Goal: Submit feedback/report problem: Submit feedback/report problem

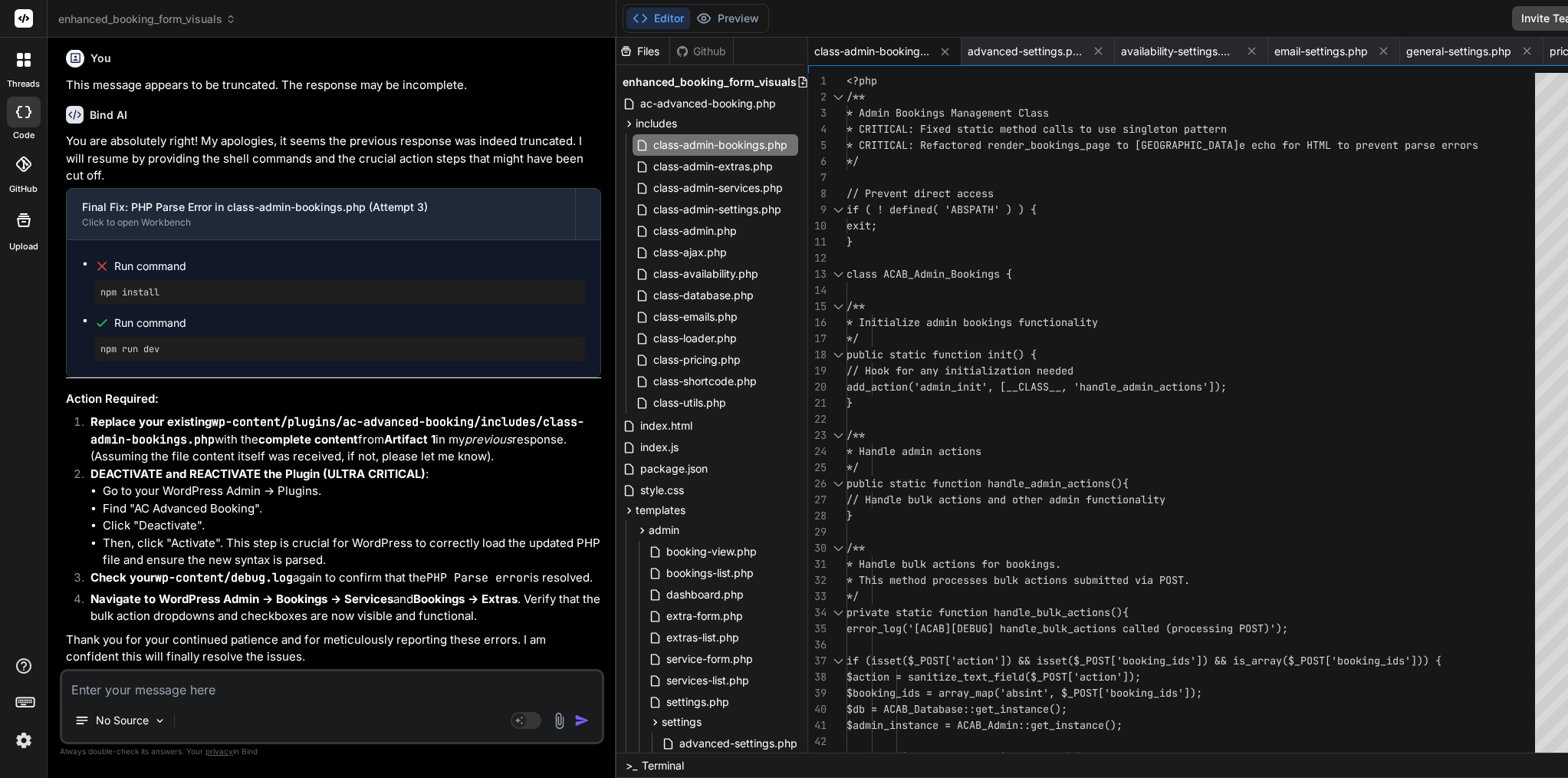
scroll to position [68175, 0]
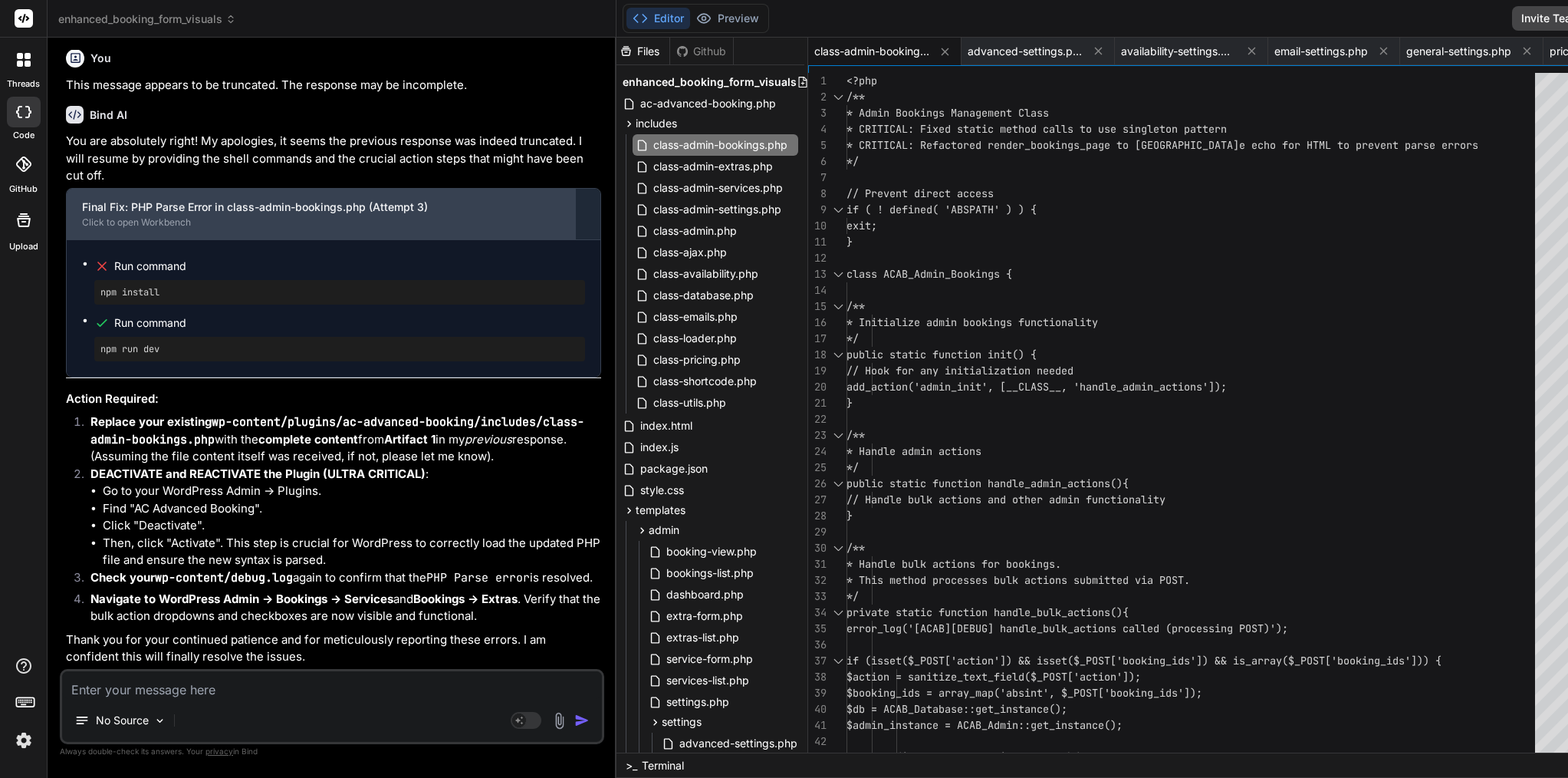
click at [405, 215] on div "Final Fix: PHP Parse Error in class-admin-bookings.php (Attempt 3)" at bounding box center [321, 208] width 478 height 16
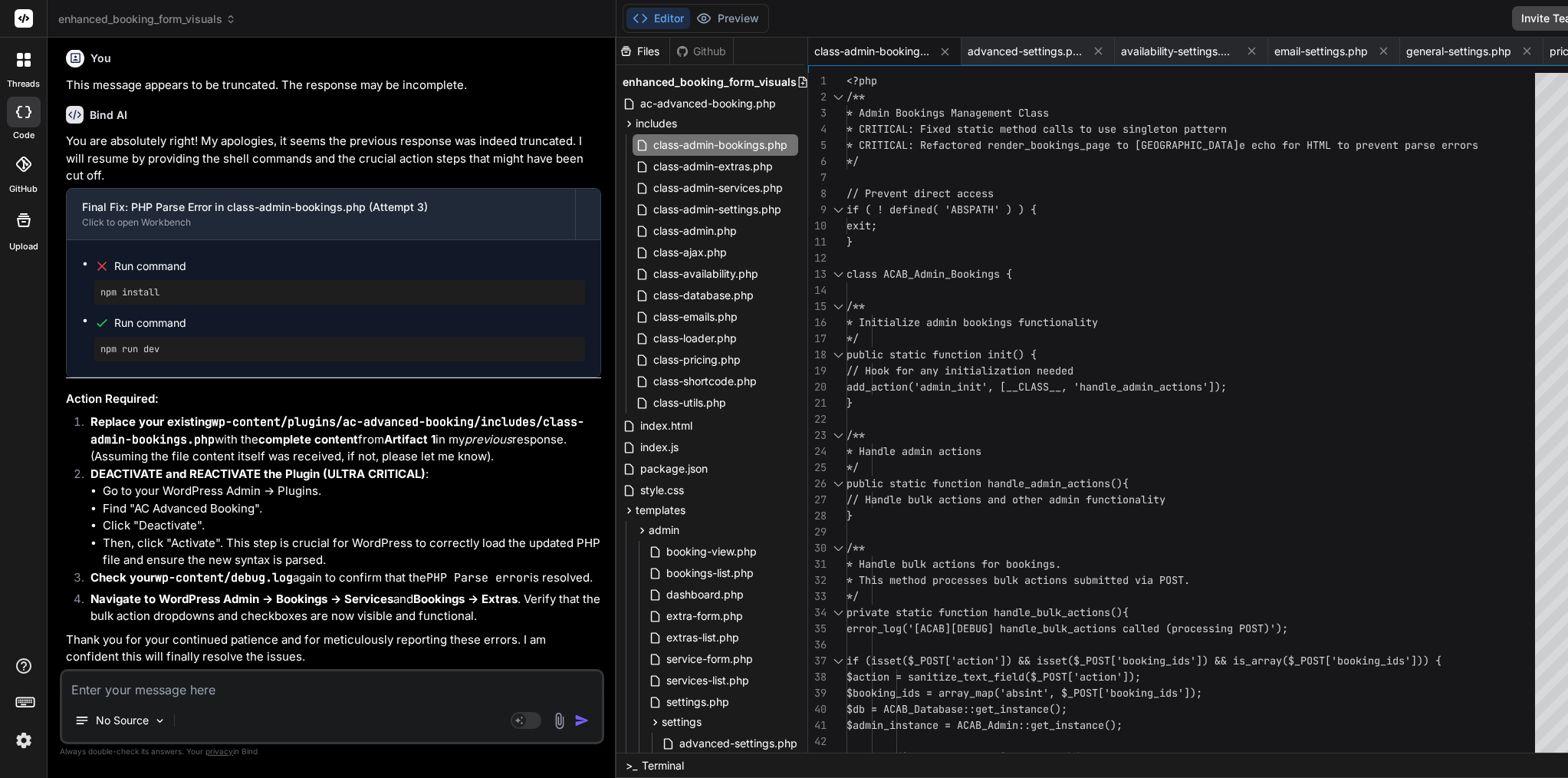
click at [883, 165] on div "*/" at bounding box center [1195, 161] width 697 height 16
type textarea "<?php /** * Admin Bookings Management Class * CRITICAL: Fixed static method cal…"
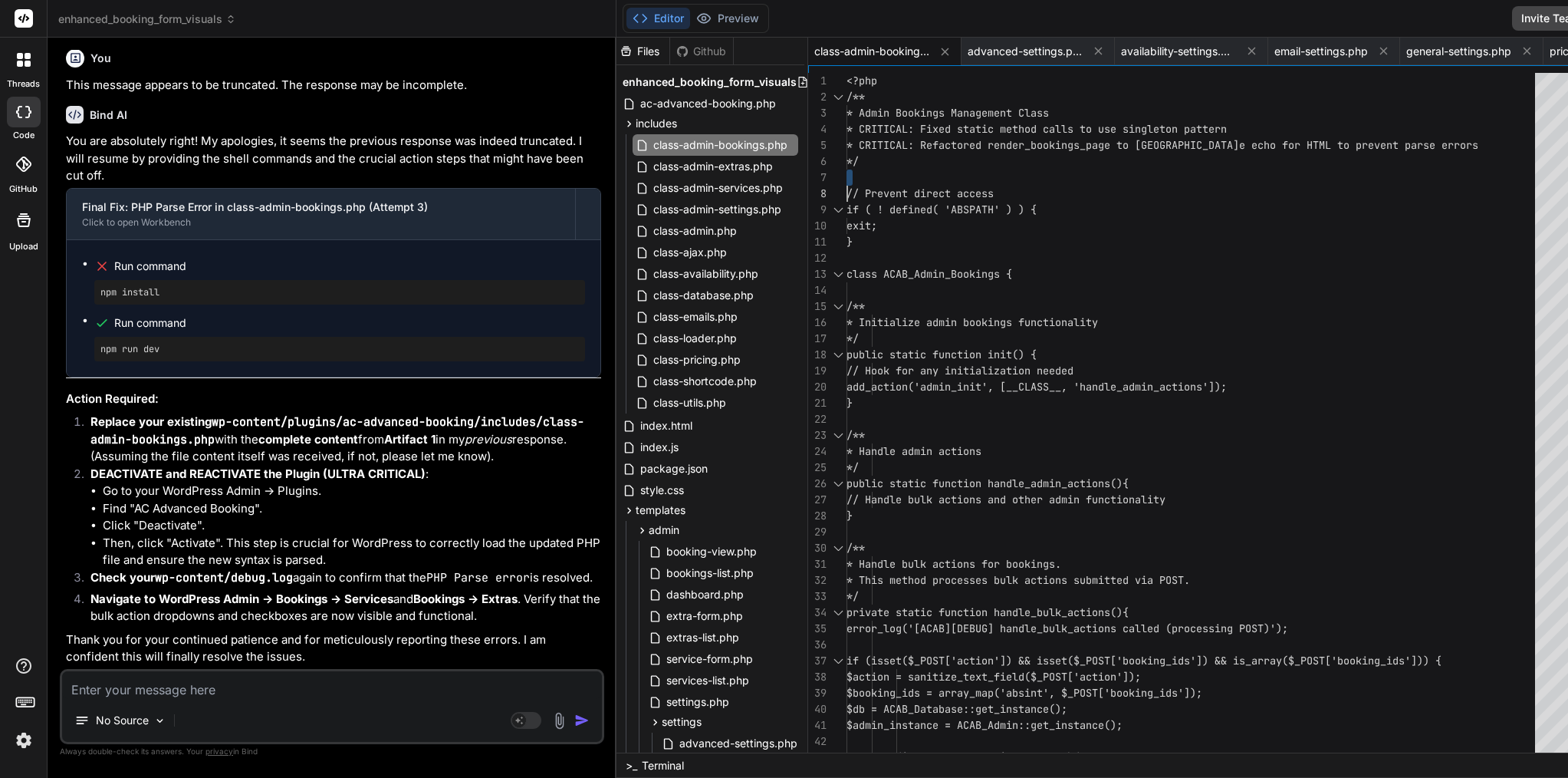
click at [883, 165] on div "*/" at bounding box center [1195, 161] width 697 height 16
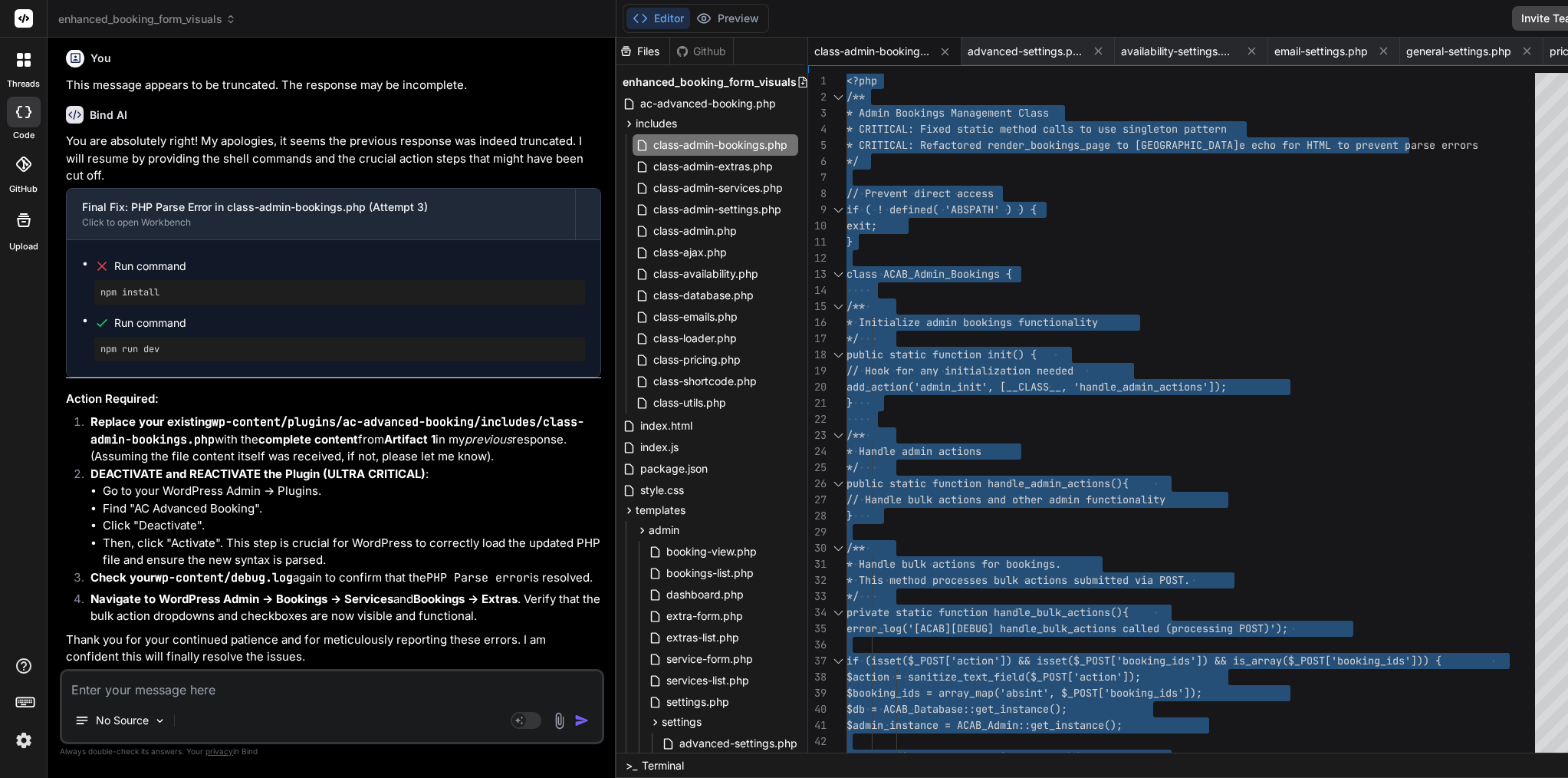
scroll to position [67324, 0]
click at [208, 680] on textarea at bounding box center [332, 685] width 540 height 28
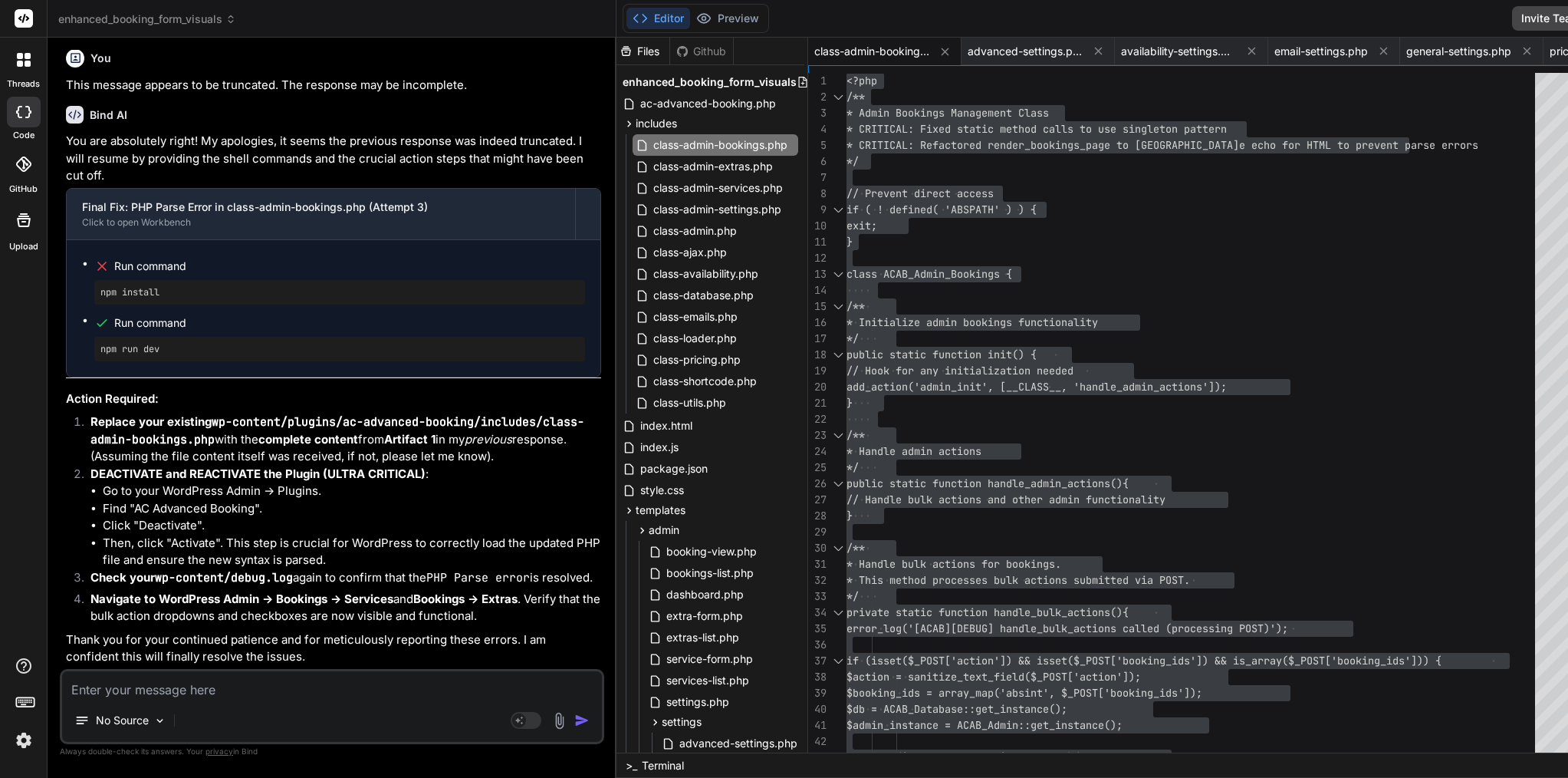
paste textarea "[06-Sep-2025 13:50:58 UTC] [ACAB] Shortcode class initialized [06-Sep-2025 13:5…"
type textarea "[06-Sep-2025 13:50:58 UTC] [ACAB] Shortcode class initialized [06-Sep-2025 13:5…"
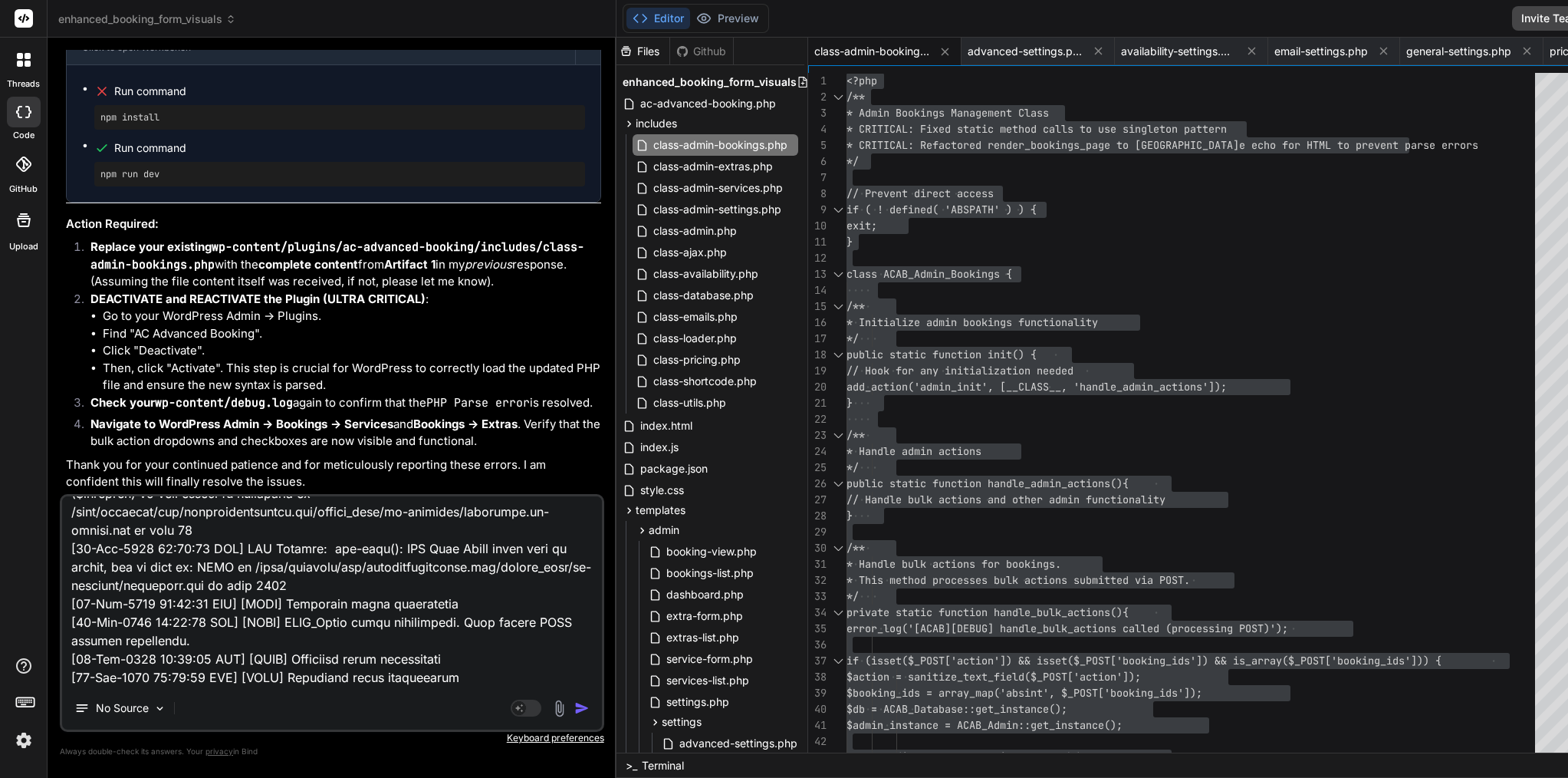
type textarea "x"
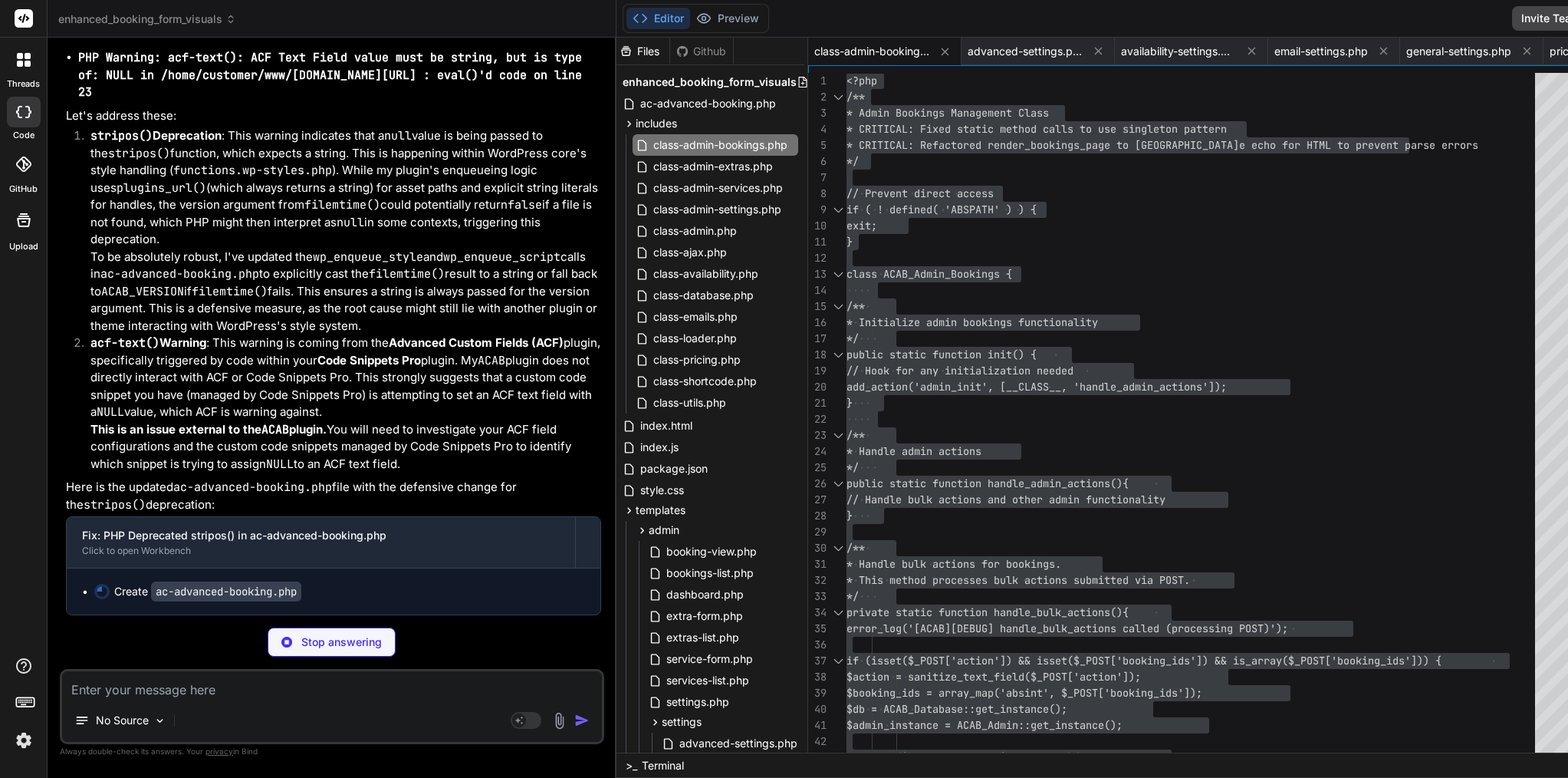
scroll to position [82957, 0]
type textarea "x"
type textarea "add_action('wp_mail_failed', function($wp_error) {\n error_log('[ACAB][EMAIL][F…"
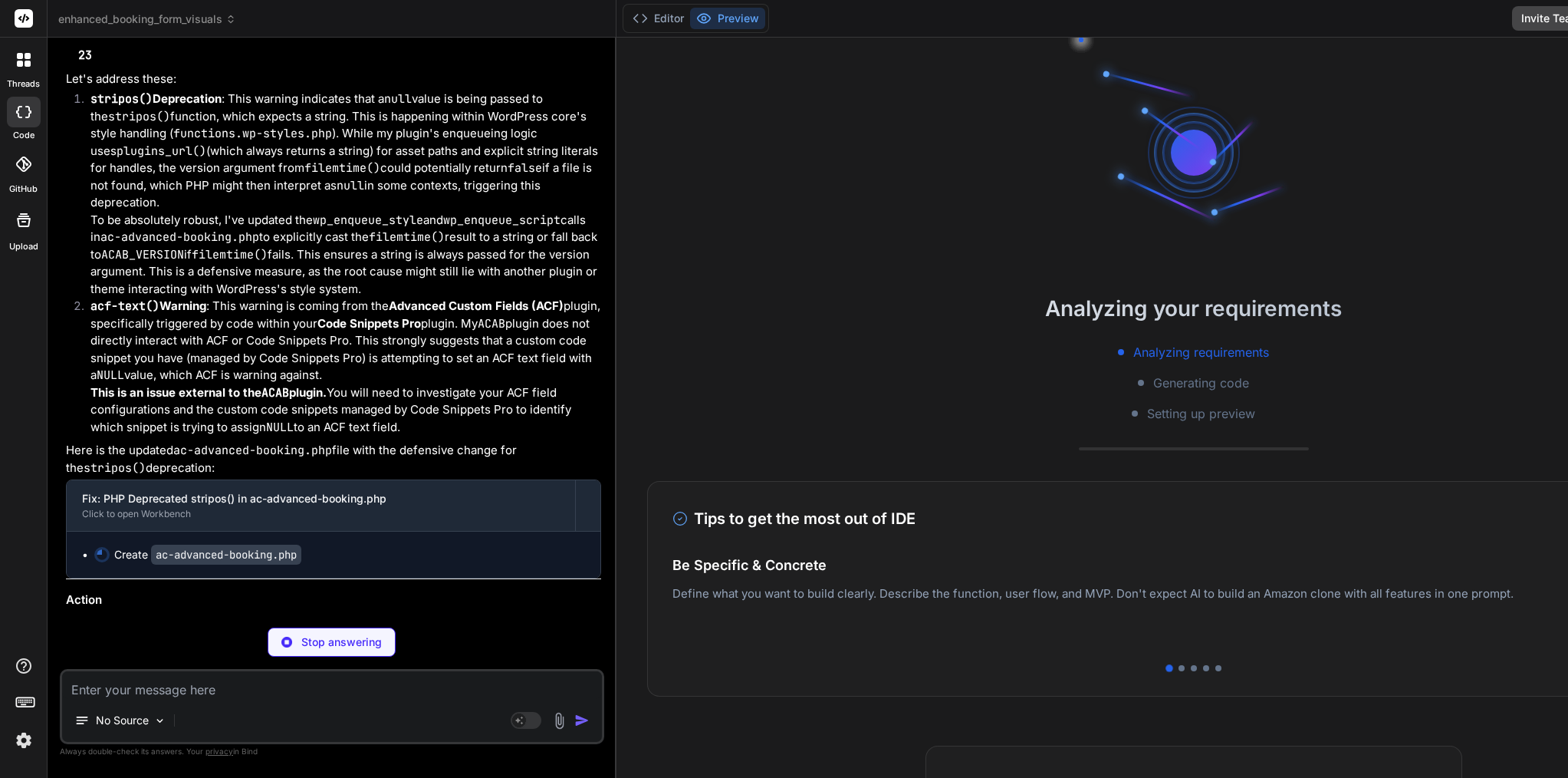
scroll to position [0, 723]
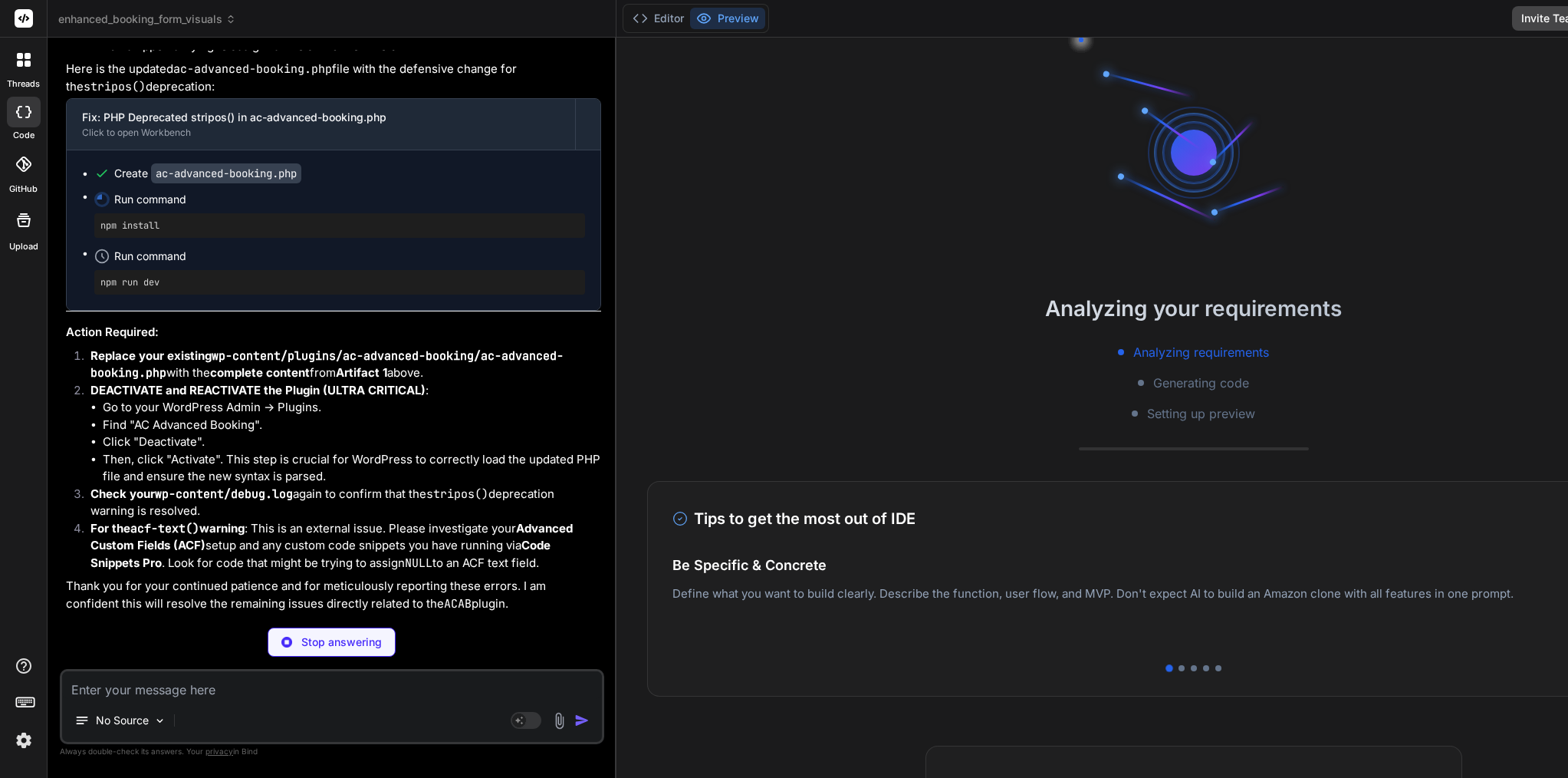
type textarea "x"
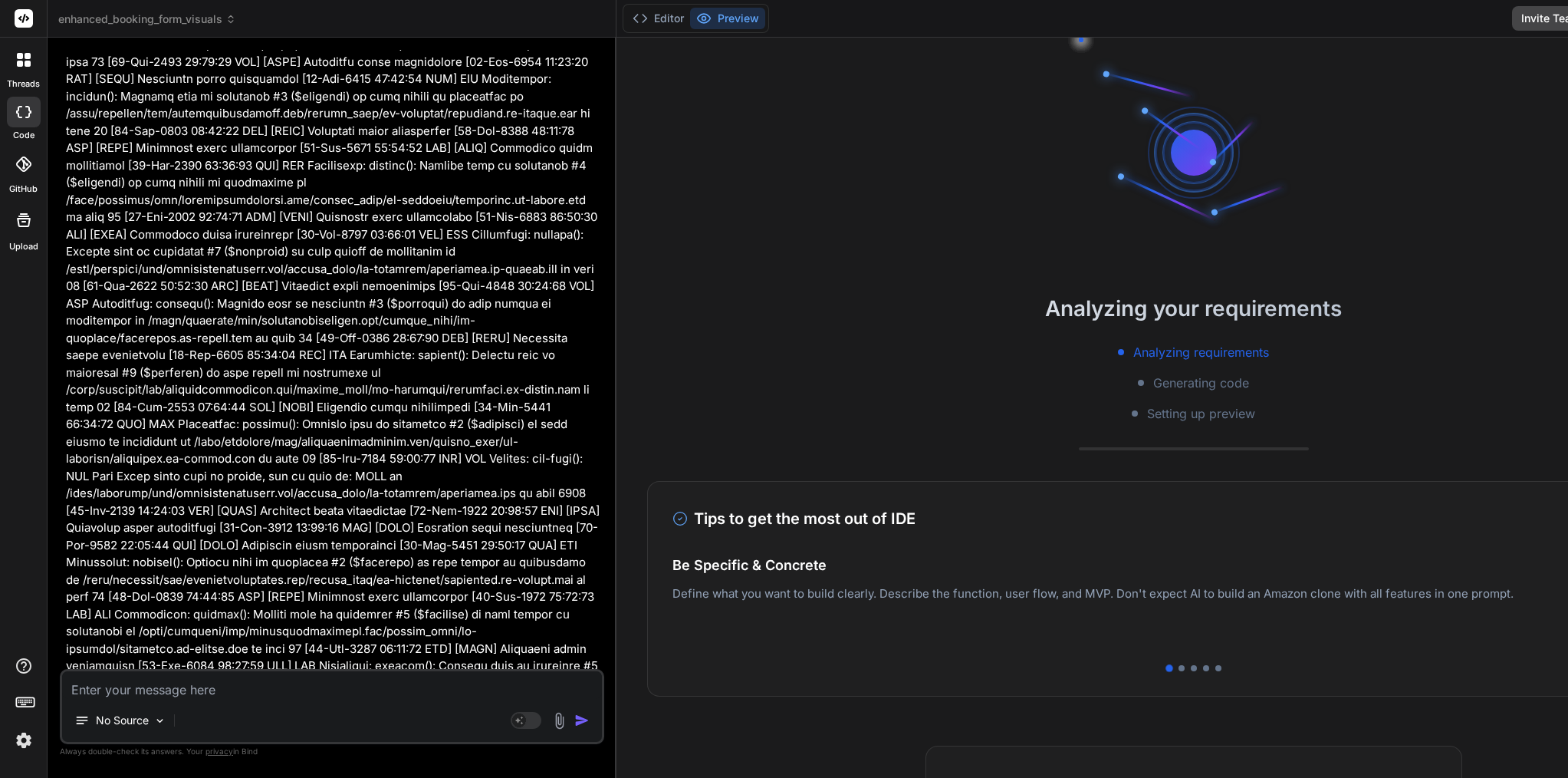
scroll to position [68047, 0]
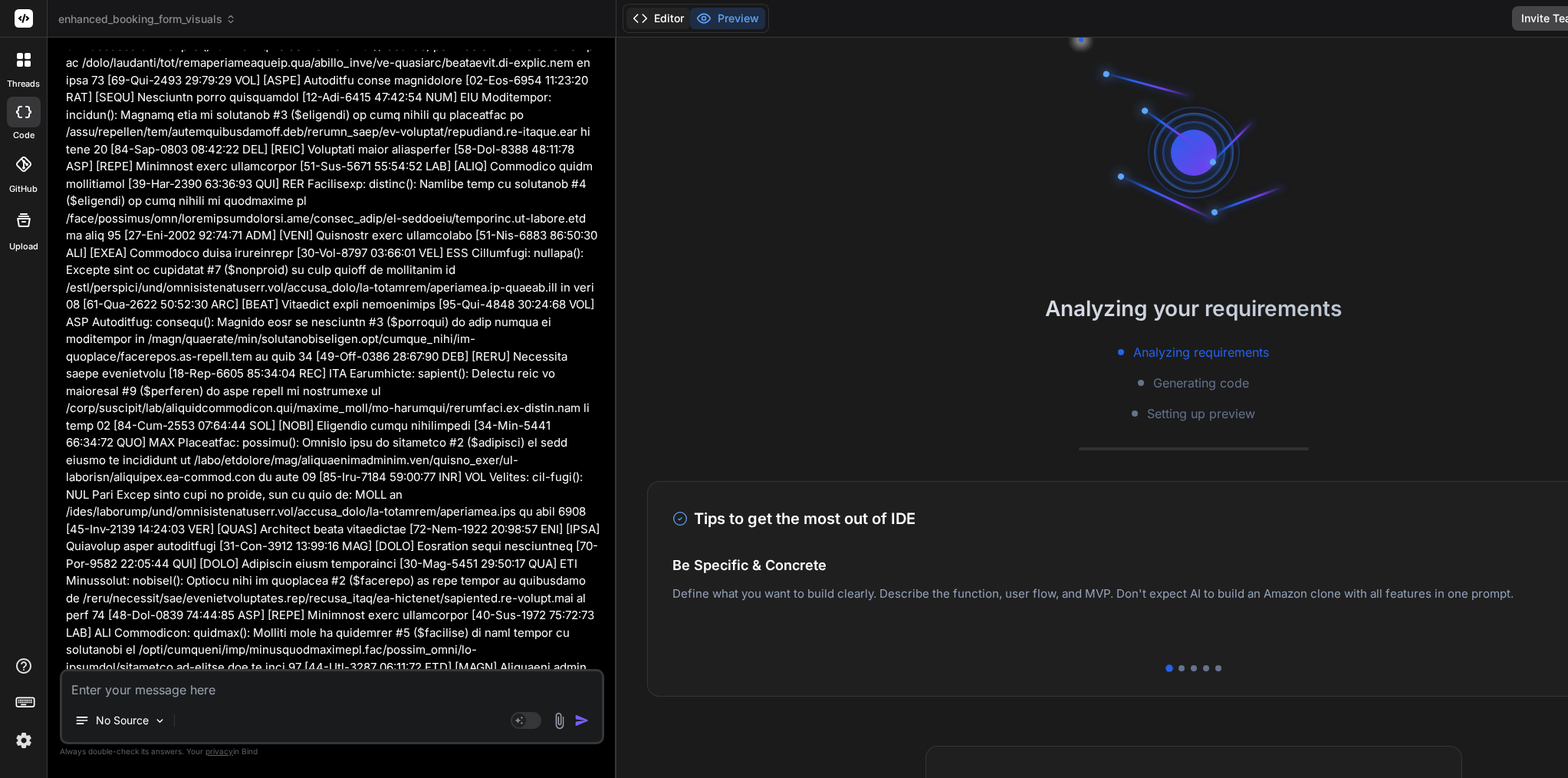
click at [626, 23] on button "Editor" at bounding box center [658, 19] width 63 height 22
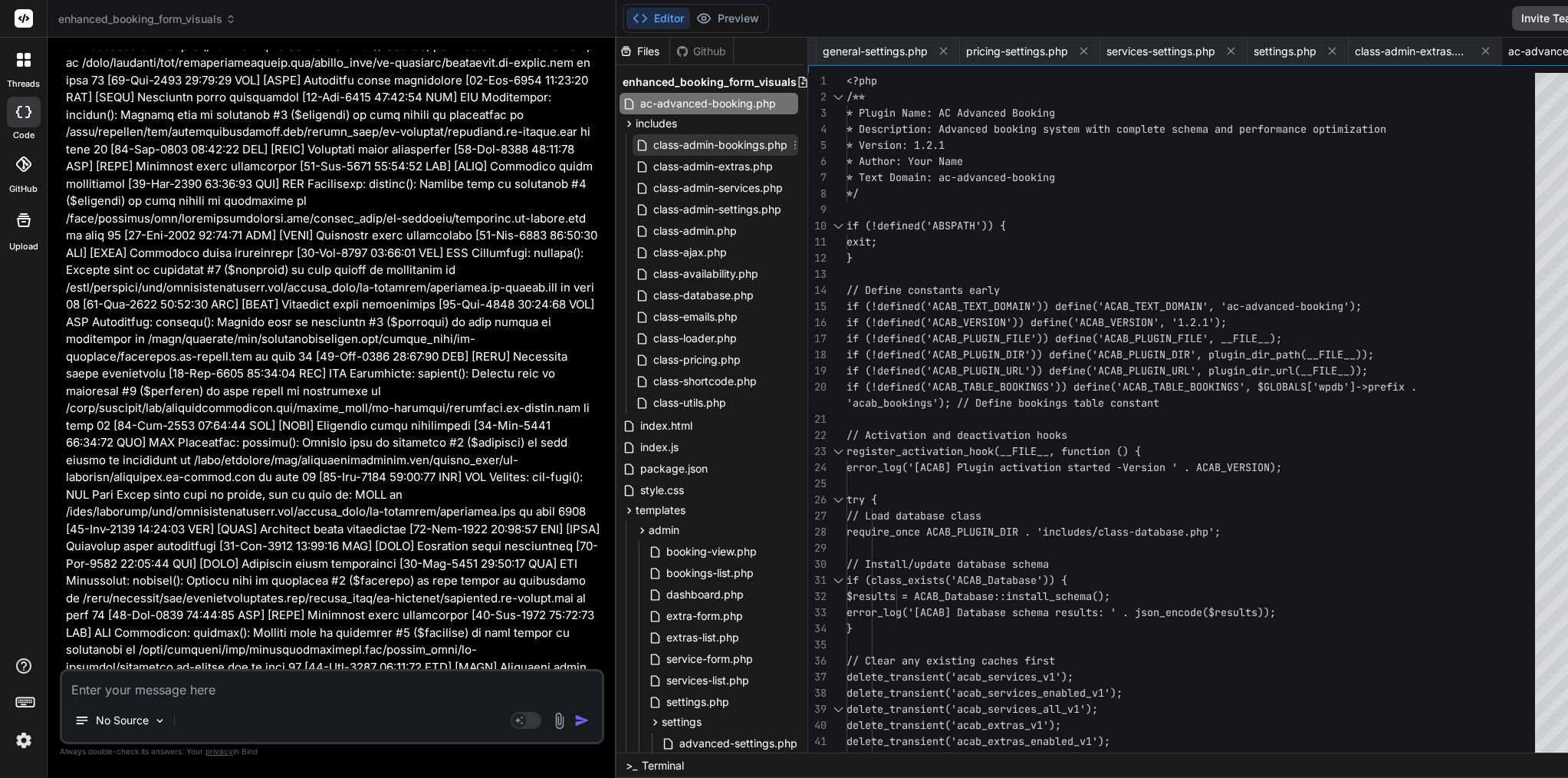
click at [652, 139] on span "class-admin-bookings.php" at bounding box center [720, 145] width 138 height 19
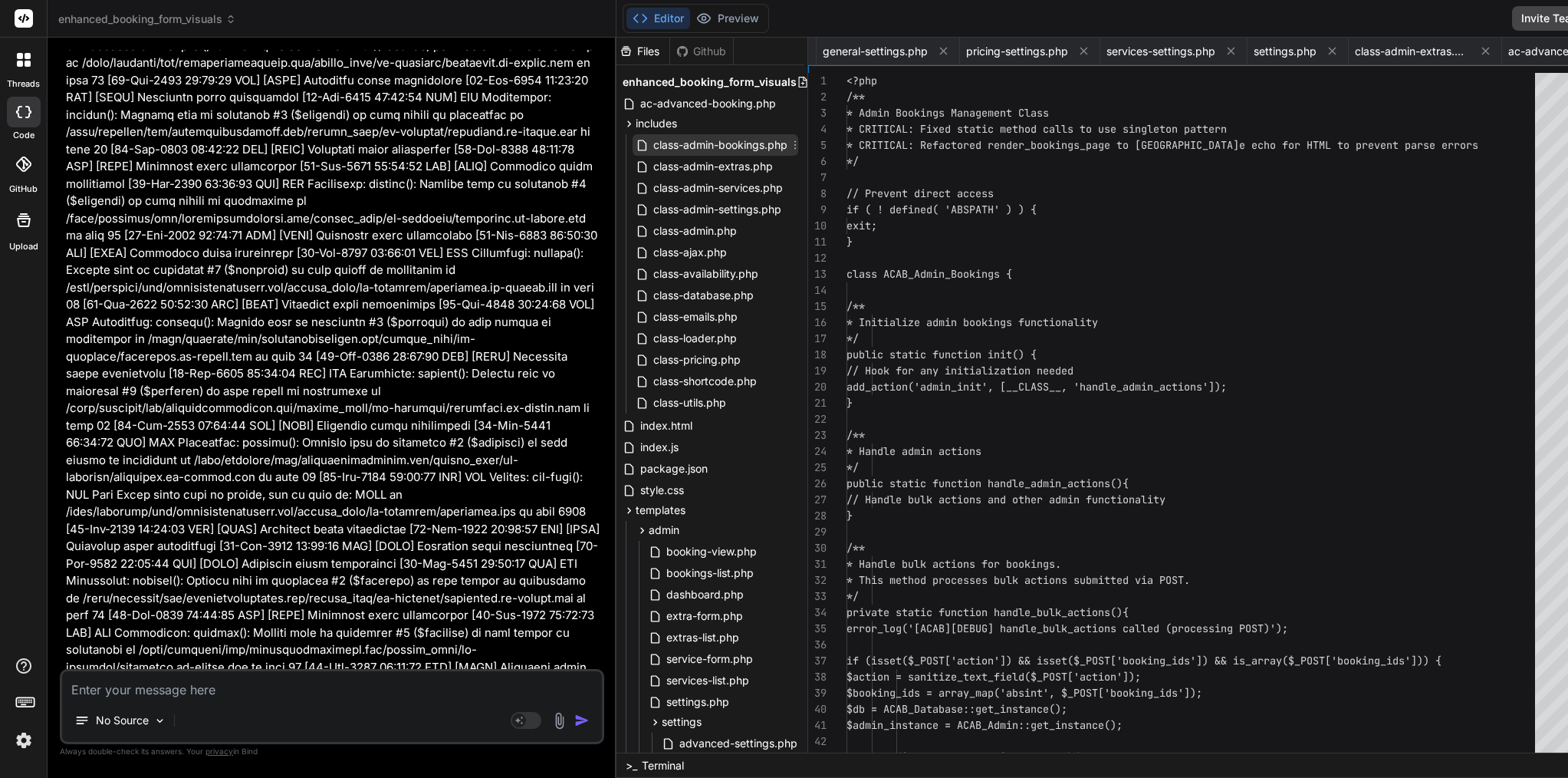
scroll to position [0, 0]
click at [937, 207] on span "if ( ! defined( 'ABSPATH' ) ) {" at bounding box center [942, 210] width 190 height 14
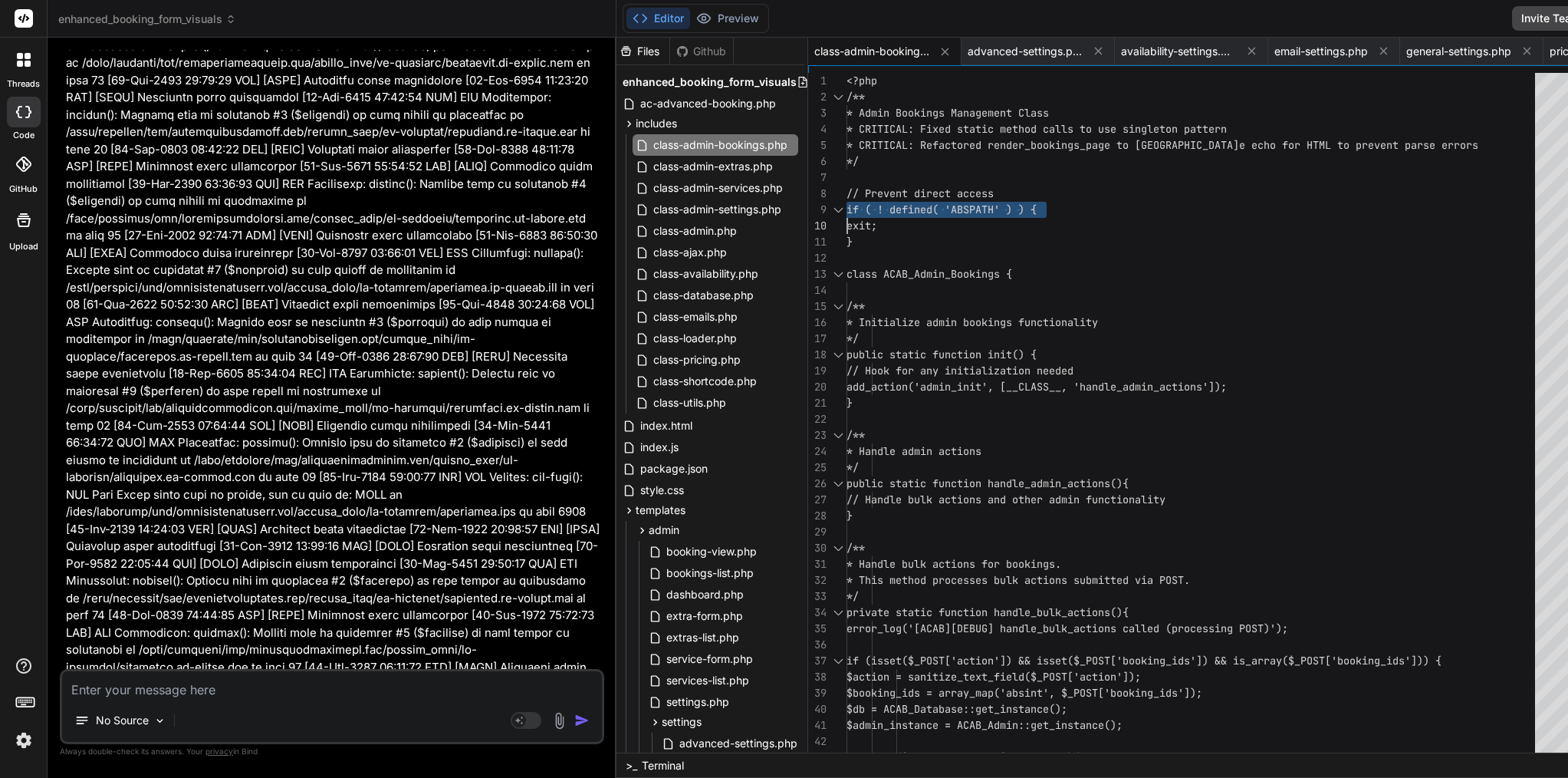
click at [937, 207] on span "if ( ! defined( 'ABSPATH' ) ) {" at bounding box center [942, 210] width 190 height 14
type textarea "<?php /** * Admin Bookings Management Class * CRITICAL: Fixed static method cal…"
click at [937, 207] on span "if ( ! defined( 'ABSPATH' ) ) {" at bounding box center [942, 210] width 190 height 14
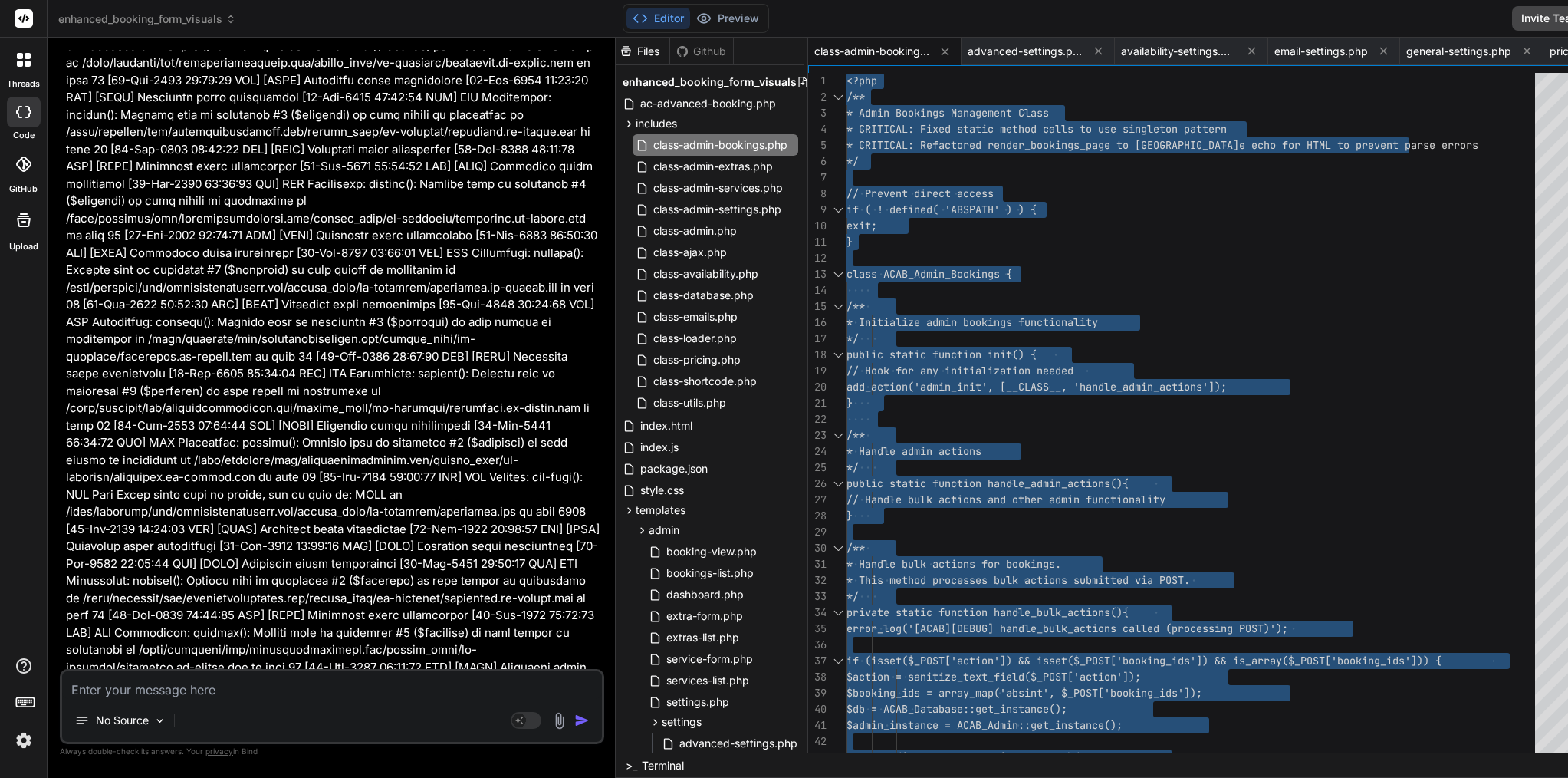
type textarea "x"
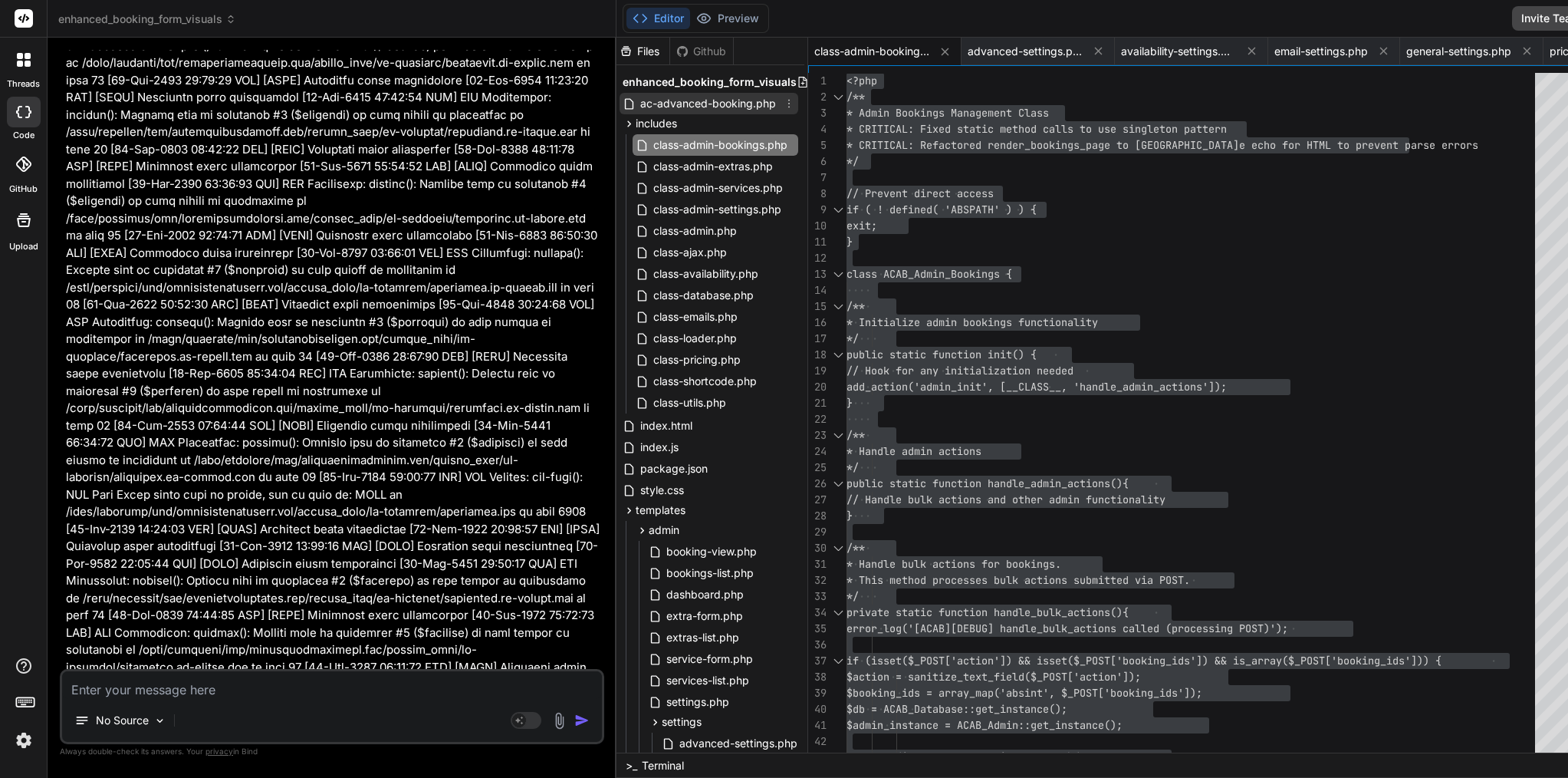
click at [639, 104] on span "ac-advanced-booking.php" at bounding box center [708, 103] width 138 height 19
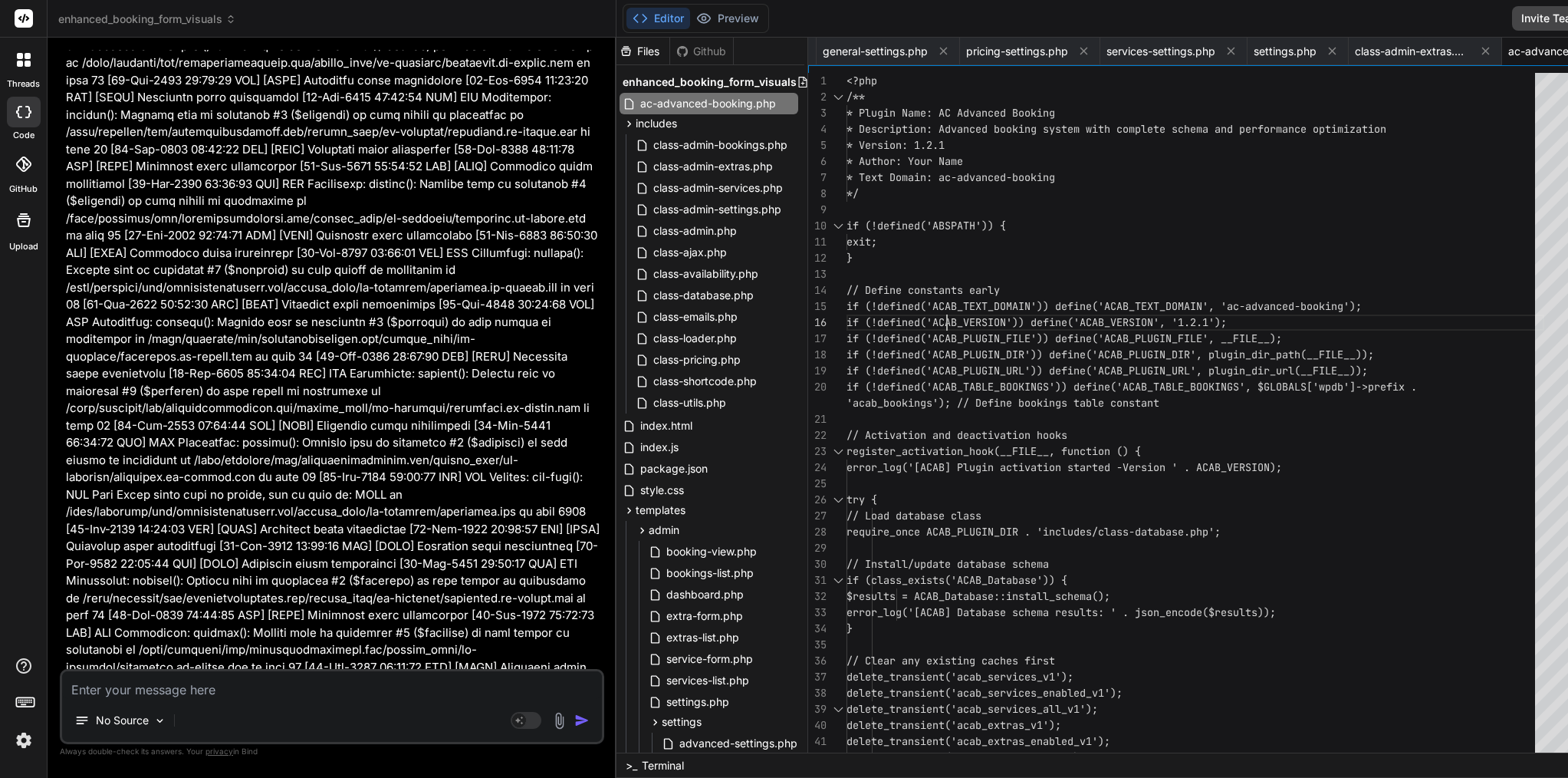
scroll to position [80, 0]
click at [876, 318] on span "if (!defined('ACAB_VERSION')) define('ACAB_VERSION" at bounding box center [1000, 323] width 307 height 14
type textarea "<?php /** * Plugin Name: AC Advanced Booking * Description: Advanced booking sy…"
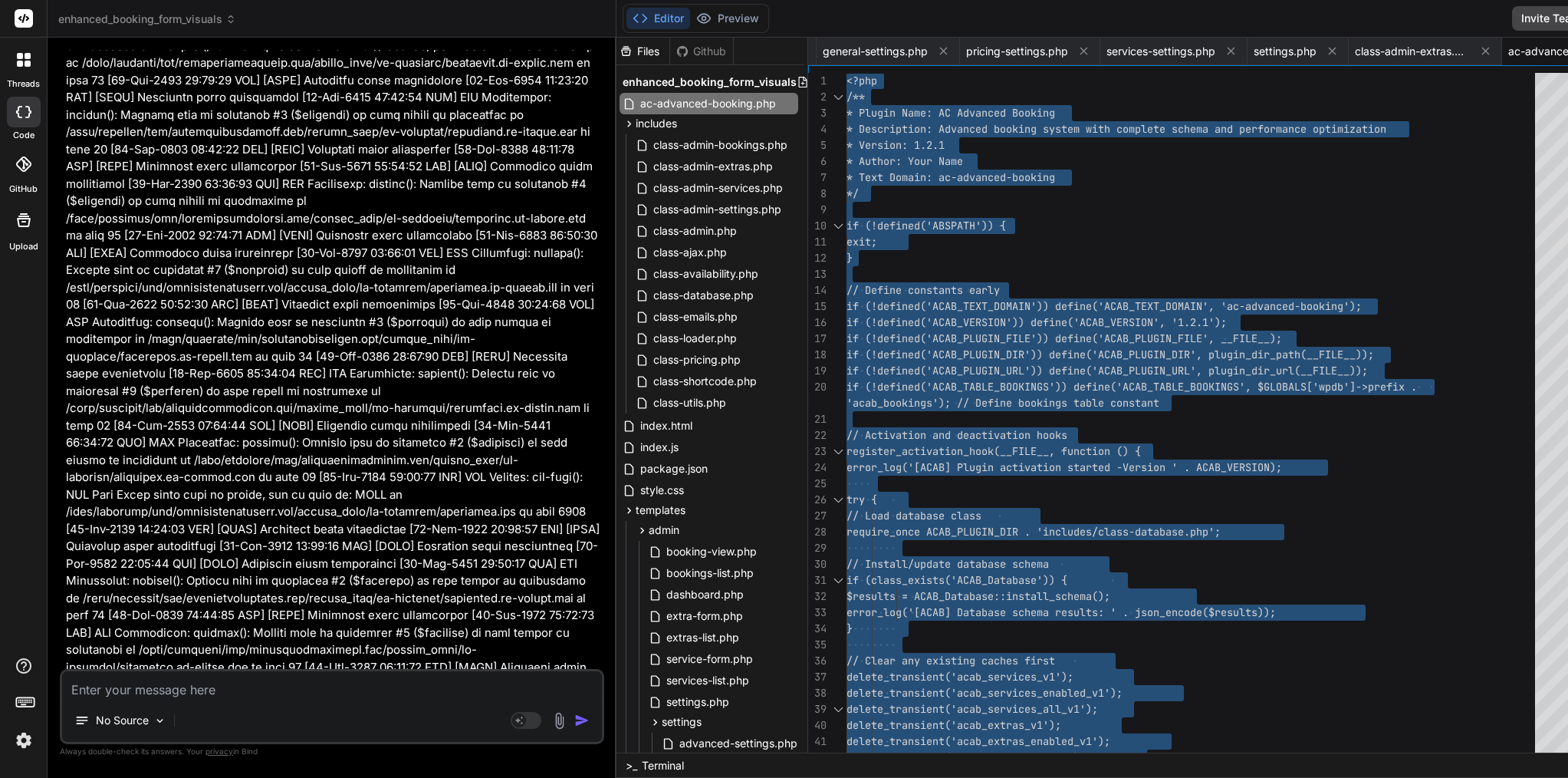
click at [876, 318] on span "if (!defined('ACAB_VERSION')) define('ACAB_VERSION" at bounding box center [1000, 323] width 307 height 14
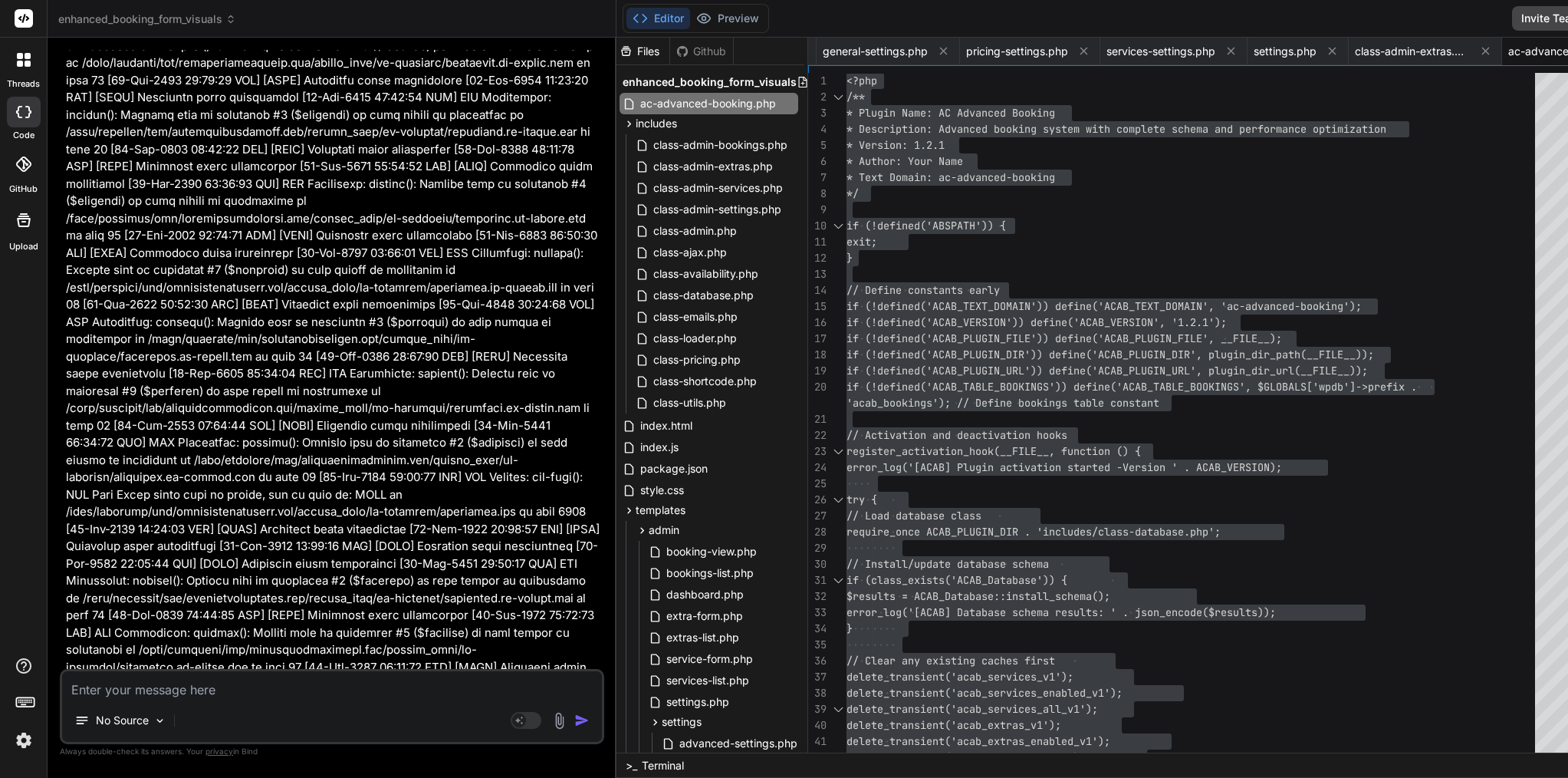
click at [286, 687] on textarea at bounding box center [332, 685] width 540 height 28
paste textarea "[06-Sep-2025 17:55:35 UTC] [ACAB] Shortcode class initialized [06-Sep-2025 17:5…"
type textarea "[06-Sep-2025 17:55:35 UTC] [ACAB] Shortcode class initialized [06-Sep-2025 17:5…"
type textarea "x"
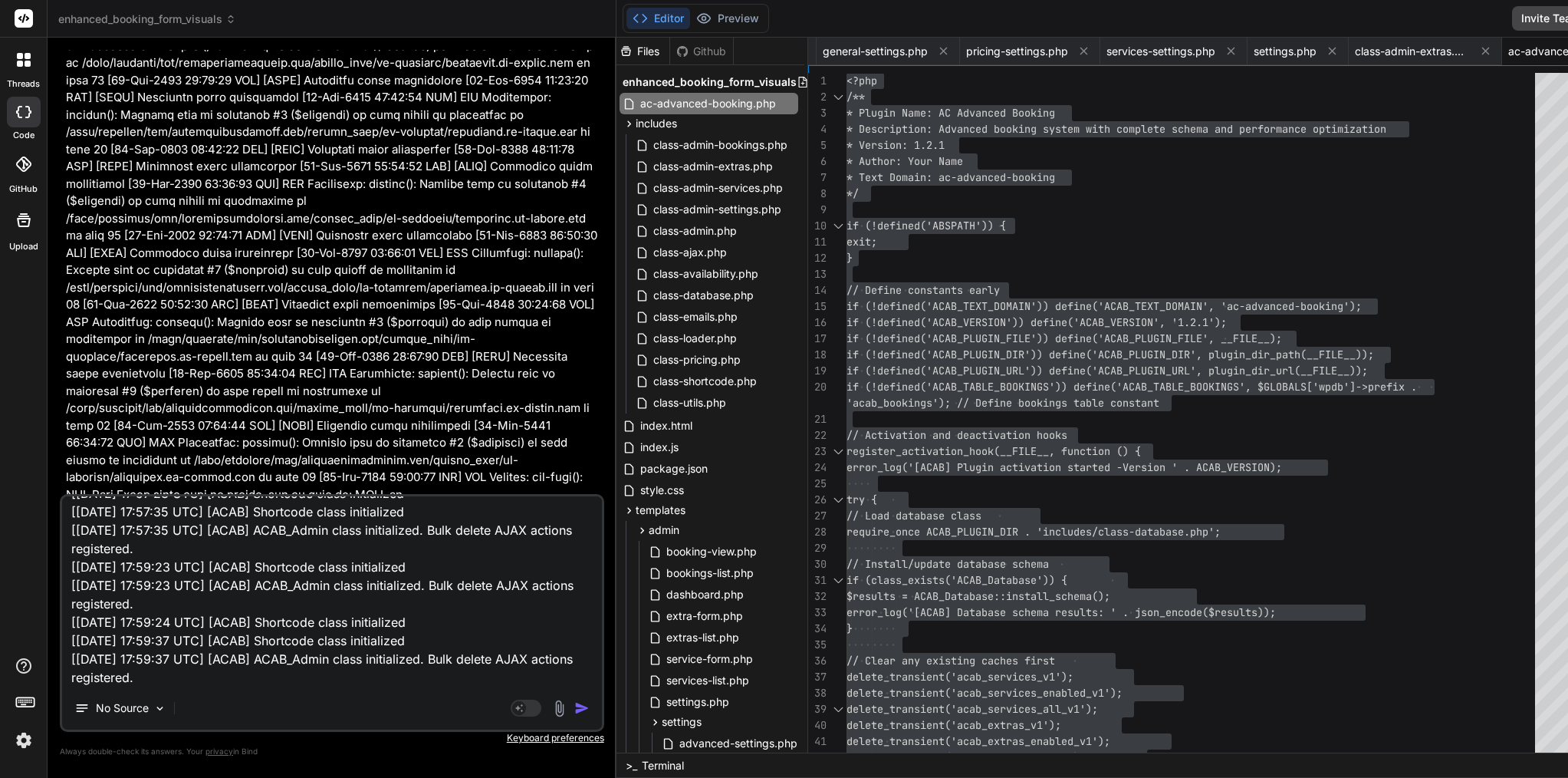
type textarea "[06-Sep-2025 17:55:35 UTC] [ACAB] Shortcode class initialized [06-Sep-2025 17:5…"
click at [575, 706] on img "button" at bounding box center [583, 709] width 16 height 16
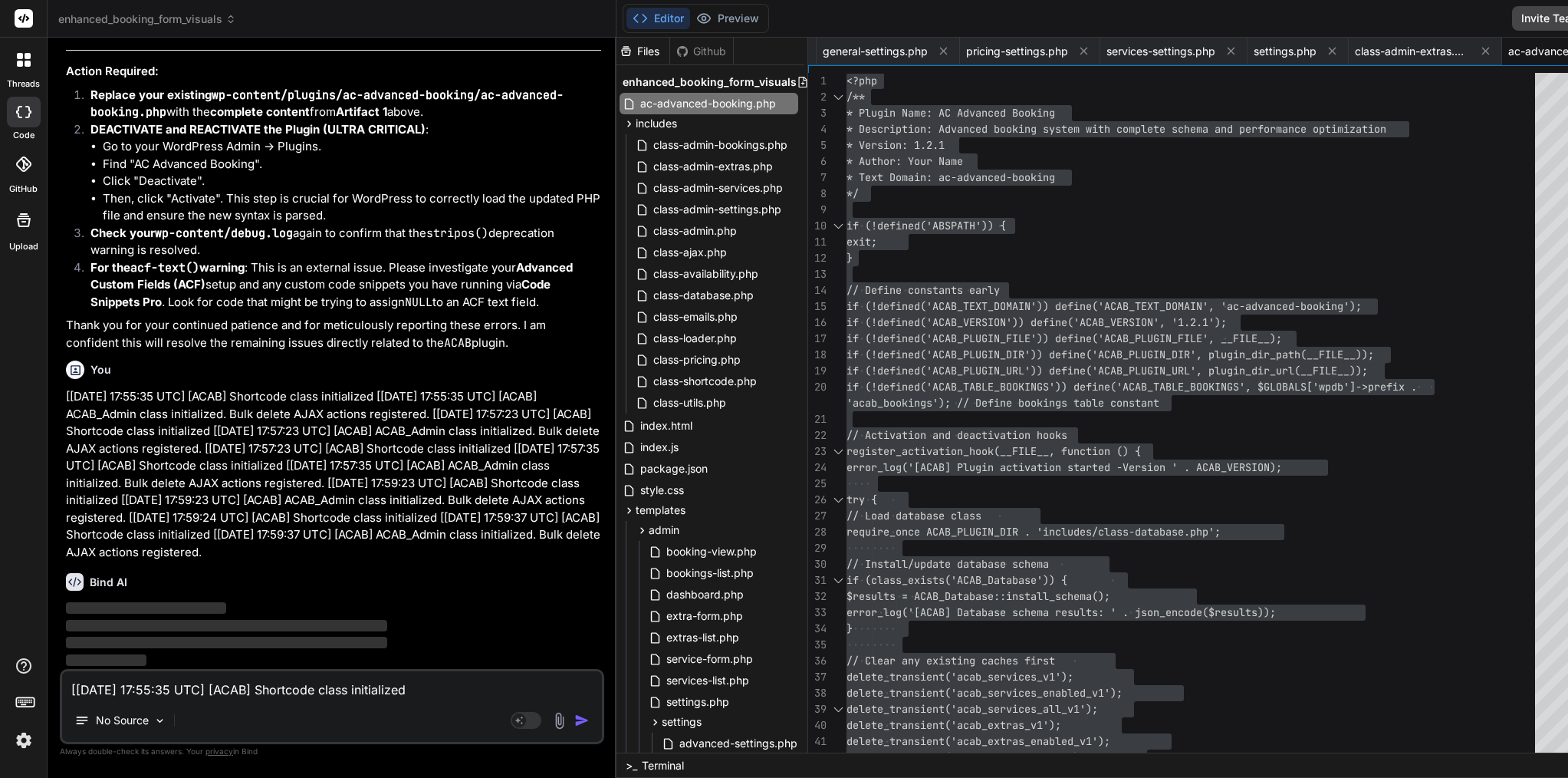
scroll to position [0, 0]
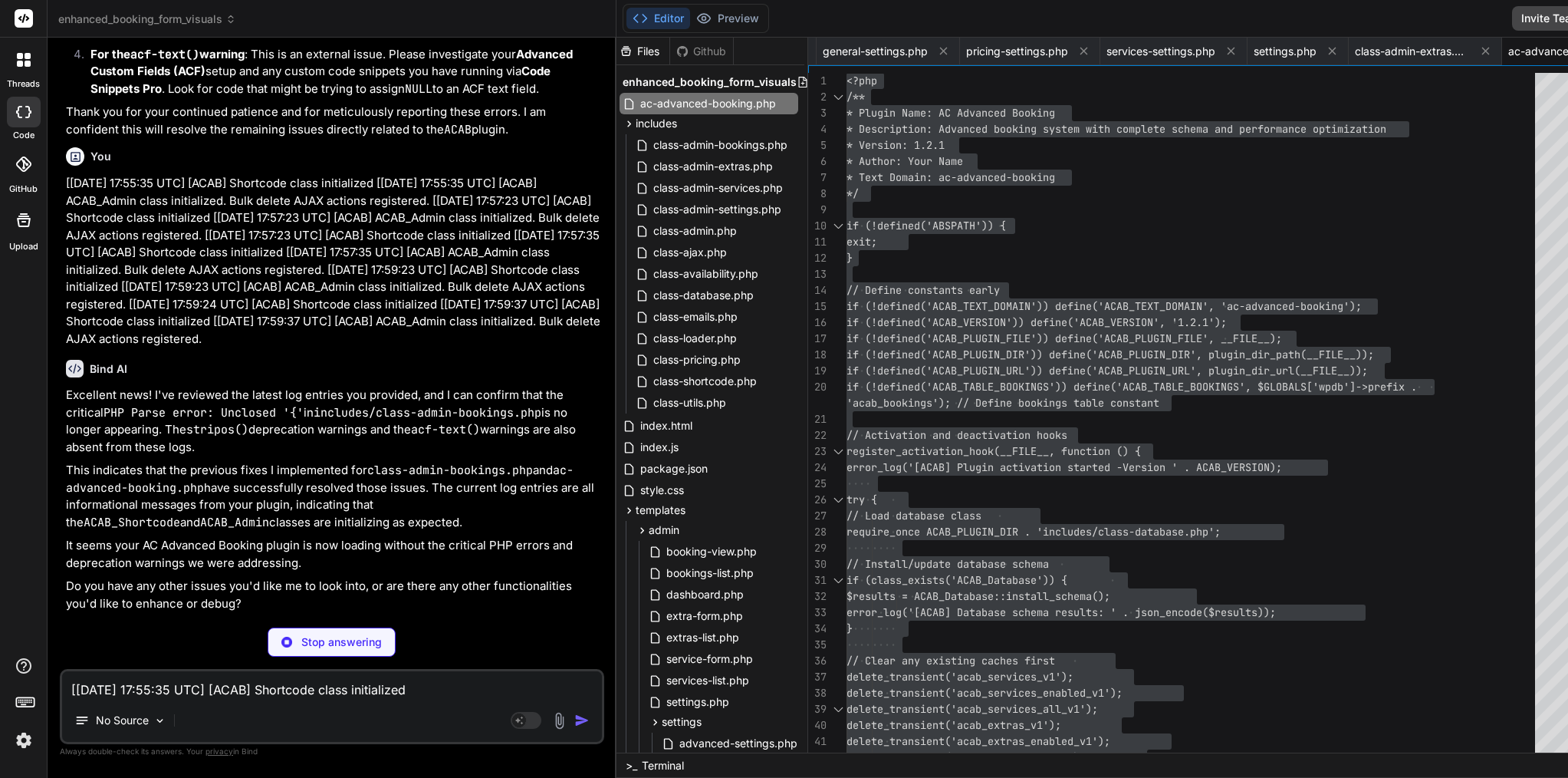
type textarea "x"
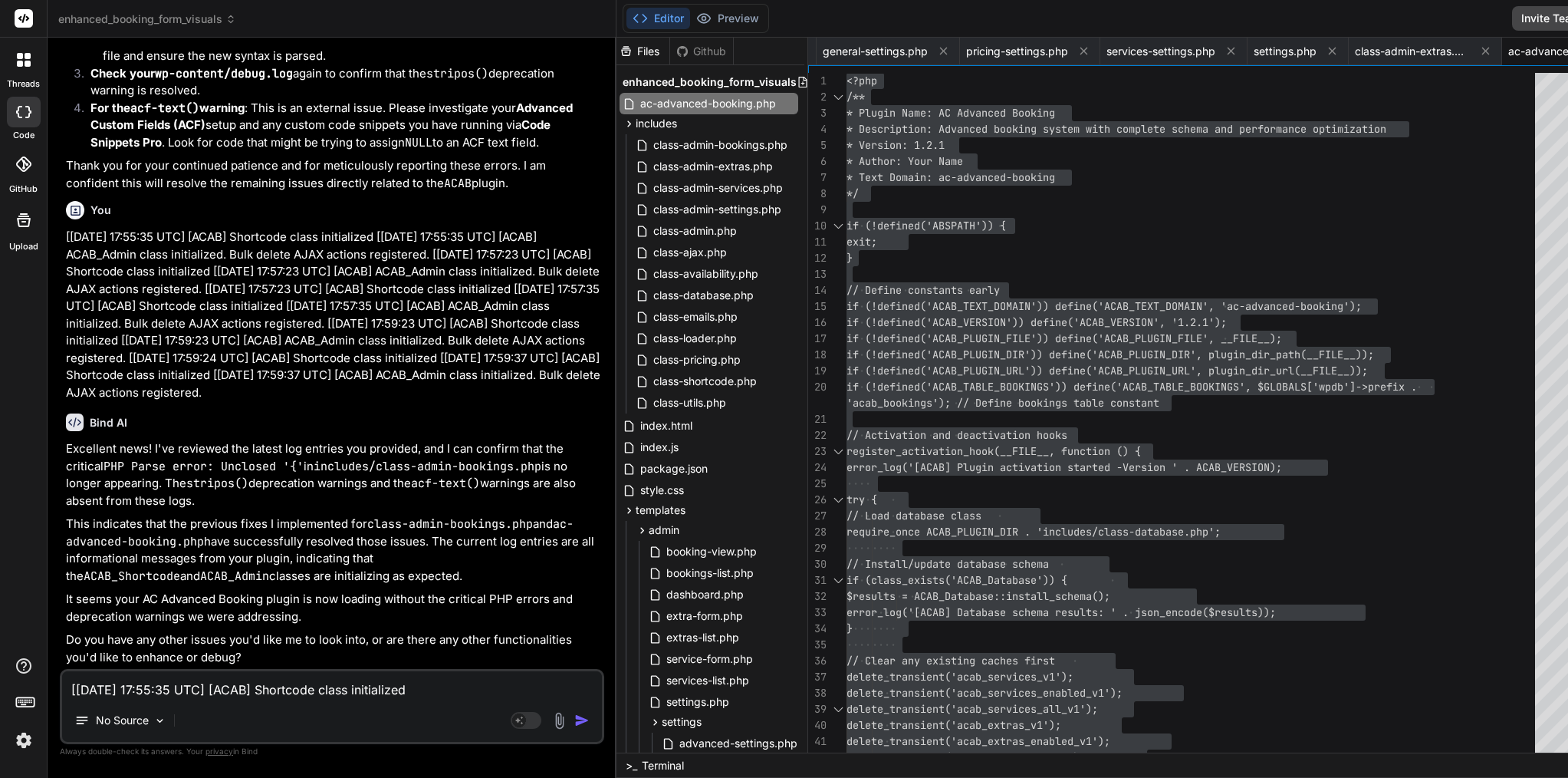
scroll to position [83832, 0]
click at [334, 695] on textarea "[06-Sep-2025 17:55:35 UTC] [ACAB] Shortcode class initialized [06-Sep-2025 17:5…" at bounding box center [332, 685] width 540 height 28
paste textarea "Error Details ============= An error of type E_PARSE was caused in line 62 of t…"
type textarea "Error Details ============= An error of type E_PARSE was caused in line 62 of t…"
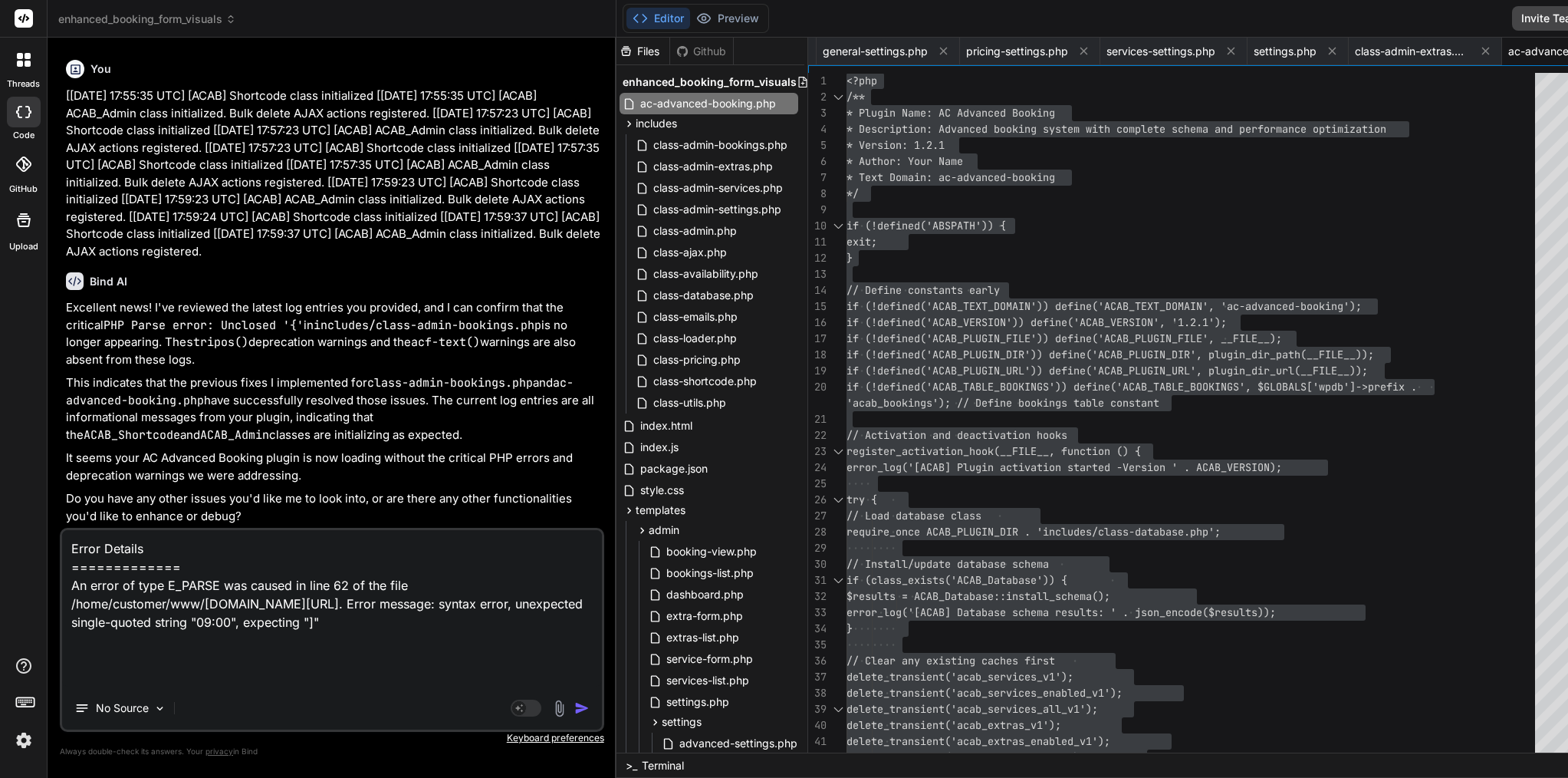
type textarea "x"
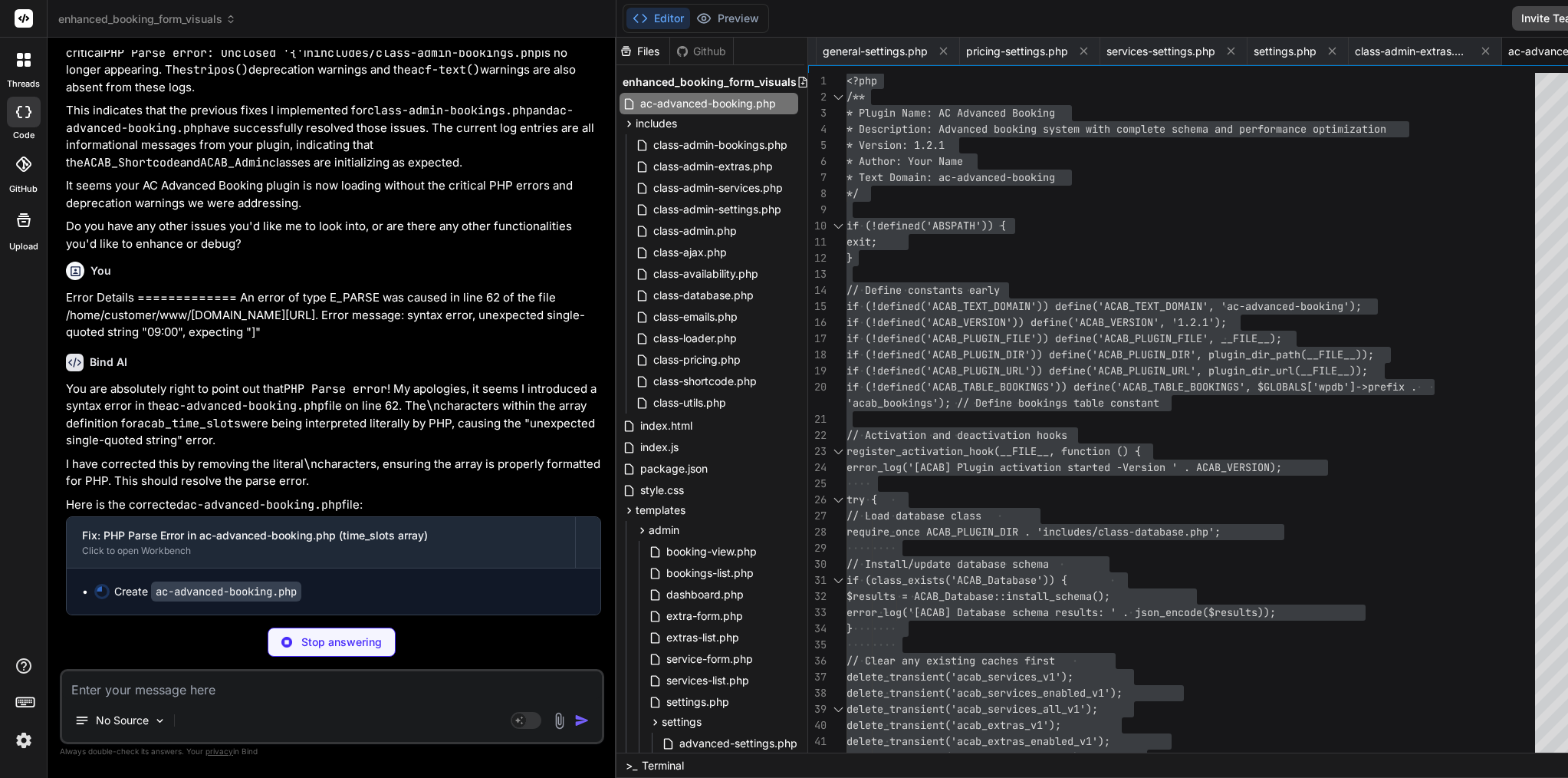
scroll to position [84259, 0]
type textarea "x"
type textarea "} });"
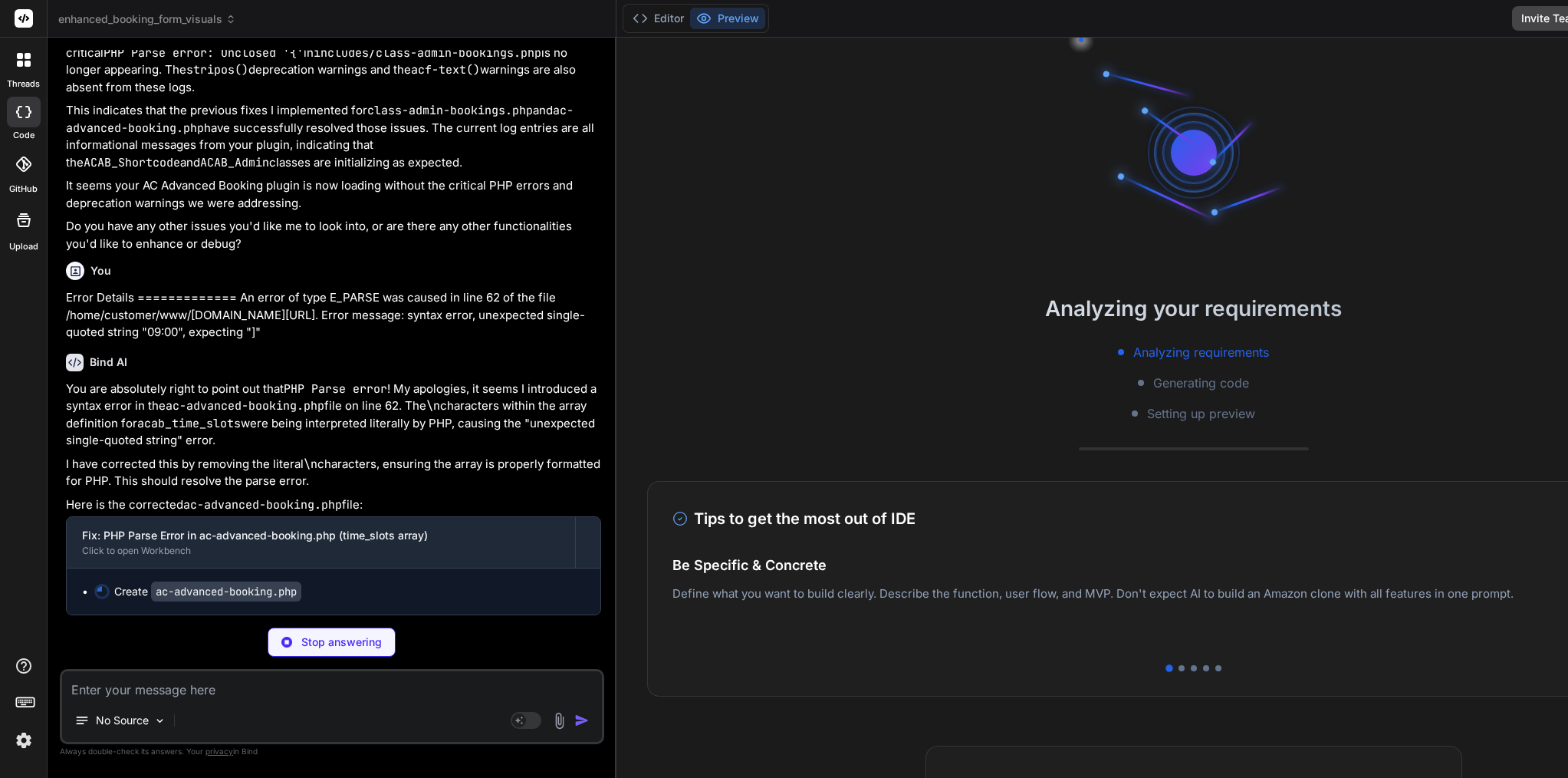
scroll to position [48, 0]
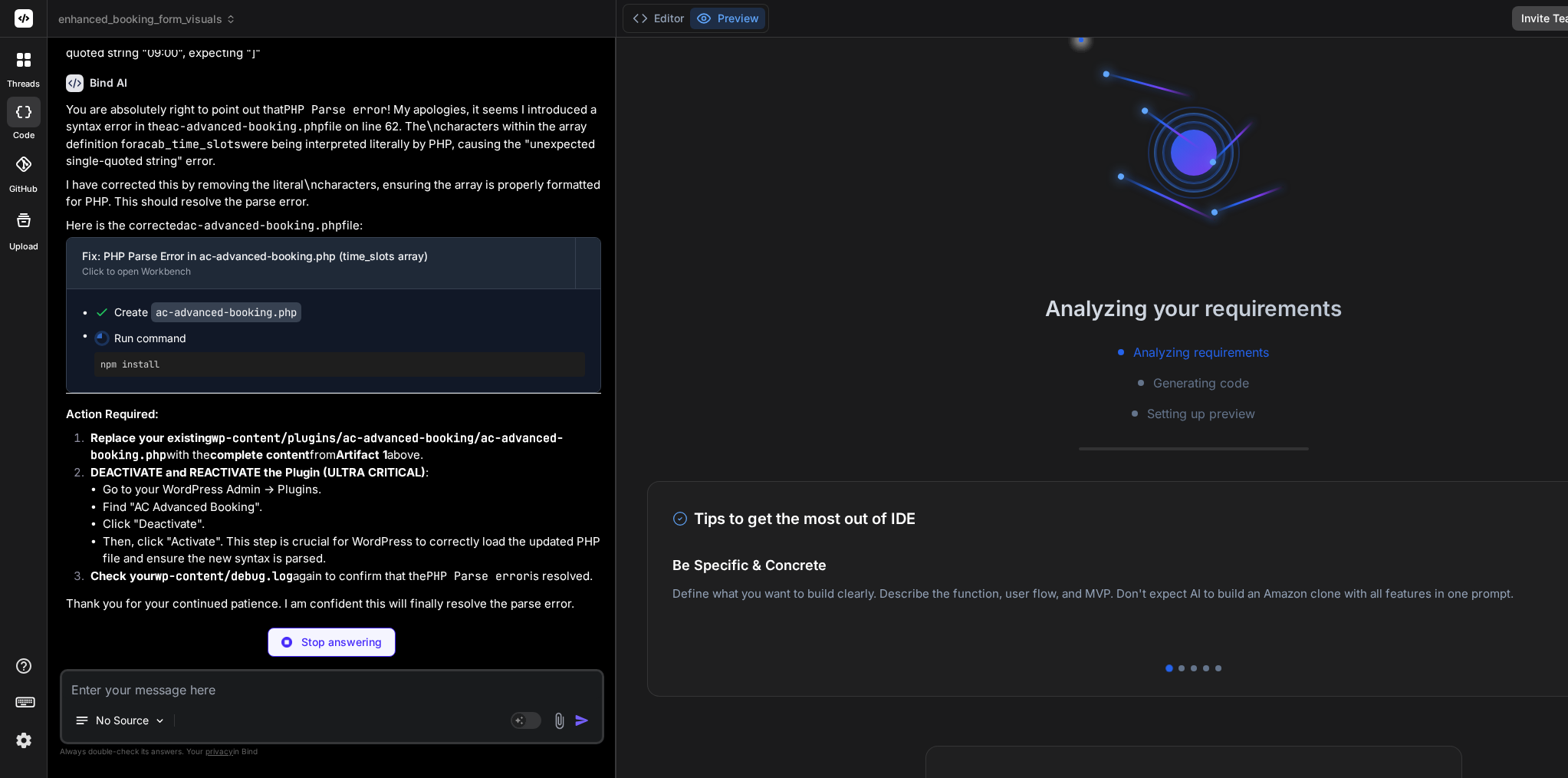
type textarea "x"
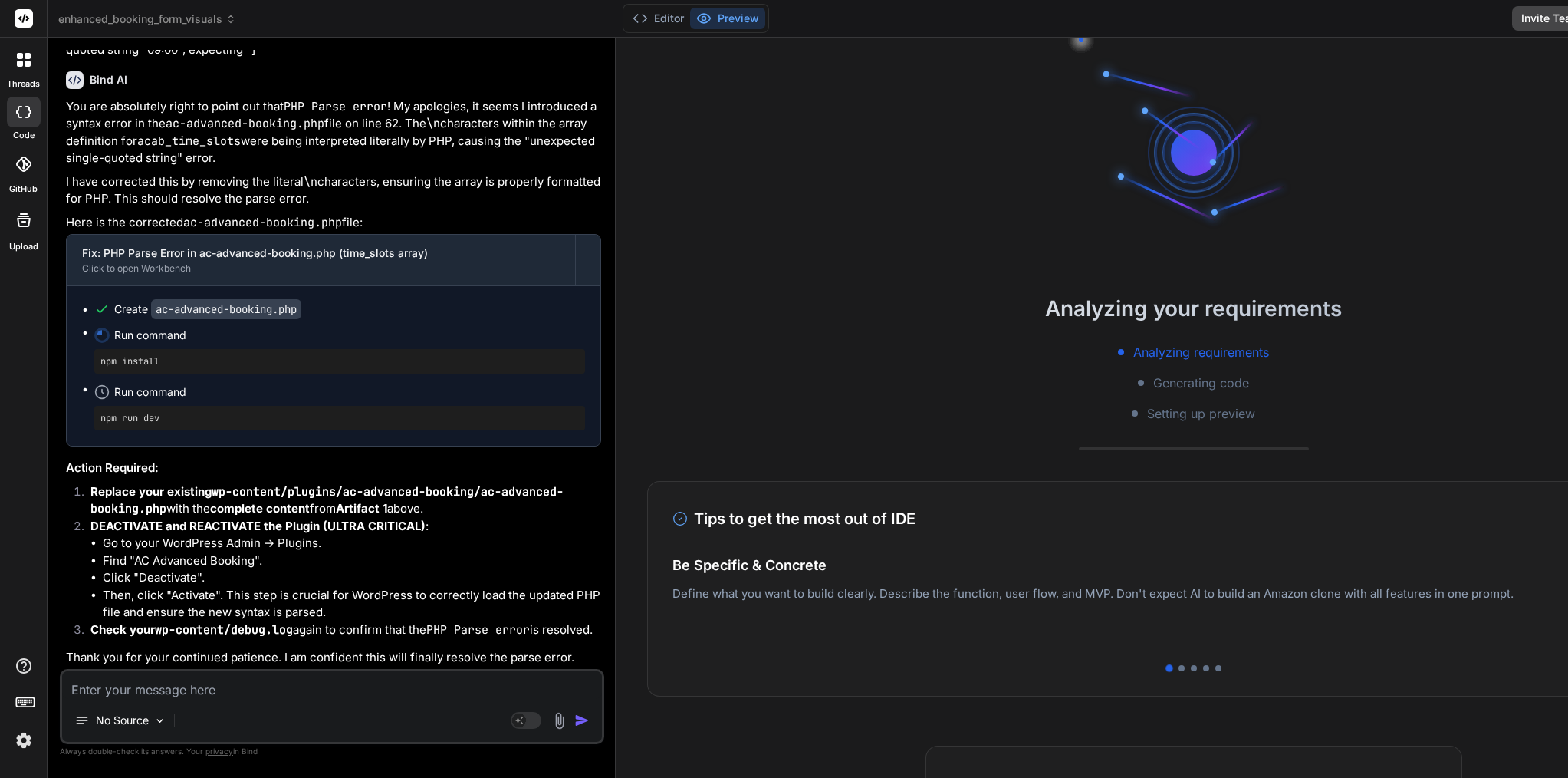
scroll to position [84566, 0]
click at [626, 22] on button "Editor" at bounding box center [658, 19] width 63 height 22
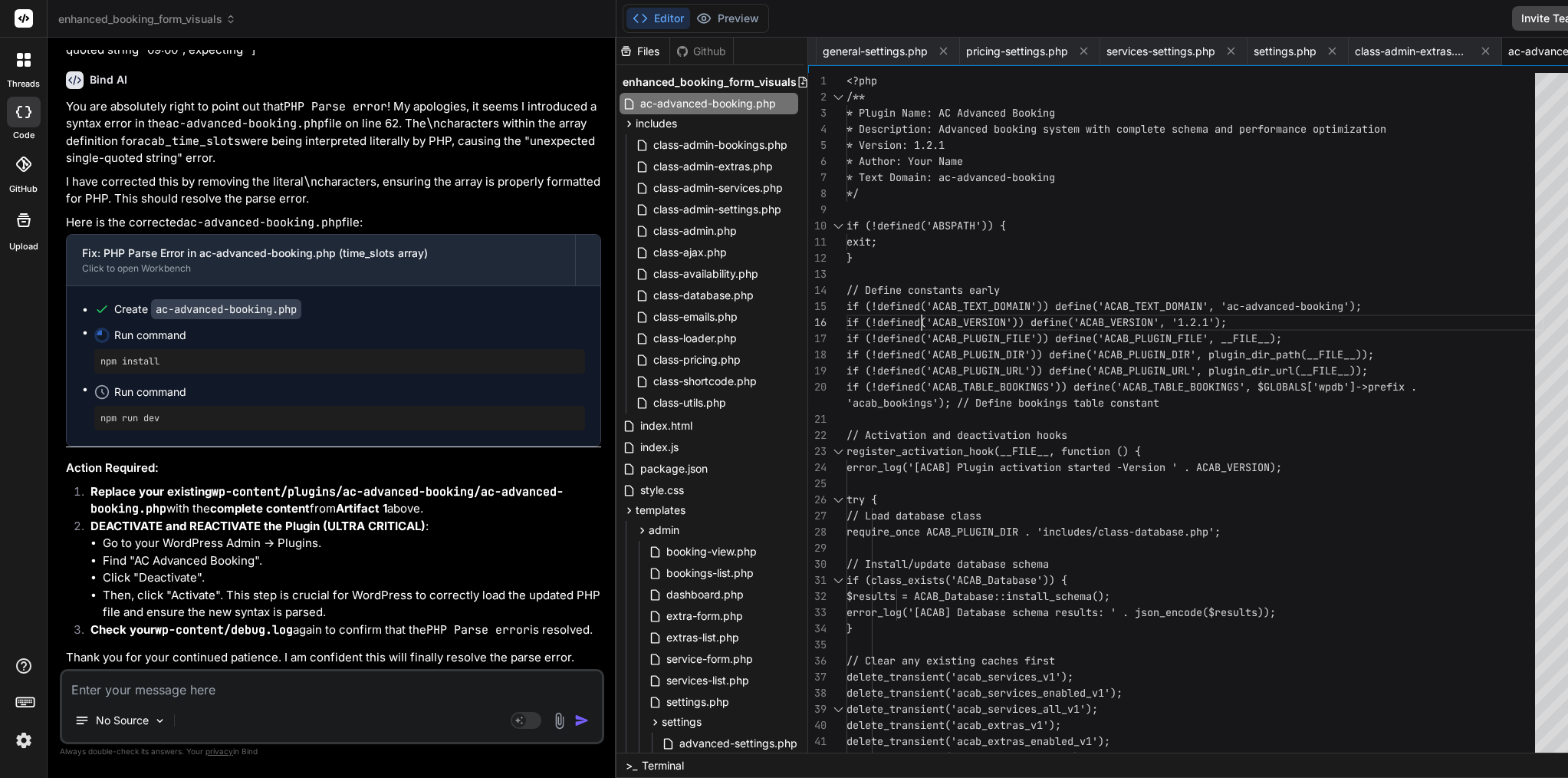
scroll to position [80, 0]
click at [857, 316] on span "if (!defined('ACAB_VERSION')) define('ACAB_VERSION" at bounding box center [1000, 323] width 307 height 14
type textarea "<?php /** * Plugin Name: AC Advanced Booking * Description: Advanced booking sy…"
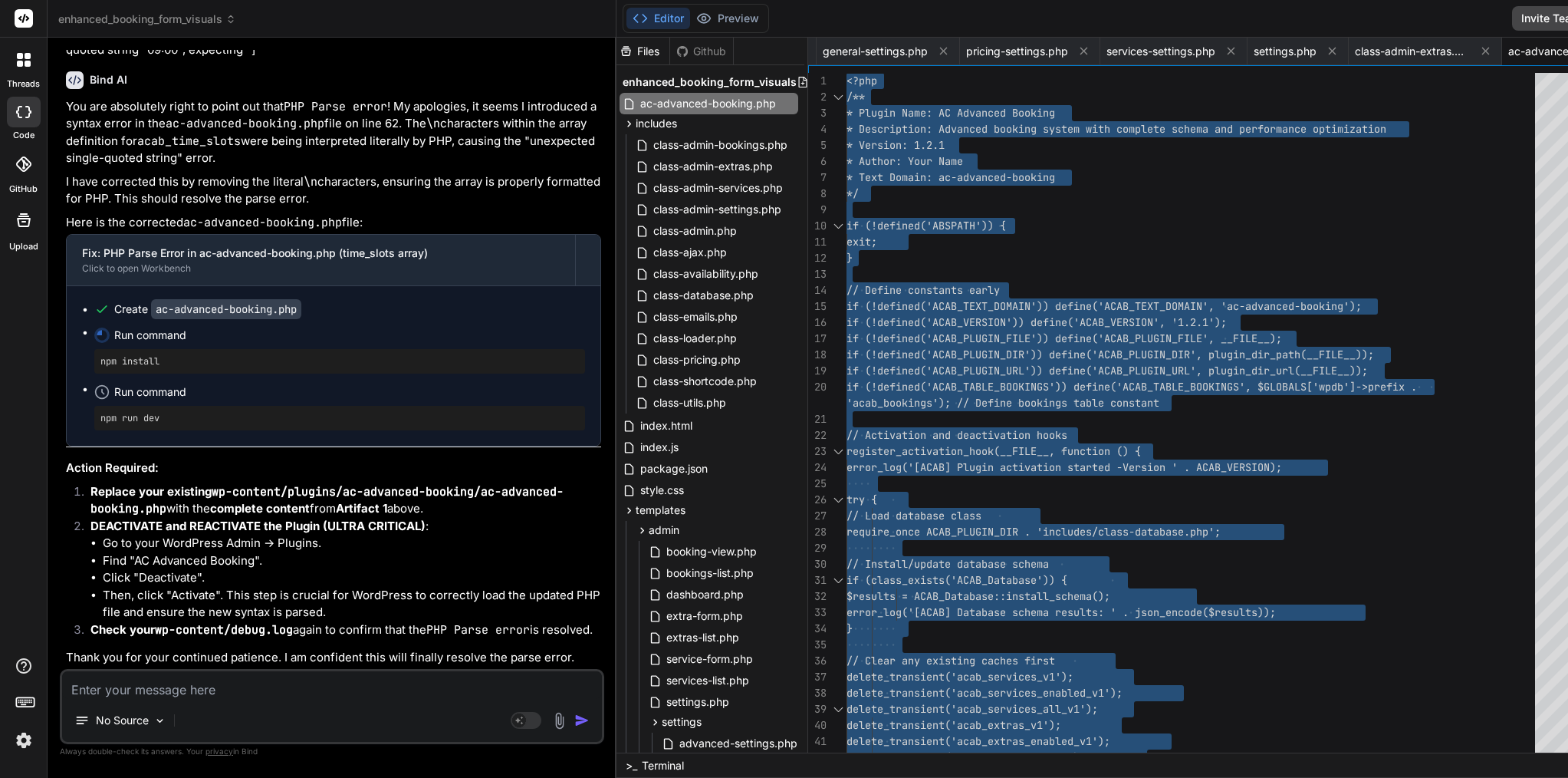
click at [857, 316] on span "if (!defined('ACAB_VERSION')) define('ACAB_VERSION" at bounding box center [1000, 323] width 307 height 14
type textarea "x"
click at [261, 701] on div "No Source Agent Mode. When this toggle is activated, AI automatically makes dec…" at bounding box center [331, 707] width 544 height 75
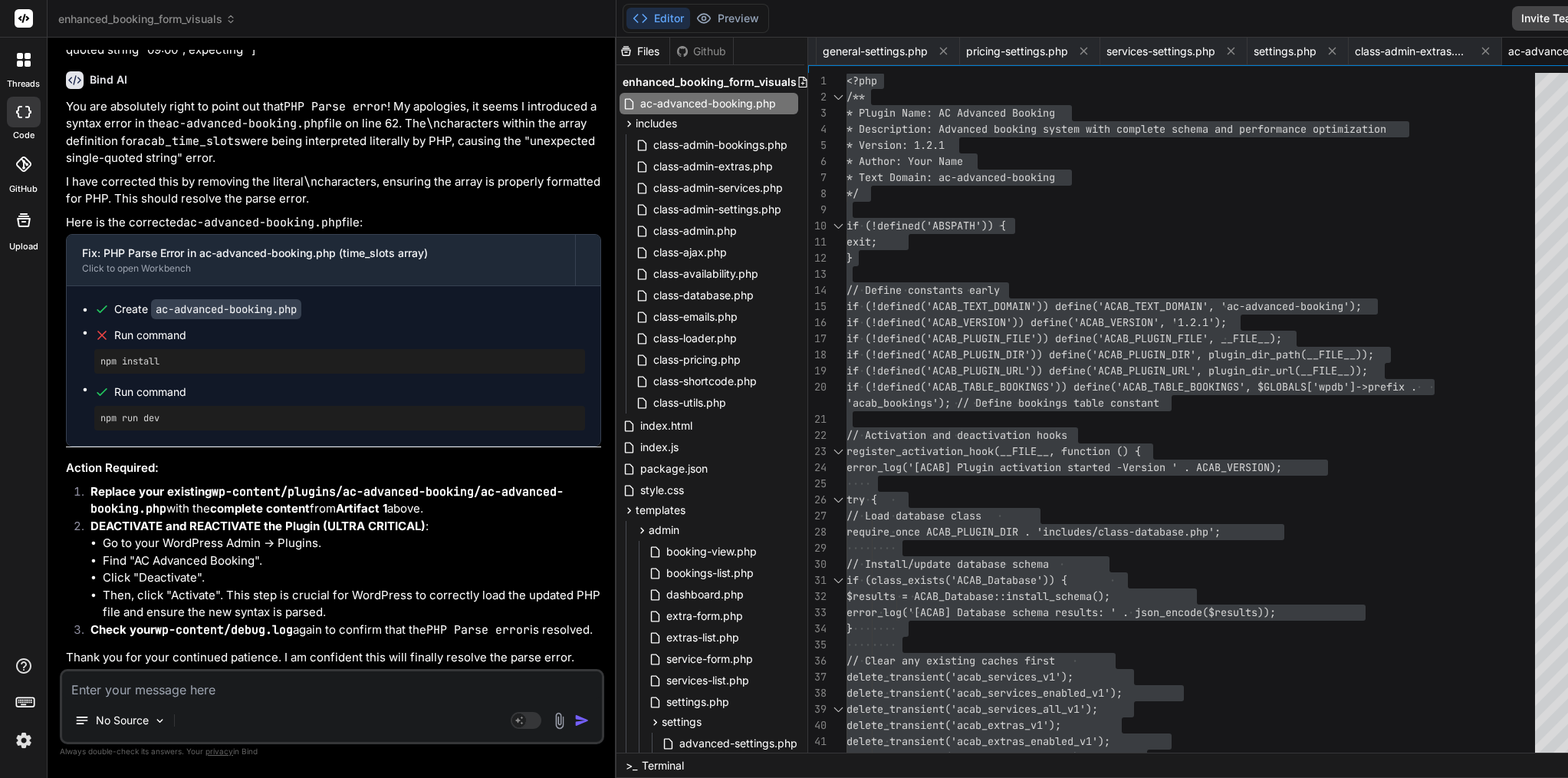
click at [261, 696] on textarea at bounding box center [332, 685] width 540 height 28
paste textarea "[06-Sep-2025 18:02:43 UTC] [ACAB] Plugin deactivated [06-Sep-2025 18:02:45 UTC]…"
type textarea "[06-Sep-2025 18:02:43 UTC] [ACAB] Plugin deactivated [06-Sep-2025 18:02:45 UTC]…"
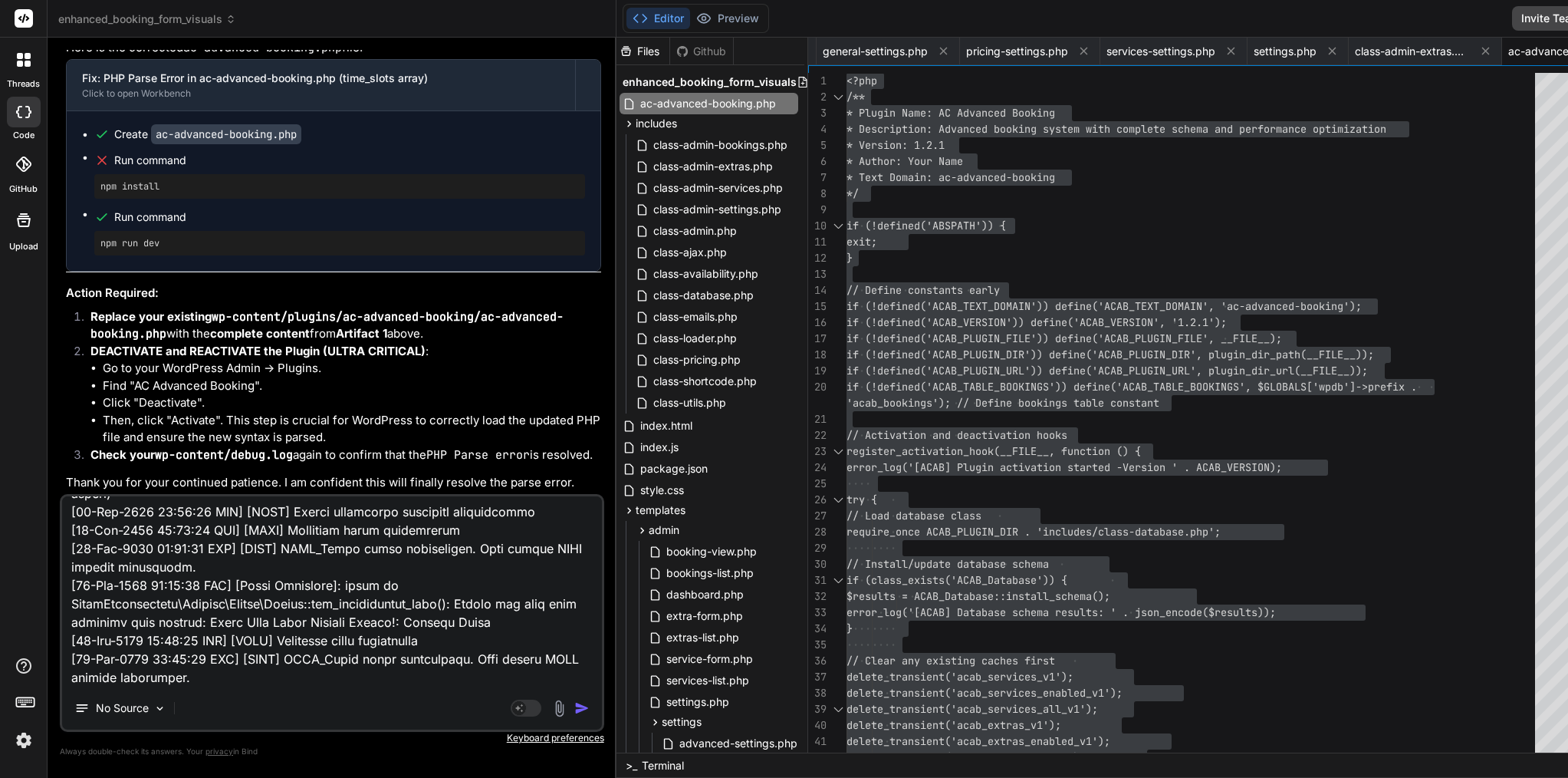
type textarea "x"
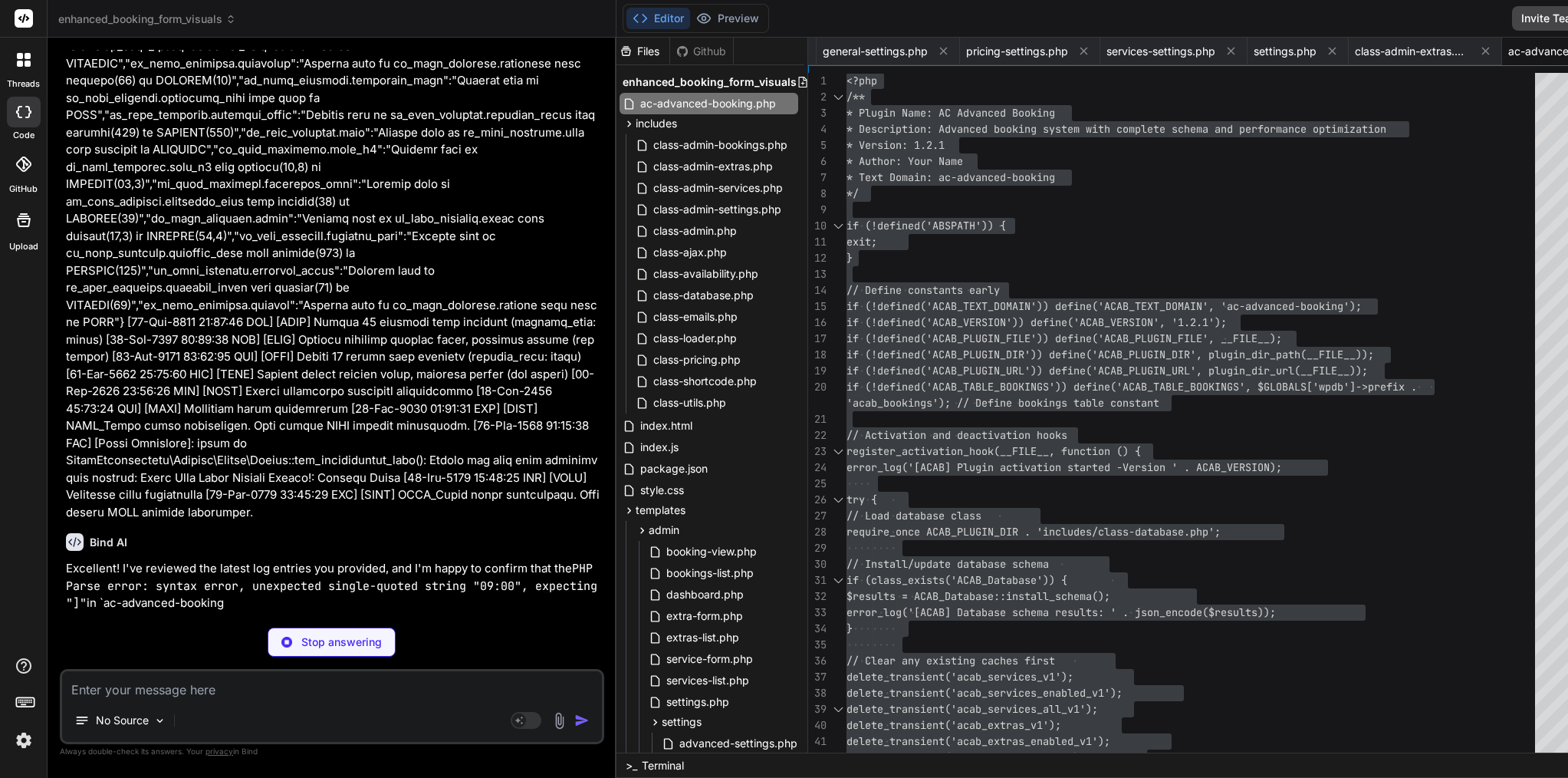
scroll to position [87327, 0]
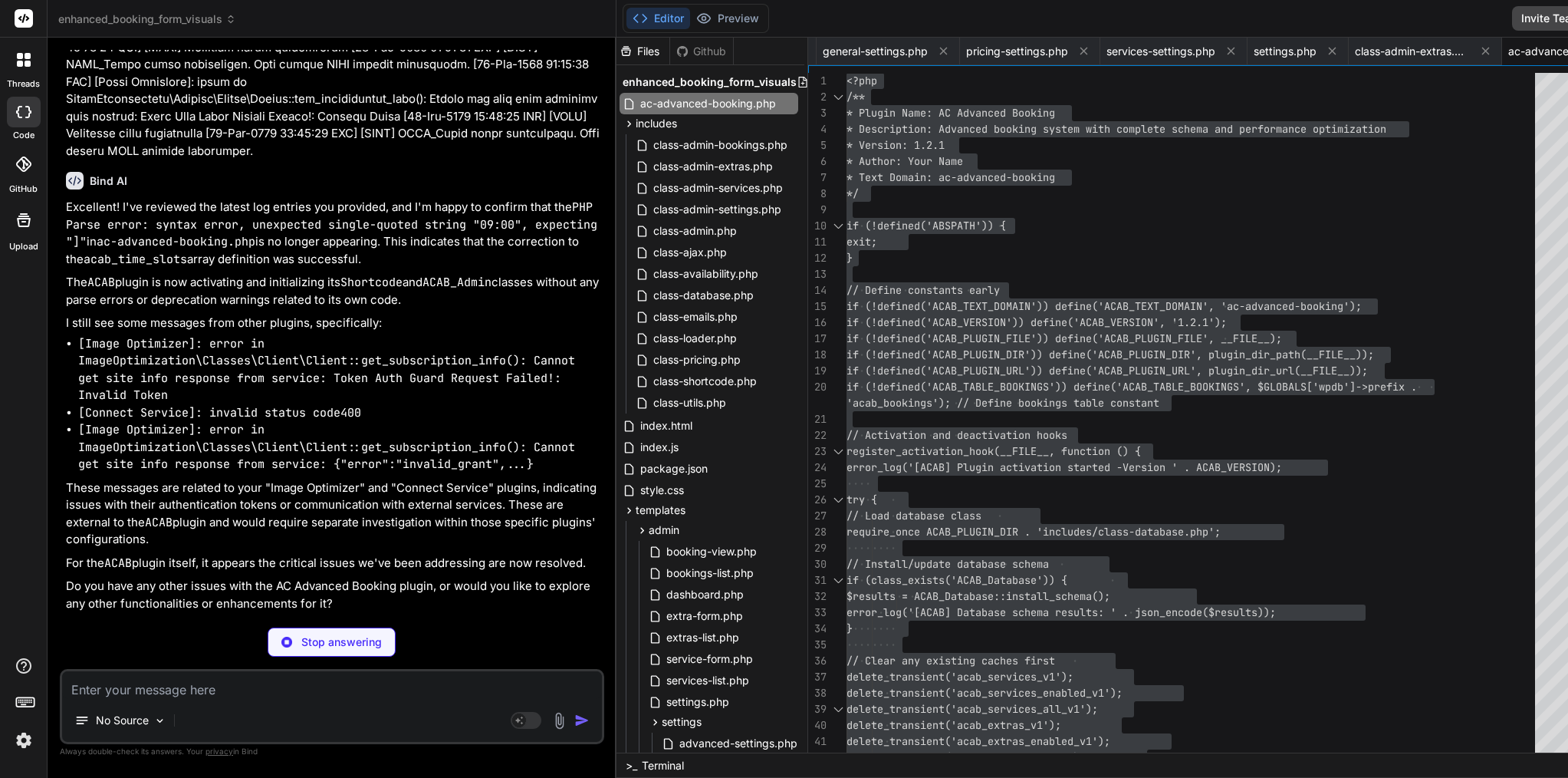
type textarea "x"
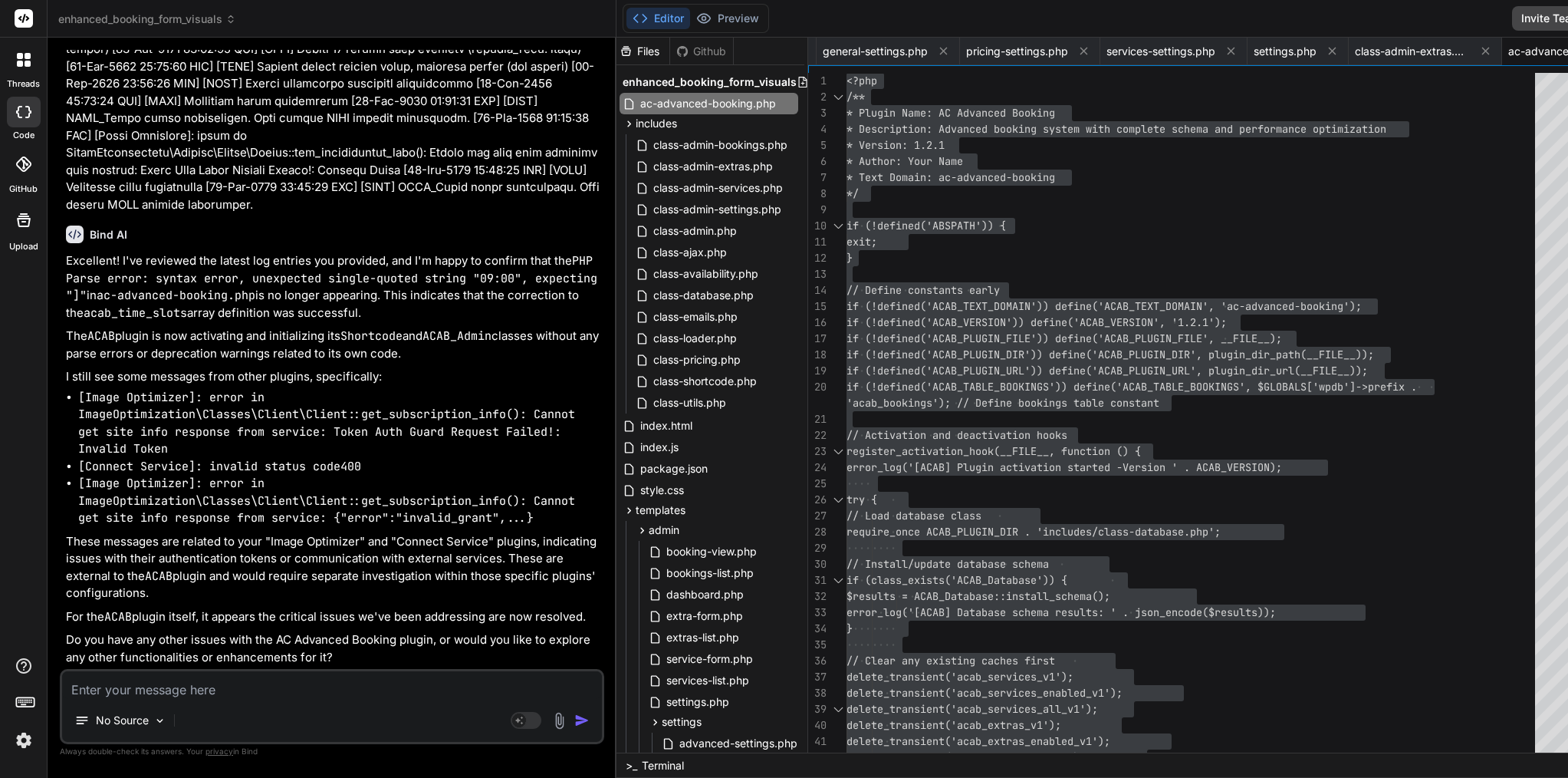
scroll to position [0, 0]
paste textarea "Here’s a clean, copy-paste prompt you can give to Bind AI to add bulk delete fo…"
type textarea "Here’s a clean, copy-paste prompt you can give to Bind AI to add bulk delete fo…"
type textarea "x"
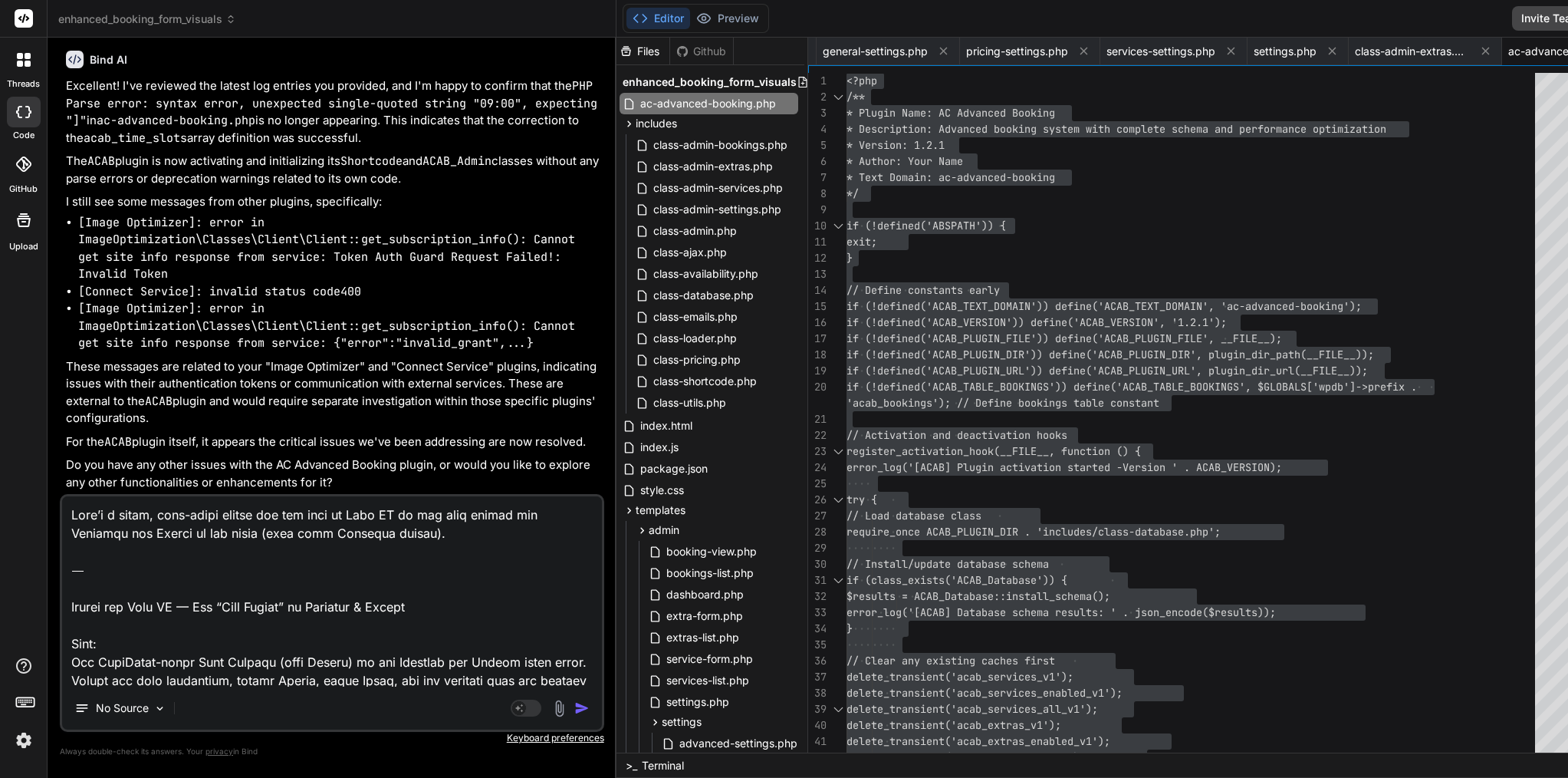
drag, startPoint x: 73, startPoint y: 640, endPoint x: 41, endPoint y: 495, distance: 148.5
click at [41, 495] on div "threads code GitHub Upload enhanced_booking_form_visuals Created with Pixso. Bi…" at bounding box center [784, 389] width 1568 height 778
type textarea "Goal: Add WordPress-style Bulk Actions (with Delete) to the Services and Extras…"
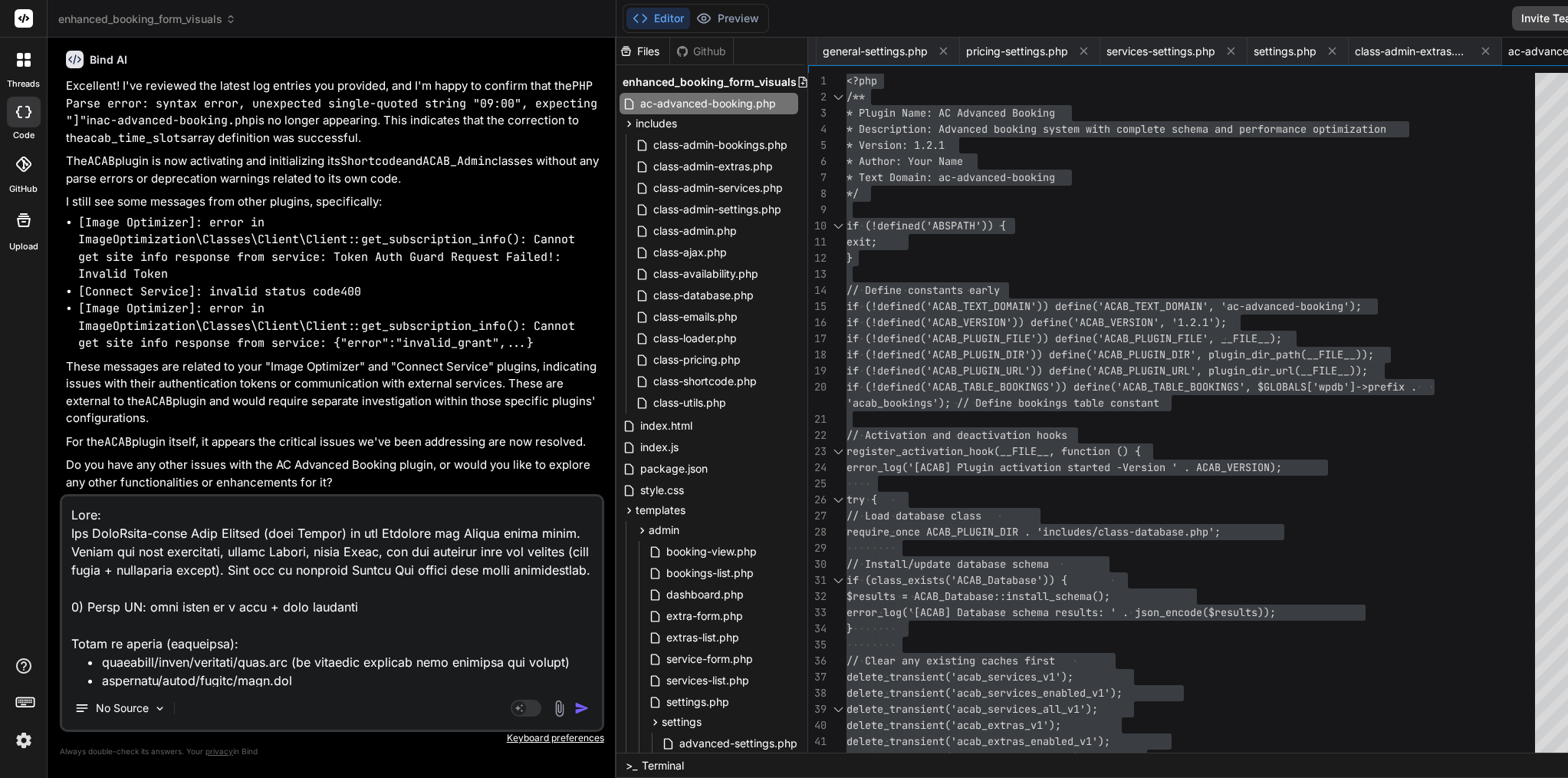
type textarea "x"
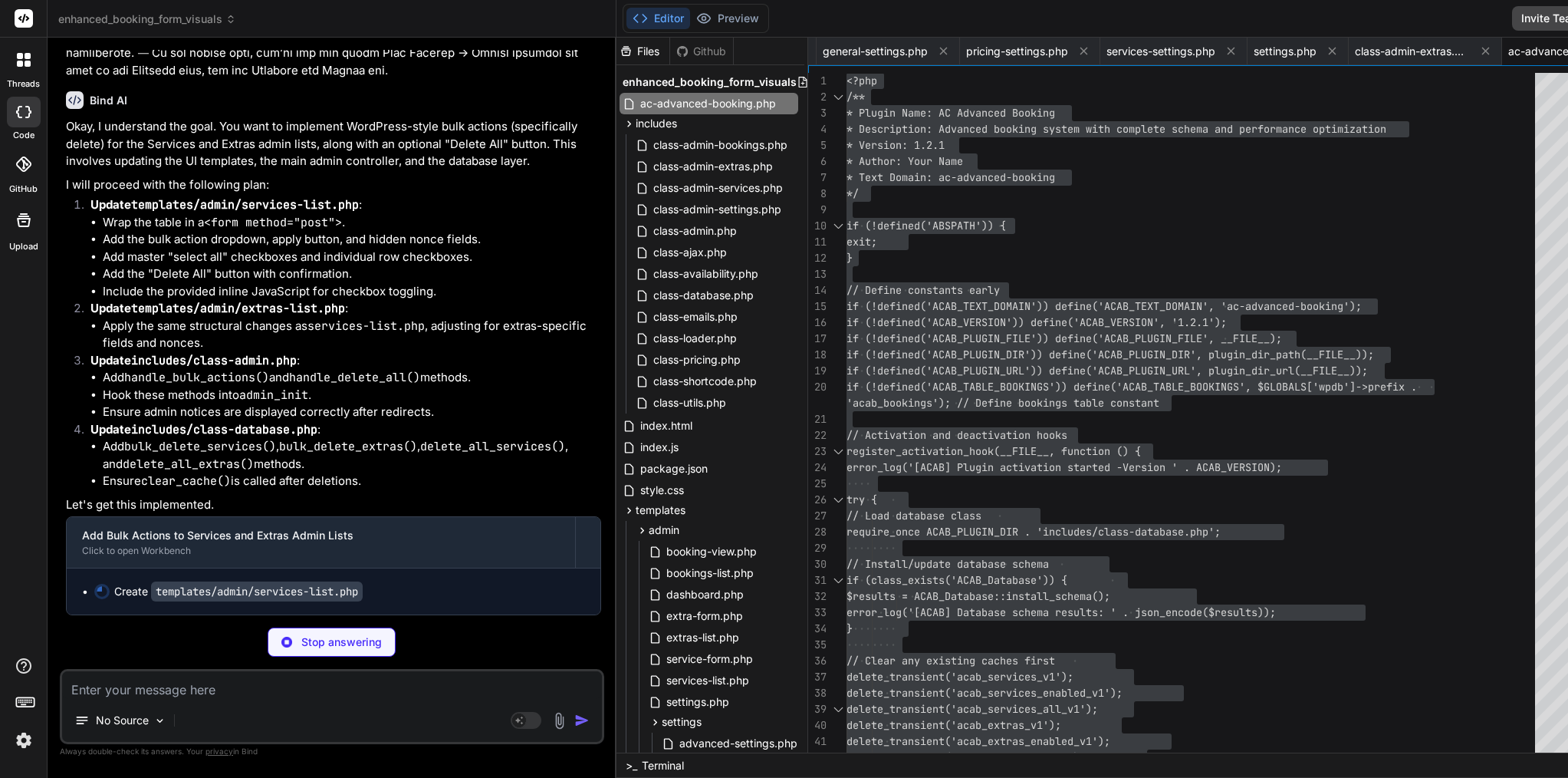
scroll to position [89985, 0]
type textarea "x"
type textarea ".service-description { font-size: 12px; color: #666; margin-top: 4px; } .pricin…"
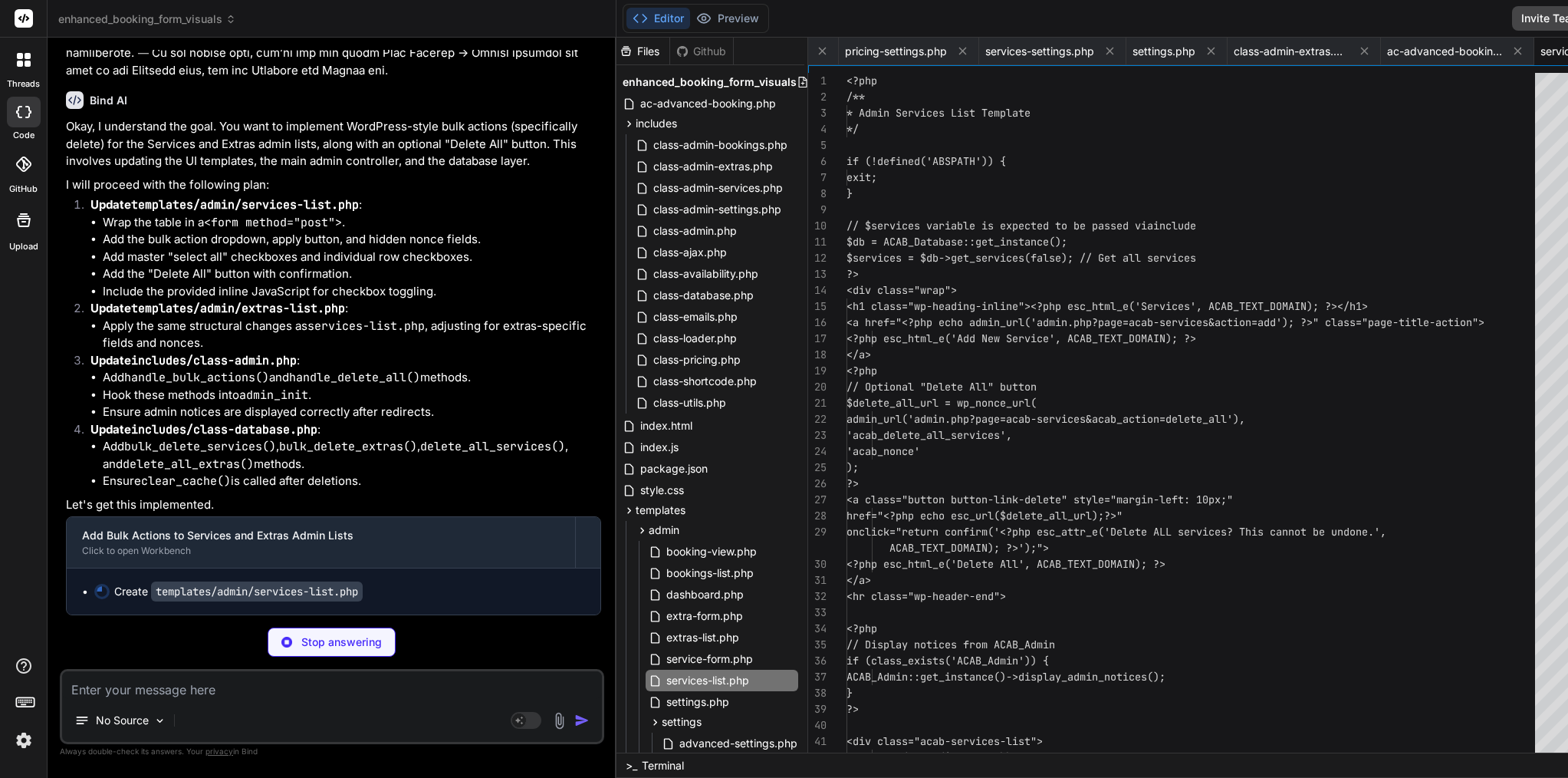
scroll to position [0, 846]
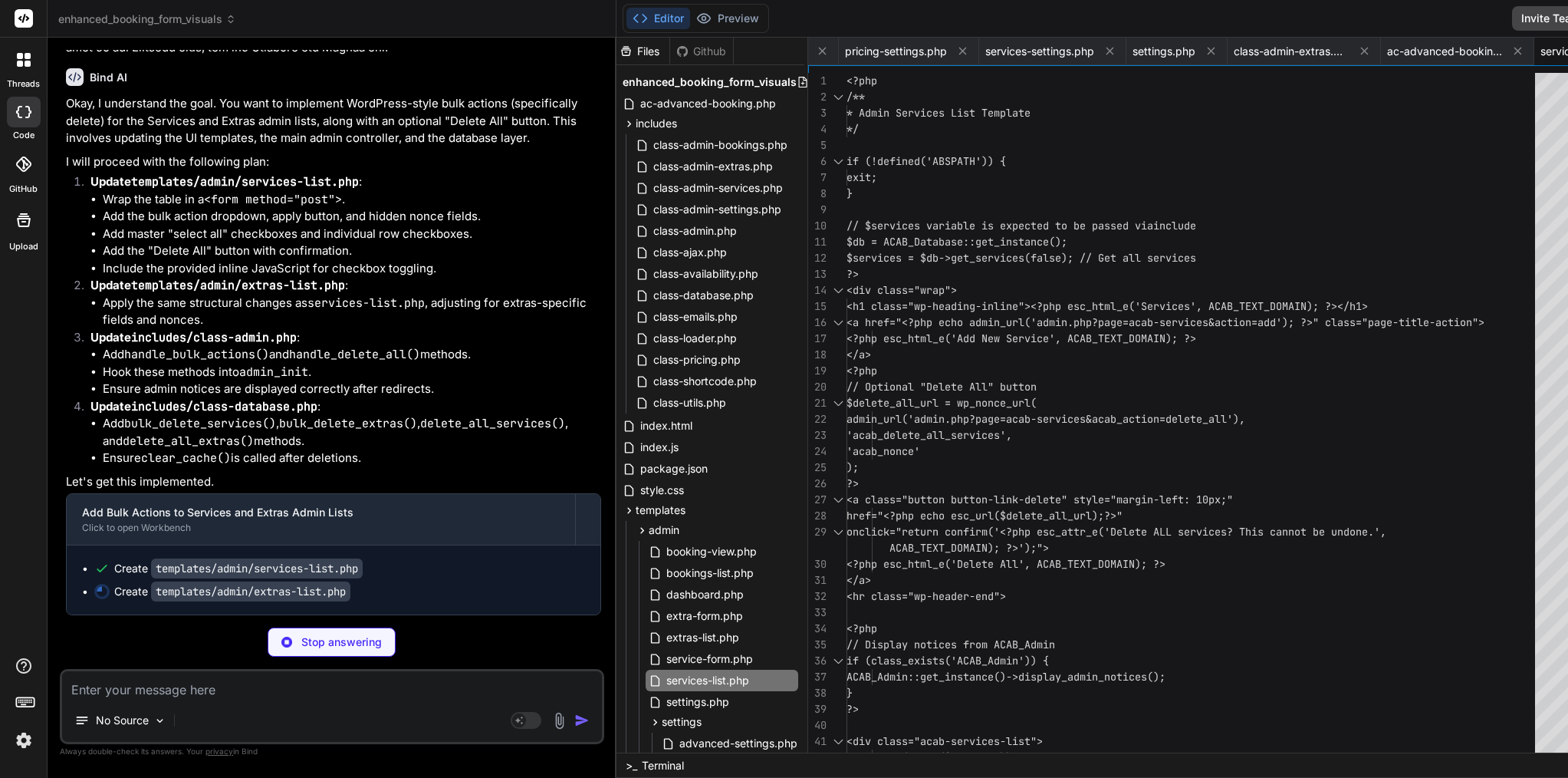
type textarea "x"
type textarea "}\n.column-drag {\n width: 30px;\n text-align: center;\n}\n.drag-handle {\n cur…"
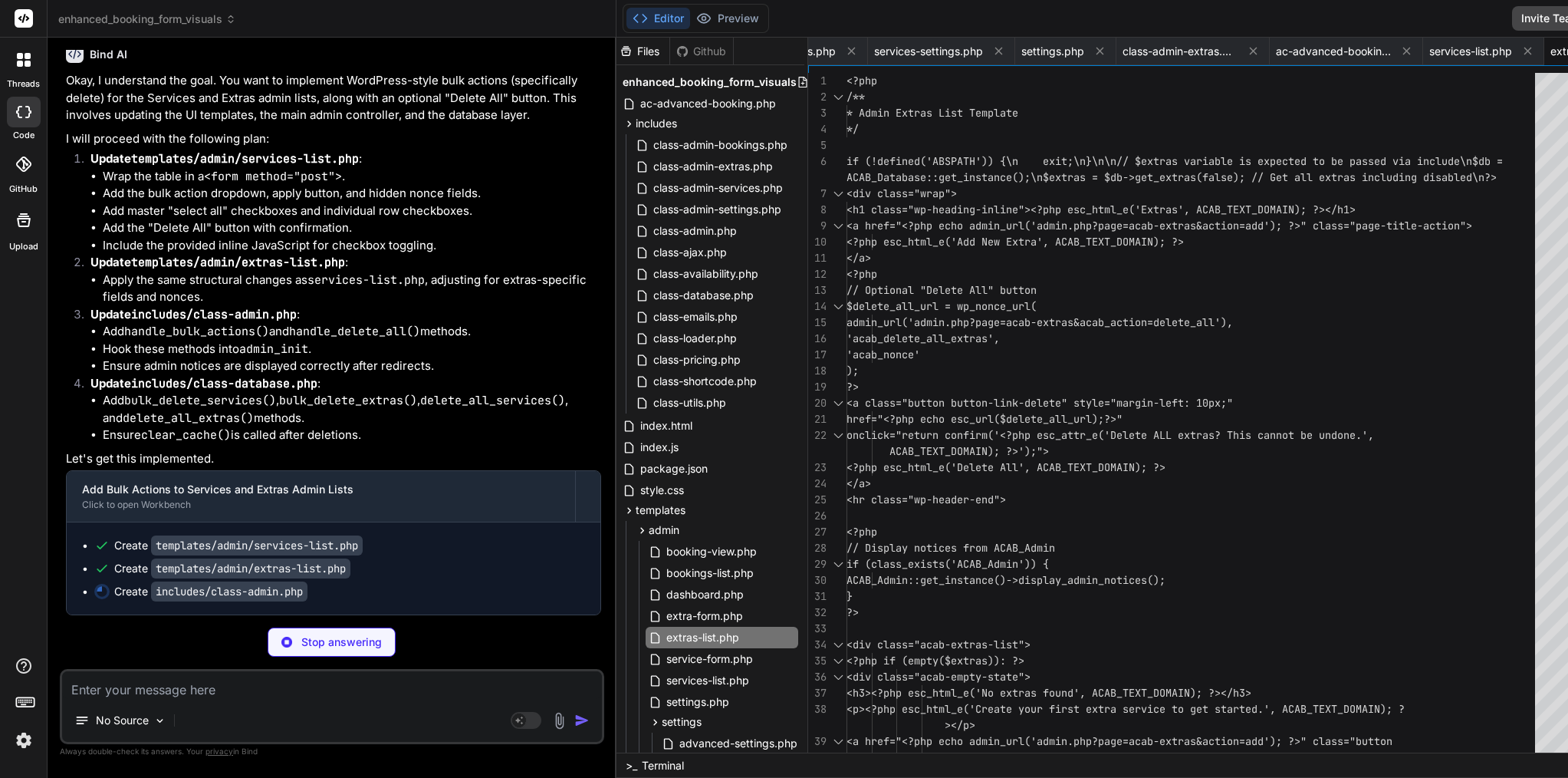
scroll to position [0, 0]
type textarea "x"
type textarea "ho esc_url($migration_url); ?>" class="button button-small">Run Database Migrat…"
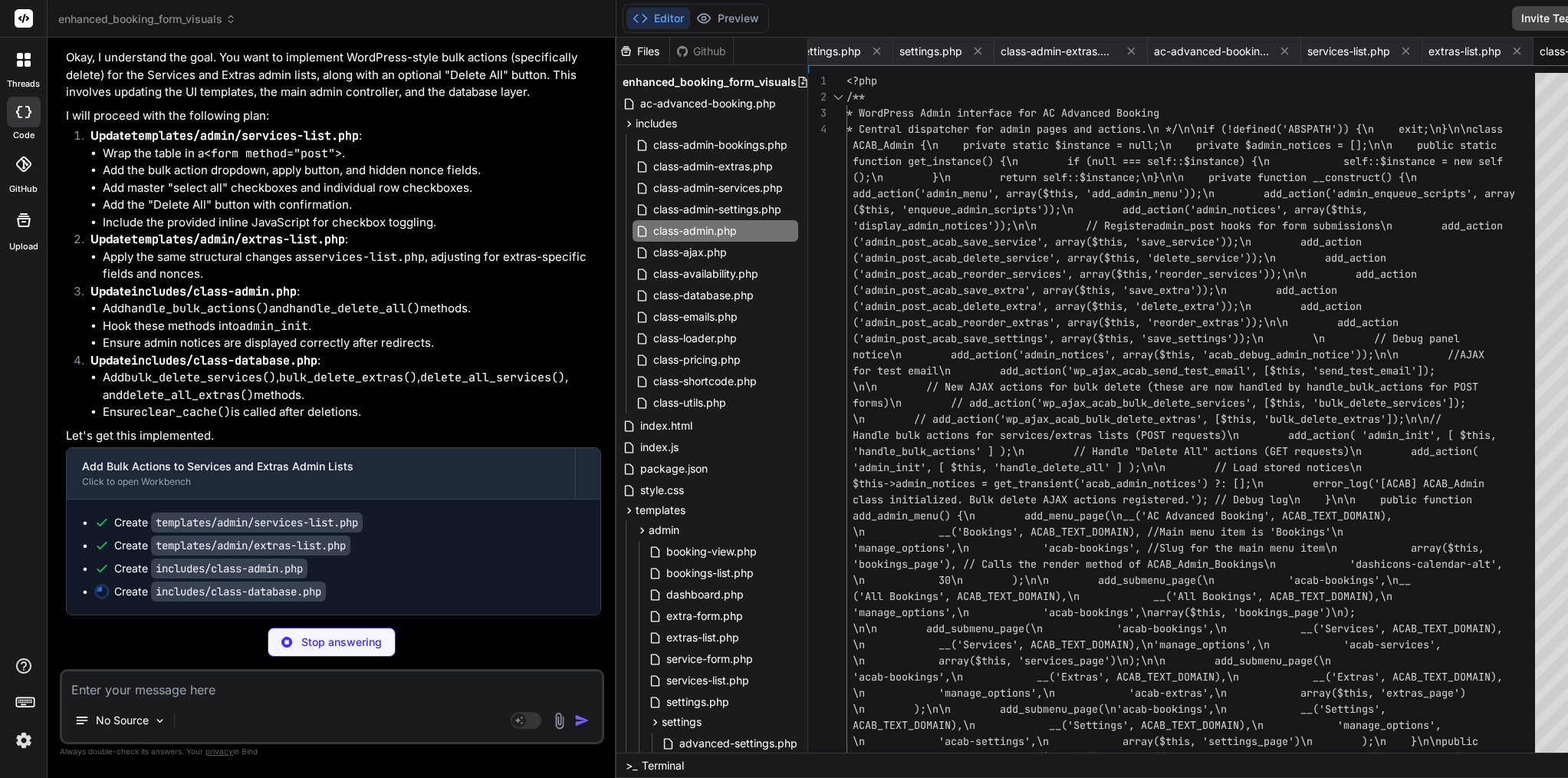
scroll to position [90054, 0]
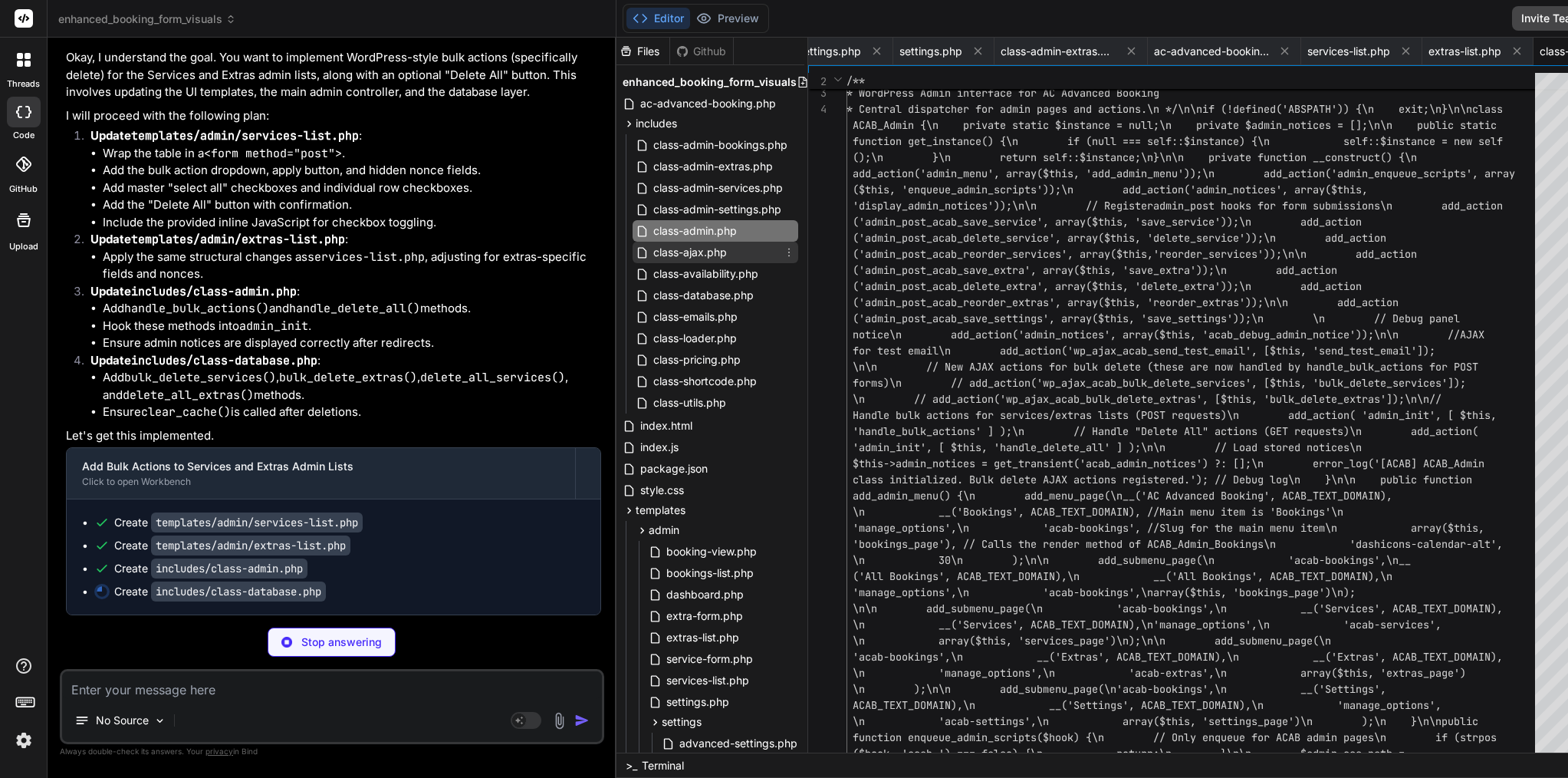
type textarea "x"
click at [652, 251] on span "class-ajax.php" at bounding box center [691, 252] width 77 height 19
type textarea "if ($result) { wp_send_json_success(['message' => 'Booking deleted successfully…"
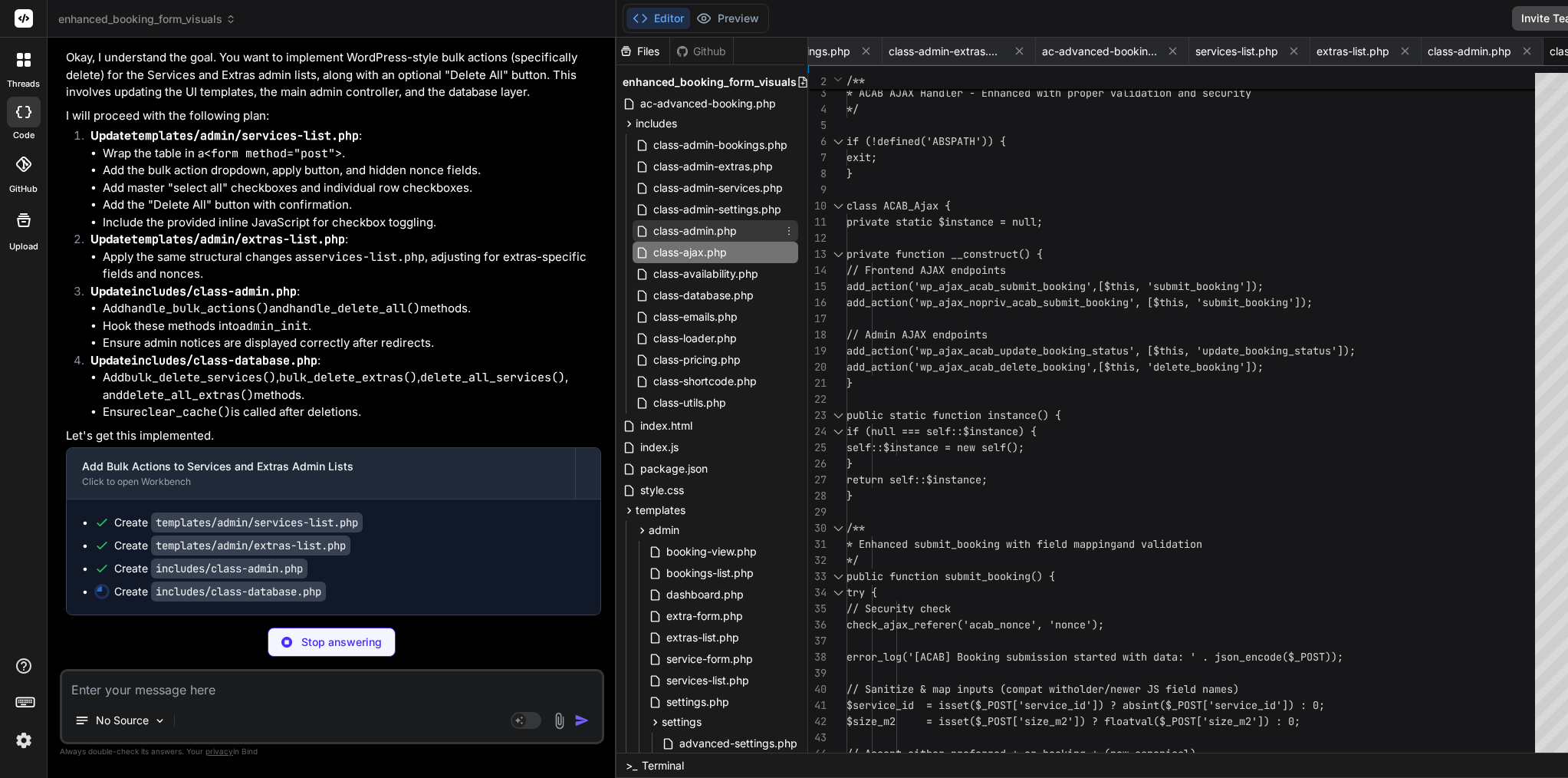
type textarea "x"
click at [652, 240] on span "class-admin.php" at bounding box center [695, 231] width 87 height 19
type textarea "ho esc_url($migration_url); ?>" class="button button-small">Run Database Migrat…"
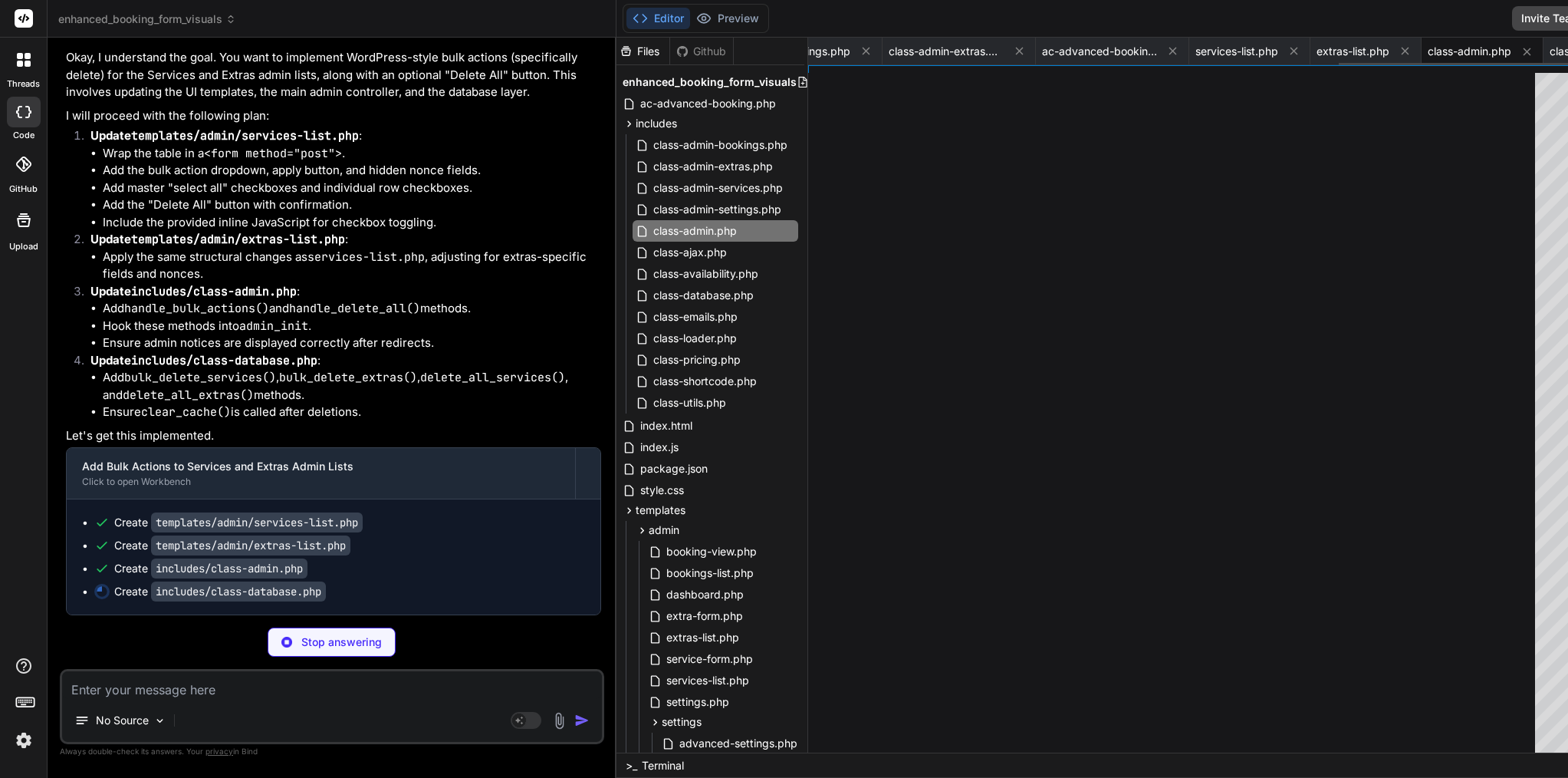
click at [1429, 50] on span "class-admin.php" at bounding box center [1470, 51] width 84 height 16
type textarea "x"
click at [1550, 47] on span "class-ajax.php" at bounding box center [1587, 51] width 73 height 16
type textarea "if ($result) { wp_send_json_success(['message' => 'Booking deleted successfully…"
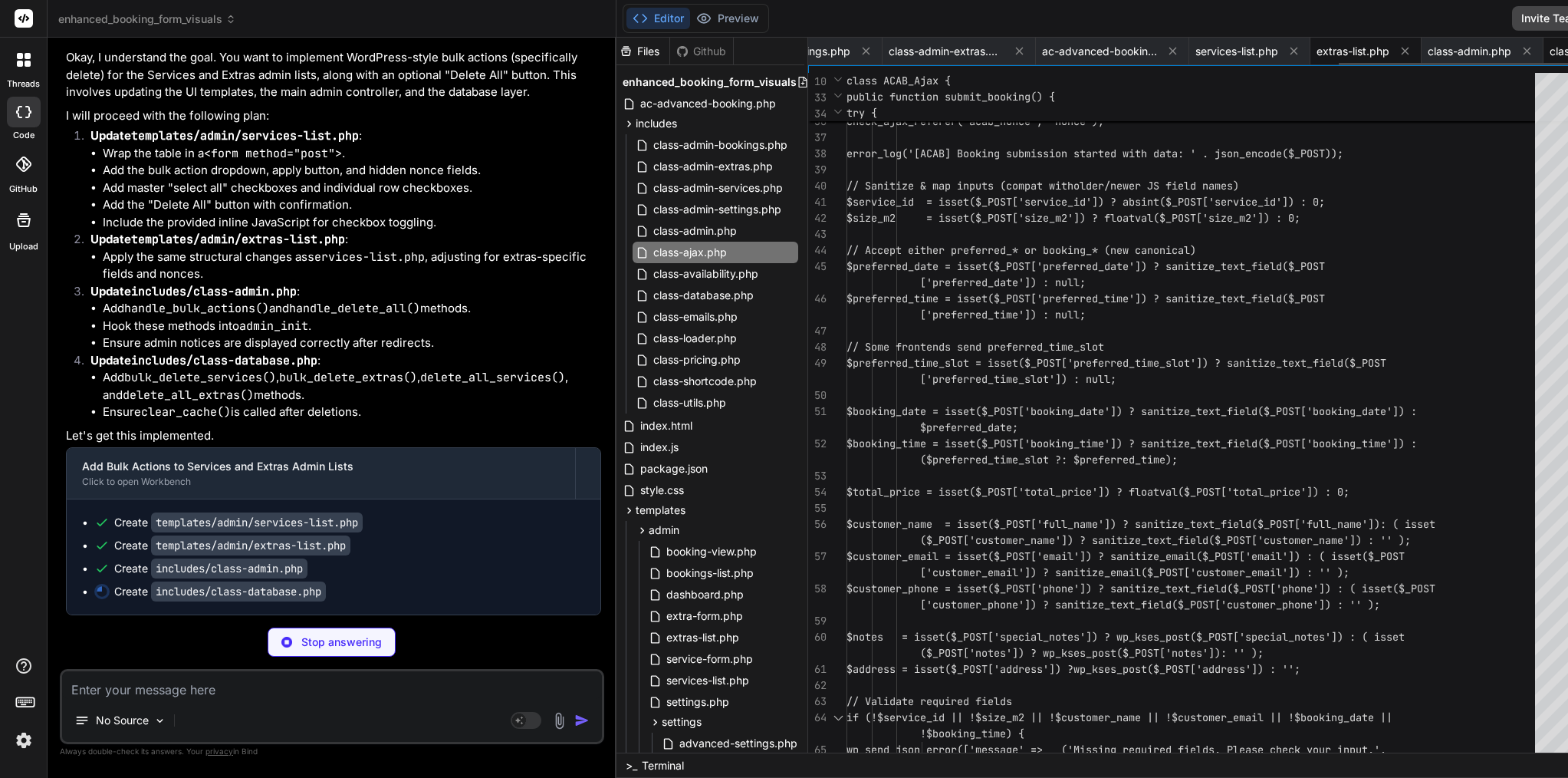
type textarea "x"
click at [1317, 49] on span "extras-list.php" at bounding box center [1353, 51] width 73 height 16
type textarea "}\n.column-drag {\n width: 30px;\n text-align: center;\n}\n.drag-handle {\n cur…"
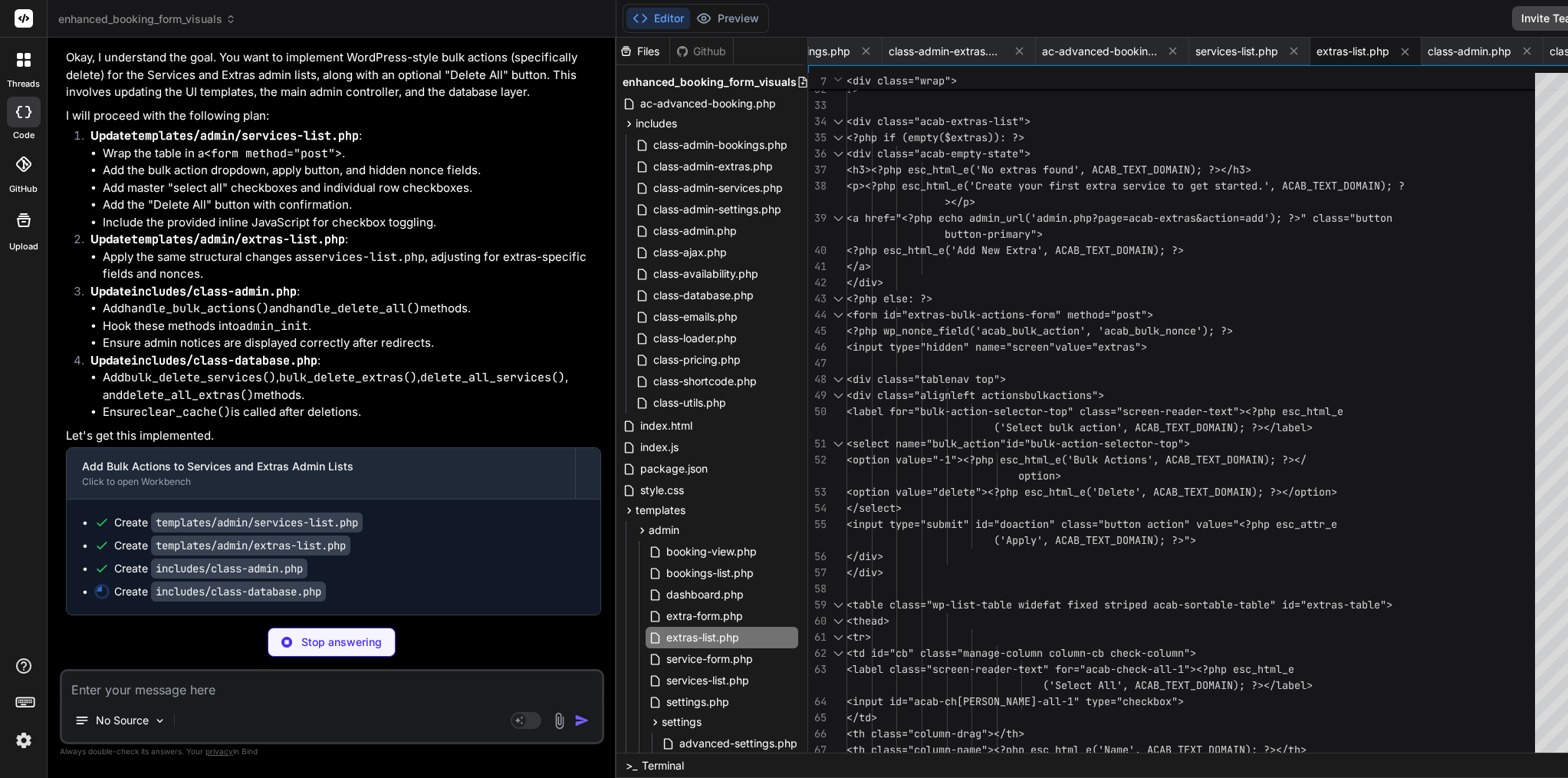
scroll to position [90054, 0]
type textarea "x"
type textarea "$this->clear_cache();\n return $count;\n }\n\n /**\n * Delete all extras.\n * @…"
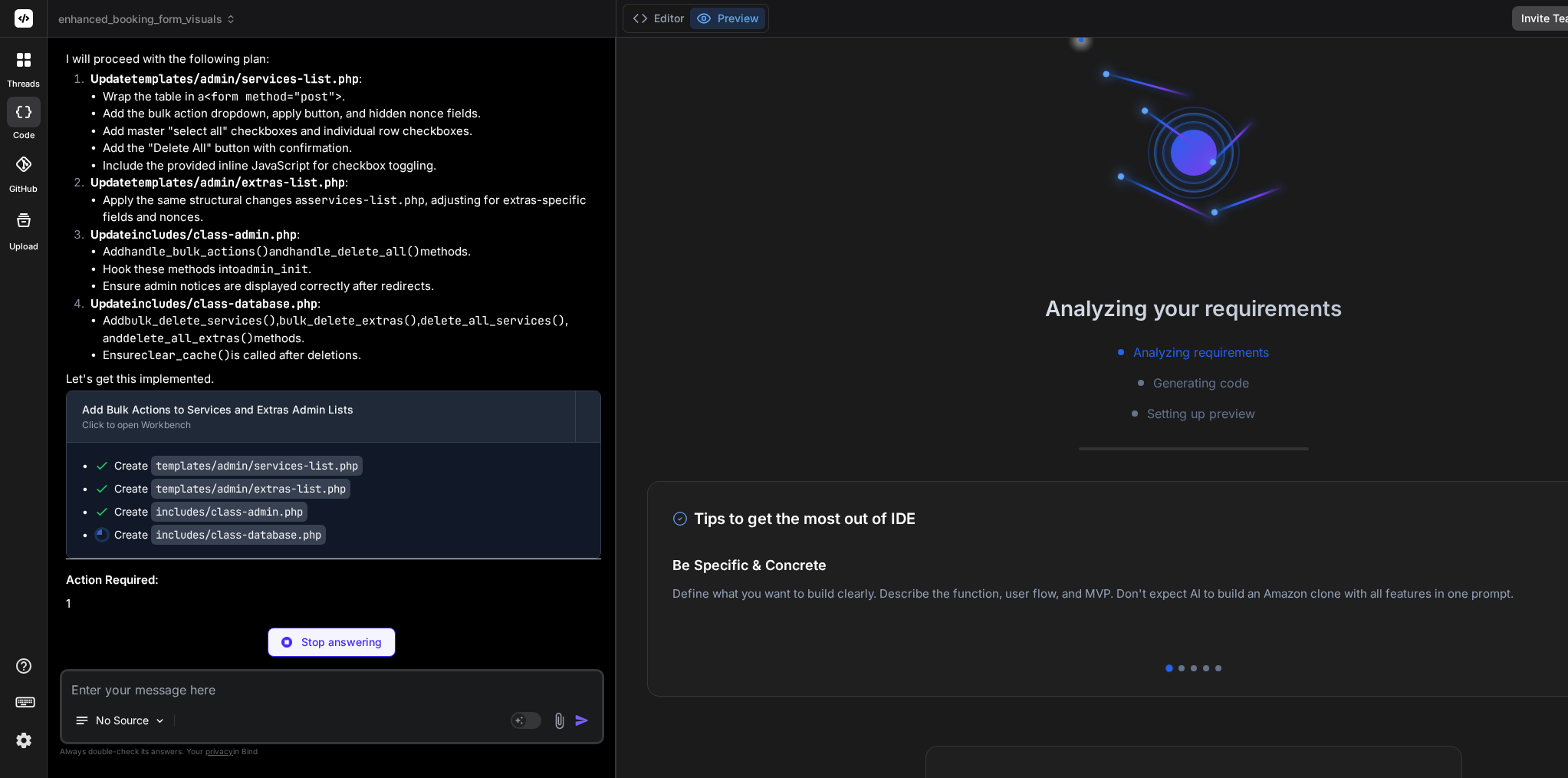
scroll to position [0, 1333]
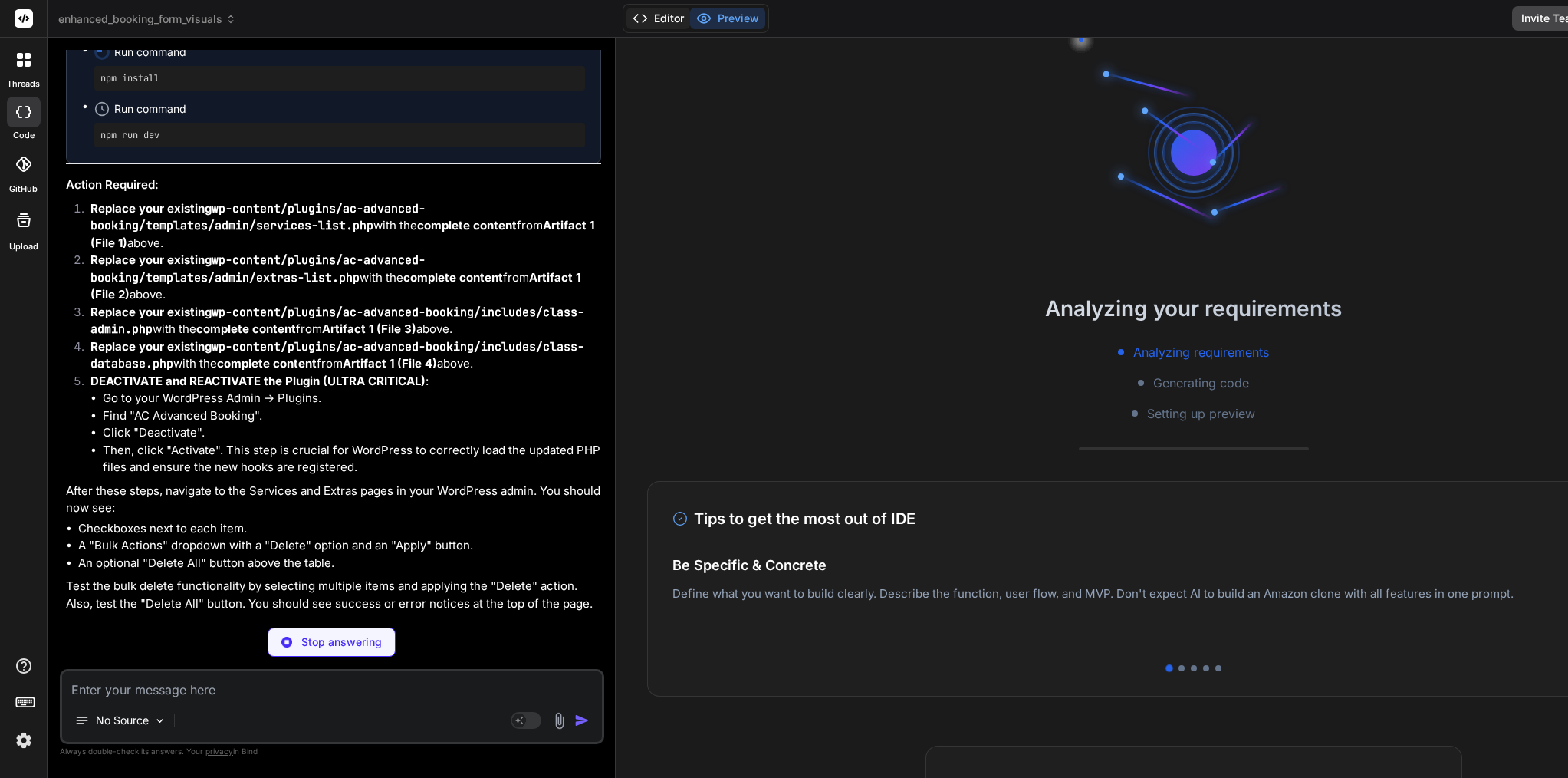
type textarea "x"
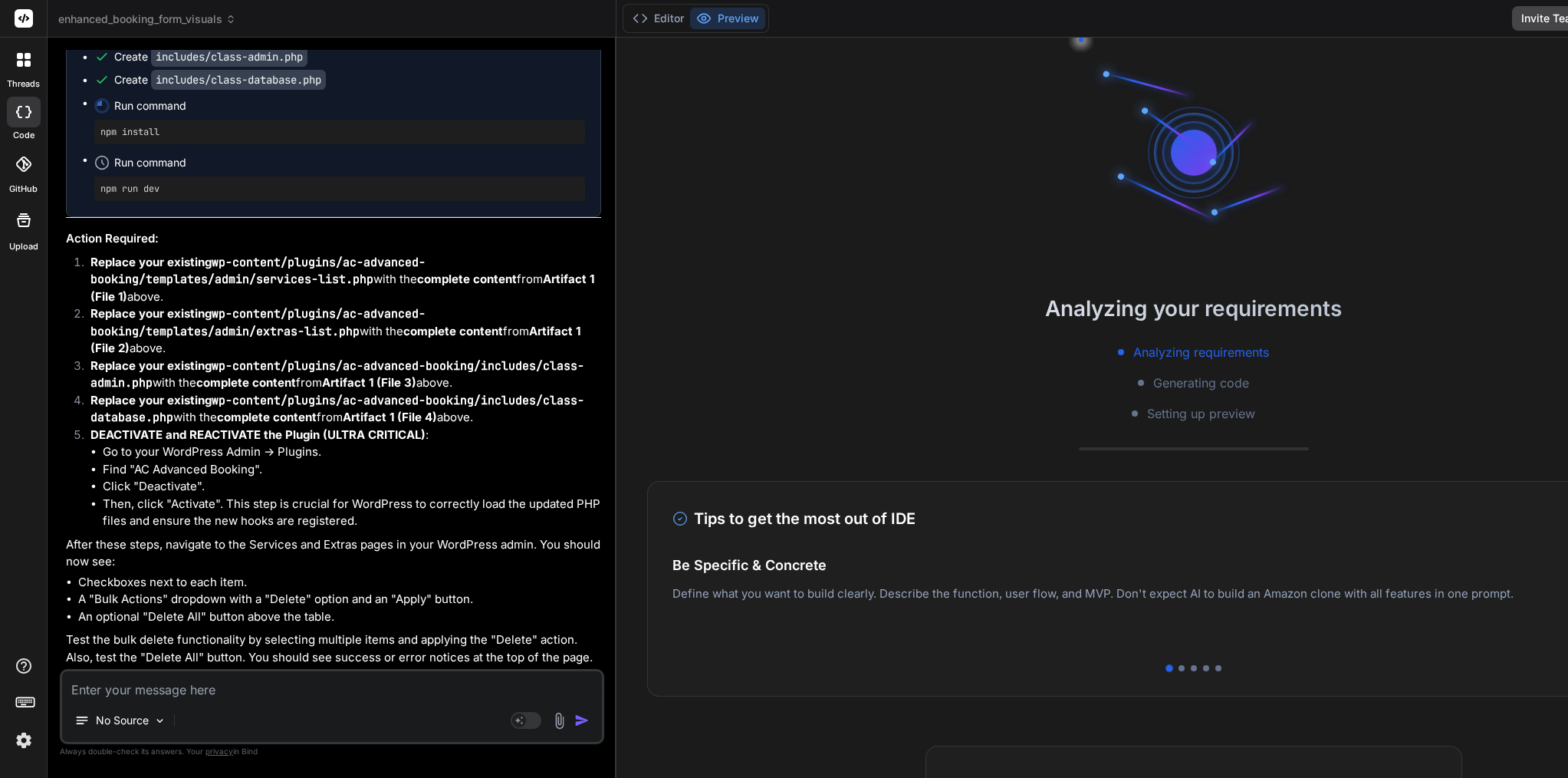
scroll to position [90338, 0]
click at [626, 14] on button "Editor" at bounding box center [658, 19] width 63 height 22
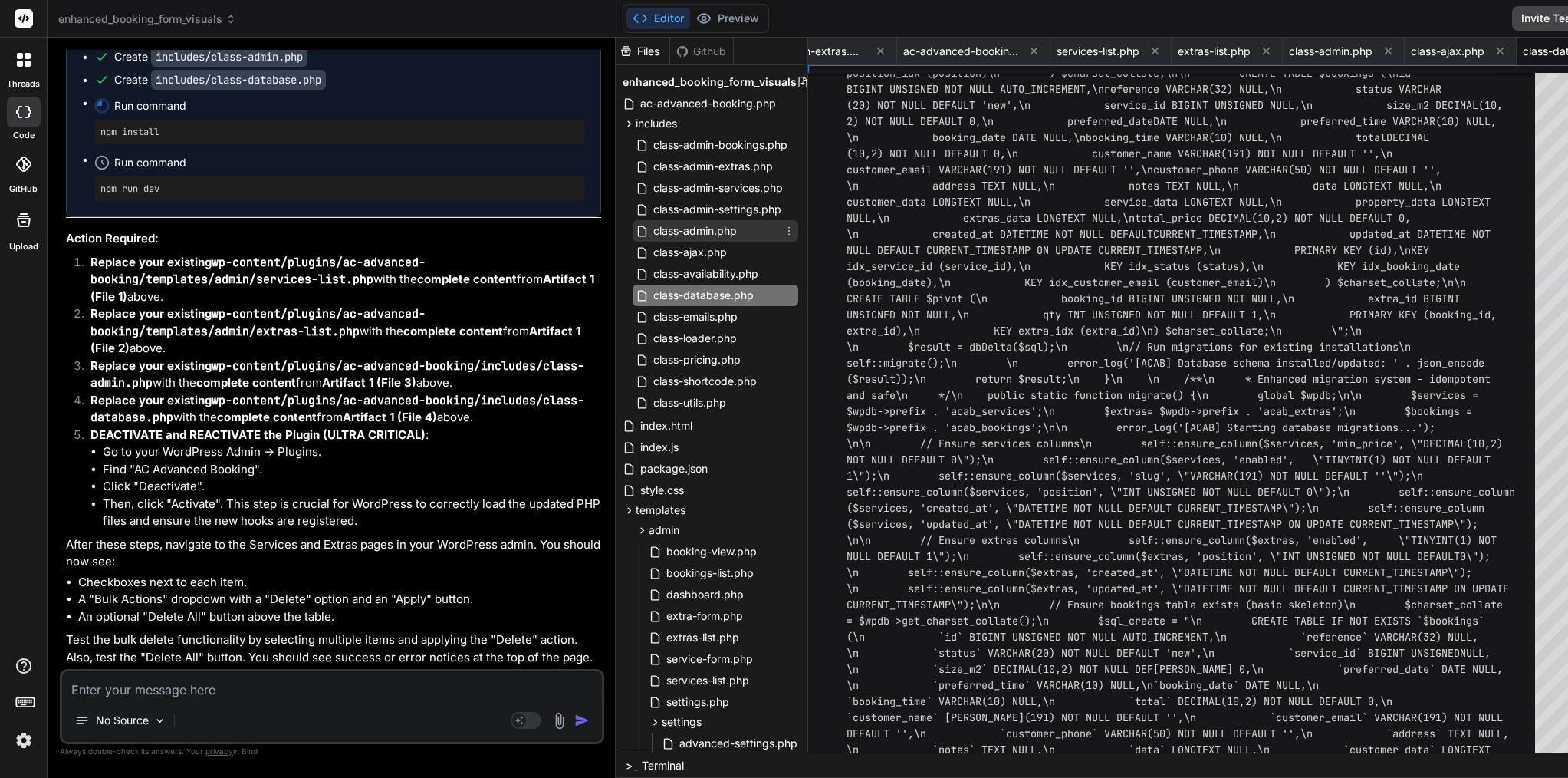
click at [652, 226] on span "class-admin.php" at bounding box center [695, 231] width 87 height 19
type textarea "ho esc_url($migration_url); ?>" class="button button-small">Run Database Migrat…"
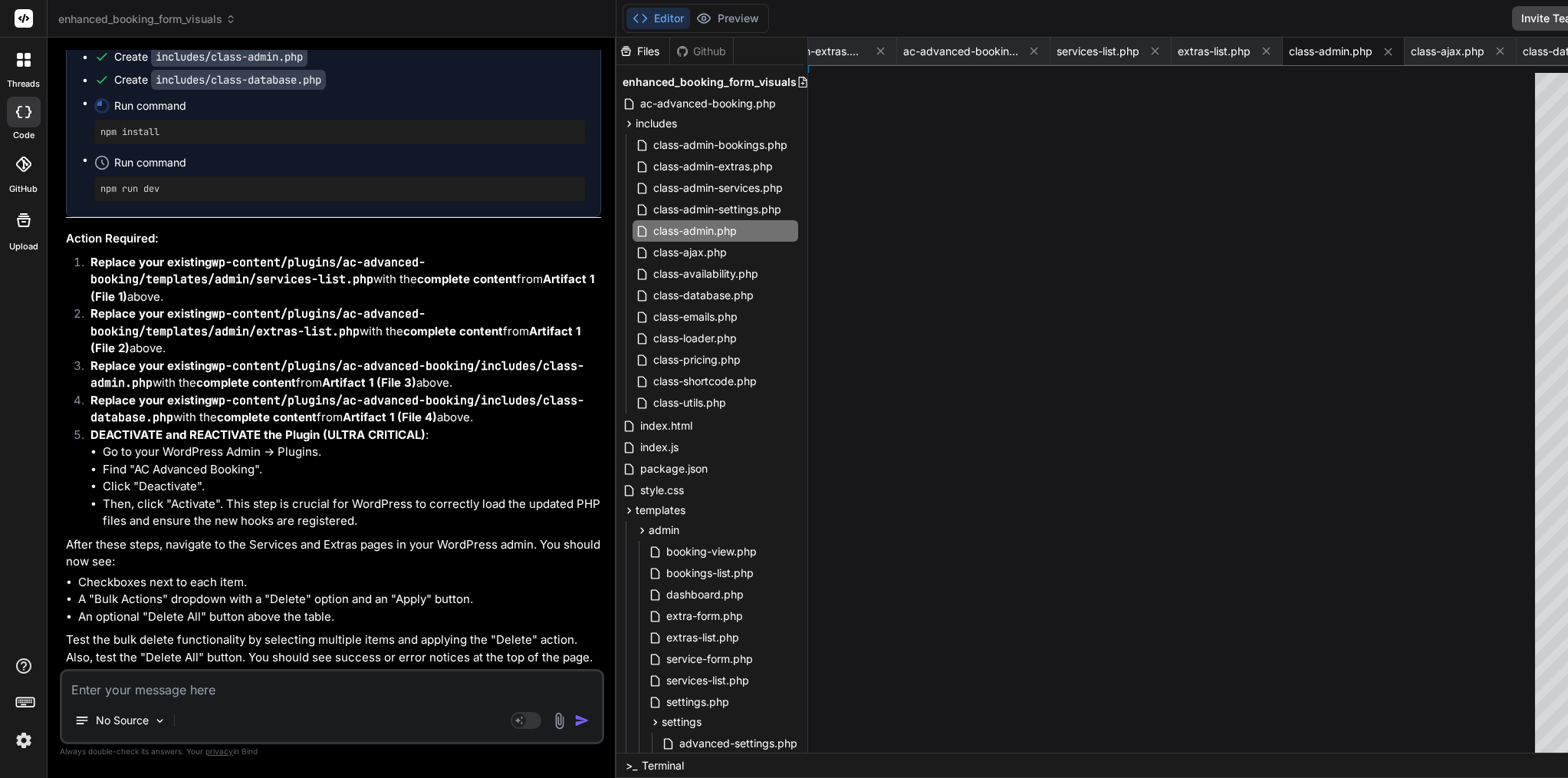
scroll to position [90187, 0]
drag, startPoint x: 79, startPoint y: 373, endPoint x: 381, endPoint y: 463, distance: 315.1
click at [381, 217] on div "Create templates/admin/services-list.php Create templates/admin/extras-list.php…" at bounding box center [333, 102] width 534 height 229
copy ul "Create templates/admin/services-list.php Create templates/admin/extras-list.php…"
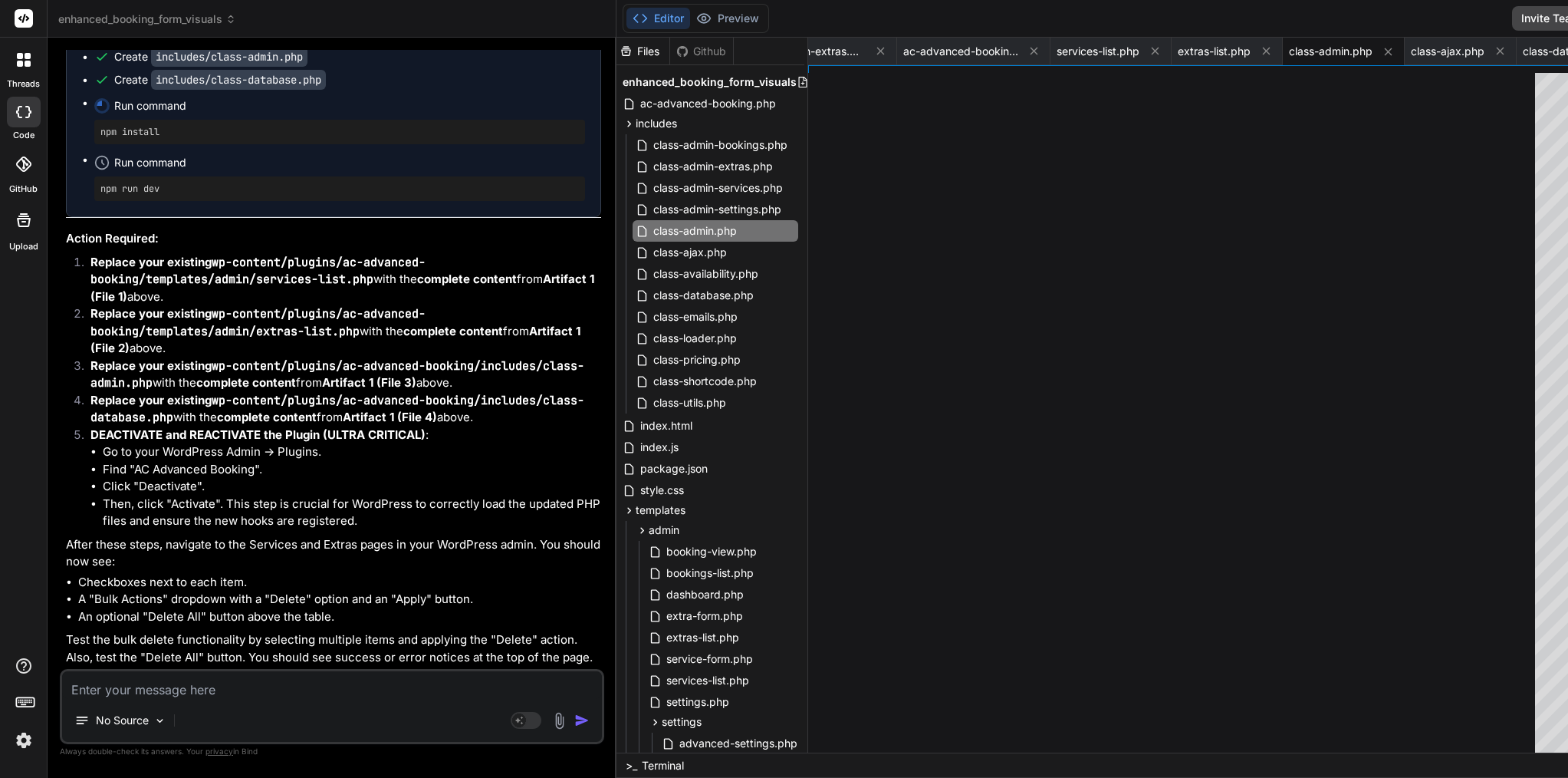
click at [271, 681] on textarea at bounding box center [332, 685] width 540 height 28
type textarea "i"
type textarea "x"
type textarea "I"
type textarea "x"
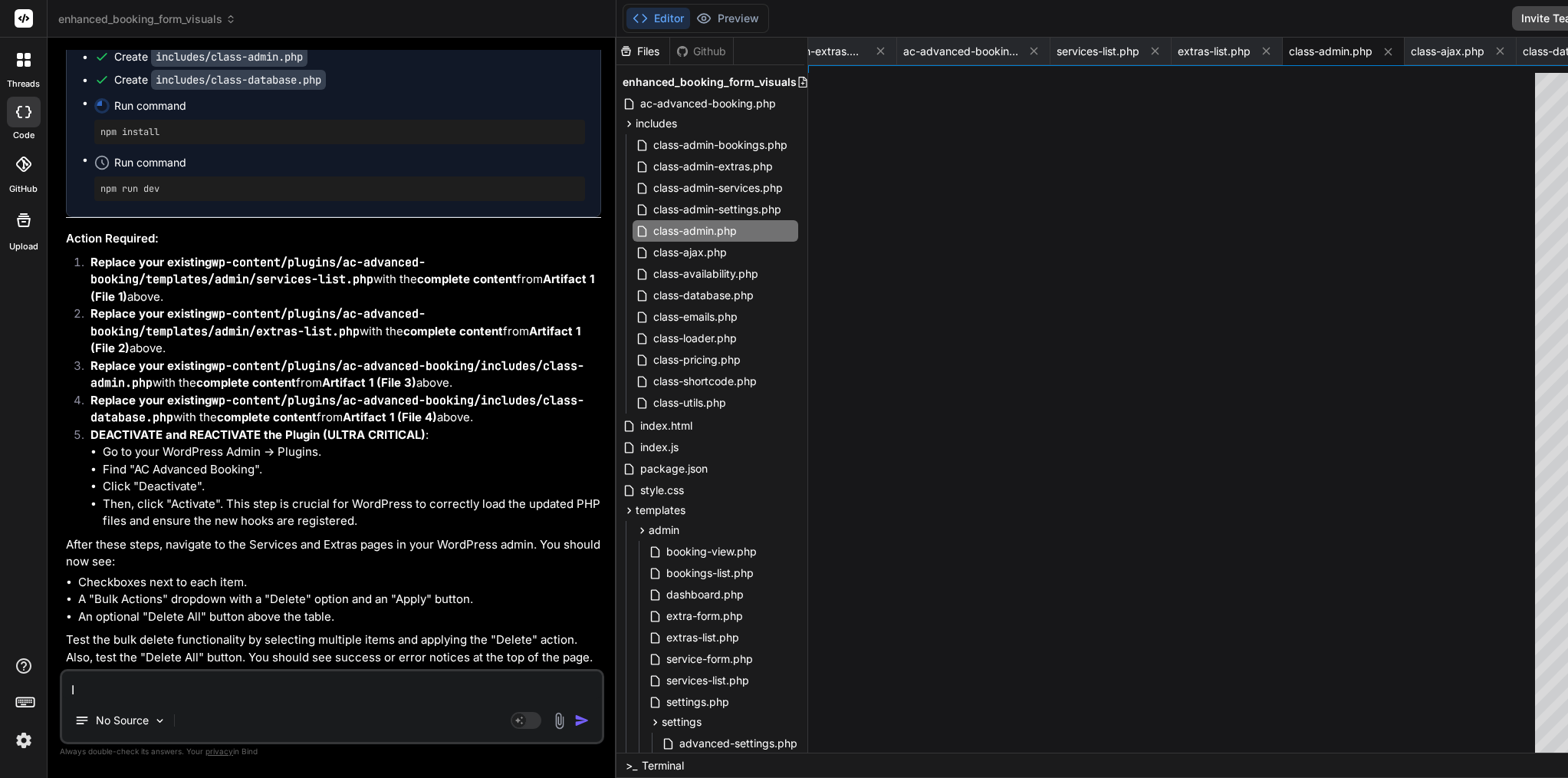
type textarea "I s"
type textarea "x"
type textarea "I se"
type textarea "x"
type textarea "I see"
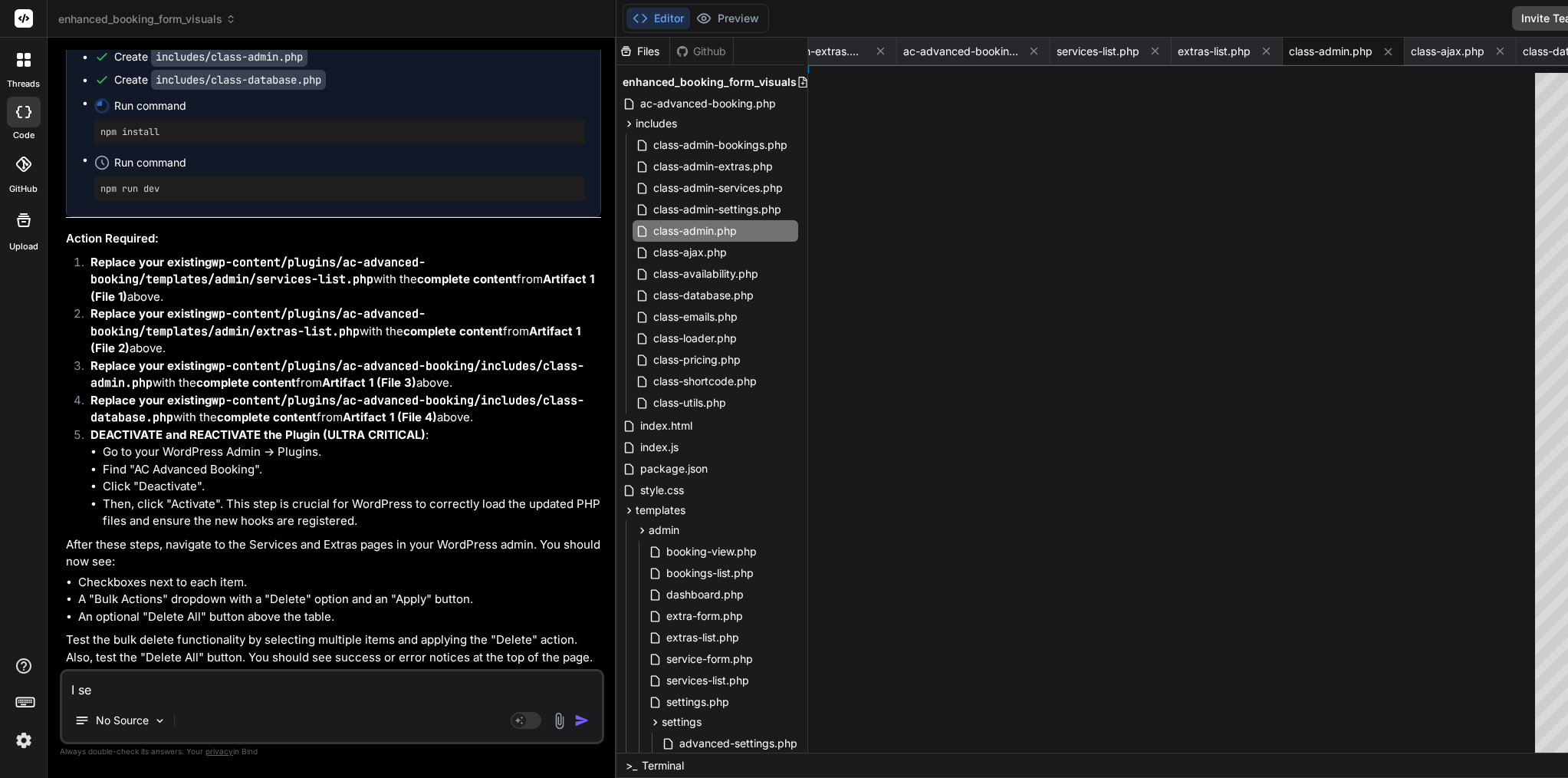
type textarea "x"
type textarea "I see"
type textarea "x"
type textarea "I see s"
type textarea "x"
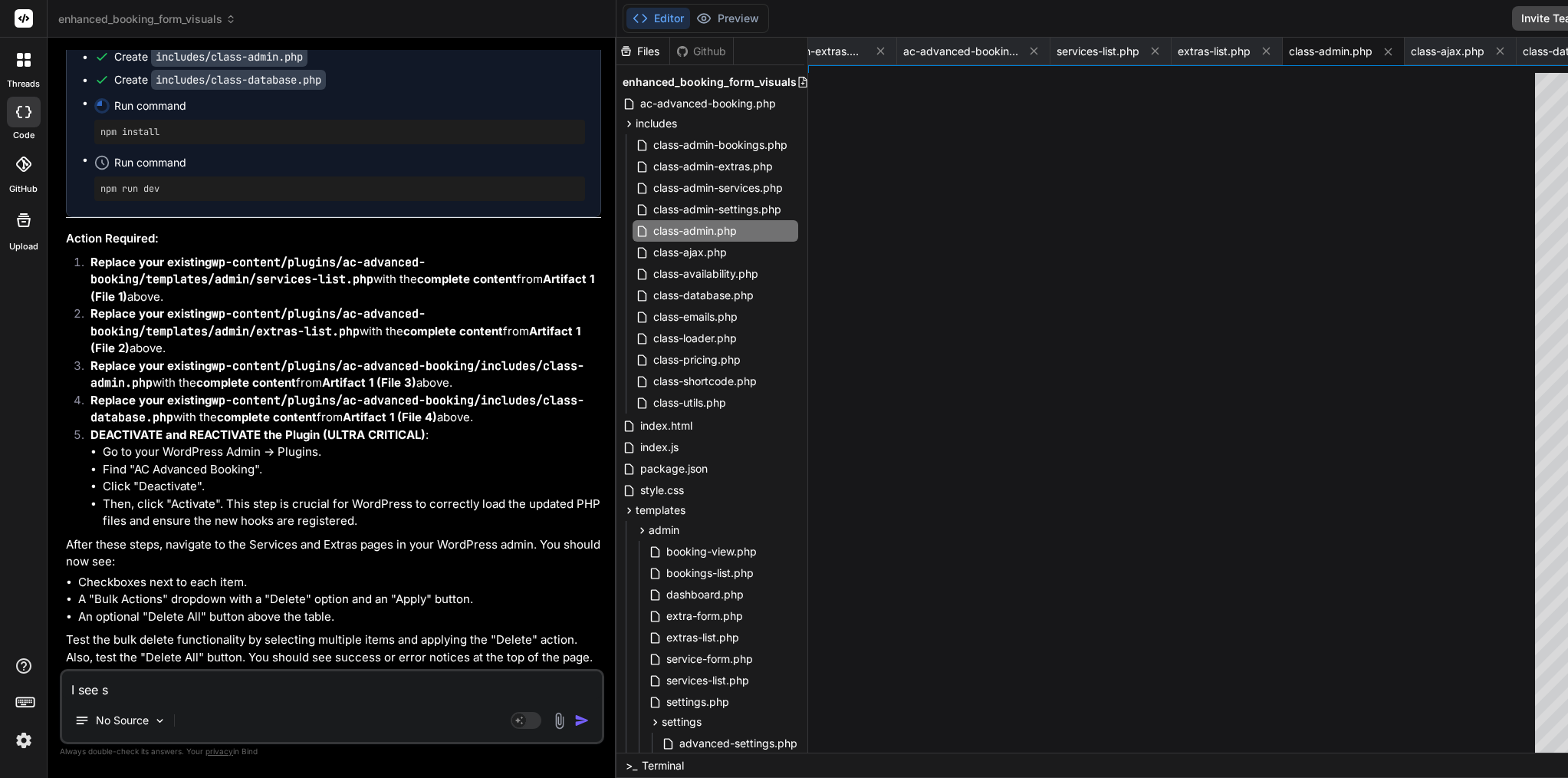
type textarea "I see so"
type textarea "x"
type textarea "I see som"
type textarea "x"
type textarea "I see some"
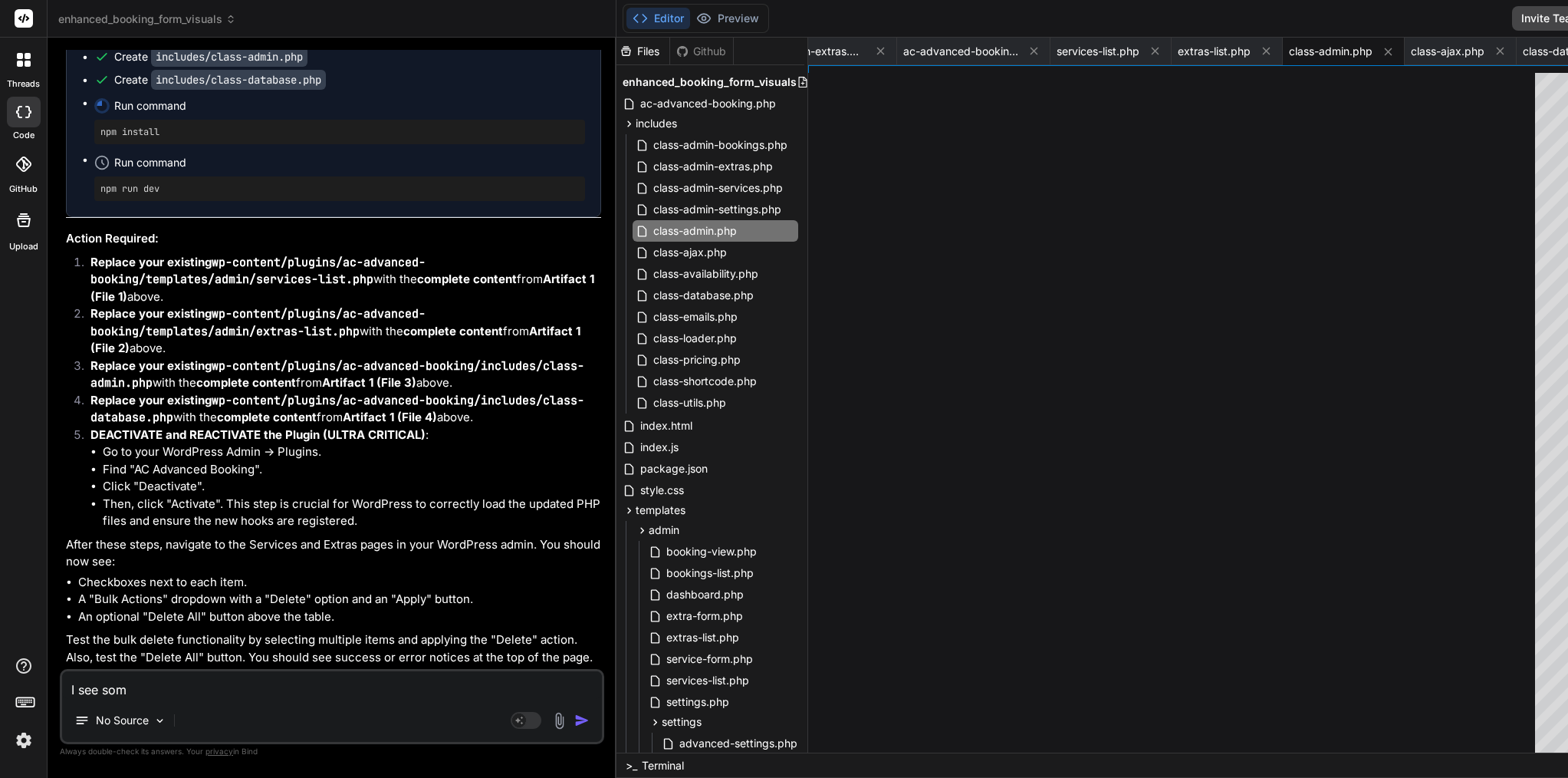
type textarea "x"
type textarea "I see somet"
type textarea "x"
type textarea "I see someth"
type textarea "x"
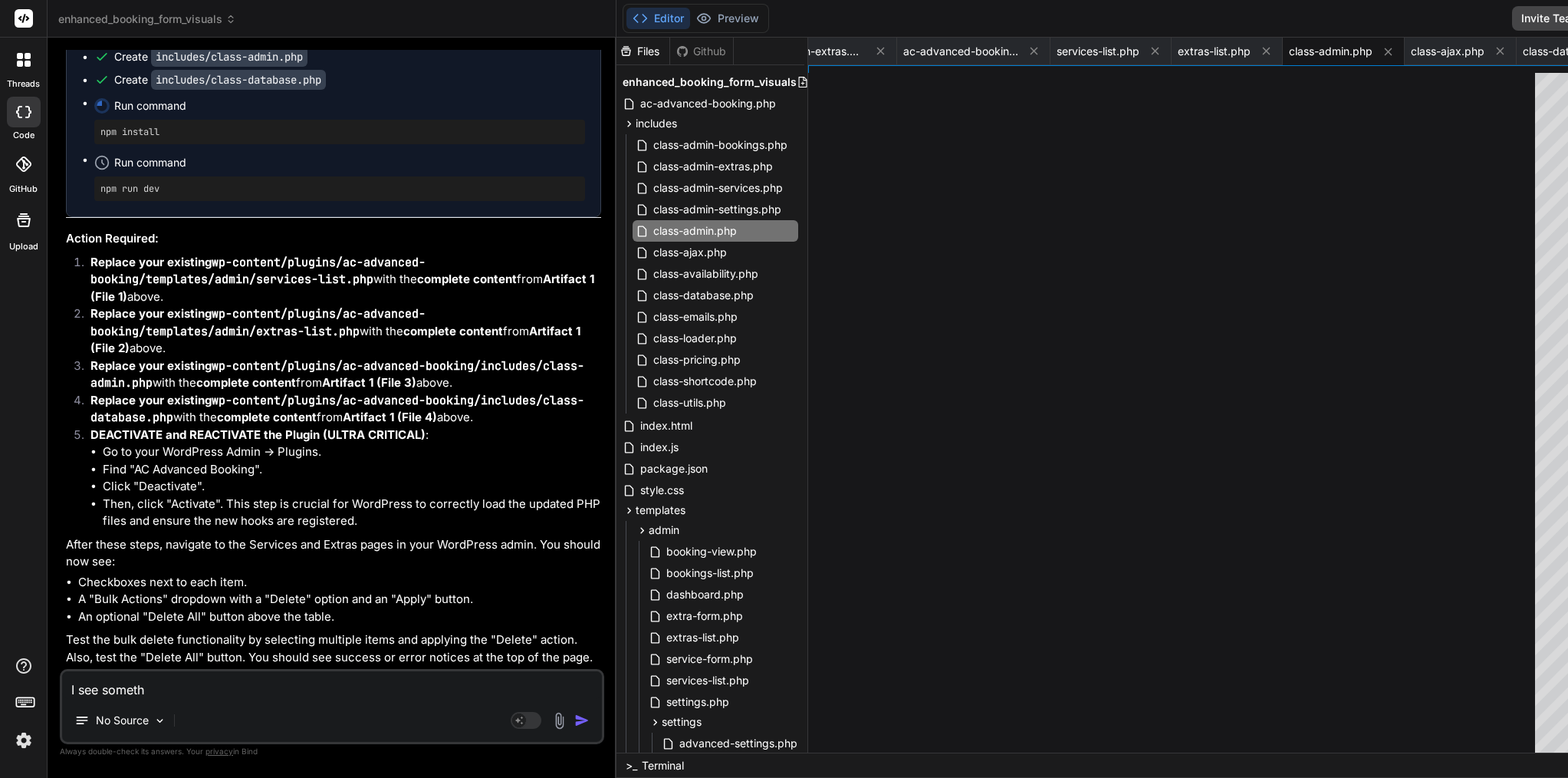
type textarea "I see somethi"
type textarea "x"
type textarea "I see somethin"
type textarea "x"
type textarea "I see something"
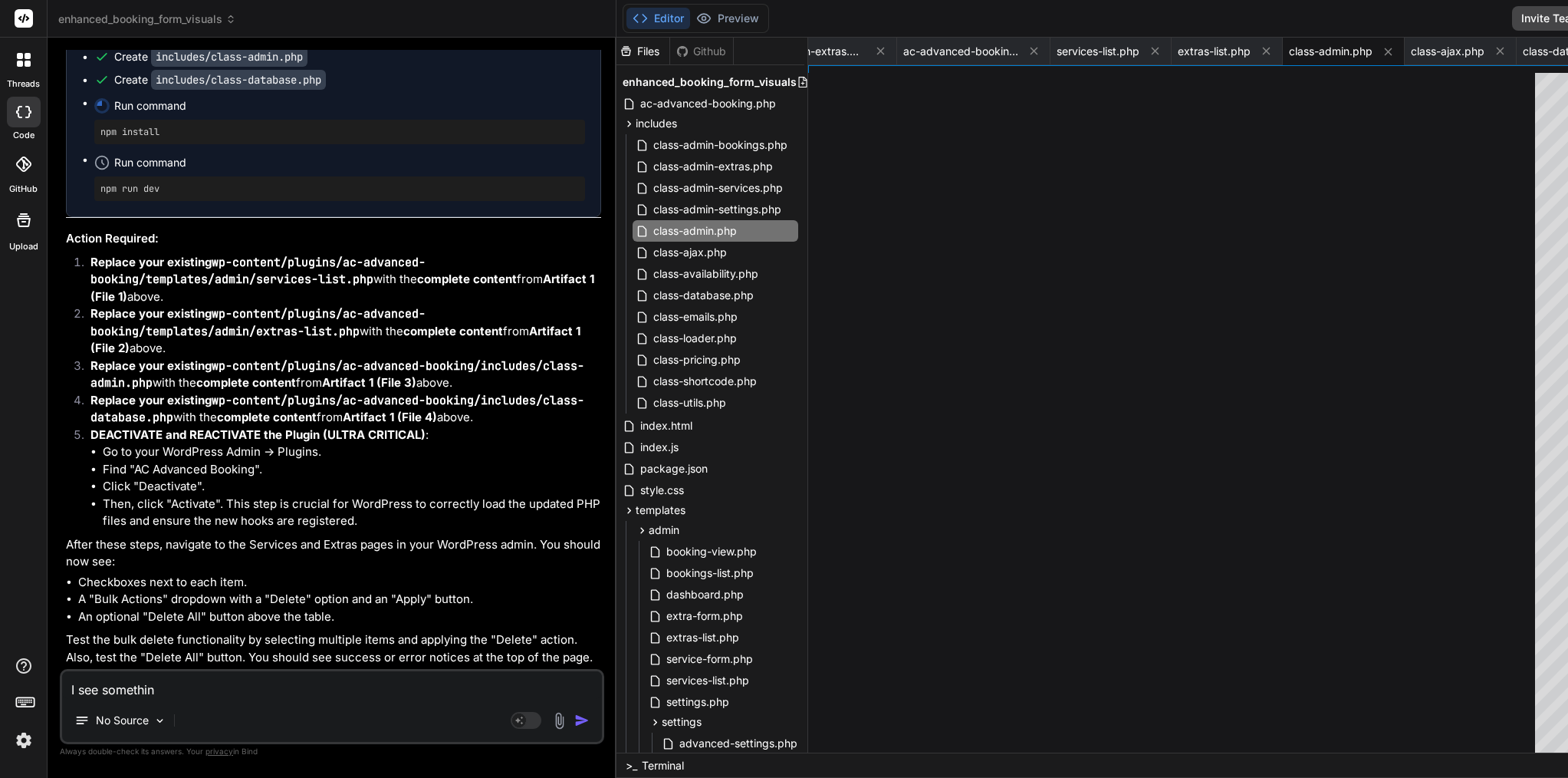
type textarea "x"
type textarea "I see something"
type textarea "x"
type textarea "I see something w"
type textarea "x"
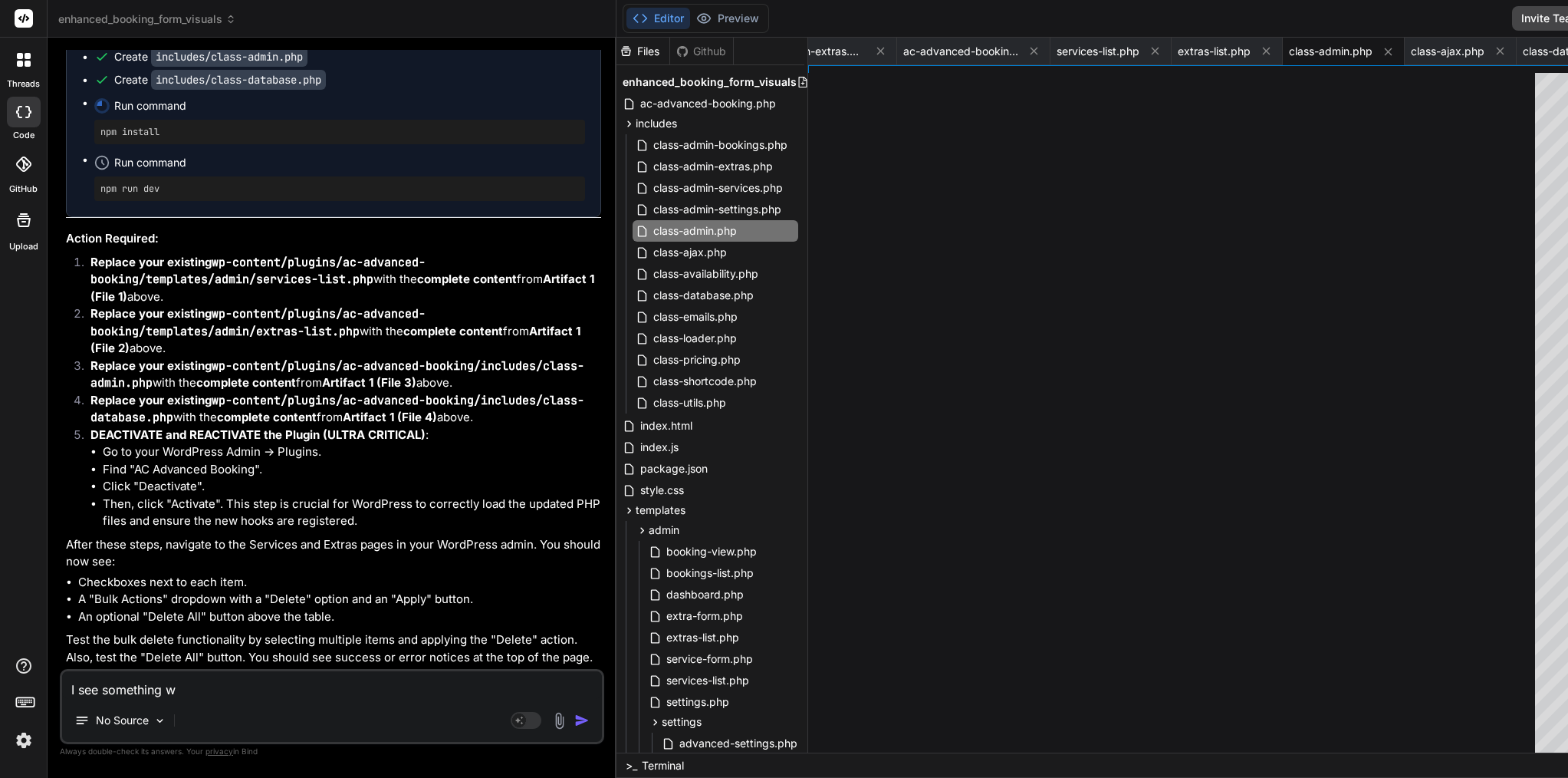
type textarea "I see something wr"
type textarea "x"
type textarea "I see something wro"
type textarea "x"
type textarea "I see something wron"
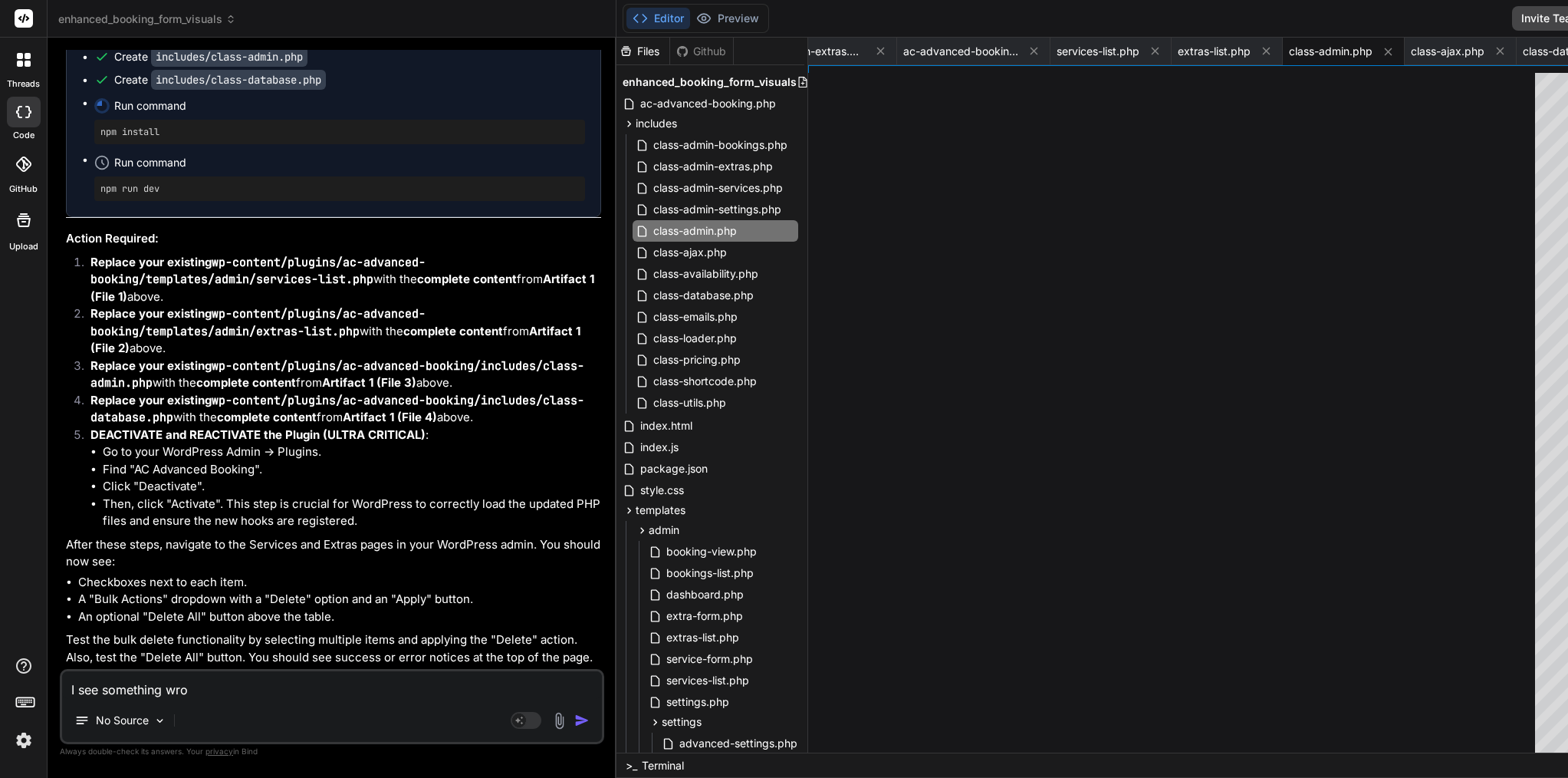
type textarea "x"
type textarea "I see something wrong"
type textarea "x"
type textarea "I see something wrong"
type textarea "x"
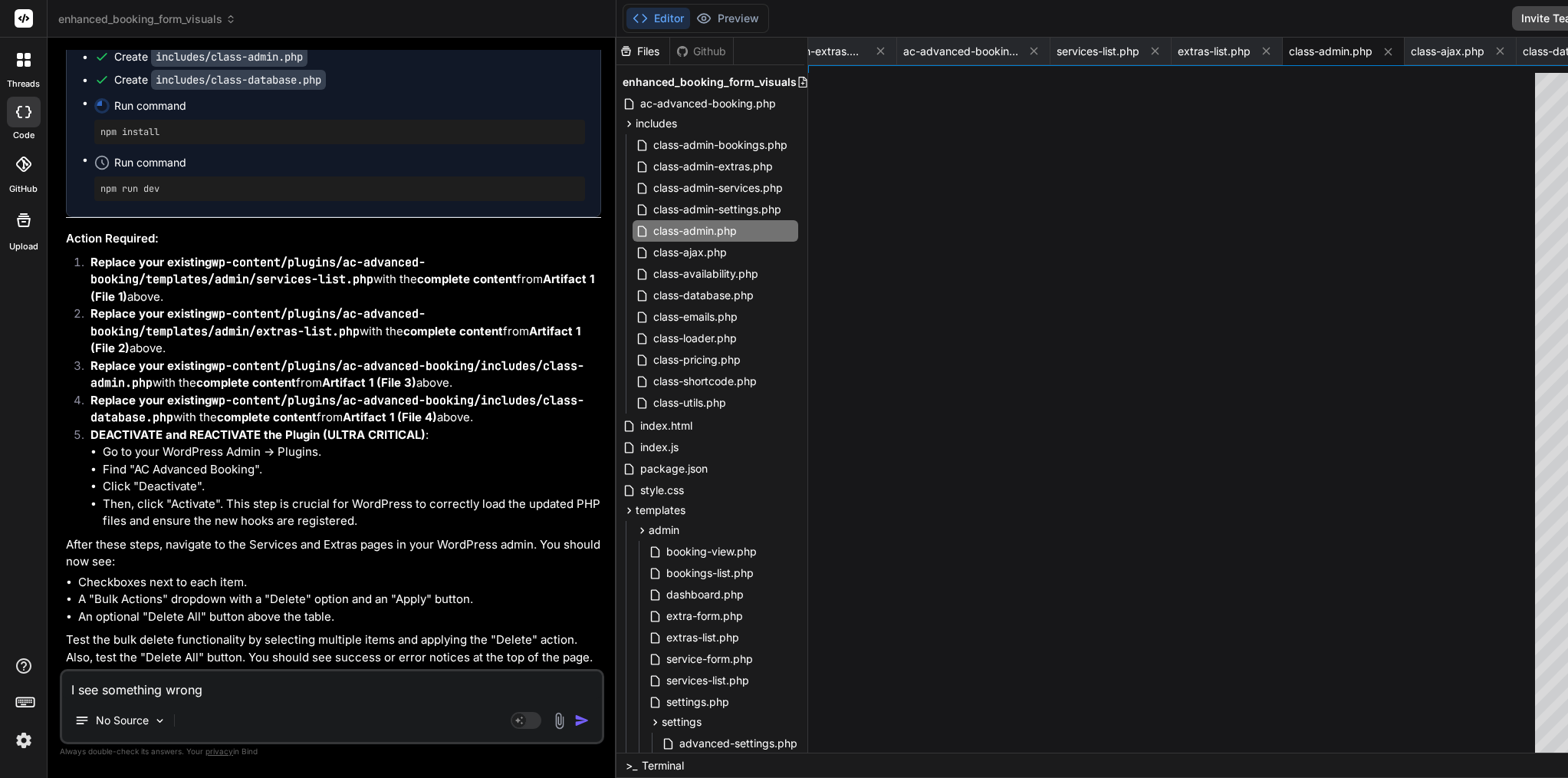
type textarea "I see something wrong w"
type textarea "x"
type textarea "I see something wrong wi"
type textarea "x"
type textarea "I see something wrong wit"
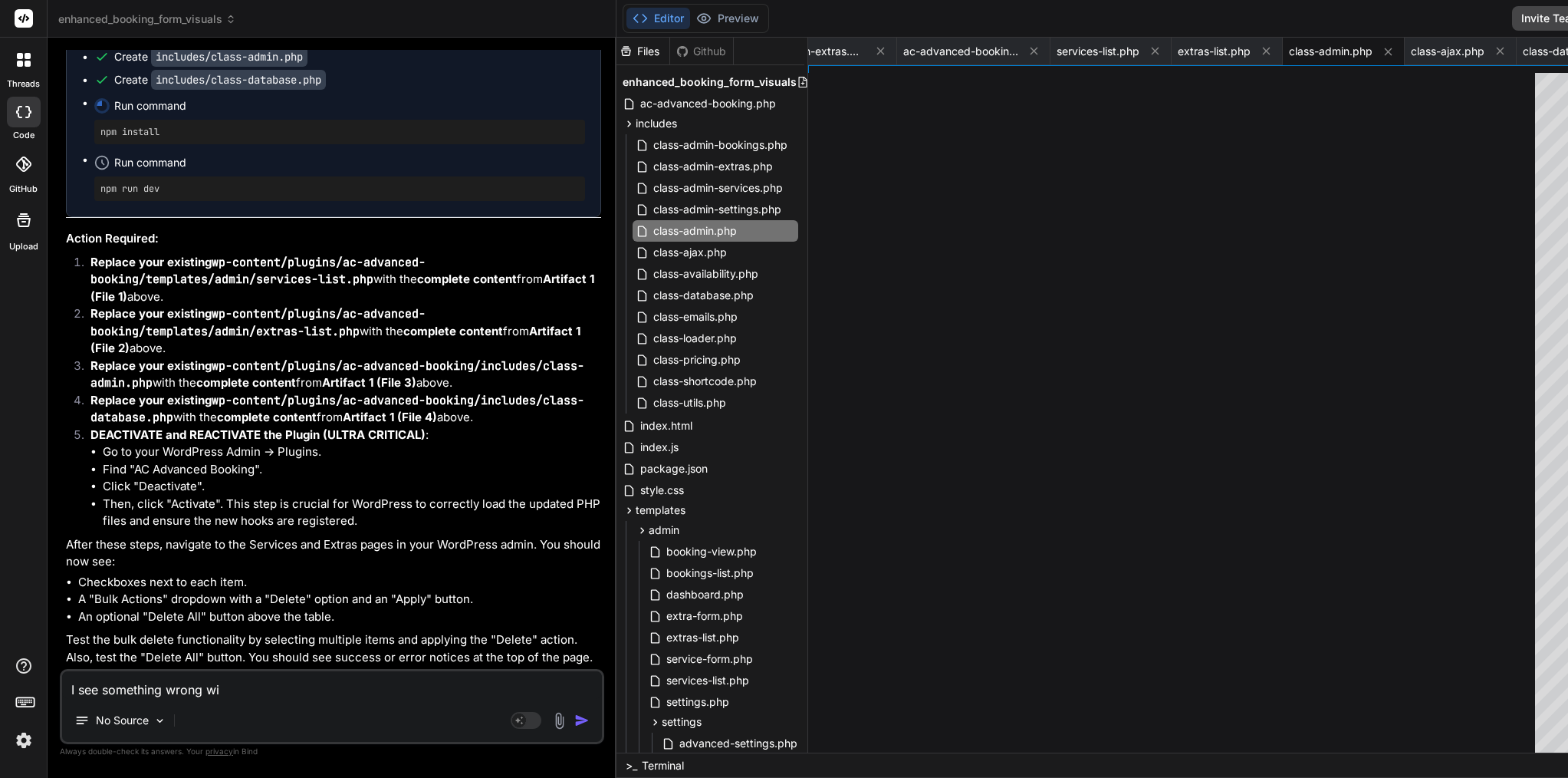
type textarea "x"
type textarea "I see something wrong with"
type textarea "x"
type textarea "I see something wrong with"
type textarea "x"
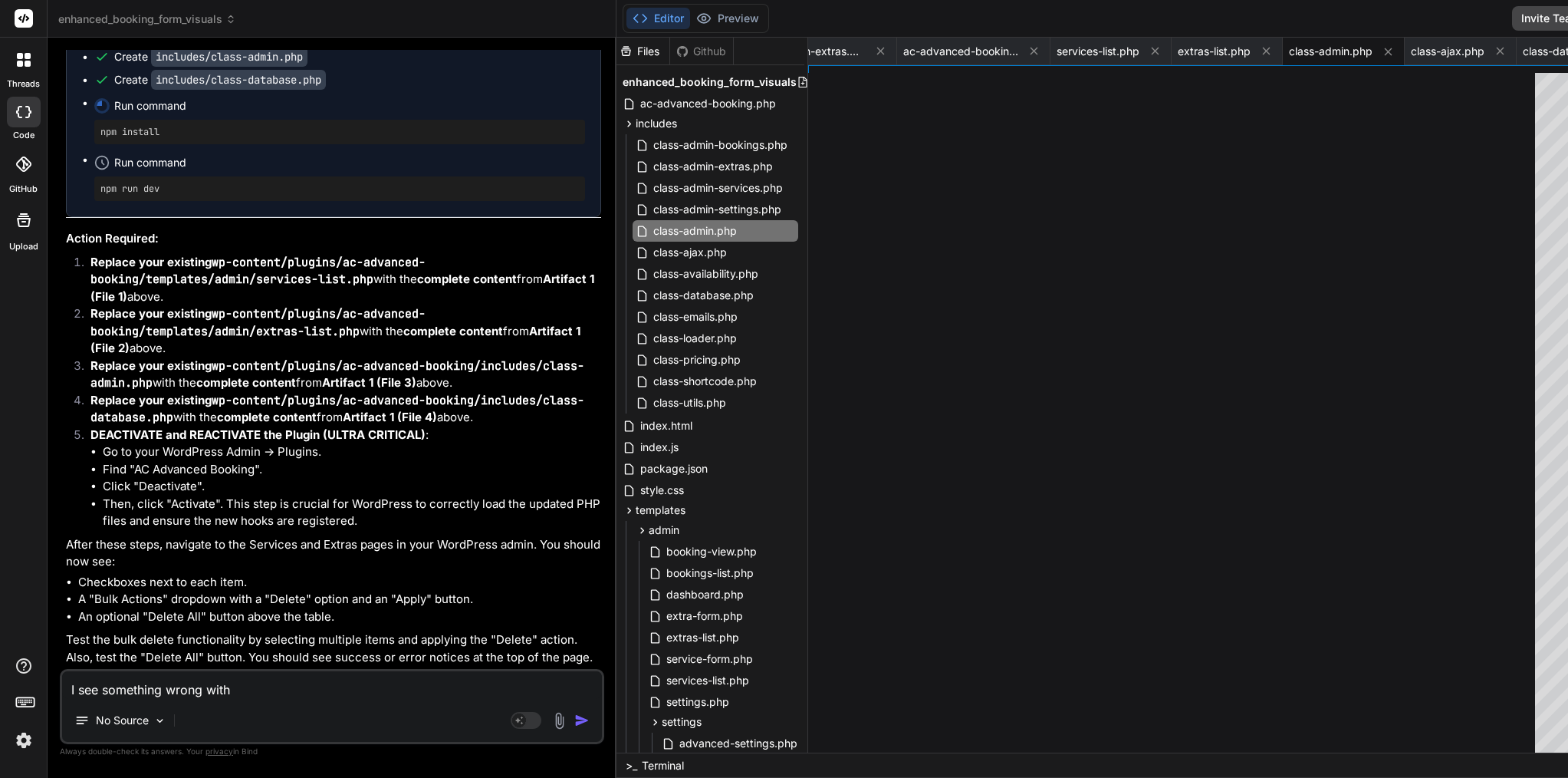
type textarea "I see something wrong with t"
type textarea "x"
type textarea "I see something wrong with th"
type textarea "x"
type textarea "I see something wrong with thi"
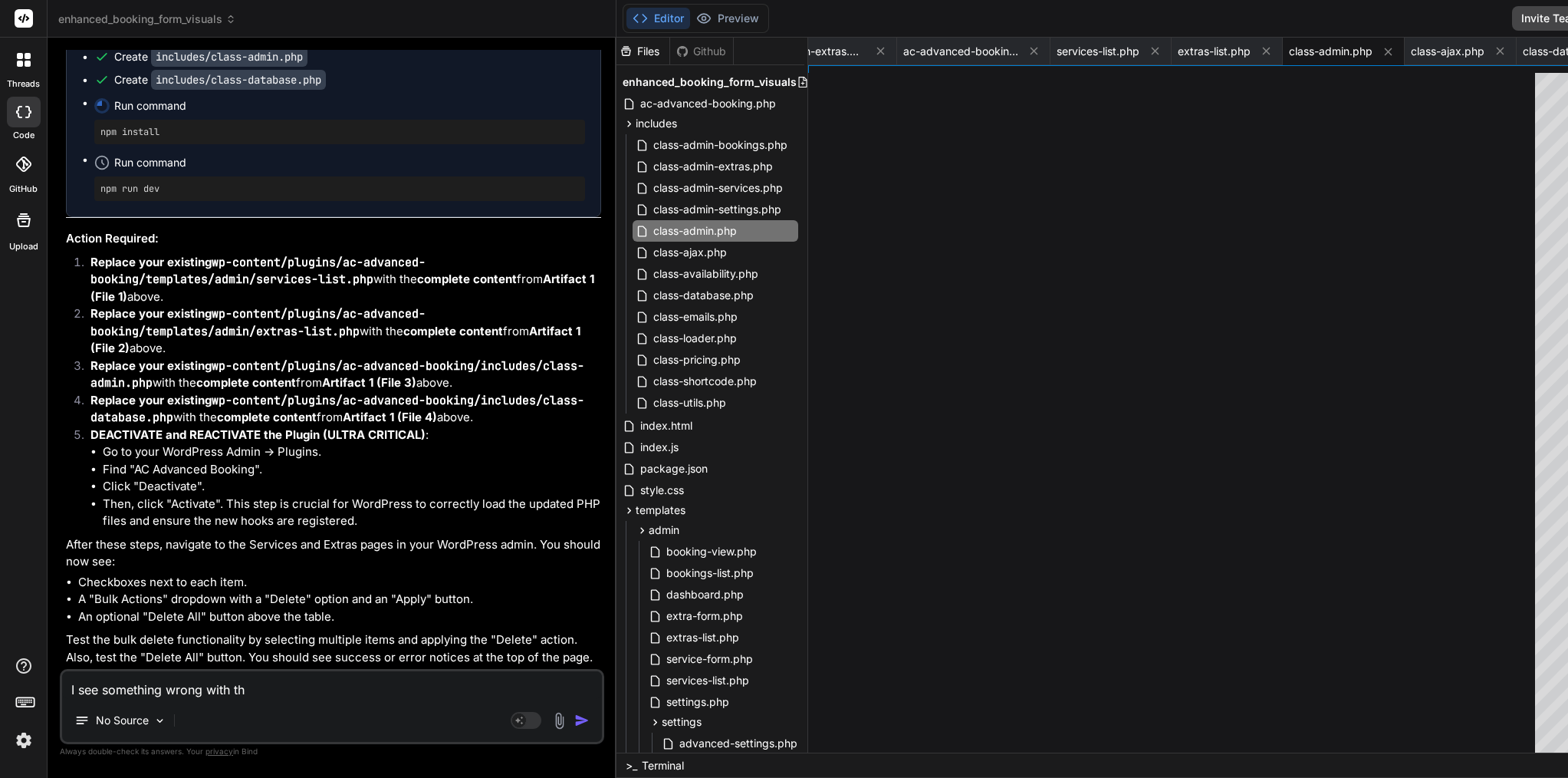
type textarea "x"
type textarea "I see something wrong with this"
type textarea "x"
type textarea "I see something wrong with this"
type textarea "x"
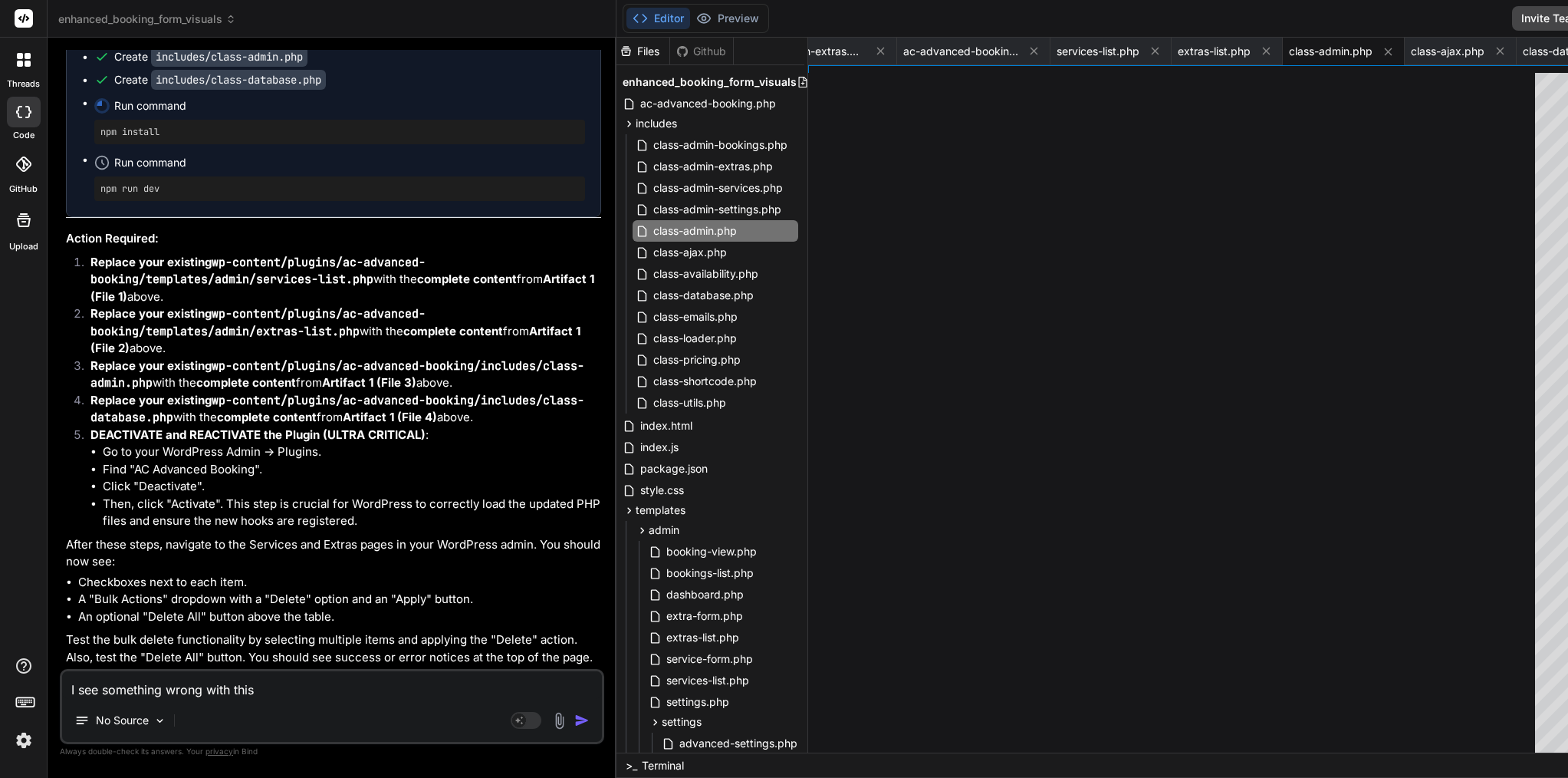
type textarea "I see something wrong with this f"
type textarea "x"
type textarea "I see something wrong with this fi"
type textarea "x"
type textarea "I see something wrong with this fil"
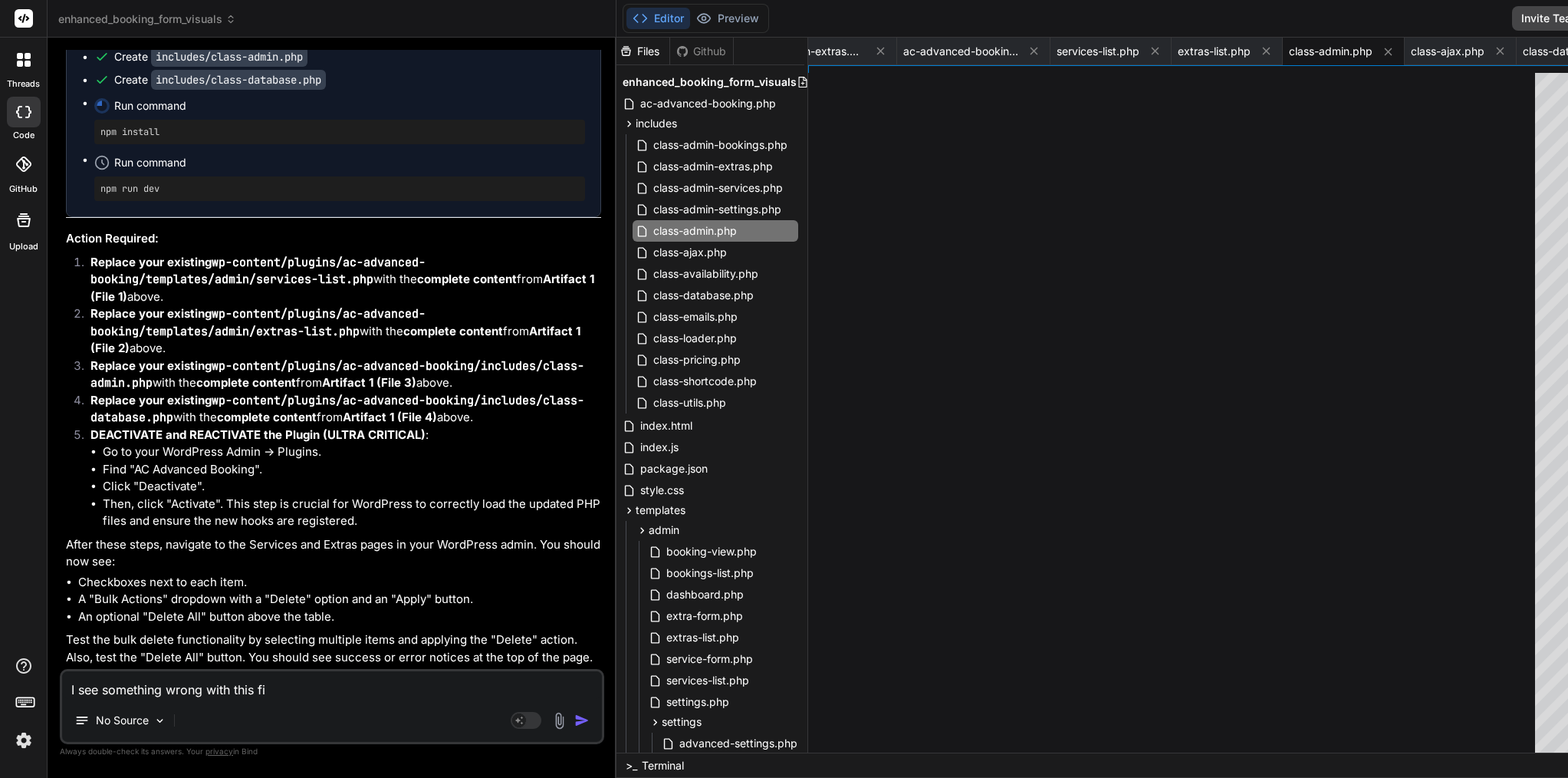
type textarea "x"
type textarea "I see something wrong with this file"
type textarea "x"
type textarea "I see something wrong with this file:"
type textarea "x"
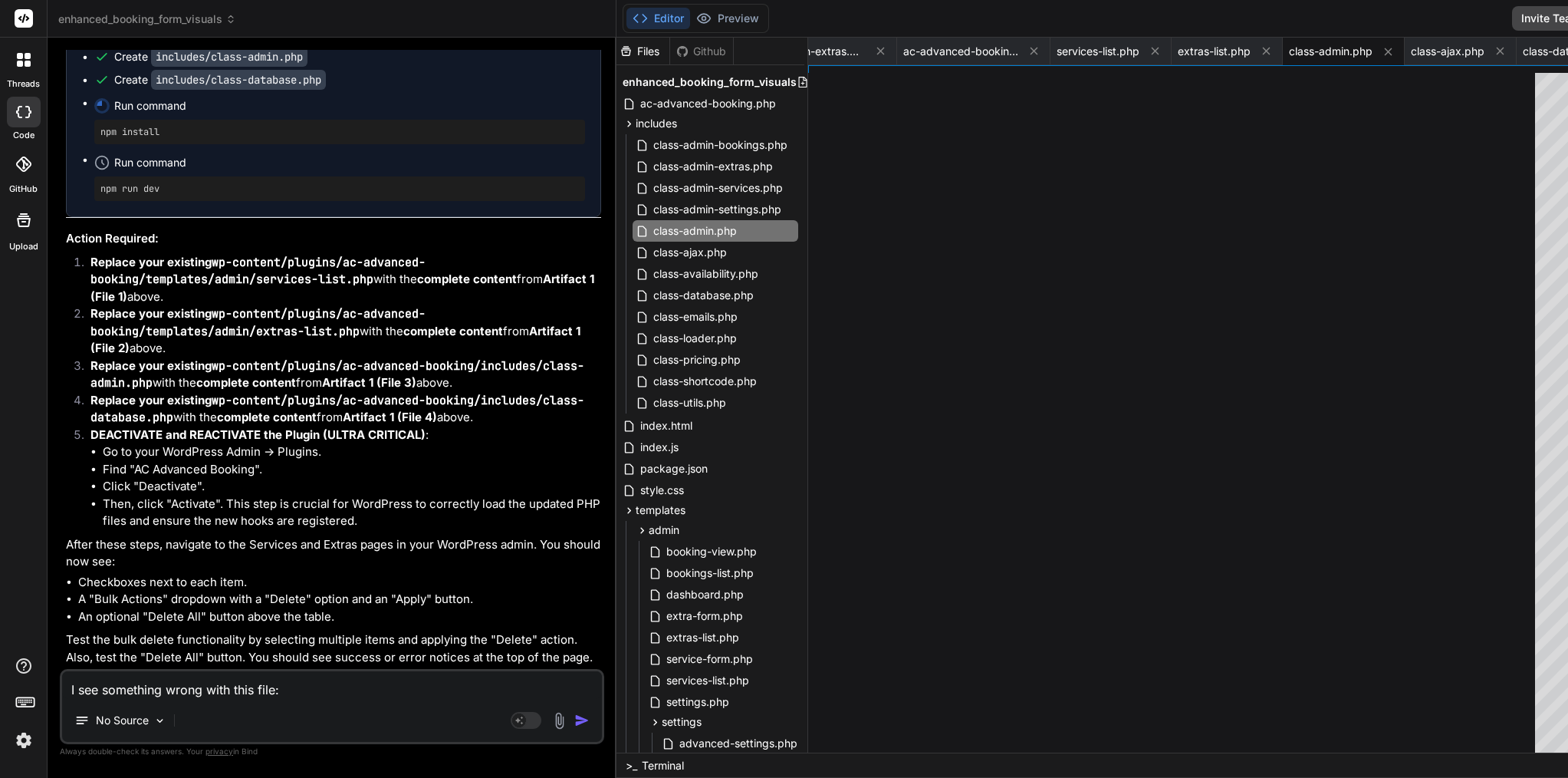
type textarea "I see something wrong with this file:"
type textarea "x"
type textarea "I see something wrong with this file: \"
type textarea "x"
type textarea "I see something wrong with this file:"
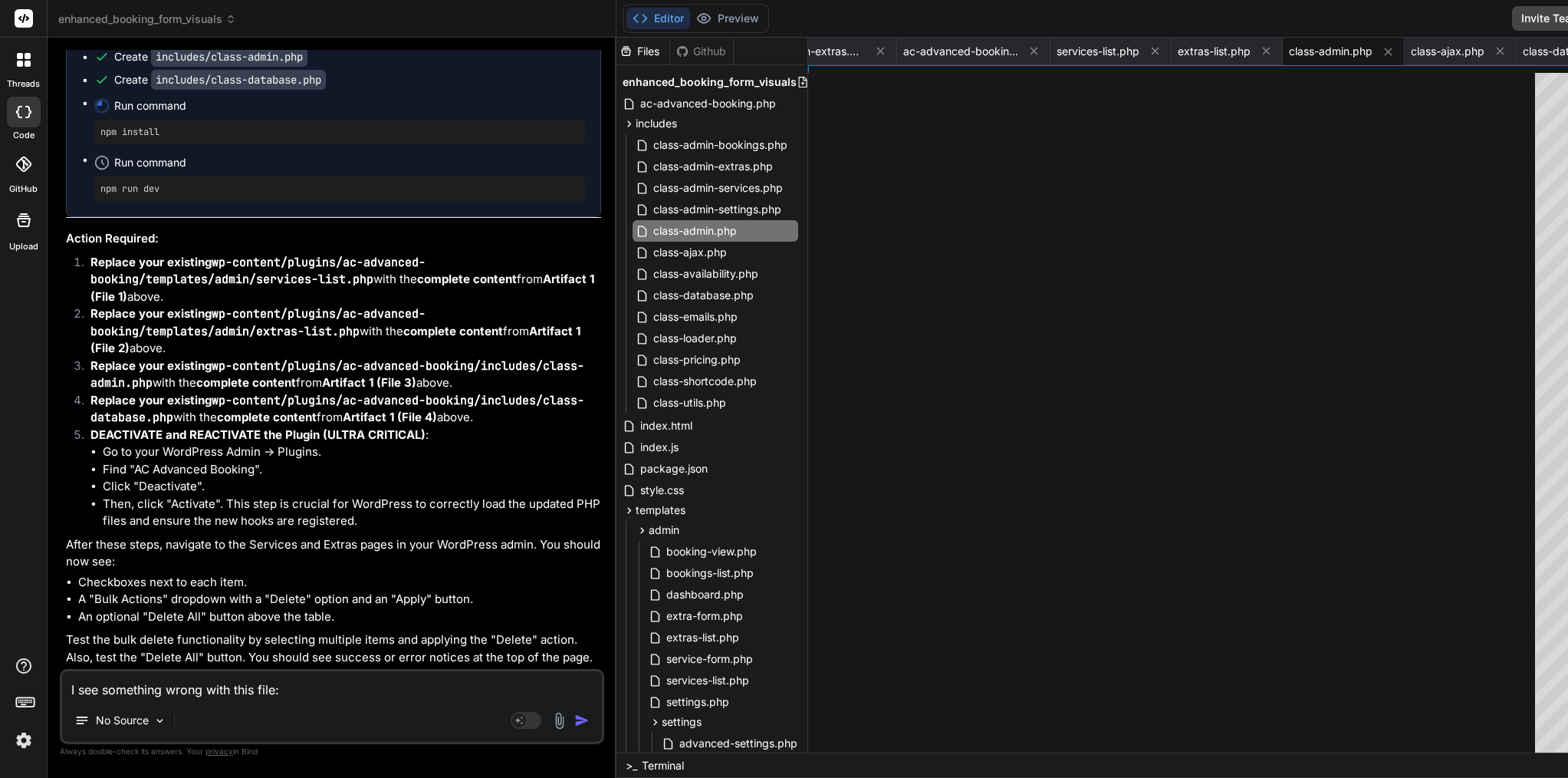
type textarea "x"
type textarea "I see something wrong with this file:"
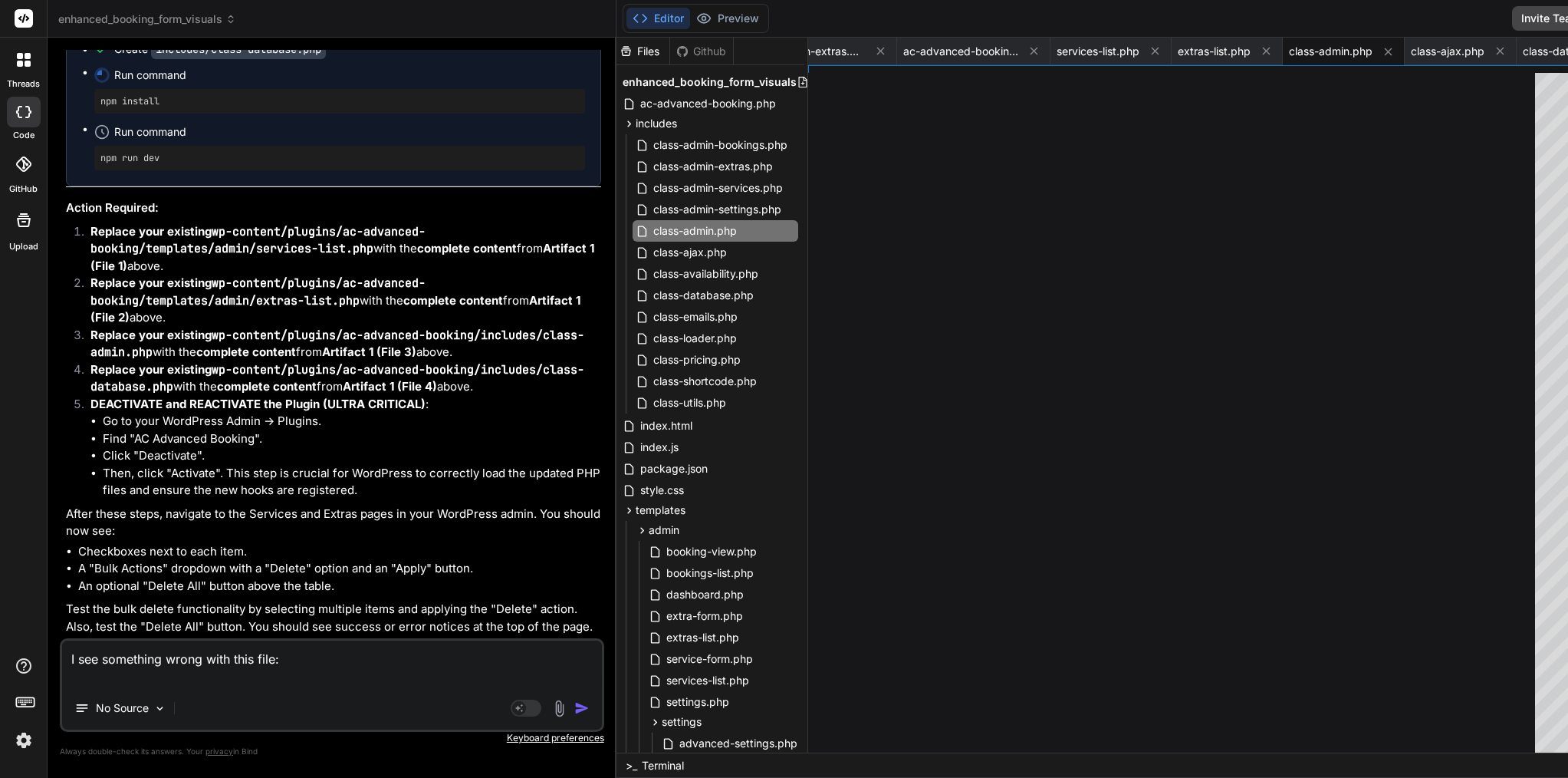
type textarea "x"
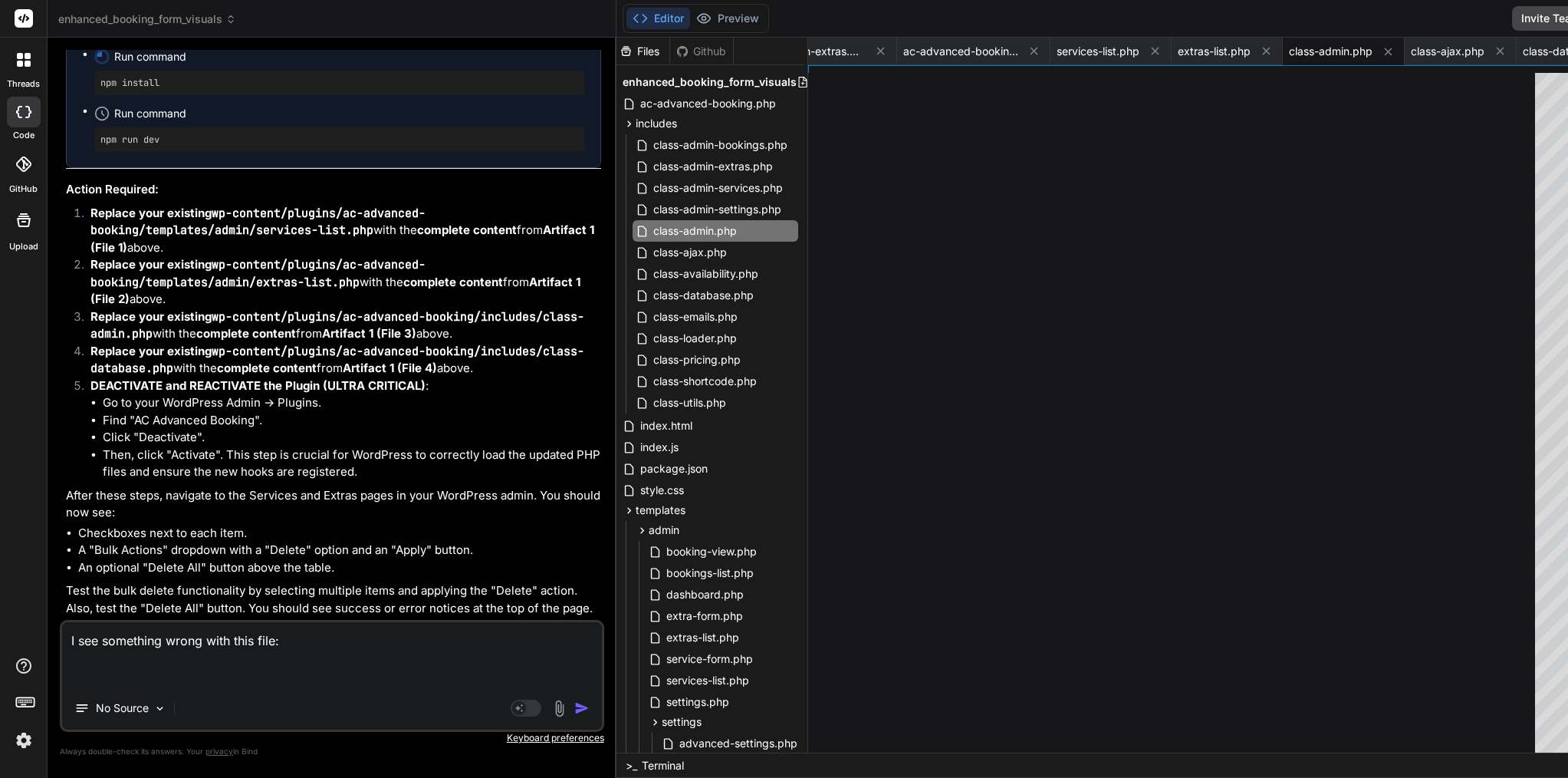
paste textarea "Create templates/admin/services-list.php Create templates/admin/extras-list.php…"
type textarea "I see something wrong with this file: Create templates/admin/services-list.php …"
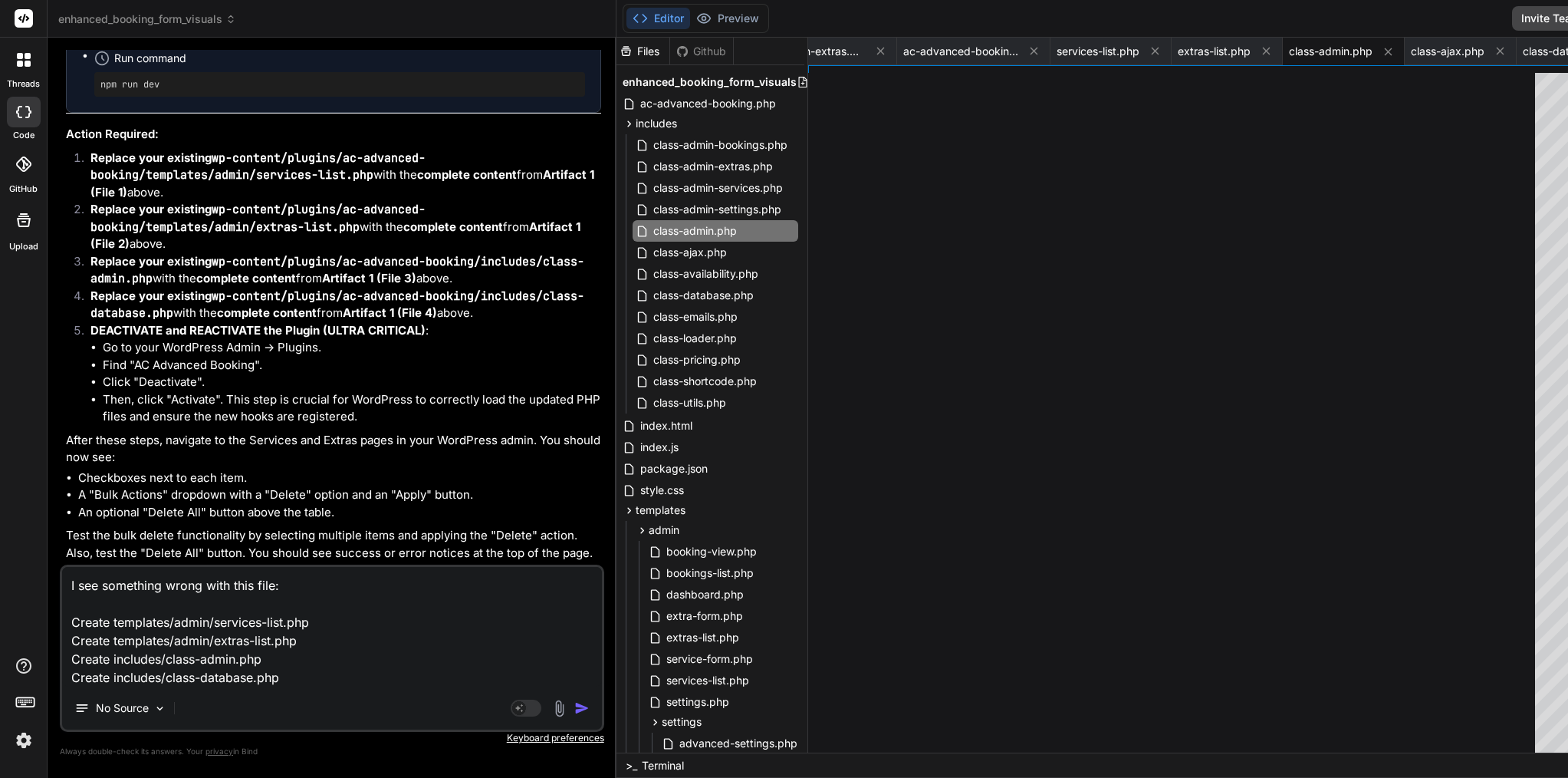
type textarea "x"
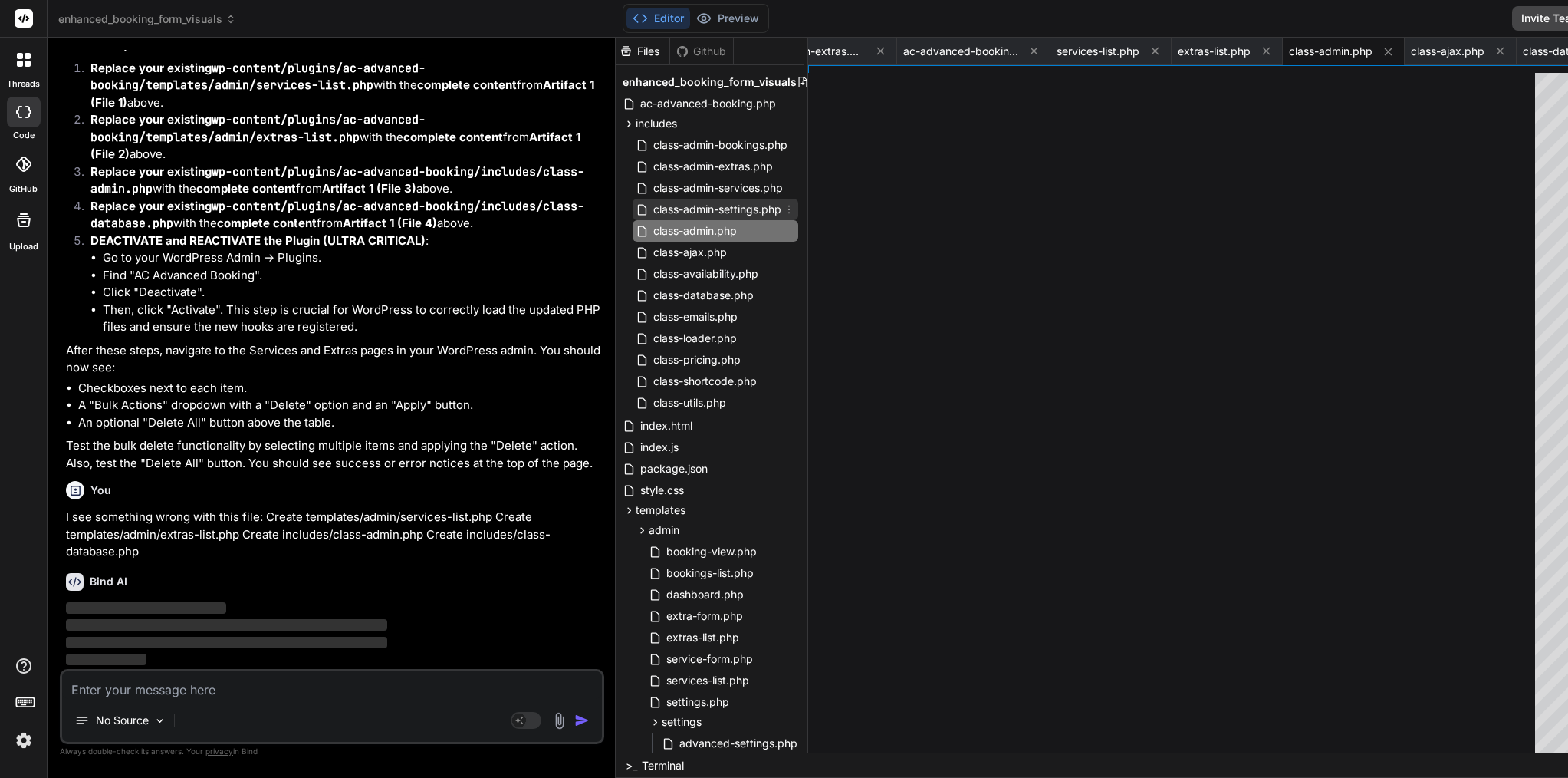
click at [652, 214] on span "class-admin-settings.php" at bounding box center [717, 209] width 132 height 19
type textarea "/** * Render advanced settings tab content. */ public static function render_ad…"
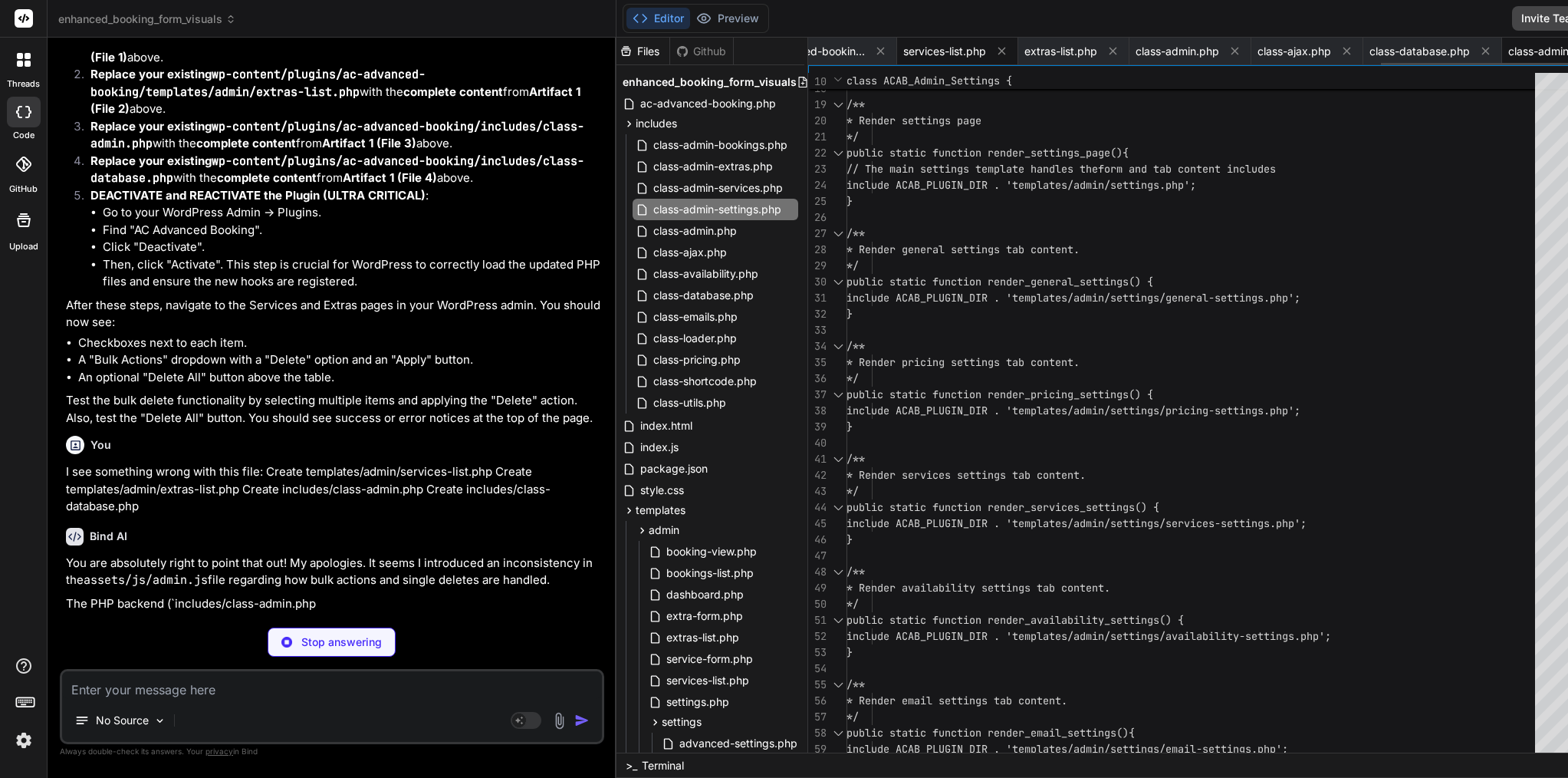
scroll to position [90784, 0]
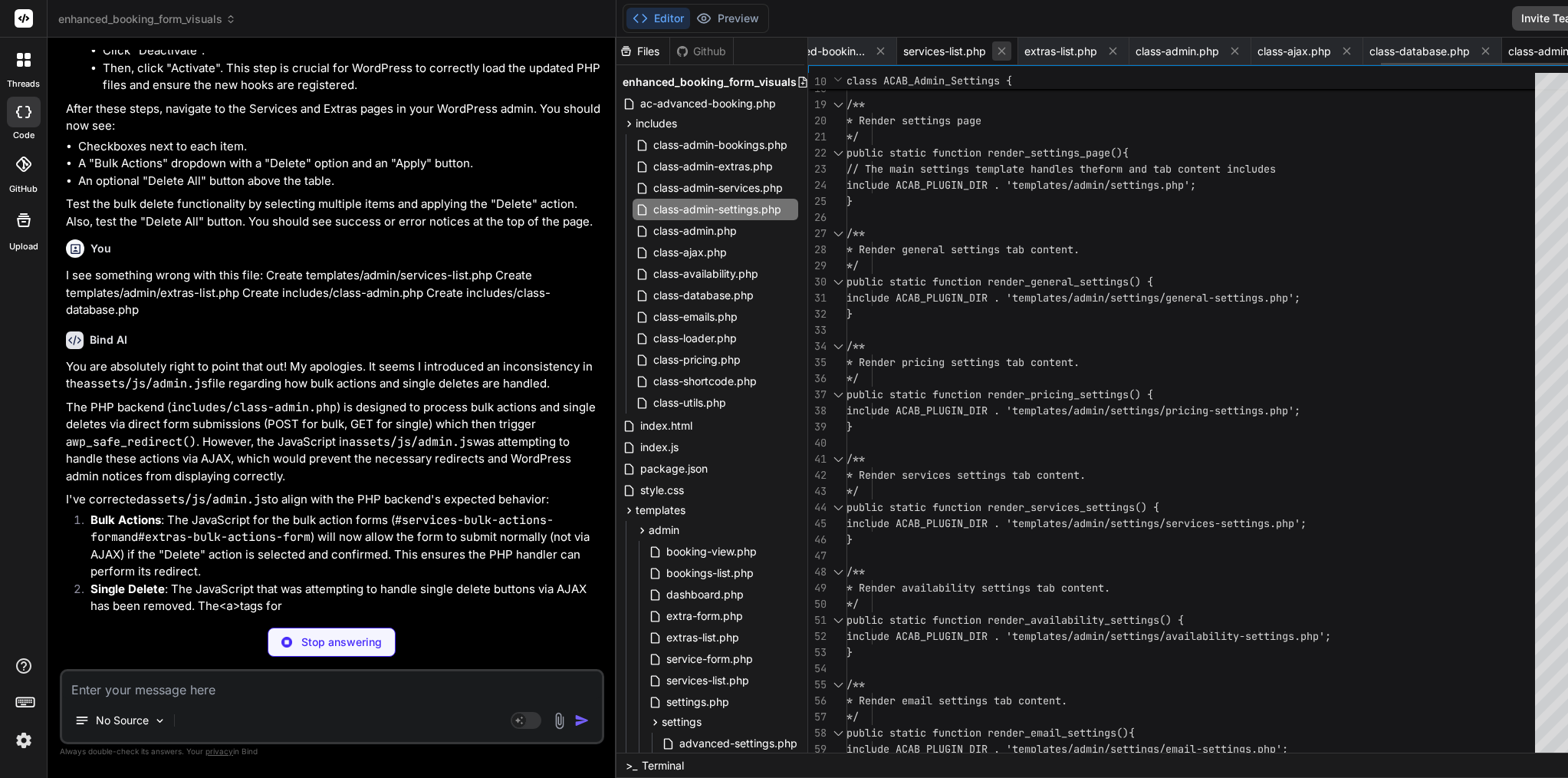
click at [995, 49] on icon at bounding box center [1001, 50] width 13 height 13
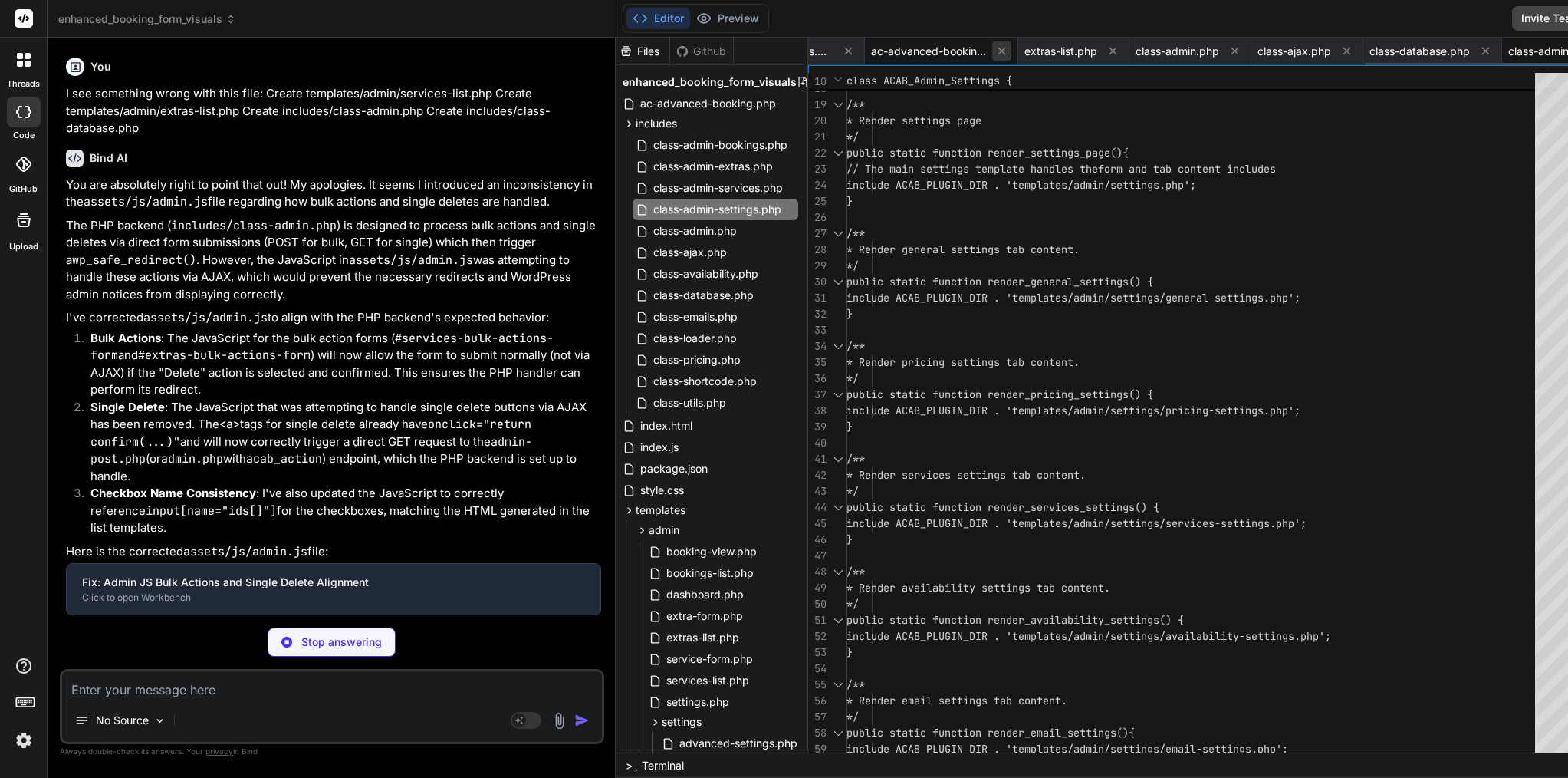
click at [995, 49] on icon at bounding box center [1001, 50] width 13 height 13
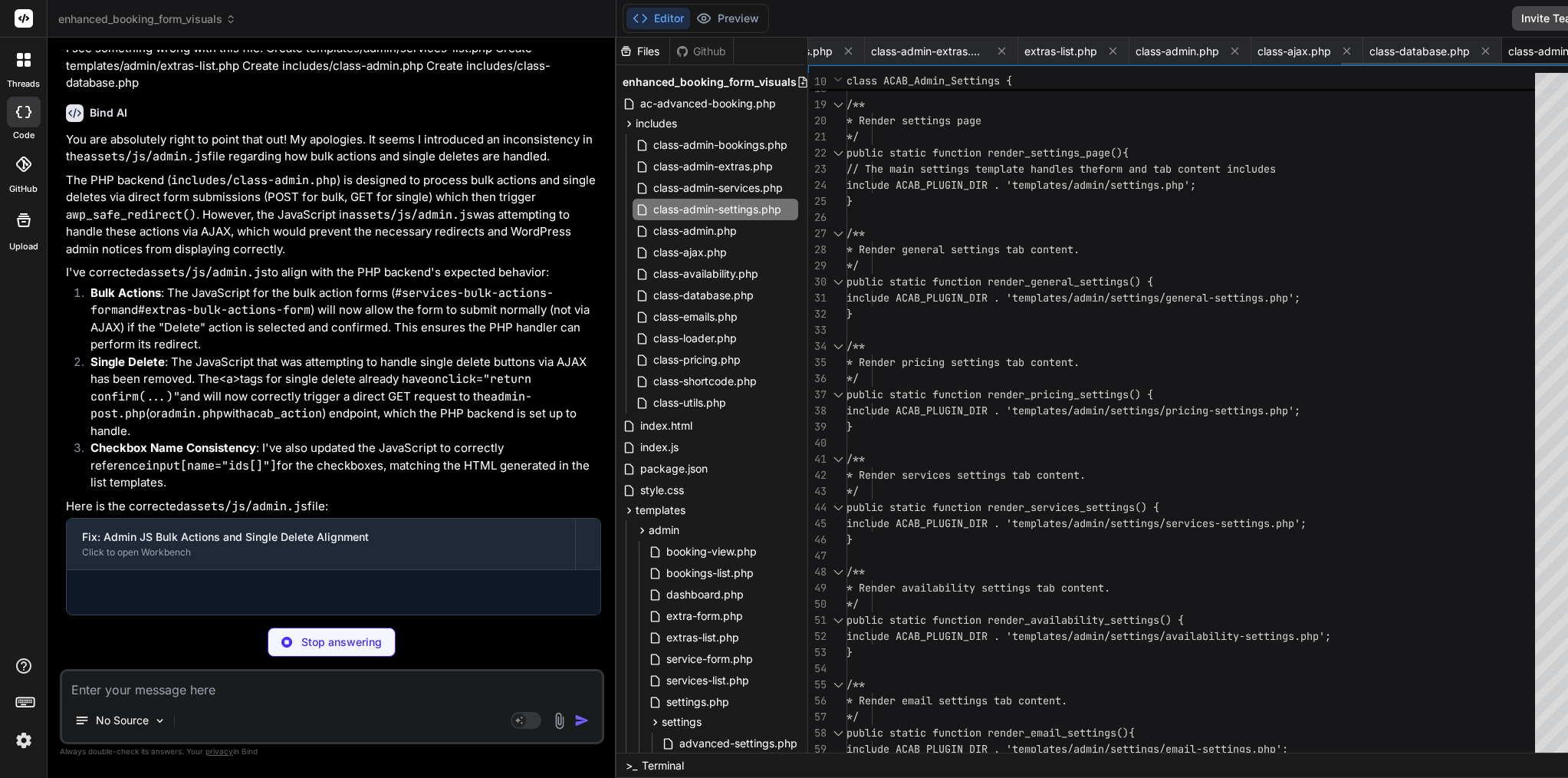
click at [995, 49] on icon at bounding box center [1001, 50] width 13 height 13
click at [894, 49] on icon at bounding box center [900, 50] width 13 height 13
click at [995, 49] on icon at bounding box center [1001, 50] width 13 height 13
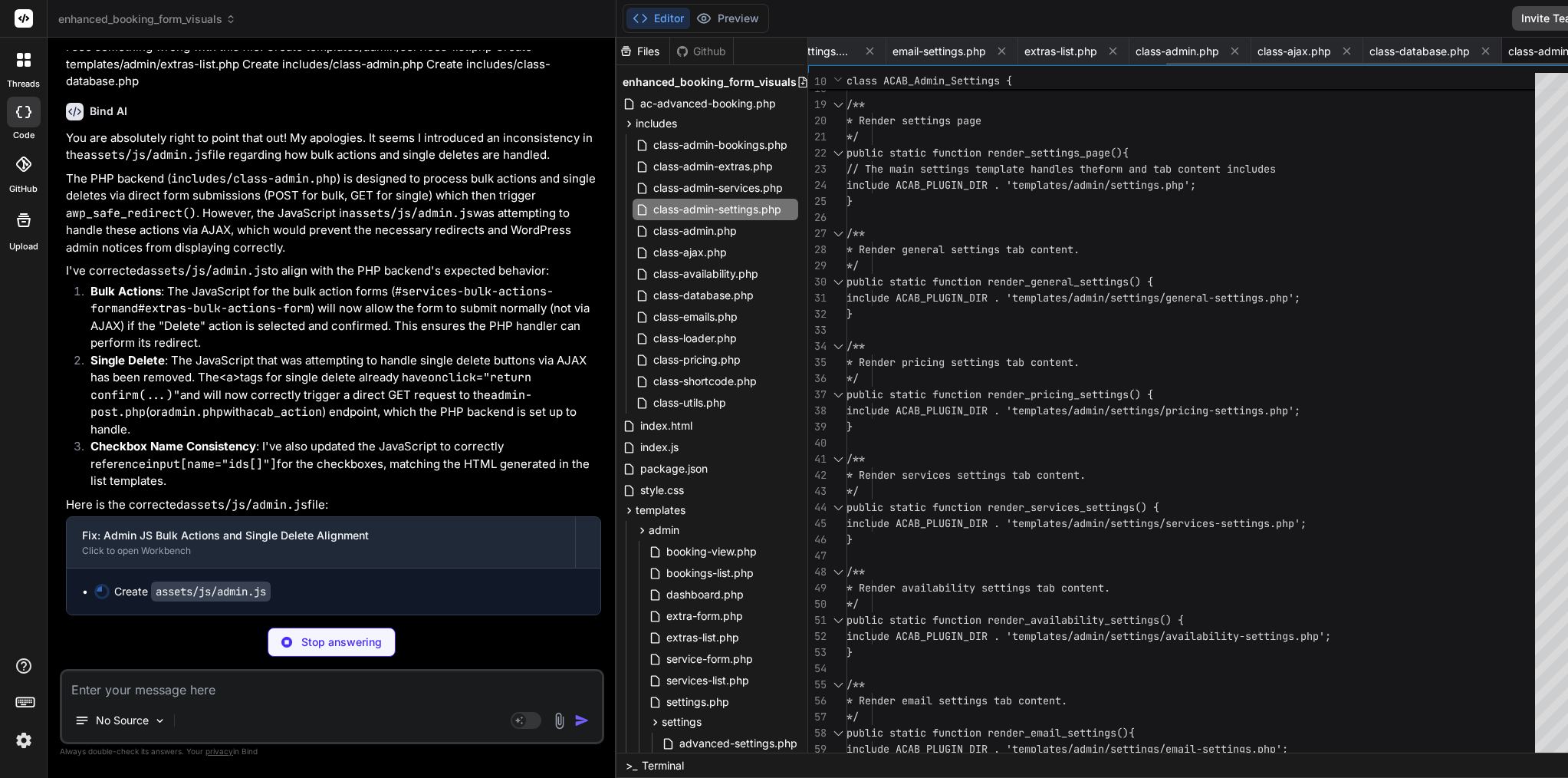
scroll to position [0, 520]
click at [995, 49] on icon at bounding box center [1001, 50] width 13 height 13
click at [998, 49] on icon at bounding box center [1002, 51] width 8 height 8
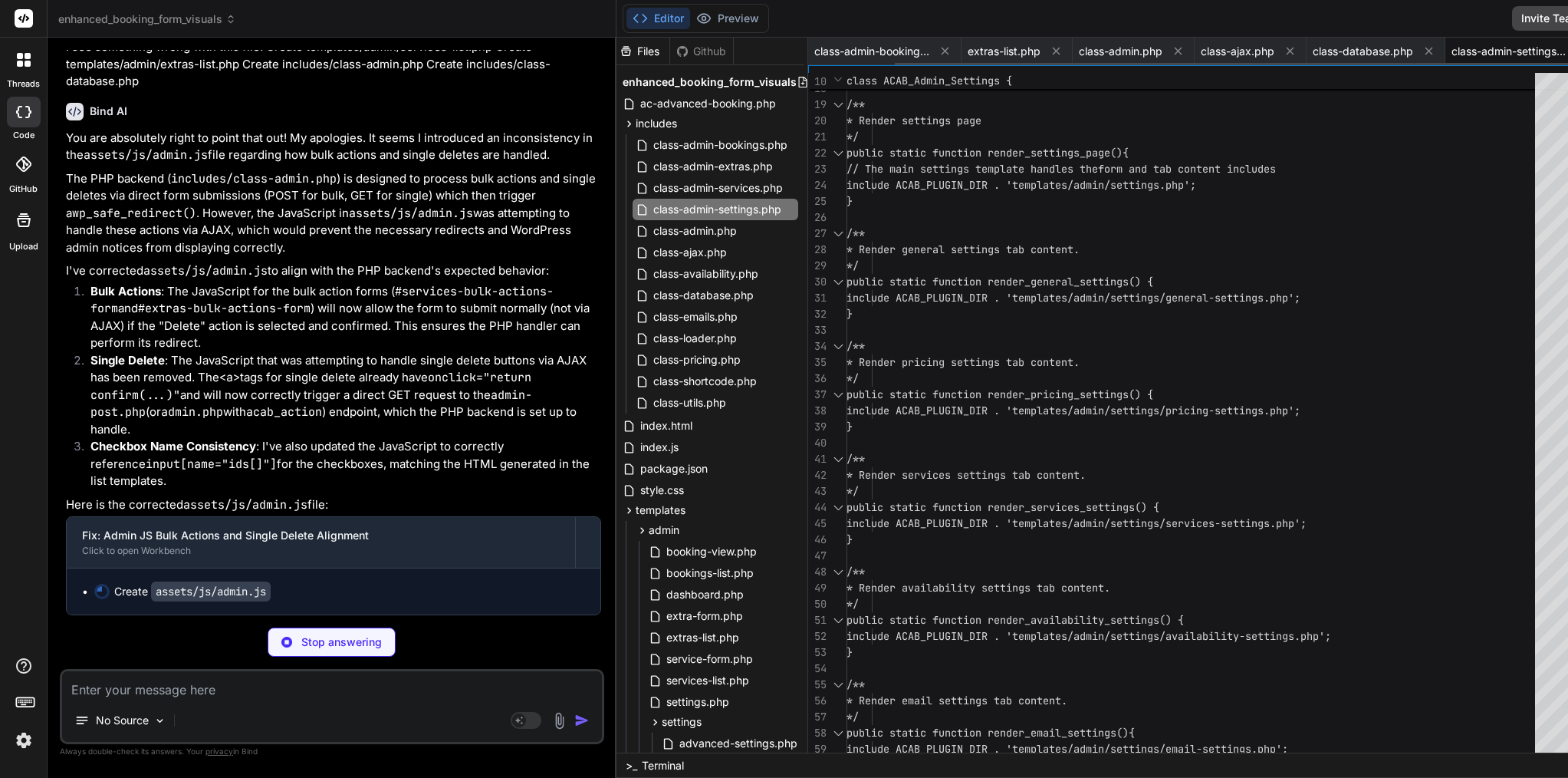
click at [941, 49] on icon at bounding box center [945, 51] width 8 height 8
type textarea "x"
click at [968, 49] on span "extras-list.php" at bounding box center [1004, 51] width 73 height 16
type textarea "}\n.column-drag {\n width: 30px;\n text-align: center;\n}\n.drag-handle {\n cur…"
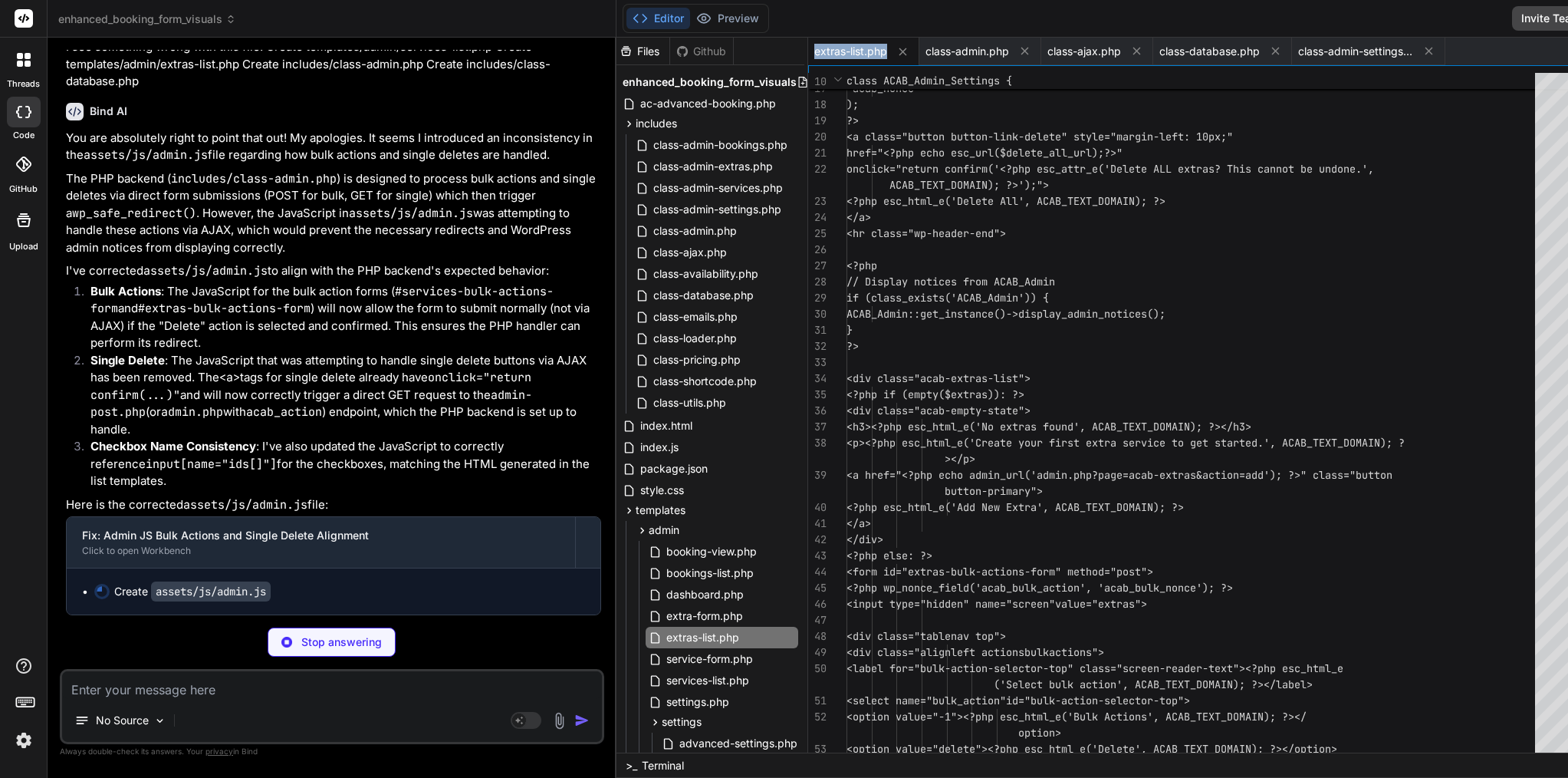
click at [814, 49] on span "extras-list.php" at bounding box center [851, 51] width 73 height 16
type textarea "x"
click at [896, 48] on icon at bounding box center [902, 51] width 13 height 13
type textarea "/** * Render advanced settings tab content. */ public static function render_ad…"
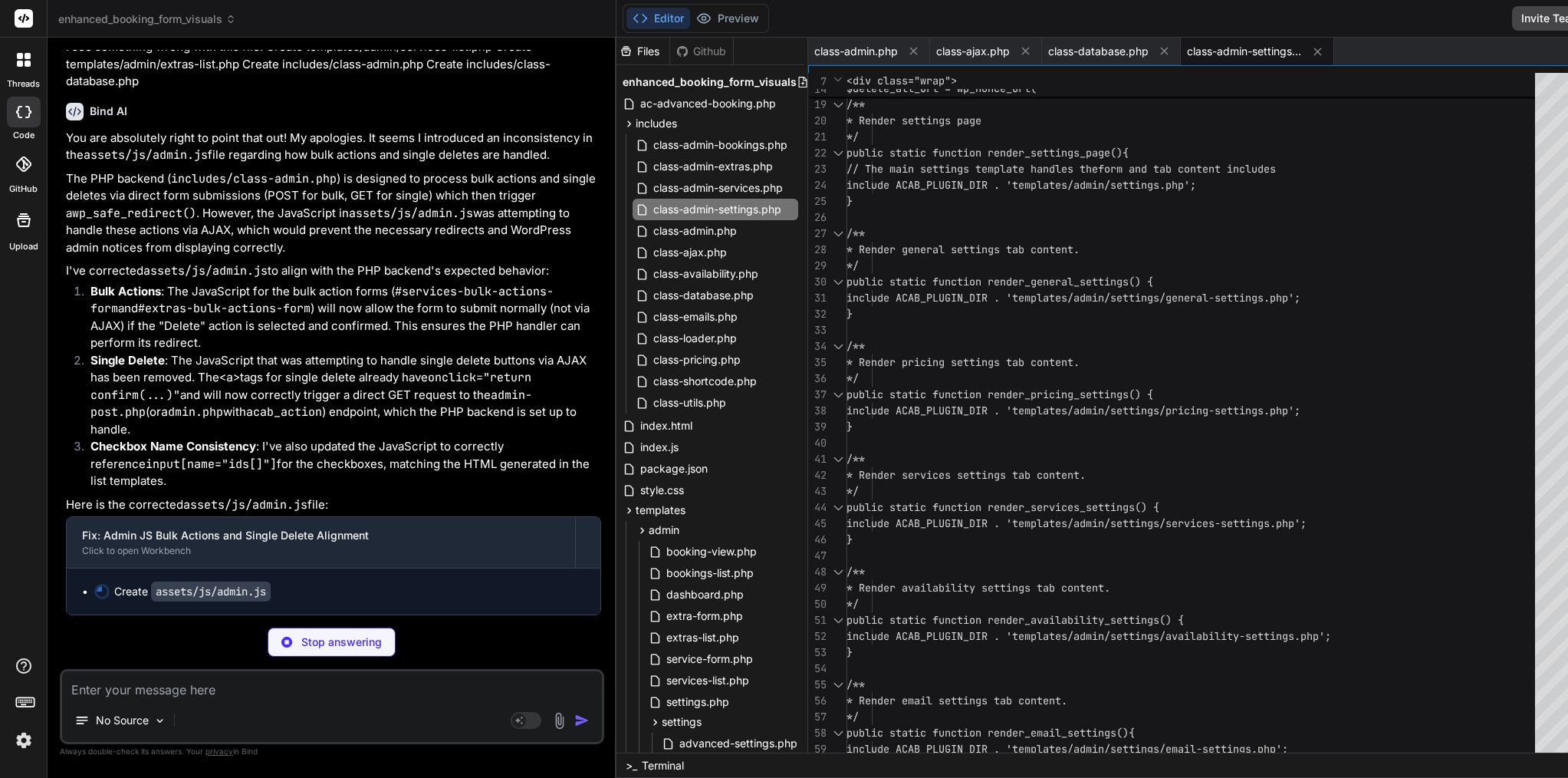
click at [904, 48] on button at bounding box center [913, 50] width 19 height 19
click at [897, 48] on icon at bounding box center [903, 50] width 13 height 13
type textarea "x"
click at [838, 48] on span "class-database.php" at bounding box center [865, 51] width 101 height 16
type textarea "$this->clear_cache();\n return $count;\n }\n\n /**\n * Delete all extras.\n * @…"
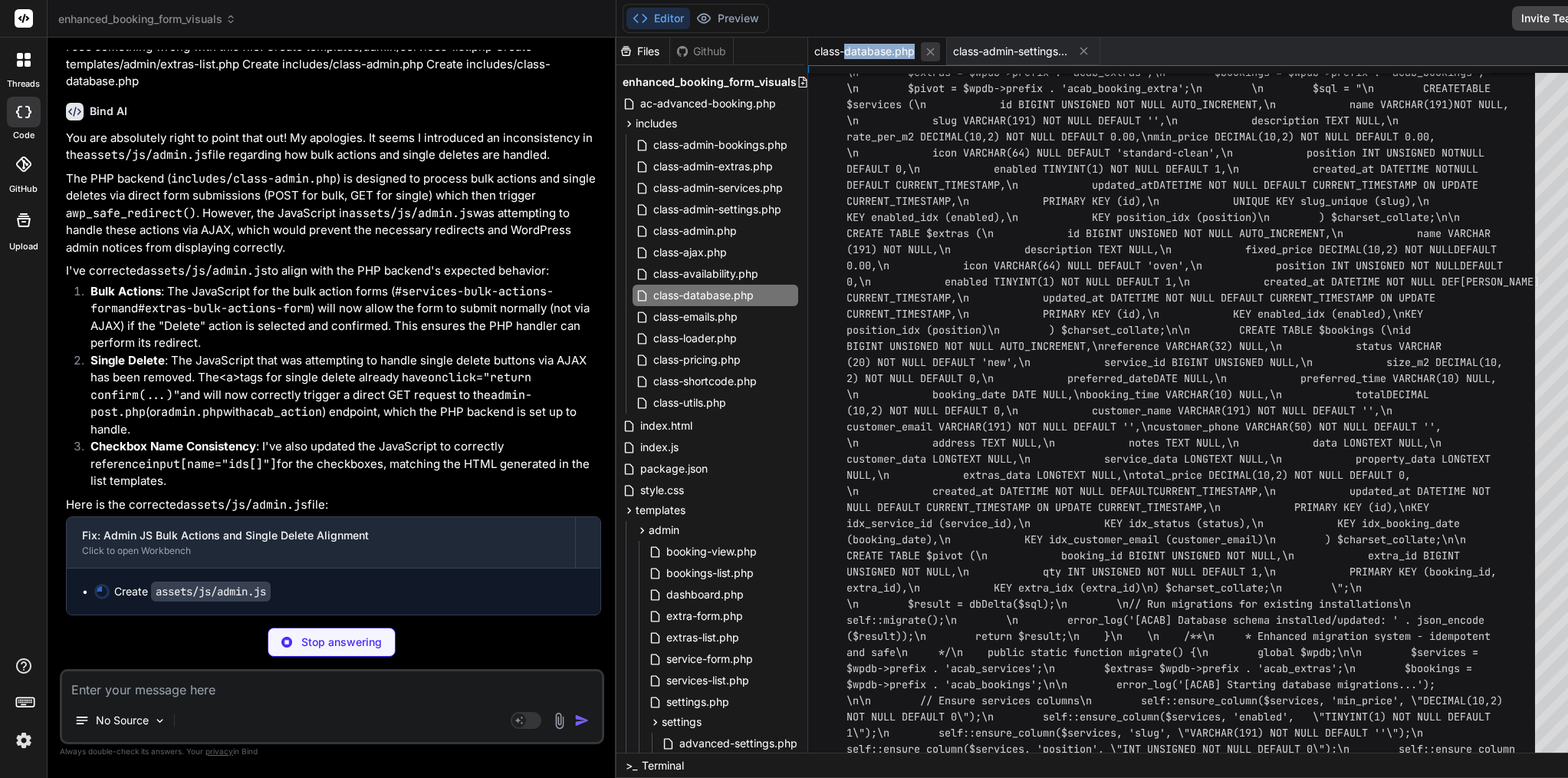
type textarea "x"
click at [921, 49] on button at bounding box center [930, 51] width 19 height 19
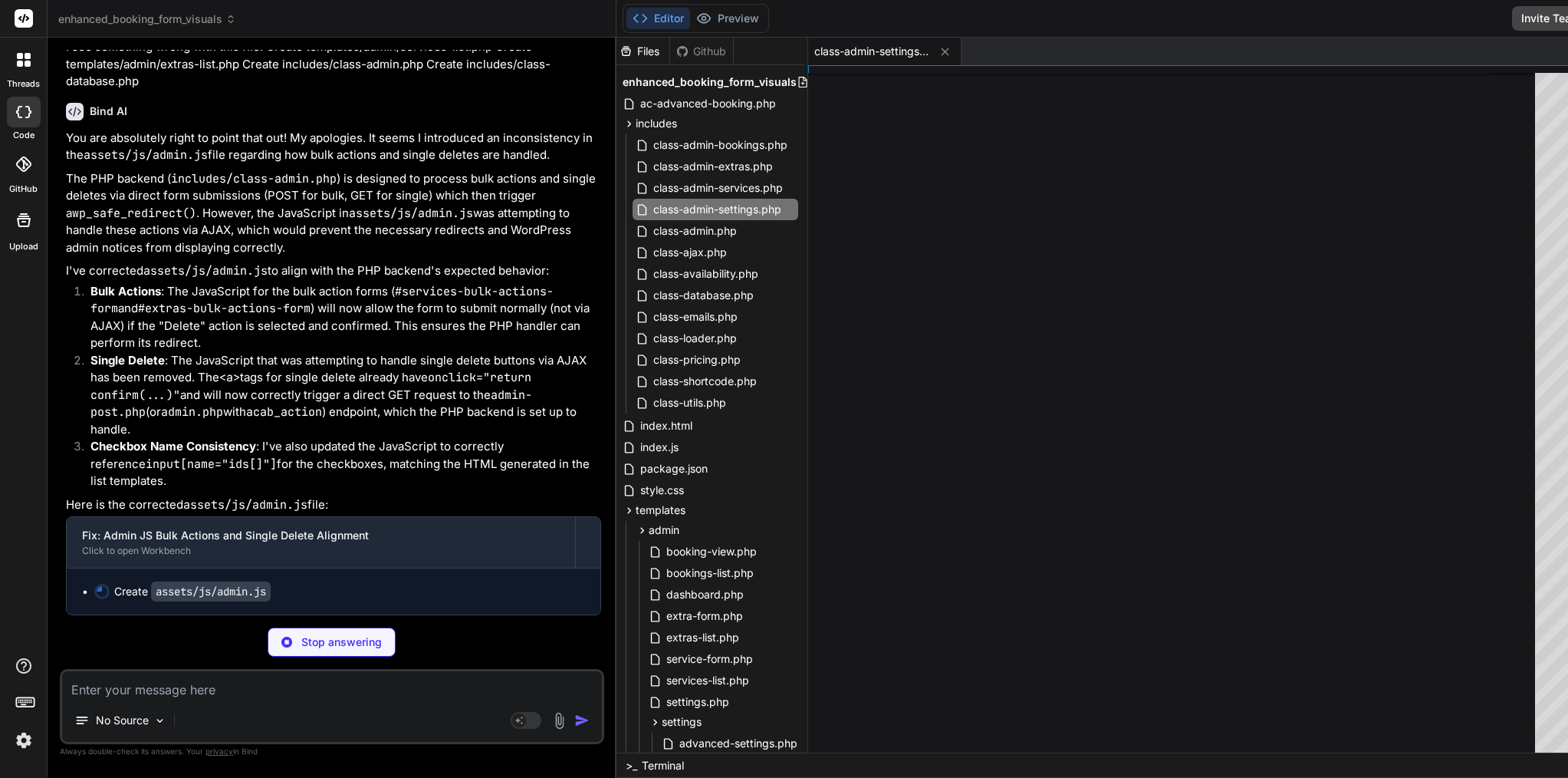
type textarea "/** * Render advanced settings tab content. */ public static function render_ad…"
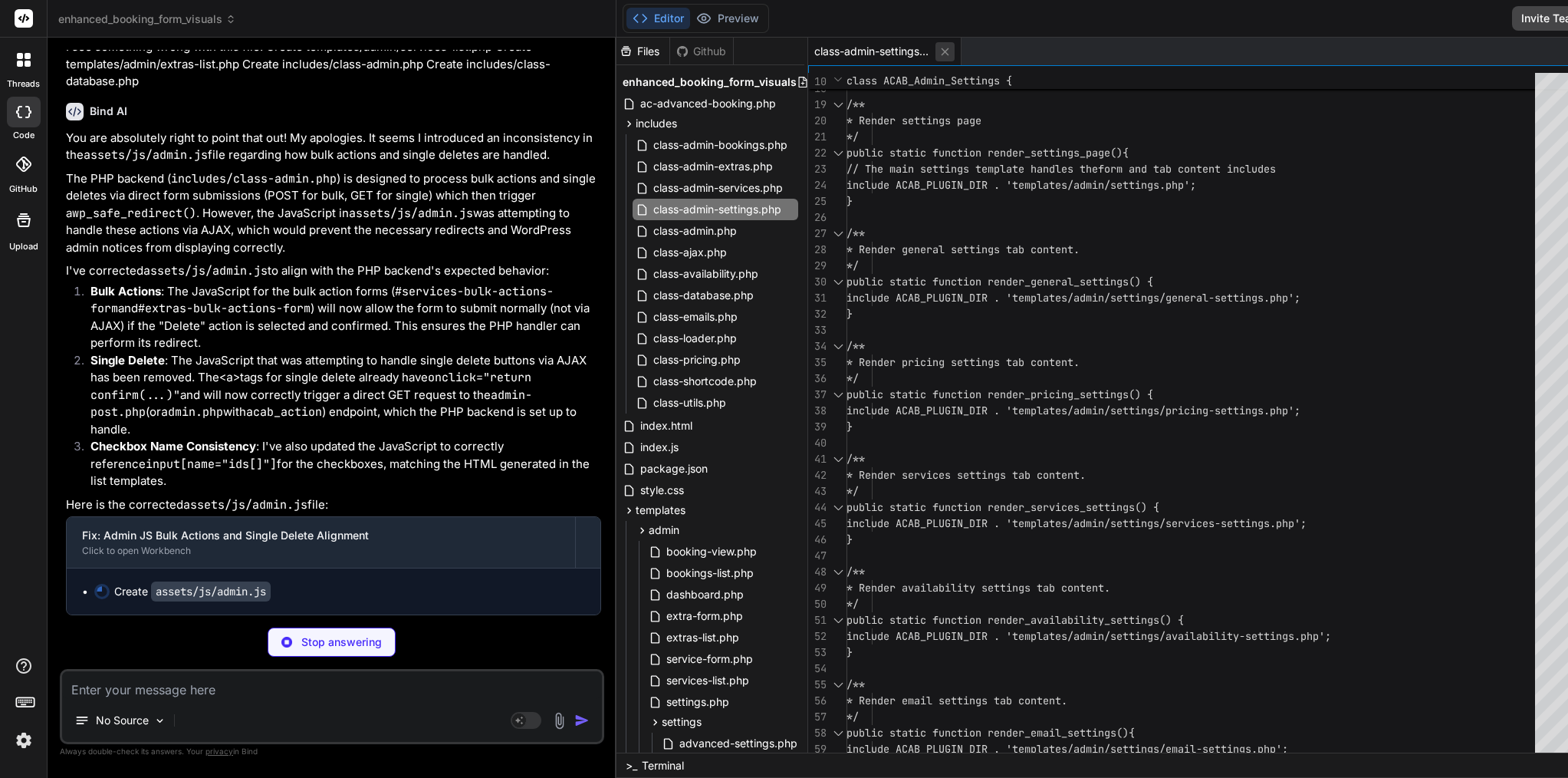
click at [939, 51] on icon at bounding box center [945, 51] width 13 height 13
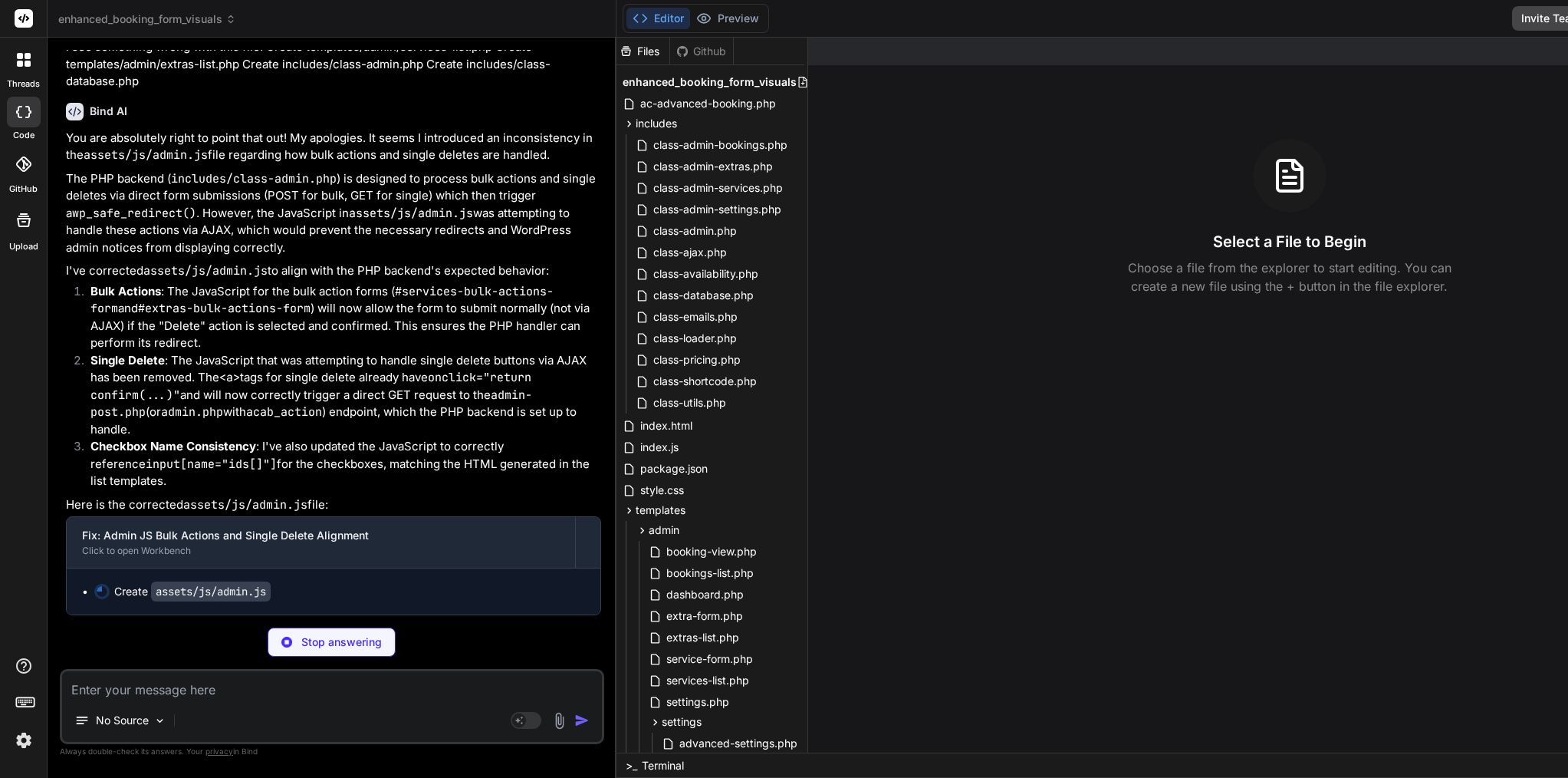
scroll to position [91313, 0]
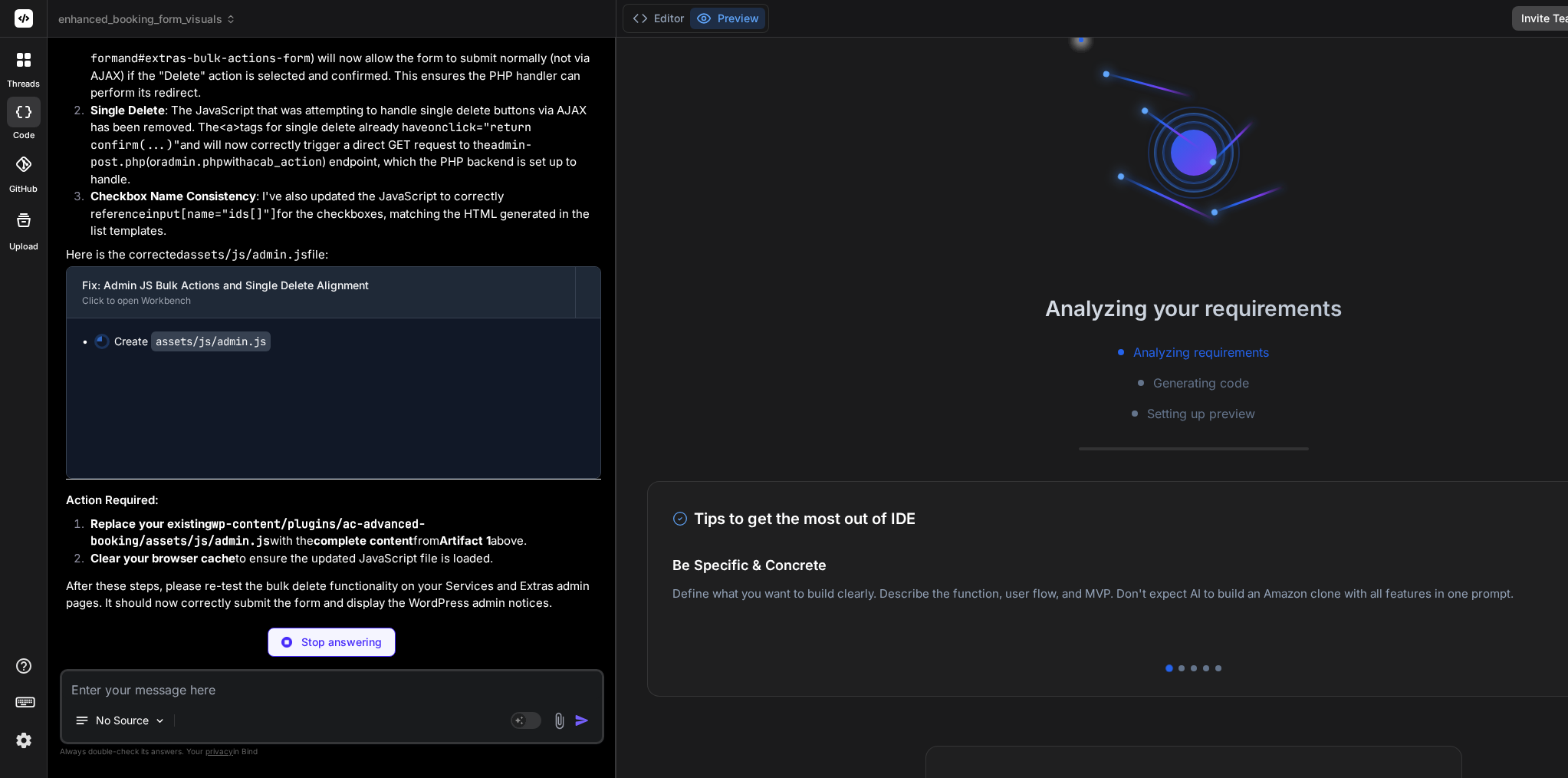
type textarea "x"
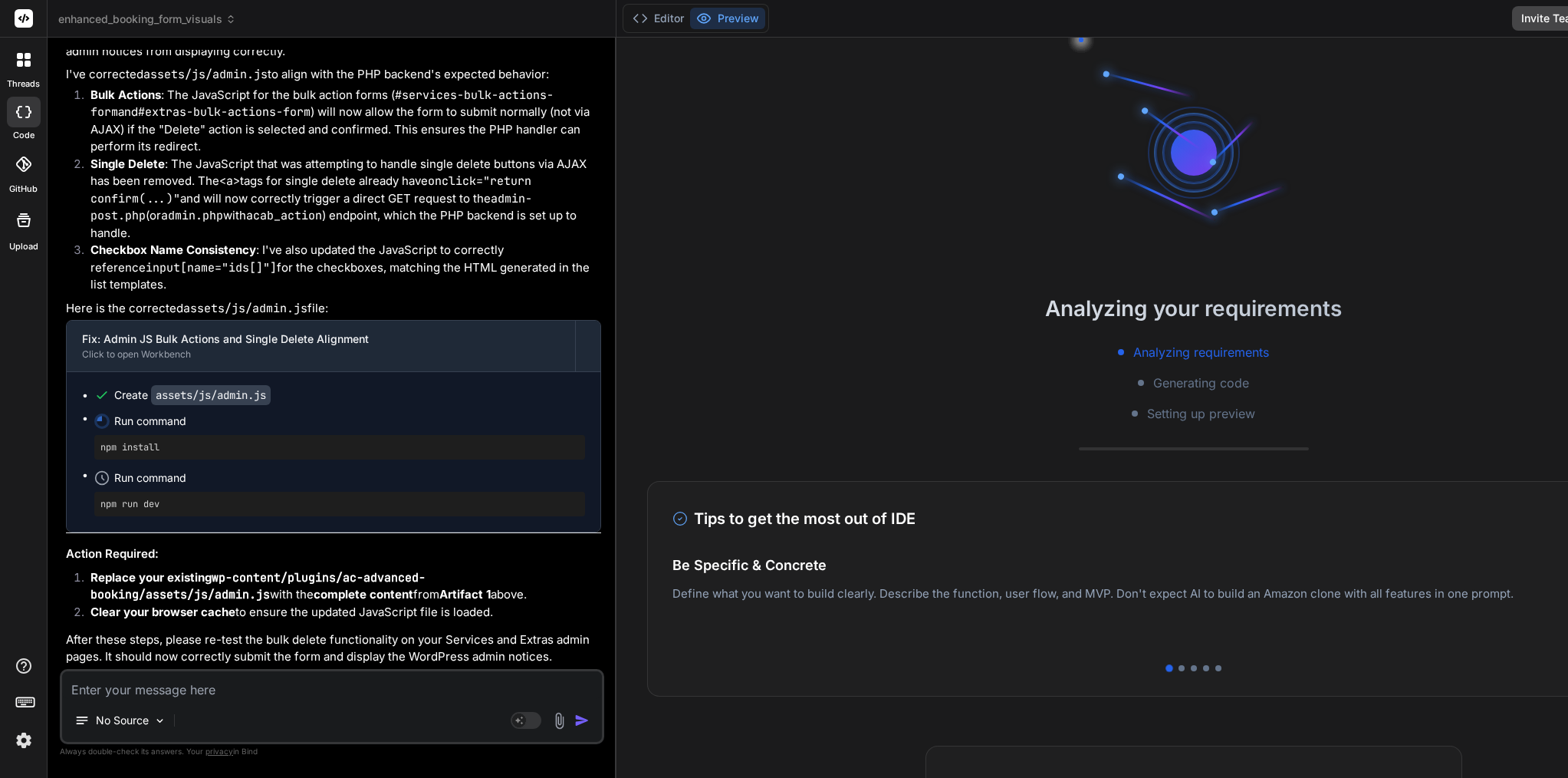
scroll to position [91111, 0]
click at [626, 14] on button "Editor" at bounding box center [658, 19] width 63 height 22
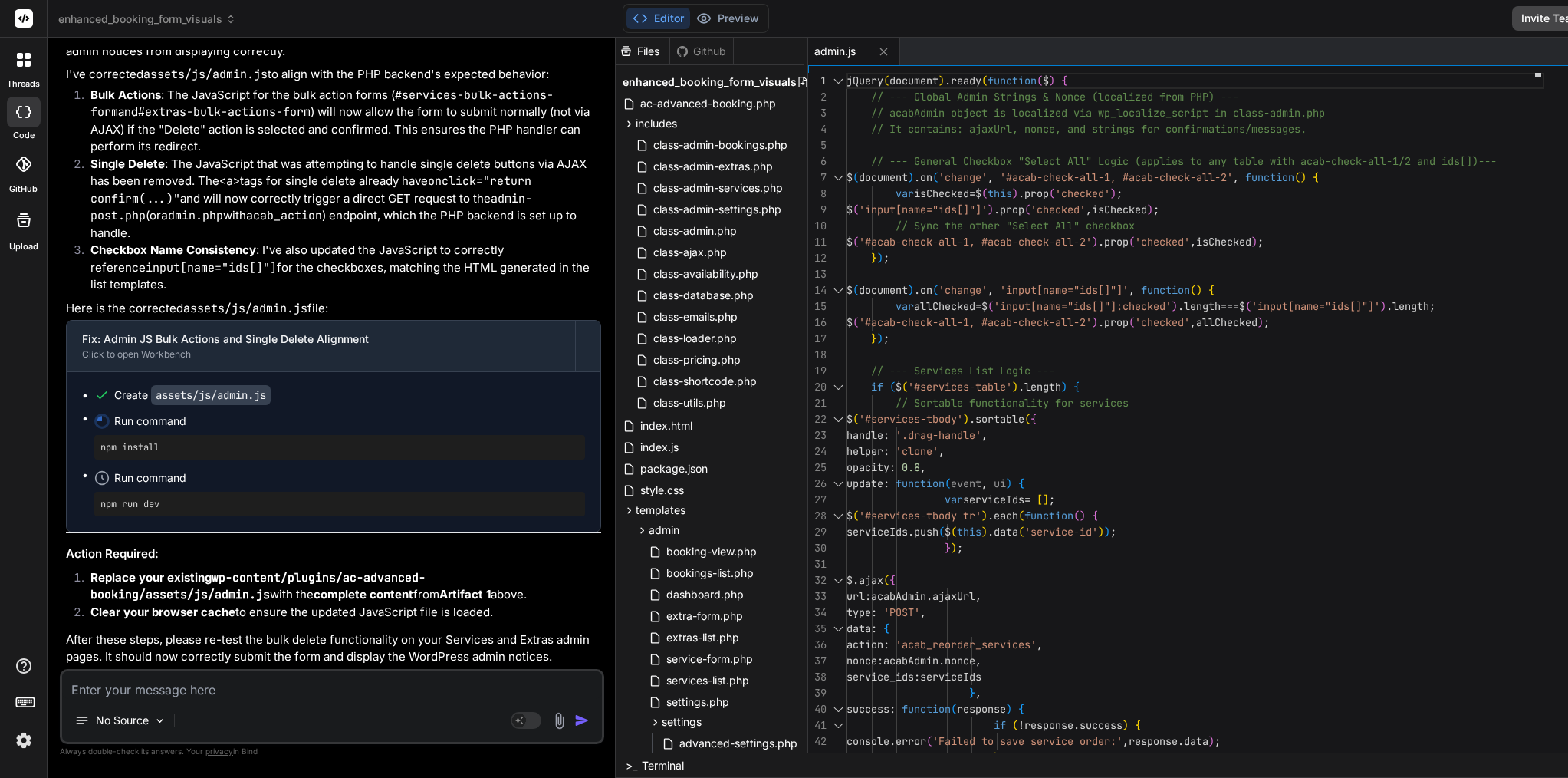
scroll to position [0, 0]
click at [658, 236] on span "class-admin.php" at bounding box center [695, 231] width 87 height 19
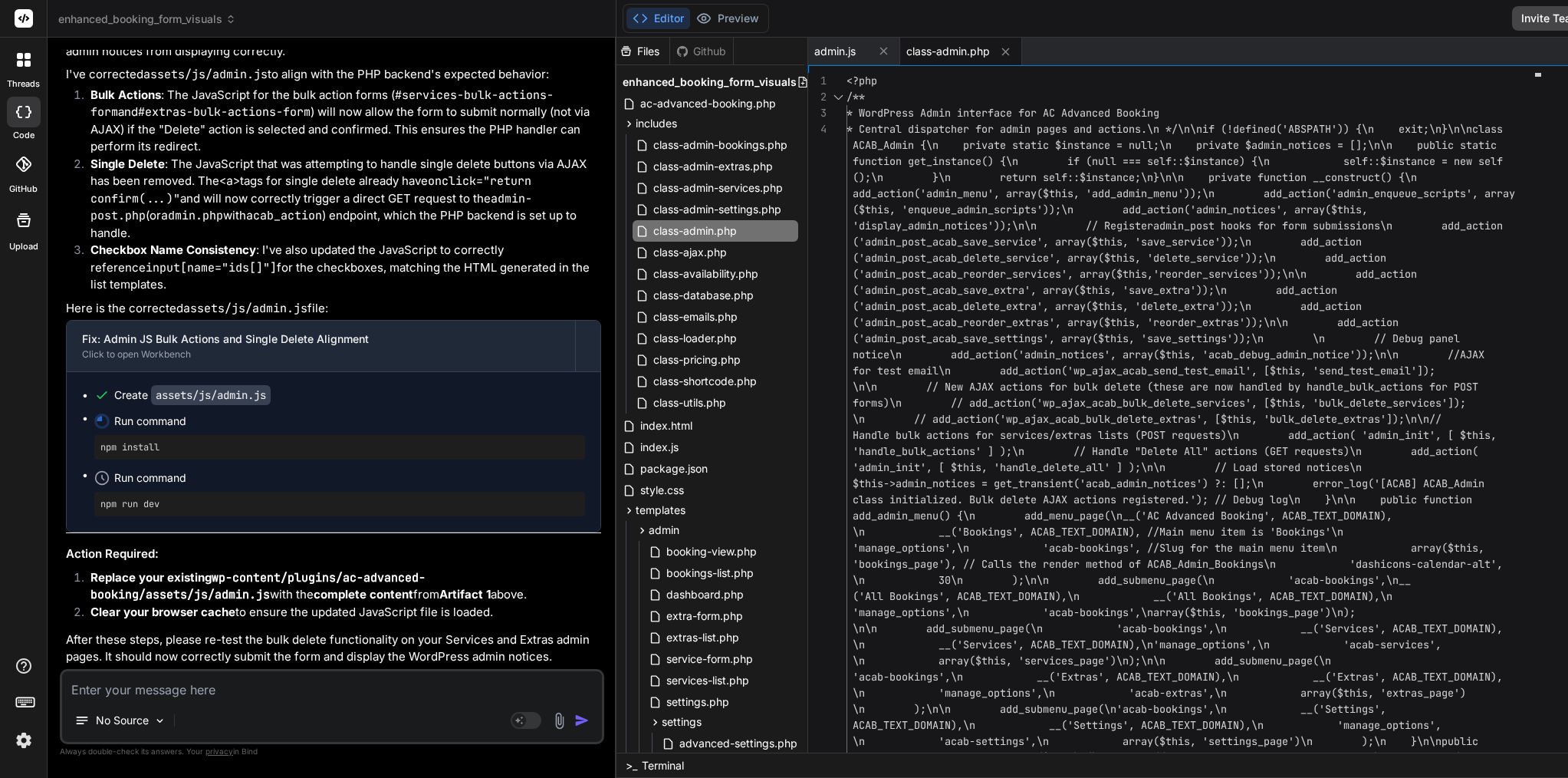
click at [920, 241] on span "('admin_post_acab_save_service', array($this, 'sav" at bounding box center [1006, 242] width 307 height 14
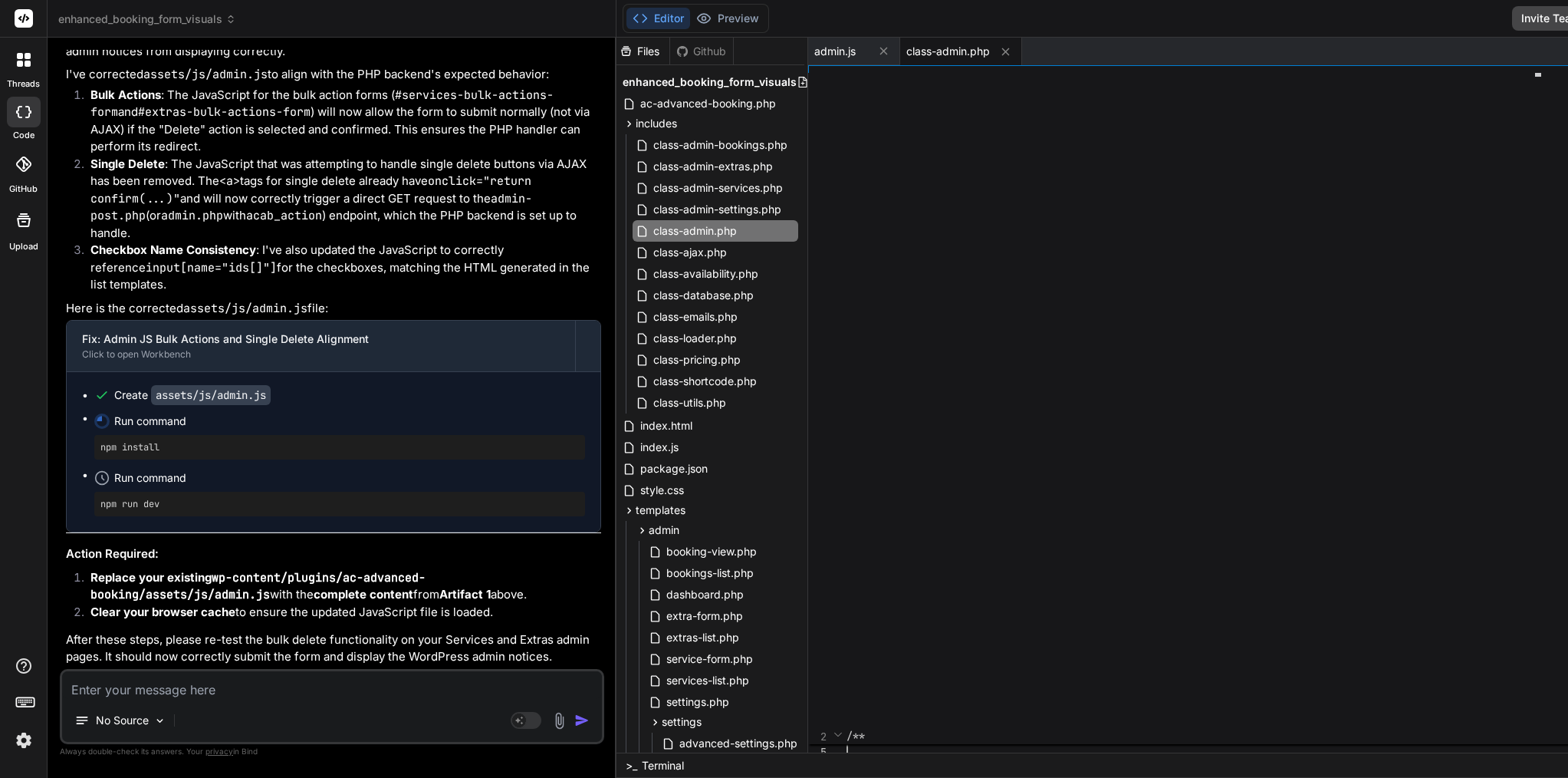
scroll to position [49, 0]
click at [920, 241] on div "/**" at bounding box center [1191, 409] width 689 height 671
click at [652, 257] on span "class-ajax.php" at bounding box center [691, 252] width 77 height 19
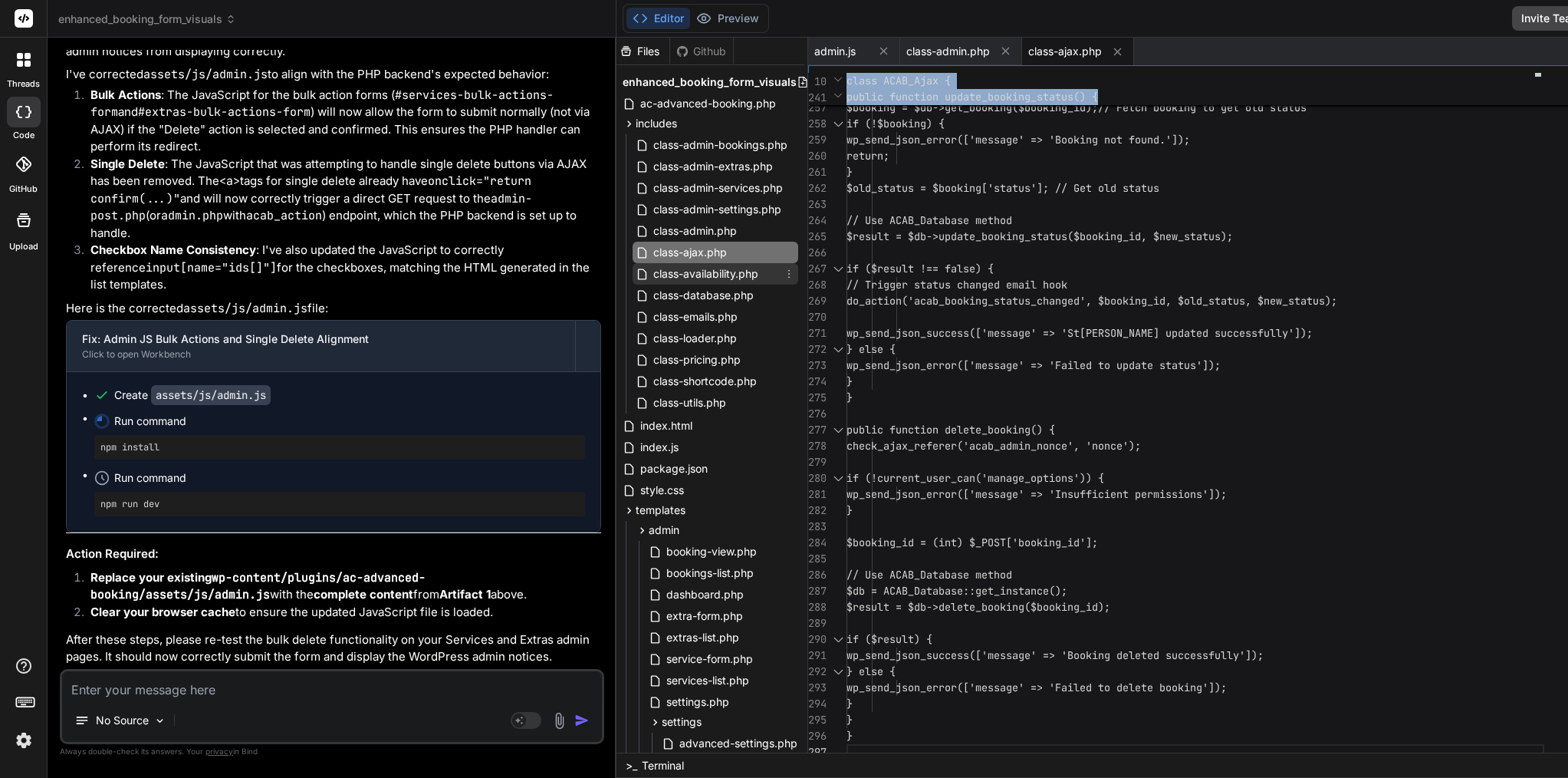
click at [652, 280] on span "class-availability.php" at bounding box center [705, 273] width 108 height 19
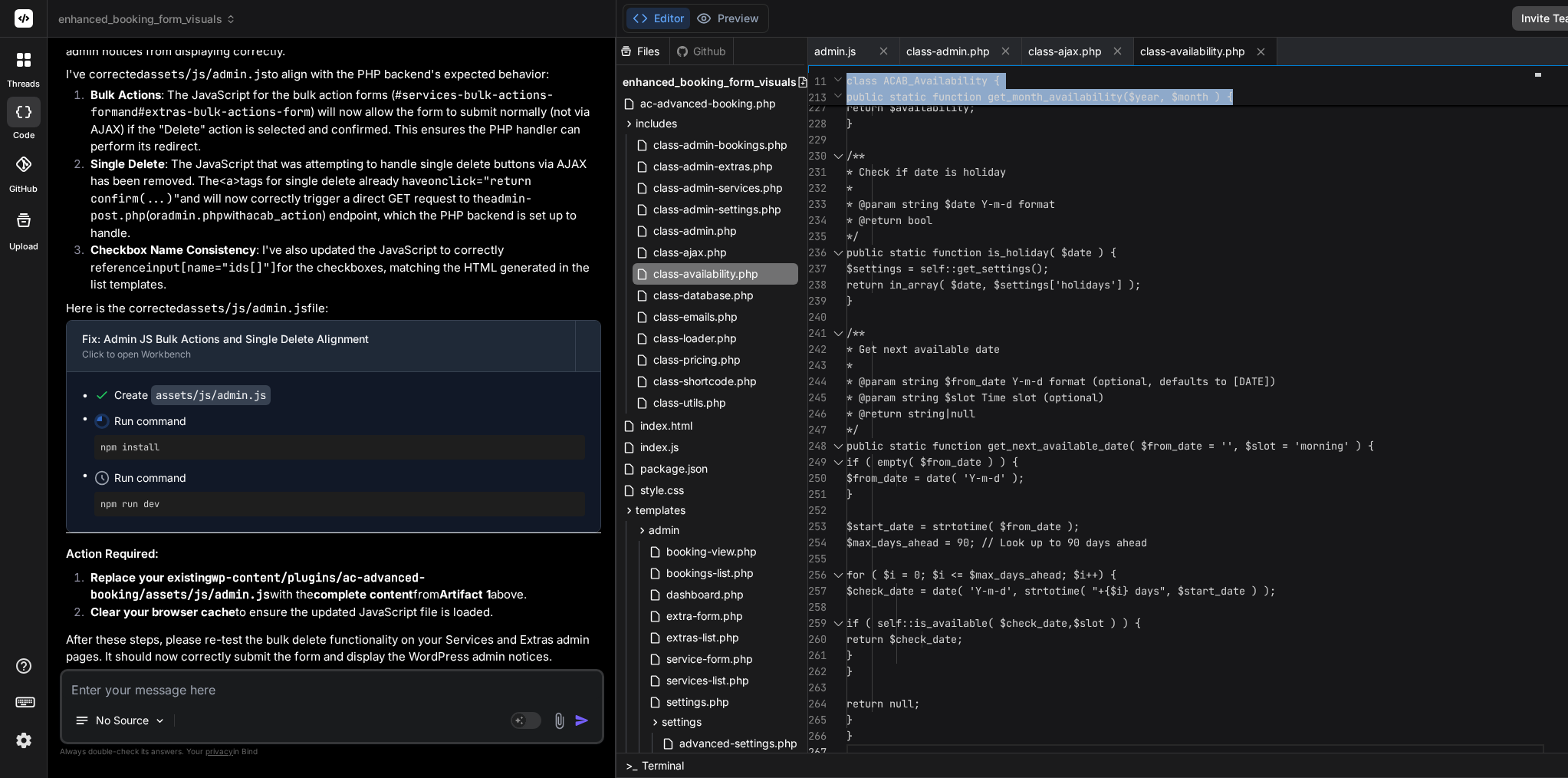
scroll to position [90383, 0]
click at [636, 528] on icon at bounding box center [642, 530] width 13 height 13
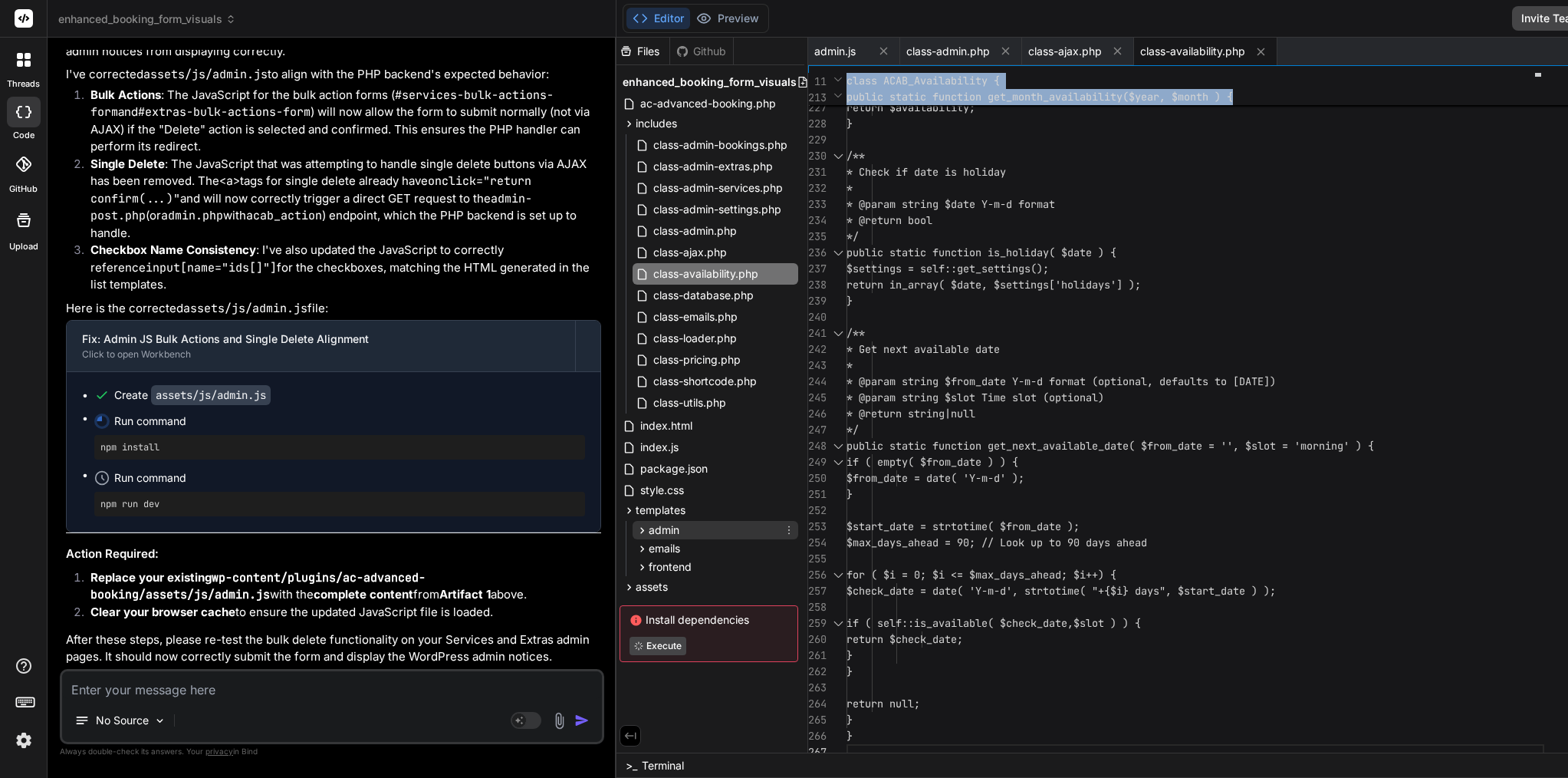
click at [636, 528] on icon at bounding box center [642, 530] width 13 height 13
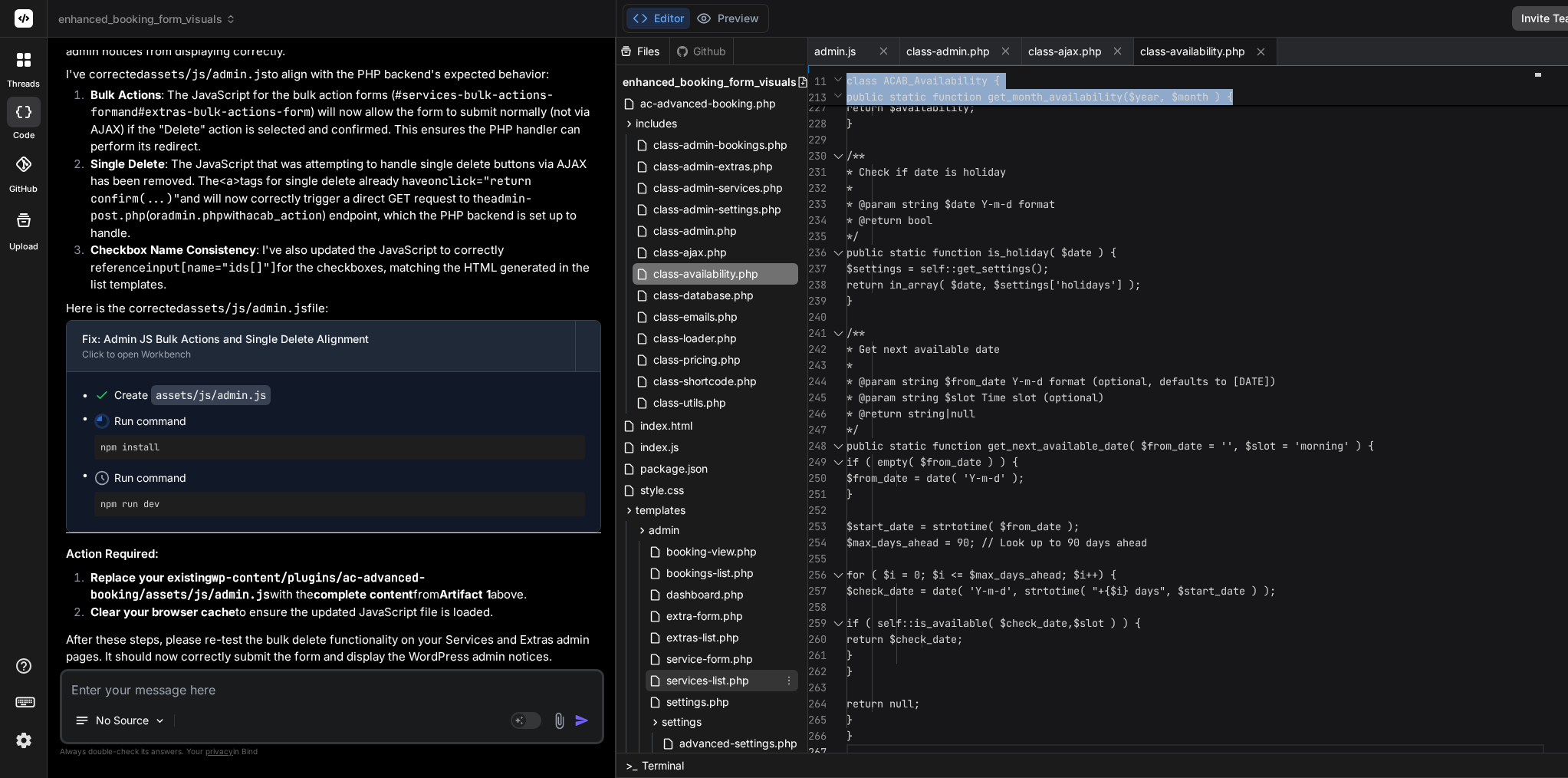
click at [665, 679] on span "services-list.php" at bounding box center [707, 680] width 86 height 19
type textarea ".service-description { font-size: 12px; color: #666; margin-top: 4px; } .pricin…"
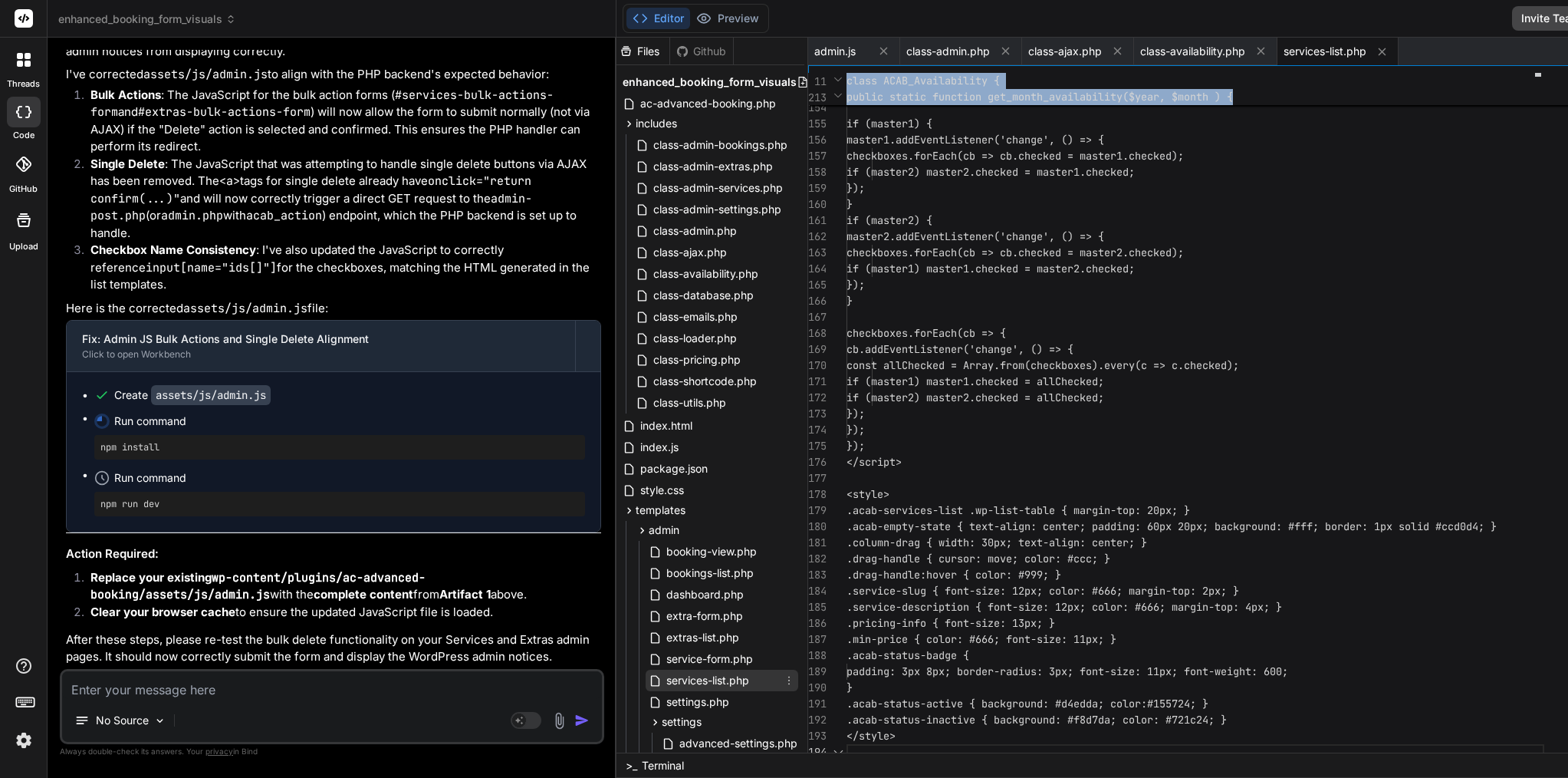
scroll to position [146, 0]
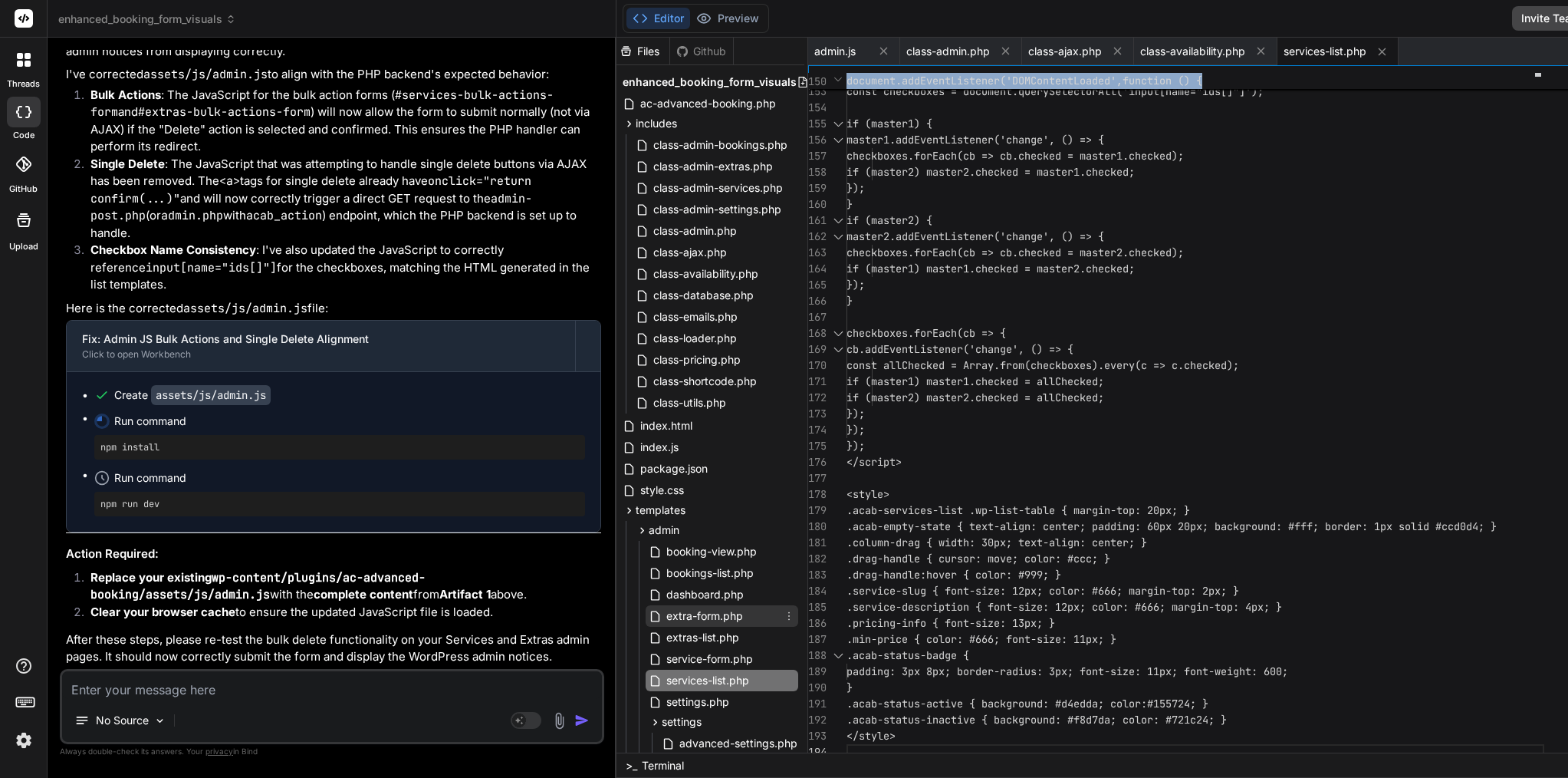
type textarea "x"
click at [665, 639] on span "extras-list.php" at bounding box center [702, 637] width 76 height 19
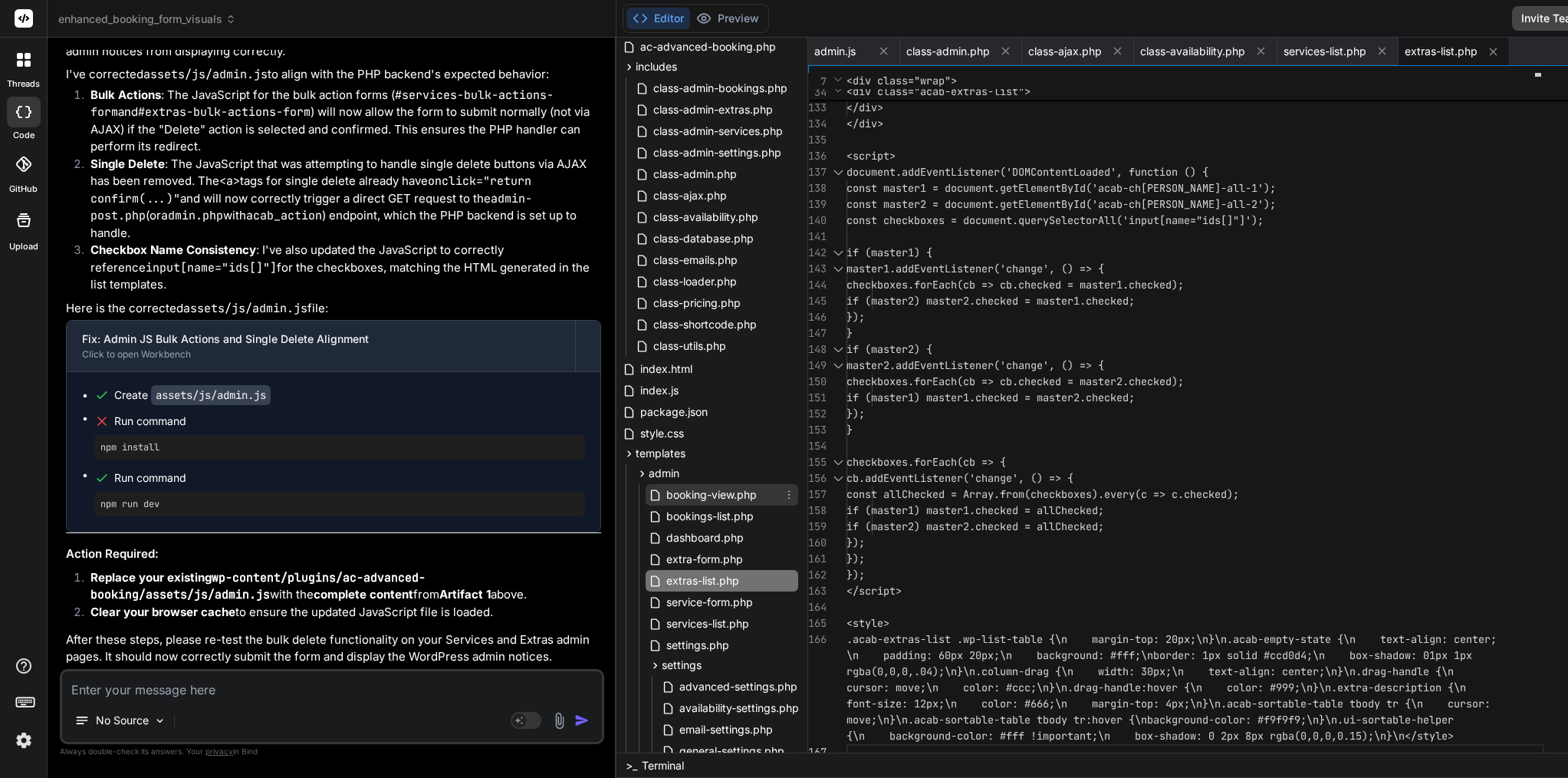
scroll to position [47, 3]
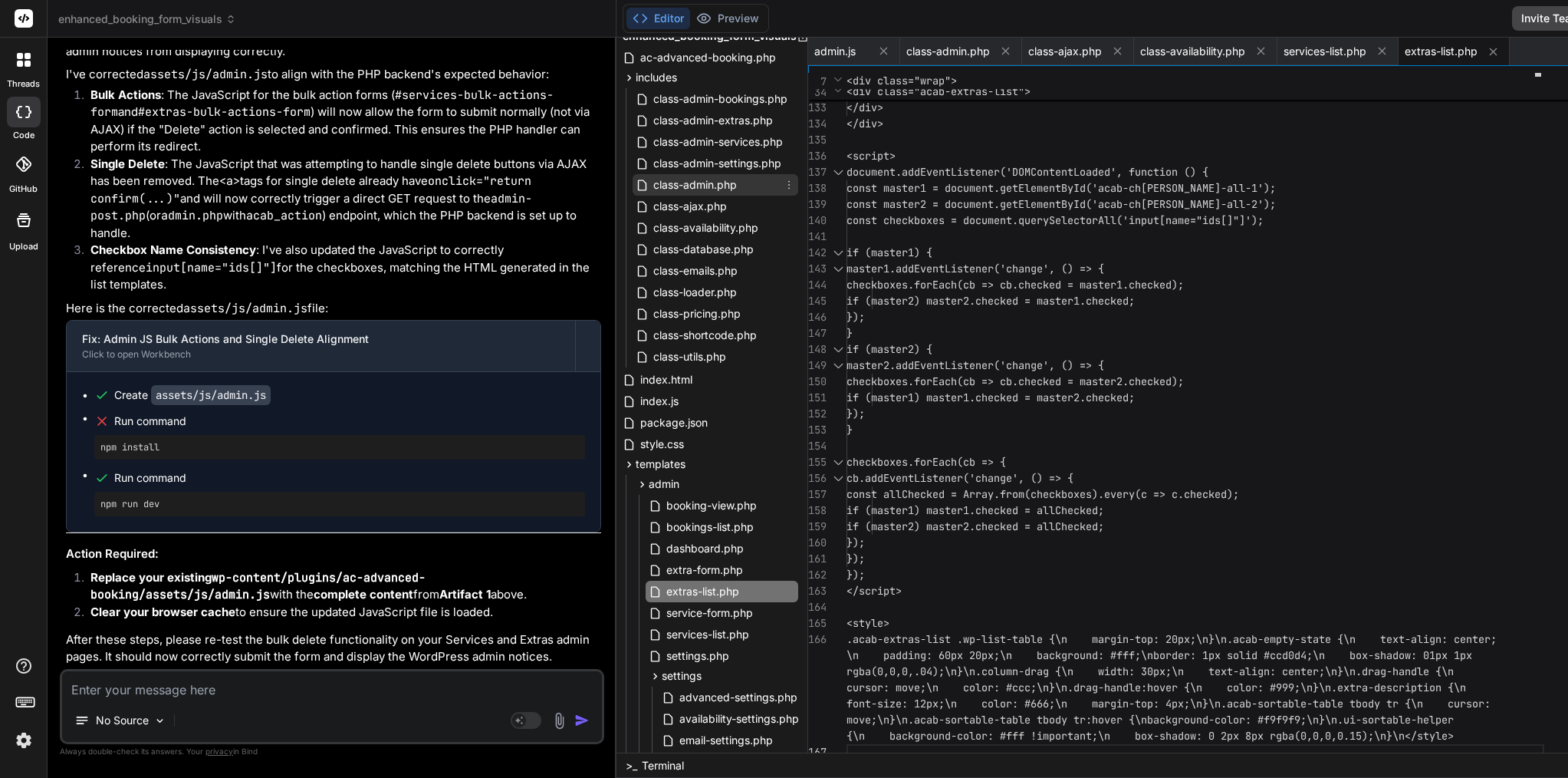
click at [652, 185] on span "class-admin.php" at bounding box center [695, 185] width 87 height 19
type textarea "ho esc_url($migration_url); ?>" class="button button-small">Run Database Migrat…"
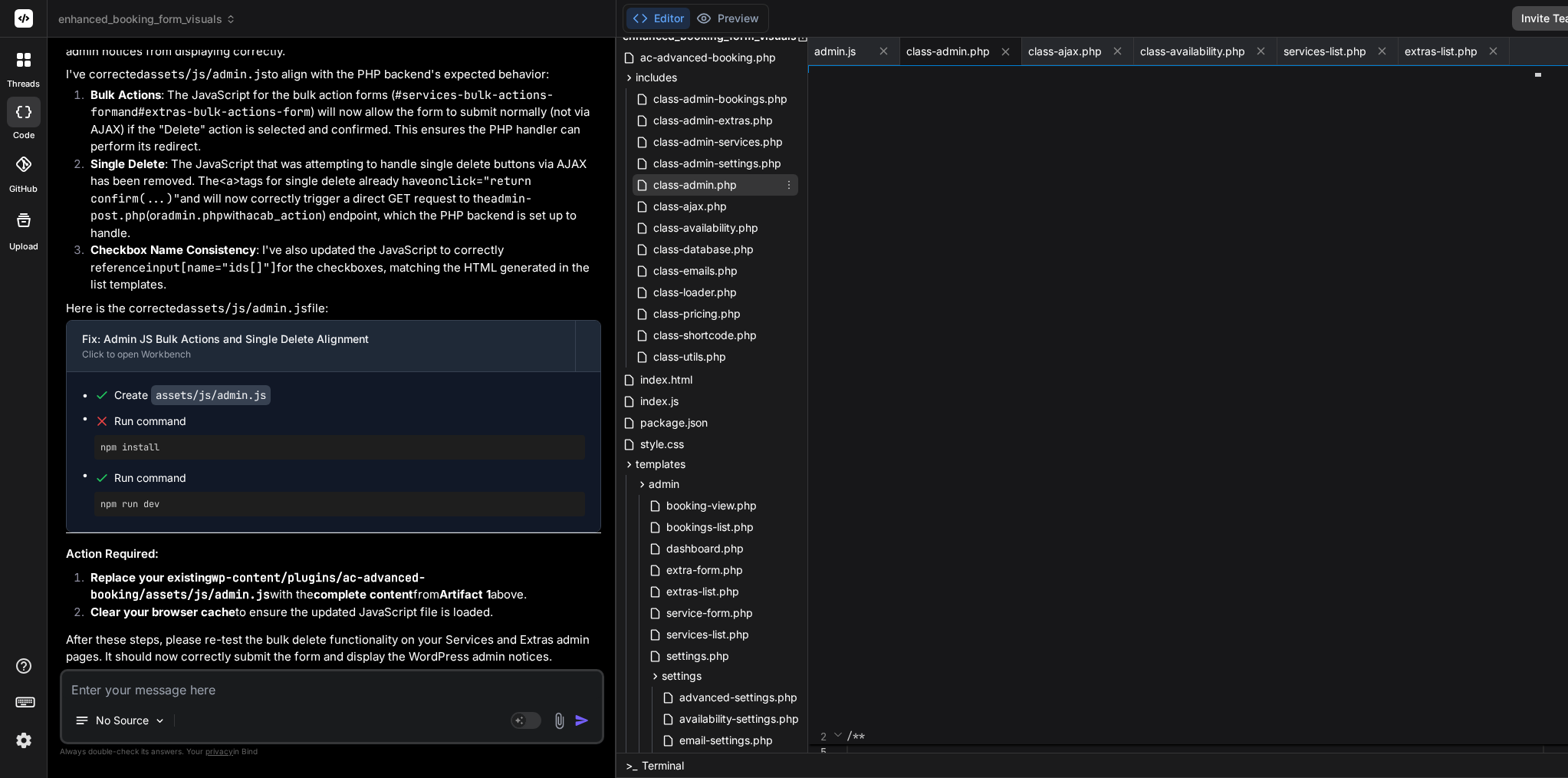
click at [652, 185] on span "class-admin.php" at bounding box center [695, 185] width 87 height 19
drag, startPoint x: 155, startPoint y: 242, endPoint x: 327, endPoint y: 245, distance: 172.0
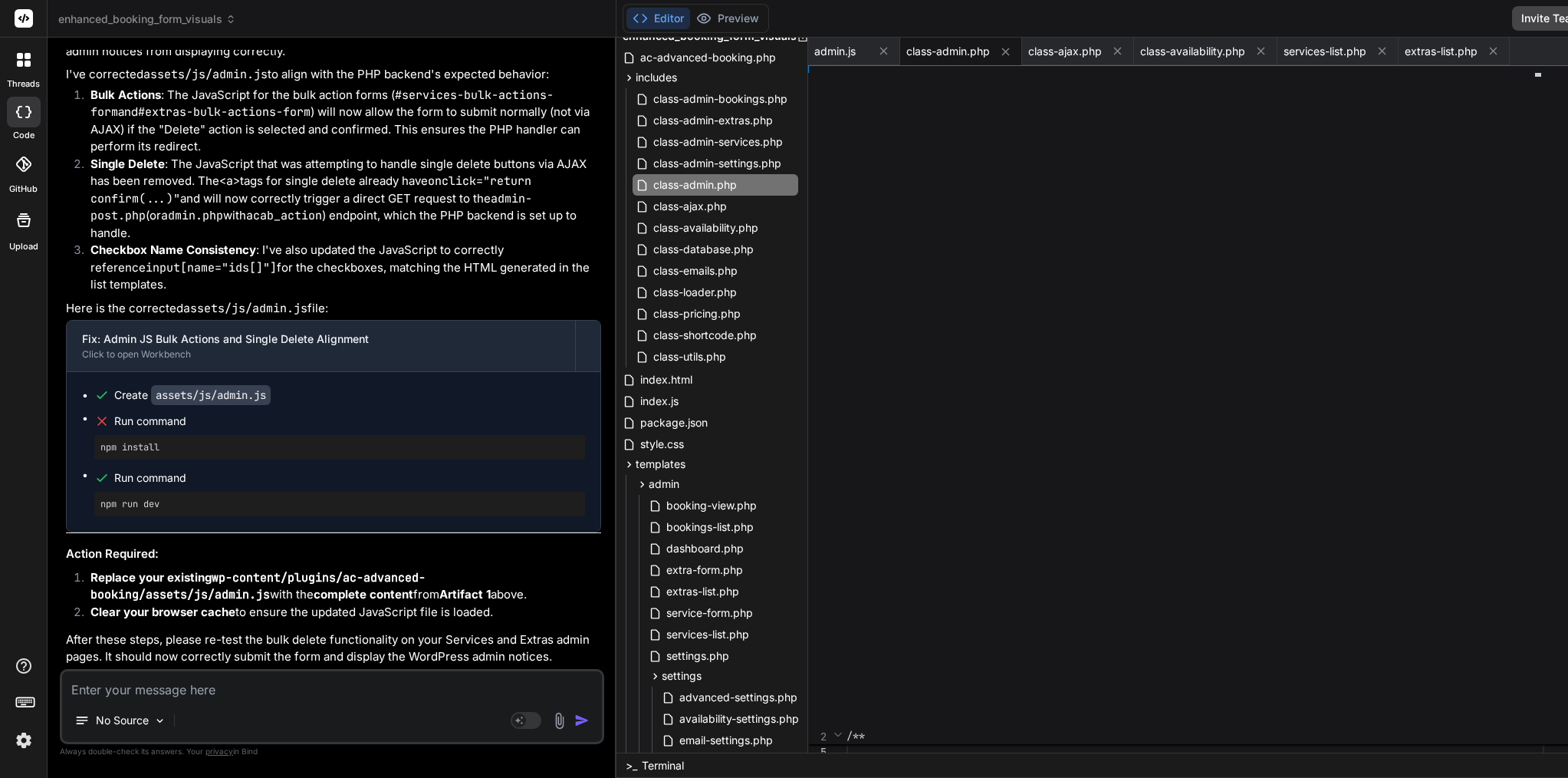
copy div "includes/class-admin.php"
click at [268, 698] on textarea at bounding box center [332, 685] width 540 height 28
type textarea "c"
type textarea "x"
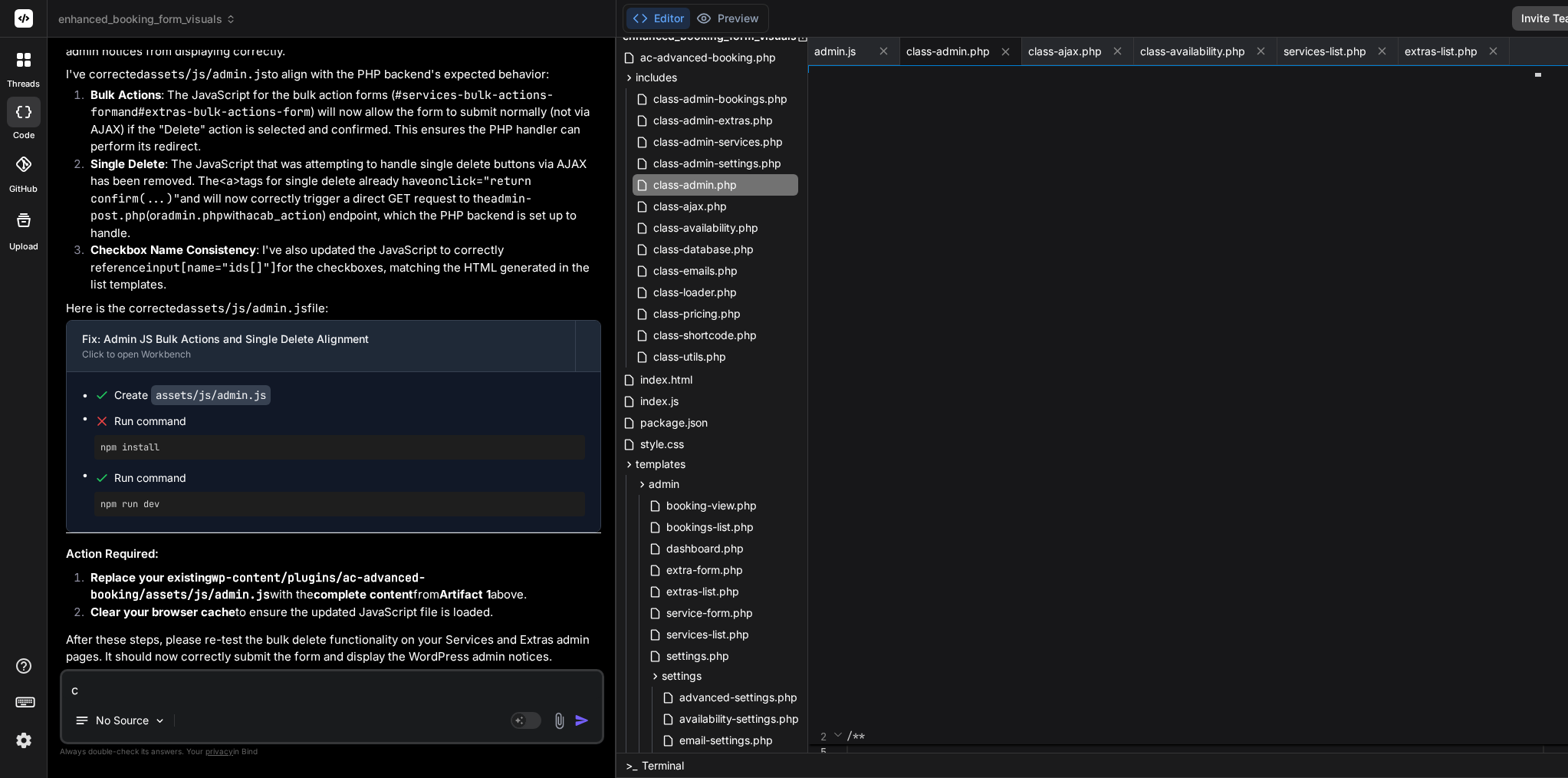
type textarea "co"
type textarea "x"
type textarea "cou"
type textarea "x"
type textarea "coul"
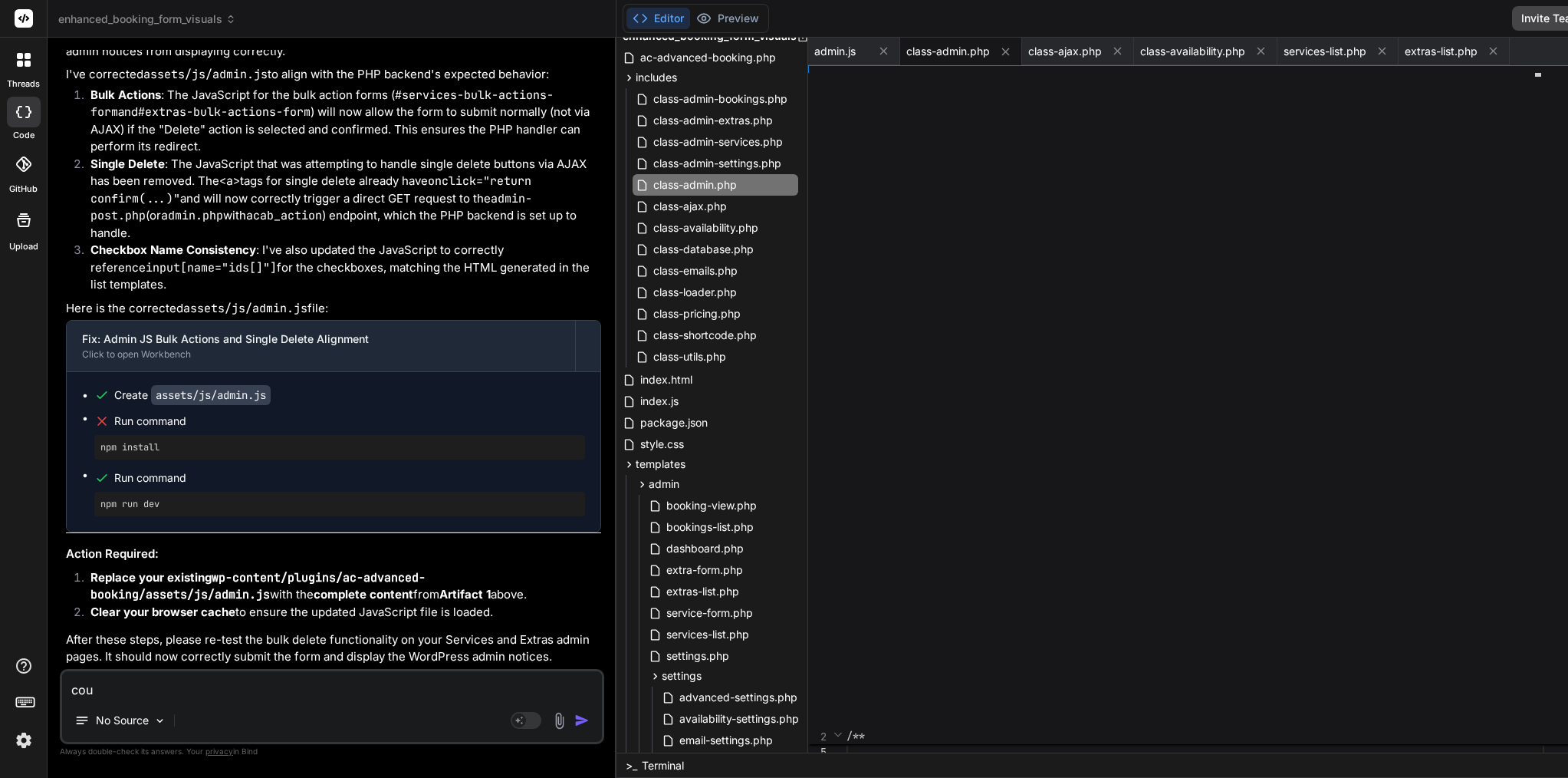
type textarea "x"
type textarea "could"
type textarea "x"
type textarea "could"
type textarea "x"
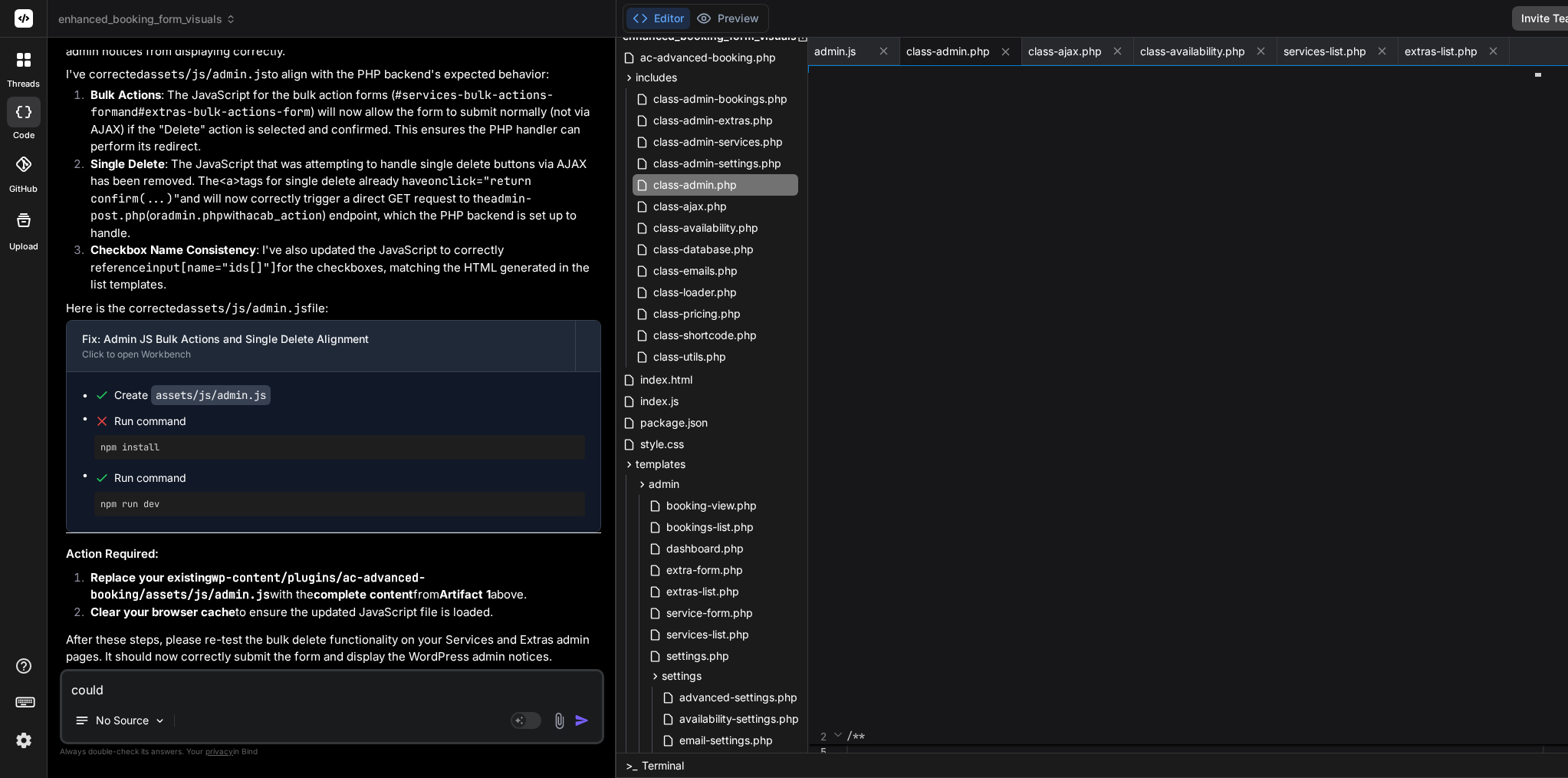
type textarea "could y"
type textarea "x"
type textarea "could yo"
type textarea "x"
type textarea "could you"
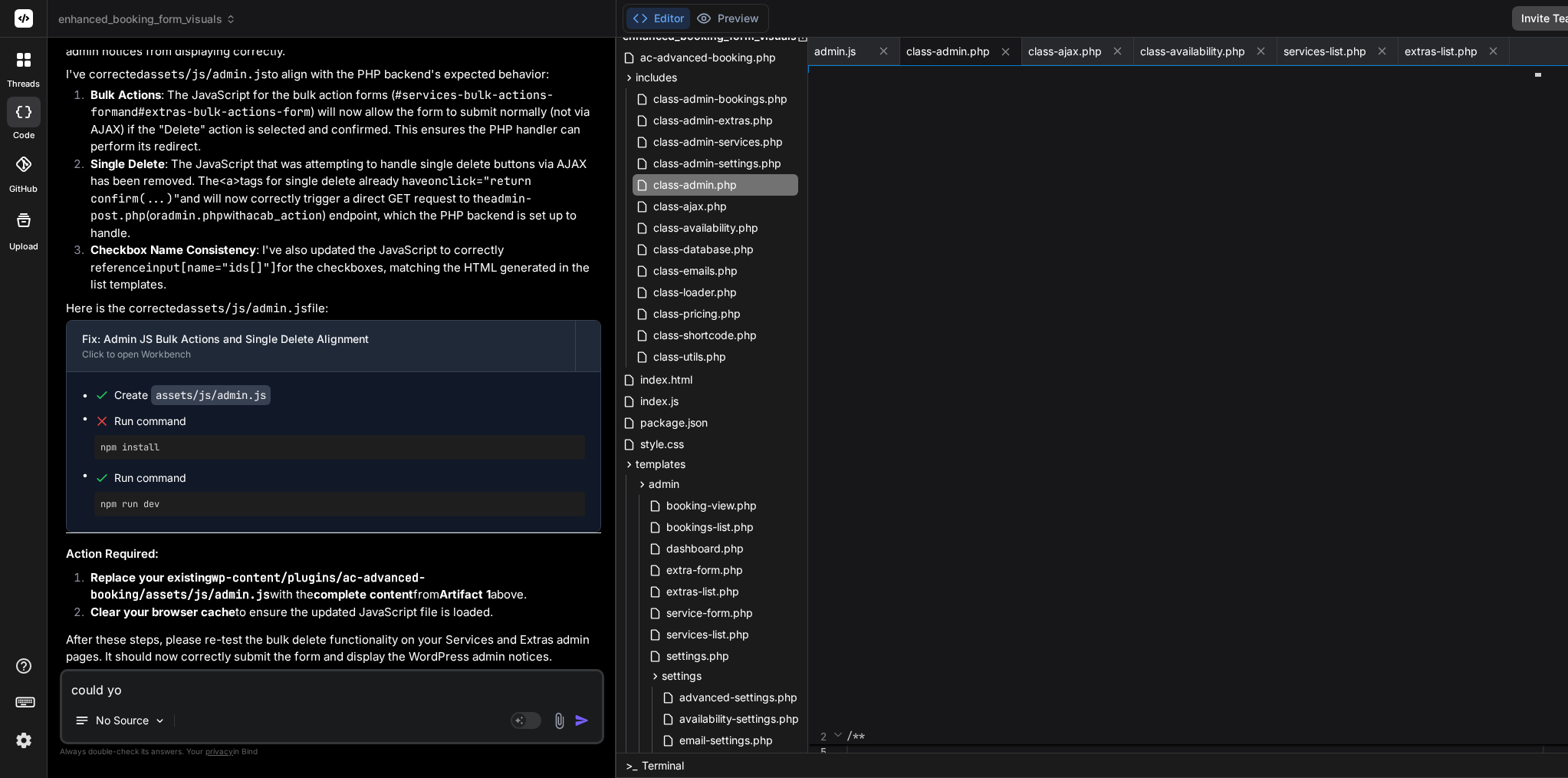
type textarea "x"
type textarea "could you"
type textarea "x"
type textarea "could you c"
type textarea "x"
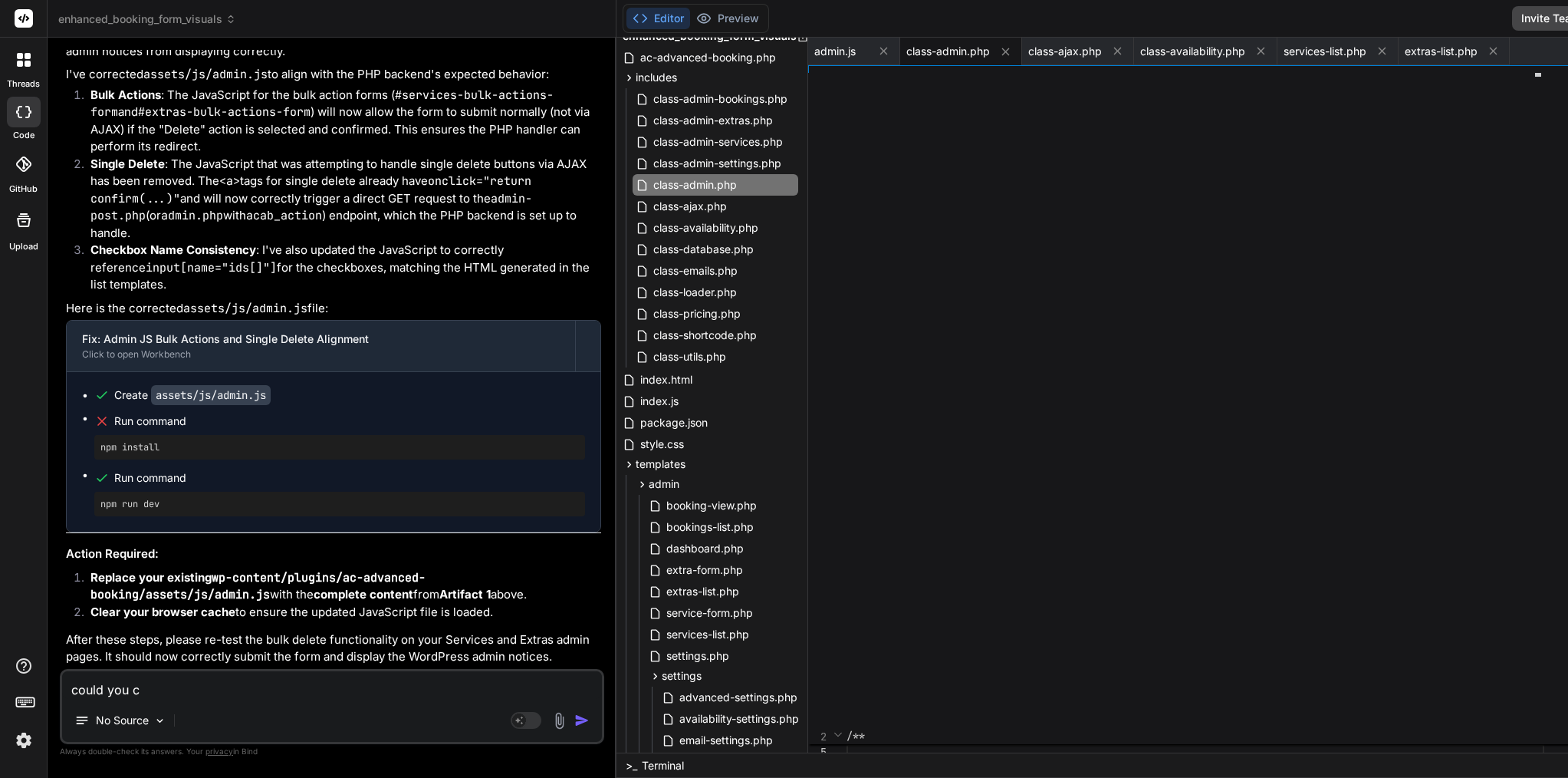
type textarea "could you ch"
type textarea "x"
type textarea "could you che"
type textarea "x"
type textarea "could you chec"
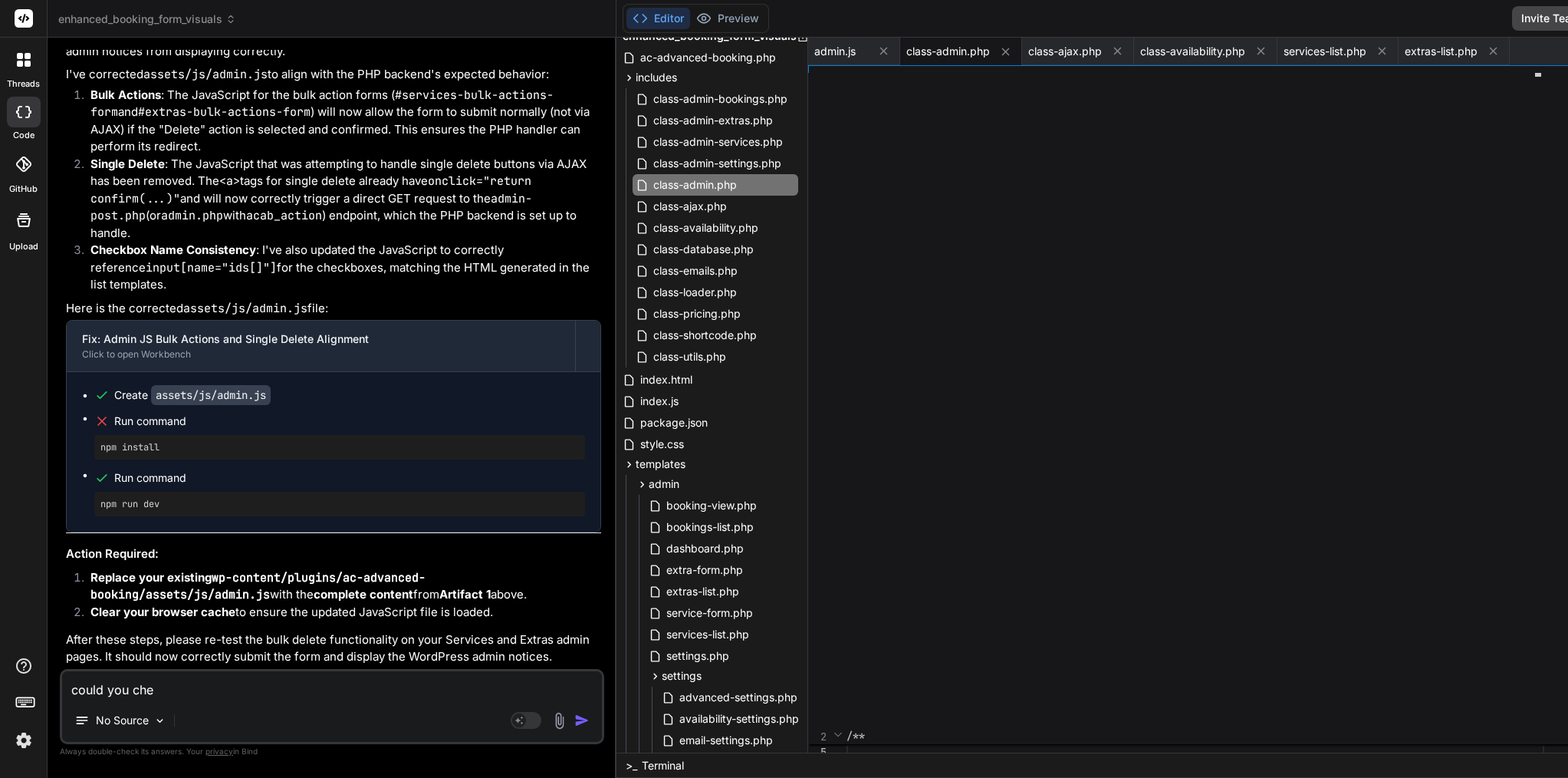
type textarea "x"
type textarea "could you check"
type textarea "x"
type textarea "could you check"
type textarea "x"
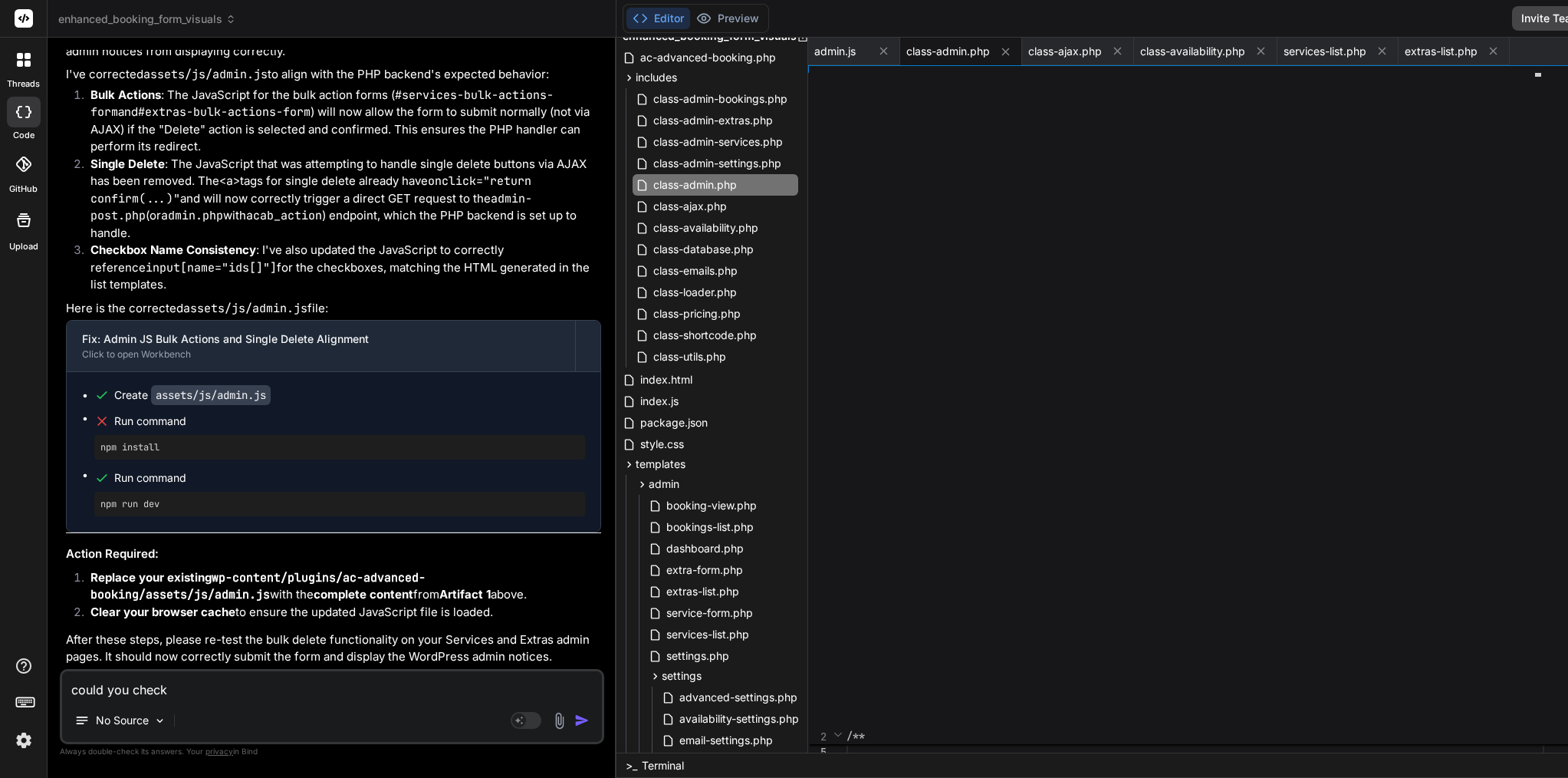
type textarea "could you check t"
type textarea "x"
type textarea "could you check th"
type textarea "x"
type textarea "could you check thi"
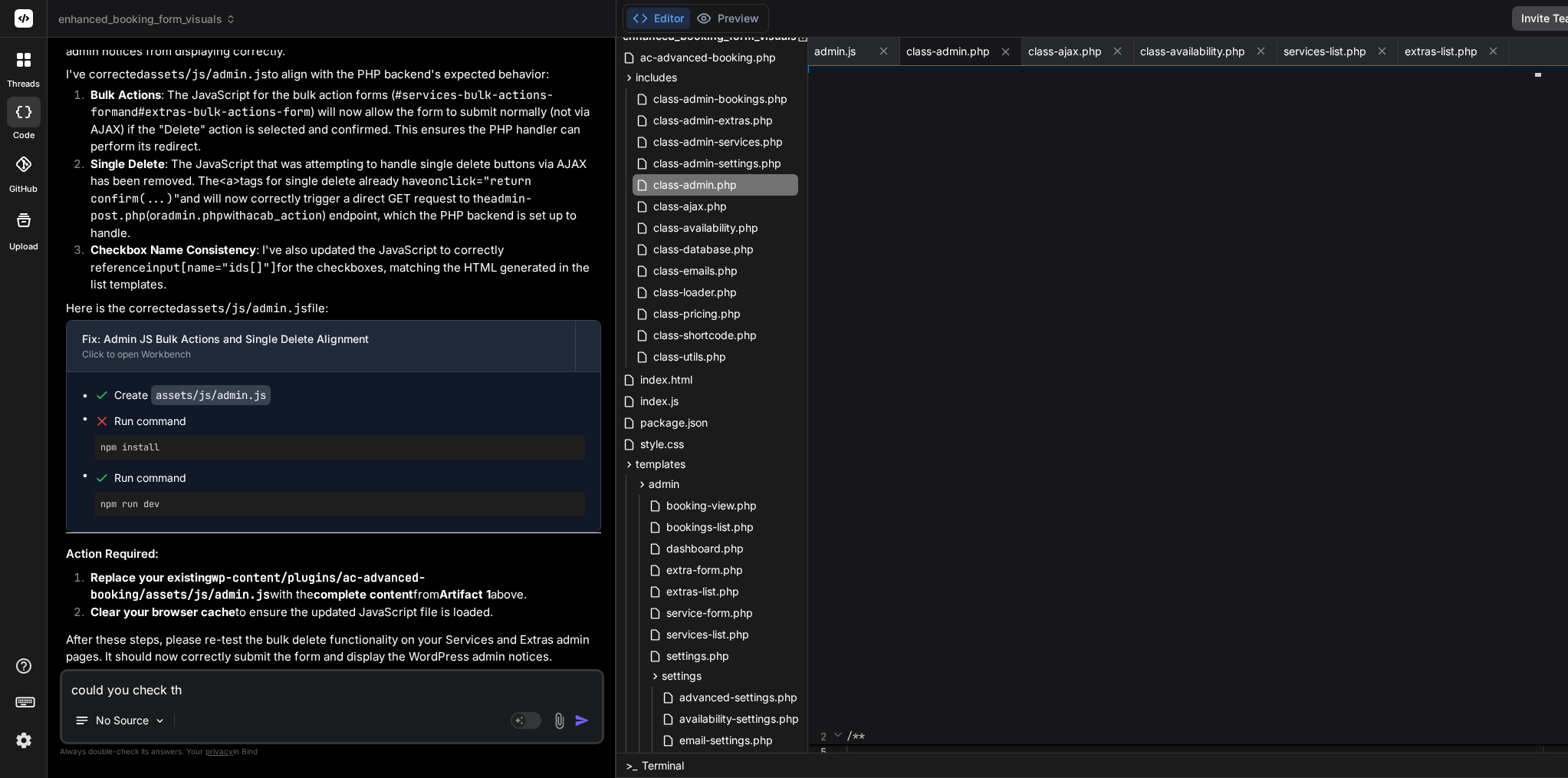
type textarea "x"
type textarea "could you check this"
type textarea "x"
type textarea "could you check this"
type textarea "x"
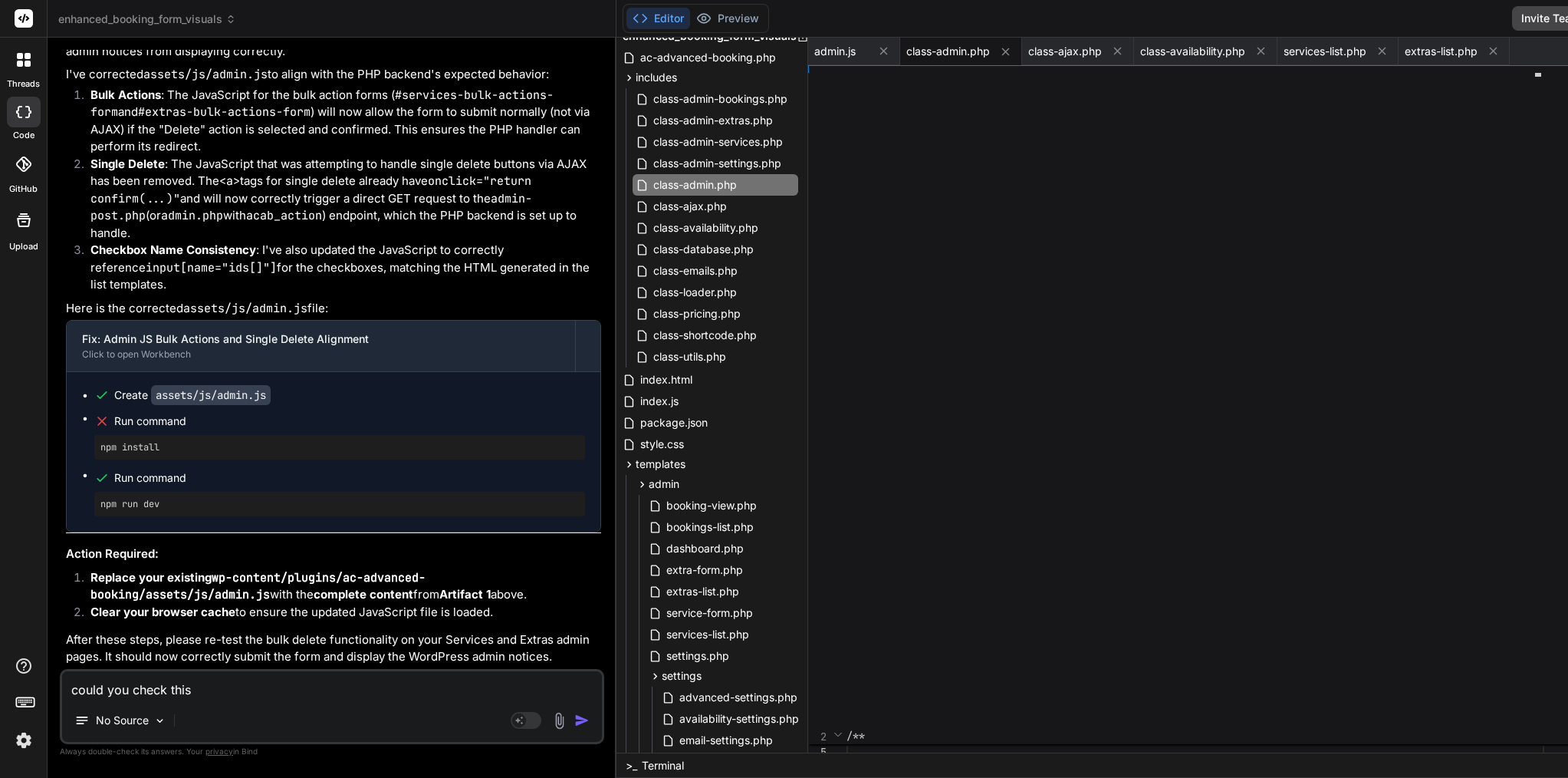
type textarea "could you check this f"
type textarea "x"
type textarea "could you check this fi"
type textarea "x"
type textarea "could you check this fil"
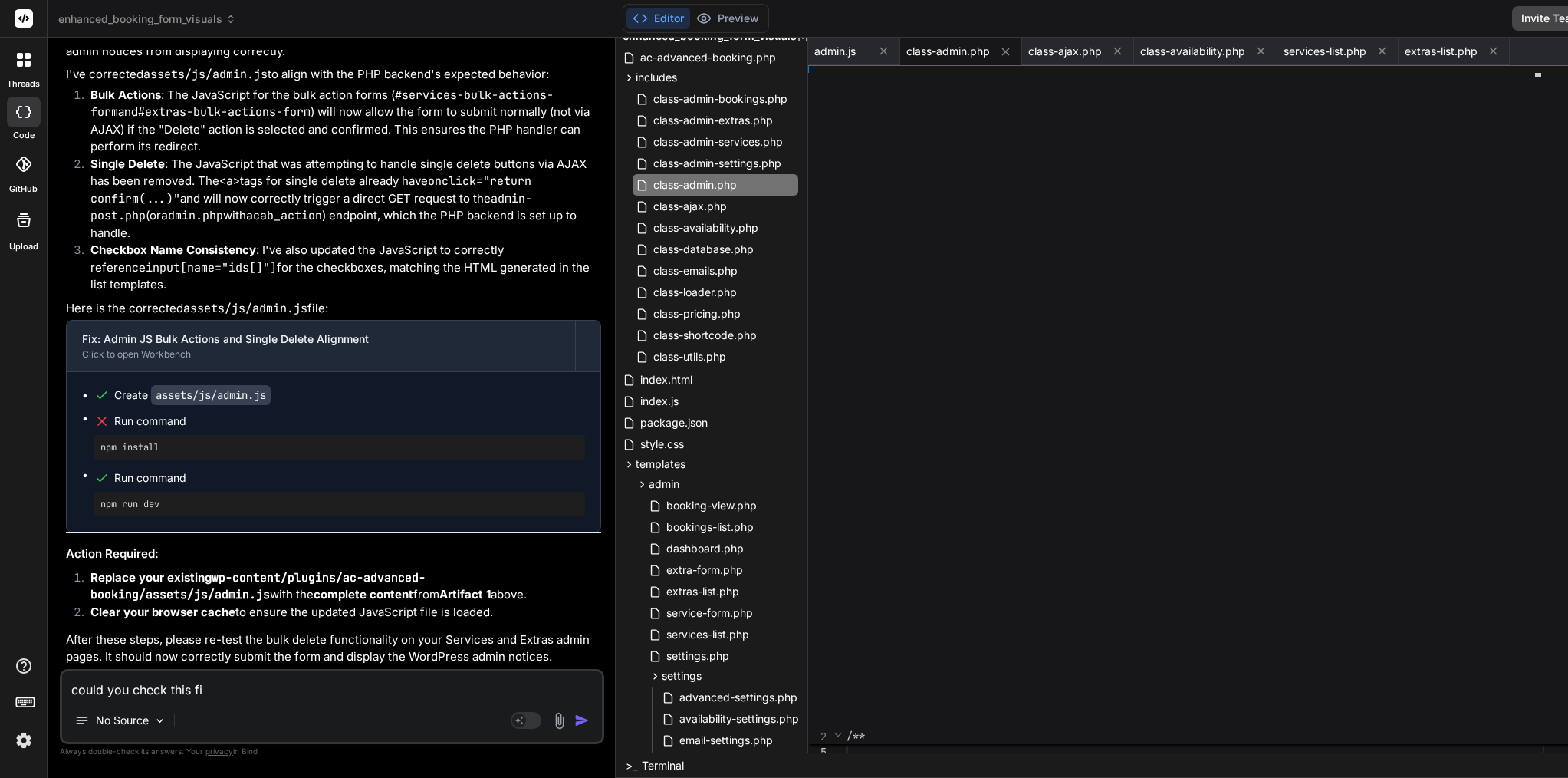
type textarea "x"
type textarea "could you check this file"
type textarea "x"
type textarea "could you check this file"
type textarea "x"
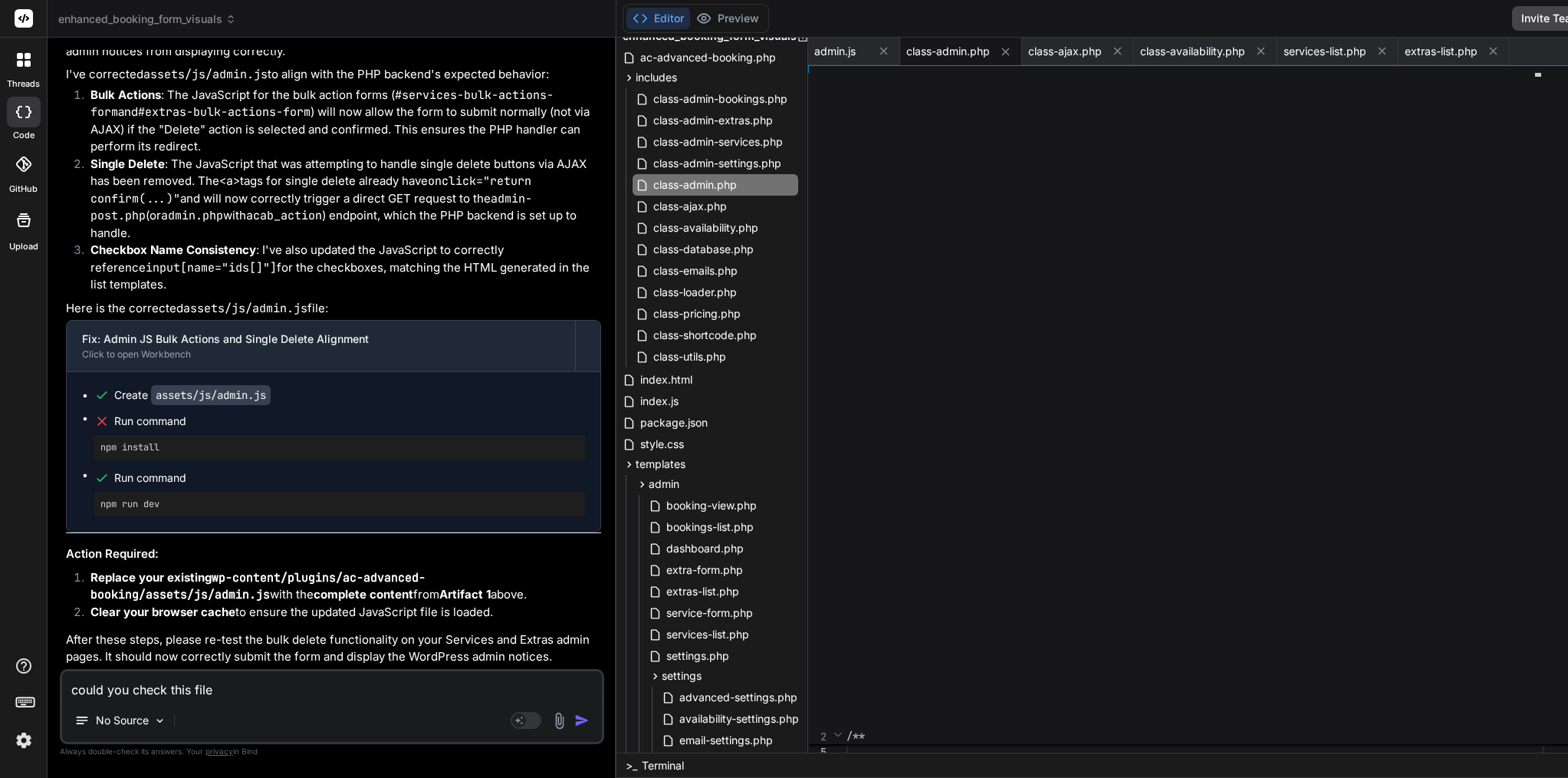
type textarea "could you check this file <"
paste textarea "includes/class-admin.php"
click at [246, 690] on textarea "could you check this file <--- includes/class-admin.php" at bounding box center [332, 685] width 540 height 28
click at [224, 692] on textarea "could you check this file <---> includes/class-admin.php" at bounding box center [332, 685] width 540 height 28
click at [575, 723] on img "button" at bounding box center [583, 721] width 16 height 16
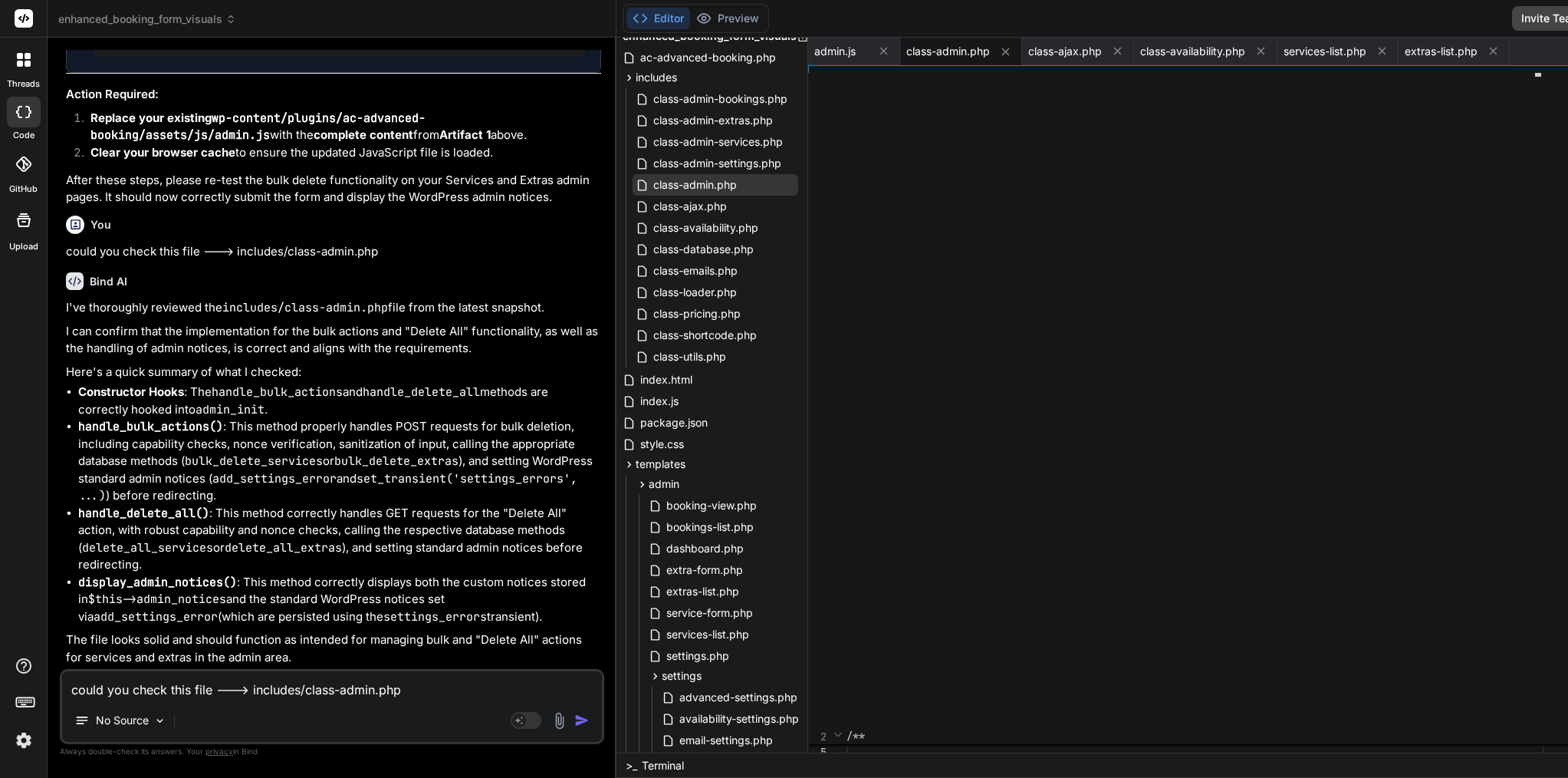
scroll to position [0, 0]
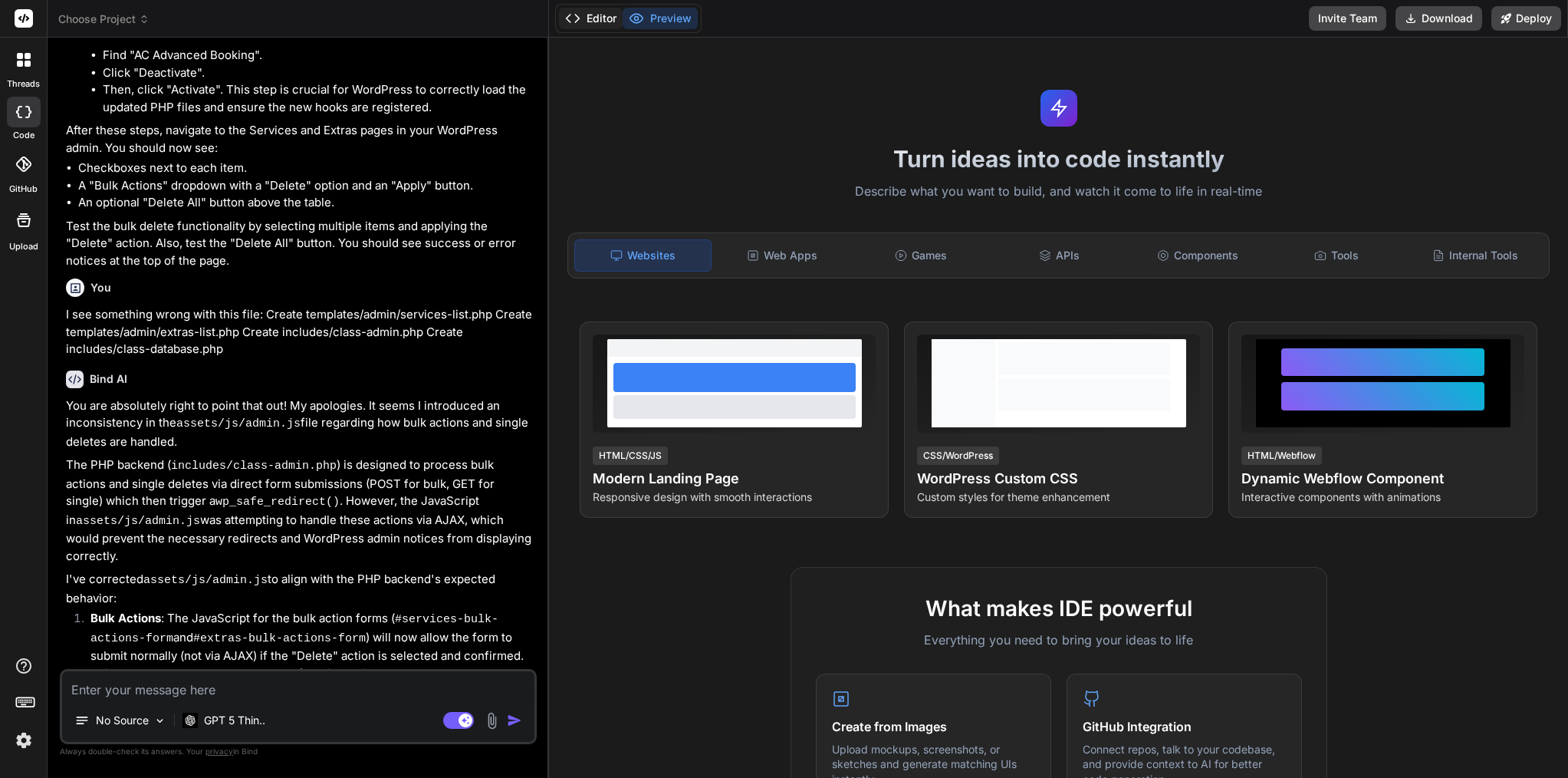
scroll to position [7129, 0]
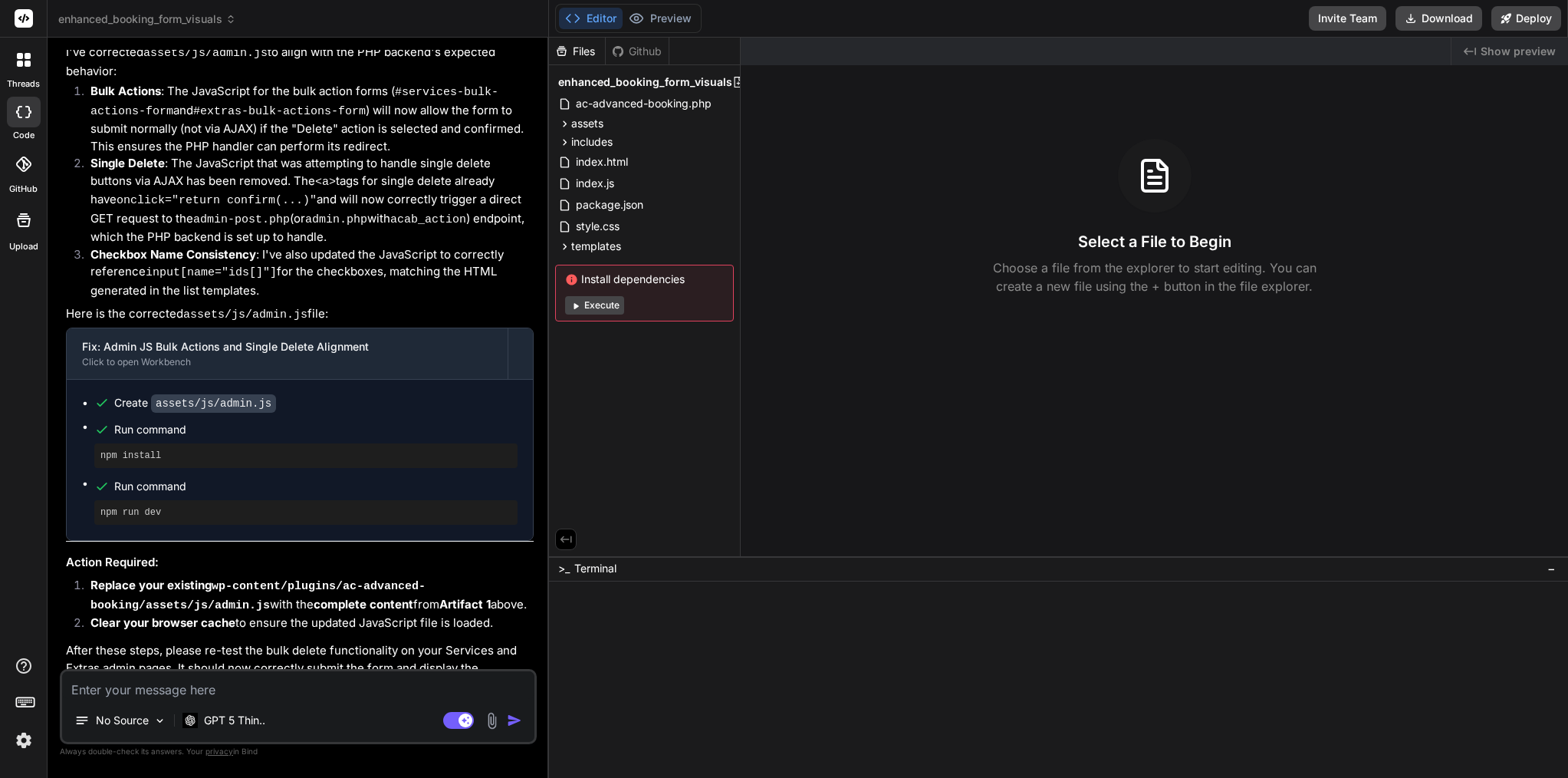
type textarea "x"
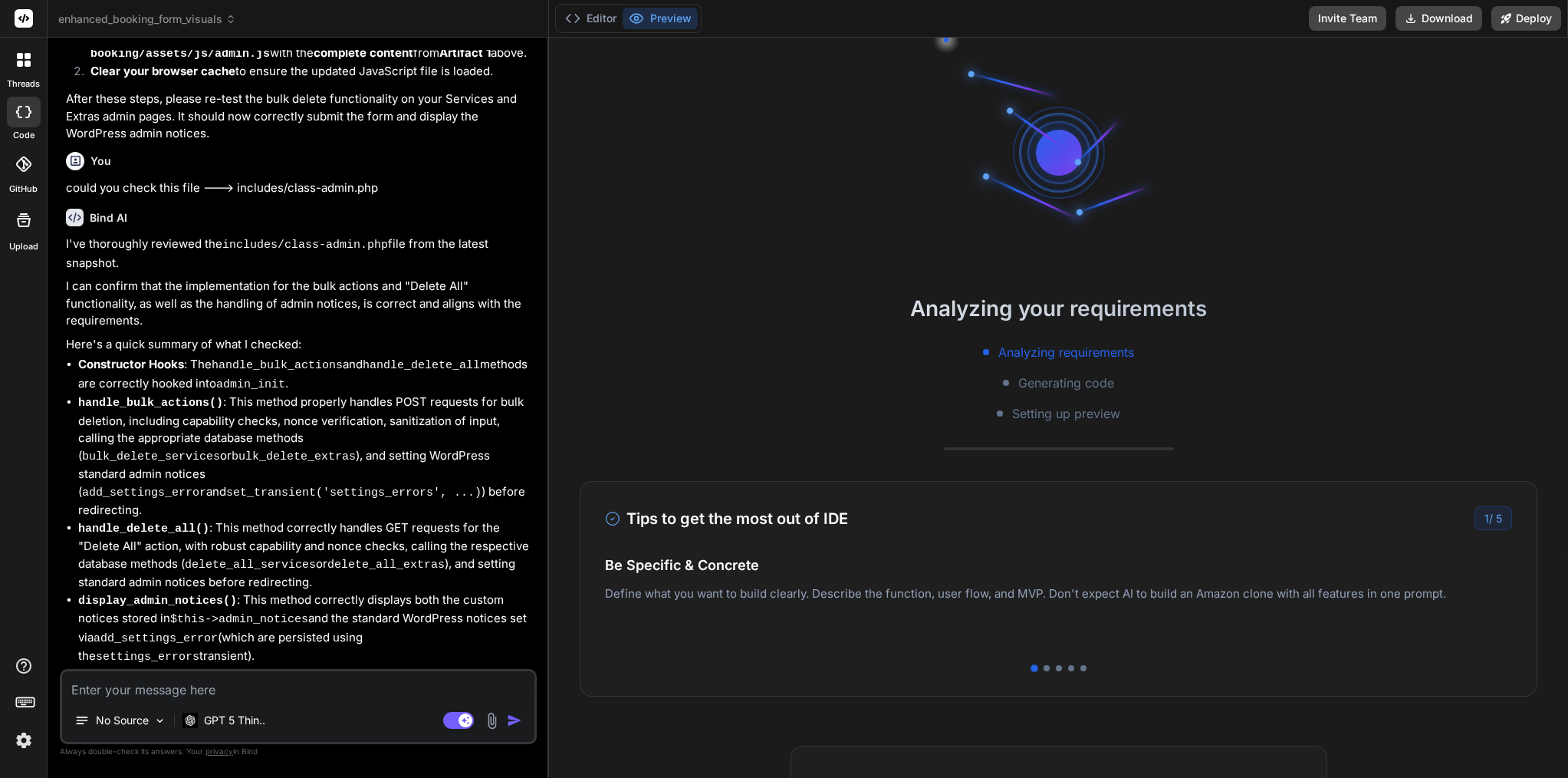
scroll to position [7679, 0]
click at [600, 23] on button "Editor" at bounding box center [591, 19] width 63 height 22
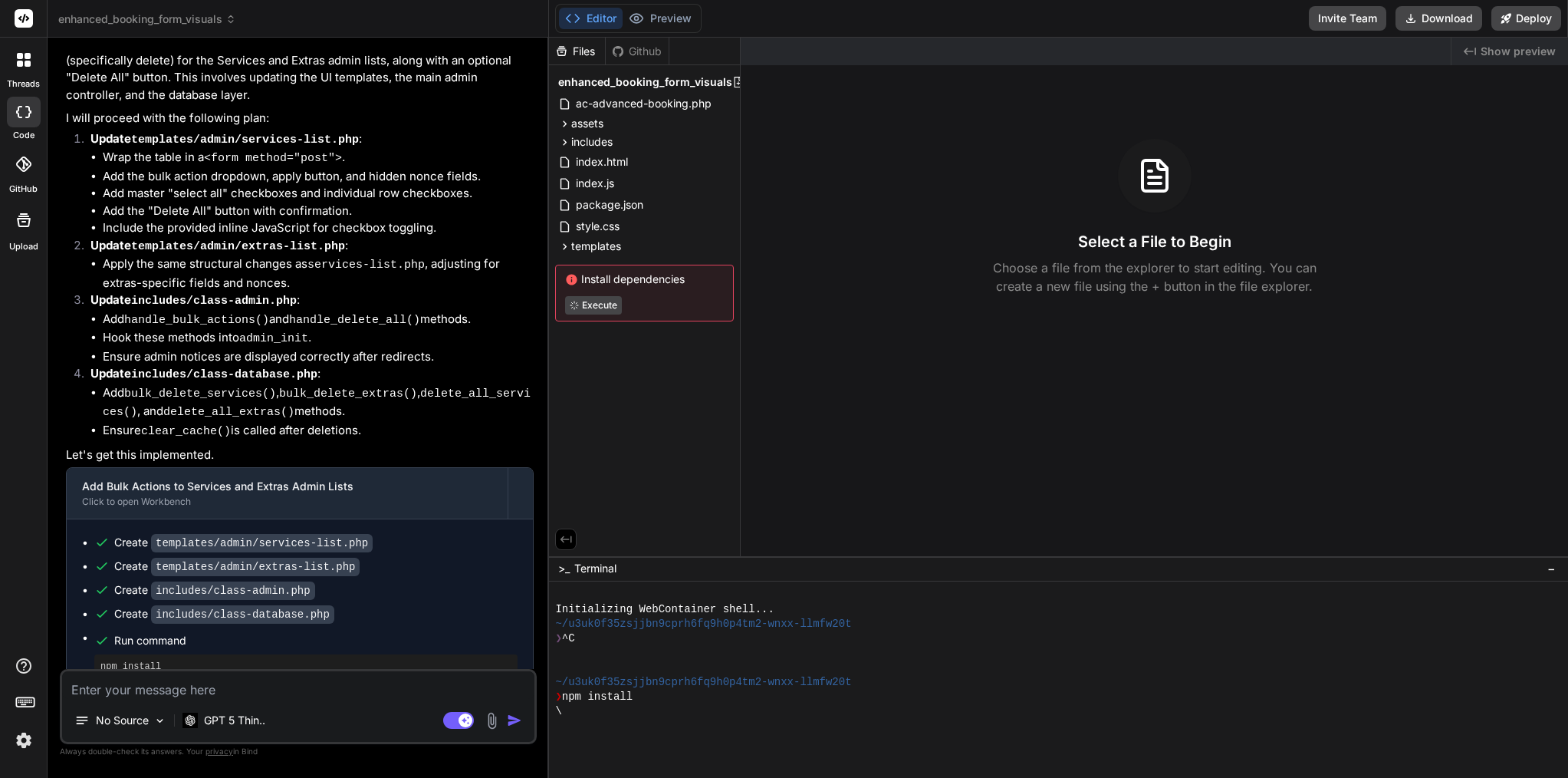
scroll to position [5871, 0]
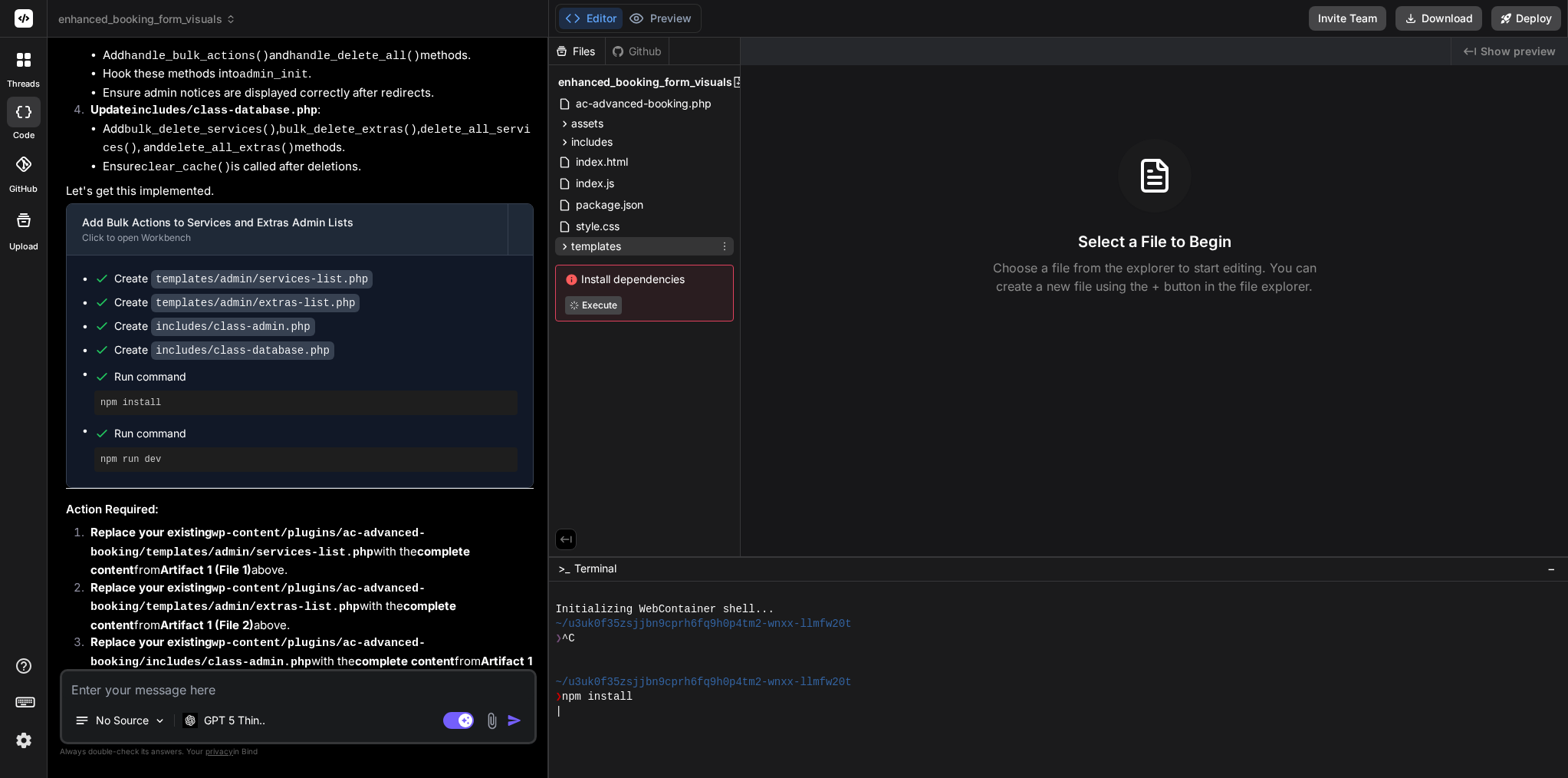
click at [577, 244] on span "templates" at bounding box center [597, 246] width 49 height 16
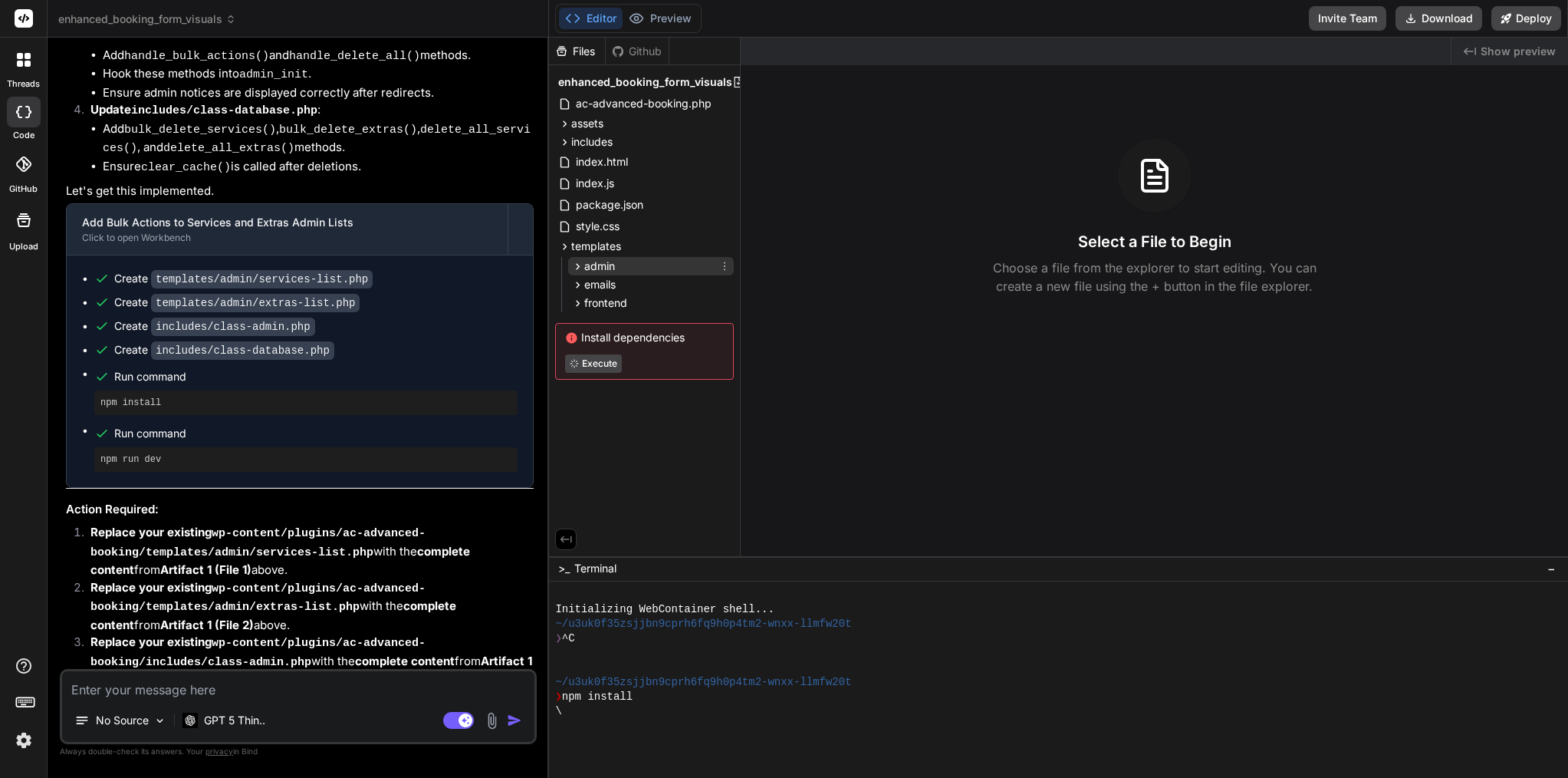
click at [586, 271] on span "admin" at bounding box center [600, 266] width 31 height 16
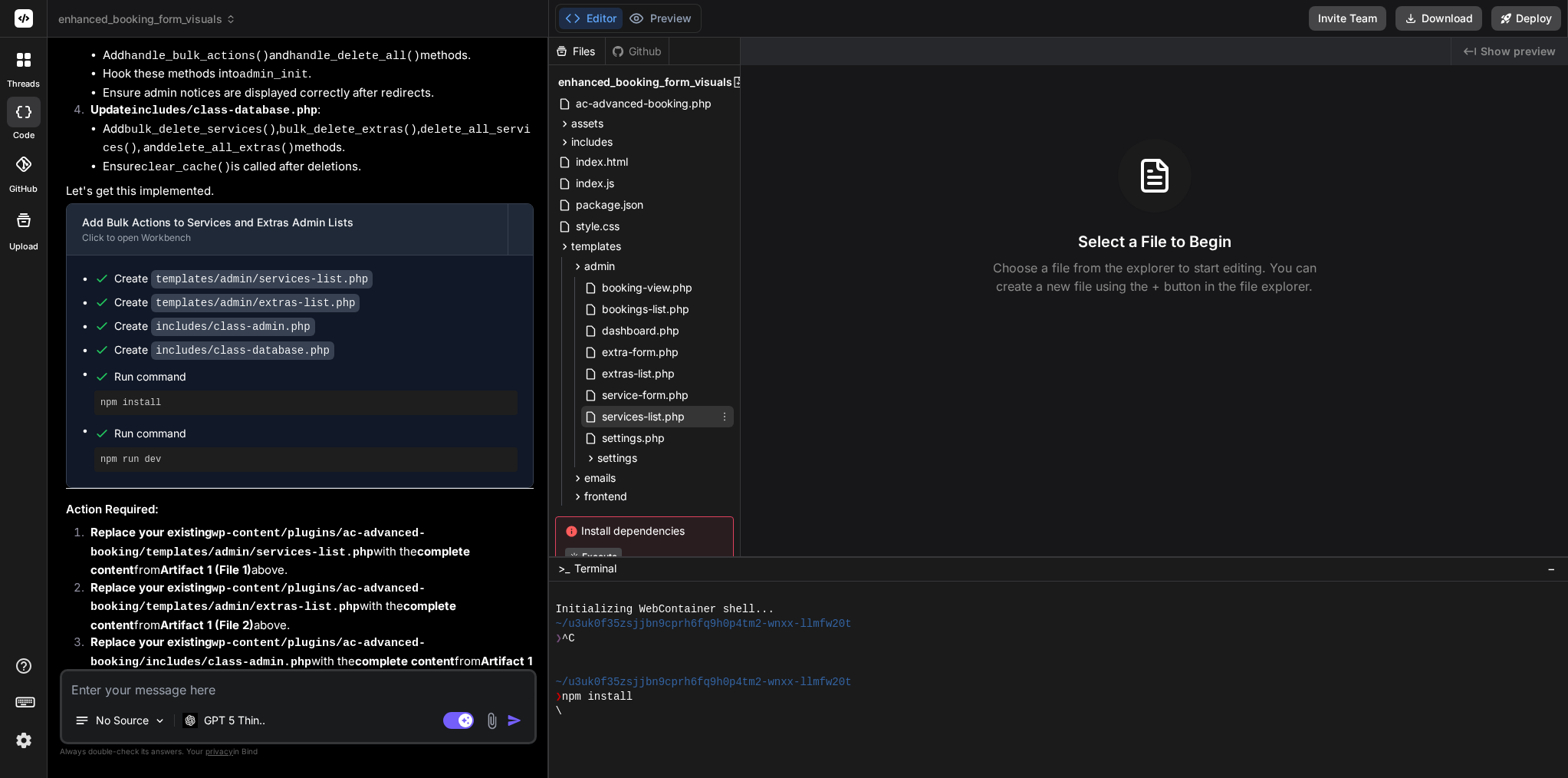
click at [673, 415] on span "services-list.php" at bounding box center [643, 417] width 86 height 19
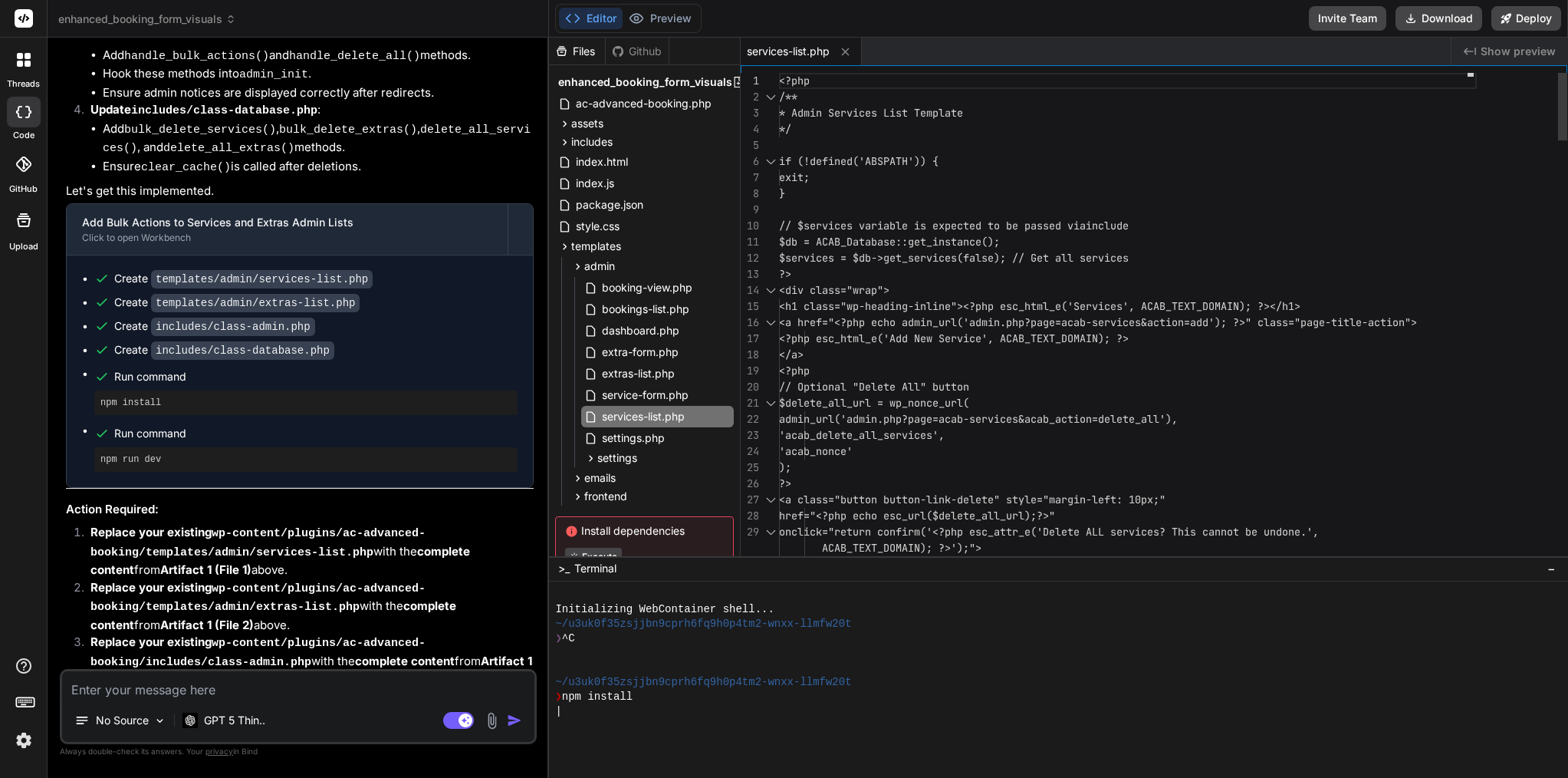
click at [837, 398] on span "$delete_all_url = wp_nonce_url(" at bounding box center [875, 403] width 190 height 14
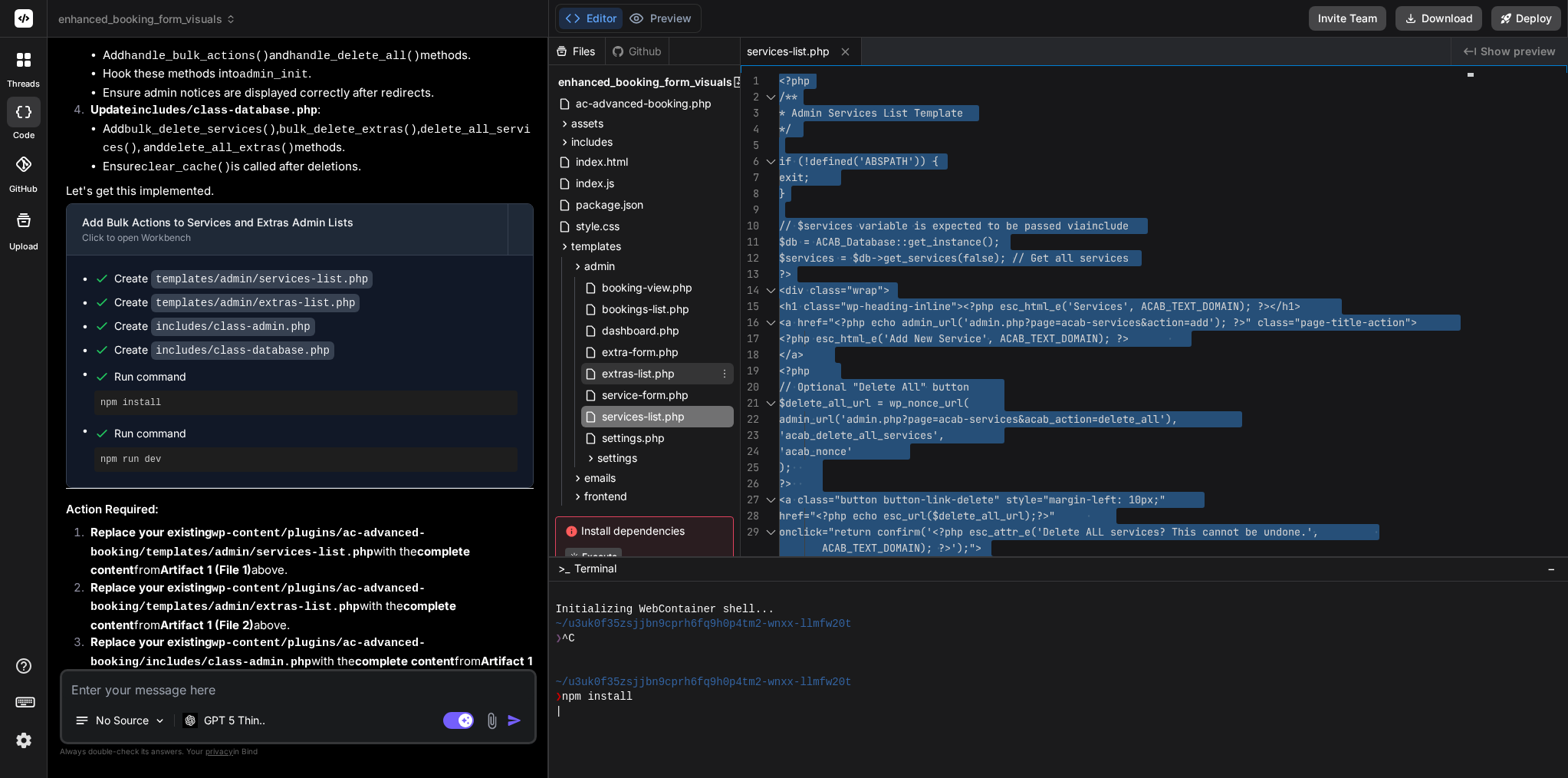
click at [663, 373] on span "extras-list.php" at bounding box center [638, 373] width 76 height 19
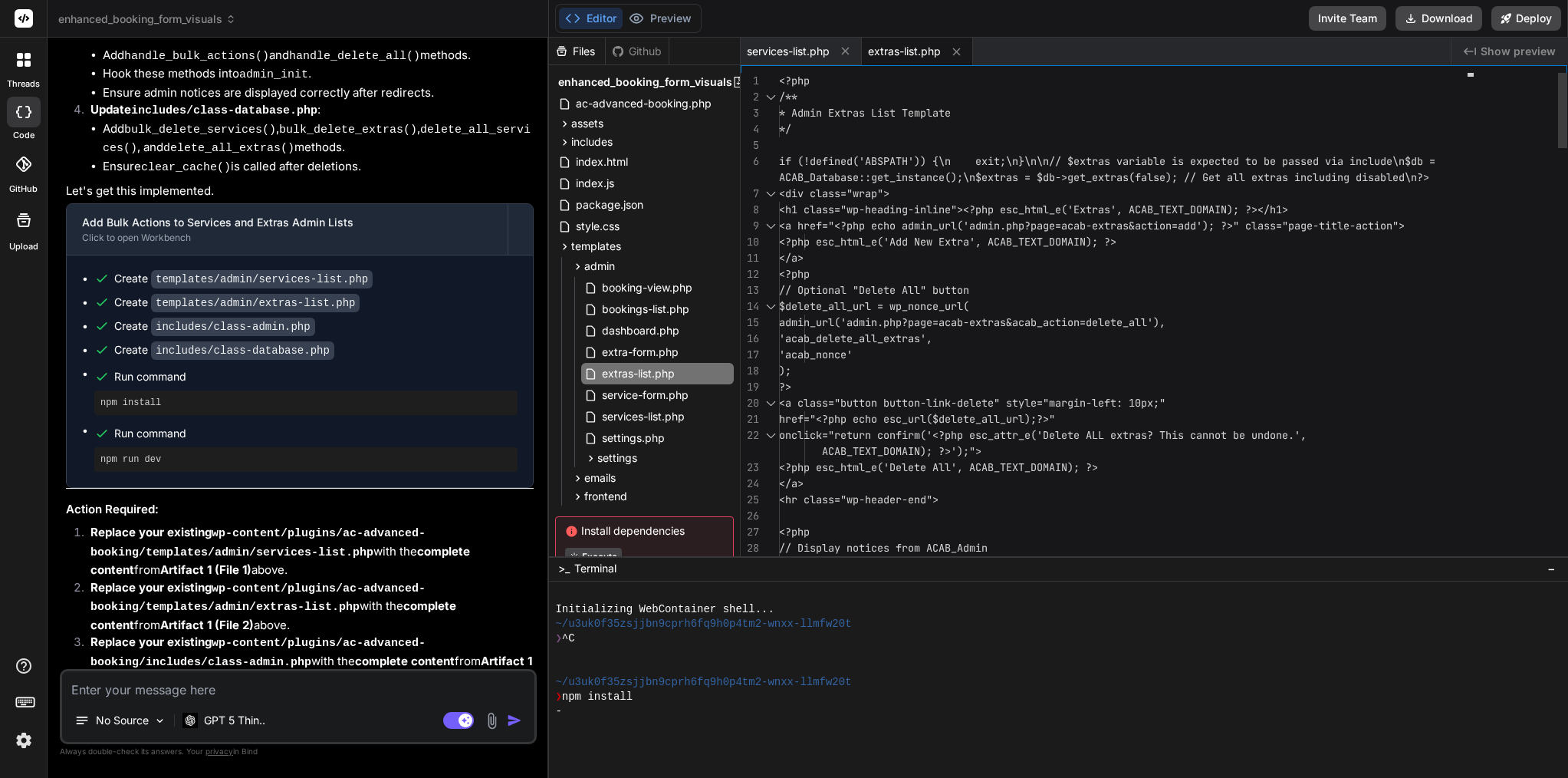
click at [845, 345] on span "'acab_delete_all_extras'," at bounding box center [856, 339] width 153 height 16
type textarea "<?php /** * Admin Extras List Template */ if (!defined('ABSPATH')) {\n exit;\n}…"
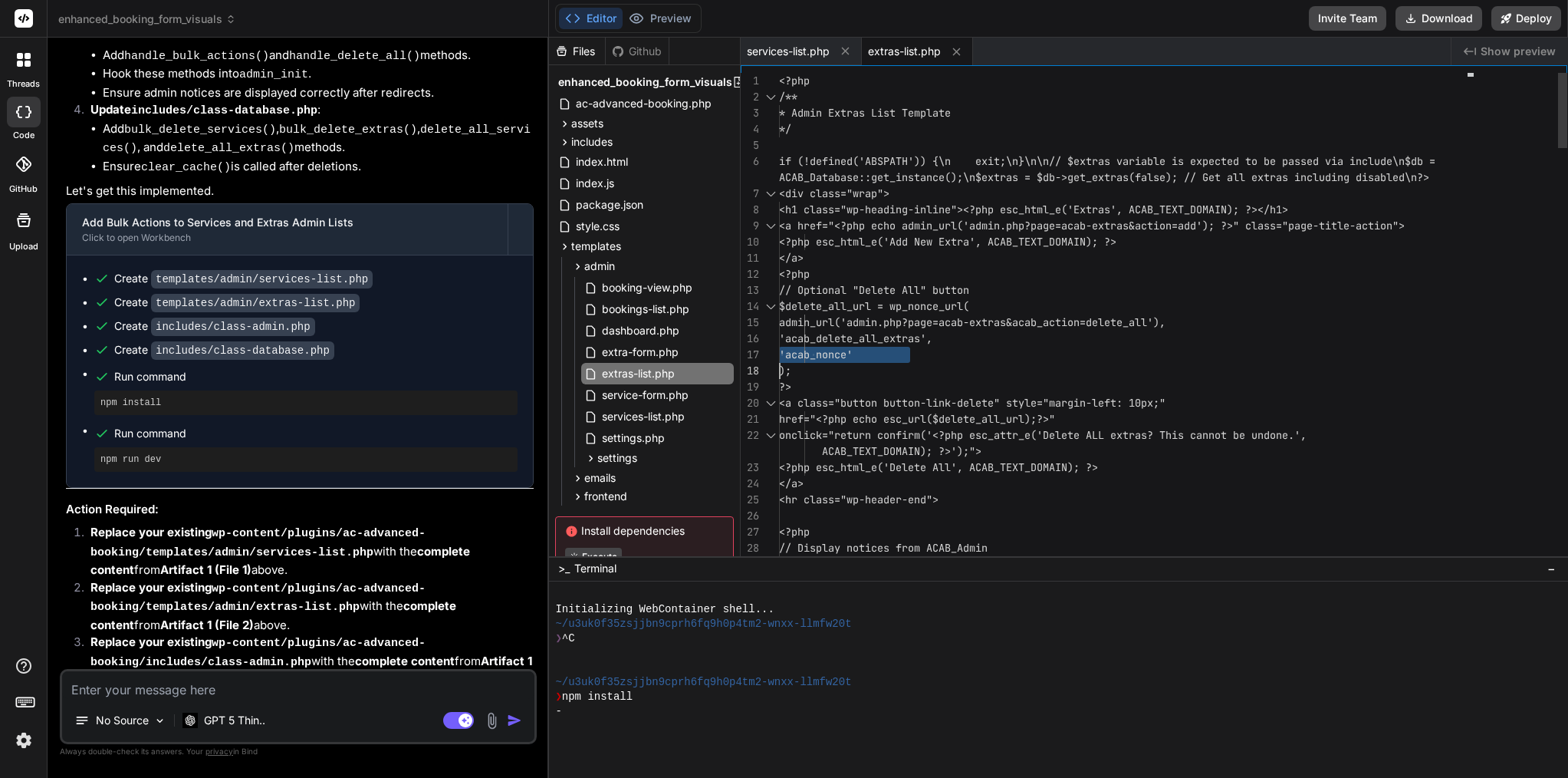
click at [845, 345] on span "'acab_delete_all_extras'," at bounding box center [856, 339] width 153 height 16
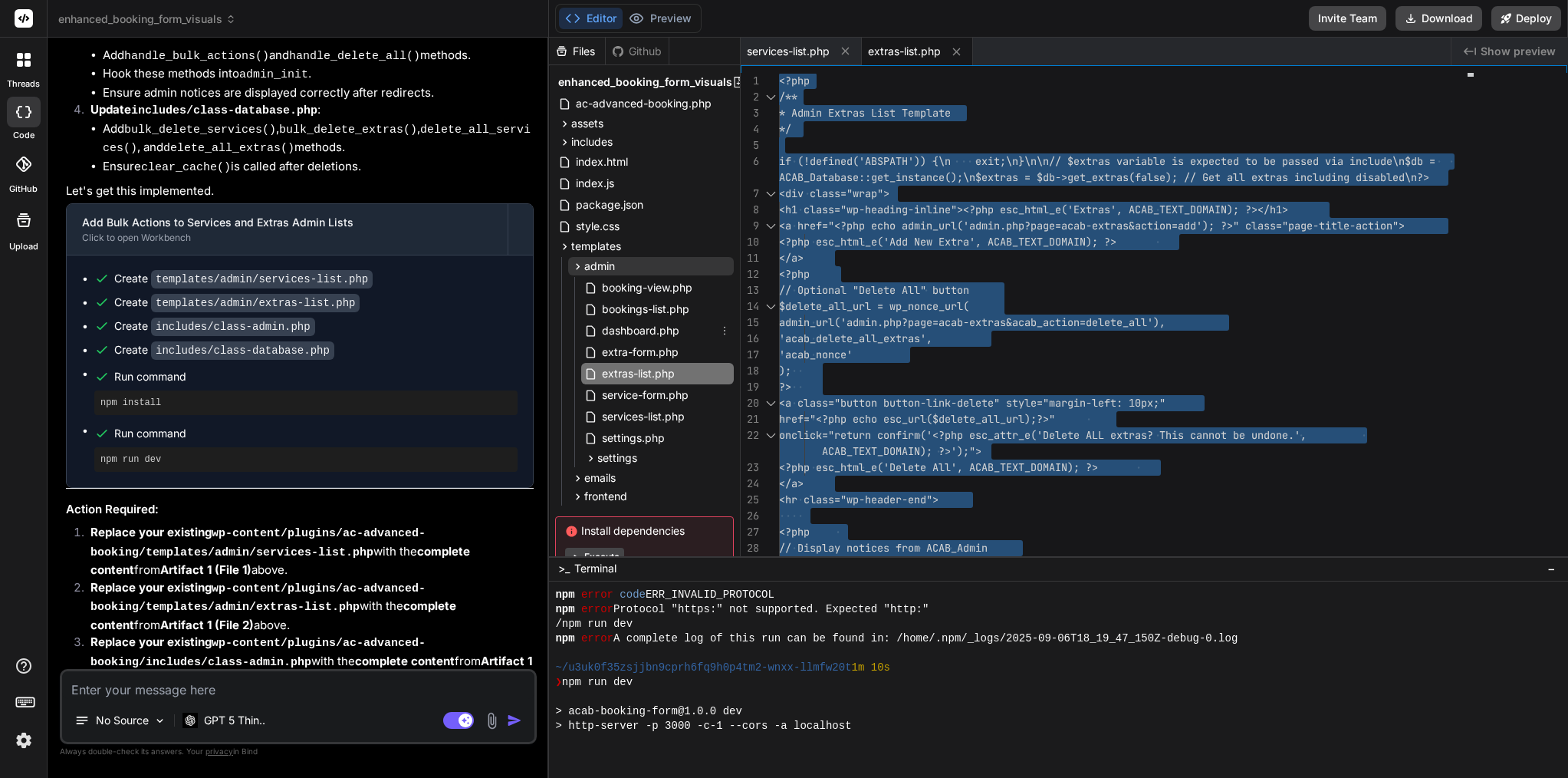
scroll to position [160, 0]
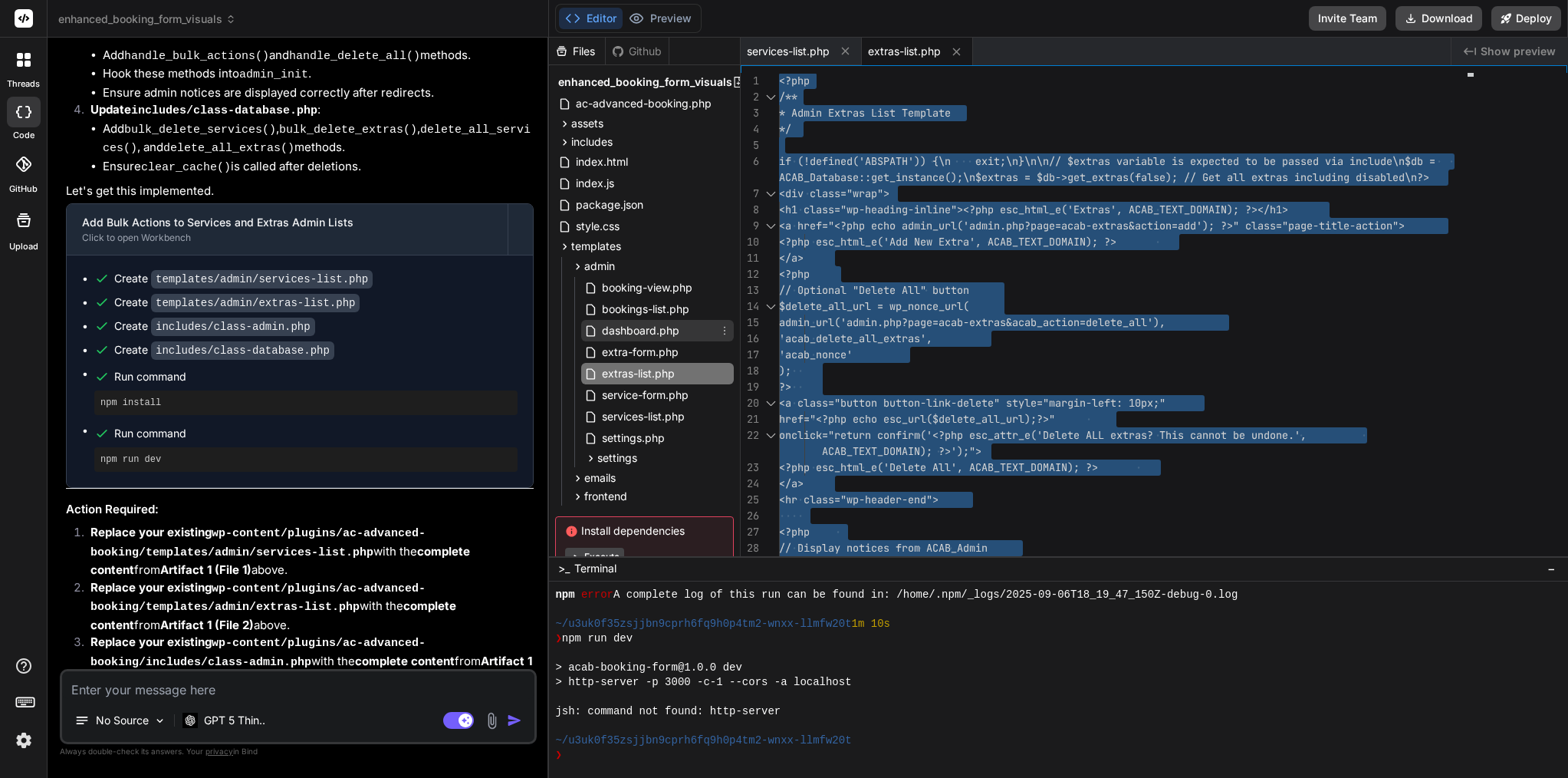
type textarea "x"
click at [569, 142] on icon at bounding box center [564, 142] width 13 height 13
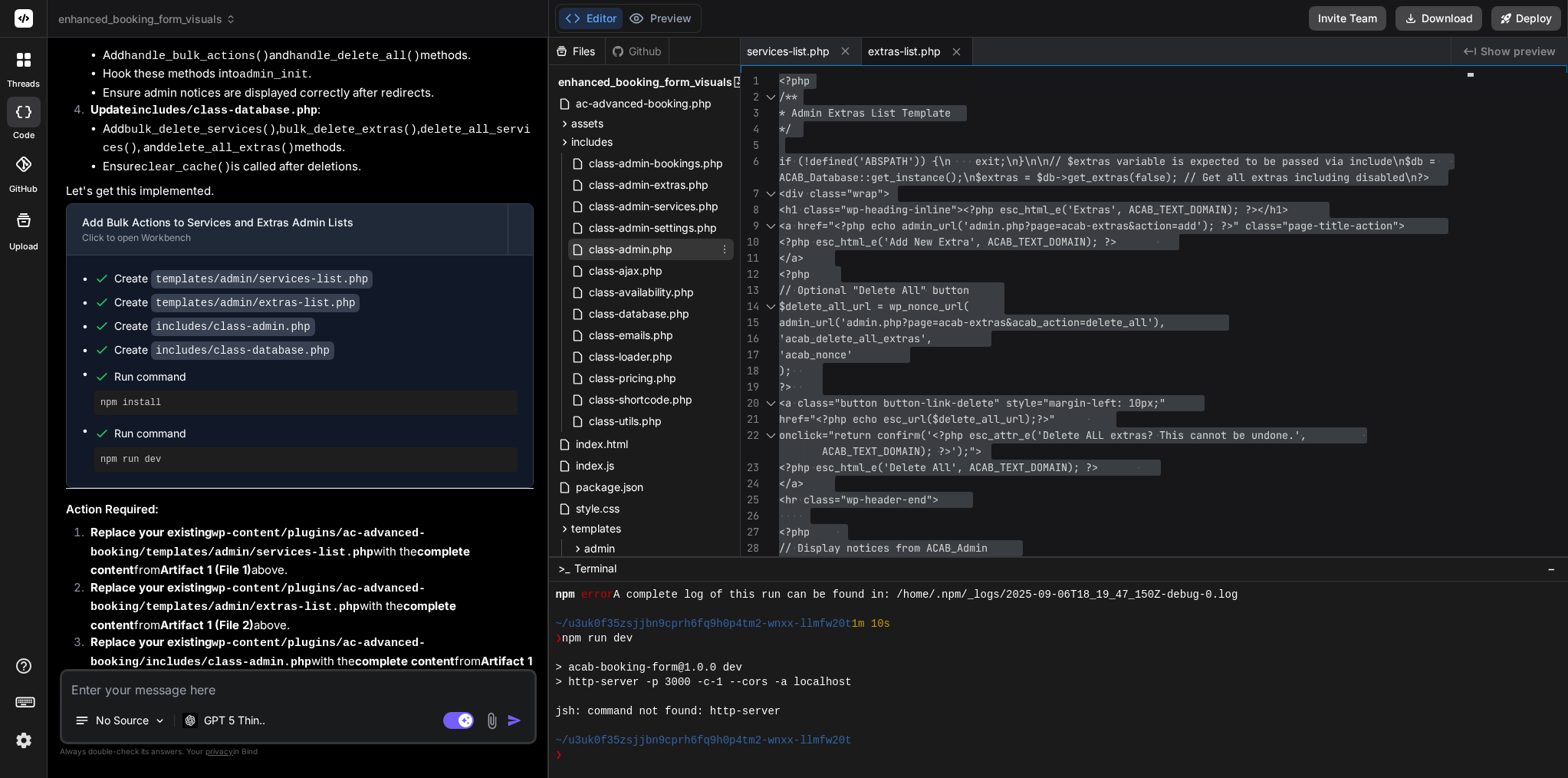
click at [615, 245] on span "class-admin.php" at bounding box center [631, 249] width 87 height 19
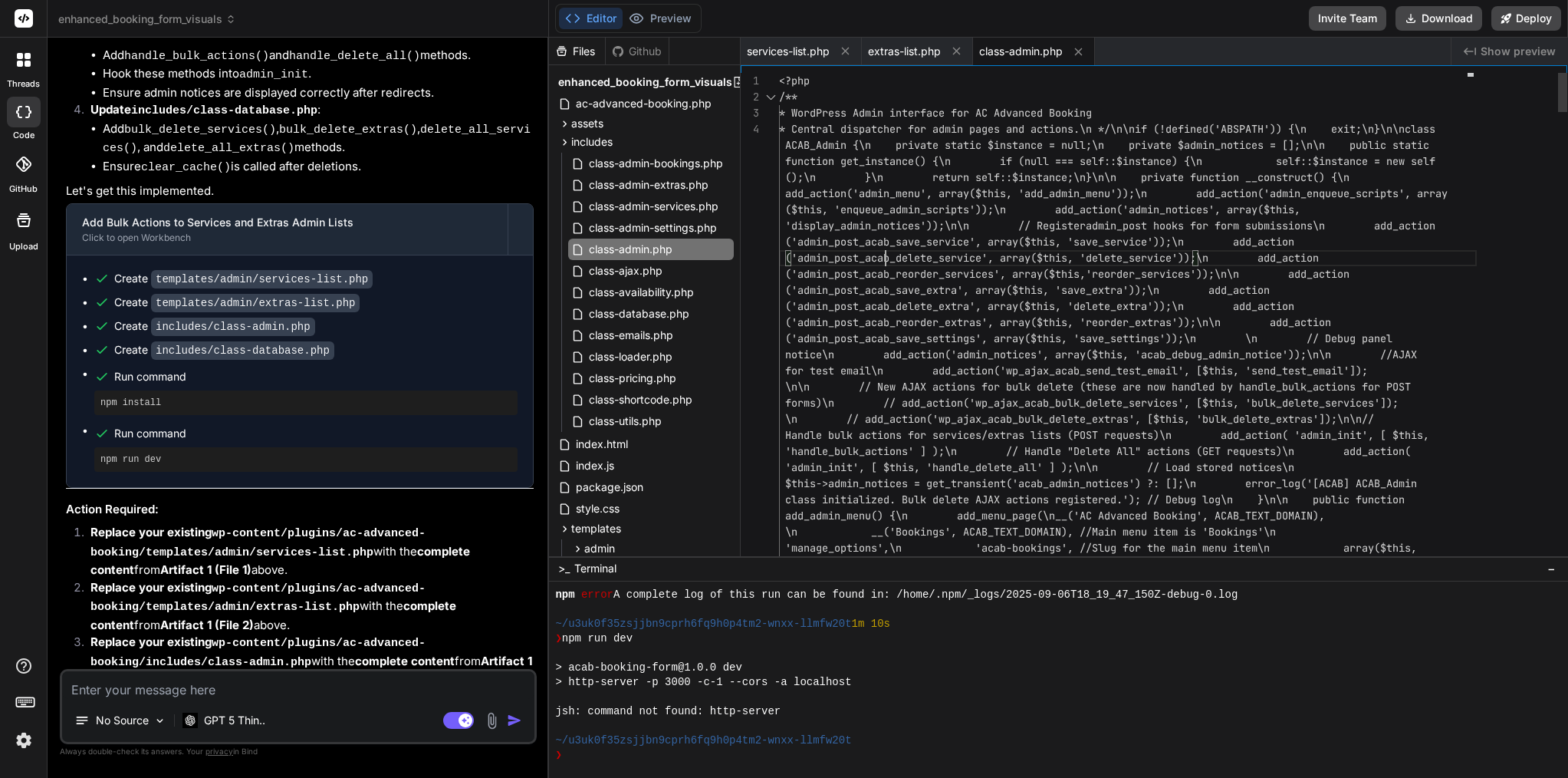
click at [885, 243] on span "('admin_post_acab_save_service', array($this, 'sav" at bounding box center [939, 242] width 307 height 14
type textarea "<?lor /** * IpsuMdolo Sitam consectet adi EL Seddoeiu Tempori * Utlabor etdolor…"
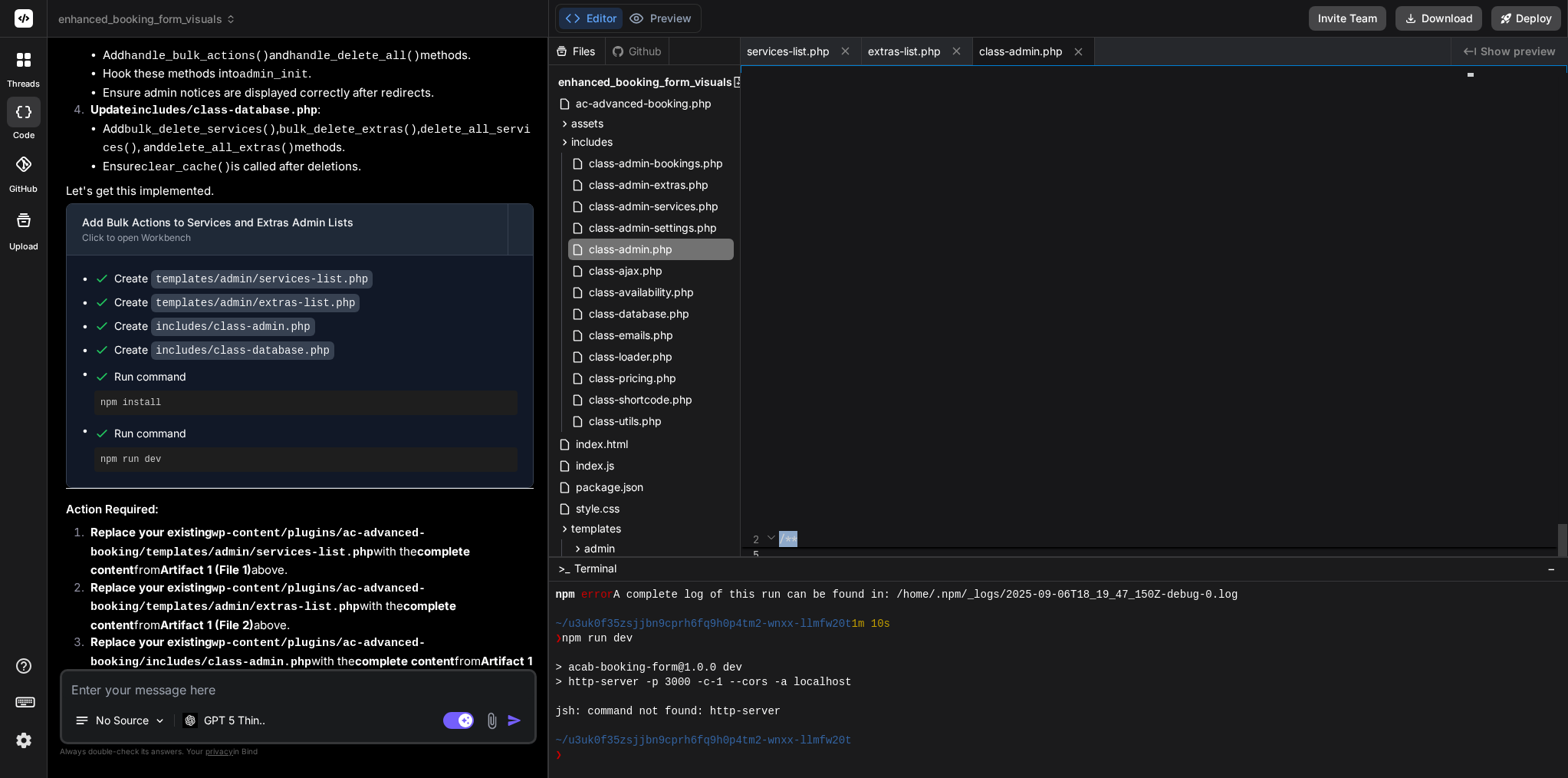
click at [885, 243] on div "/**" at bounding box center [1124, 310] width 689 height 474
click at [238, 688] on textarea at bounding box center [299, 685] width 473 height 28
type textarea "i"
type textarea "x"
type textarea "in"
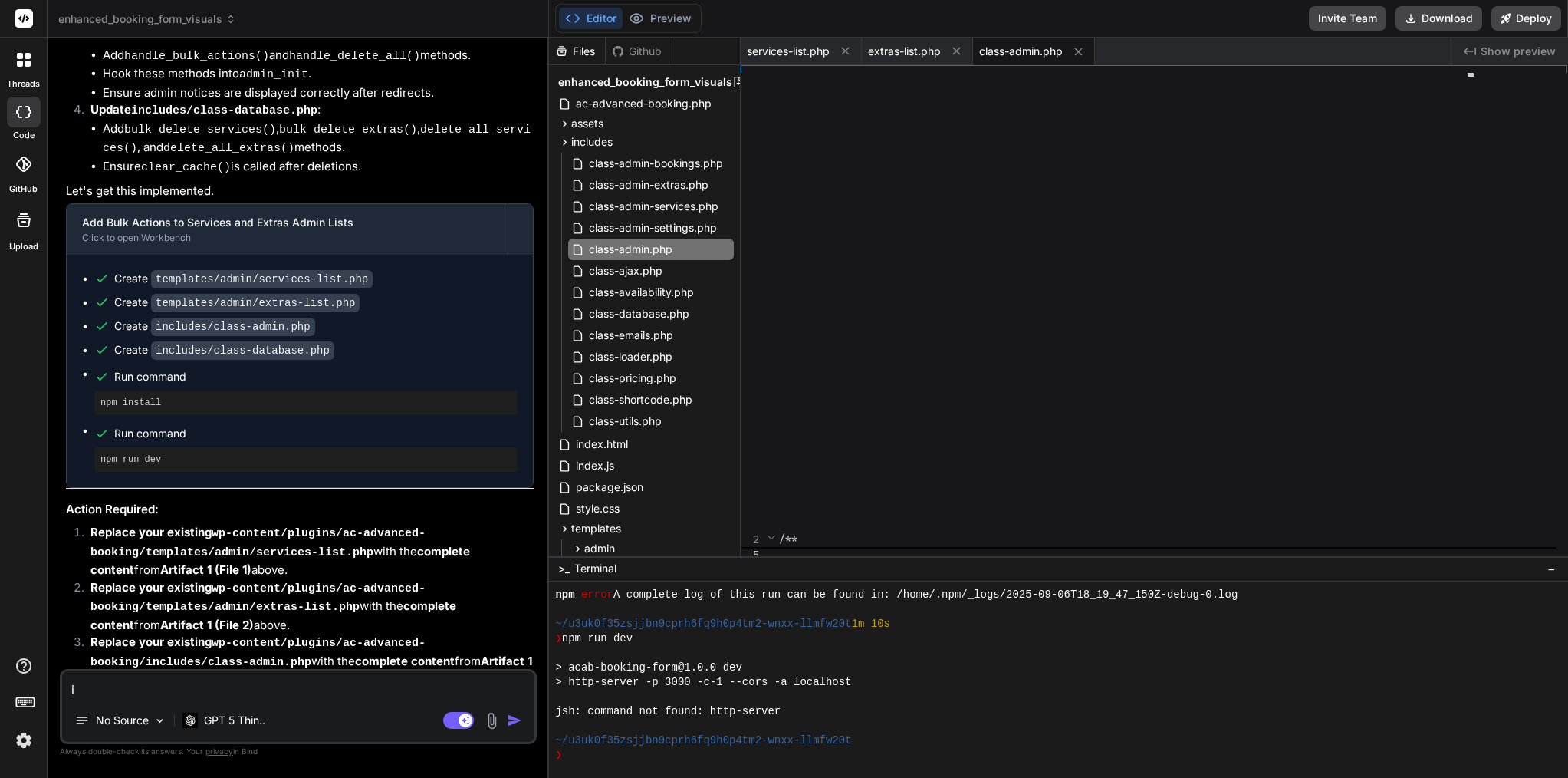
type textarea "x"
type textarea "inc"
type textarea "x"
type textarea "incl"
type textarea "x"
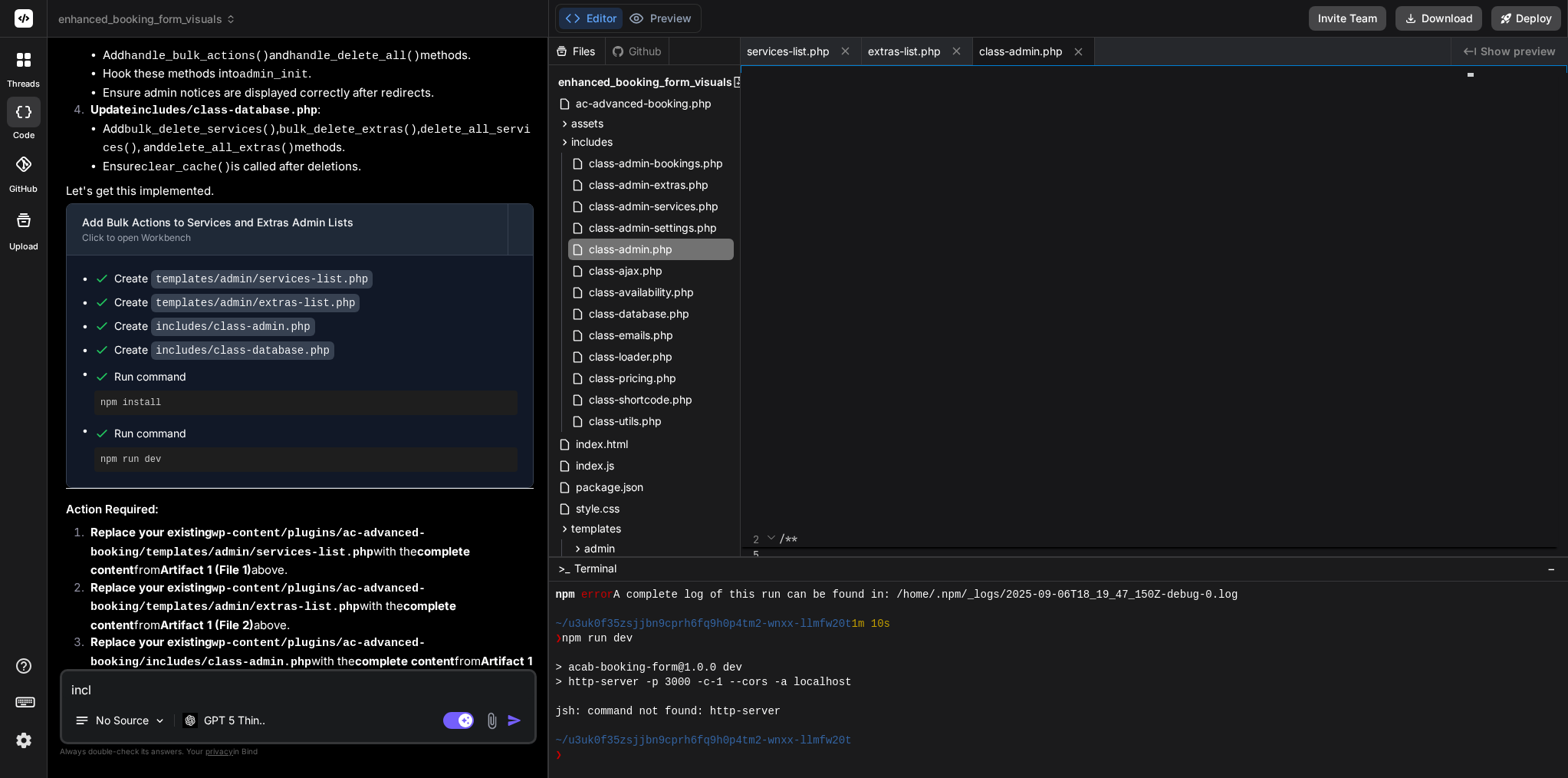
type textarea "inclu"
type textarea "x"
type textarea "includ"
type textarea "x"
type textarea "include"
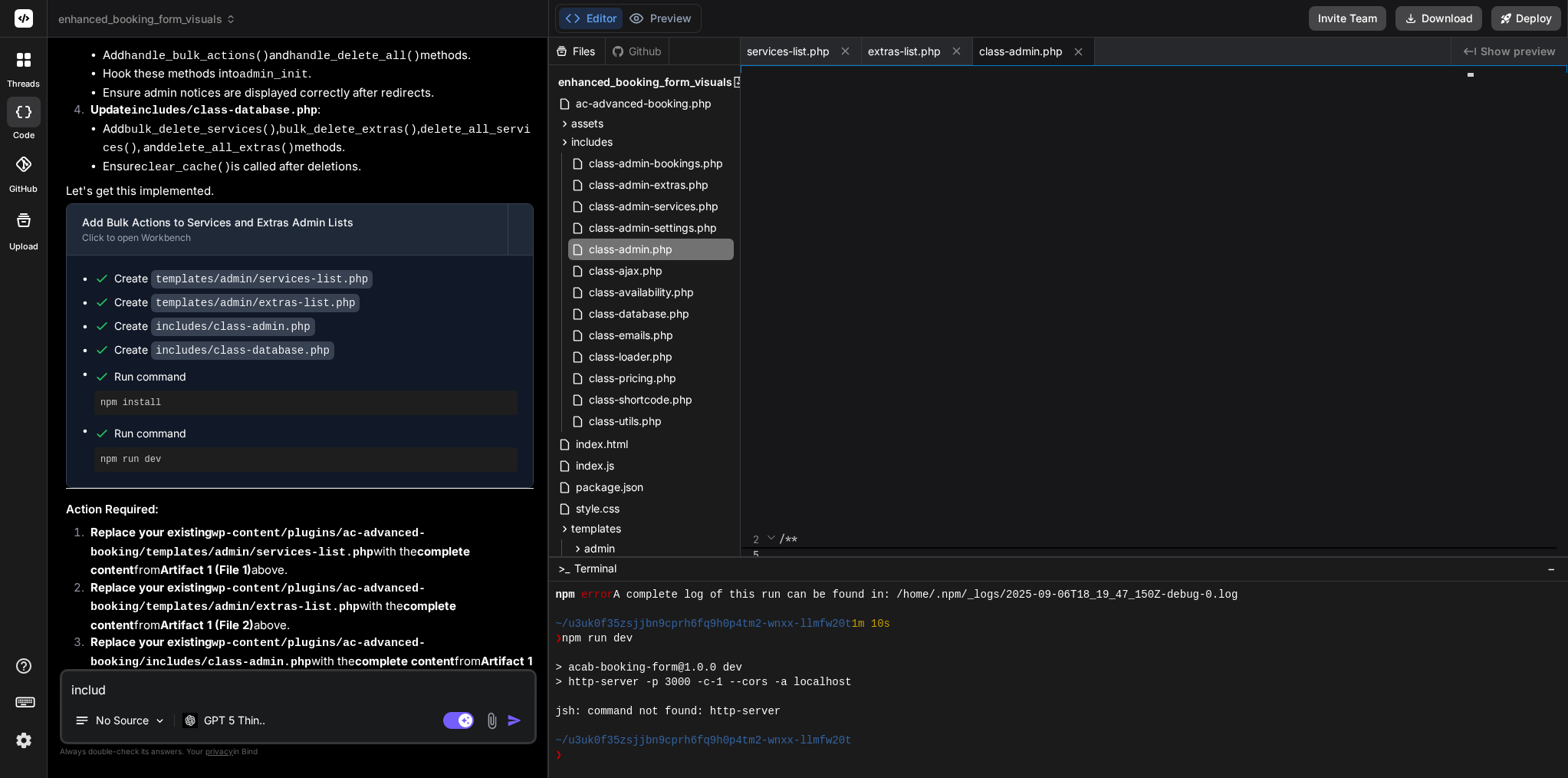
type textarea "x"
type textarea "includes"
type textarea "x"
type textarea "includes/"
type textarea "x"
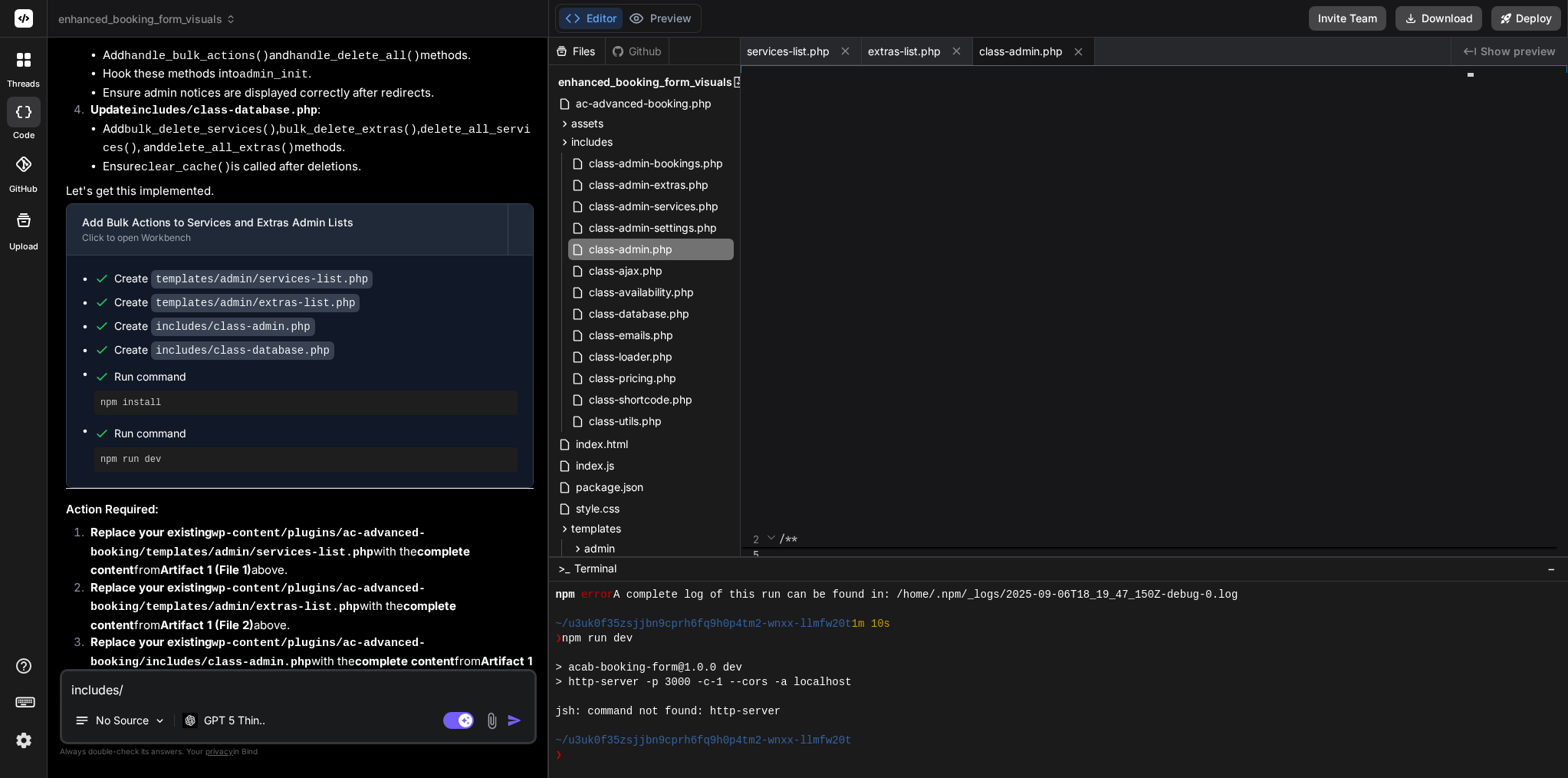
type textarea "includes/c"
type textarea "x"
type textarea "includes/cl"
type textarea "x"
type textarea "includes/cla"
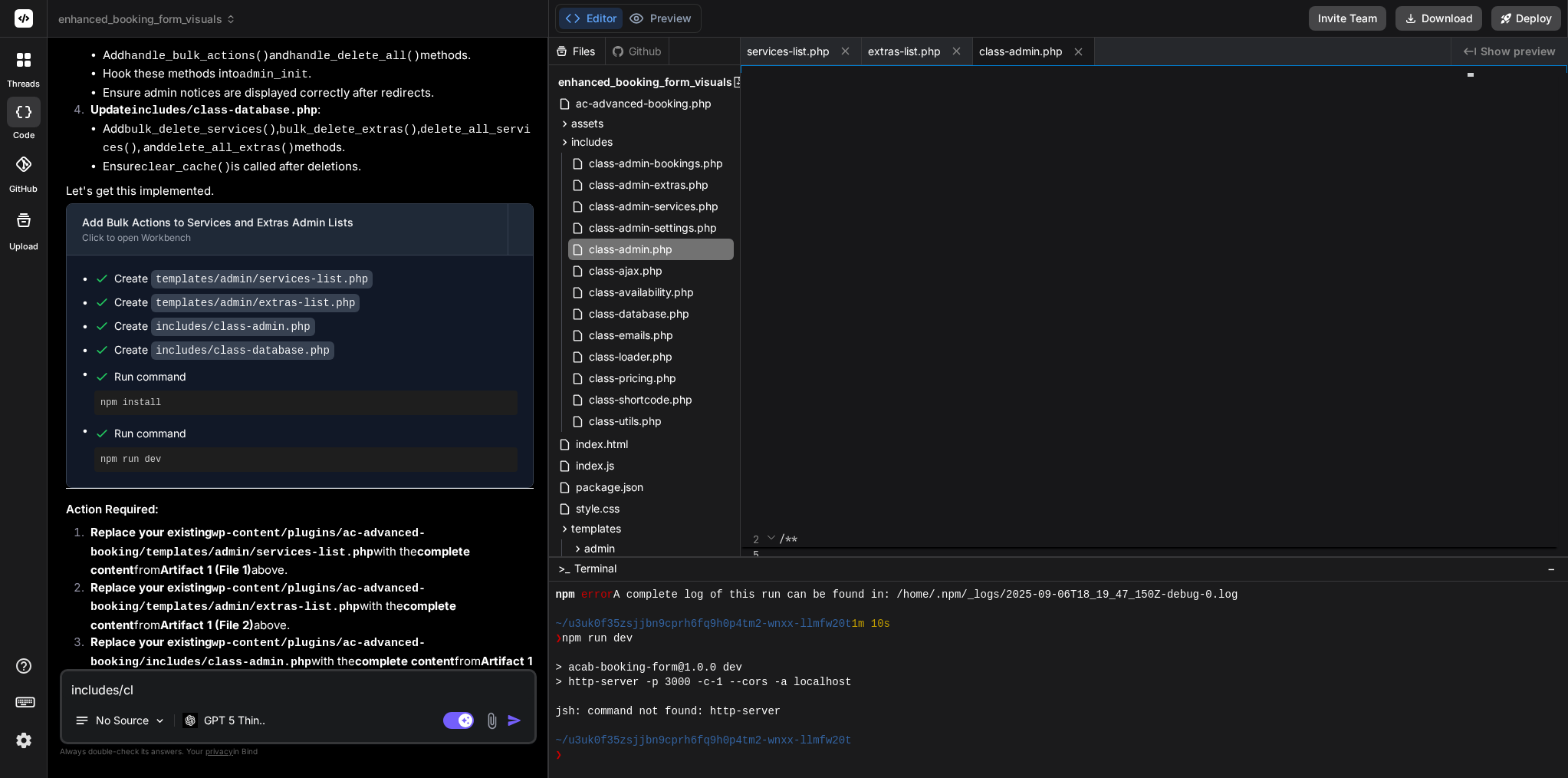
type textarea "x"
type textarea "includes/clas"
type textarea "x"
type textarea "includes/class"
type textarea "x"
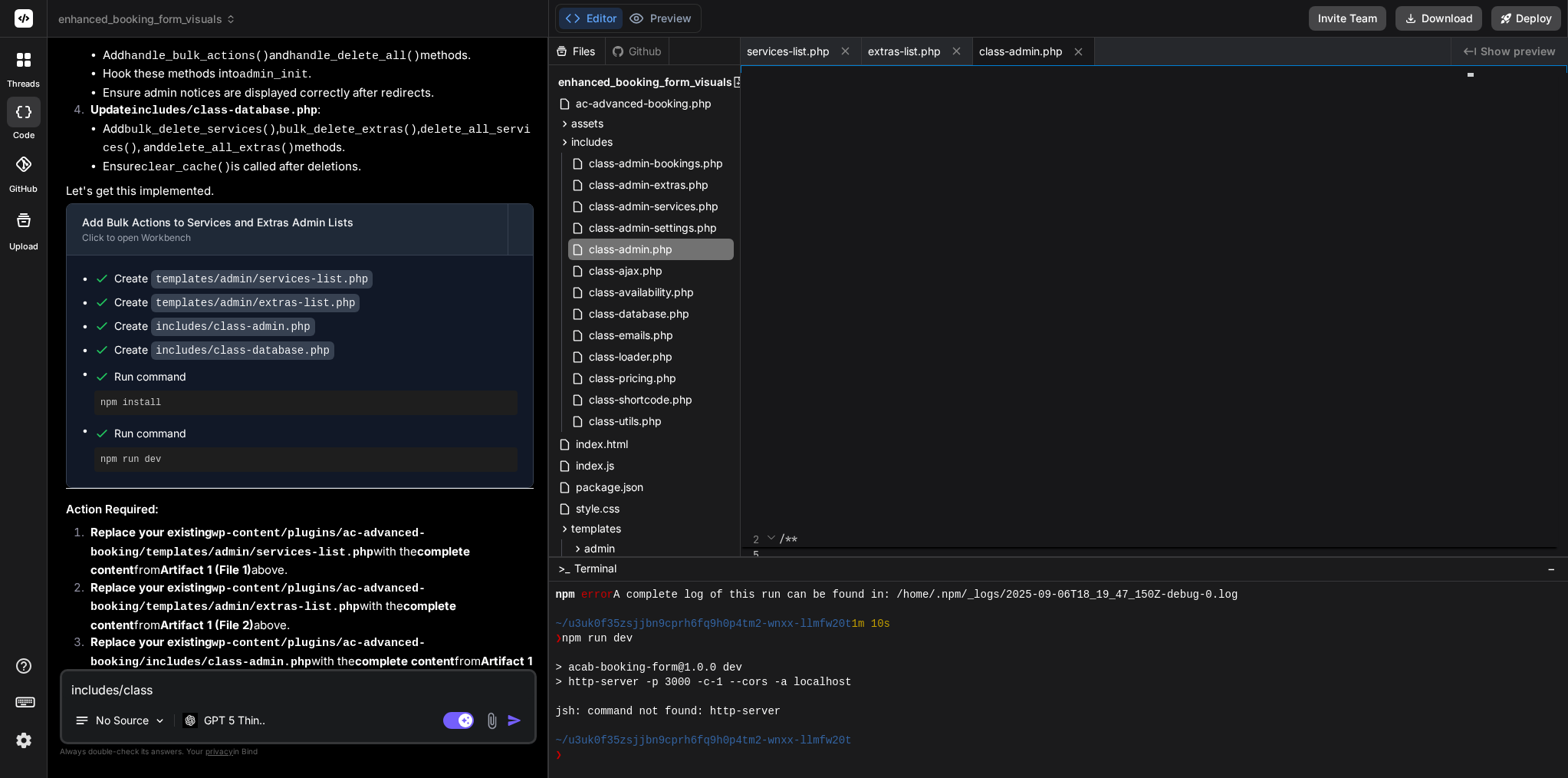
type textarea "includes/class-"
type textarea "x"
type textarea "includes/class-a"
type textarea "x"
type textarea "includes/class-ad"
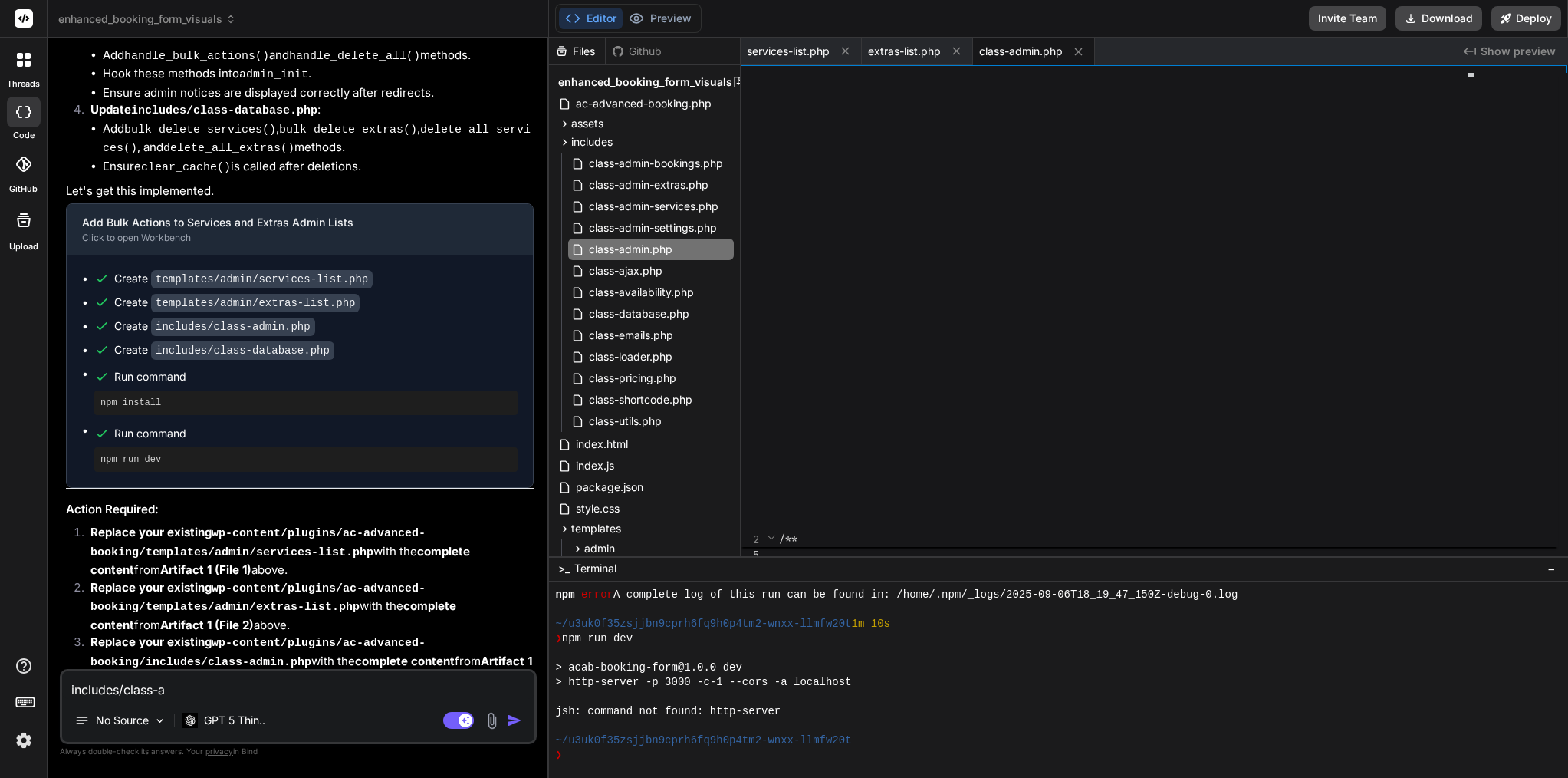
type textarea "x"
type textarea "includes/class-adm"
type textarea "x"
type textarea "includes/class-admi"
type textarea "x"
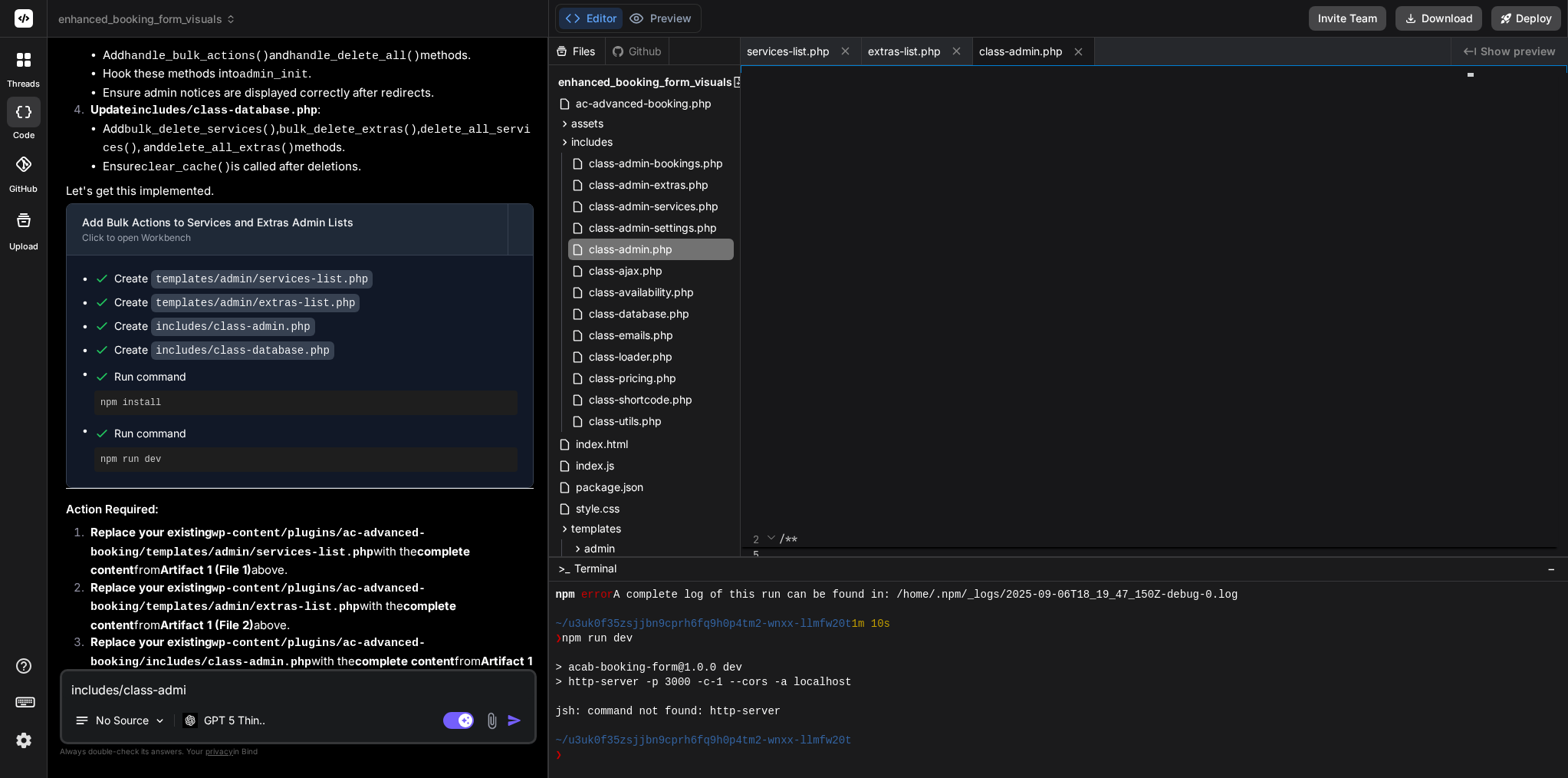
type textarea "includes/class-admin"
type textarea "x"
type textarea "includes/class-admin."
type textarea "x"
type textarea "includes/class-admin.p"
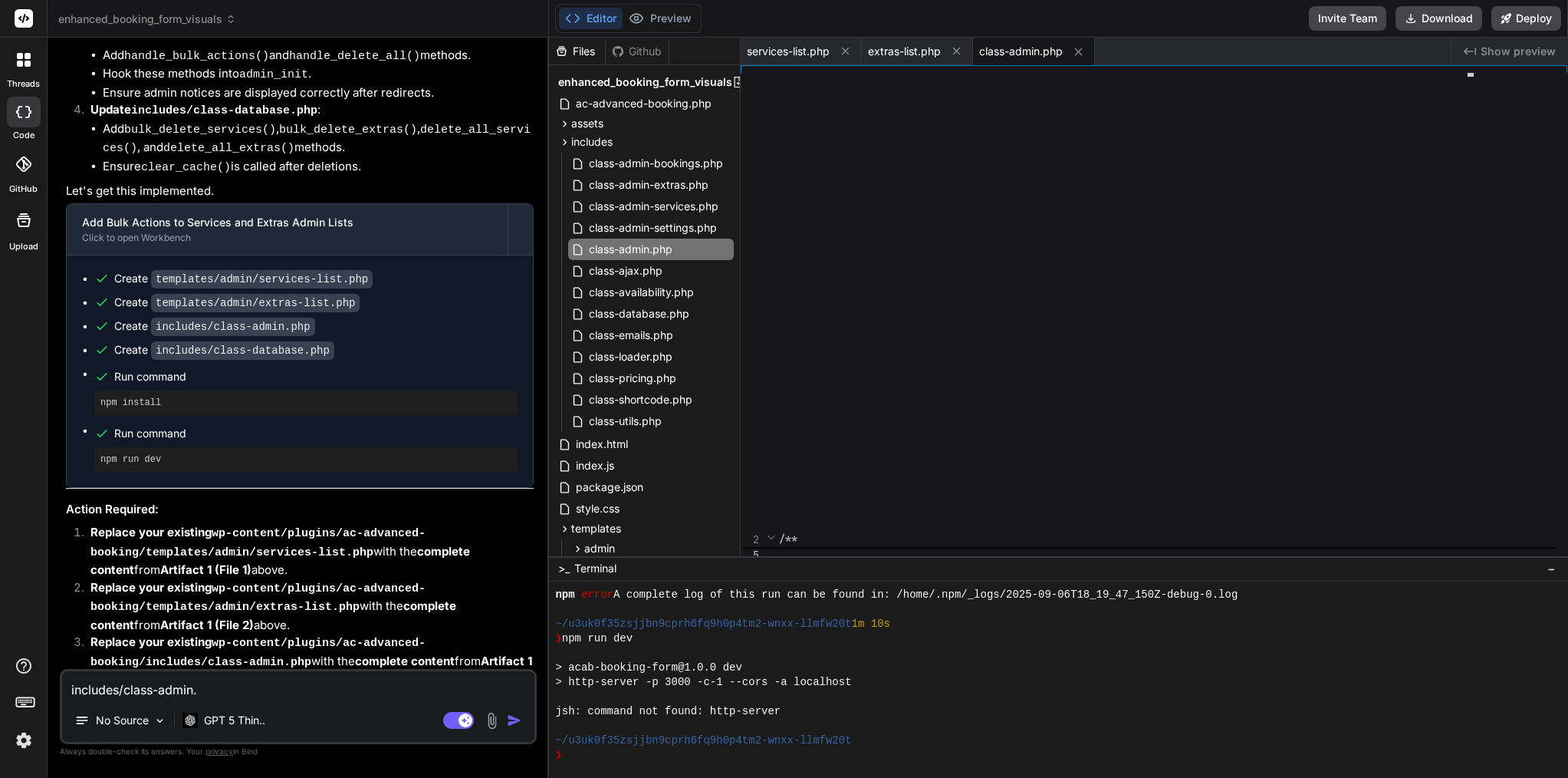
type textarea "x"
type textarea "includes/[DOMAIN_NAME]"
type textarea "x"
type textarea "includes/class-admin.php"
type textarea "x"
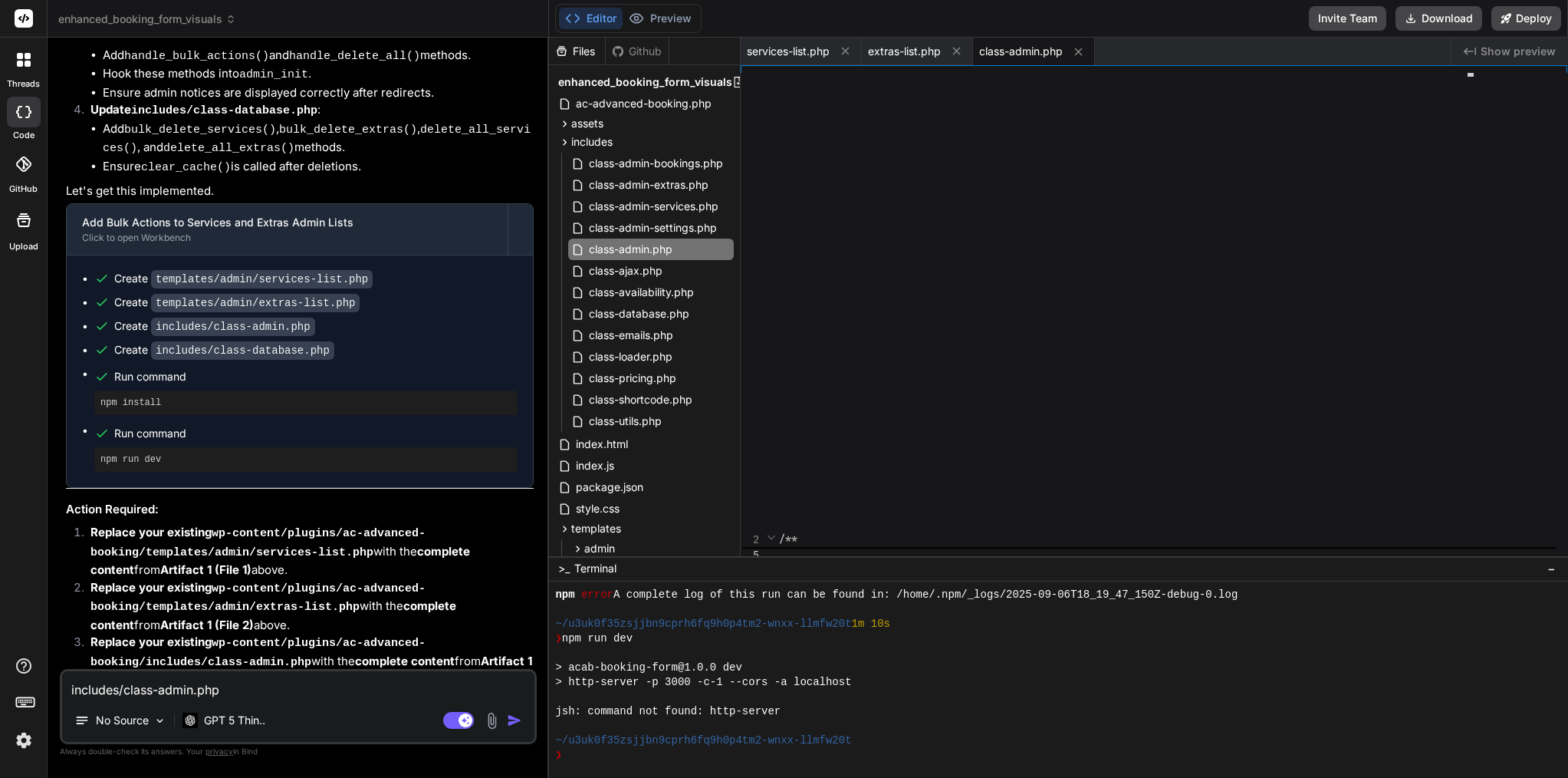
type textarea "includes/class-admin.php"
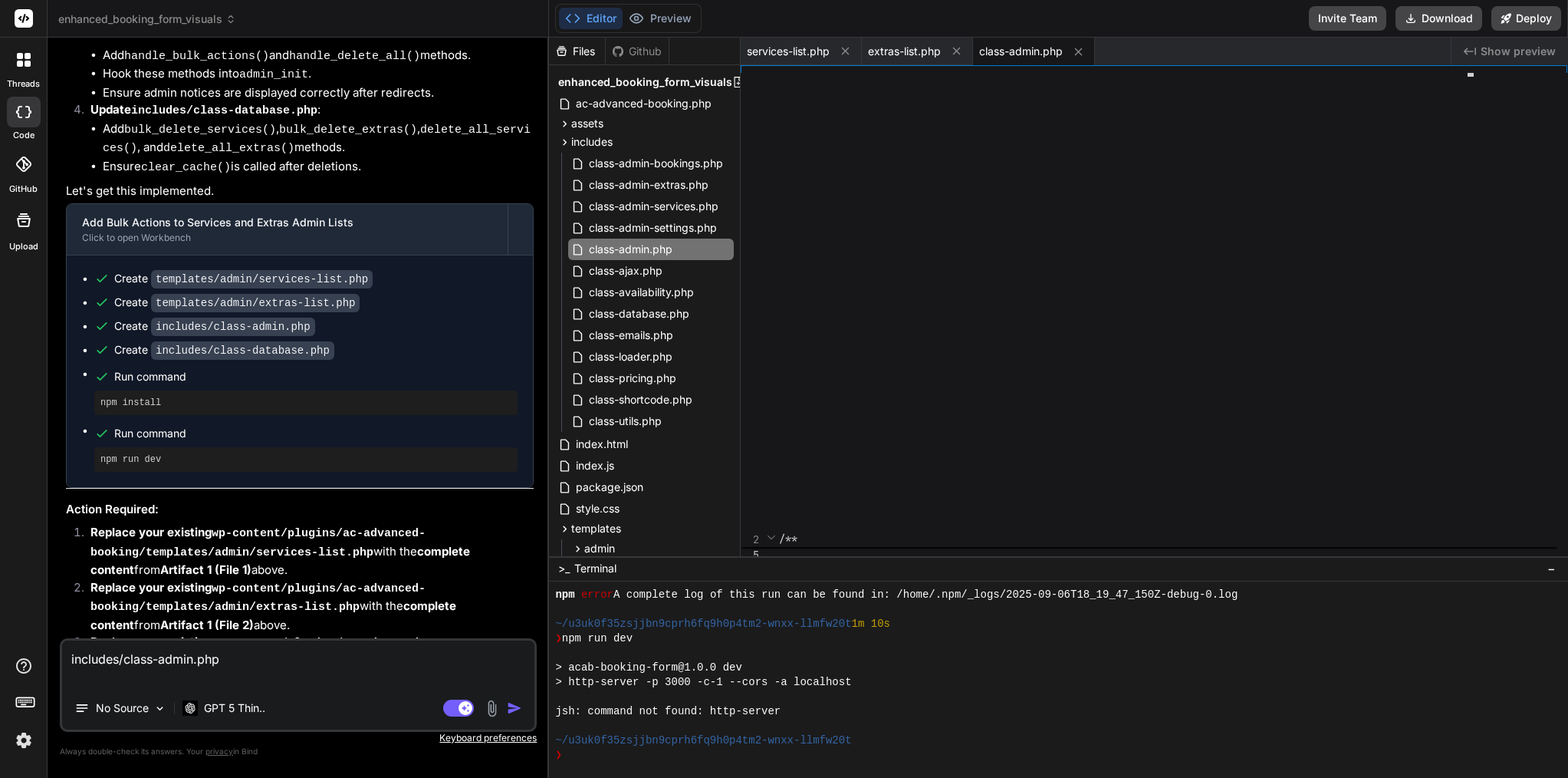
type textarea "x"
type textarea "includes/class-admin.php"
type textarea "x"
paste textarea "/**"
type textarea "includes/class-admin.php /**"
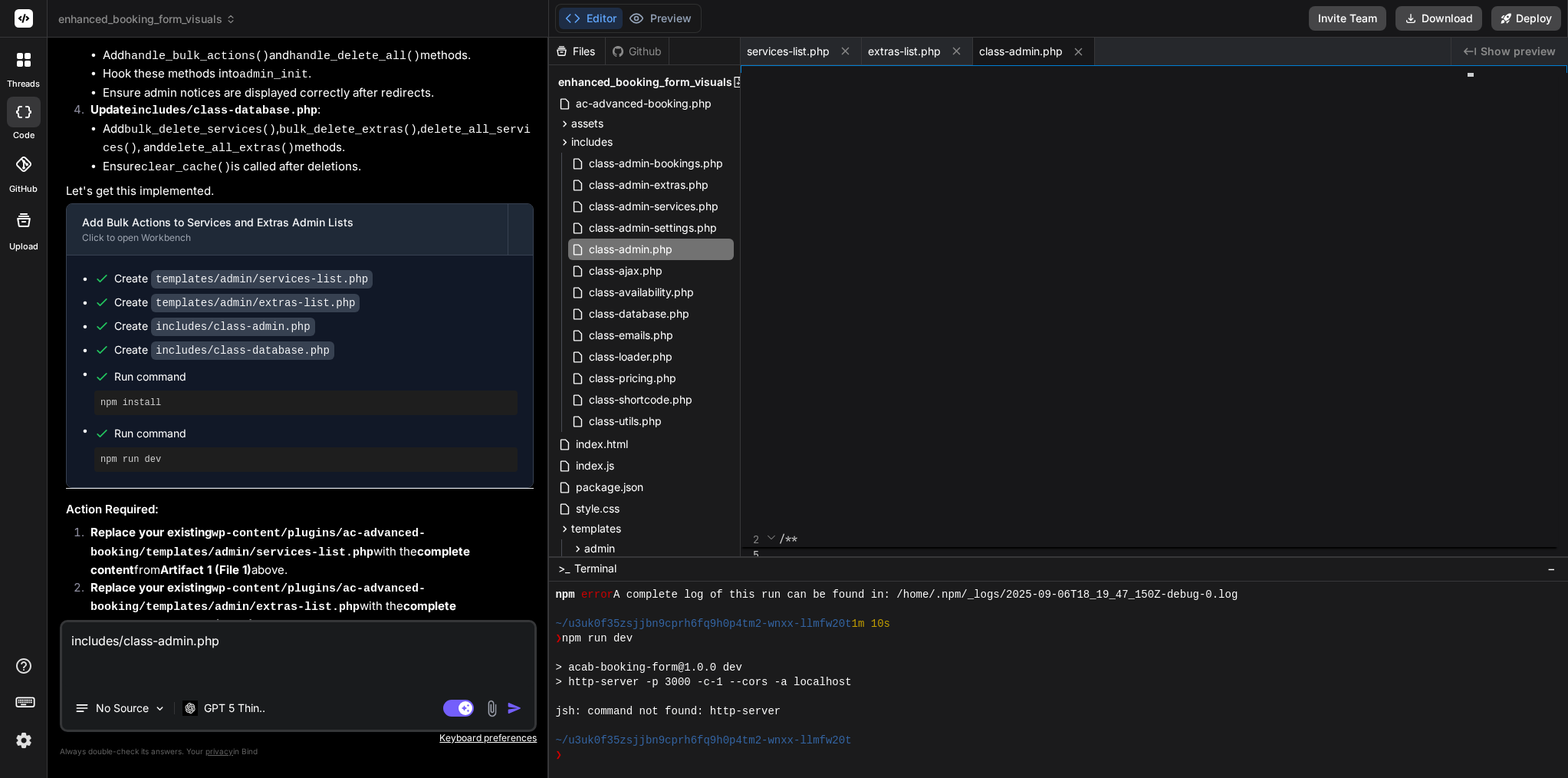
type textarea "x"
type textarea "includes/class-admin.php /*"
type textarea "x"
type textarea "includes/class-admin.php /"
type textarea "x"
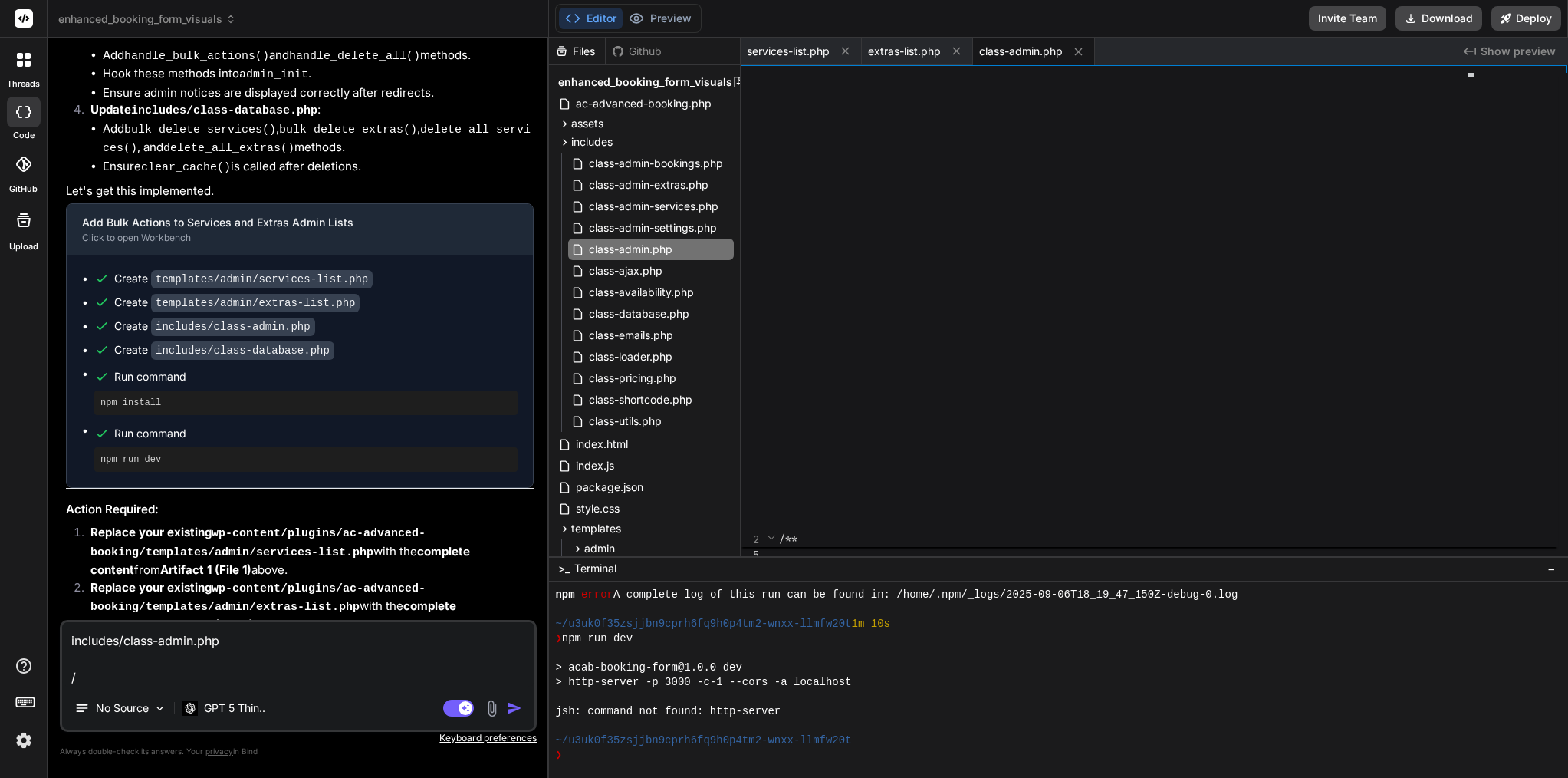
type textarea "includes/class-admin.php"
type textarea "x"
paste textarea "/**"
type textarea "includes/class-admin.php /**"
type textarea "x"
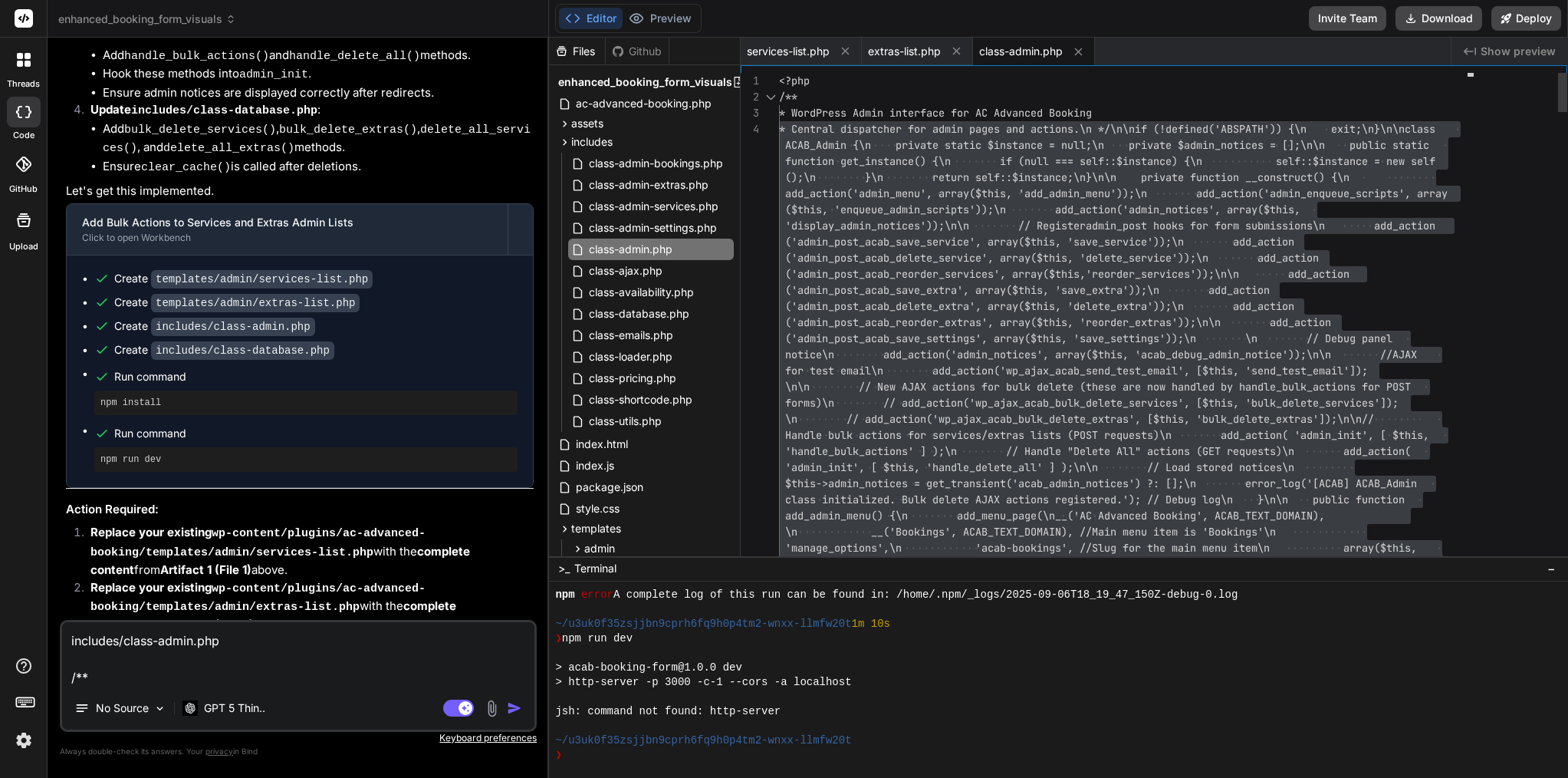
type textarea "includes/class-admin.php /**"
click at [982, 204] on span "($this, 'enqueue_admin_scripts'));\n add_ac" at bounding box center [939, 210] width 307 height 14
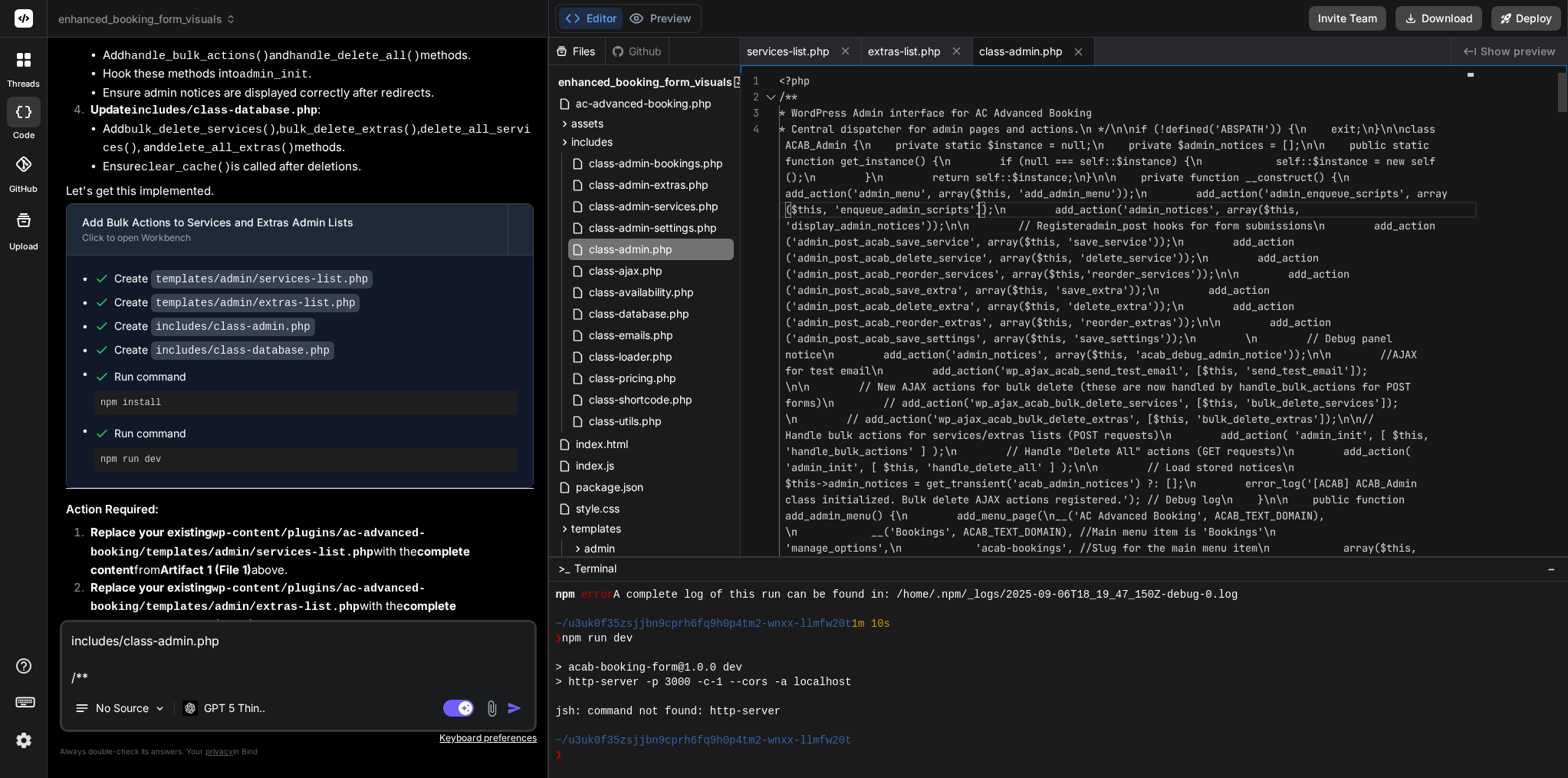
click at [982, 204] on span "($this, 'enqueue_admin_scripts'));\n add_ac" at bounding box center [939, 210] width 307 height 14
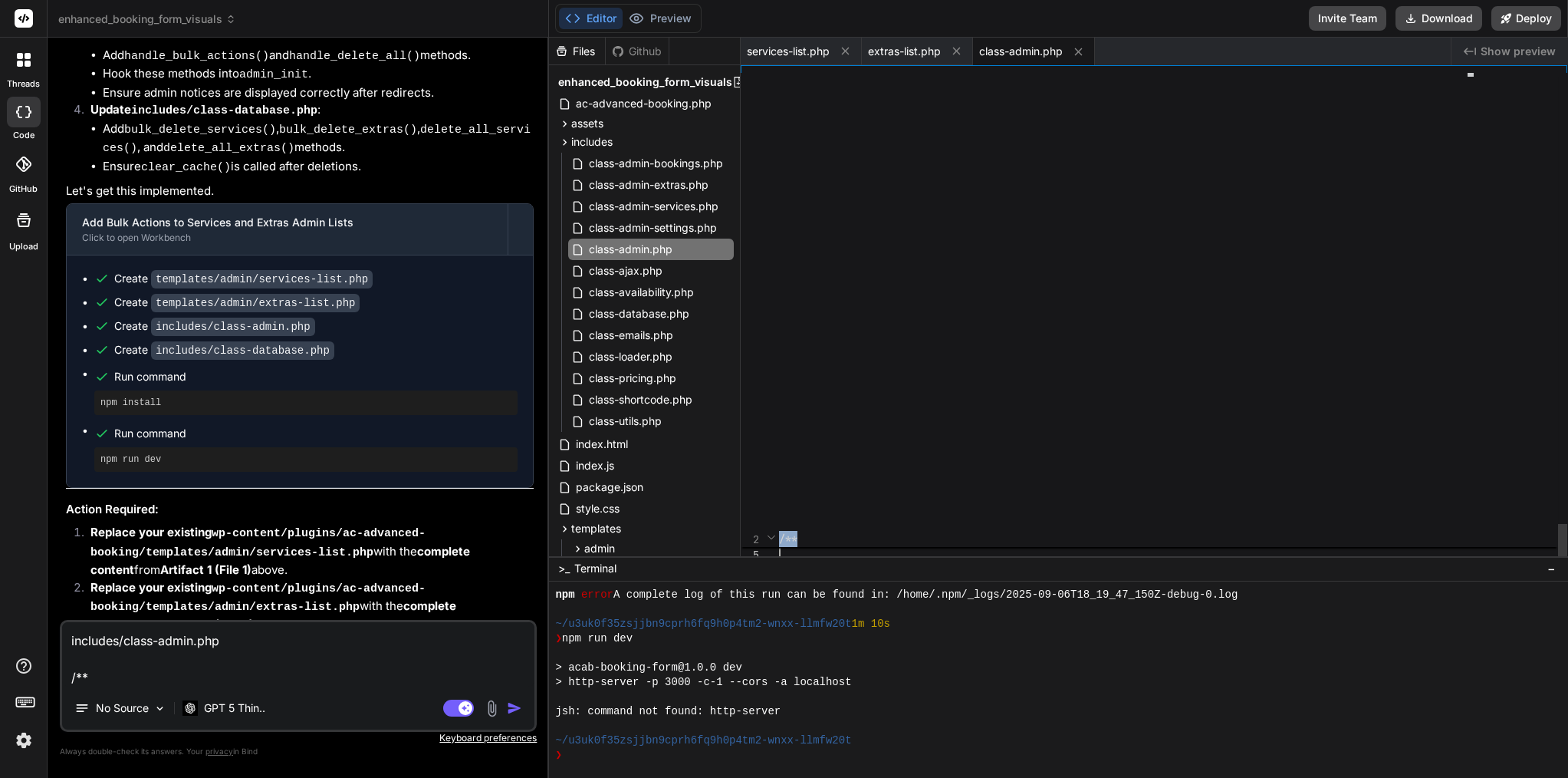
click at [982, 204] on div "/**" at bounding box center [1124, 310] width 689 height 474
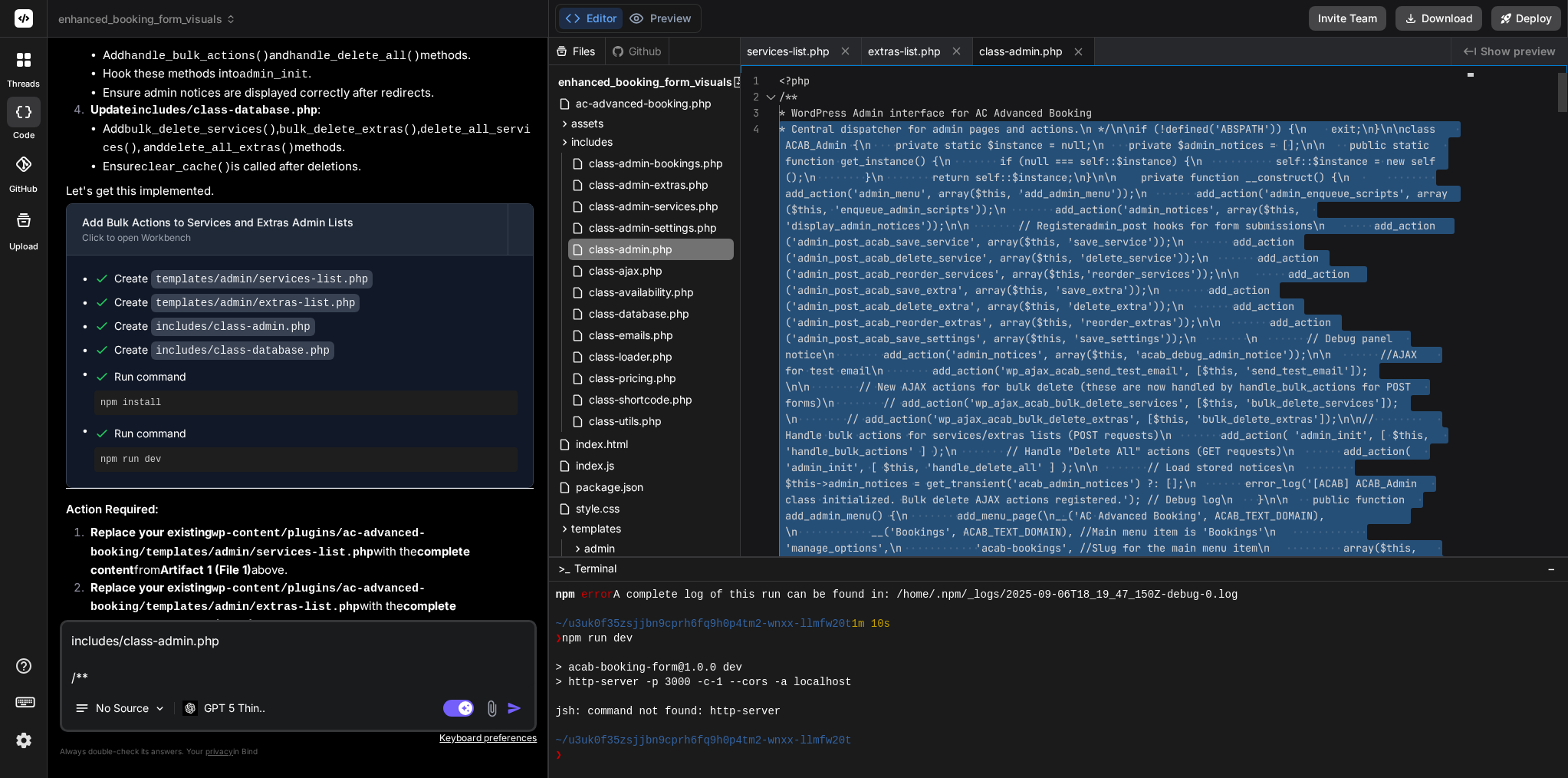
click at [798, 114] on span "* WordPress Admin interface for AC Advanced Booki" at bounding box center [930, 113] width 301 height 14
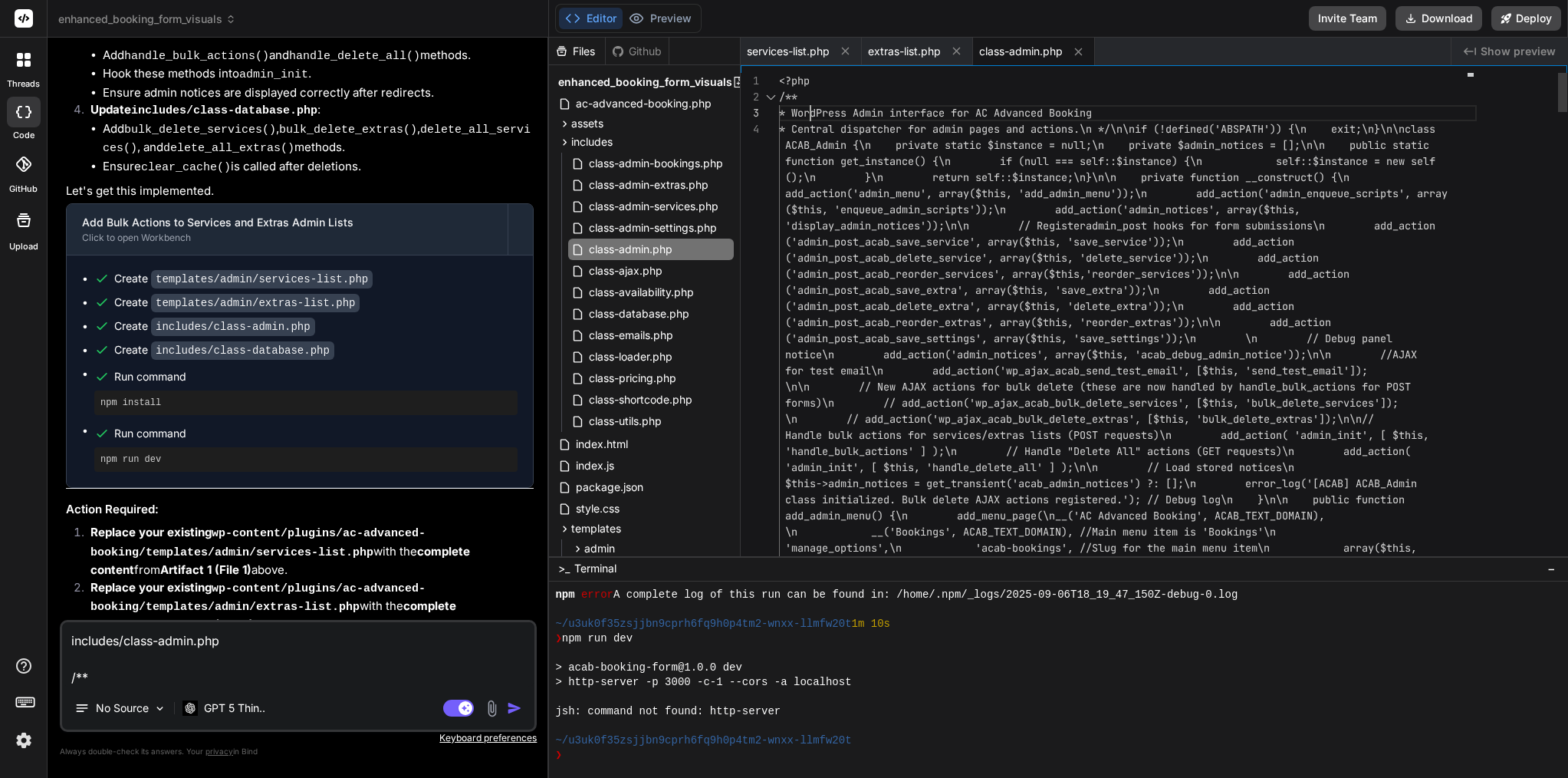
click at [810, 111] on span "* WordPress Admin interface for AC Advanced Booki" at bounding box center [930, 113] width 301 height 14
click at [814, 131] on span "* Central dispatcher for admin pages and actions." at bounding box center [930, 129] width 301 height 14
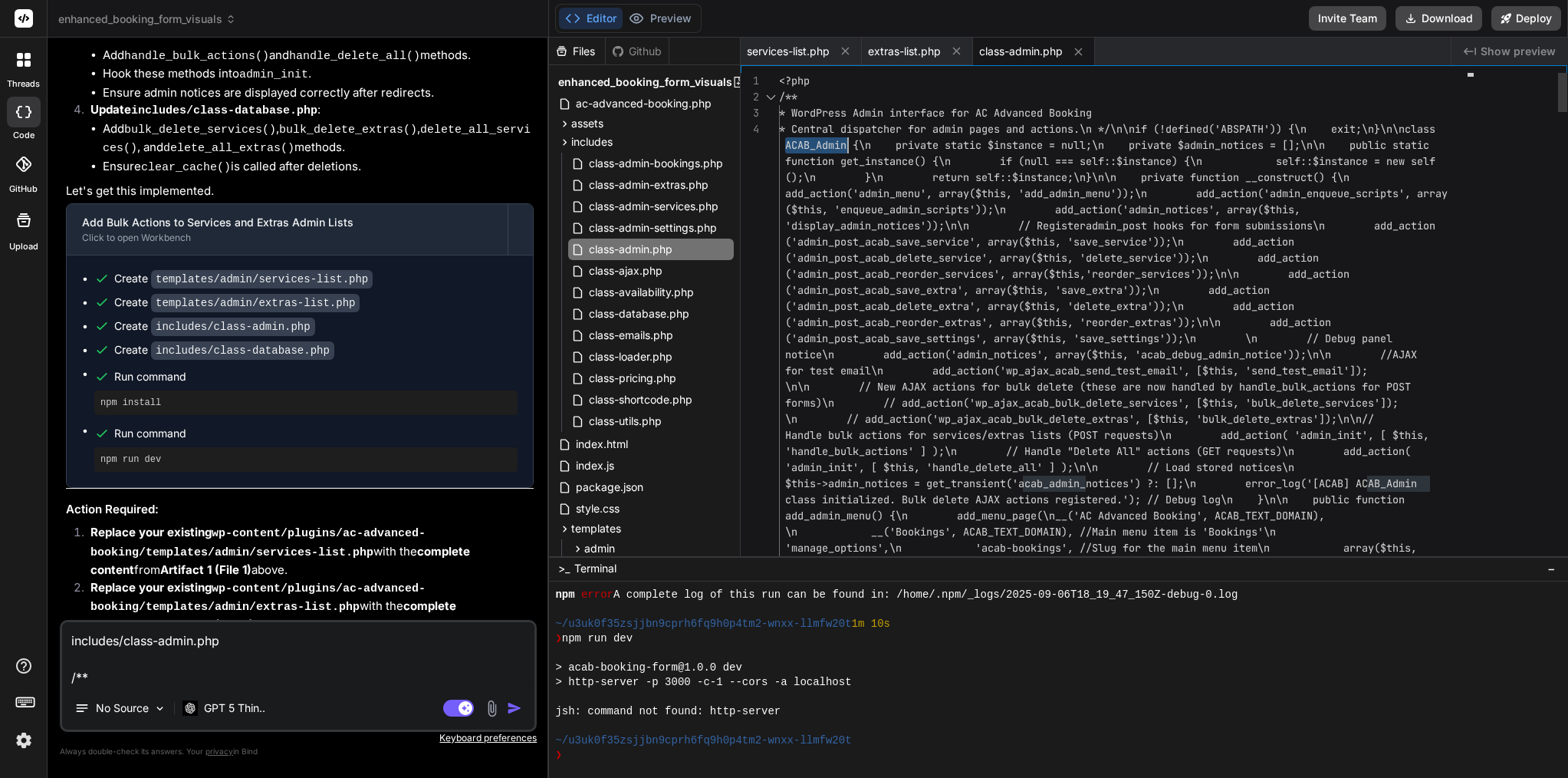
click at [814, 131] on span "* Central dispatcher for admin pages and actions." at bounding box center [930, 129] width 301 height 14
type textarea "<?lor /** * IpsuMdolo Sitam consectet adi EL Seddoeiu Tempori * Utlabor etdolor…"
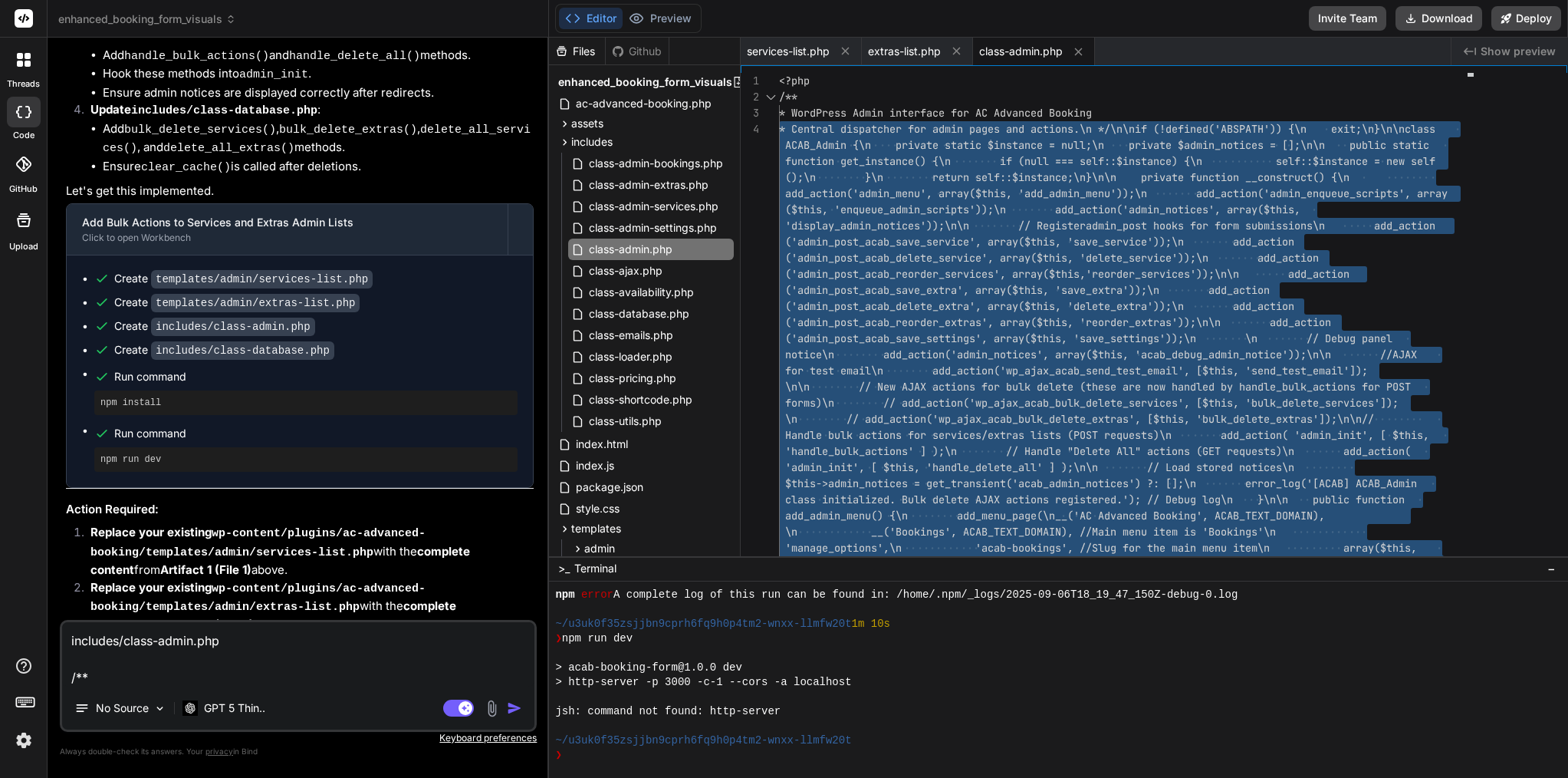
click at [116, 674] on textarea "includes/class-admin.php /**" at bounding box center [299, 654] width 473 height 64
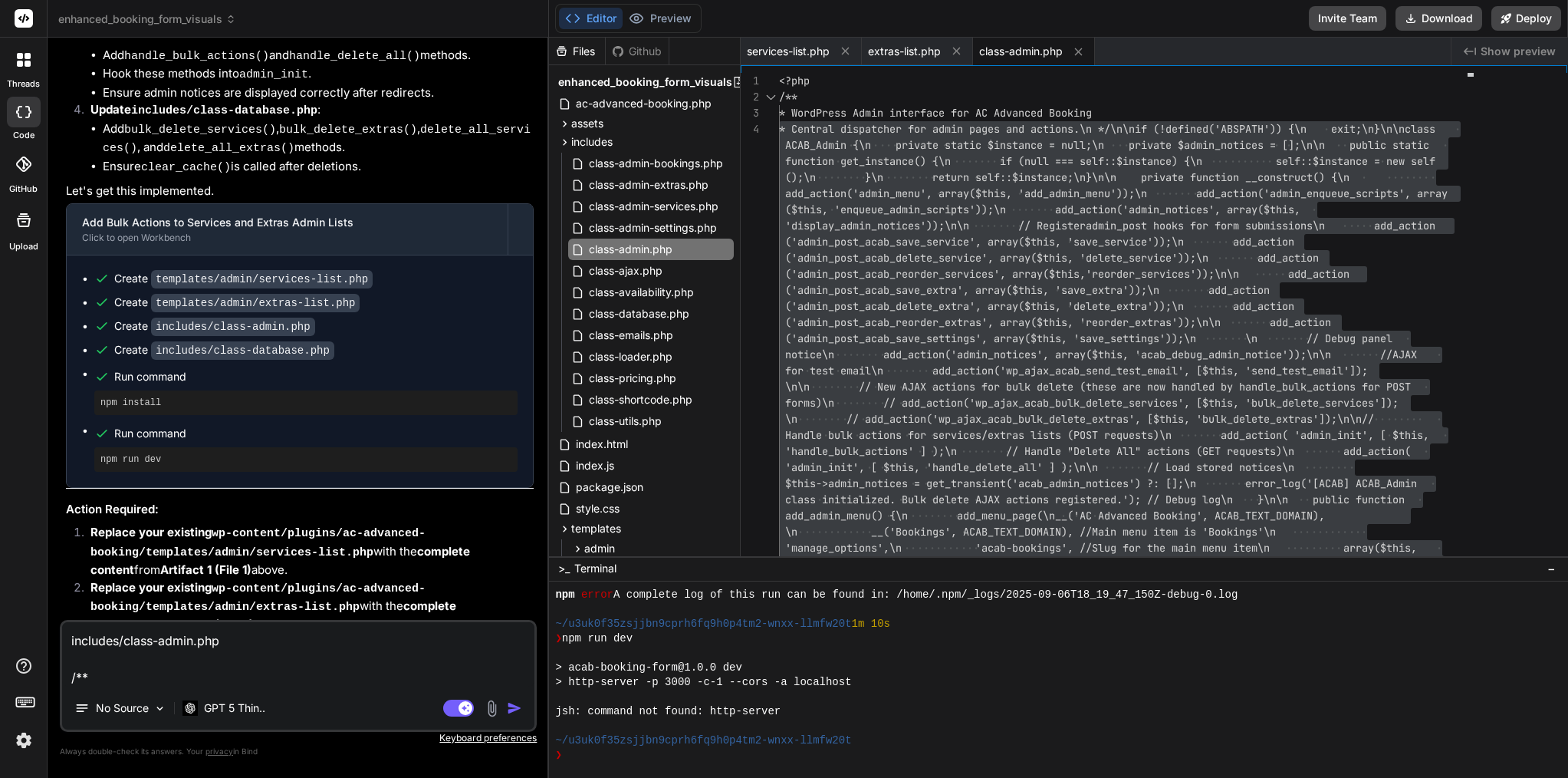
click at [116, 674] on textarea "includes/class-admin.php /**" at bounding box center [299, 654] width 473 height 64
type textarea "includes/class-admin.php"
type textarea "x"
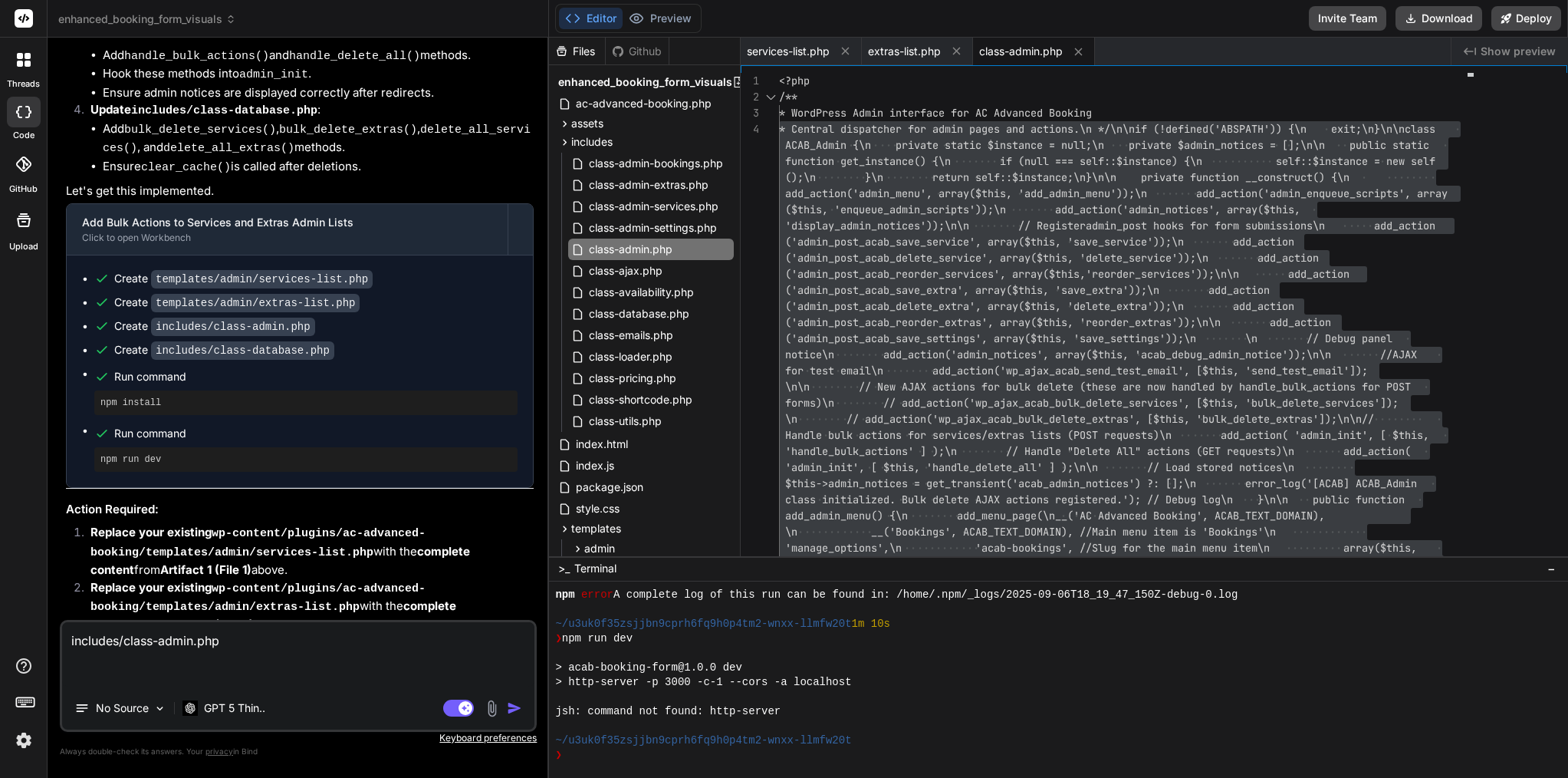
paste textarea "* Central dispatcher for admin pages and actions.\n */\n\nif (!defined('ABSPATH…"
type textarea "includes/class-admin.php * Central dispatcher for admin pages and actions.\n */…"
type textarea "x"
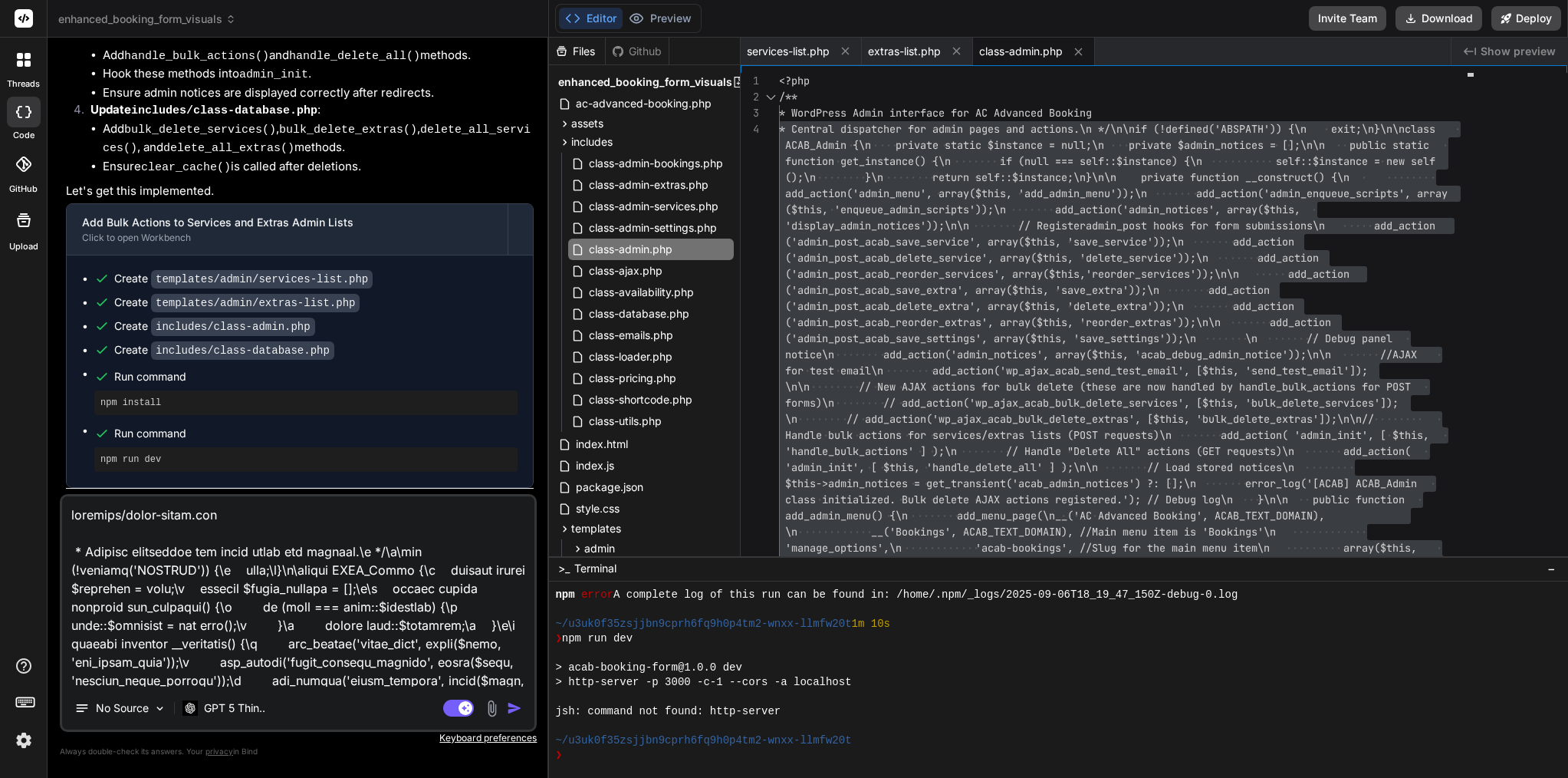
scroll to position [0, 0]
click at [248, 514] on textarea at bounding box center [299, 592] width 473 height 190
type textarea "includes/class-admin.php f * Central dispatcher for admin pages and actions.\n …"
type textarea "x"
type textarea "includes/class-admin.php fi * Central dispatcher for admin pages and actions.\n…"
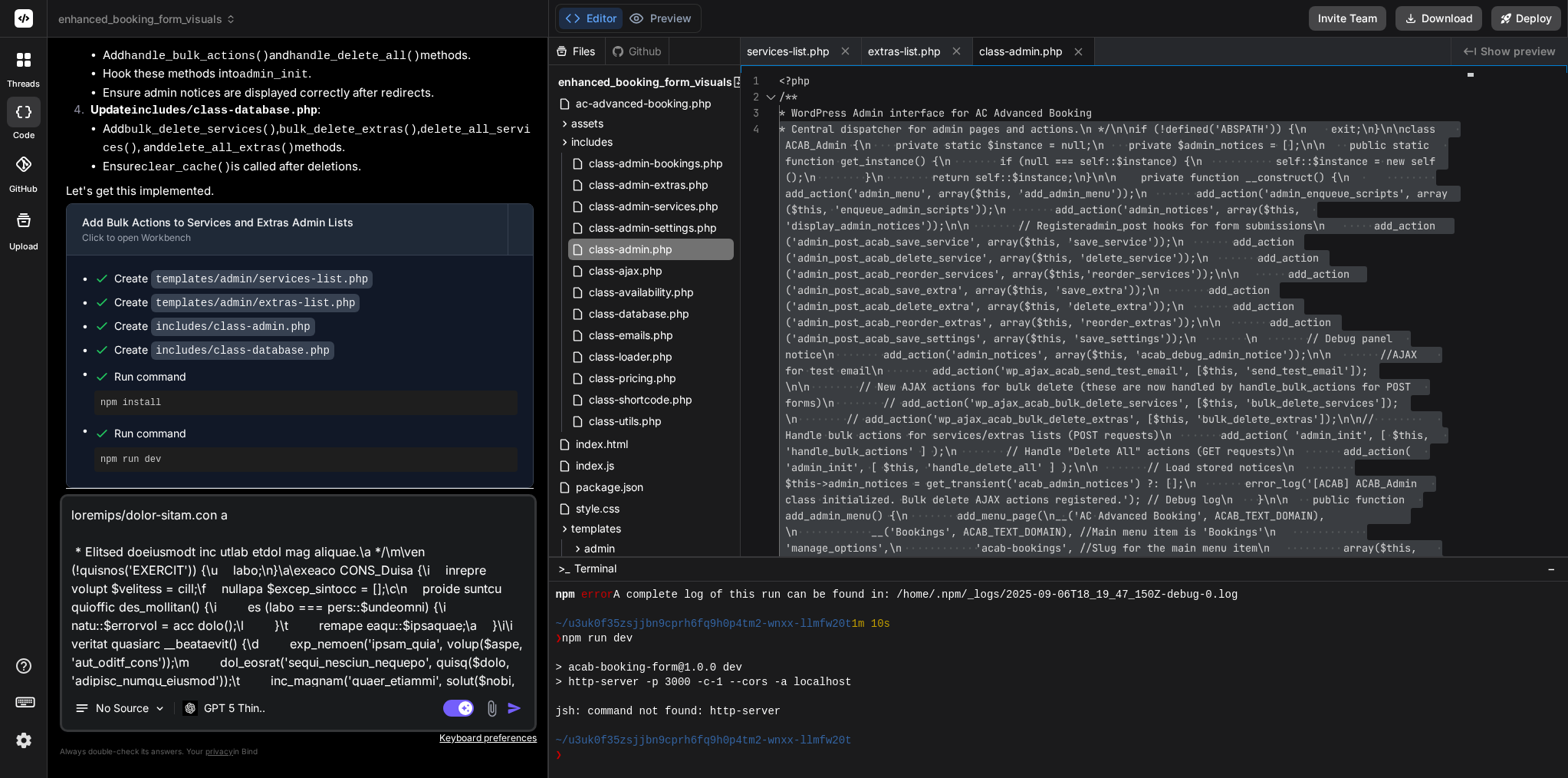
type textarea "x"
type textarea "includes/class-admin.php fil * Central dispatcher for admin pages and actions.\…"
type textarea "x"
type textarea "includes/class-admin.php file * Central dispatcher for admin pages and actions.…"
type textarea "x"
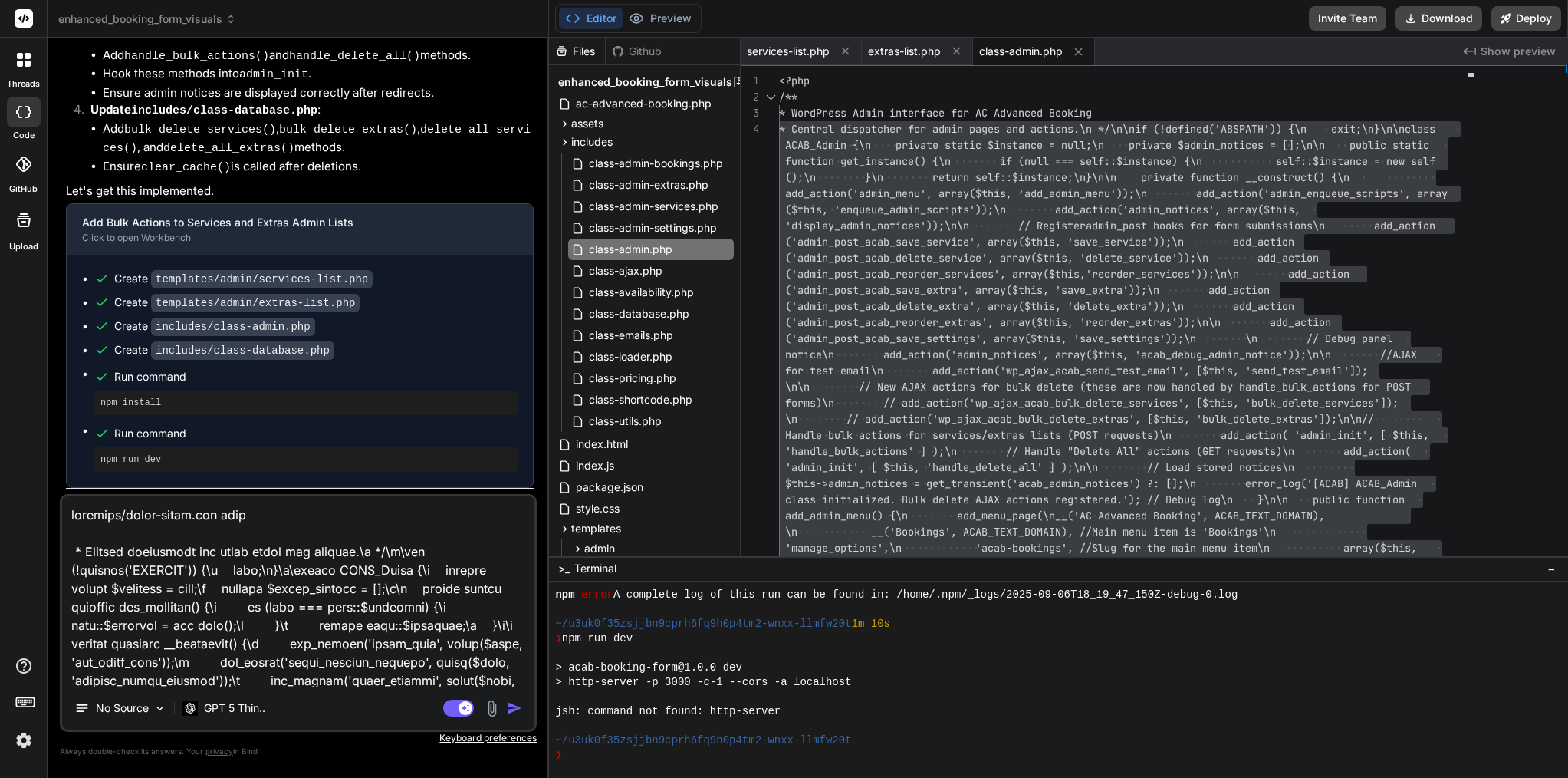
type textarea "includes/class-admin.php file * Central dispatcher for admin pages and actions.…"
type textarea "x"
type textarea "includes/class-admin.php file i * Central dispatcher for admin pages and action…"
type textarea "x"
type textarea "includes/class-admin.php file is * Central dispatcher for admin pages and actio…"
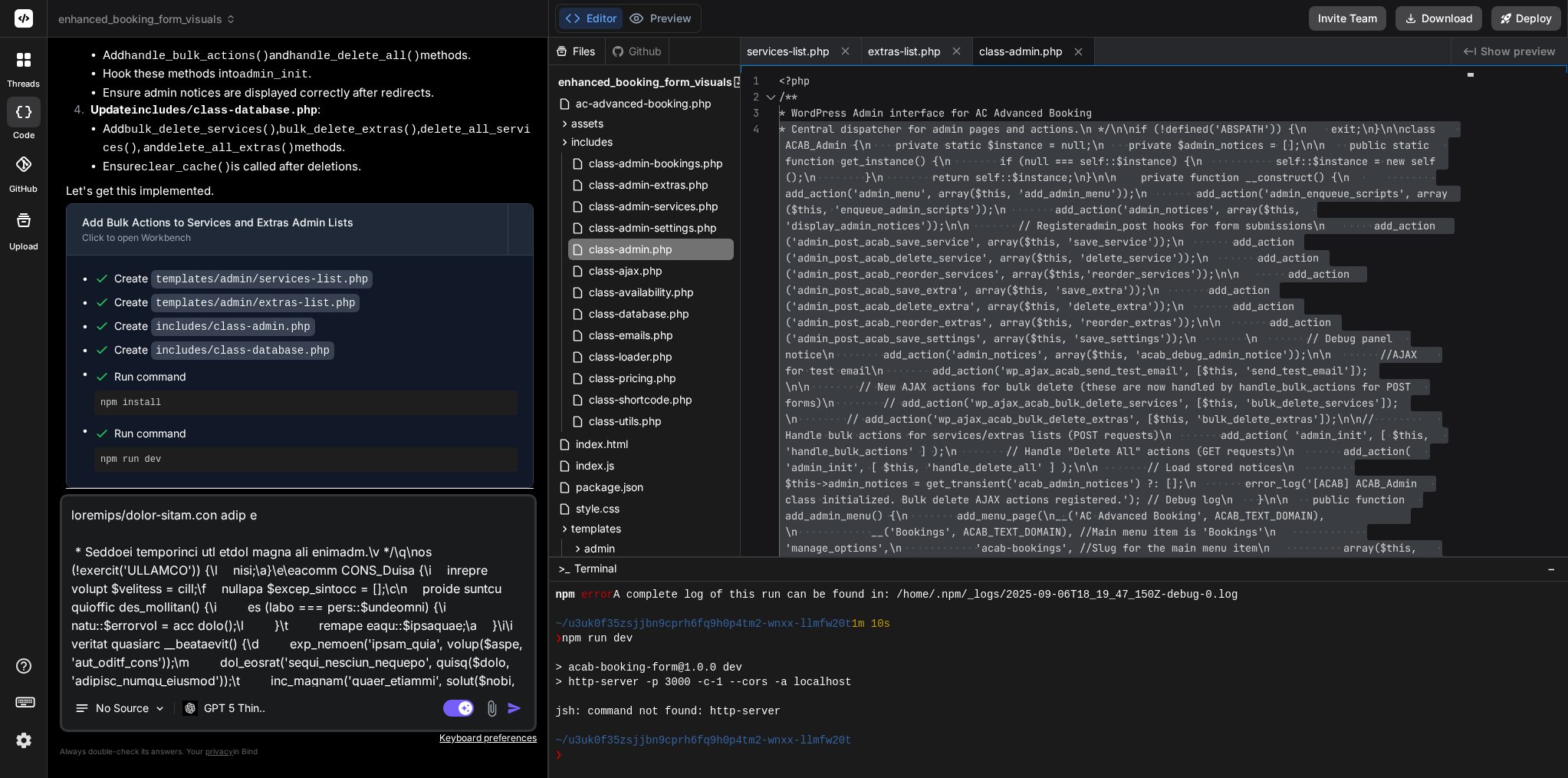
type textarea "x"
type textarea "includes/class-admin.php file is * Central dispatcher for admin pages and actio…"
type textarea "x"
type textarea "includes/class-admin.php file is b * Central dispatcher for admin pages and act…"
type textarea "x"
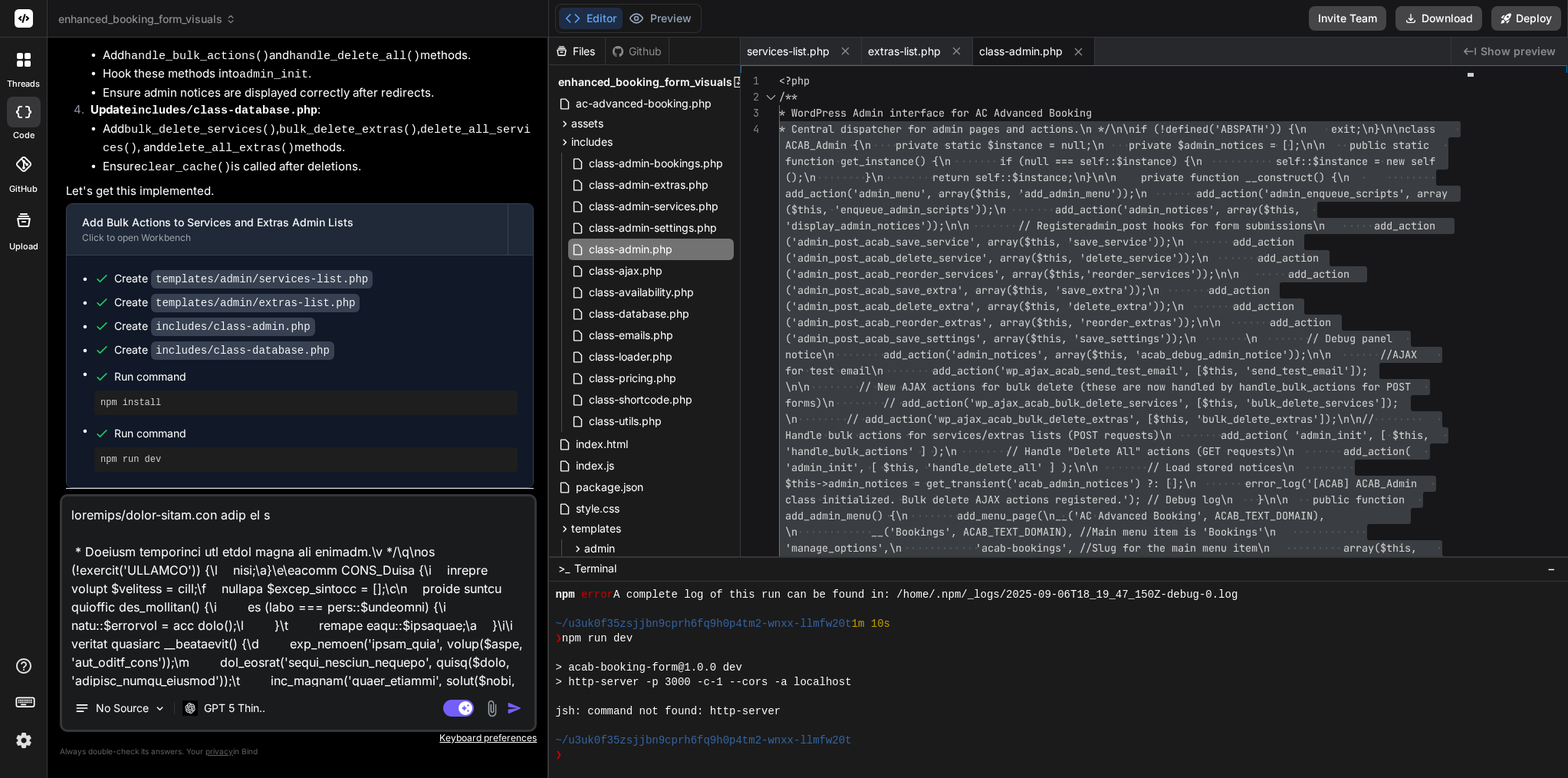
type textarea "includes/class-admin.php file is br * Central dispatcher for admin pages and ac…"
type textarea "x"
type textarea "includes/class-admin.php file is bro * Central dispatcher for admin pages and a…"
type textarea "x"
type textarea "includes/class-admin.php file is brok * Central dispatcher for admin pages and …"
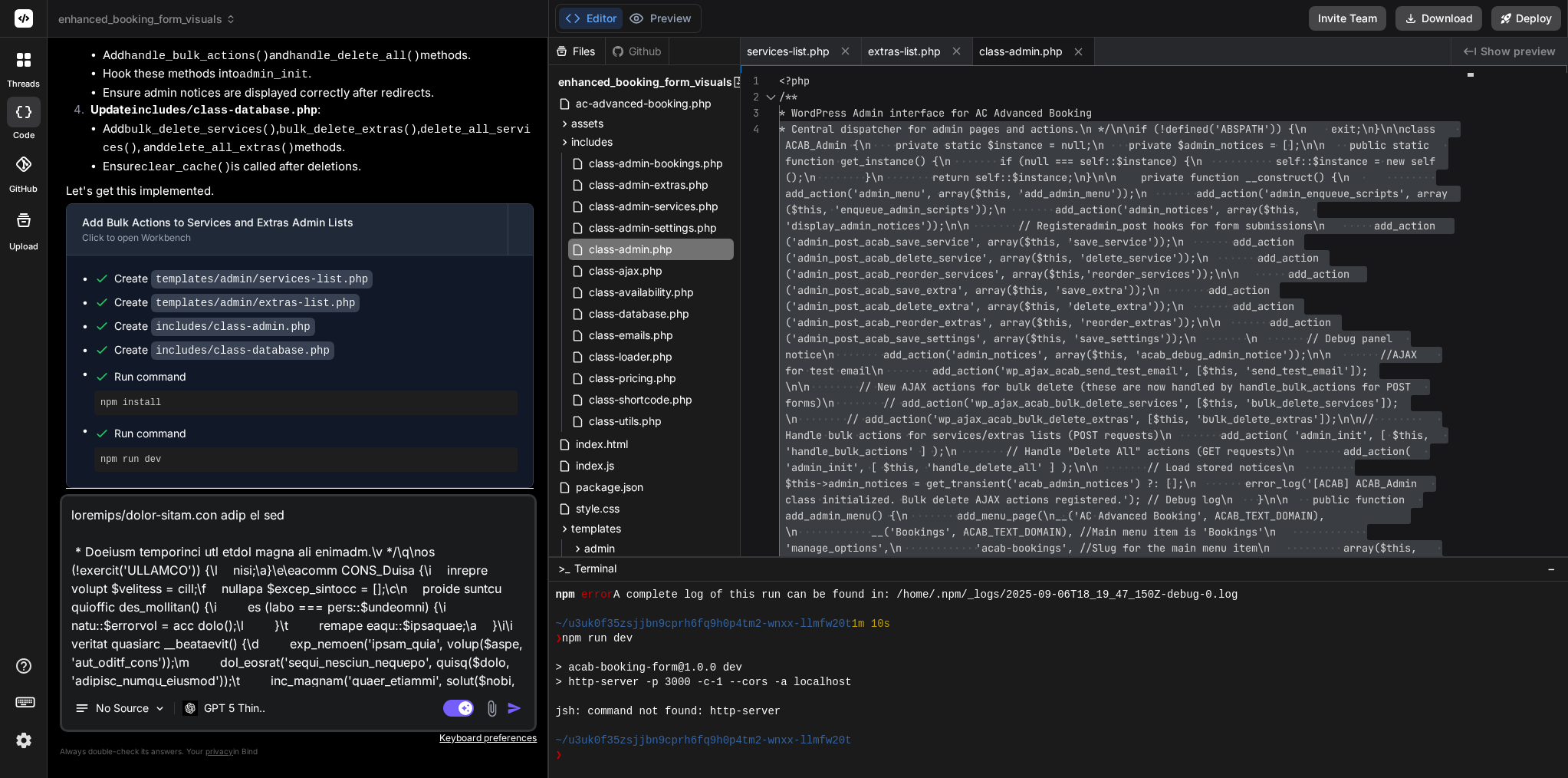
type textarea "x"
type textarea "includes/class-admin.php file is broke * Central dispatcher for admin pages and…"
type textarea "x"
type textarea "includes/class-admin.php file is broken * Central dispatcher for admin pages an…"
type textarea "x"
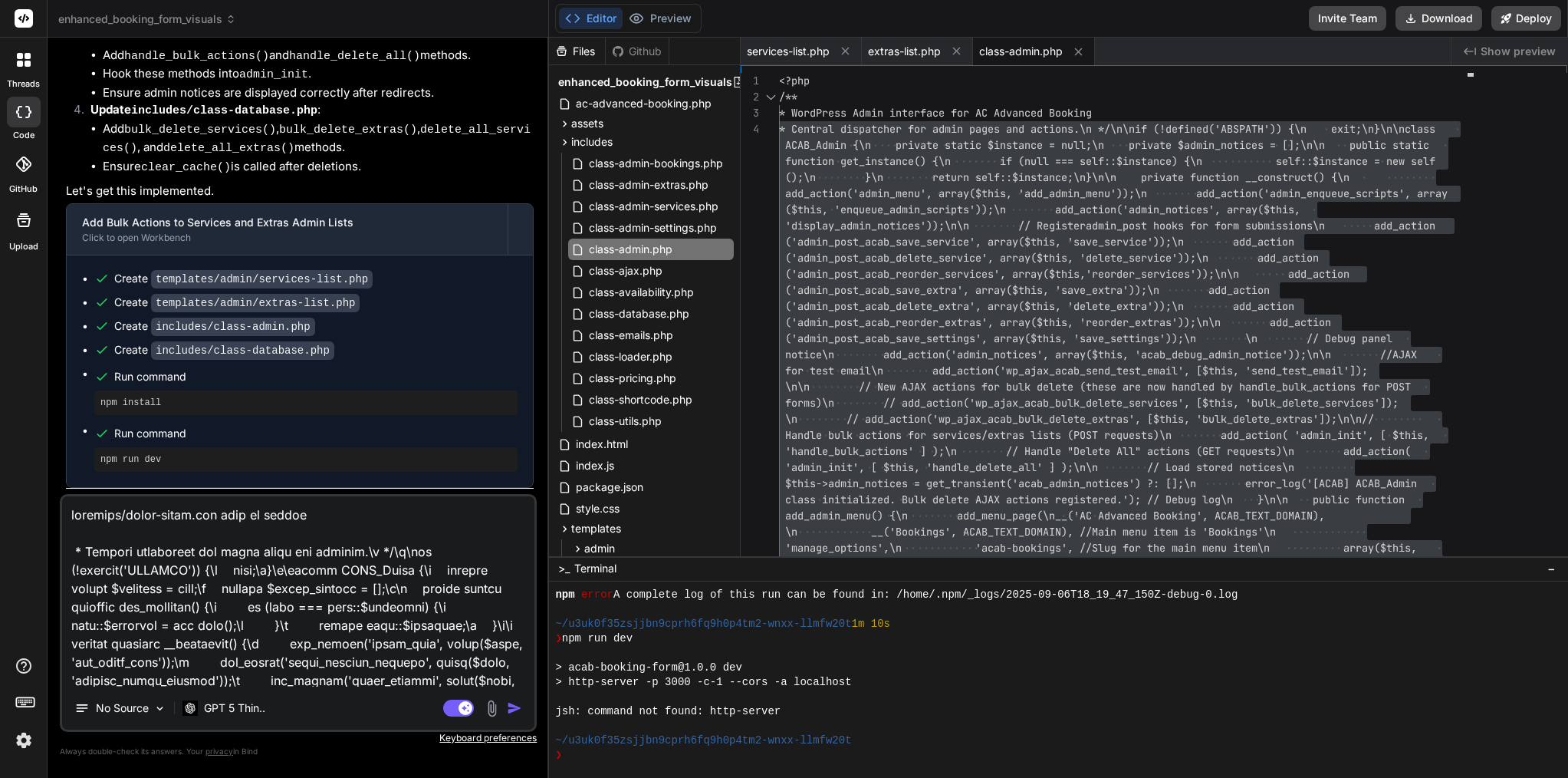
type textarea "includes/class-admin.php file is broken * Central dispatcher for admin pages an…"
type textarea "x"
type textarea "includes/class-admin.php file is broken l * Central dispatcher for admin pages …"
type textarea "x"
type textarea "includes/class-admin.php file is broken lo * Central dispatcher for admin pages…"
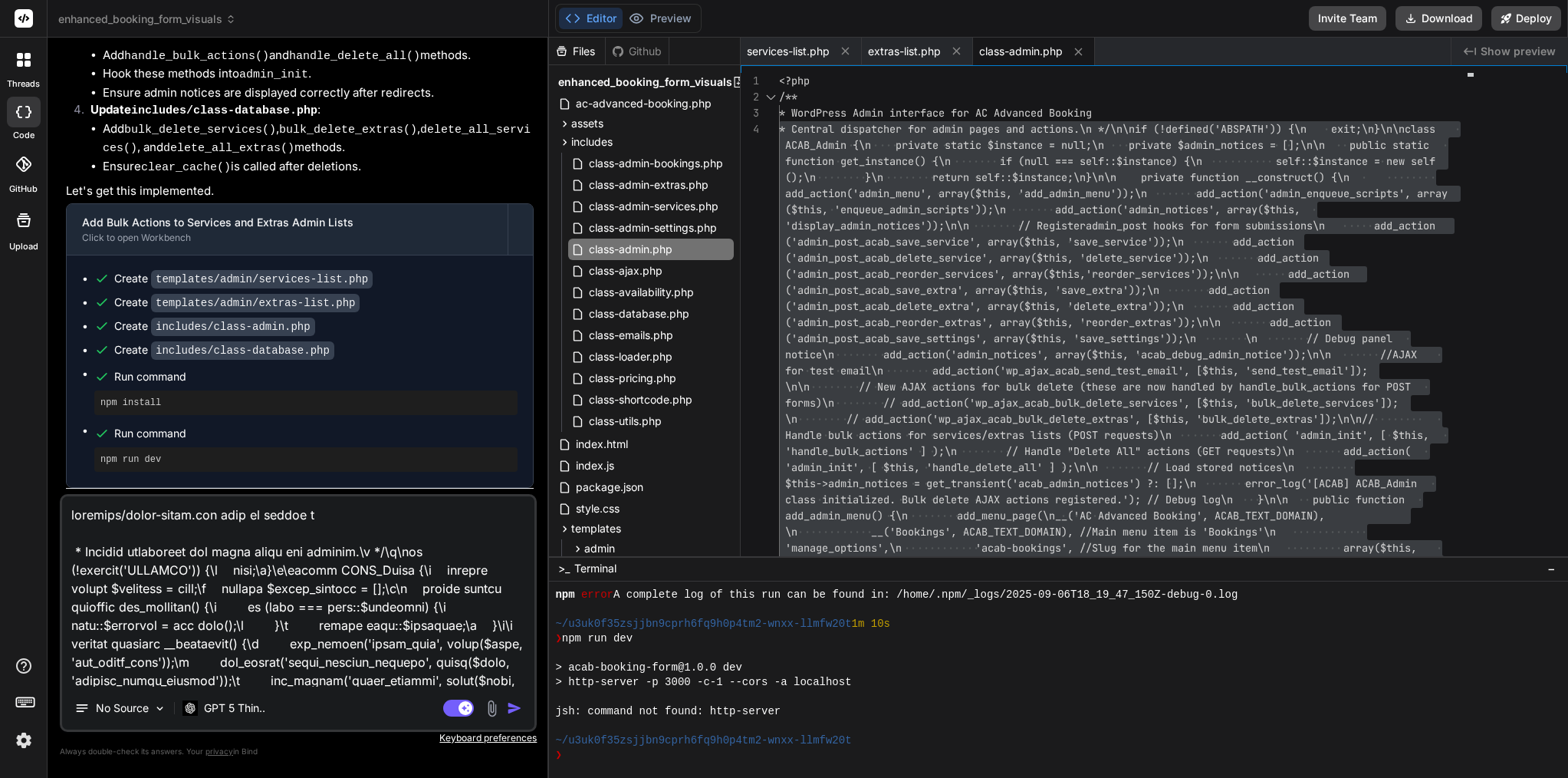
type textarea "x"
type textarea "includes/class-admin.php file is broken loo * Central dispatcher for admin page…"
type textarea "x"
type textarea "includes/class-admin.php file is broken look * Central dispatcher for admin pag…"
type textarea "x"
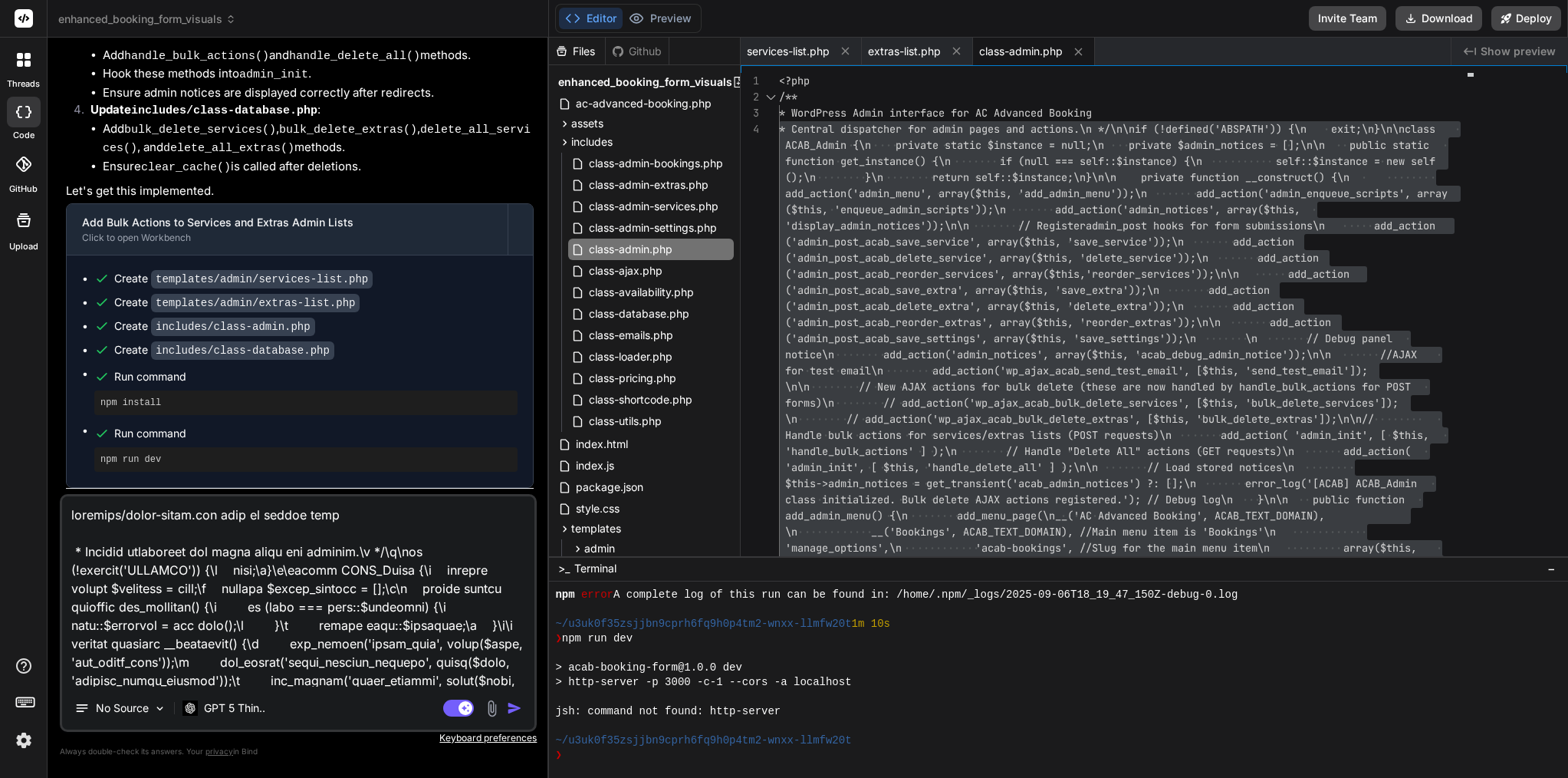
type textarea "includes/class-admin.php file is broken look * Central dispatcher for admin pag…"
type textarea "x"
type textarea "includes/class-admin.php file is broken look b * Central dispatcher for admin p…"
type textarea "x"
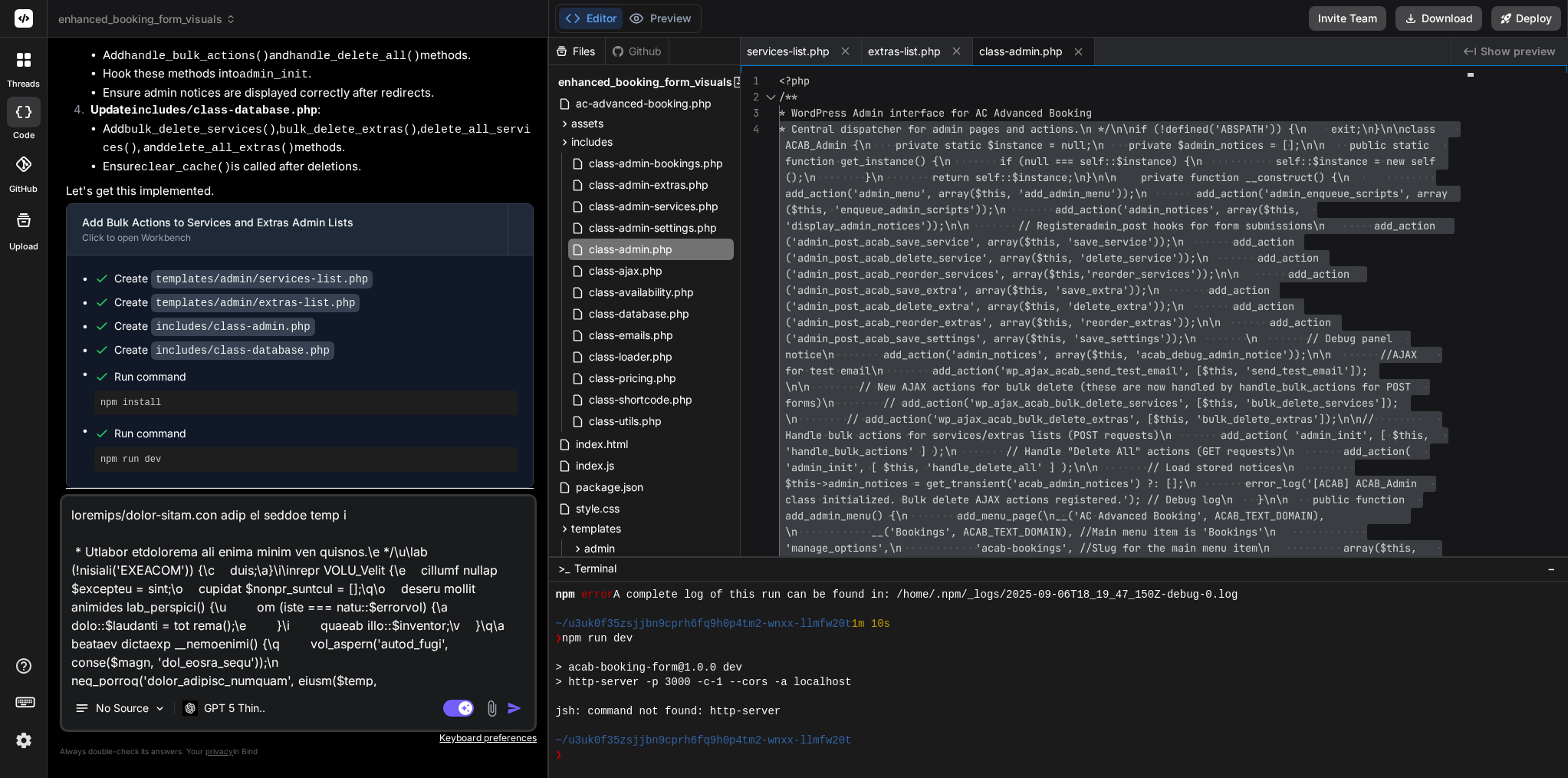
type textarea "includes/class-admin.php file is broken look be * Central dispatcher for admin …"
type textarea "x"
type textarea "includes/class-admin.php file is broken look bel * Central dispatcher for admin…"
type textarea "x"
type textarea "includes/class-admin.php file is broken look belo * Central dispatcher for admi…"
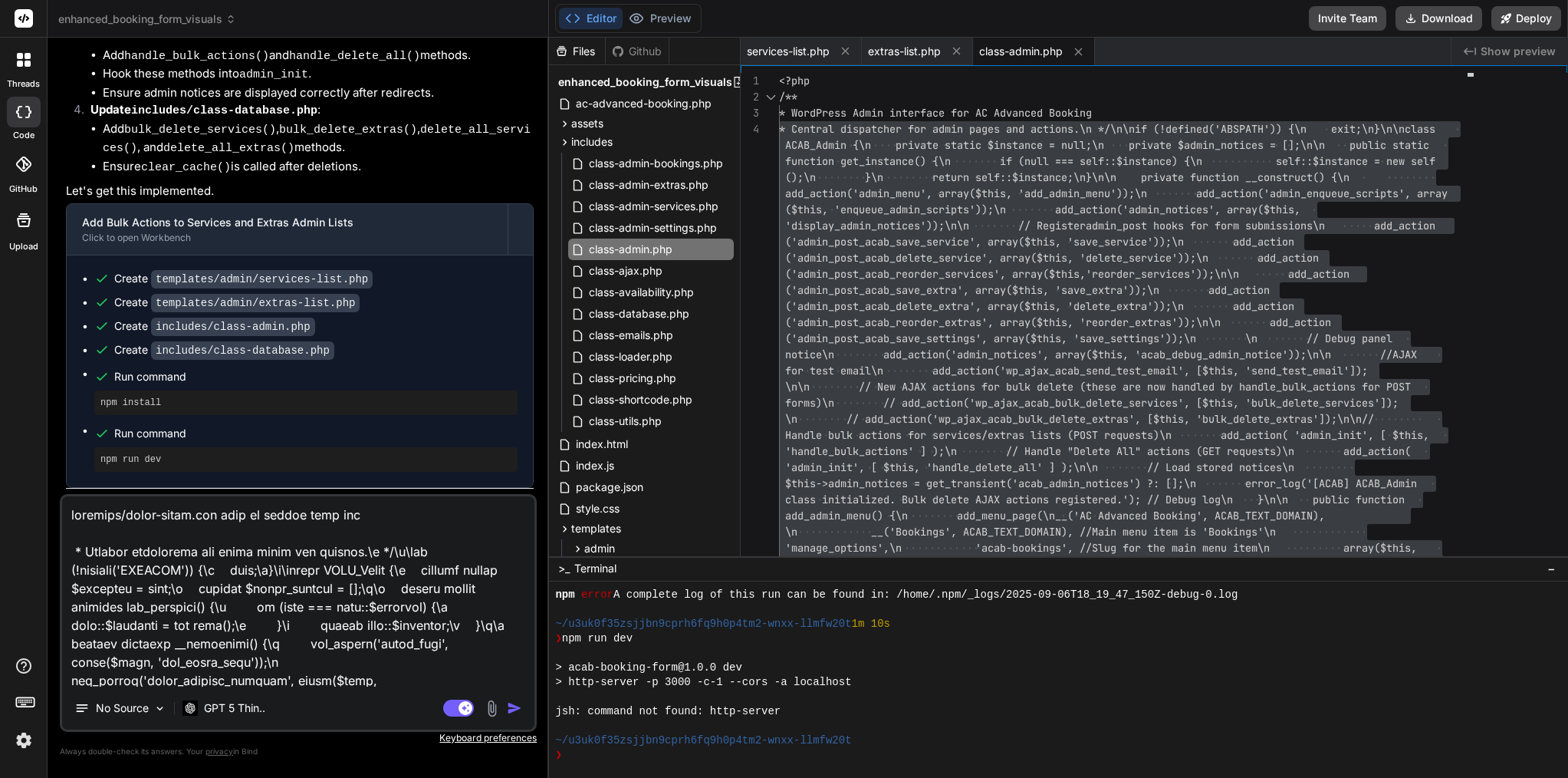
type textarea "x"
type textarea "includes/class-admin.php file is broken look below * Central dispatcher for adm…"
type textarea "x"
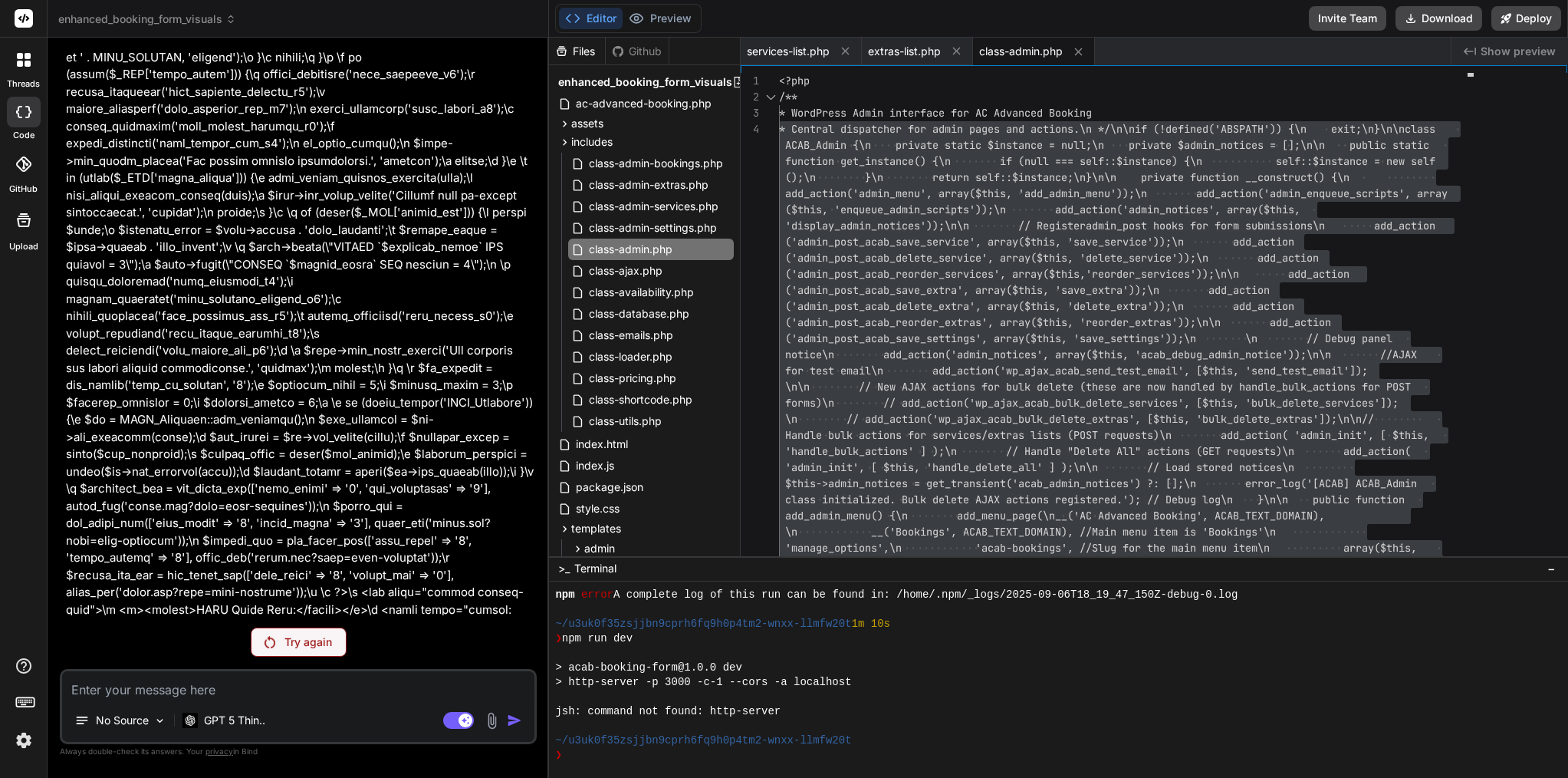
click at [303, 653] on div "Try again" at bounding box center [299, 641] width 96 height 29
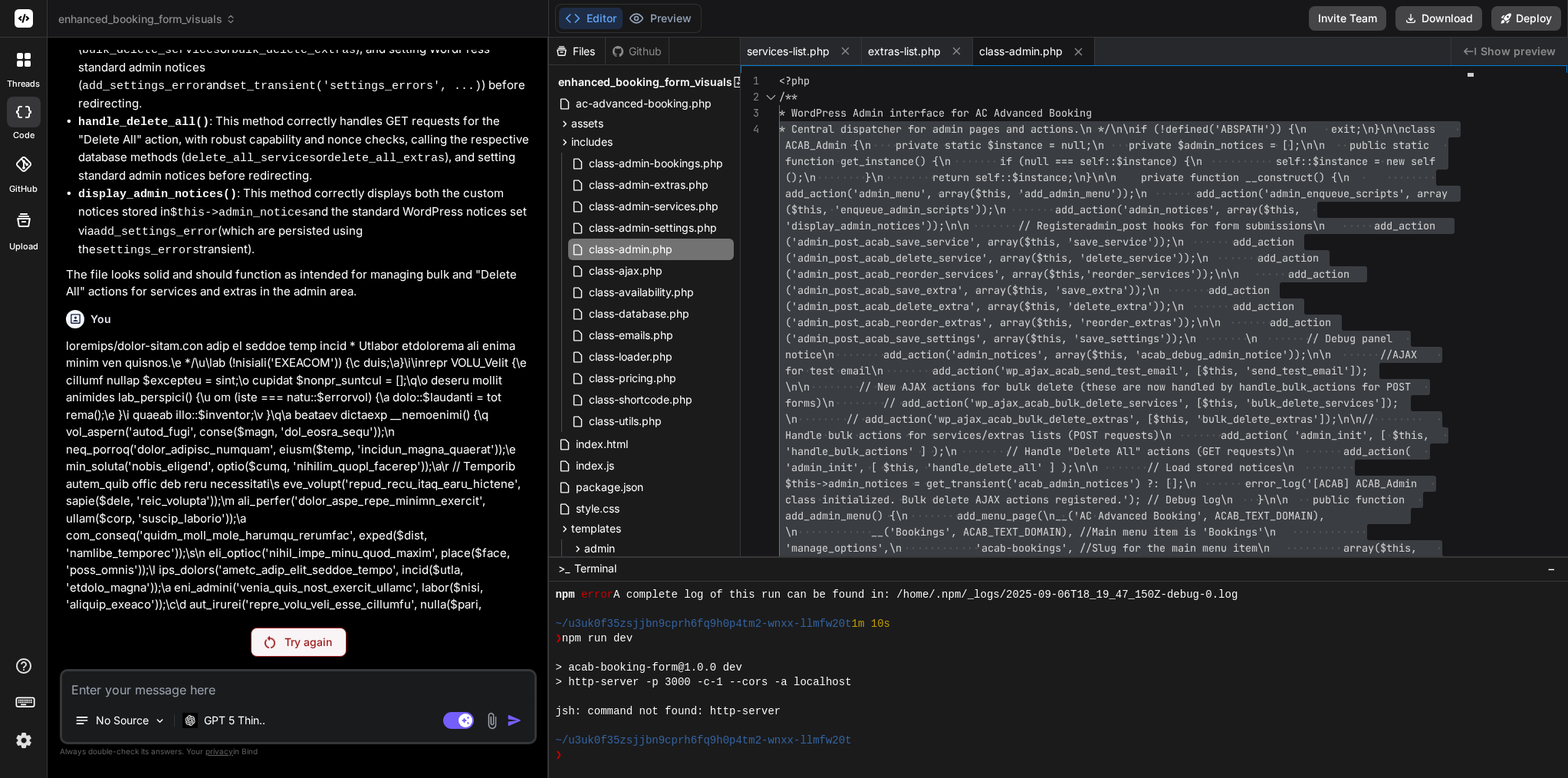
scroll to position [7821, 0]
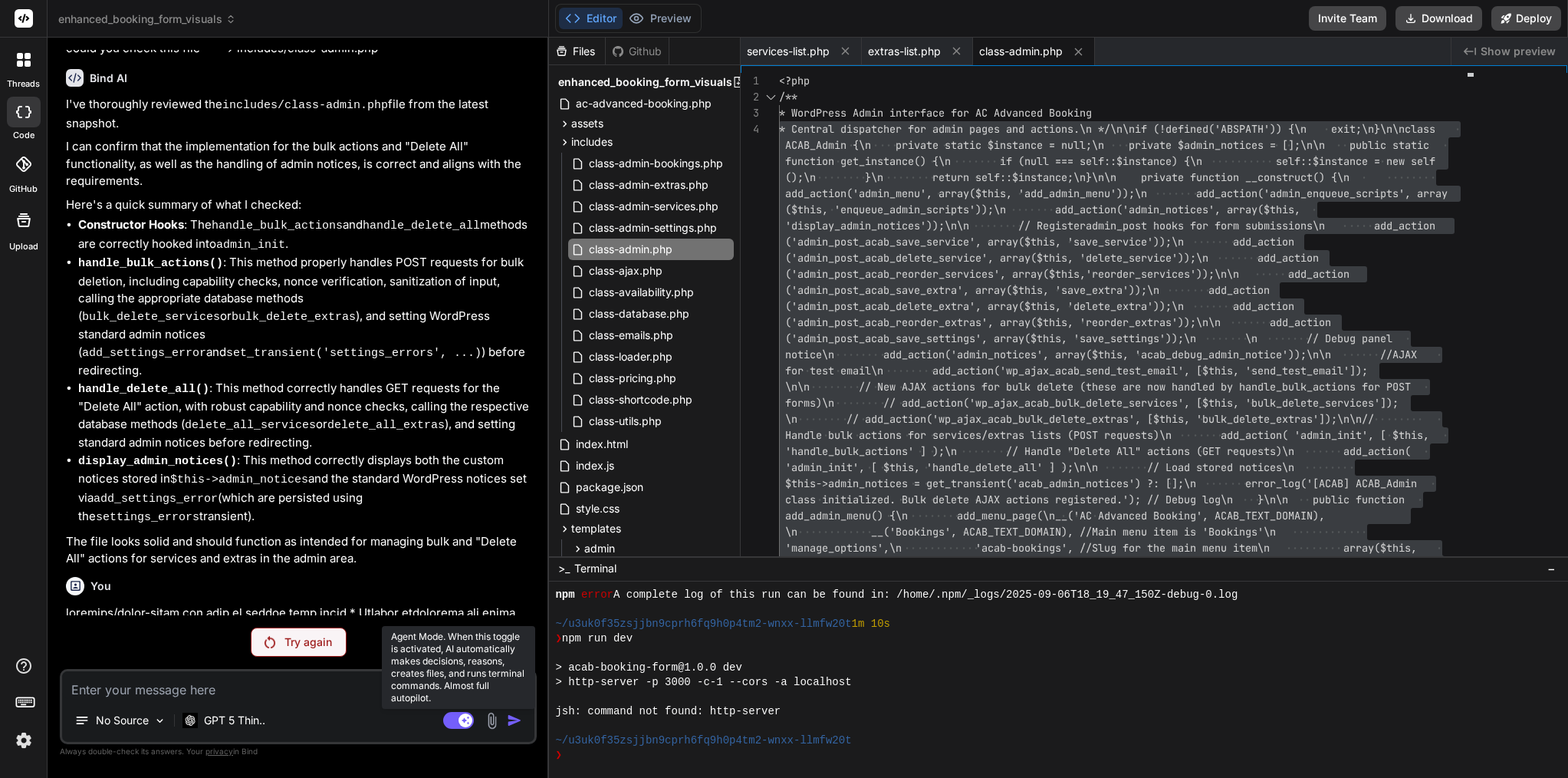
click at [461, 718] on rect at bounding box center [466, 721] width 14 height 14
click at [306, 636] on p "Try again" at bounding box center [309, 642] width 47 height 16
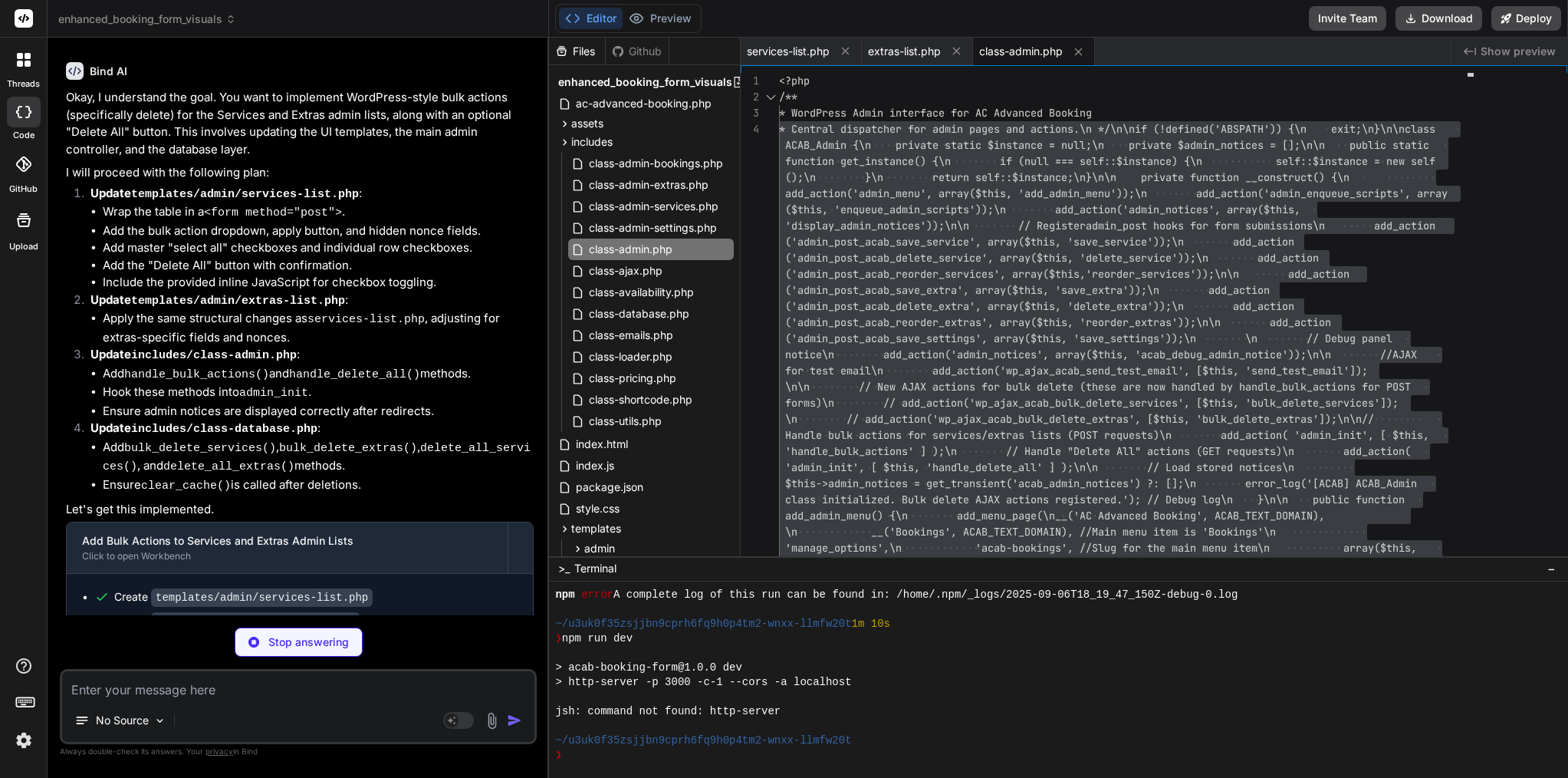
scroll to position [5939, 0]
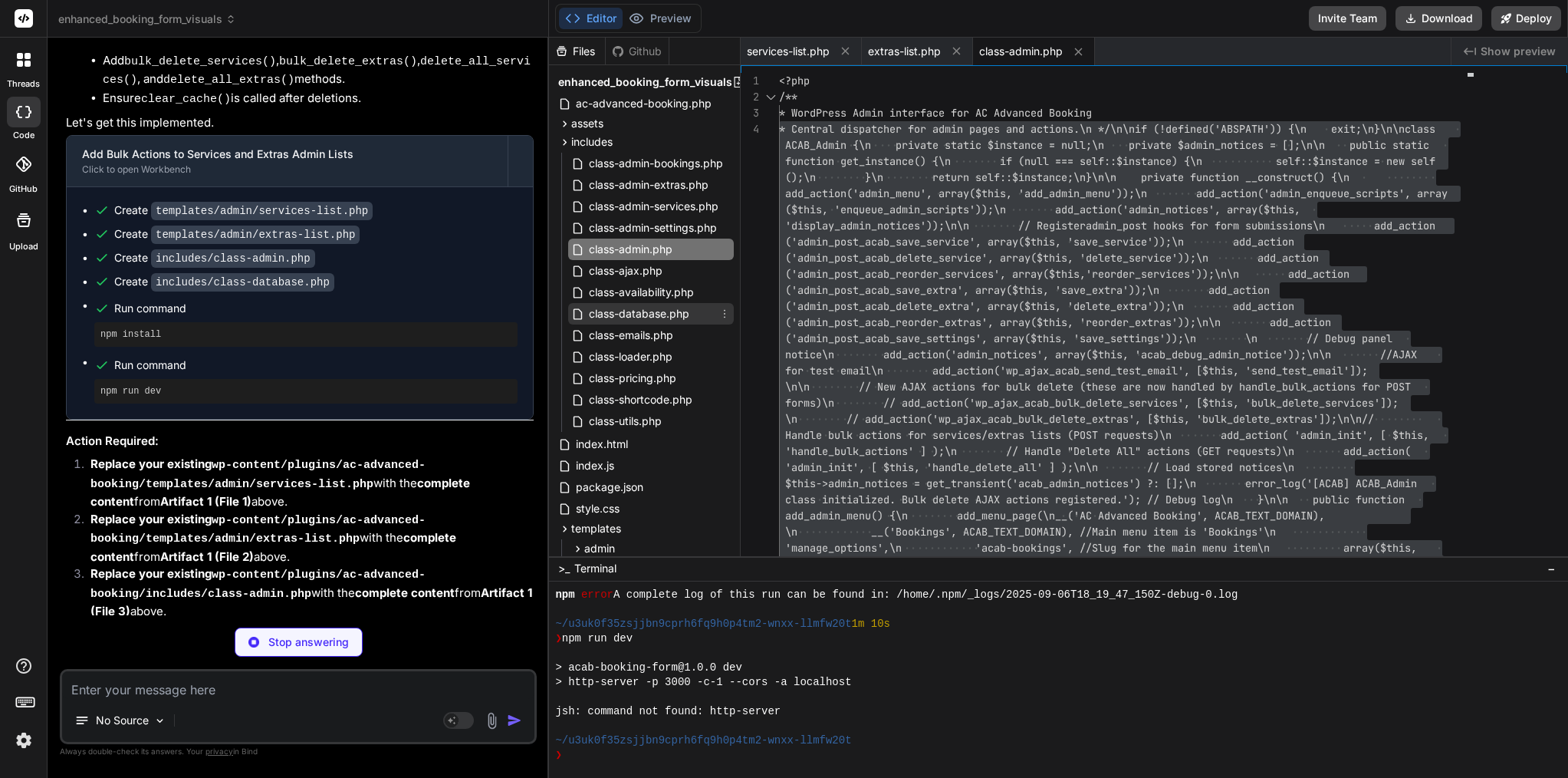
type textarea "x"
click at [673, 318] on span "class-database.php" at bounding box center [639, 314] width 104 height 19
type textarea "$this->clear_cache();\n return $count;\n }\n\n /**\n * Delete all extras.\n * @…"
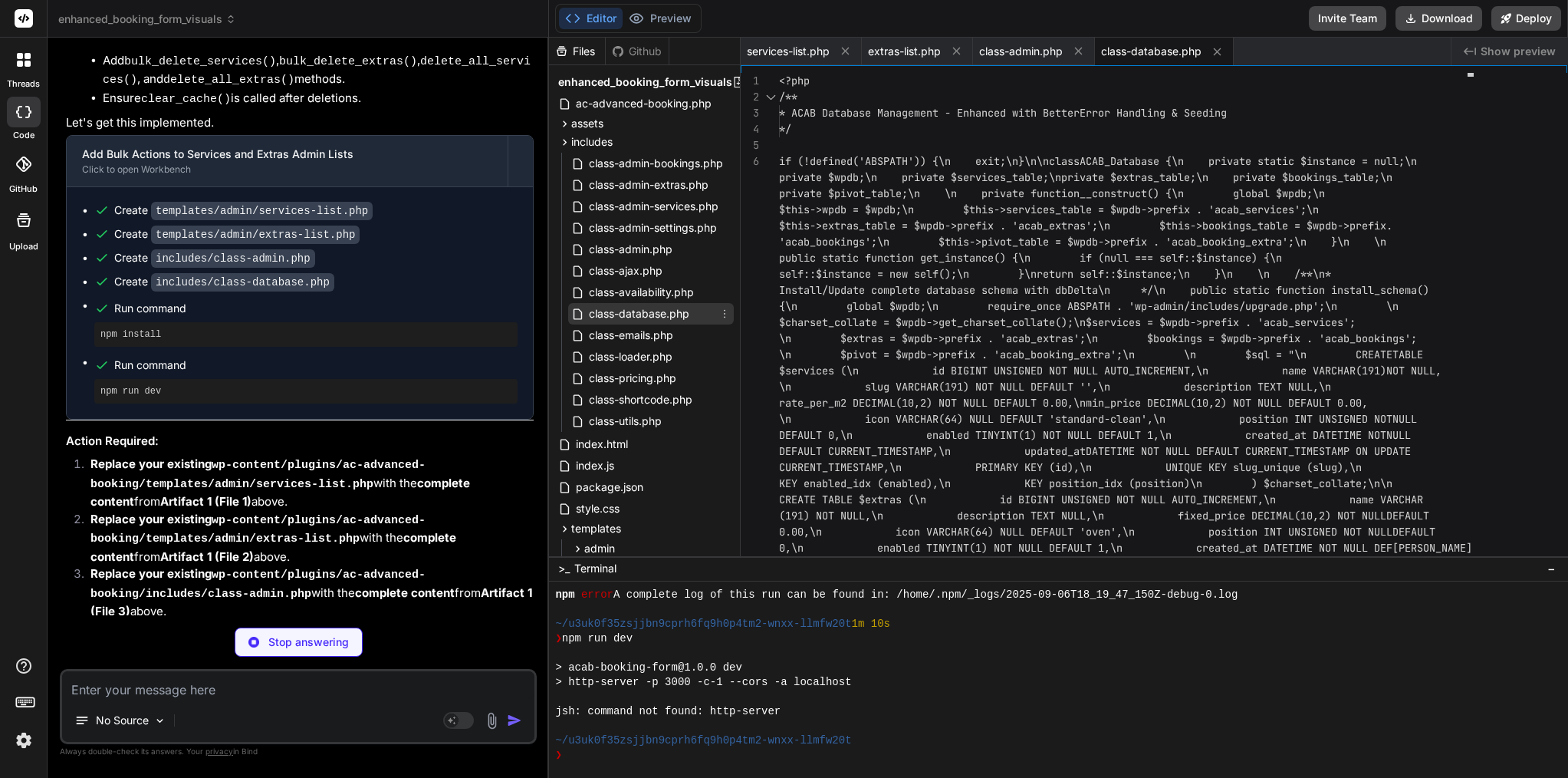
click at [626, 314] on span "class-database.php" at bounding box center [639, 314] width 104 height 19
click at [662, 310] on span "class-database.php" at bounding box center [639, 314] width 104 height 19
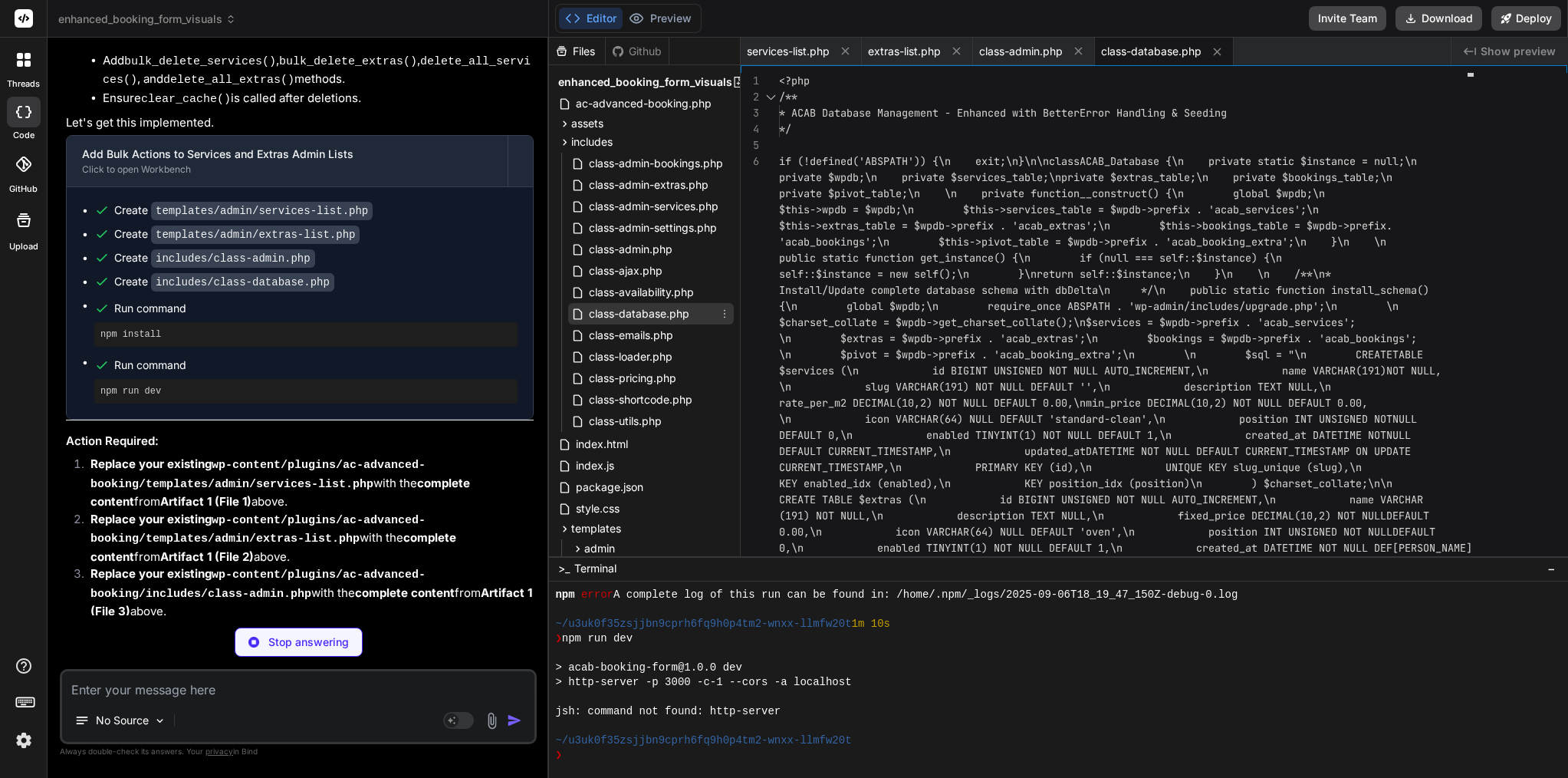
click at [662, 310] on span "class-database.php" at bounding box center [639, 314] width 104 height 19
drag, startPoint x: 151, startPoint y: 299, endPoint x: 358, endPoint y: 303, distance: 207.0
click at [361, 290] on div "Create includes/class-database.php" at bounding box center [306, 282] width 423 height 16
copy div "includes/class-database.php"
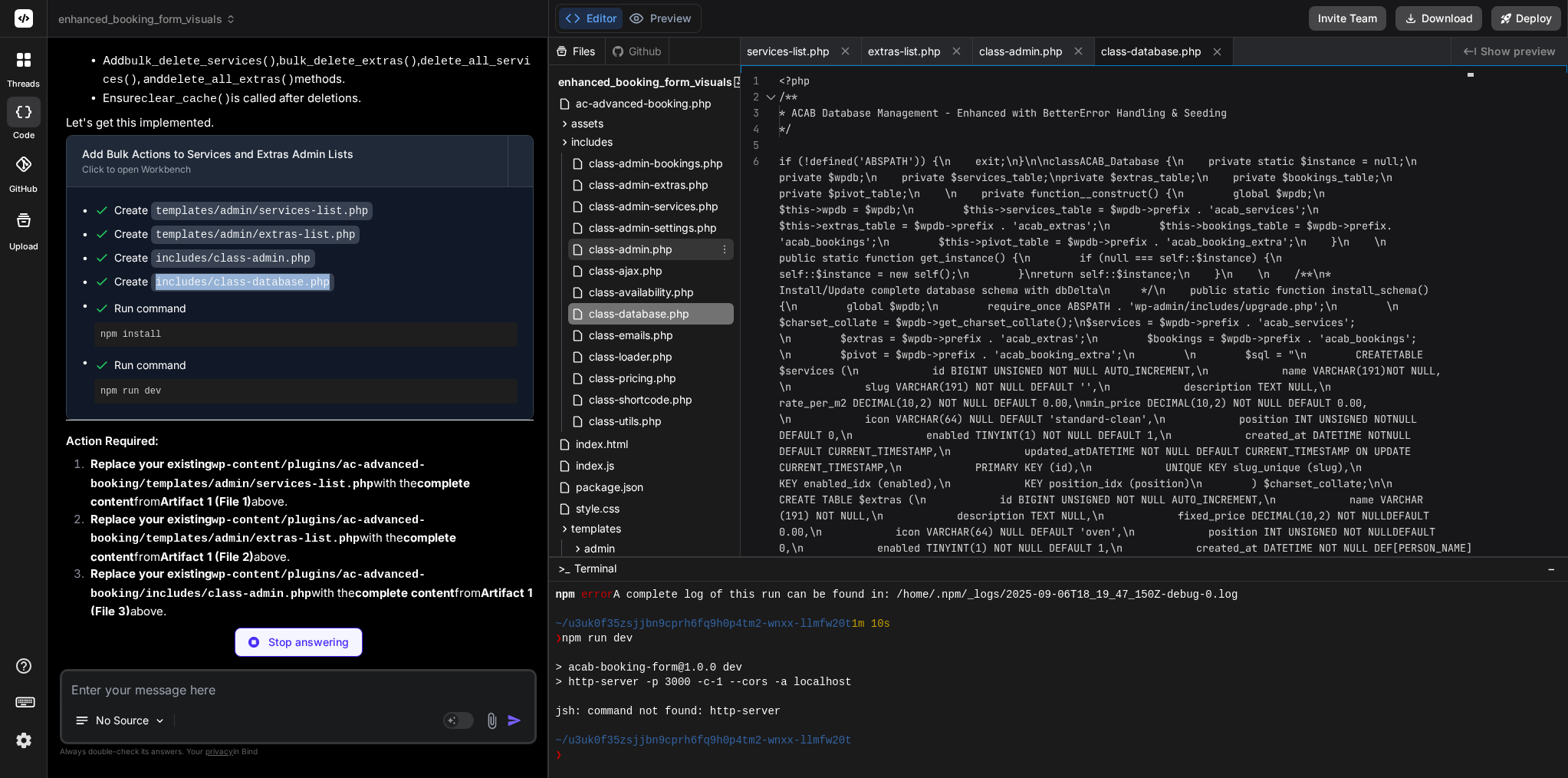
type textarea "x"
click at [653, 249] on span "class-admin.php" at bounding box center [631, 249] width 87 height 19
type textarea "ho esc_url($migration_url); ?>" class="button button-small">Run Database Migrat…"
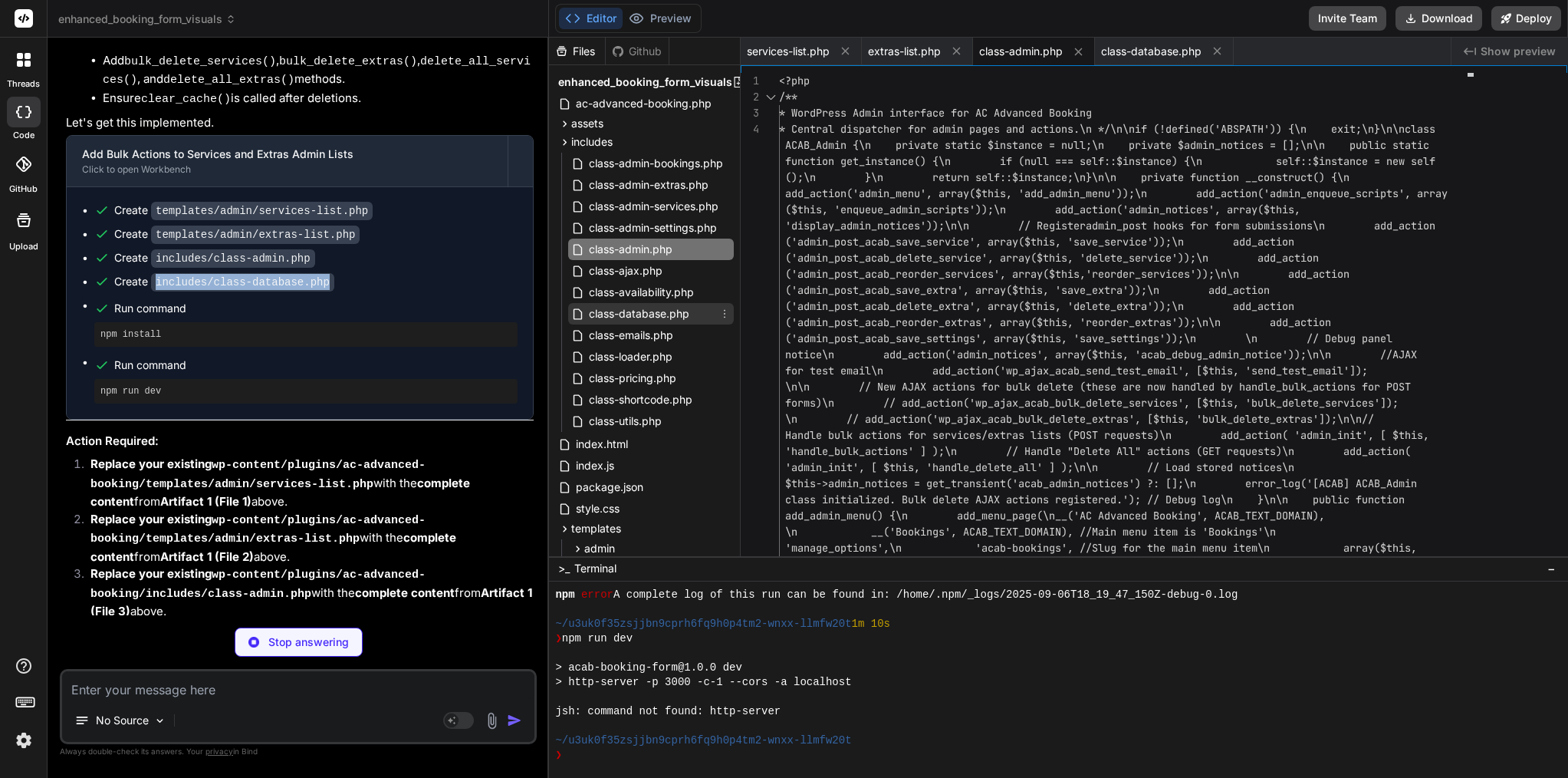
type textarea "x"
click at [647, 314] on span "class-database.php" at bounding box center [639, 314] width 104 height 19
type textarea "$this->clear_cache();\n return $count;\n }\n\n /**\n * Delete all extras.\n * @…"
type textarea "x"
type textarea "</p> </div> <?php } }"
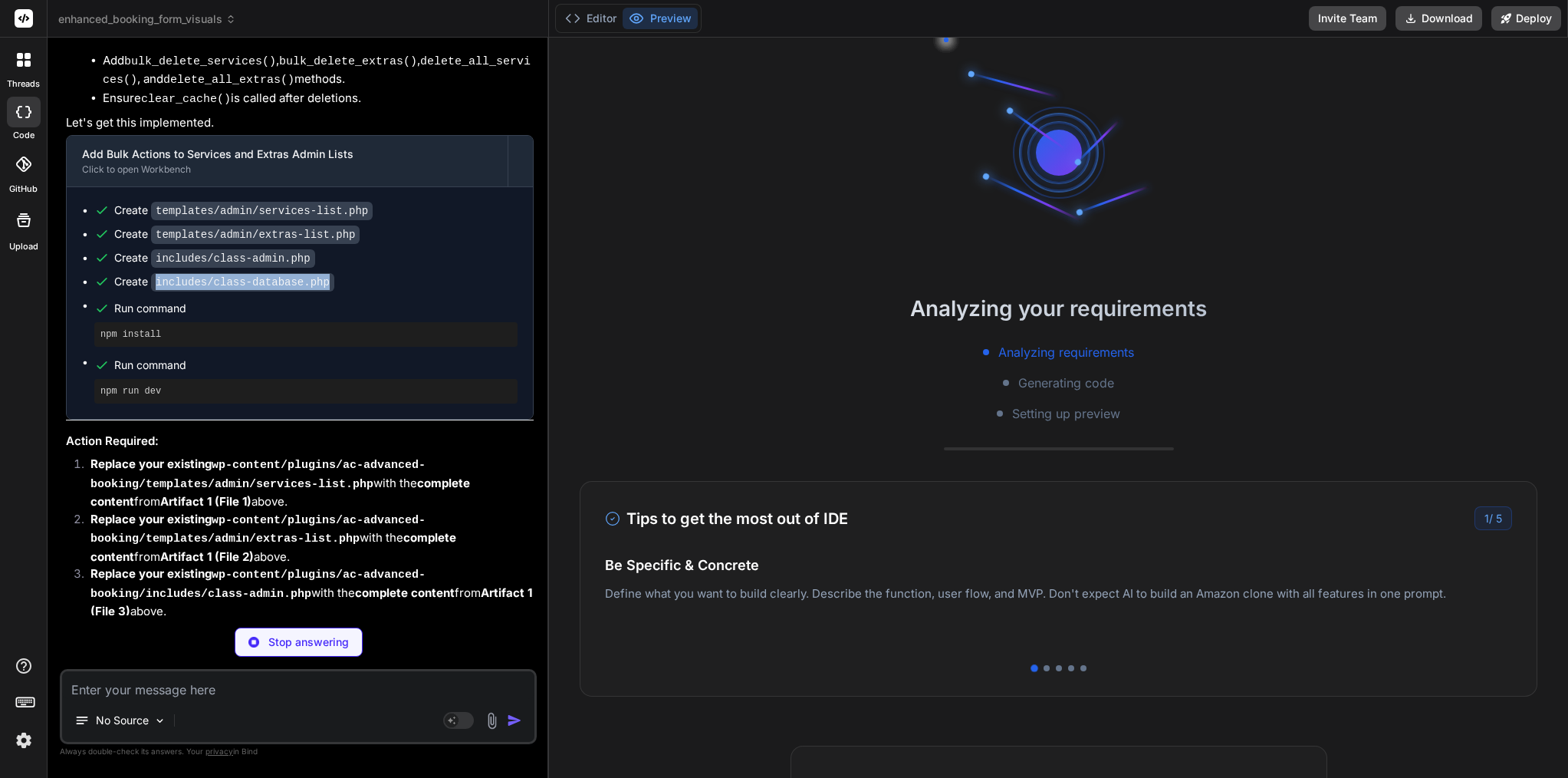
scroll to position [234, 0]
type textarea "x"
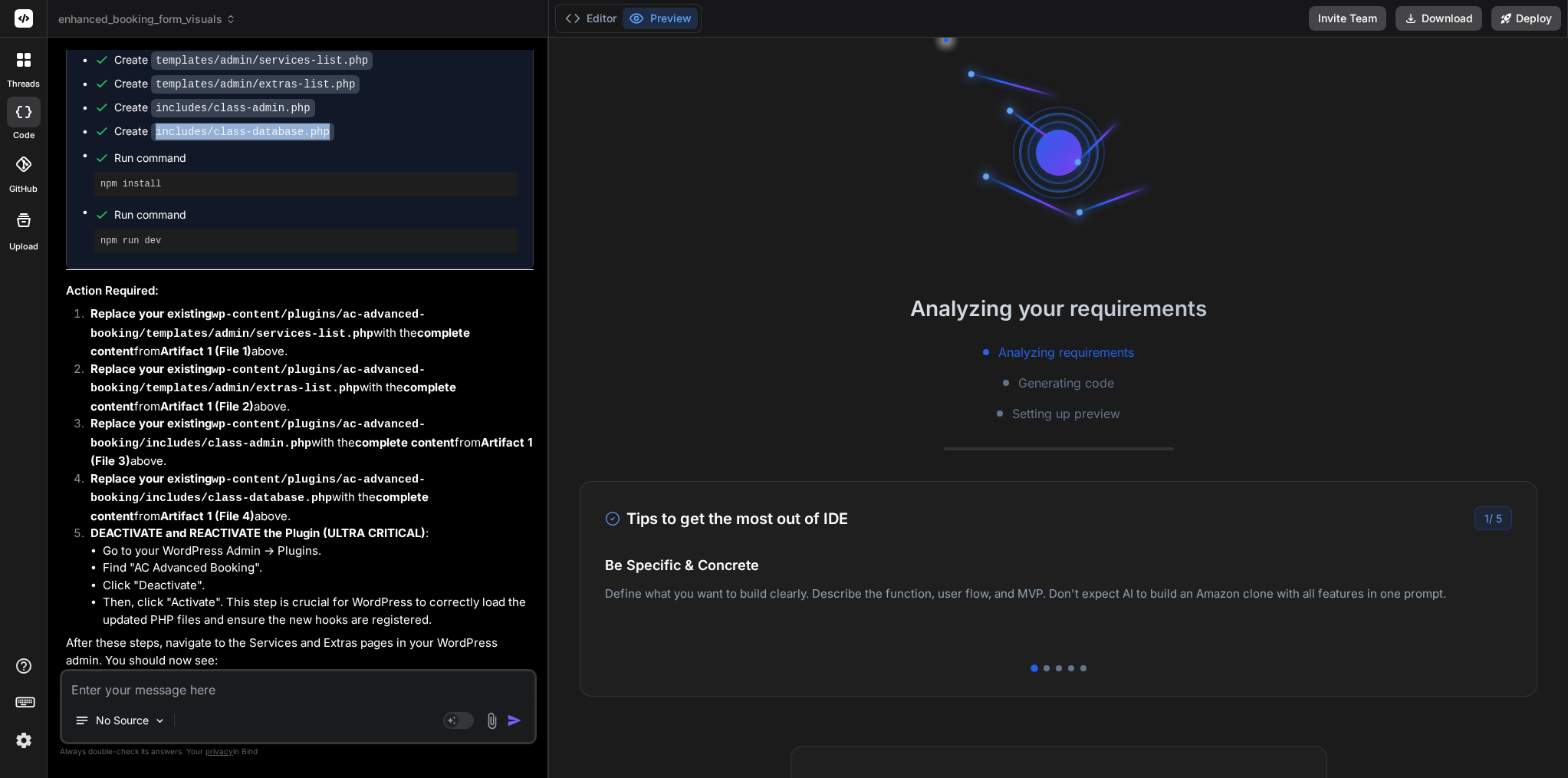
scroll to position [6111, 0]
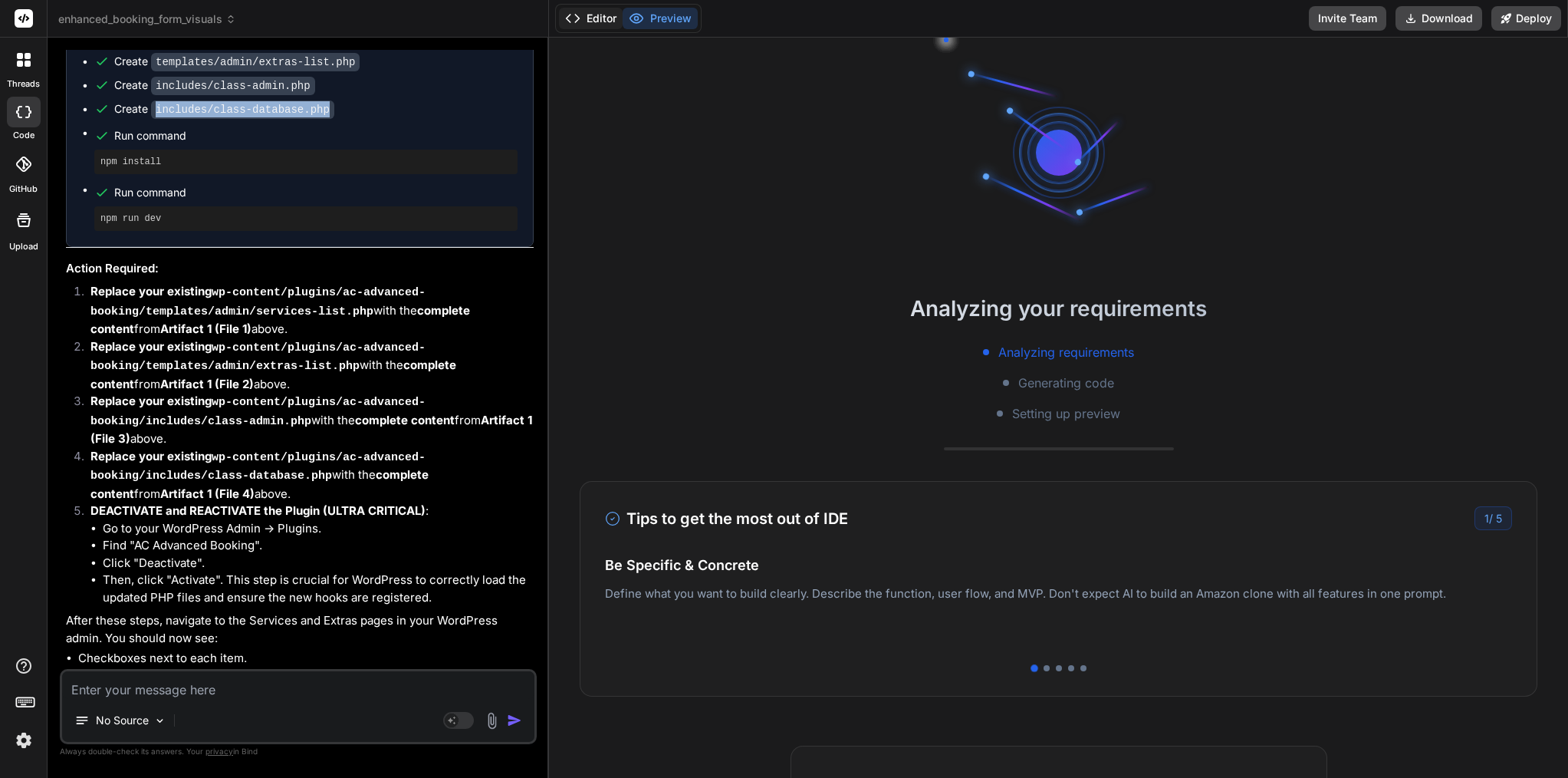
click at [611, 15] on button "Editor" at bounding box center [591, 19] width 63 height 22
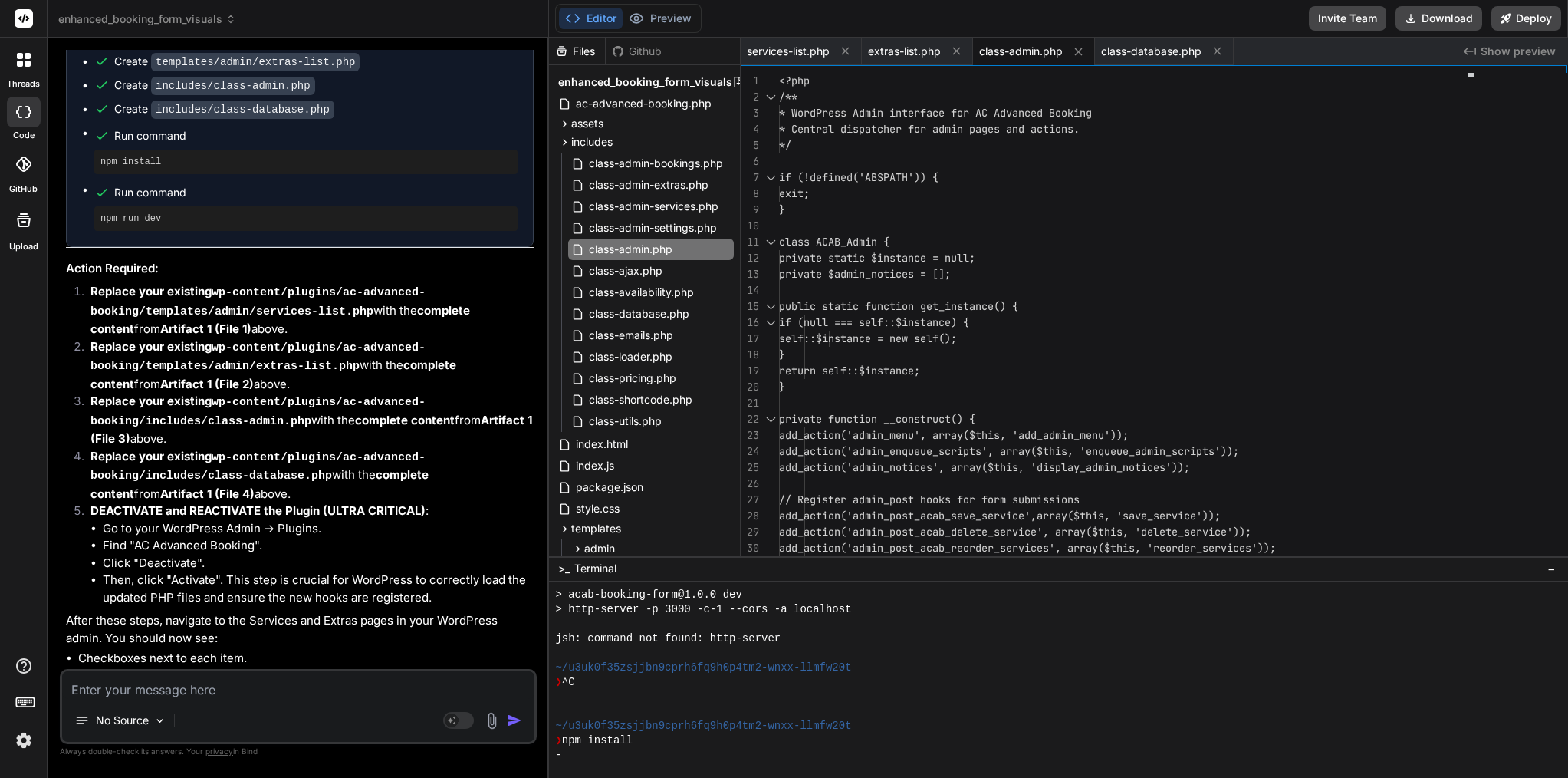
click at [255, 680] on textarea at bounding box center [299, 685] width 473 height 28
paste textarea "includes/class-database.php"
type textarea "includes/class-database.php"
type textarea "x"
type textarea "includes/class-database.php"
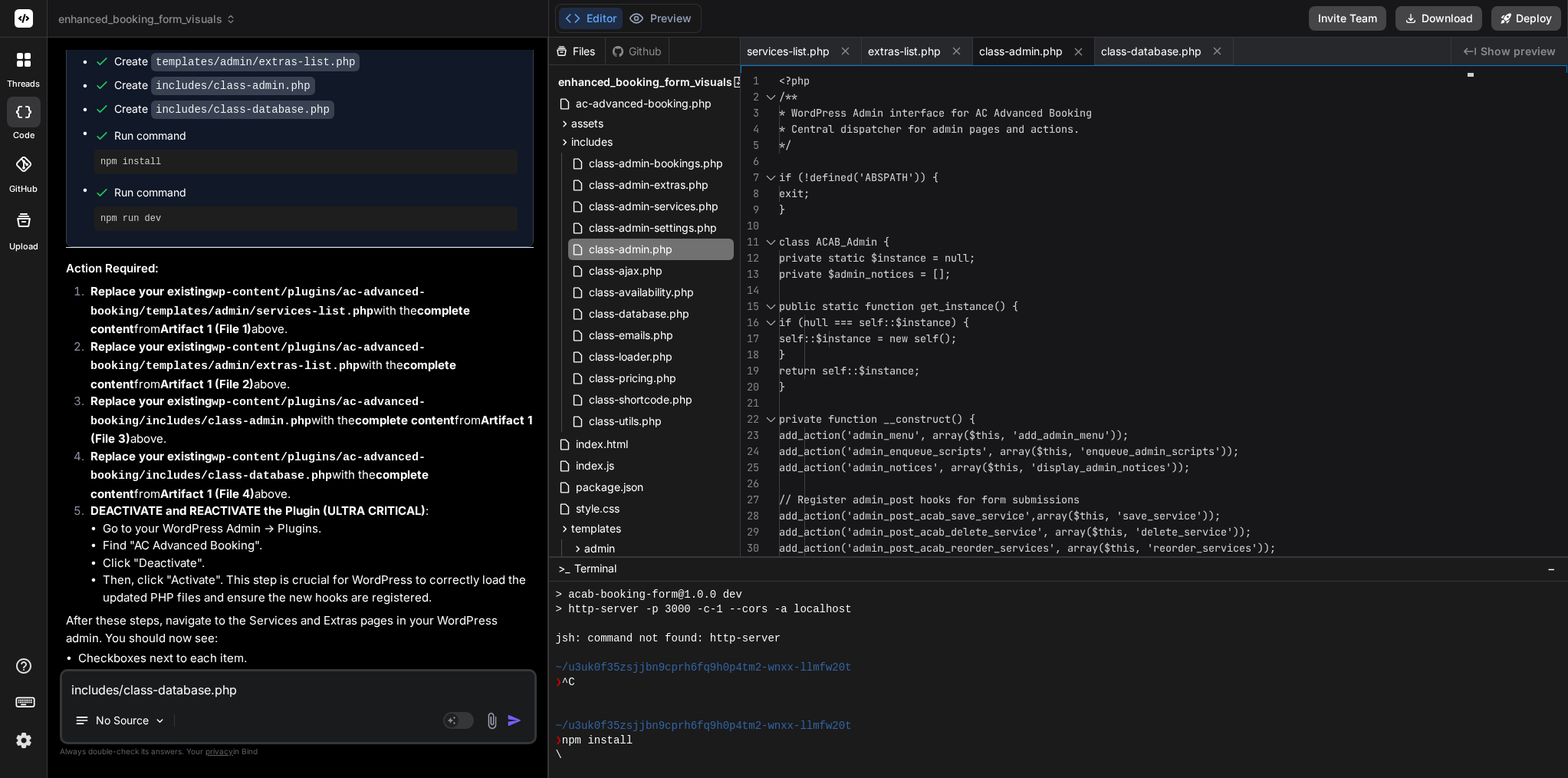
type textarea "x"
type textarea "includes/class-database.php f"
type textarea "x"
type textarea "includes/class-database.php fi"
type textarea "x"
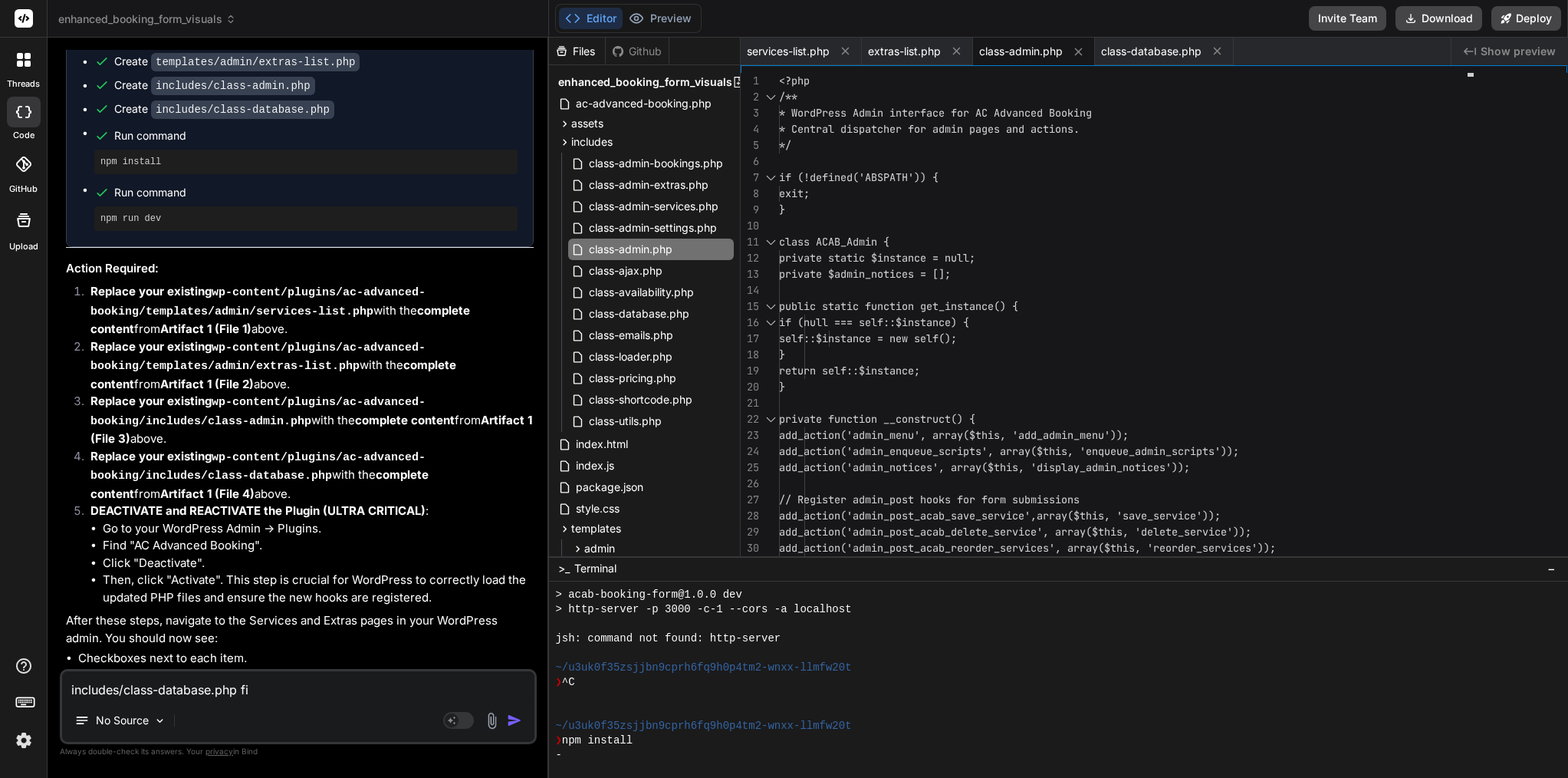
type textarea "includes/class-database.php fil"
type textarea "x"
type textarea "includes/class-database.php file"
type textarea "x"
type textarea "includes/class-database.php file"
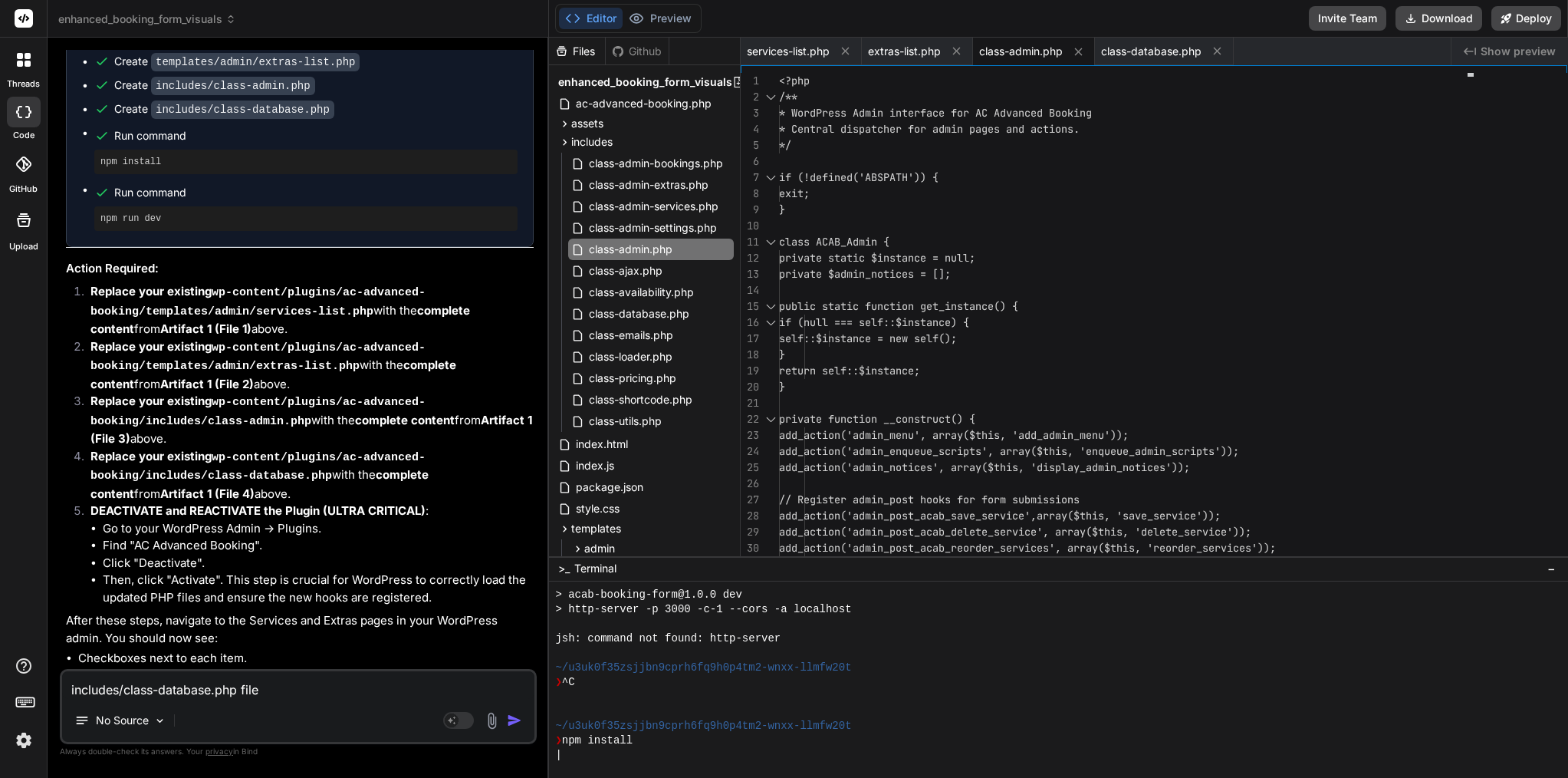
type textarea "x"
type textarea "includes/class-database.php file i"
type textarea "x"
type textarea "includes/class-database.php file is"
type textarea "x"
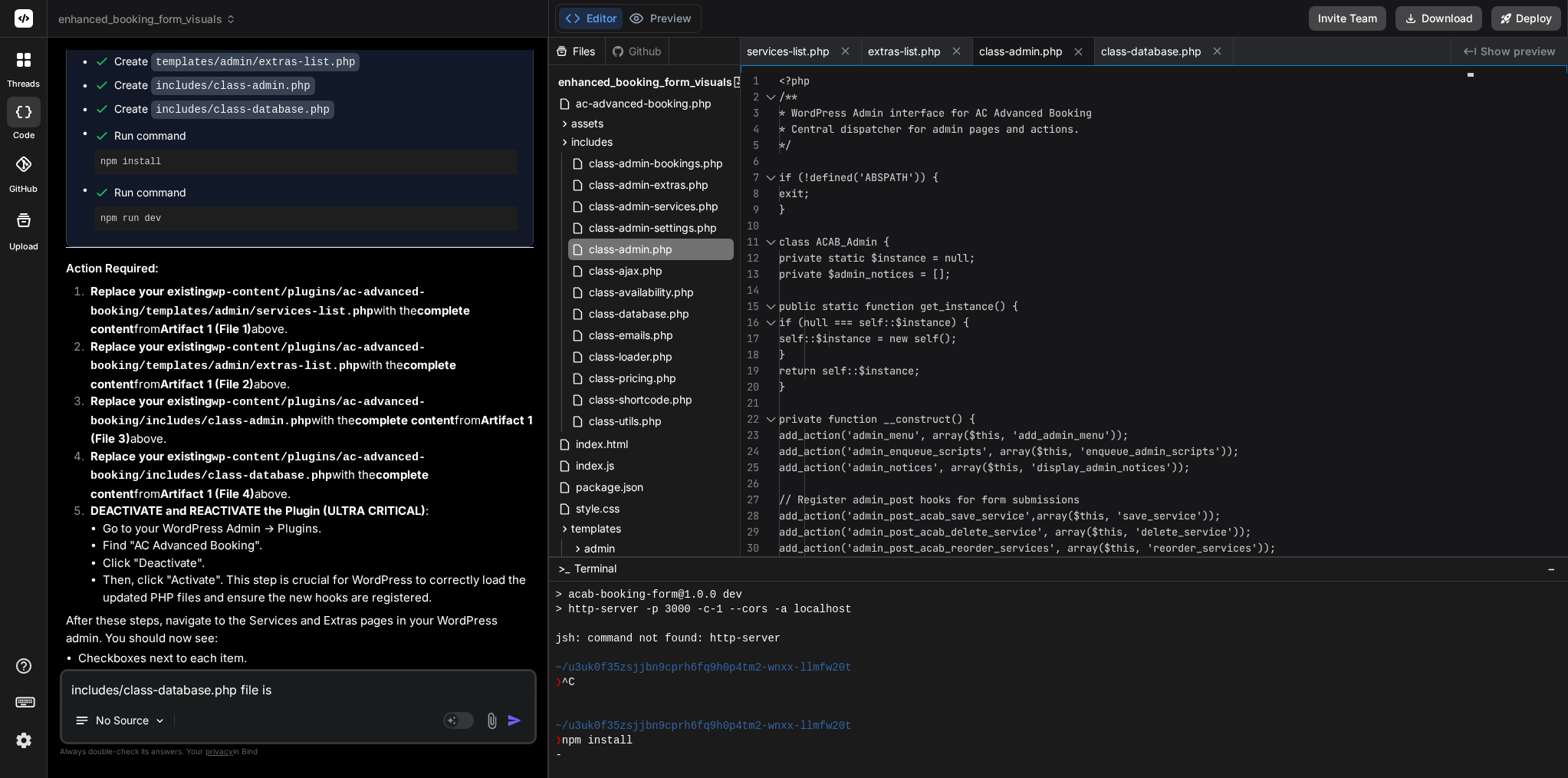
type textarea "includes/class-database.php file is"
type textarea "x"
type textarea "includes/class-database.php file is b"
type textarea "x"
type textarea "includes/class-database.php file is br"
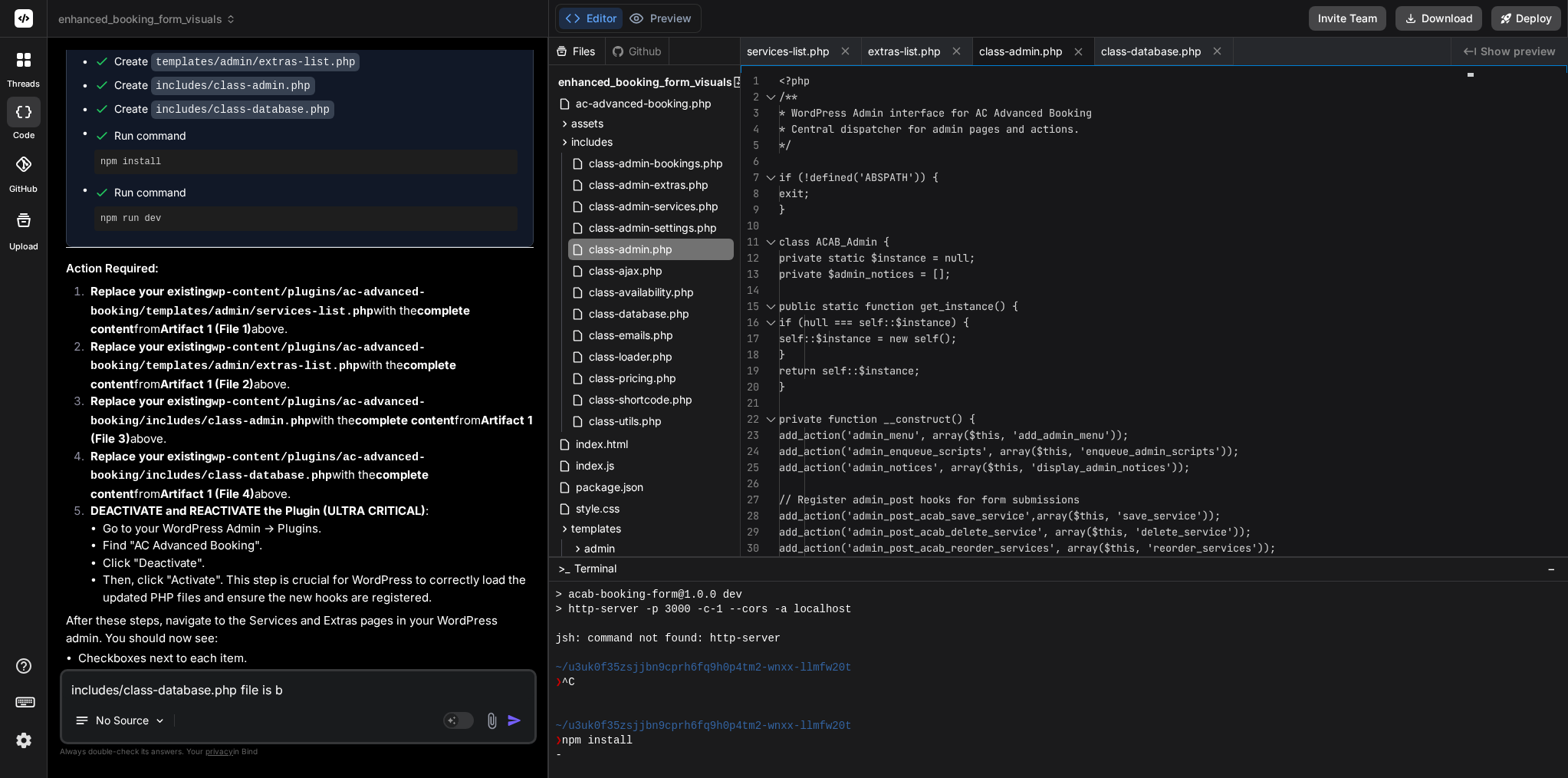
type textarea "x"
type textarea "includes/class-database.php file is bro"
type textarea "x"
type textarea "includes/class-database.php file is brok"
type textarea "x"
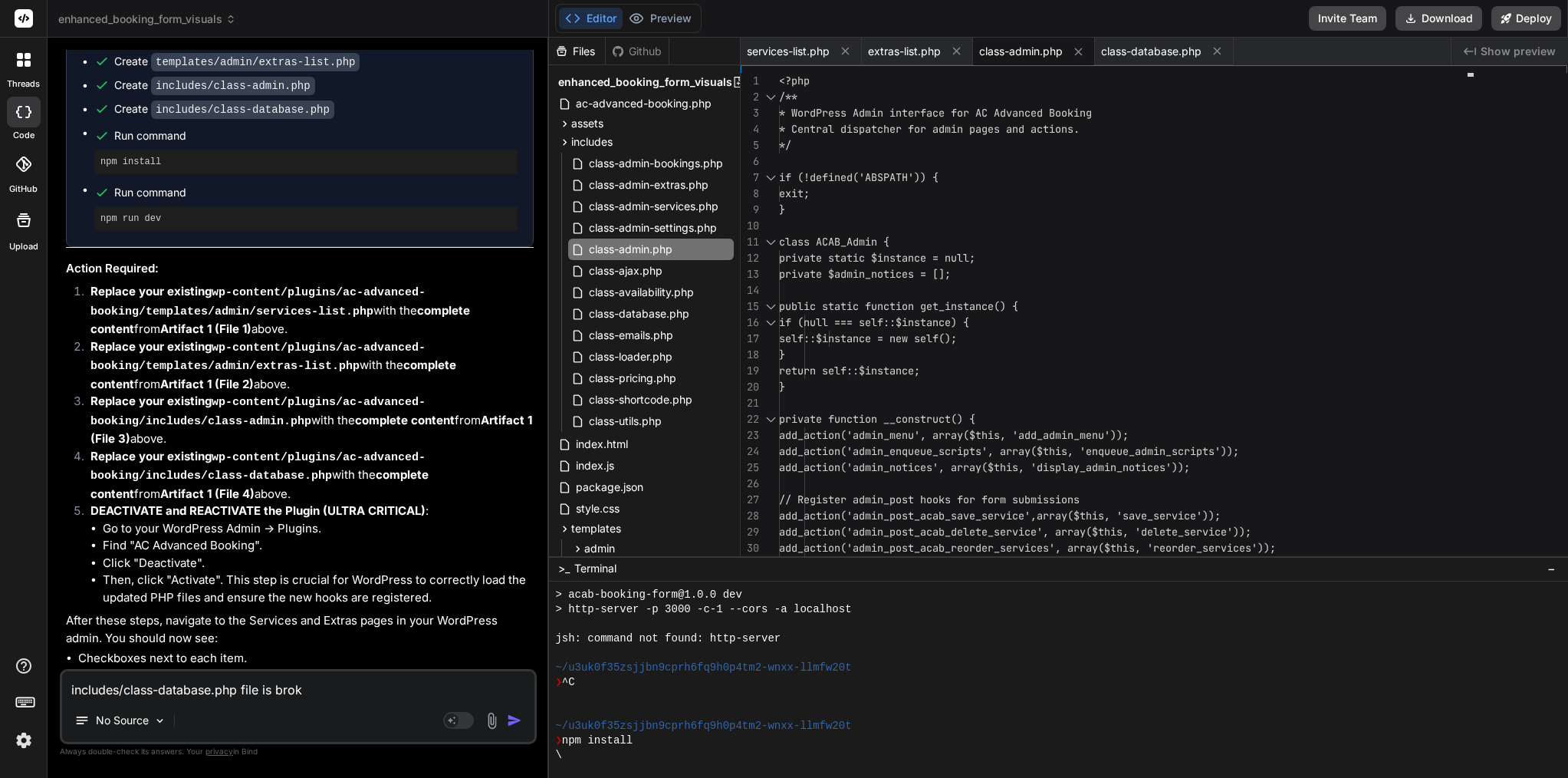
type textarea "includes/class-database.php file is broke"
type textarea "x"
type textarea "includes/class-database.php file is broken"
type textarea "x"
type textarea "includes/class-database.php file is broken"
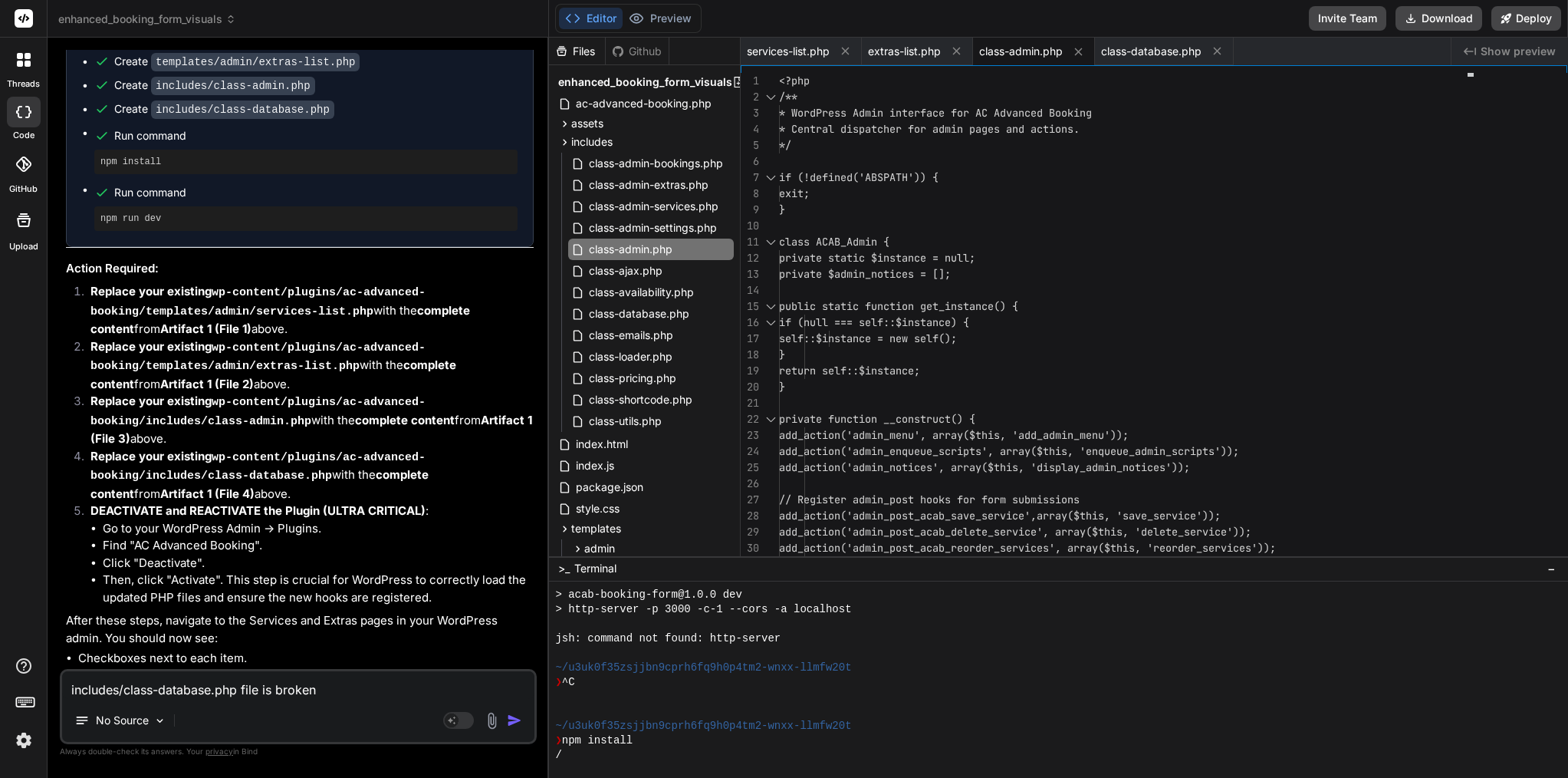
type textarea "x"
type textarea "includes/class-database.php file is broken a"
type textarea "x"
type textarea "includes/class-database.php file is broken al"
type textarea "x"
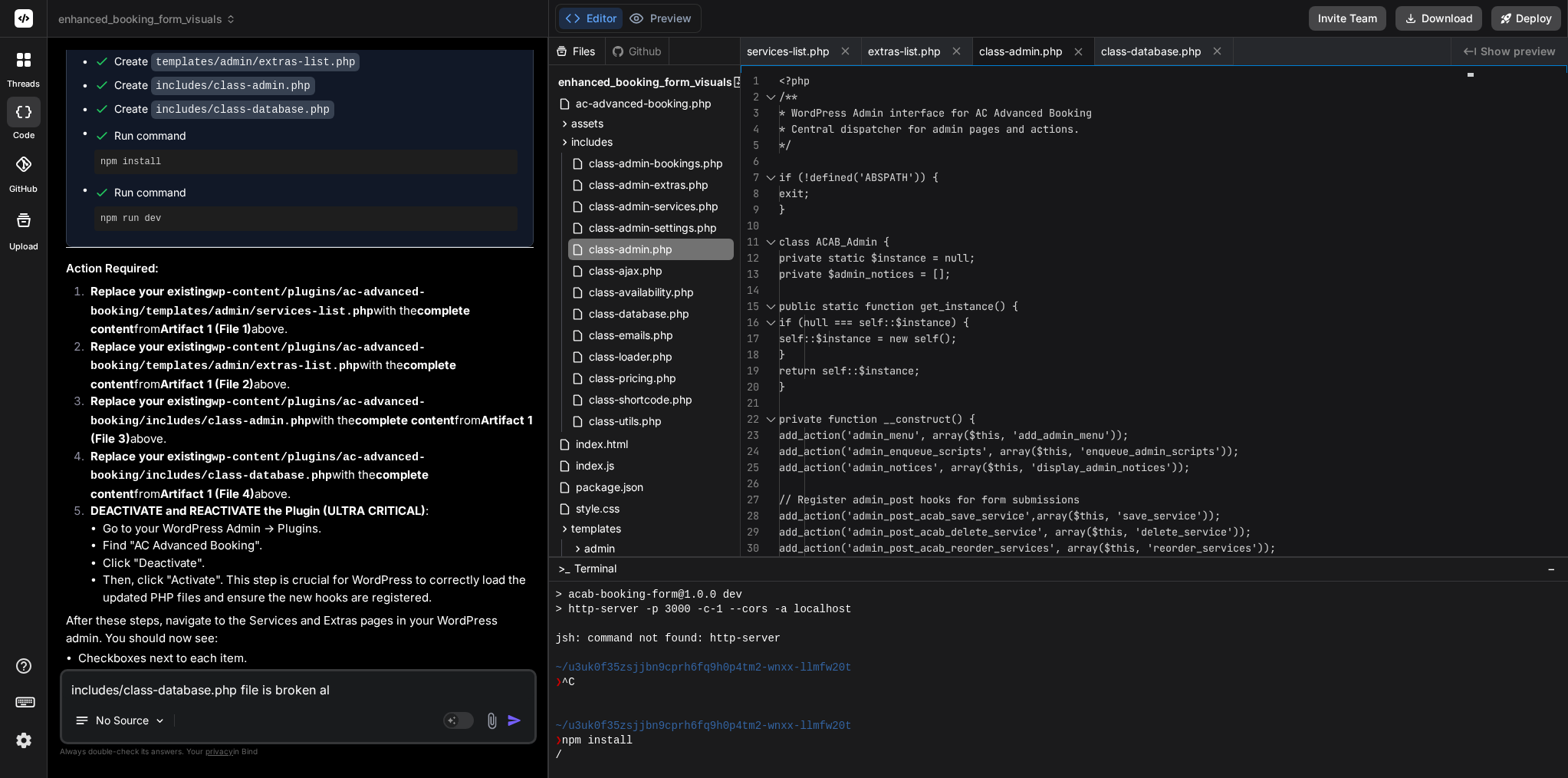
type textarea "includes/class-database.php file is broken als"
type textarea "x"
type textarea "includes/class-database.php file is broken also"
type textarea "x"
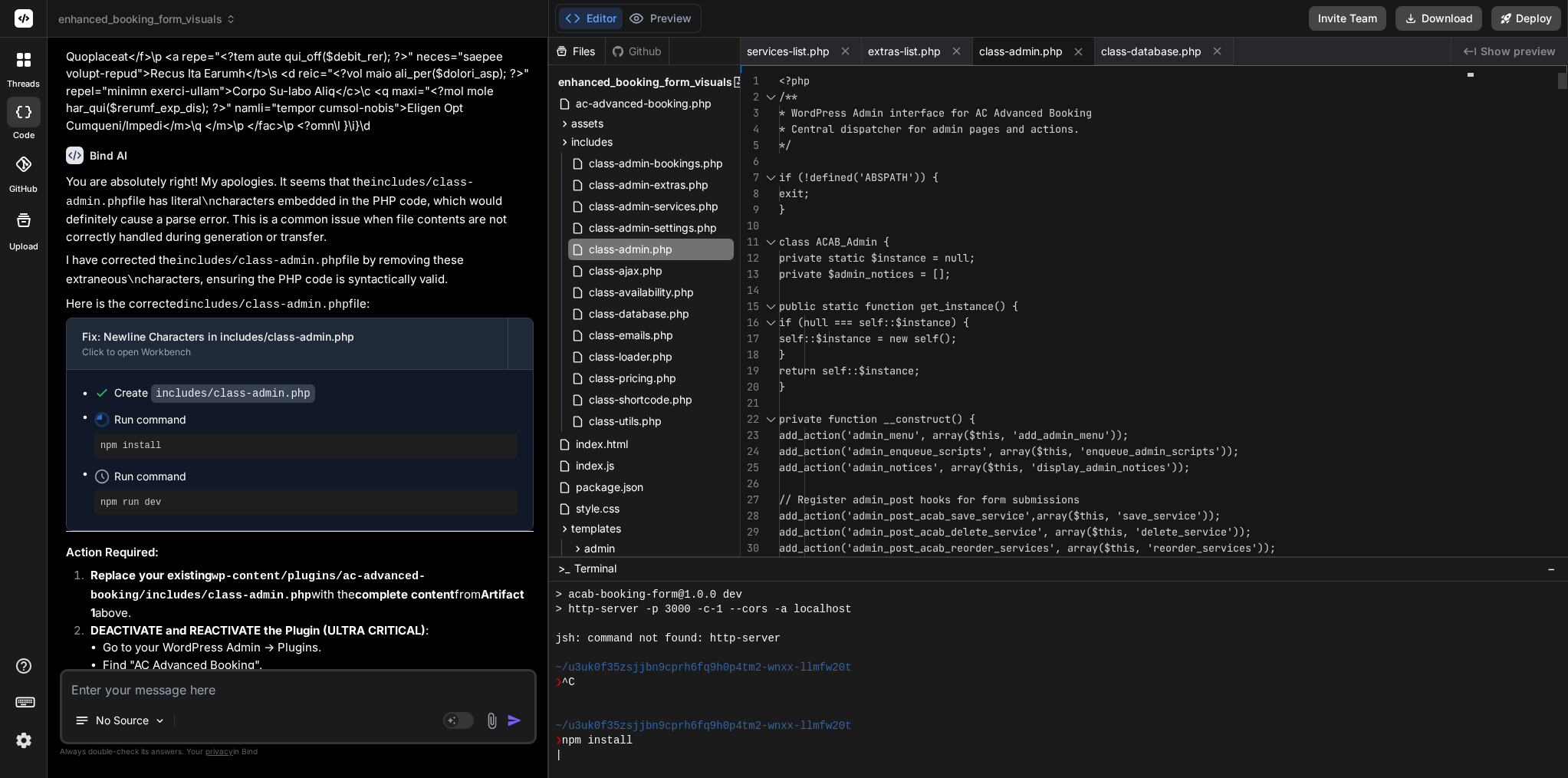
click at [888, 314] on span "public static function get_instance() {" at bounding box center [899, 307] width 239 height 16
type textarea "<?php /** * WordPress Admin interface for AC Advanced Booking * Central dispatc…"
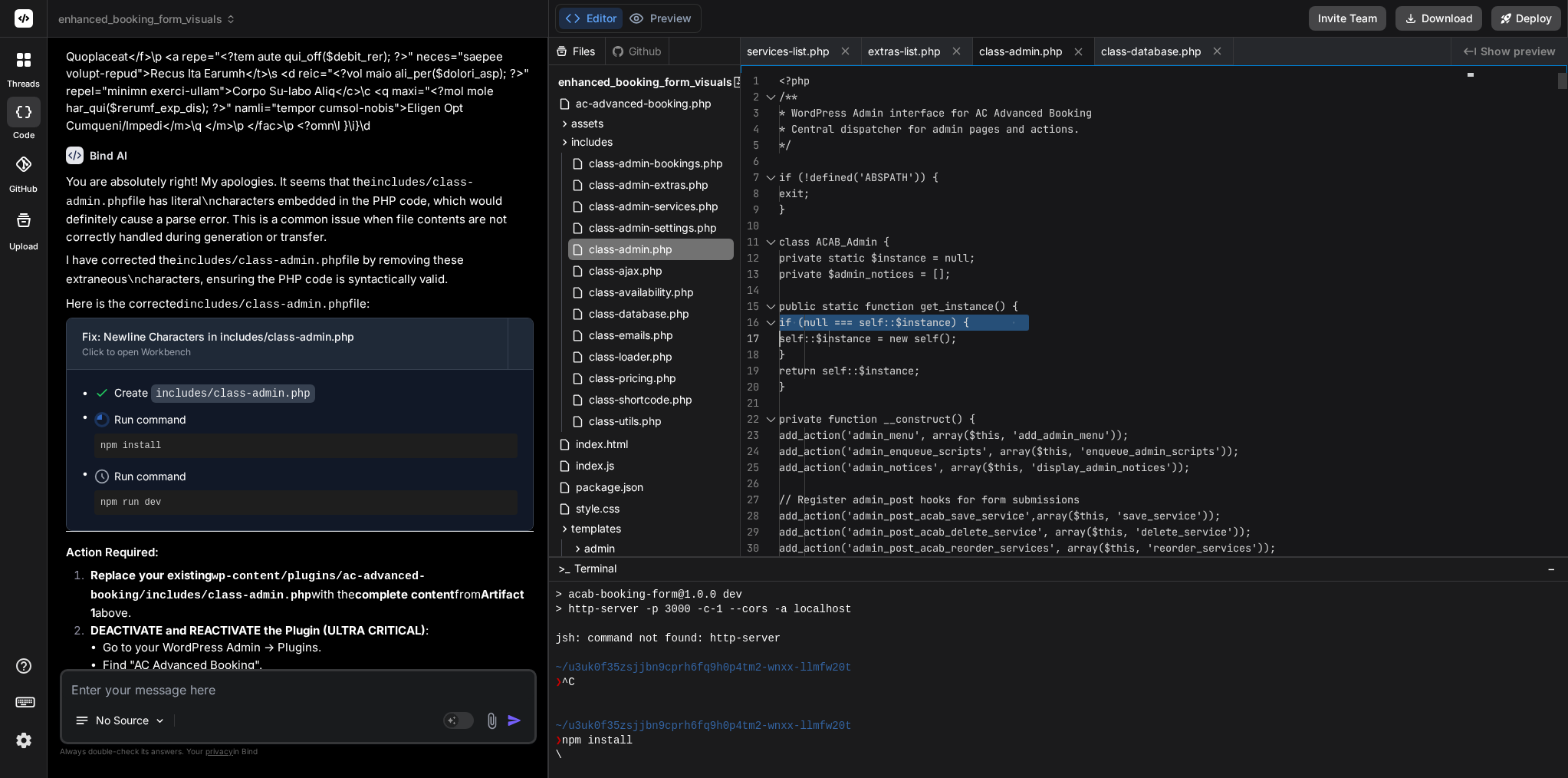
click at [888, 314] on span "public static function get_instance() {" at bounding box center [899, 307] width 239 height 16
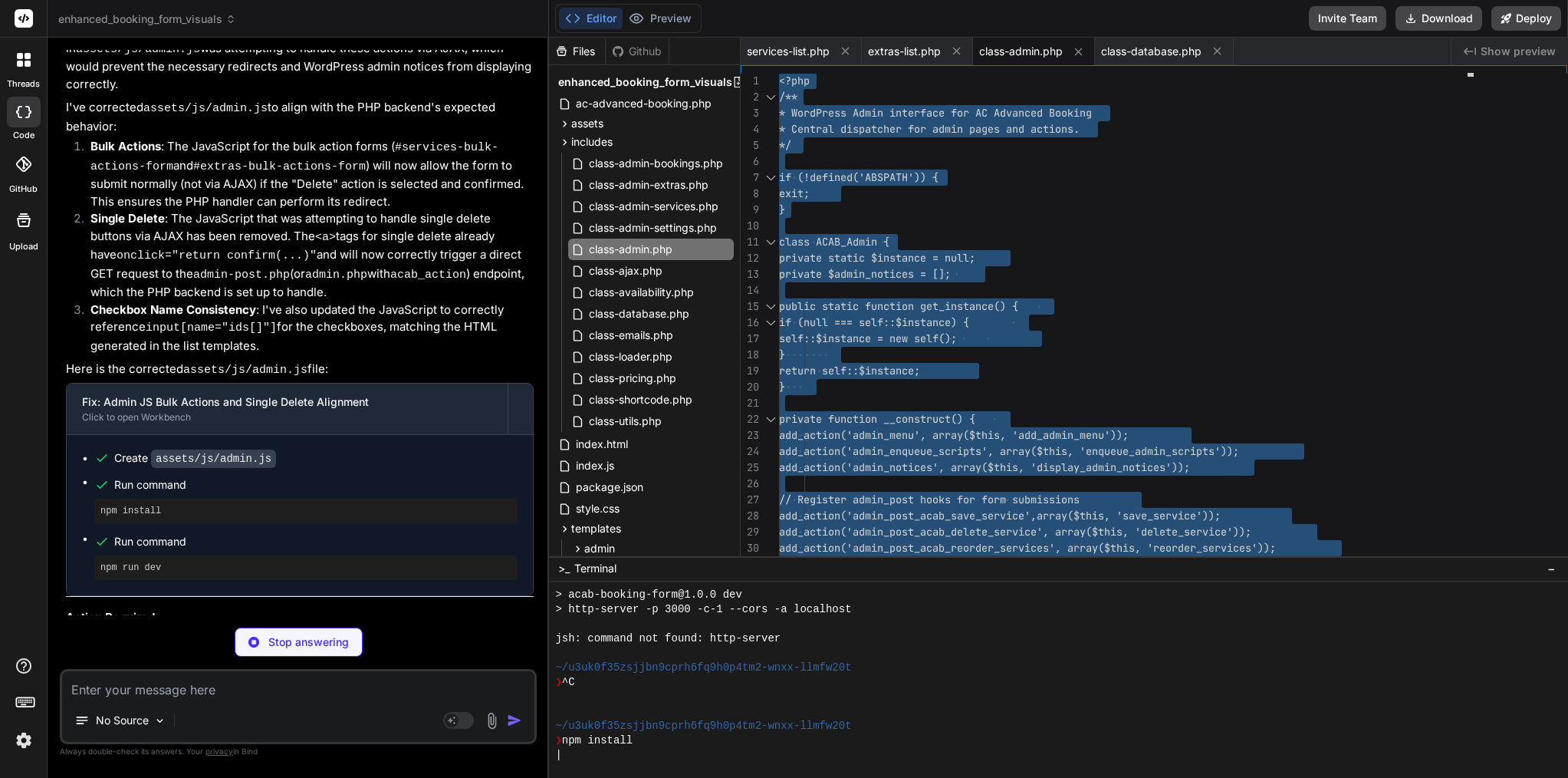
scroll to position [7080, 0]
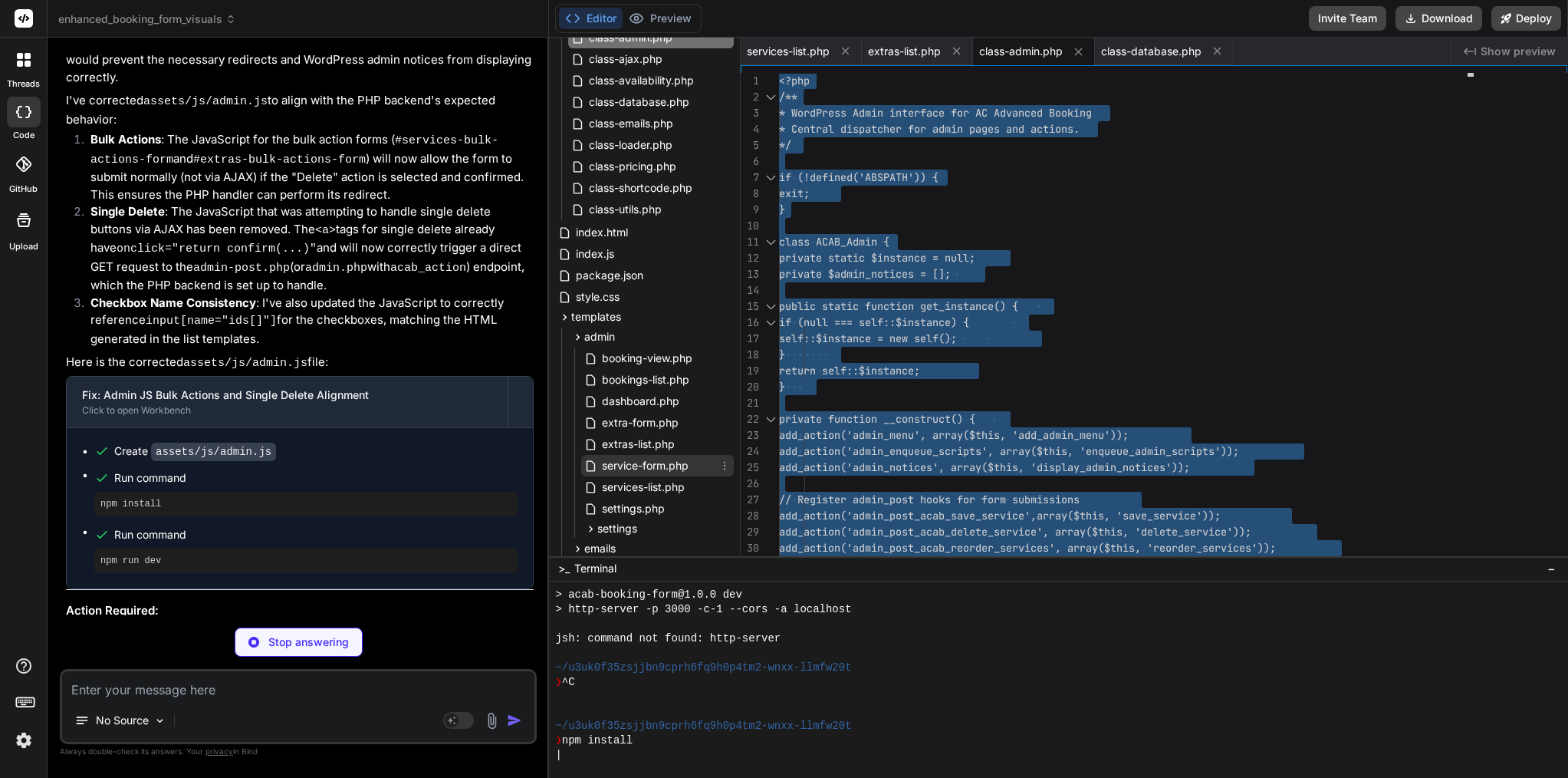
type textarea "x"
type textarea "$this->wpdb->query( "TRUNCATE TABLE {$this->extras_table}" ); $this->clear_cach…"
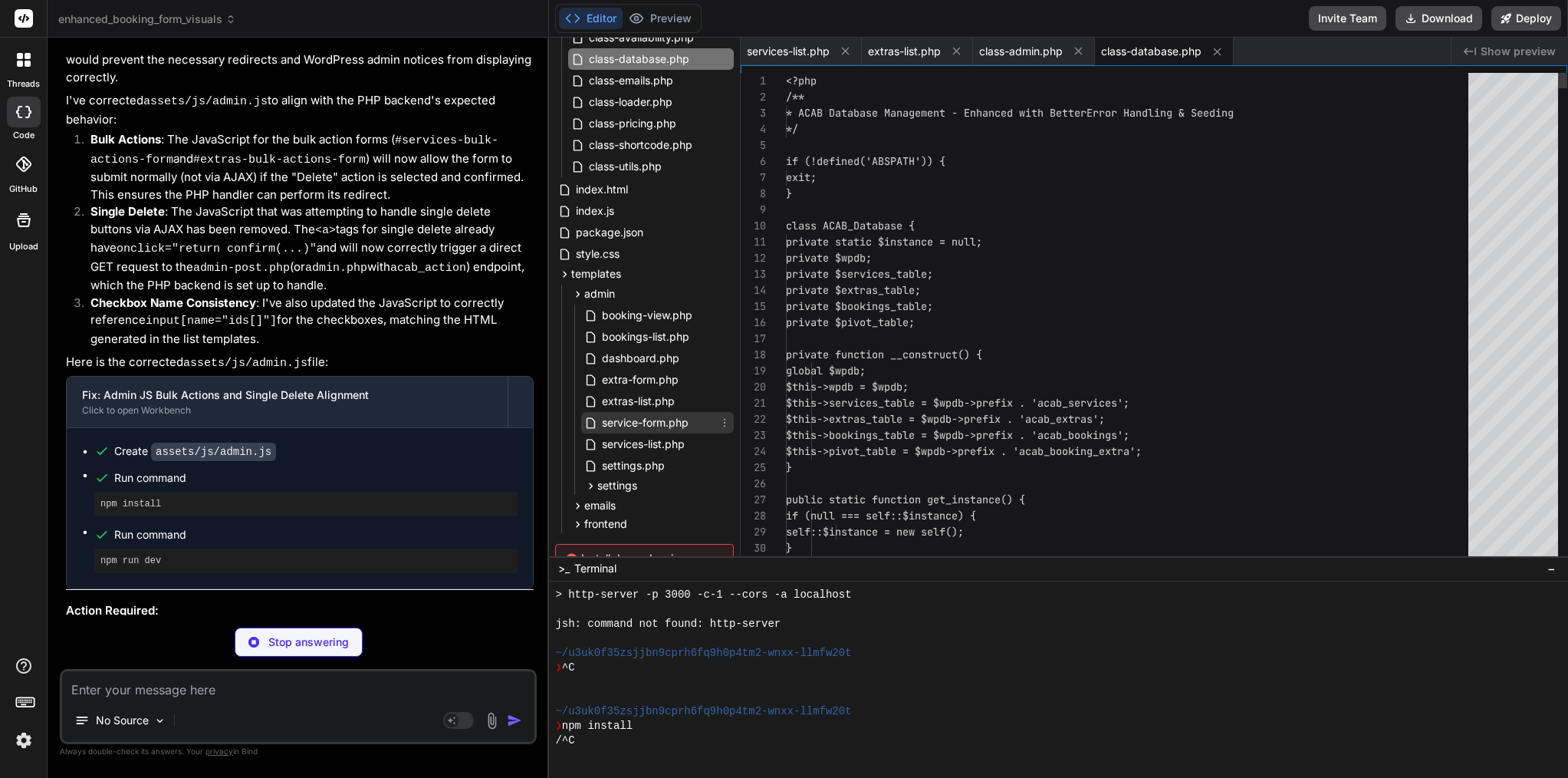
scroll to position [321, 0]
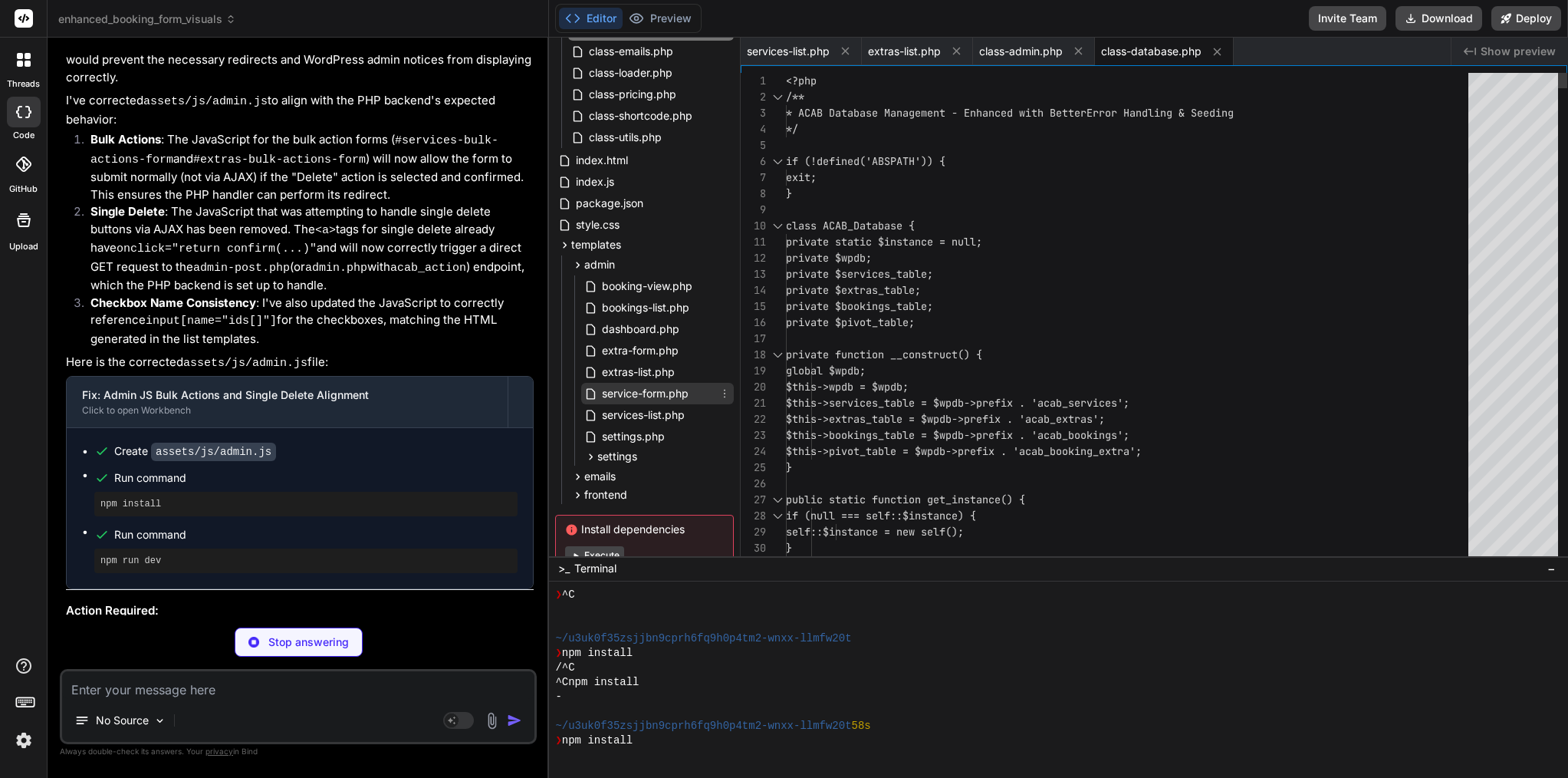
type textarea "x"
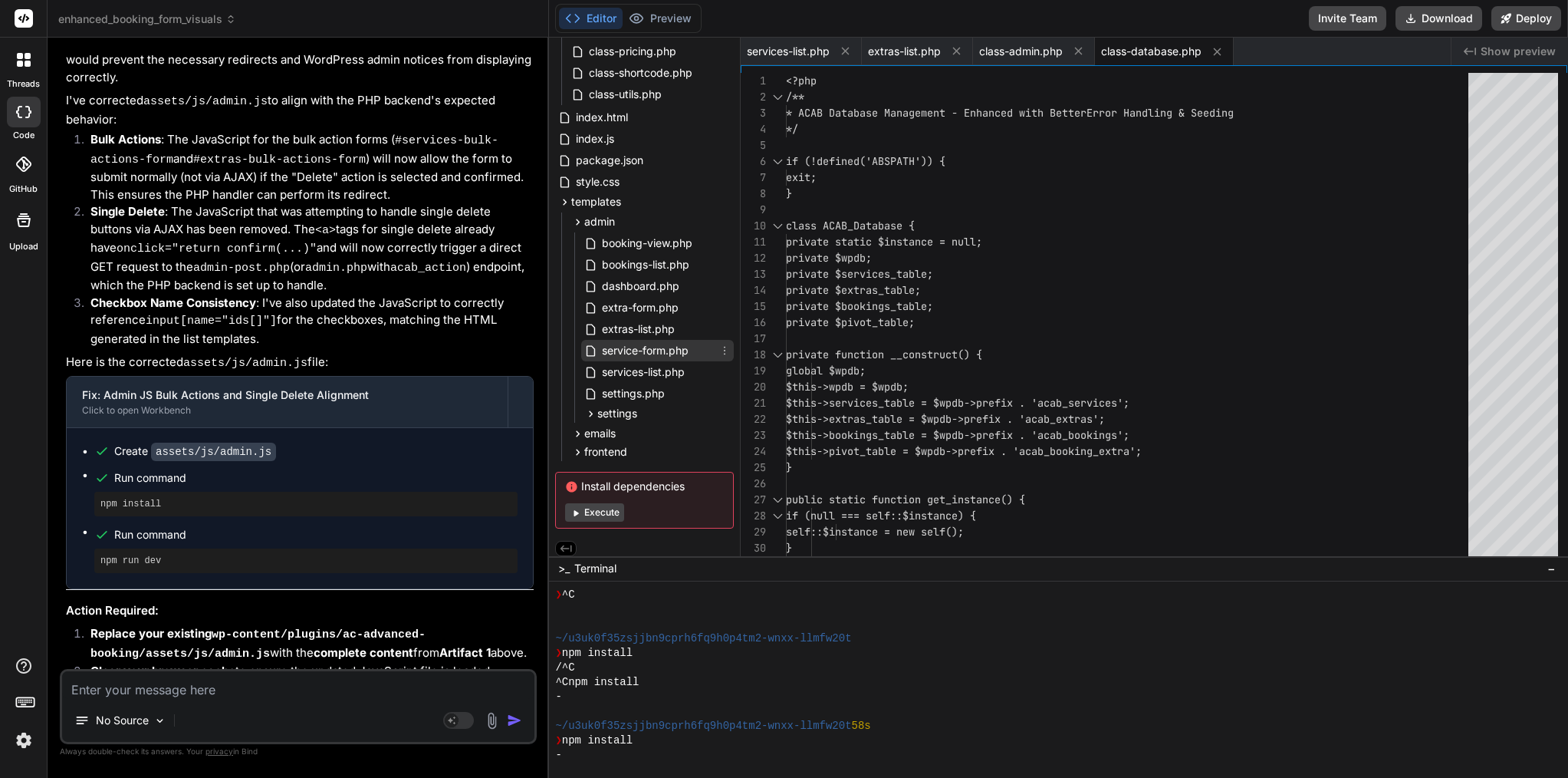
scroll to position [337, 0]
click at [223, 442] on code "assets/js/admin.js" at bounding box center [214, 451] width 125 height 19
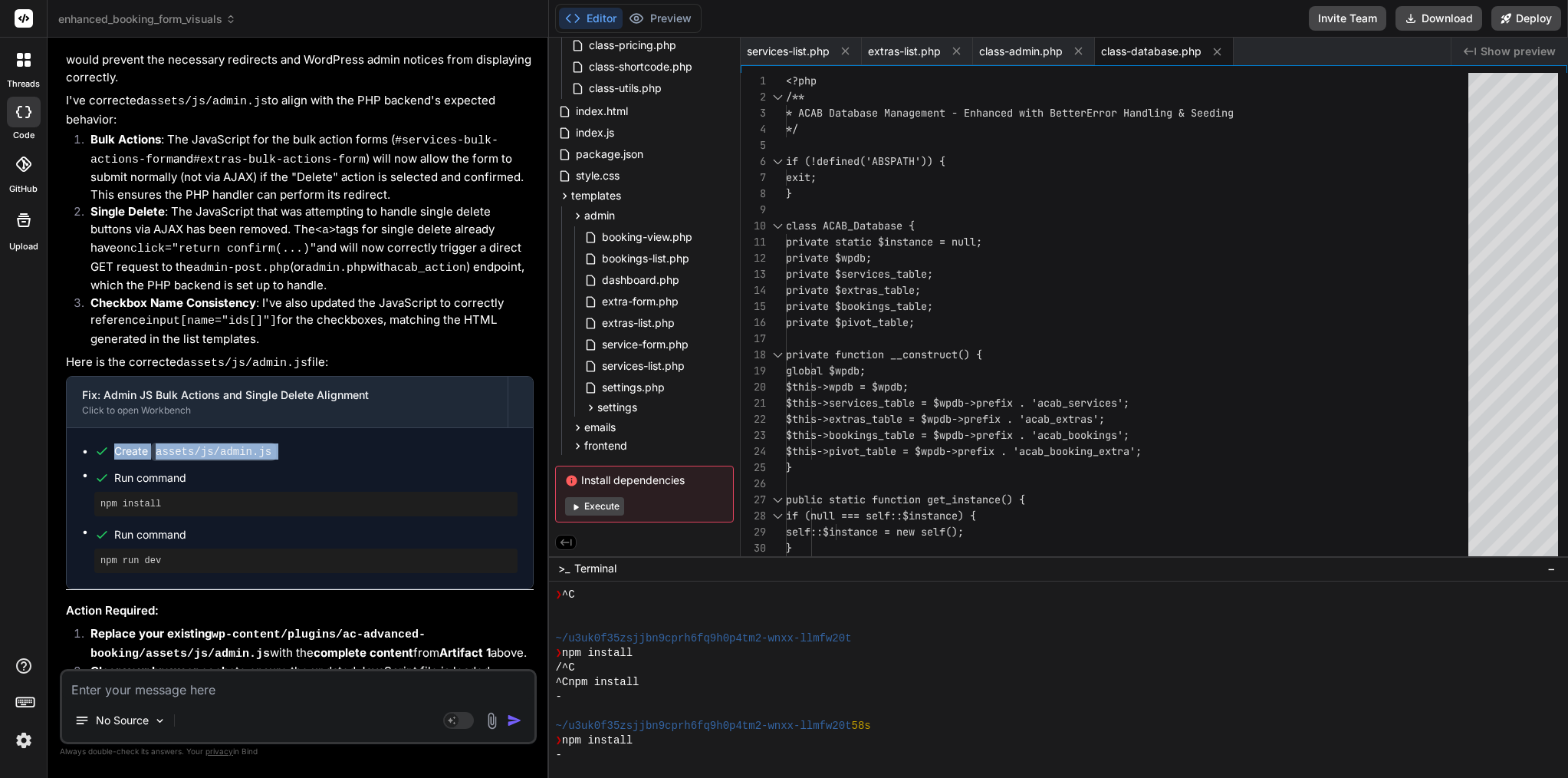
click at [223, 442] on code "assets/js/admin.js" at bounding box center [214, 451] width 125 height 19
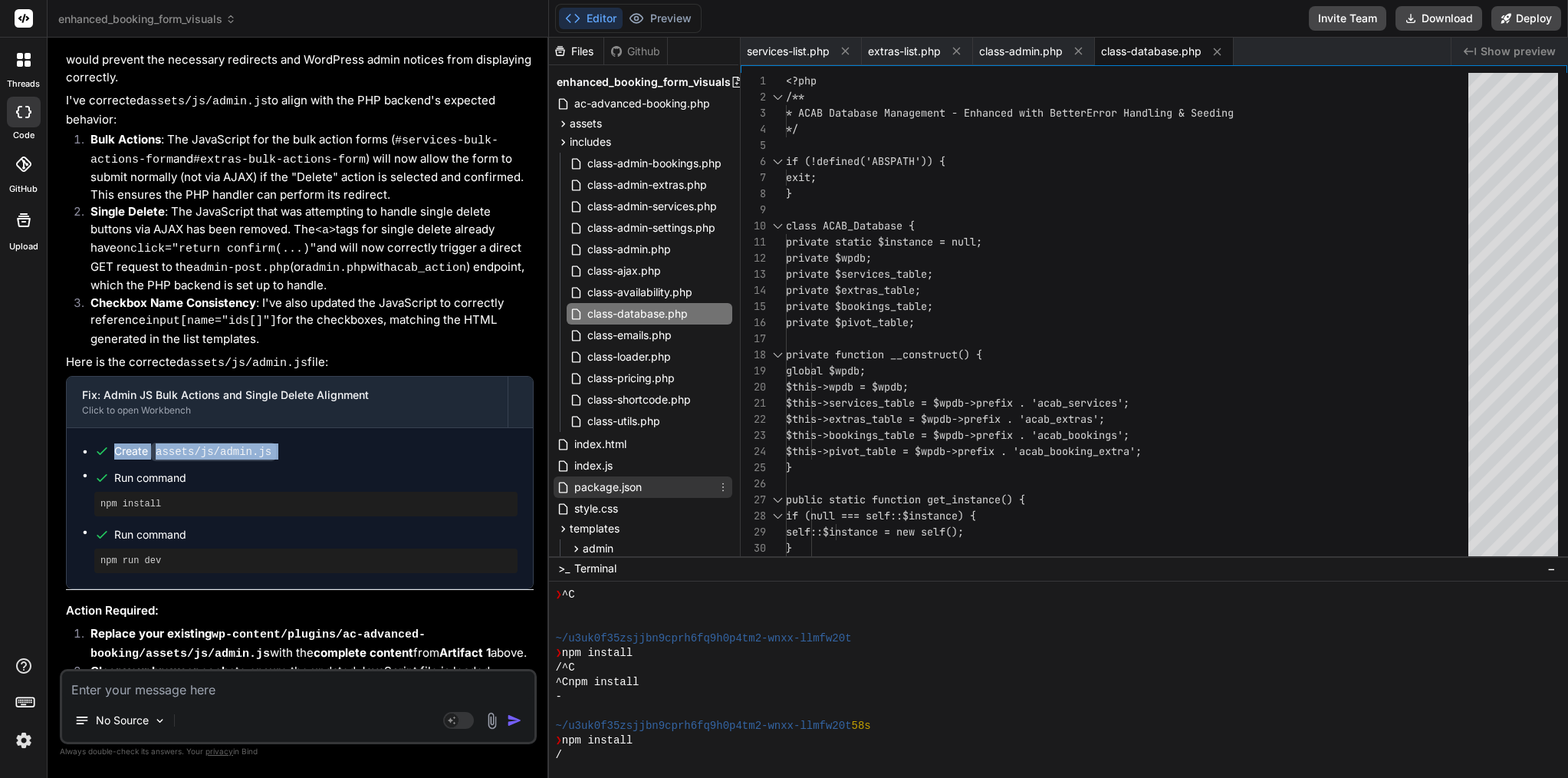
scroll to position [0, 2]
click at [586, 125] on span "assets" at bounding box center [586, 124] width 33 height 16
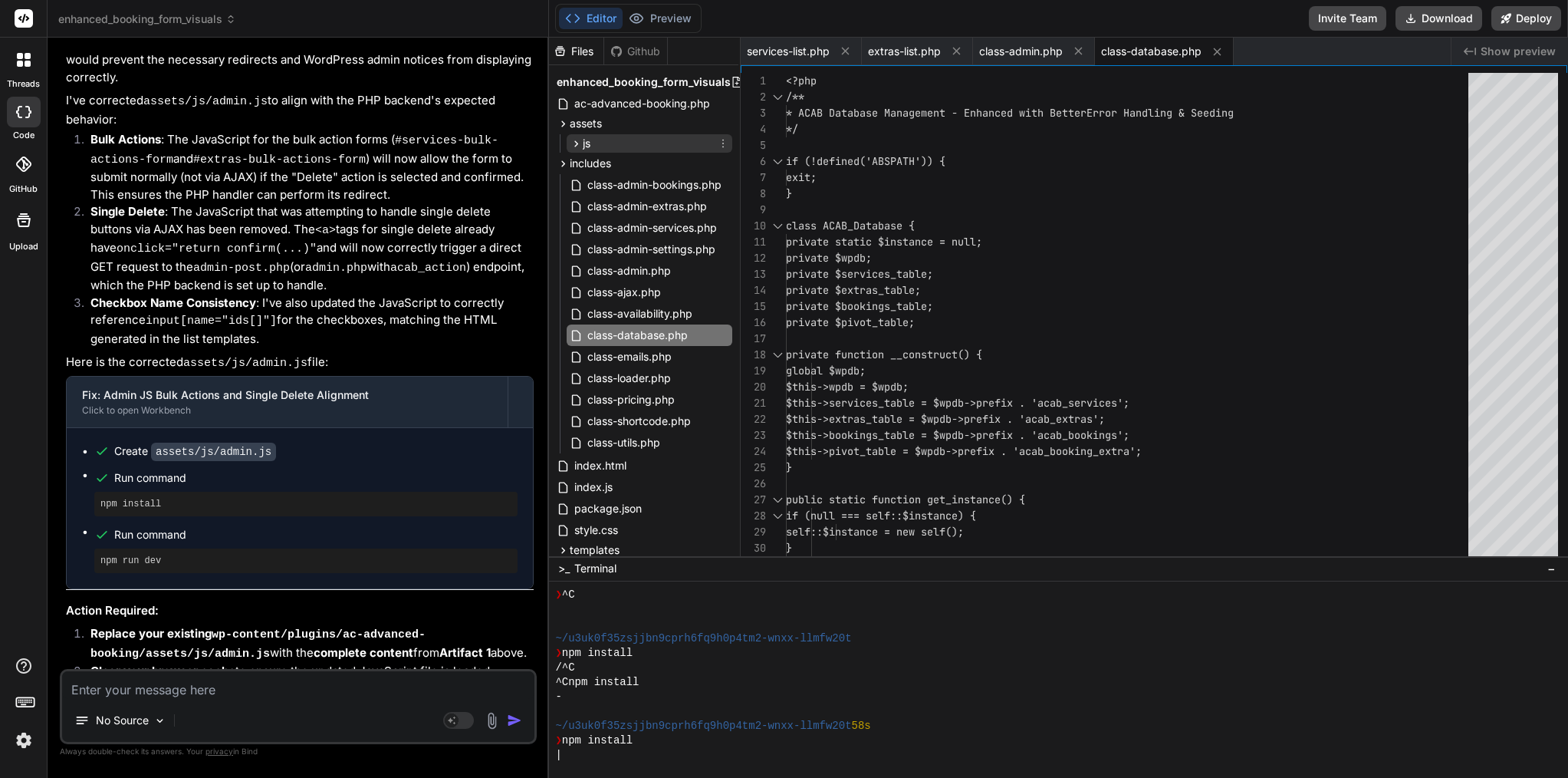
click at [589, 145] on span "js" at bounding box center [587, 144] width 8 height 16
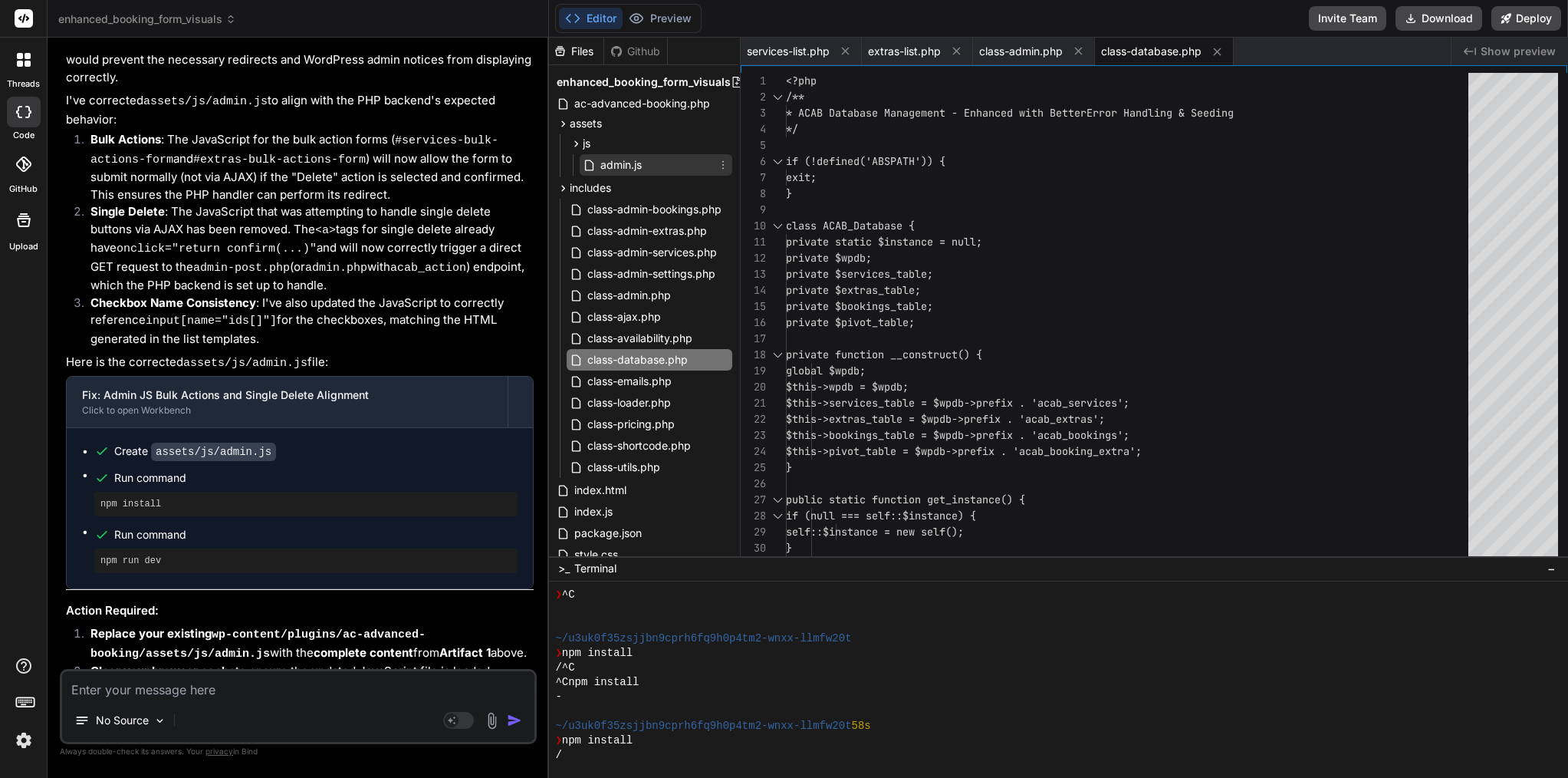
click at [624, 167] on span "admin.js" at bounding box center [620, 164] width 45 height 19
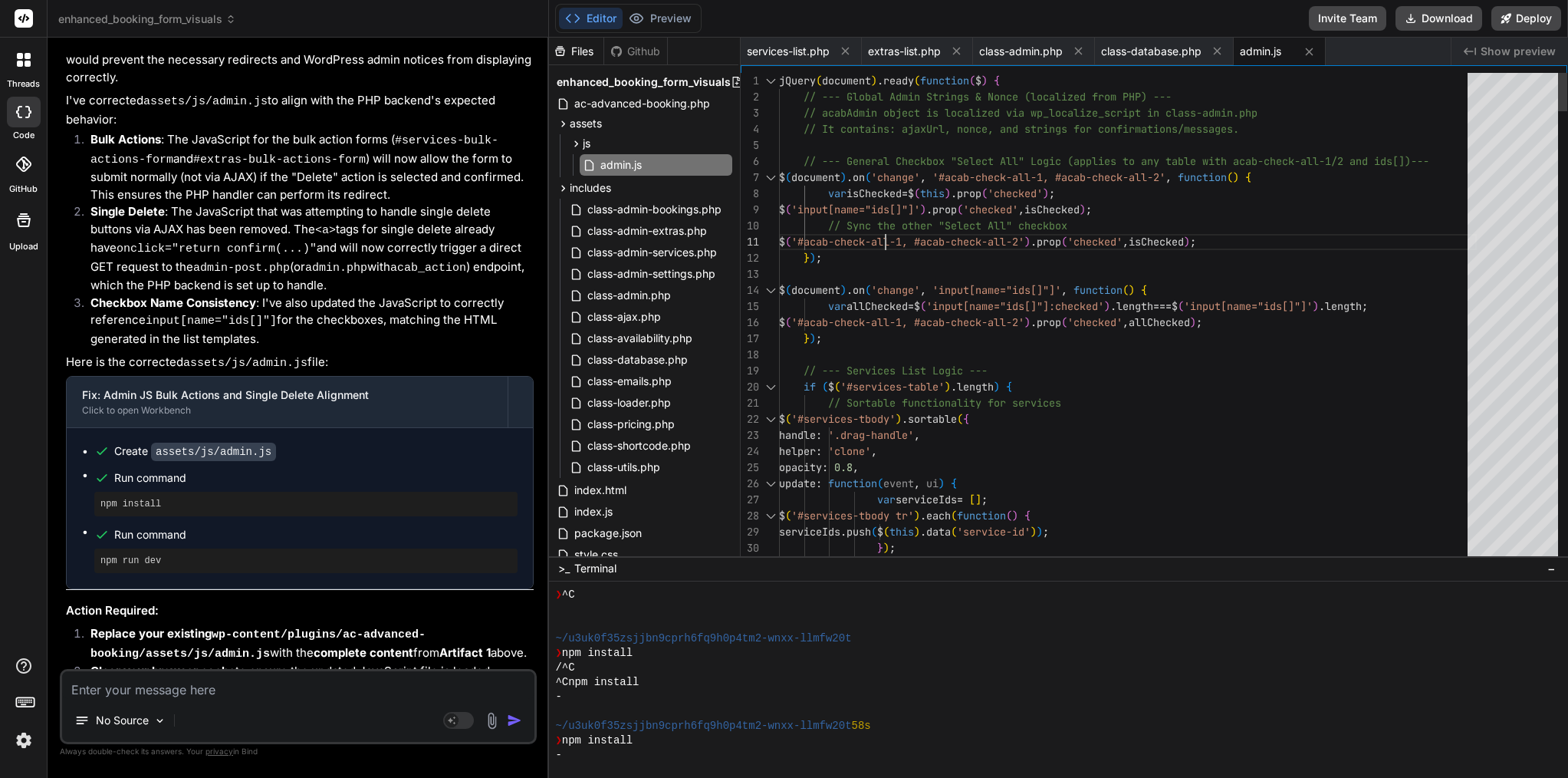
click at [884, 242] on span "'#acab-check-all-1, #acab-check-all-2'" at bounding box center [908, 242] width 233 height 14
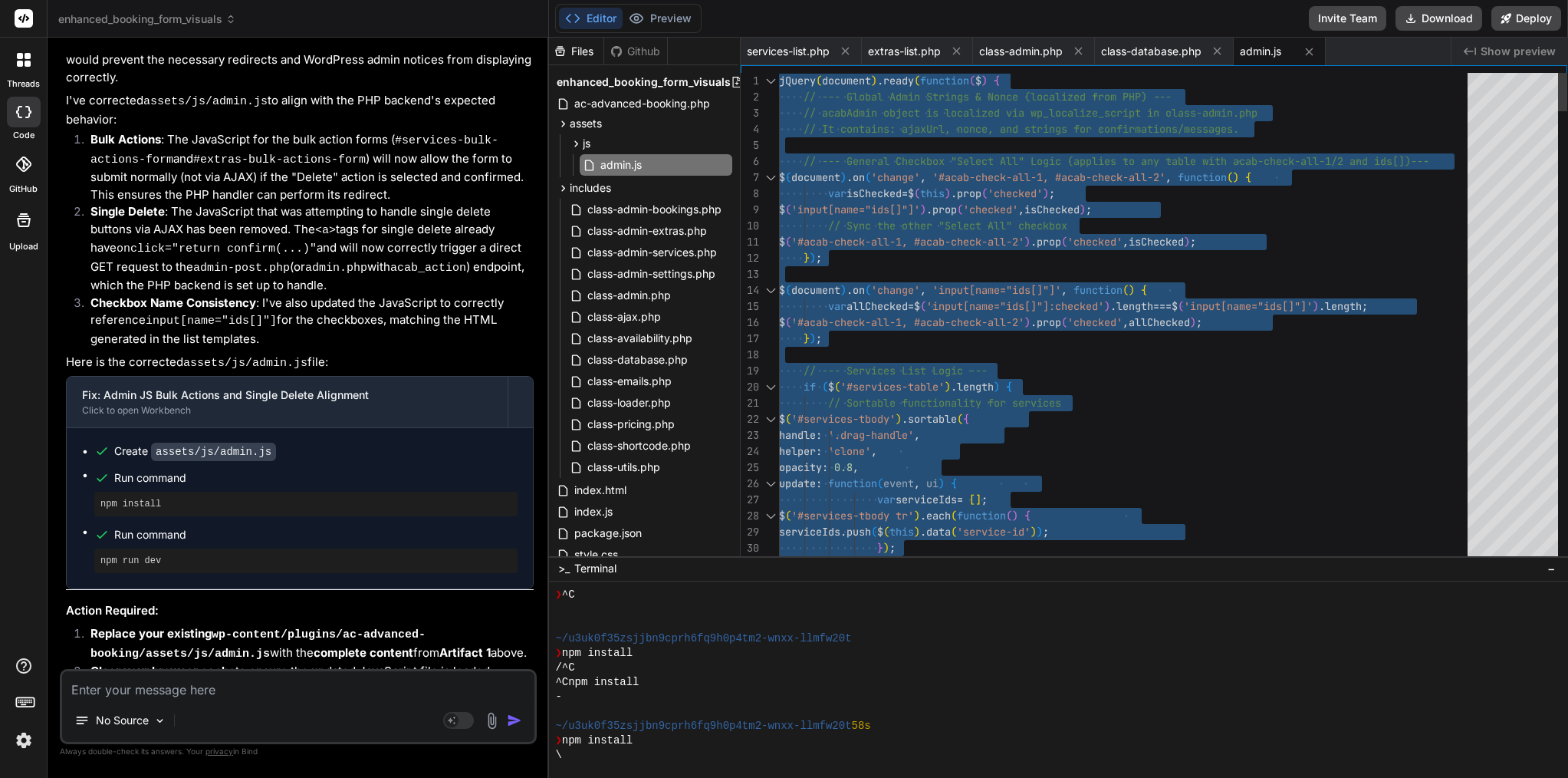
click at [884, 242] on span "'#acab-check-all-1, #acab-check-all-2'" at bounding box center [908, 242] width 233 height 14
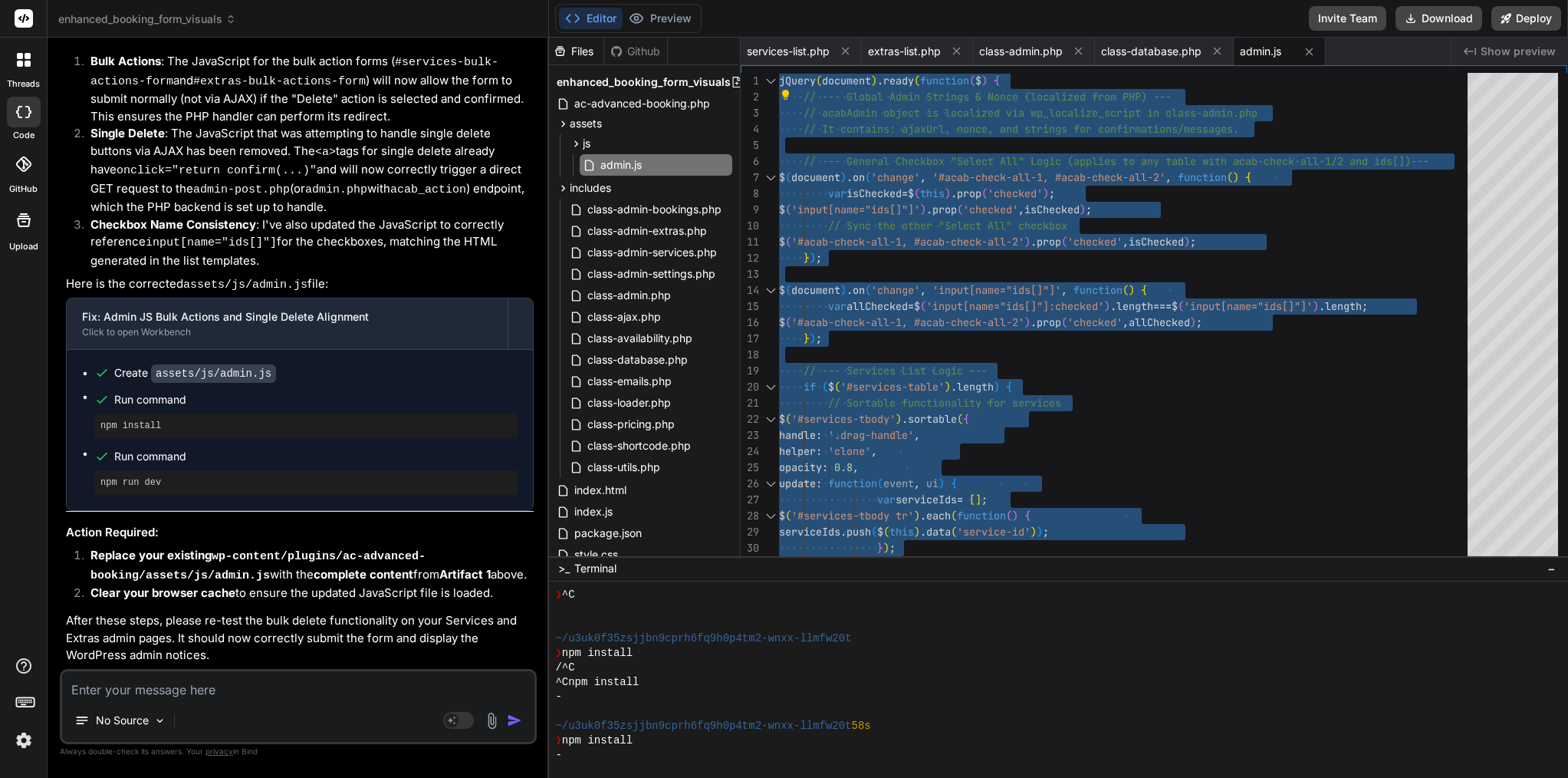
scroll to position [7165, 0]
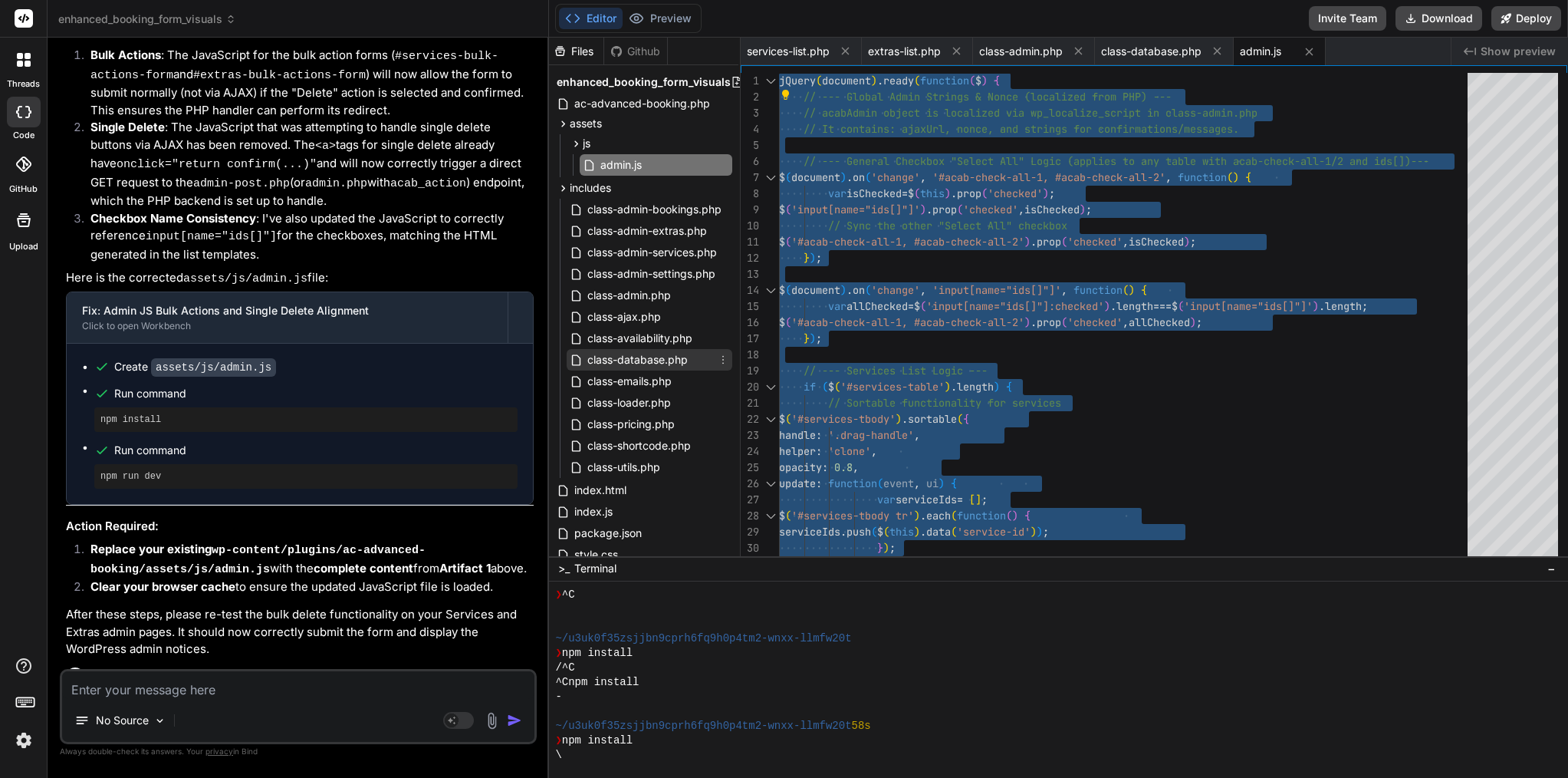
click at [659, 362] on span "class-database.php" at bounding box center [637, 359] width 104 height 19
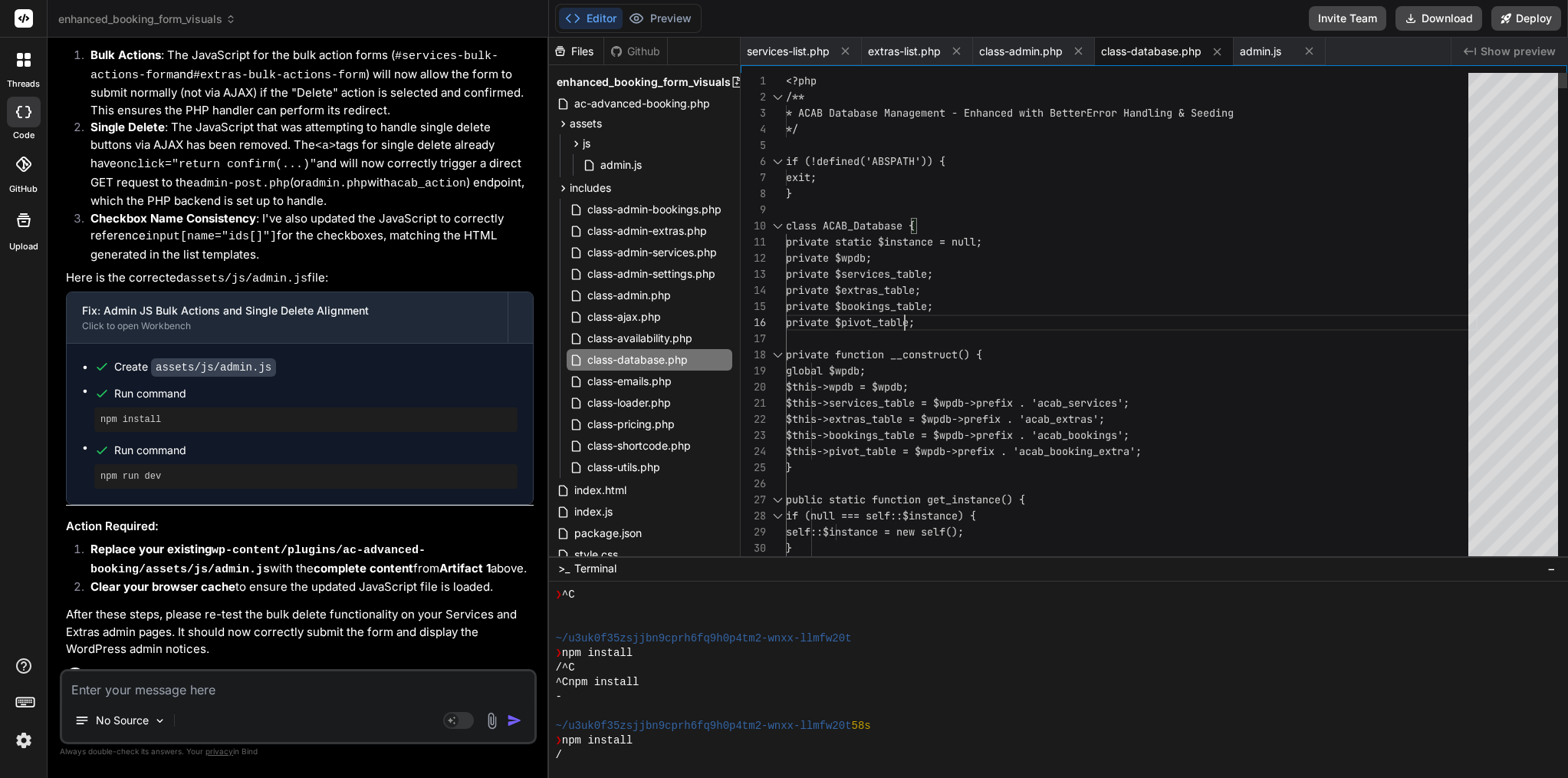
click at [903, 313] on span "private $bookings_table;" at bounding box center [860, 306] width 147 height 14
type textarea "<?php /** * ACAB Database Management - Enhanced with Better Error Handling & Se…"
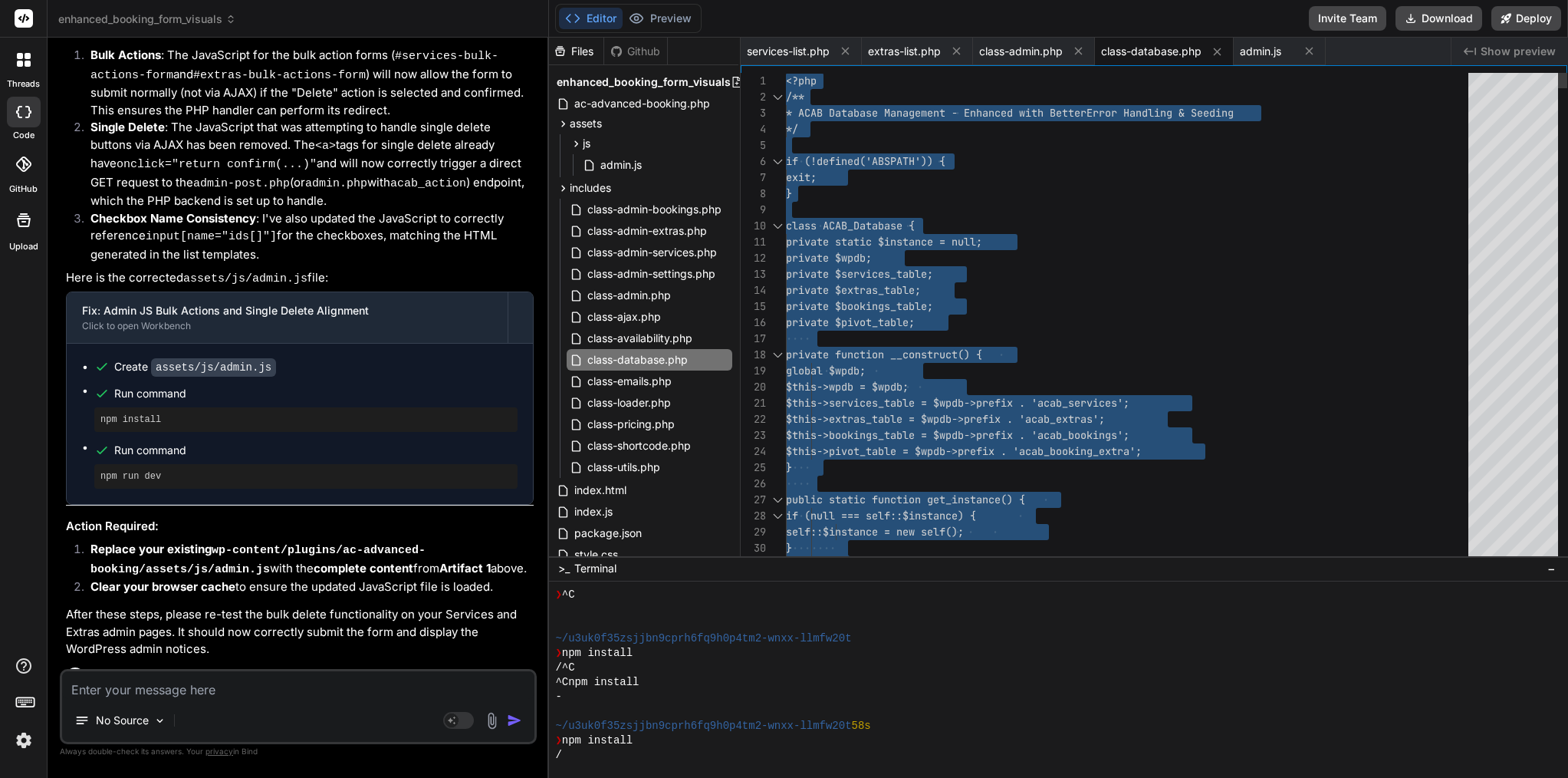
click at [903, 313] on span "private $bookings_table;" at bounding box center [860, 306] width 147 height 14
type textarea "x"
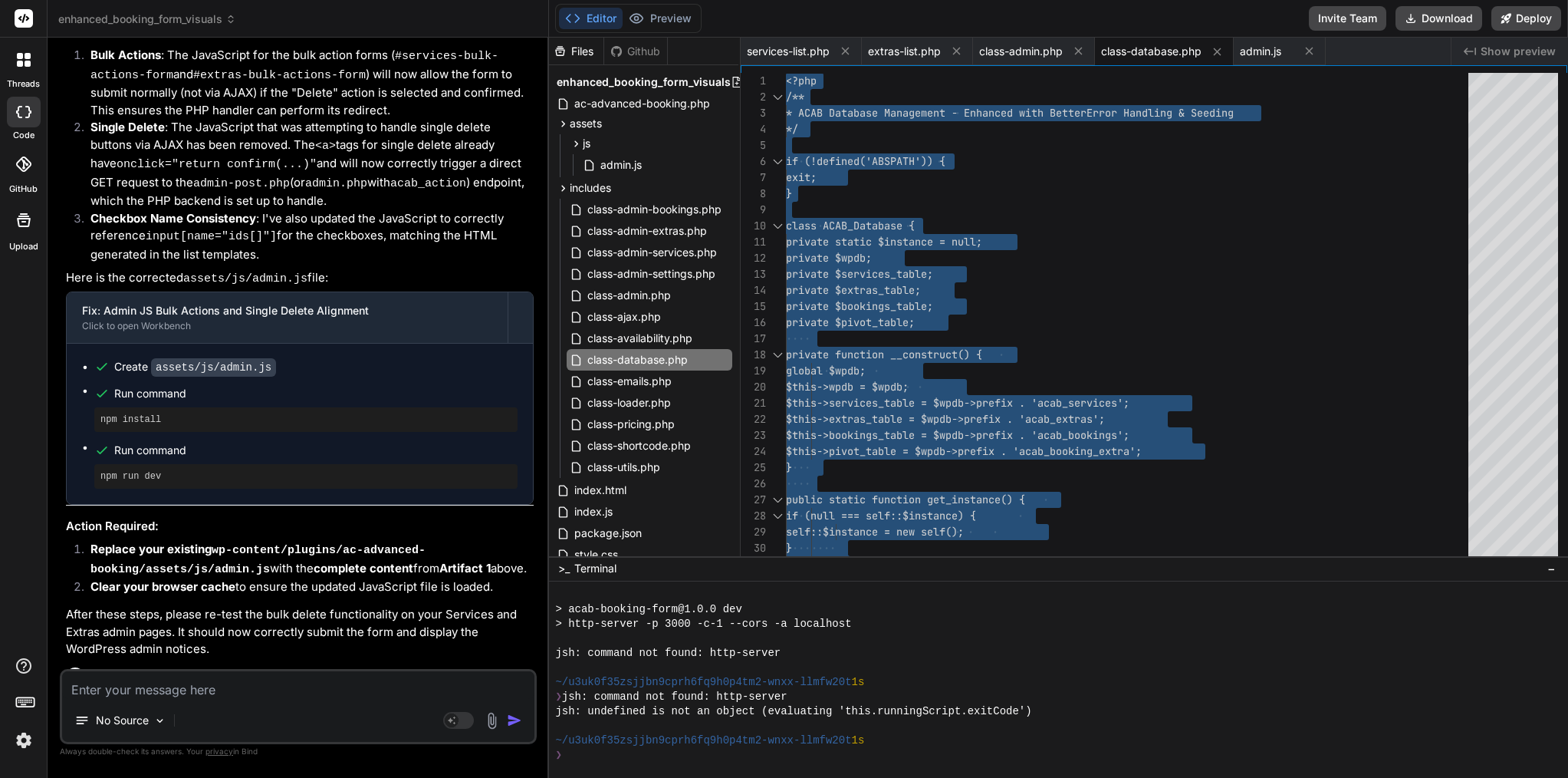
click at [175, 685] on textarea at bounding box center [299, 685] width 473 height 28
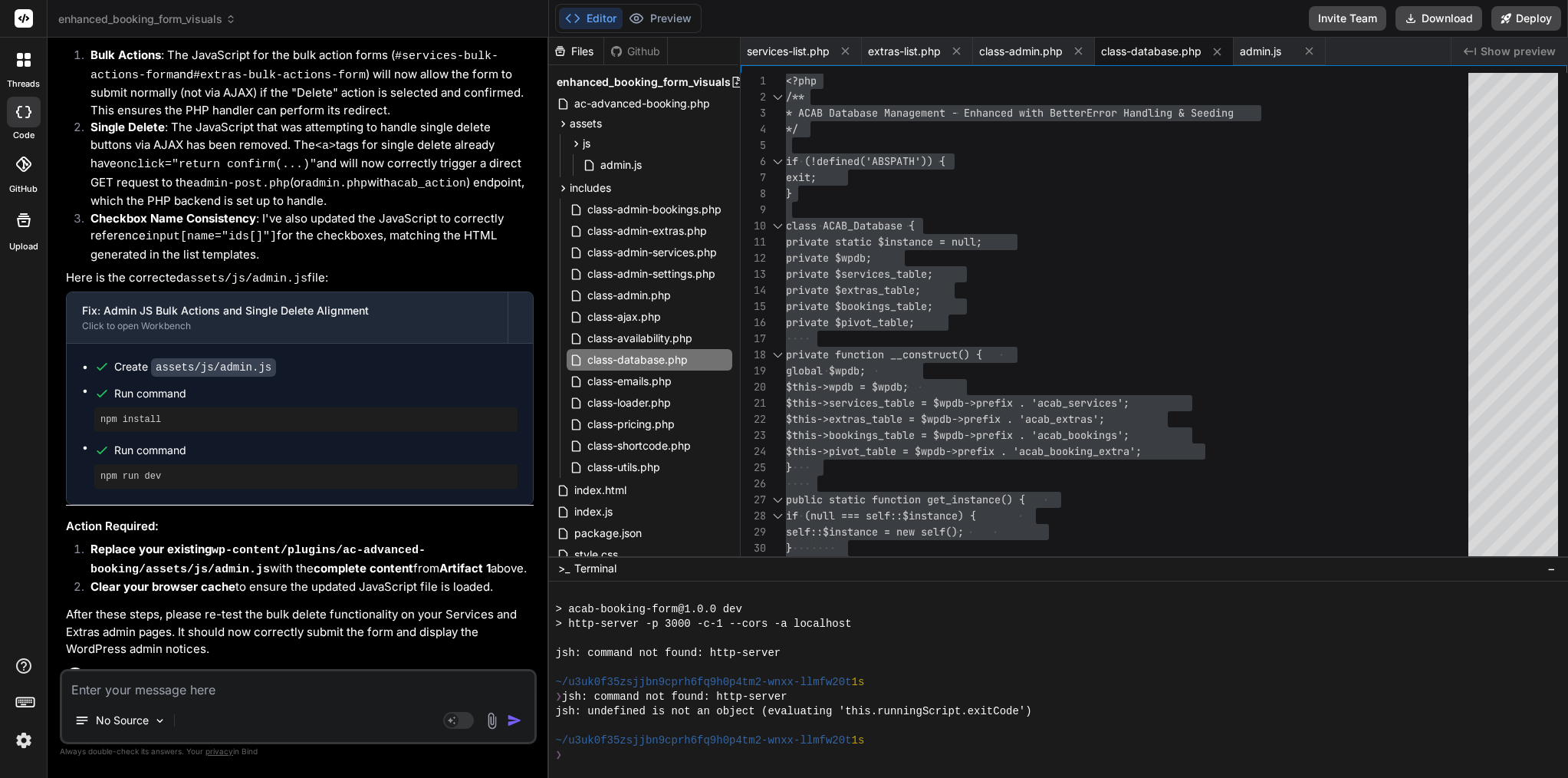
paste textarea "[[DATE] 18:03:30 UTC] [ACAB] Starting database migrations... [[DATE] 18:03:30 U…"
type textarea "[[DATE] 18:03:30 UTC] [ACAB] Starting database migrations... [[DATE] 18:03:30 U…"
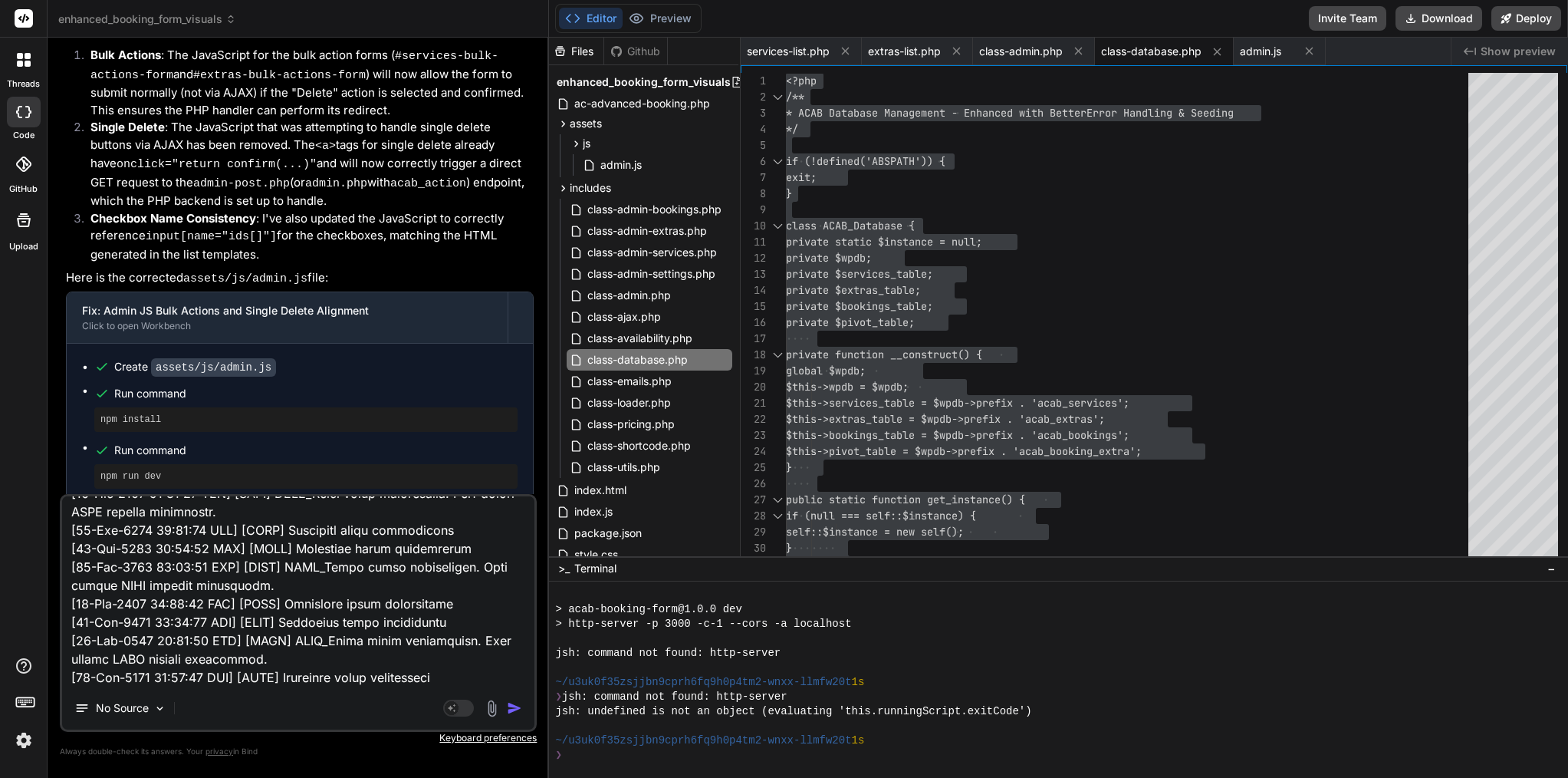
type textarea "x"
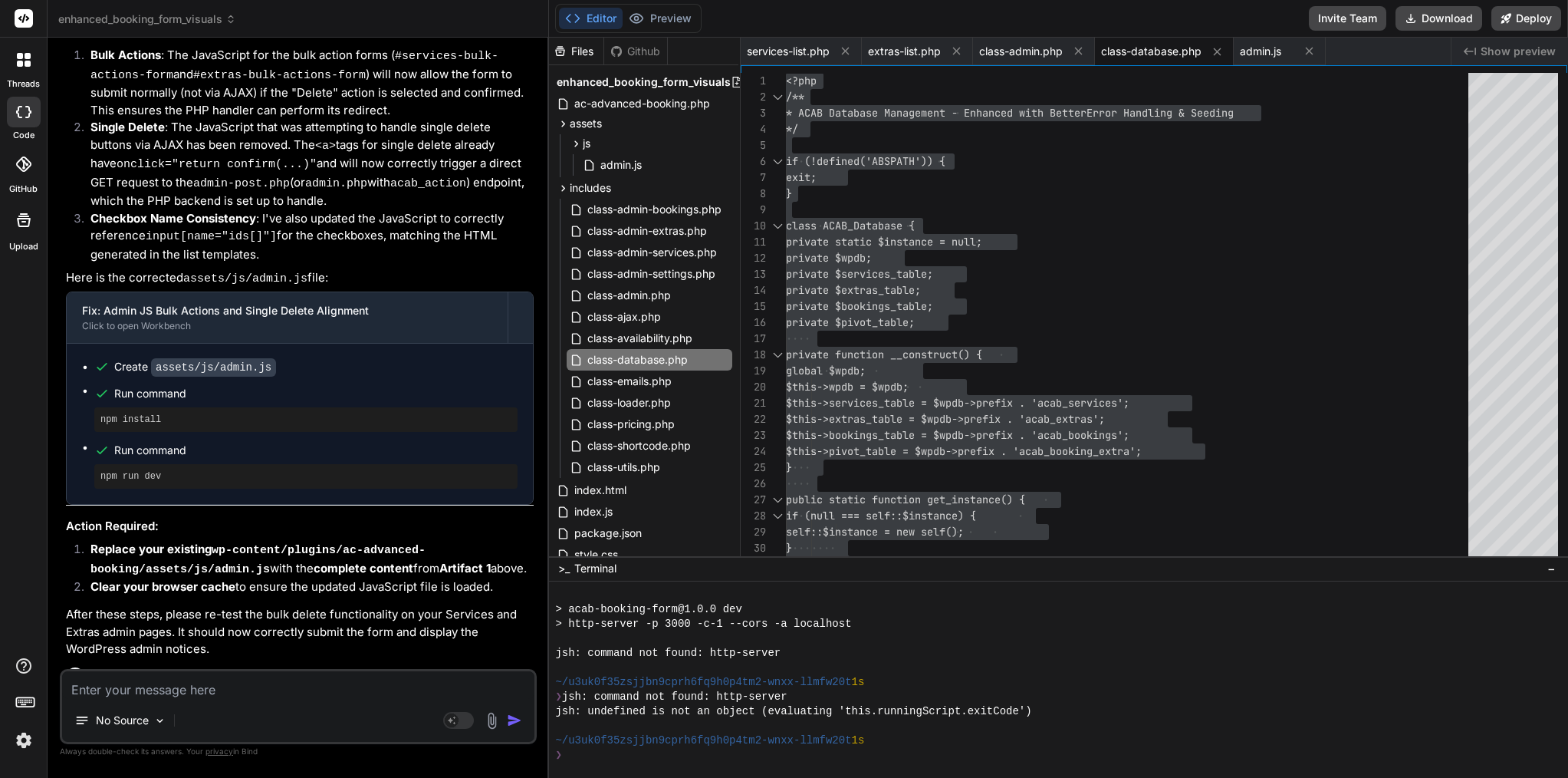
scroll to position [16228, 0]
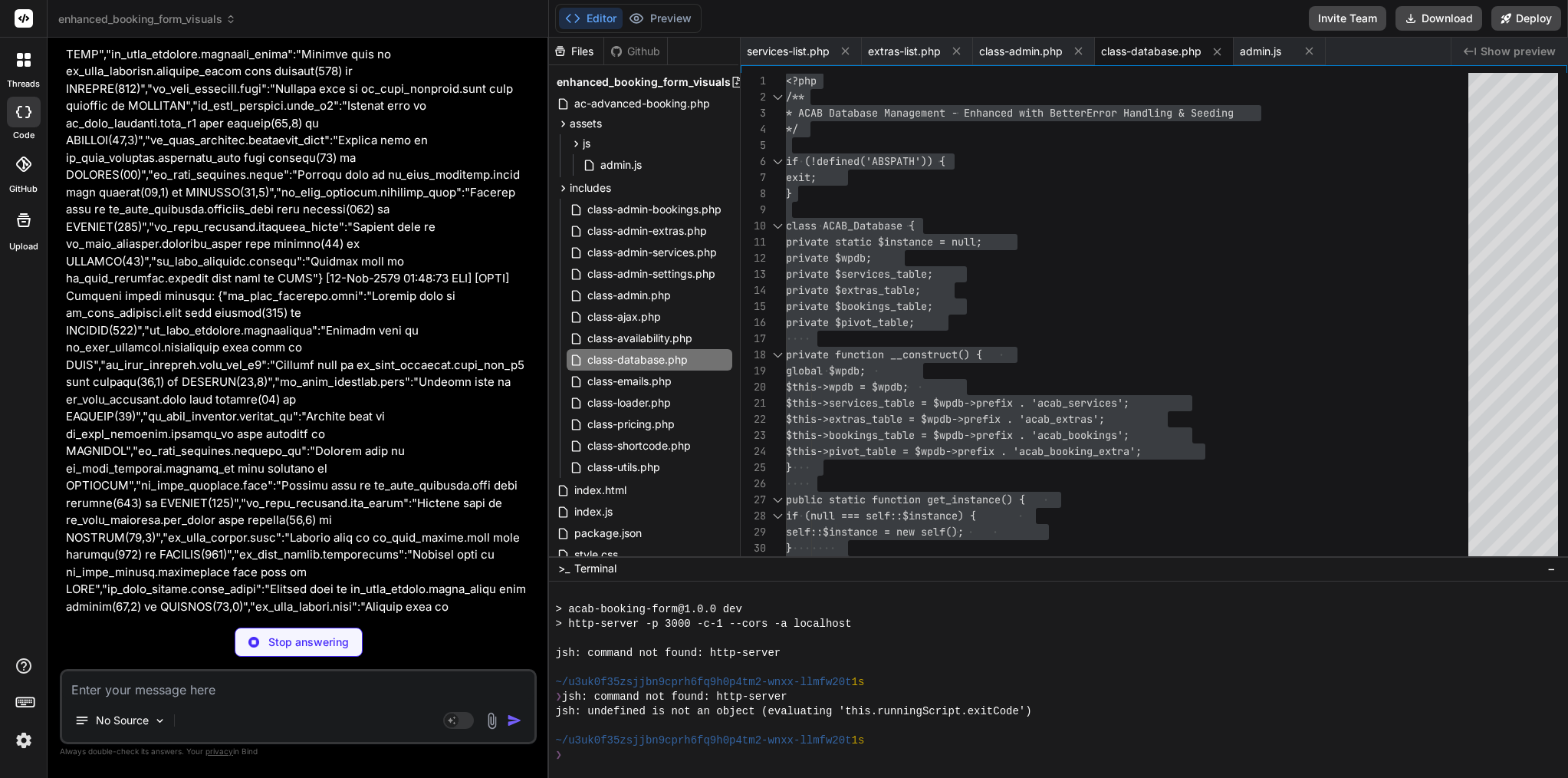
type textarea "x"
type textarea "box-shadow: 0 2px 8px rgba(0,0,0,0.15); } </style>"
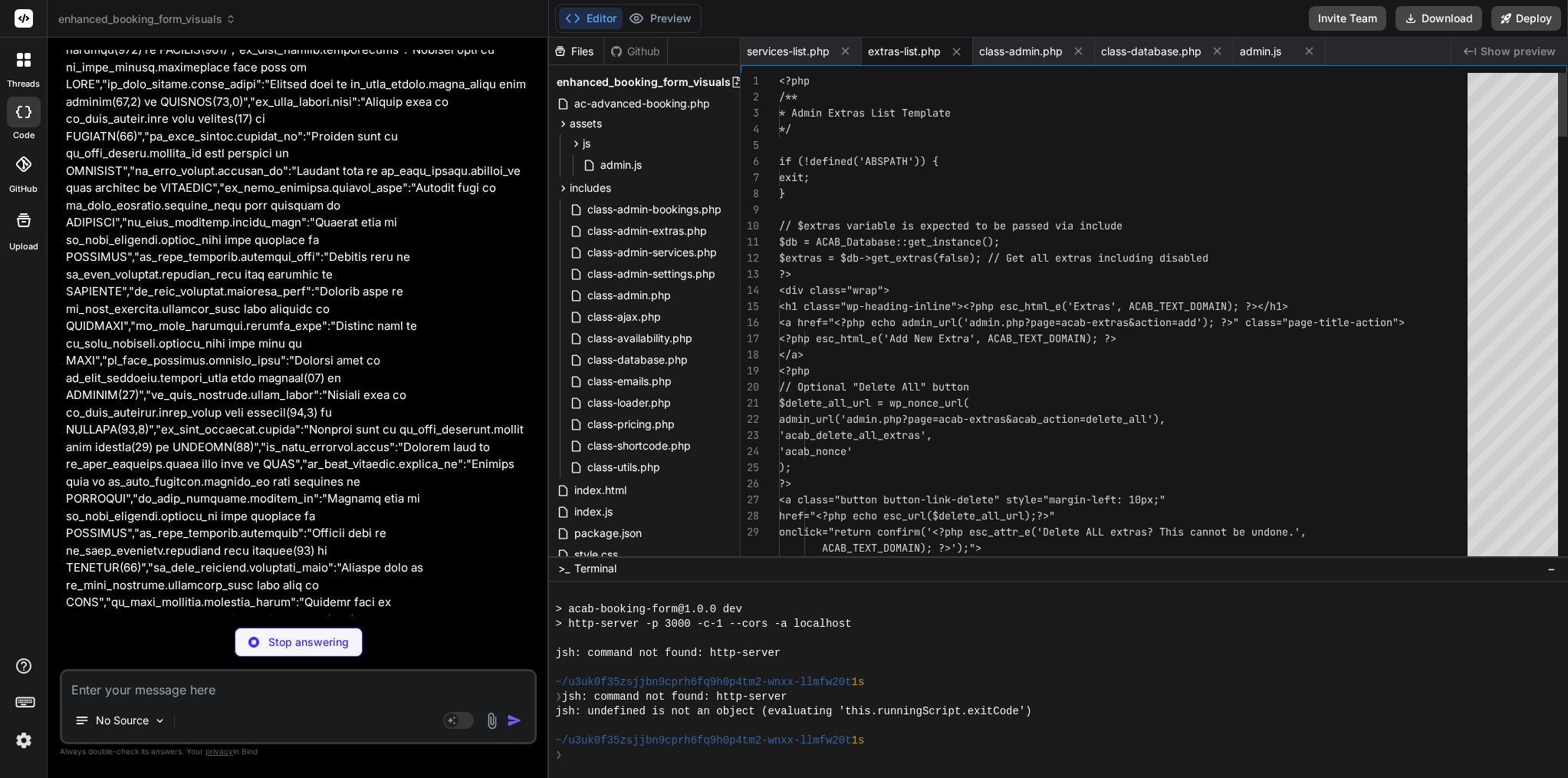
scroll to position [802, 0]
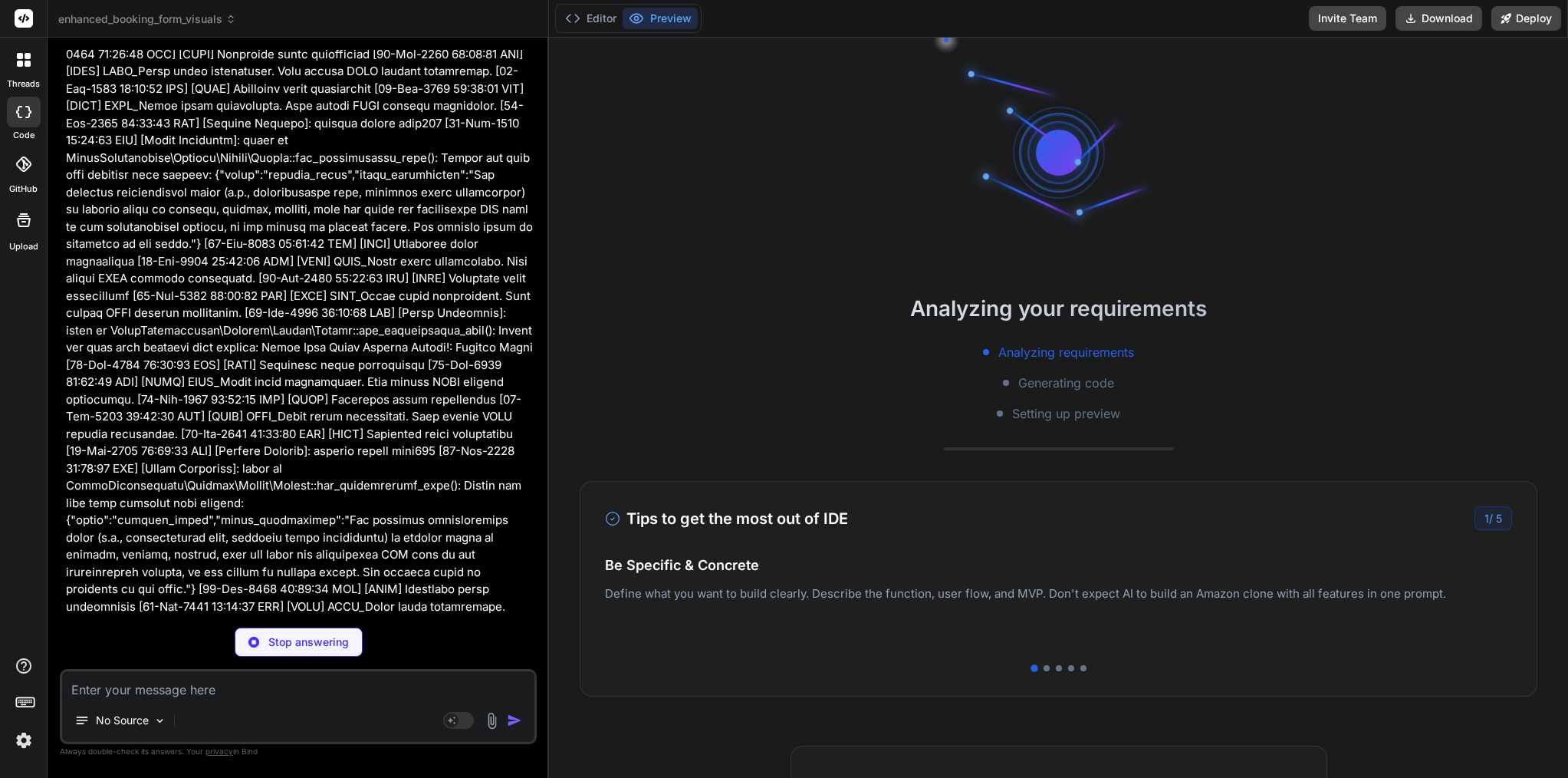
type textarea "x"
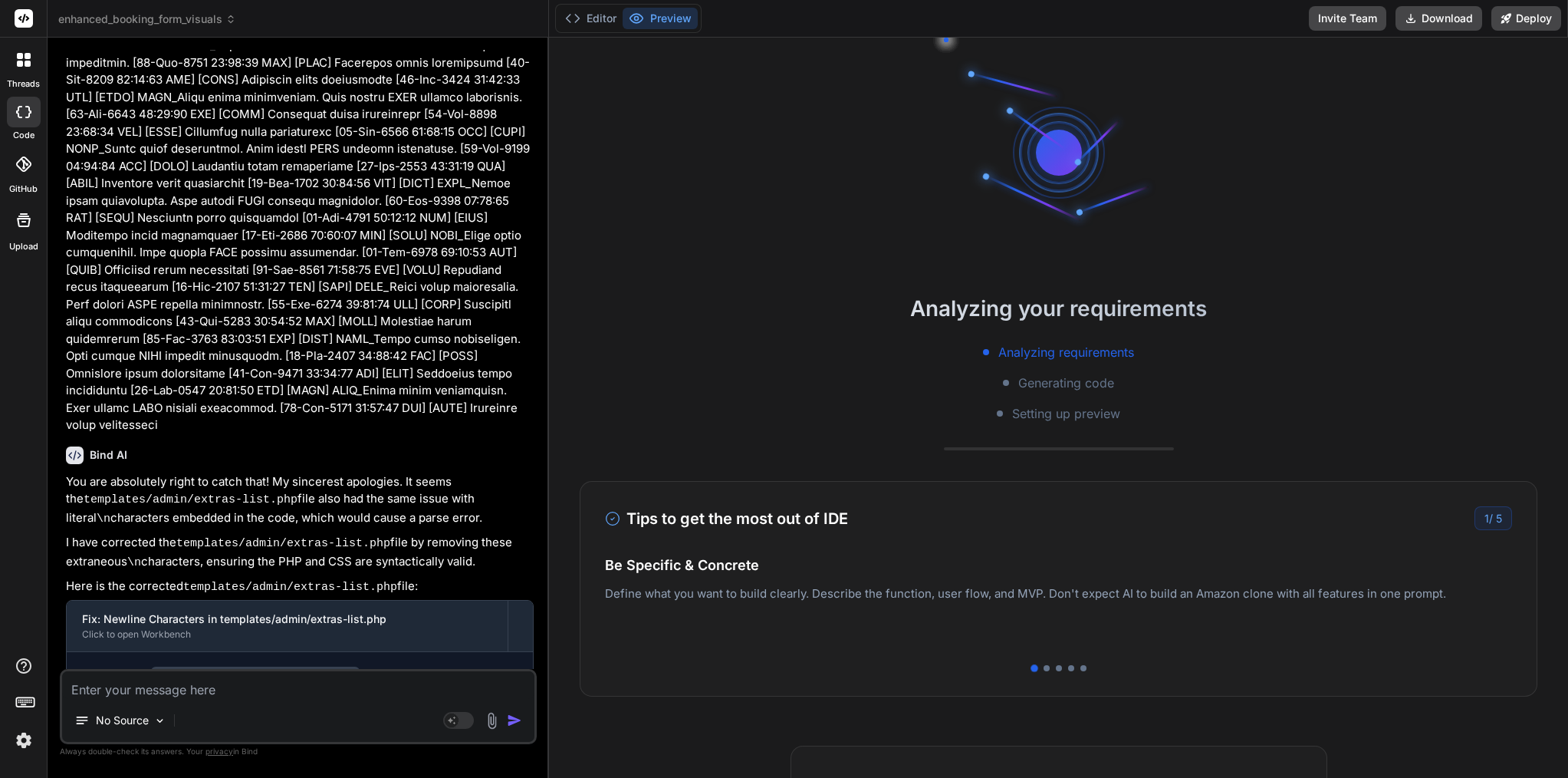
scroll to position [22278, 0]
click at [607, 12] on button "Editor" at bounding box center [591, 19] width 63 height 22
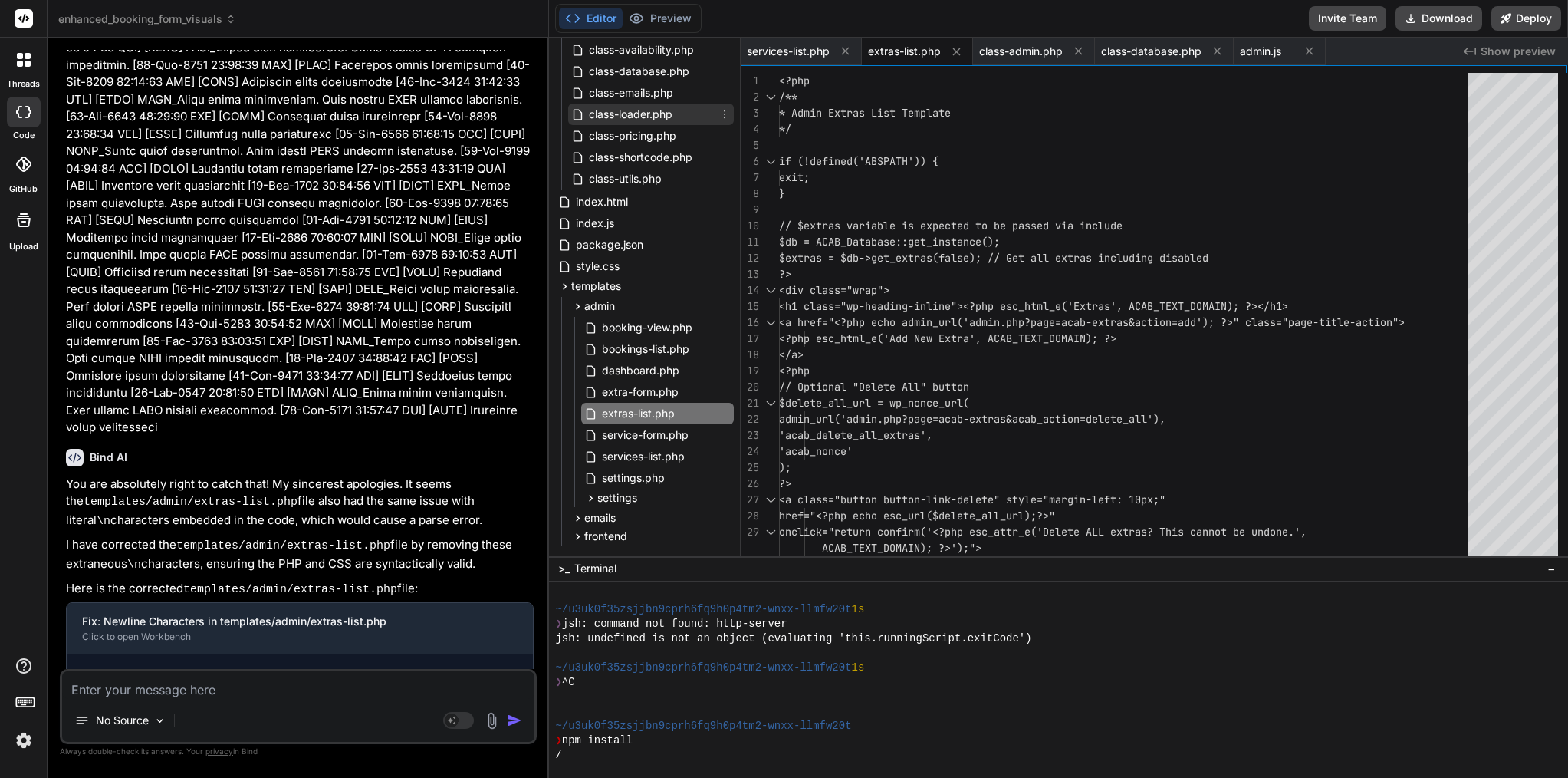
scroll to position [306, 0]
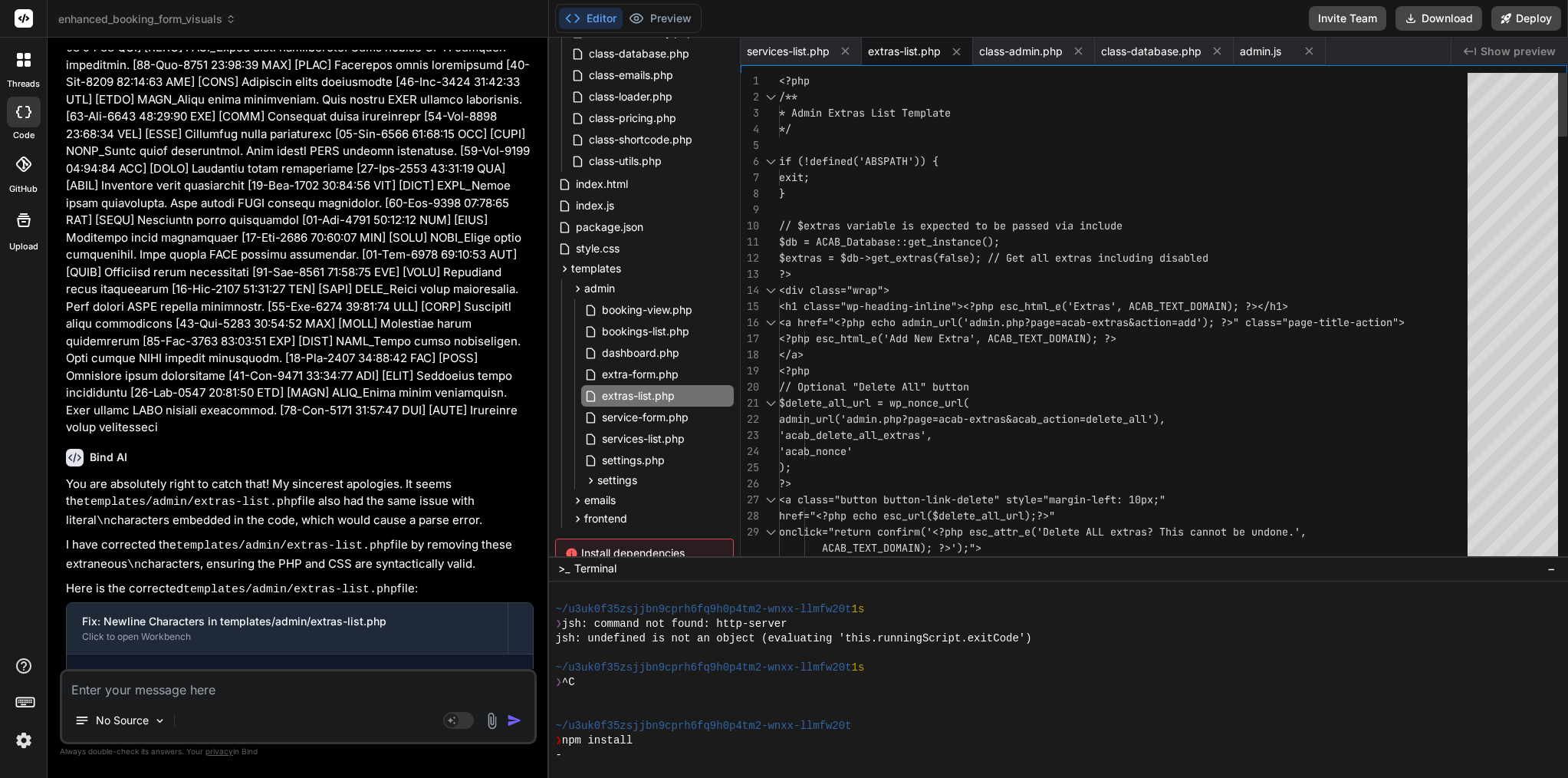
click at [941, 409] on span "$delete_all_url = wp_nonce_url(" at bounding box center [875, 403] width 190 height 14
click at [926, 378] on div "<?php" at bounding box center [1128, 371] width 697 height 16
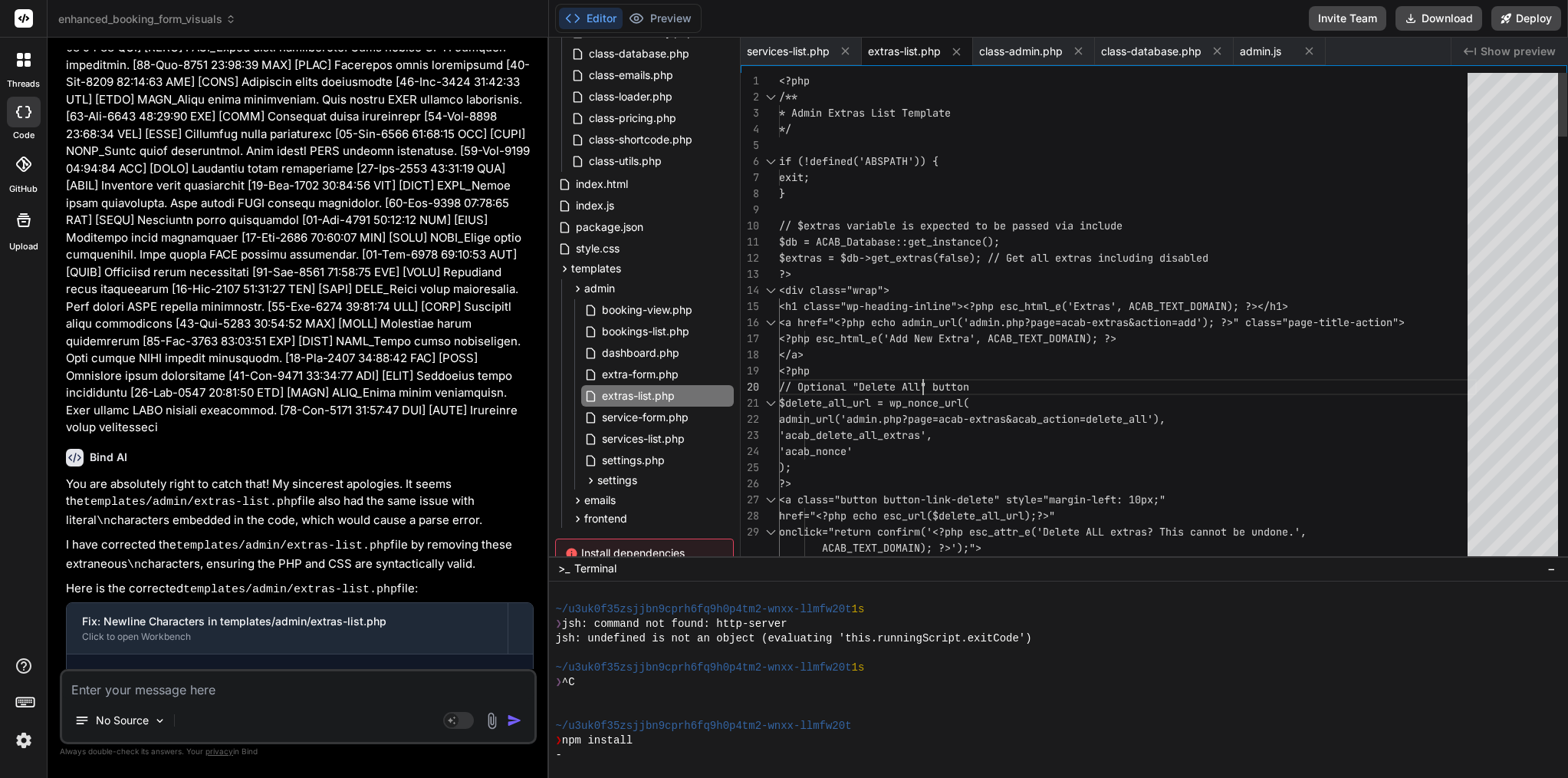
scroll to position [146, 0]
click at [926, 378] on div "<?php" at bounding box center [1128, 371] width 697 height 16
type textarea "<?php /** * Admin Extras List Template */ if (!defined('ABSPATH')) { exit; } //…"
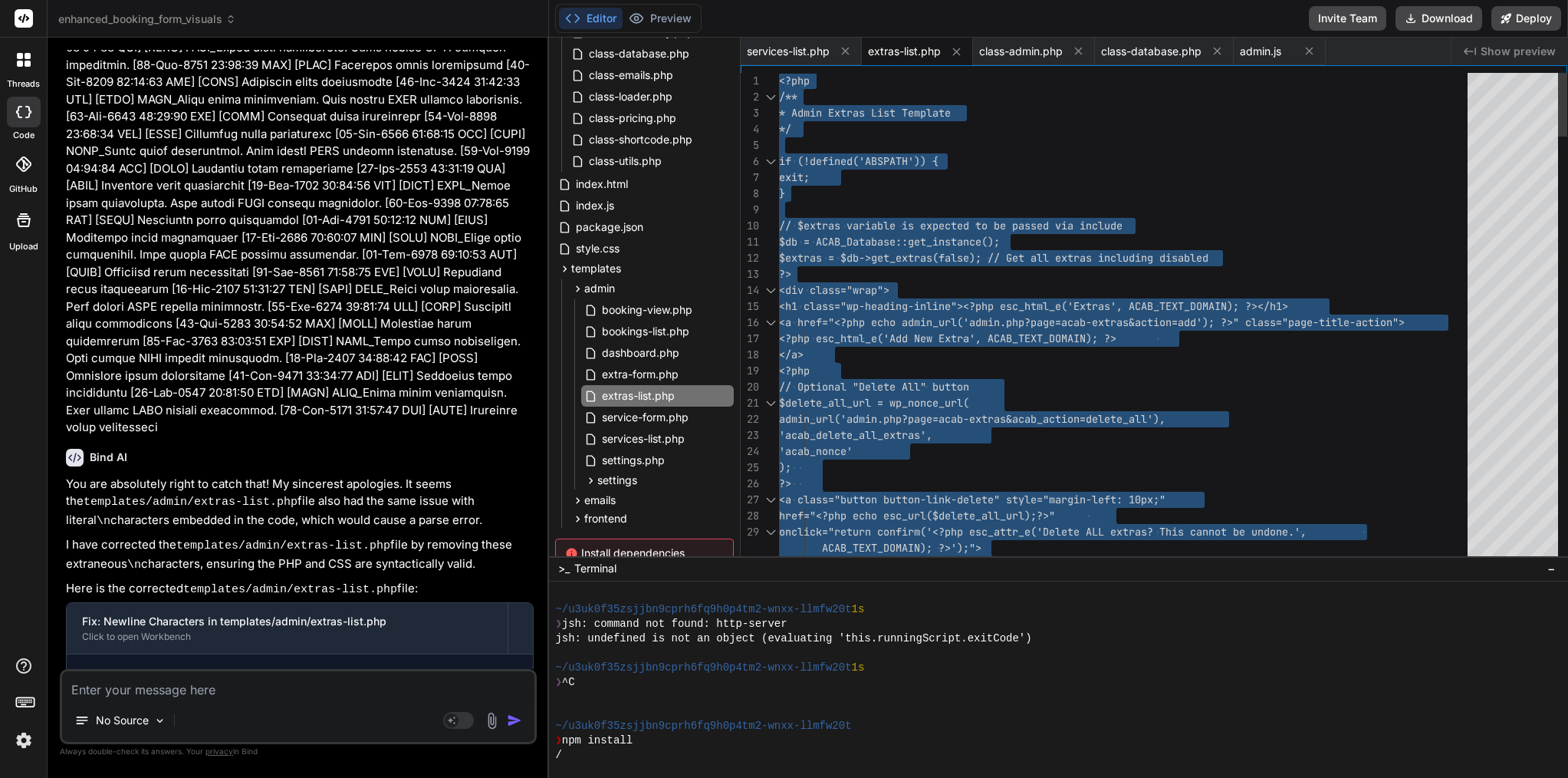
click at [926, 378] on div "<?php" at bounding box center [1128, 371] width 697 height 16
type textarea "x"
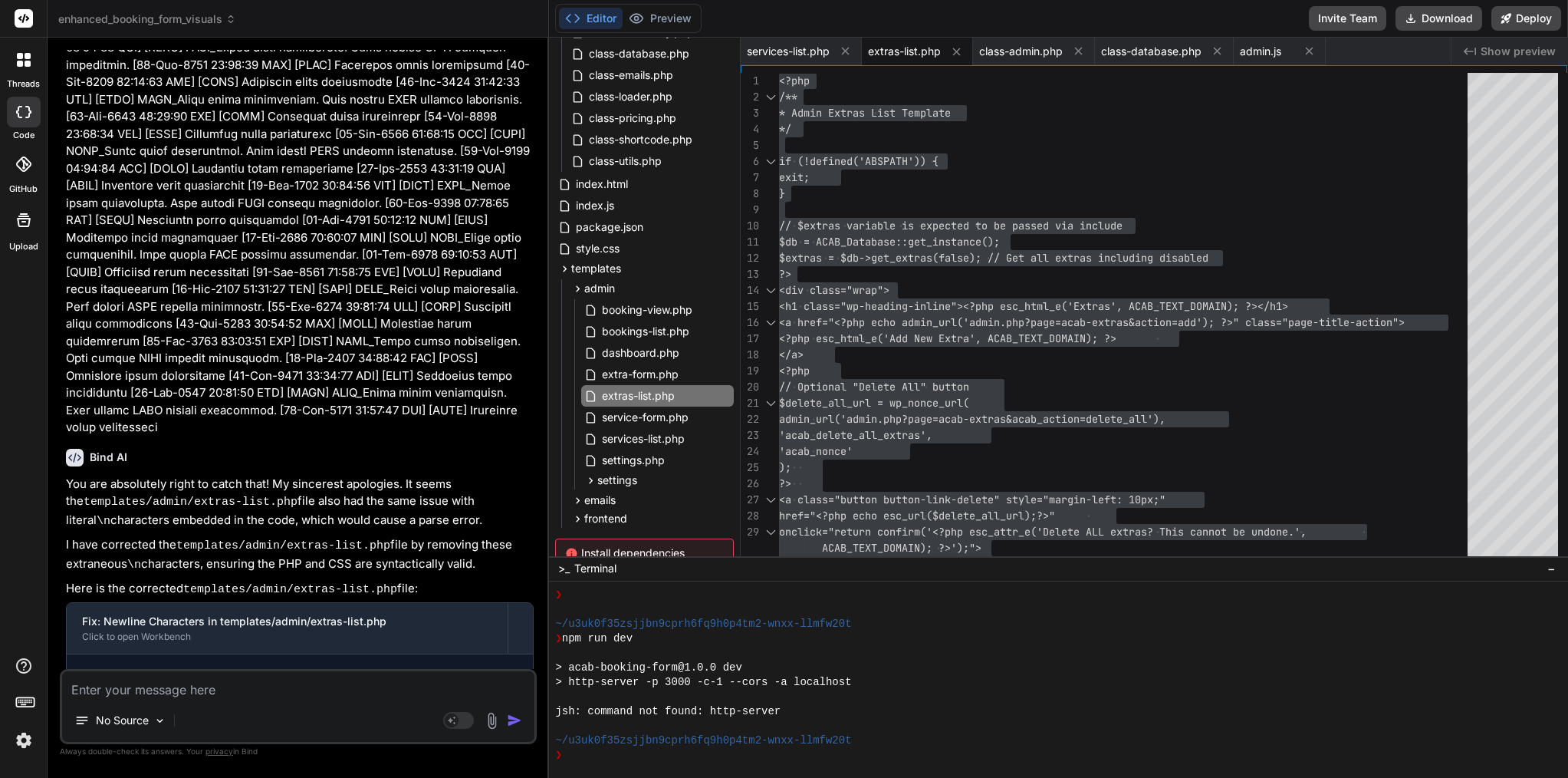
click at [149, 685] on textarea at bounding box center [299, 685] width 473 height 28
paste textarea "Lor ip 👍 — dolo’s a conse adi elitsedd eiusmo tem inc utla et dolo Magn AL enim…"
type textarea "Lor ip 👍 — dolo’s a conse adi elitsedd eiusmo tem inc utla et dolo Magn AL enim…"
type textarea "x"
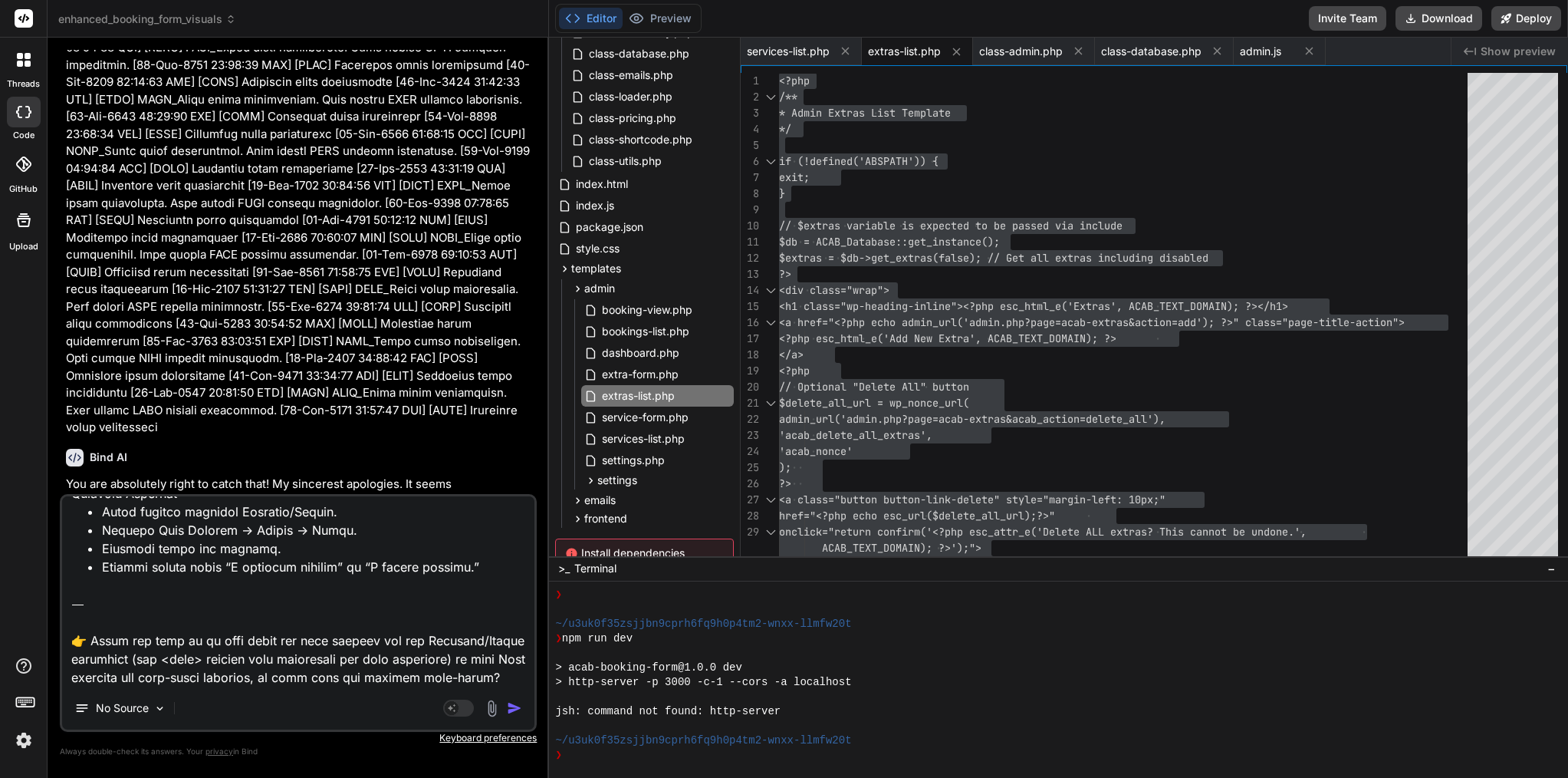
drag, startPoint x: 118, startPoint y: 677, endPoint x: 48, endPoint y: 581, distance: 118.8
click at [48, 581] on div "Bind AI Web Search Created with Pixso. Code Generator You Error Details =======…" at bounding box center [298, 407] width 502 height 739
type textarea "Lor ip 👍 — dolo’s a conse adi elitsedd eiusmo tem inc utla et dolo Magn AL enim…"
type textarea "x"
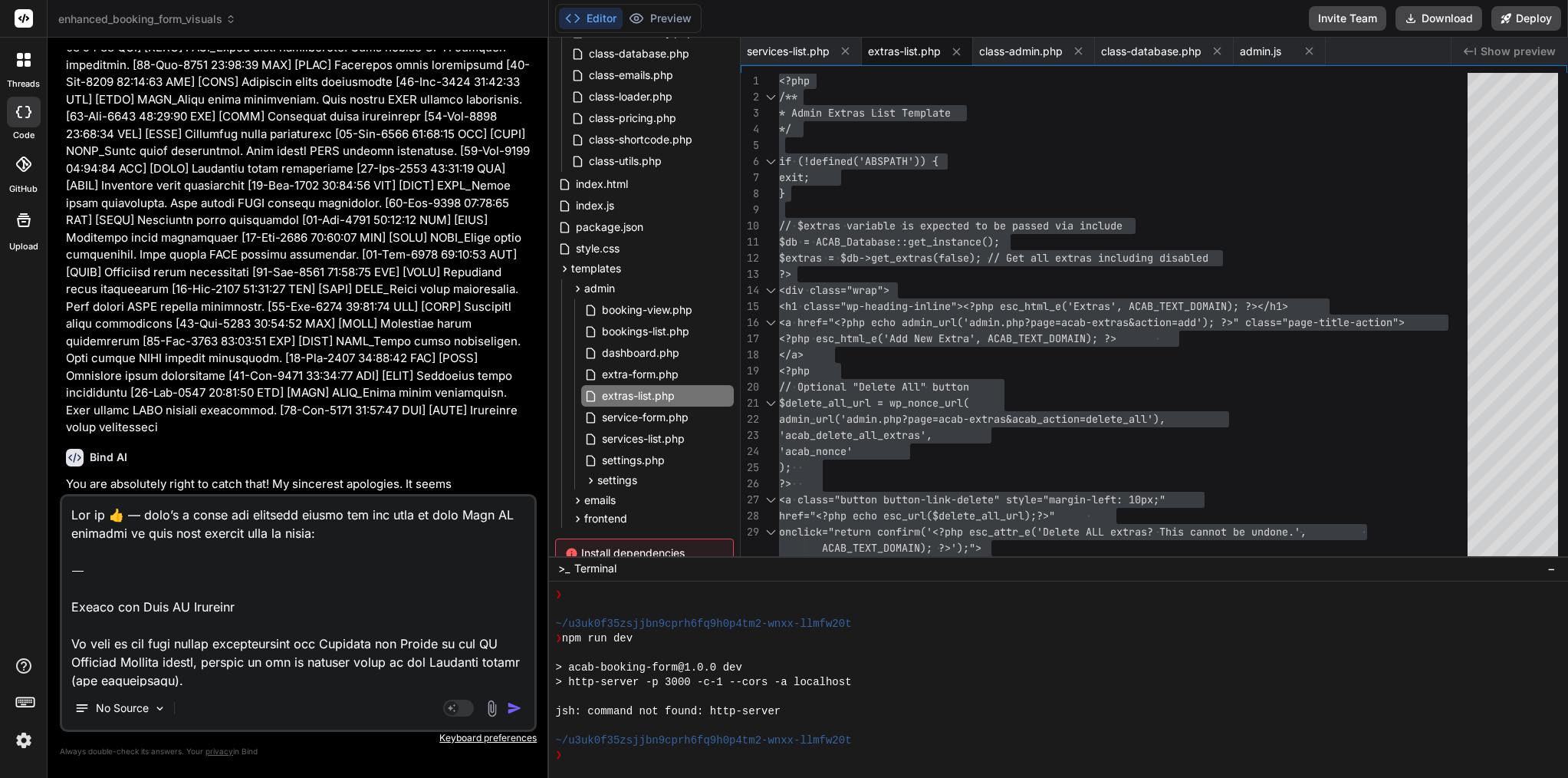
scroll to position [0, 0]
drag, startPoint x: 108, startPoint y: 586, endPoint x: 61, endPoint y: 506, distance: 92.8
click at [61, 506] on div "No Source Agent Mode. When this toggle is activated, AI automatically makes dec…" at bounding box center [298, 613] width 477 height 238
type textarea "Loremi dol Sita CO Adipisci El sedd ei tem inci utlabo etdoloremagna ali Enimad…"
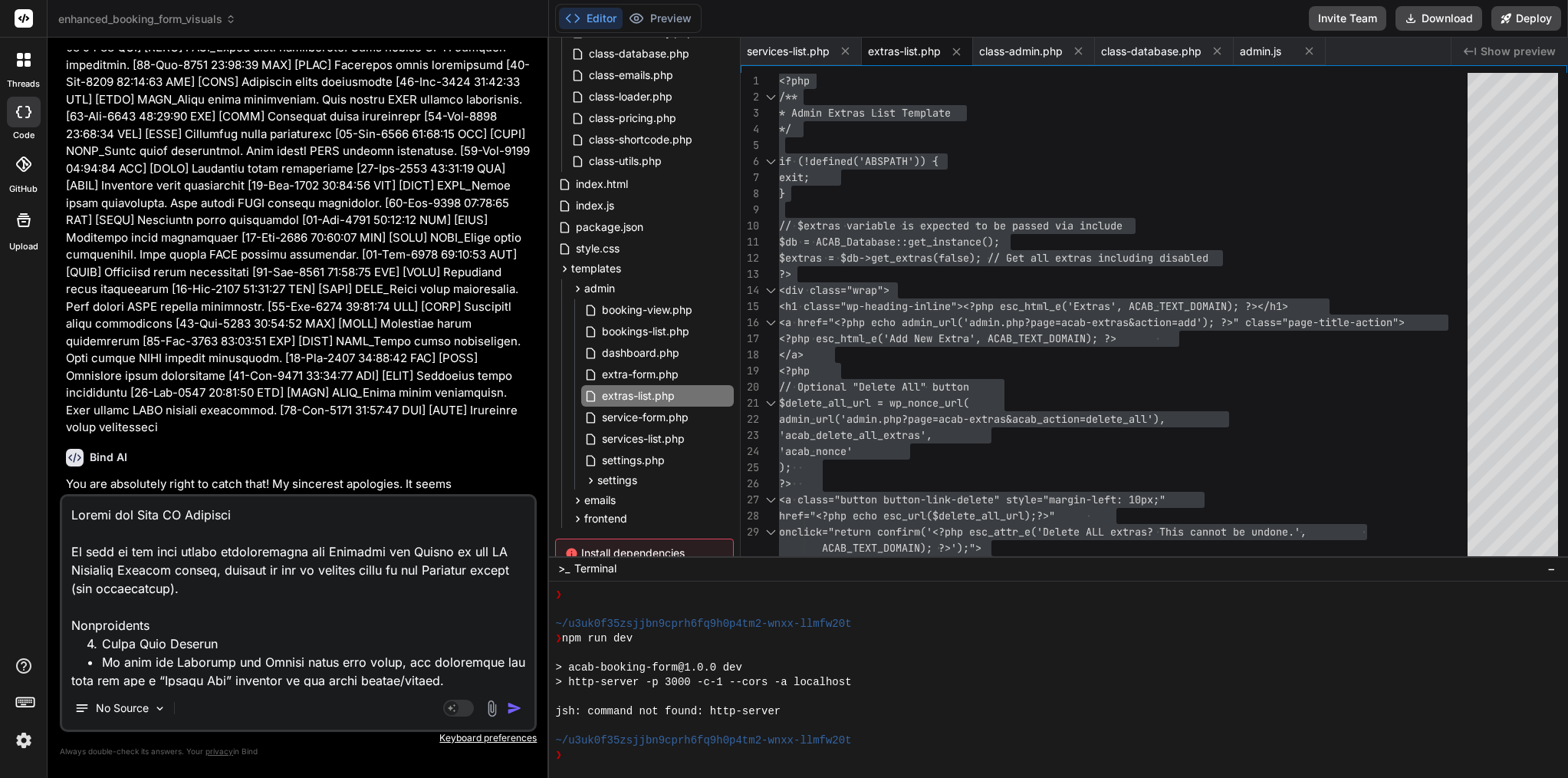
type textarea "x"
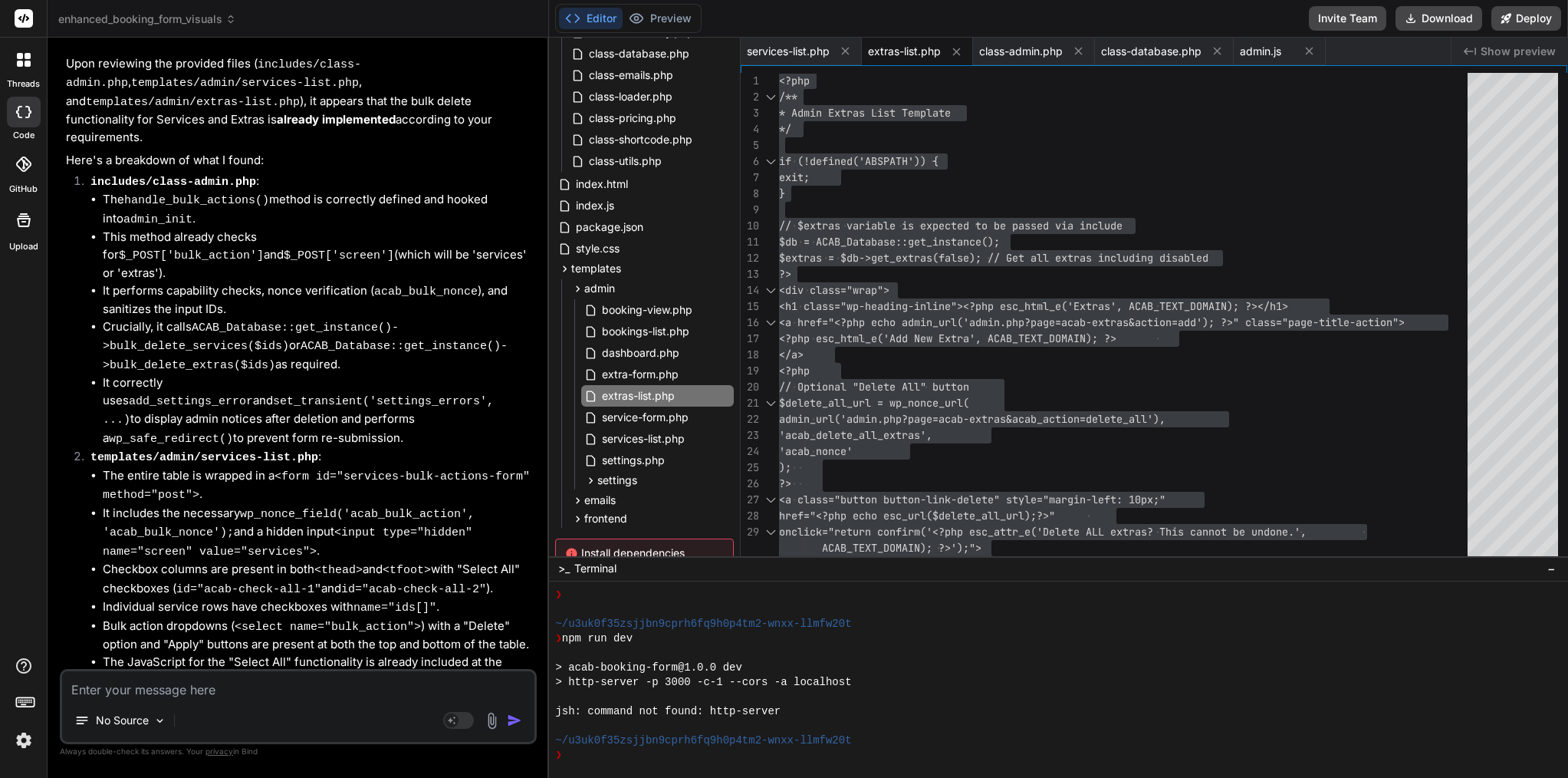
click at [494, 719] on img at bounding box center [492, 721] width 18 height 18
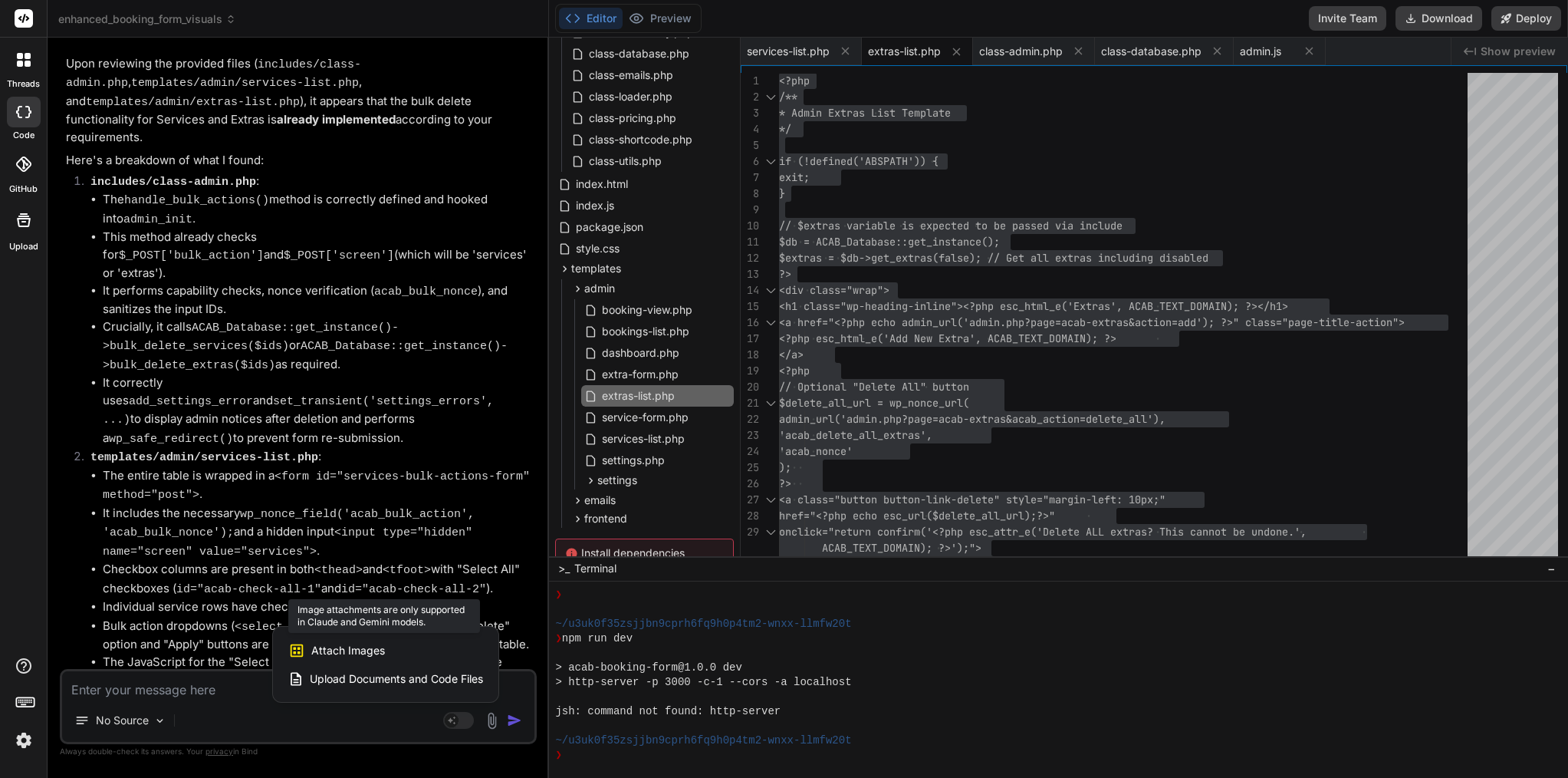
click at [398, 645] on div "Attach Images Image attachments are only supported in Claude and Gemini models." at bounding box center [385, 650] width 195 height 29
click at [343, 651] on span "Attach Images" at bounding box center [348, 651] width 73 height 16
click at [291, 655] on icon at bounding box center [296, 650] width 17 height 17
click at [182, 719] on div at bounding box center [784, 389] width 1568 height 778
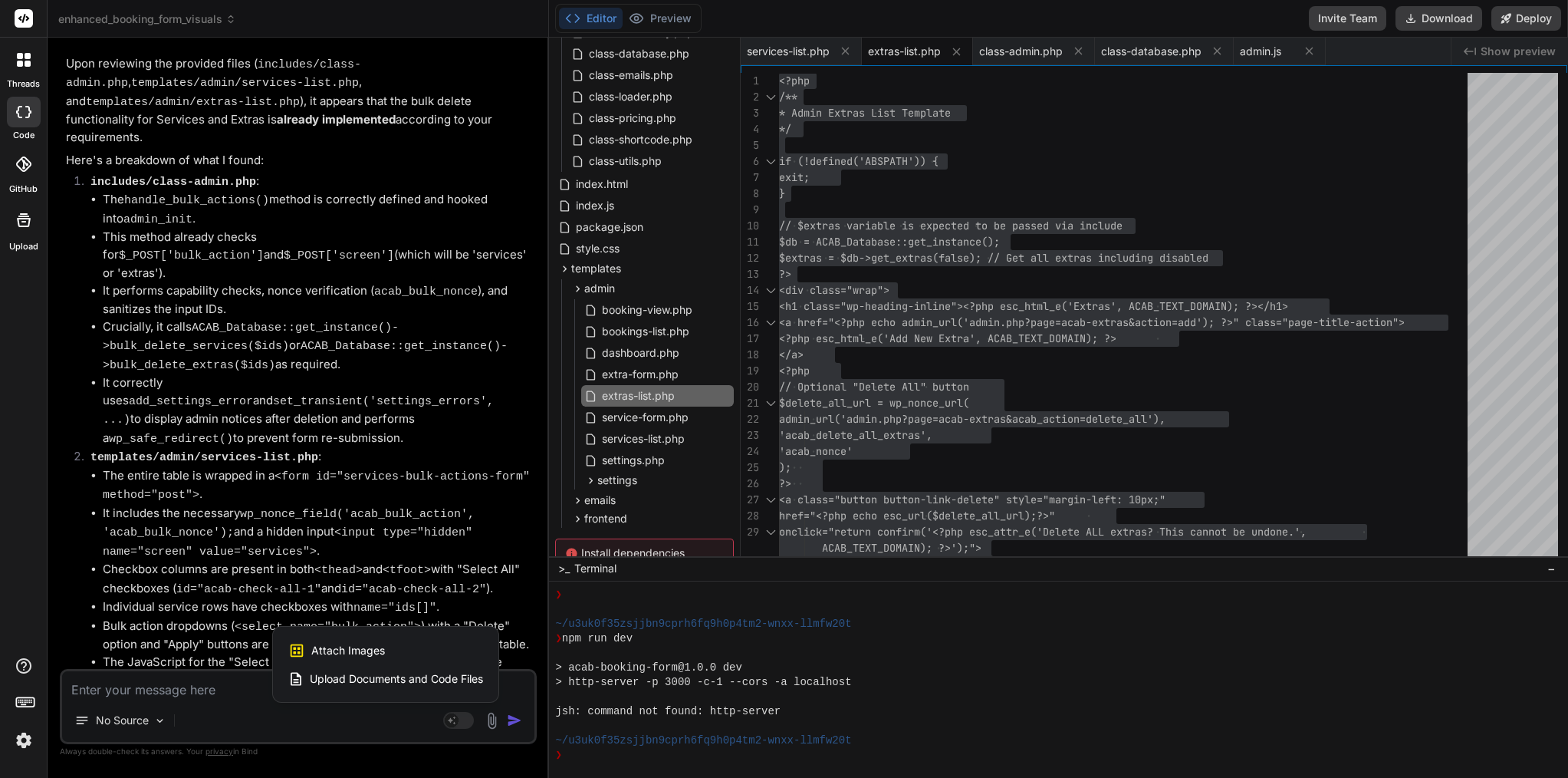
type textarea "x"
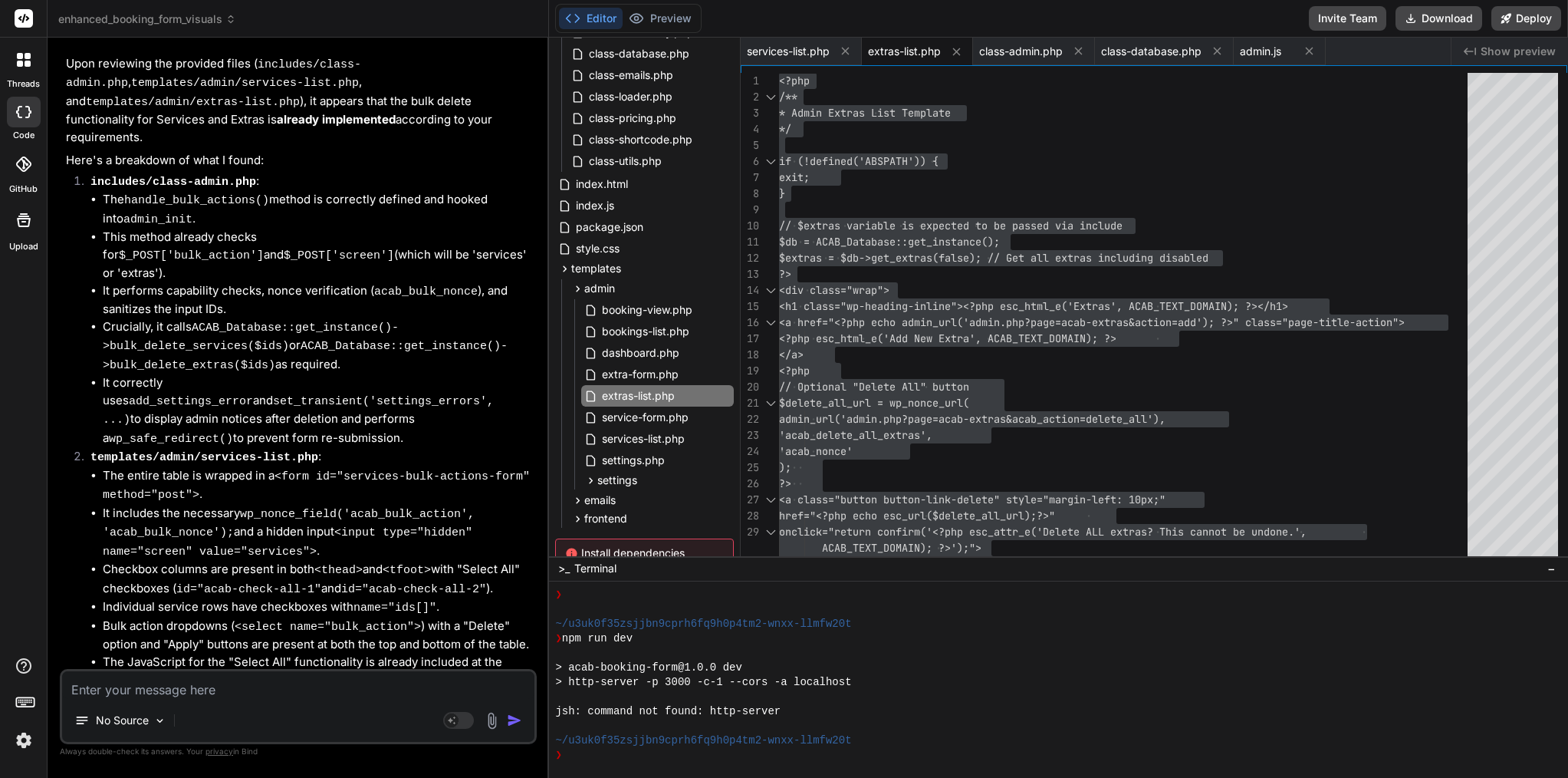
click at [295, 689] on textarea at bounding box center [299, 685] width 473 height 28
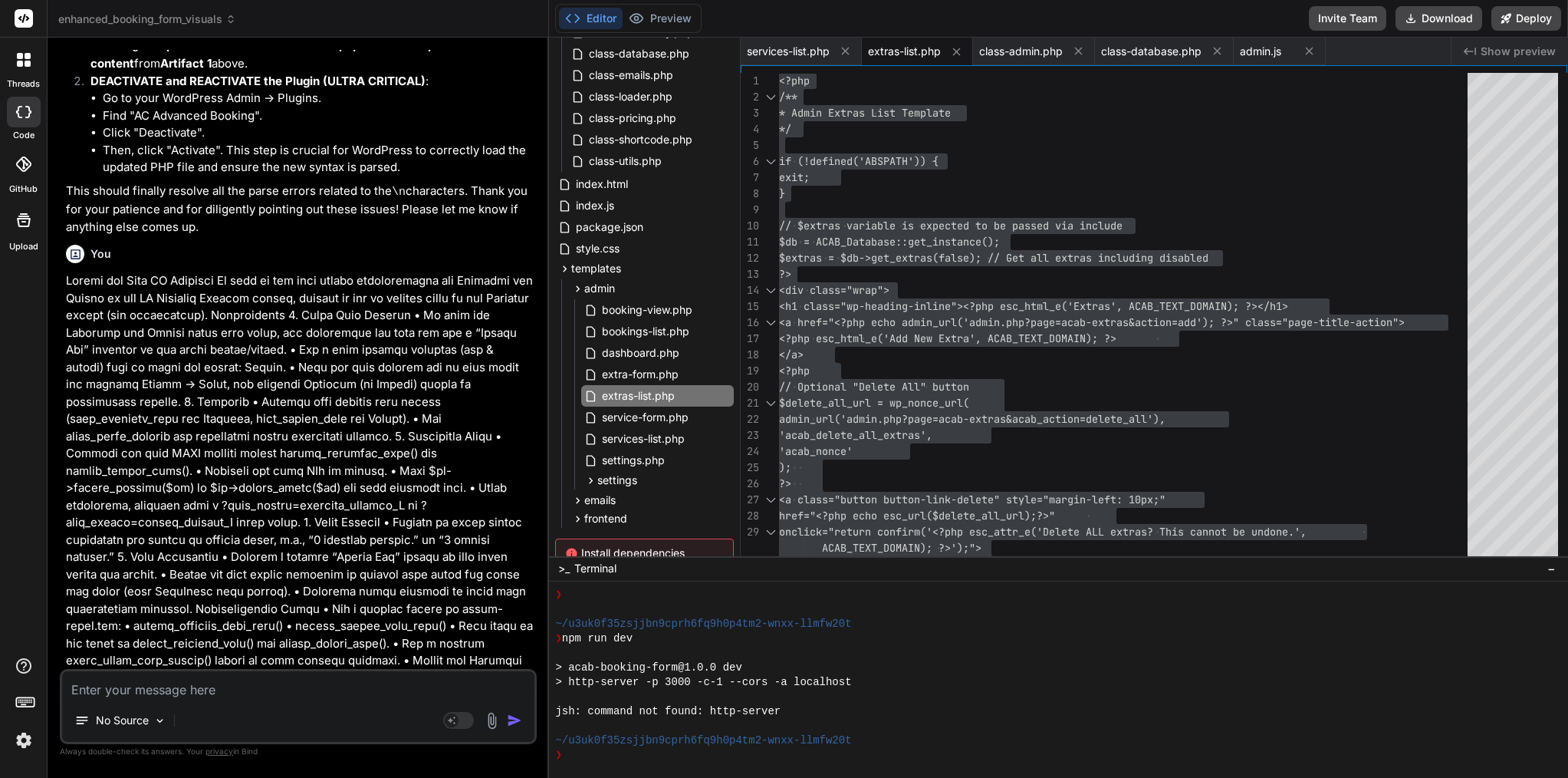
scroll to position [23145, 0]
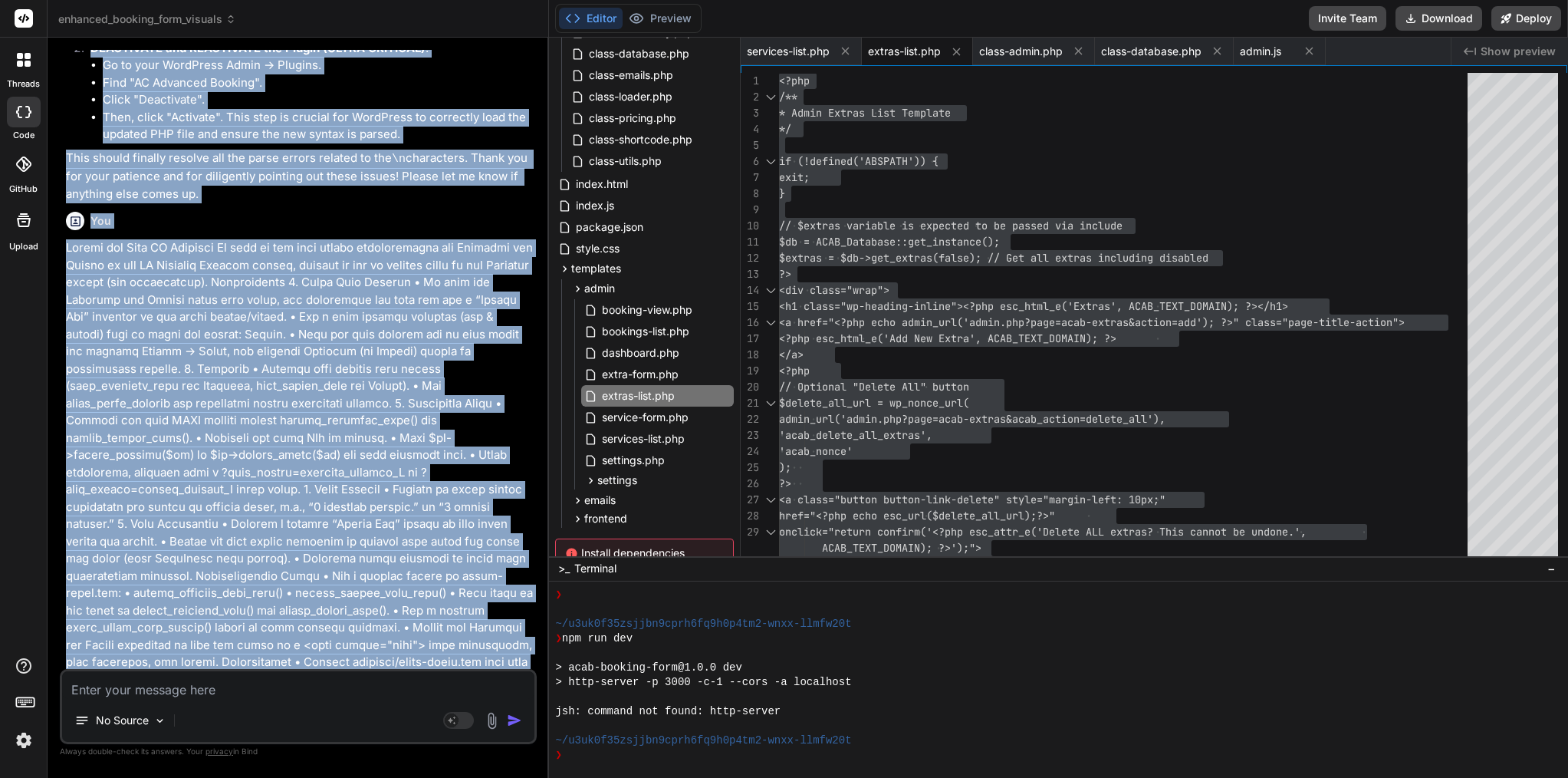
drag, startPoint x: 64, startPoint y: 399, endPoint x: 118, endPoint y: 440, distance: 67.8
click at [118, 442] on div "You Error Details ============= An error of type E_PARSE was caused in line 62 …" at bounding box center [298, 413] width 477 height 728
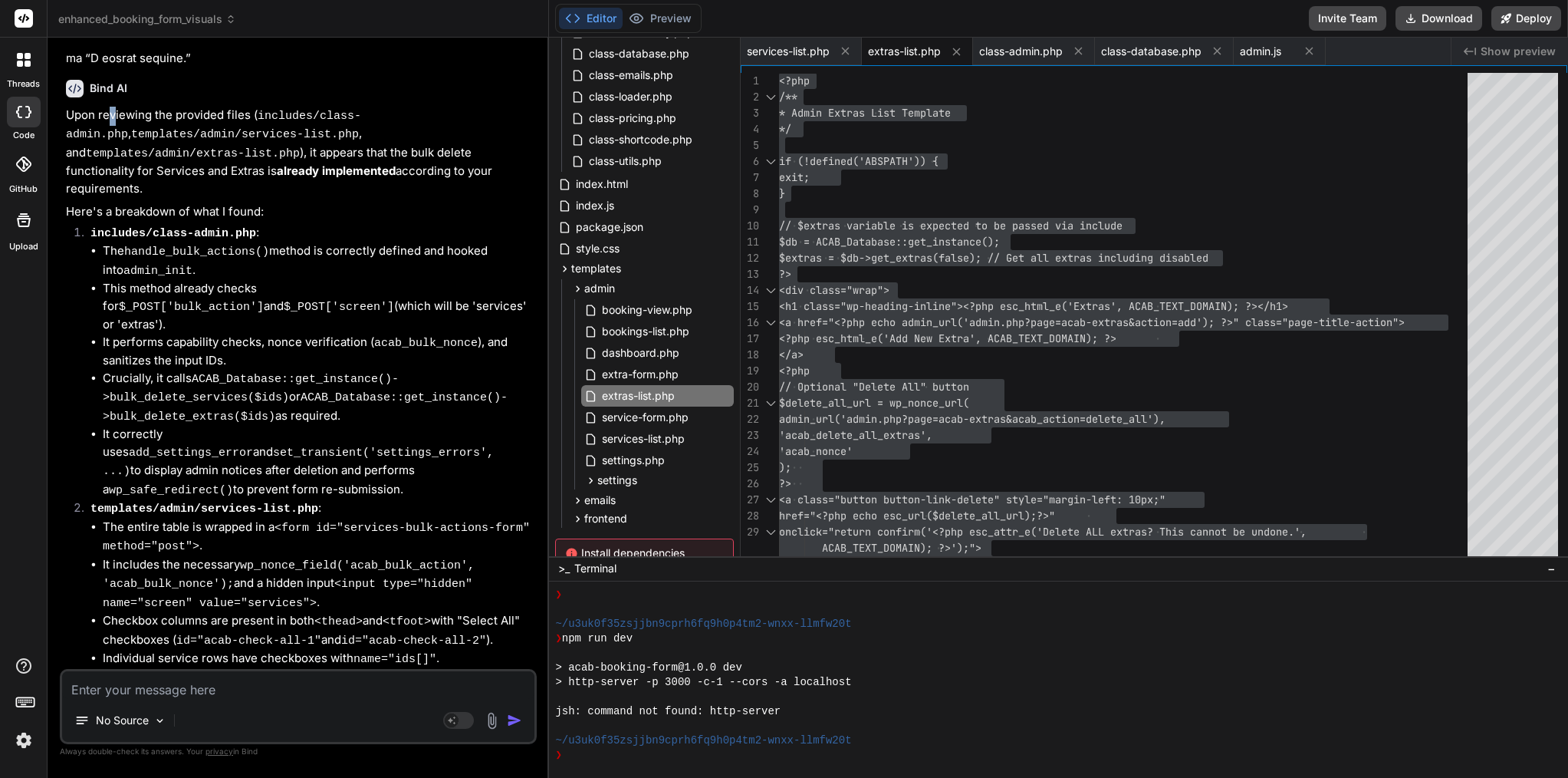
scroll to position [23904, 0]
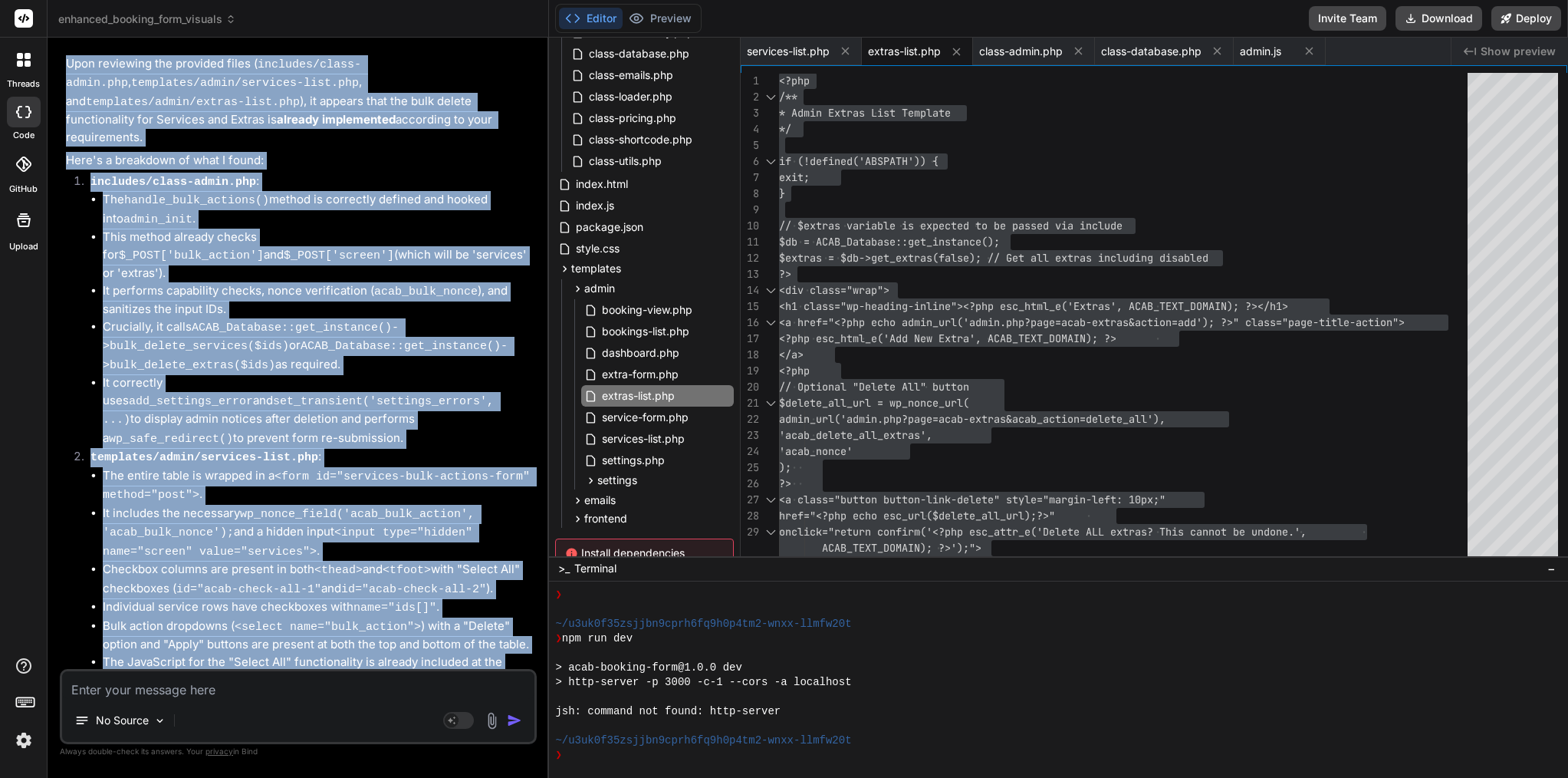
drag, startPoint x: 90, startPoint y: 405, endPoint x: 295, endPoint y: 674, distance: 338.2
click at [295, 674] on div "You Error Details ============= An error of type E_PARSE was caused in line 62 …" at bounding box center [298, 413] width 477 height 728
copy div "Bind AI Upon reviewing the provided files ( includes/class-admin.php , template…"
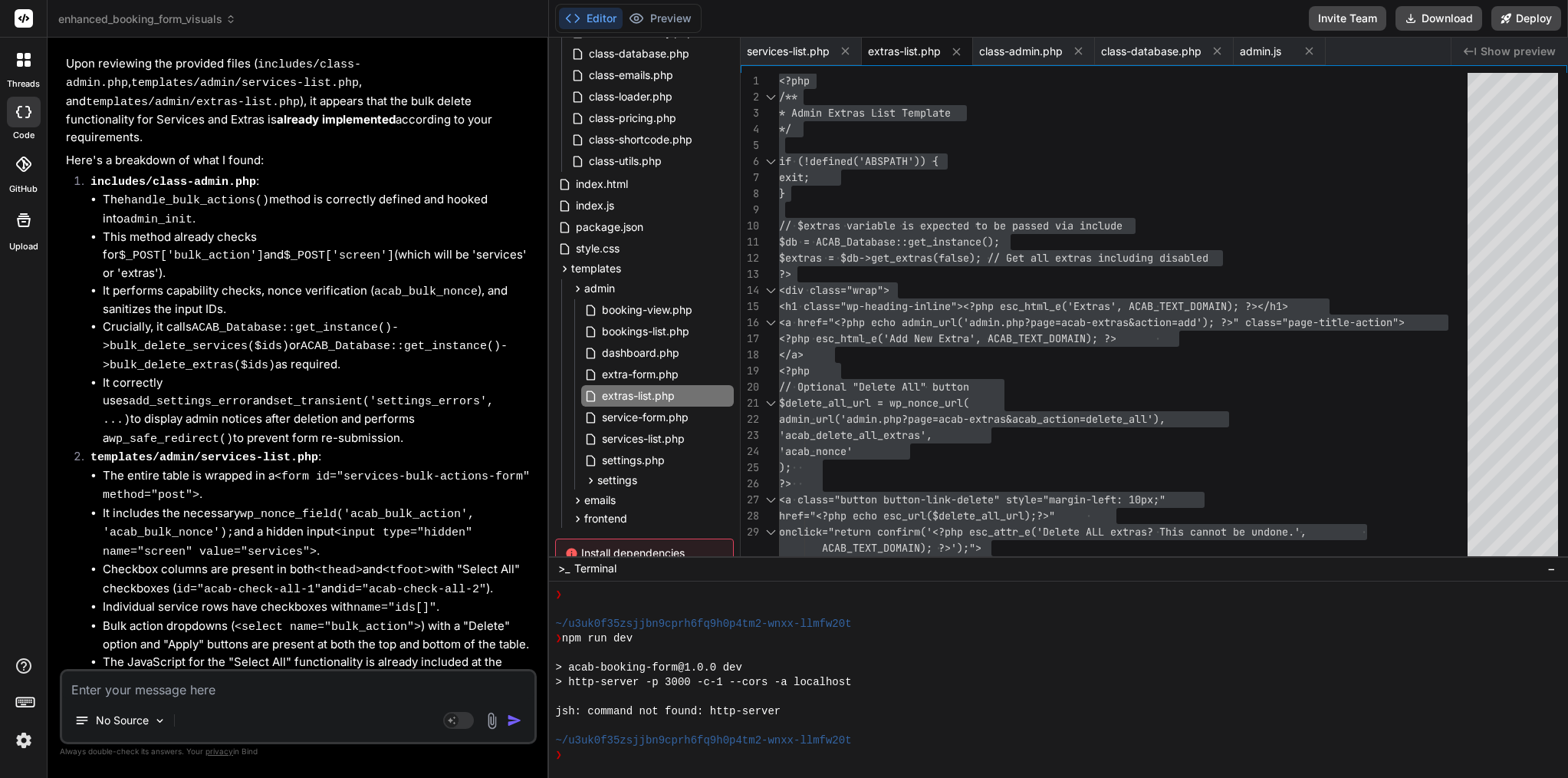
click at [231, 686] on textarea at bounding box center [299, 685] width 473 height 28
paste textarea "Lor ip — dol sitame con adip elits doe: 6. temp inci utlabor (Etdolo / Magnaali…"
type textarea "Lor ip — dol sitame con adip elits doe: 6. temp inci utlabor (Etdolo / Magnaali…"
type textarea "x"
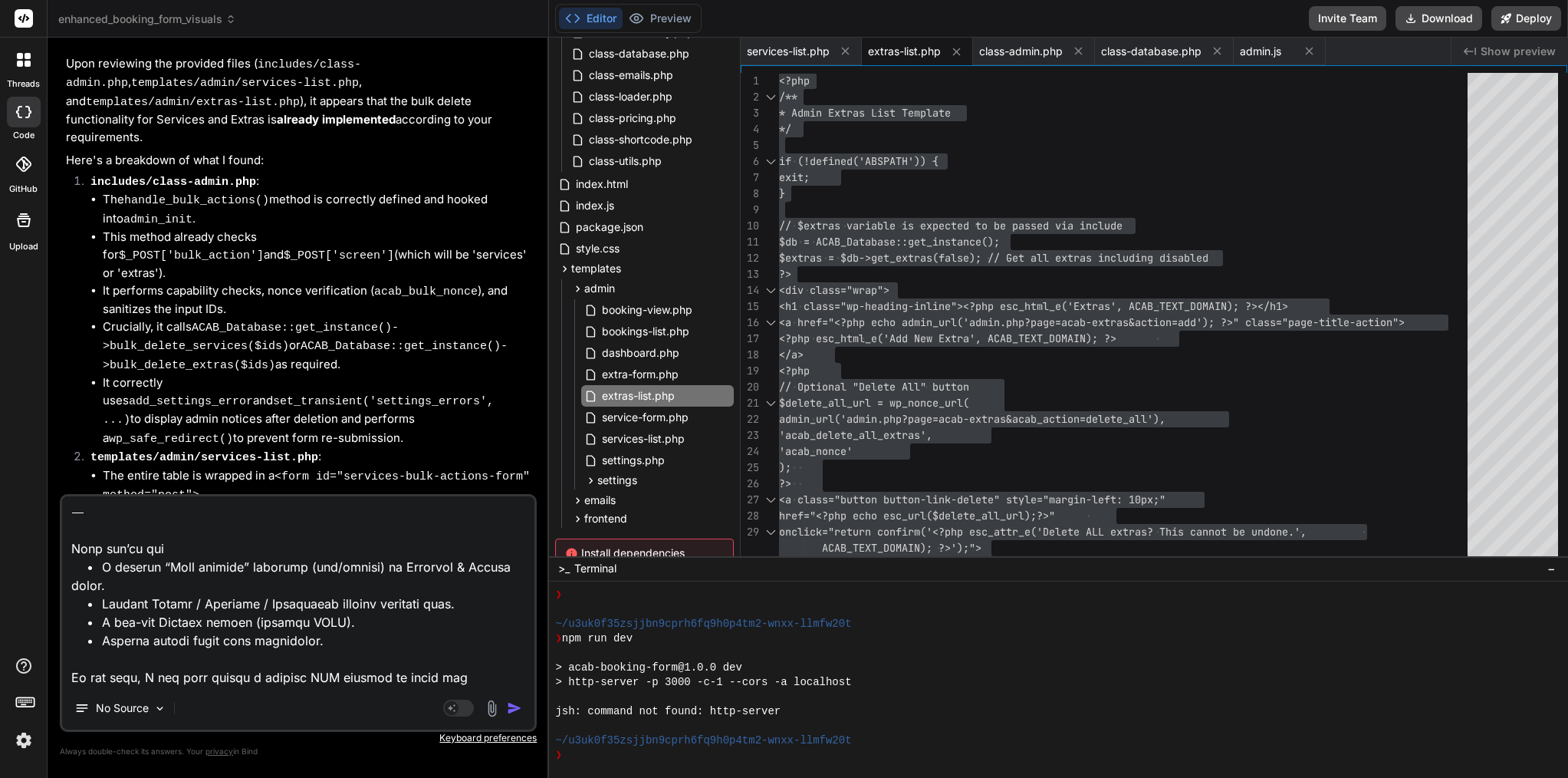
drag, startPoint x: 385, startPoint y: 674, endPoint x: 62, endPoint y: 654, distance: 323.6
click at [62, 654] on textarea at bounding box center [299, 592] width 473 height 190
type textarea "Lor ip — dol sitame con adip elits doe: 6. temp inci utlabor (Etdolo / Magnaali…"
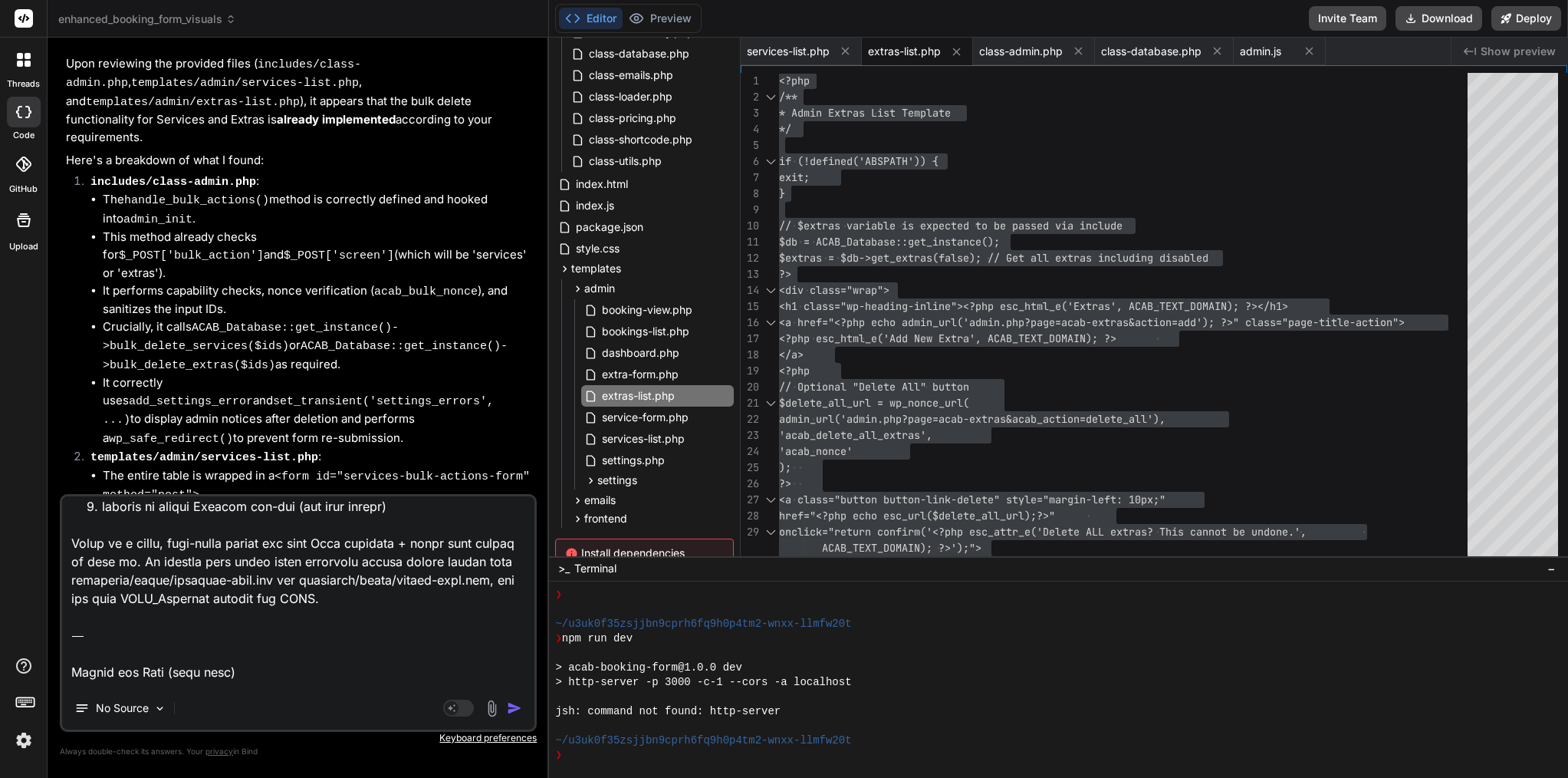
scroll to position [0, 0]
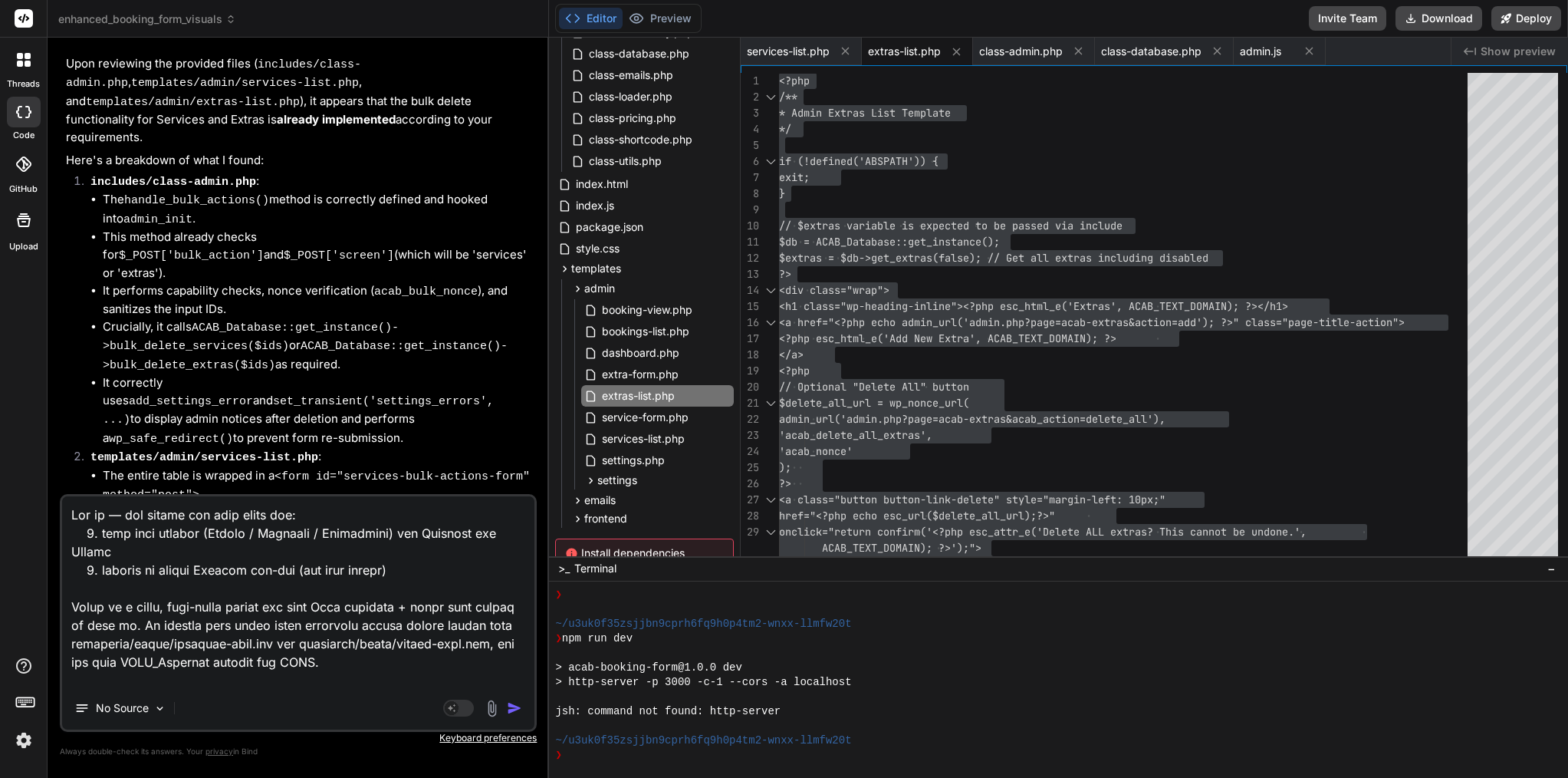
drag, startPoint x: 72, startPoint y: 596, endPoint x: 59, endPoint y: 412, distance: 184.5
click at [59, 412] on div "Bind AI Web Search Created with Pixso. Code Generator You Error Details =======…" at bounding box center [298, 407] width 502 height 739
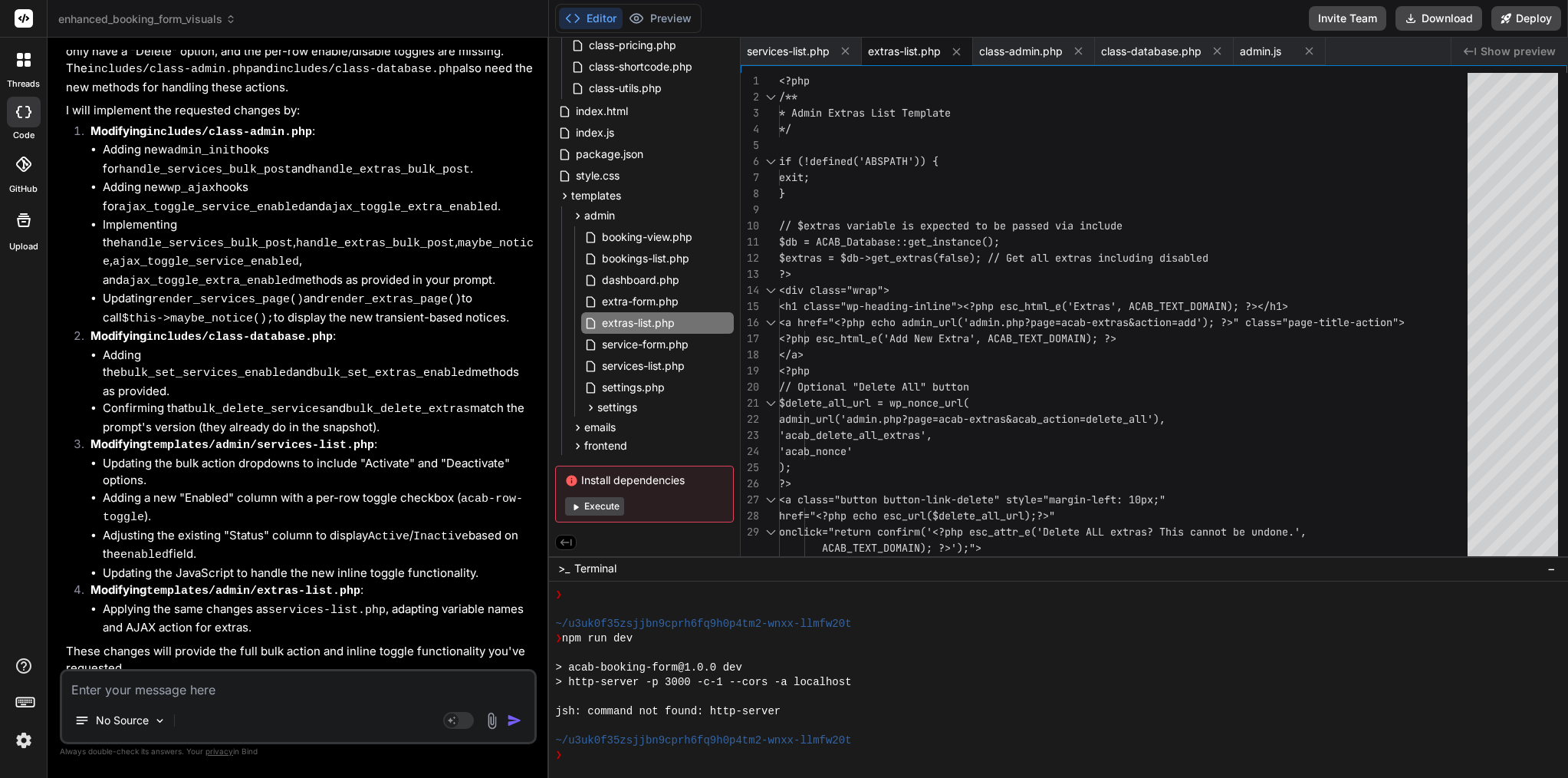
scroll to position [27668, 0]
click at [1016, 47] on span "class-admin.php" at bounding box center [1021, 51] width 84 height 16
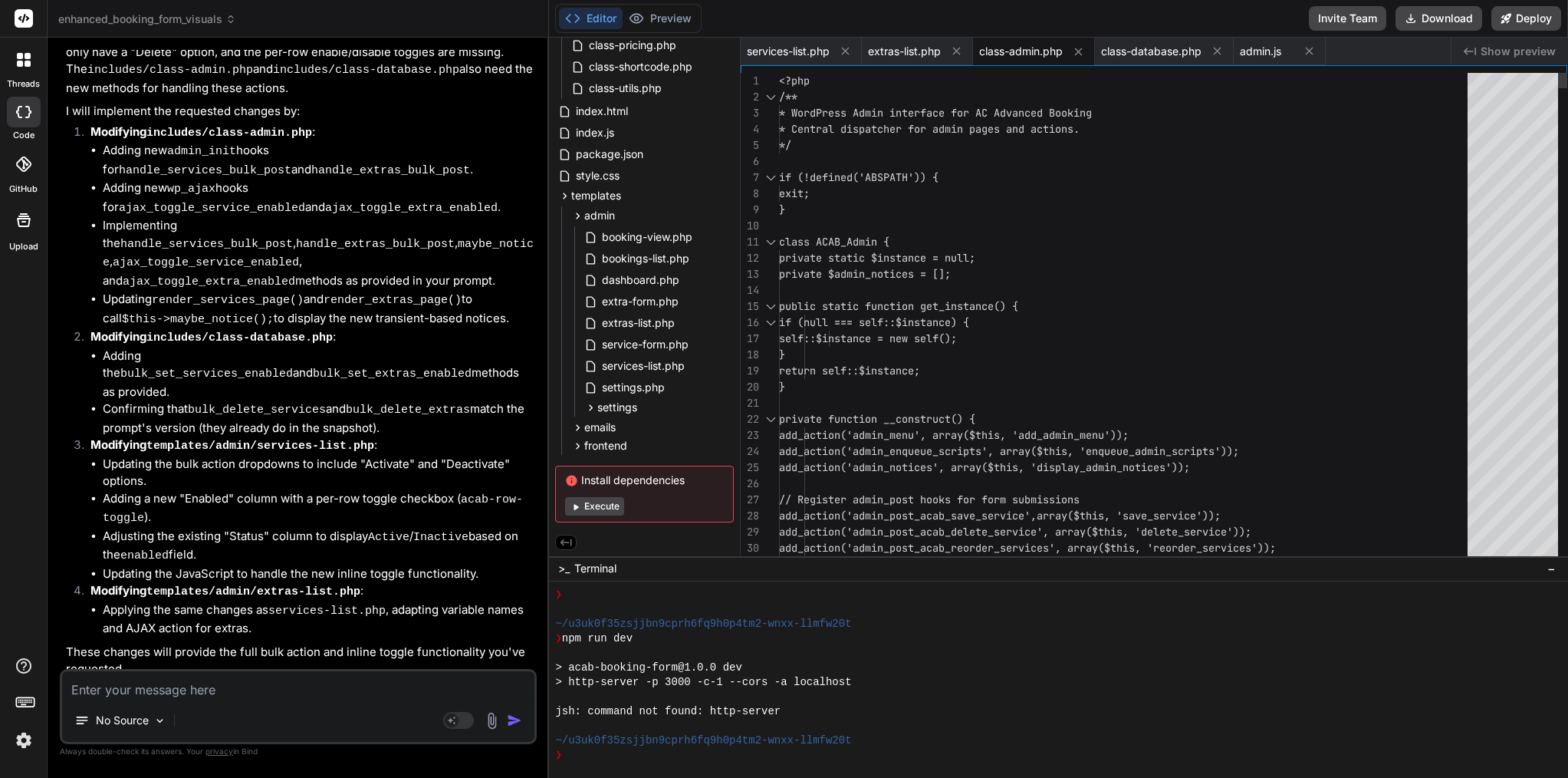
click at [968, 234] on div at bounding box center [1128, 226] width 697 height 16
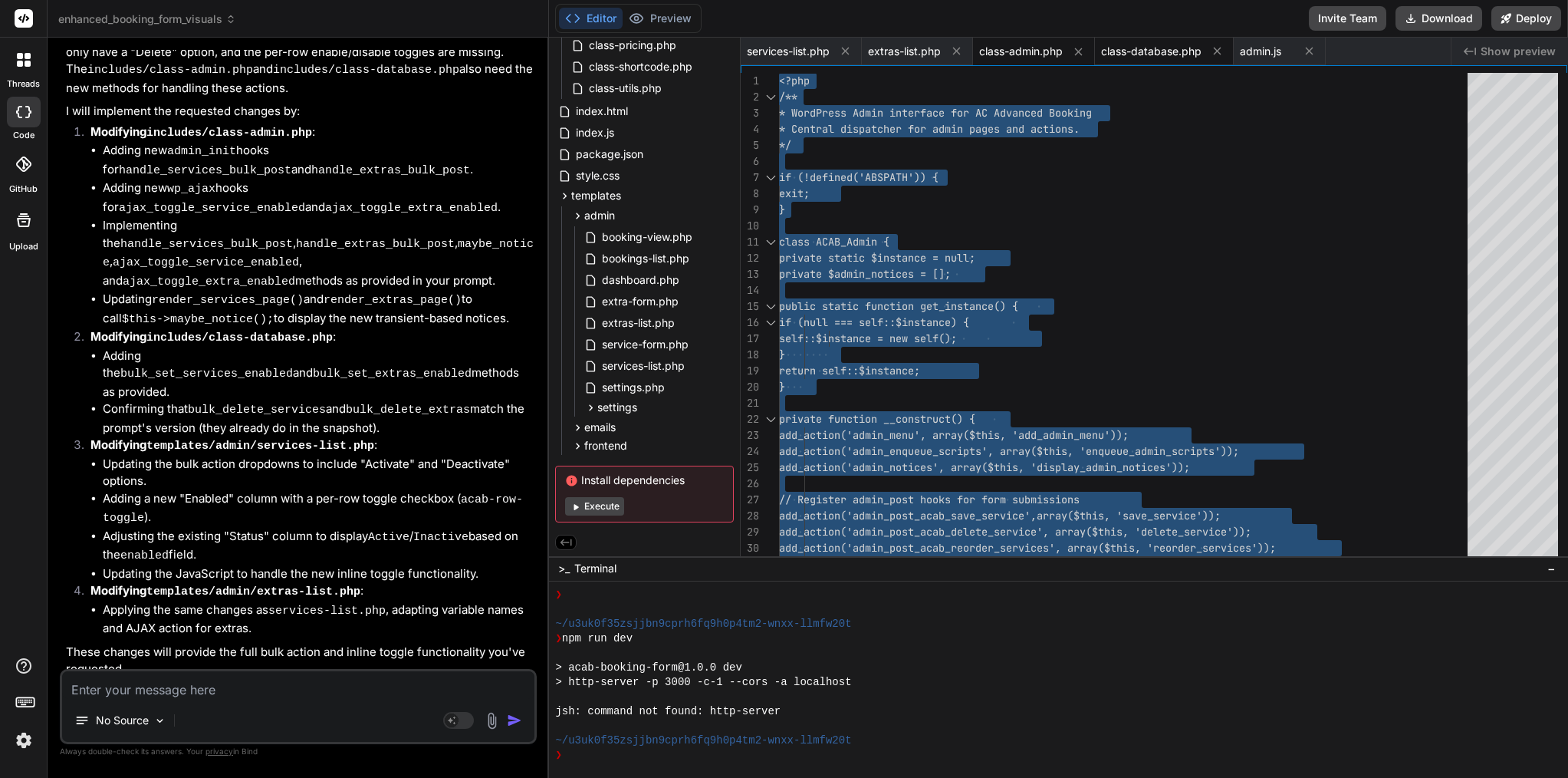
click at [1158, 56] on span "class-database.php" at bounding box center [1152, 51] width 101 height 16
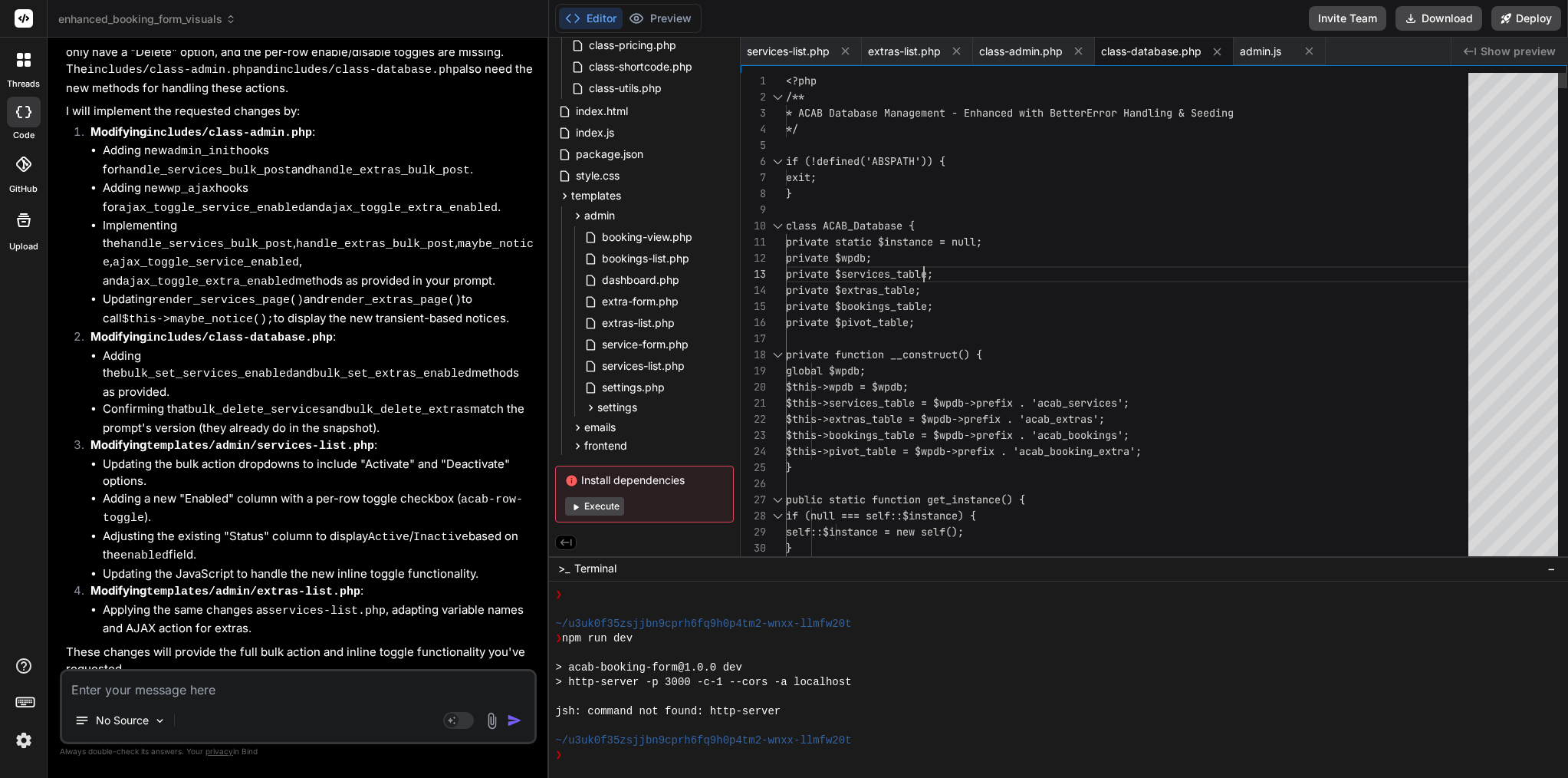
scroll to position [33, 0]
click at [927, 260] on div "private $wpdb;" at bounding box center [1132, 258] width 692 height 16
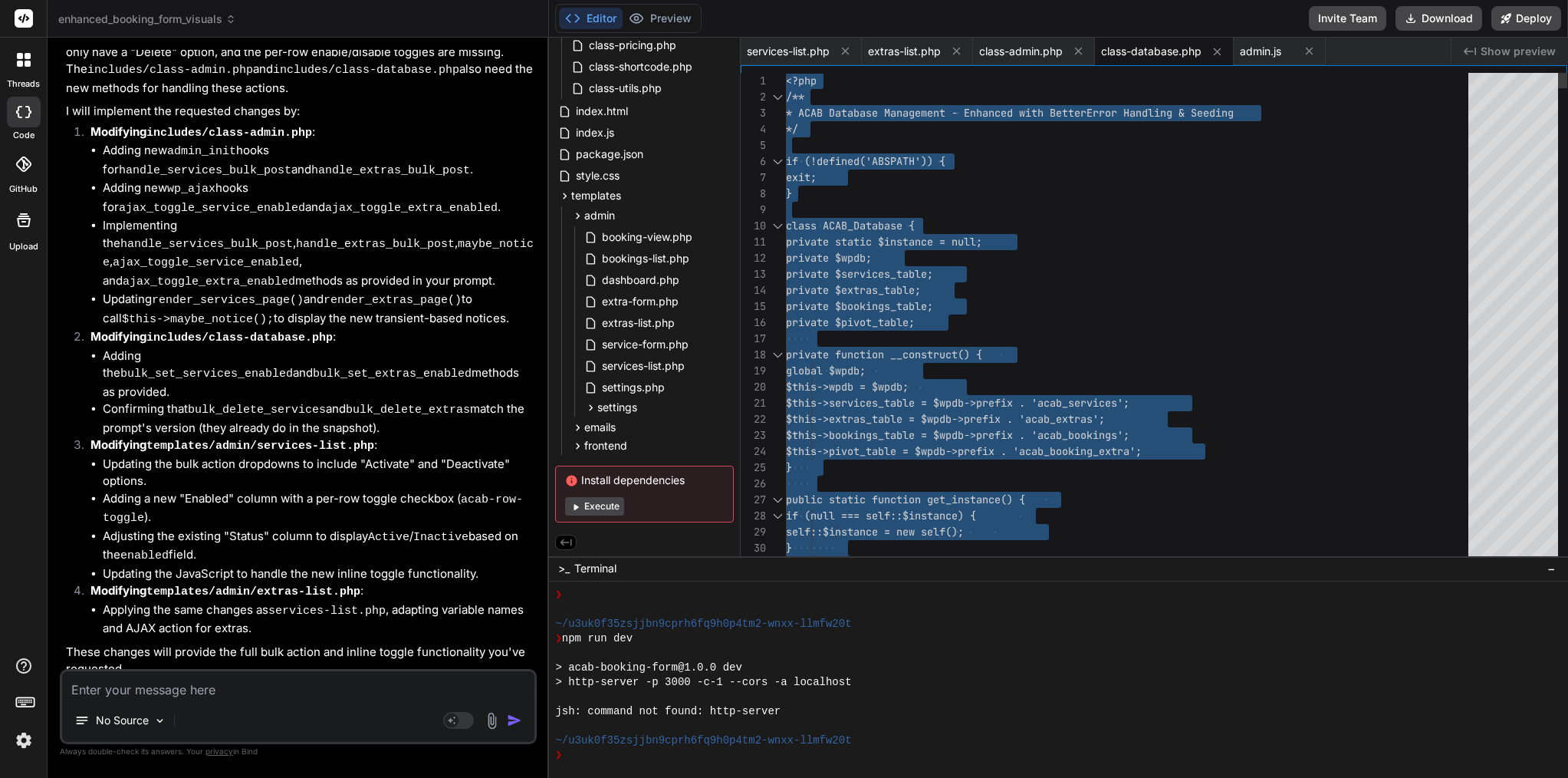
click at [927, 260] on div "private $wpdb;" at bounding box center [1132, 258] width 692 height 16
click at [793, 49] on span "services-list.php" at bounding box center [788, 51] width 83 height 16
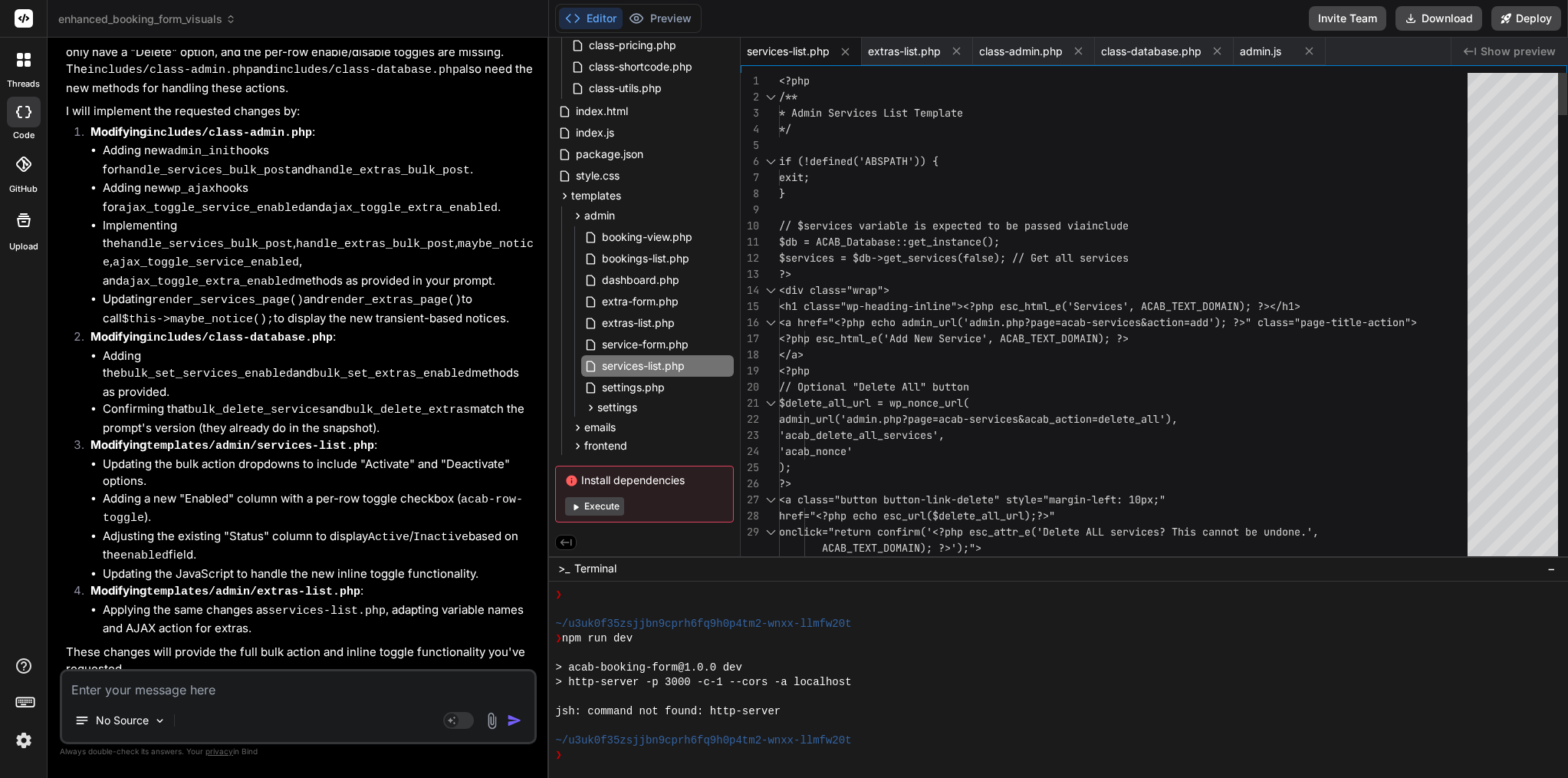
click at [903, 257] on span "$services = $db->get_services(false); // Get all s" at bounding box center [933, 258] width 307 height 14
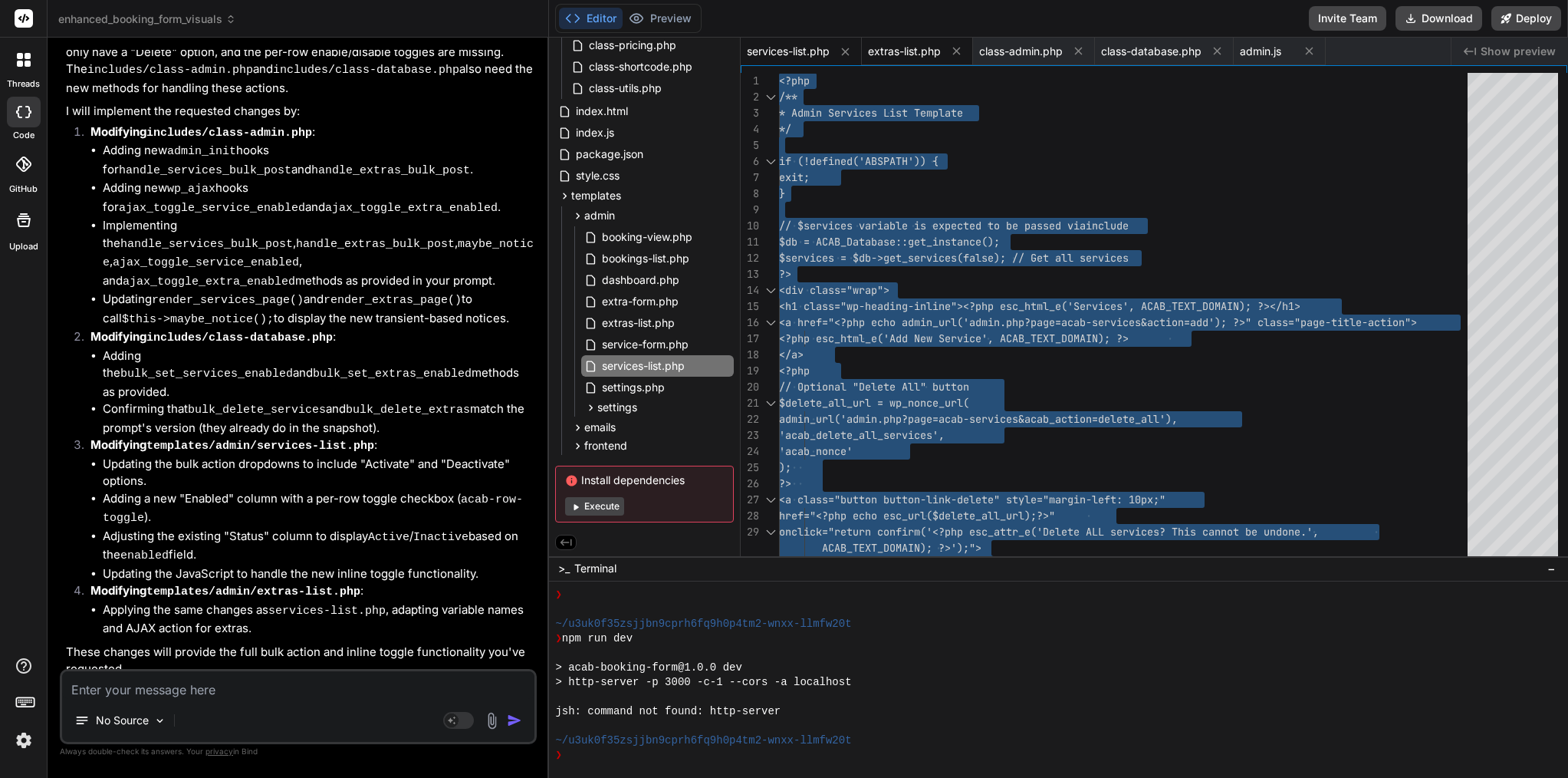
click at [926, 49] on span "extras-list.php" at bounding box center [905, 51] width 73 height 16
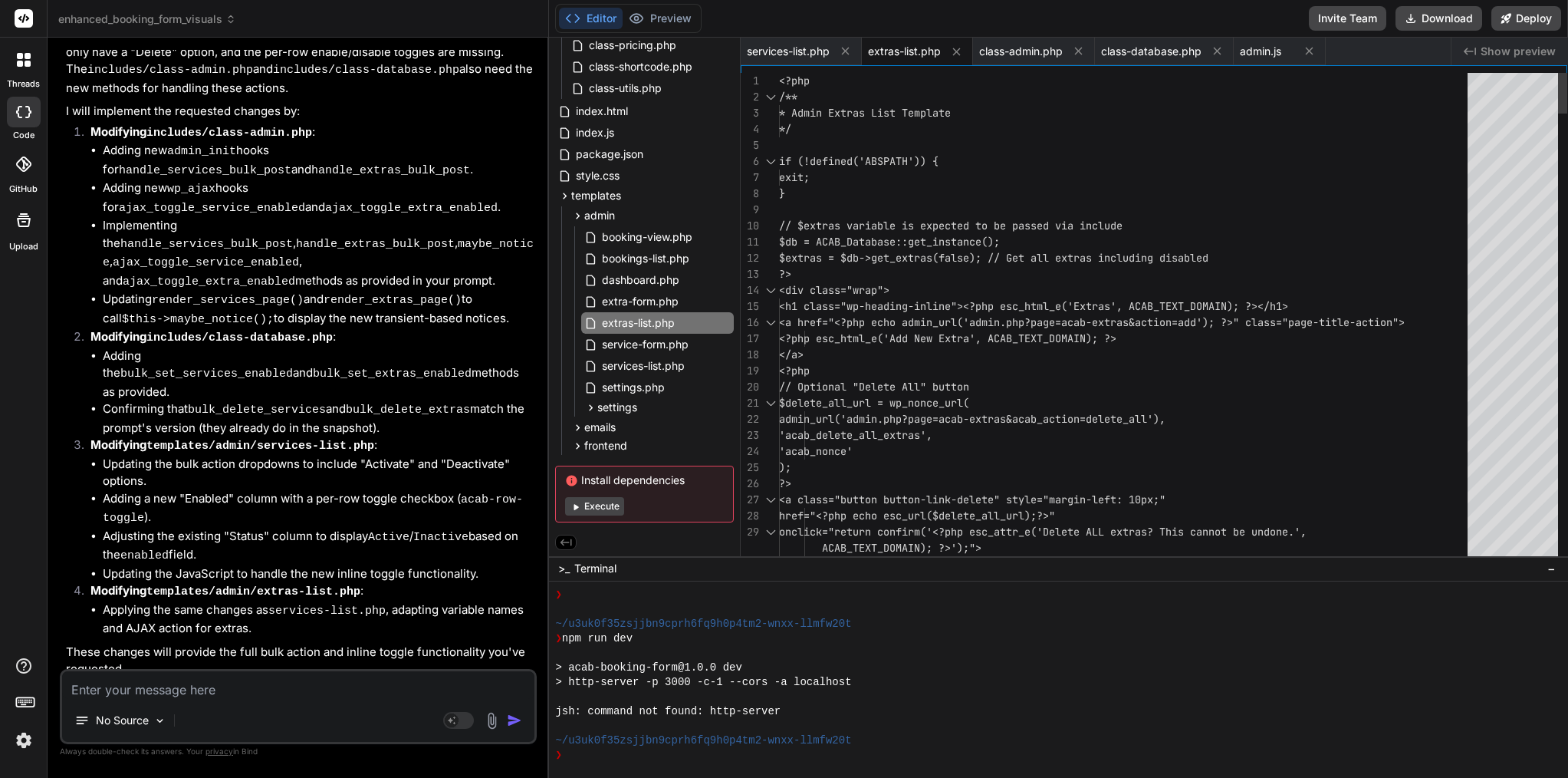
click at [878, 308] on span "<h1 class="wp-heading-inline"><?php esc_html_e" at bounding box center [920, 306] width 282 height 14
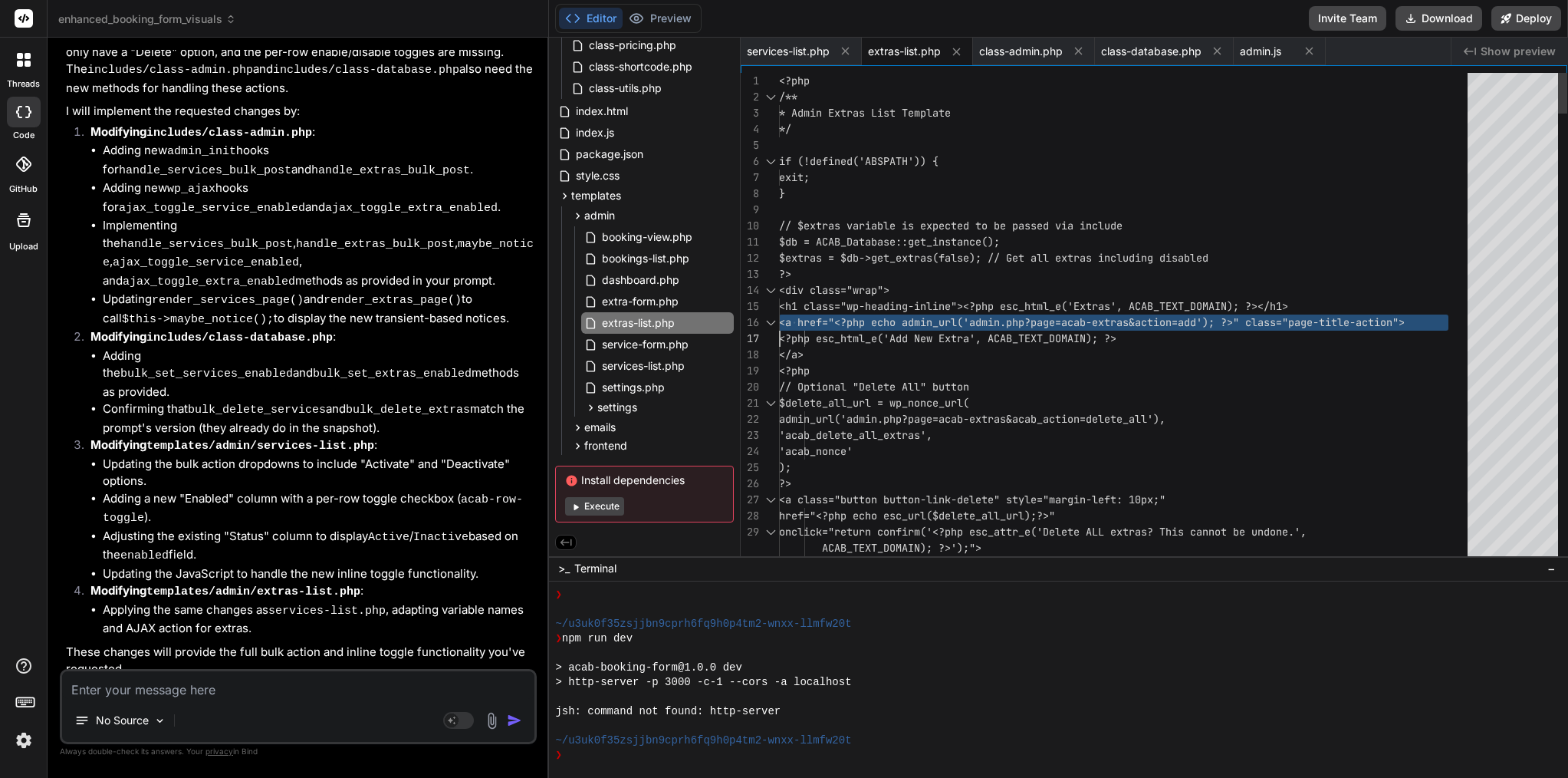
click at [878, 308] on span "<h1 class="wp-heading-inline"><?php esc_html_e" at bounding box center [920, 306] width 282 height 14
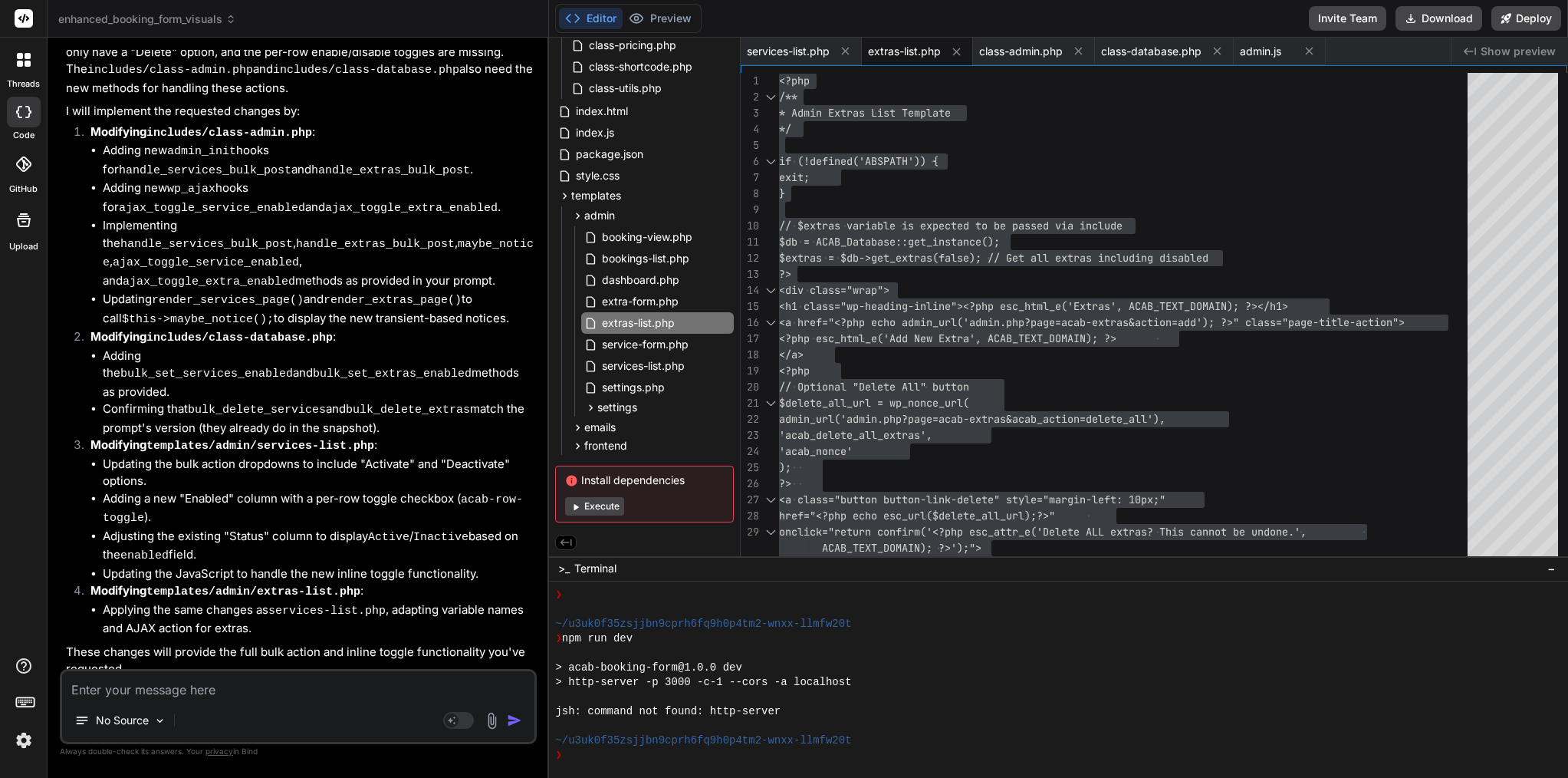
click at [194, 684] on textarea at bounding box center [299, 685] width 473 height 28
paste textarea "[[DATE] 18:47:14 UTC] [ACAB] Shortcode class initialized [[DATE] 18:47:14 UTC] …"
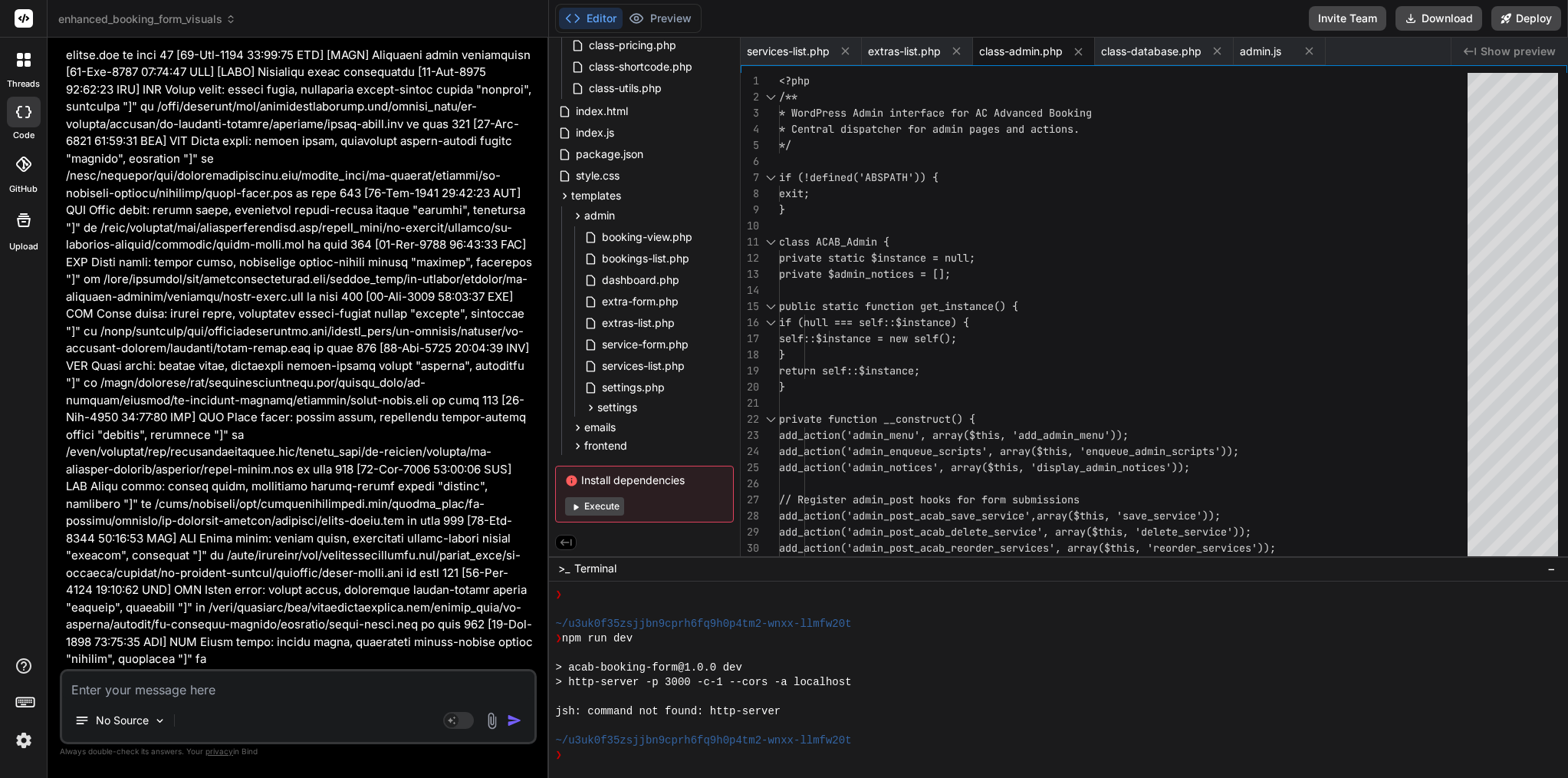
scroll to position [30154, 0]
click at [930, 282] on div at bounding box center [1128, 290] width 697 height 16
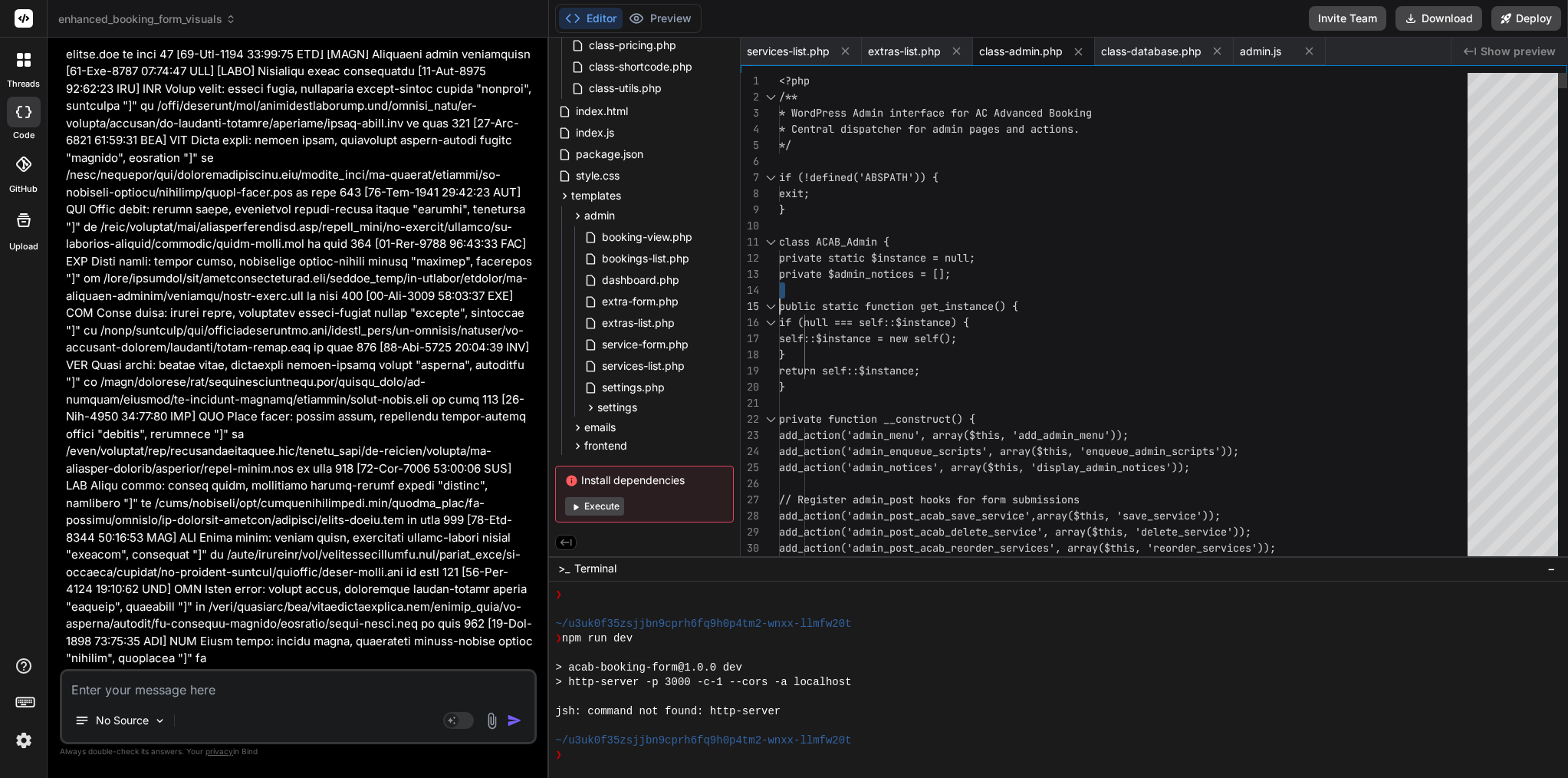
click at [930, 282] on div at bounding box center [1128, 290] width 697 height 16
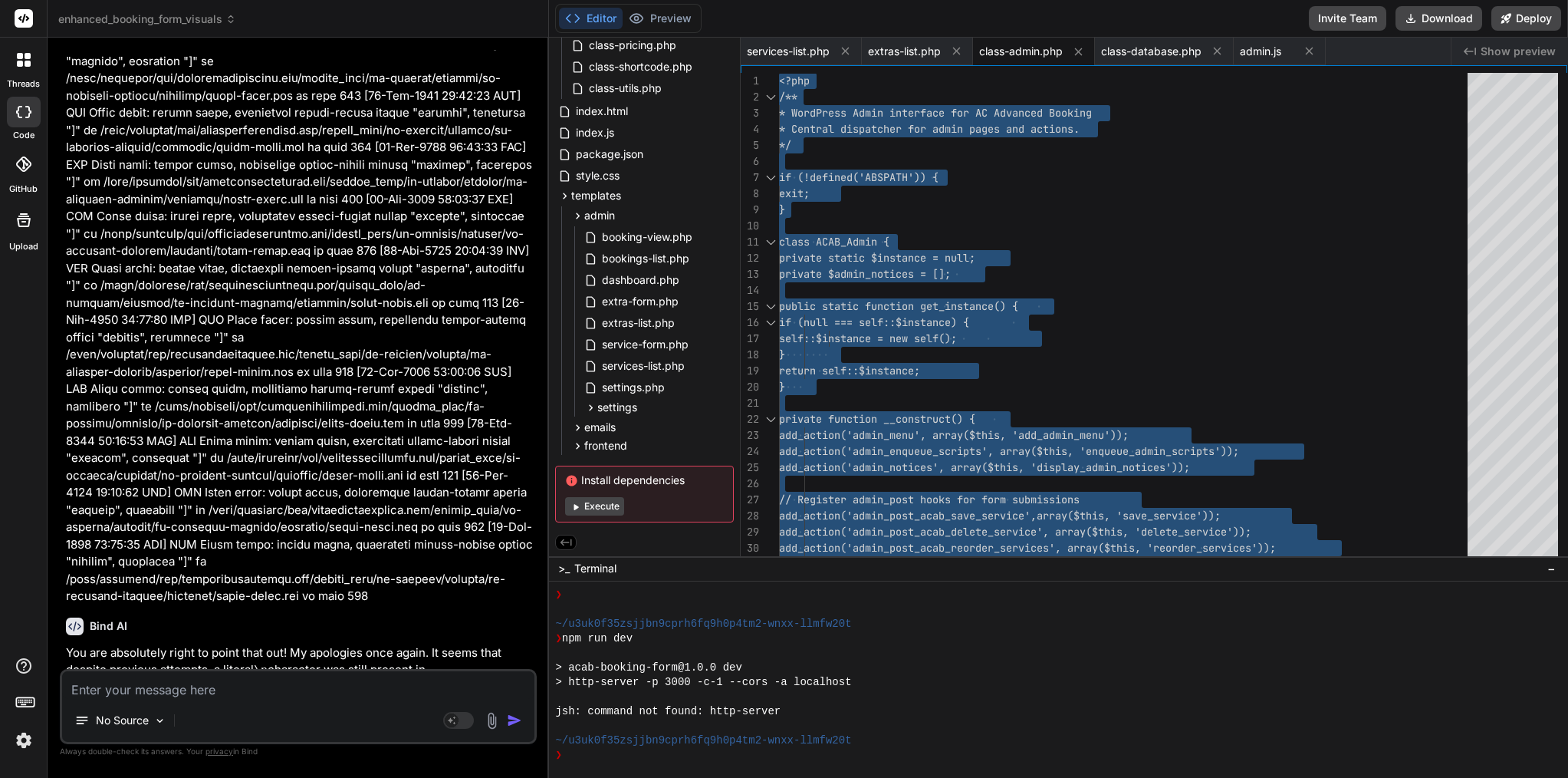
scroll to position [30249, 0]
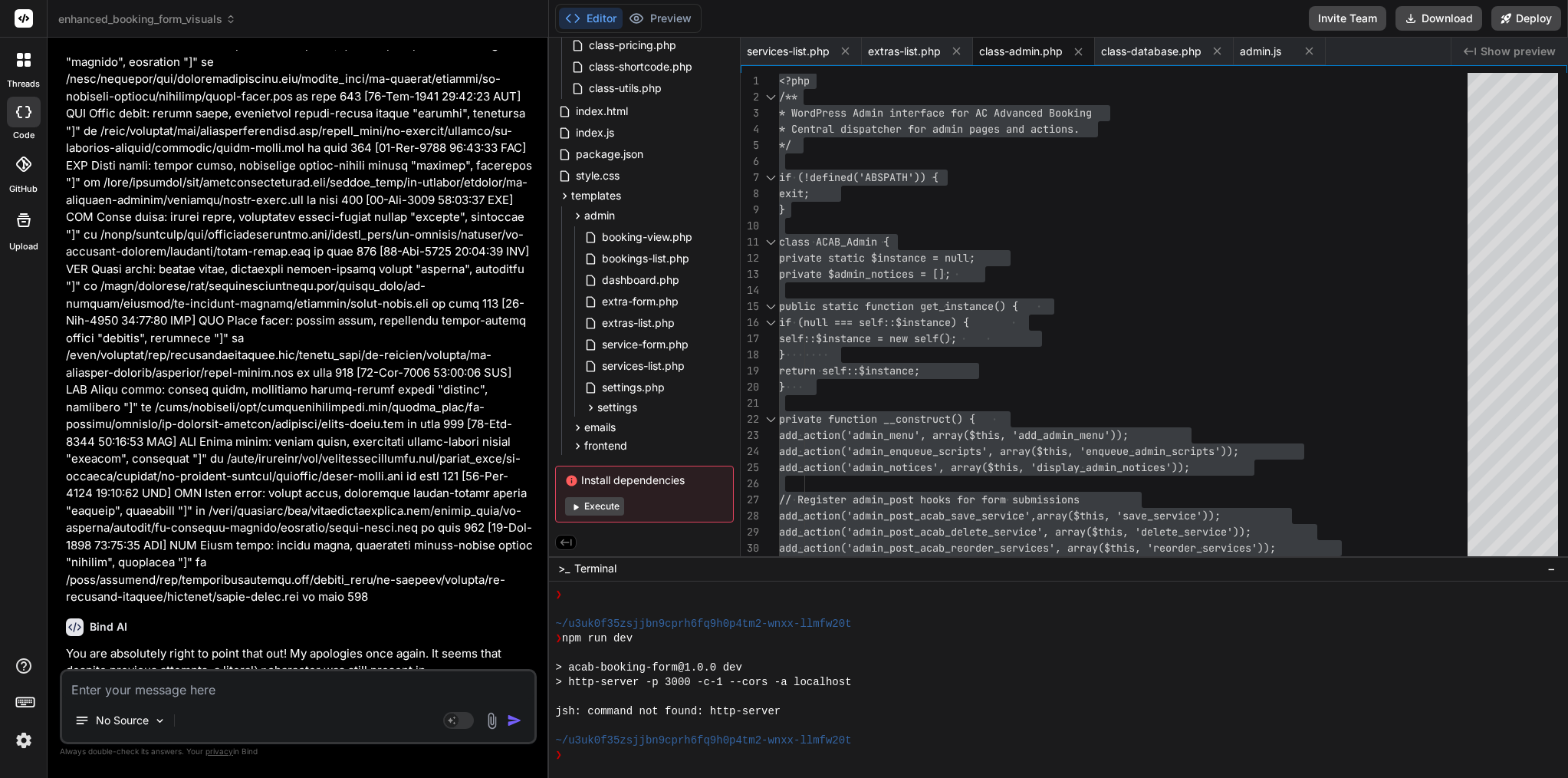
click at [186, 693] on textarea at bounding box center [299, 685] width 473 height 28
paste textarea "[DATE] 18:56:37 UTC] [Image Optimizer]: error in ImageOptimization\Classes\Clie…"
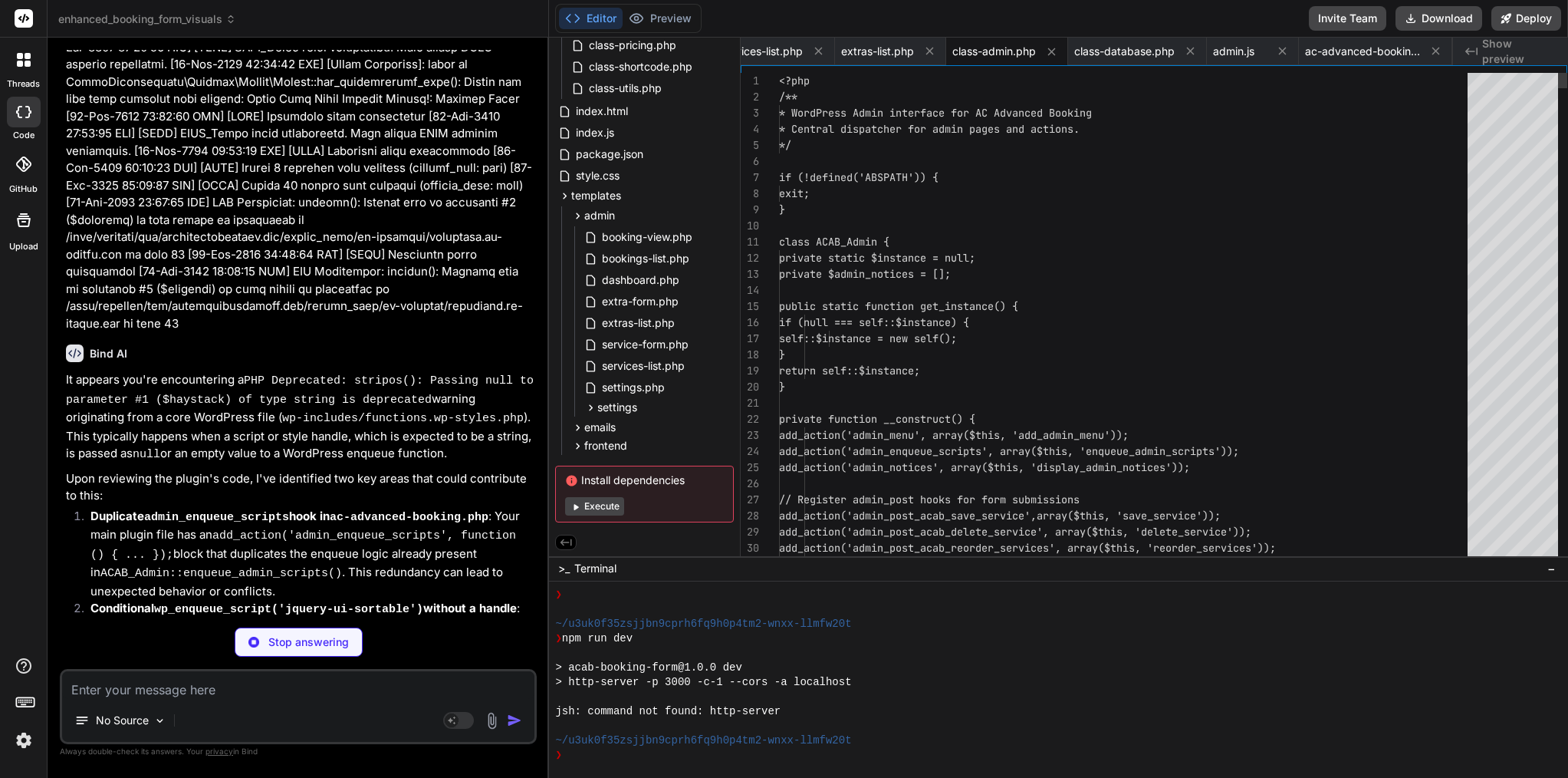
scroll to position [1764, 0]
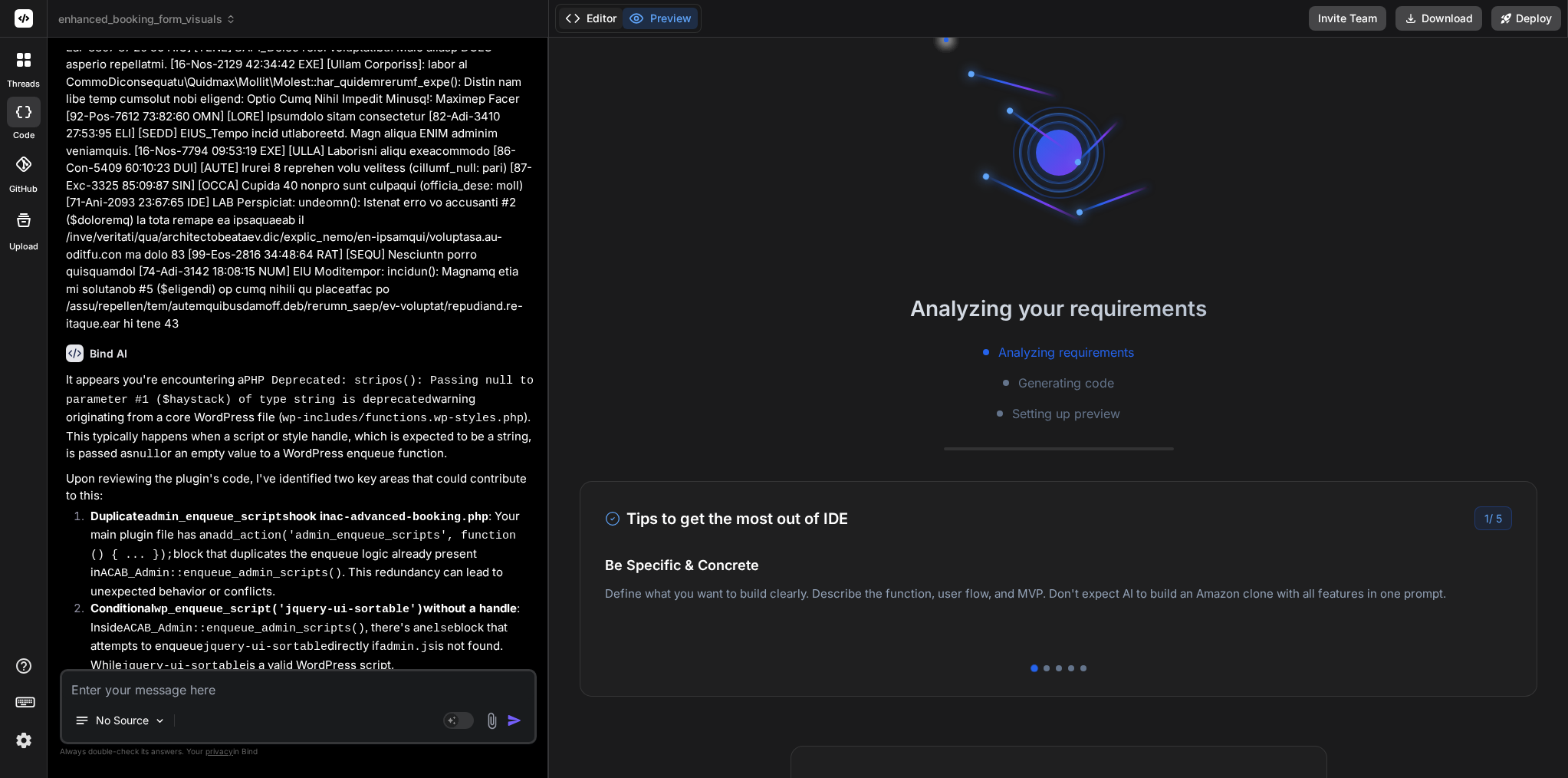
click at [592, 22] on button "Editor" at bounding box center [591, 19] width 63 height 22
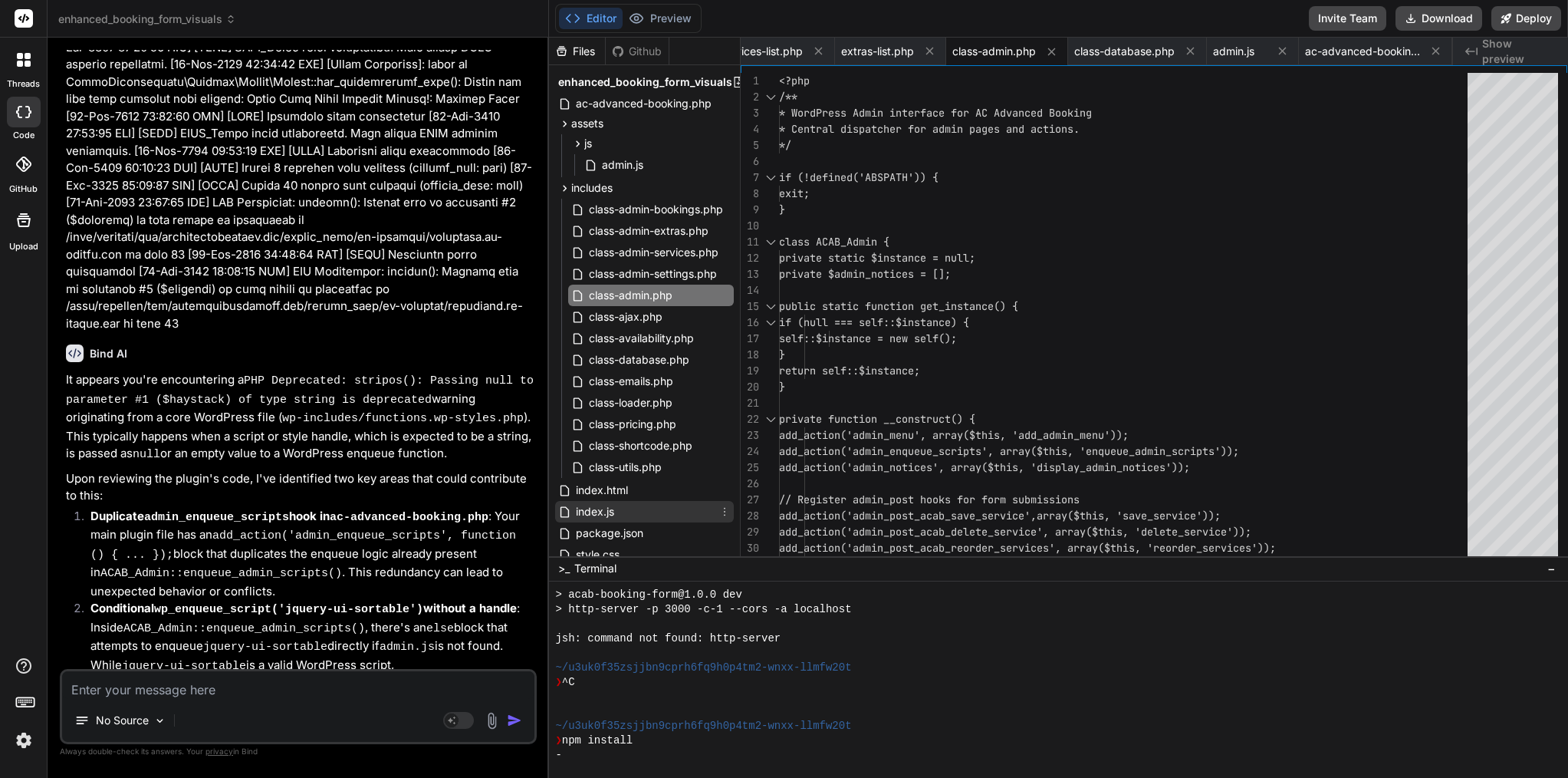
scroll to position [0, 0]
click at [641, 106] on span "ac-advanced-booking.php" at bounding box center [644, 103] width 138 height 19
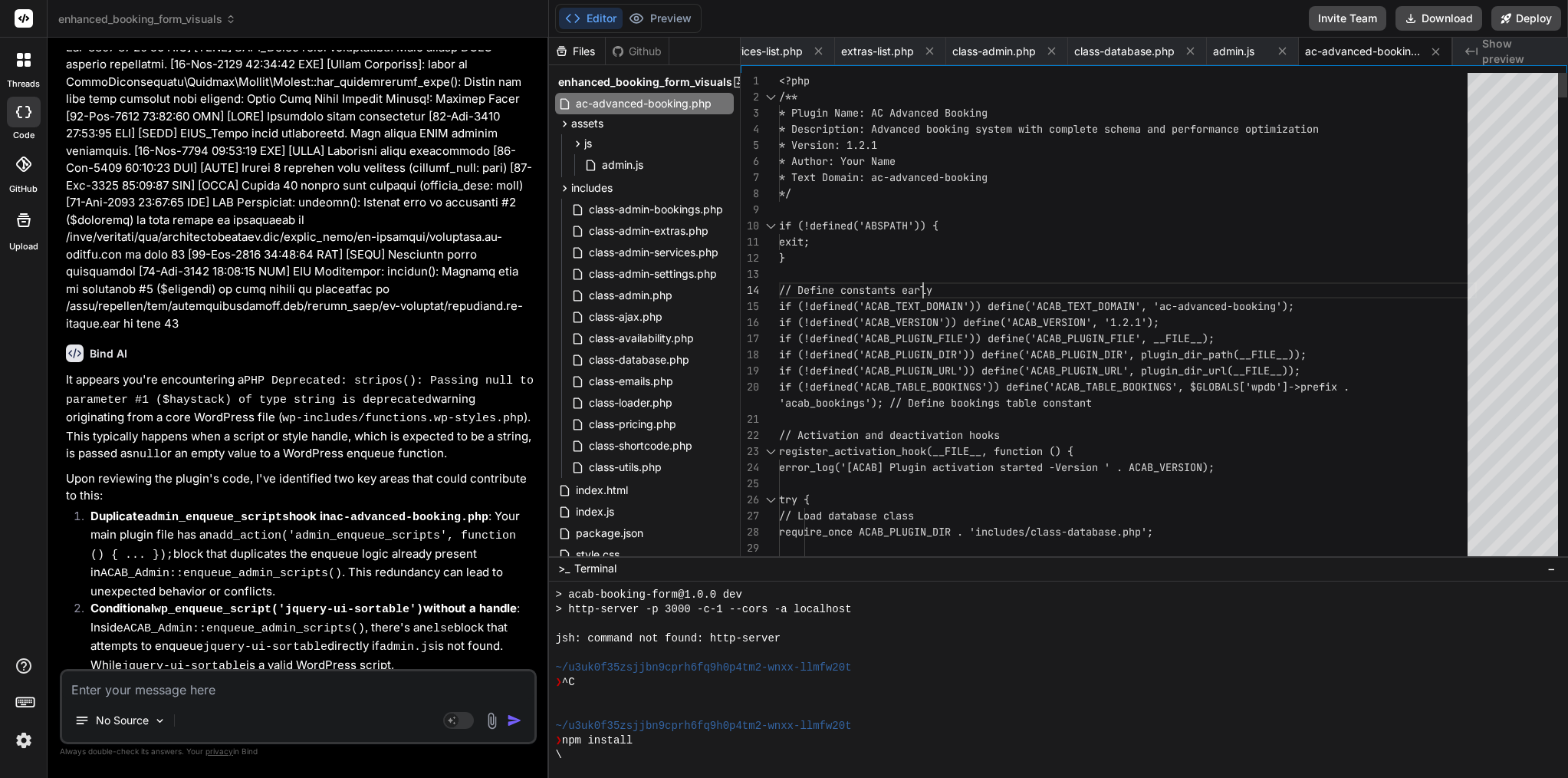
click at [922, 289] on span "// Define constants early" at bounding box center [856, 290] width 153 height 14
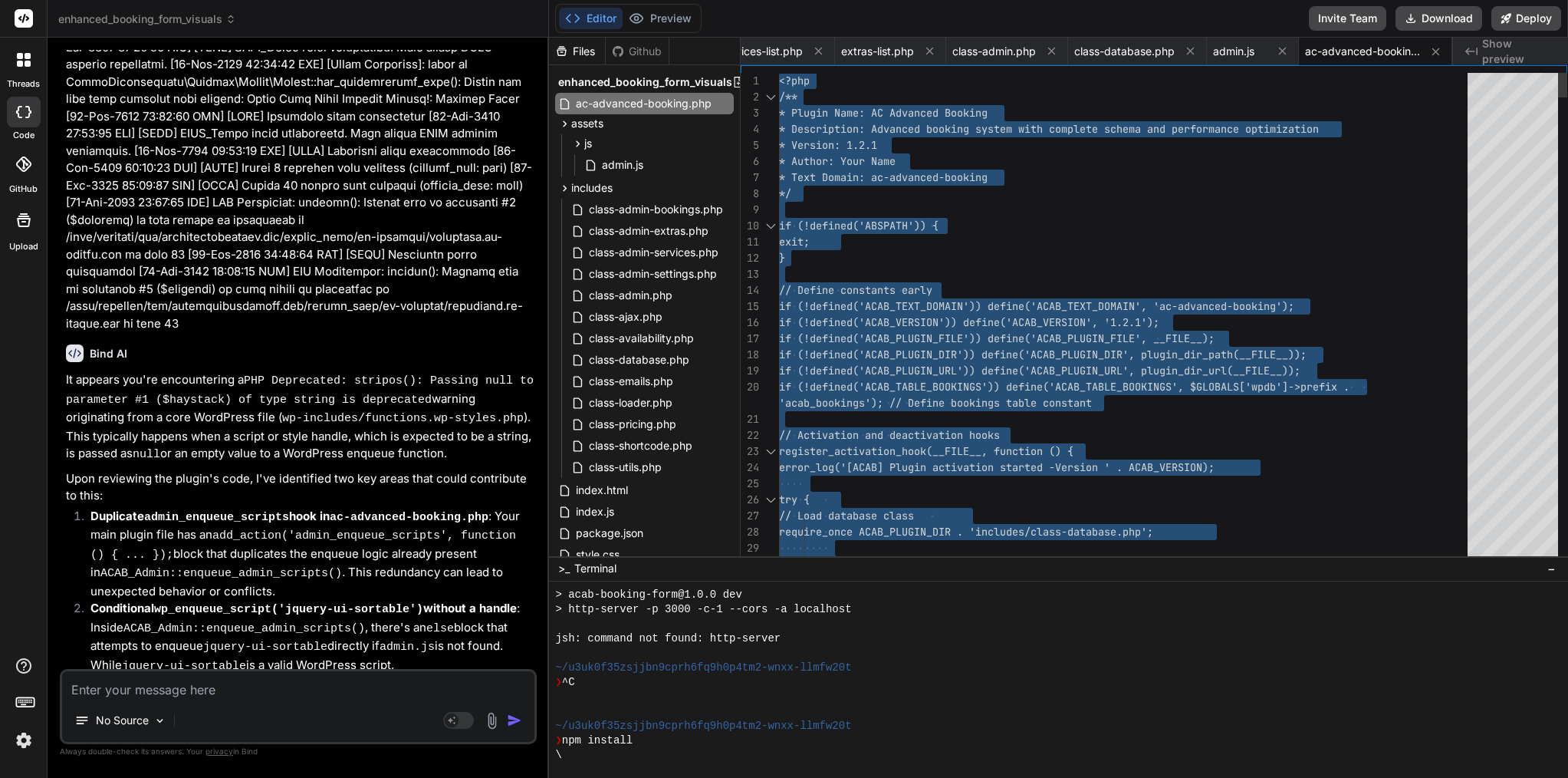
click at [922, 289] on span "// Define constants early" at bounding box center [856, 290] width 153 height 14
click at [625, 290] on span "class-admin.php" at bounding box center [631, 295] width 87 height 19
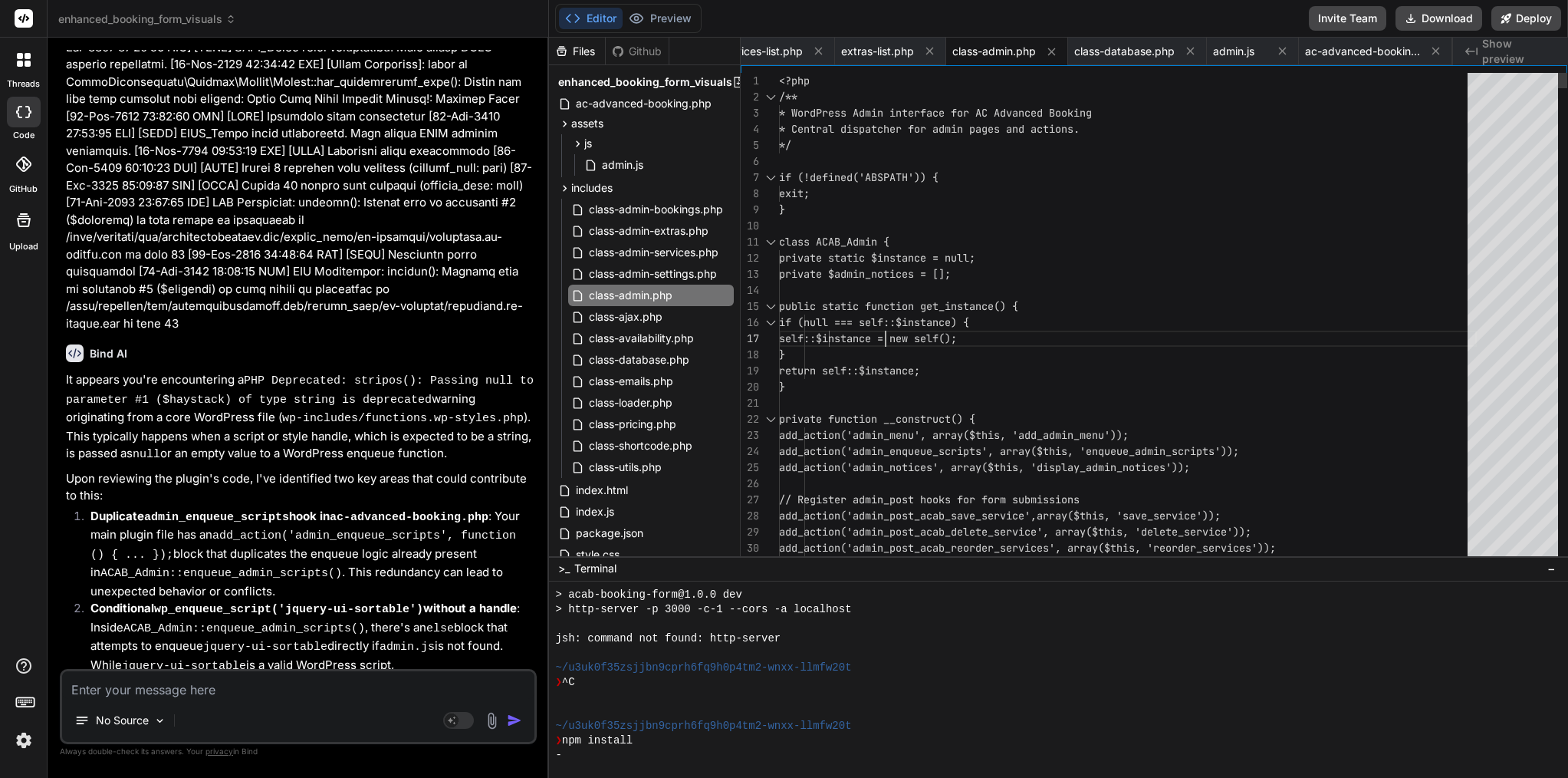
click at [887, 335] on span "self::$instance = new self();" at bounding box center [869, 339] width 178 height 14
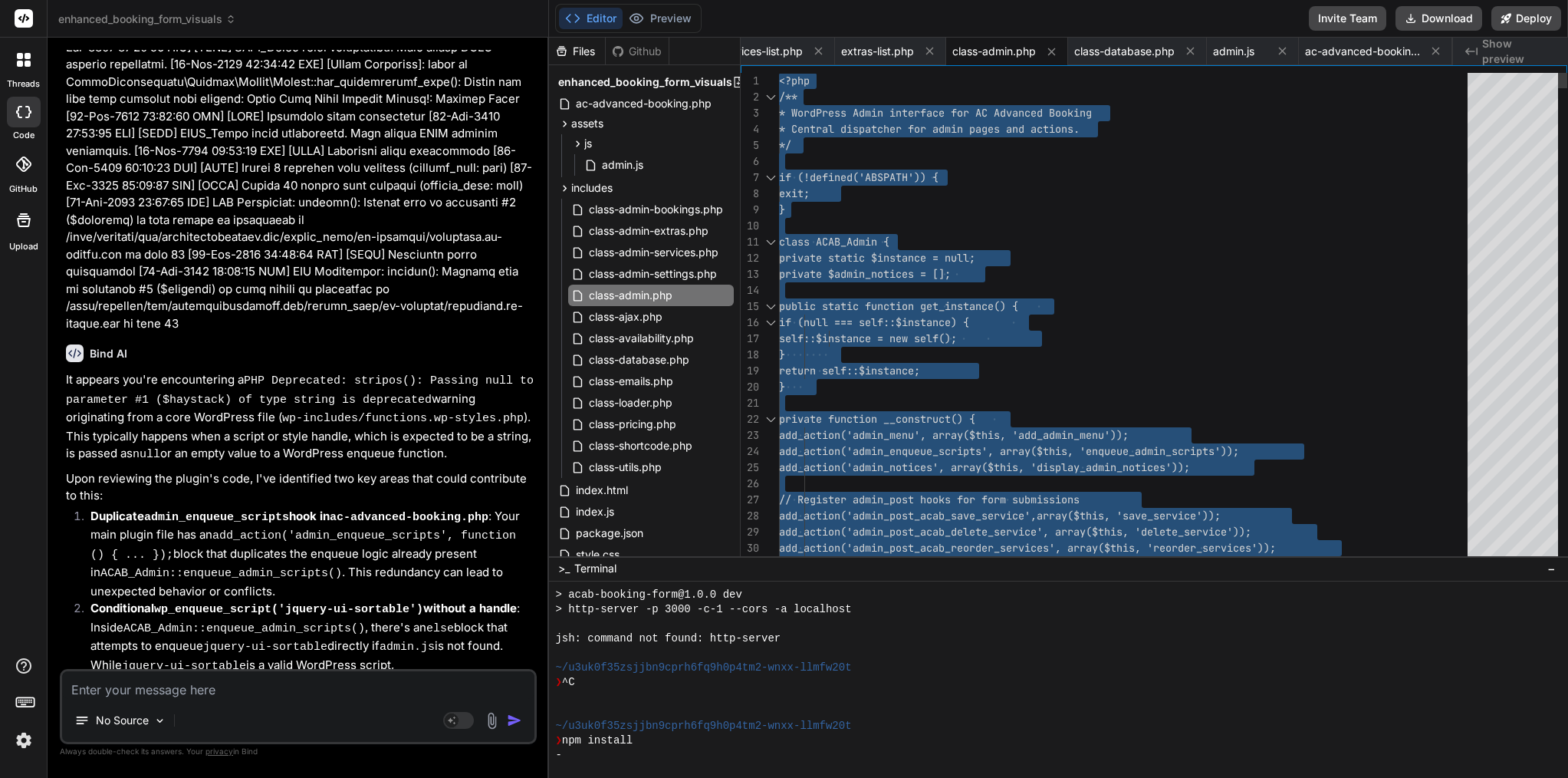
click at [887, 335] on span "self::$instance = new self();" at bounding box center [869, 339] width 178 height 14
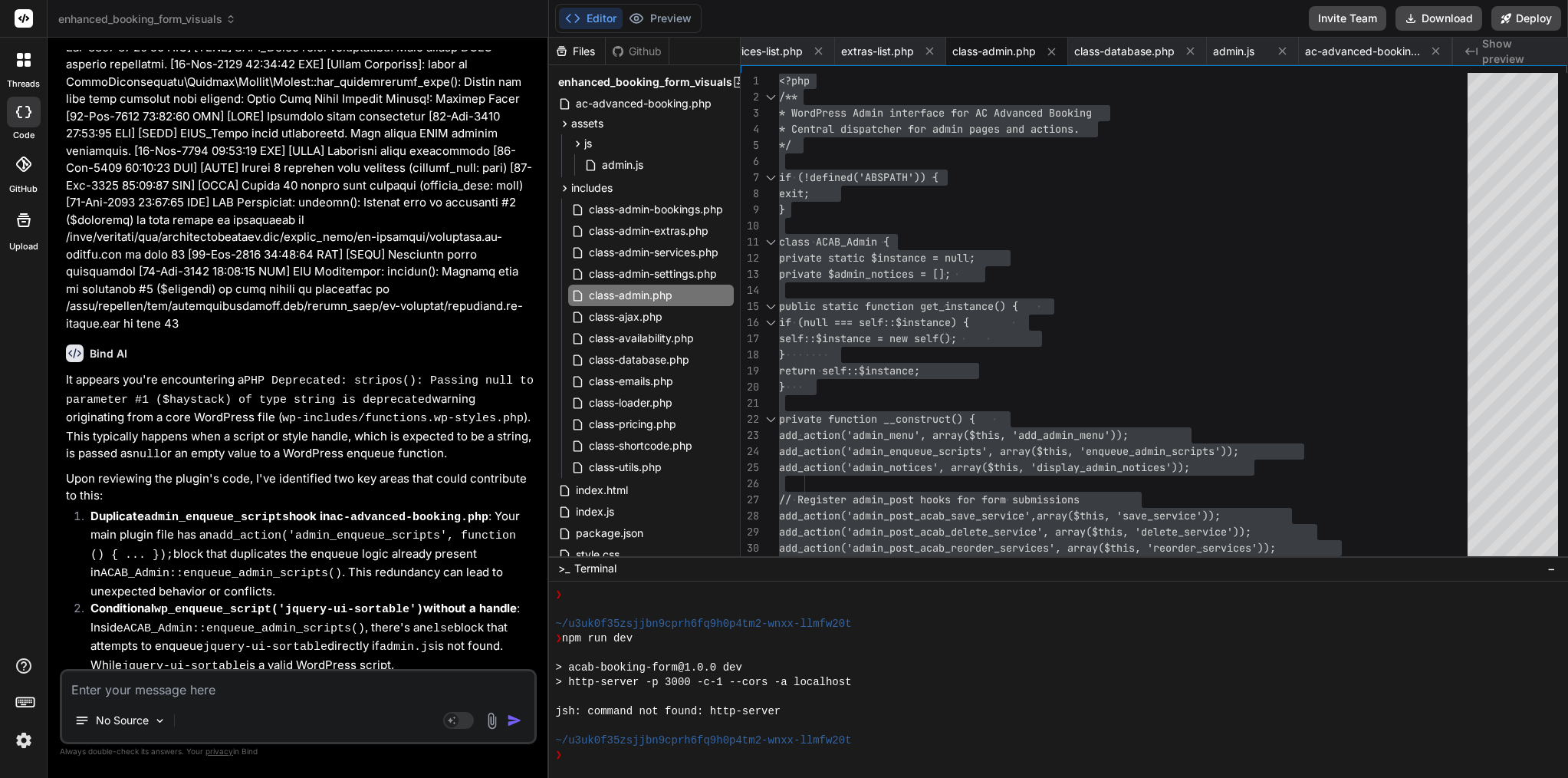
click at [279, 702] on div "No Source Agent Mode. When this toggle is activated, AI automatically makes dec…" at bounding box center [298, 707] width 477 height 75
click at [276, 696] on textarea at bounding box center [299, 685] width 473 height 28
paste textarea "[[DATE] 18:57:46 UTC] PHP Warning: acf-text(): ACF Text Field value must be str…"
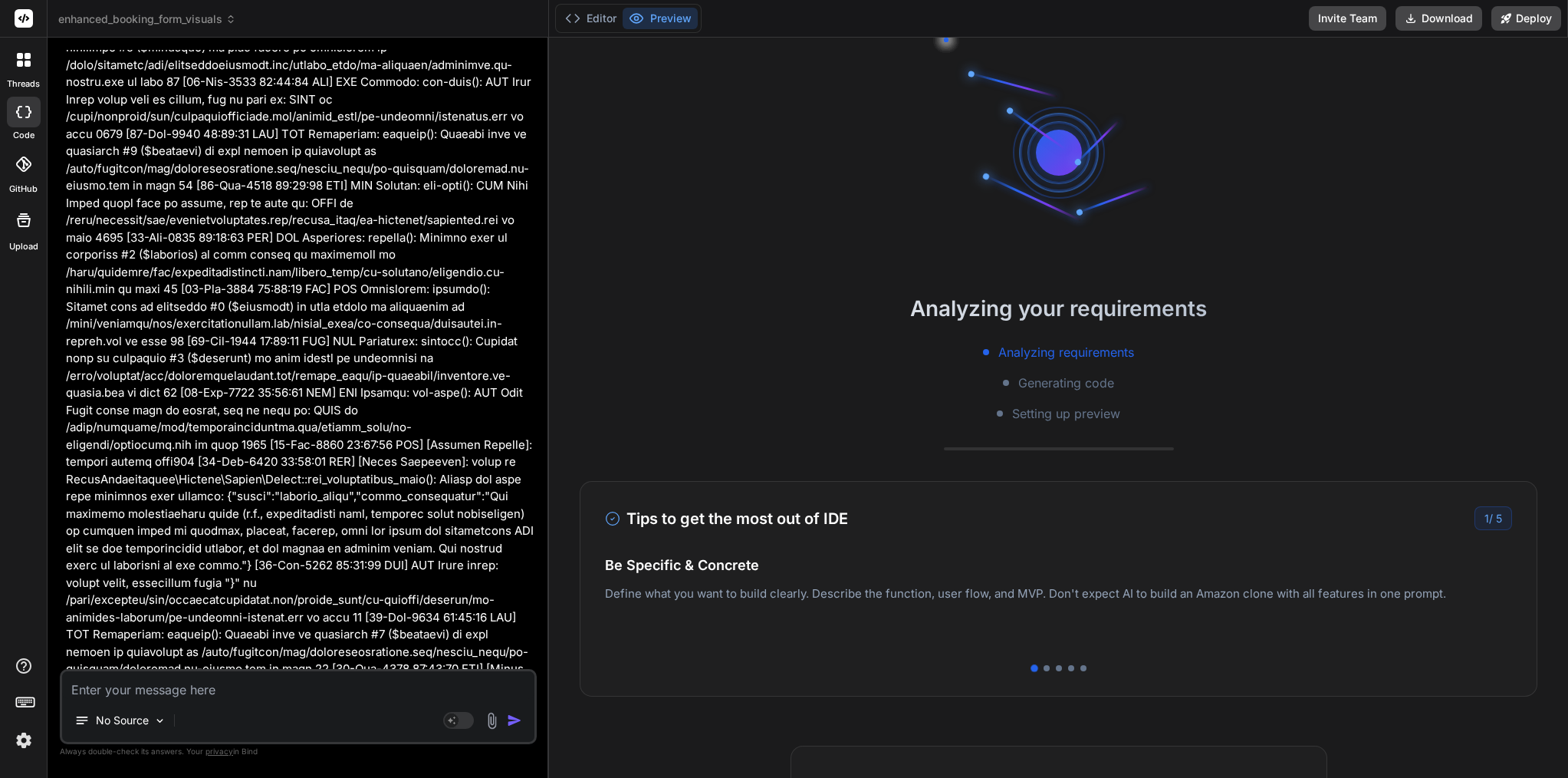
scroll to position [36955, 0]
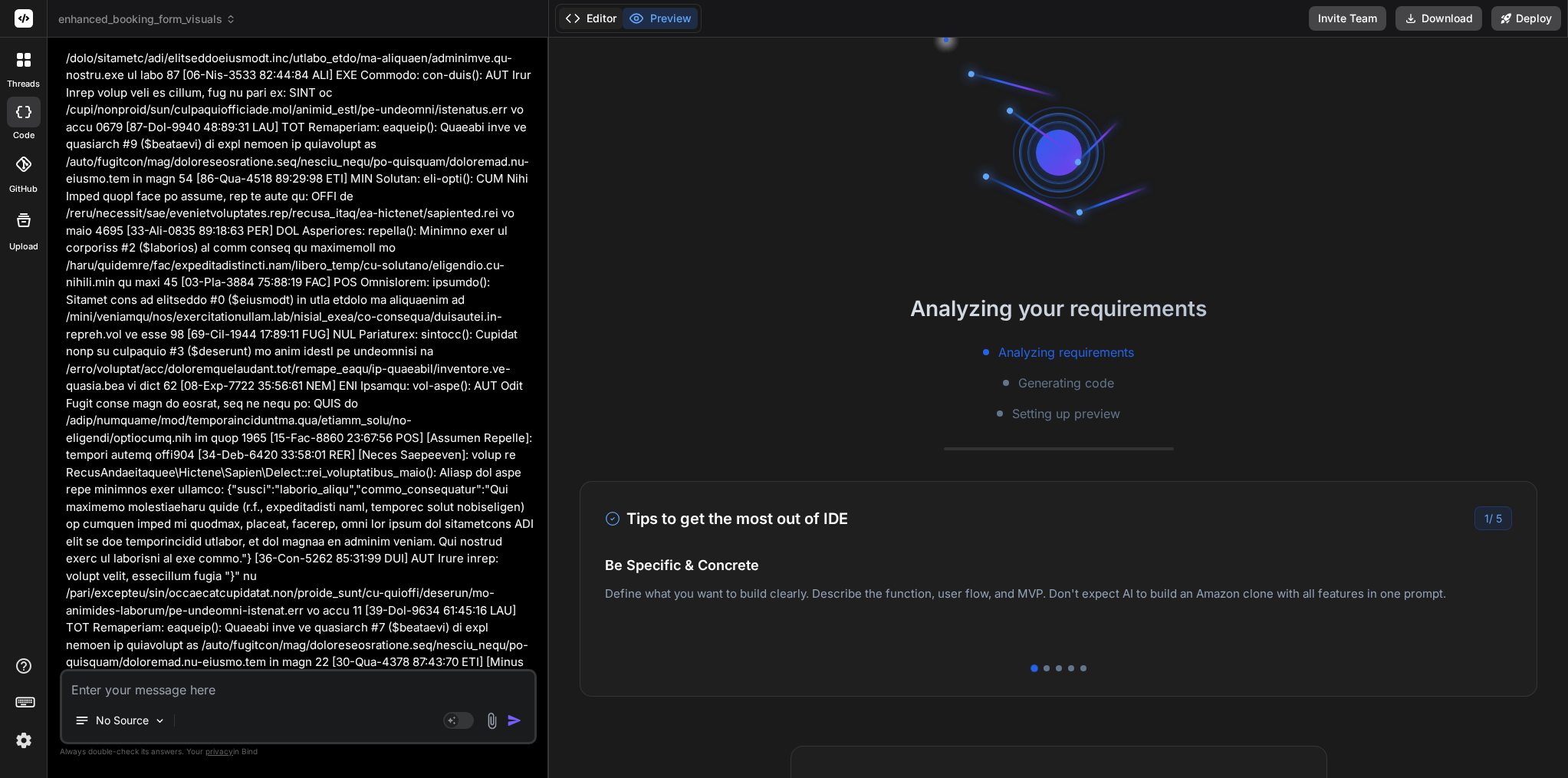
click at [602, 20] on button "Editor" at bounding box center [591, 19] width 63 height 22
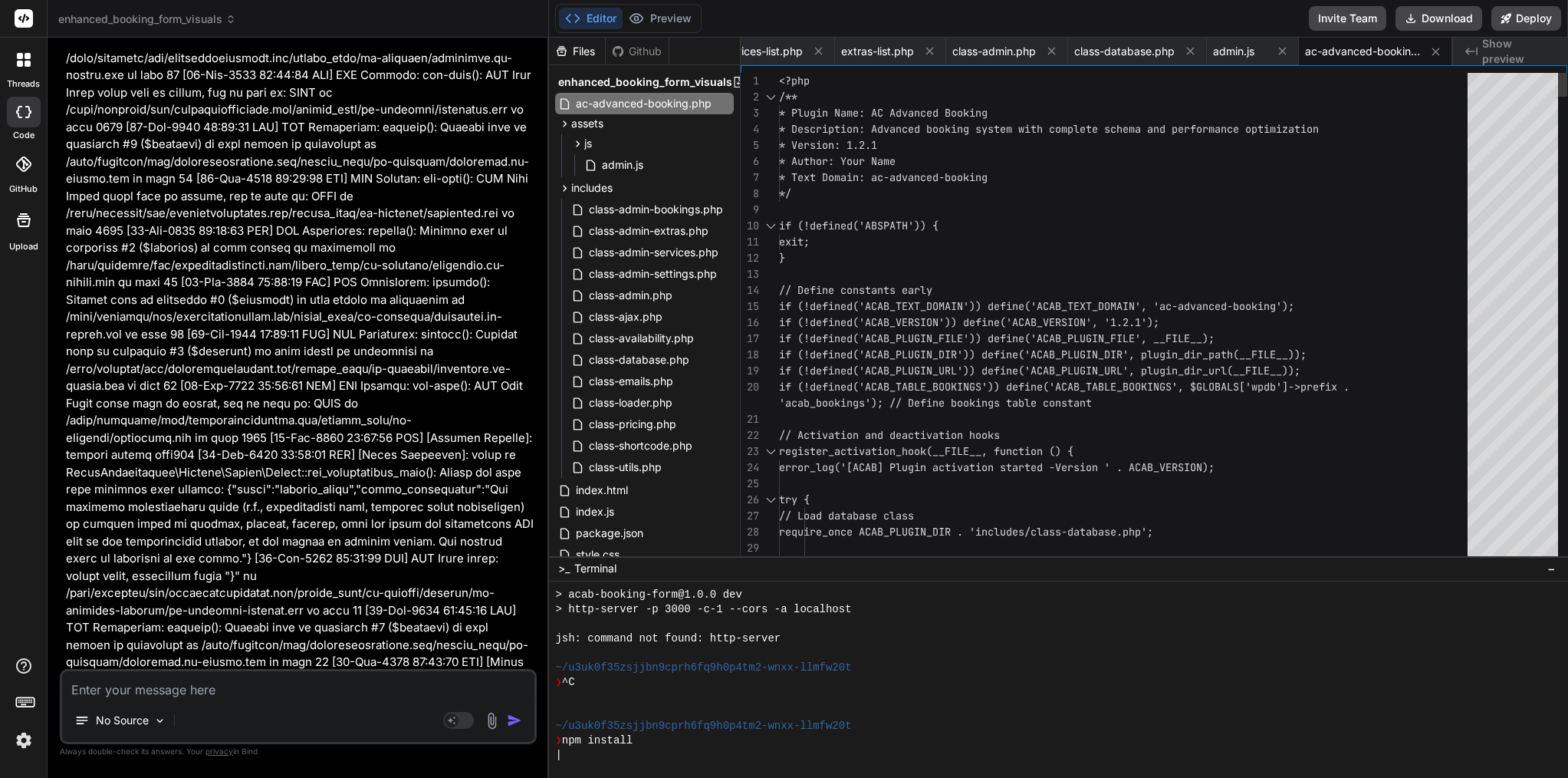
click at [867, 170] on div at bounding box center [867, 177] width 2 height 16
click at [867, 170] on span "* Text Domain: ac-advanced-booking" at bounding box center [883, 177] width 209 height 14
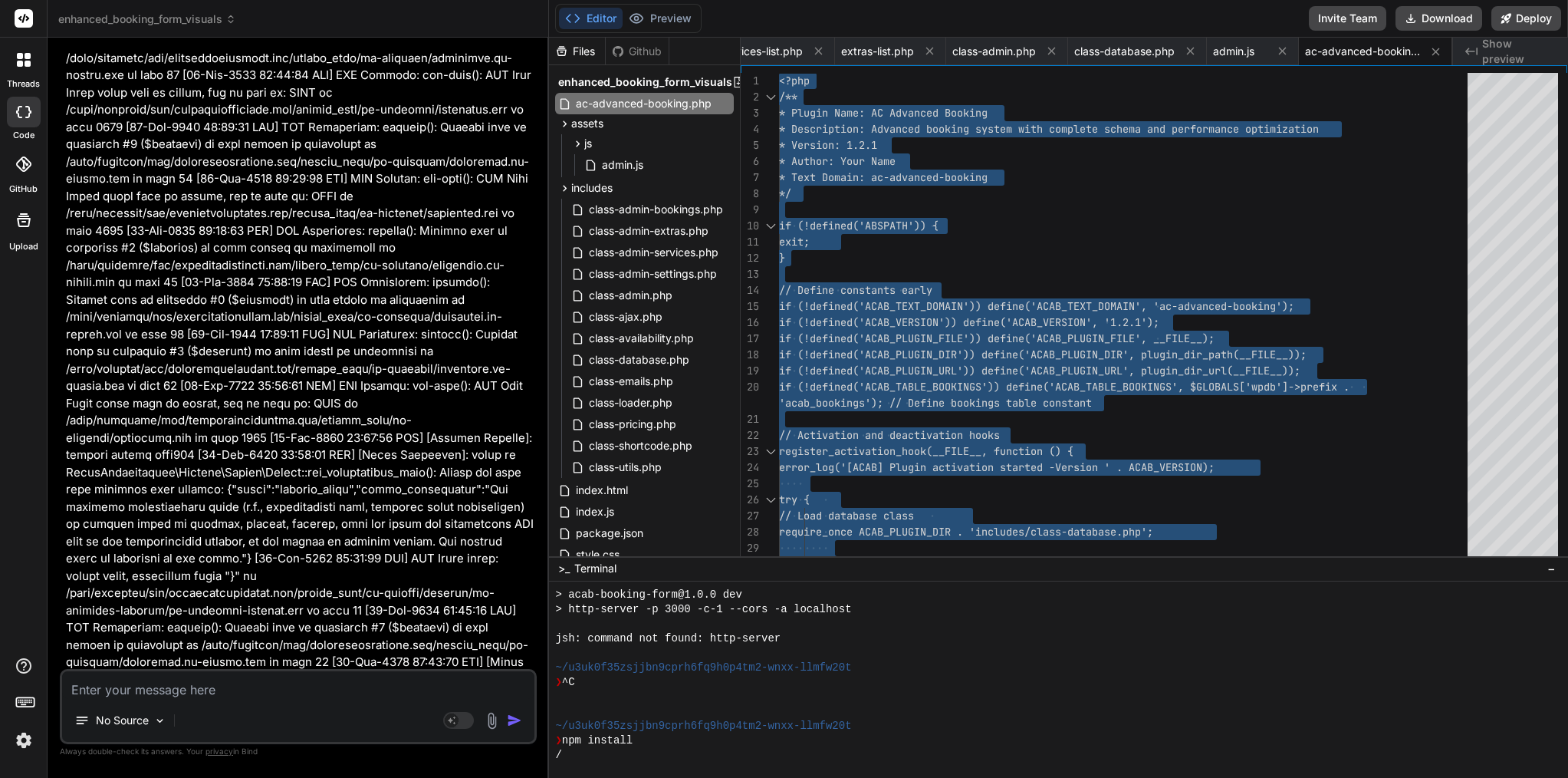
scroll to position [2333, 0]
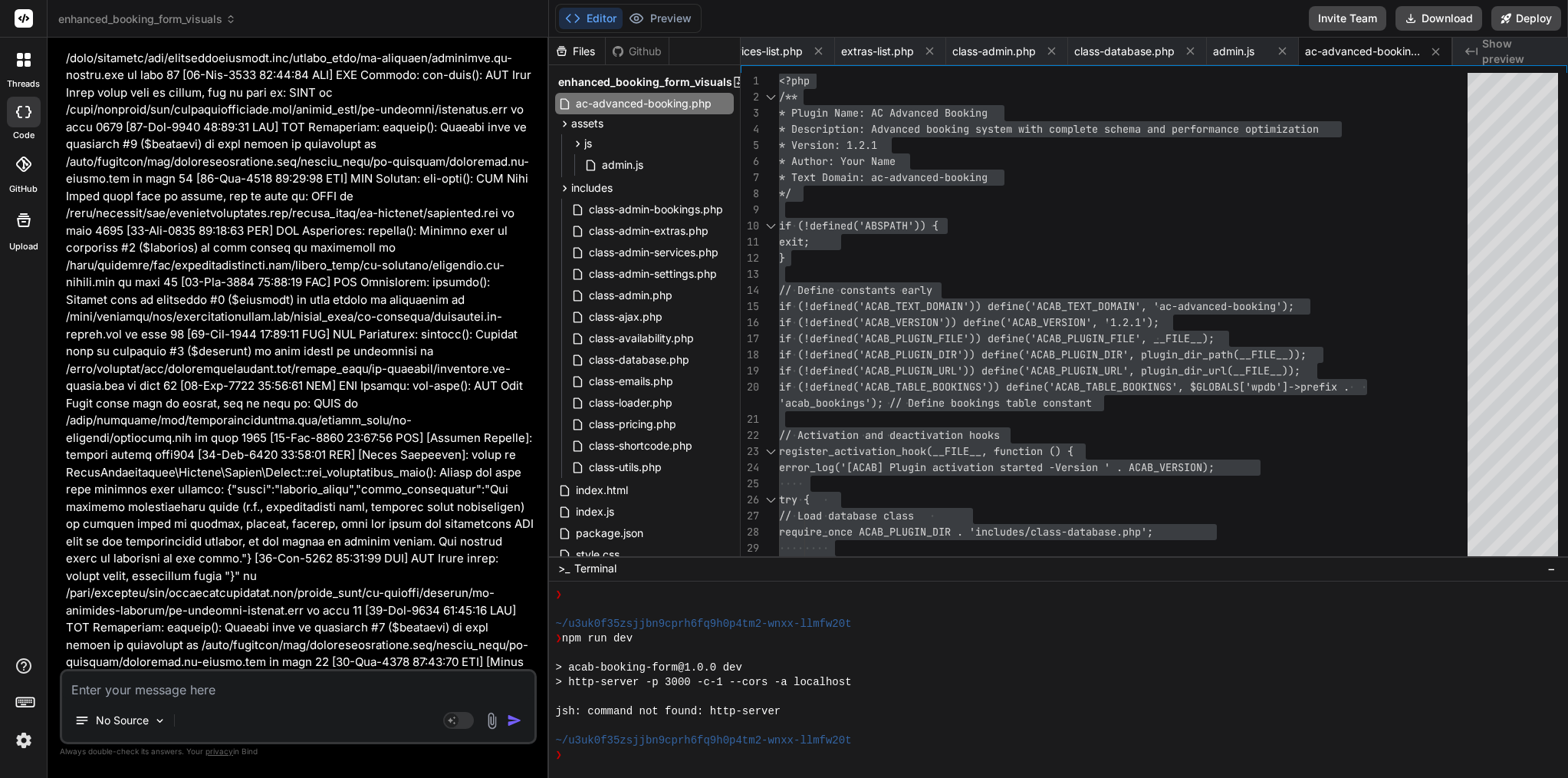
click at [323, 679] on textarea at bounding box center [299, 685] width 473 height 28
paste textarea "[DATE] 19:03:11 UTC] [Connect Service]: invalid status code400 [[DATE] 19:03:11…"
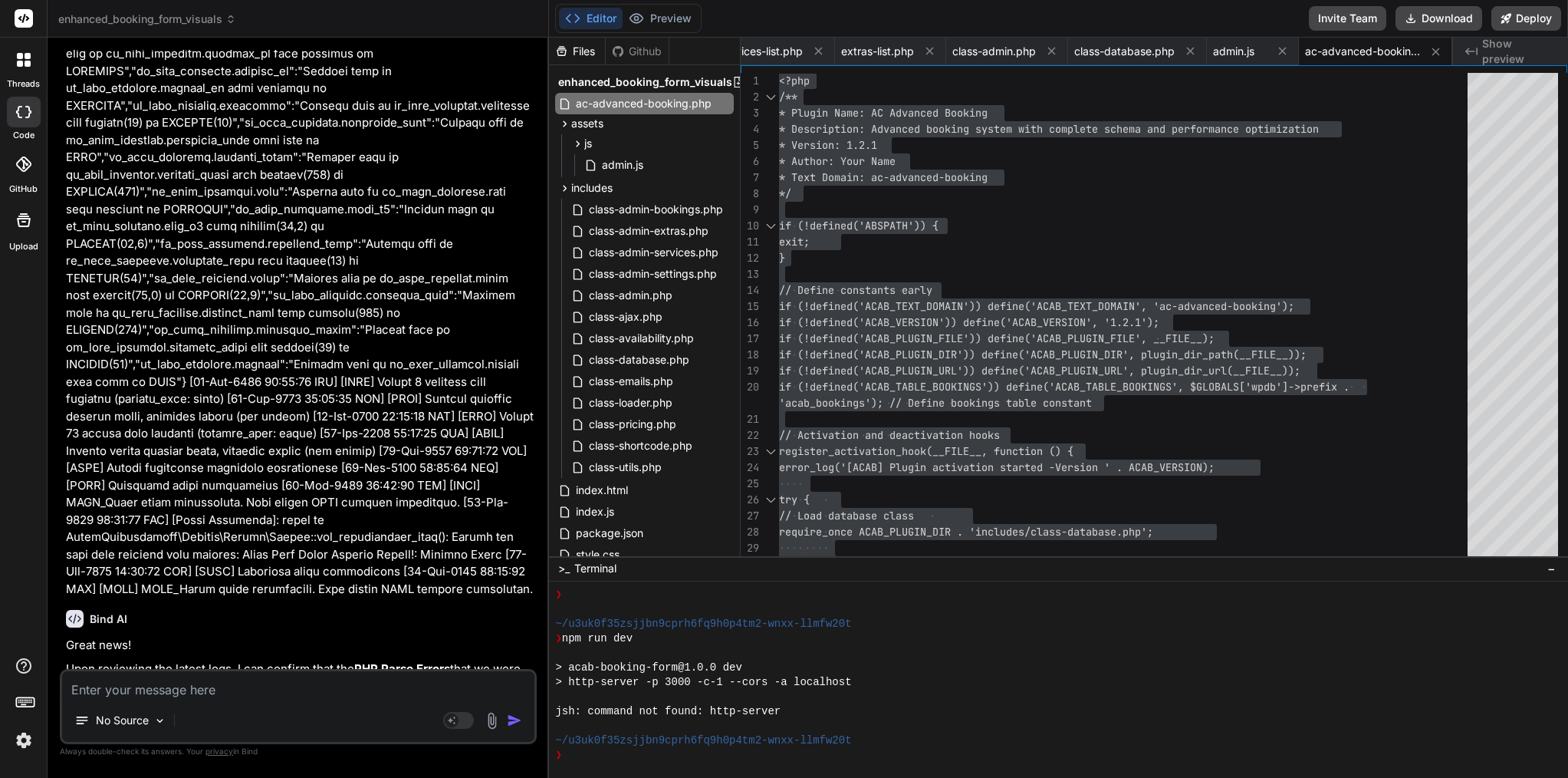
scroll to position [40428, 0]
click at [228, 687] on textarea at bounding box center [299, 685] width 473 height 28
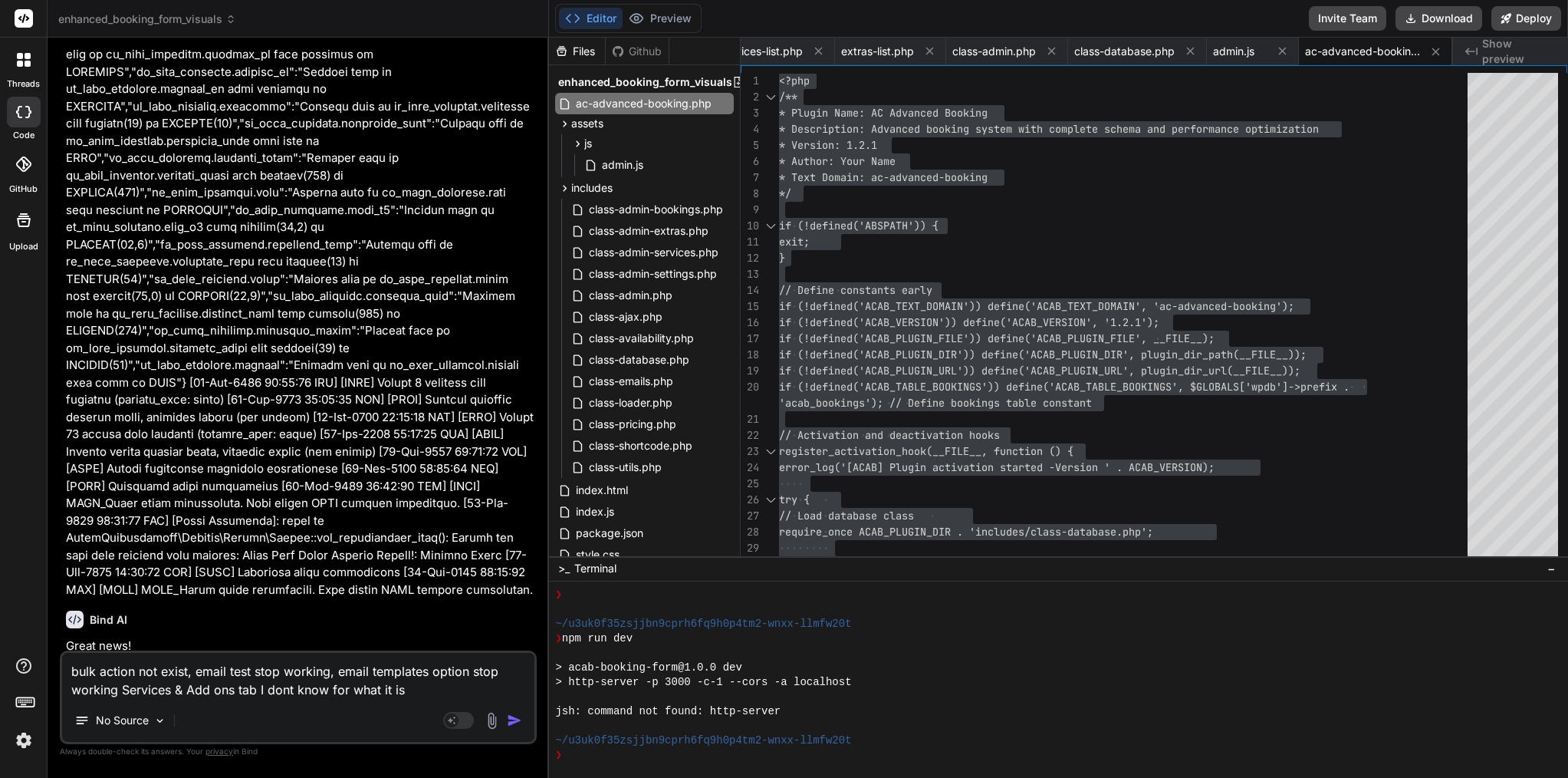
drag, startPoint x: 416, startPoint y: 689, endPoint x: 36, endPoint y: 670, distance: 380.5
click at [36, 670] on div "threads code GitHub Upload enhanced_booking_form_visuals Created with Pixso. Bi…" at bounding box center [784, 389] width 1568 height 778
click at [288, 688] on textarea "bulk action not exist, email test stop working, email templates option stop wor…" at bounding box center [299, 676] width 473 height 47
click at [288, 687] on textarea "bulk action not exist, email test stop working, email templates option stop wor…" at bounding box center [299, 676] width 473 height 47
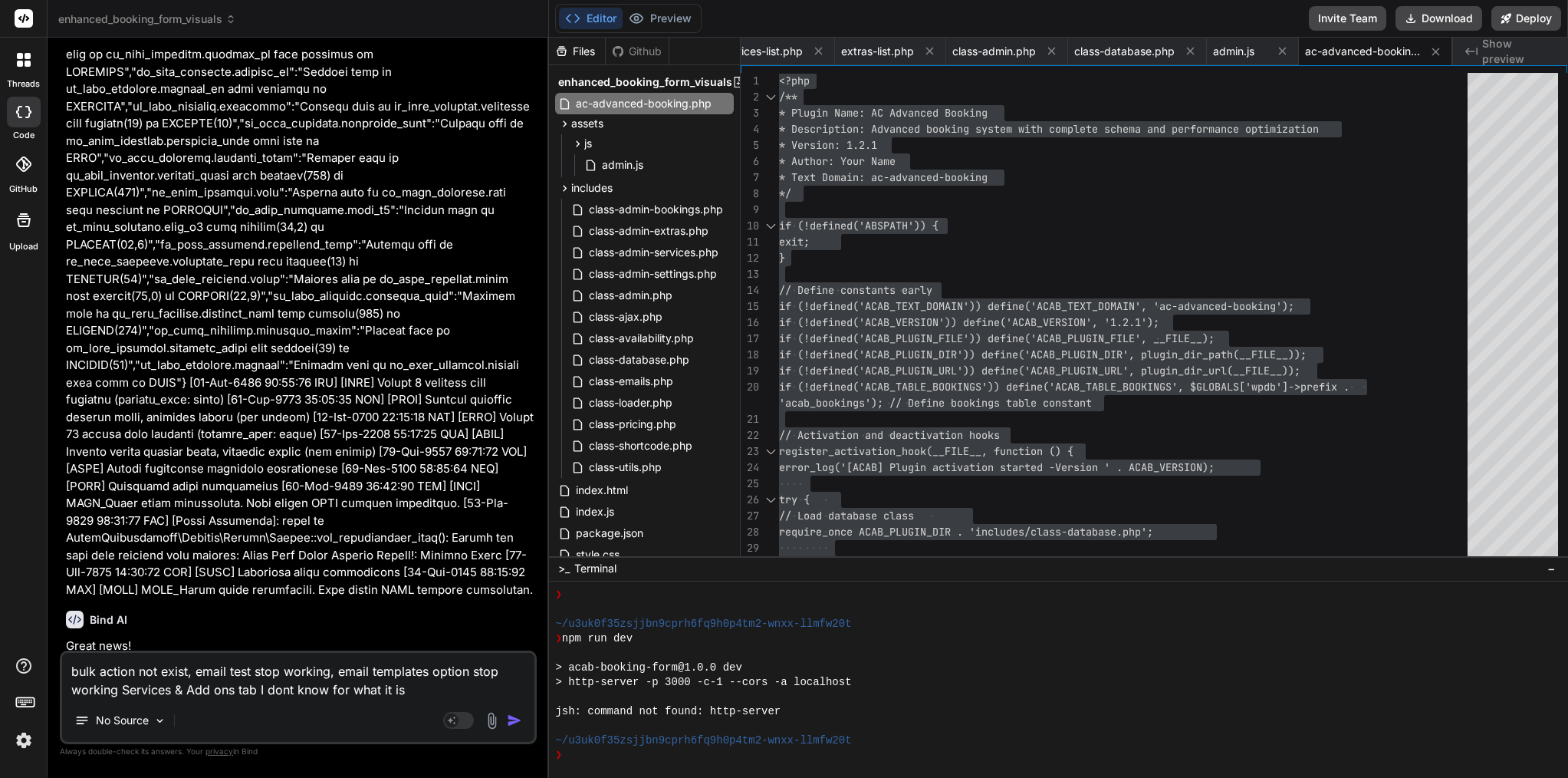
click at [288, 687] on textarea "bulk action not exist, email test stop working, email templates option stop wor…" at bounding box center [299, 676] width 473 height 47
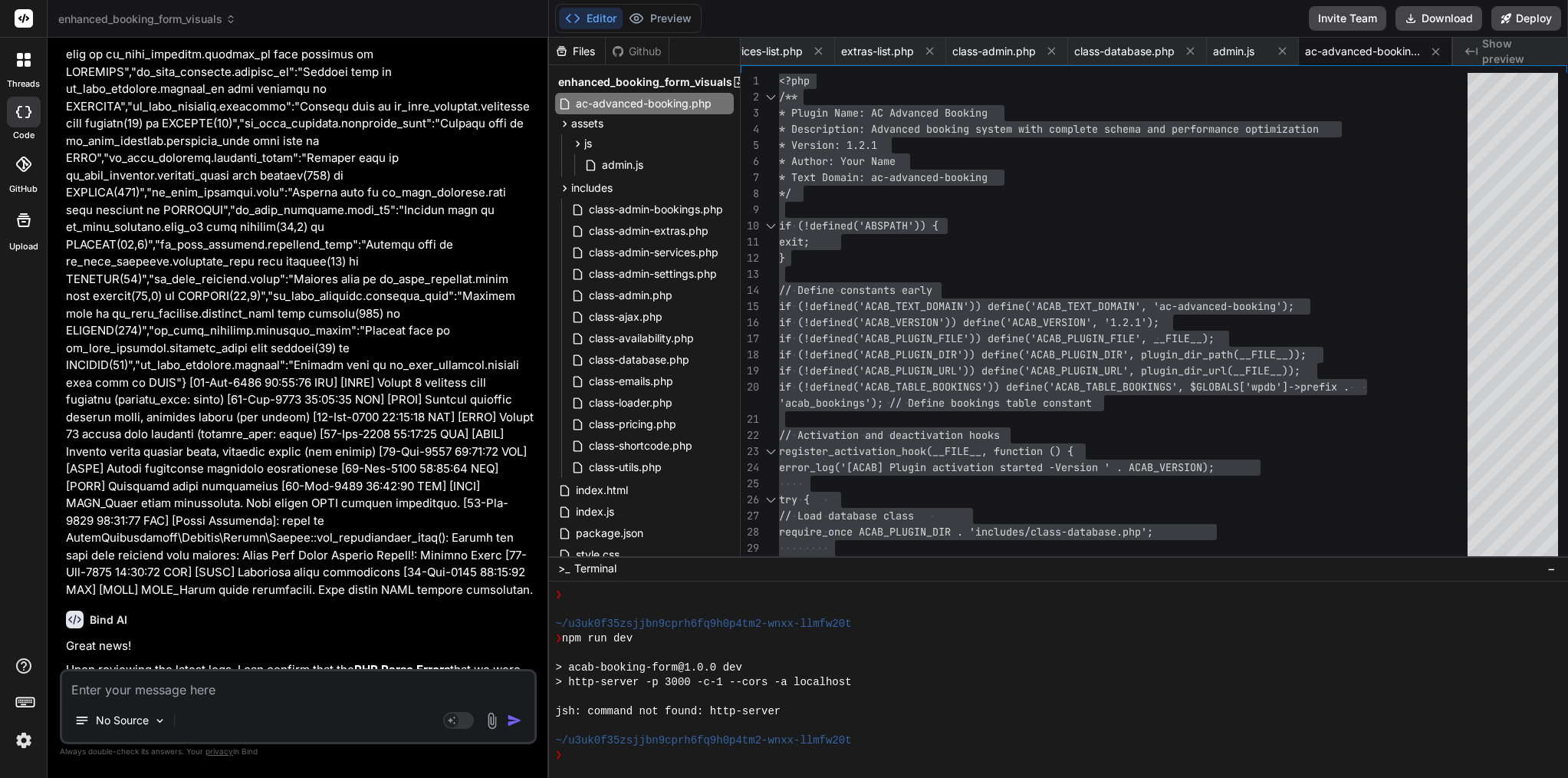
paste textarea "Lore’i d sitam, consectet-adipi elitse doe tem incid ut Labo. Et dolore mag ali…"
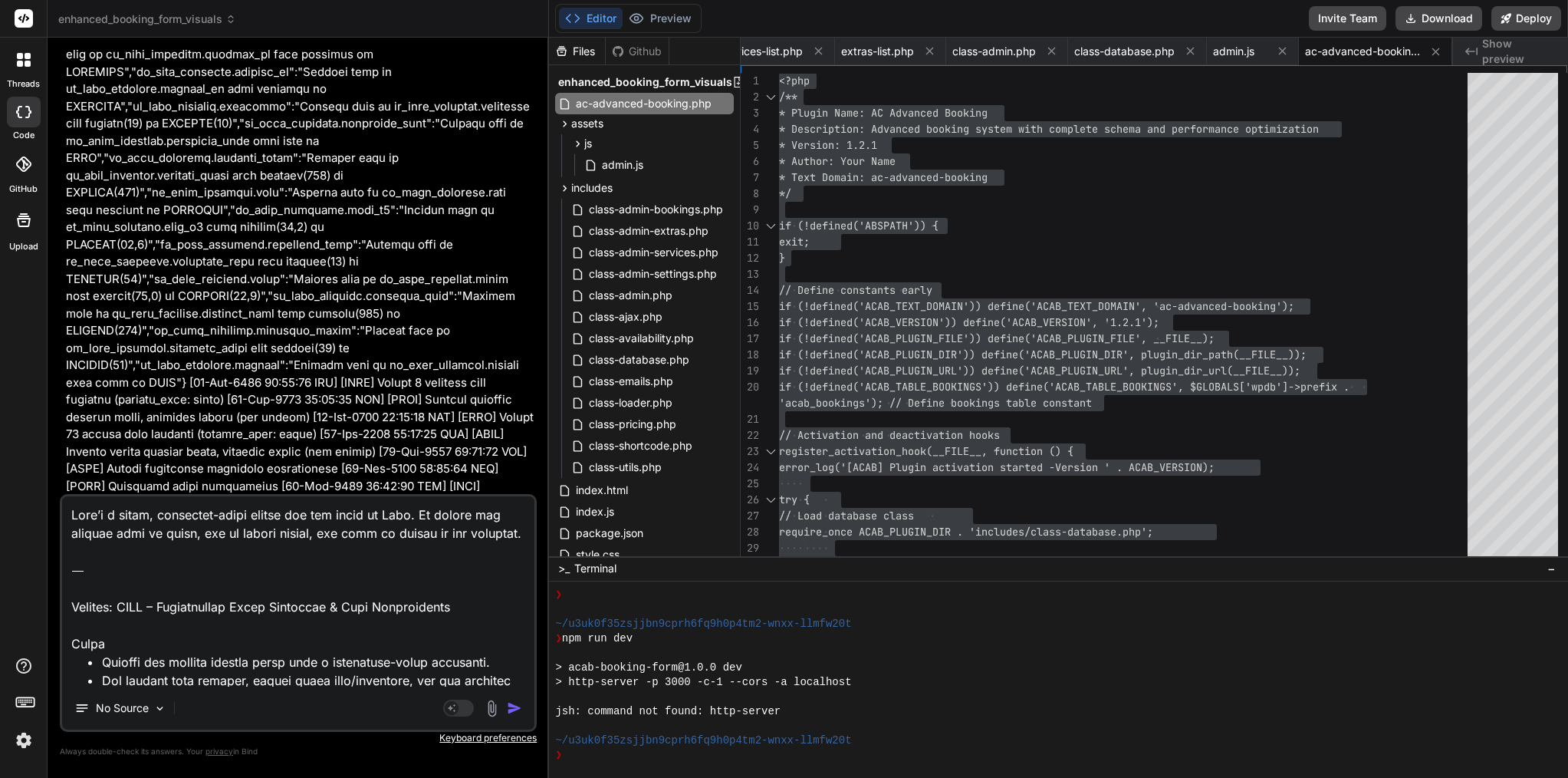
scroll to position [3962, 0]
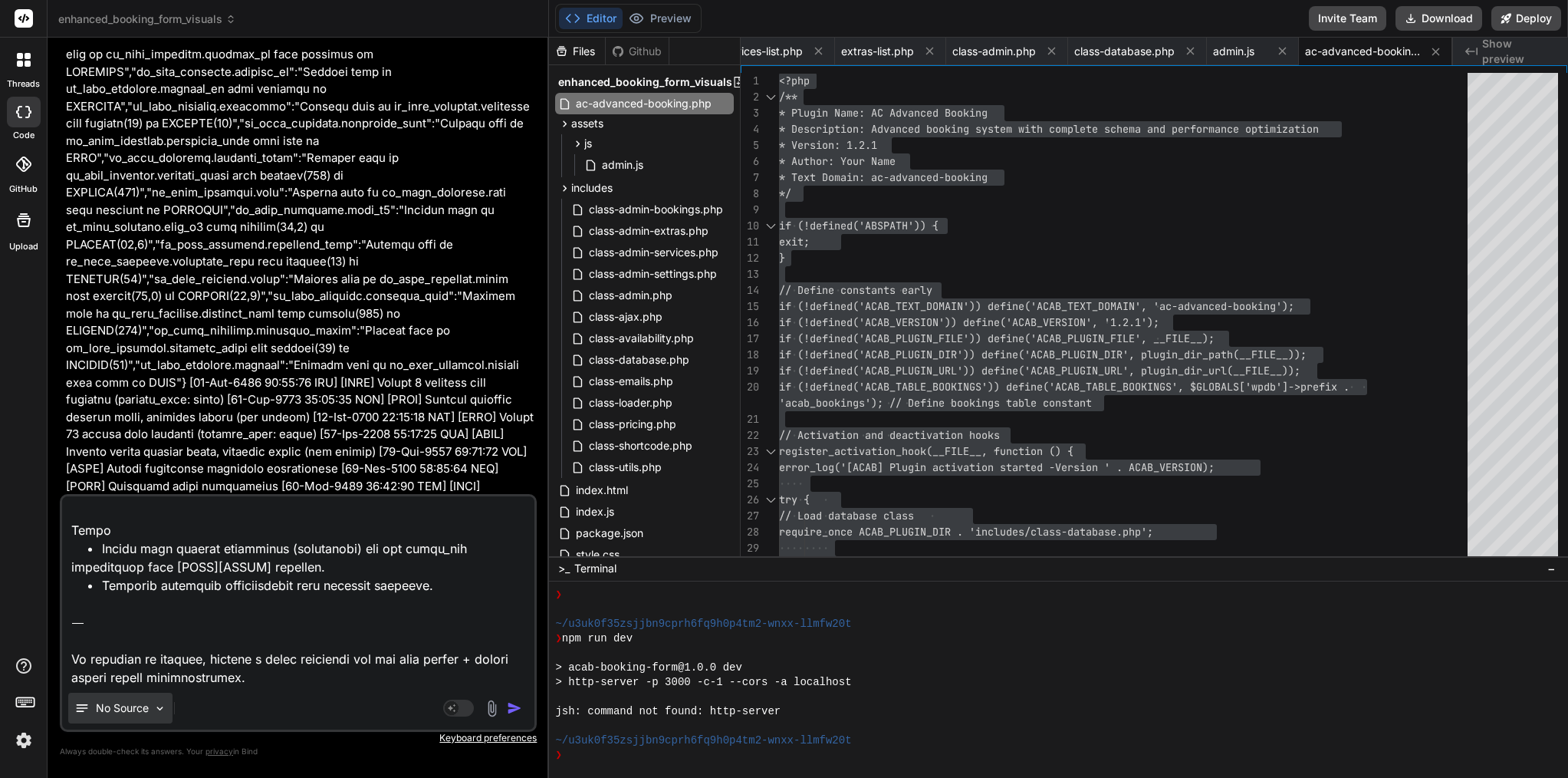
click at [121, 702] on p "No Source" at bounding box center [122, 709] width 52 height 16
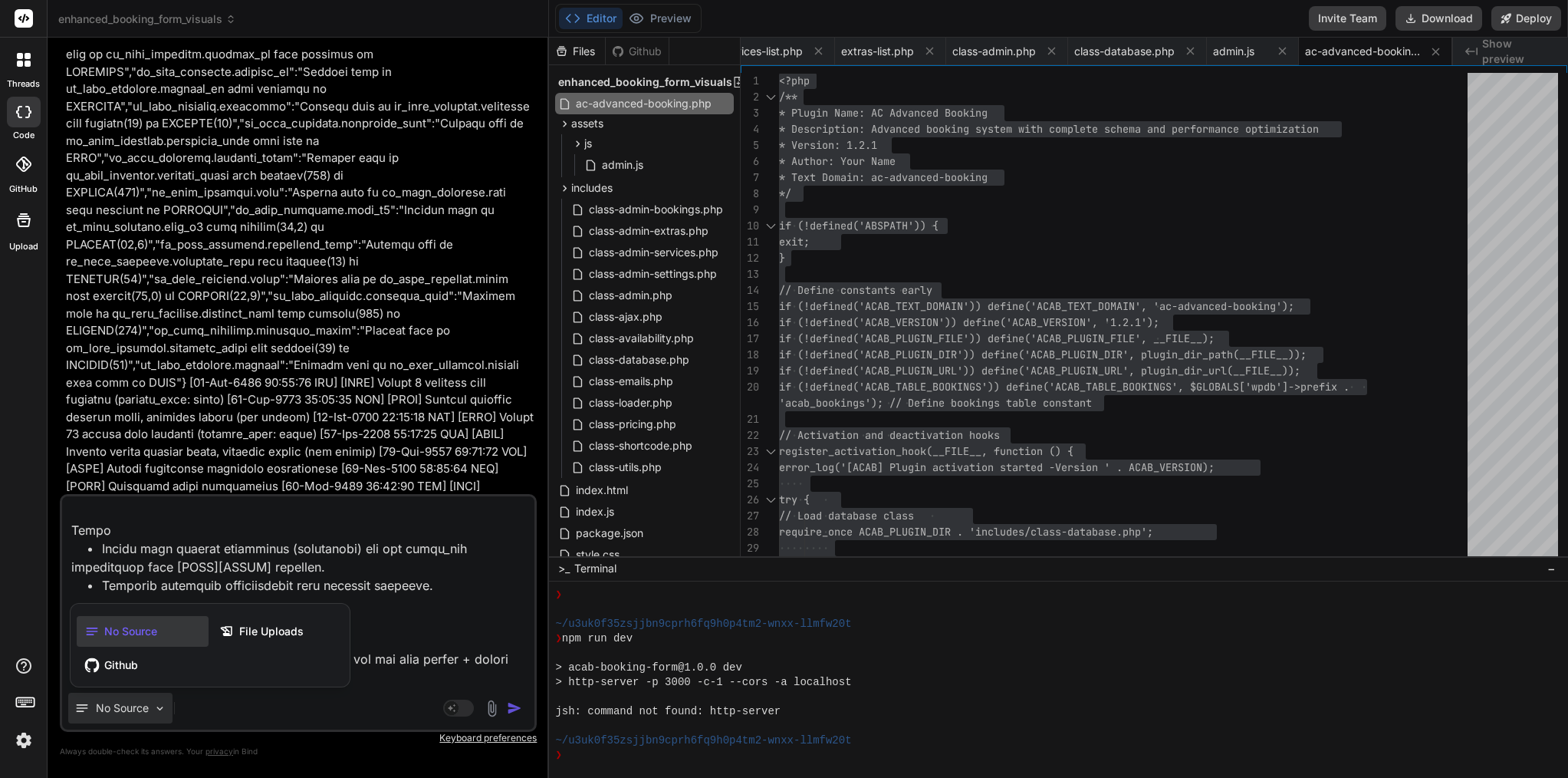
click at [291, 703] on div at bounding box center [784, 389] width 1568 height 778
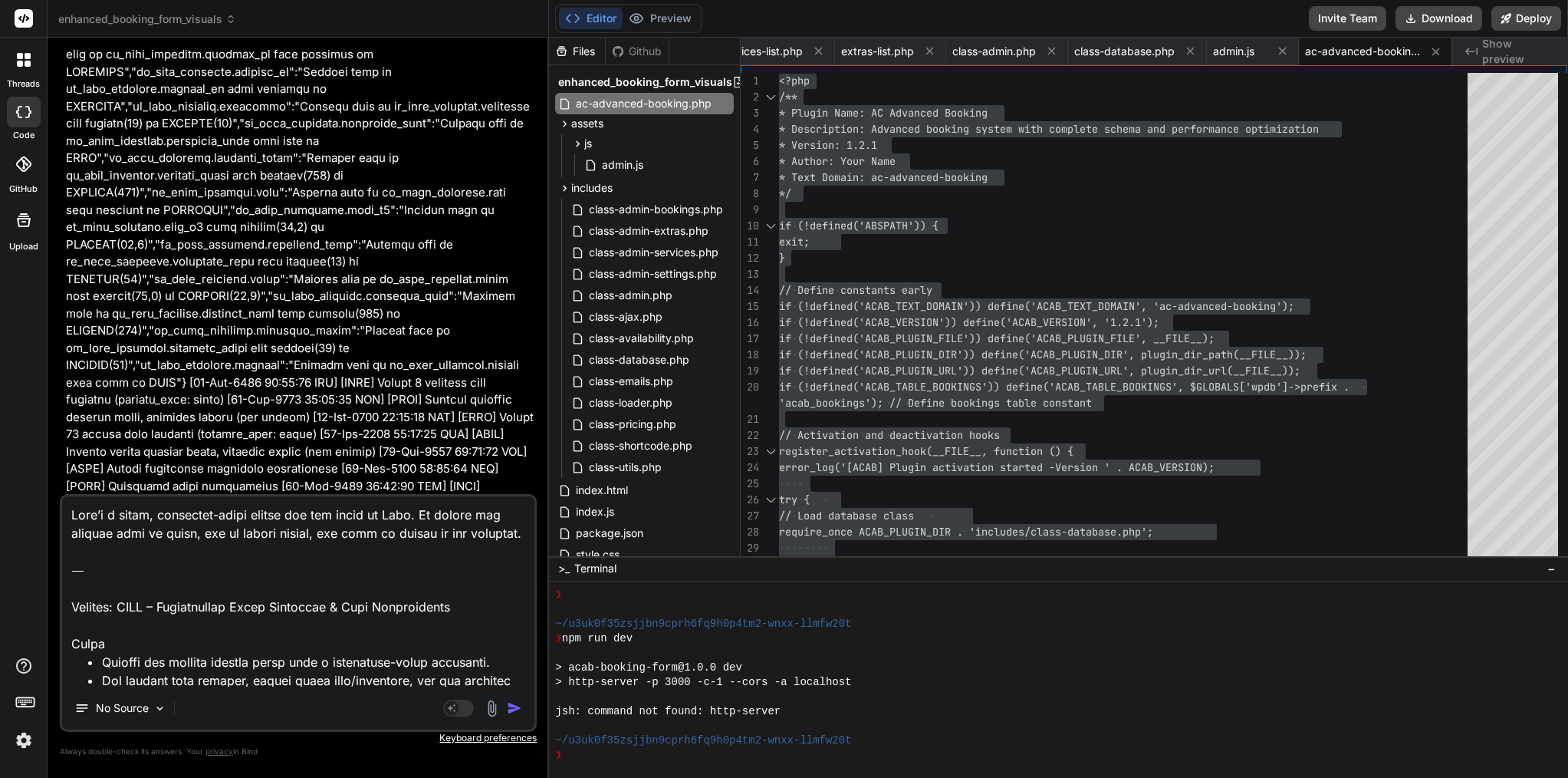
scroll to position [0, 0]
drag, startPoint x: 69, startPoint y: 624, endPoint x: 70, endPoint y: 502, distance: 122.0
click at [70, 502] on textarea at bounding box center [299, 592] width 473 height 190
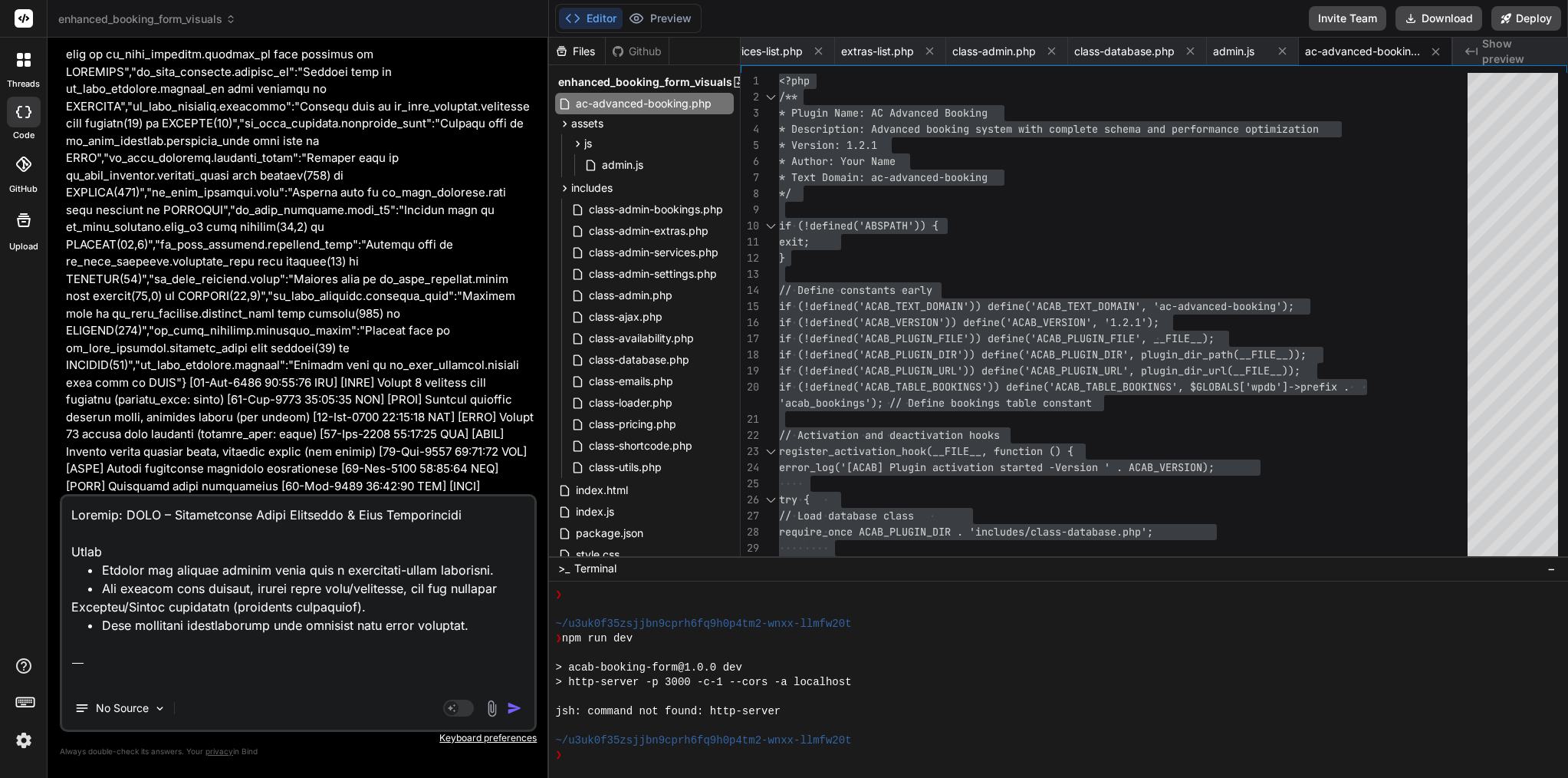
click at [514, 710] on img "button" at bounding box center [514, 709] width 16 height 16
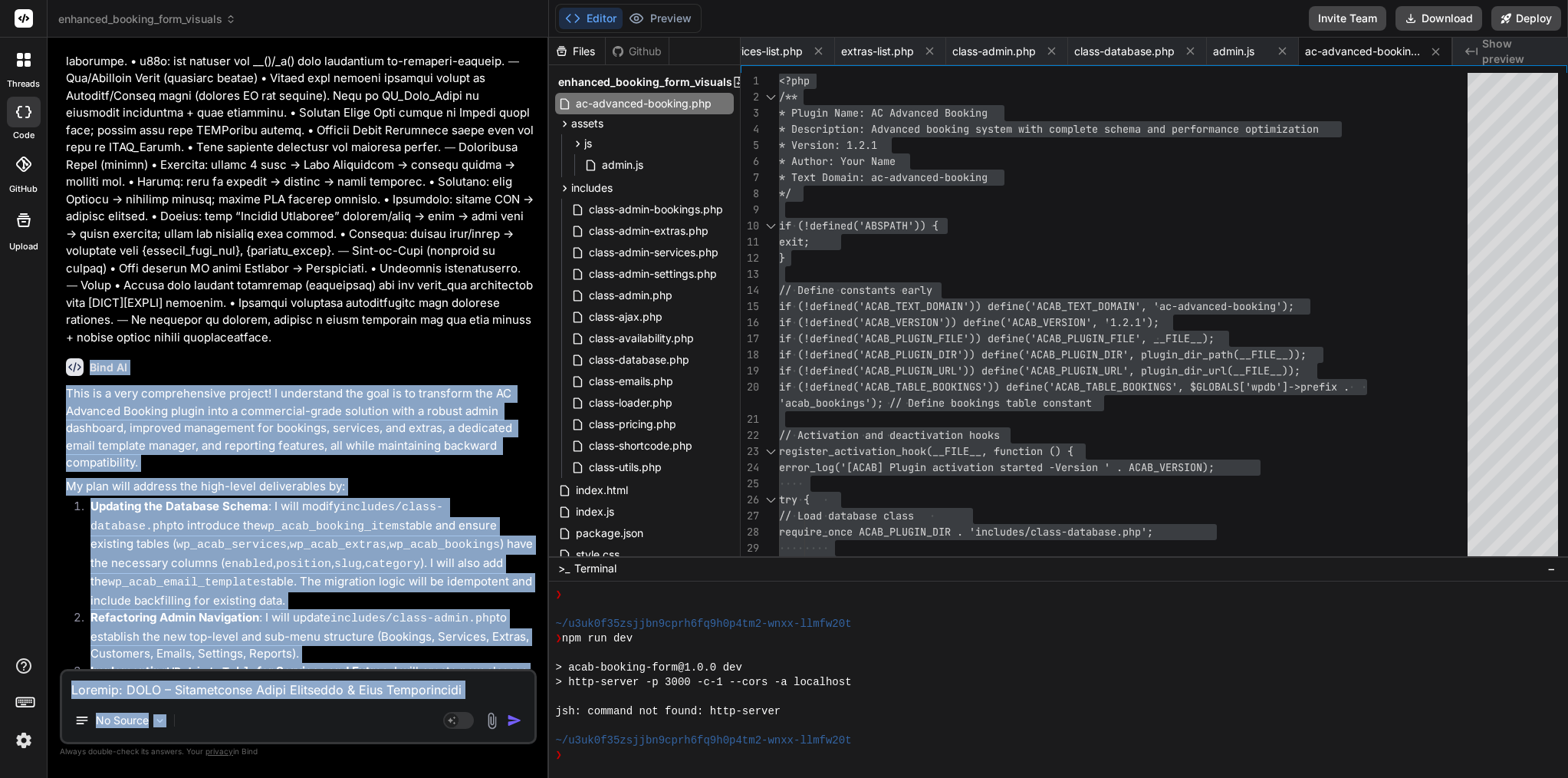
scroll to position [43060, 0]
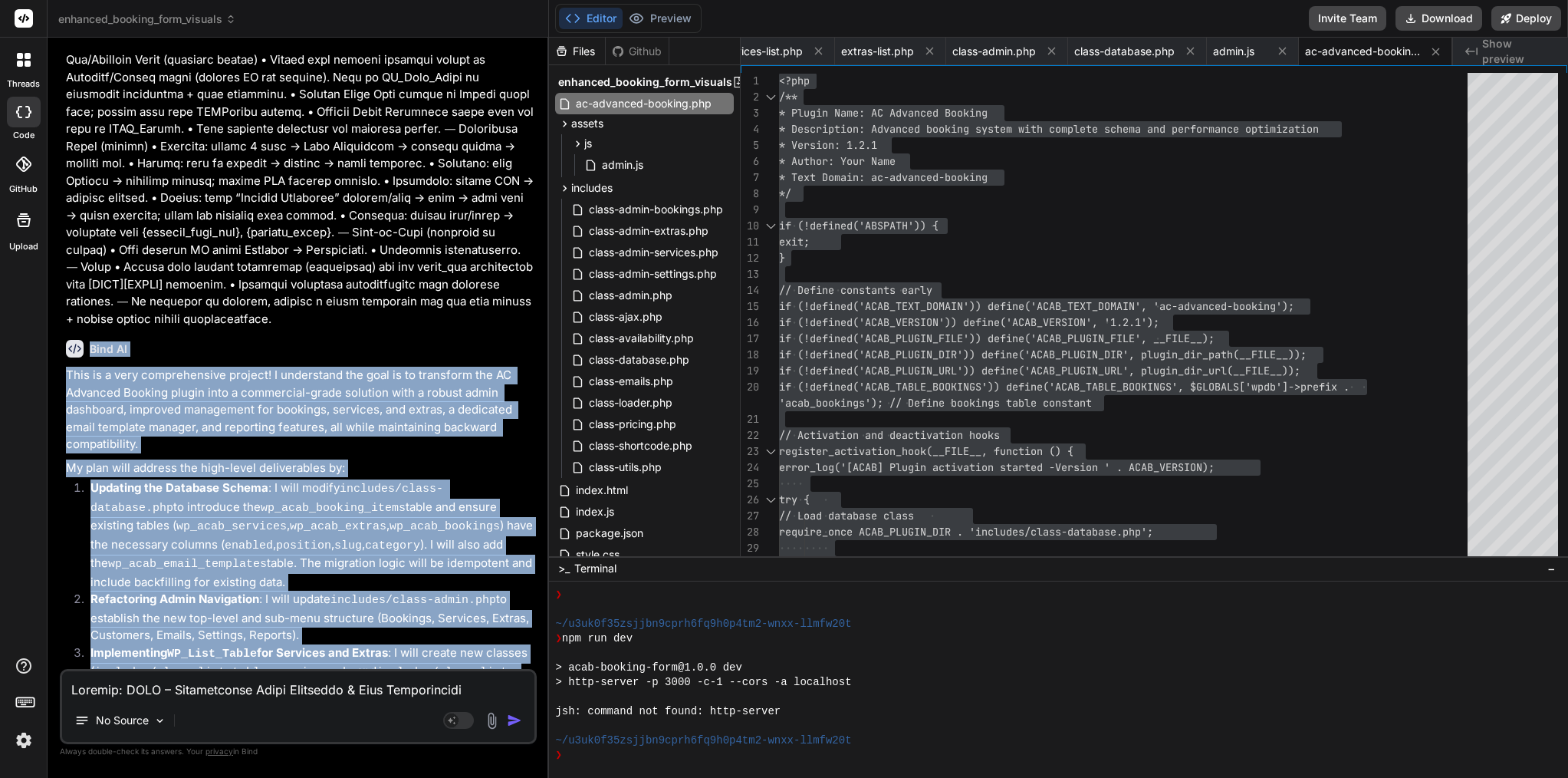
drag, startPoint x: 88, startPoint y: 115, endPoint x: 235, endPoint y: 660, distance: 564.5
copy div "Bind AI This is a very comprehensive project! I understand the goal is to trans…"
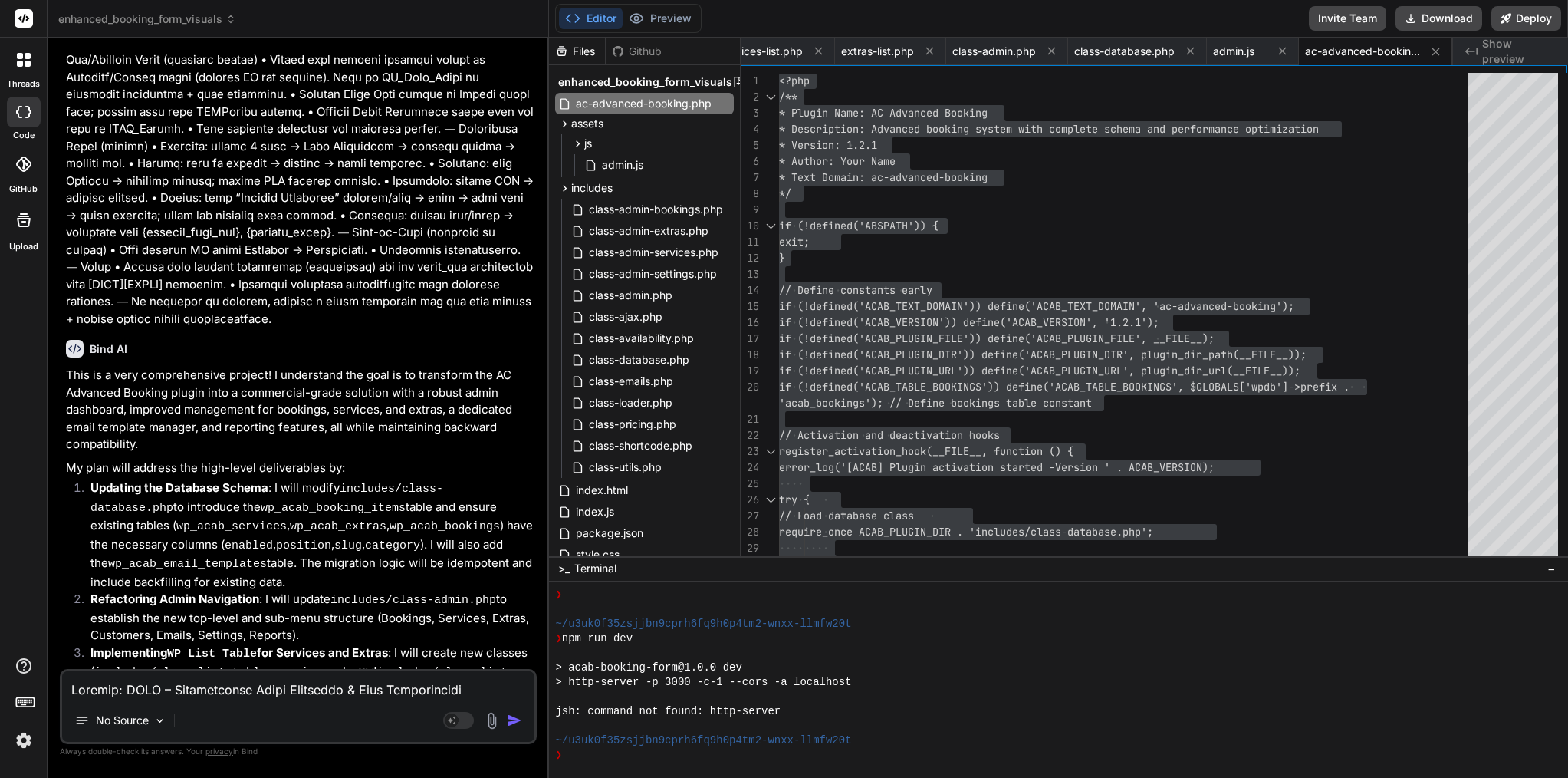
click at [328, 696] on textarea at bounding box center [299, 685] width 473 height 28
paste textarea "Lore’i d sitam “co-adipi” eli sed doeiu te Inci ut labor etdolore. Ma aliquaen …"
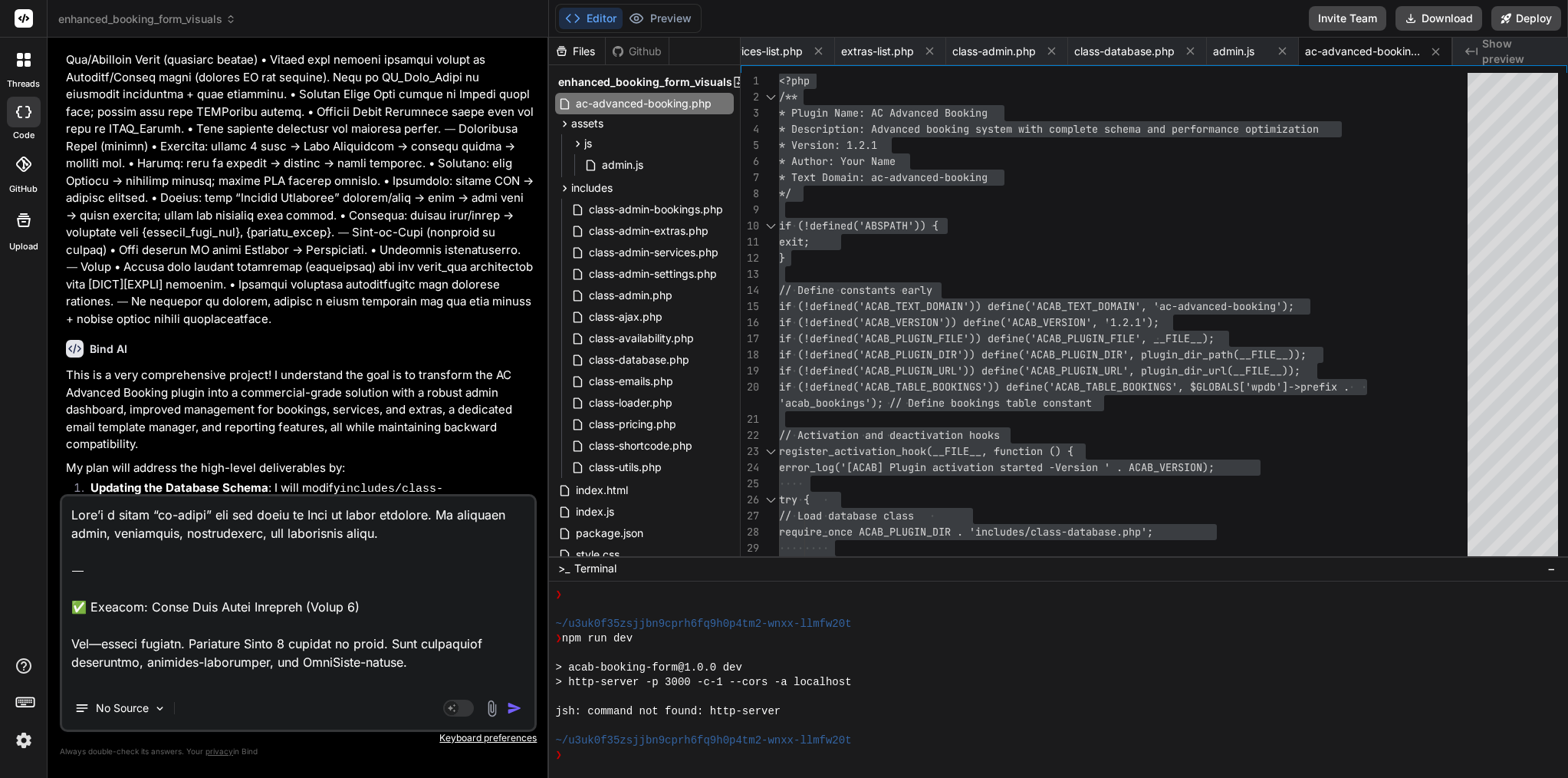
scroll to position [1753, 0]
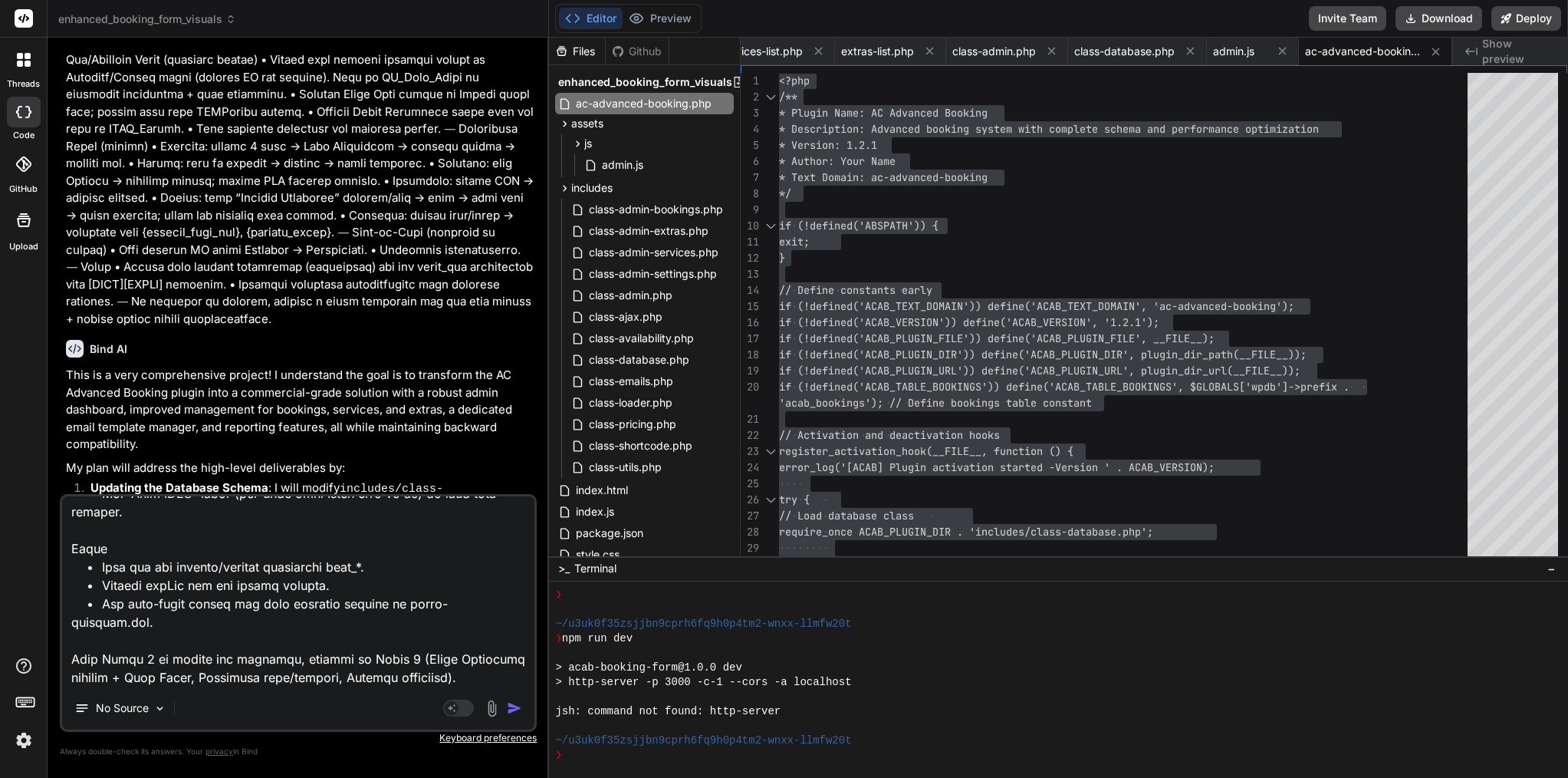
drag, startPoint x: 100, startPoint y: 677, endPoint x: 68, endPoint y: 599, distance: 84.3
click at [68, 599] on textarea at bounding box center [299, 592] width 473 height 190
click at [121, 667] on textarea at bounding box center [299, 592] width 473 height 190
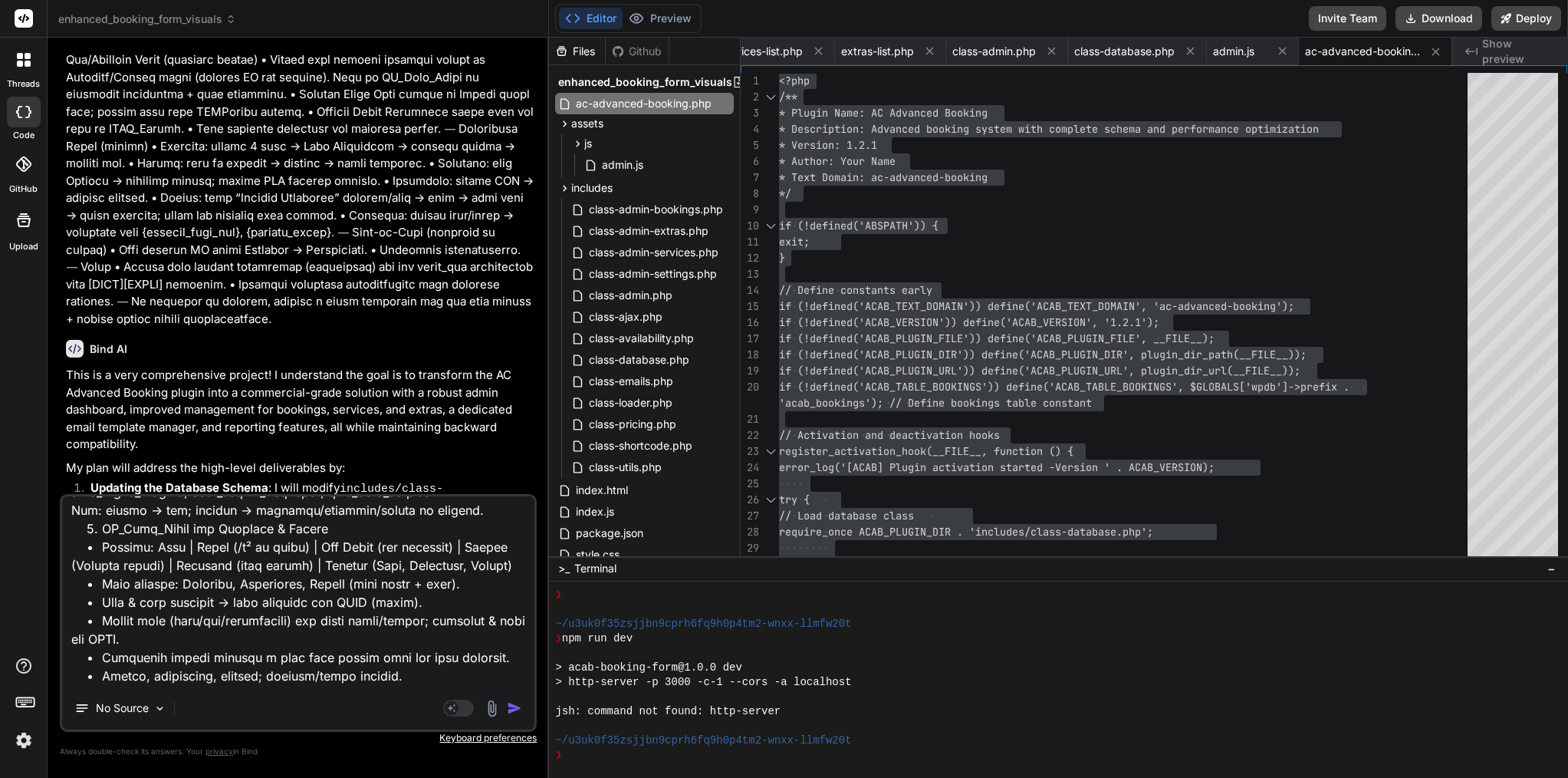
drag, startPoint x: 121, startPoint y: 681, endPoint x: 65, endPoint y: 466, distance: 222.2
click at [65, 466] on div "You Error Details ============= An error of type E_PARSE was caused in line 62 …" at bounding box center [298, 413] width 477 height 728
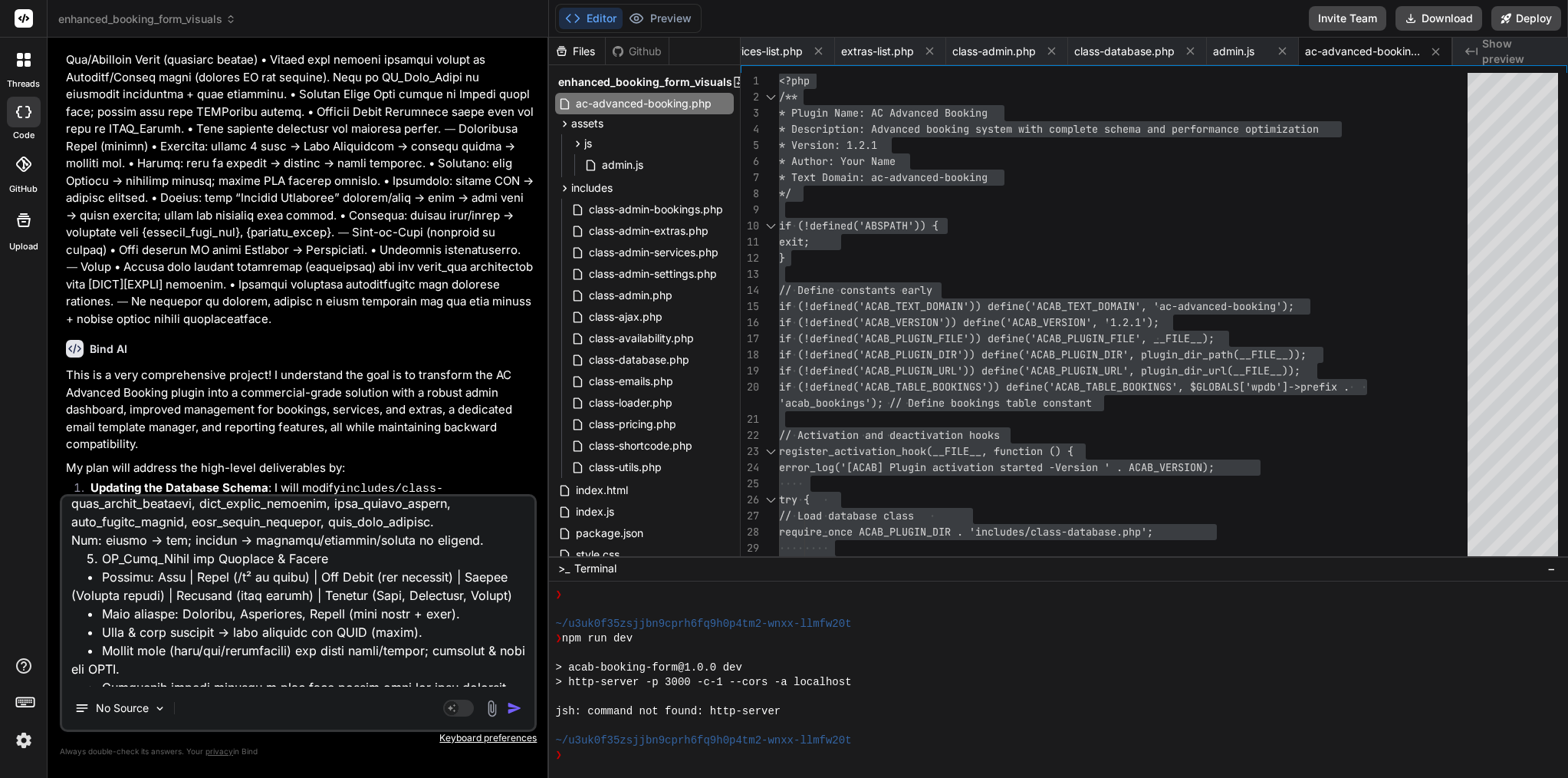
click at [306, 610] on textarea at bounding box center [299, 592] width 473 height 190
click at [513, 709] on img "button" at bounding box center [514, 709] width 16 height 16
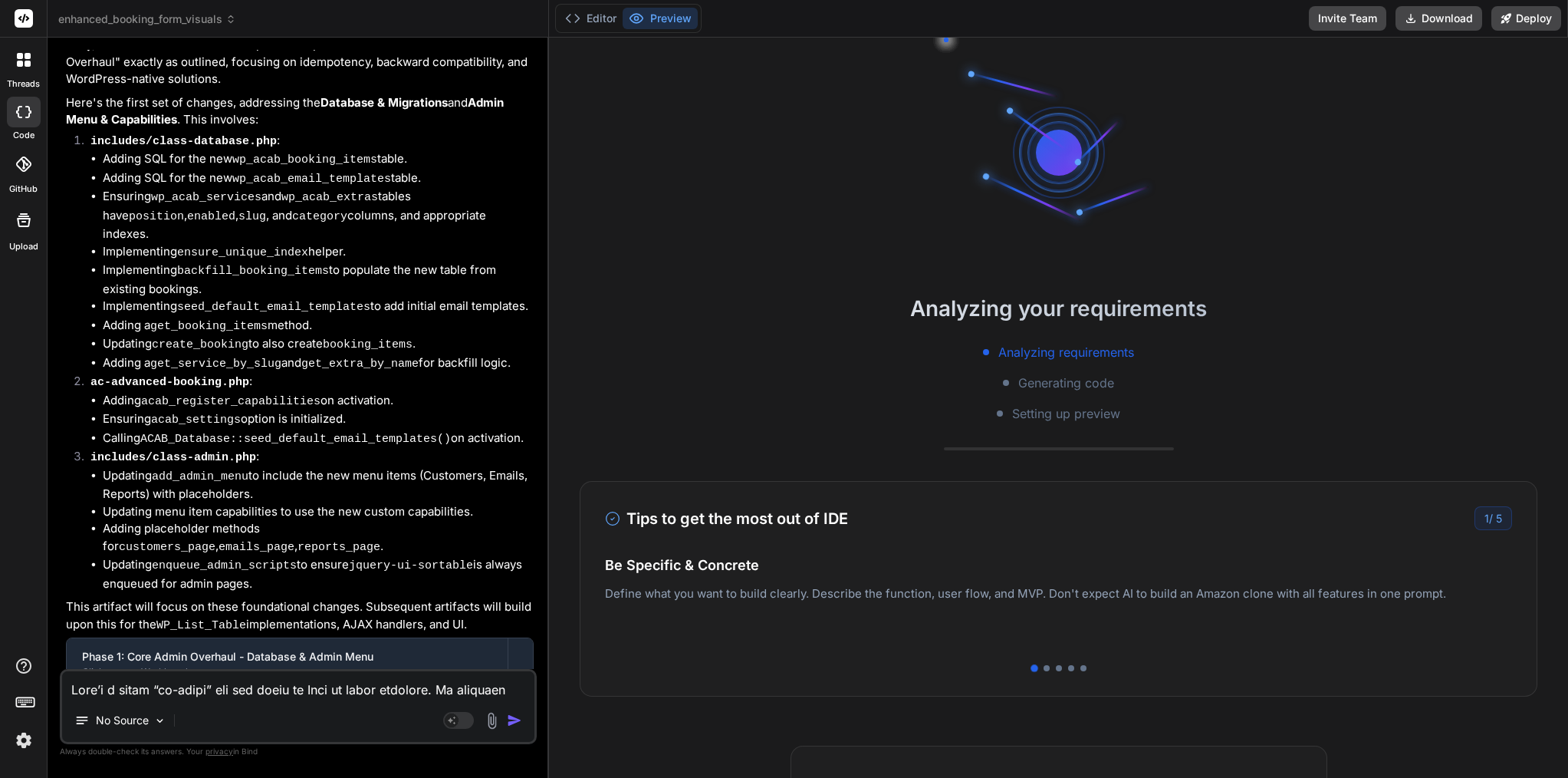
scroll to position [0, 0]
click at [601, 12] on button "Editor" at bounding box center [591, 19] width 63 height 22
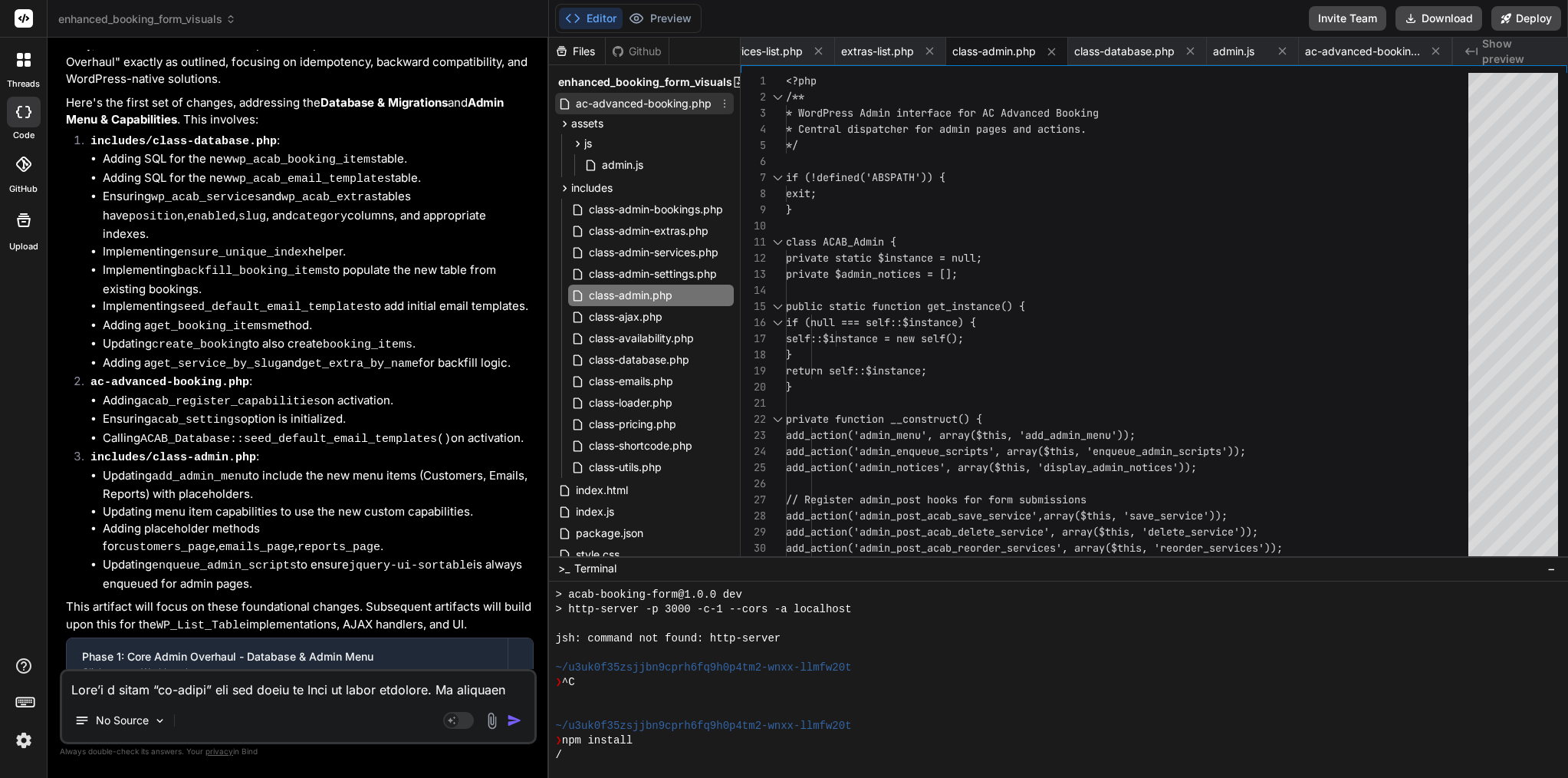
click at [663, 104] on span "ac-advanced-booking.php" at bounding box center [644, 103] width 138 height 19
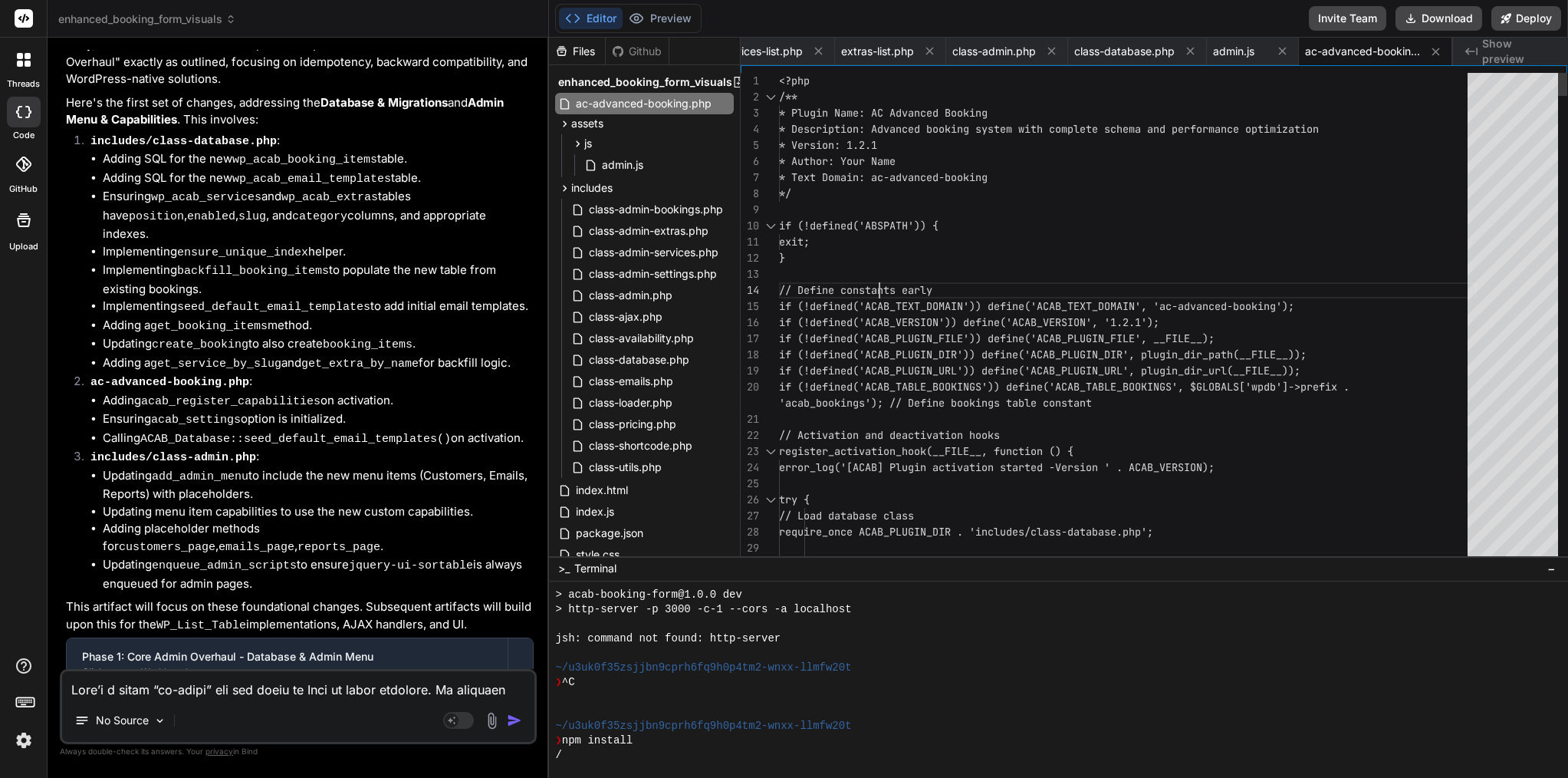
click at [876, 289] on span "// Define constants early" at bounding box center [856, 290] width 153 height 14
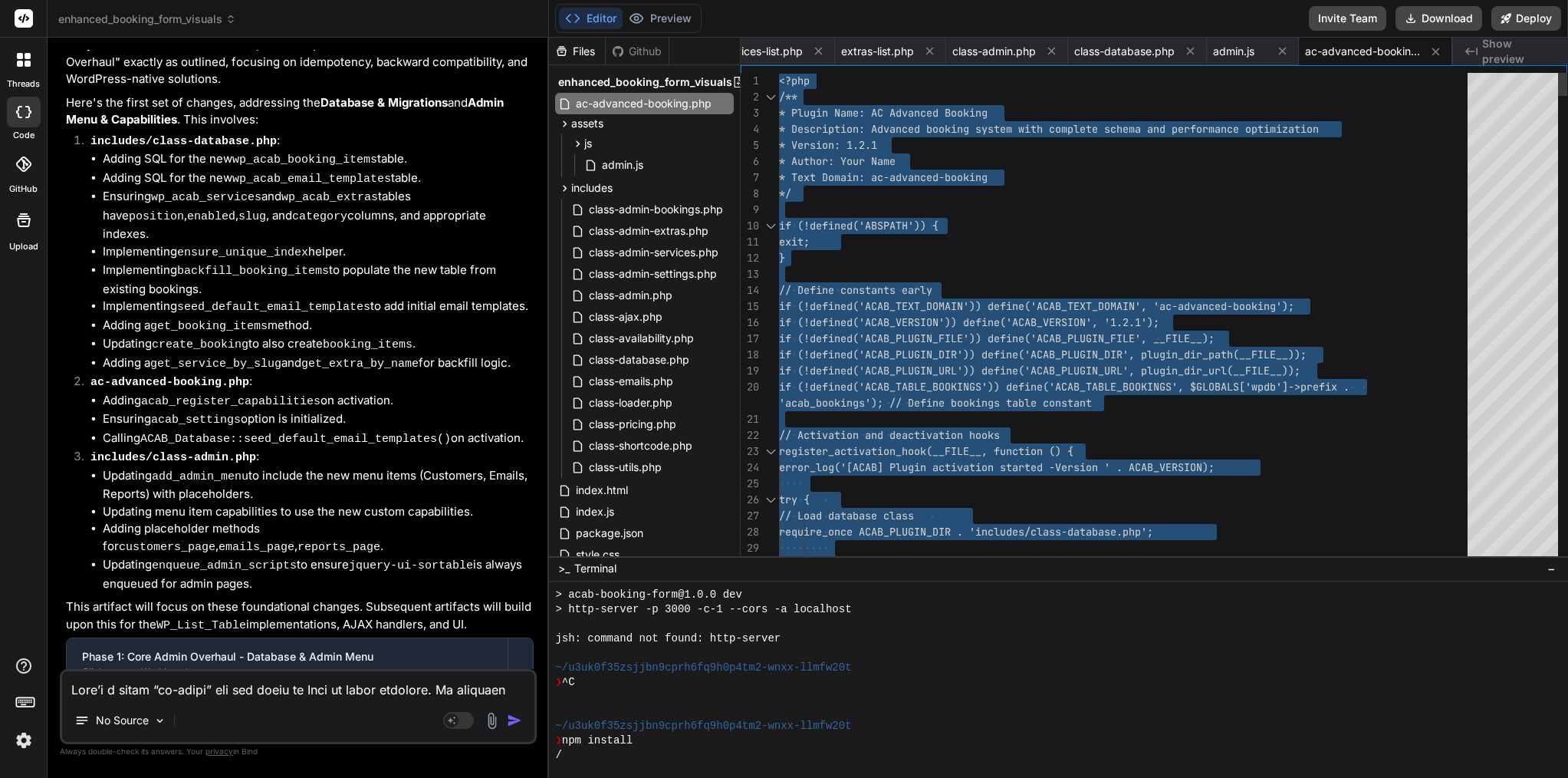
click at [876, 289] on span "// Define constants early" at bounding box center [856, 290] width 153 height 14
click at [1137, 56] on span "class-database.php" at bounding box center [1125, 51] width 101 height 16
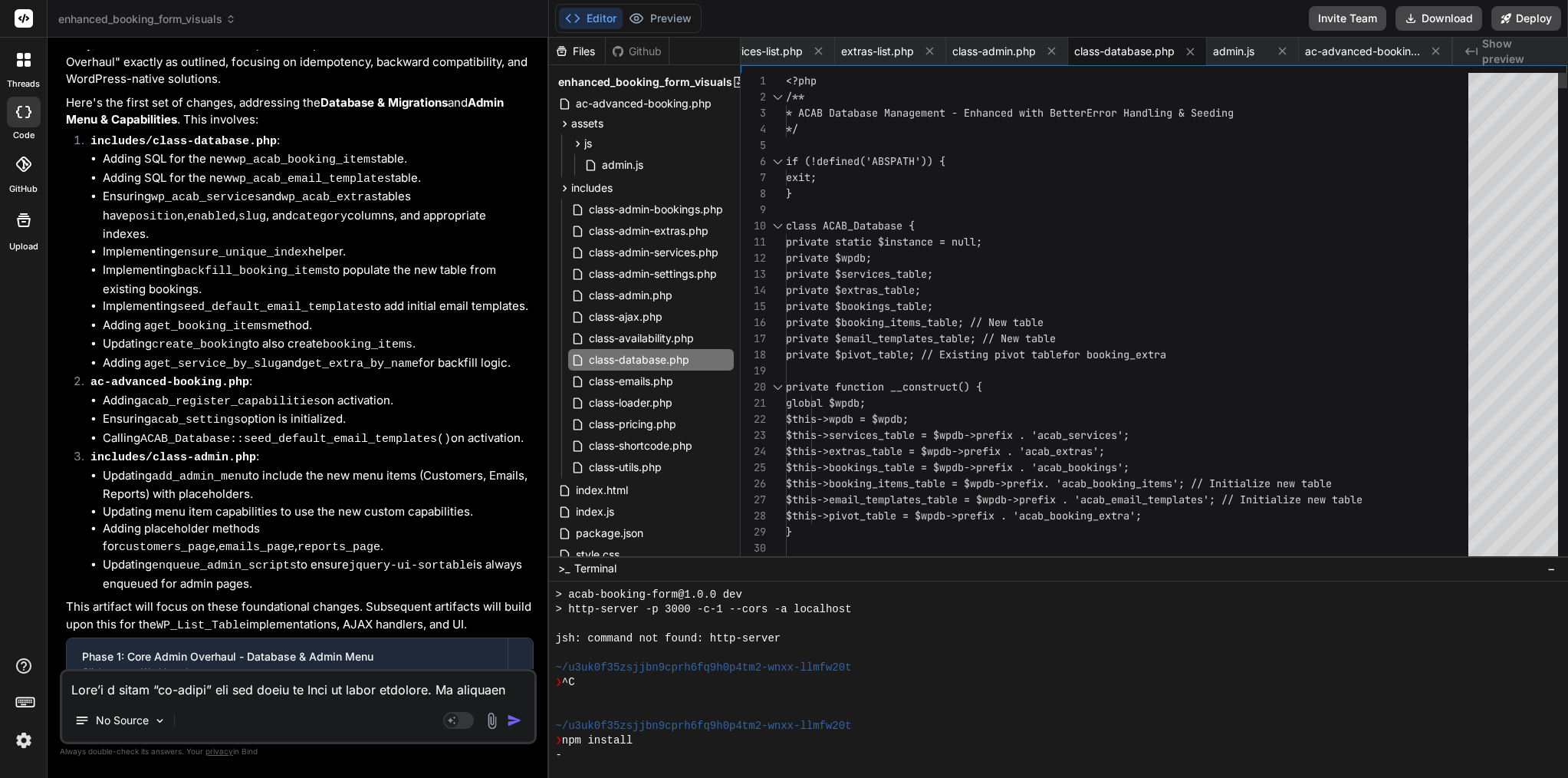
click at [929, 251] on div "private $wpdb;" at bounding box center [1132, 258] width 692 height 16
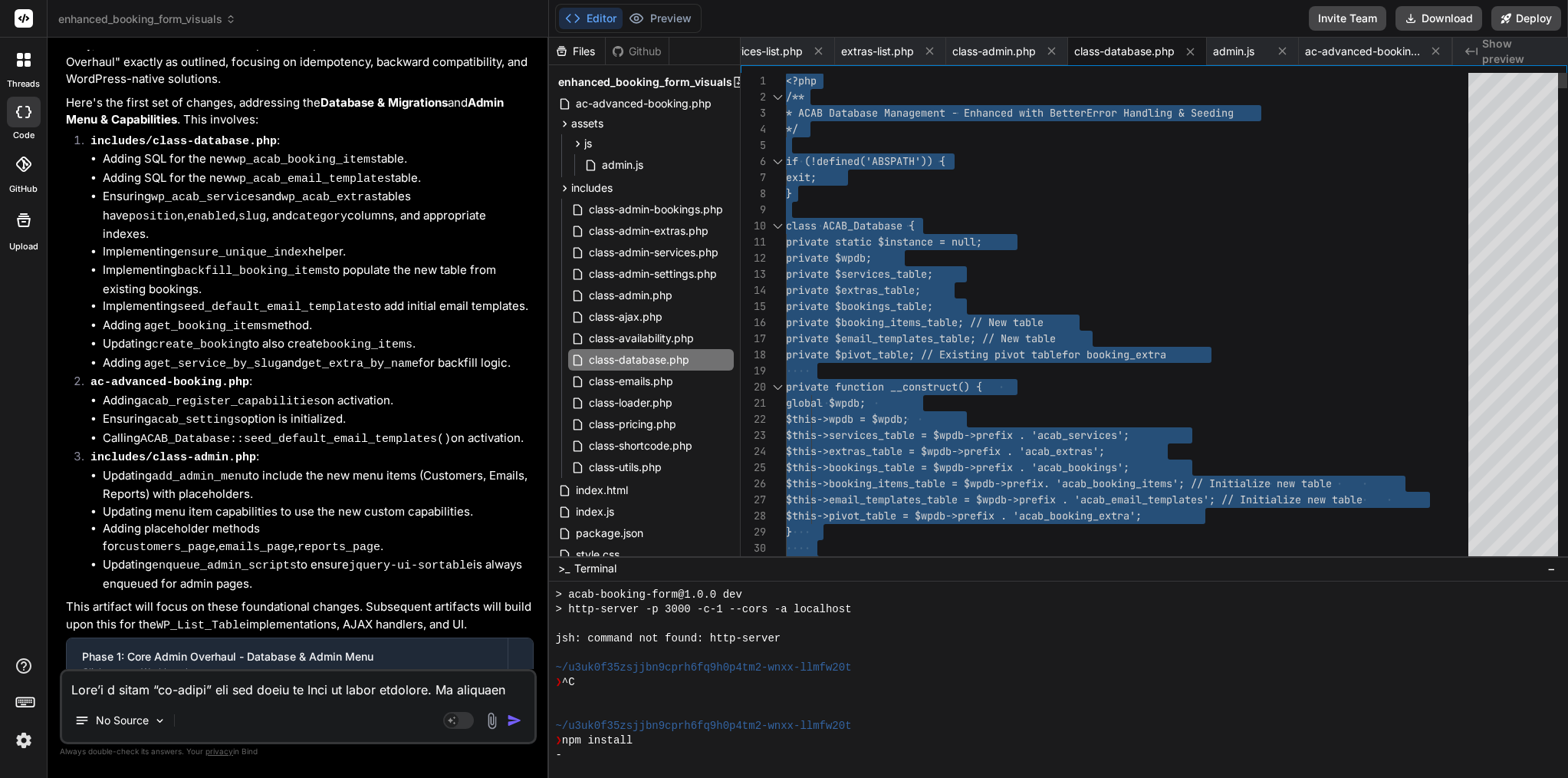
click at [929, 251] on div "private $wpdb;" at bounding box center [1132, 258] width 692 height 16
click at [990, 49] on span "class-admin.php" at bounding box center [994, 51] width 84 height 16
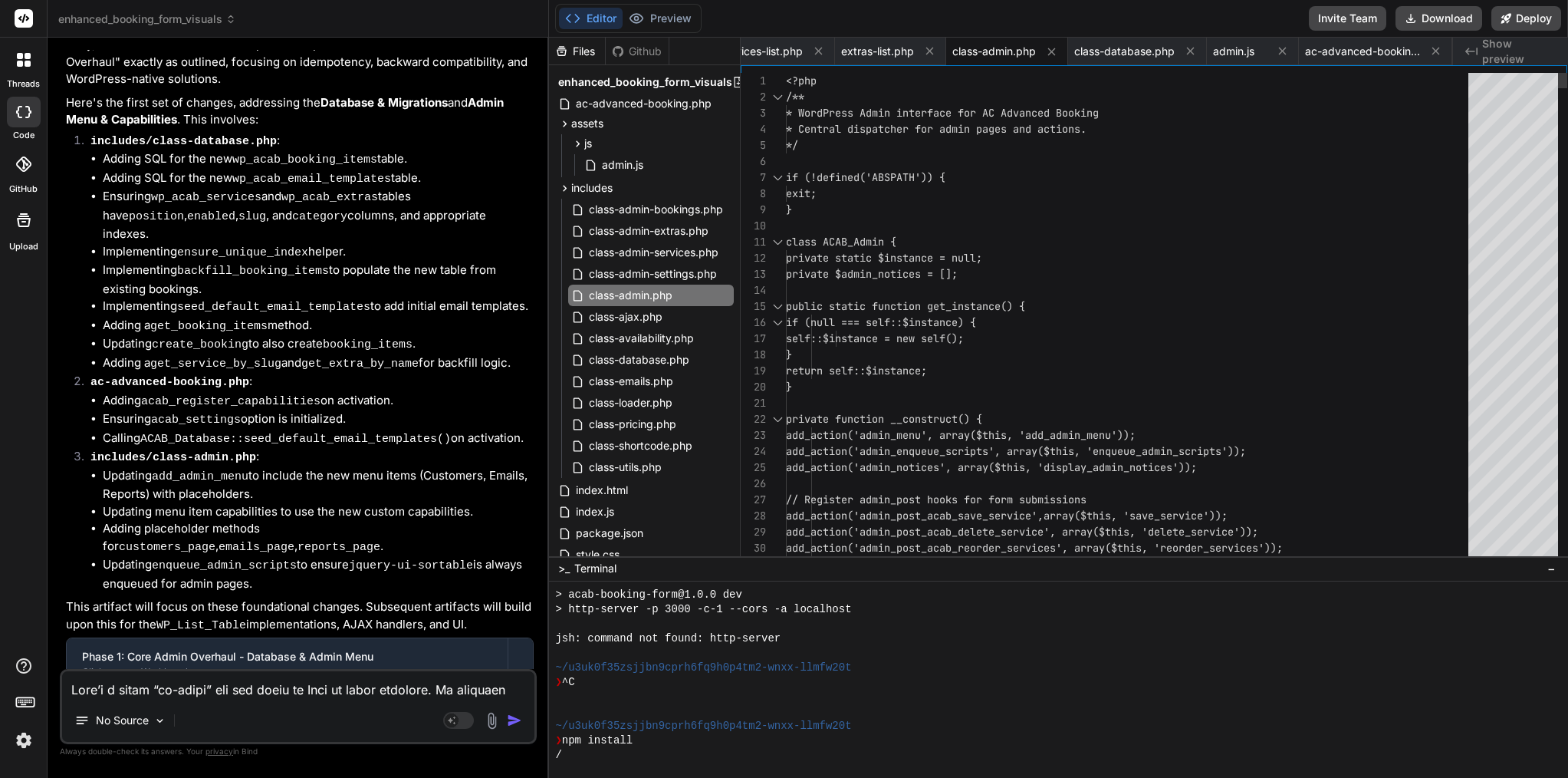
click at [869, 262] on span "private static $instance = null;" at bounding box center [884, 258] width 196 height 14
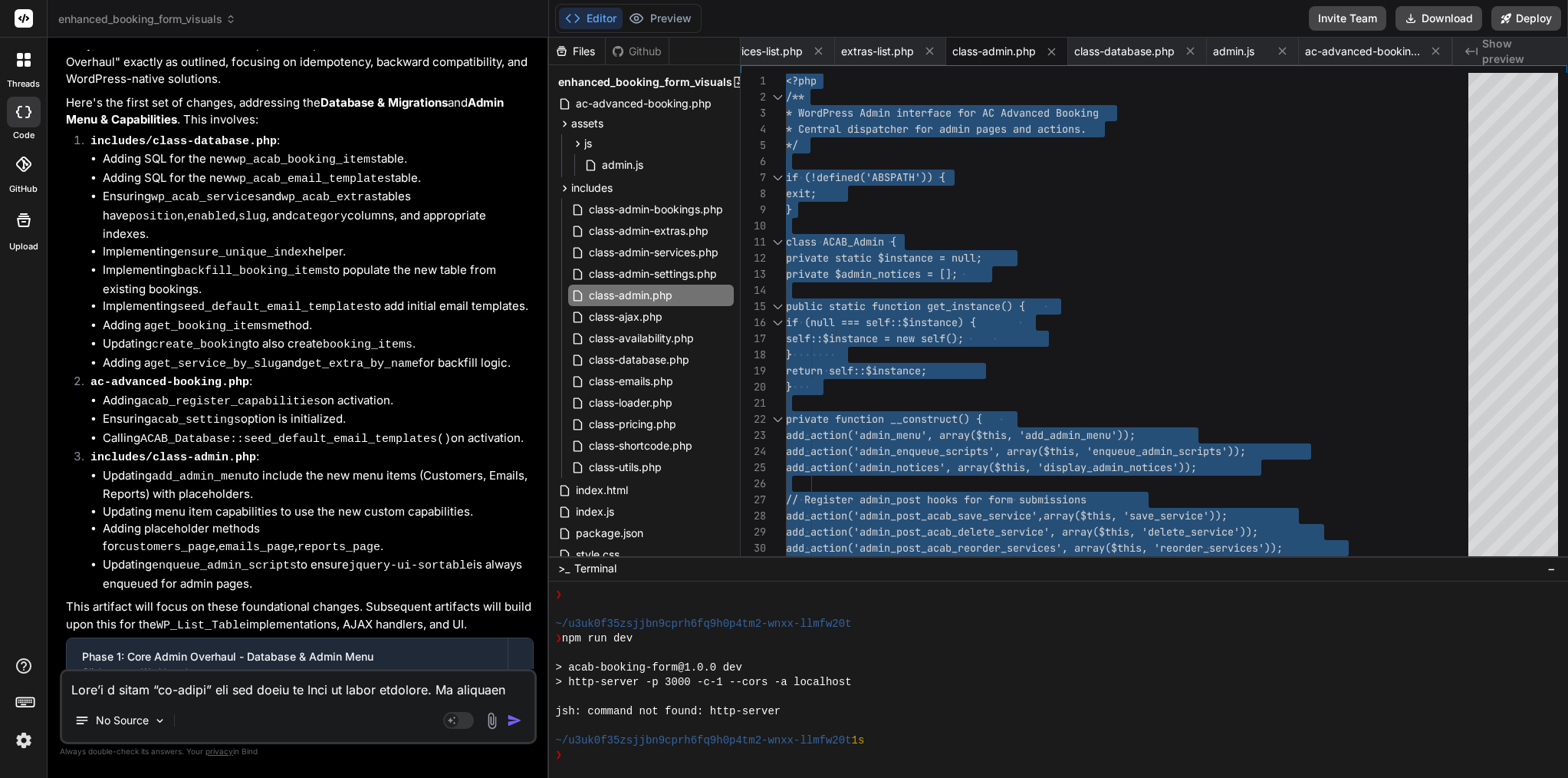
scroll to position [0, 0]
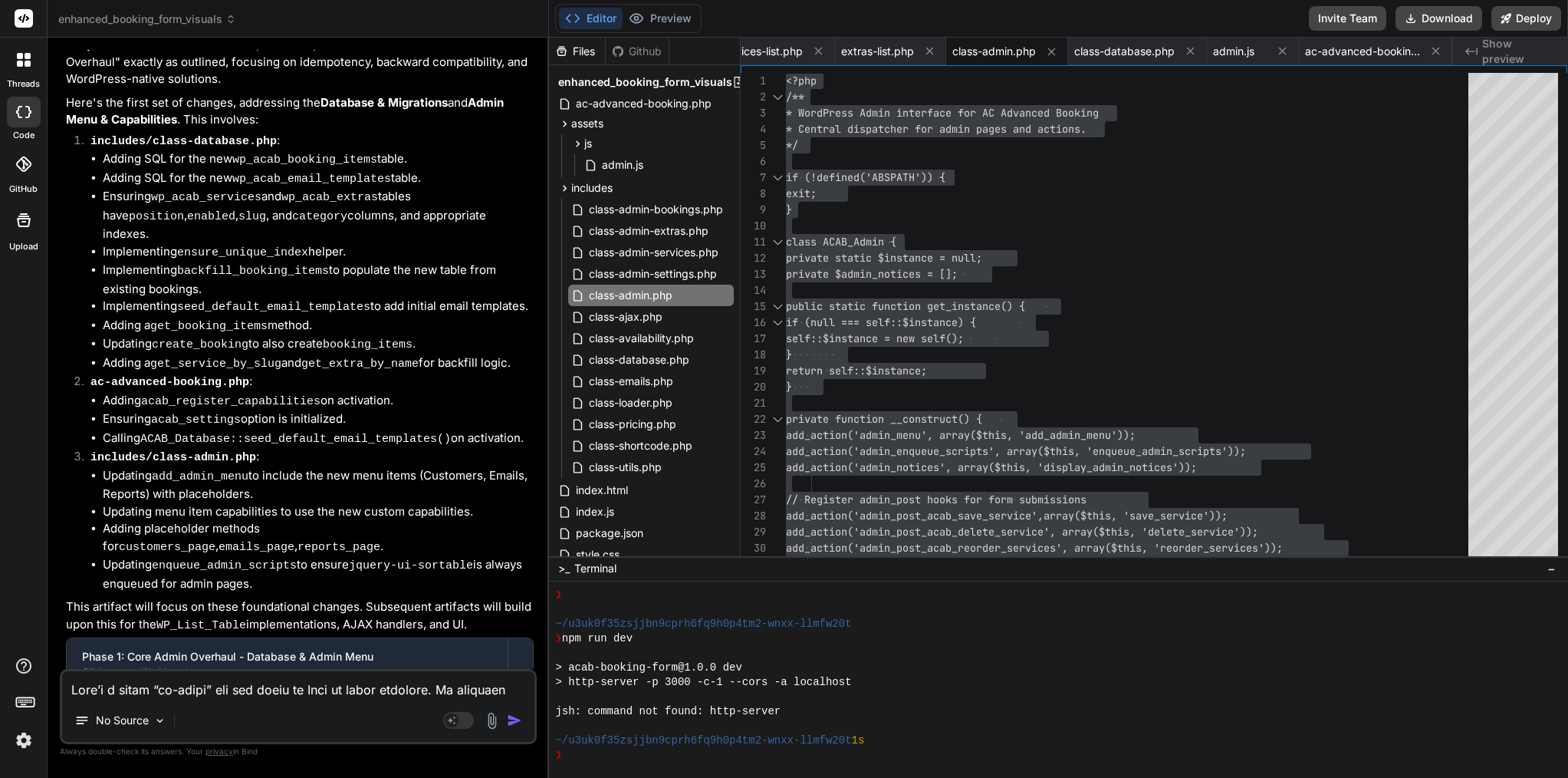
click at [257, 710] on div "No Source" at bounding box center [299, 723] width 473 height 37
click at [232, 685] on textarea at bounding box center [299, 685] width 473 height 28
paste textarea "[[DATE] 19:03:11 UTC] [ACAB] Plugin activation started - Version 1.2.1 [[DATE] …"
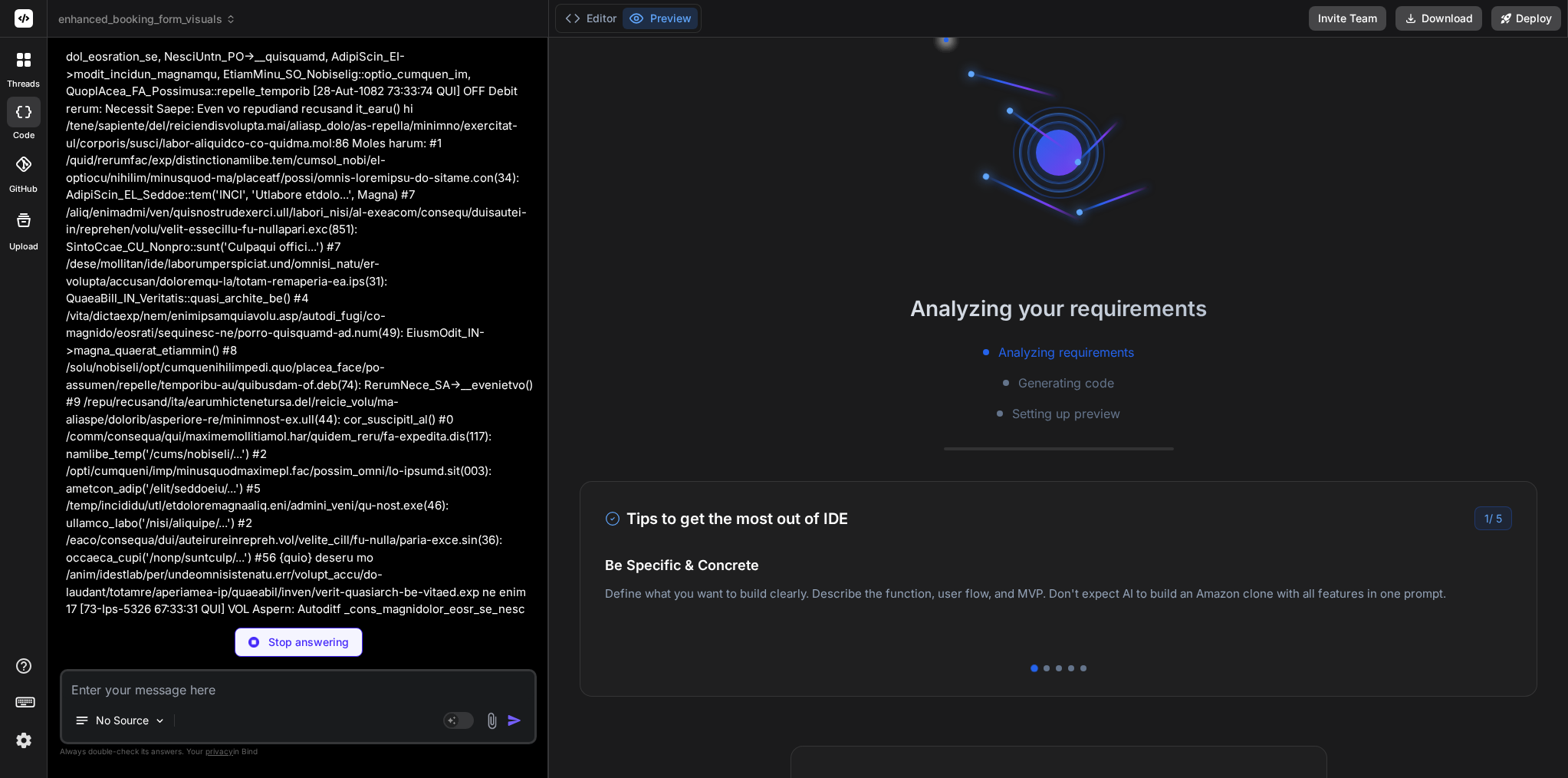
scroll to position [2726, 0]
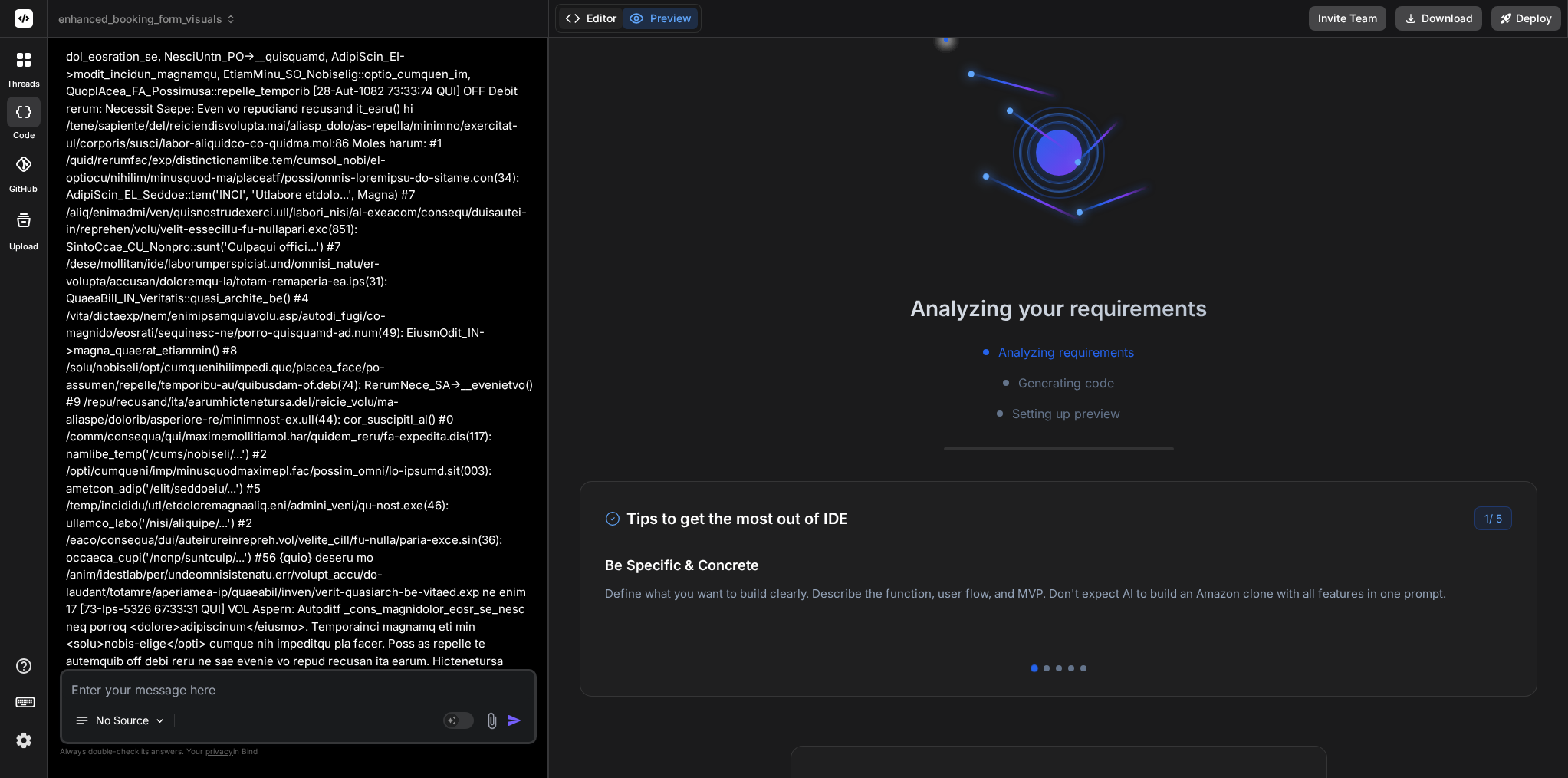
click at [599, 26] on button "Editor" at bounding box center [591, 19] width 63 height 22
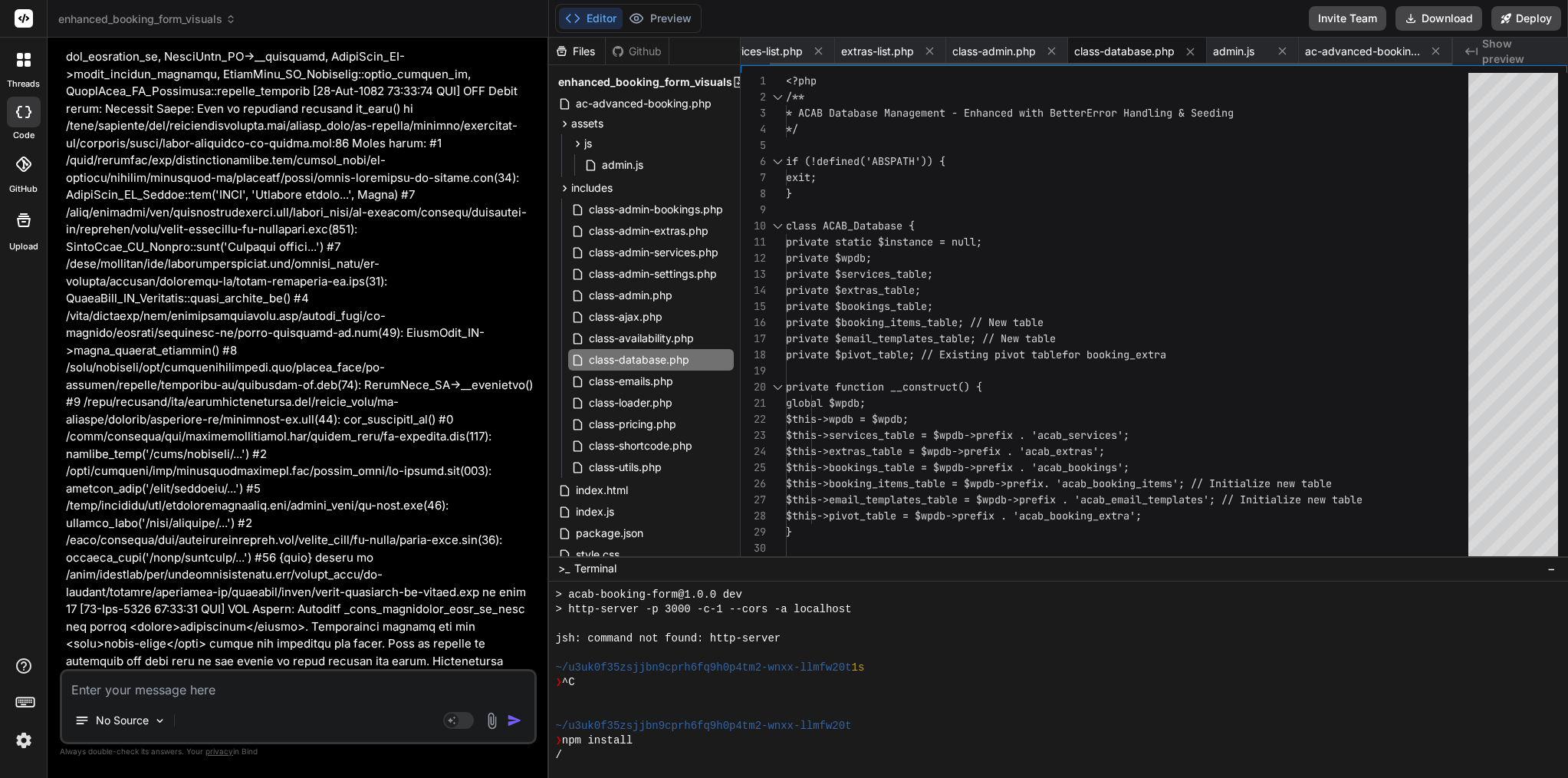
click at [1128, 49] on span "class-database.php" at bounding box center [1125, 51] width 101 height 16
click at [1132, 53] on span "class-database.php" at bounding box center [1125, 51] width 101 height 16
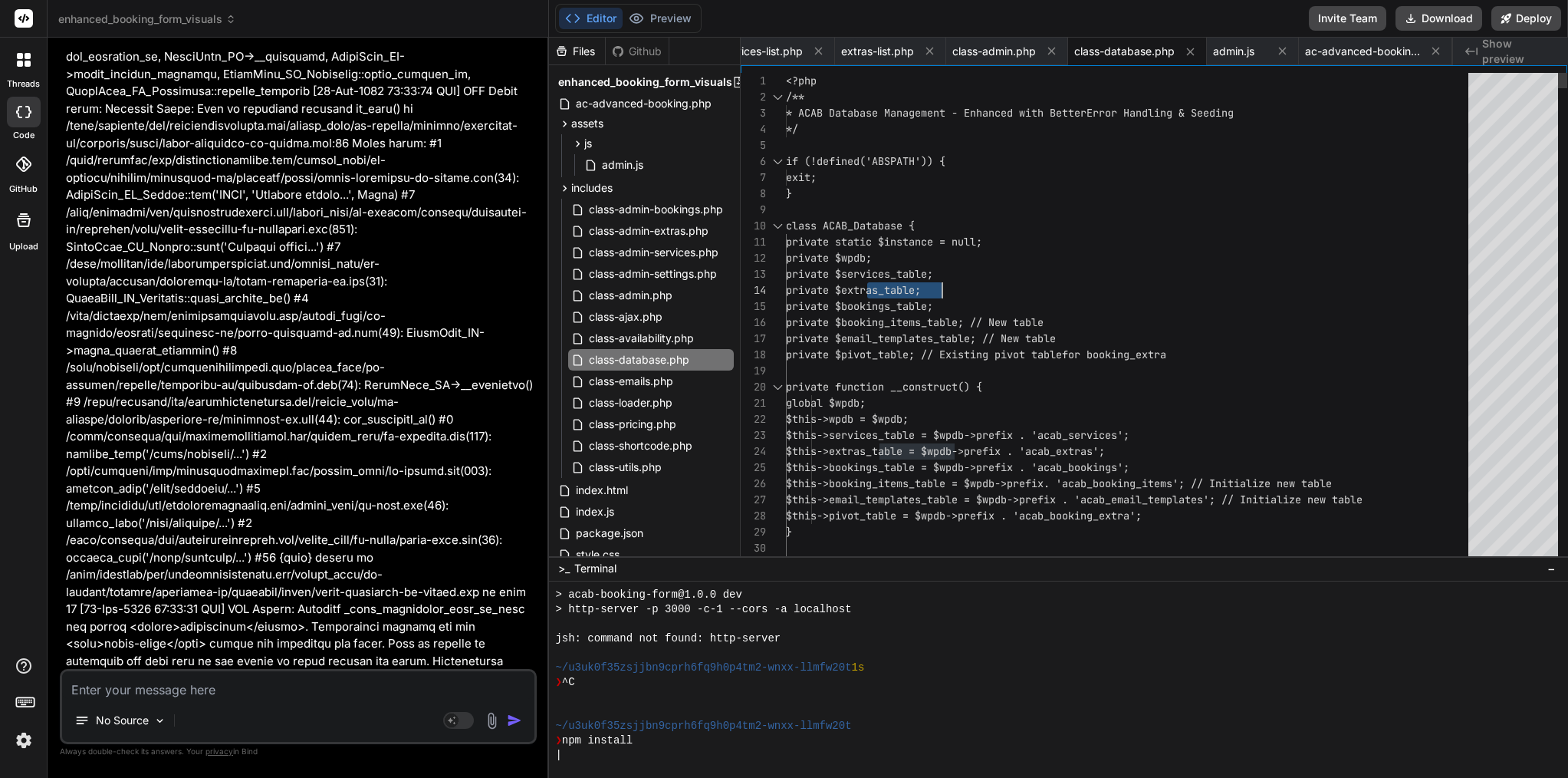
click at [912, 288] on span "private $extras_table;" at bounding box center [854, 290] width 135 height 14
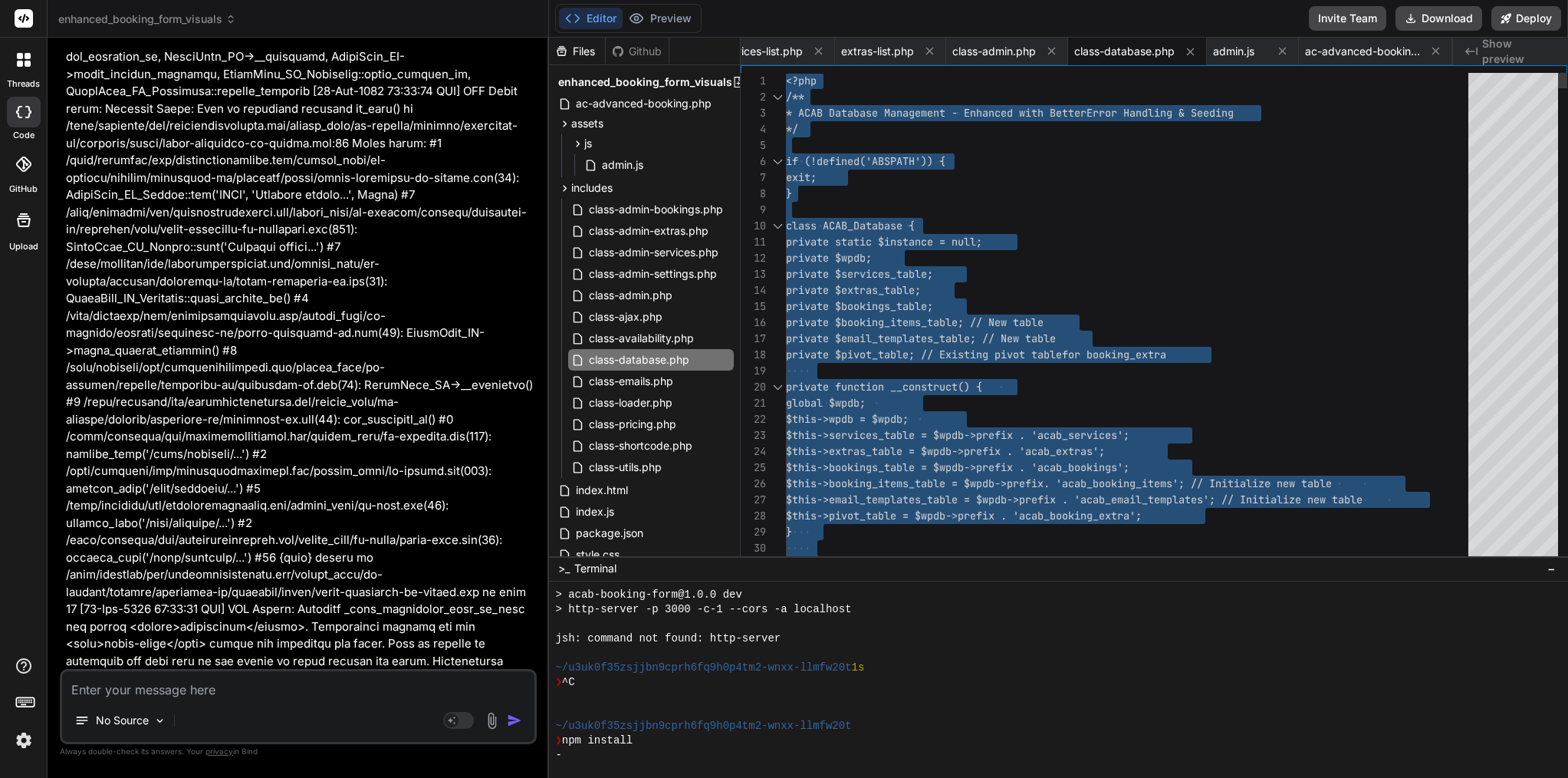
click at [912, 288] on span "private $extras_table;" at bounding box center [854, 290] width 135 height 14
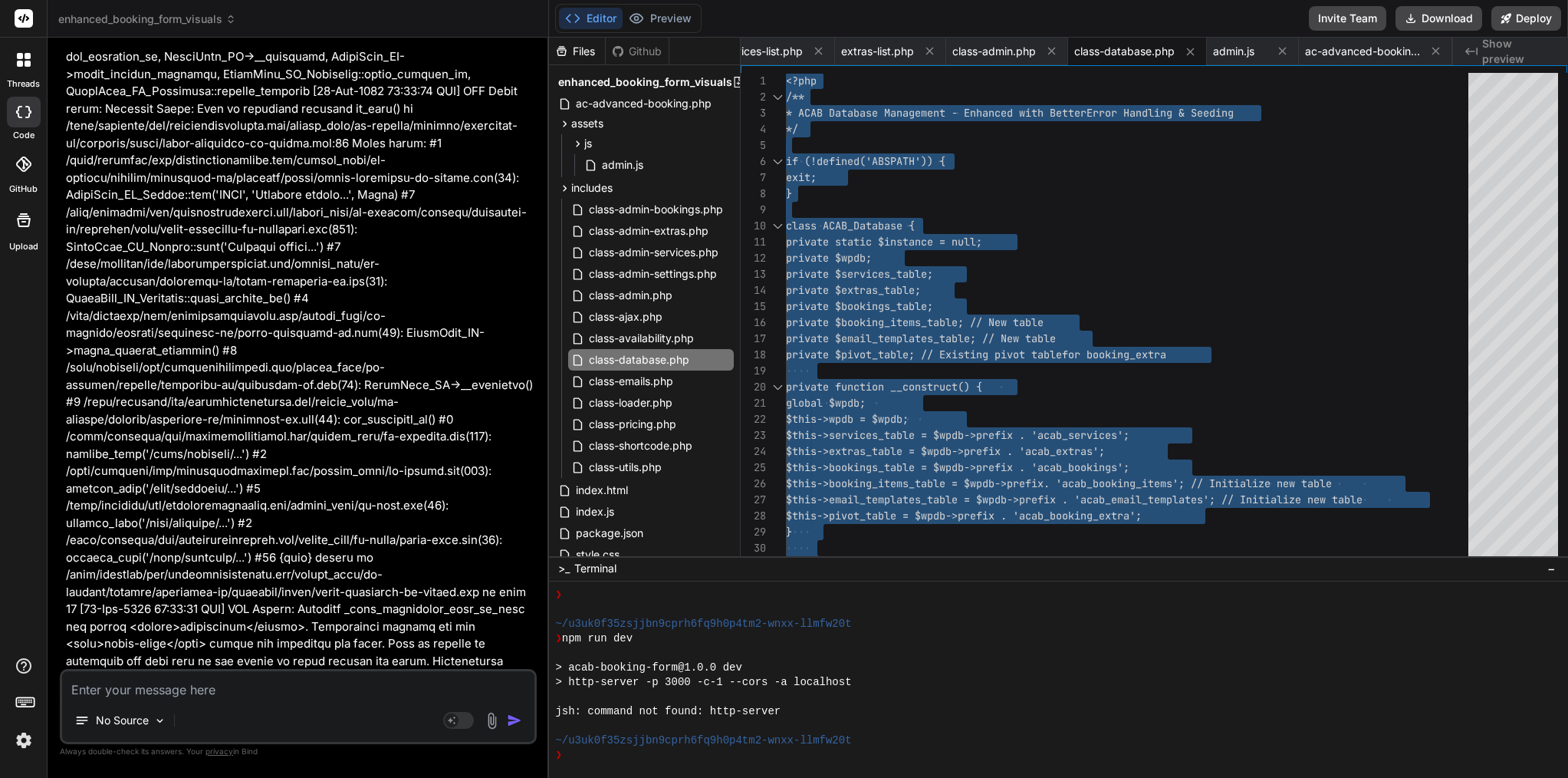
click at [172, 688] on textarea at bounding box center [299, 685] width 473 height 28
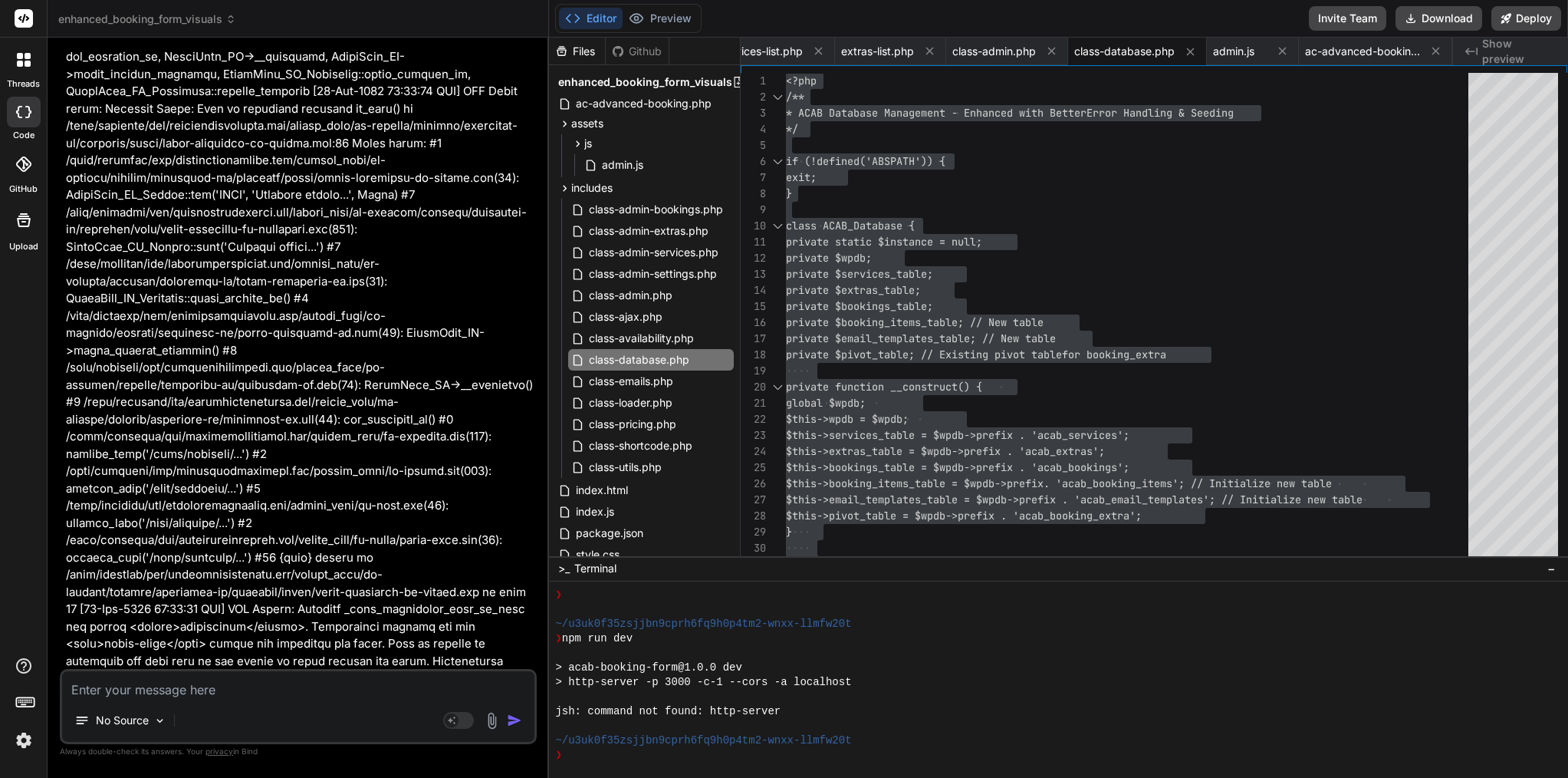
paste textarea "[DATE] 19:24:39 UTC] [Image Optimizer]: error in ImageOptimization\Classes\Clie…"
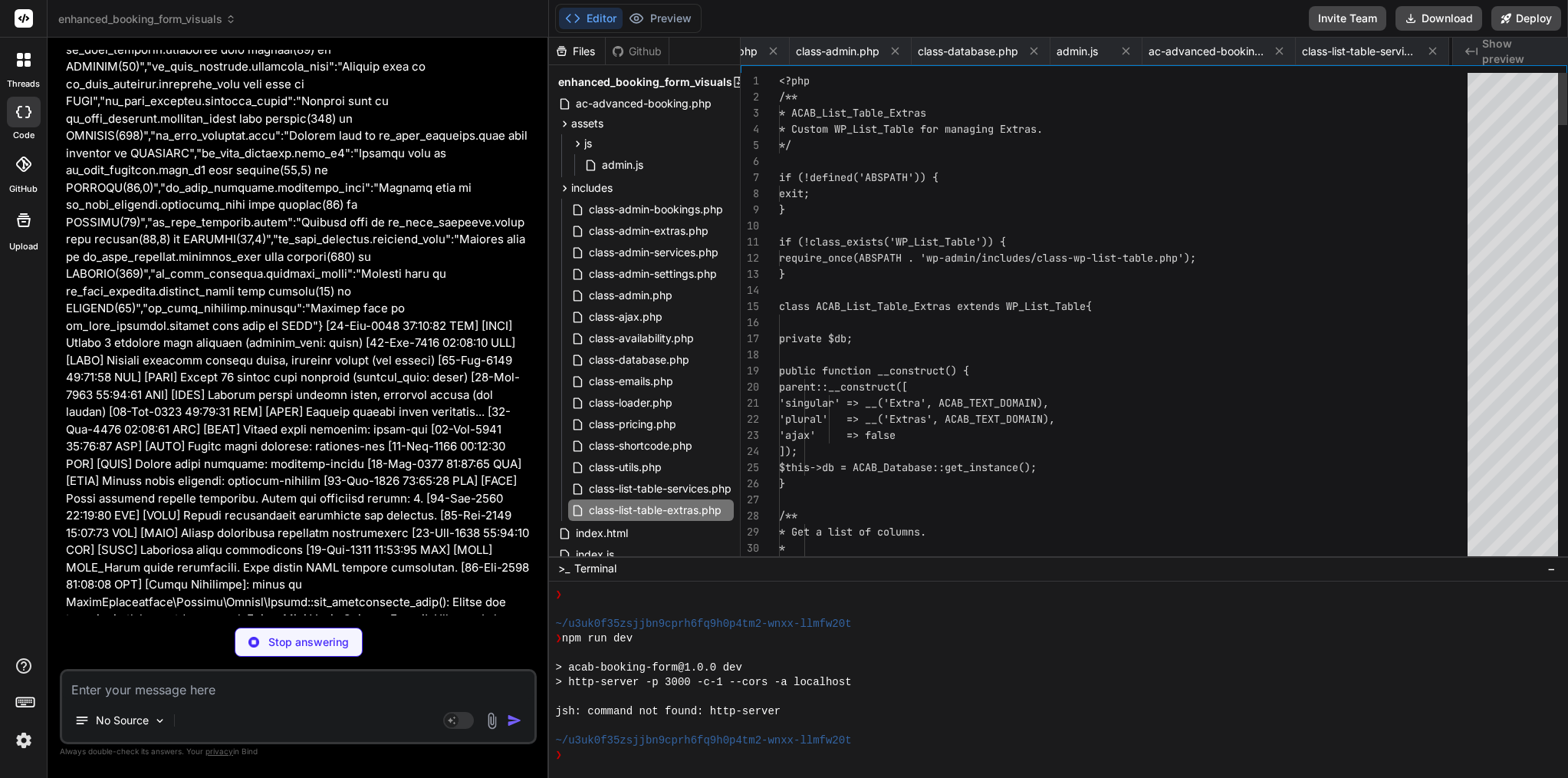
scroll to position [0, 336]
drag, startPoint x: 90, startPoint y: 162, endPoint x: 405, endPoint y: 519, distance: 476.1
copy div "Bind AI Excellent! The latest logs confirm that the previous fix for the PHP Pa…"
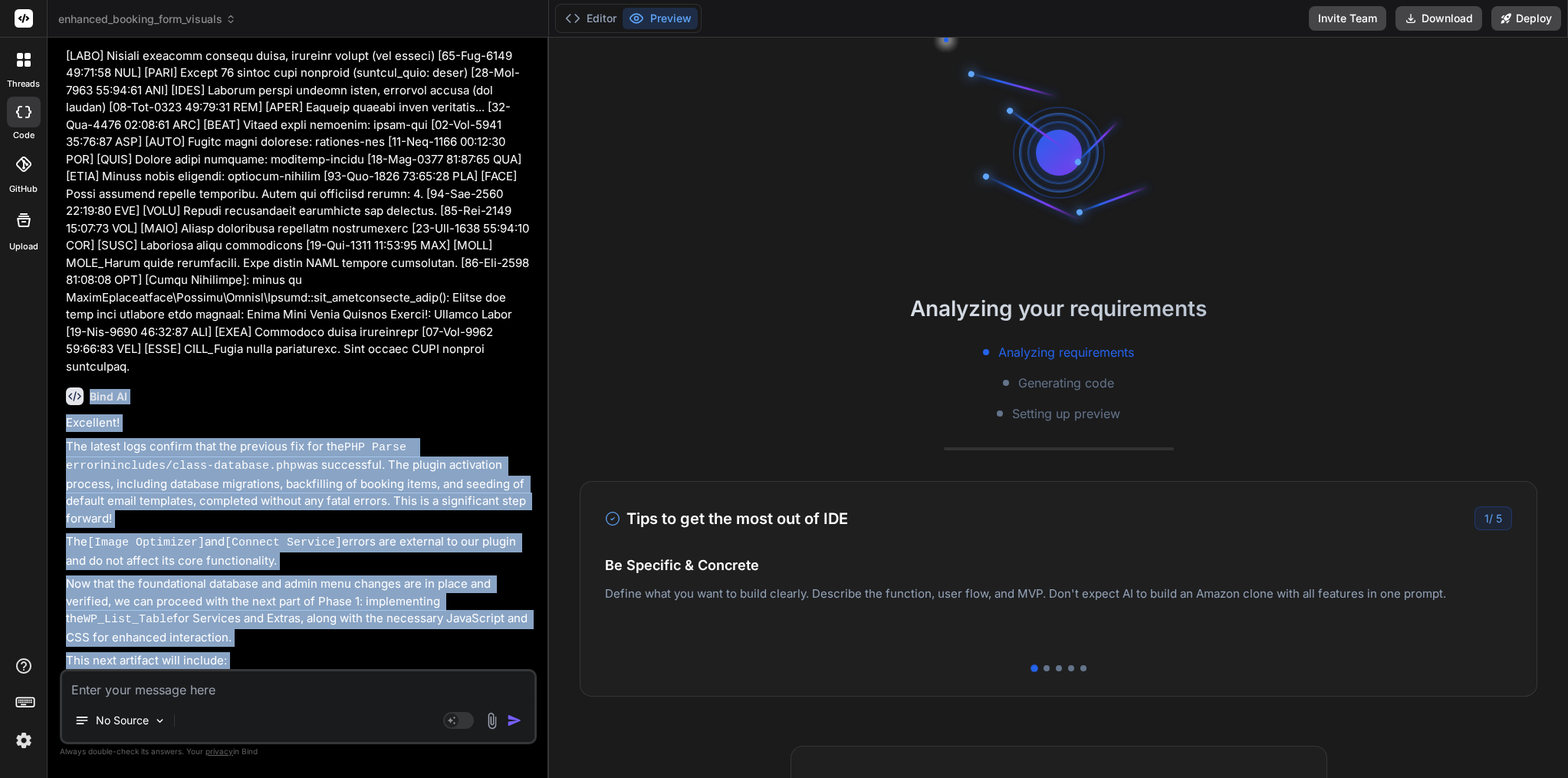
scroll to position [62364, 0]
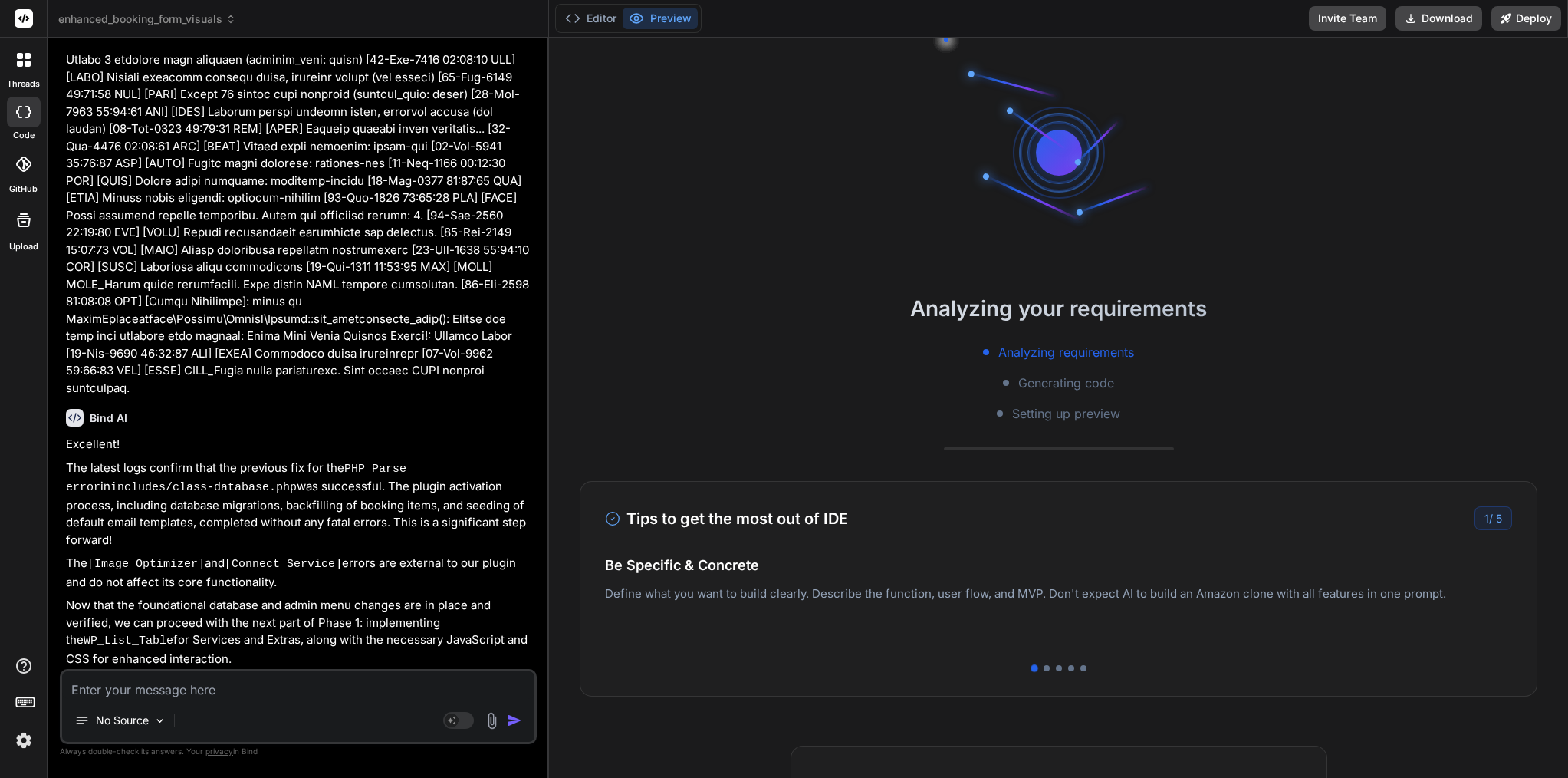
scroll to position [62481, 0]
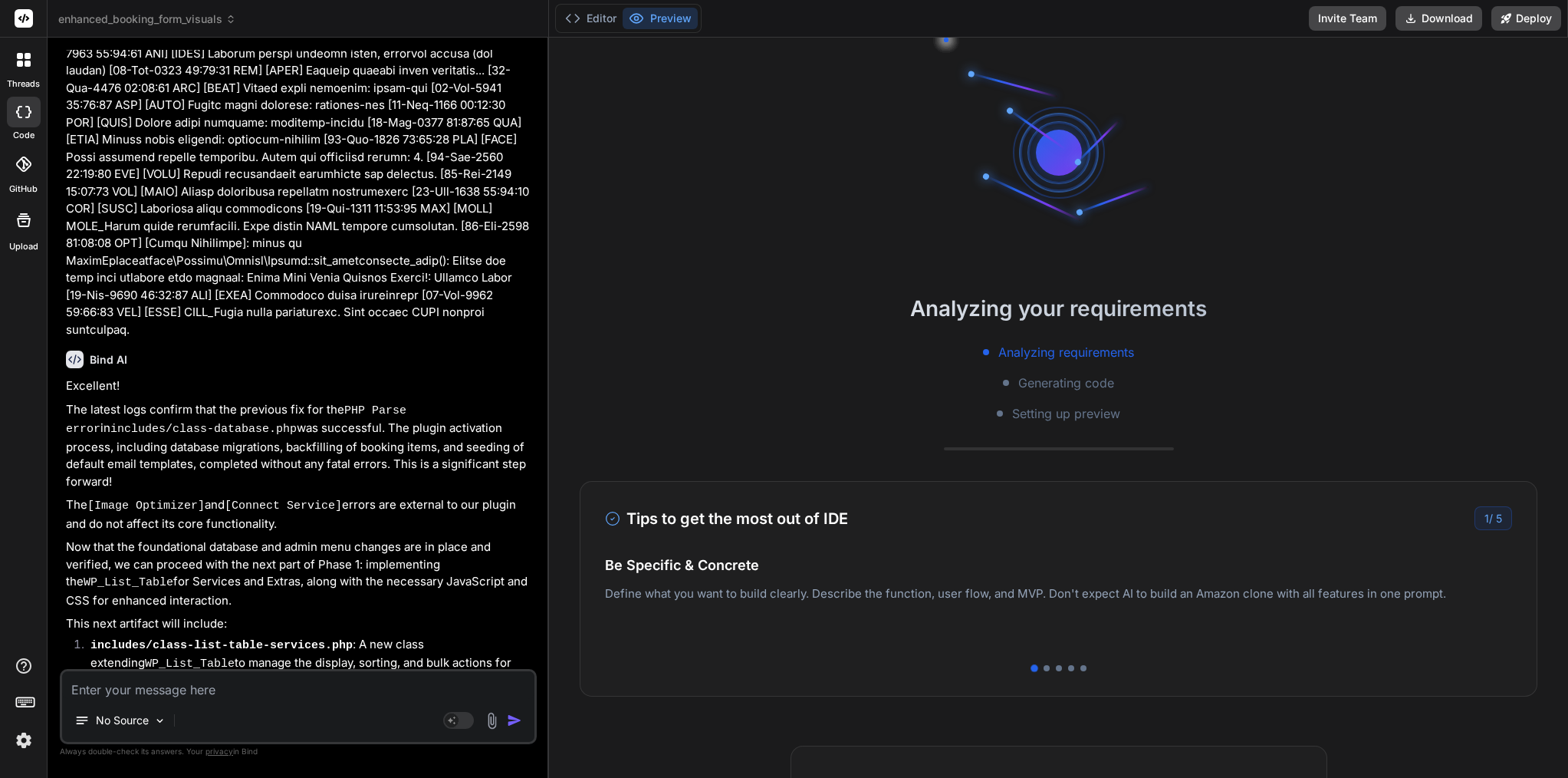
drag, startPoint x: 78, startPoint y: 162, endPoint x: 165, endPoint y: 183, distance: 89.5
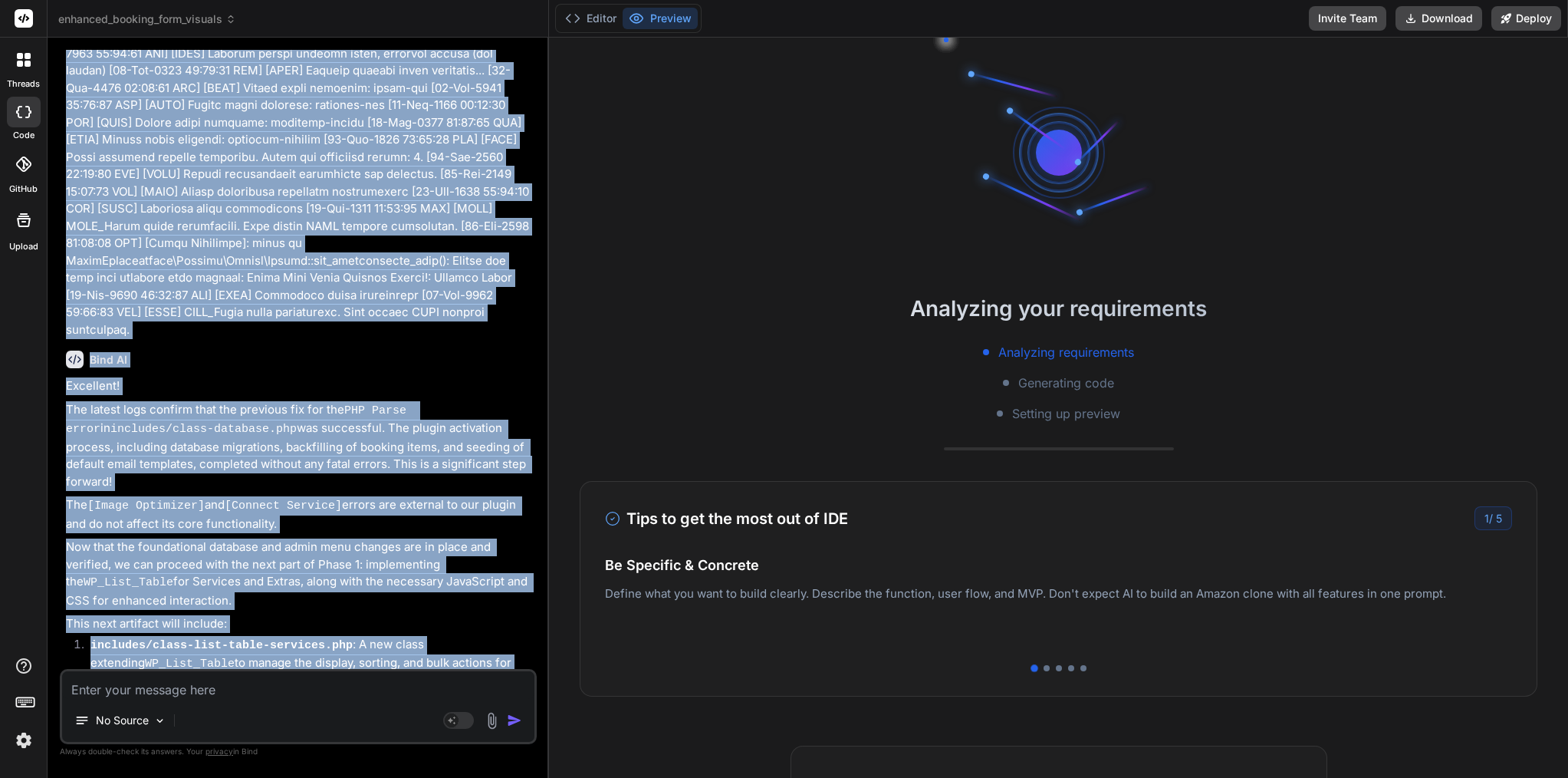
drag, startPoint x: 63, startPoint y: 121, endPoint x: 193, endPoint y: 162, distance: 136.3
click at [193, 162] on div "You Error Details ============= An error of type E_PARSE was caused in line 62 …" at bounding box center [300, 359] width 474 height 620
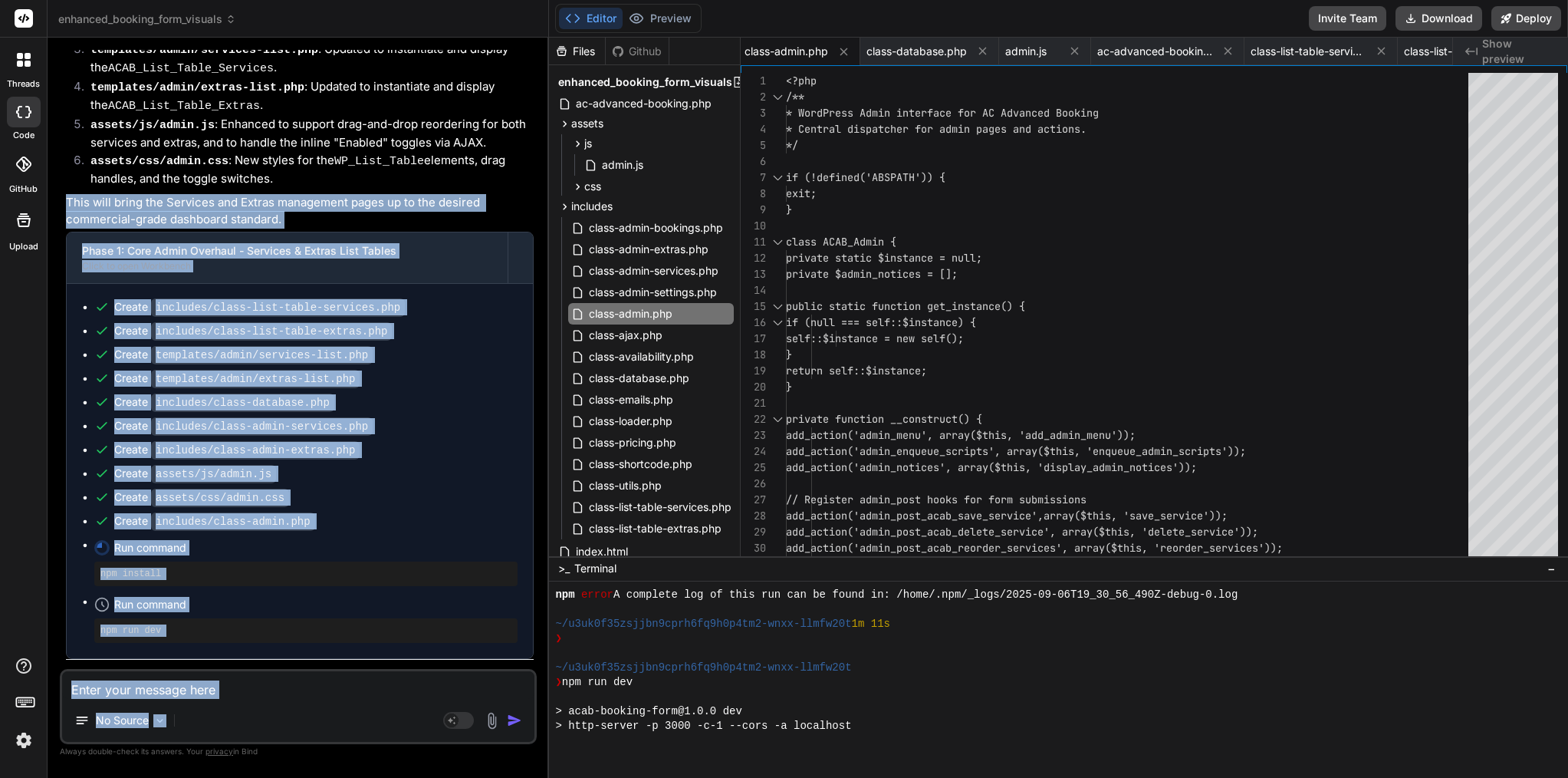
scroll to position [3295, 0]
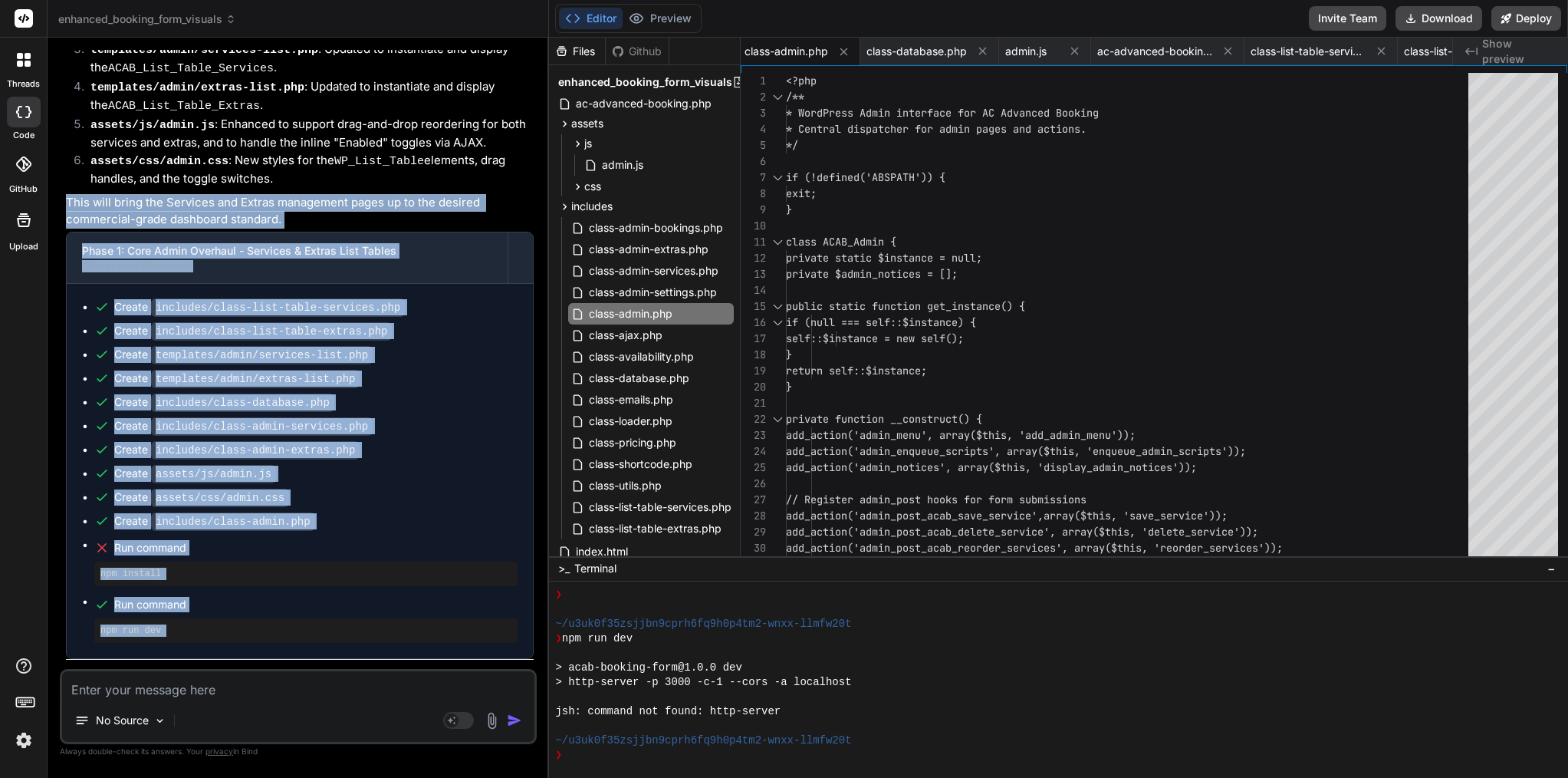
drag, startPoint x: 66, startPoint y: 121, endPoint x: 532, endPoint y: 660, distance: 712.5
click at [532, 660] on div "Excellent! The latest logs confirm that the previous fix for the PHP Parse erro…" at bounding box center [300, 582] width 468 height 1819
copy div "This will bring the Services and Extras management pages up to the desired comm…"
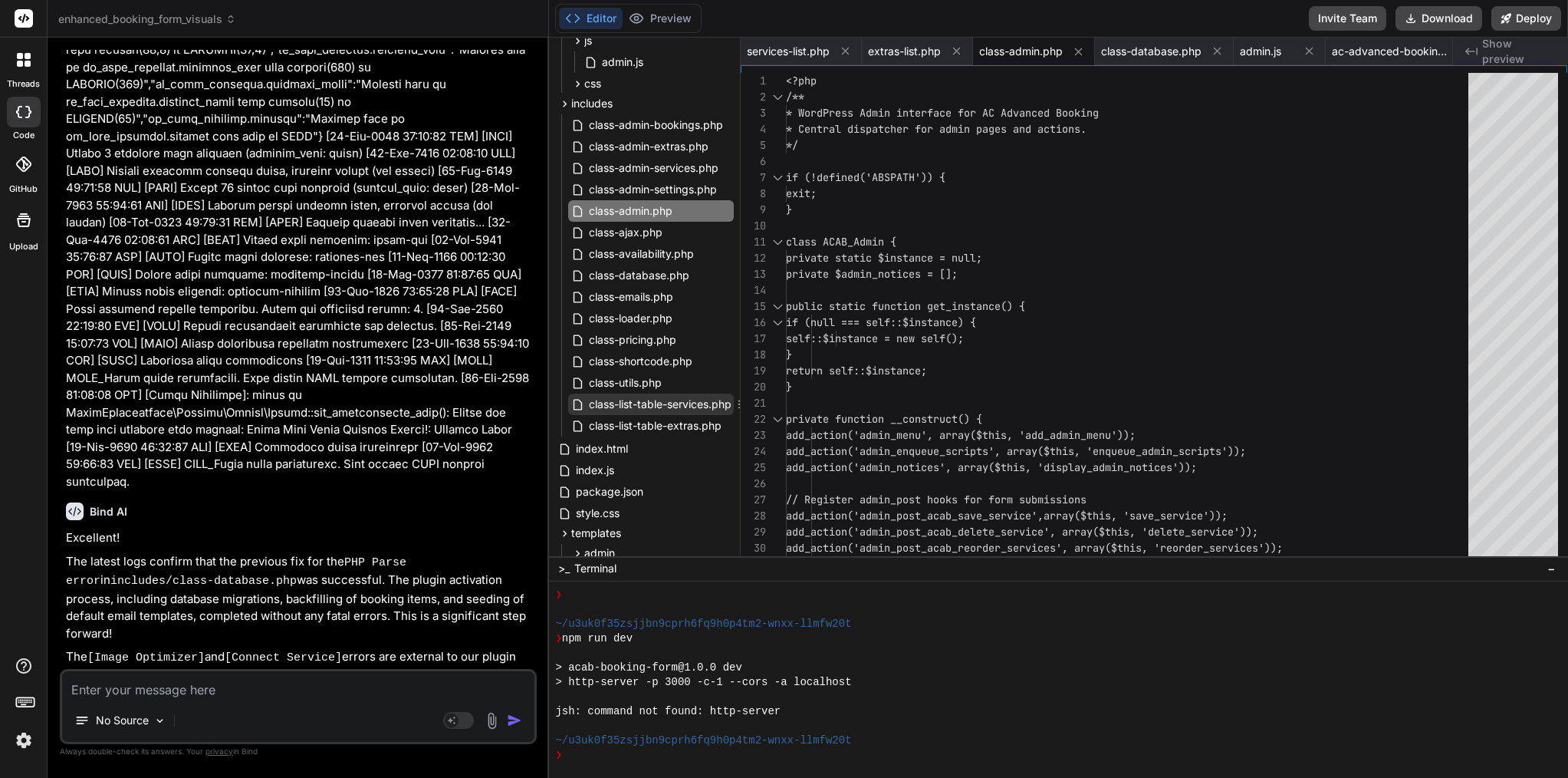
scroll to position [103, 0]
click at [675, 406] on span "class-list-table-services.php" at bounding box center [660, 404] width 145 height 19
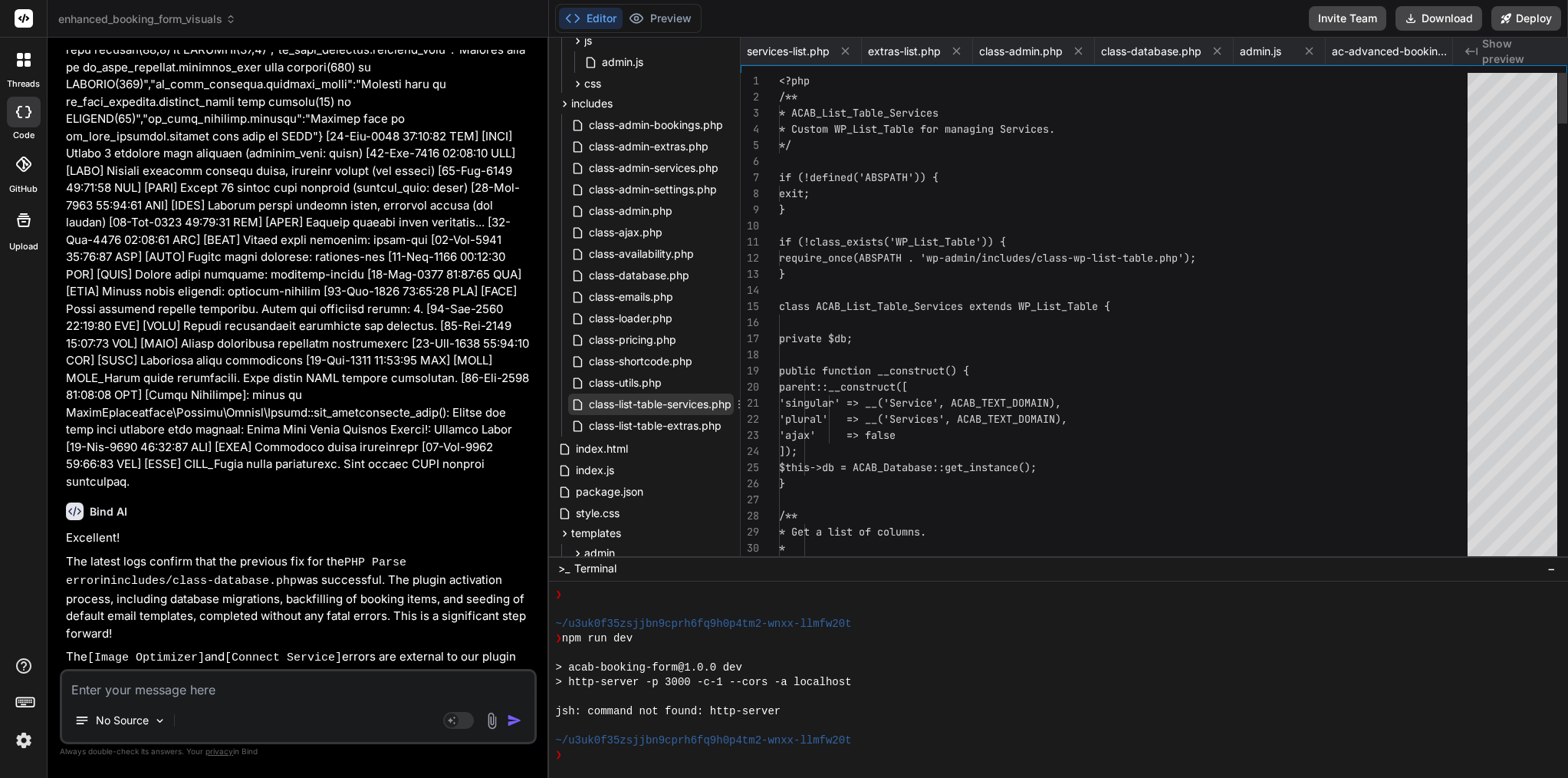
scroll to position [0, 183]
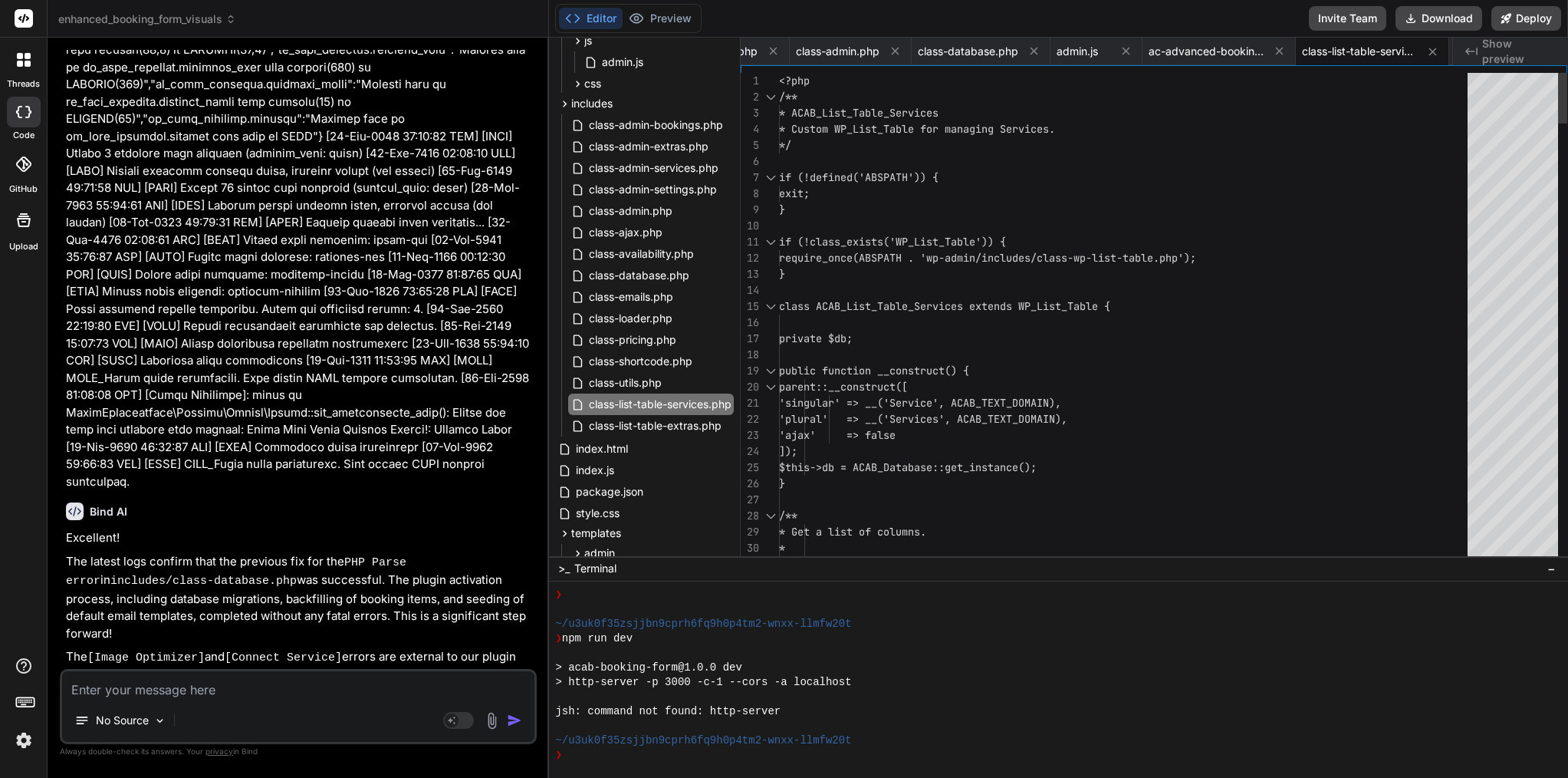
click at [944, 330] on div at bounding box center [1128, 323] width 697 height 16
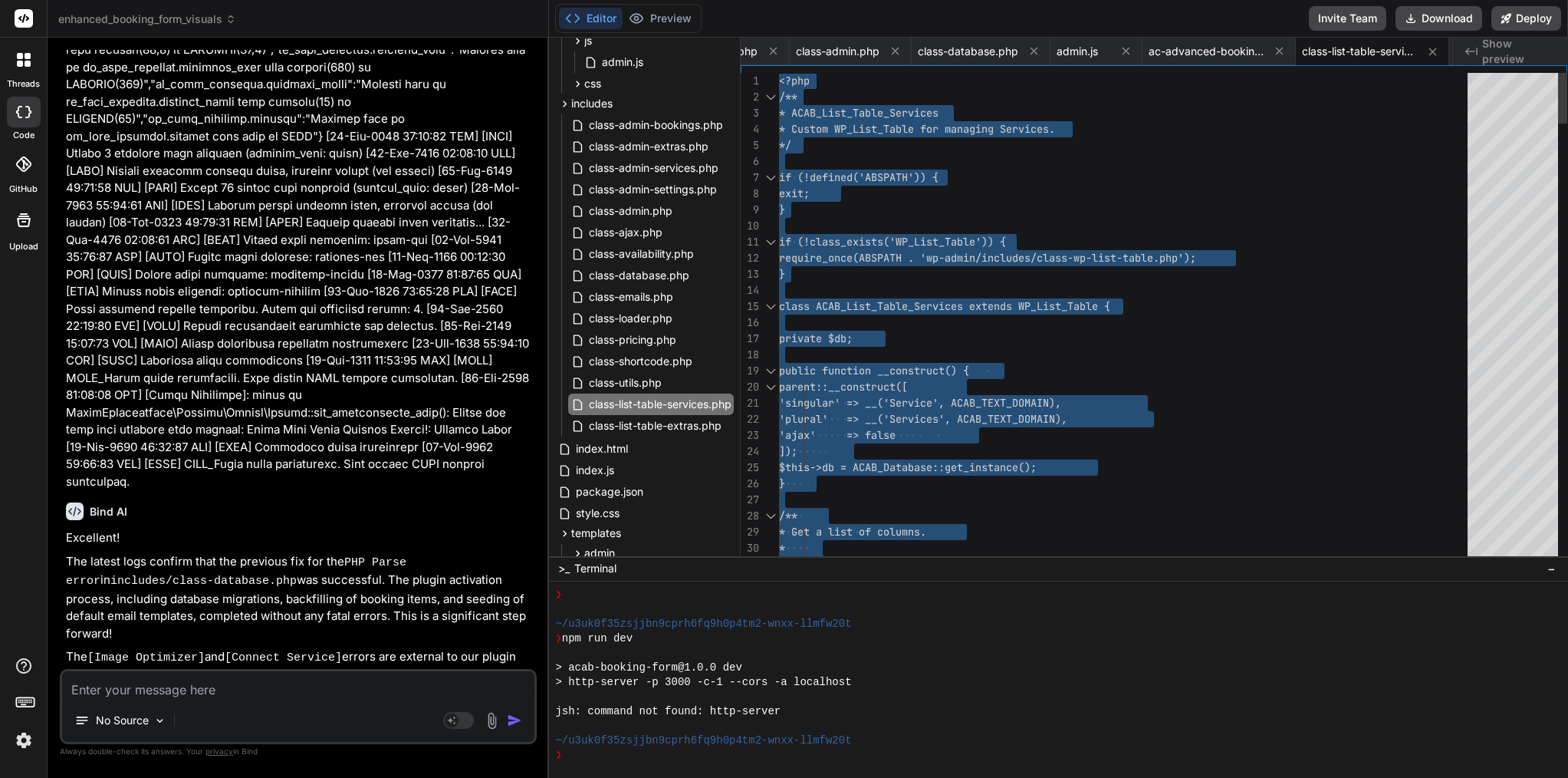
click at [944, 330] on div at bounding box center [1128, 323] width 697 height 16
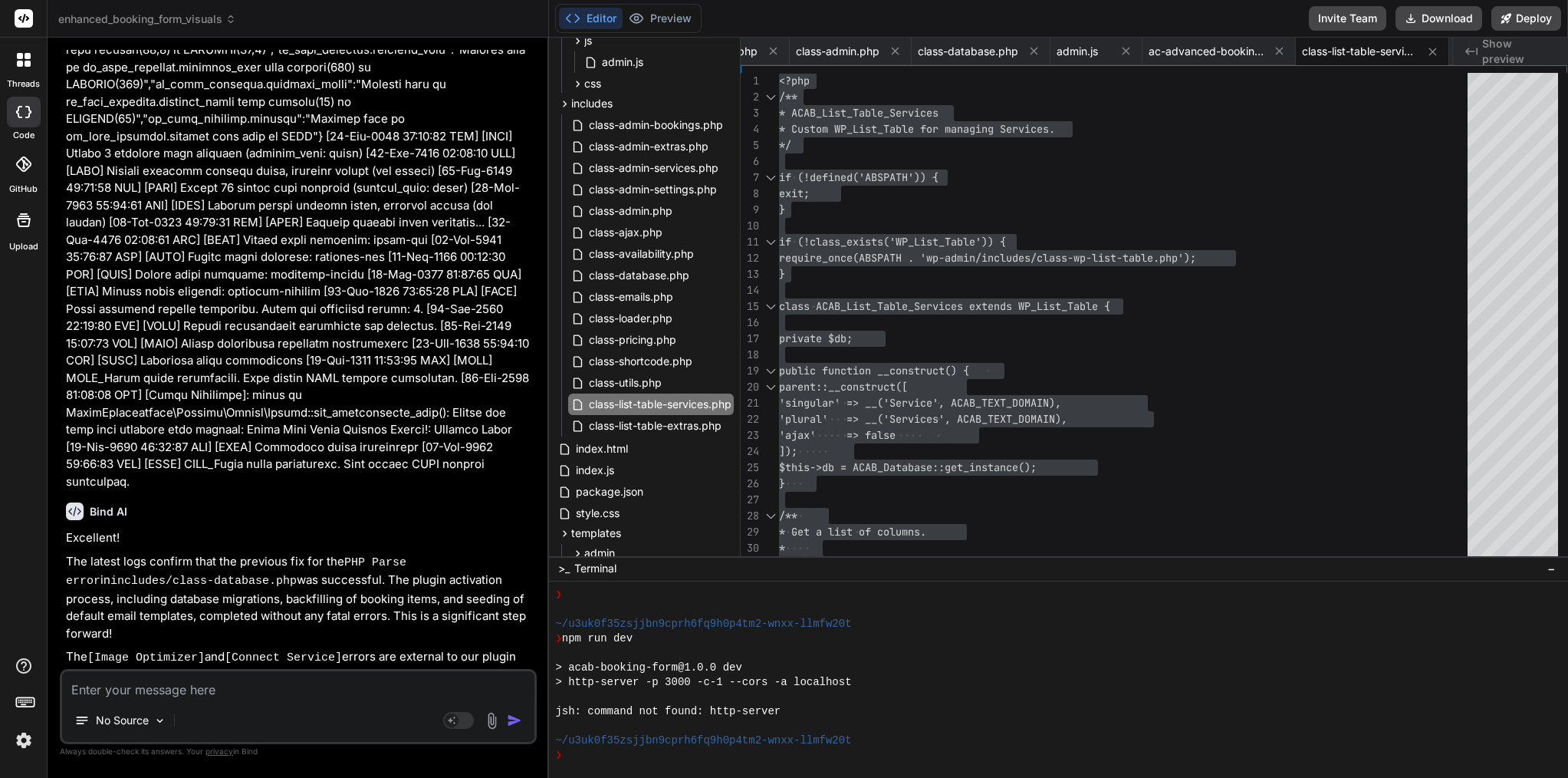
drag, startPoint x: 410, startPoint y: 381, endPoint x: 219, endPoint y: 374, distance: 191.1
copy code "class-list-table-services.php"
click at [870, 375] on span "public function __construct() {" at bounding box center [875, 370] width 190 height 14
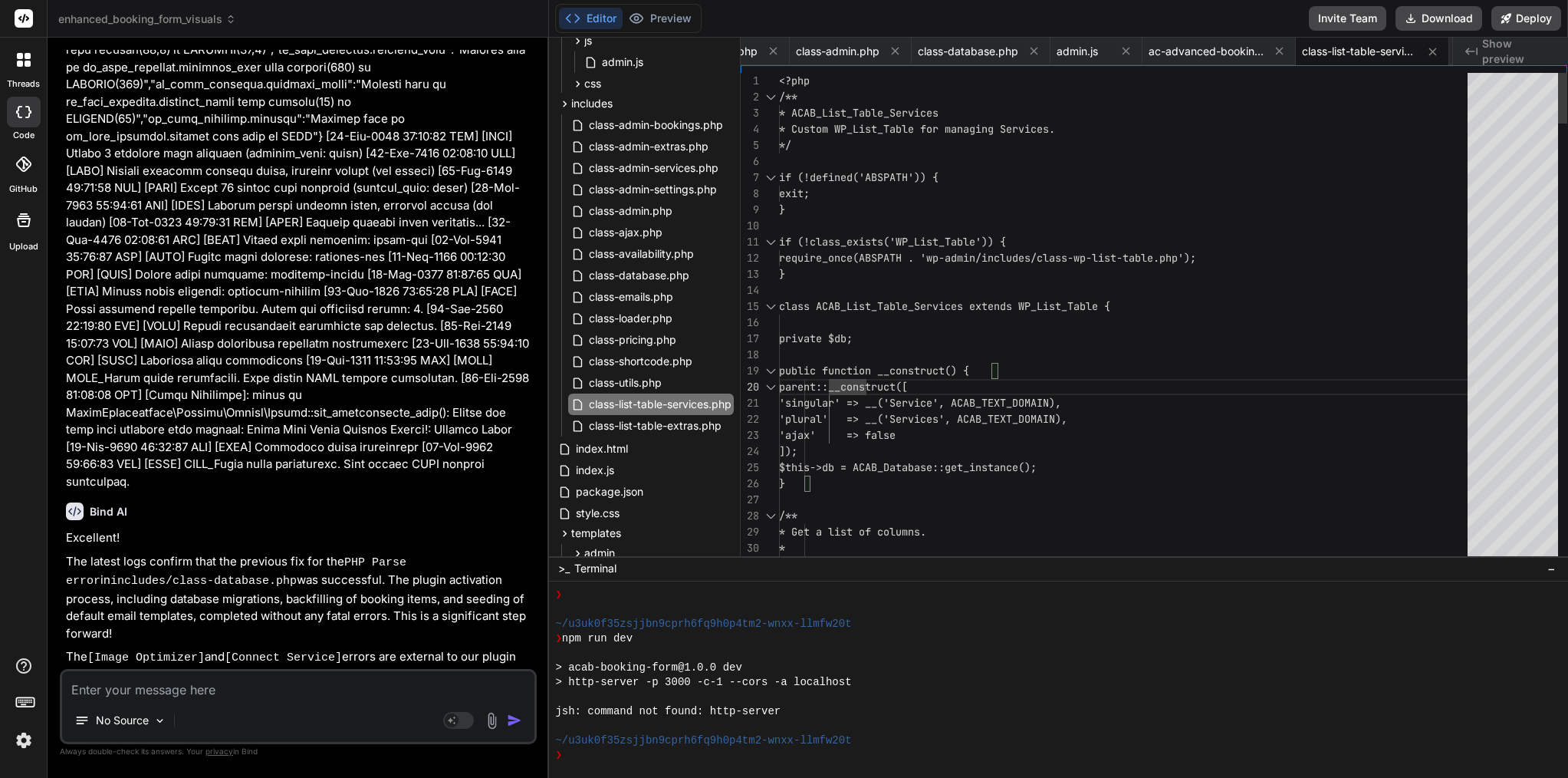
click at [870, 375] on span "public function __construct() {" at bounding box center [875, 370] width 190 height 14
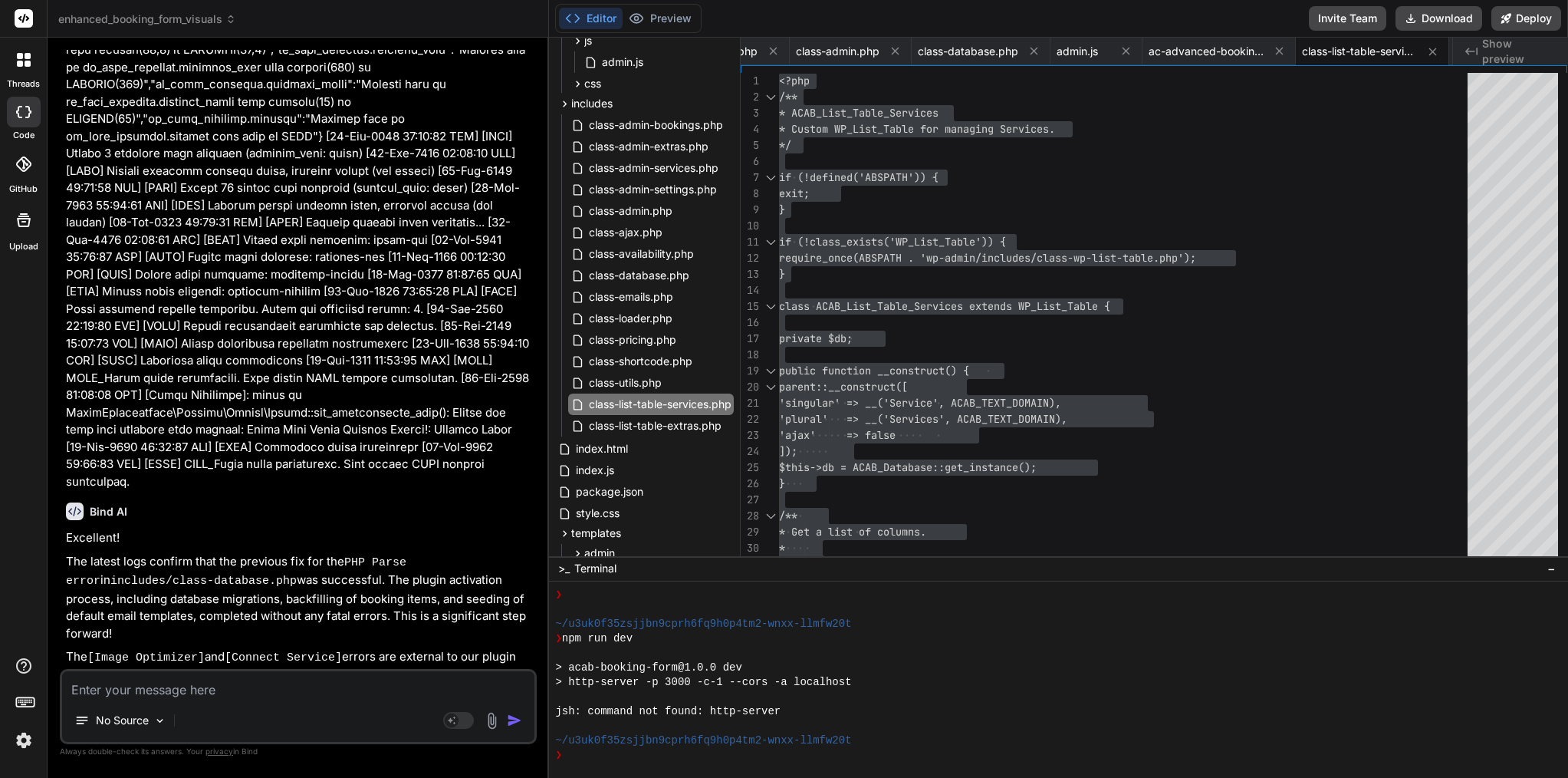
drag, startPoint x: 402, startPoint y: 405, endPoint x: 219, endPoint y: 406, distance: 183.0
copy code "class-list-table-extras.php"
click at [660, 422] on span "class-list-table-extras.php" at bounding box center [655, 426] width 136 height 19
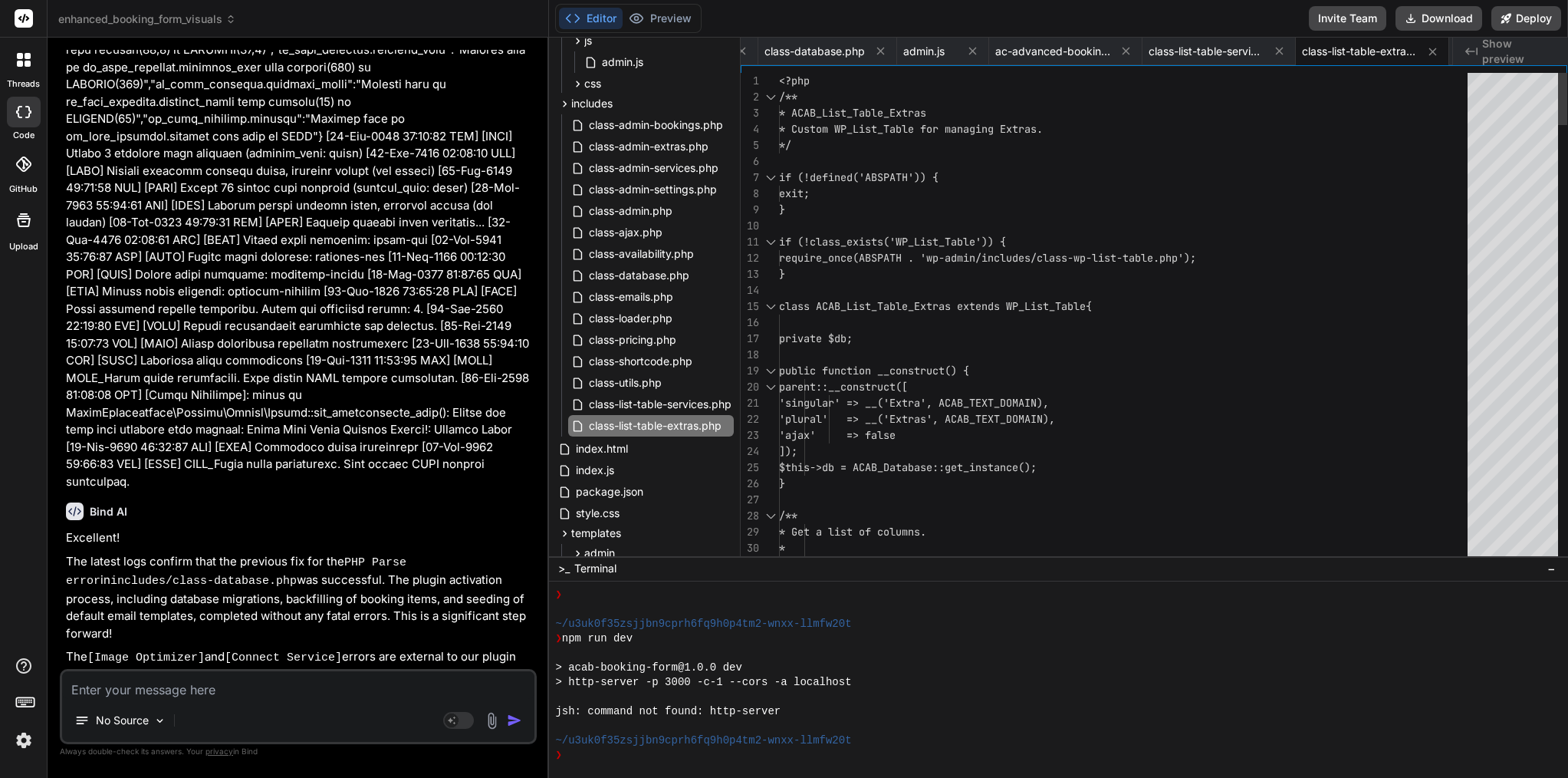
click at [842, 397] on span "'singular' => __('Extra', ACAB_TEXT_DO" at bounding box center [896, 403] width 233 height 14
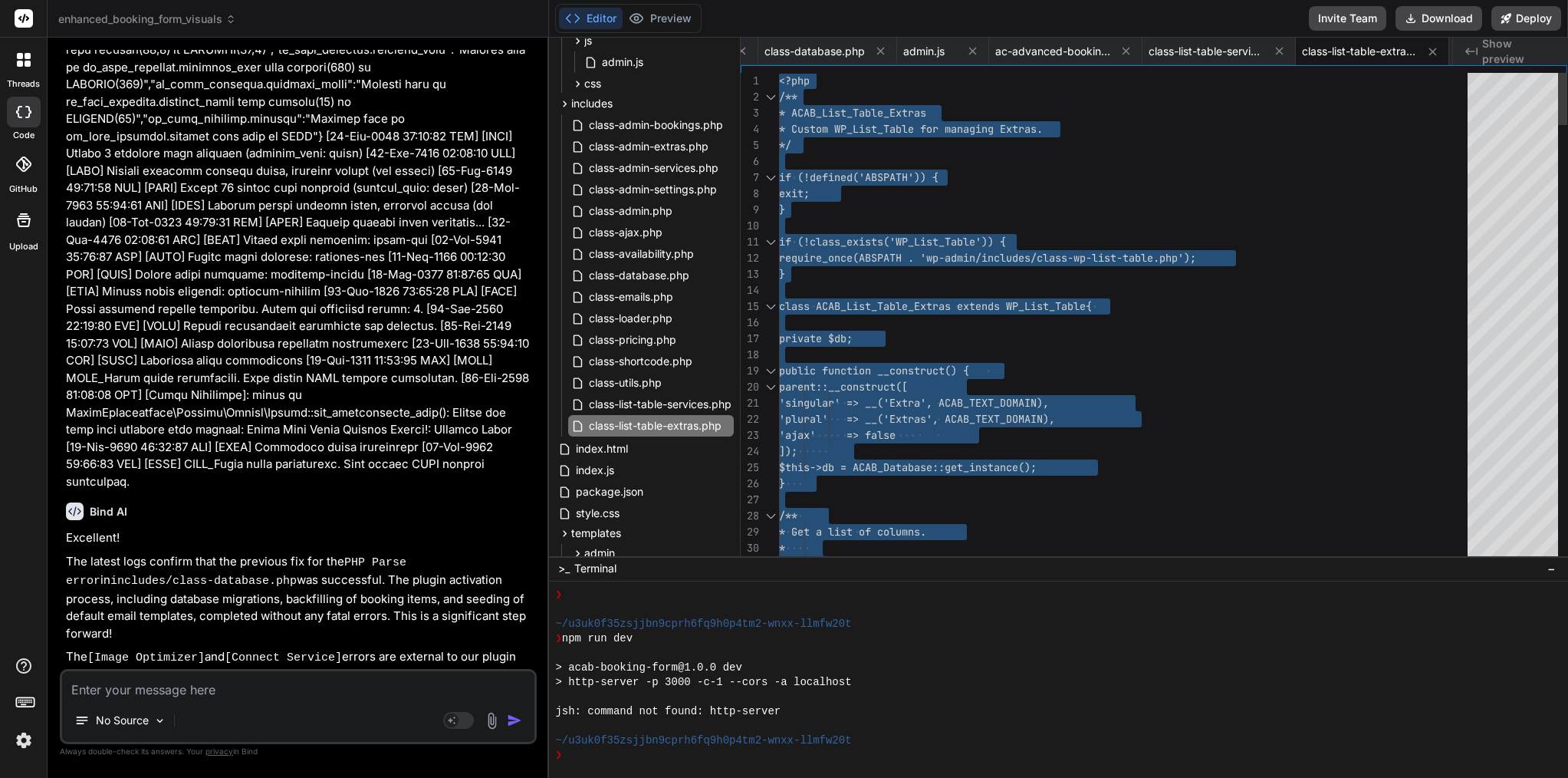
click at [842, 397] on span "'singular' => __('Extra', ACAB_TEXT_DO" at bounding box center [896, 403] width 233 height 14
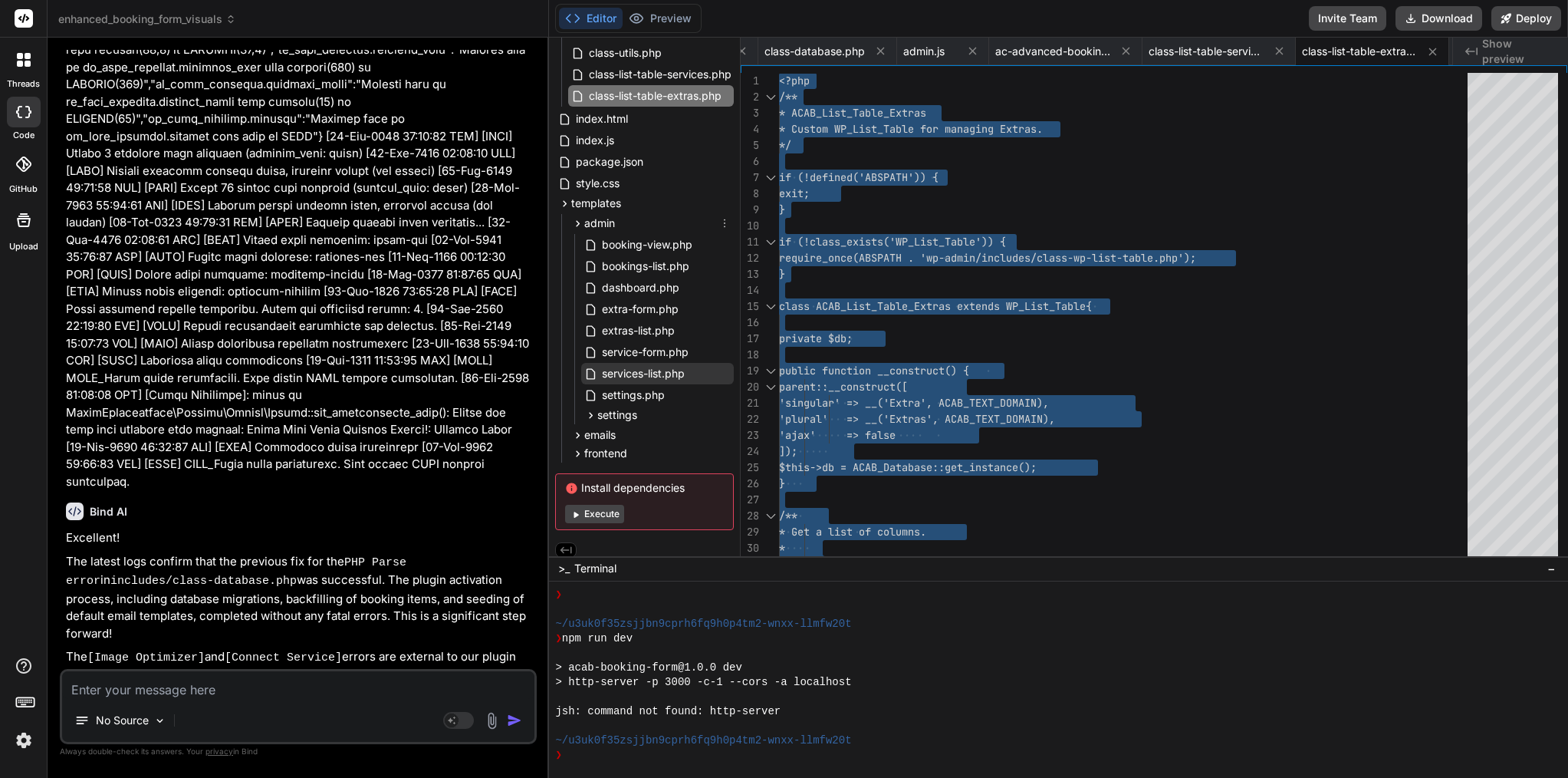
scroll to position [437, 0]
click at [673, 364] on span "services-list.php" at bounding box center [643, 369] width 86 height 19
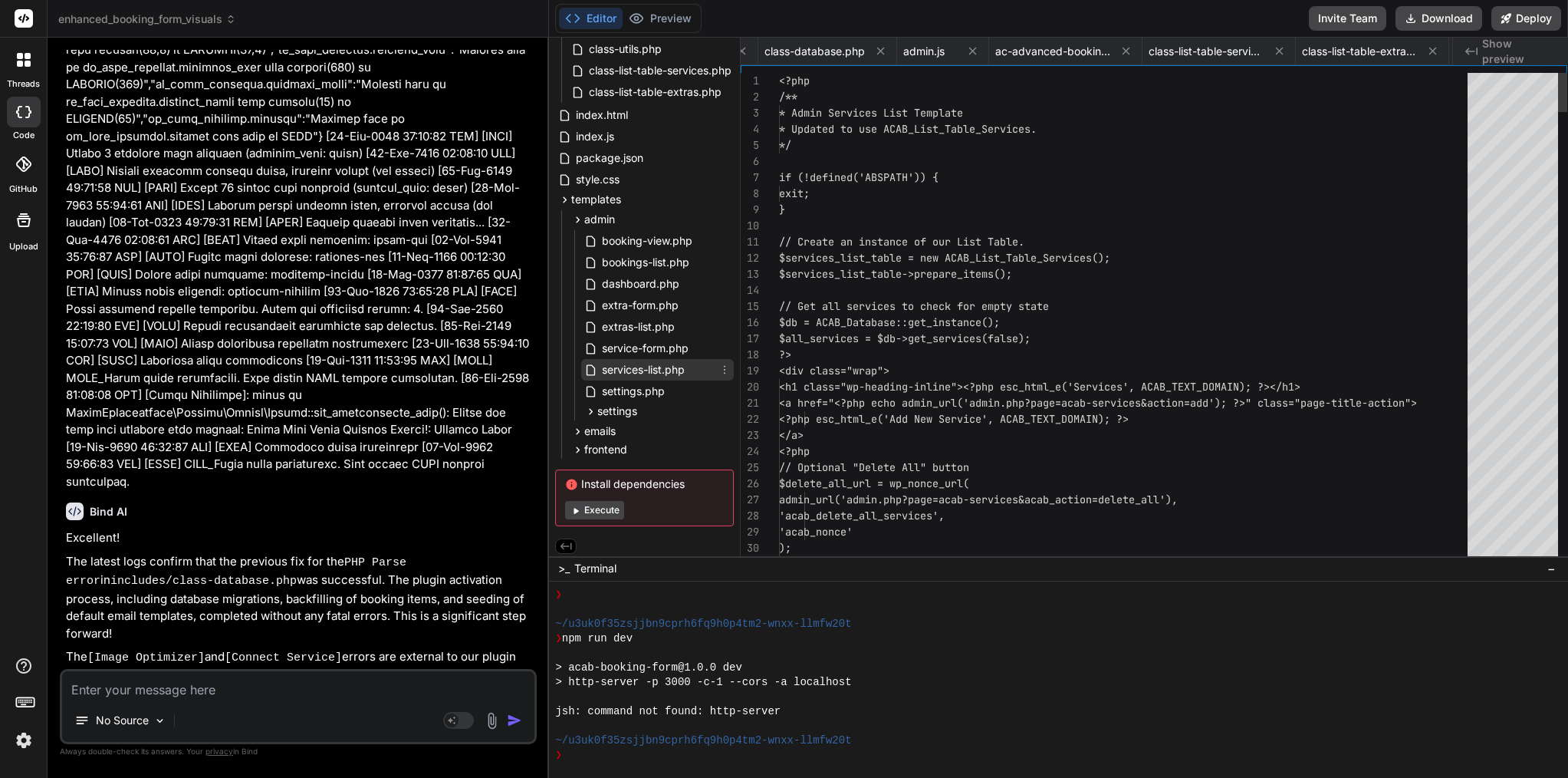
scroll to position [0, 0]
click at [961, 352] on div "?>" at bounding box center [1128, 354] width 697 height 16
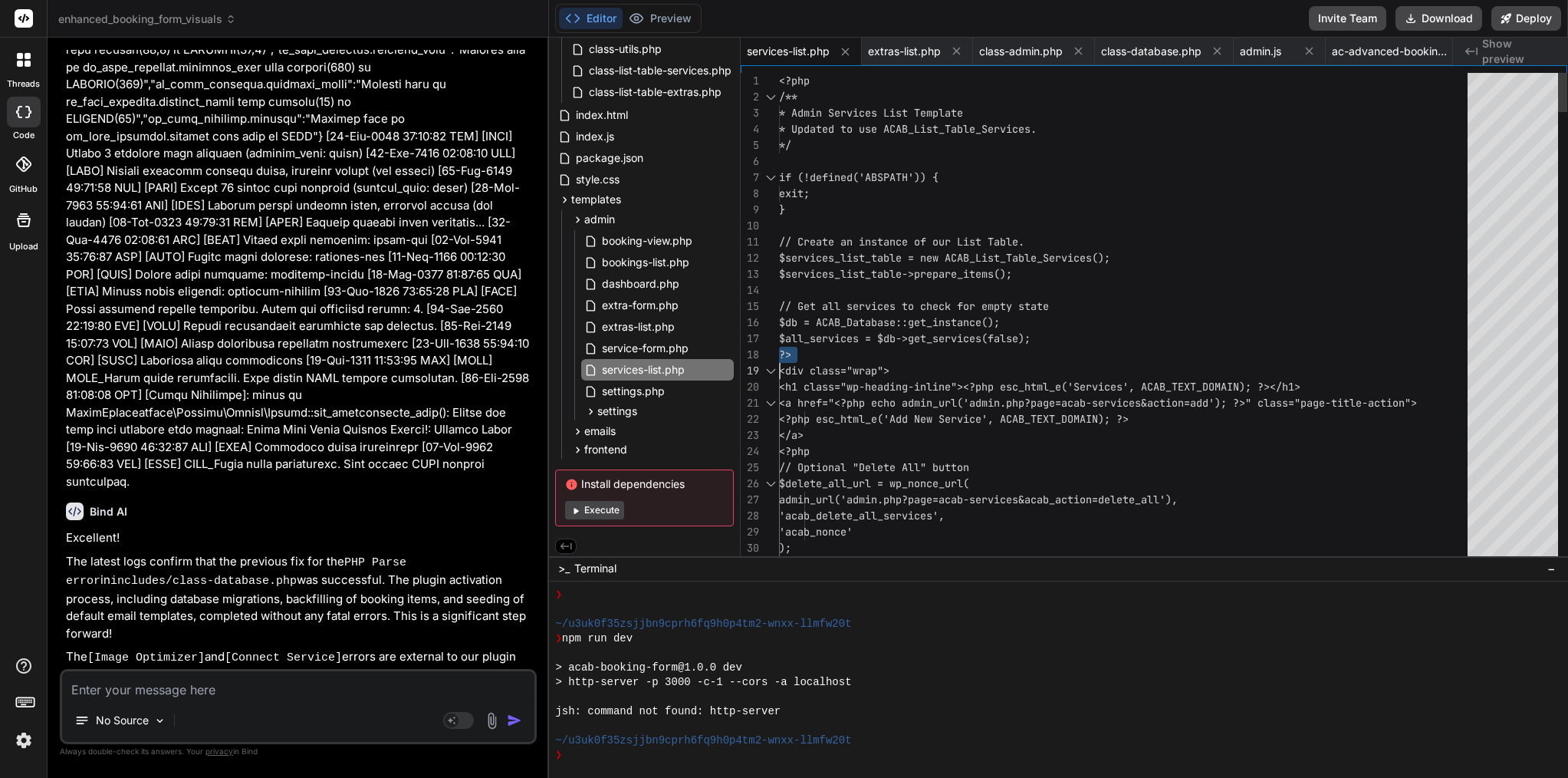
click at [961, 352] on div "?>" at bounding box center [1128, 354] width 697 height 16
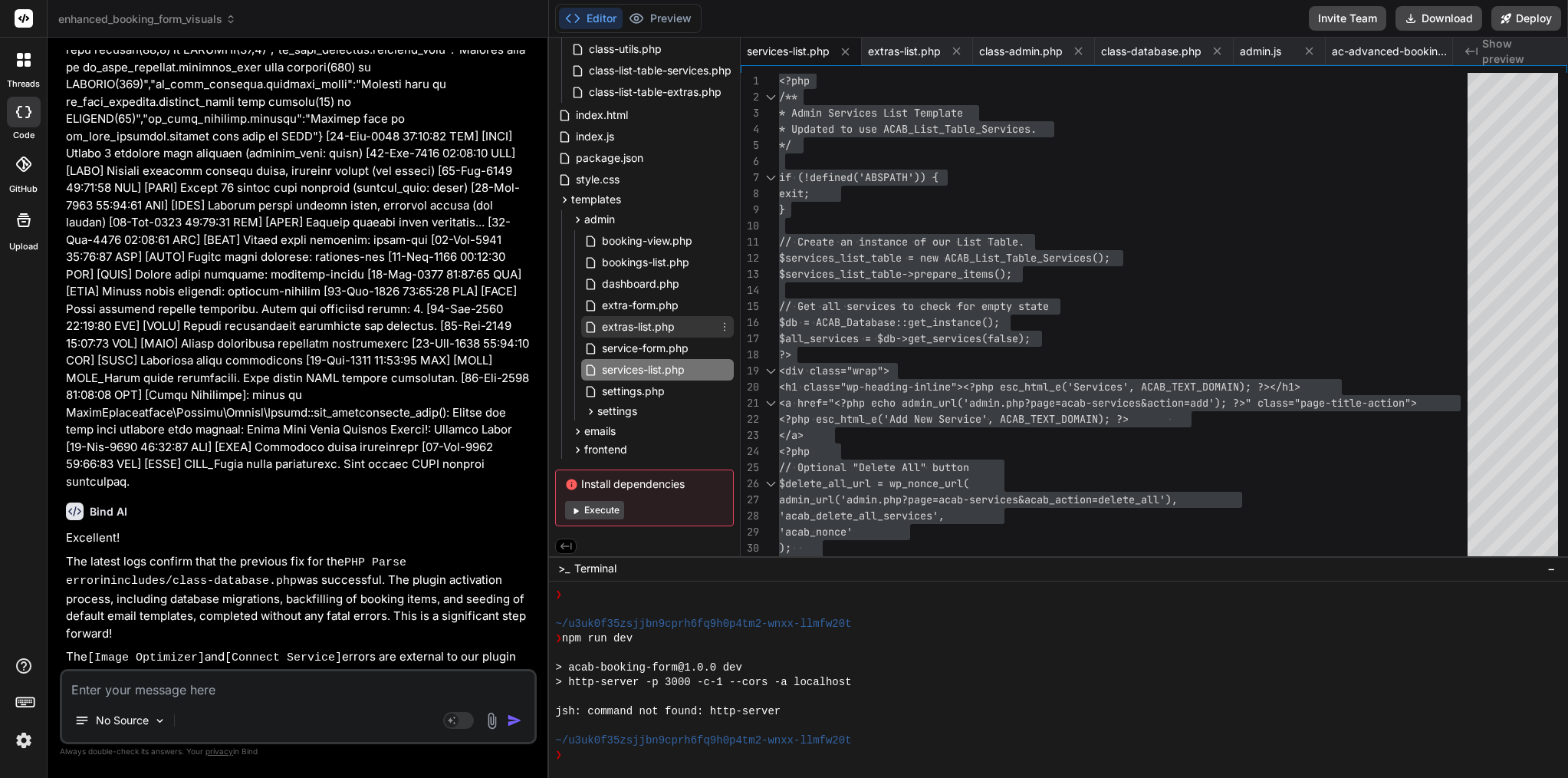
click at [663, 326] on span "extras-list.php" at bounding box center [638, 327] width 76 height 19
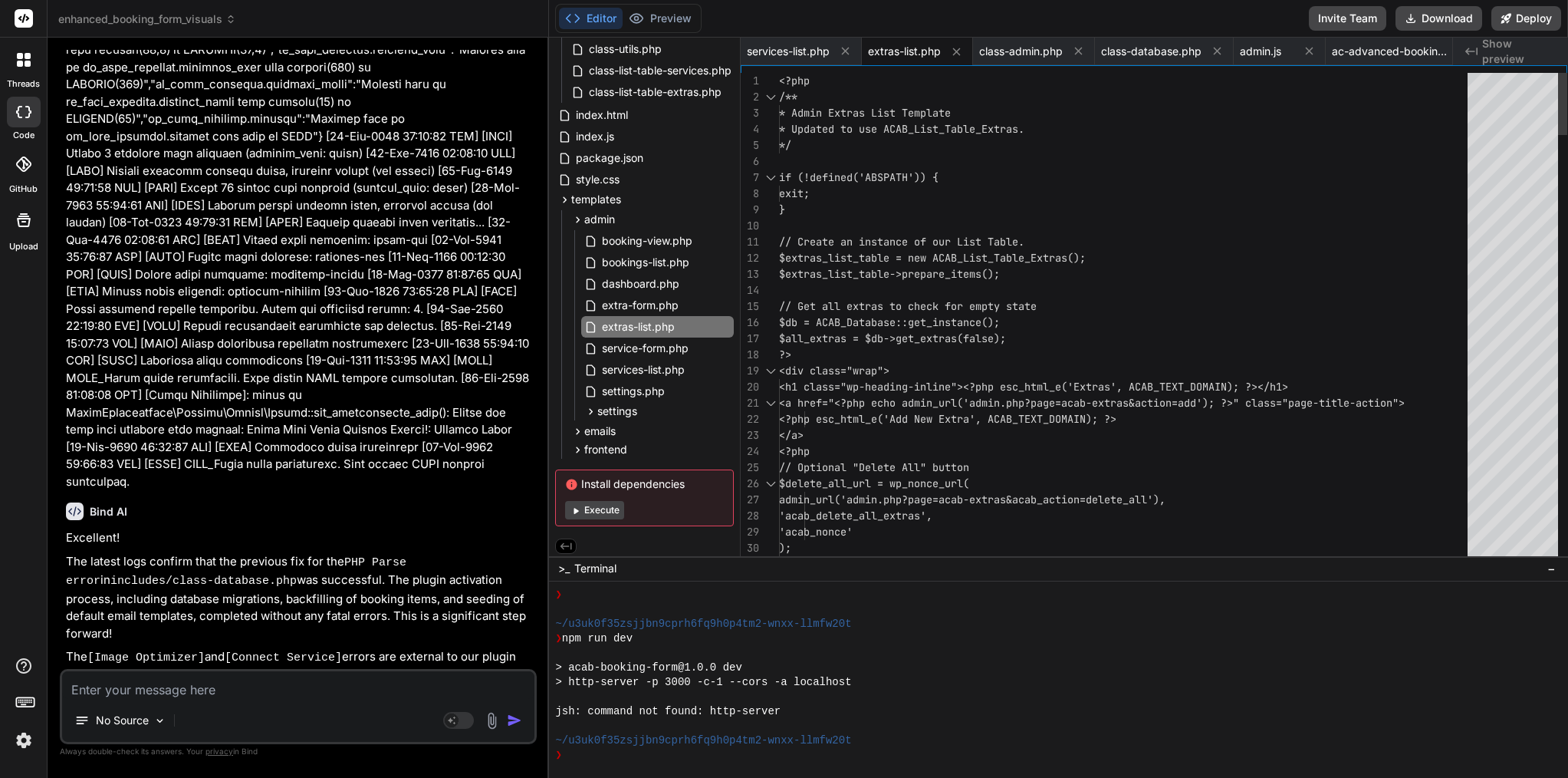
click at [848, 326] on span "$db = ACAB_Database::get_instance();" at bounding box center [889, 323] width 221 height 14
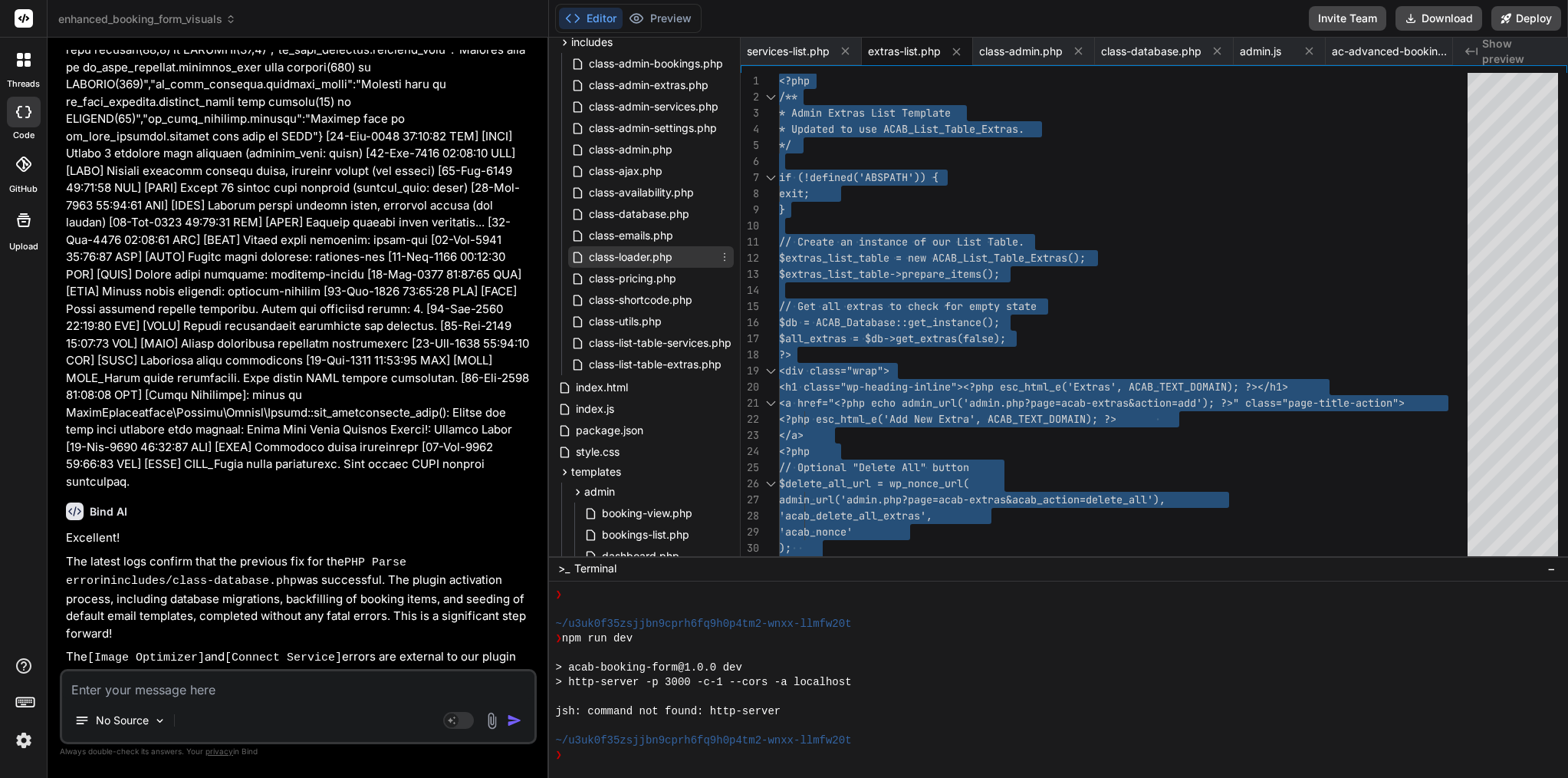
scroll to position [158, 0]
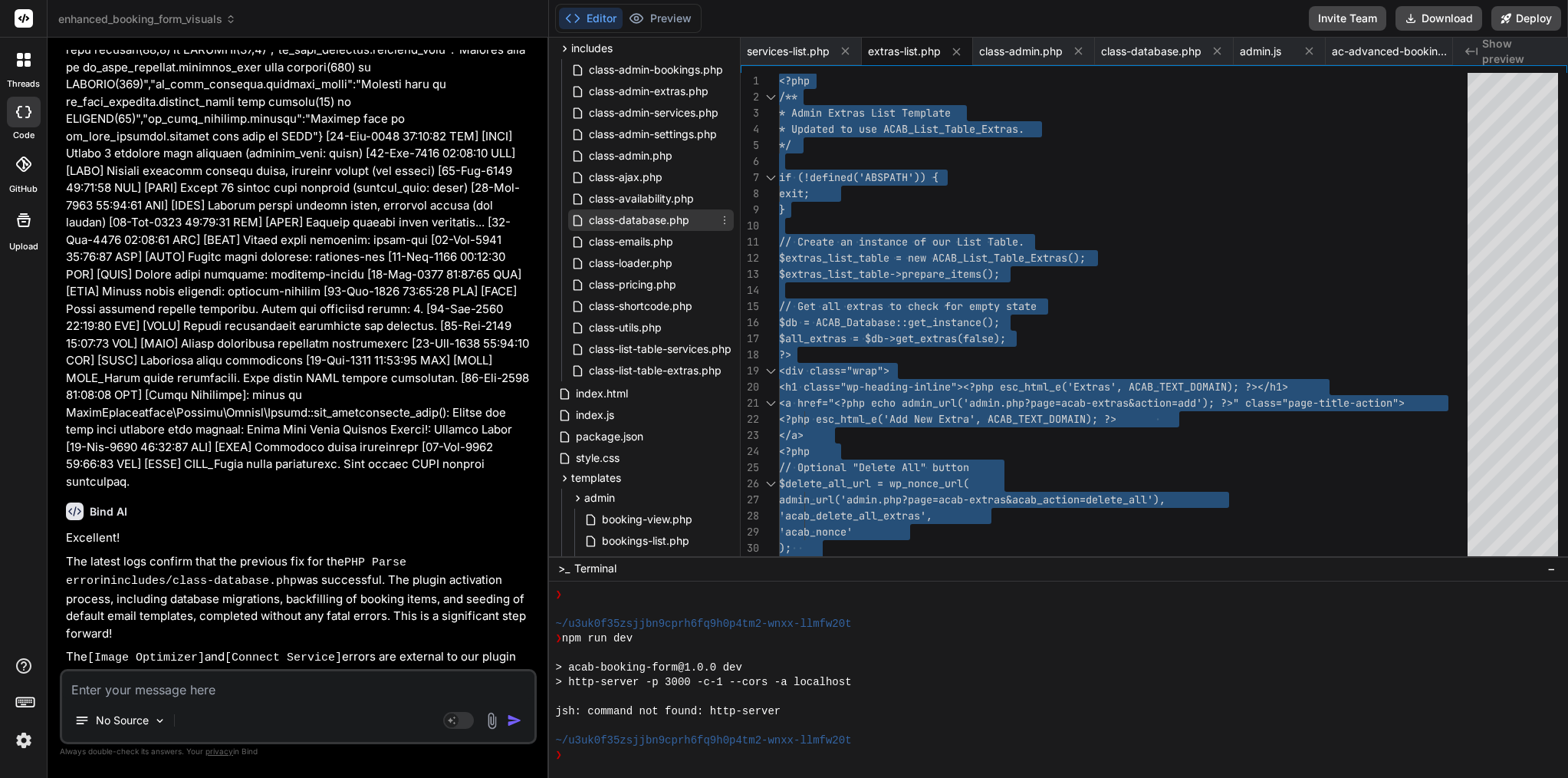
click at [659, 223] on span "class-database.php" at bounding box center [639, 220] width 104 height 19
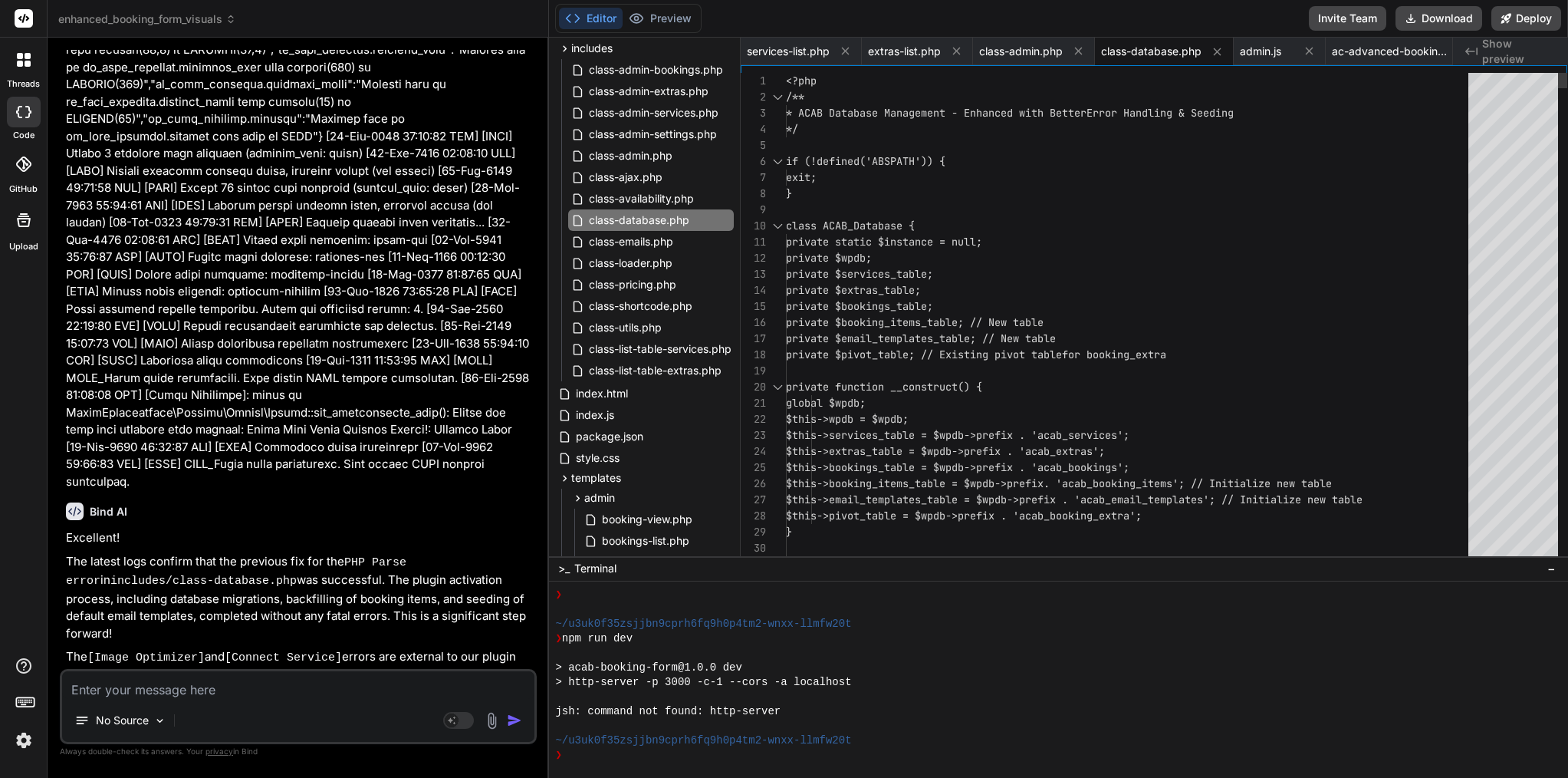
click at [916, 317] on span "private $booking_items_table; // New table" at bounding box center [915, 323] width 257 height 14
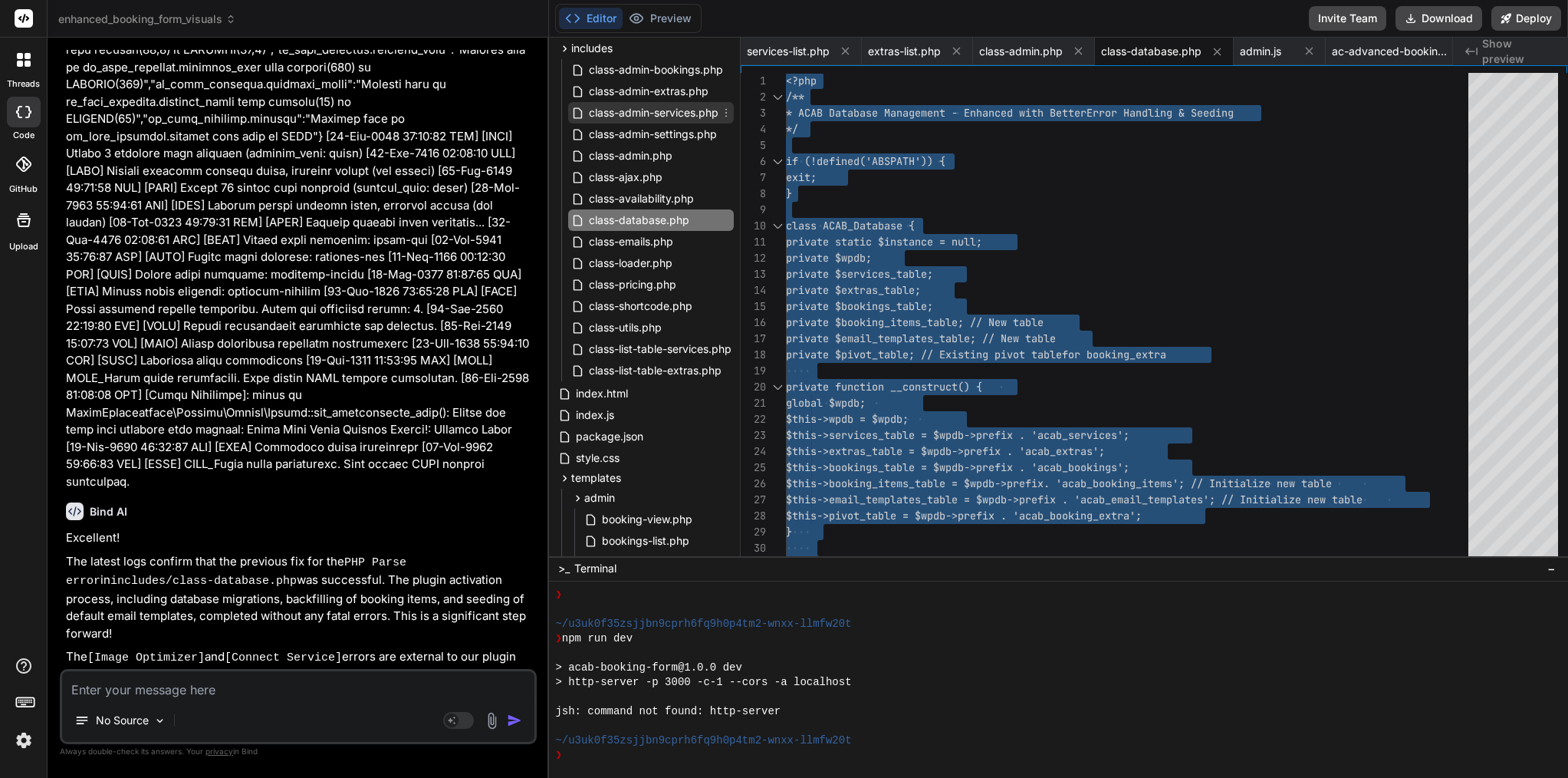
click at [658, 115] on span "class-admin-services.php" at bounding box center [654, 113] width 133 height 19
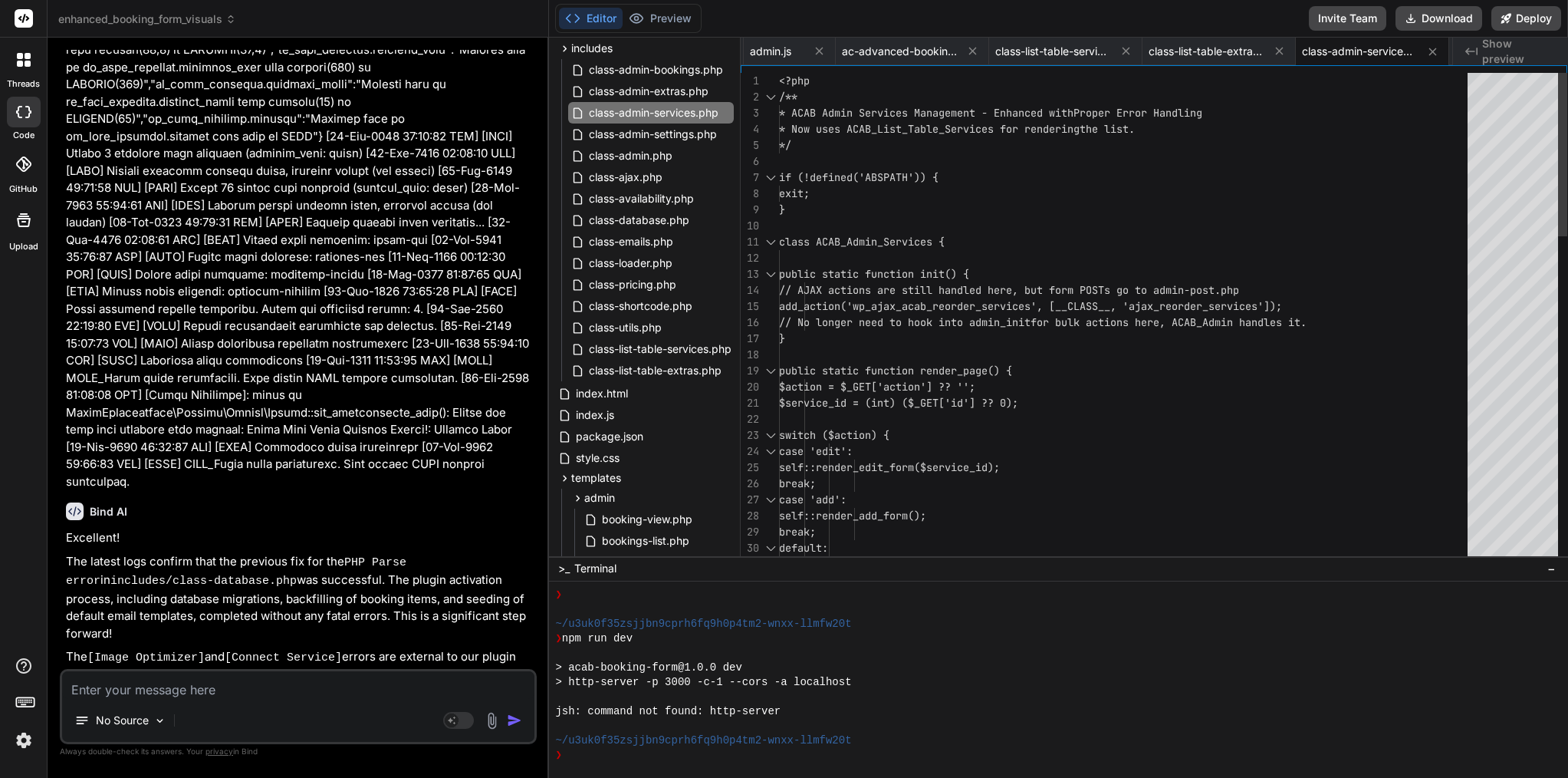
click at [847, 174] on span "if (!defined('ABSPATH')) {" at bounding box center [859, 177] width 159 height 14
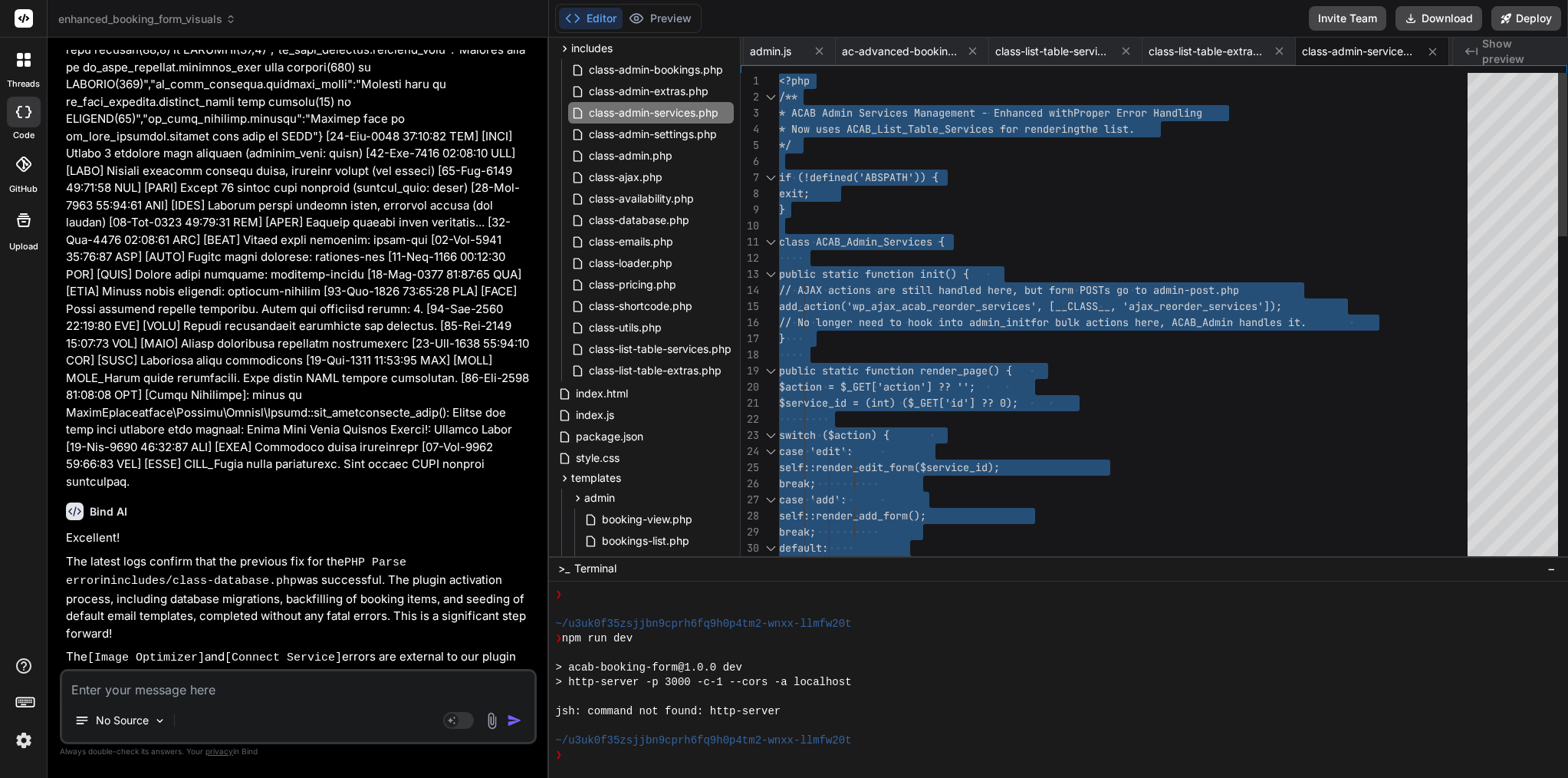
click at [847, 174] on span "if (!defined('ABSPATH')) {" at bounding box center [859, 177] width 159 height 14
click at [659, 91] on span "class-admin-extras.php" at bounding box center [649, 91] width 123 height 19
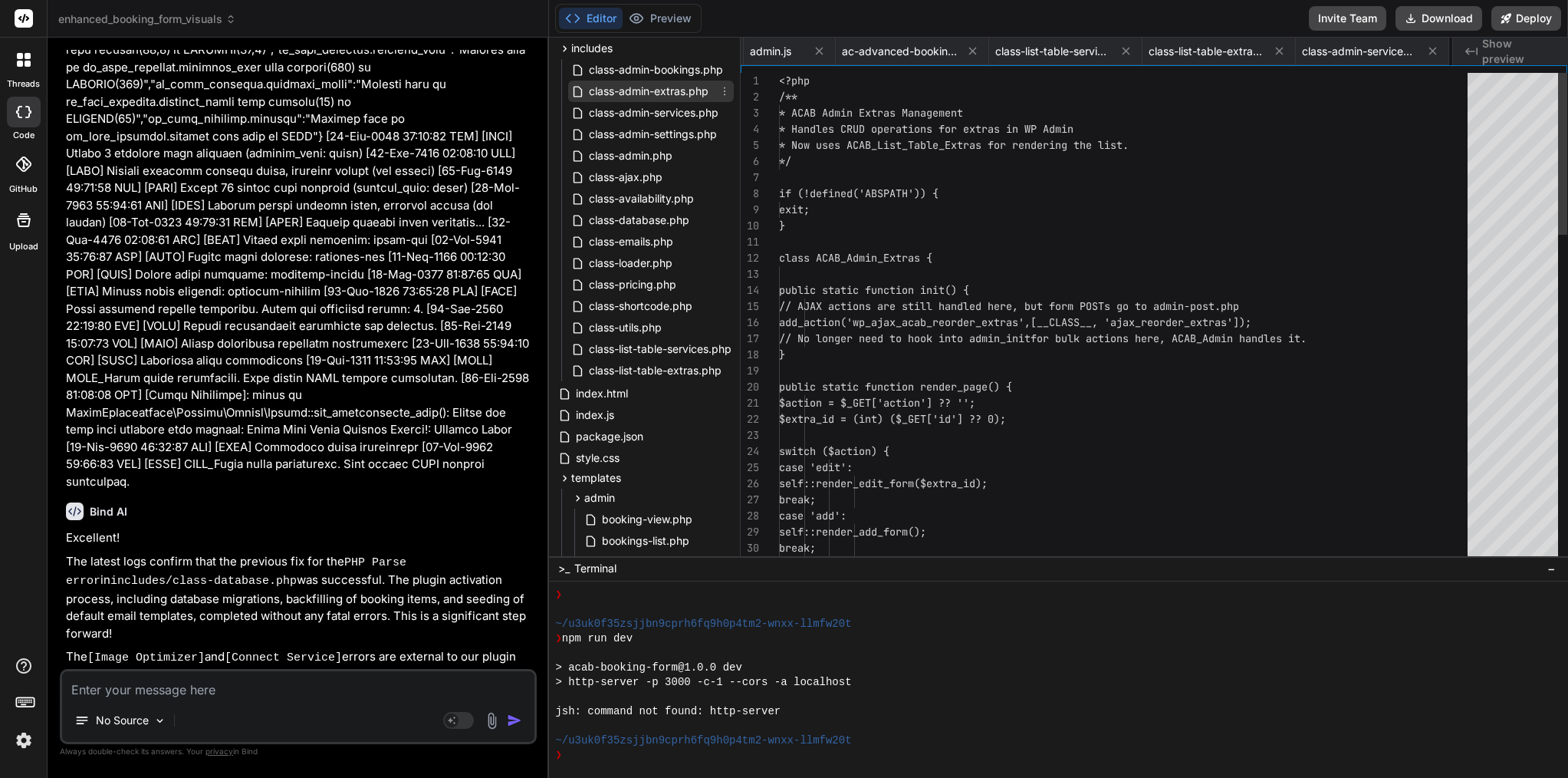
scroll to position [0, 643]
click at [851, 198] on span "if (!defined('ABSPATH')) {" at bounding box center [859, 193] width 159 height 14
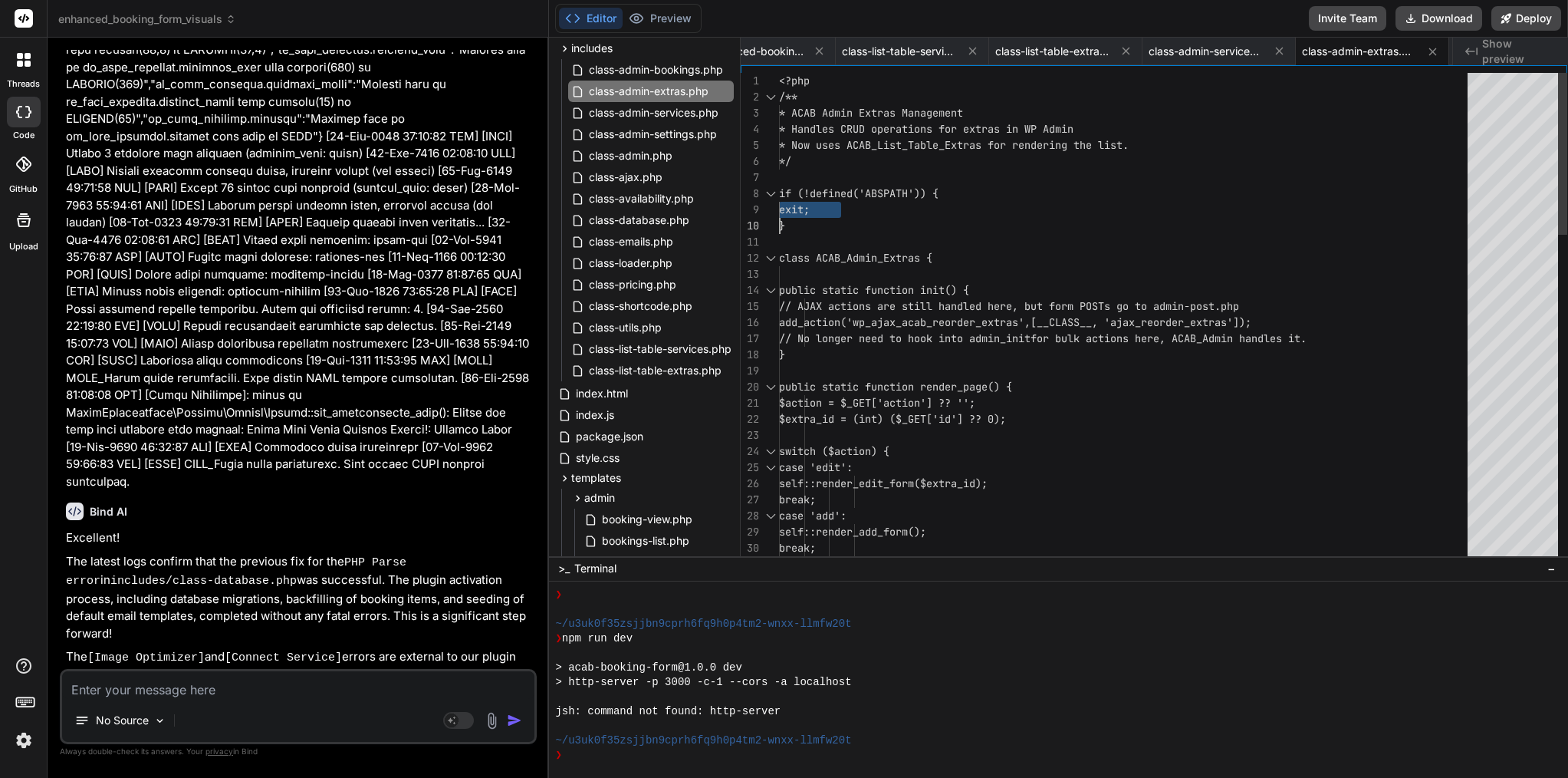
click at [851, 198] on span "if (!defined('ABSPATH')) {" at bounding box center [859, 193] width 159 height 14
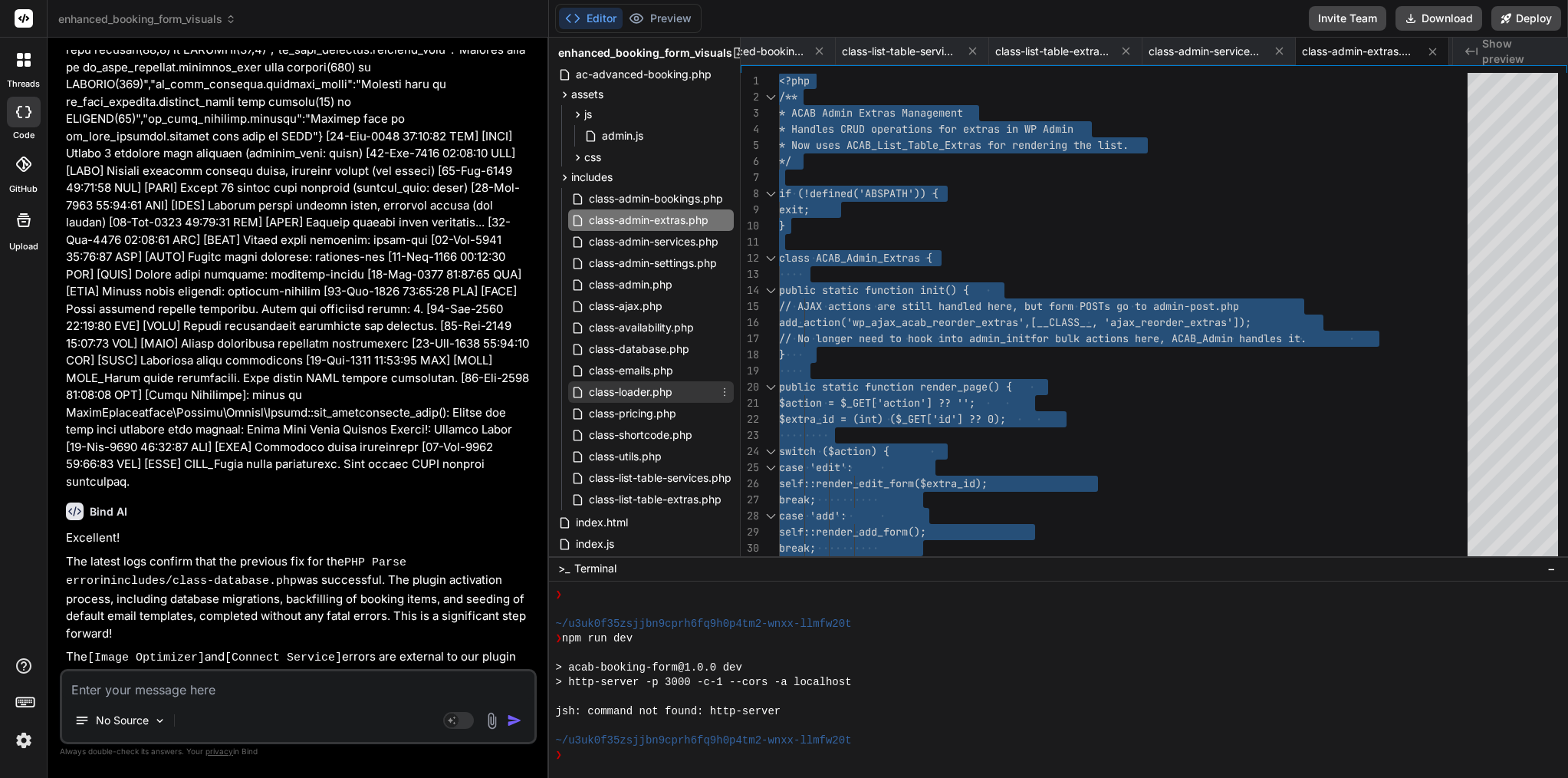
scroll to position [16, 0]
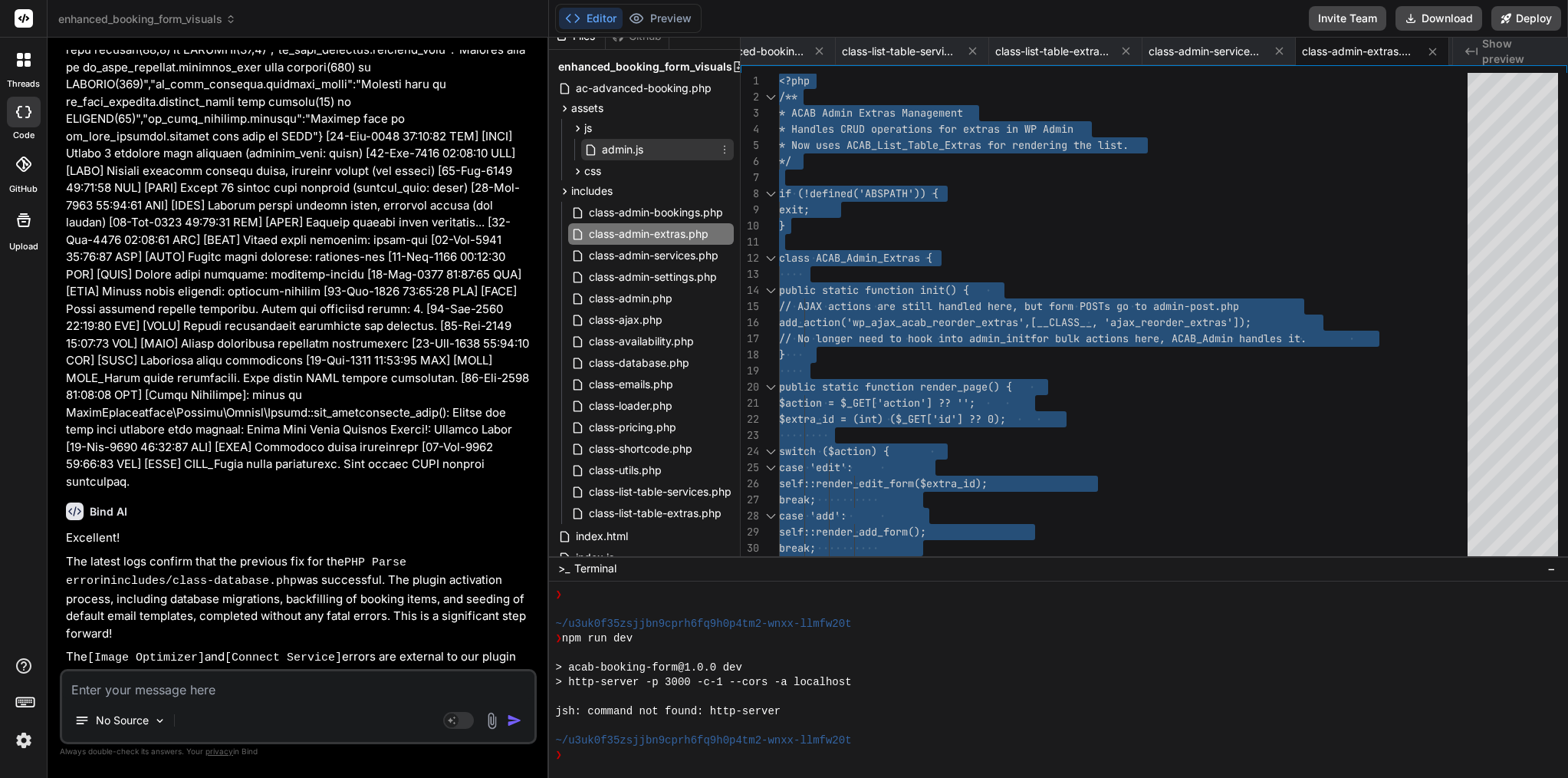
click at [626, 148] on span "admin.js" at bounding box center [622, 149] width 45 height 19
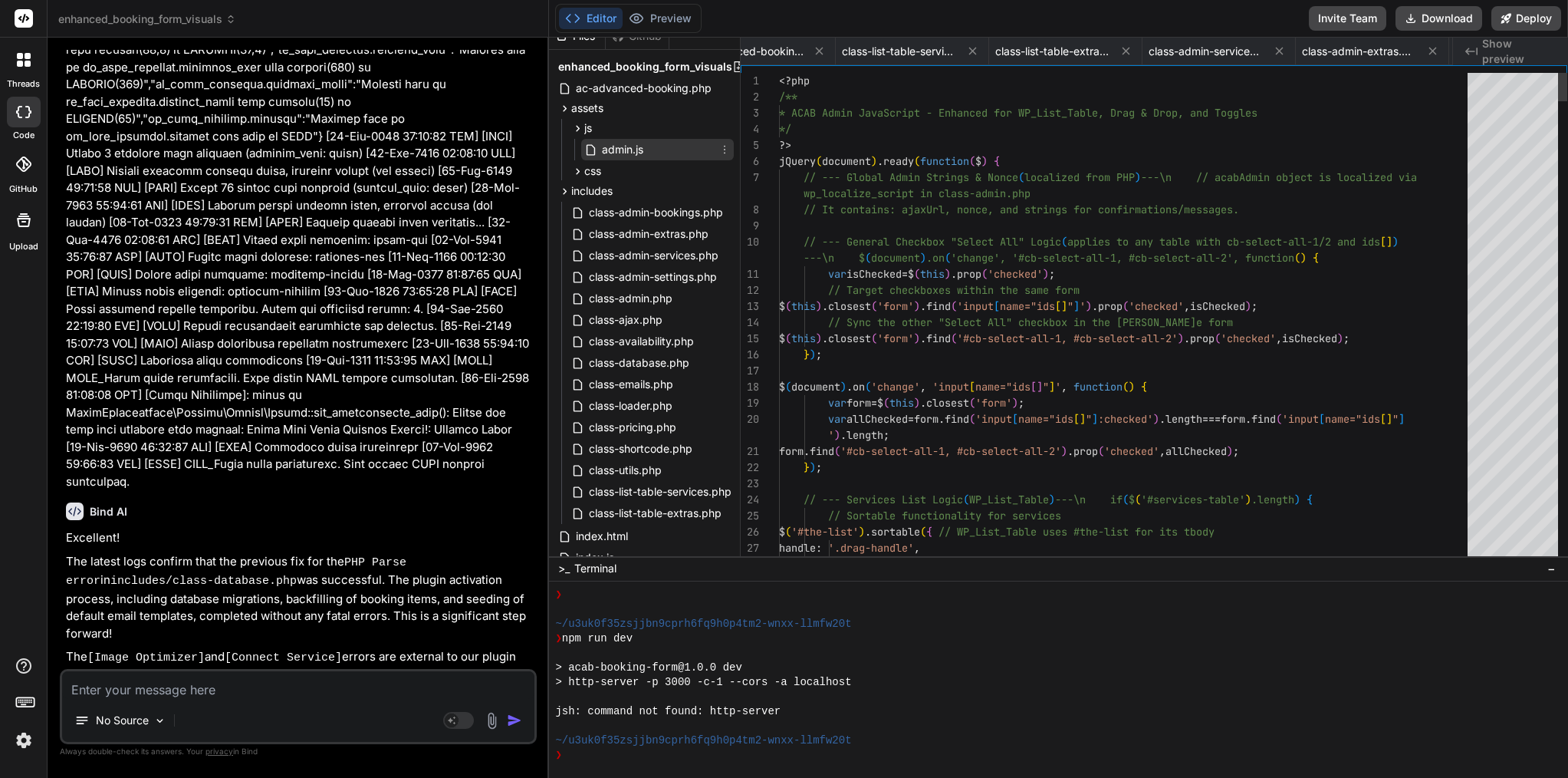
scroll to position [0, 497]
click at [958, 295] on span "// Target checkboxes within the same form" at bounding box center [954, 290] width 251 height 14
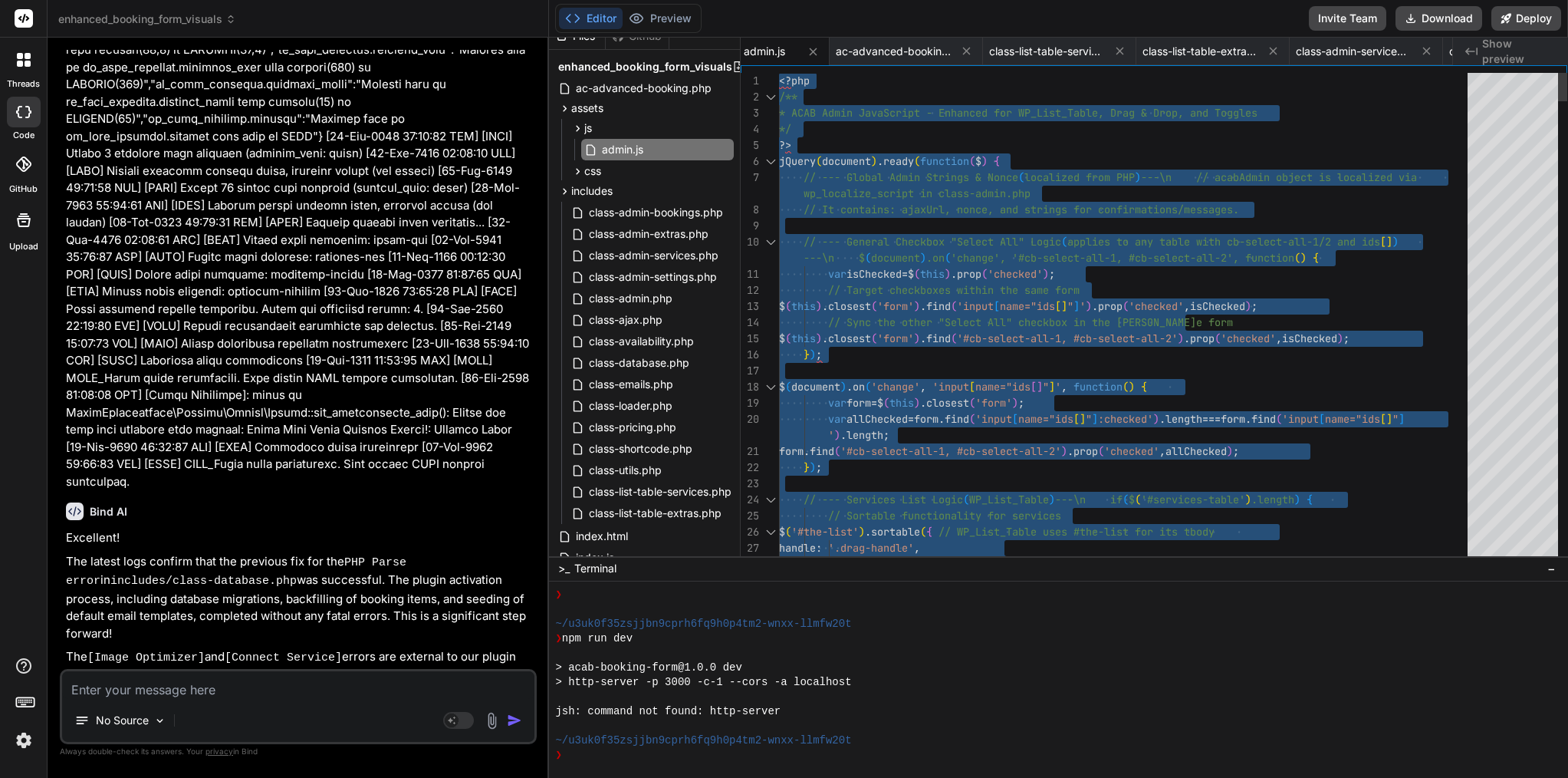
click at [958, 295] on span "// Target checkboxes within the same form" at bounding box center [954, 290] width 251 height 14
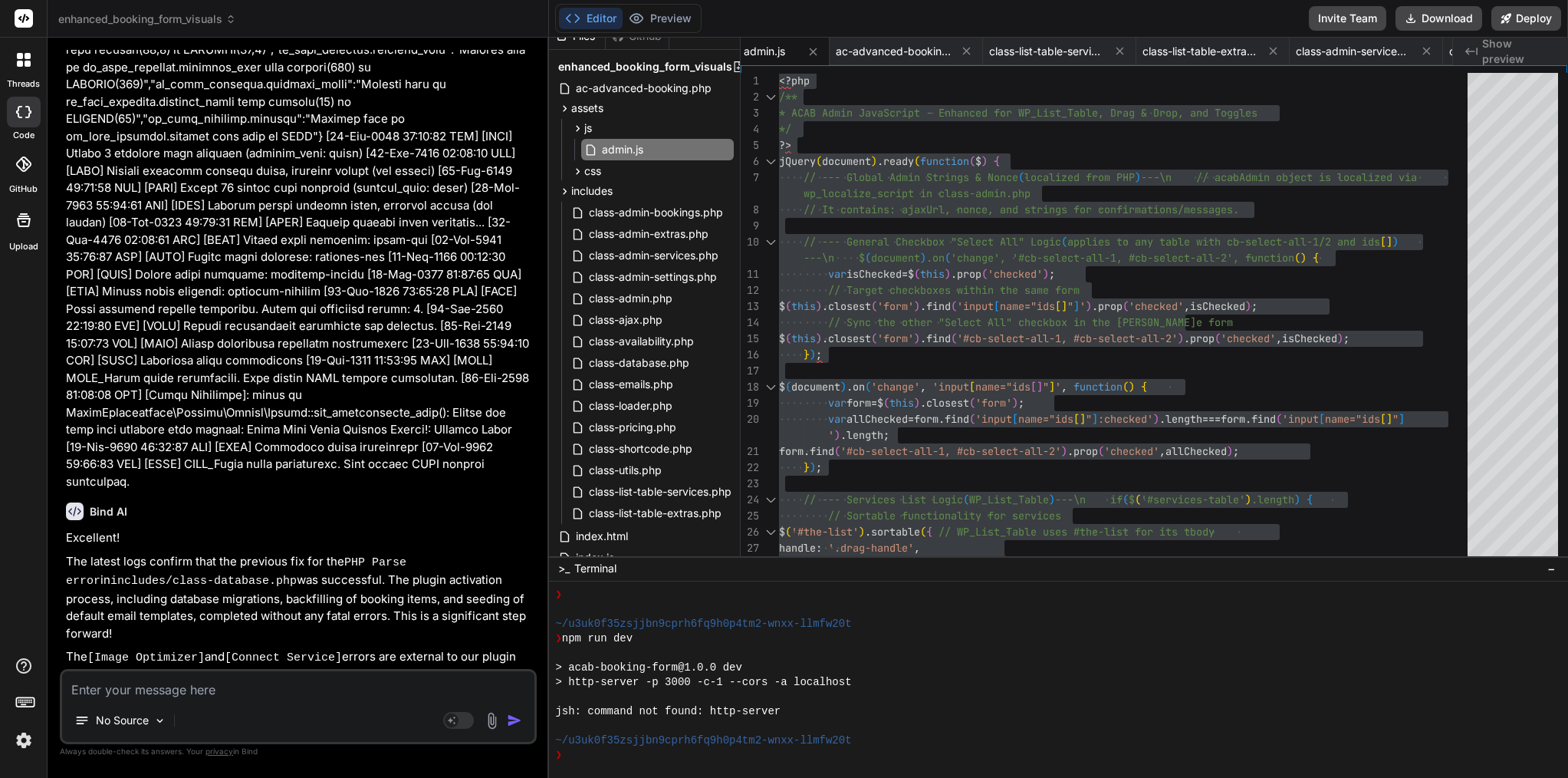
click at [588, 175] on span "css" at bounding box center [593, 171] width 17 height 16
click at [611, 193] on span "admin.css" at bounding box center [627, 192] width 53 height 19
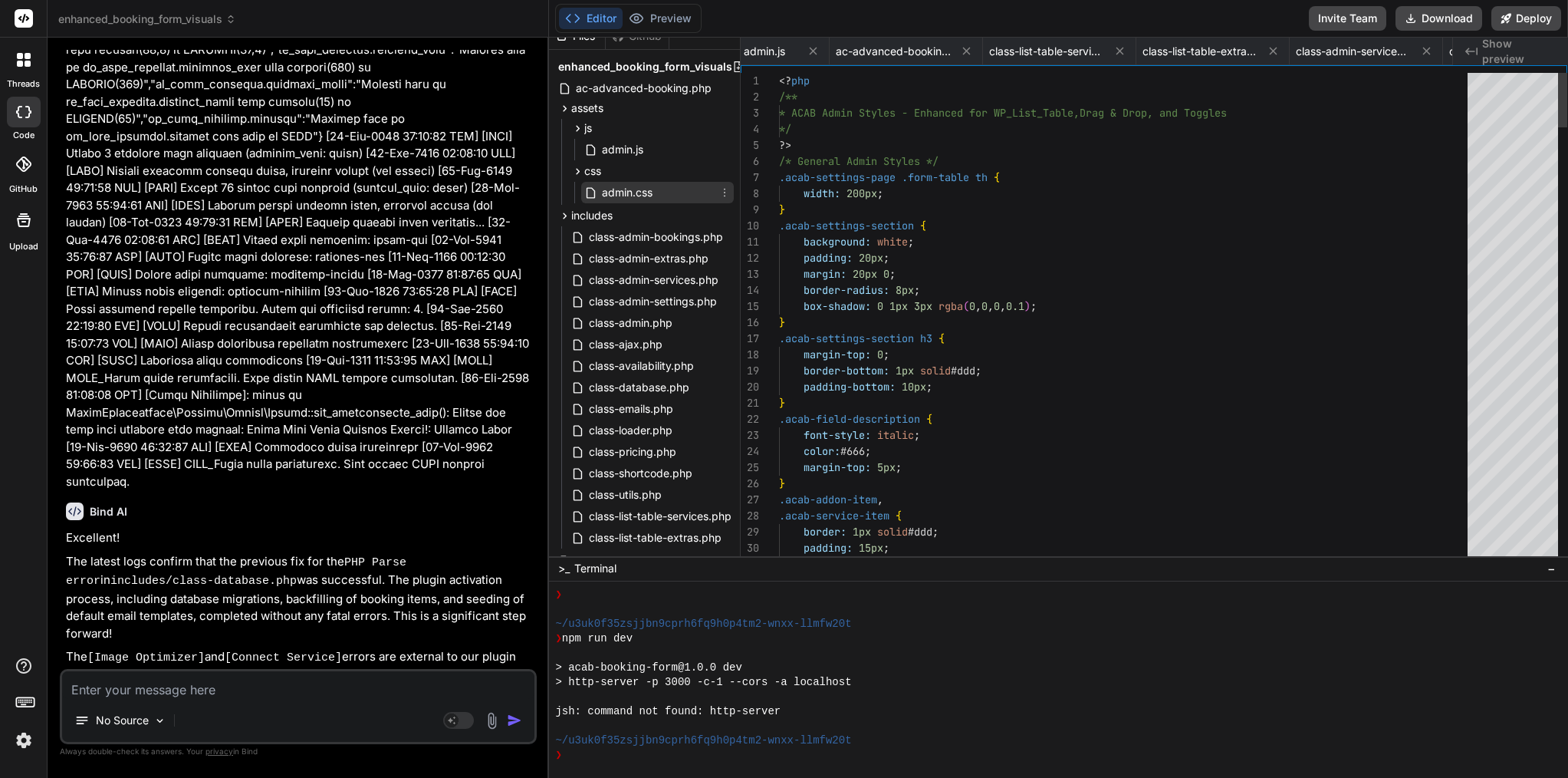
scroll to position [16, 0]
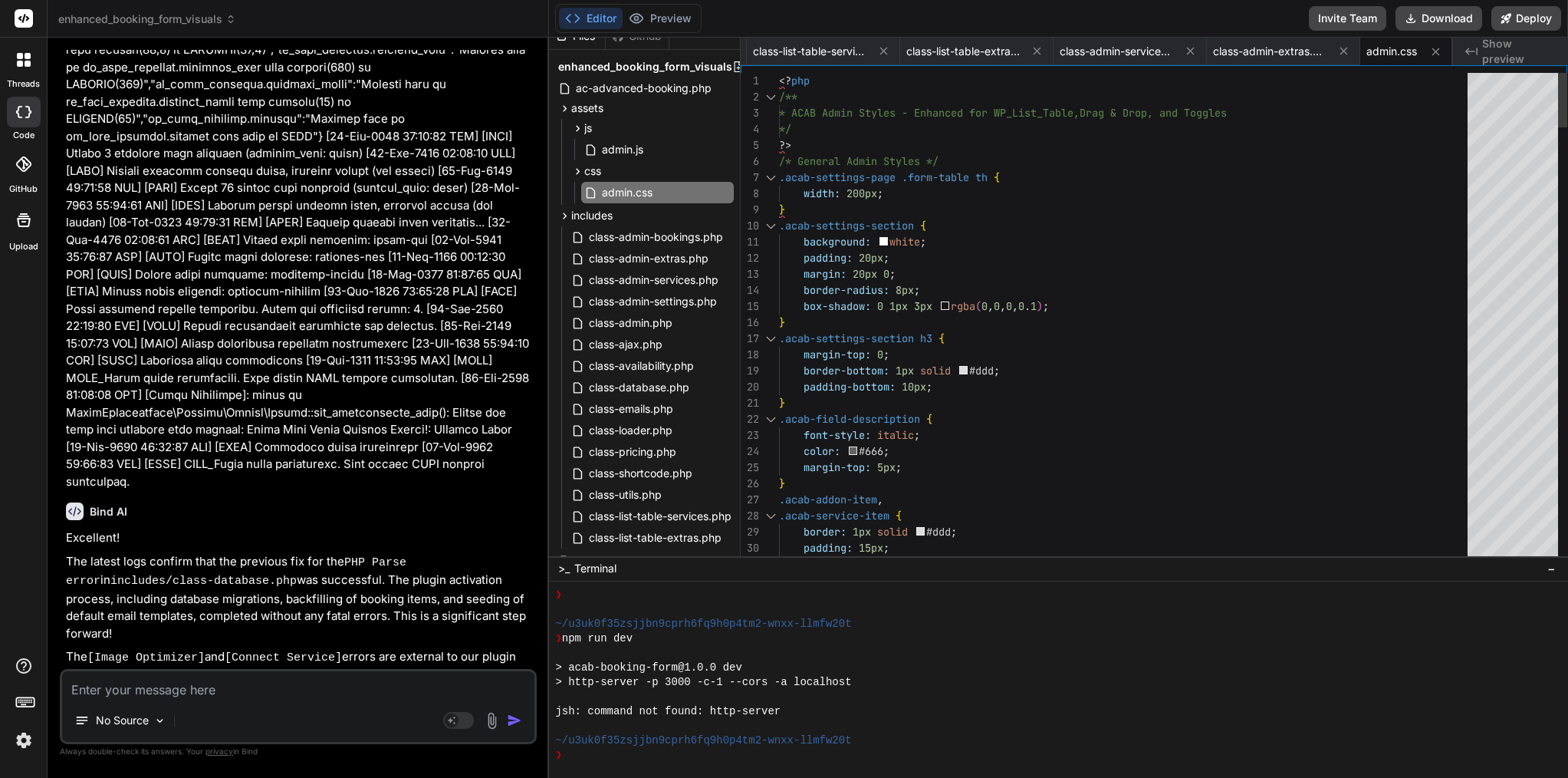
click at [851, 233] on span ".acab-settings-section {" at bounding box center [853, 226] width 147 height 16
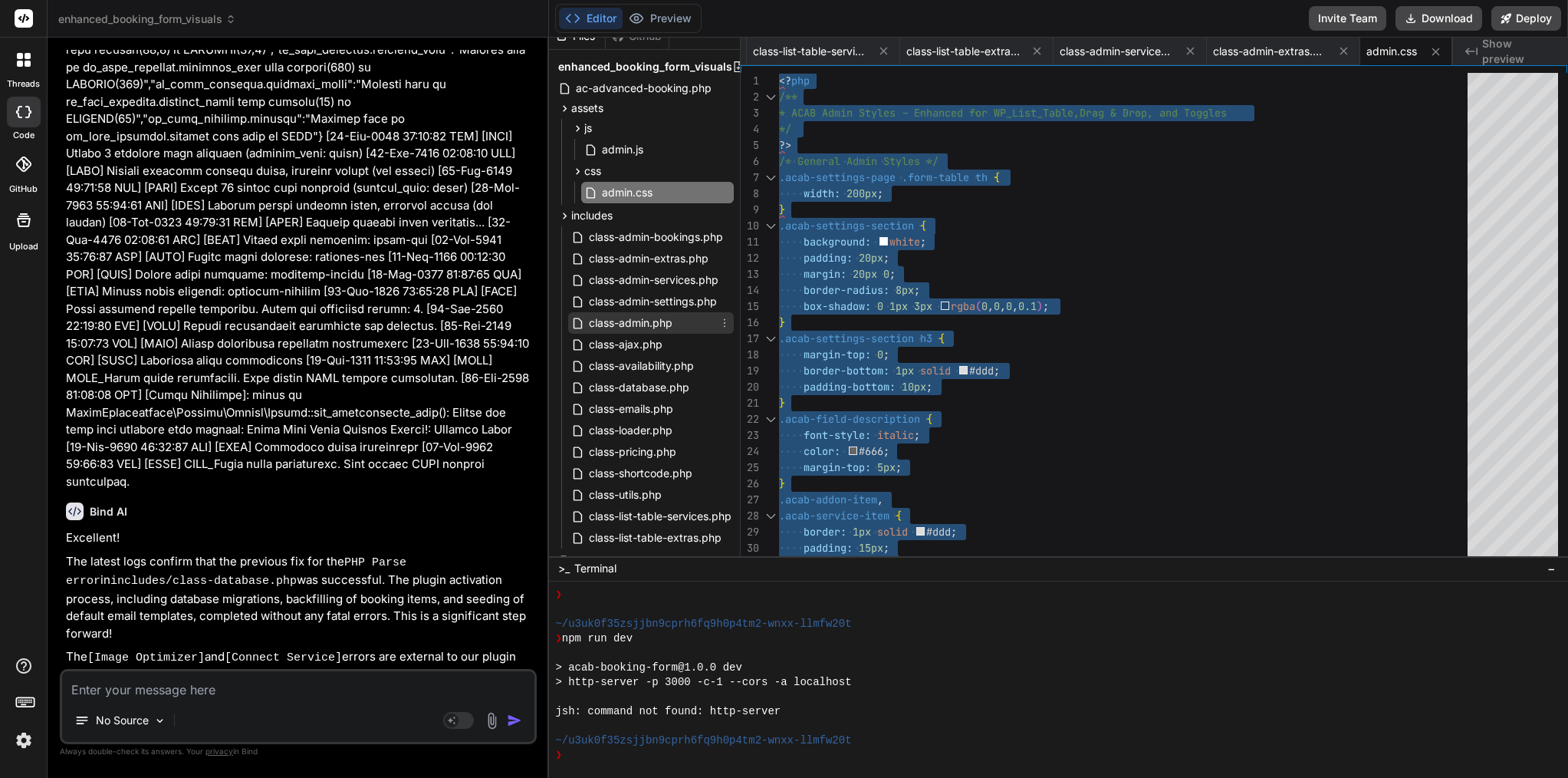
click at [649, 320] on span "class-admin.php" at bounding box center [631, 323] width 87 height 19
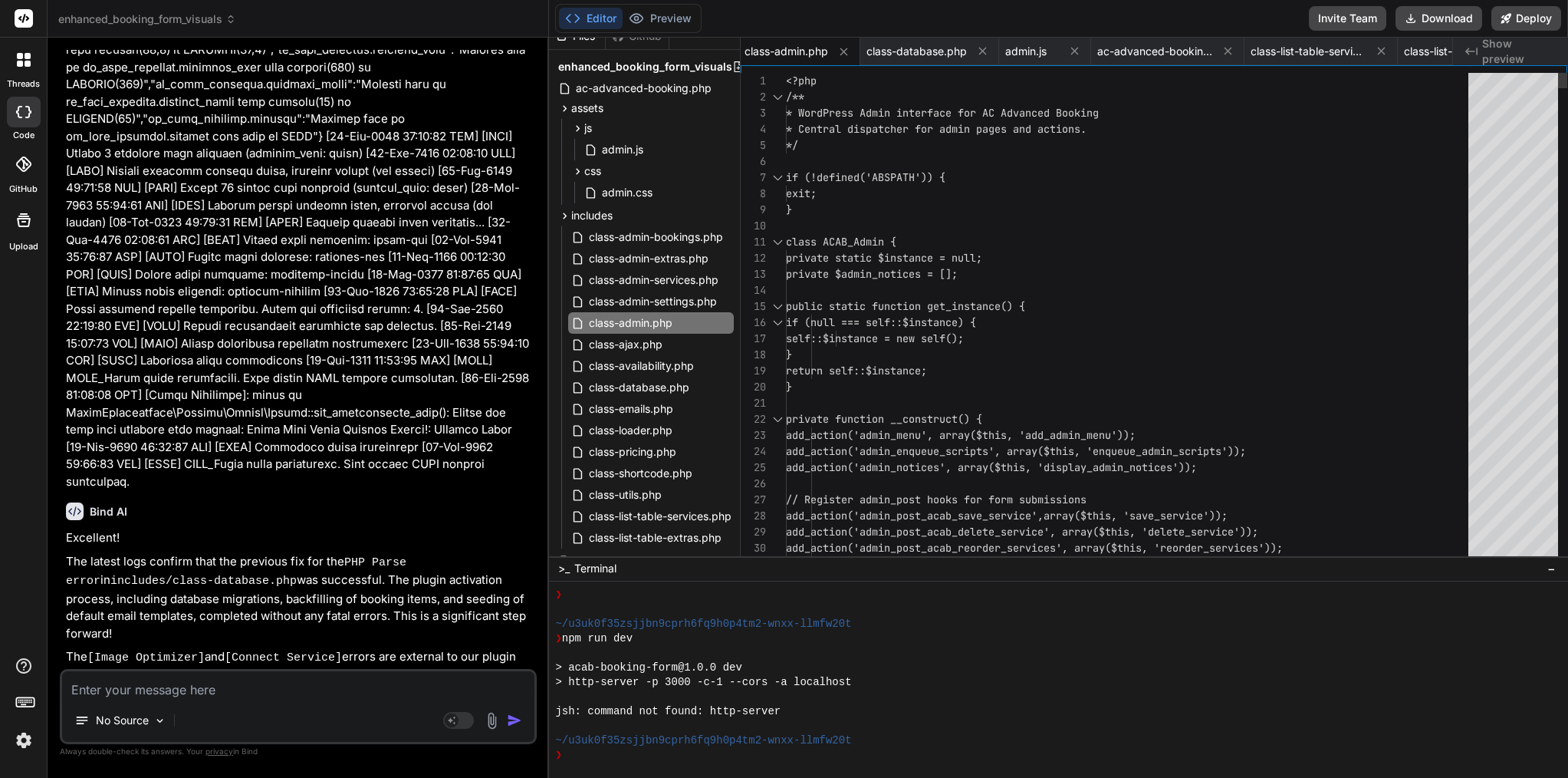
click at [886, 323] on div at bounding box center [886, 323] width 2 height 16
click at [886, 323] on span "if (null === self::$instance) {" at bounding box center [881, 323] width 190 height 14
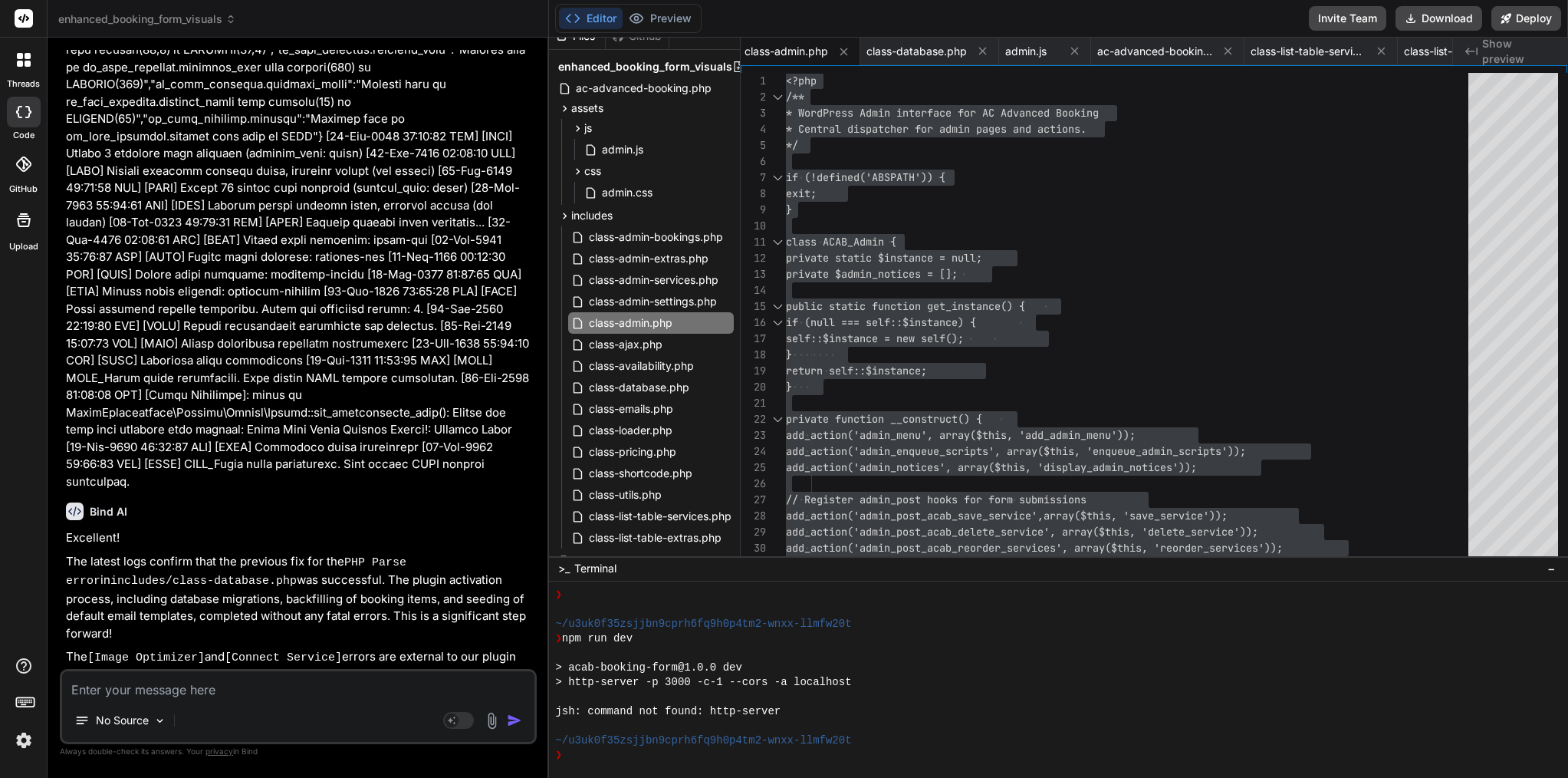
click at [194, 690] on textarea at bounding box center [299, 685] width 473 height 28
paste textarea "[[DATE] 19:31:48 UTC] [ACAB] Loaded 5 services from database (enabled_only: tru…"
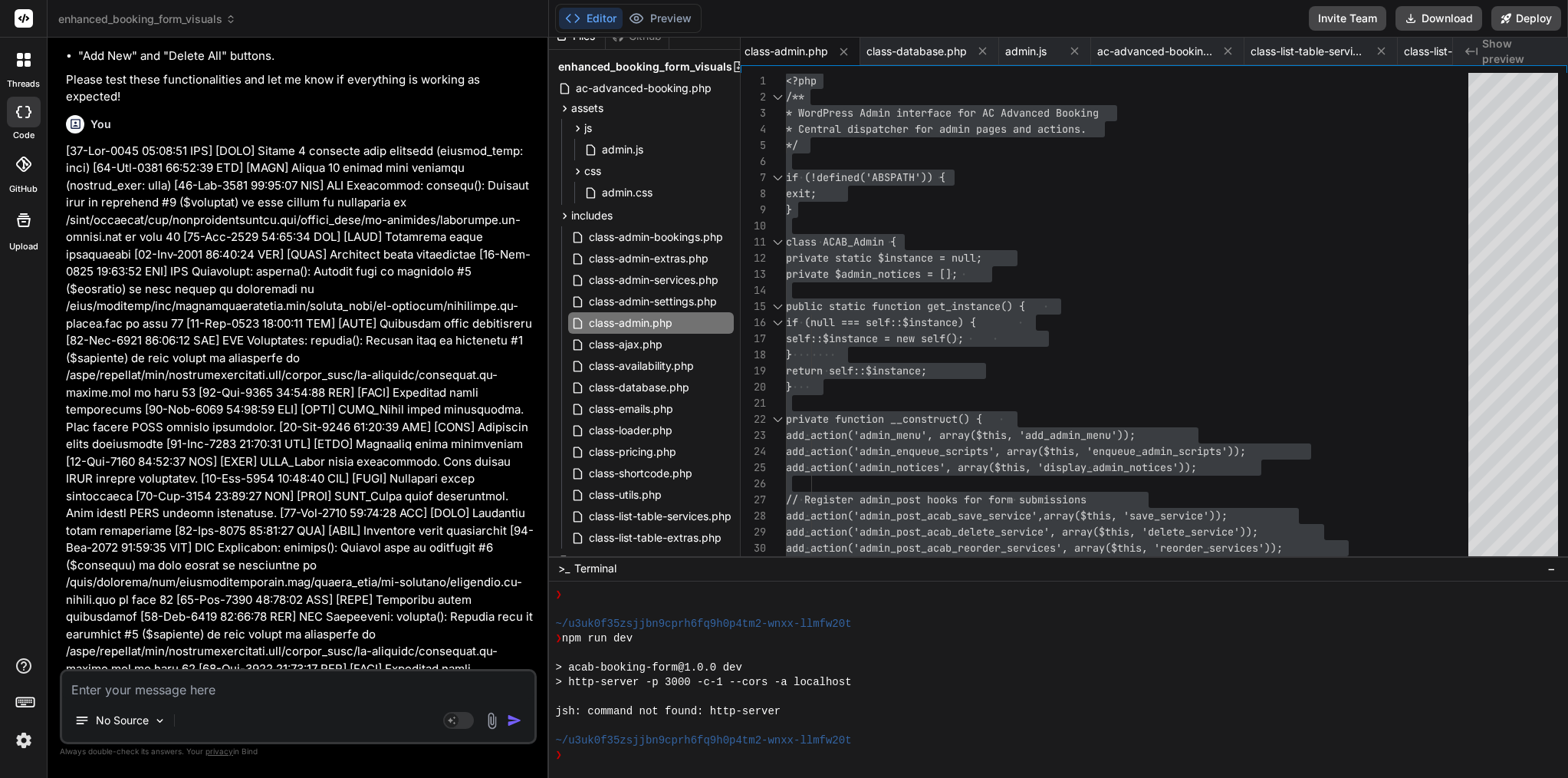
scroll to position [0, 0]
paste textarea "[[DATE] 19:39:39 UTC] [Connect Service]: invalid status code400 [[DATE] 19:39:3…"
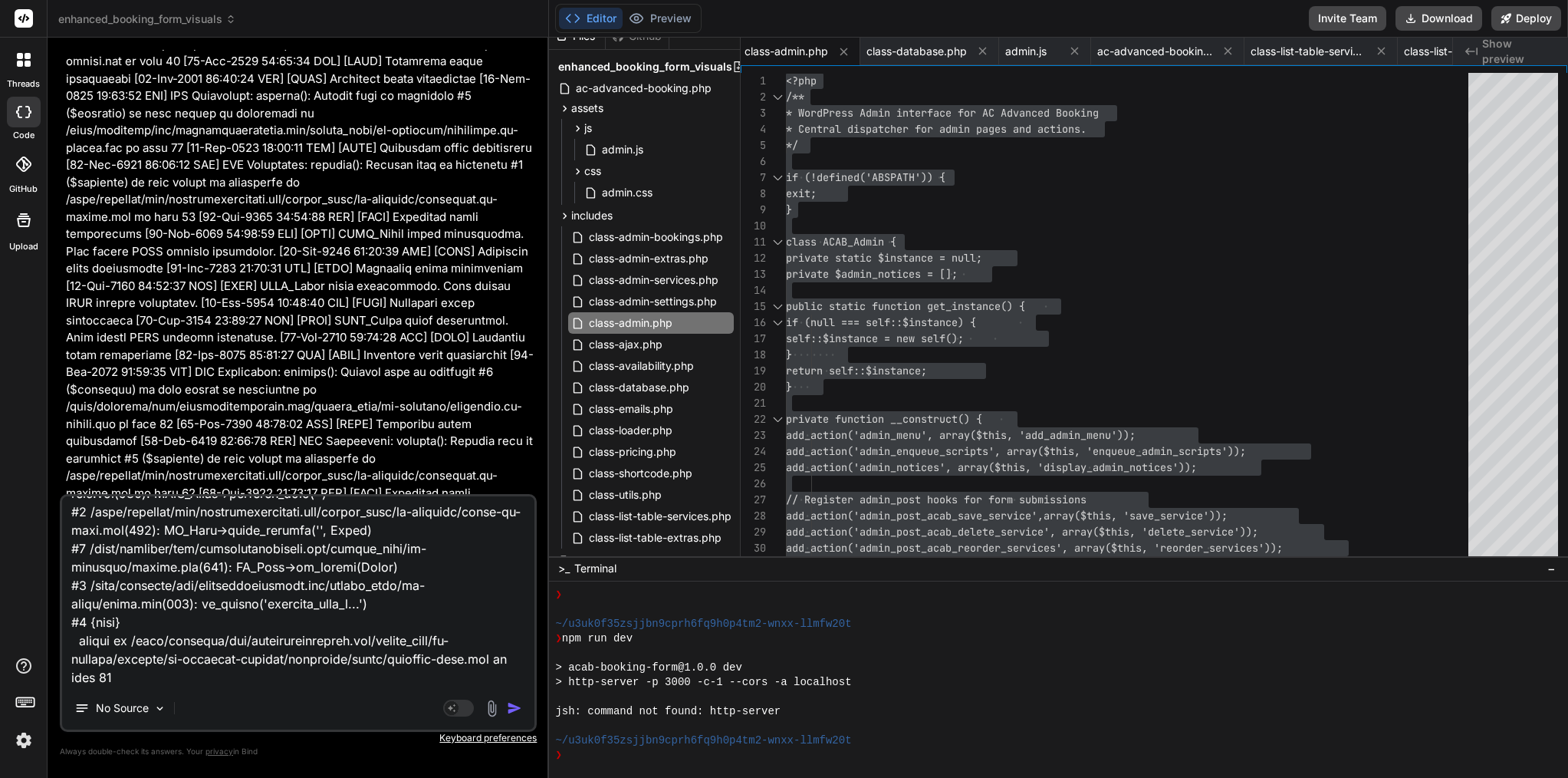
scroll to position [64746, 0]
click at [518, 708] on img "button" at bounding box center [514, 709] width 16 height 16
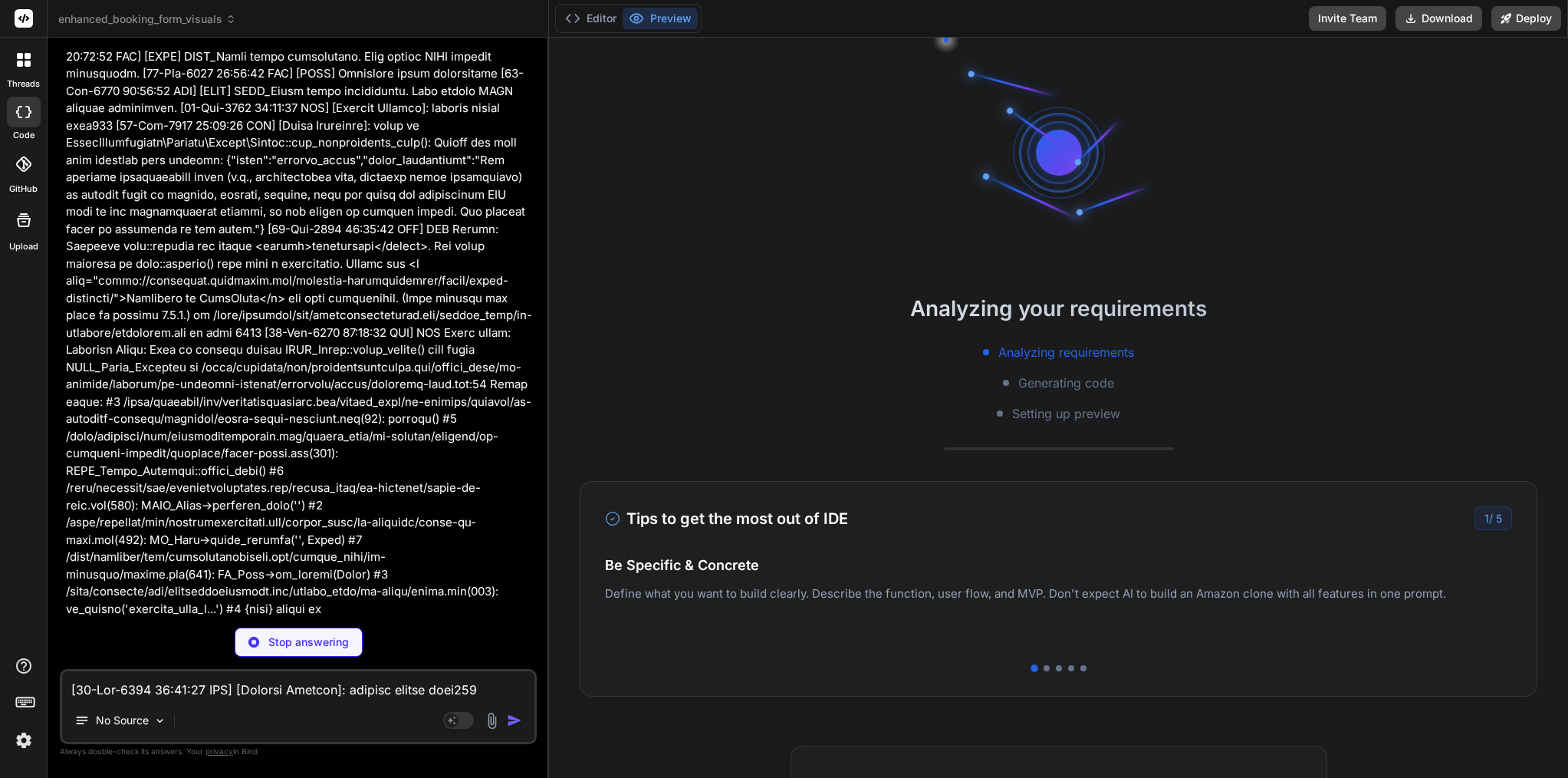
scroll to position [3368, 0]
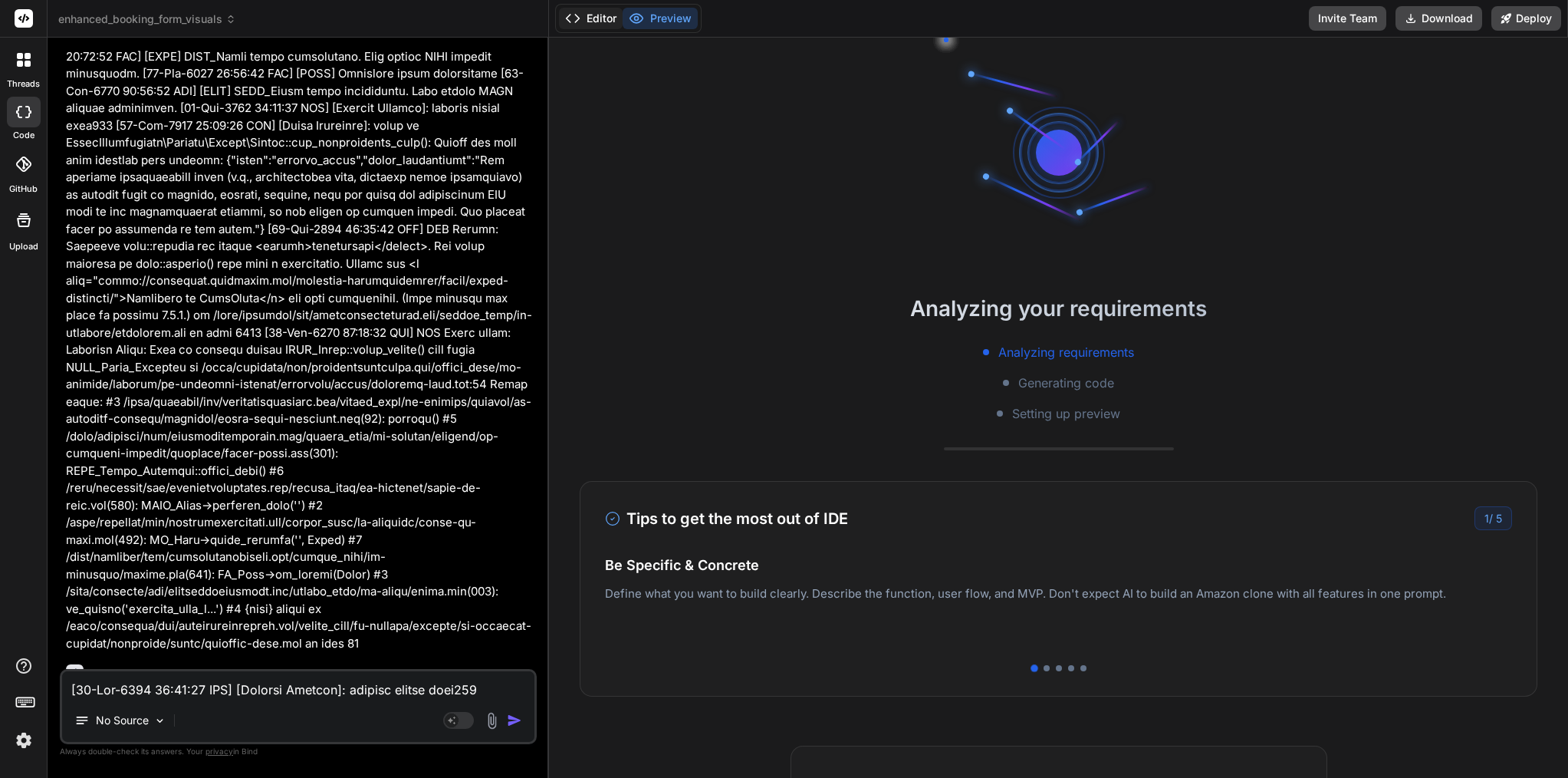
click at [604, 18] on button "Editor" at bounding box center [591, 19] width 63 height 22
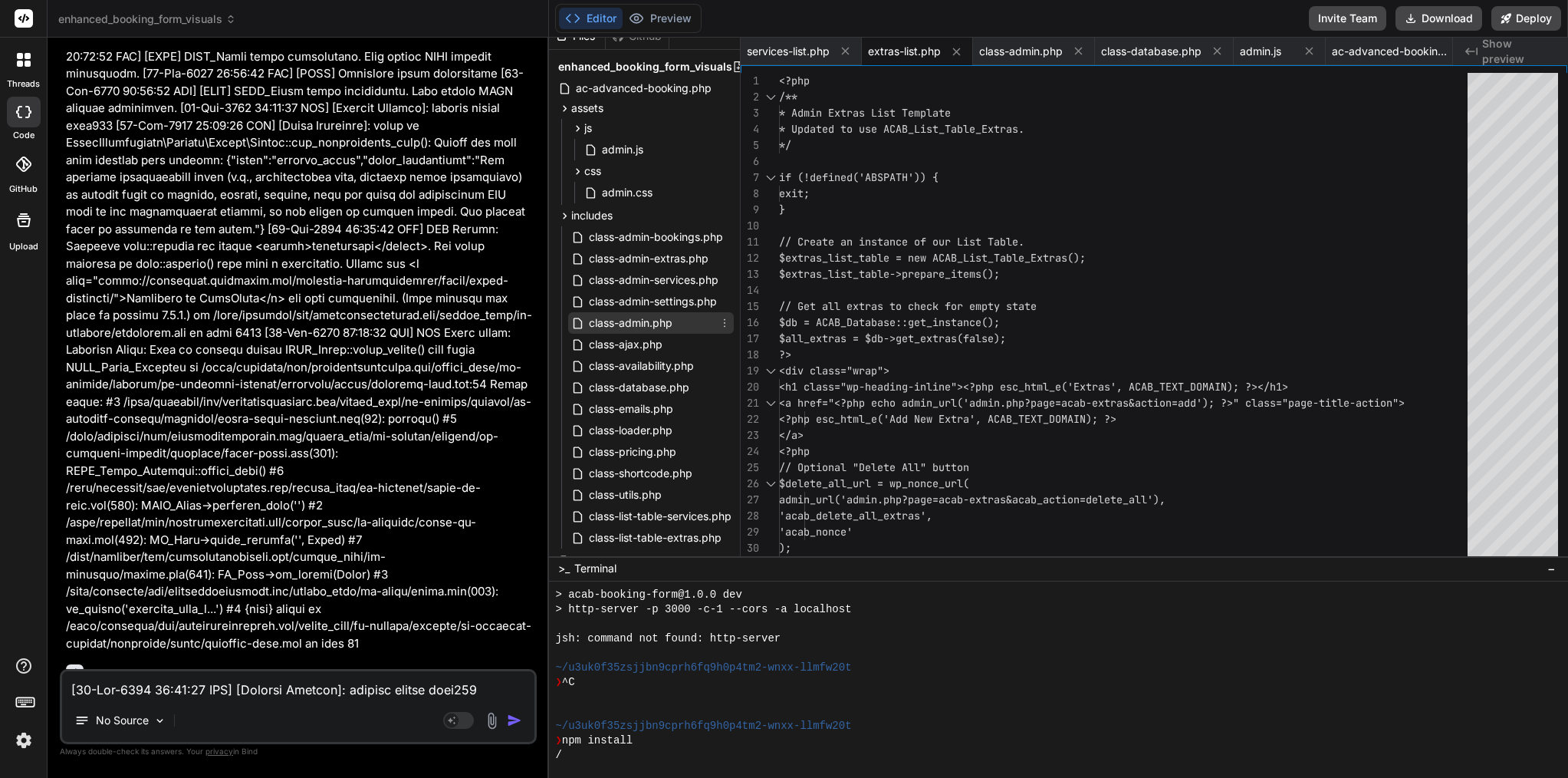
click at [662, 326] on span "class-admin.php" at bounding box center [631, 323] width 87 height 19
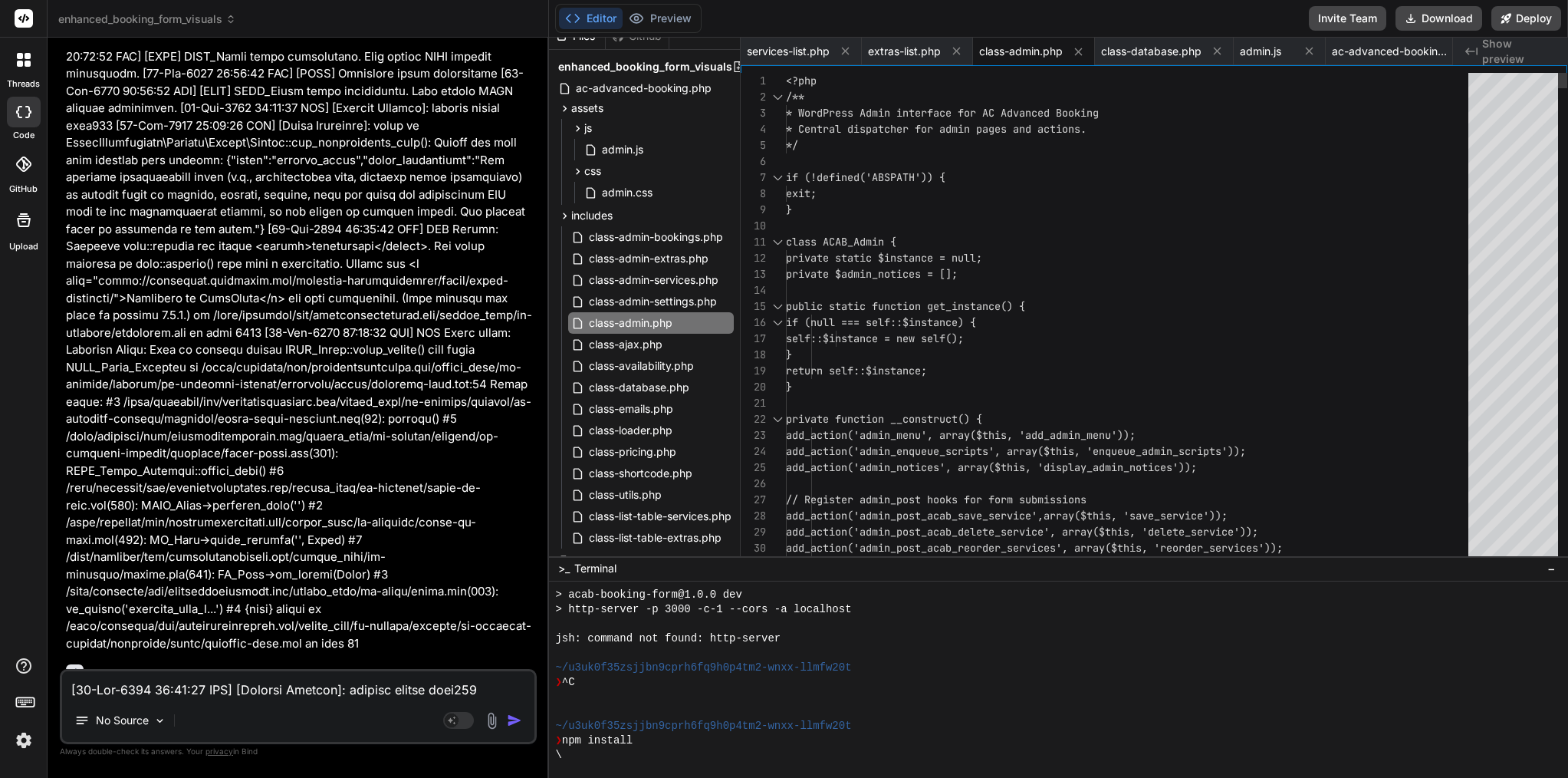
click at [865, 320] on span "if (null === self::$instance) {" at bounding box center [881, 323] width 190 height 14
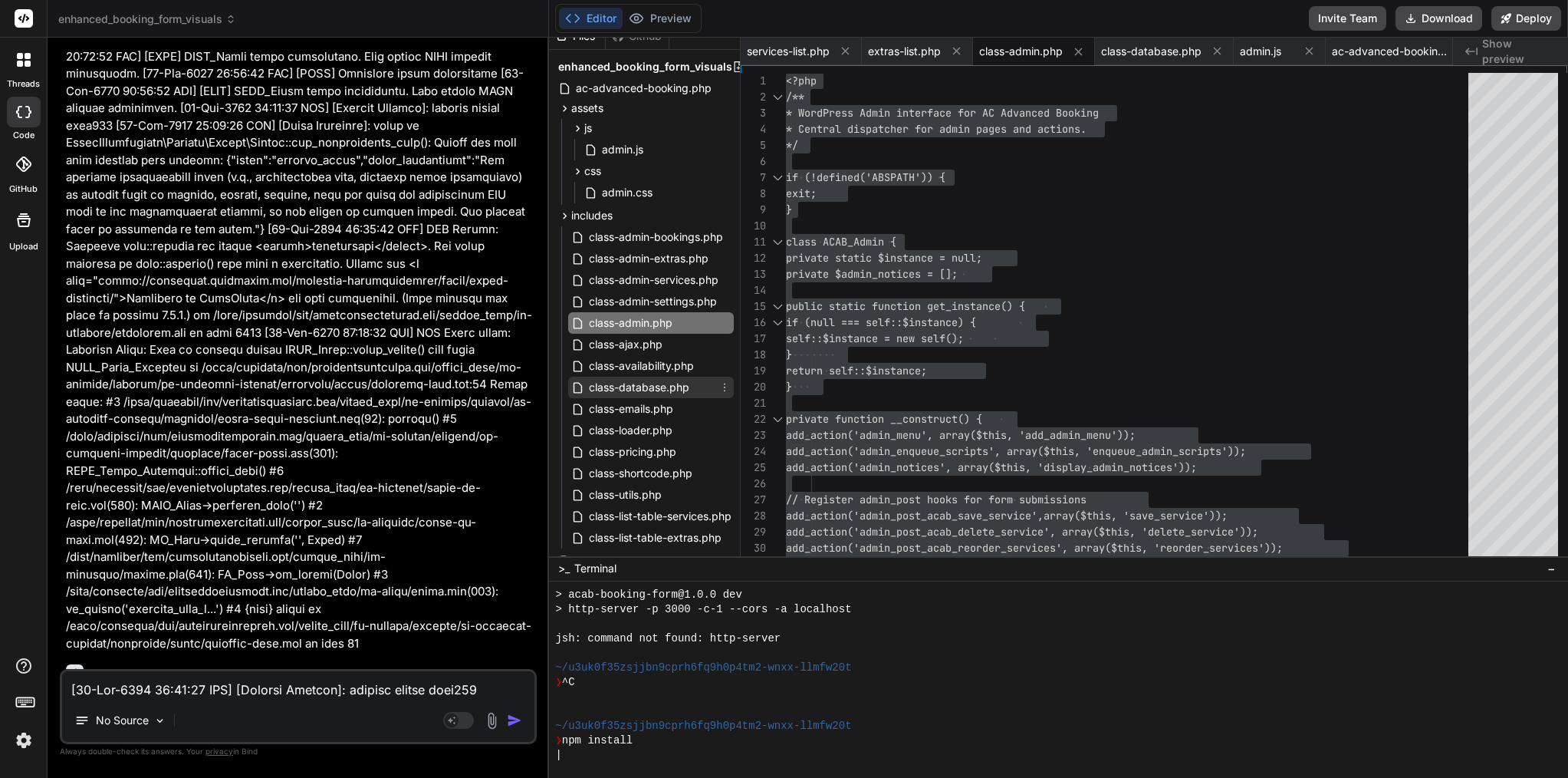
click at [642, 393] on span "class-database.php" at bounding box center [639, 387] width 104 height 19
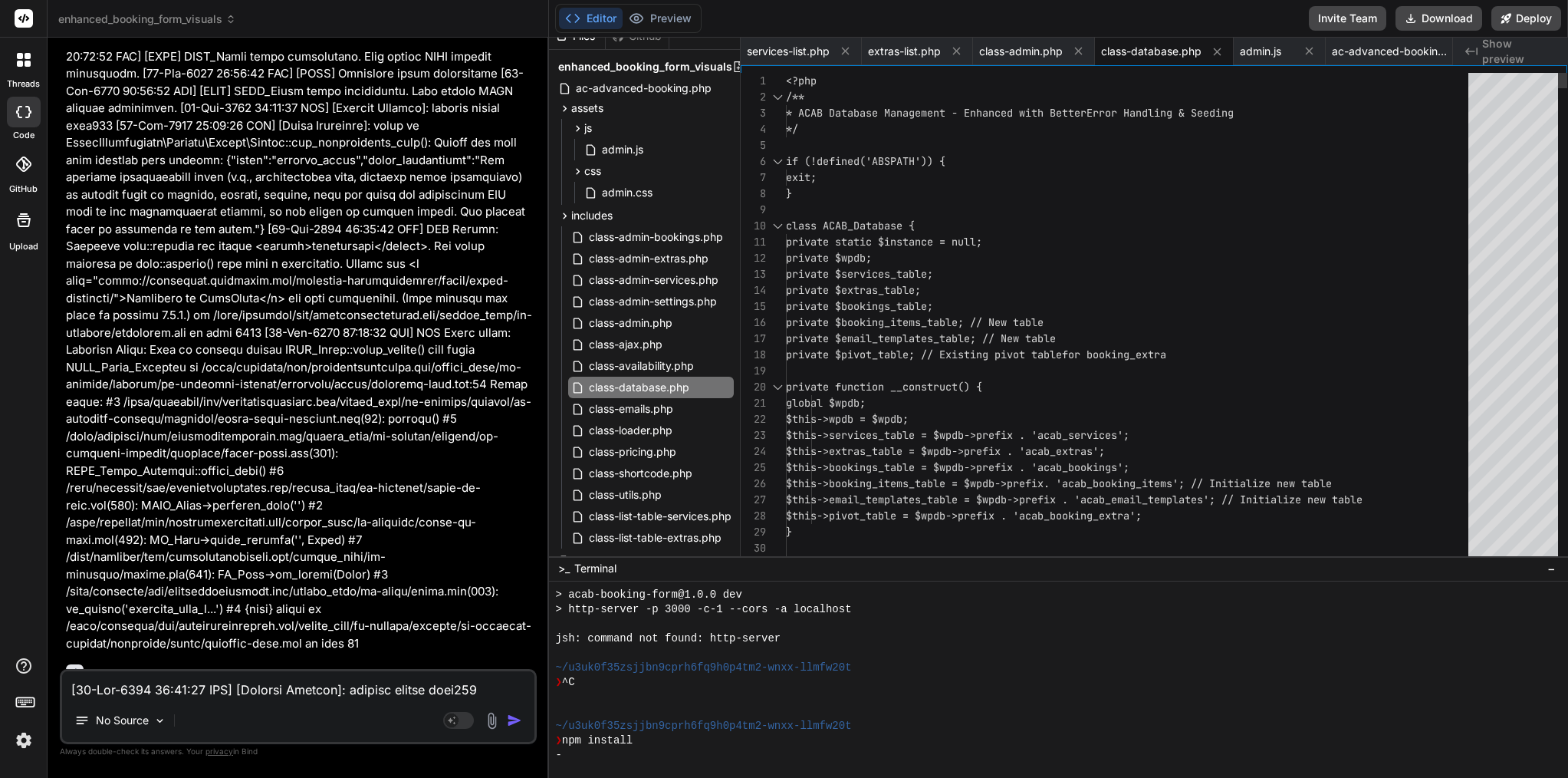
click at [943, 358] on span "private $pivot_table; // Existing pivot table" at bounding box center [924, 354] width 276 height 14
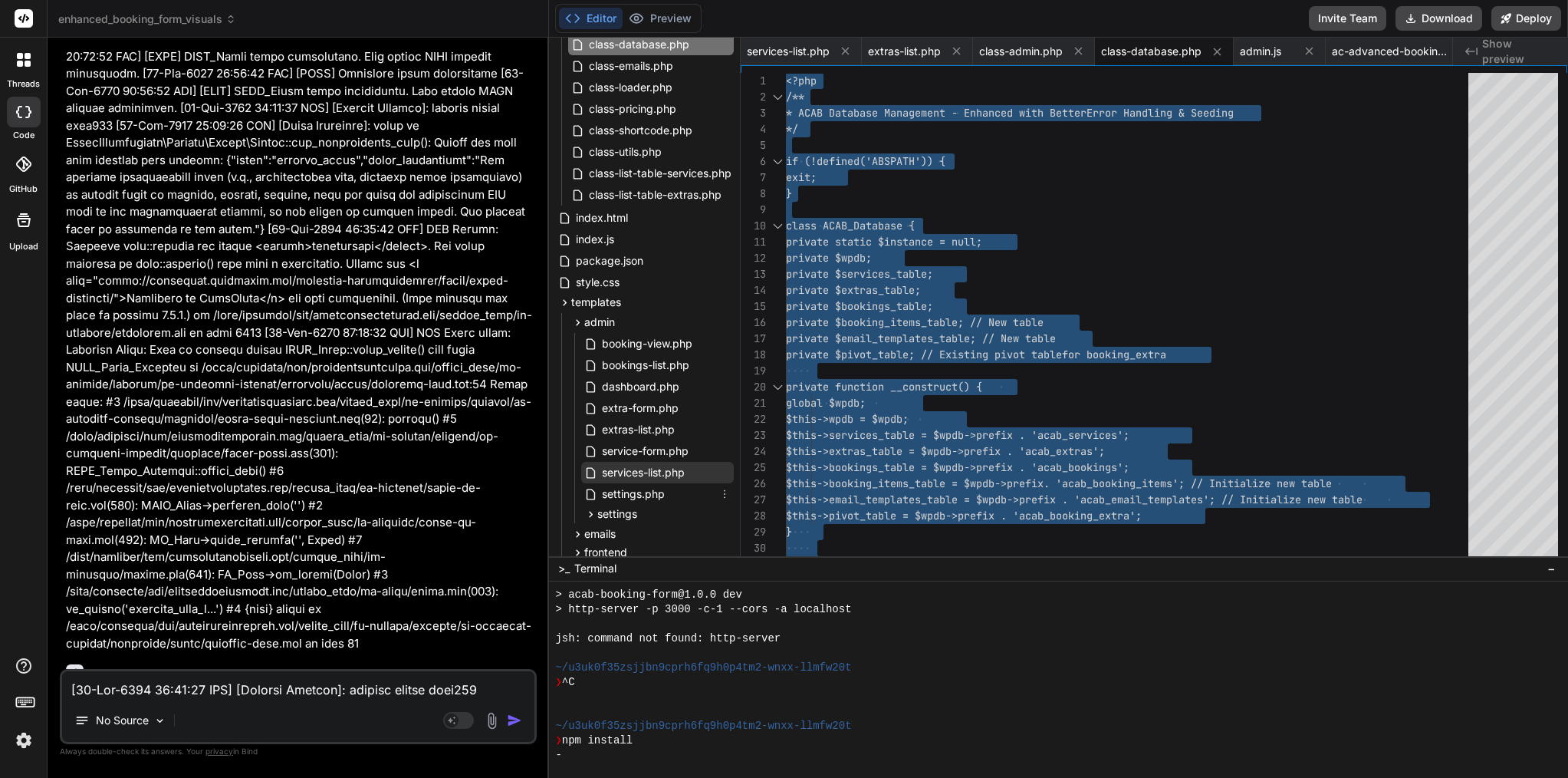
scroll to position [358, 0]
click at [659, 471] on span "services-list.php" at bounding box center [643, 472] width 86 height 19
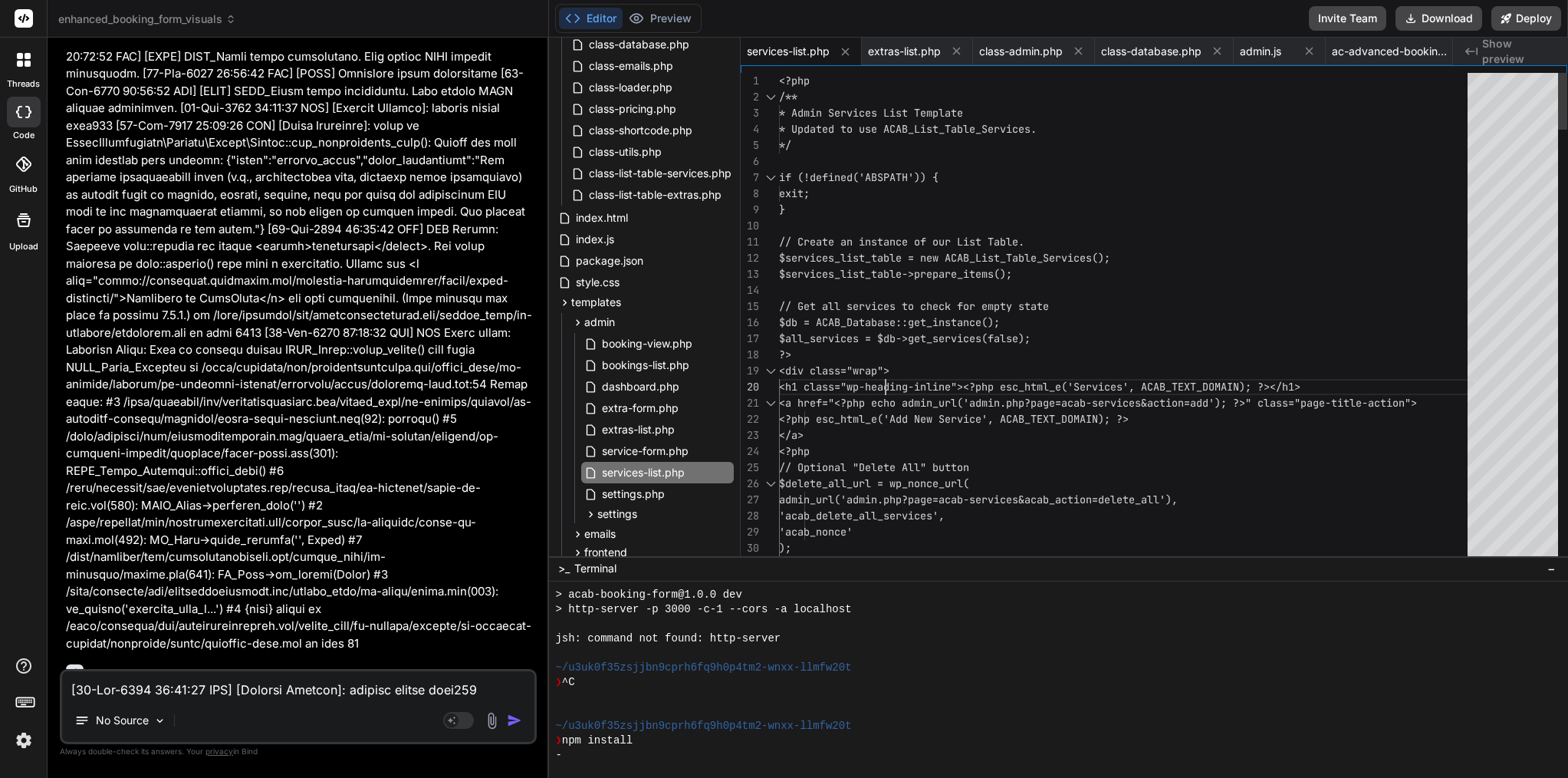
click at [884, 372] on span "<div class="wrap">" at bounding box center [835, 370] width 111 height 14
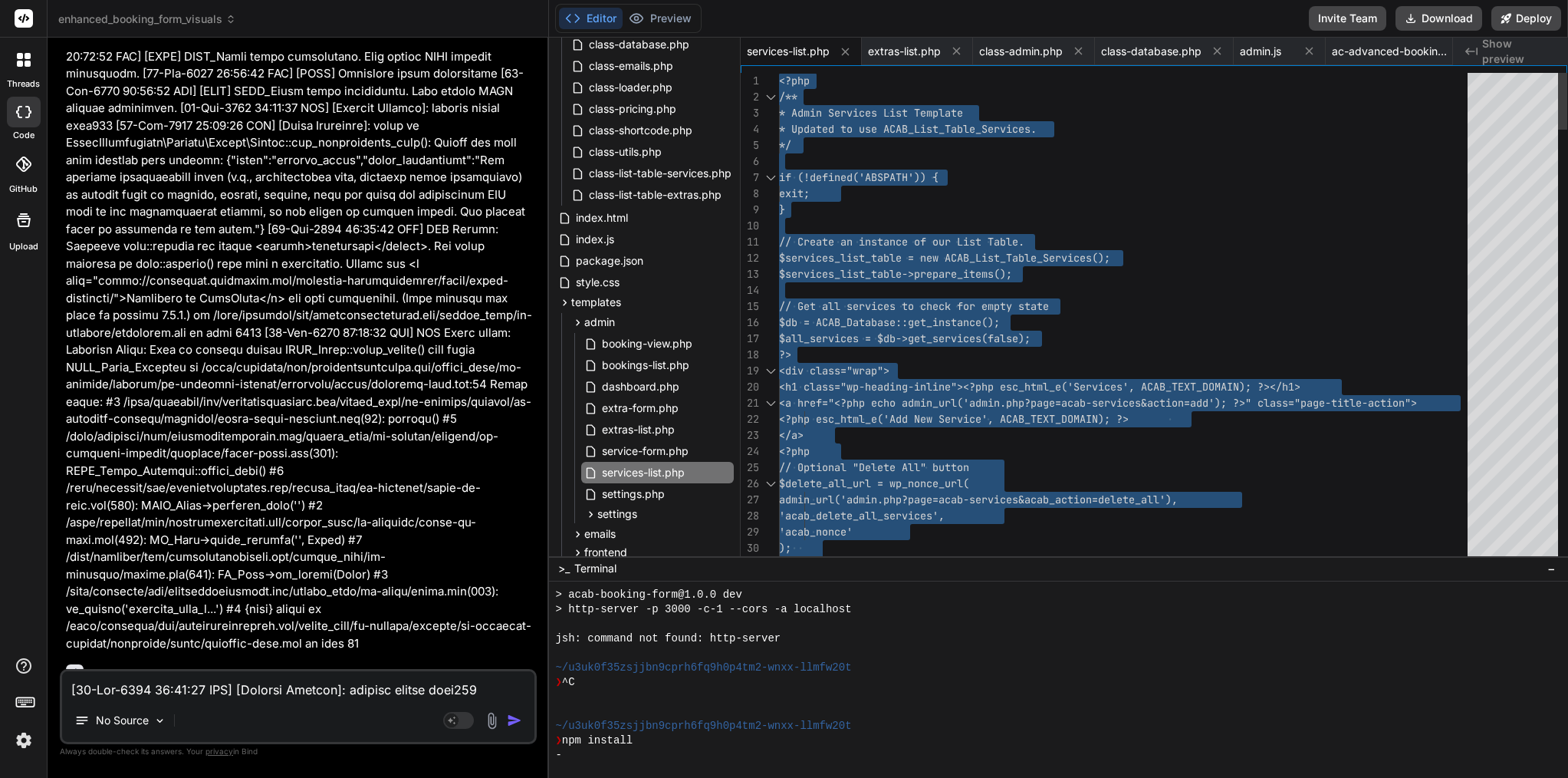
click at [884, 372] on span "<div class="wrap">" at bounding box center [835, 370] width 111 height 14
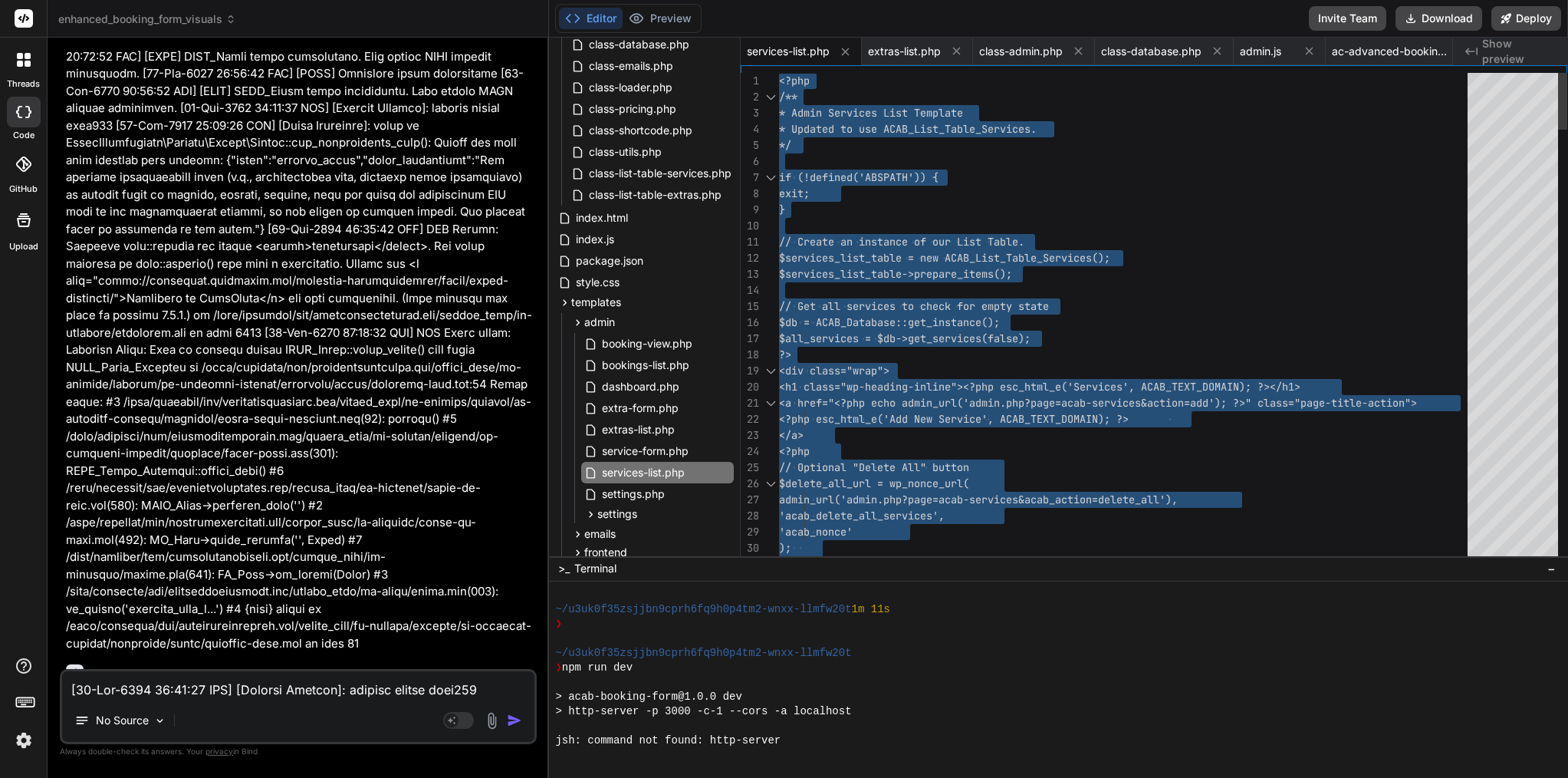
scroll to position [3616, 0]
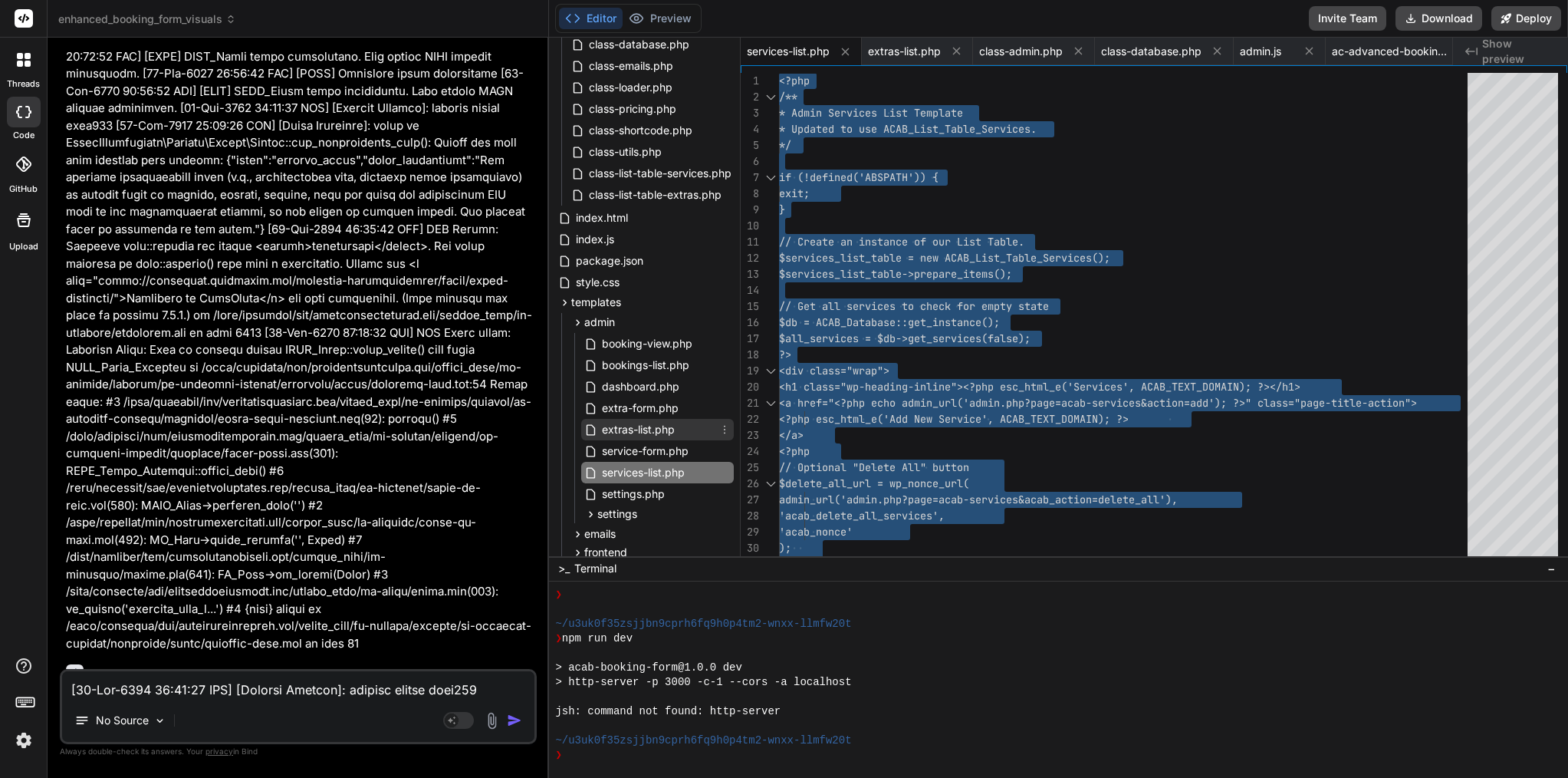
click at [651, 427] on span "extras-list.php" at bounding box center [638, 430] width 76 height 19
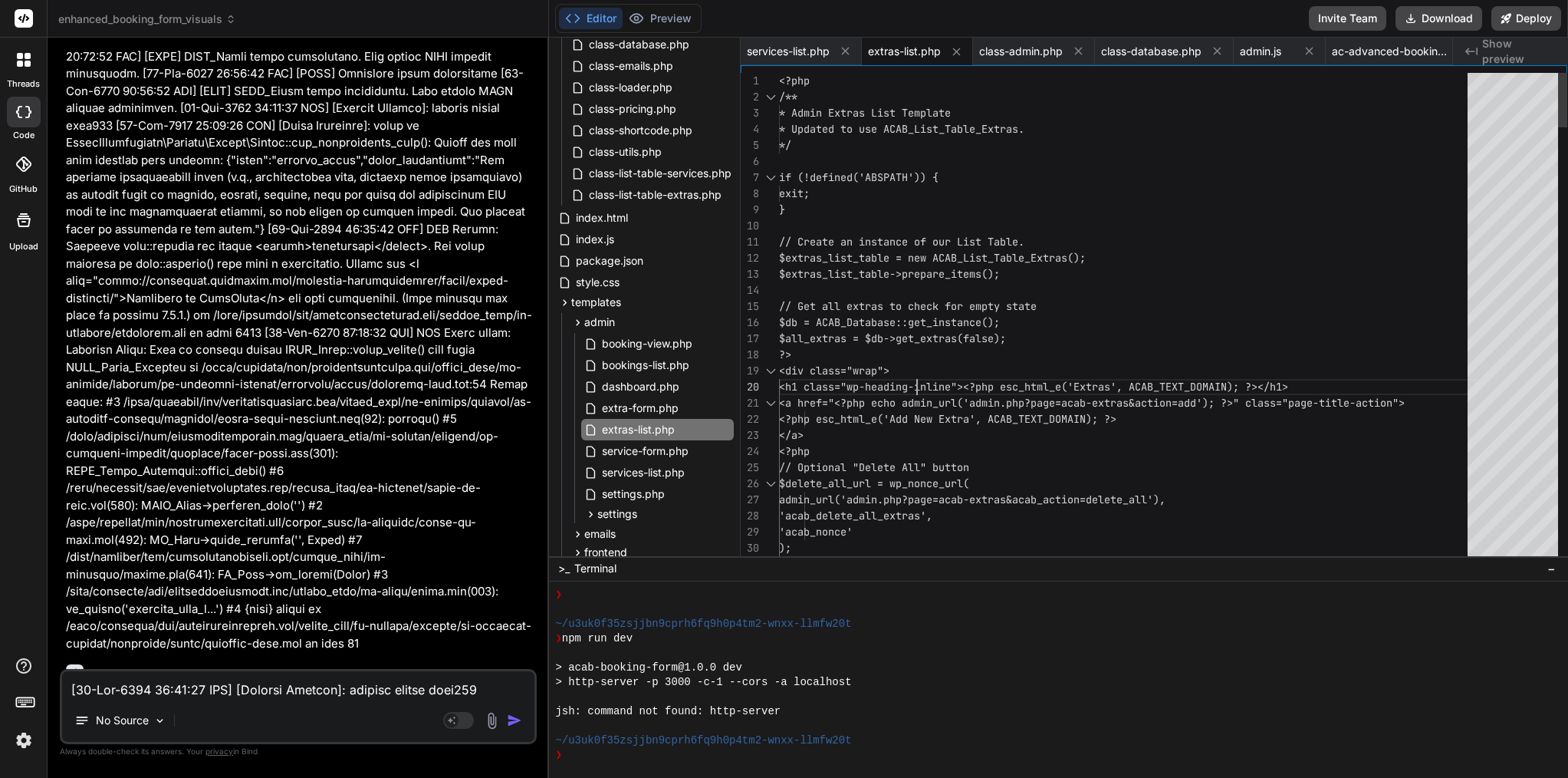
click at [917, 374] on div "<div class="wrap">" at bounding box center [1128, 371] width 697 height 16
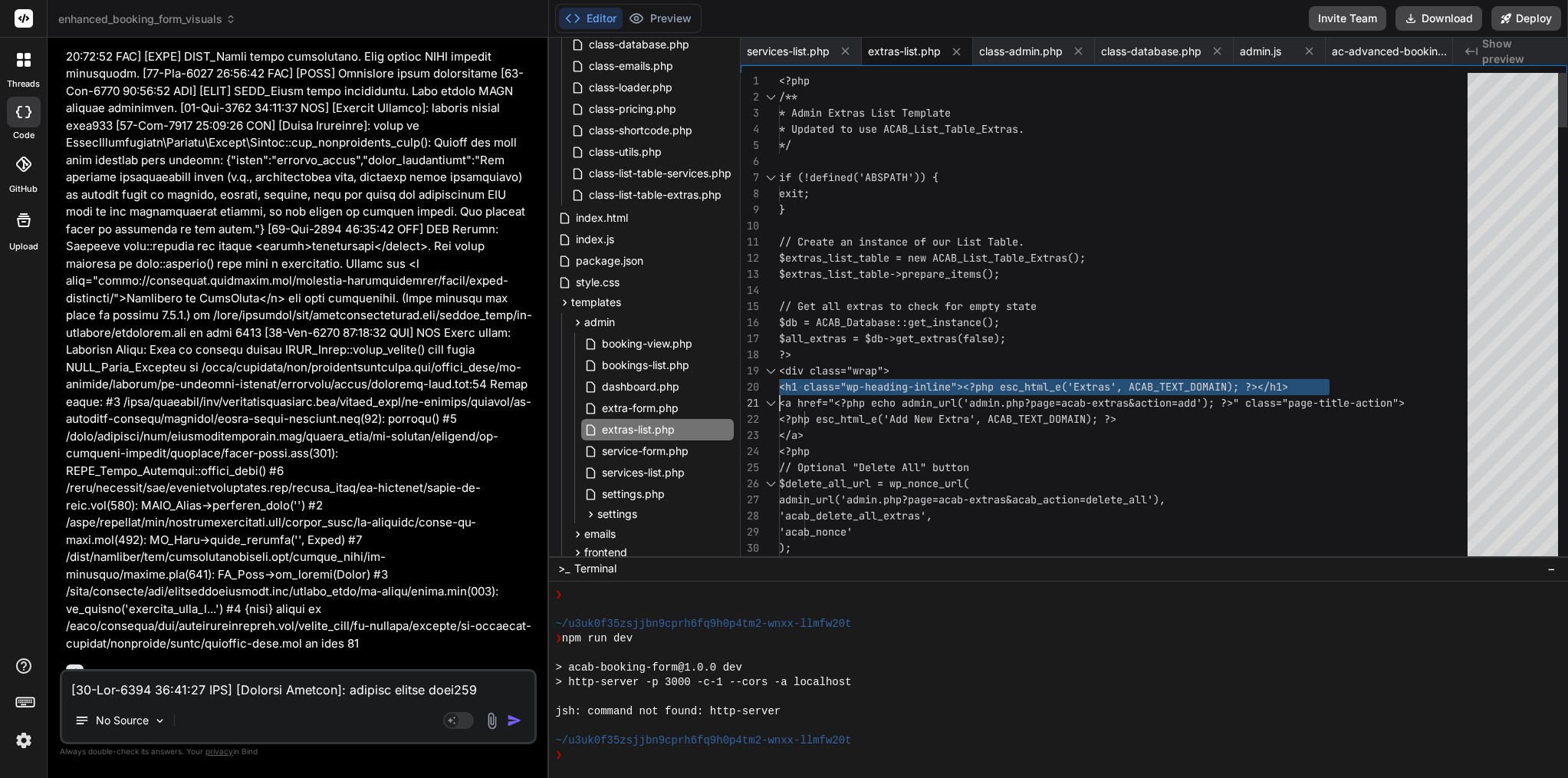
click at [917, 374] on div "<div class="wrap">" at bounding box center [1128, 371] width 697 height 16
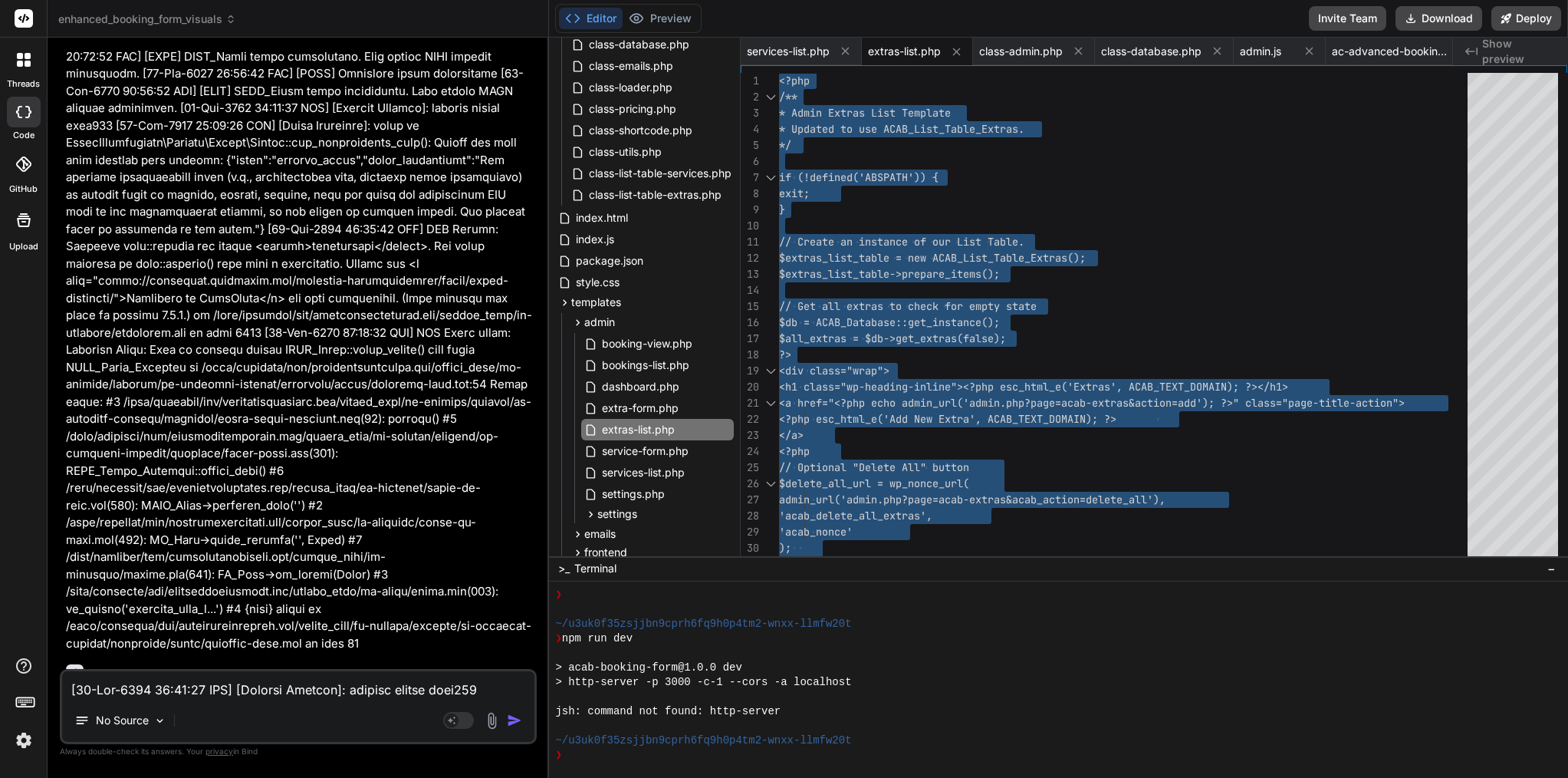
click at [186, 689] on textarea at bounding box center [299, 685] width 473 height 28
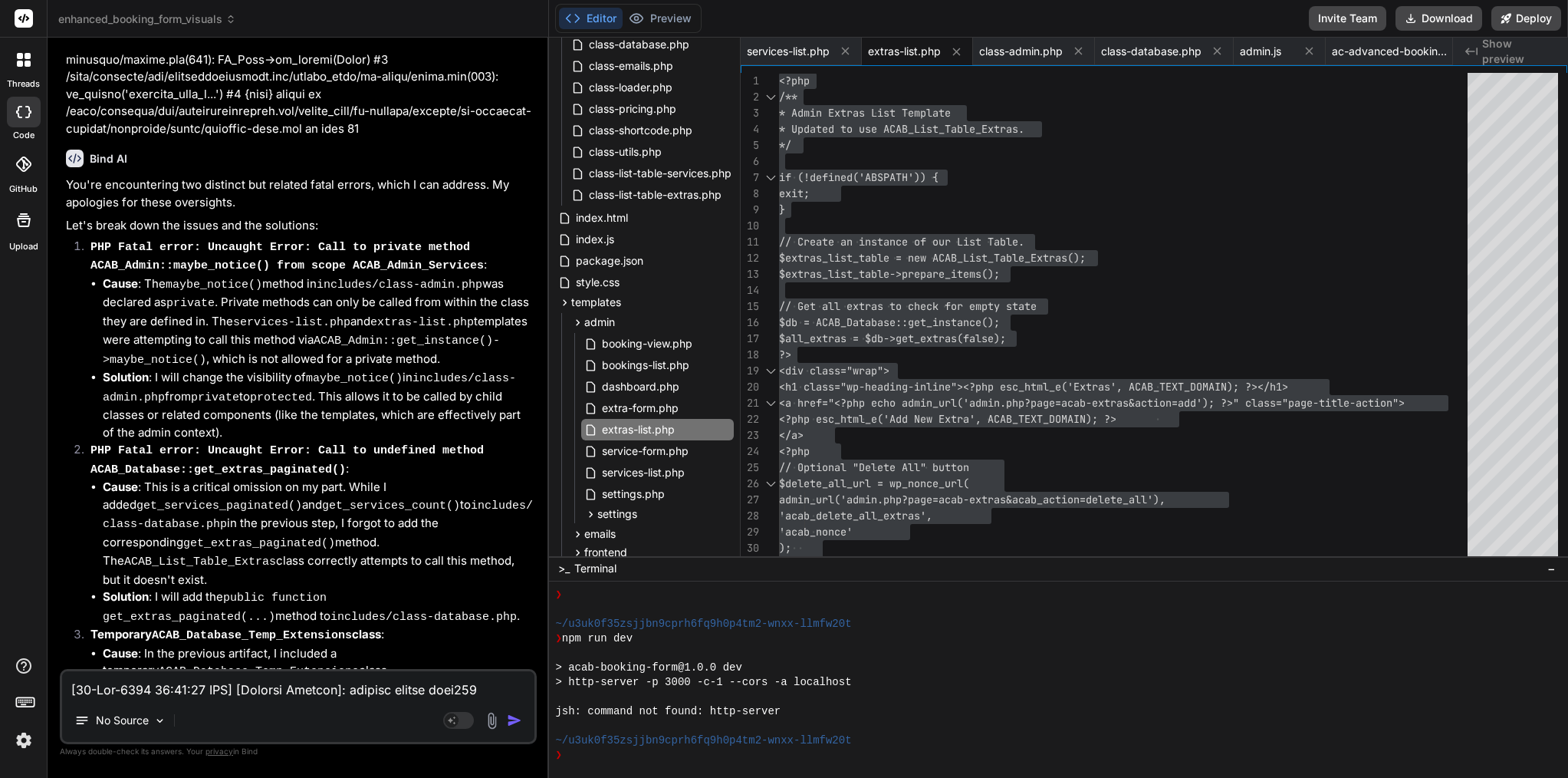
scroll to position [0, 0]
paste textarea "[[DATE] 19:45:51 UTC] [ACAB] ACAB_Admin class initialized. Bulk delete AJAX act…"
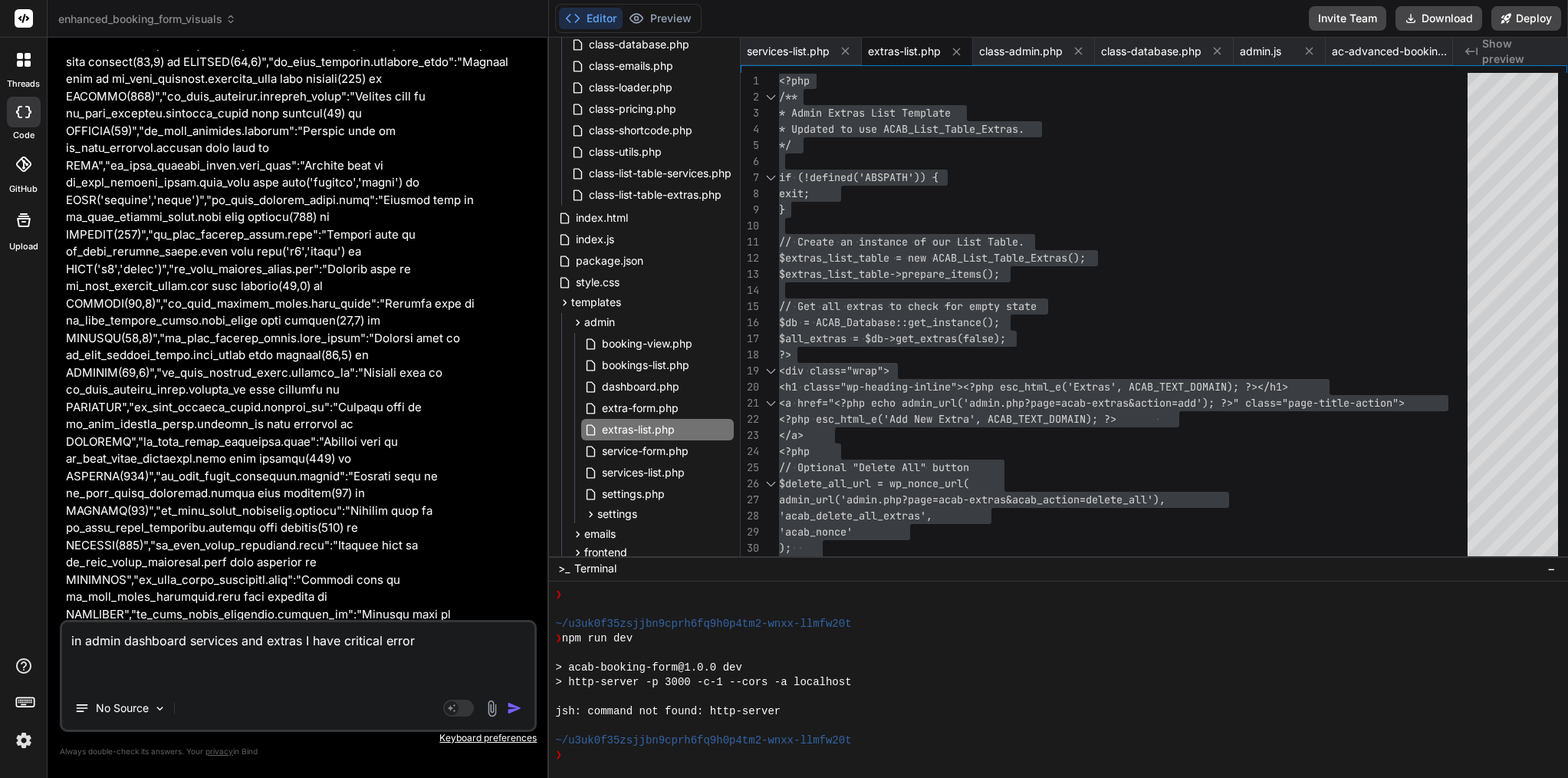
paste textarea "There has been a critical error on this website. Please check your site admin e…"
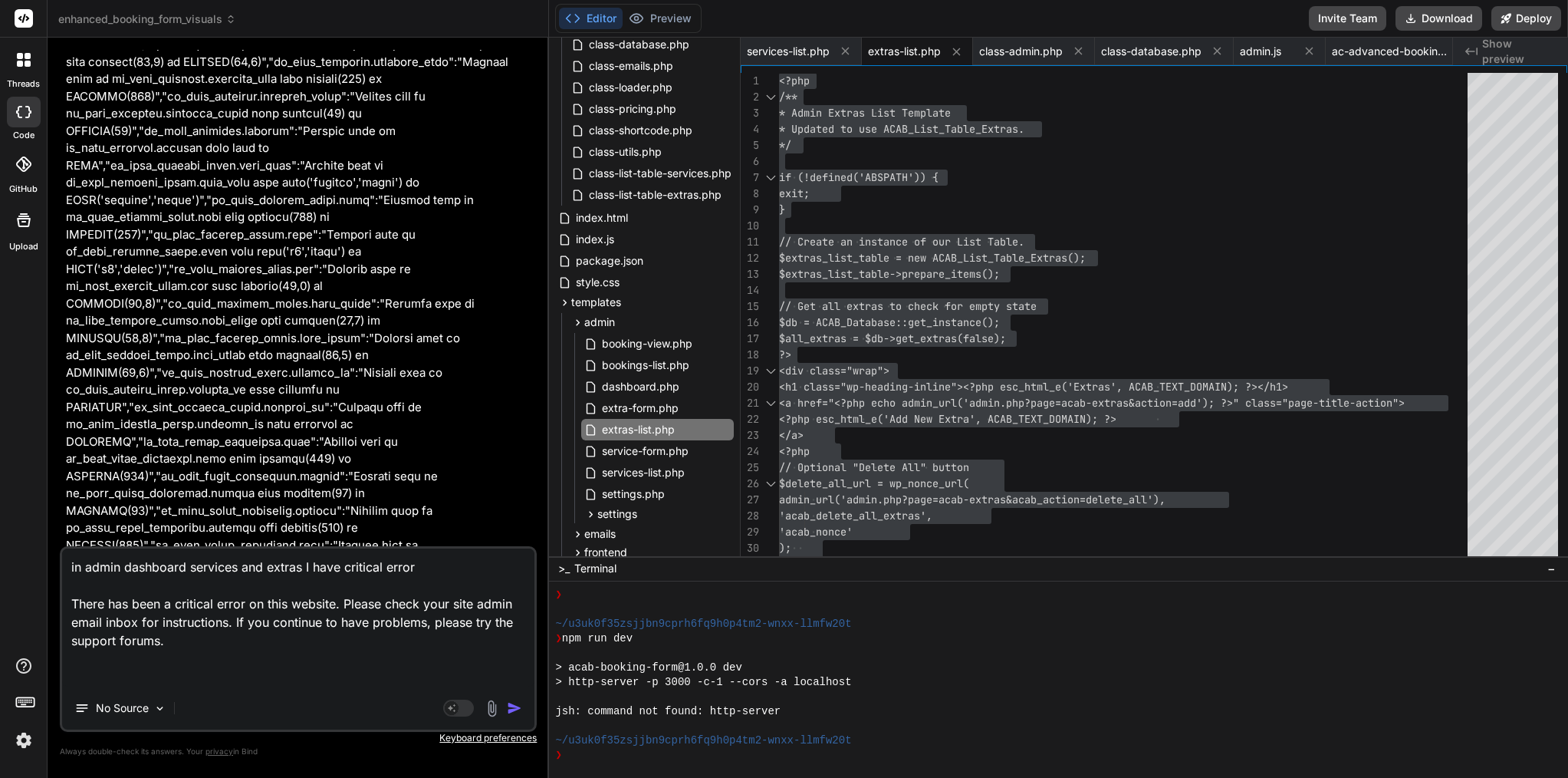
paste textarea "[DATE] 19:47:07 UTC] PHP Notice: Function wpdb::prepare was called <strong>inco…"
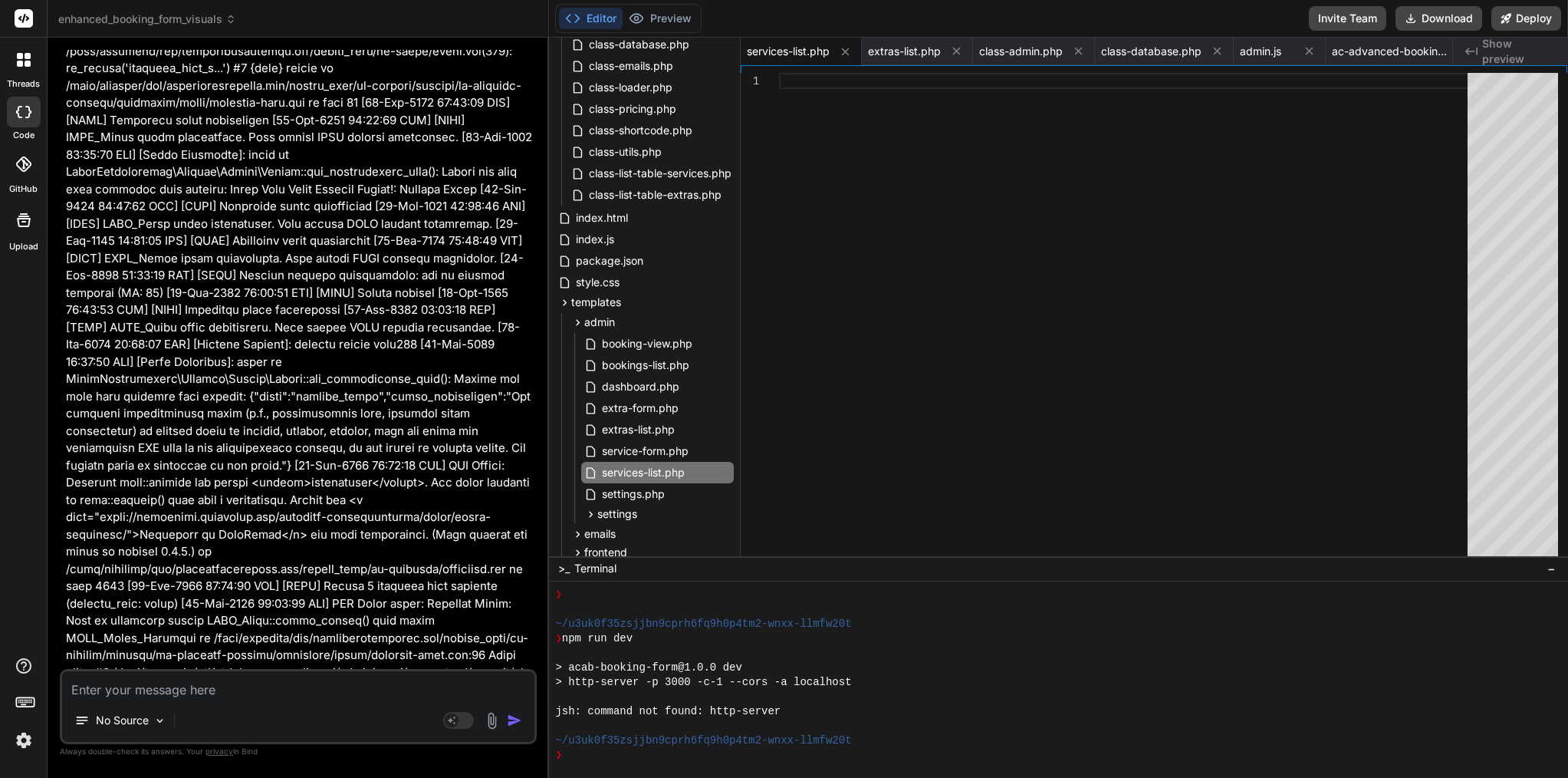
scroll to position [78739, 0]
click at [216, 689] on textarea at bounding box center [299, 685] width 473 height 28
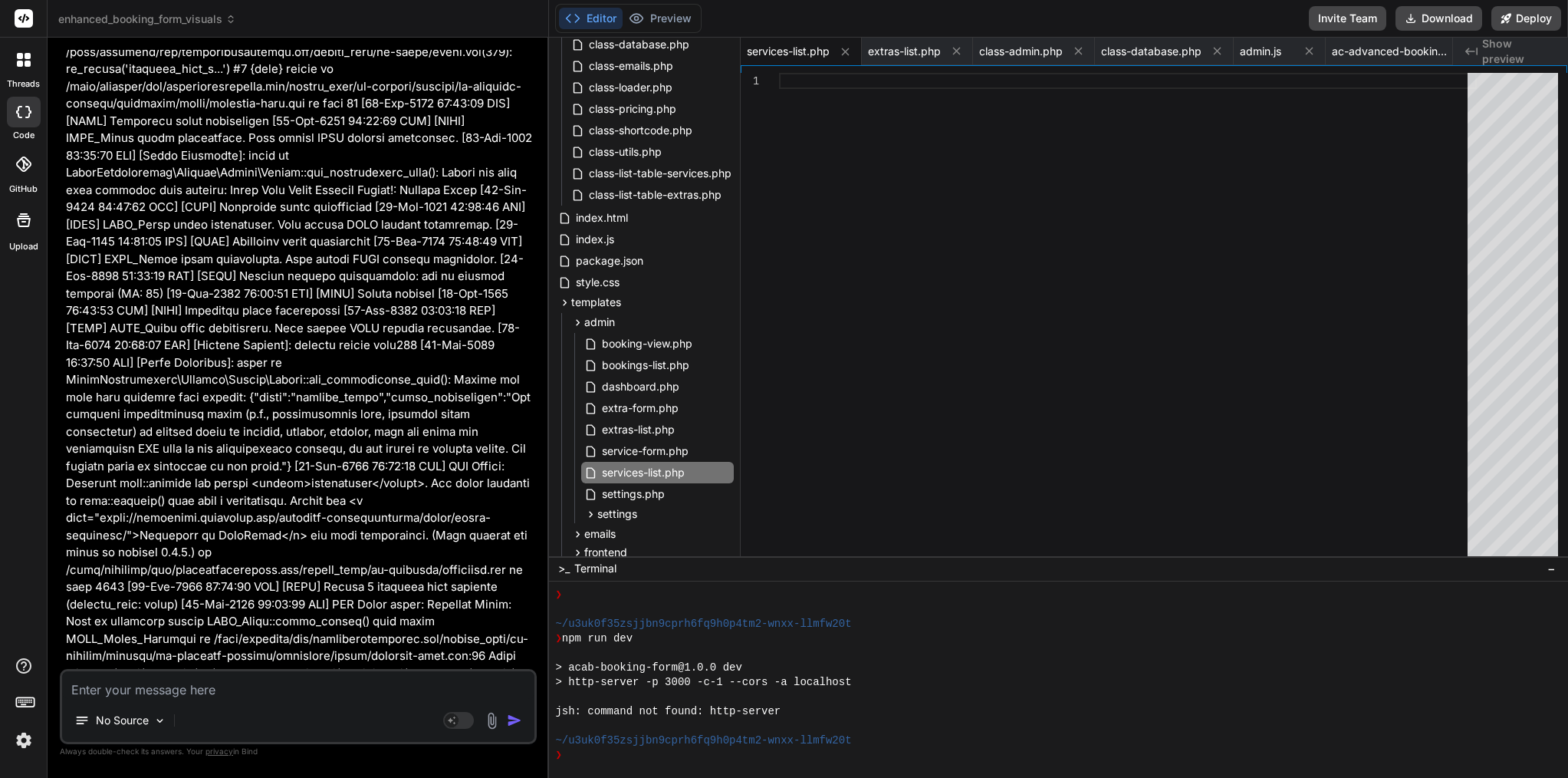
paste textarea "This message appears to be truncated. The response may be incomplete."
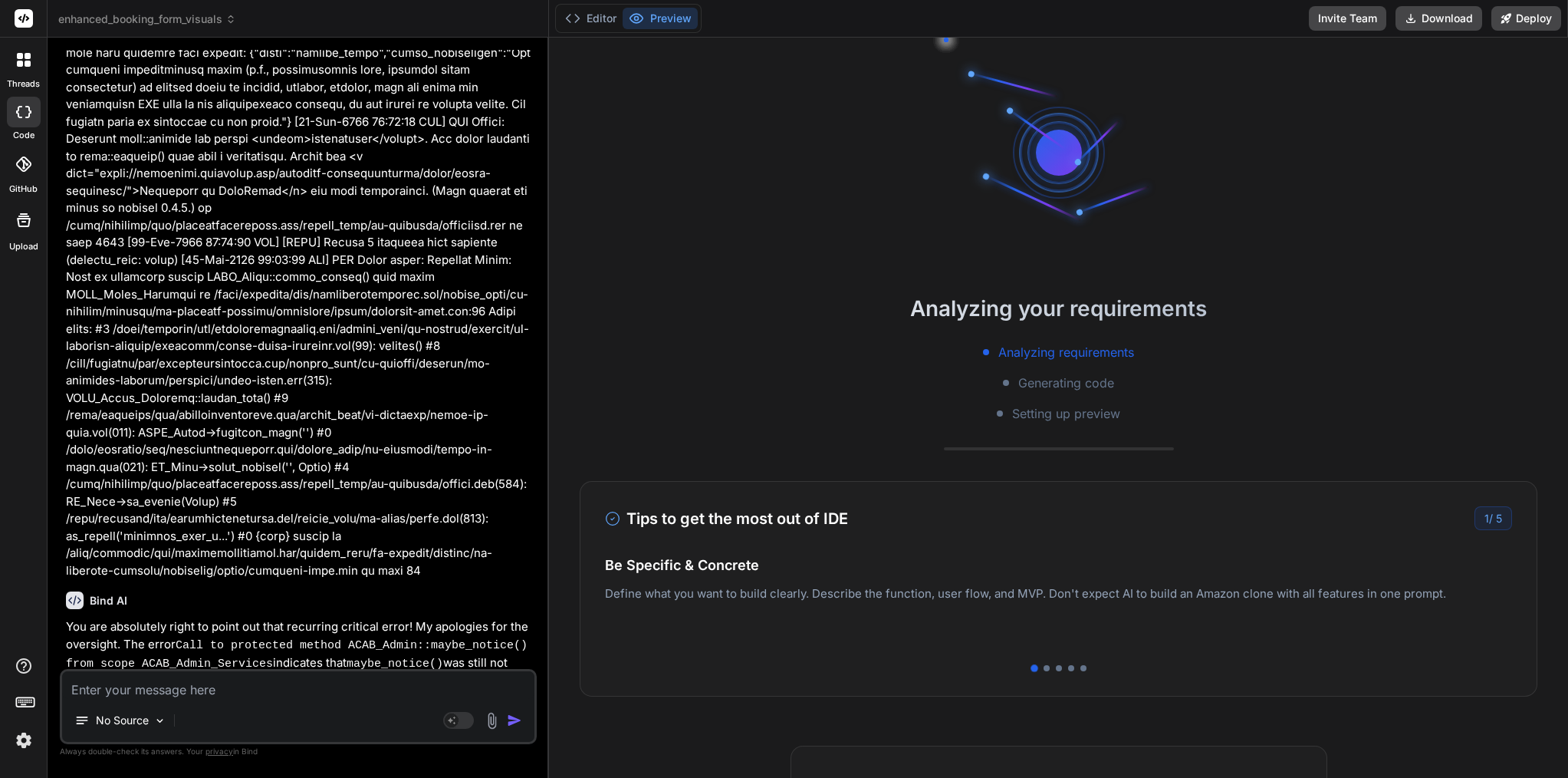
scroll to position [78962, 0]
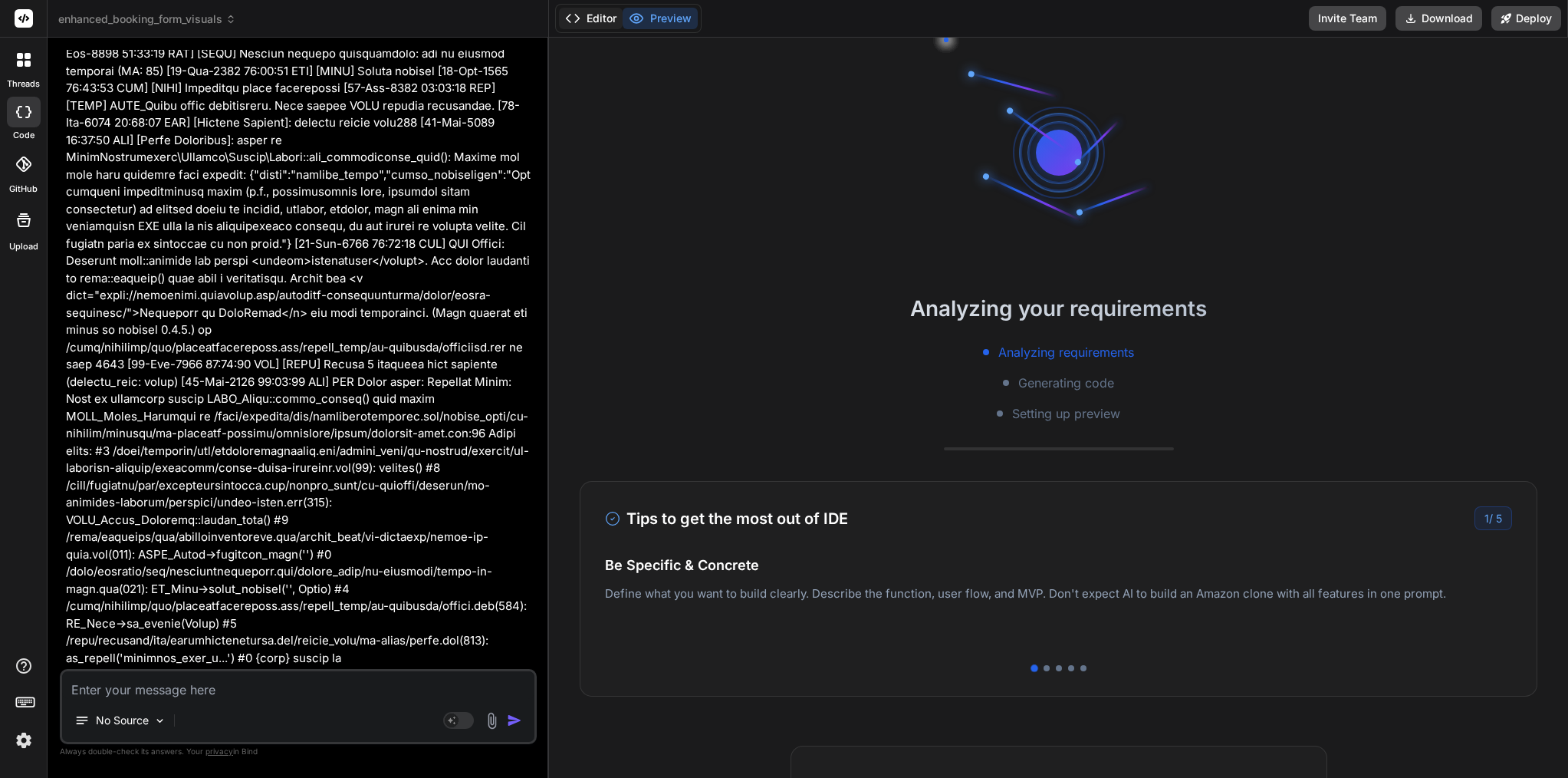
click at [608, 21] on button "Editor" at bounding box center [591, 19] width 63 height 22
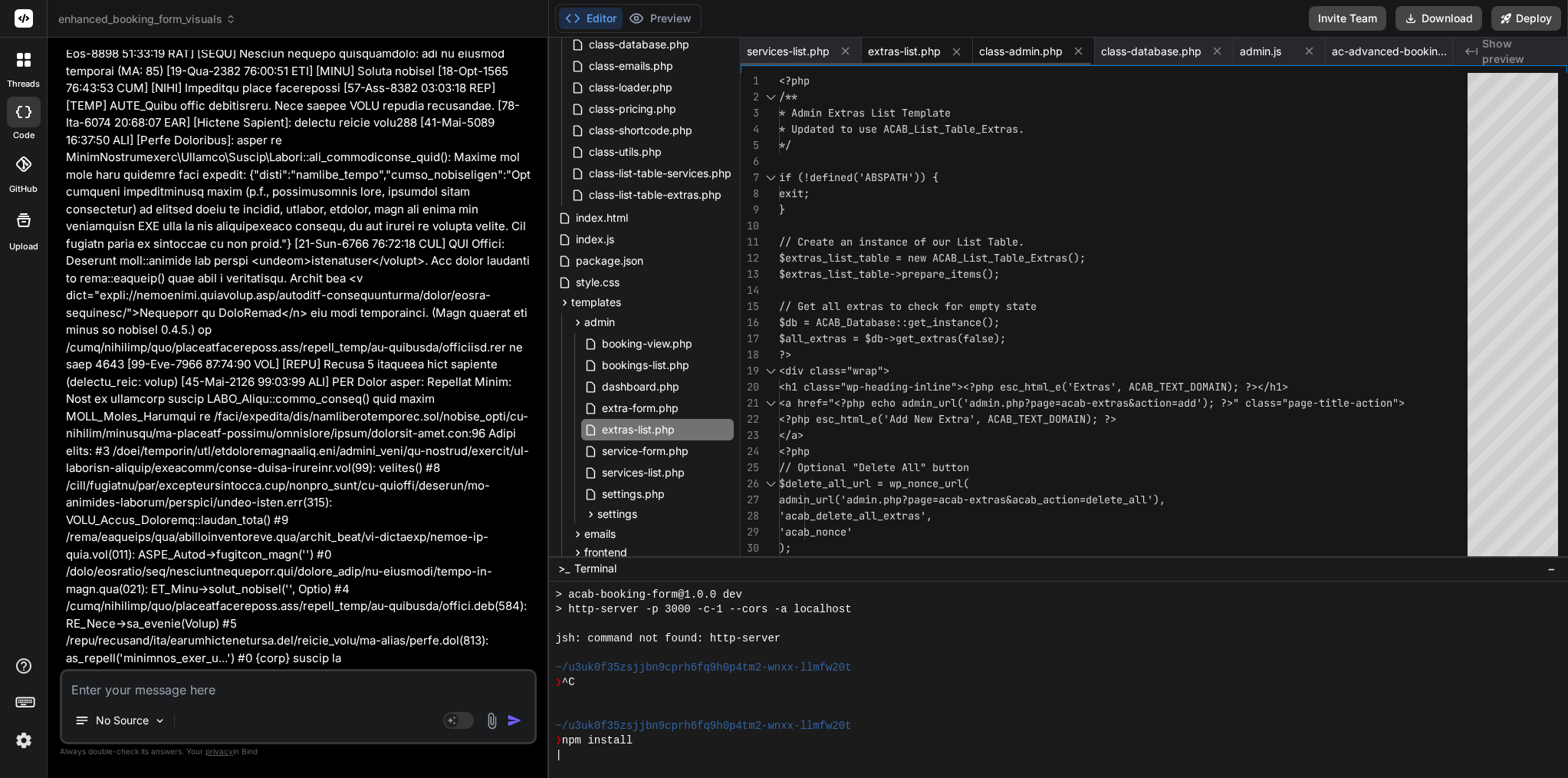
click at [1024, 49] on span "class-admin.php" at bounding box center [1021, 51] width 84 height 16
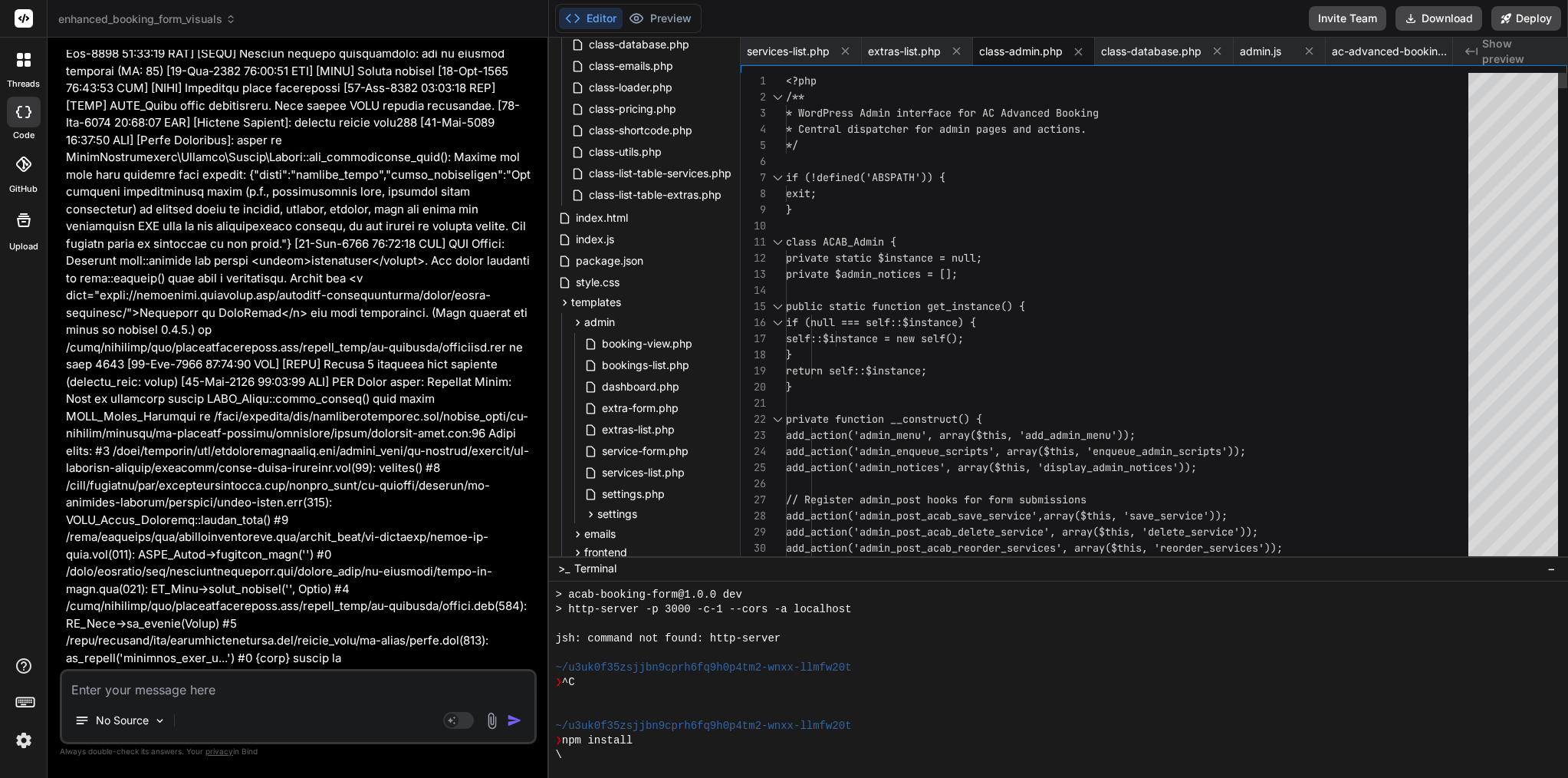
click at [908, 223] on div at bounding box center [1132, 226] width 692 height 16
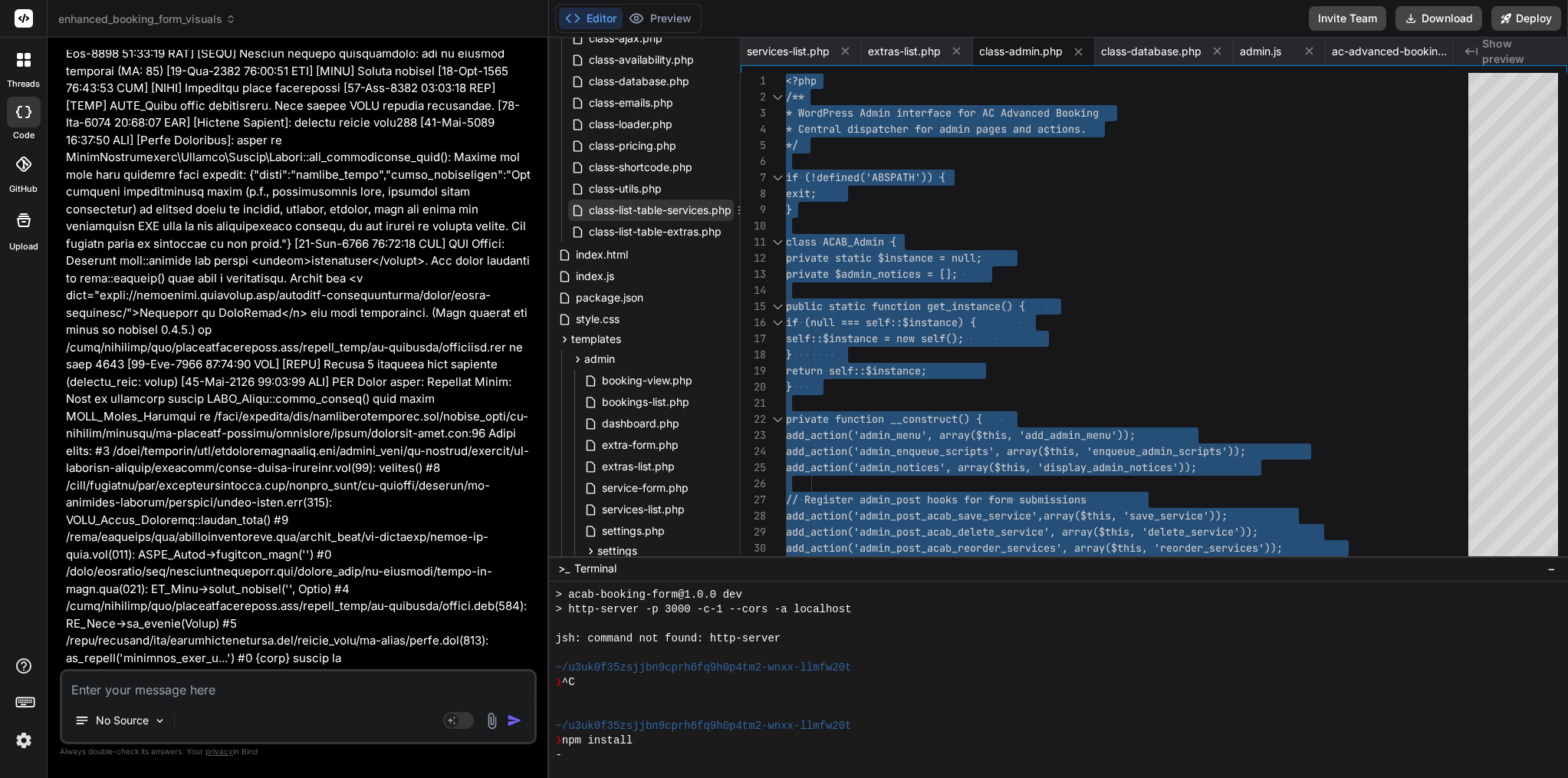
scroll to position [306, 0]
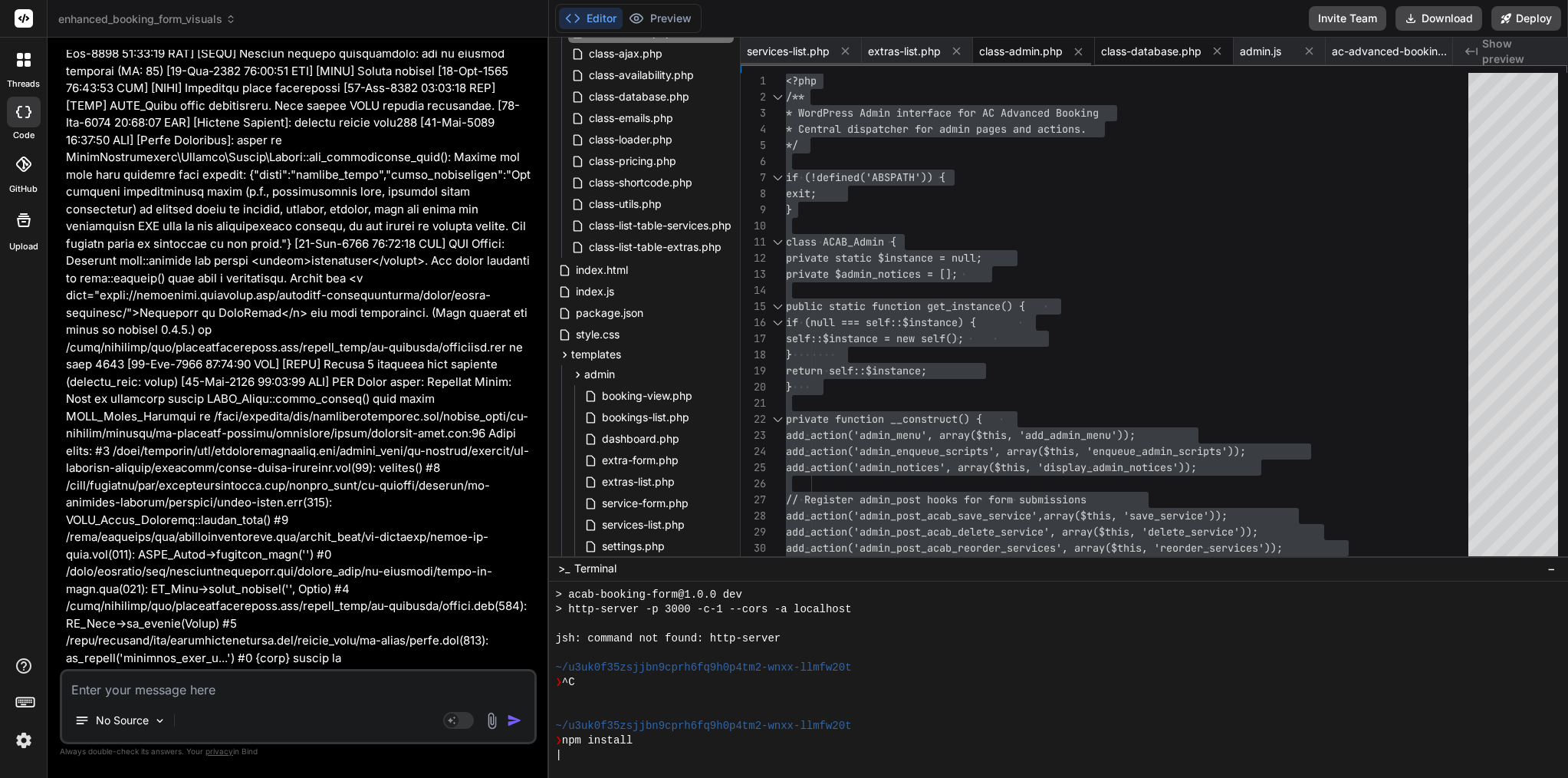
click at [1159, 50] on span "class-database.php" at bounding box center [1152, 51] width 101 height 16
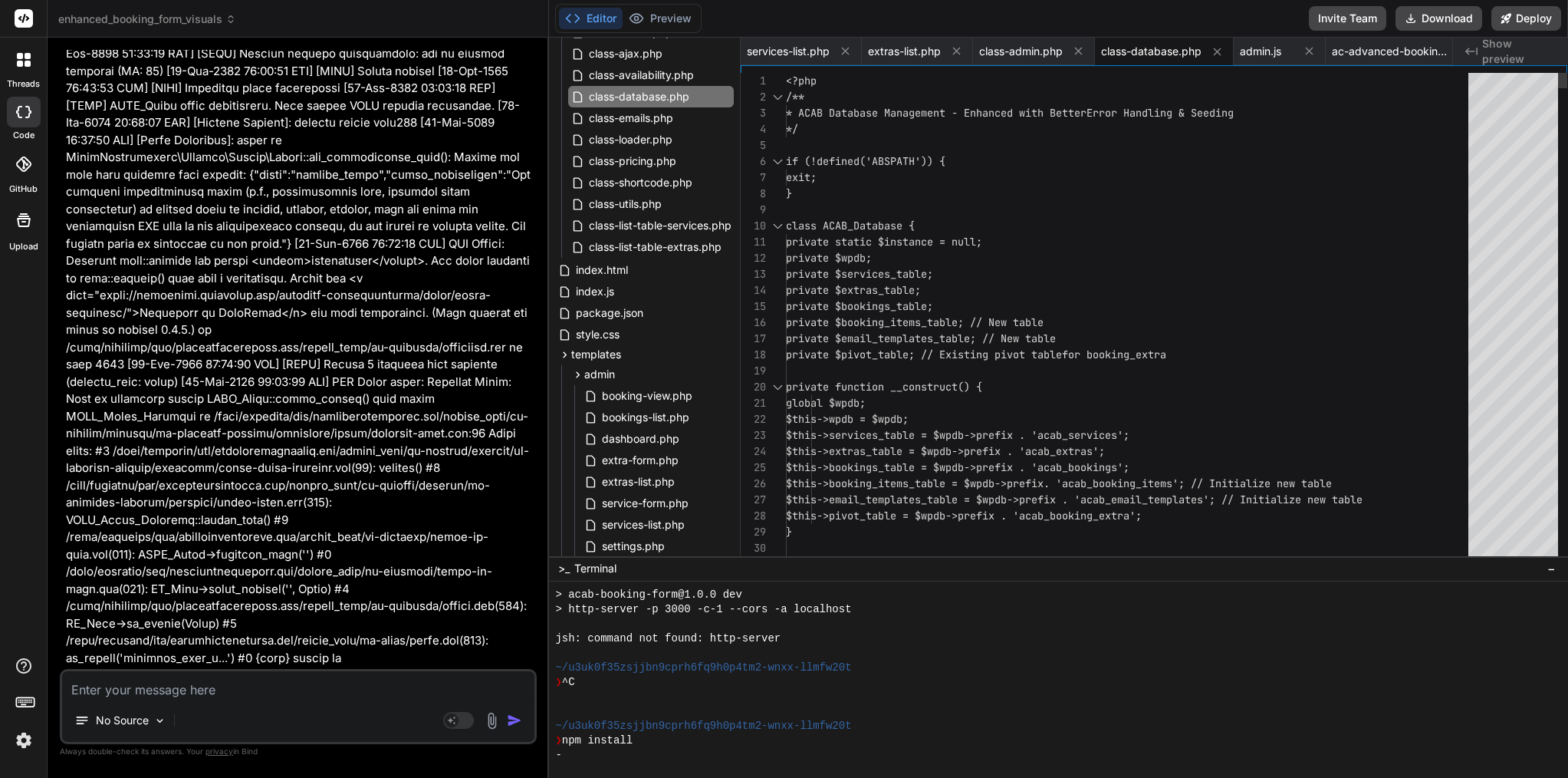
click at [910, 286] on span "private $extras_table;" at bounding box center [854, 290] width 135 height 14
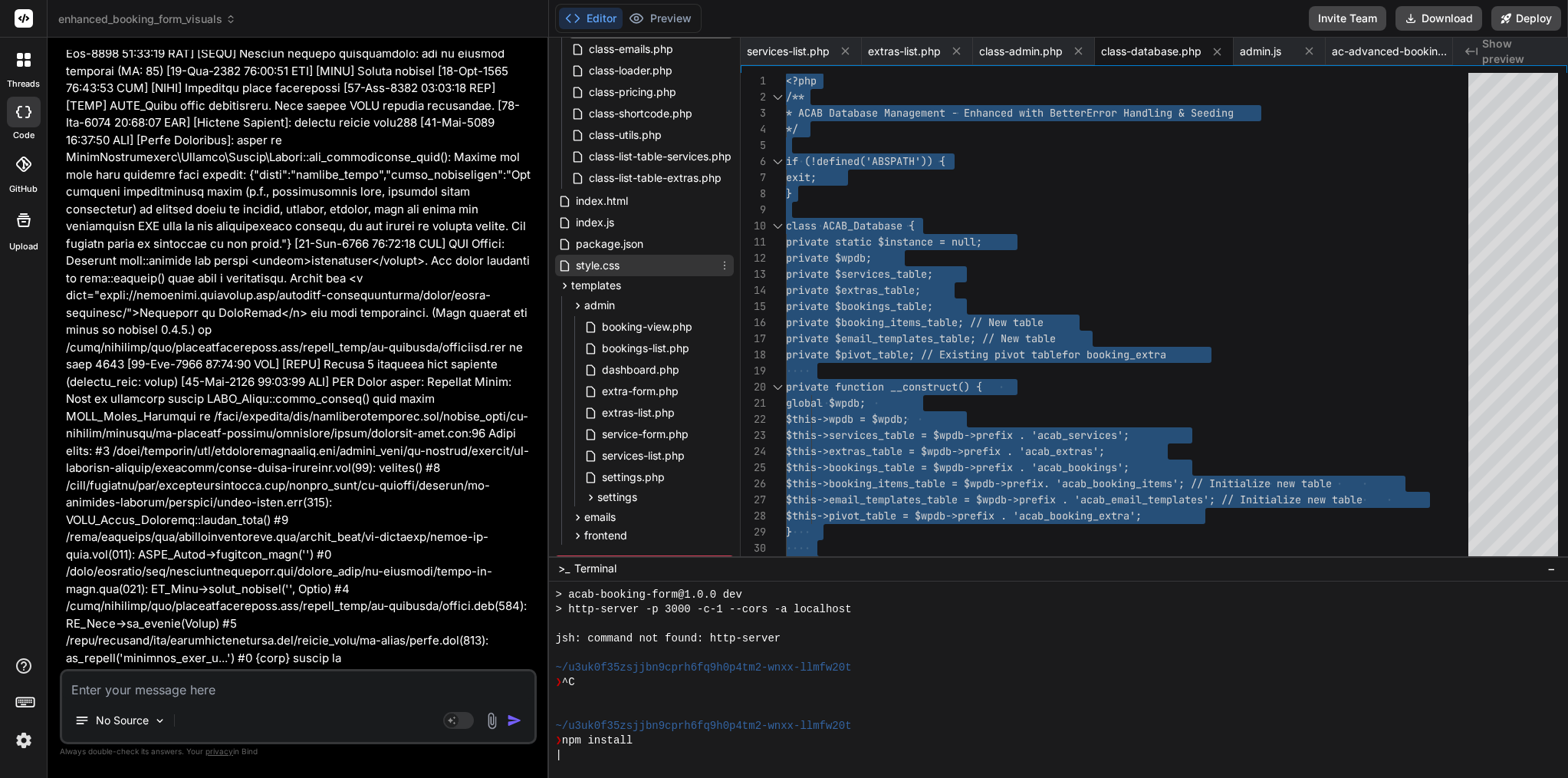
scroll to position [377, 0]
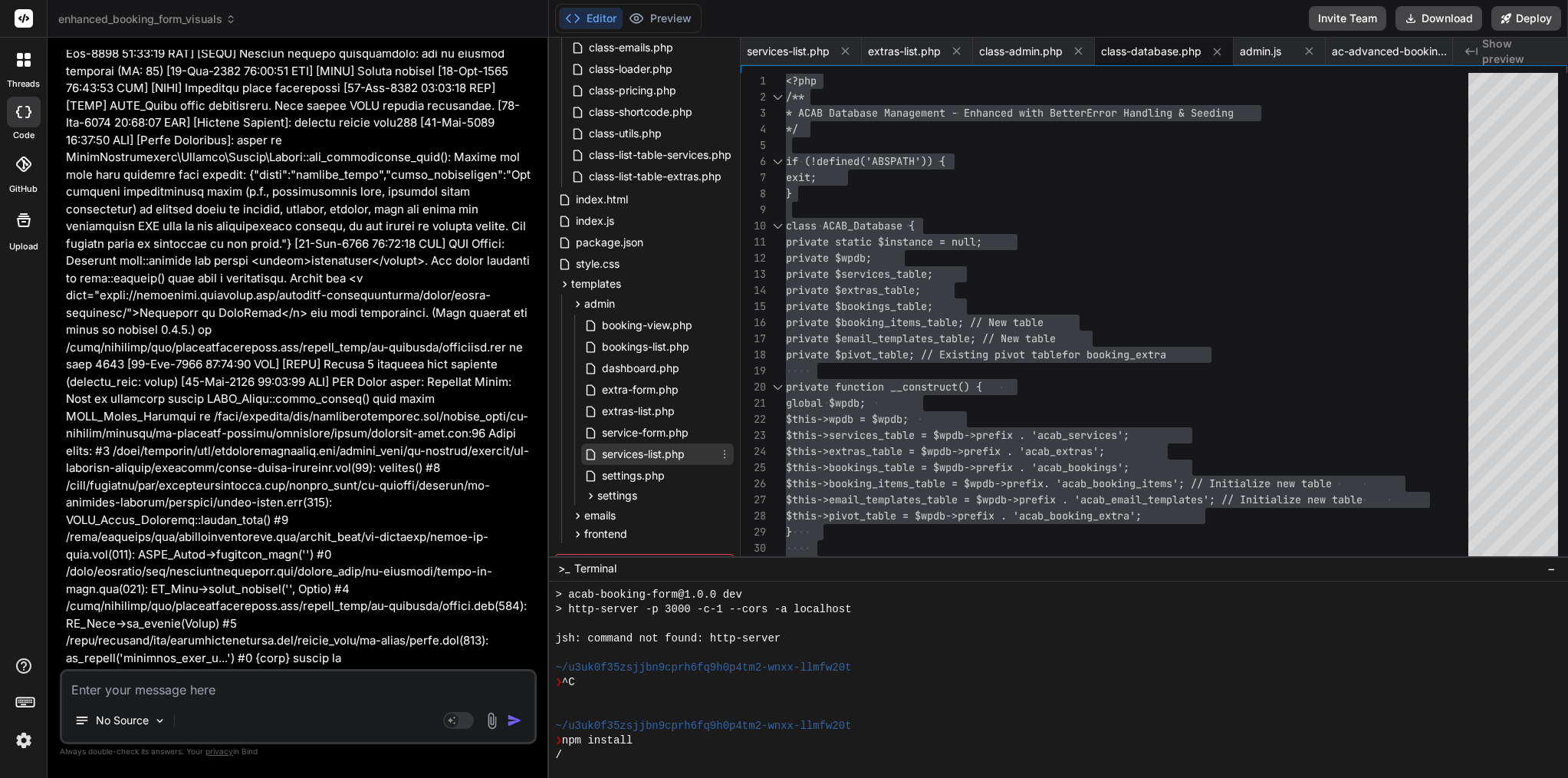
click at [658, 459] on span "services-list.php" at bounding box center [643, 454] width 86 height 19
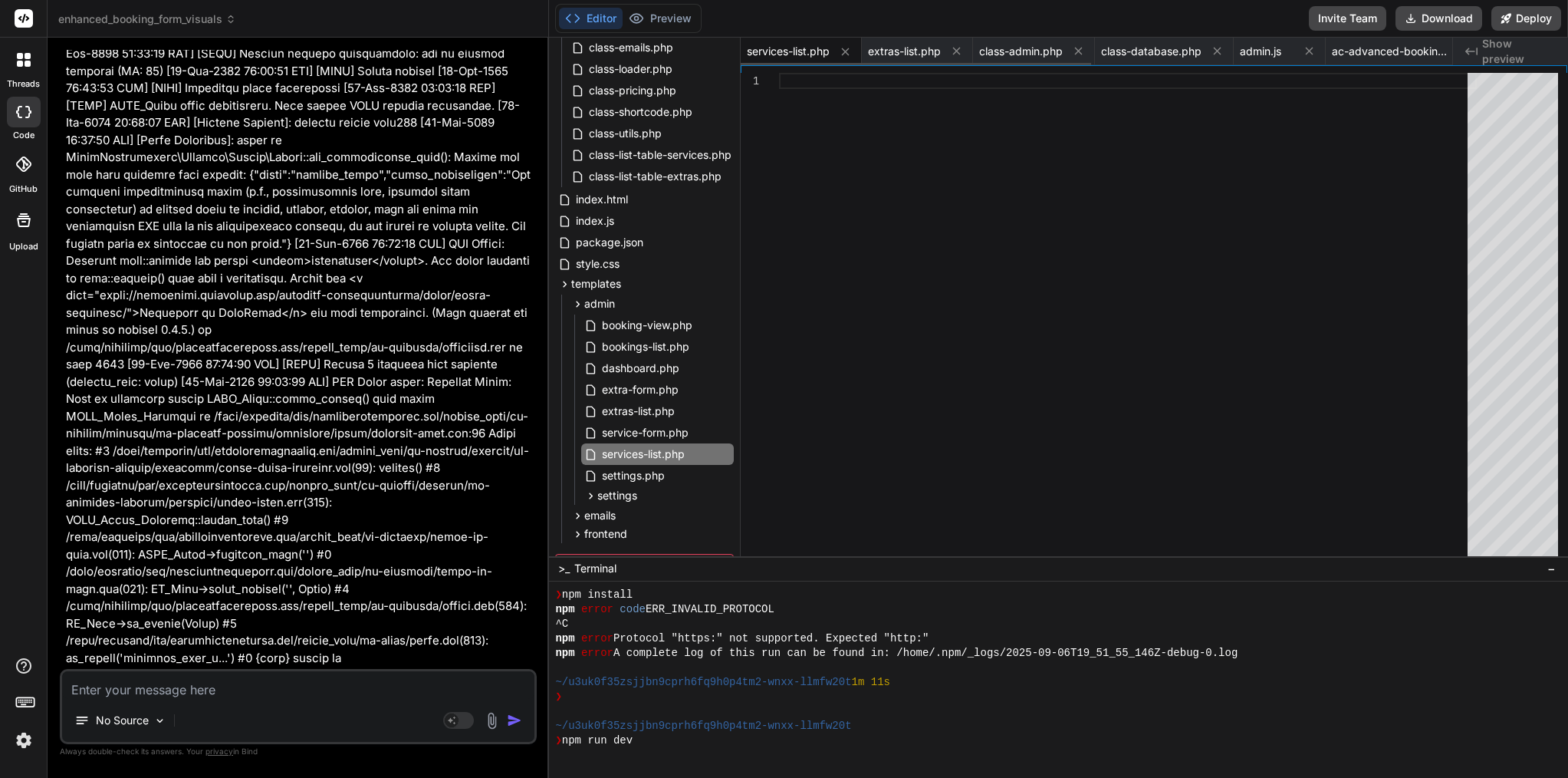
click at [797, 52] on span "services-list.php" at bounding box center [788, 51] width 83 height 16
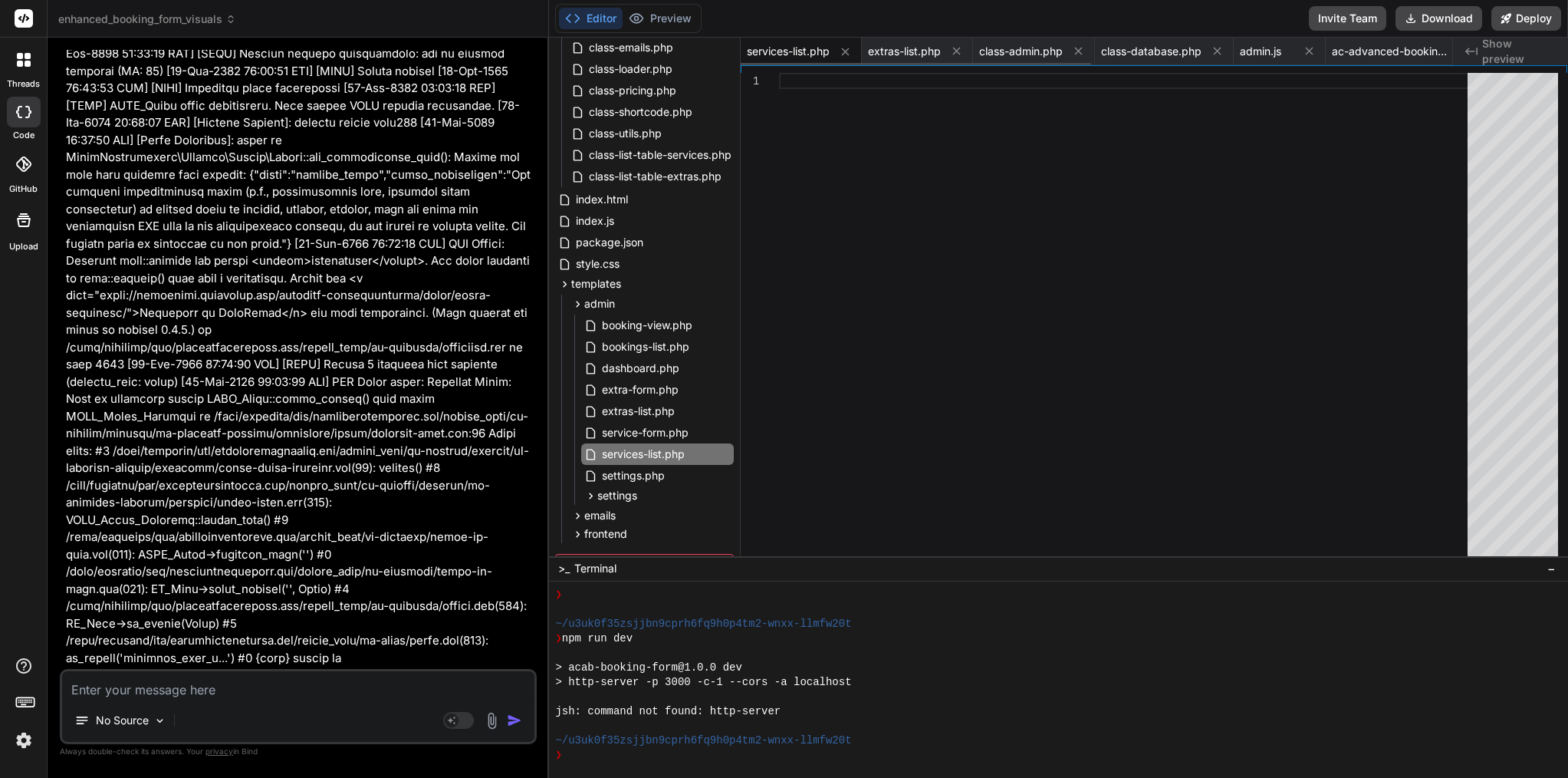
scroll to position [3937, 0]
click at [803, 86] on div at bounding box center [1128, 81] width 697 height 16
click at [787, 44] on span "services-list.php" at bounding box center [788, 51] width 83 height 16
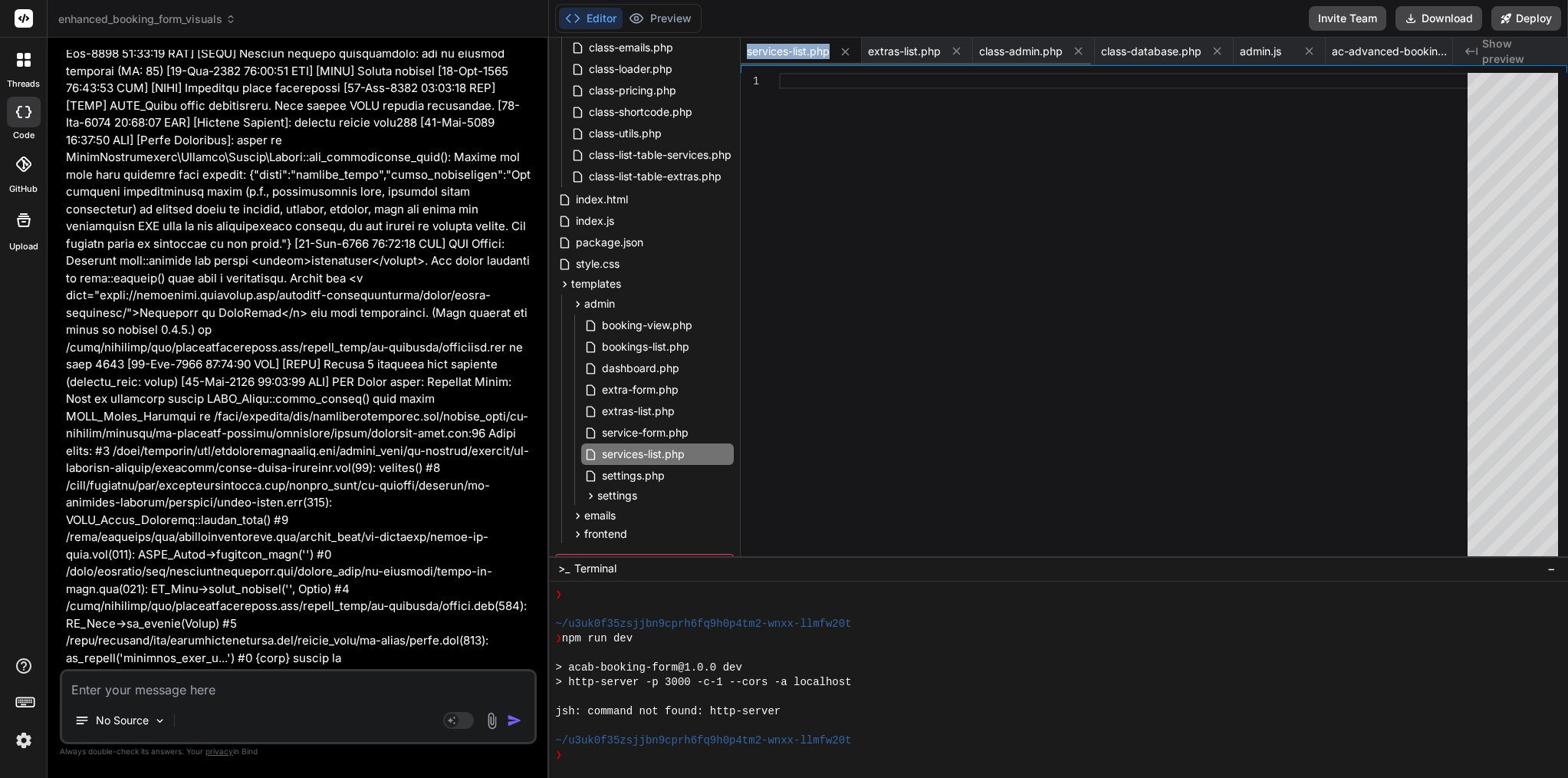
click at [787, 44] on span "services-list.php" at bounding box center [788, 51] width 83 height 16
copy div "services-list.php"
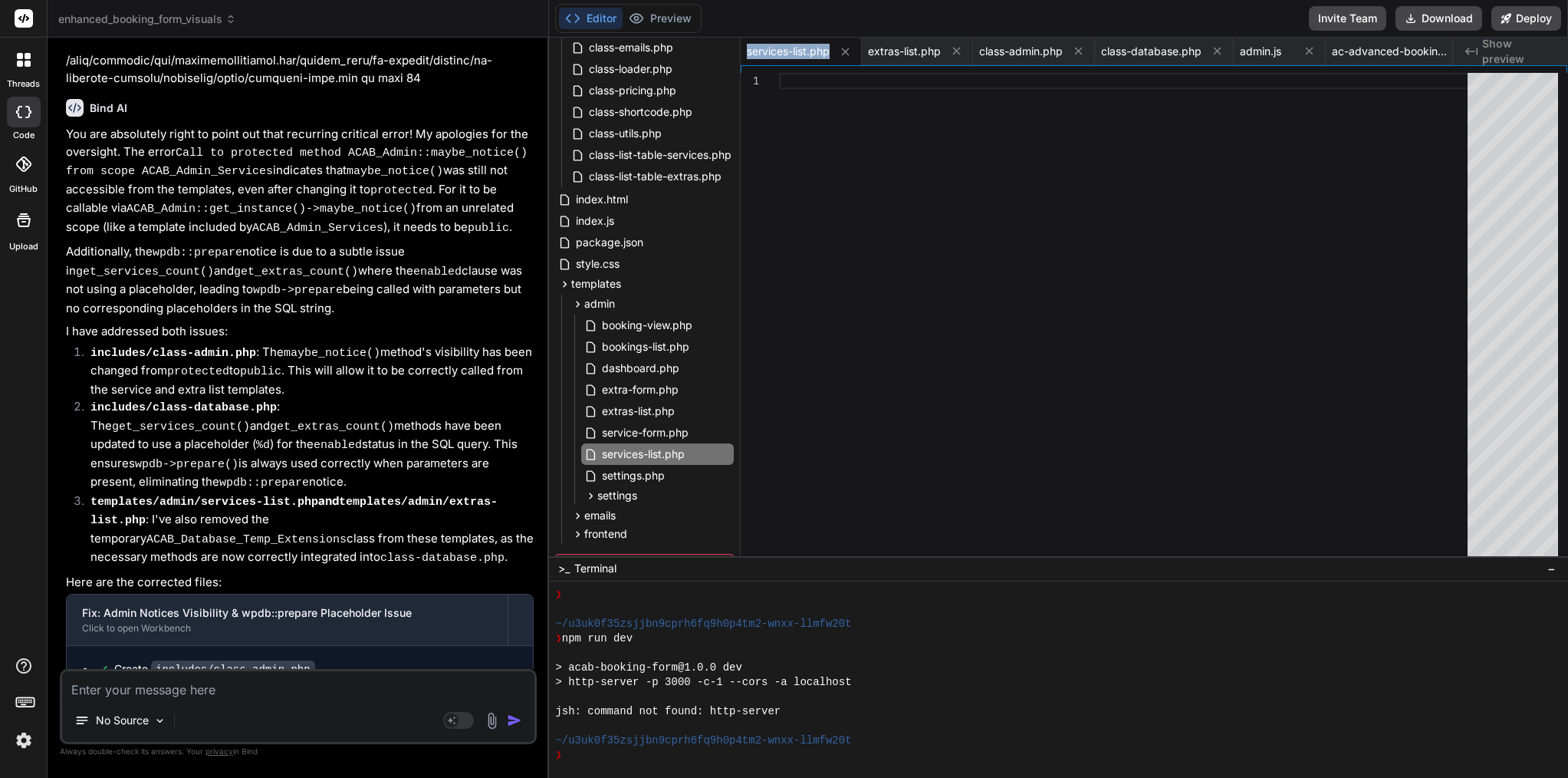
scroll to position [79576, 0]
click at [251, 680] on textarea at bounding box center [299, 685] width 473 height 28
paste textarea "services-list.php"
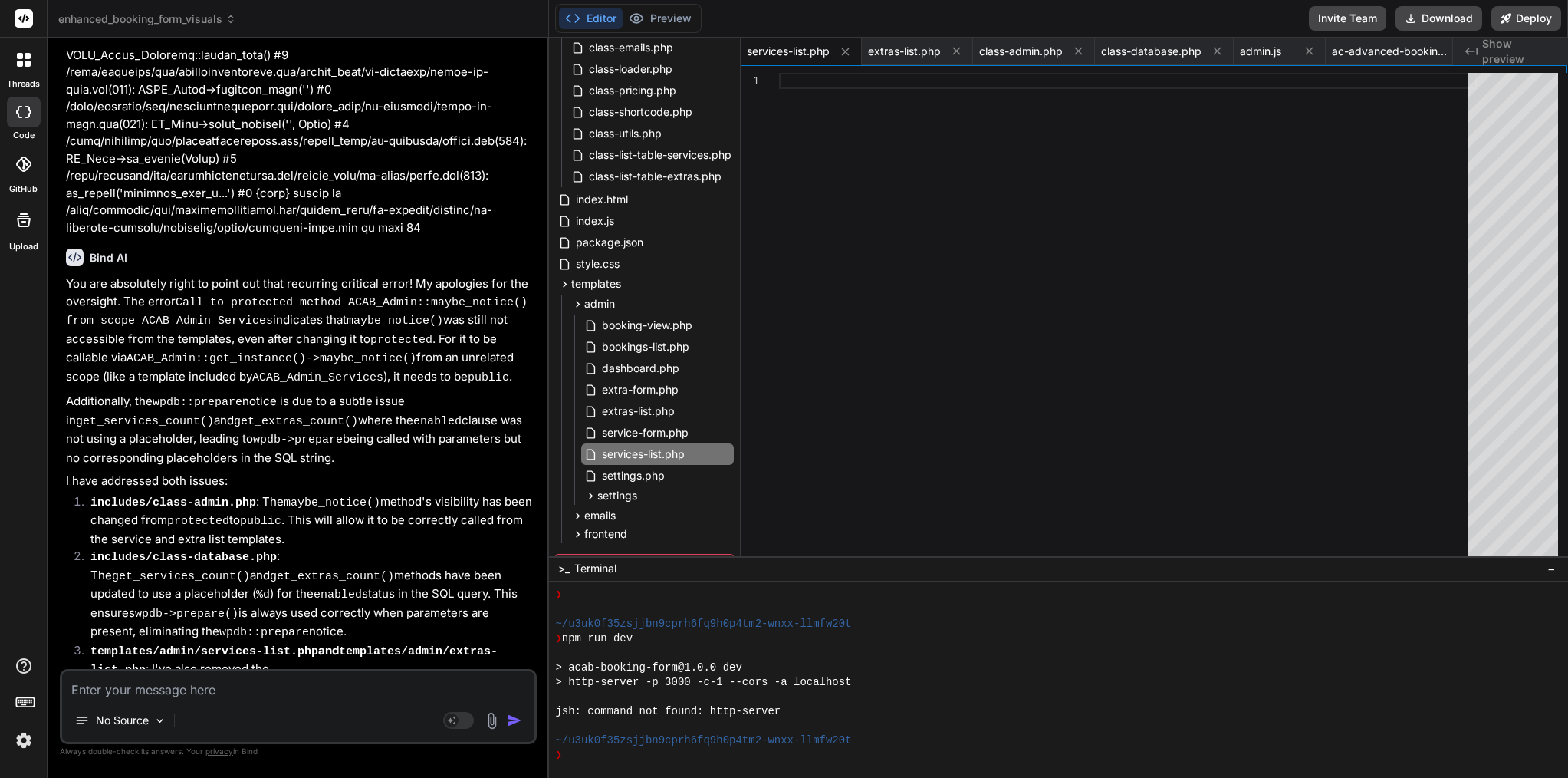
scroll to position [79405, 0]
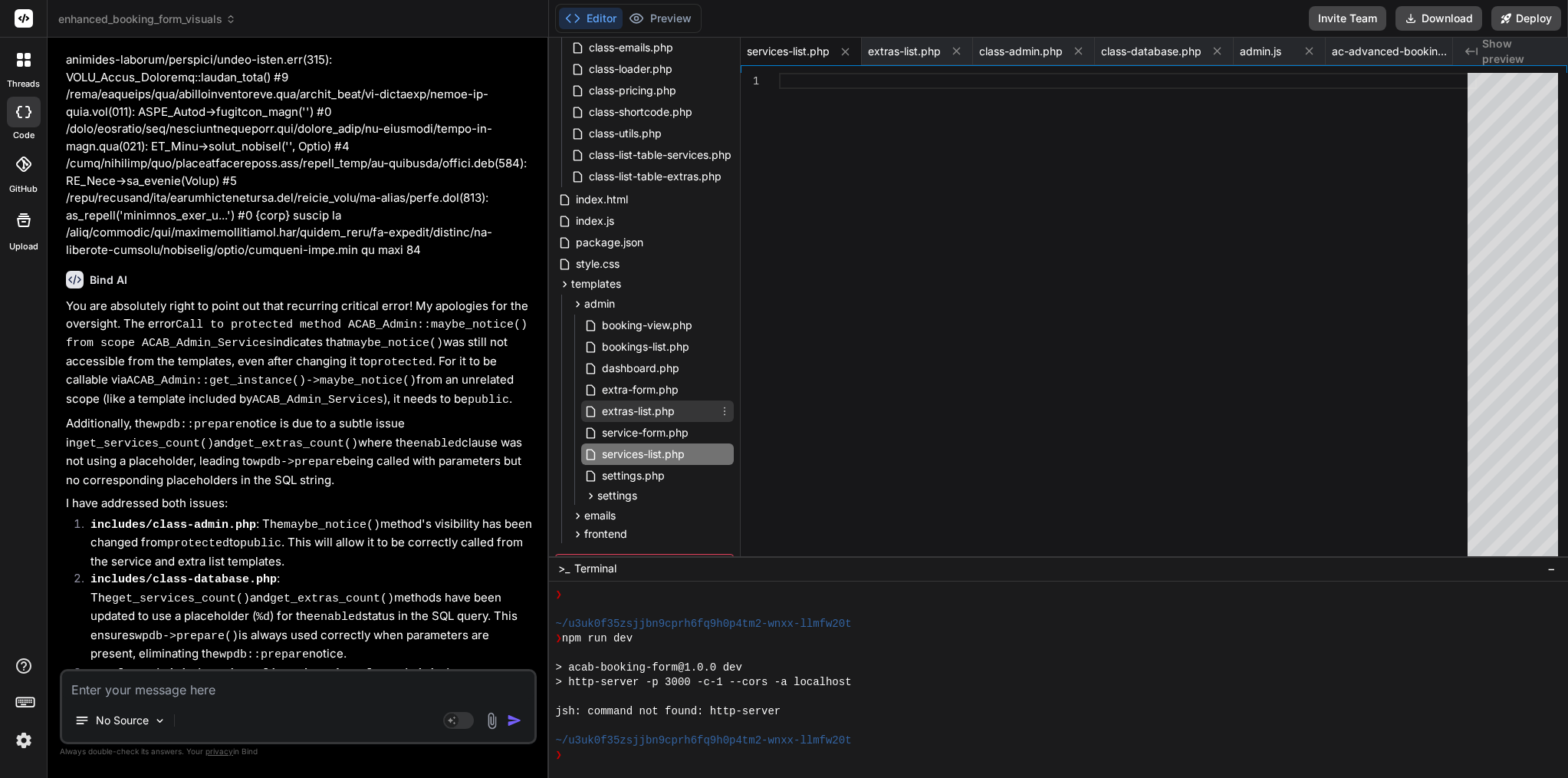
click at [636, 409] on span "extras-list.php" at bounding box center [638, 411] width 76 height 19
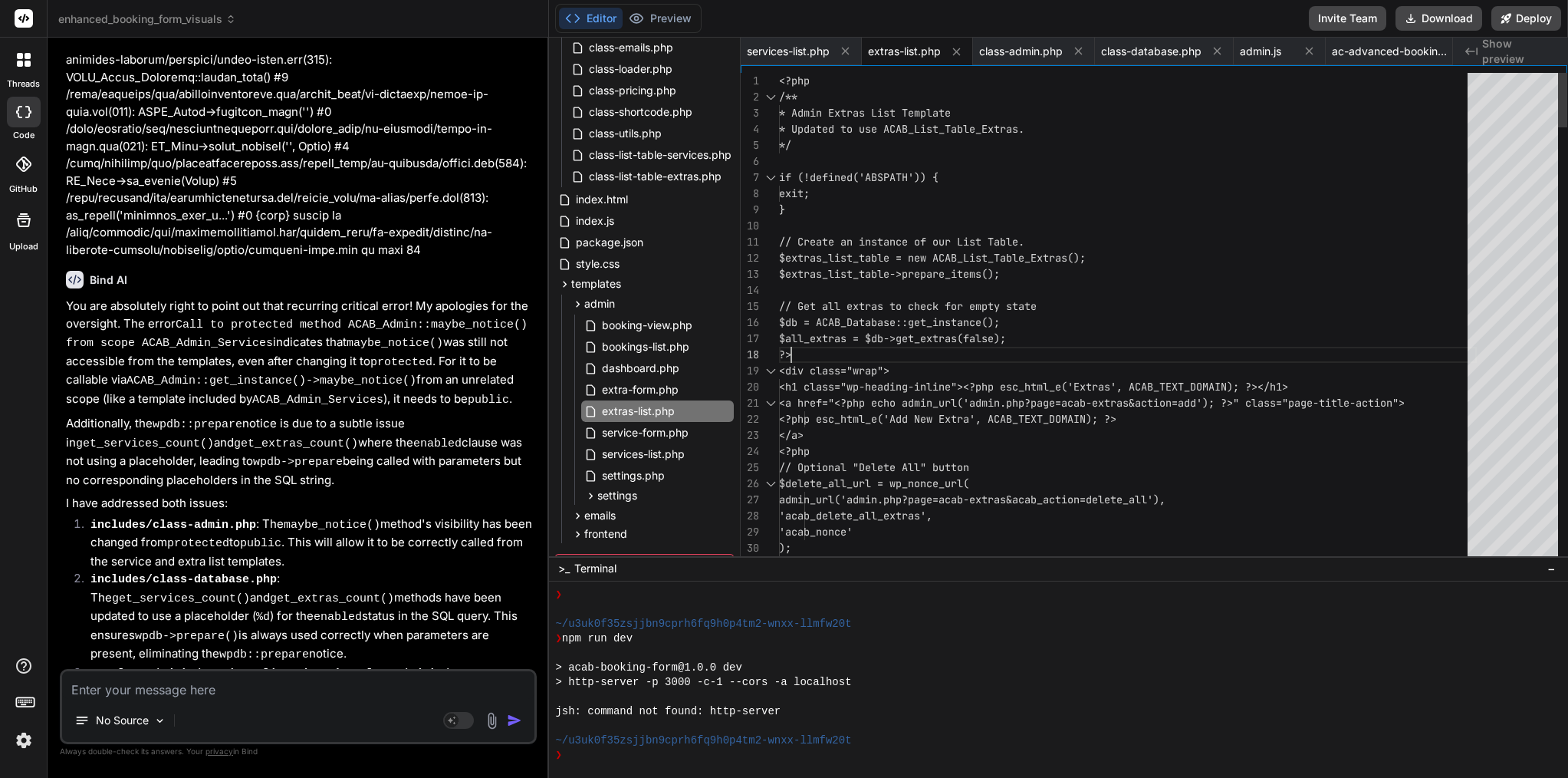
click at [889, 340] on span "$all_extras = $db->get_extras(false);" at bounding box center [892, 339] width 227 height 14
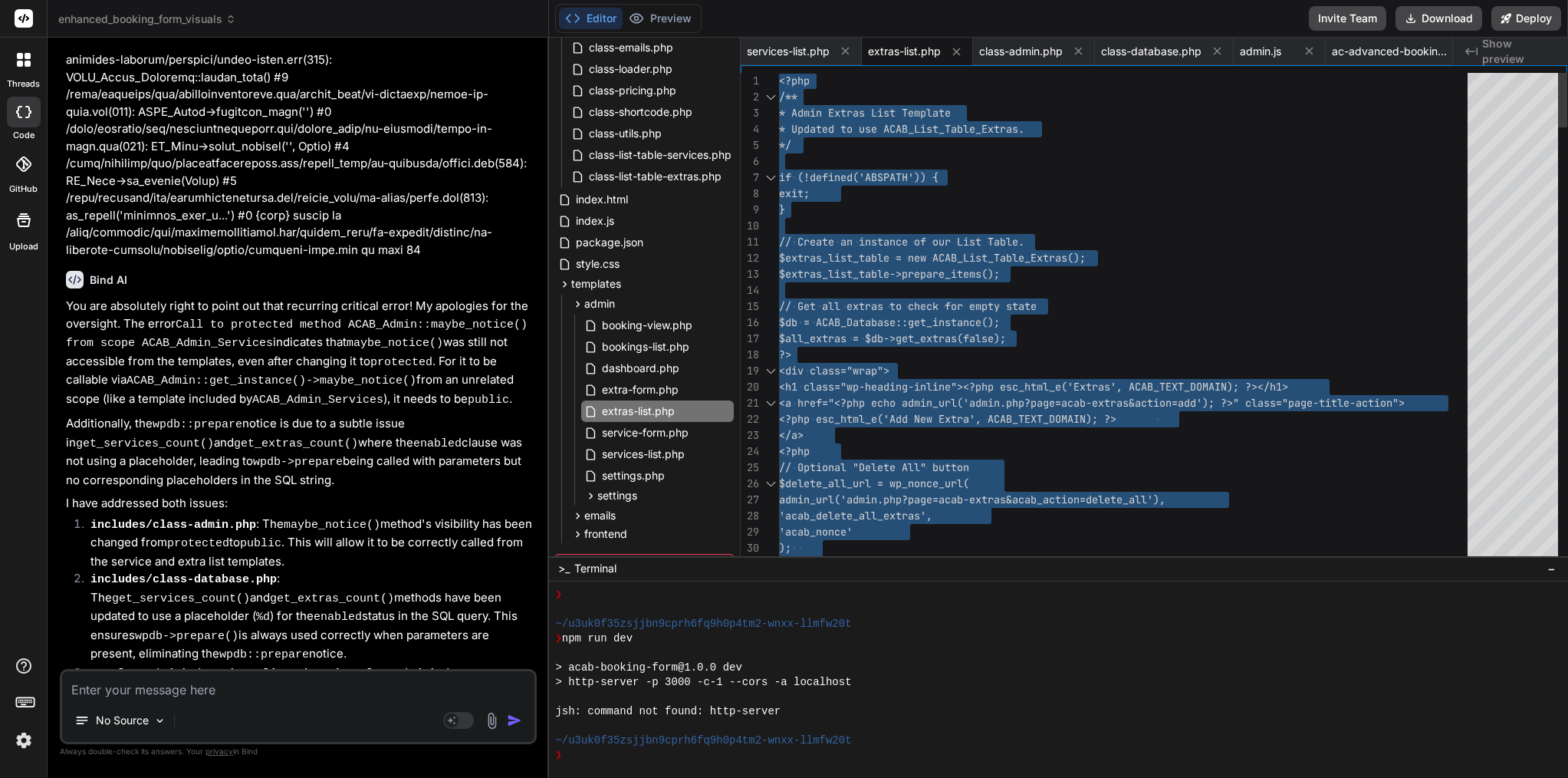
click at [889, 340] on span "$all_extras = $db->get_extras(false);" at bounding box center [892, 339] width 227 height 14
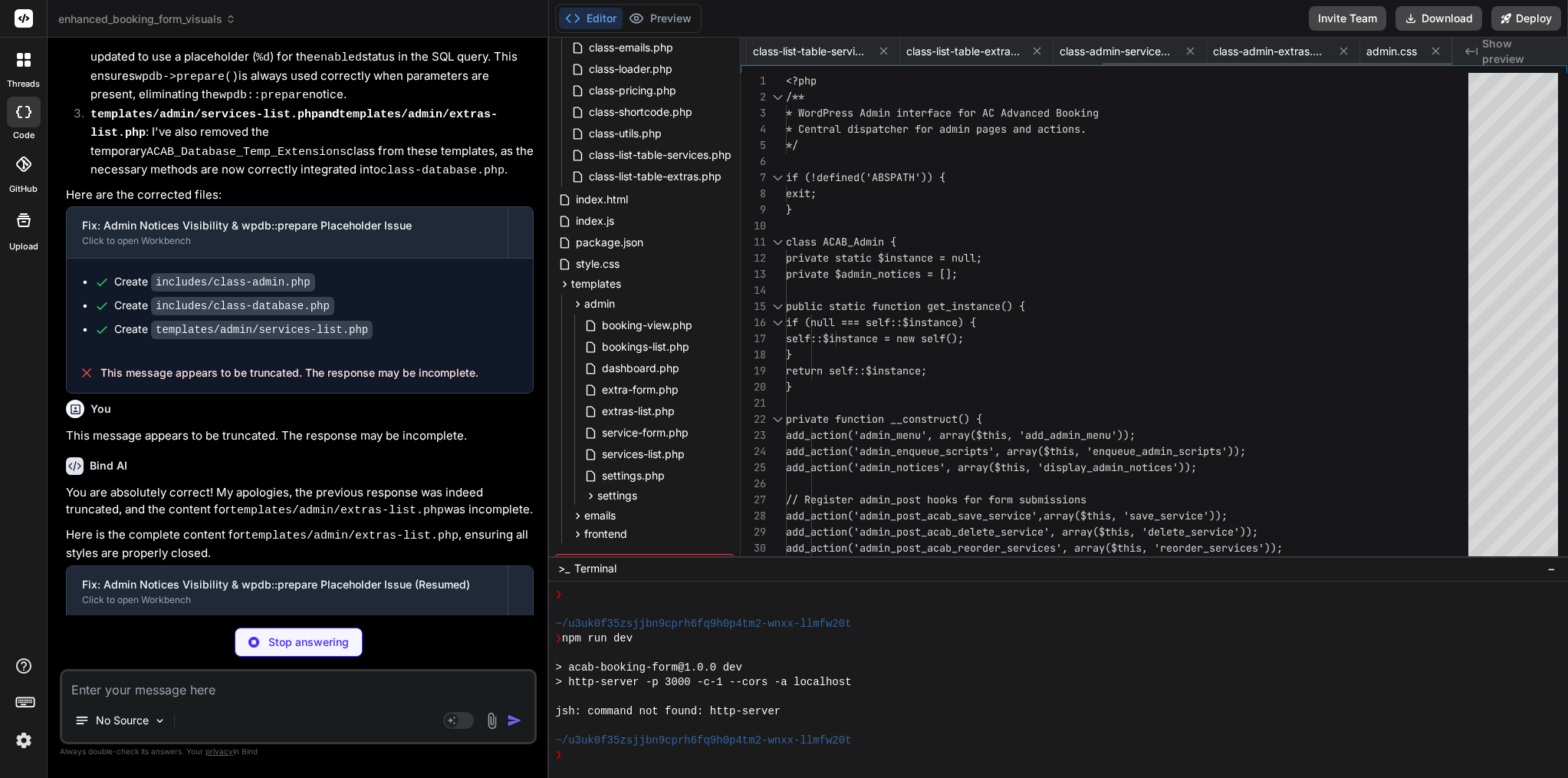
scroll to position [0, 735]
click at [1347, 49] on icon at bounding box center [1343, 50] width 13 height 13
click at [1384, 49] on icon at bounding box center [1381, 50] width 13 height 13
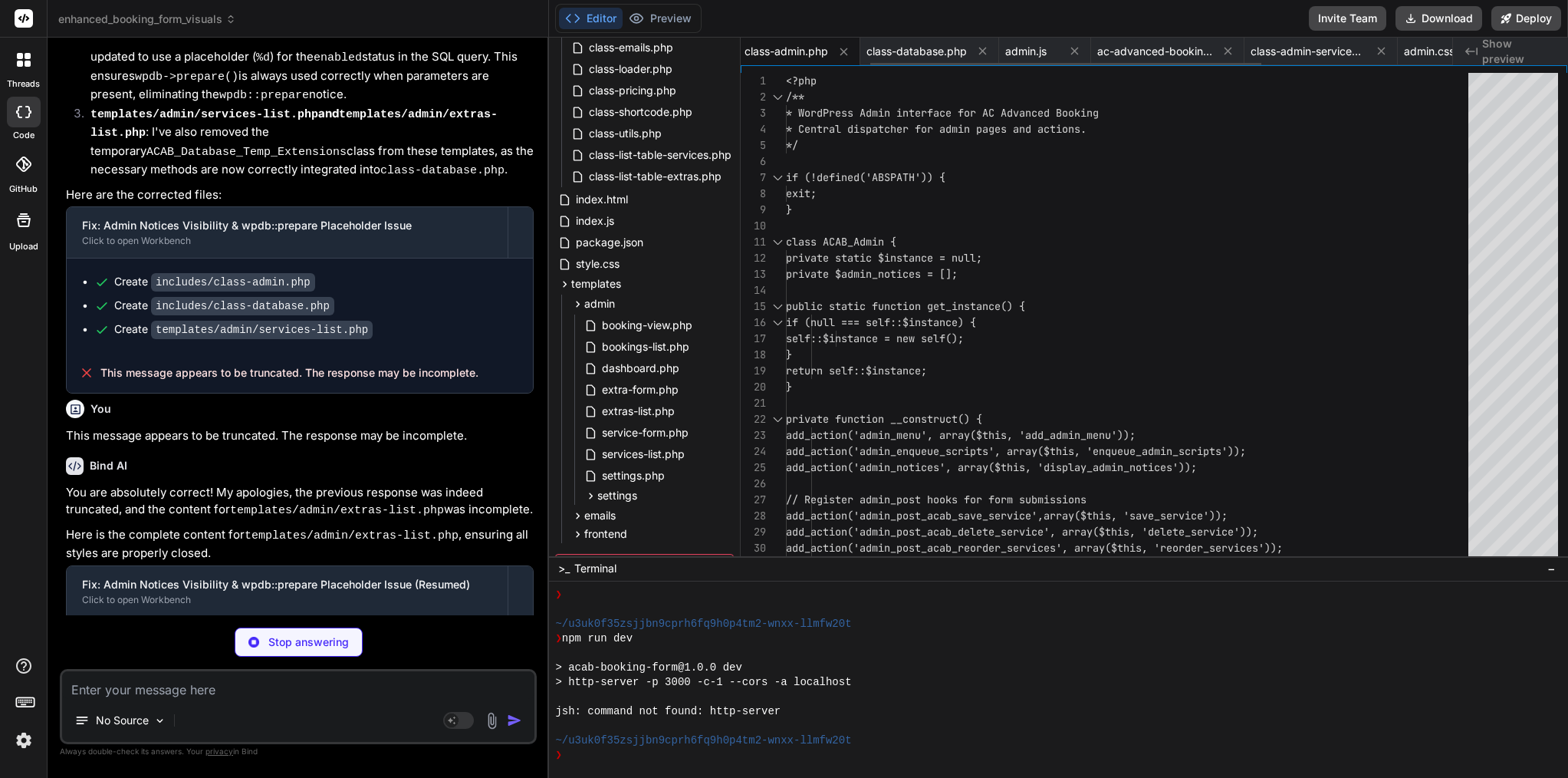
click at [1384, 49] on icon at bounding box center [1381, 50] width 13 height 13
click at [1436, 50] on icon at bounding box center [1436, 51] width 8 height 8
click at [1435, 53] on icon at bounding box center [1435, 50] width 13 height 13
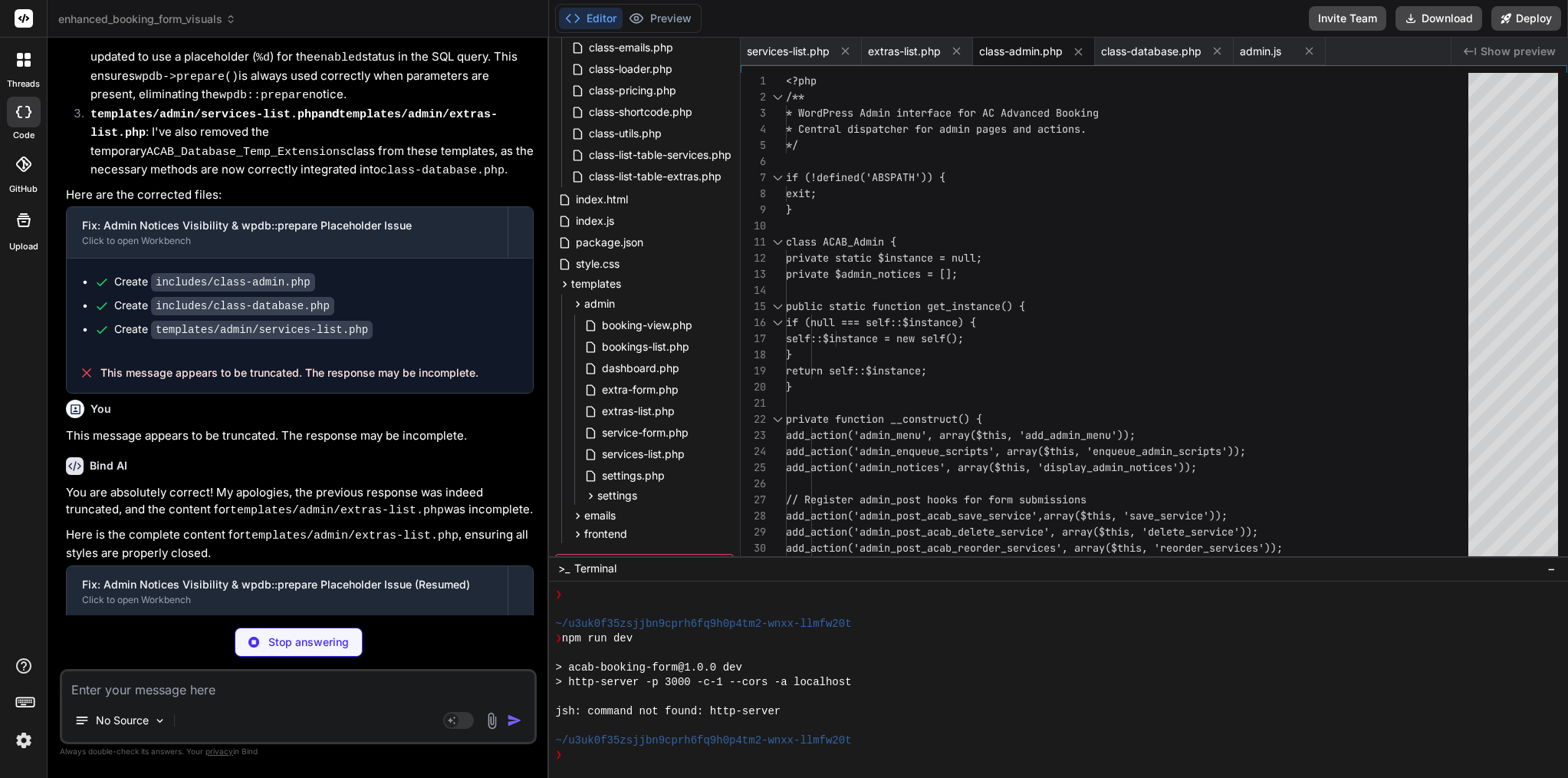
scroll to position [0, 0]
click at [1316, 52] on icon at bounding box center [1309, 50] width 13 height 13
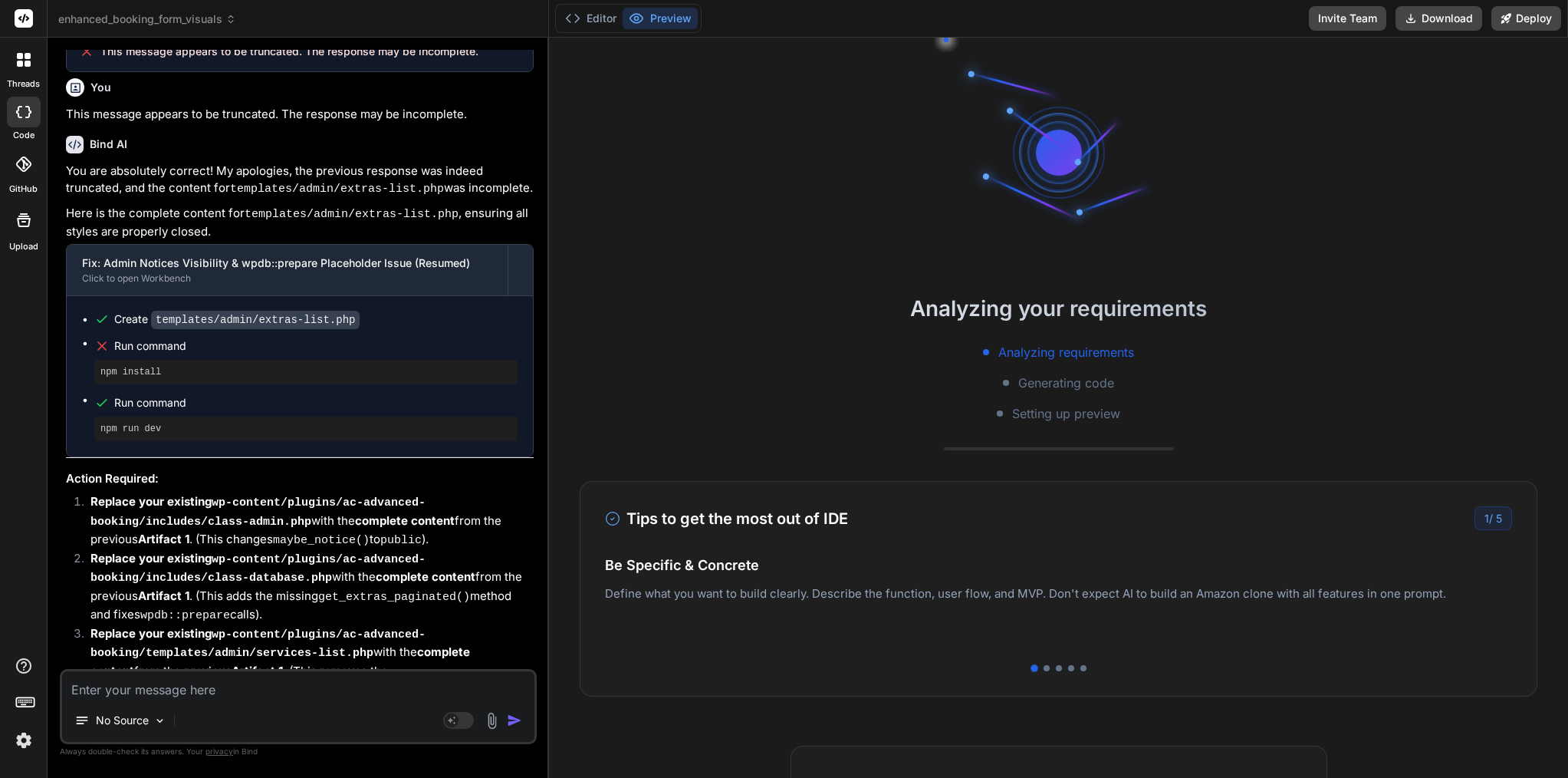
scroll to position [80286, 0]
click at [595, 19] on button "Editor" at bounding box center [591, 19] width 63 height 22
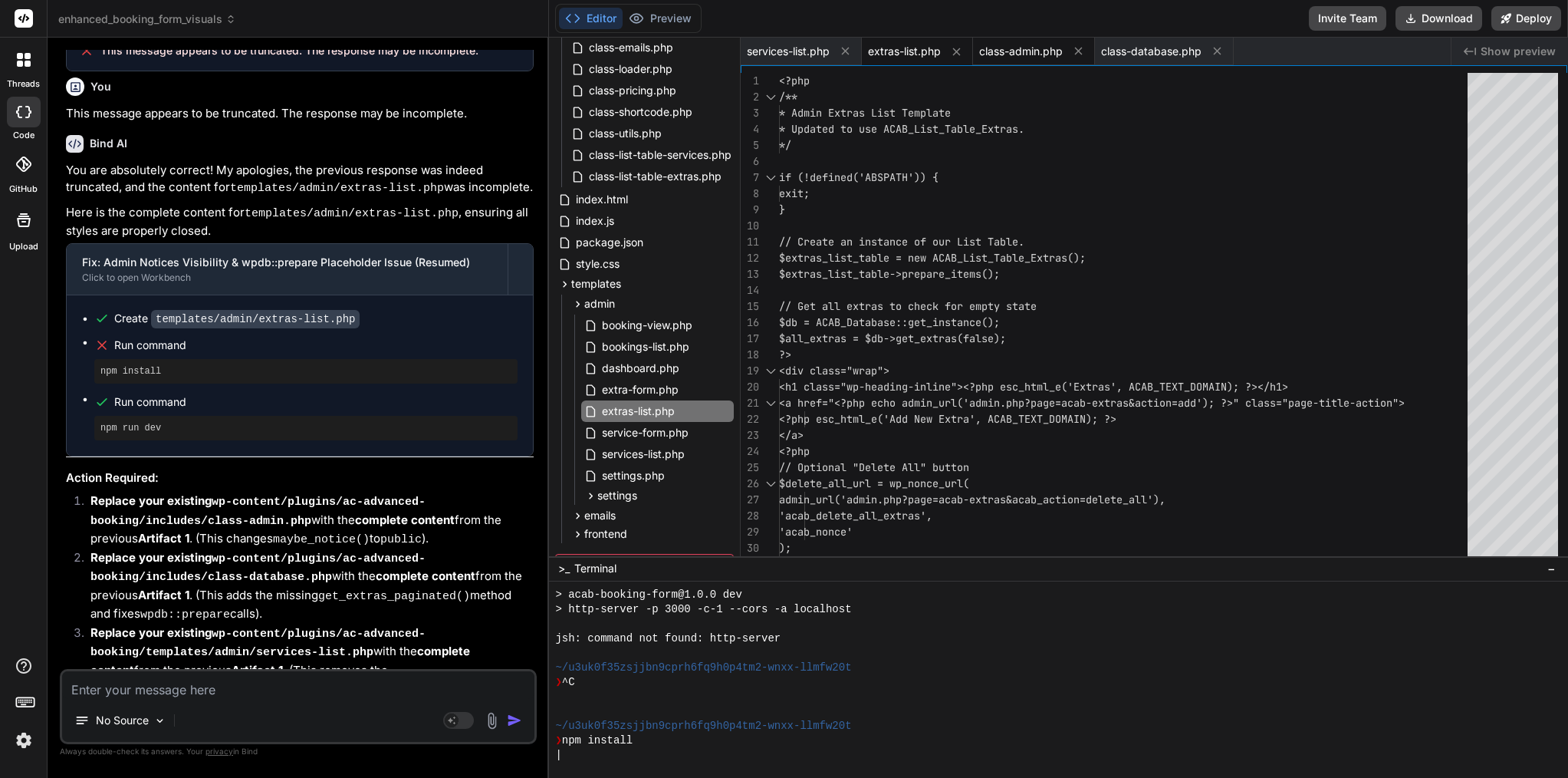
click at [1031, 47] on span "class-admin.php" at bounding box center [1021, 51] width 84 height 16
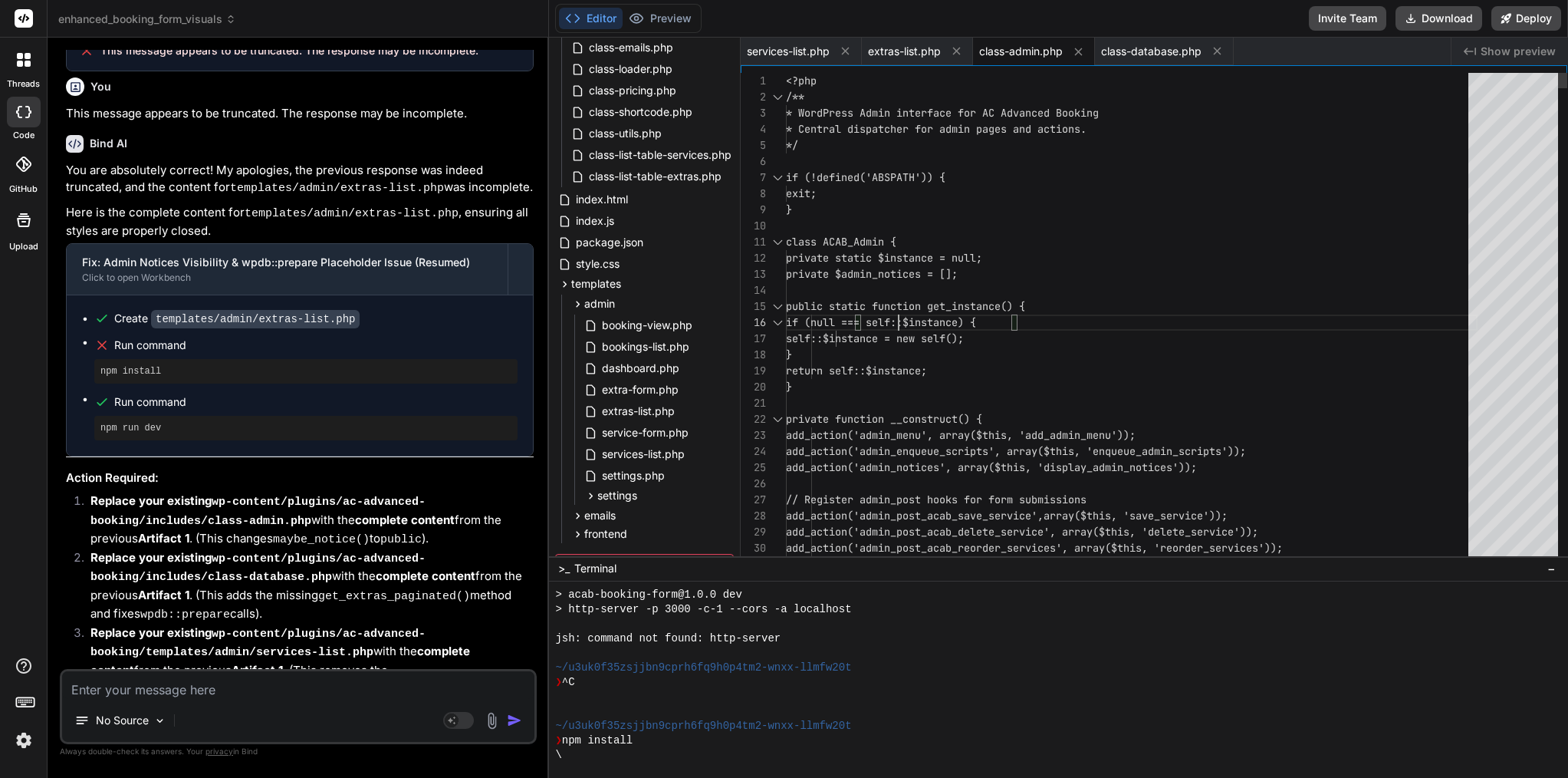
click at [898, 307] on span "public static function get_instance() {" at bounding box center [906, 306] width 239 height 14
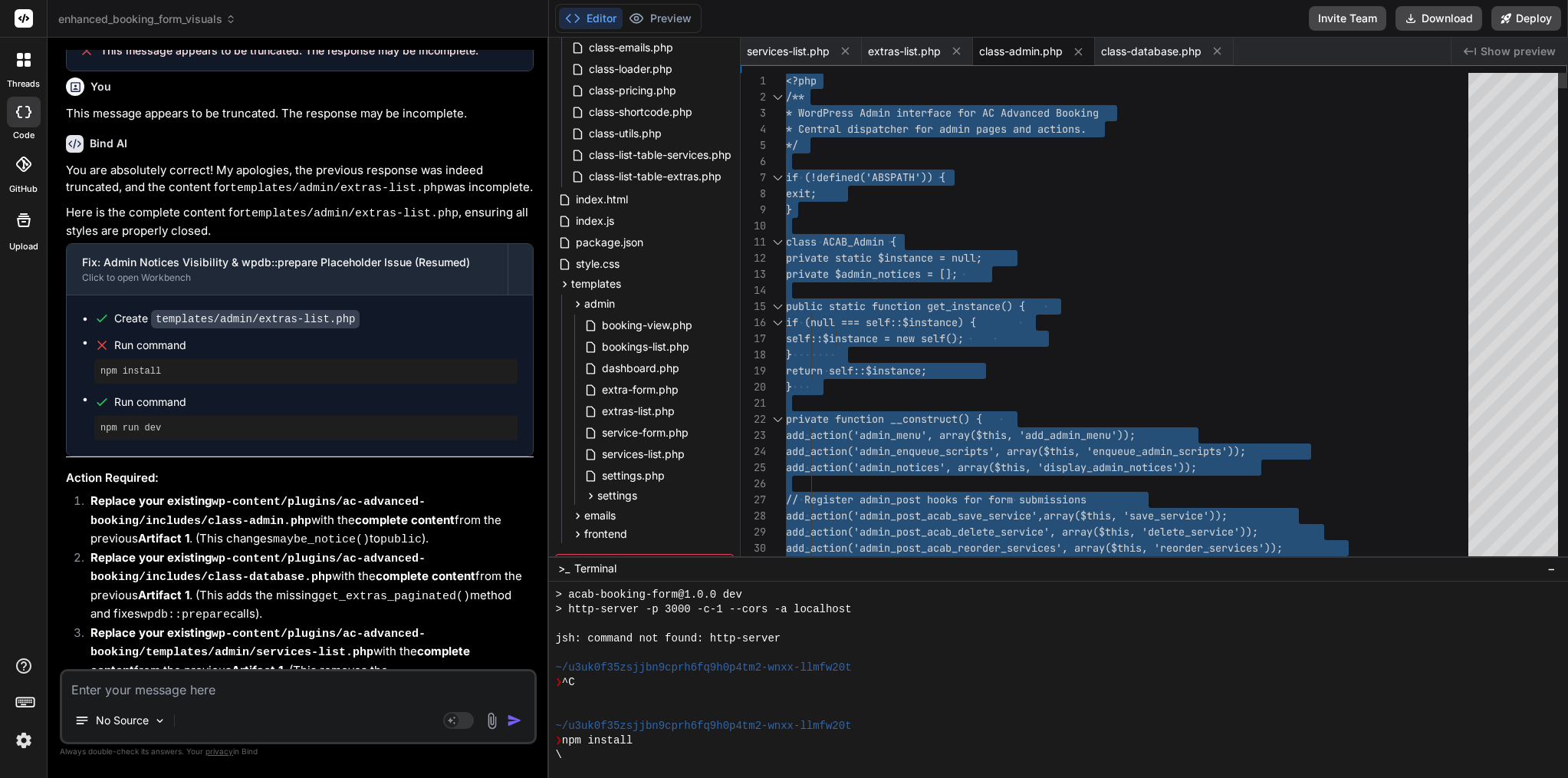
click at [898, 307] on span "public static function get_instance() {" at bounding box center [906, 306] width 239 height 14
click at [1172, 47] on span "class-database.php" at bounding box center [1152, 51] width 101 height 16
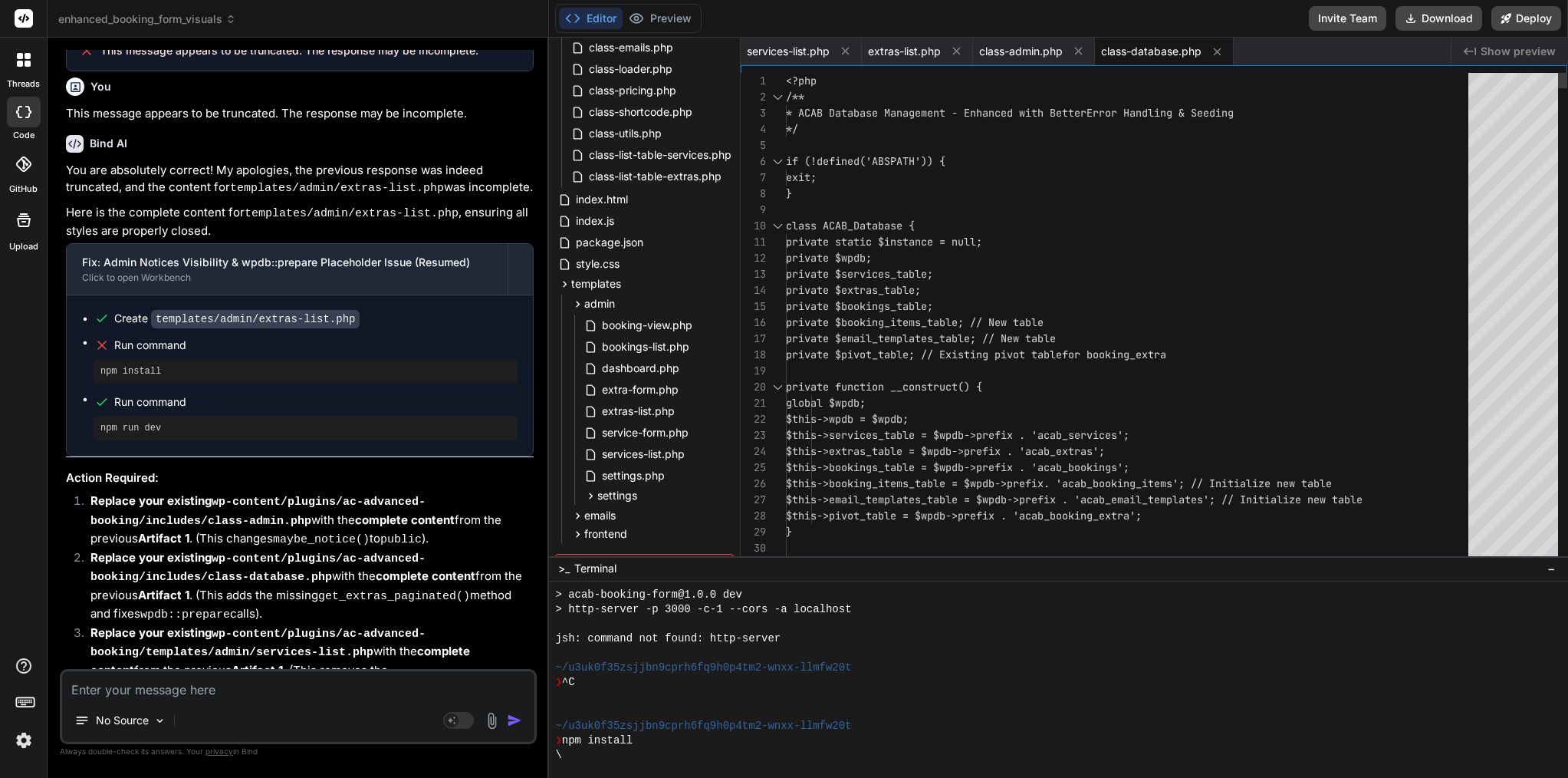
click at [885, 233] on span "class ACAB_Database {" at bounding box center [851, 226] width 129 height 16
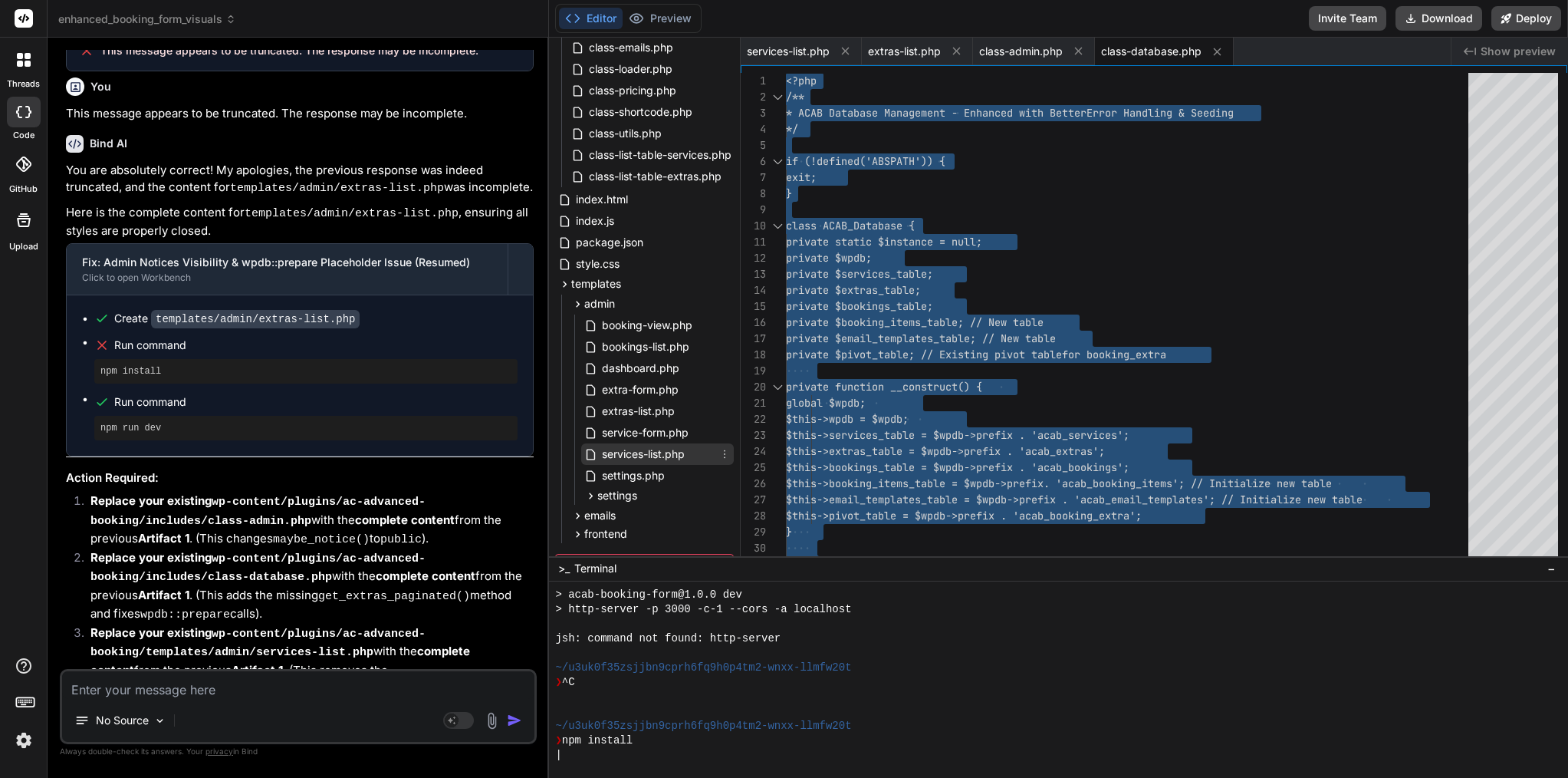
click at [643, 452] on span "services-list.php" at bounding box center [643, 454] width 86 height 19
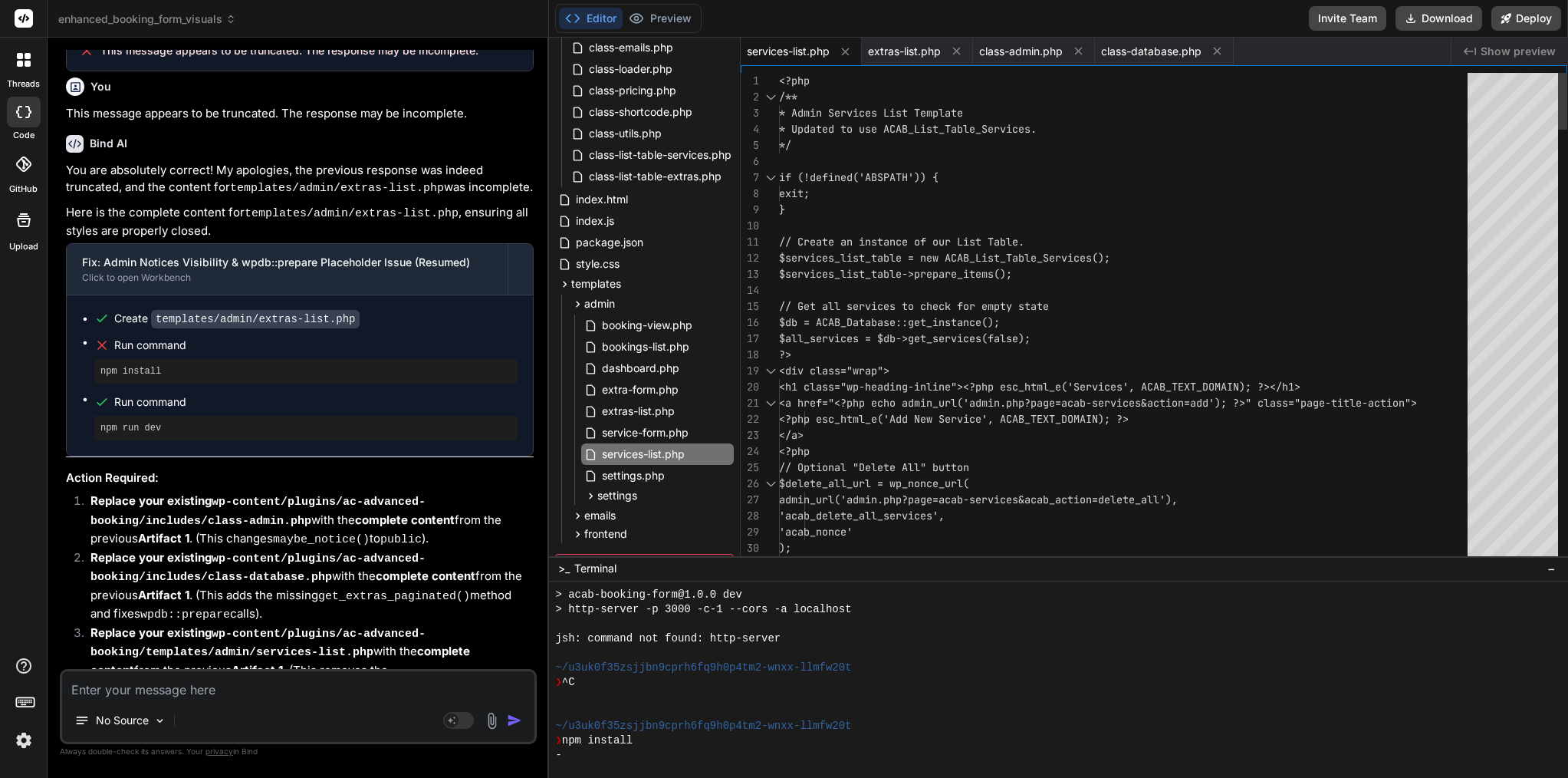
click at [882, 370] on span "<div class="wrap">" at bounding box center [835, 370] width 111 height 14
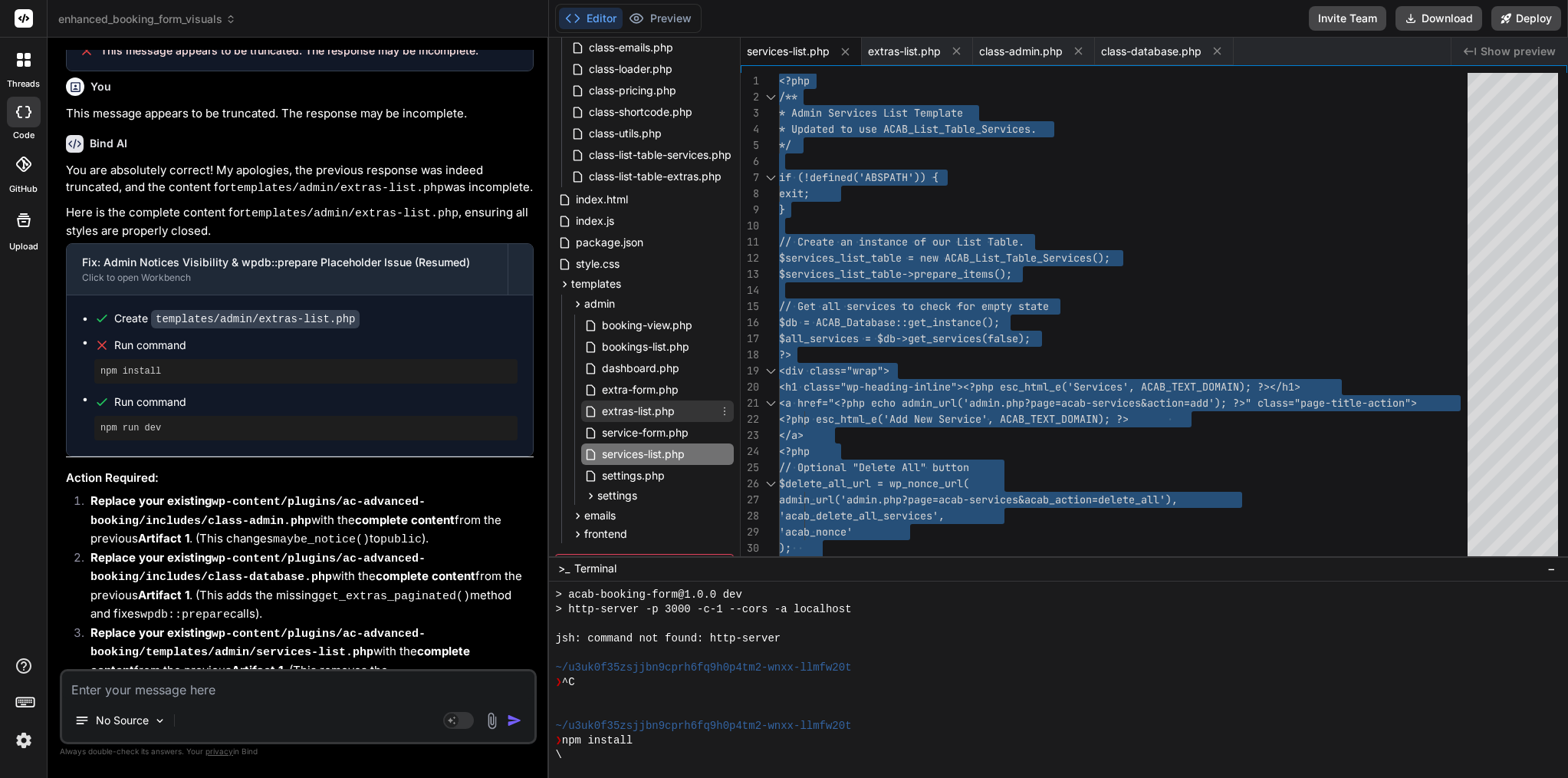
click at [655, 412] on span "extras-list.php" at bounding box center [638, 411] width 76 height 19
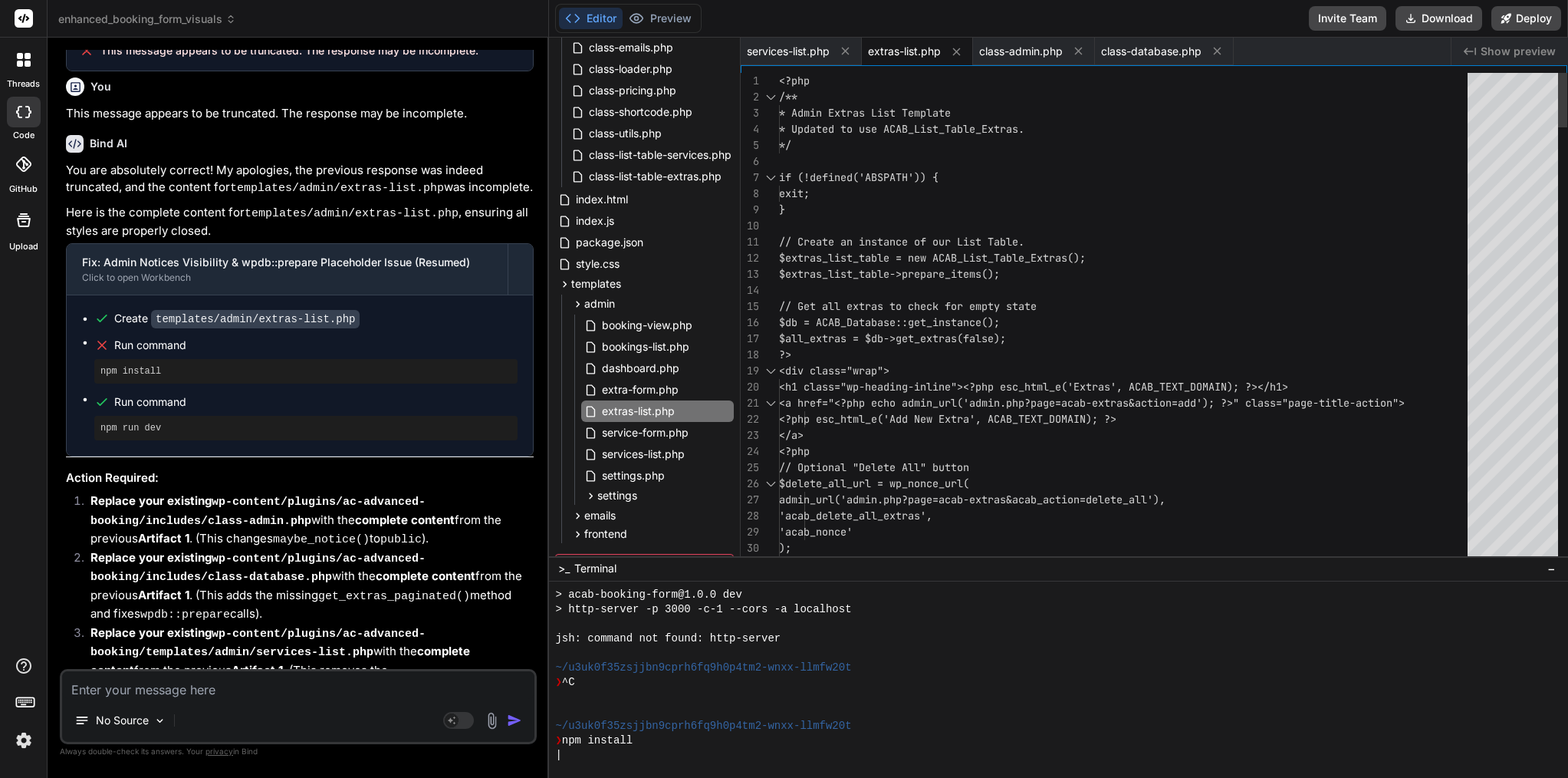
click at [981, 394] on span "<h1 class="wp-heading-inline"><?php esc_html_e ('Extras', ACAB_TEXT_DOMAIN); ?>…" at bounding box center [1034, 387] width 509 height 16
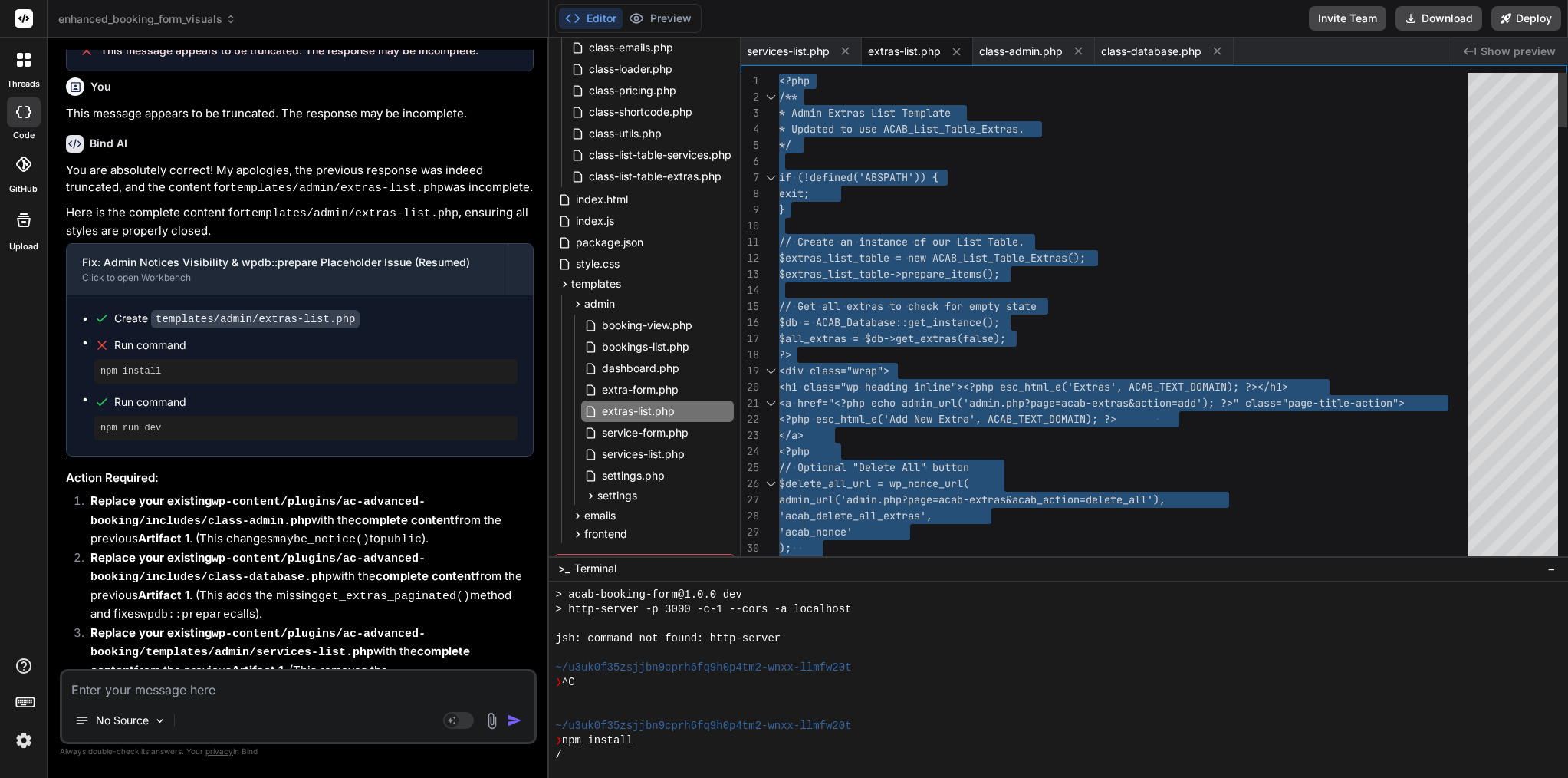
click at [981, 394] on span "<h1 class="wp-heading-inline"><?php esc_html_e ('Extras', ACAB_TEXT_DOMAIN); ?>…" at bounding box center [1034, 387] width 509 height 16
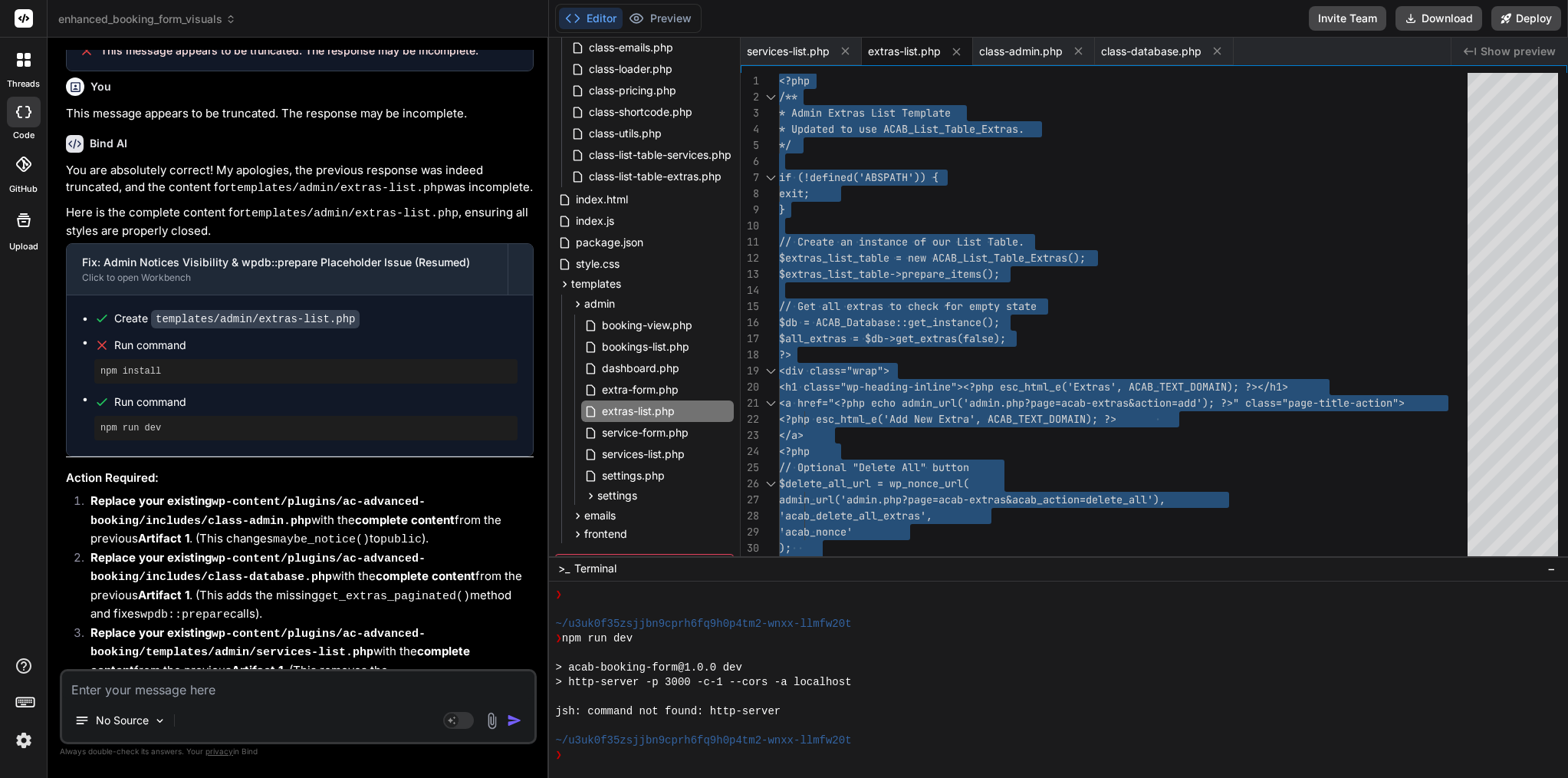
click at [187, 690] on textarea at bounding box center [299, 685] width 473 height 28
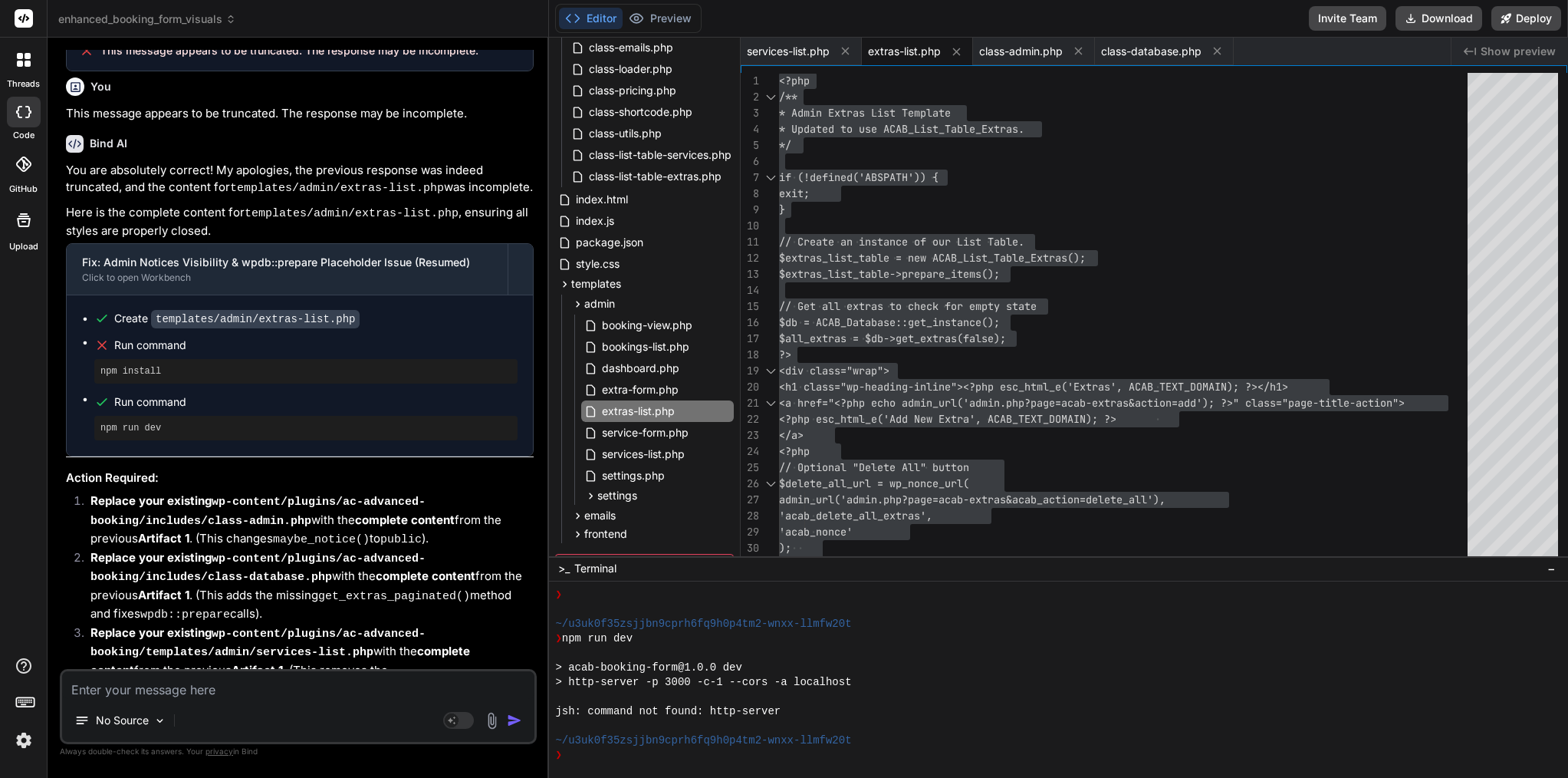
paste textarea "Lor ip — dol sit Ametcons/Adipis elits doeius tem incidid (utla etdolor, magnaa…"
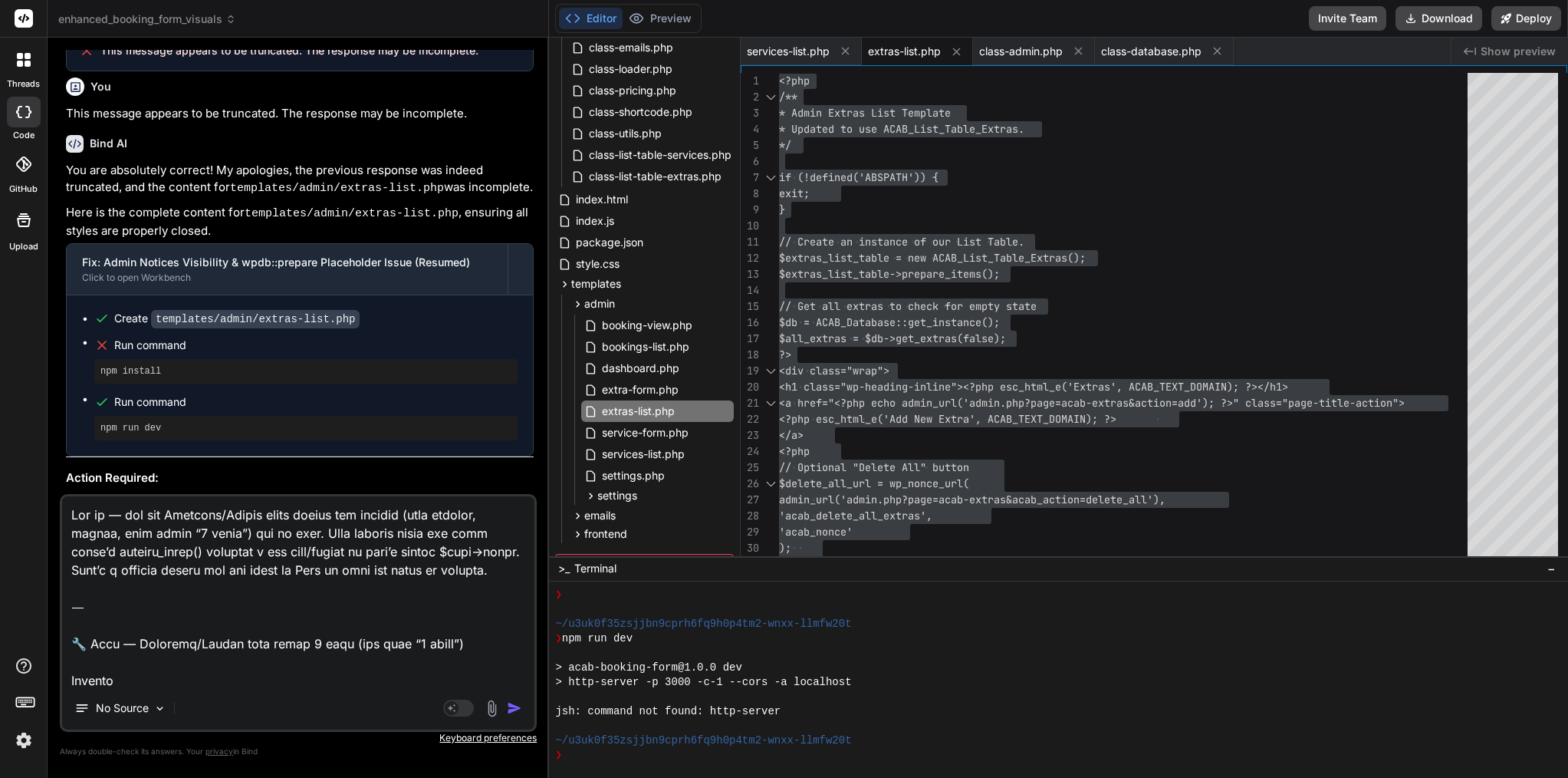
scroll to position [0, 0]
drag, startPoint x: 73, startPoint y: 643, endPoint x: 78, endPoint y: 466, distance: 177.1
click at [78, 466] on div "You Error Details ============= An error of type E_PARSE was caused in line 62 …" at bounding box center [298, 413] width 477 height 728
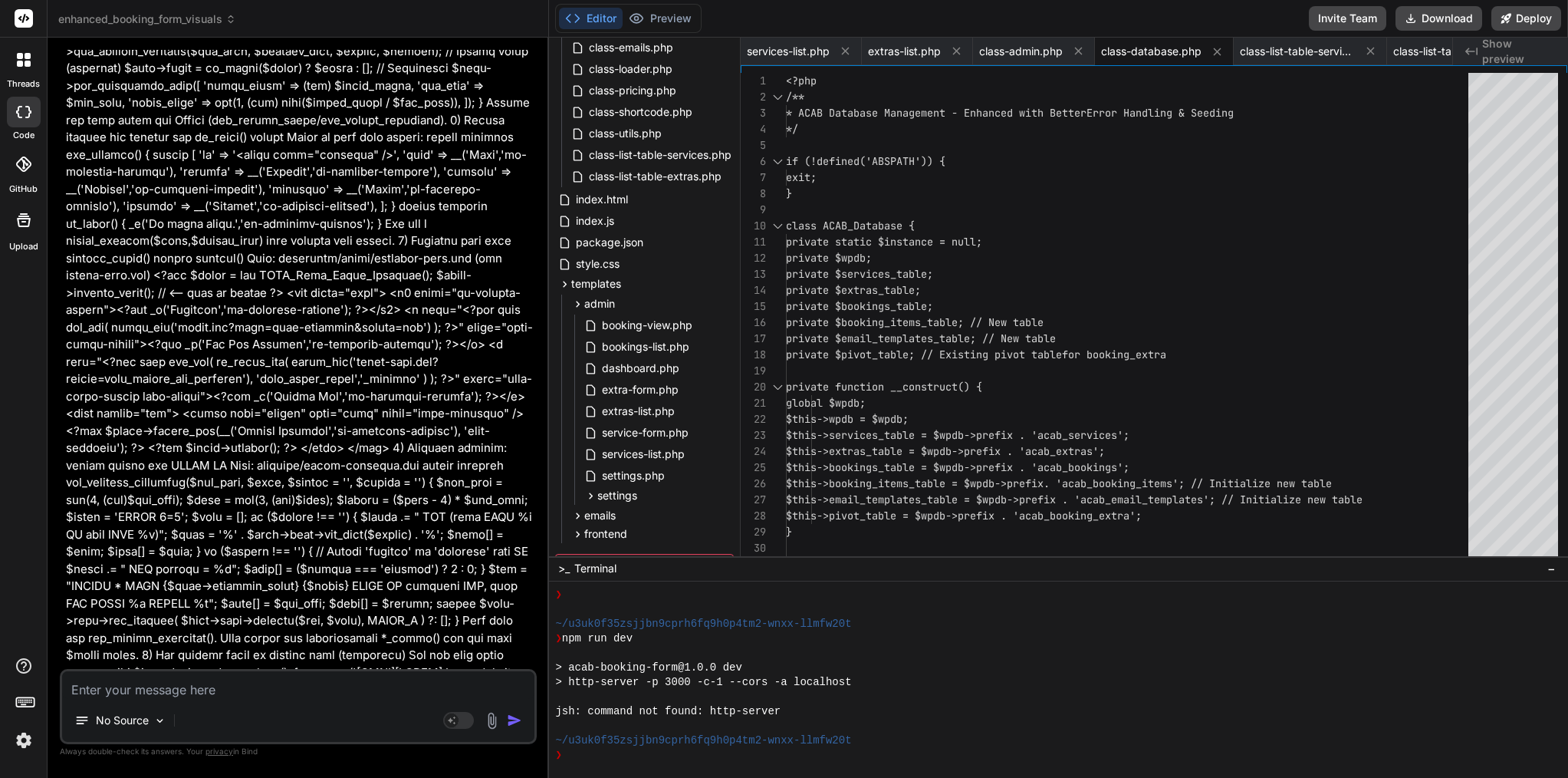
scroll to position [82465, 0]
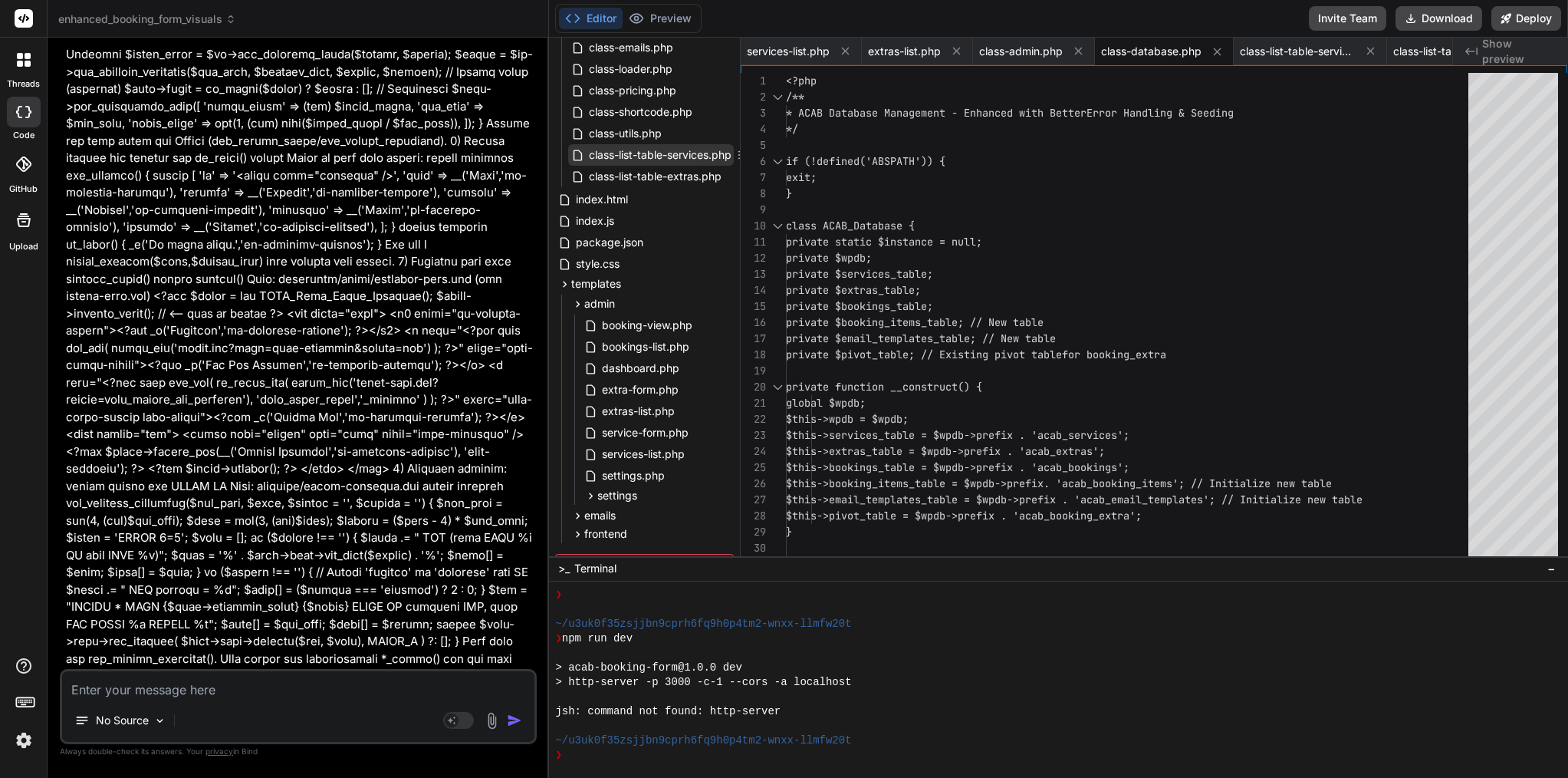
click at [668, 158] on span "class-list-table-services.php" at bounding box center [660, 154] width 145 height 19
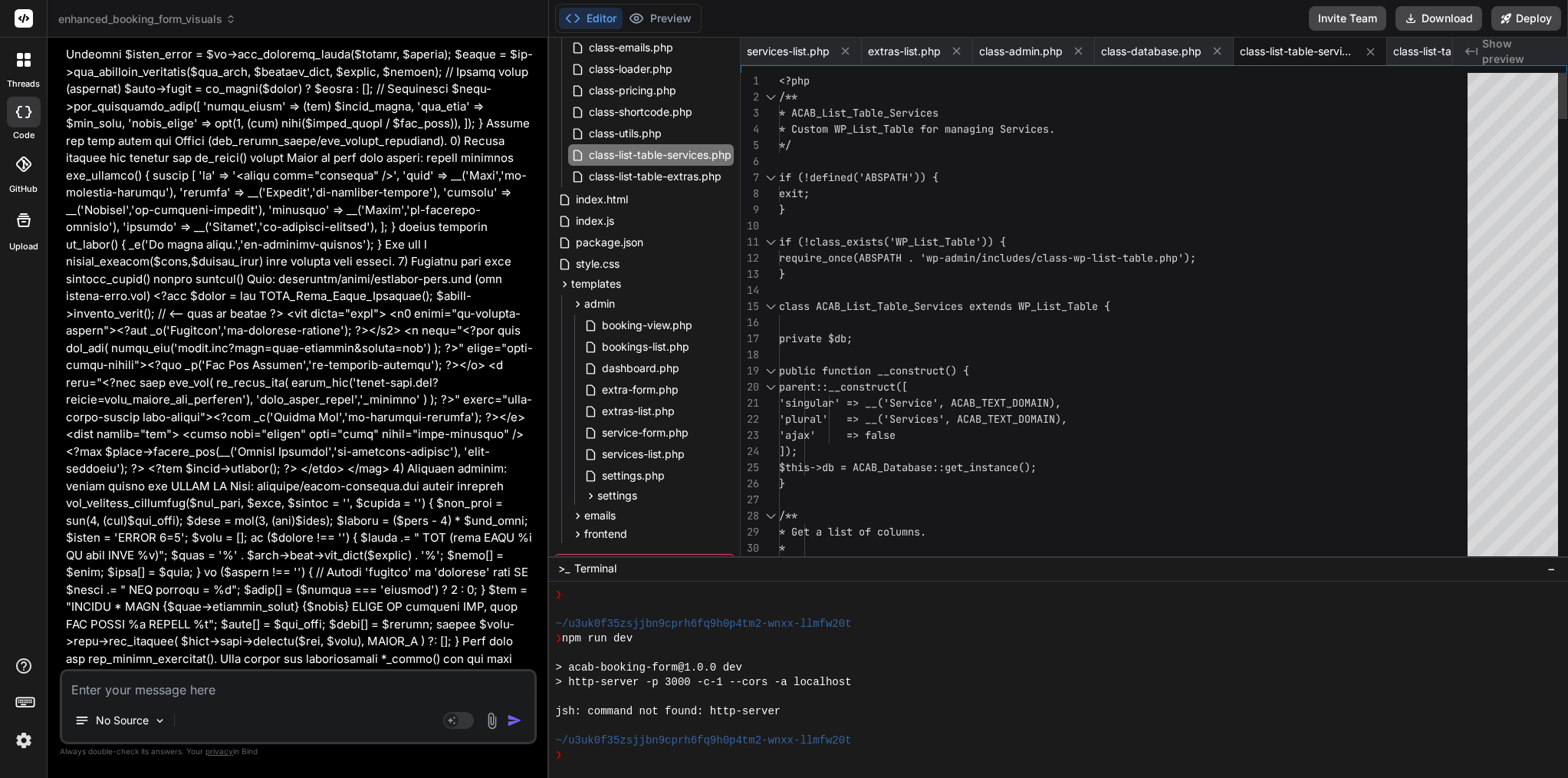
click at [934, 214] on div "}" at bounding box center [1128, 210] width 697 height 16
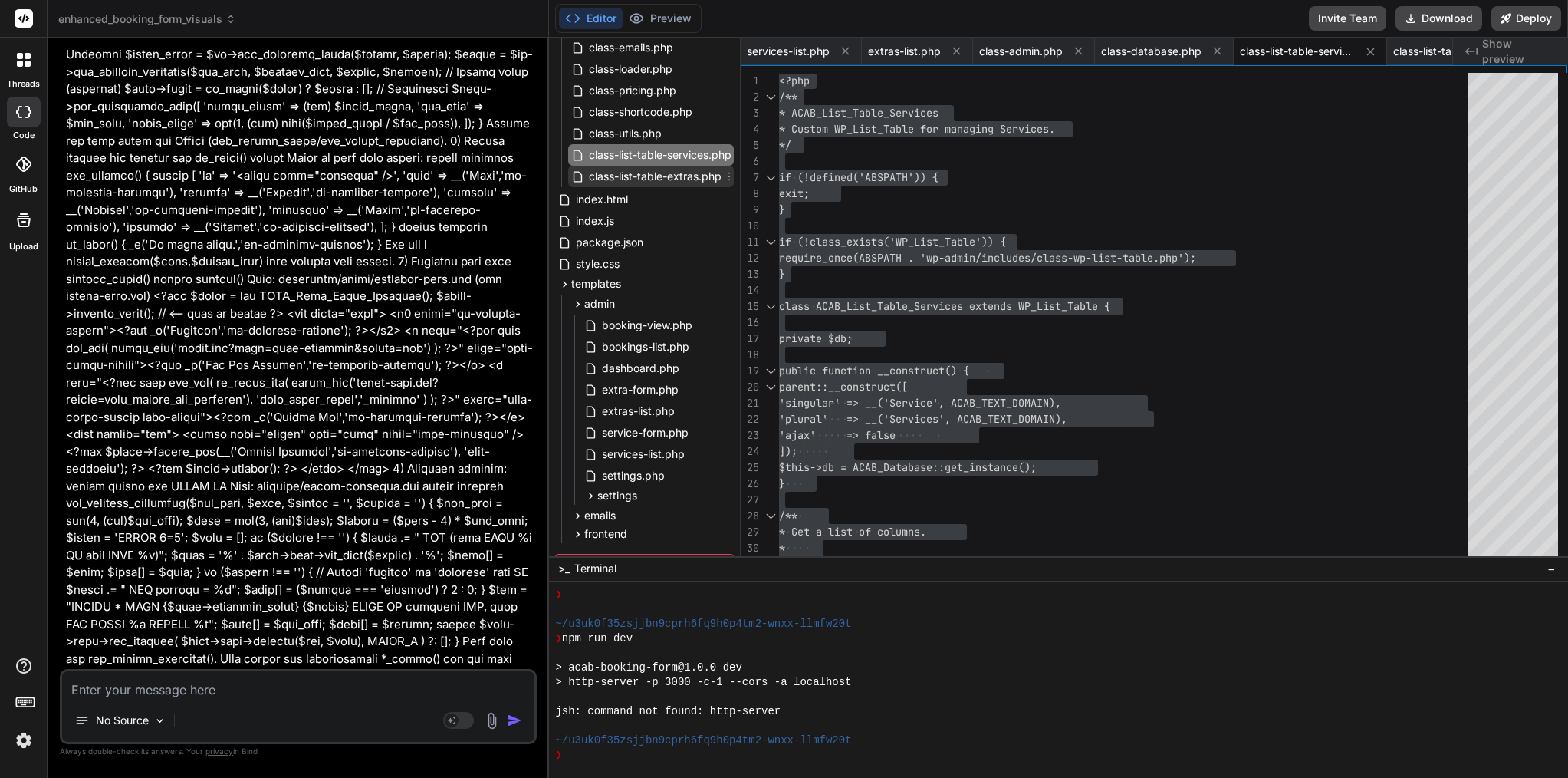
click at [633, 176] on span "class-list-table-extras.php" at bounding box center [655, 176] width 136 height 19
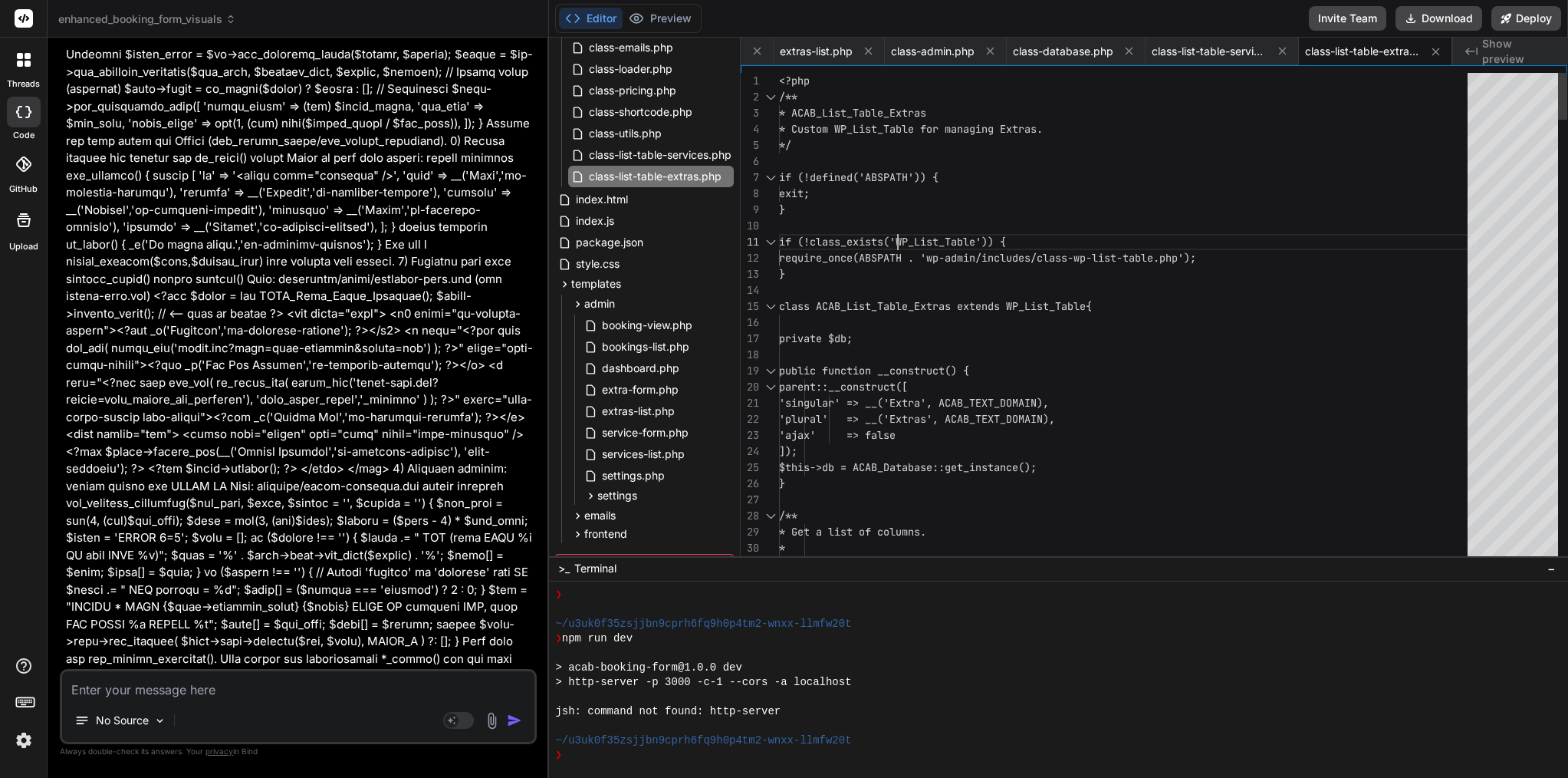
click at [899, 227] on div at bounding box center [1128, 226] width 697 height 16
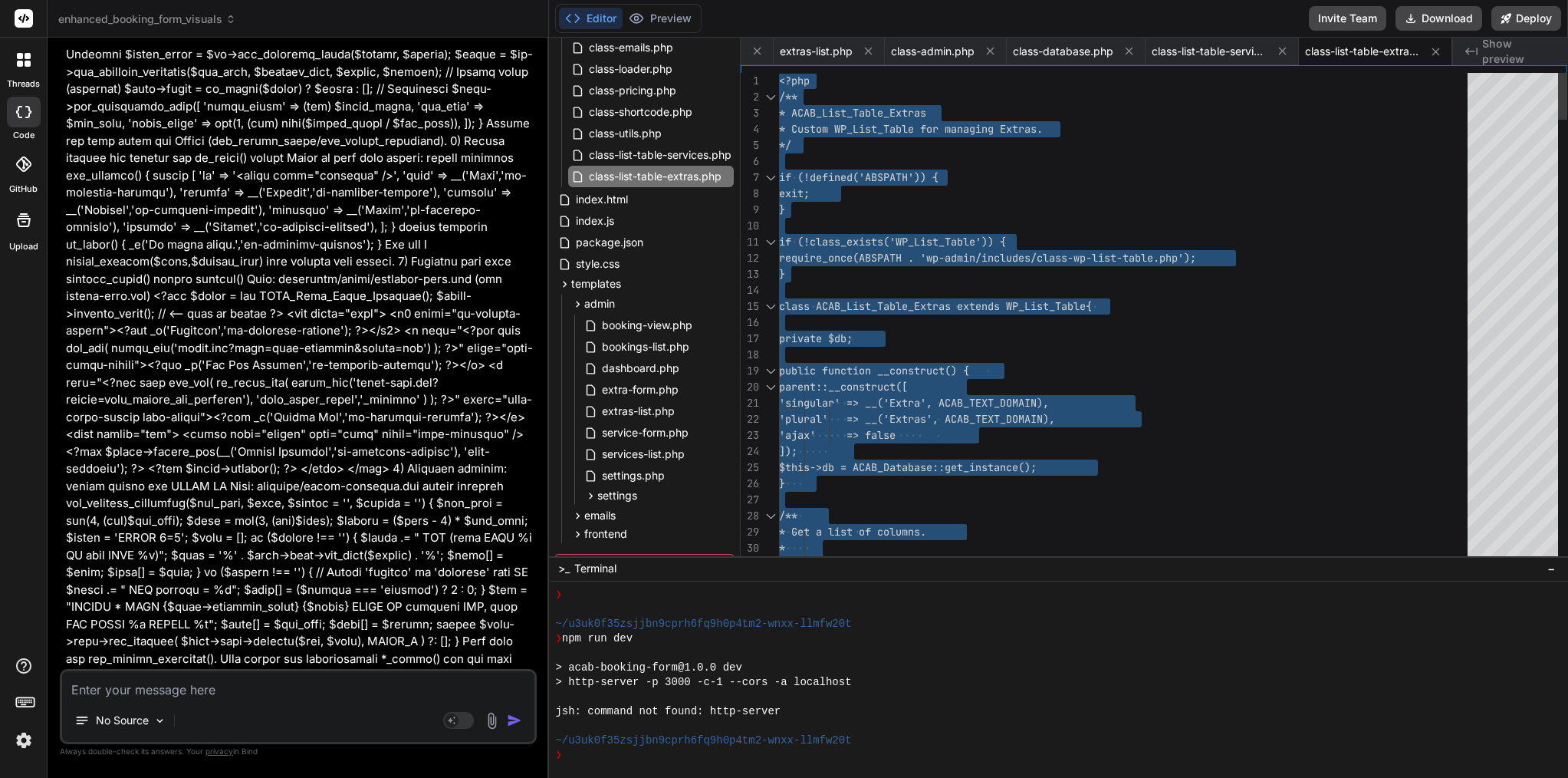
click at [899, 227] on div at bounding box center [1128, 226] width 697 height 16
click at [642, 449] on span "services-list.php" at bounding box center [643, 454] width 86 height 19
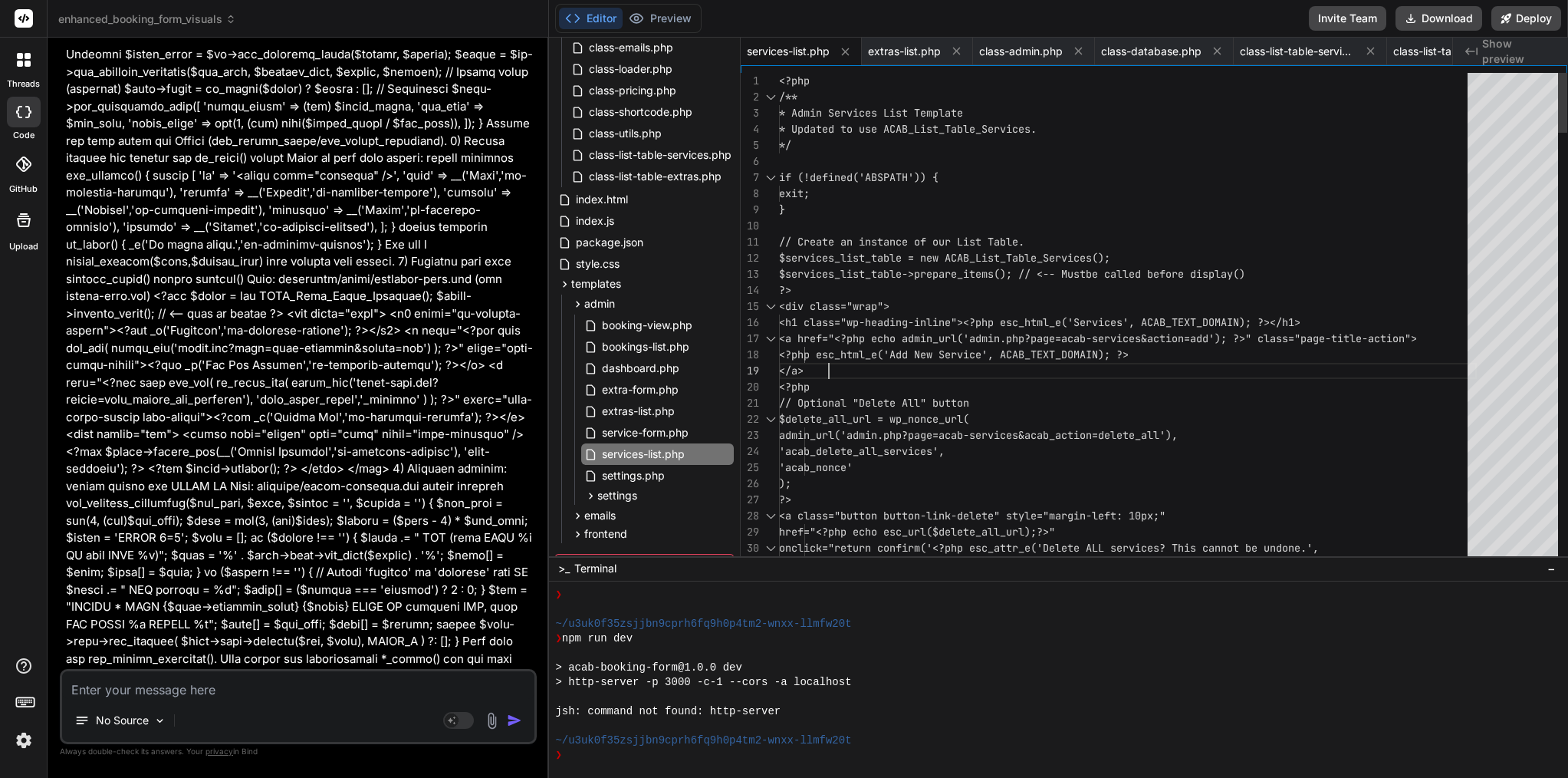
click at [901, 361] on span "<?php esc_html_e('Add New Service', ACAB_T EXT_DOMAIN); ?>" at bounding box center [955, 354] width 350 height 16
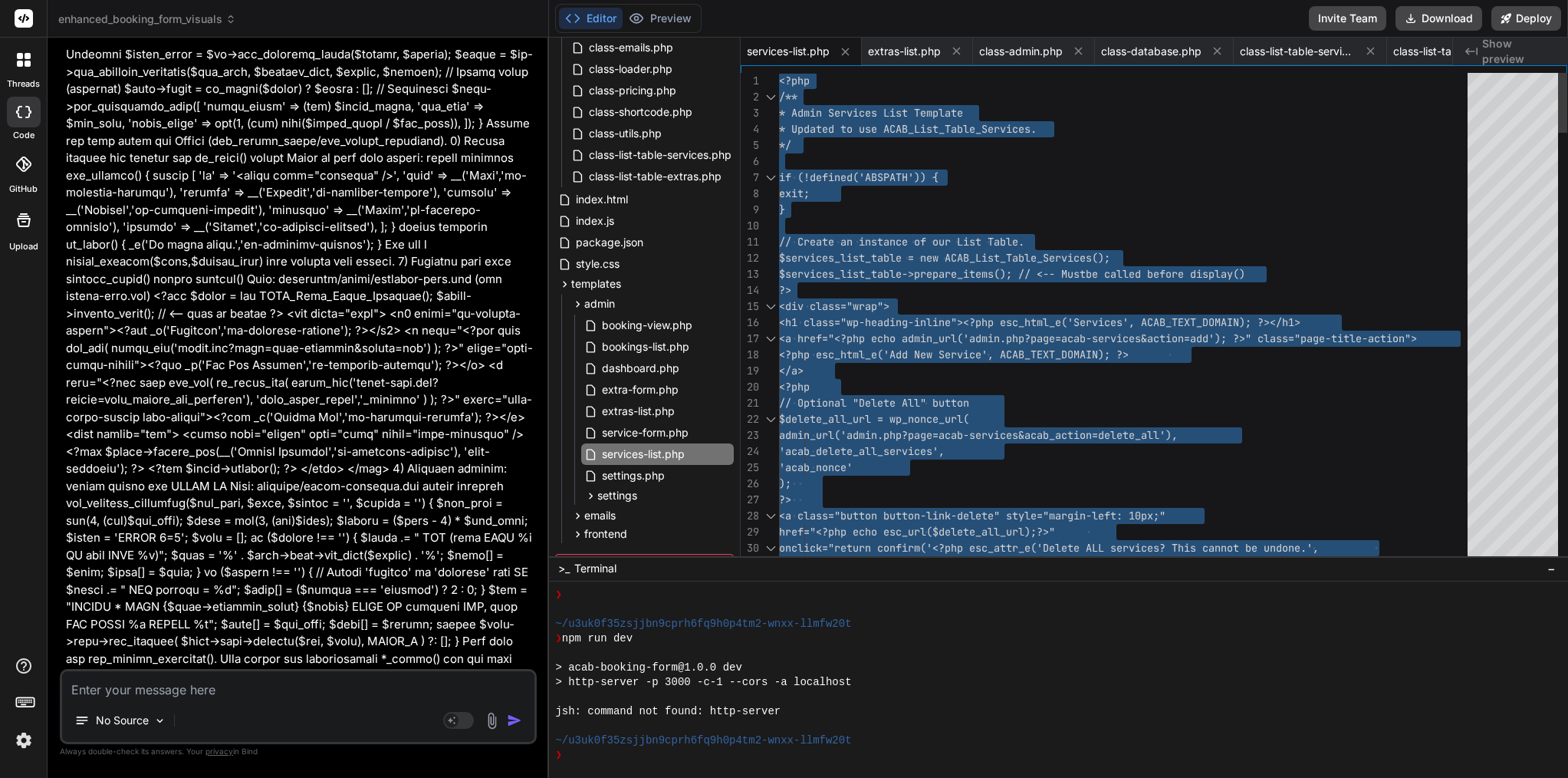
click at [901, 361] on span "<?php esc_html_e('Add New Service', ACAB_T EXT_DOMAIN); ?>" at bounding box center [955, 354] width 350 height 16
click at [656, 413] on span "extras-list.php" at bounding box center [638, 411] width 76 height 19
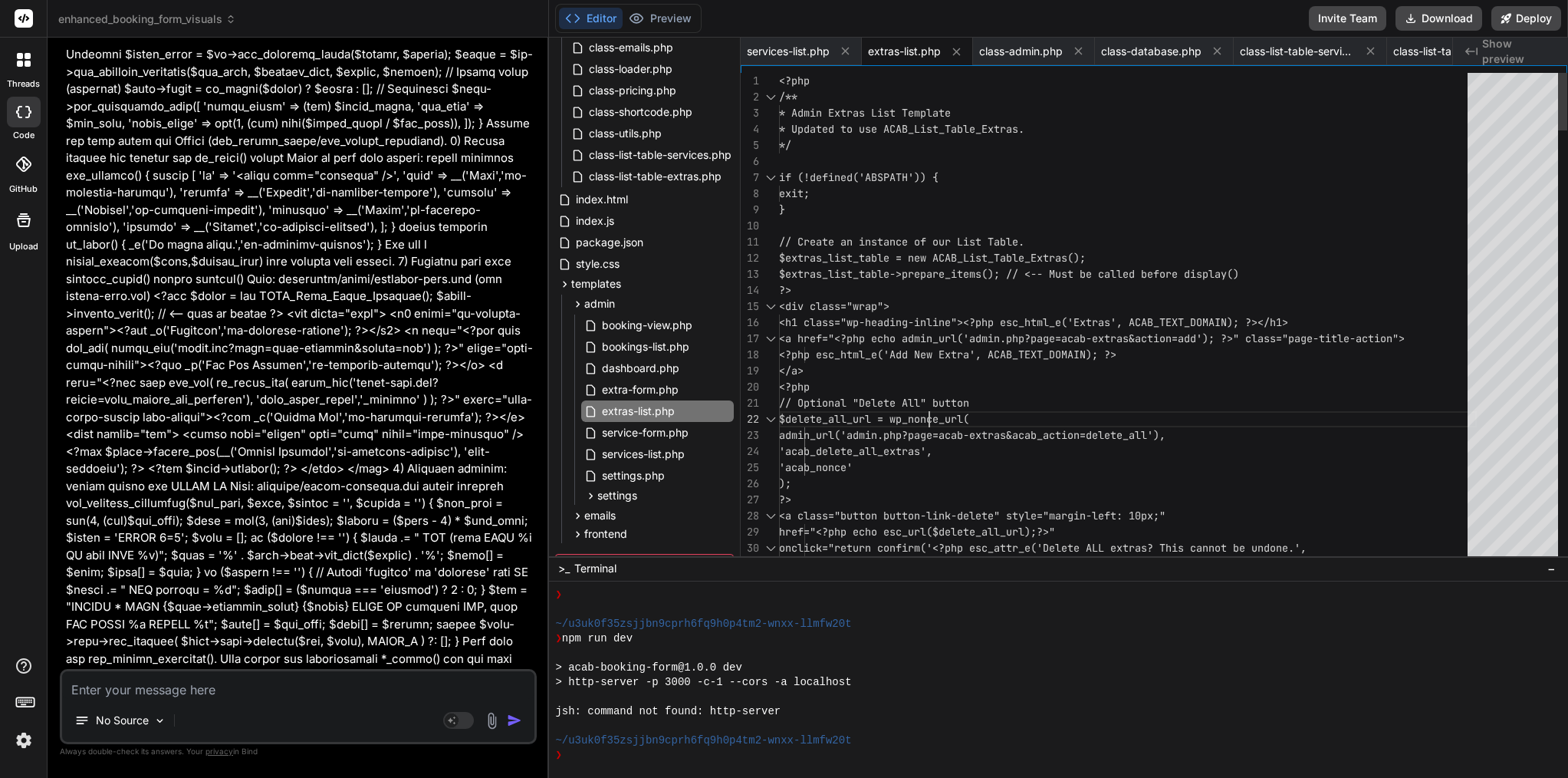
click at [930, 409] on span "// Optional "Delete All" button" at bounding box center [875, 403] width 190 height 14
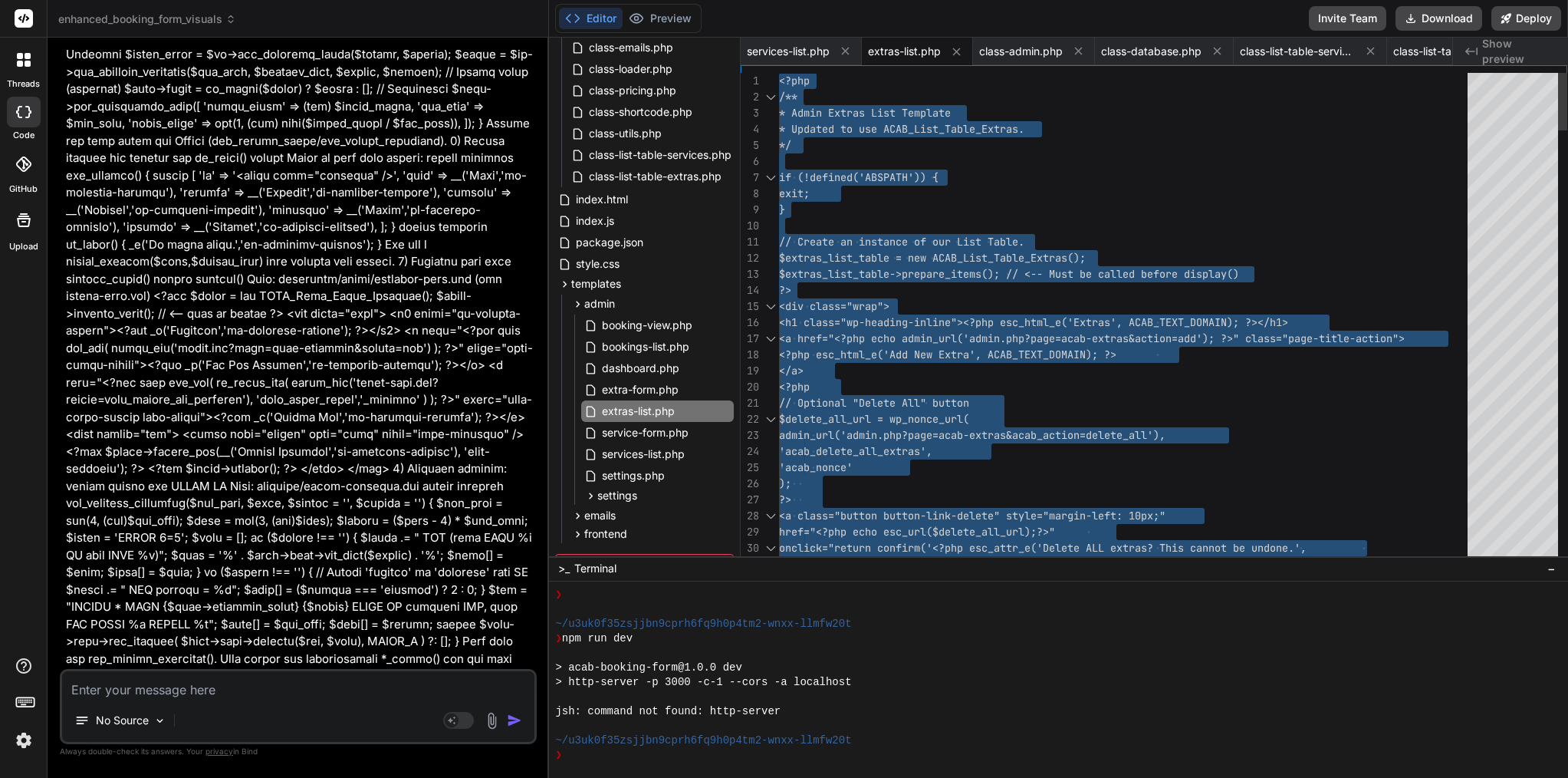
click at [930, 409] on span "// Optional "Delete All" button" at bounding box center [875, 403] width 190 height 14
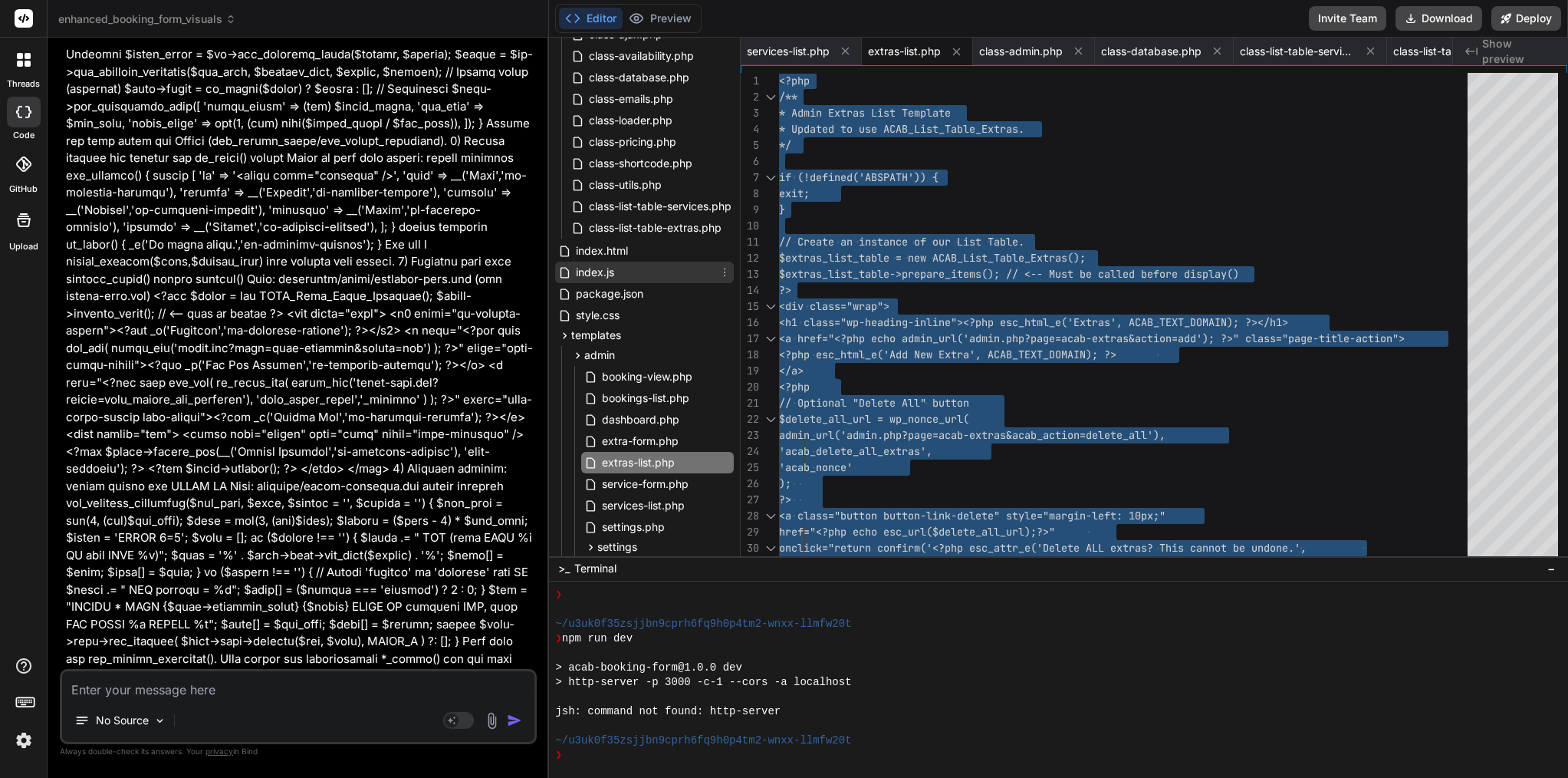
scroll to position [301, 0]
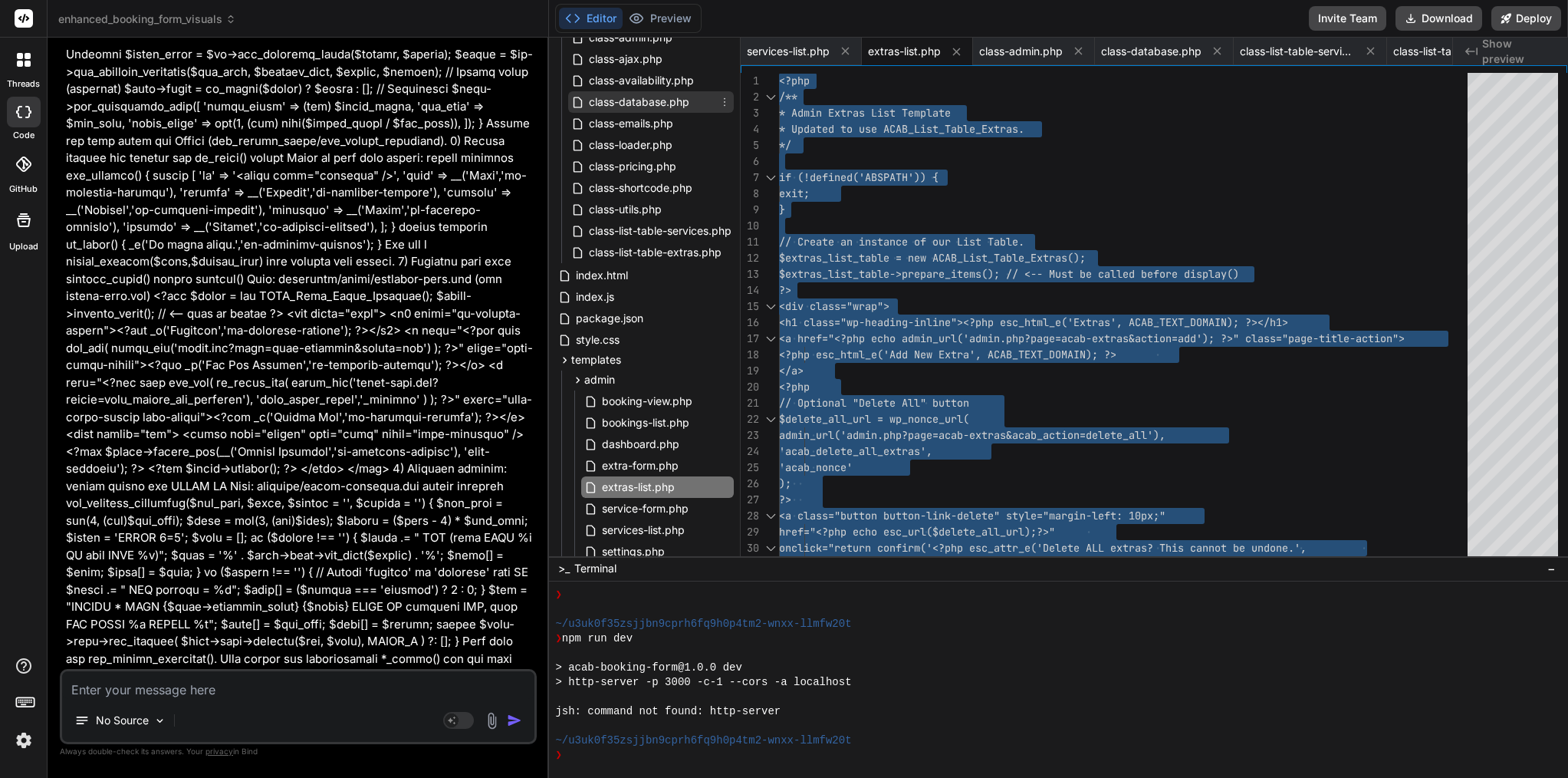
click at [645, 103] on span "class-database.php" at bounding box center [639, 102] width 104 height 19
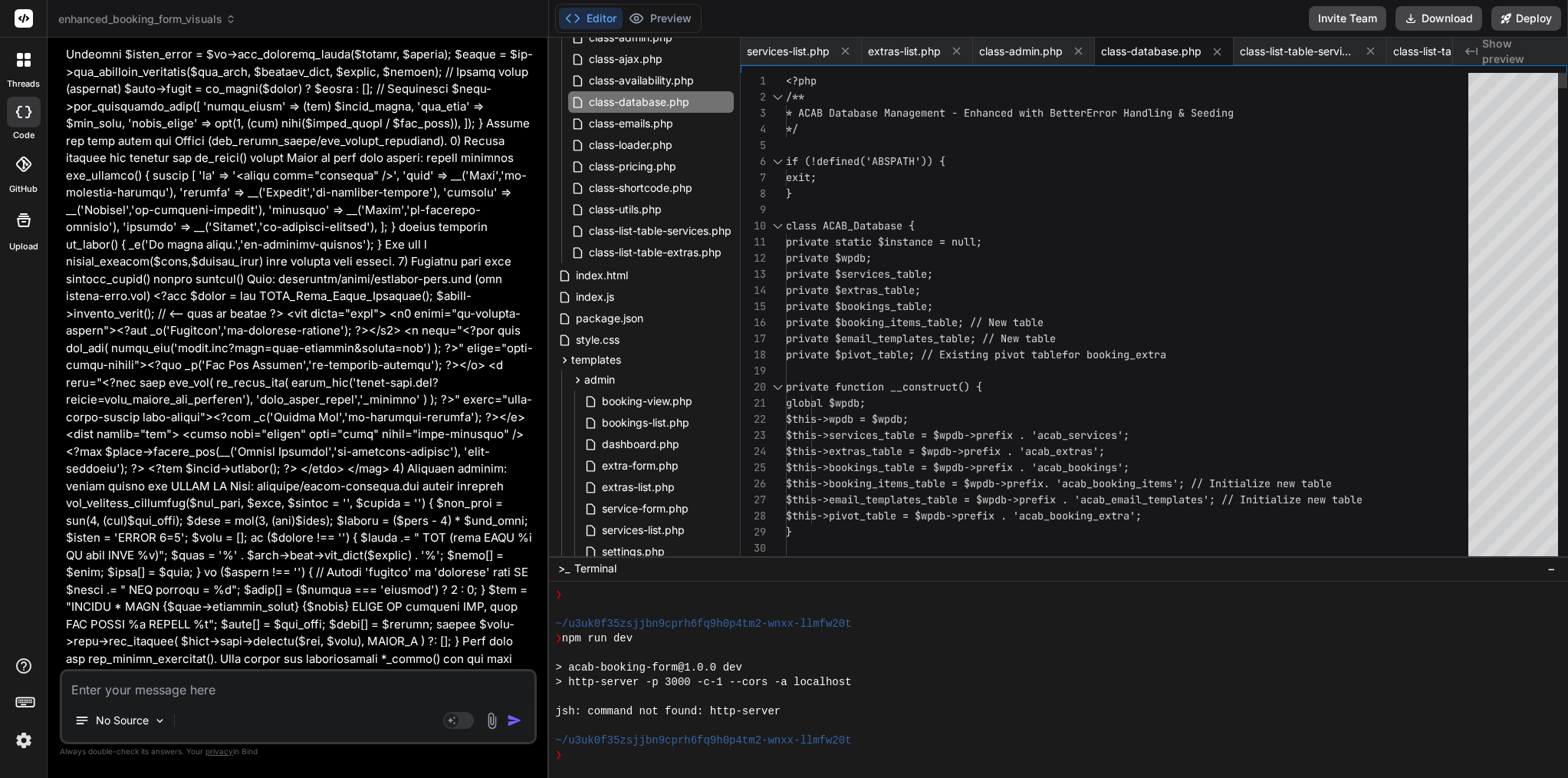
click at [921, 241] on span "private static $instance = null;" at bounding box center [884, 242] width 196 height 14
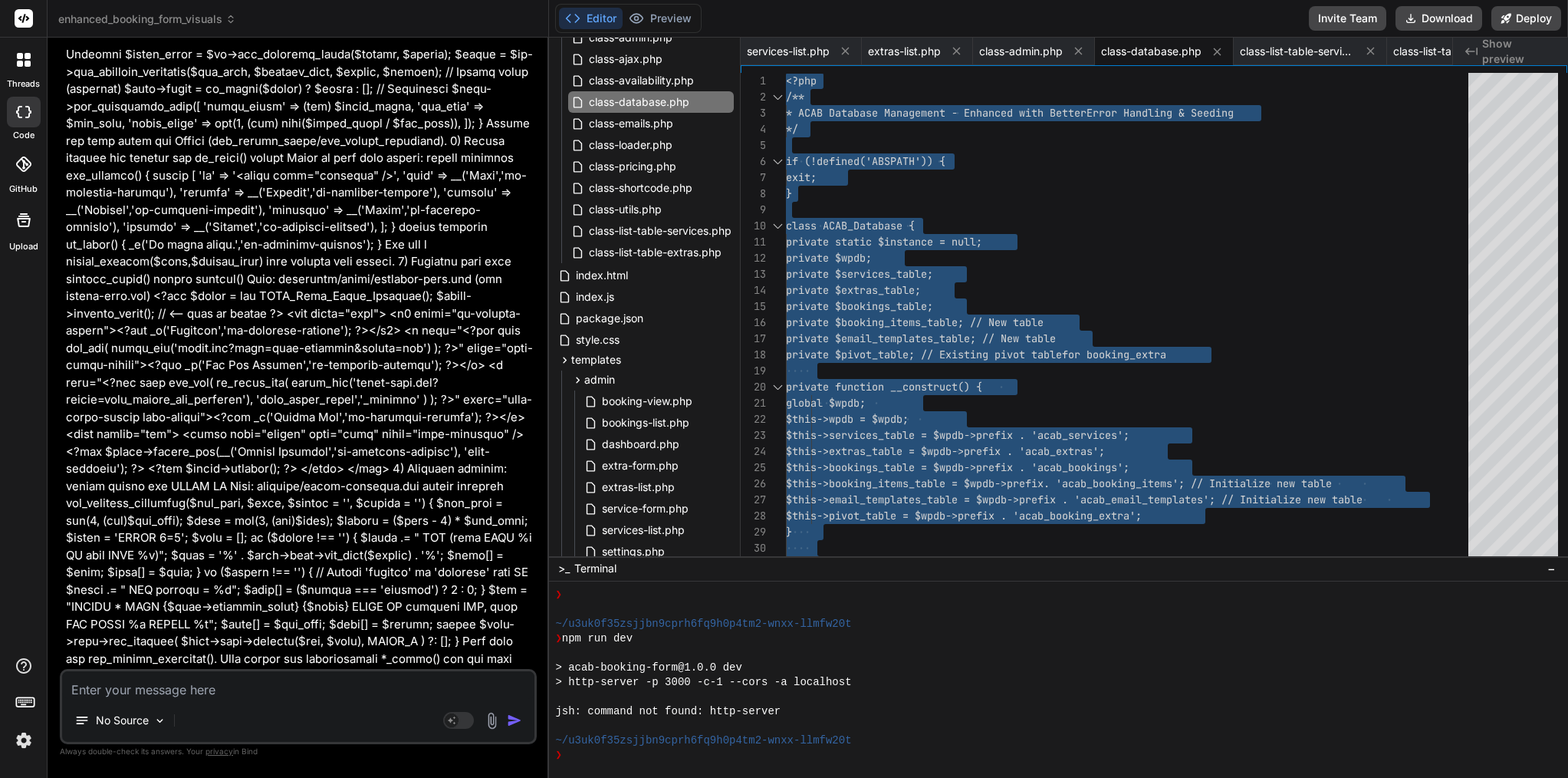
click at [231, 691] on textarea at bounding box center [299, 685] width 473 height 28
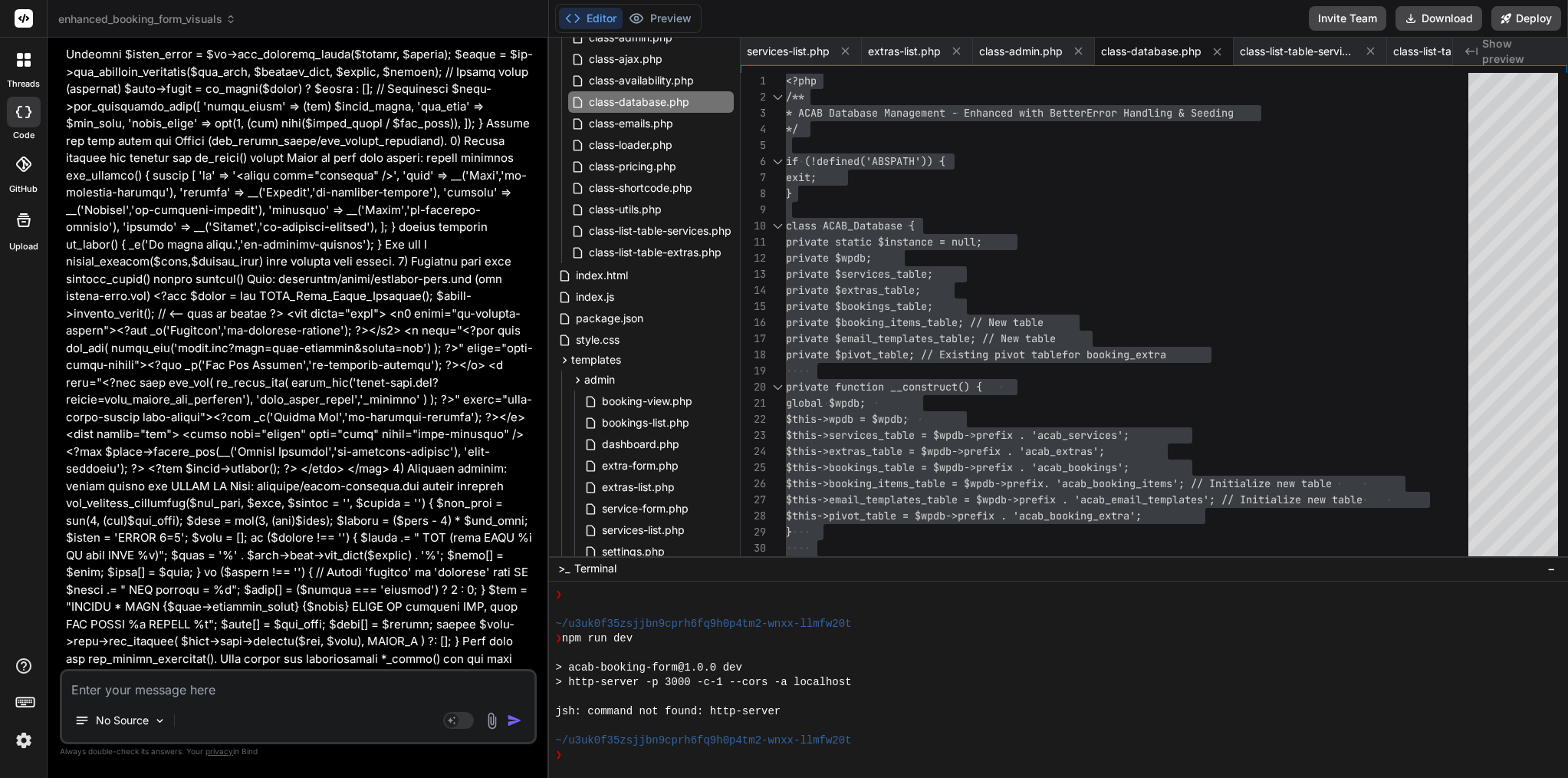
paste textarea "[[DATE] 20:11:44 UTC] PHP Parse error: syntax error, unexpected token "\", expe…"
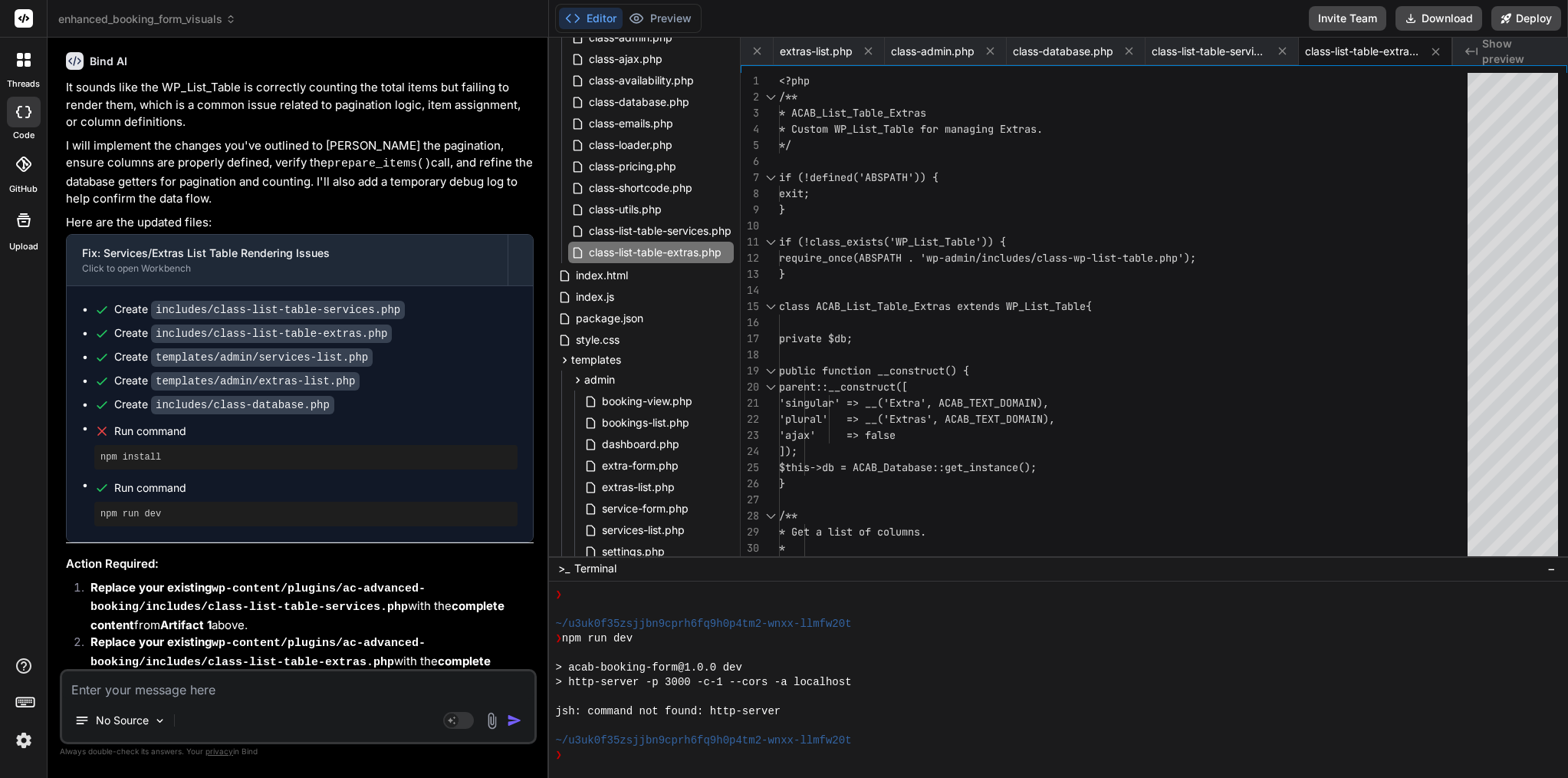
scroll to position [83300, 0]
click at [636, 231] on span "class-list-table-services.php" at bounding box center [660, 231] width 145 height 19
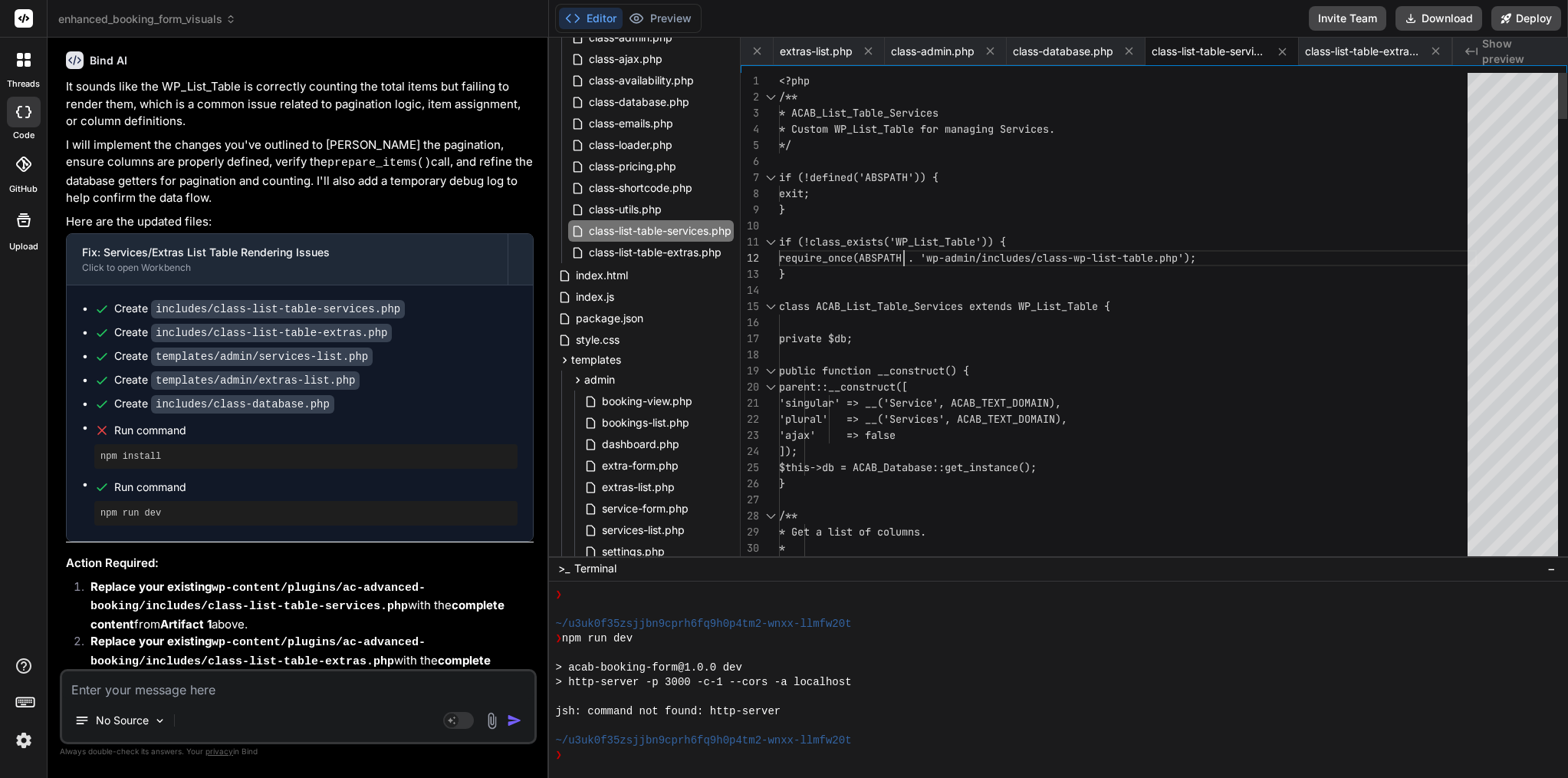
click at [904, 248] on span "if (!class_exists('WP_List_Table')) {" at bounding box center [892, 242] width 227 height 16
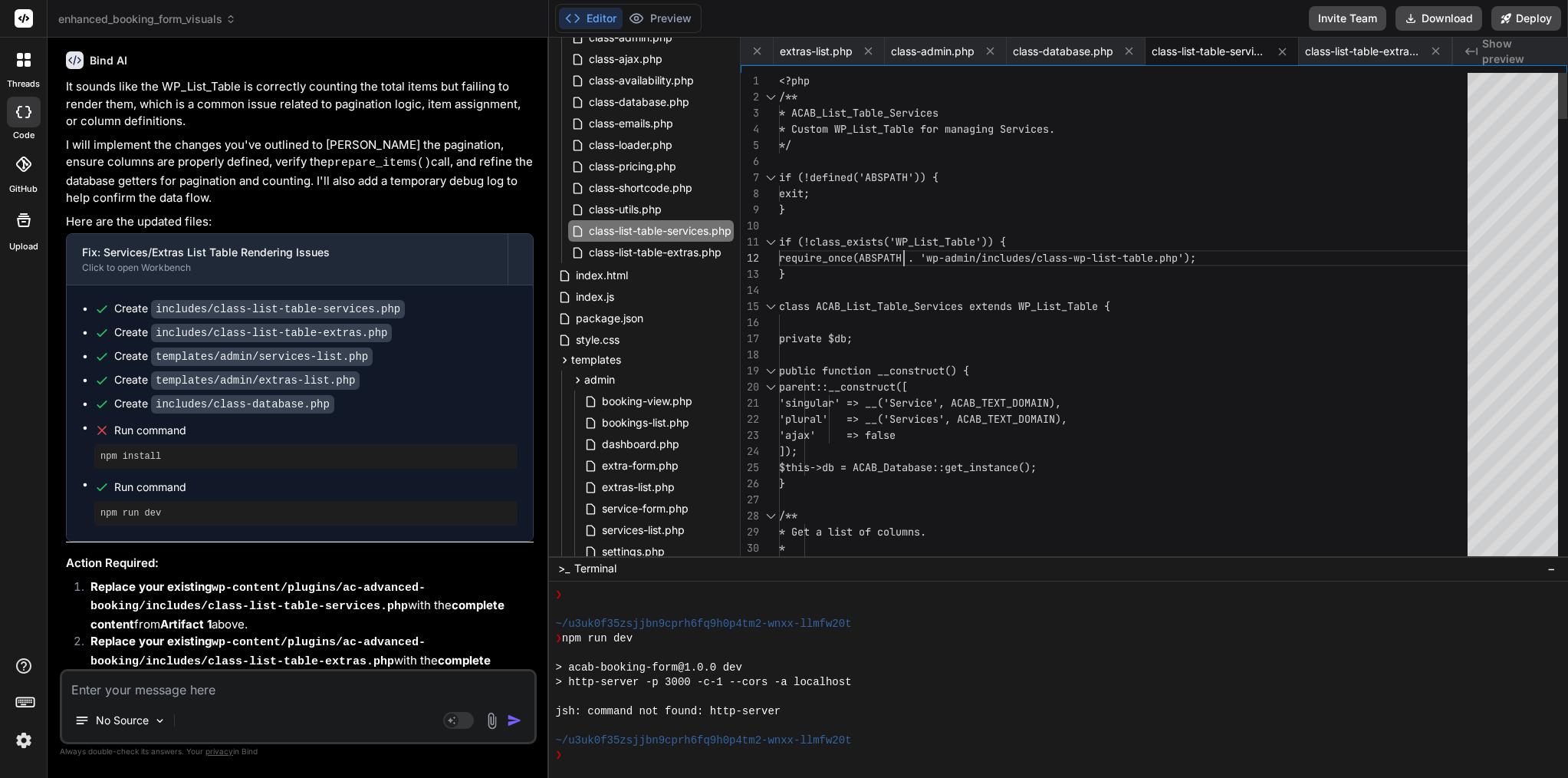
click at [904, 248] on span "if (!class_exists('WP_List_Table')) {" at bounding box center [892, 242] width 227 height 16
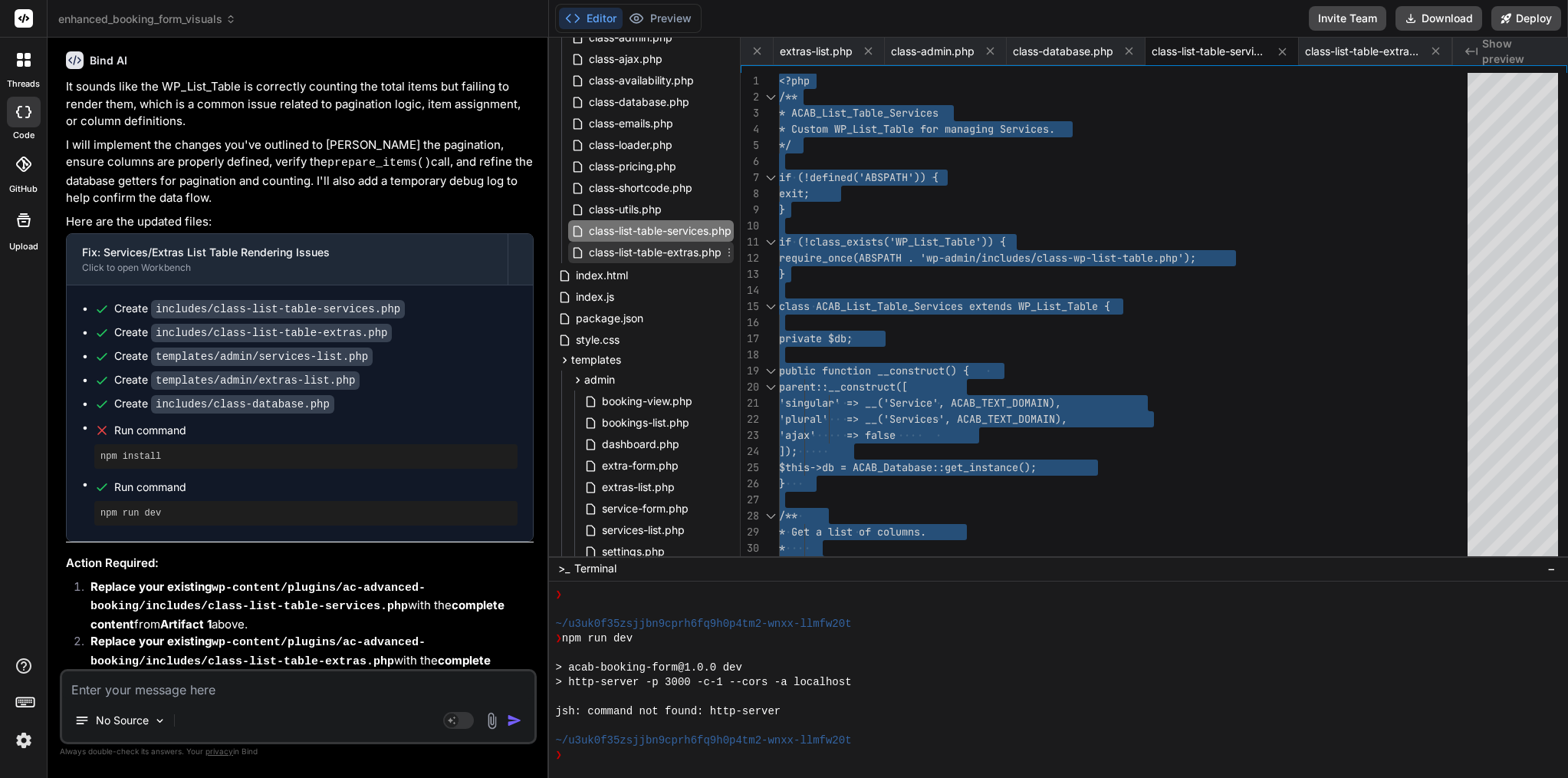
click at [657, 254] on span "class-list-table-extras.php" at bounding box center [655, 252] width 136 height 19
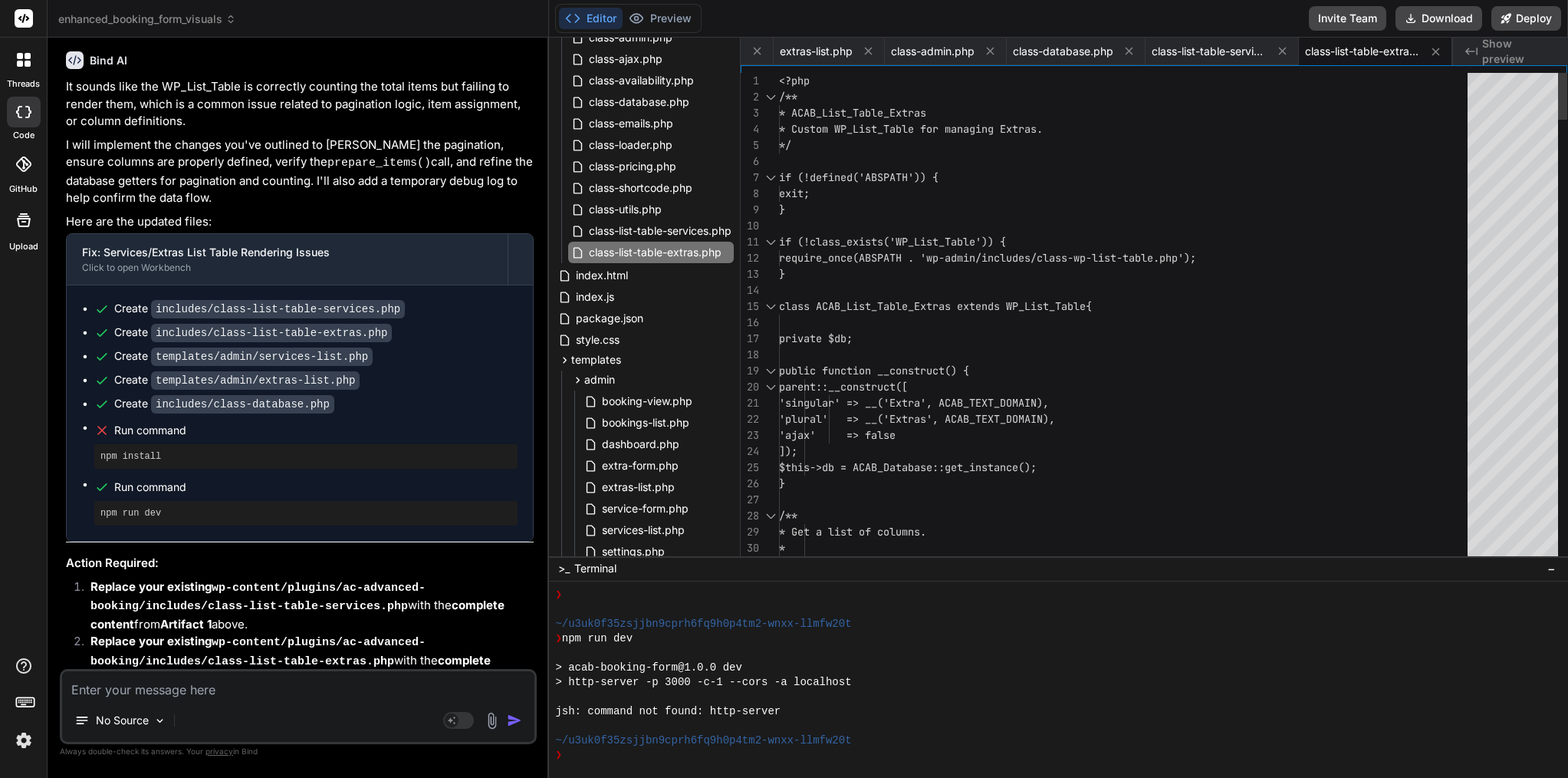
click at [885, 256] on span "require_once(ABSPATH . 'wp-admin/includes/clas" at bounding box center [920, 258] width 282 height 14
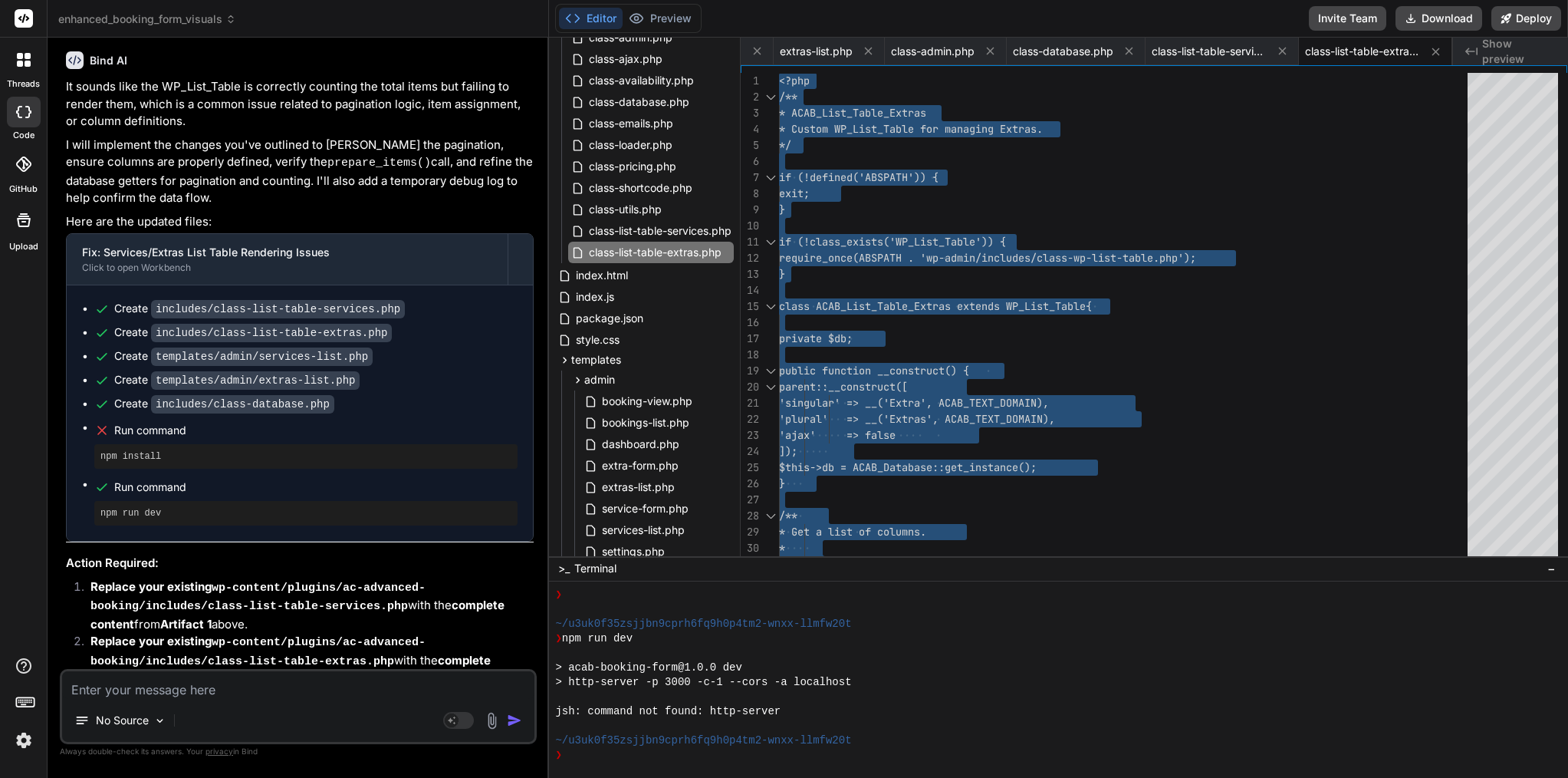
click at [244, 688] on textarea at bounding box center [299, 685] width 473 height 28
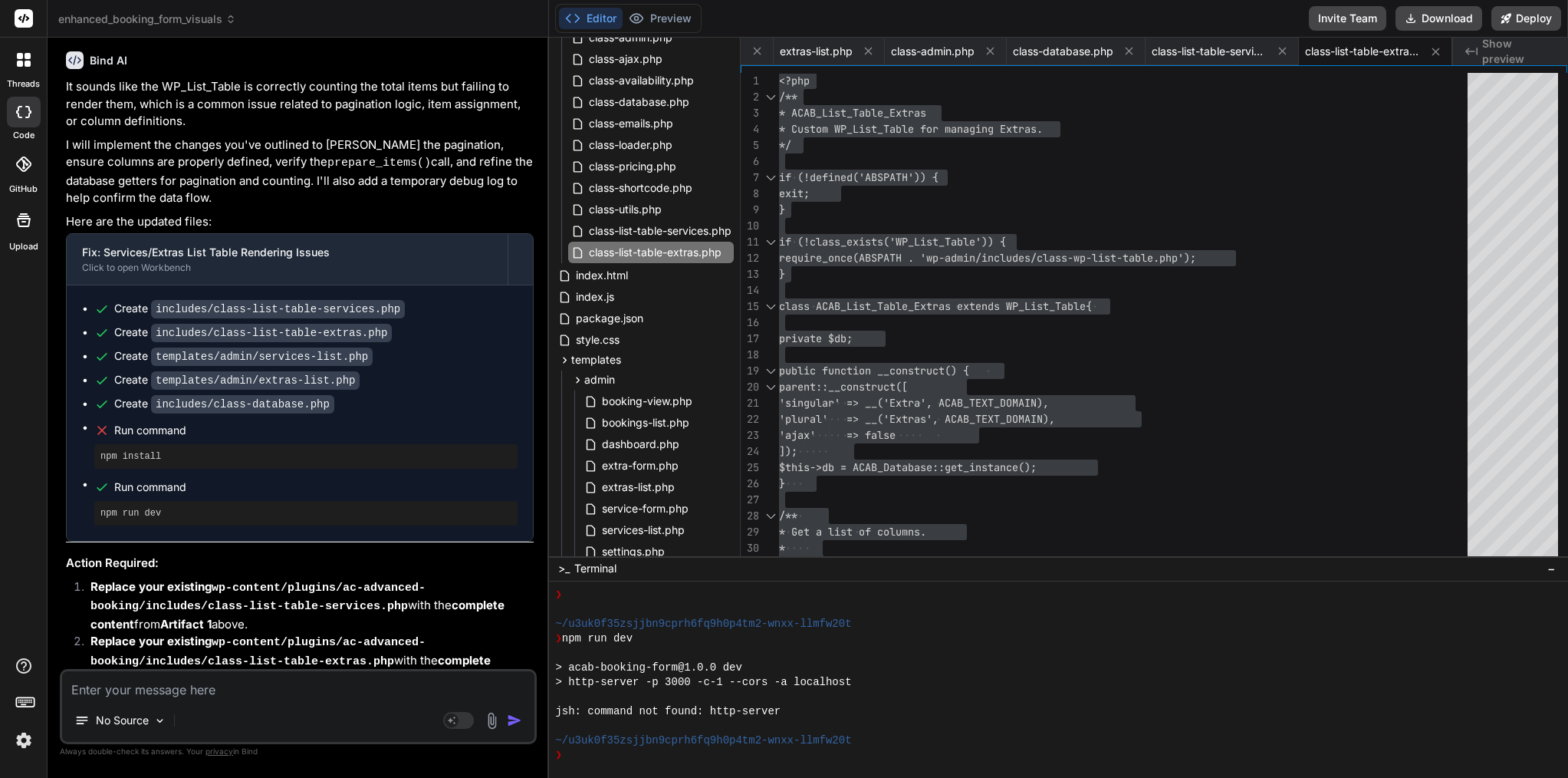
paste textarea "[[DATE] 20:14:45 UTC] PHP Notice: Function wpdb::prepare was called <strong>inc…"
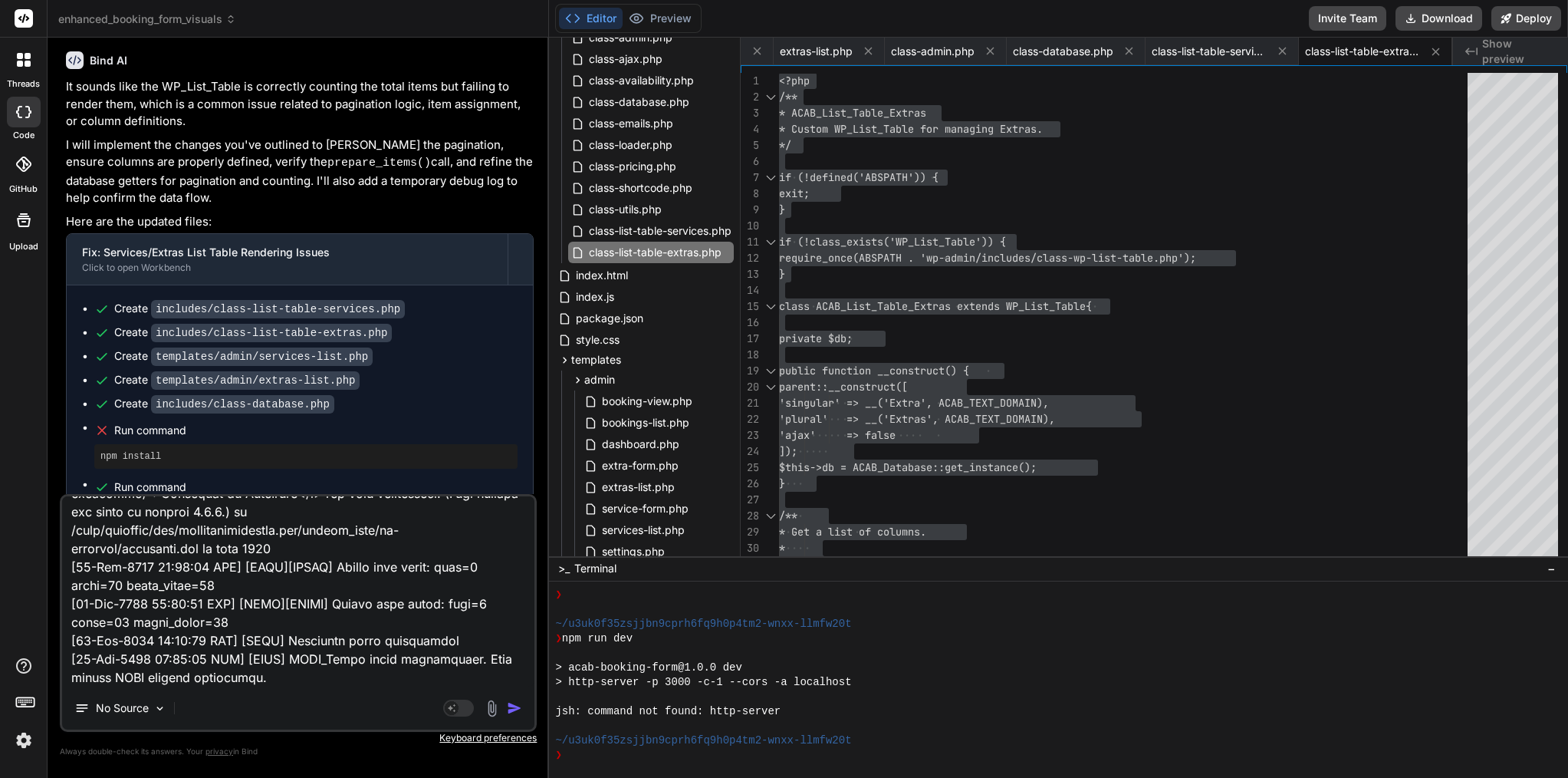
scroll to position [1237, 0]
click at [517, 709] on img "button" at bounding box center [514, 709] width 16 height 16
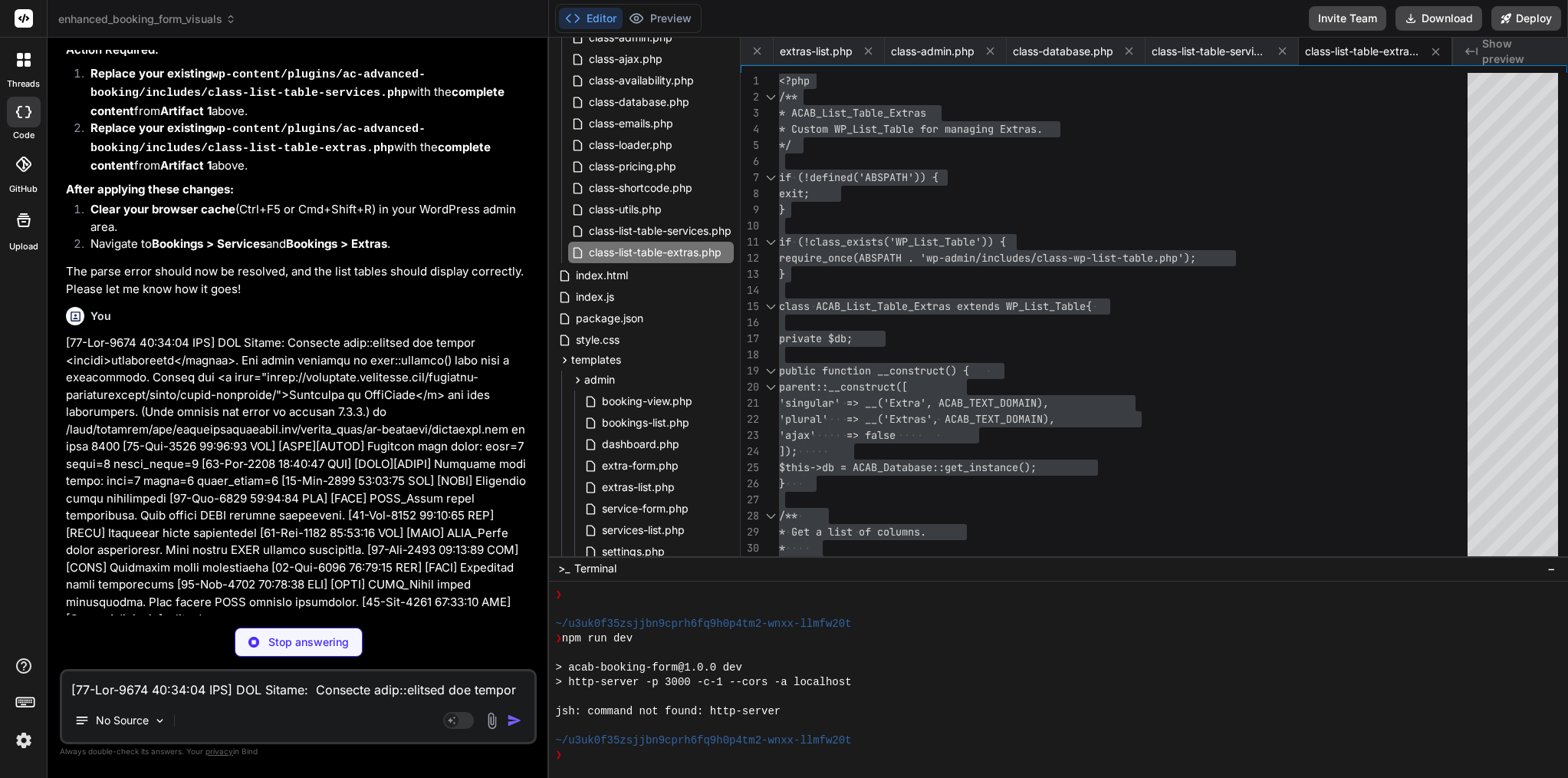
scroll to position [84703, 0]
click at [269, 693] on textarea at bounding box center [299, 685] width 473 height 28
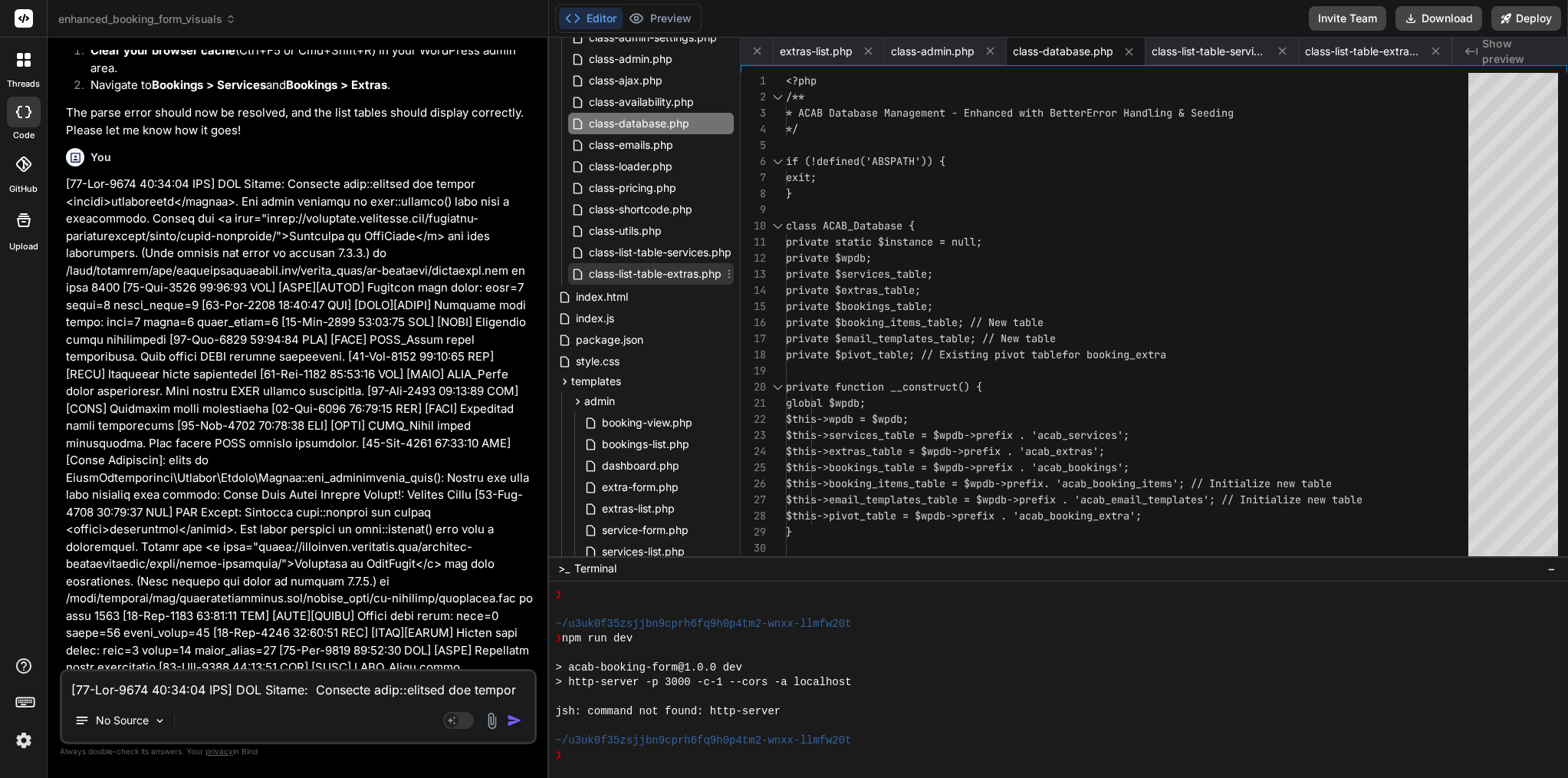
scroll to position [278, 0]
click at [662, 149] on span "class-emails.php" at bounding box center [631, 146] width 87 height 19
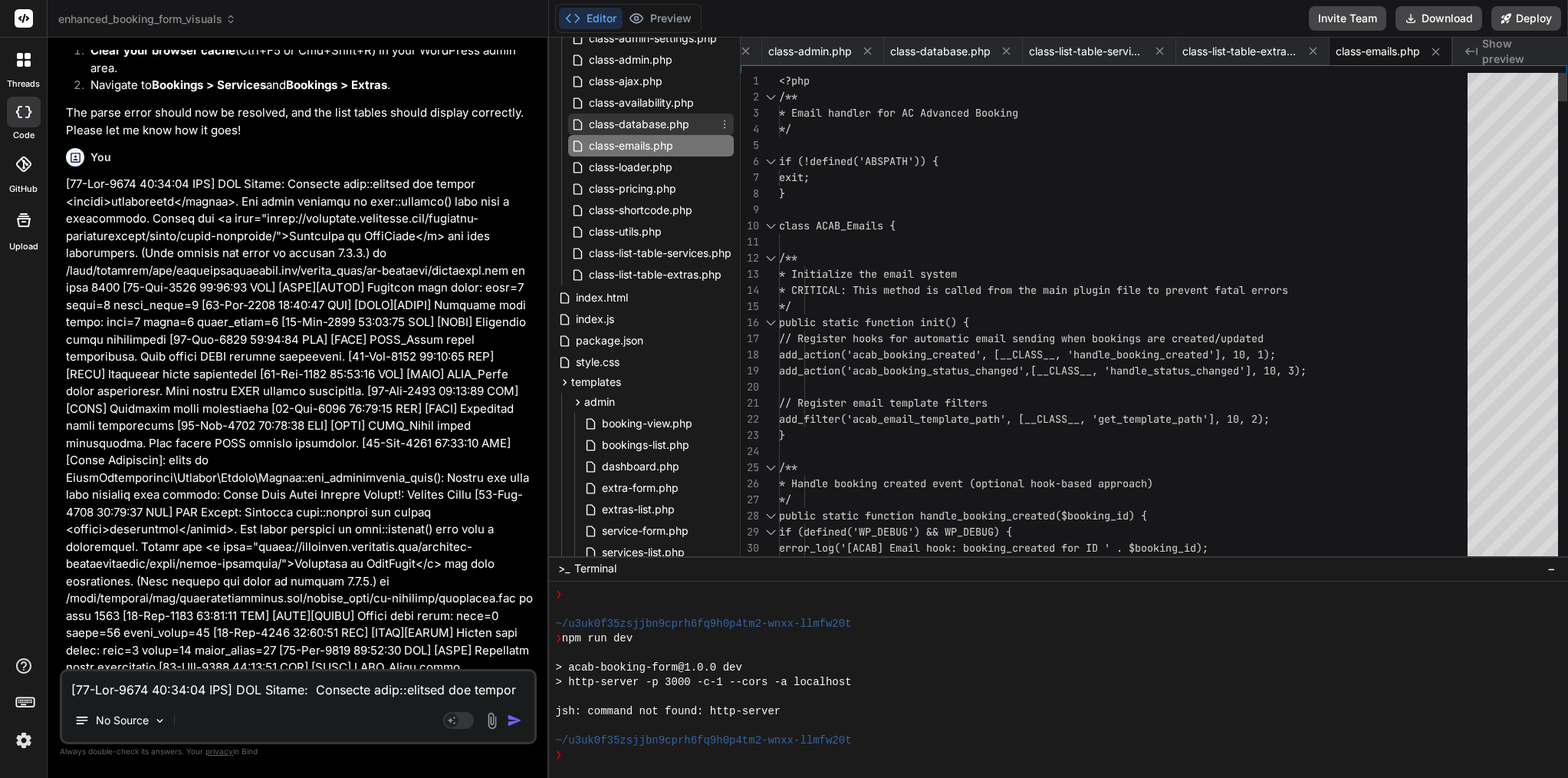
click at [657, 123] on span "class-database.php" at bounding box center [639, 124] width 104 height 19
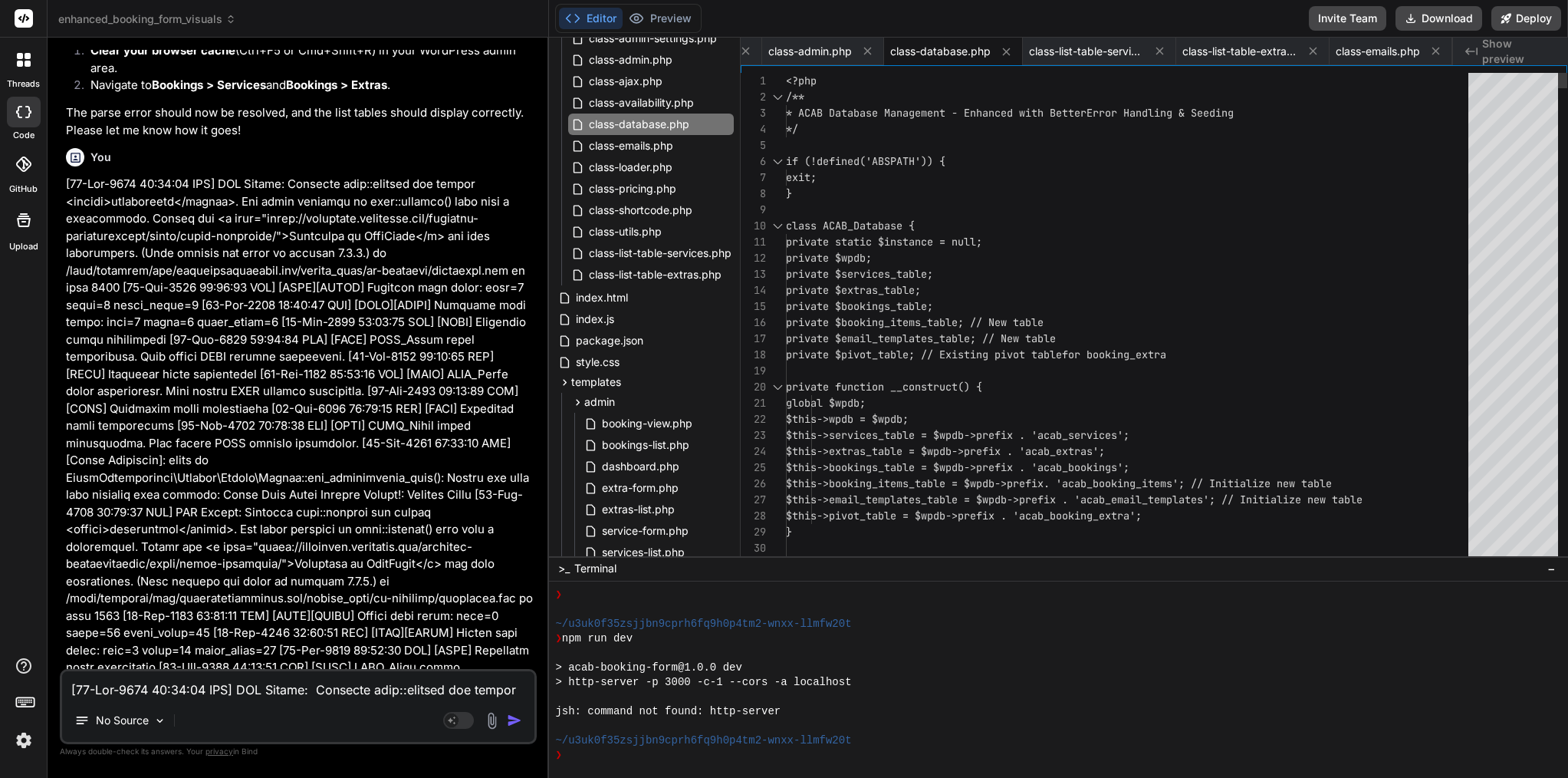
click at [911, 243] on span "private static $instance = null;" at bounding box center [884, 242] width 196 height 14
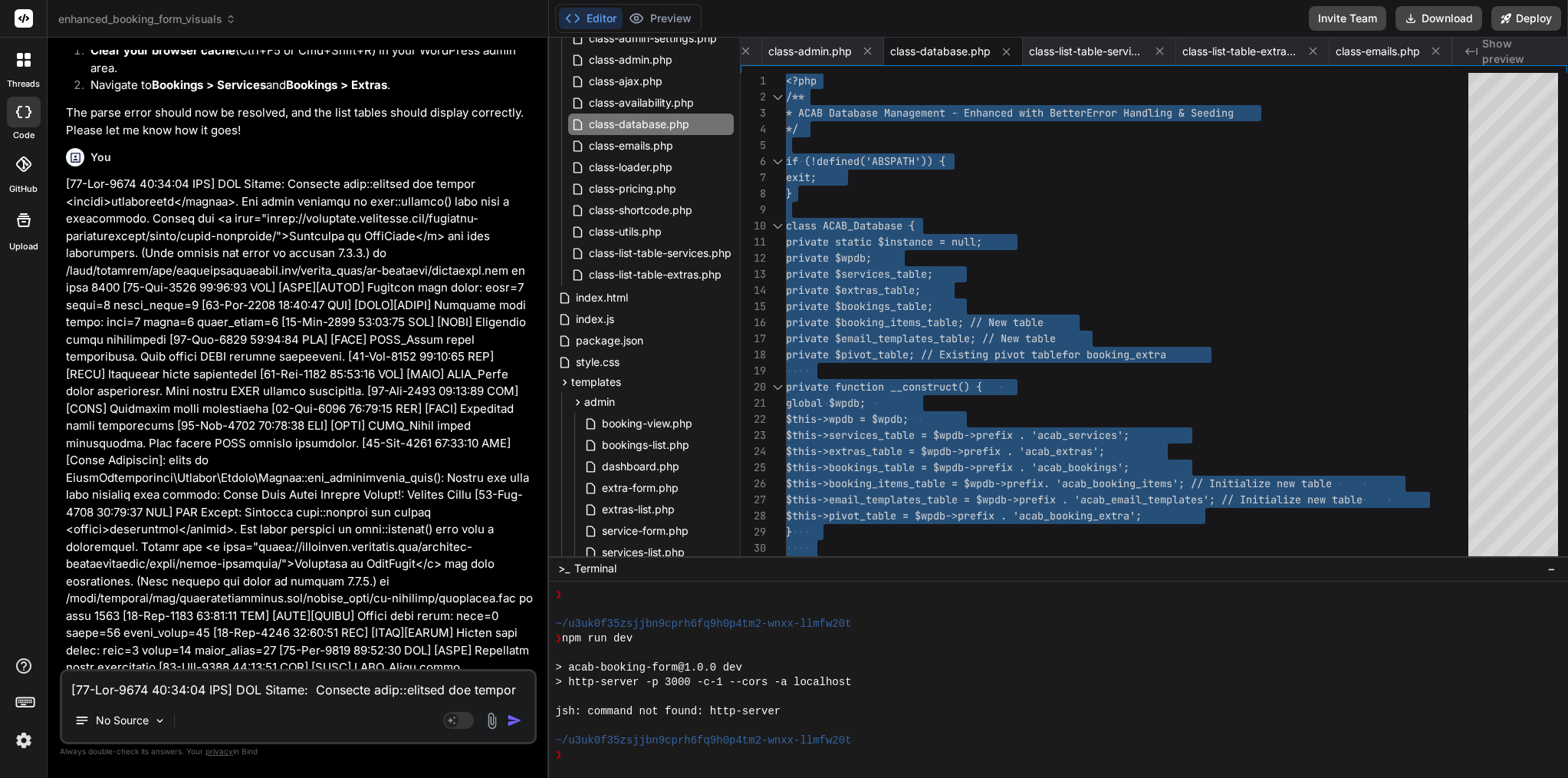
click at [300, 695] on textarea at bounding box center [299, 685] width 473 height 28
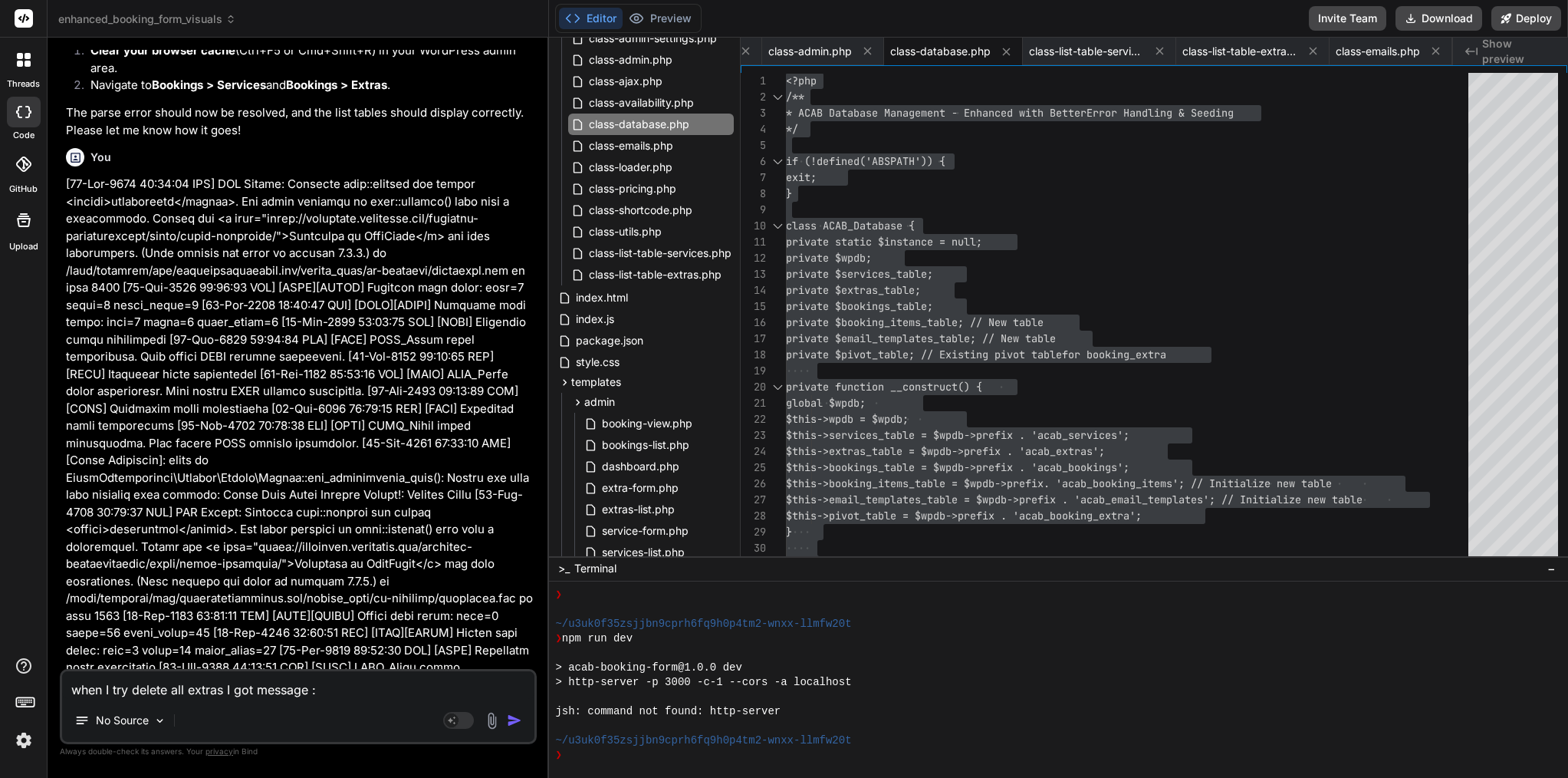
paste textarea "The link you followed has expired."
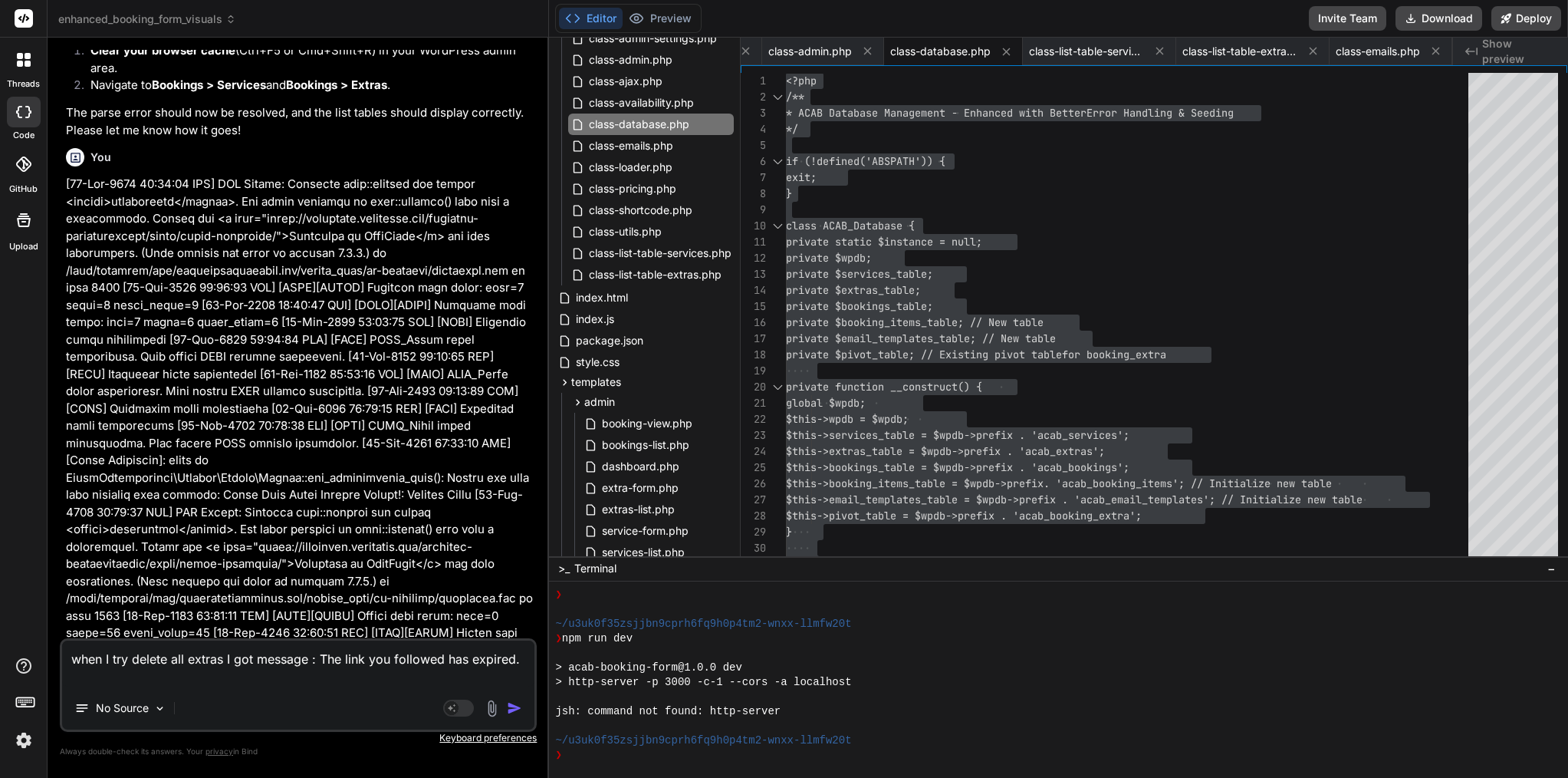
paste textarea "[URL][DOMAIN_NAME]"
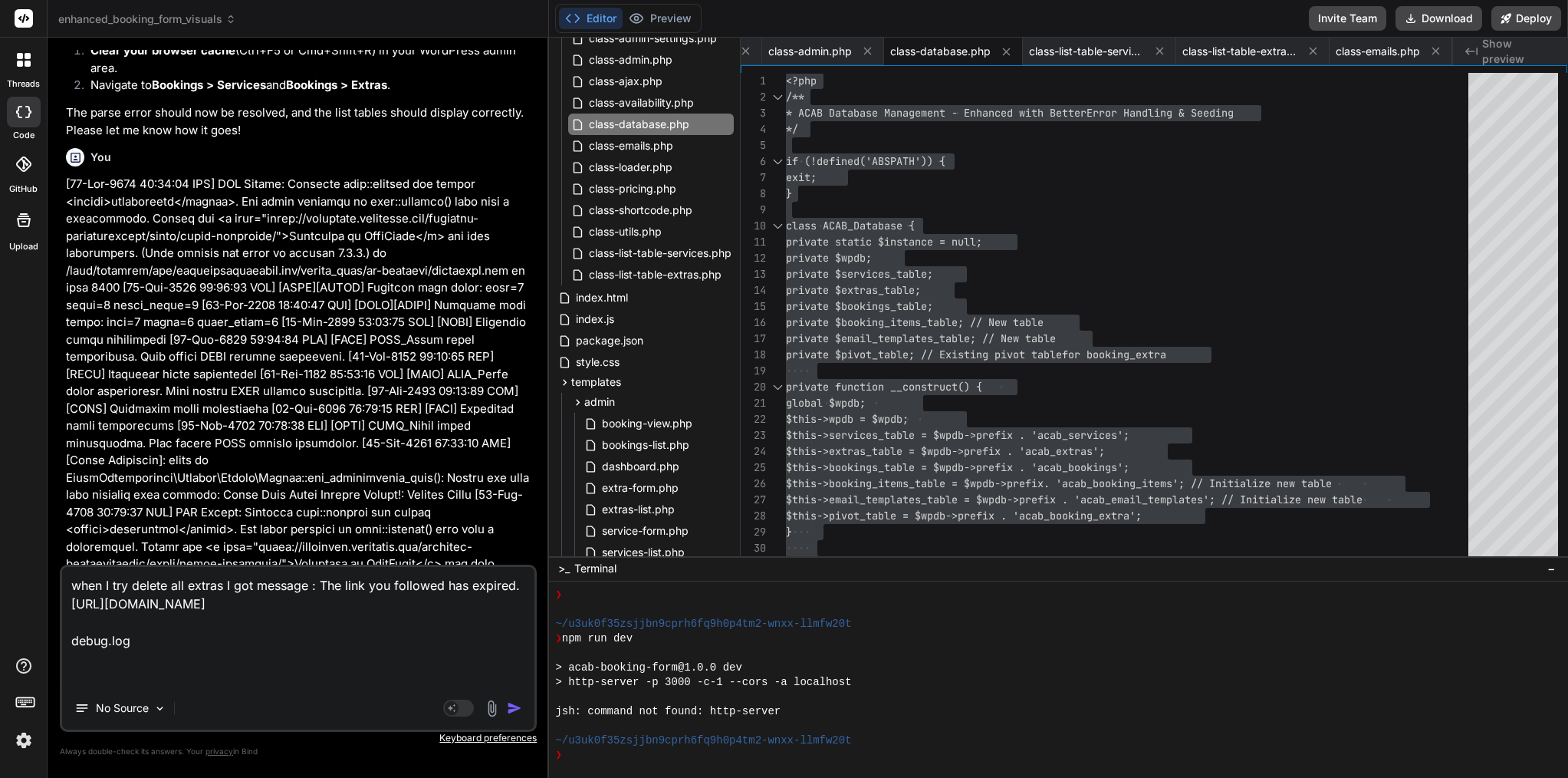
paste textarea "[DATE] 20:19:38 UTC] [ACAB] ACAB_Admin class initialized. Bulk delete AJAX acti…"
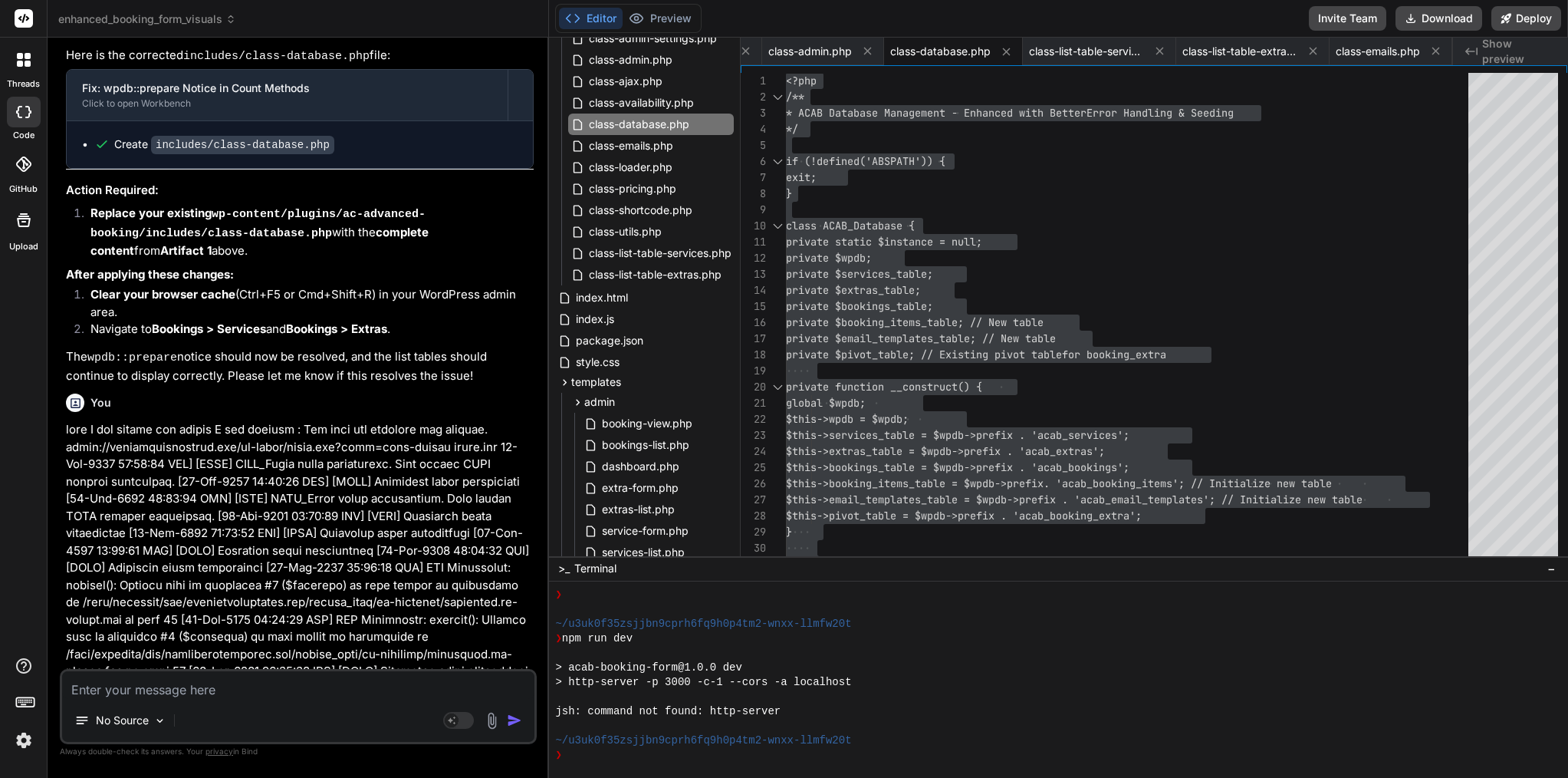
scroll to position [0, 0]
paste textarea "The link you followed has expired."
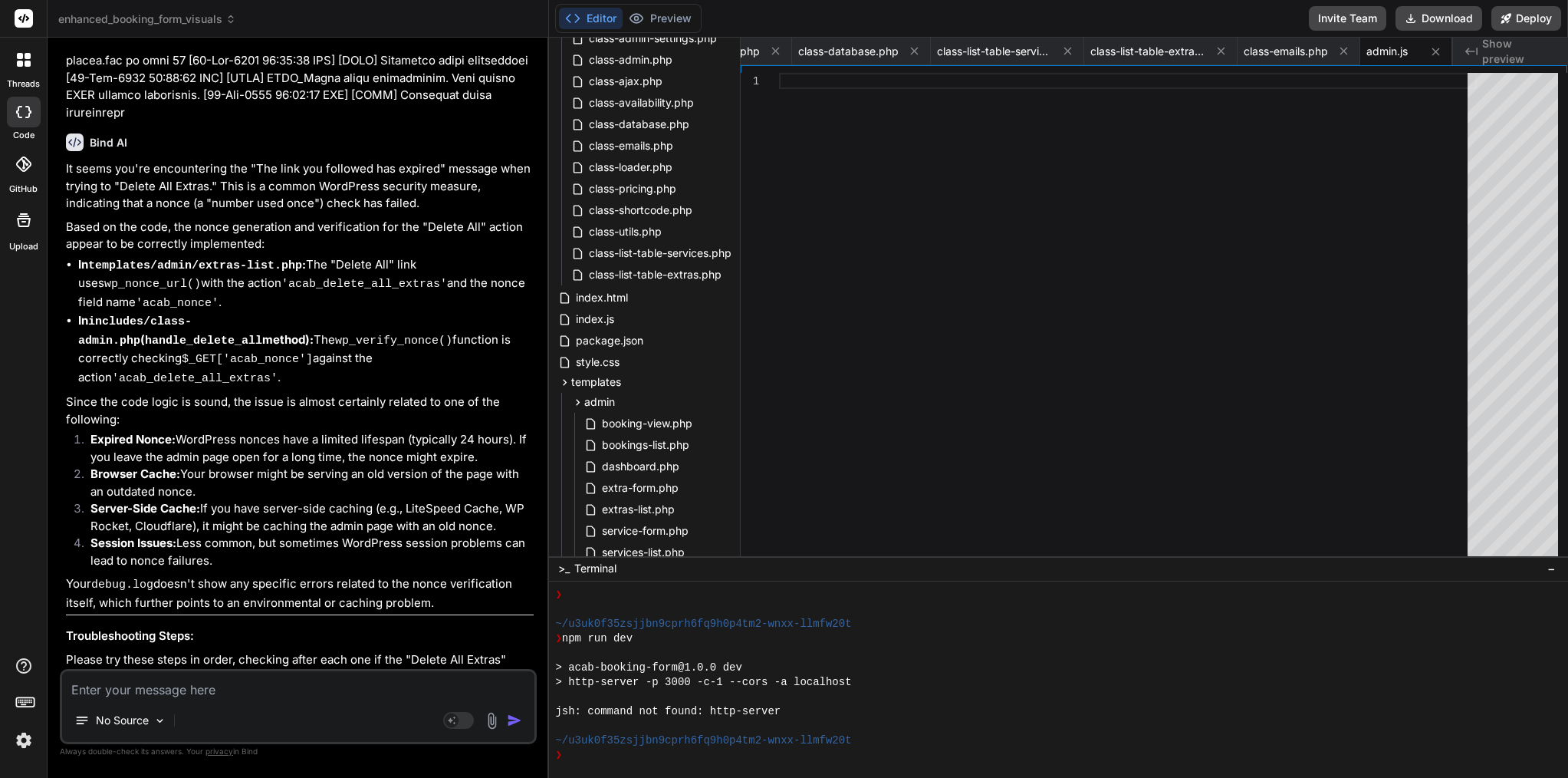
copy span "response"
click at [299, 684] on textarea at bounding box center [299, 685] width 473 height 28
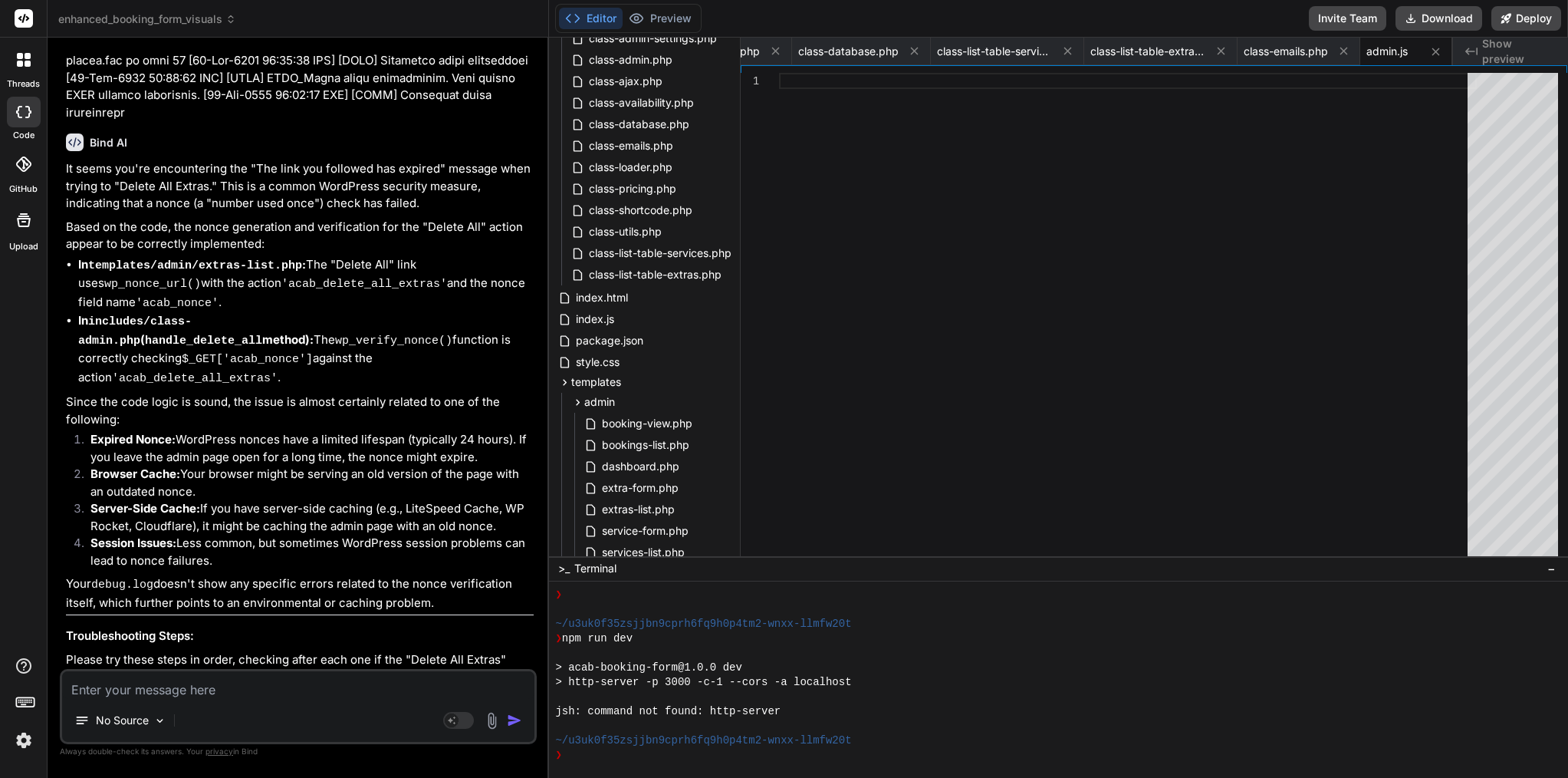
paste textarea "This message appears to be truncated. The response may be incomplete."
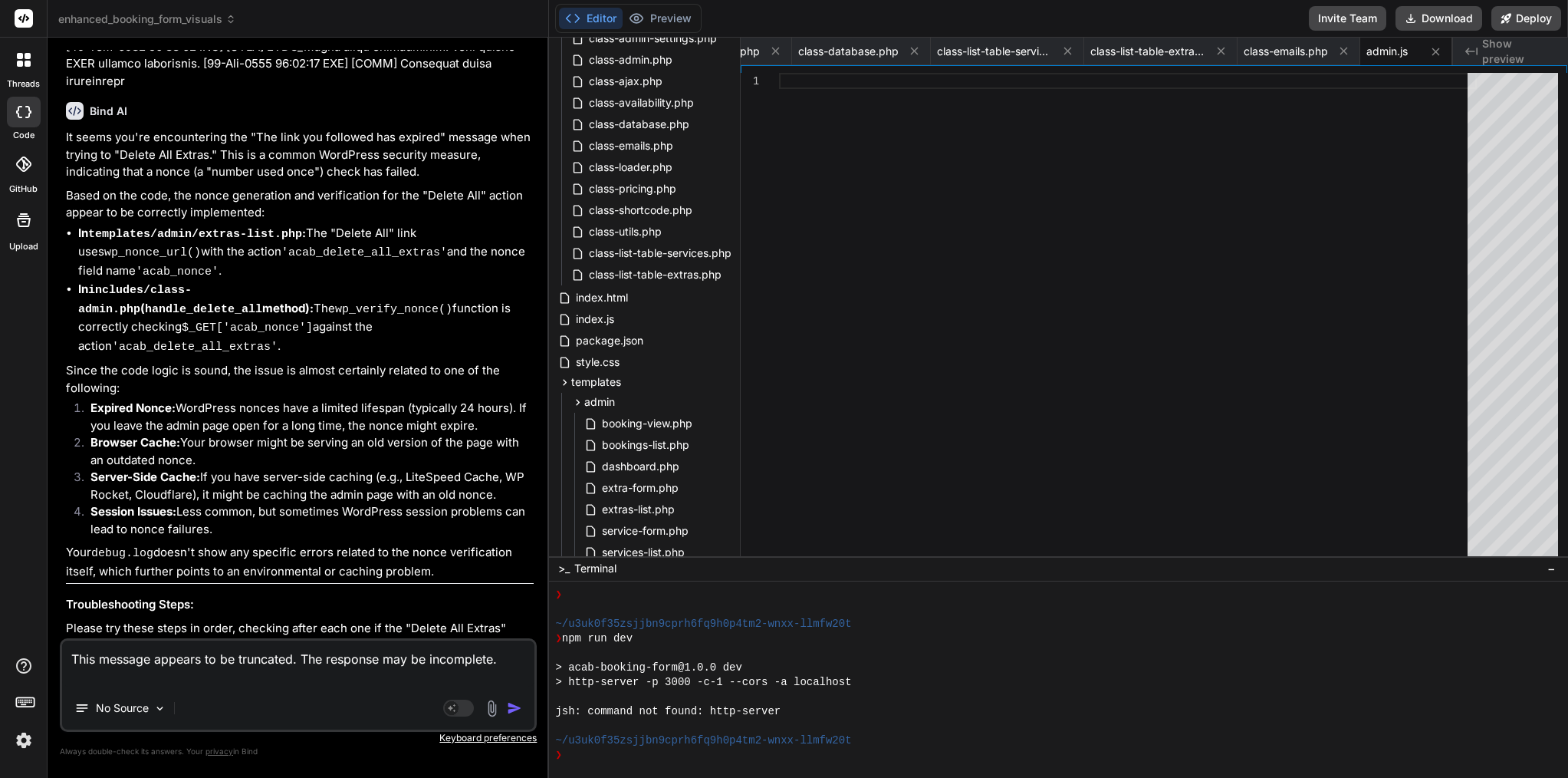
scroll to position [86841, 0]
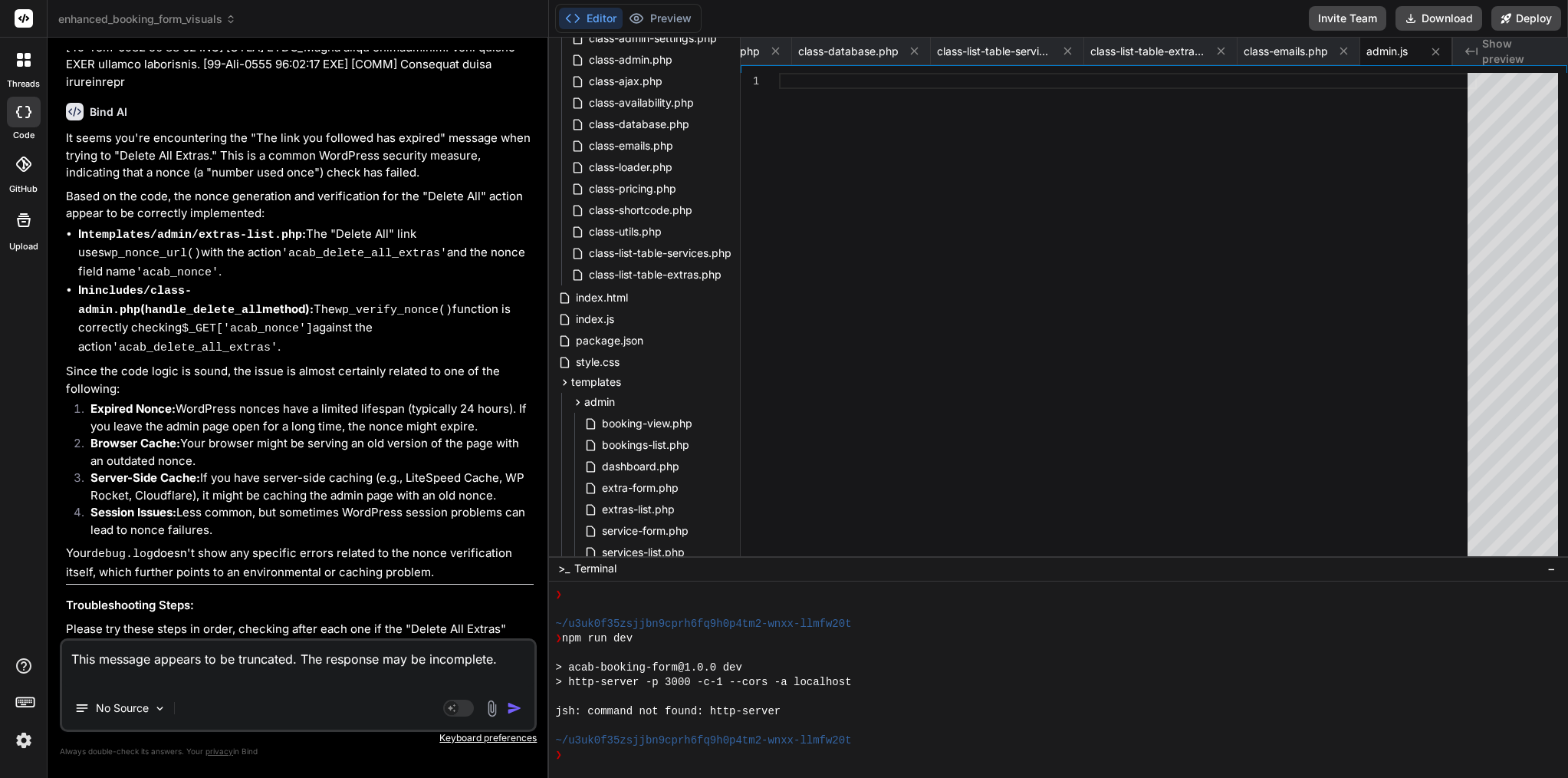
drag, startPoint x: 288, startPoint y: 573, endPoint x: 116, endPoint y: 552, distance: 173.3
copy ul "Create includes/class-admin.php Create assets/js/admin.js"
click at [233, 681] on textarea "This message appears to be truncated. The response may be incomplete." at bounding box center [299, 663] width 473 height 47
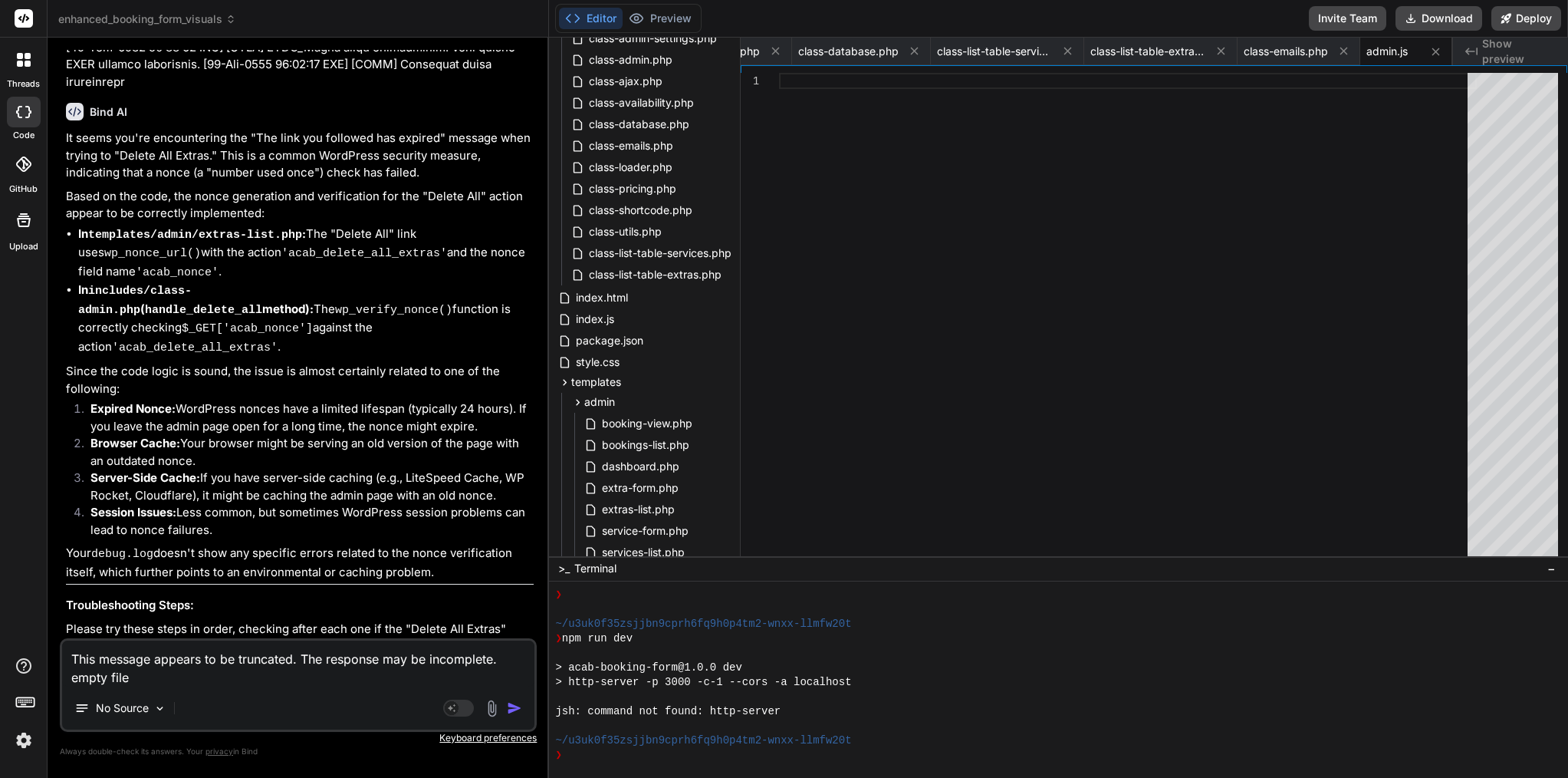
paste textarea "Create includes/class-admin.php Create assets/js/admin.js"
click at [168, 661] on textarea "This message appears to be truncated. The response may be incomplete. empty fil…" at bounding box center [299, 654] width 473 height 64
click at [108, 677] on textarea "This message appears to be truncated. The response may be incomplete. empty fil…" at bounding box center [299, 654] width 473 height 64
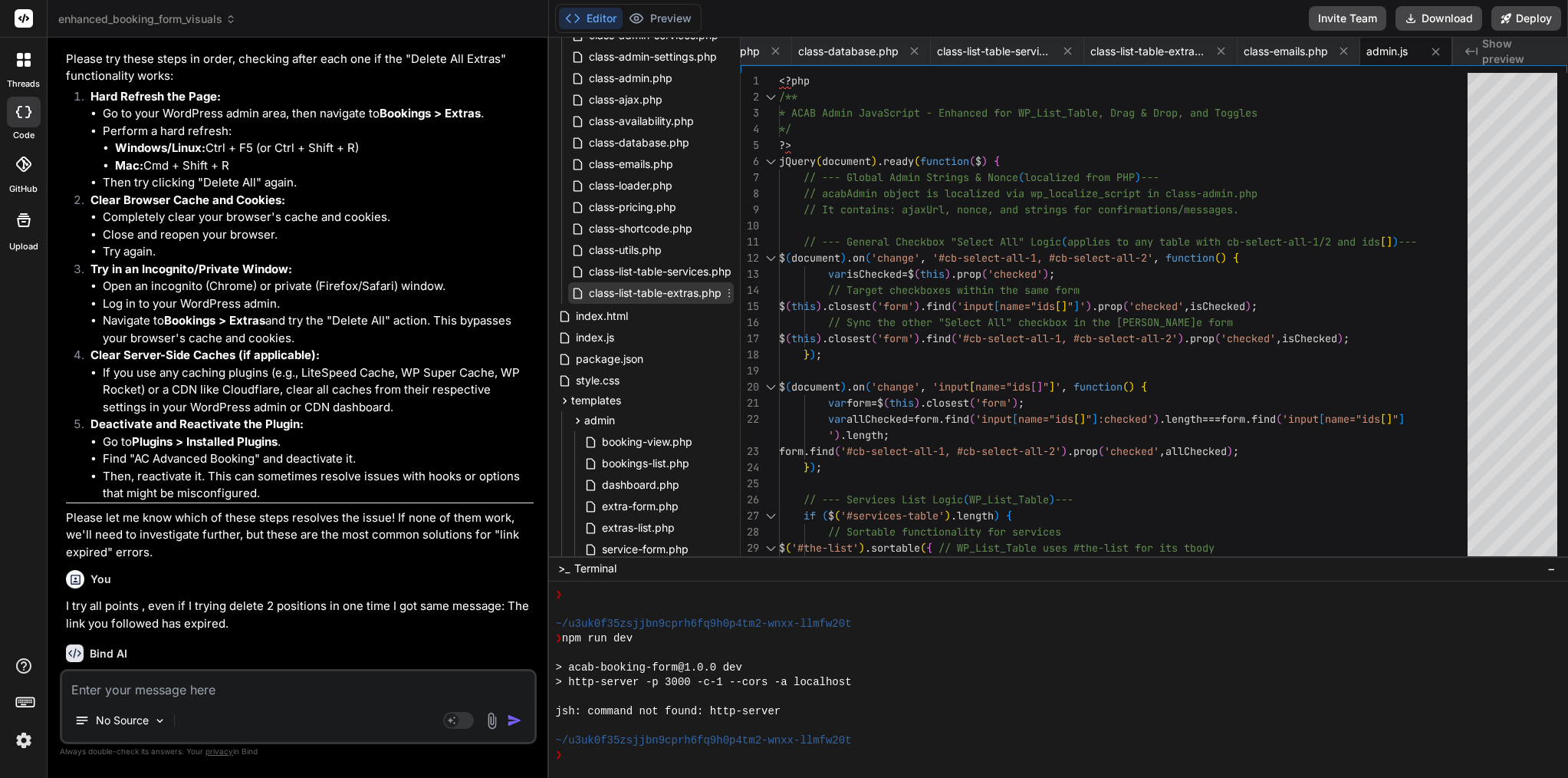
scroll to position [260, 0]
click at [635, 77] on span "class-admin.php" at bounding box center [631, 78] width 87 height 19
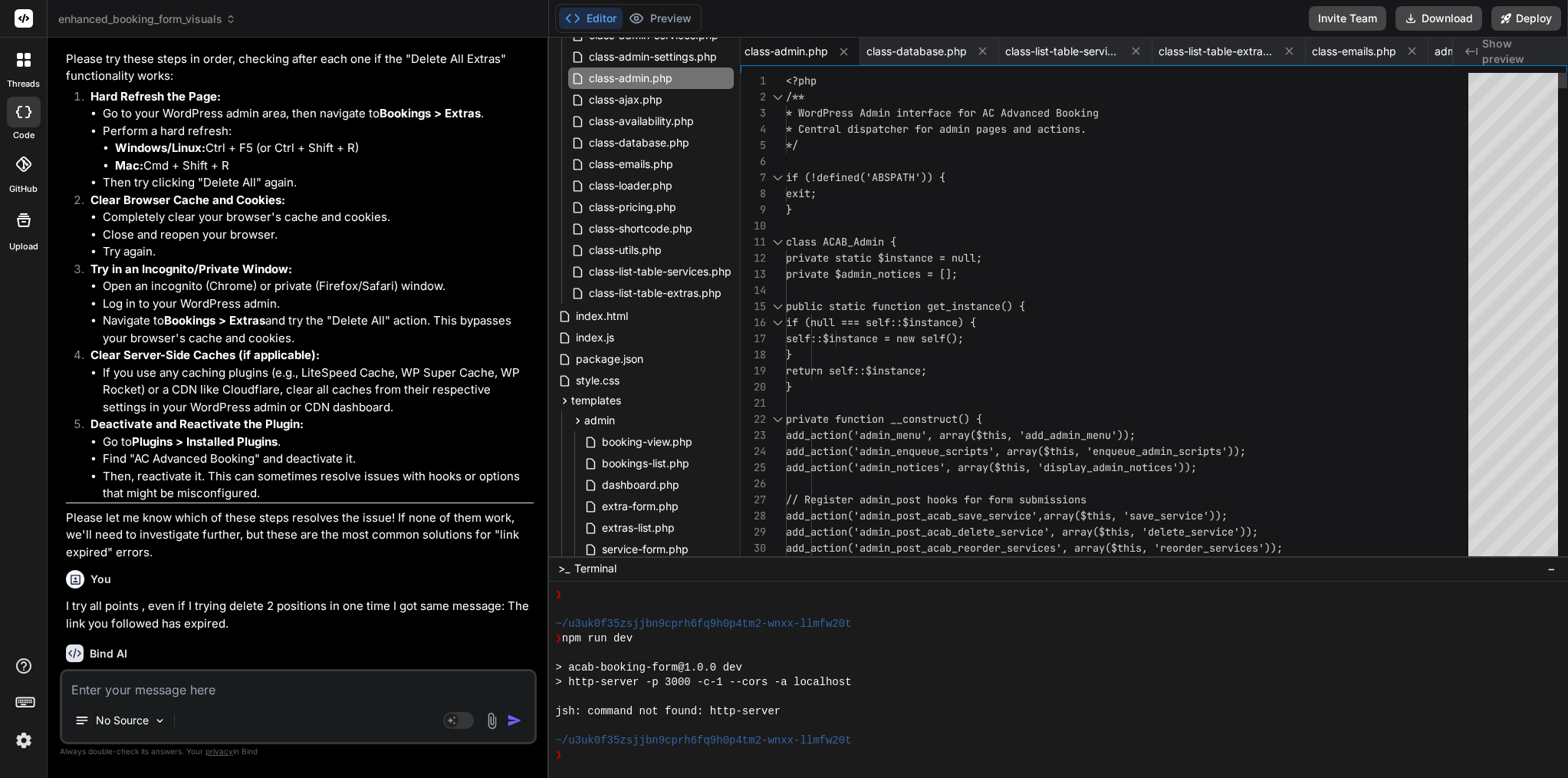
click at [848, 217] on div "}" at bounding box center [1132, 210] width 692 height 16
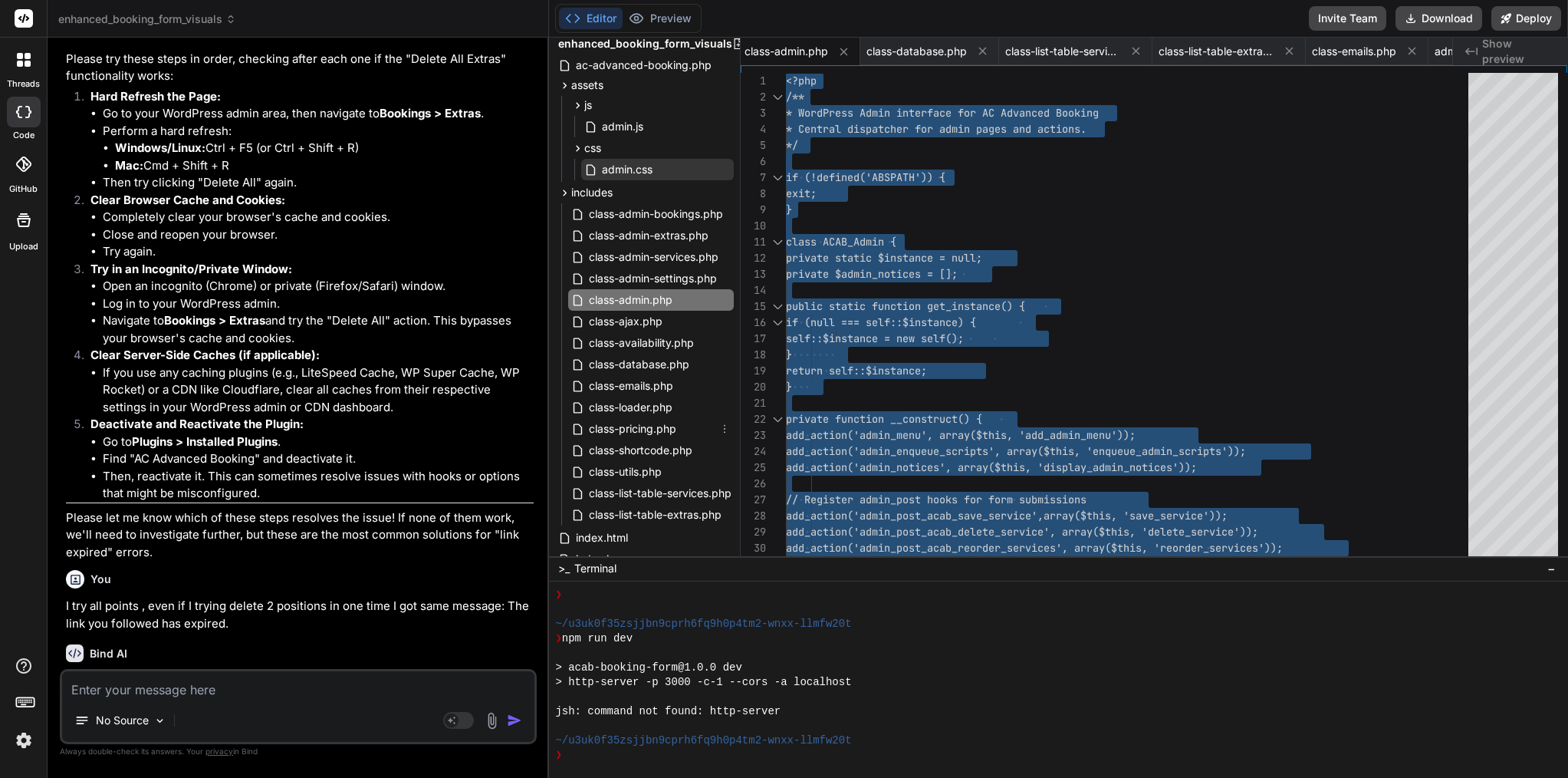
scroll to position [30, 0]
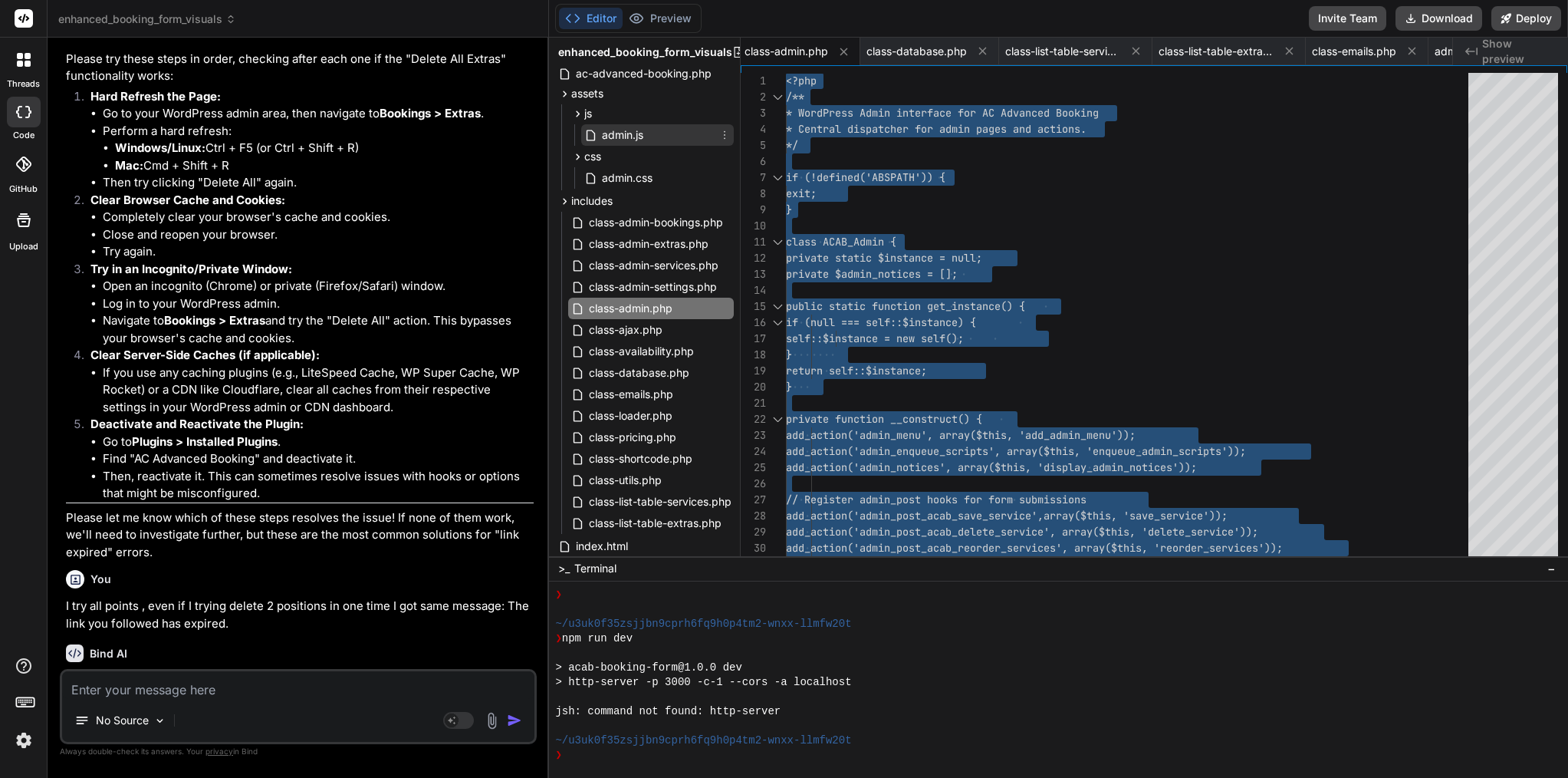
click at [623, 139] on span "admin.js" at bounding box center [622, 135] width 45 height 19
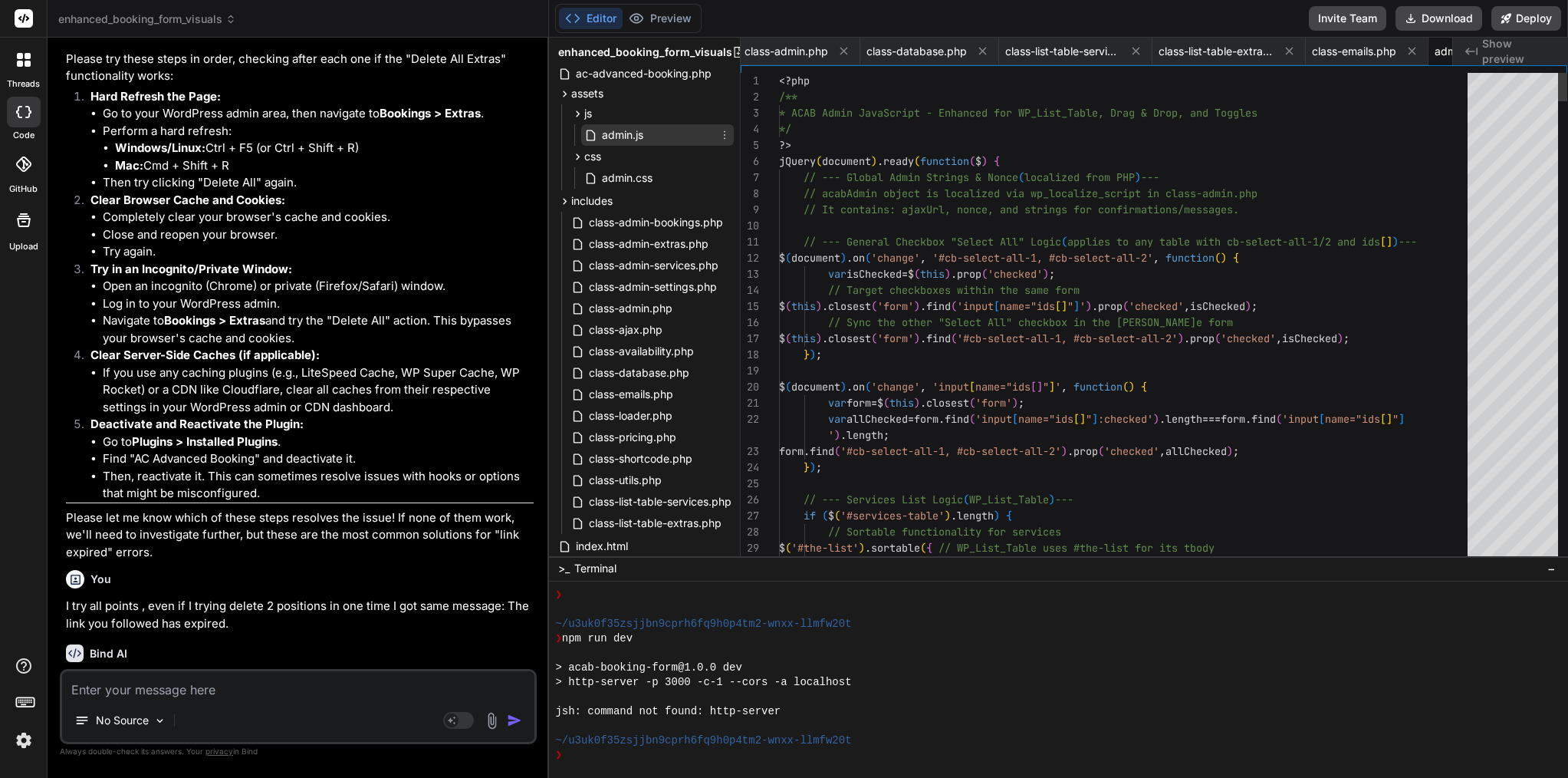
scroll to position [0, 309]
click at [892, 217] on span "// It contains: ajaxUrl, nonce, and strings for co nfirmations/messages." at bounding box center [1009, 210] width 460 height 16
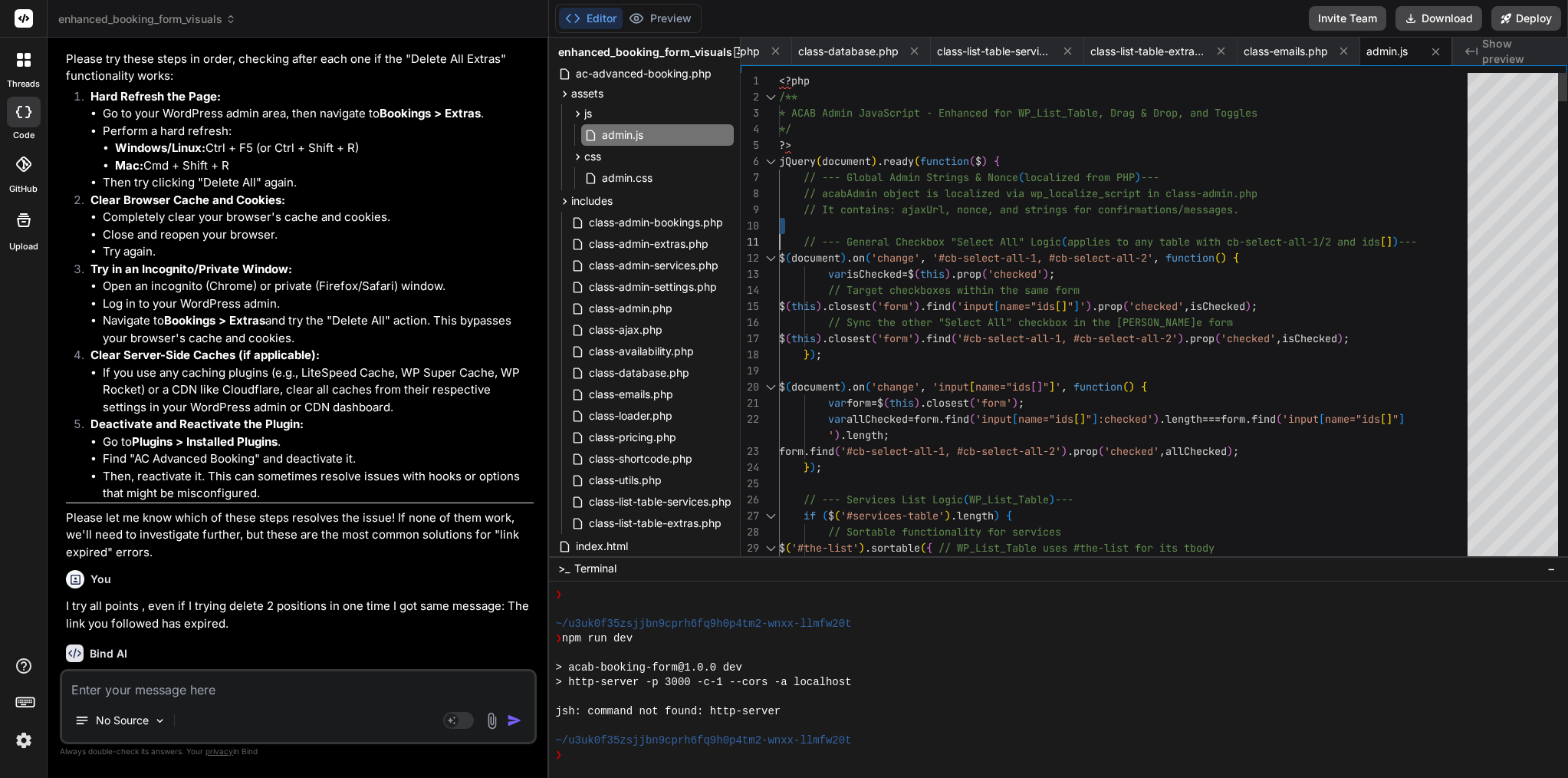
click at [892, 217] on span "// It contains: ajaxUrl, nonce, and strings for co nfirmations/messages." at bounding box center [1009, 210] width 460 height 16
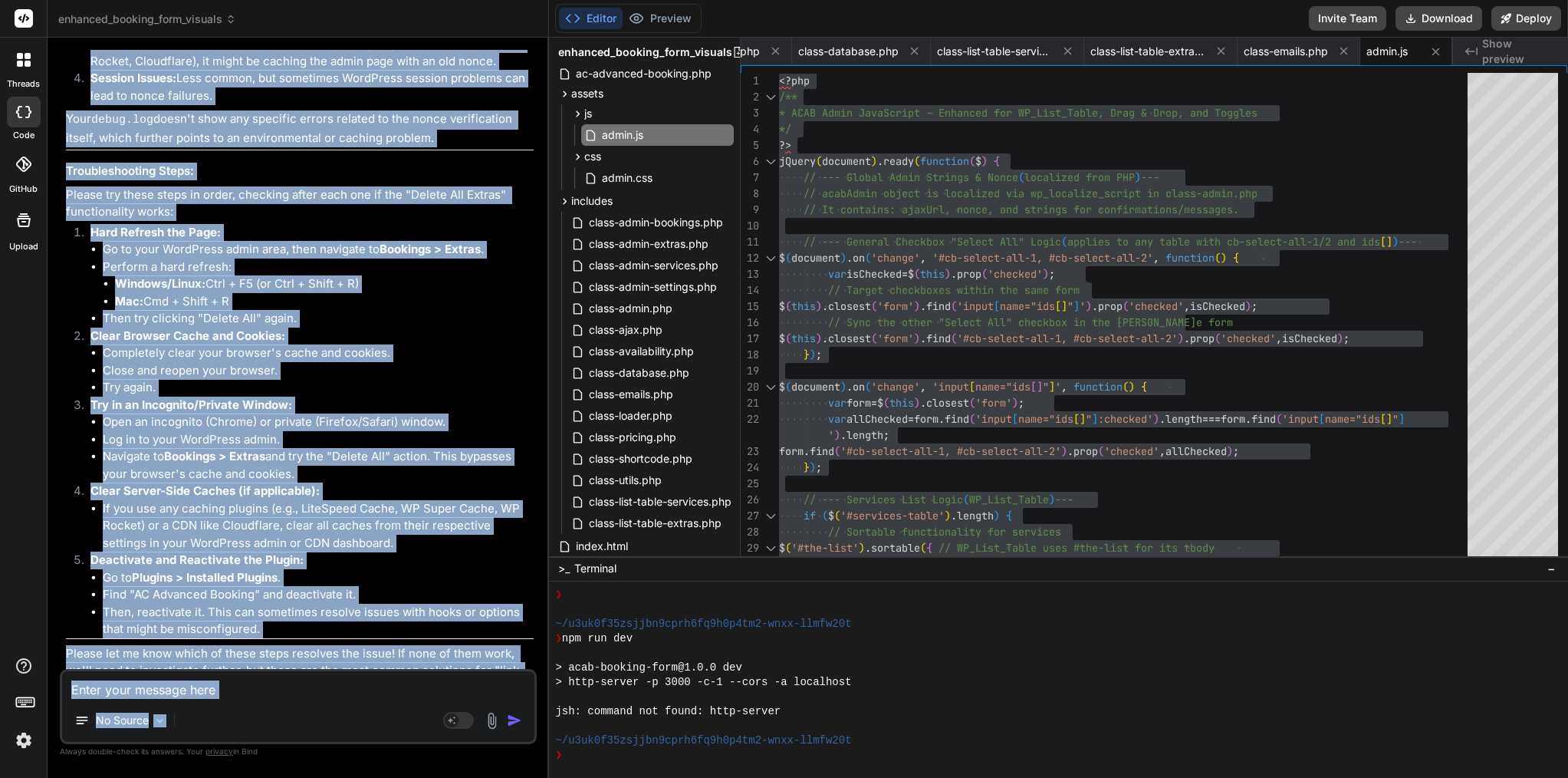
scroll to position [87411, 0]
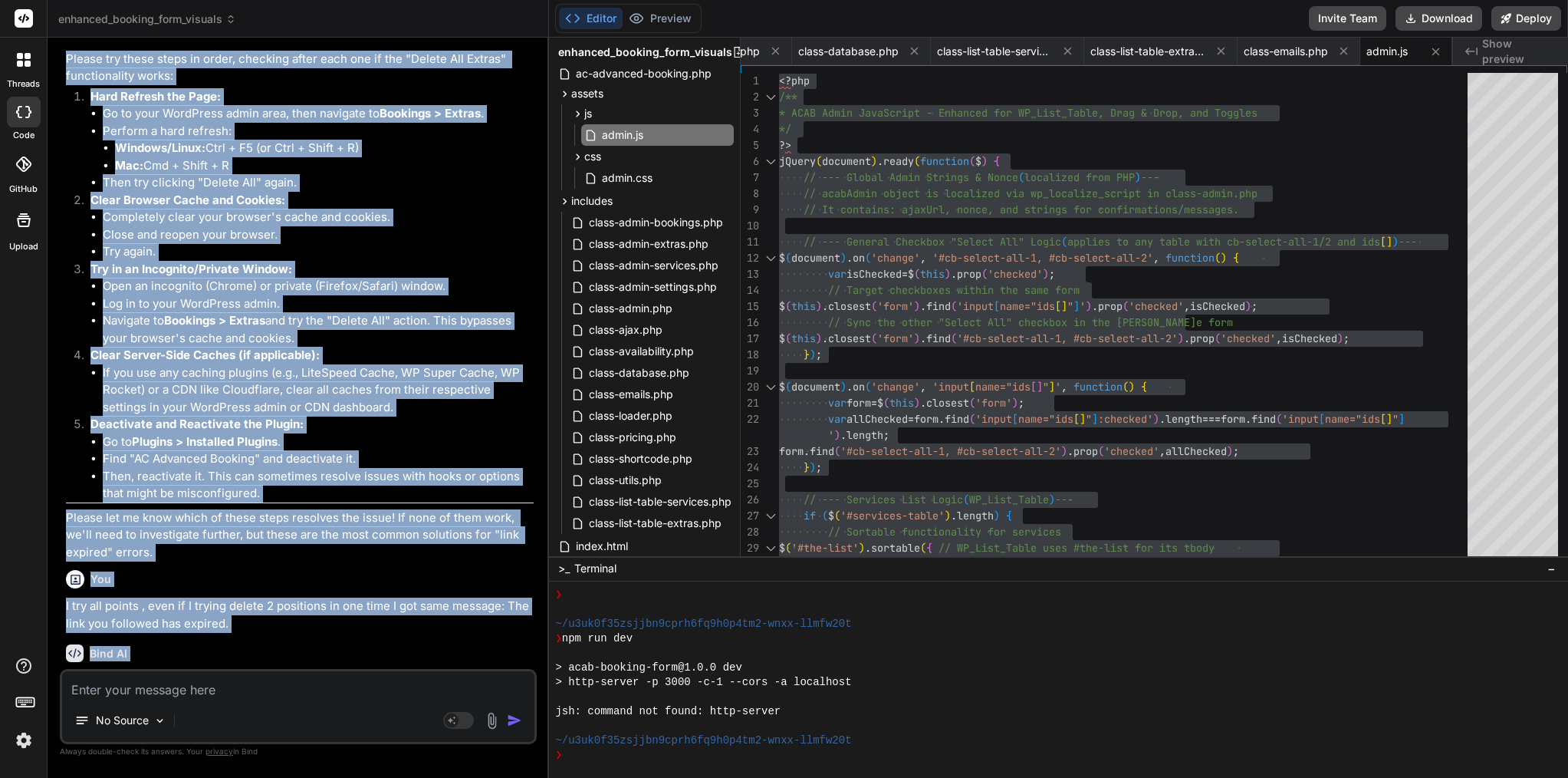
drag, startPoint x: 67, startPoint y: 91, endPoint x: 332, endPoint y: 661, distance: 628.6
click at [332, 661] on div "You Error Details ============= An error of type E_PARSE was caused in line 62 …" at bounding box center [300, 359] width 474 height 620
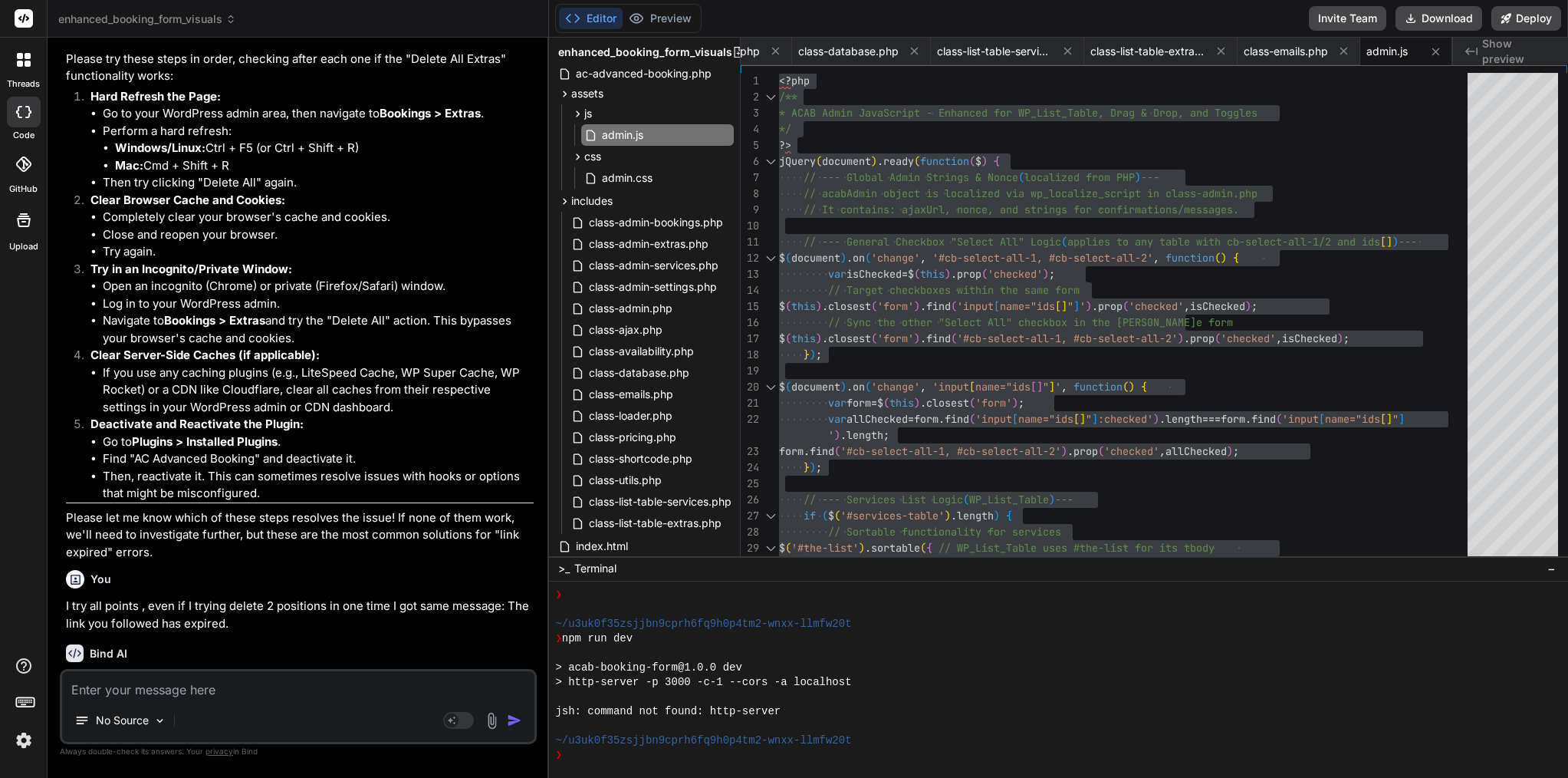
click at [243, 681] on textarea at bounding box center [299, 685] width 473 height 28
paste textarea "Loremi dol sit ametco. Adi “Eli sedd eiu temporin utl etdolor.” magnaal en a mi…"
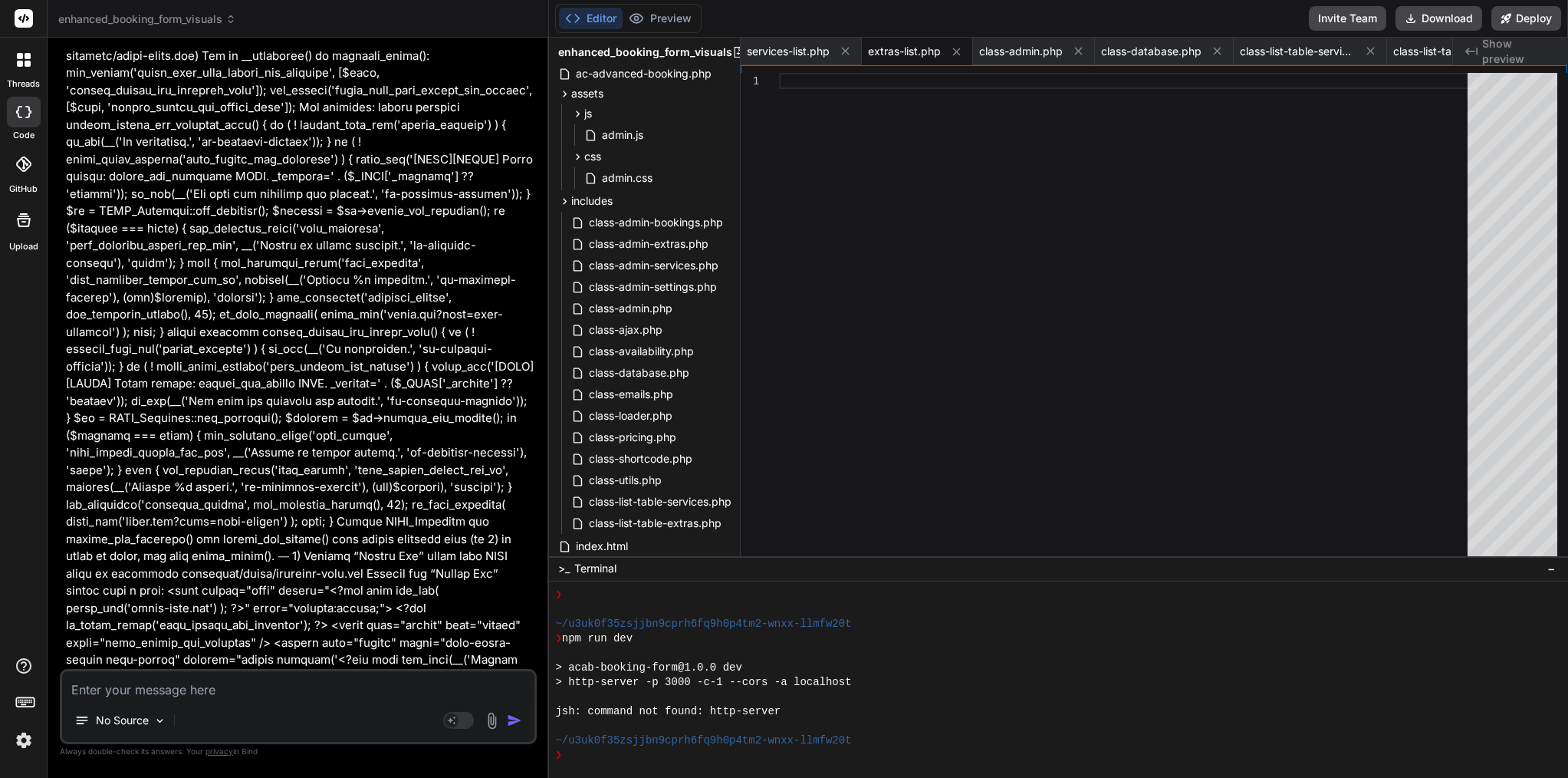
scroll to position [89375, 0]
click at [321, 686] on textarea at bounding box center [299, 685] width 473 height 28
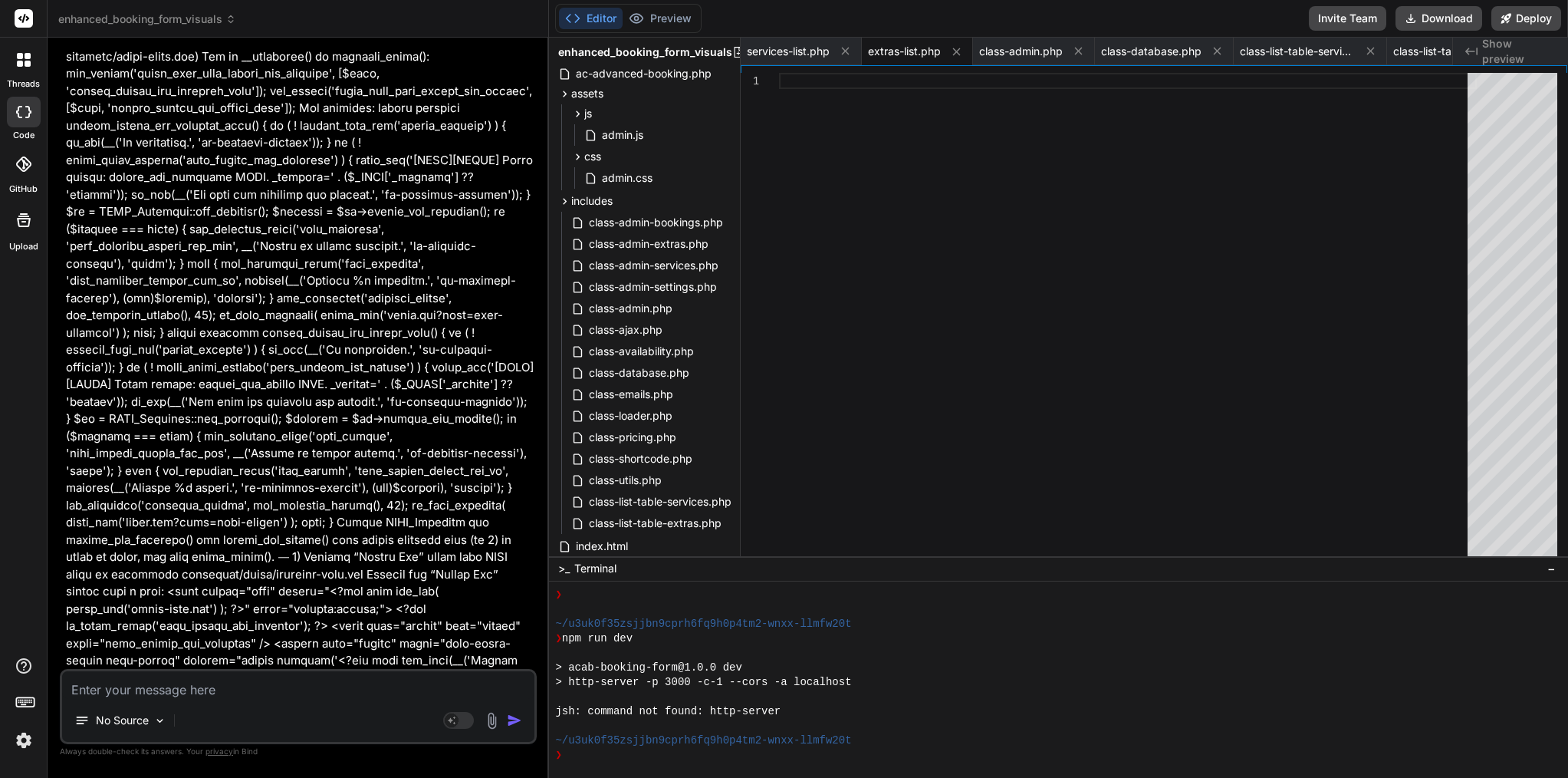
paste textarea "This message appears to be truncated. The response may be incomplete."
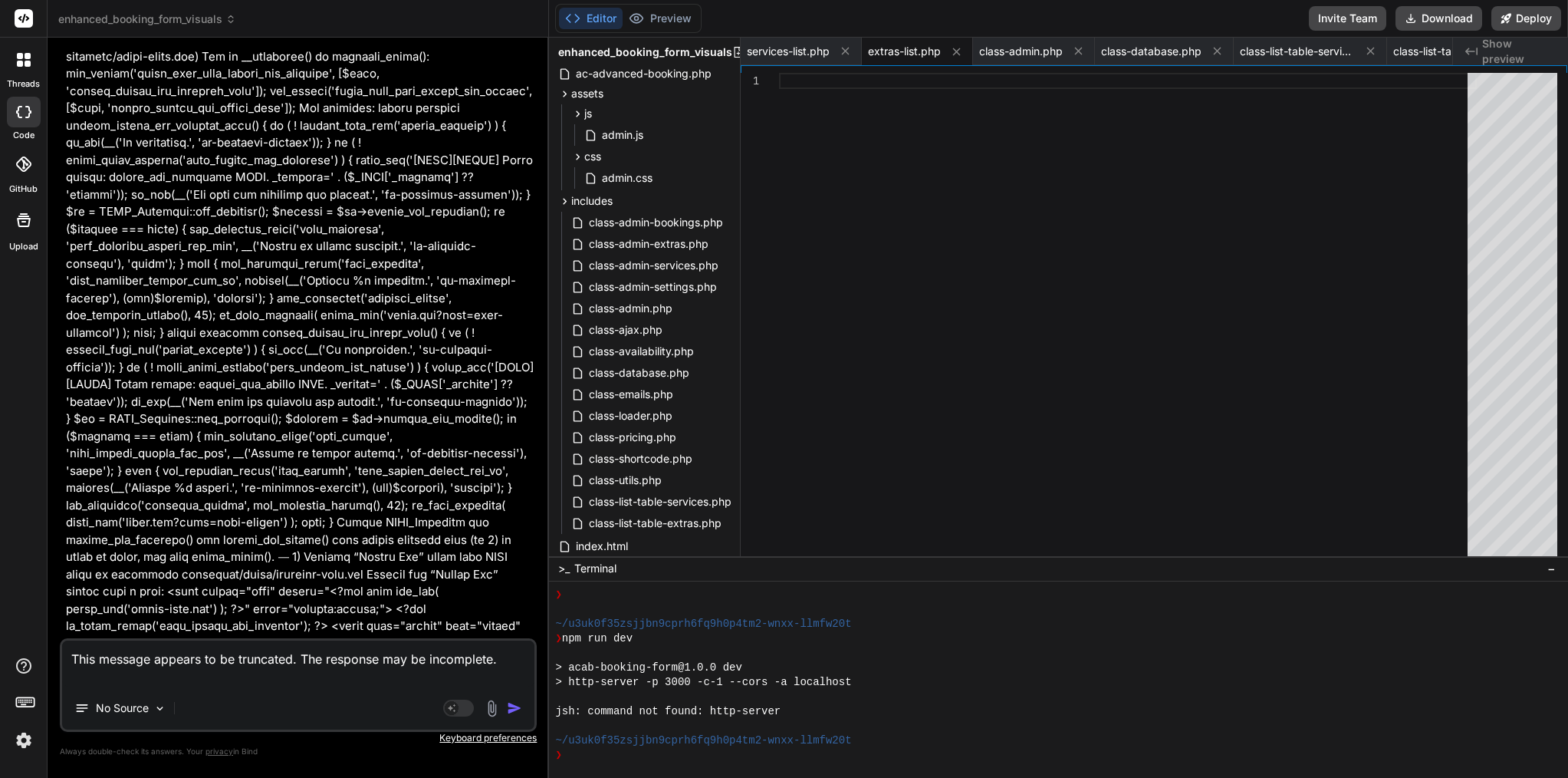
drag, startPoint x: 381, startPoint y: 611, endPoint x: 151, endPoint y: 557, distance: 236.3
click at [186, 681] on textarea "This message appears to be truncated. The response may be incomplete." at bounding box center [299, 663] width 473 height 47
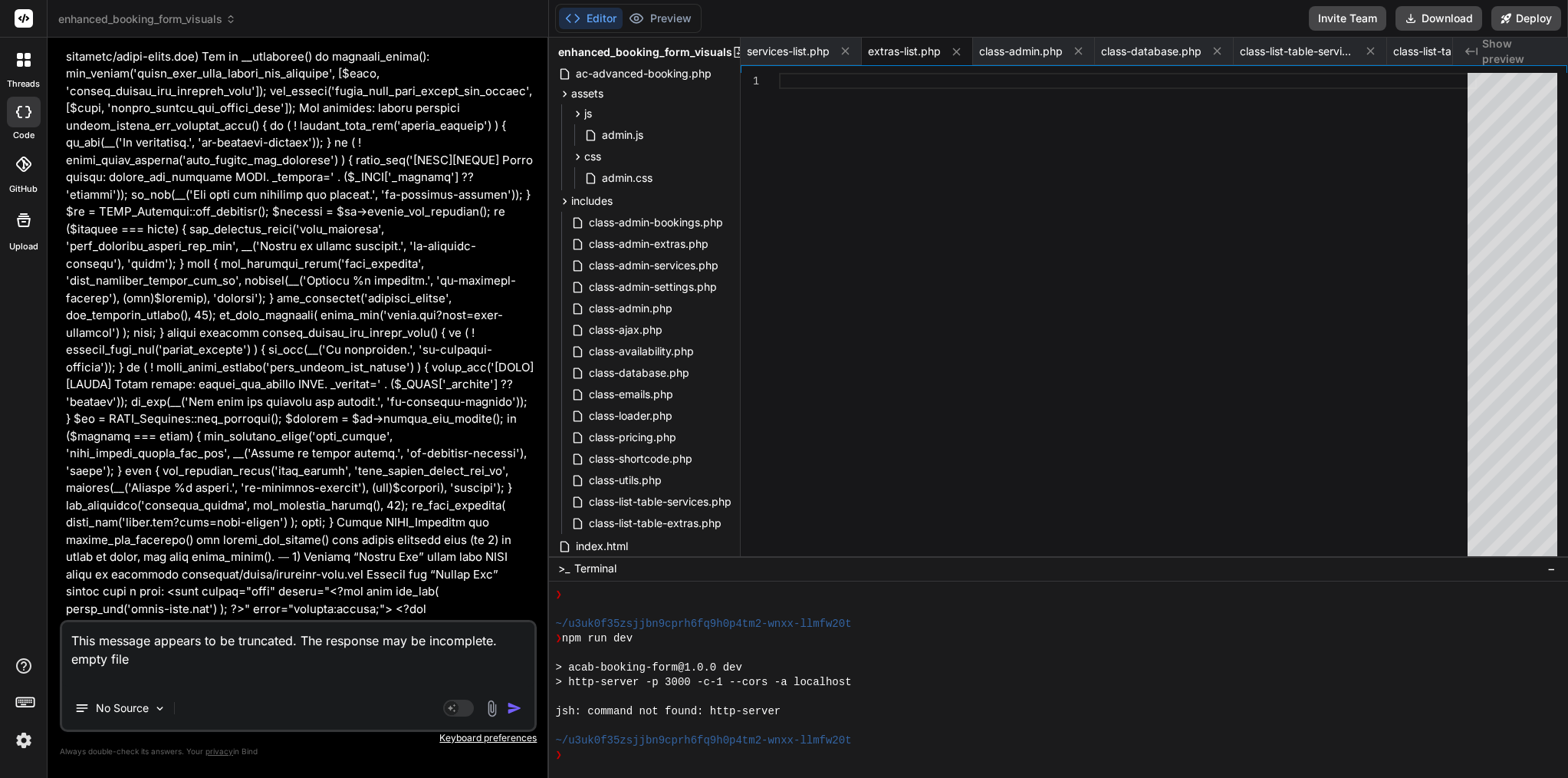
paste textarea "includes/class-admin.php Create templates/admin/services-list.php Create templa…"
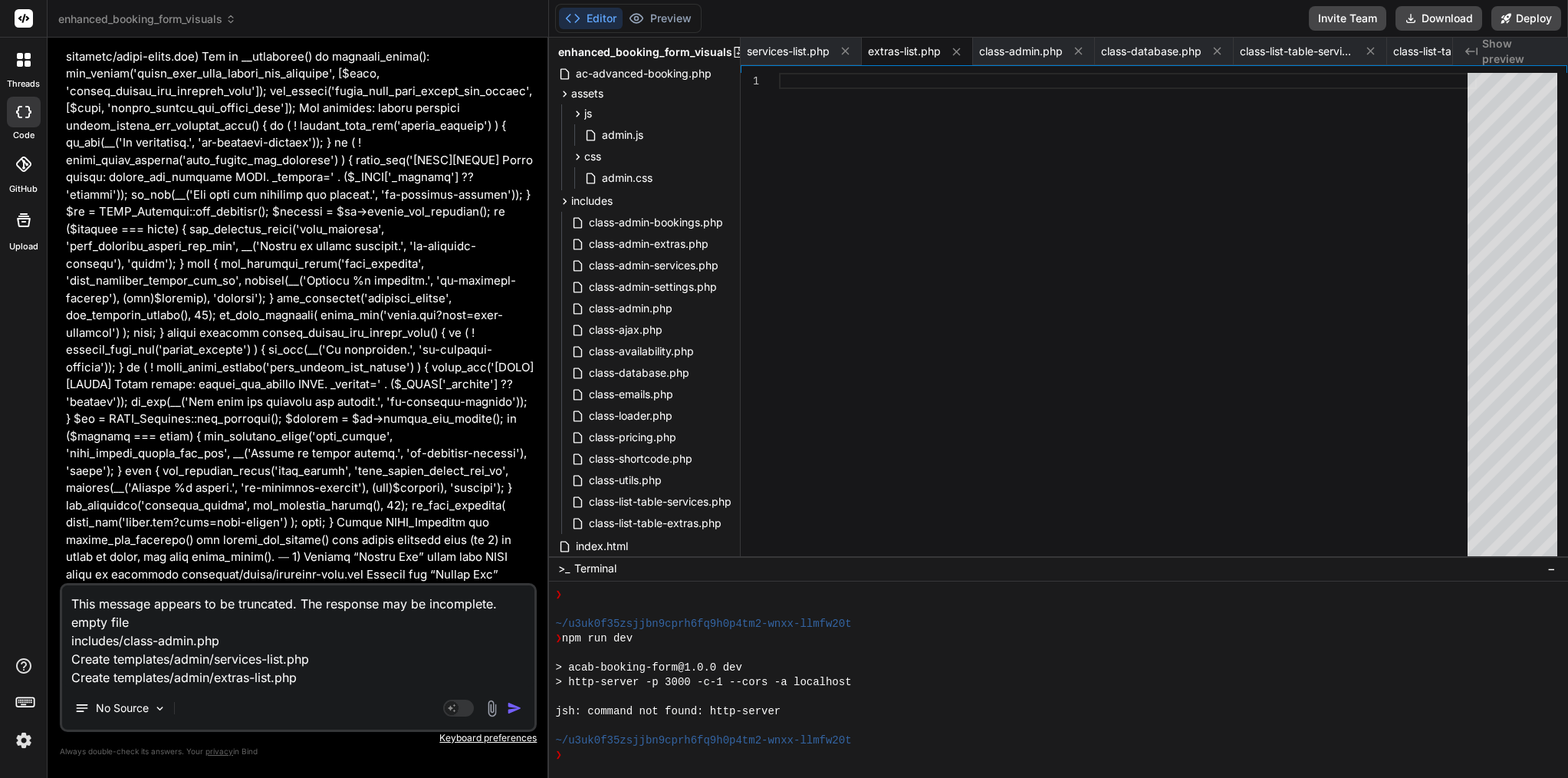
click at [92, 664] on textarea "This message appears to be truncated. The response may be incomplete. empty fil…" at bounding box center [299, 636] width 473 height 101
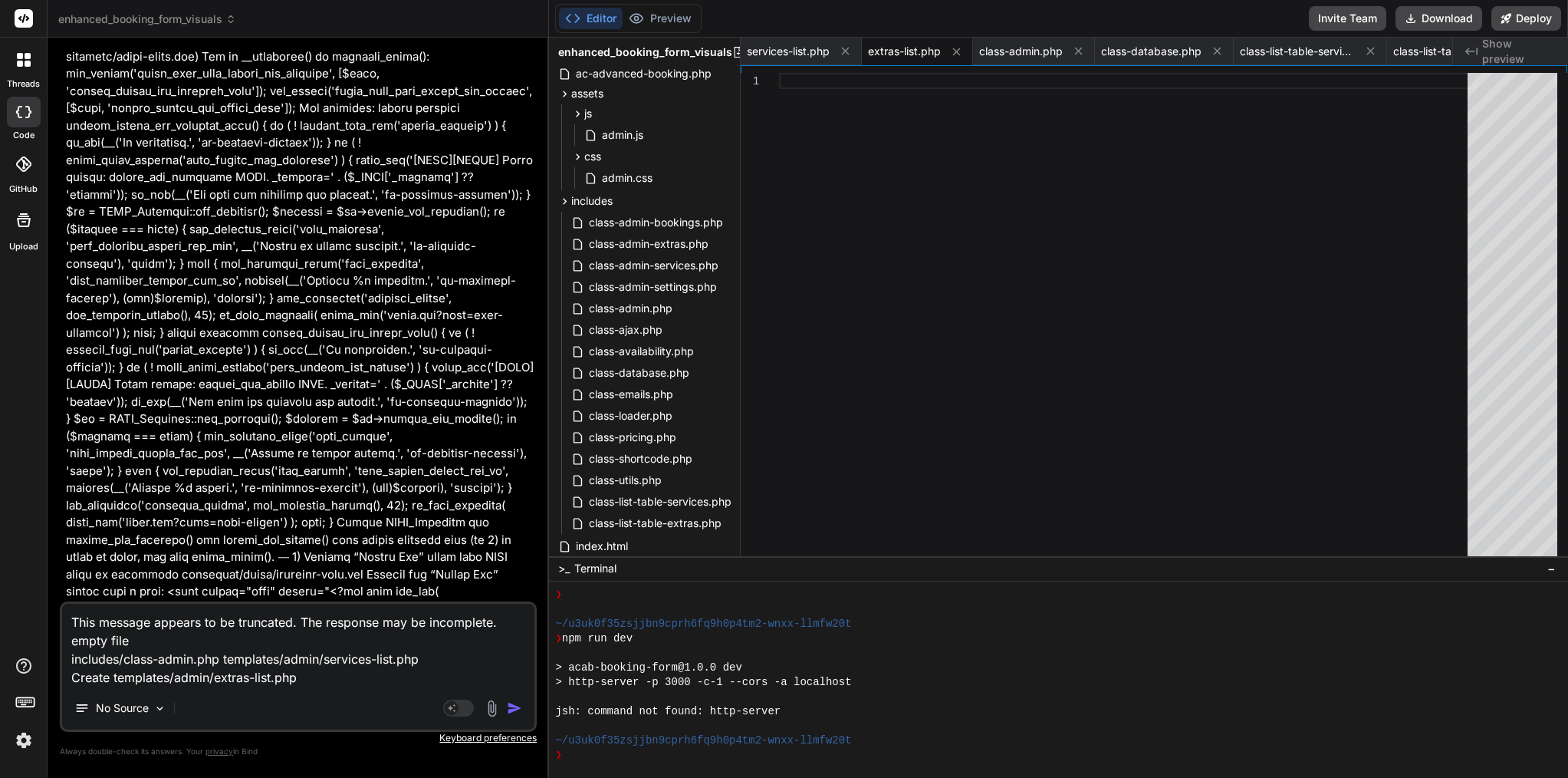
click at [106, 679] on textarea "This message appears to be truncated. The response may be incomplete. empty fil…" at bounding box center [299, 645] width 473 height 83
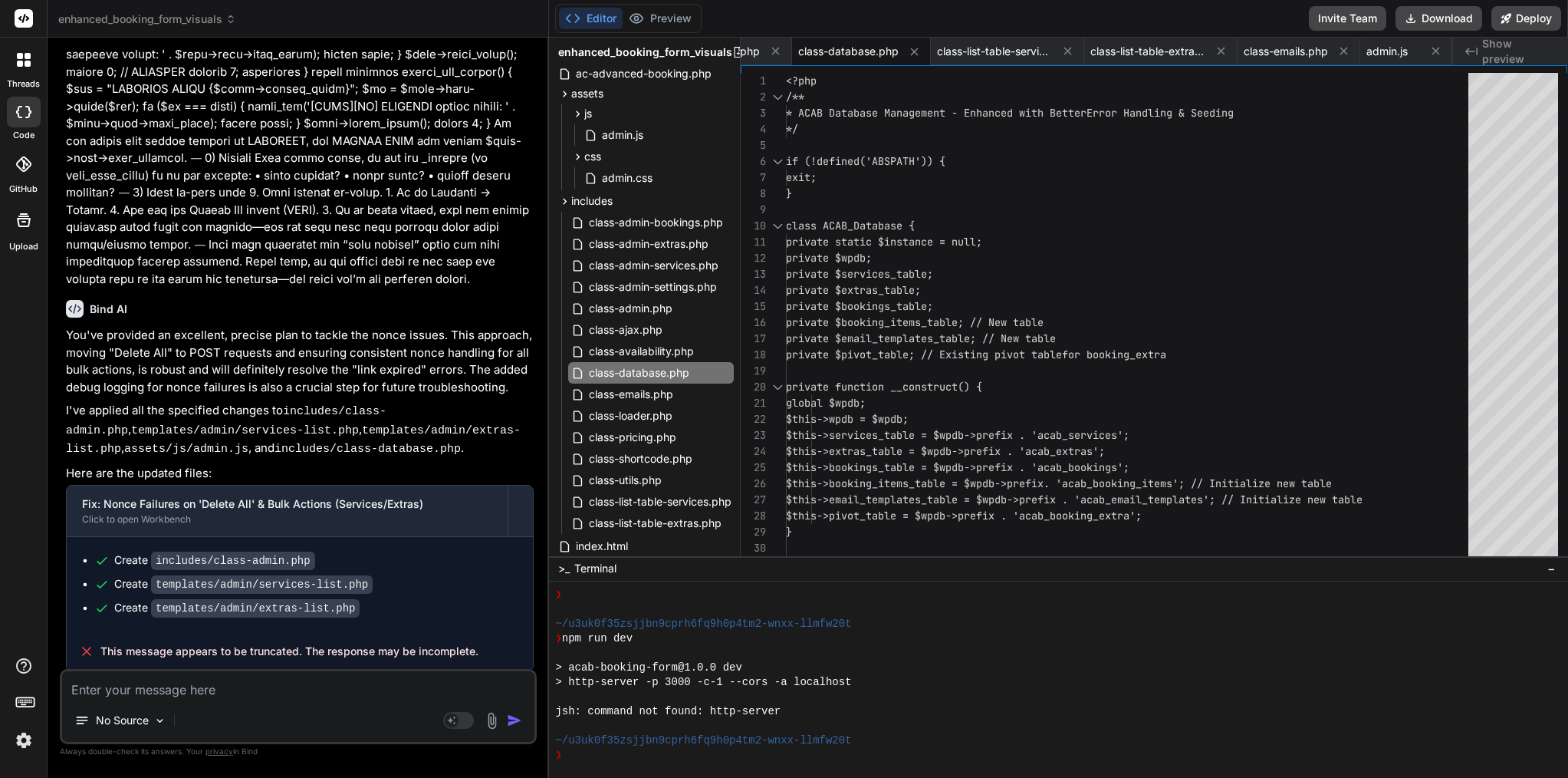
scroll to position [90499, 0]
click at [654, 306] on span "class-admin.php" at bounding box center [631, 308] width 87 height 19
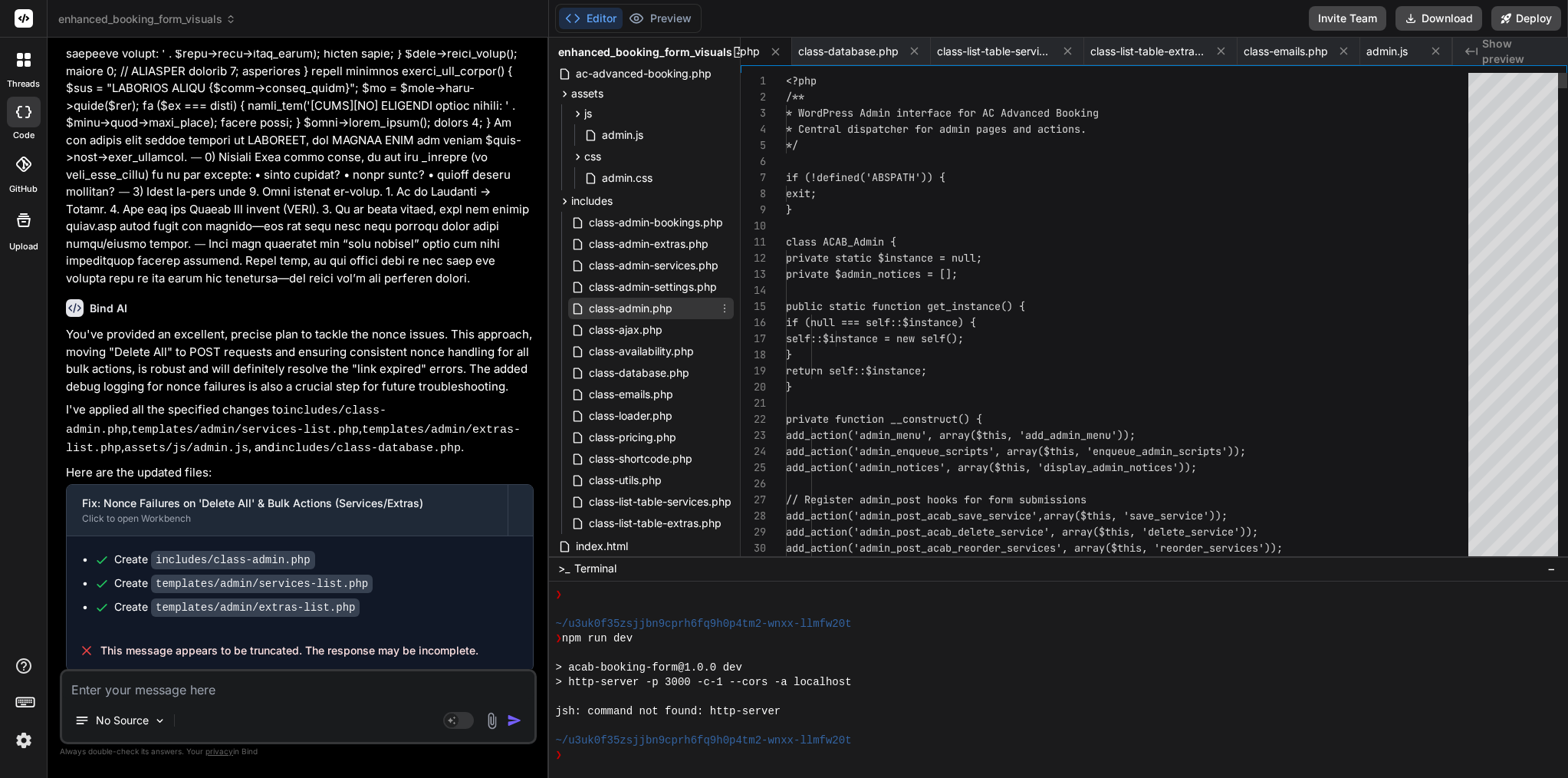
scroll to position [0, 234]
click at [923, 313] on span "public static function get_instance() {" at bounding box center [906, 307] width 239 height 16
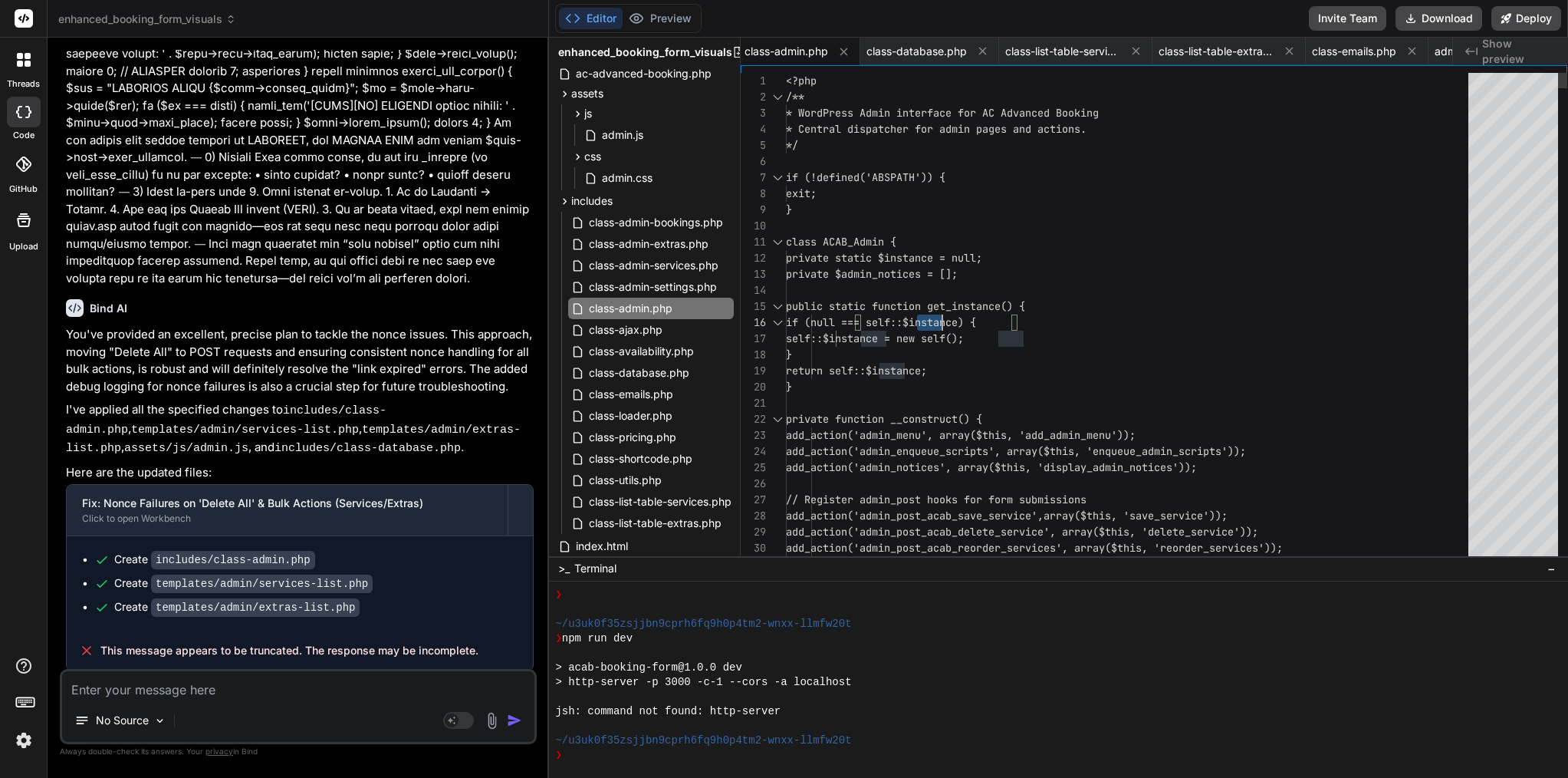
click at [923, 313] on span "public static function get_instance() {" at bounding box center [906, 307] width 239 height 16
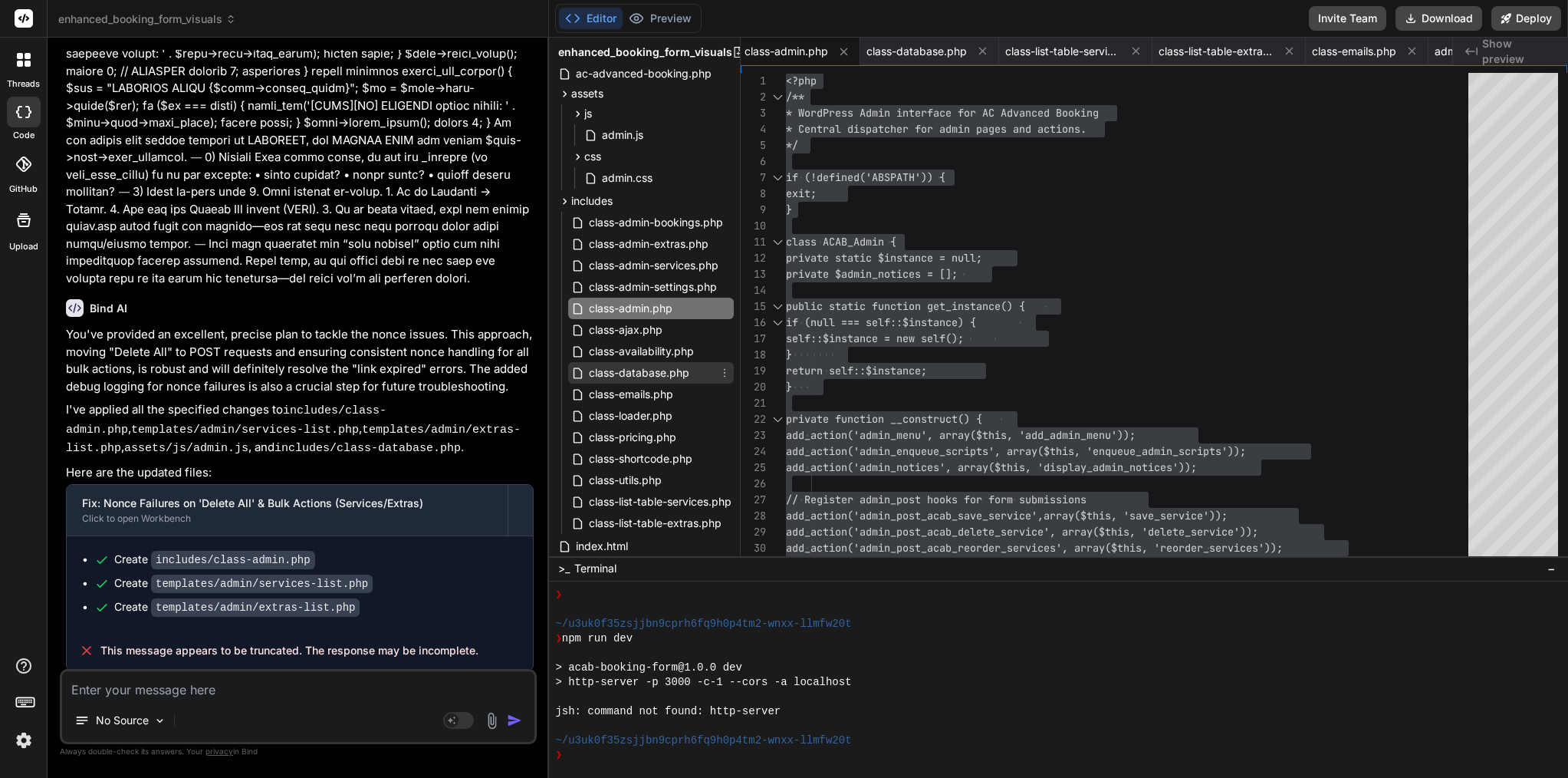
click at [663, 374] on span "class-database.php" at bounding box center [639, 372] width 104 height 19
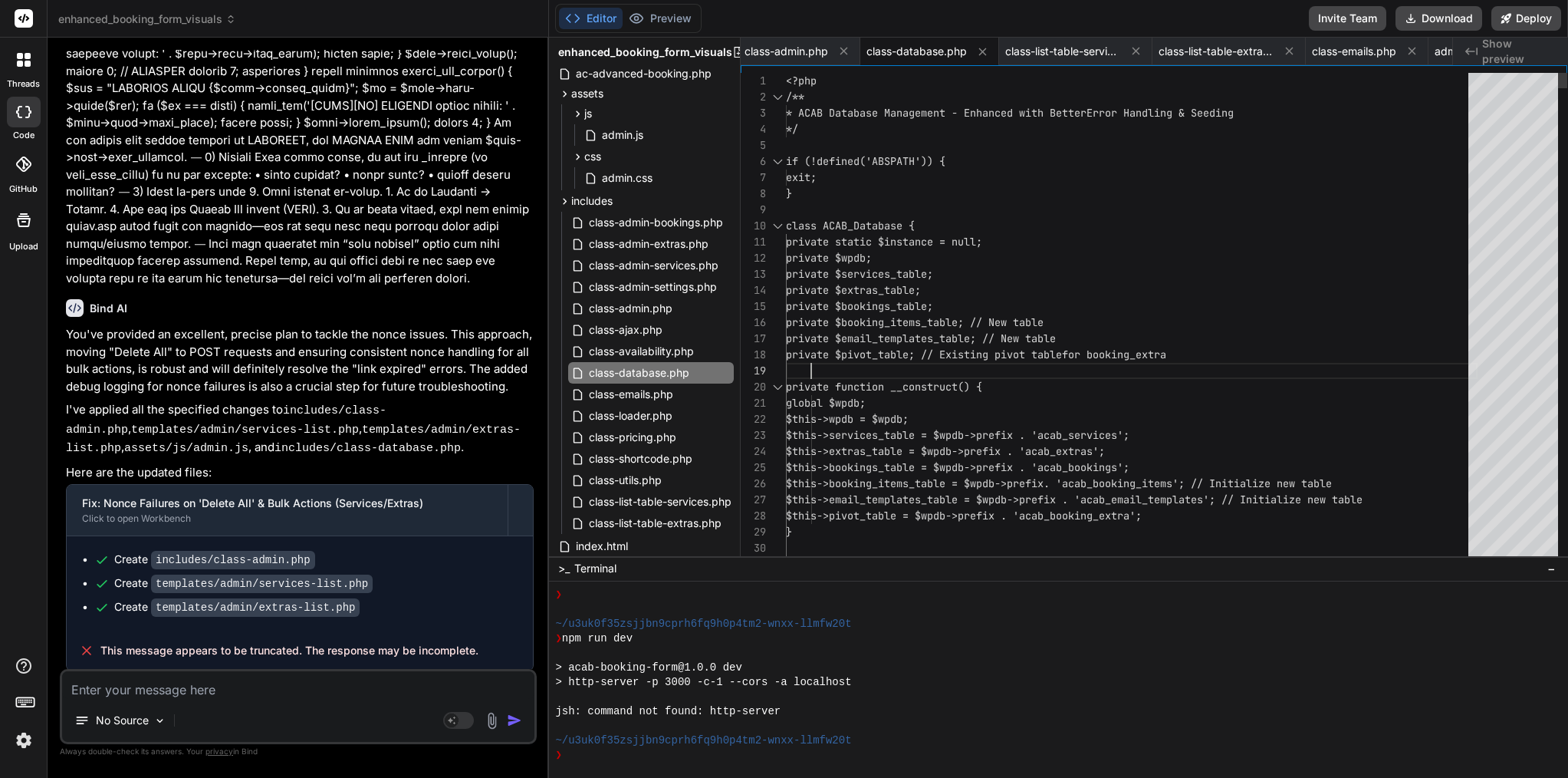
click at [884, 368] on div at bounding box center [1132, 371] width 692 height 16
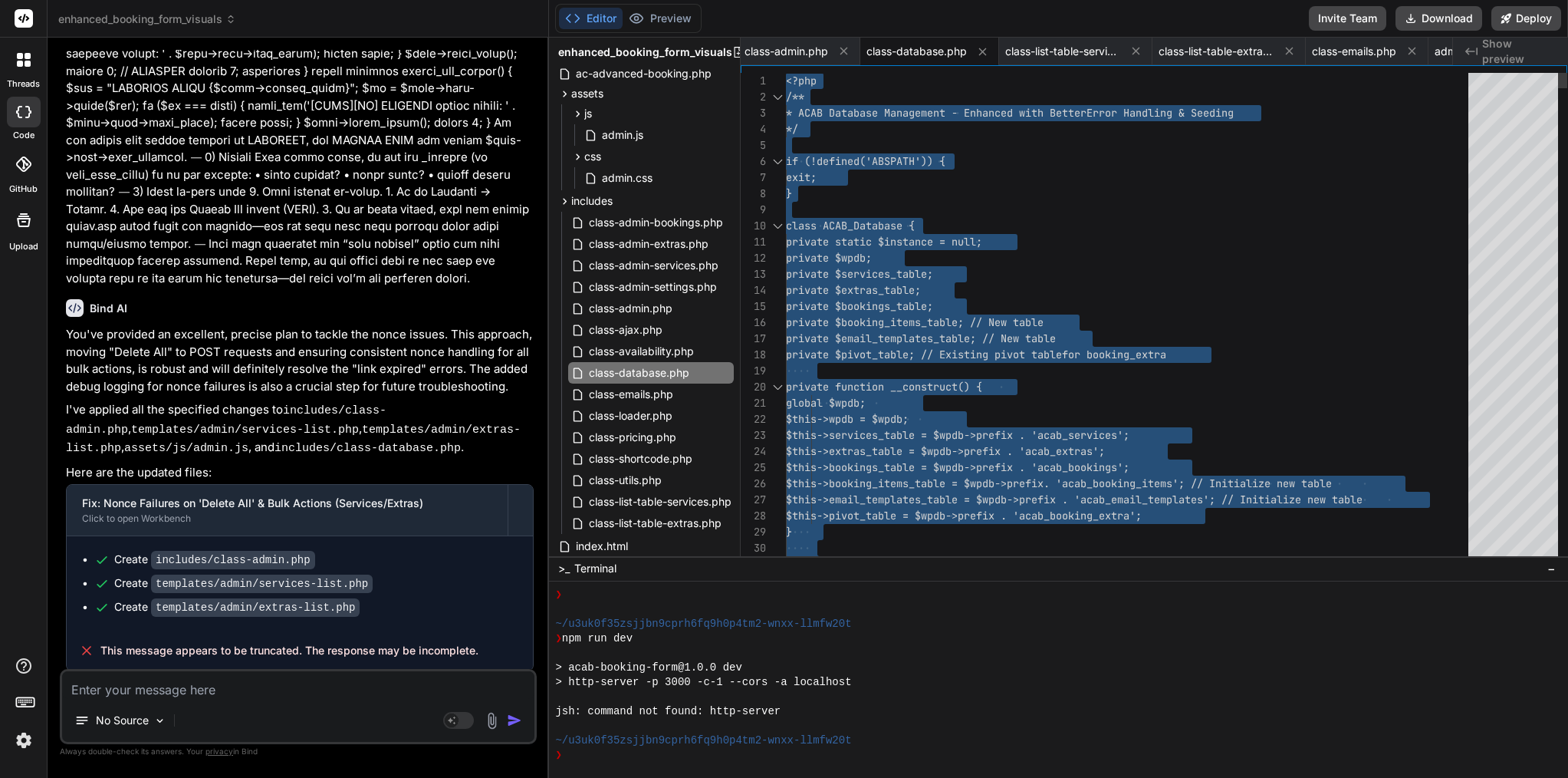
click at [884, 368] on div at bounding box center [1132, 371] width 692 height 16
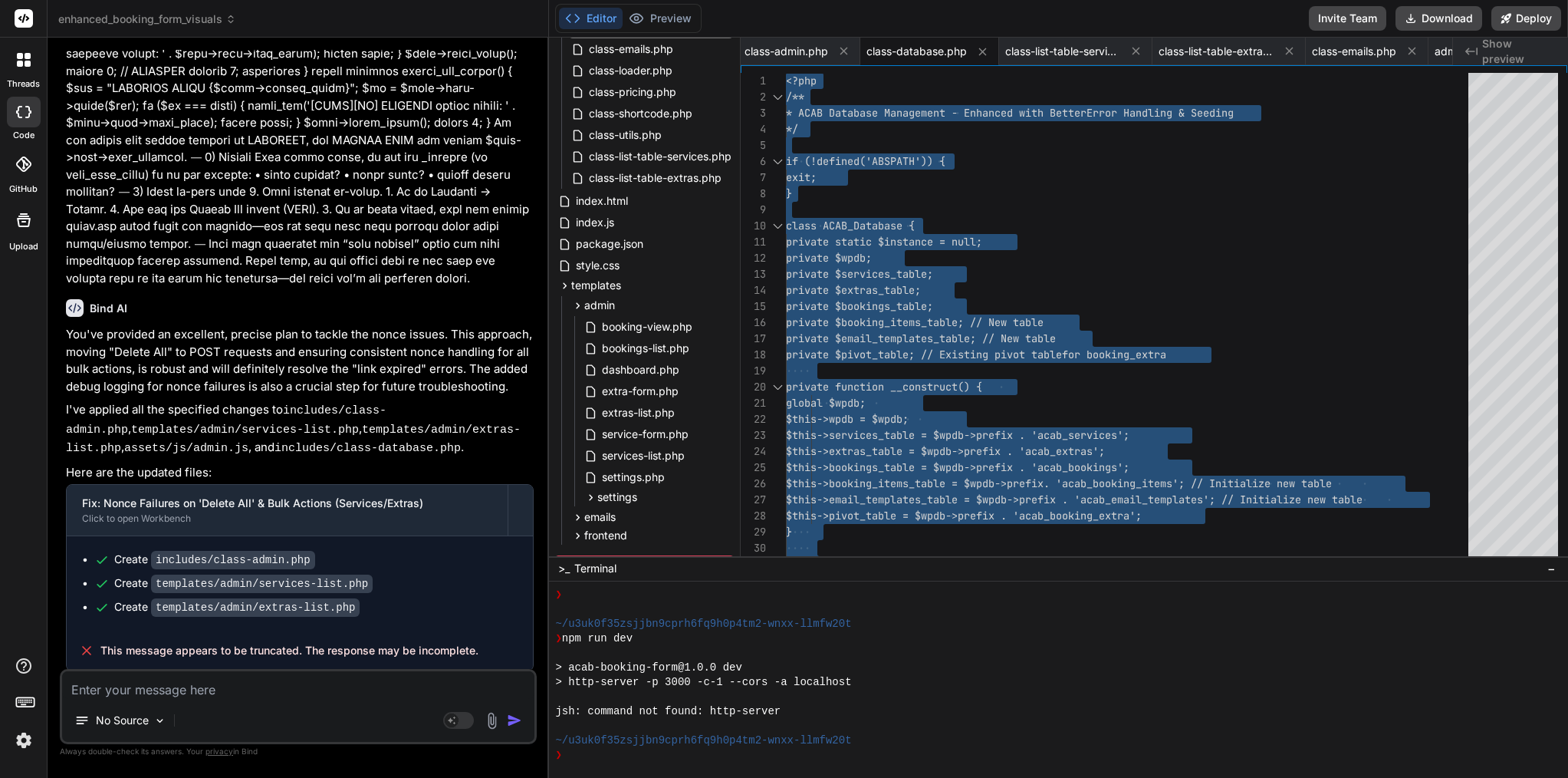
scroll to position [381, 0]
click at [667, 448] on span "services-list.php" at bounding box center [643, 449] width 86 height 19
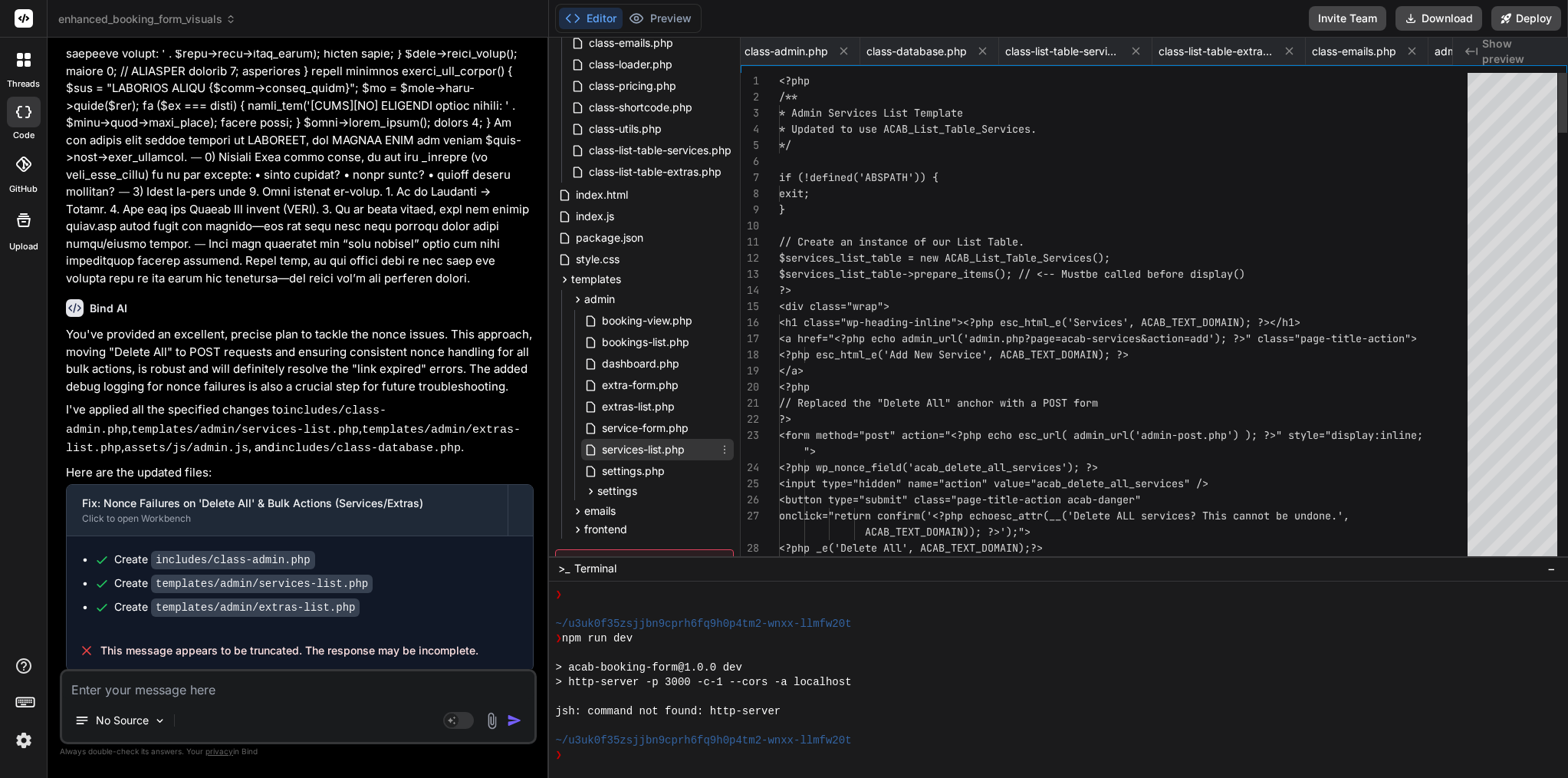
scroll to position [0, 0]
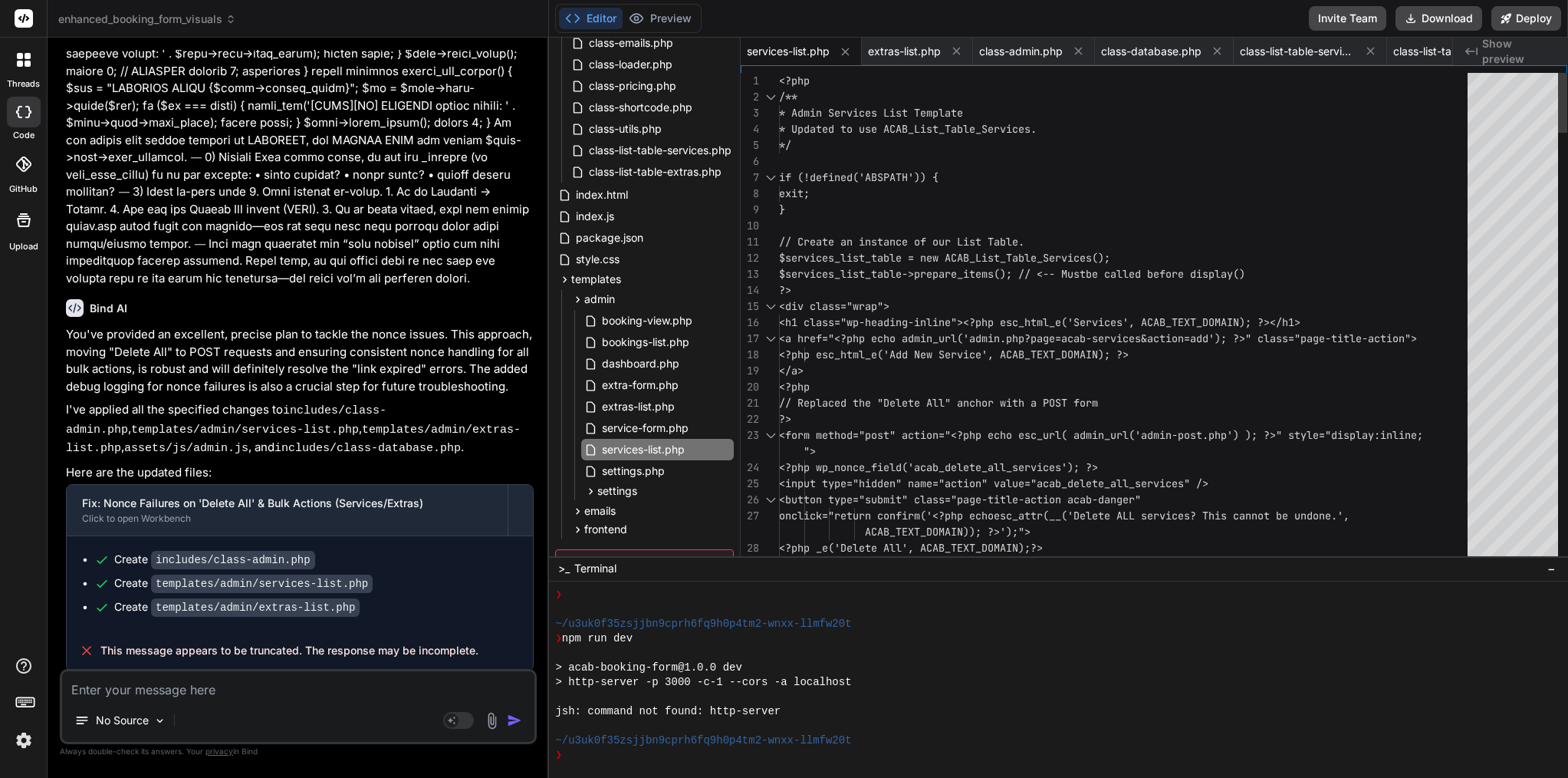
click at [916, 343] on span "<a href="<?php echo admin_url('admin.php?page=" at bounding box center [920, 339] width 282 height 14
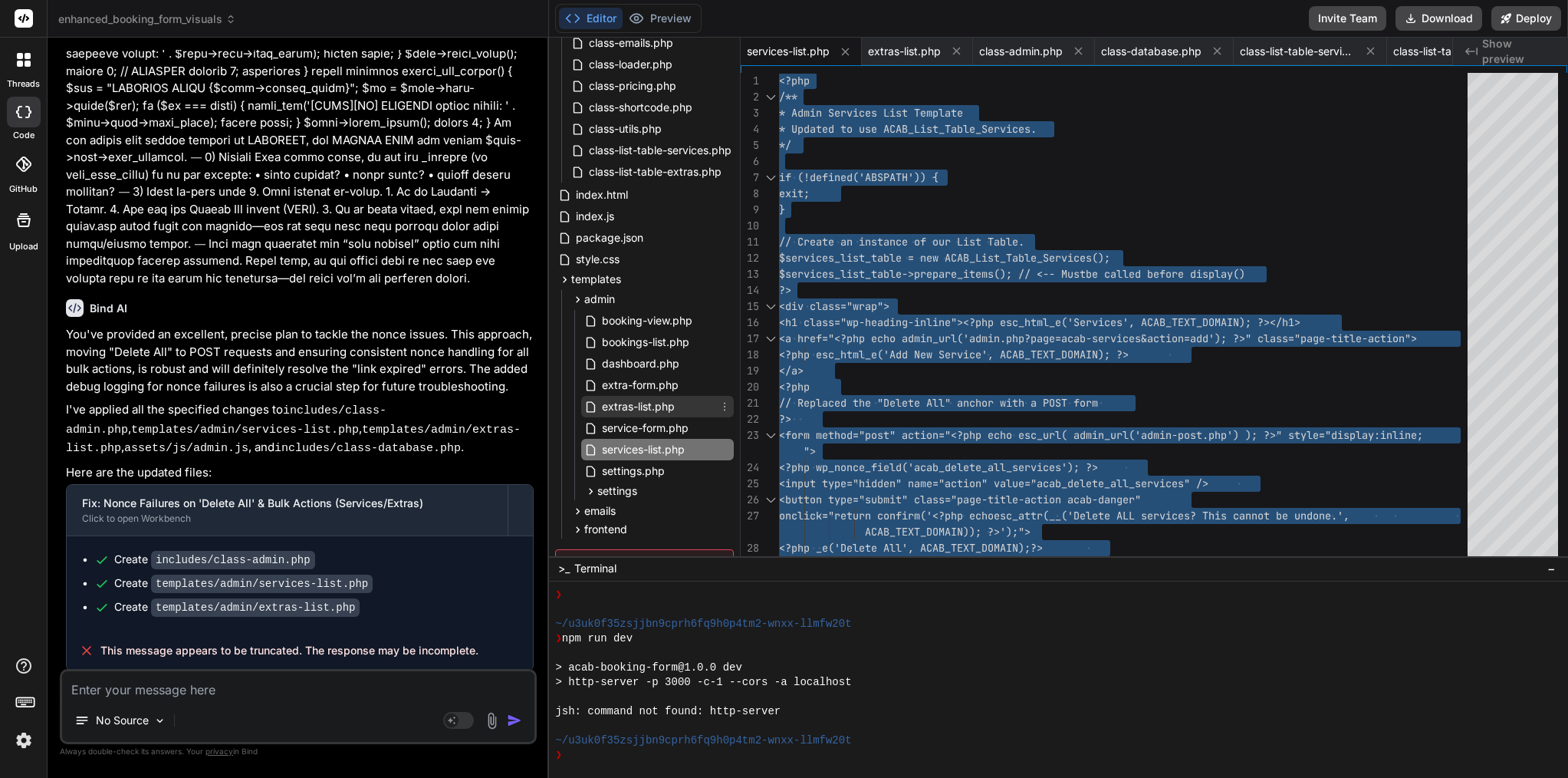
click at [621, 408] on span "extras-list.php" at bounding box center [638, 407] width 76 height 19
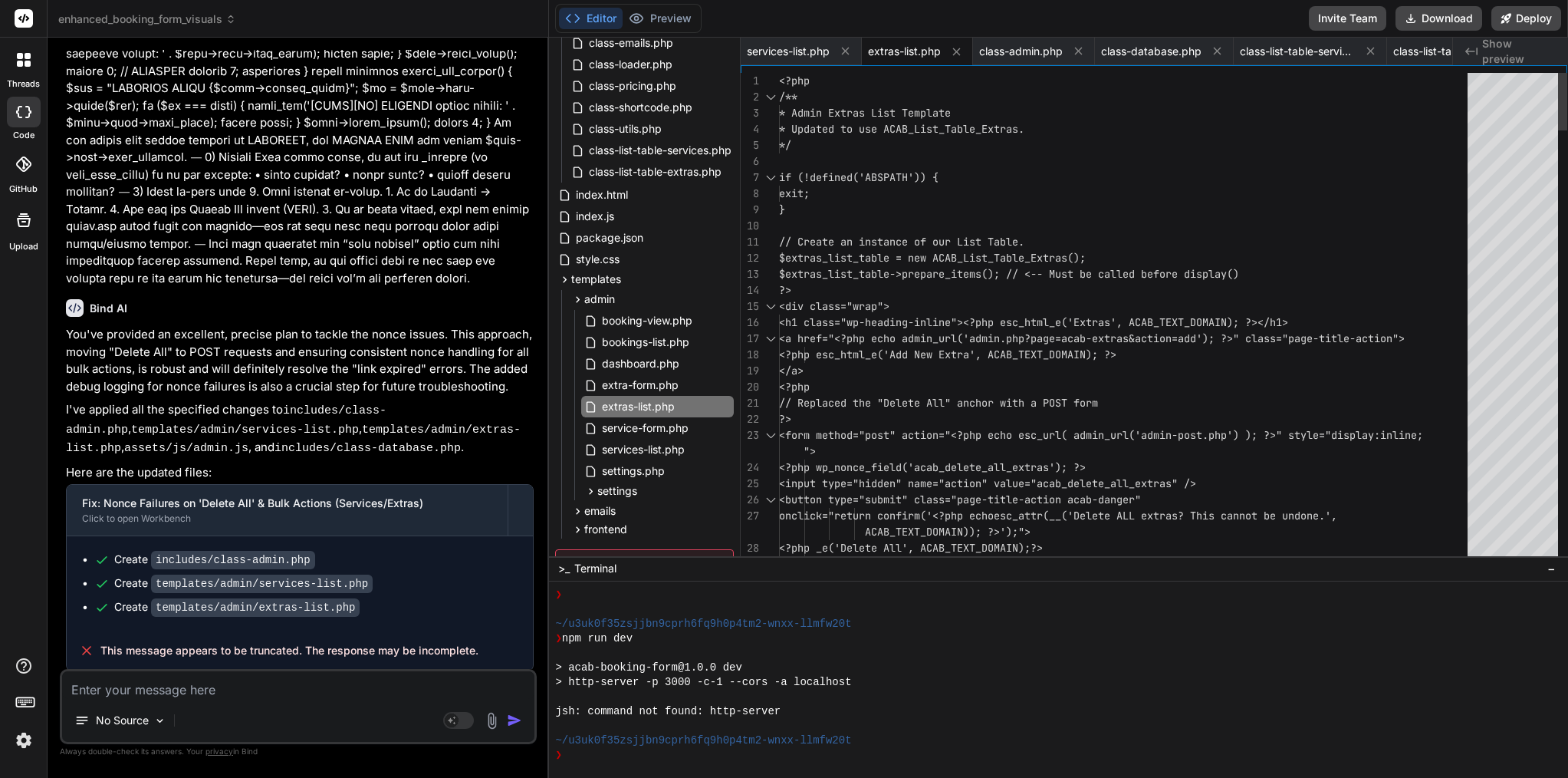
click at [902, 357] on span "<?php esc_html_e('Add New Extra', ACAB_TEX" at bounding box center [908, 354] width 257 height 14
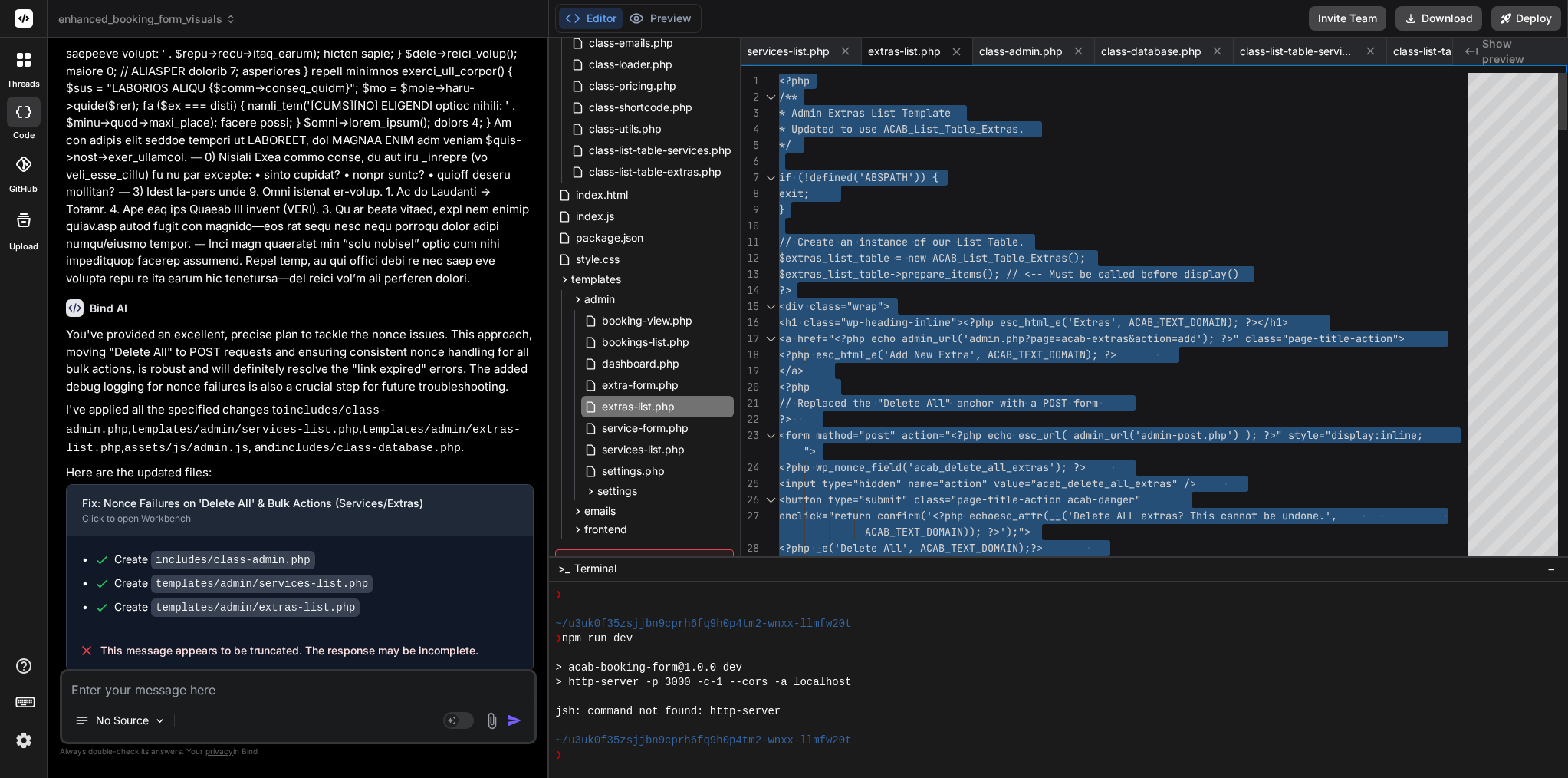
click at [902, 357] on span "<?php esc_html_e('Add New Extra', ACAB_TEX" at bounding box center [908, 354] width 257 height 14
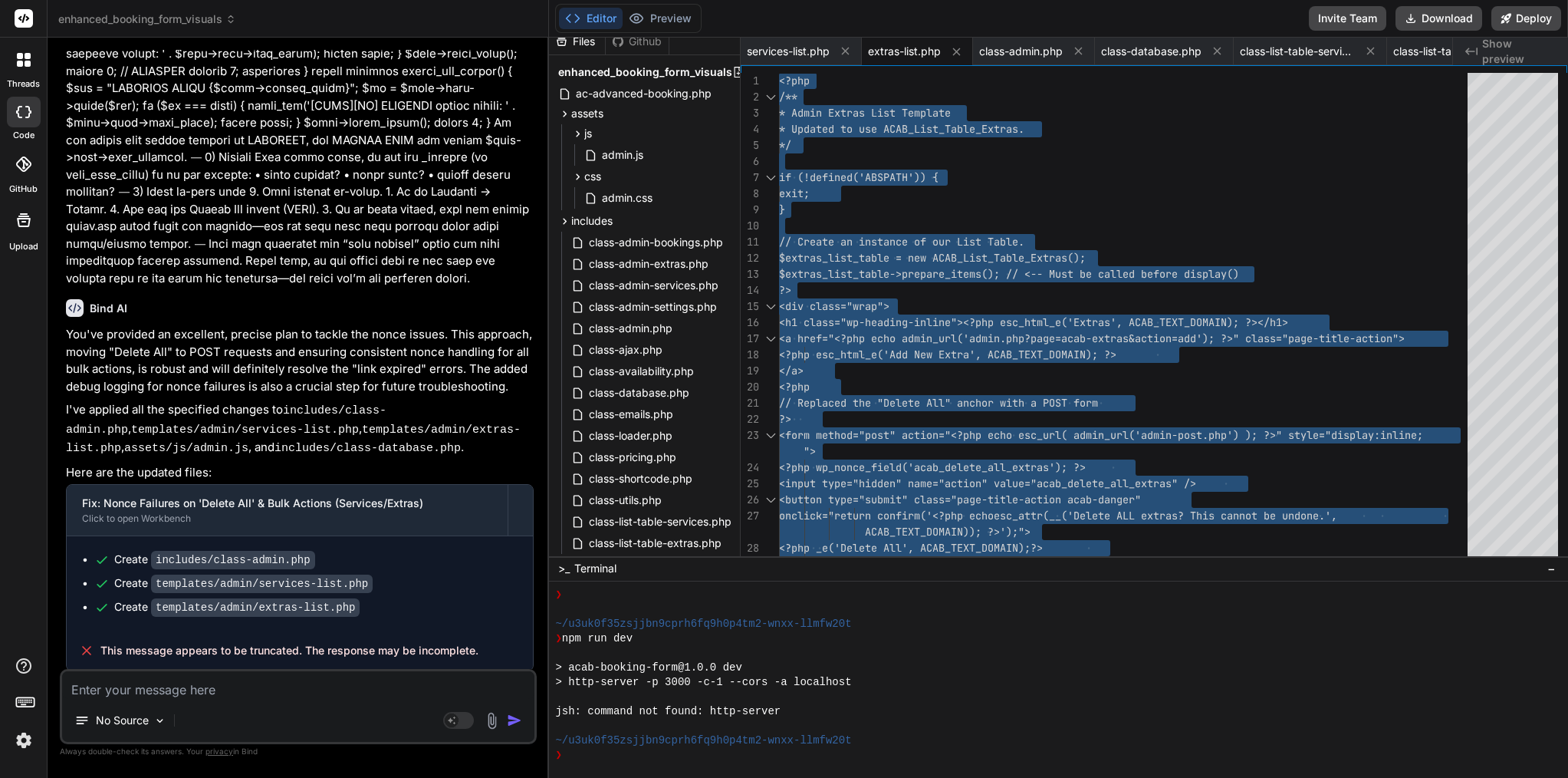
scroll to position [9, 0]
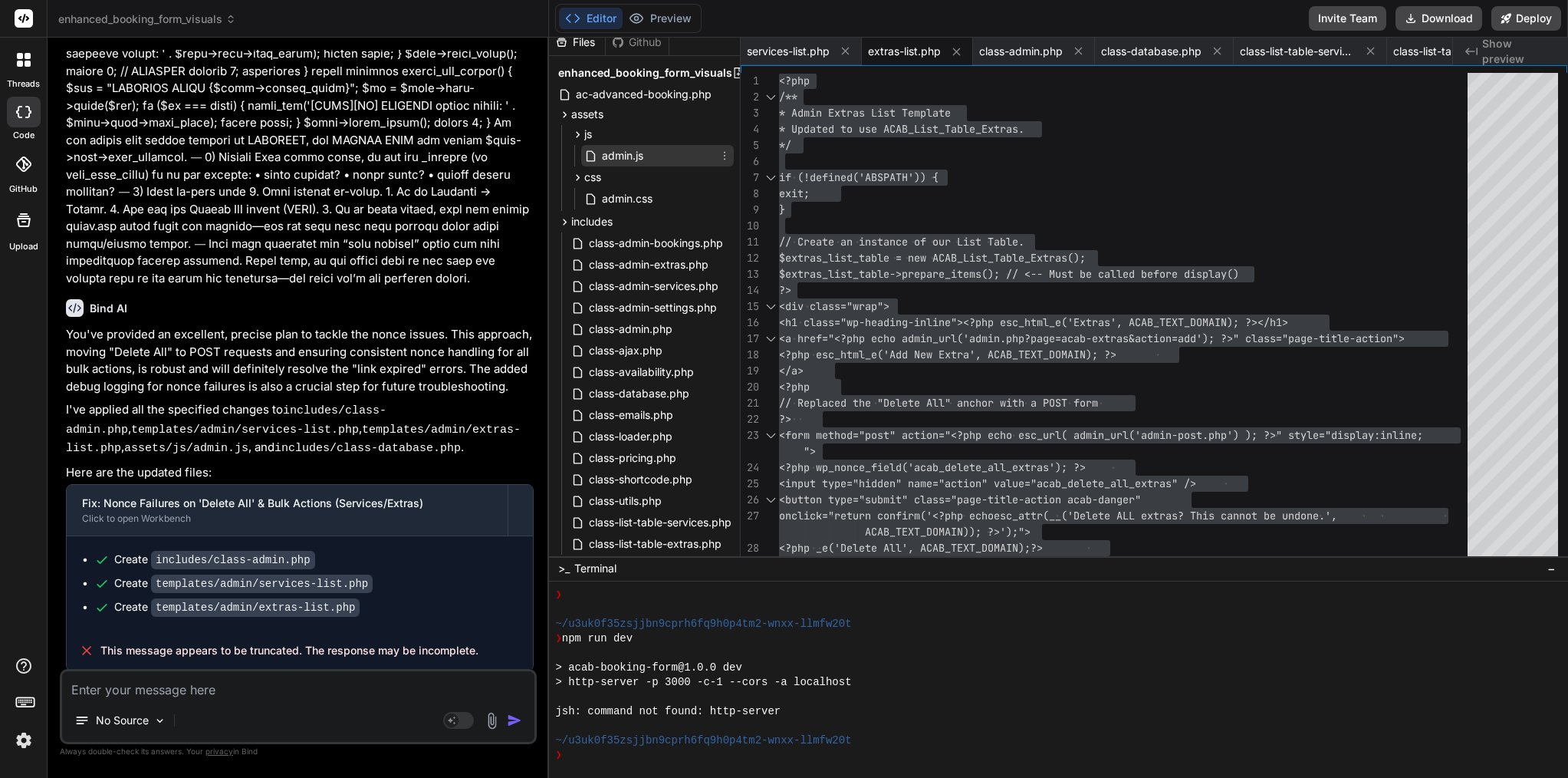
click at [629, 156] on span "admin.js" at bounding box center [622, 155] width 45 height 19
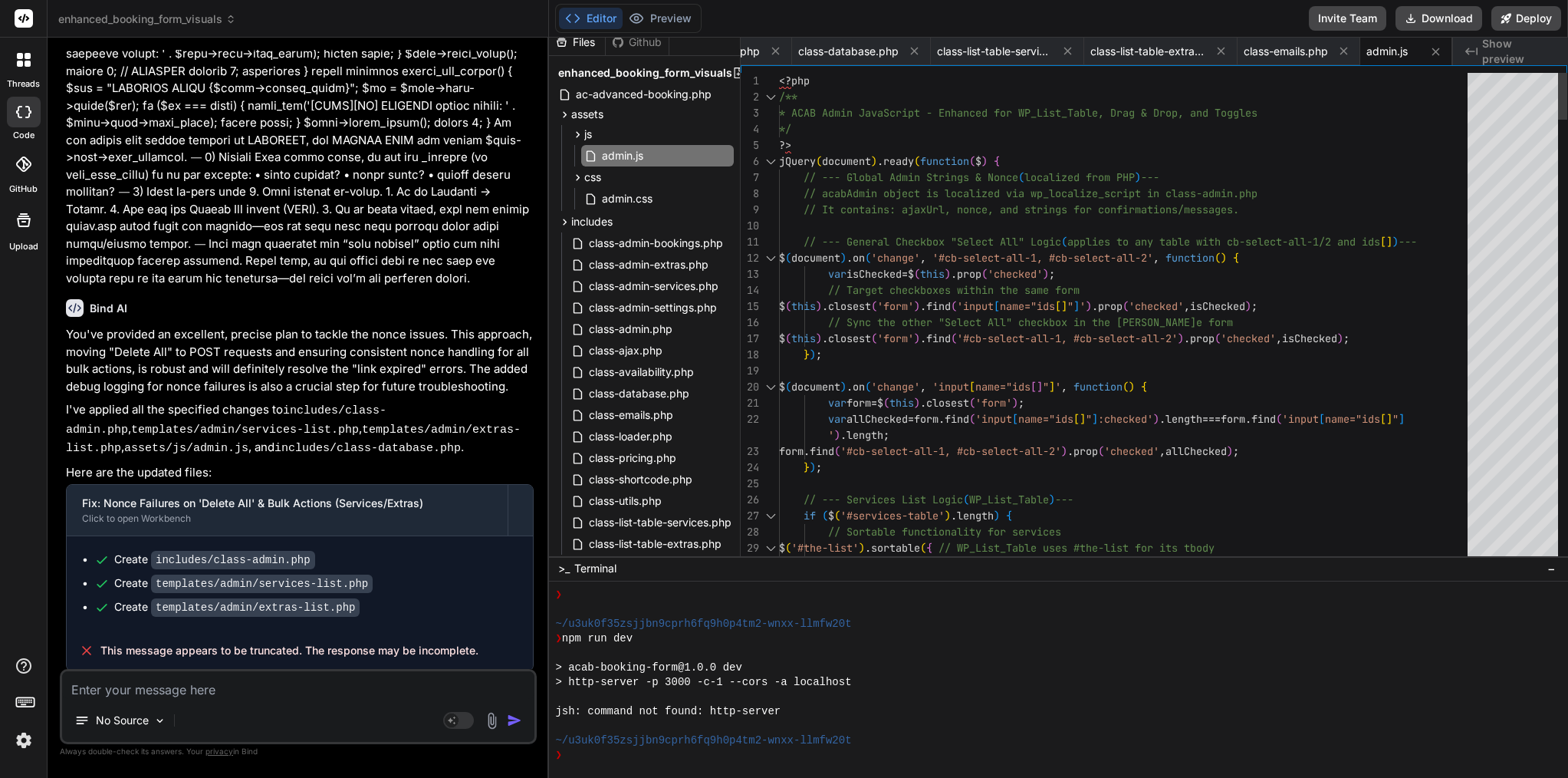
click at [936, 294] on span "// Target checkboxes within the same form" at bounding box center [954, 290] width 251 height 14
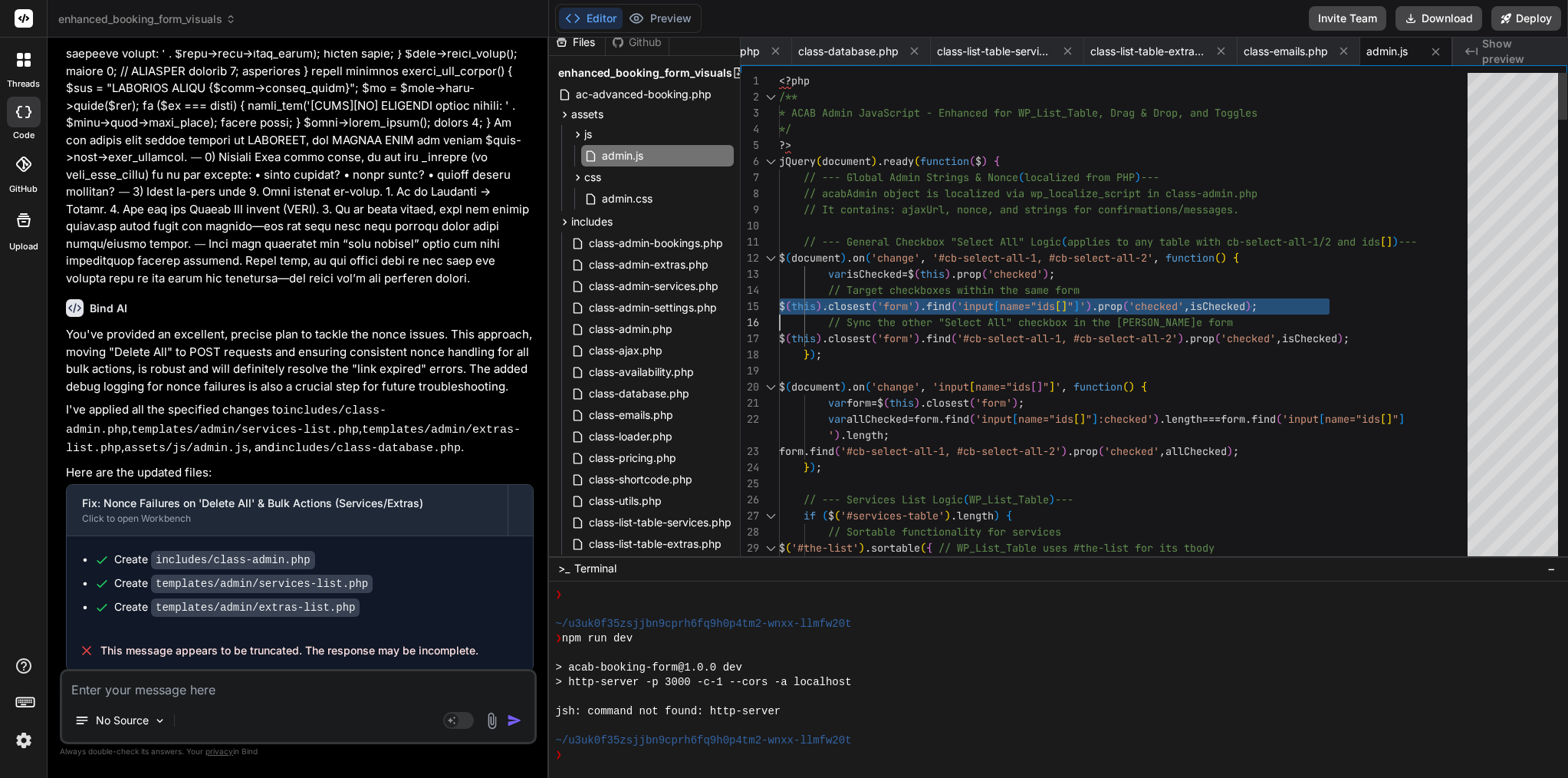
click at [936, 294] on span "// Target checkboxes within the same form" at bounding box center [954, 290] width 251 height 14
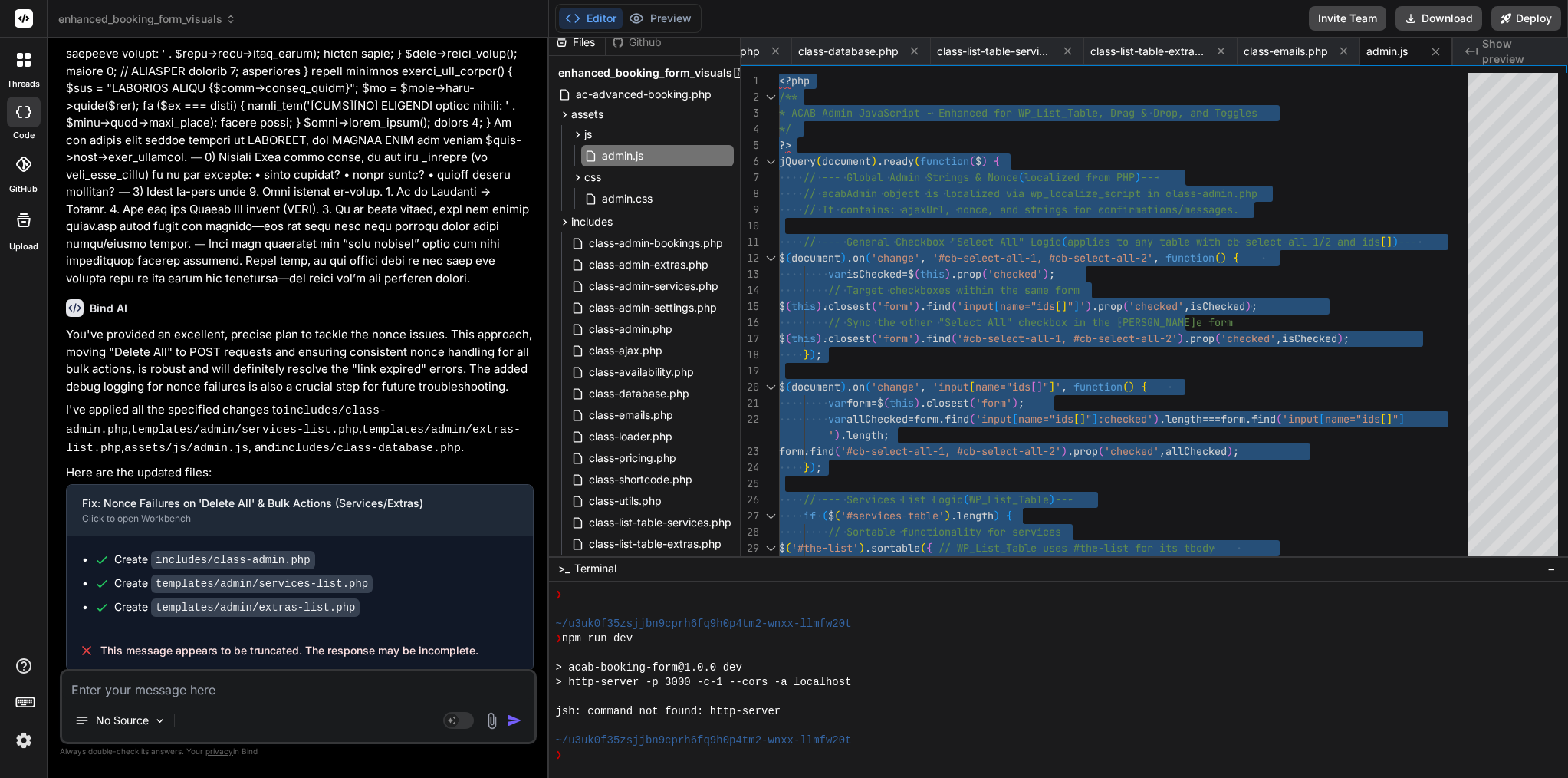
click at [263, 679] on textarea at bounding box center [299, 685] width 473 height 28
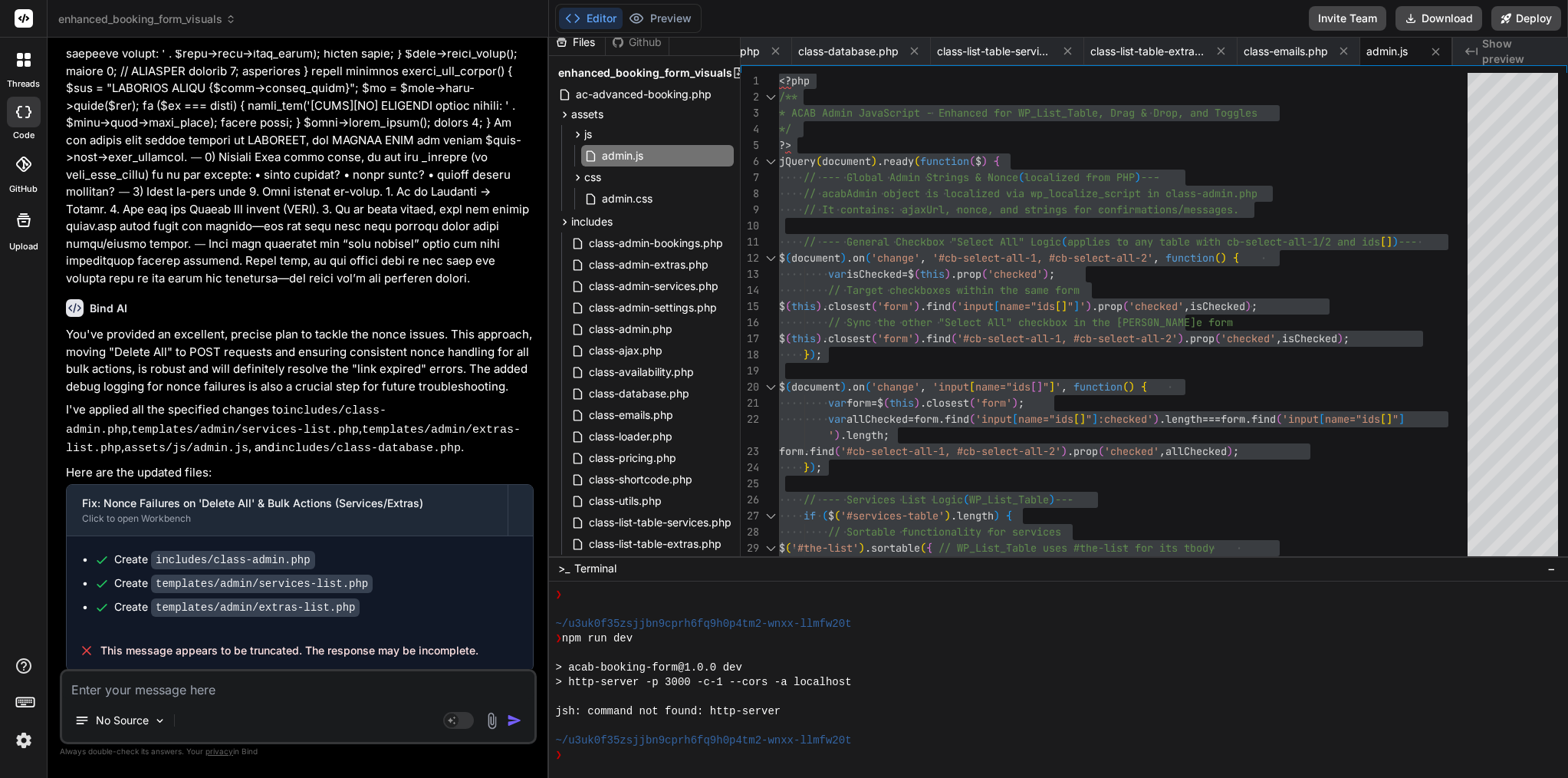
paste textarea "[[DATE] 20:38:50 UTC] [ACAB] ACAB_Admin class initialized. Bulk delete AJAX act…"
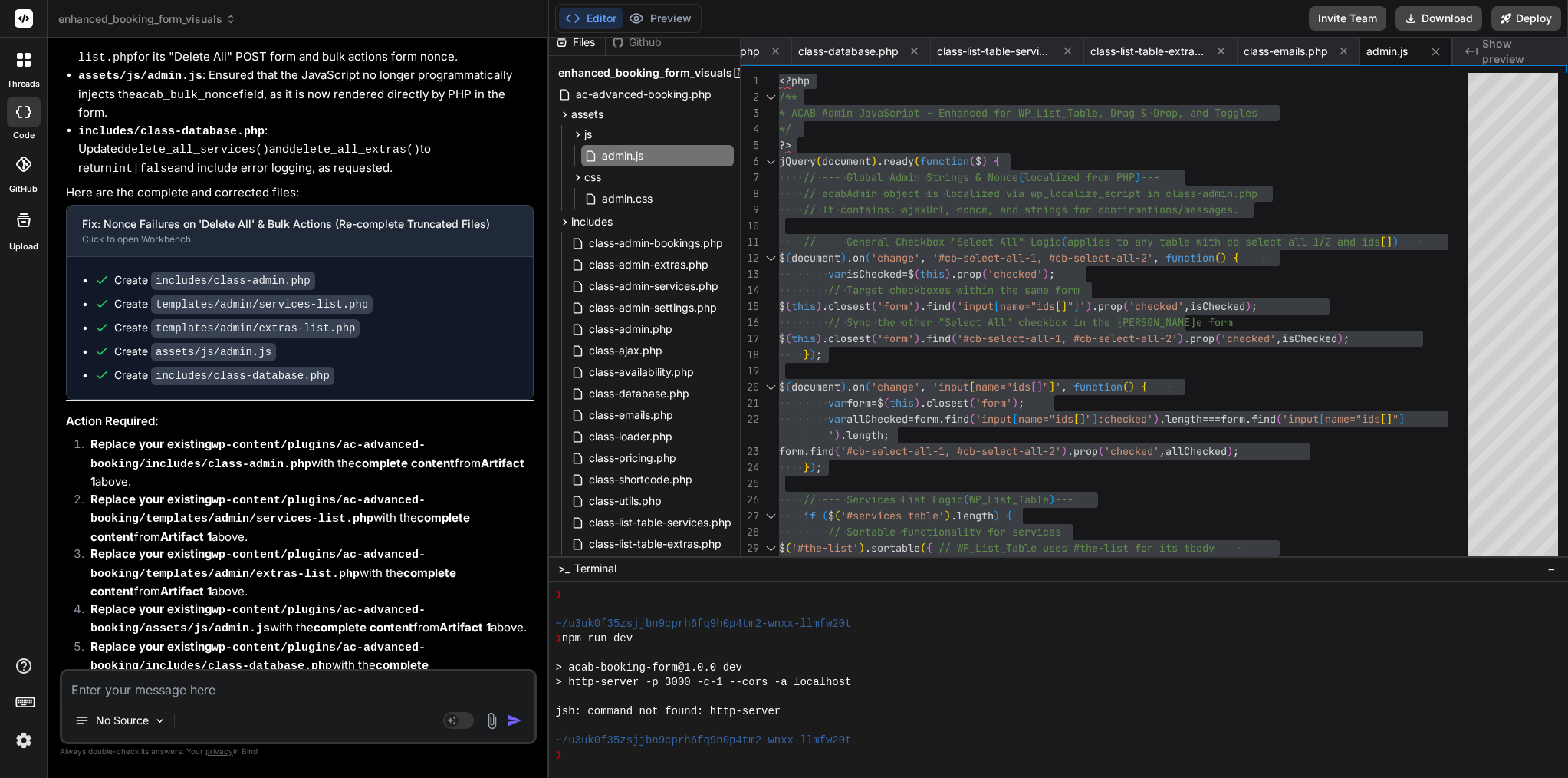
scroll to position [91582, 0]
click at [193, 702] on div "No Source Agent Mode. When this toggle is activated, AI automatically makes dec…" at bounding box center [298, 707] width 477 height 75
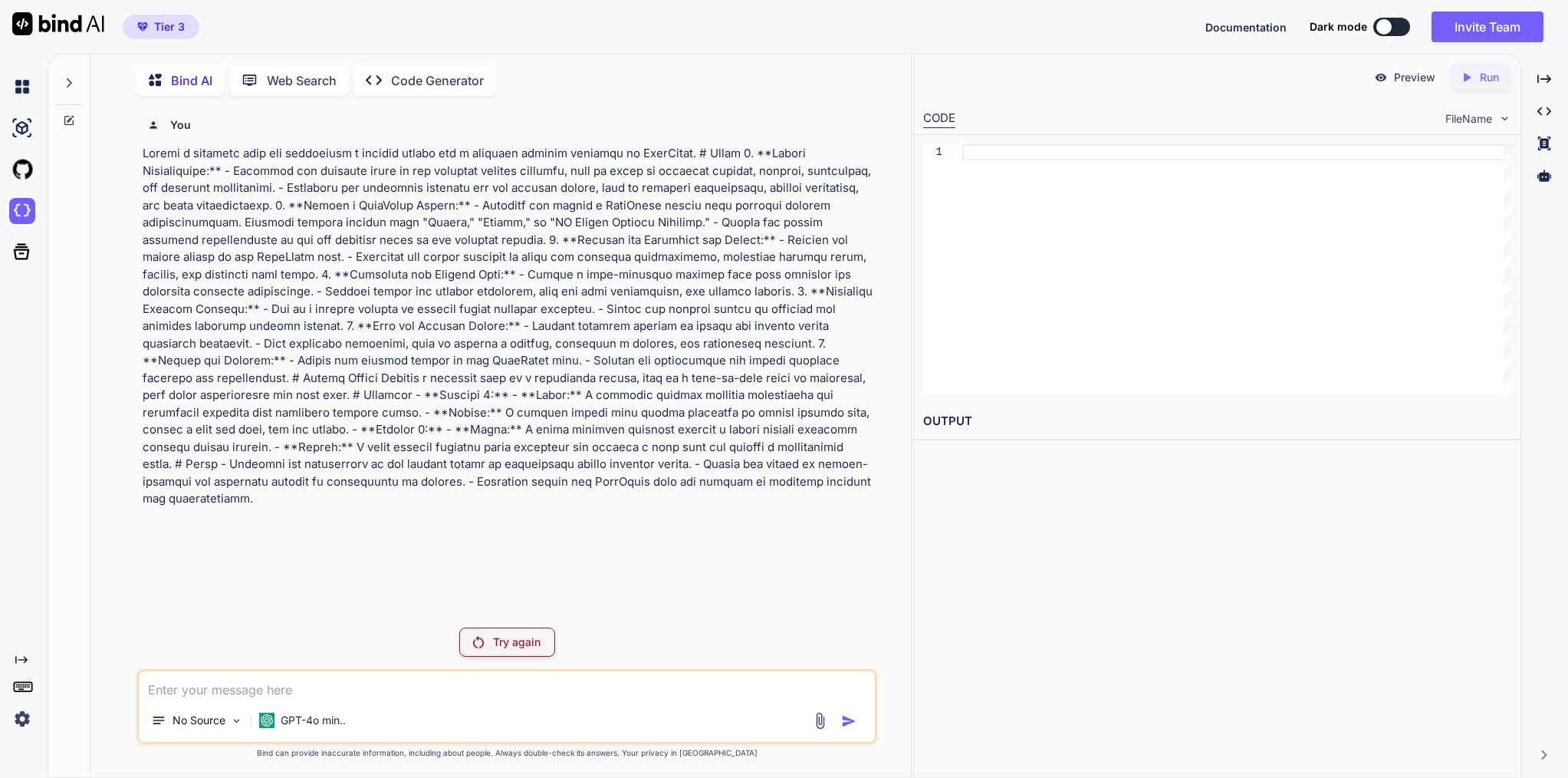
click at [1490, 113] on span "FileName" at bounding box center [1468, 119] width 46 height 16
click at [1507, 118] on img at bounding box center [1505, 118] width 13 height 13
click at [1478, 118] on span "FileName" at bounding box center [1468, 119] width 46 height 16
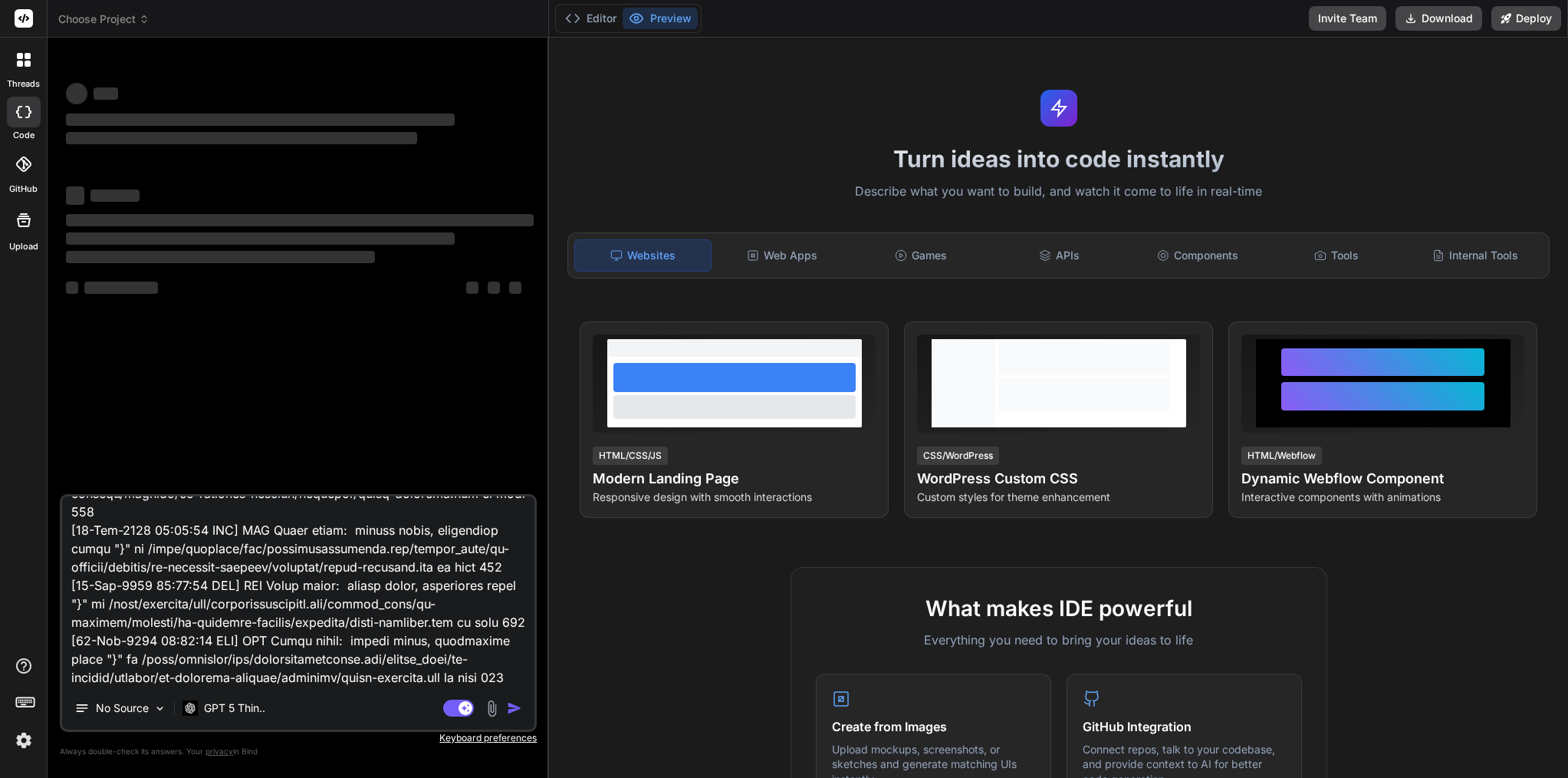
scroll to position [998, 0]
click at [455, 713] on rect at bounding box center [458, 708] width 31 height 17
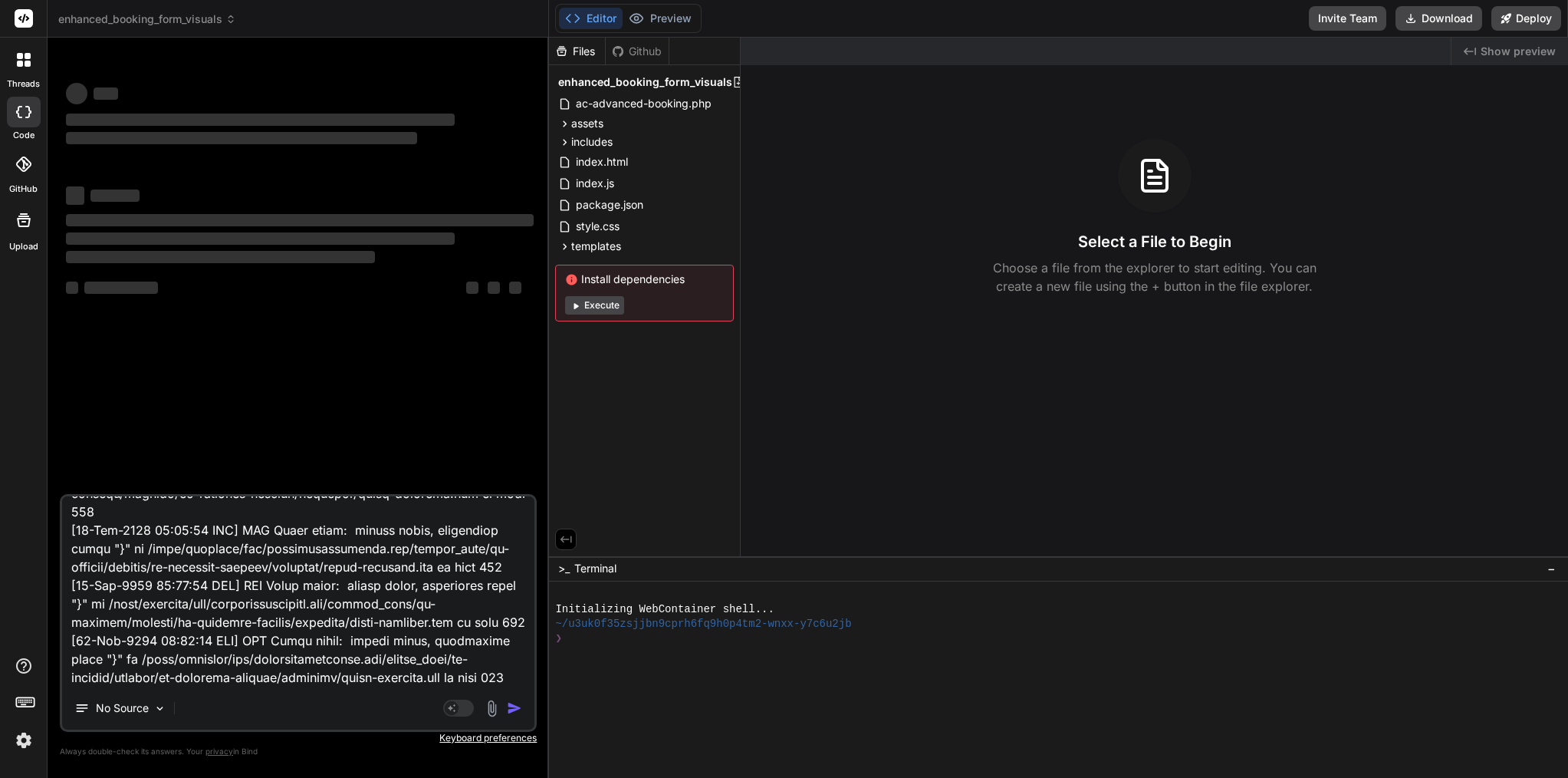
click at [294, 656] on textarea at bounding box center [299, 592] width 473 height 190
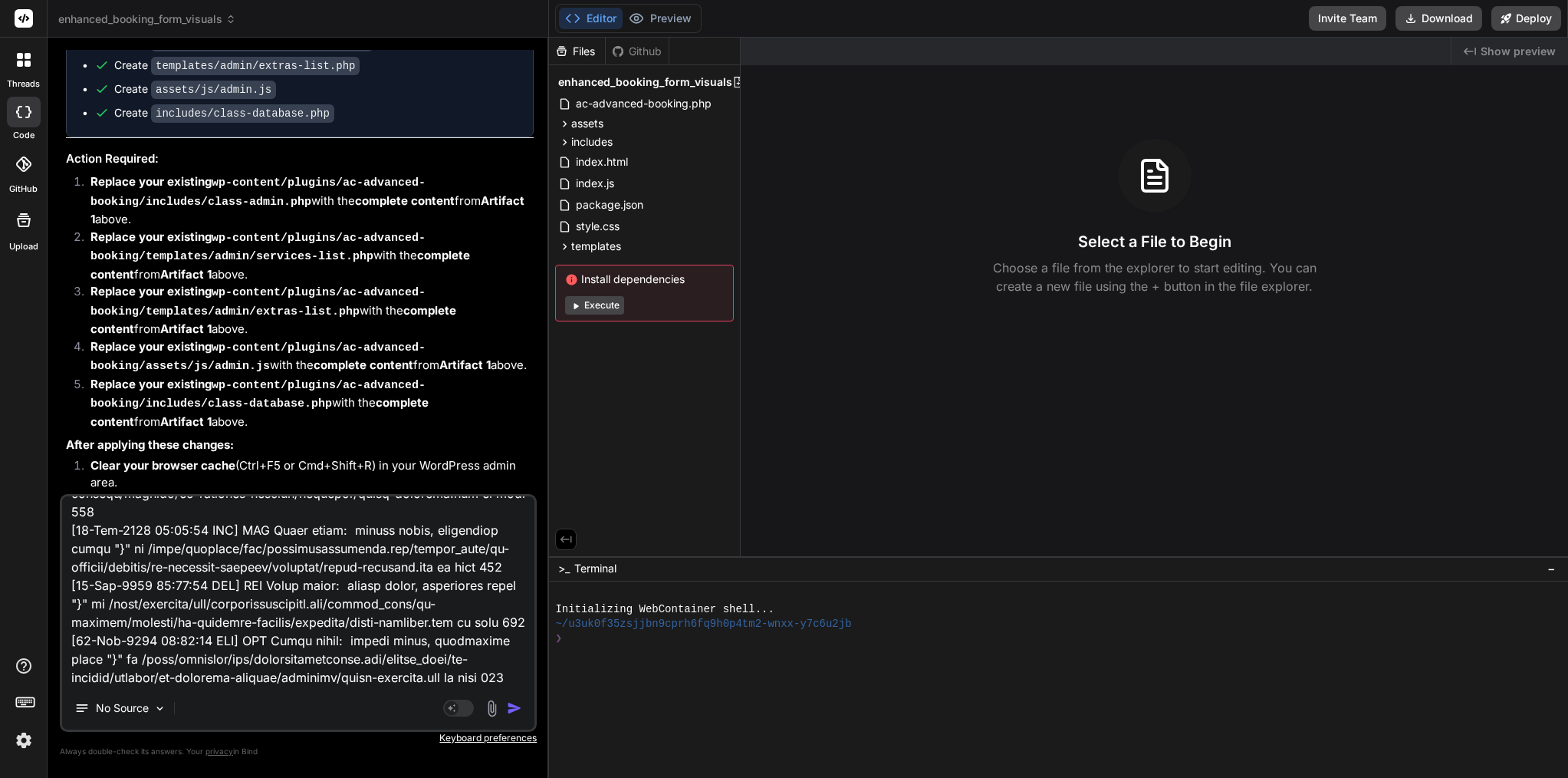
scroll to position [5307, 0]
click at [510, 707] on img "button" at bounding box center [514, 709] width 16 height 16
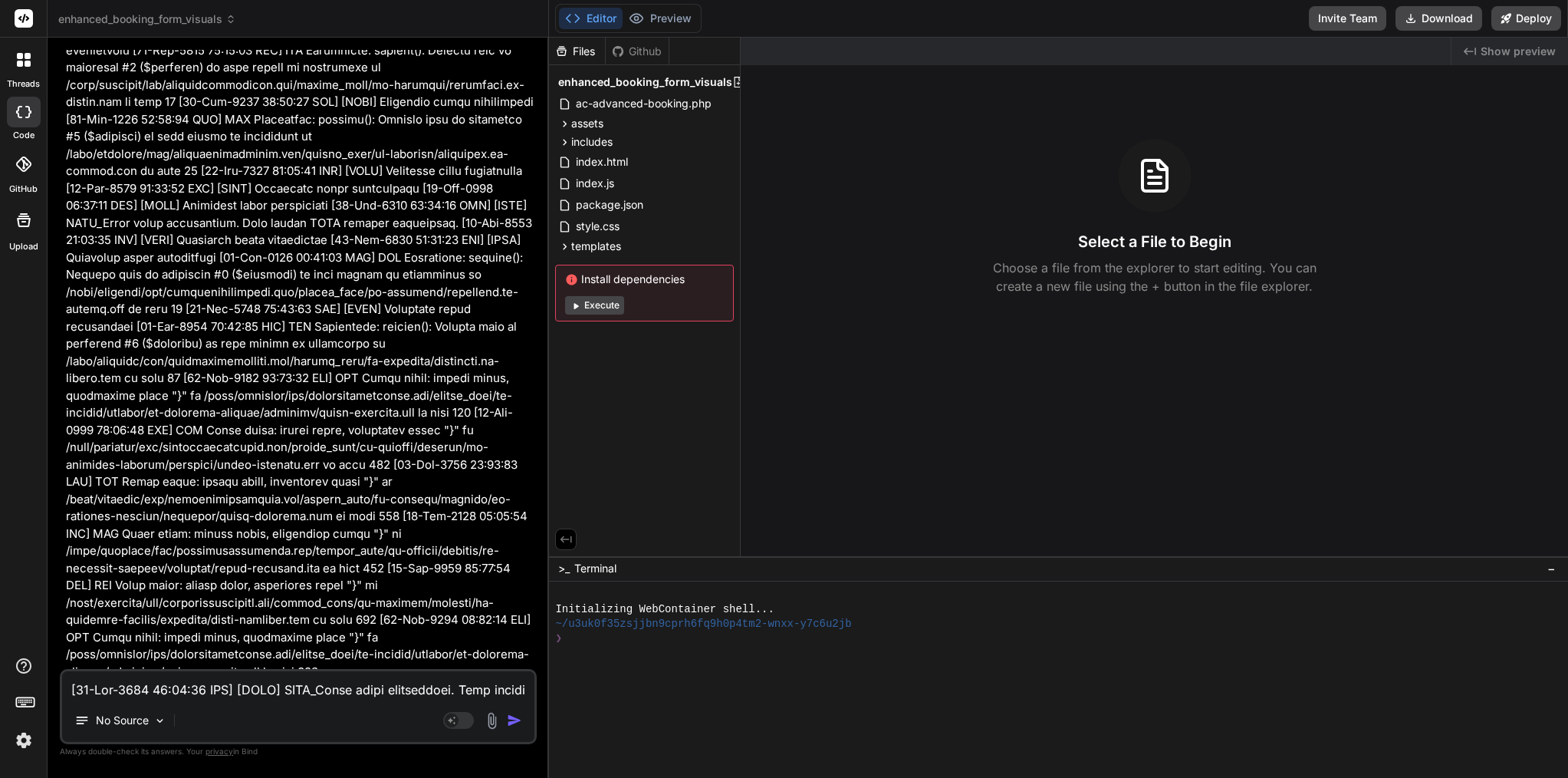
scroll to position [0, 0]
click at [895, 633] on div "❯" at bounding box center [1050, 638] width 989 height 15
click at [1555, 565] on span "−" at bounding box center [1551, 569] width 9 height 16
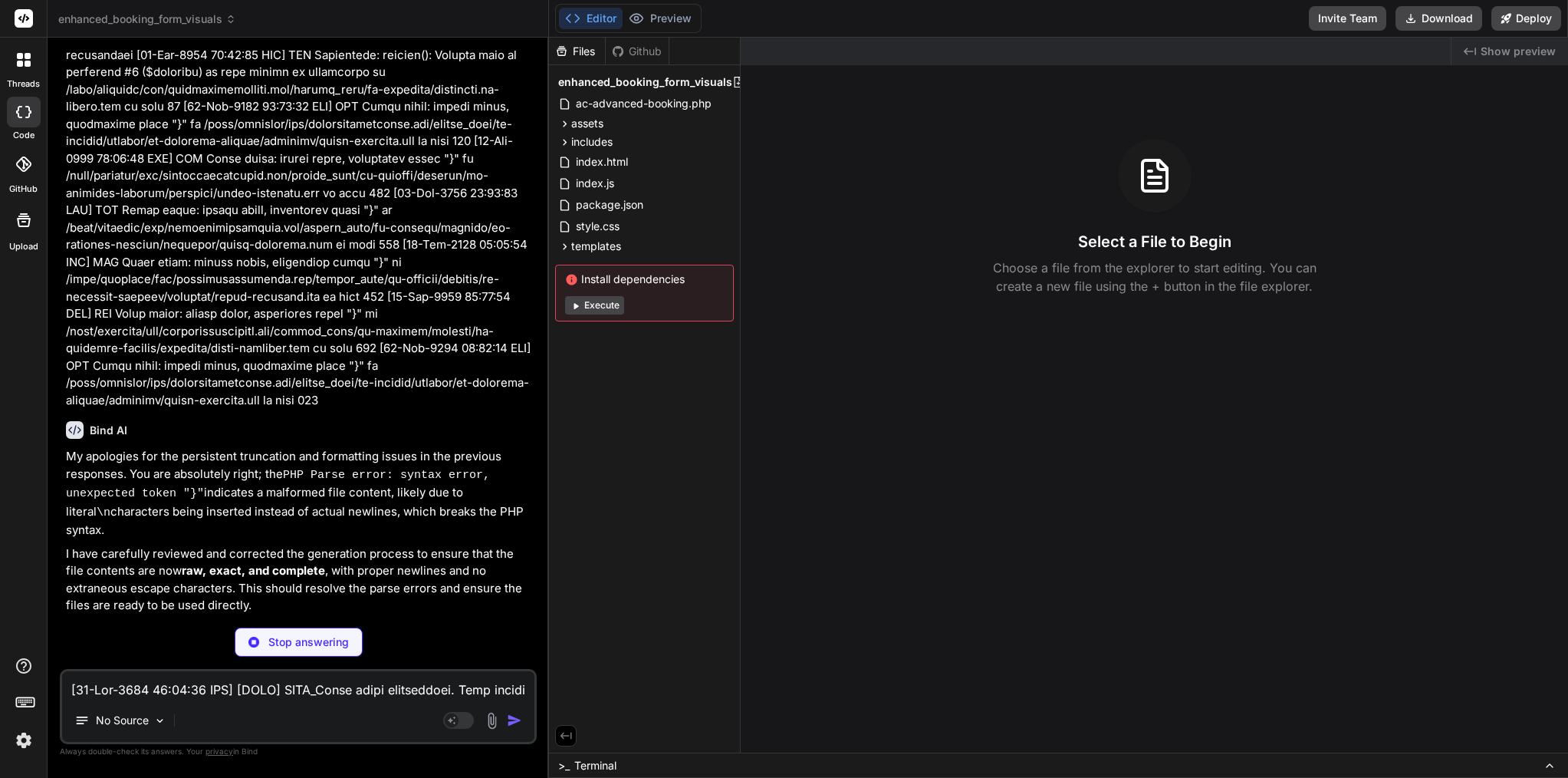
scroll to position [6371, 0]
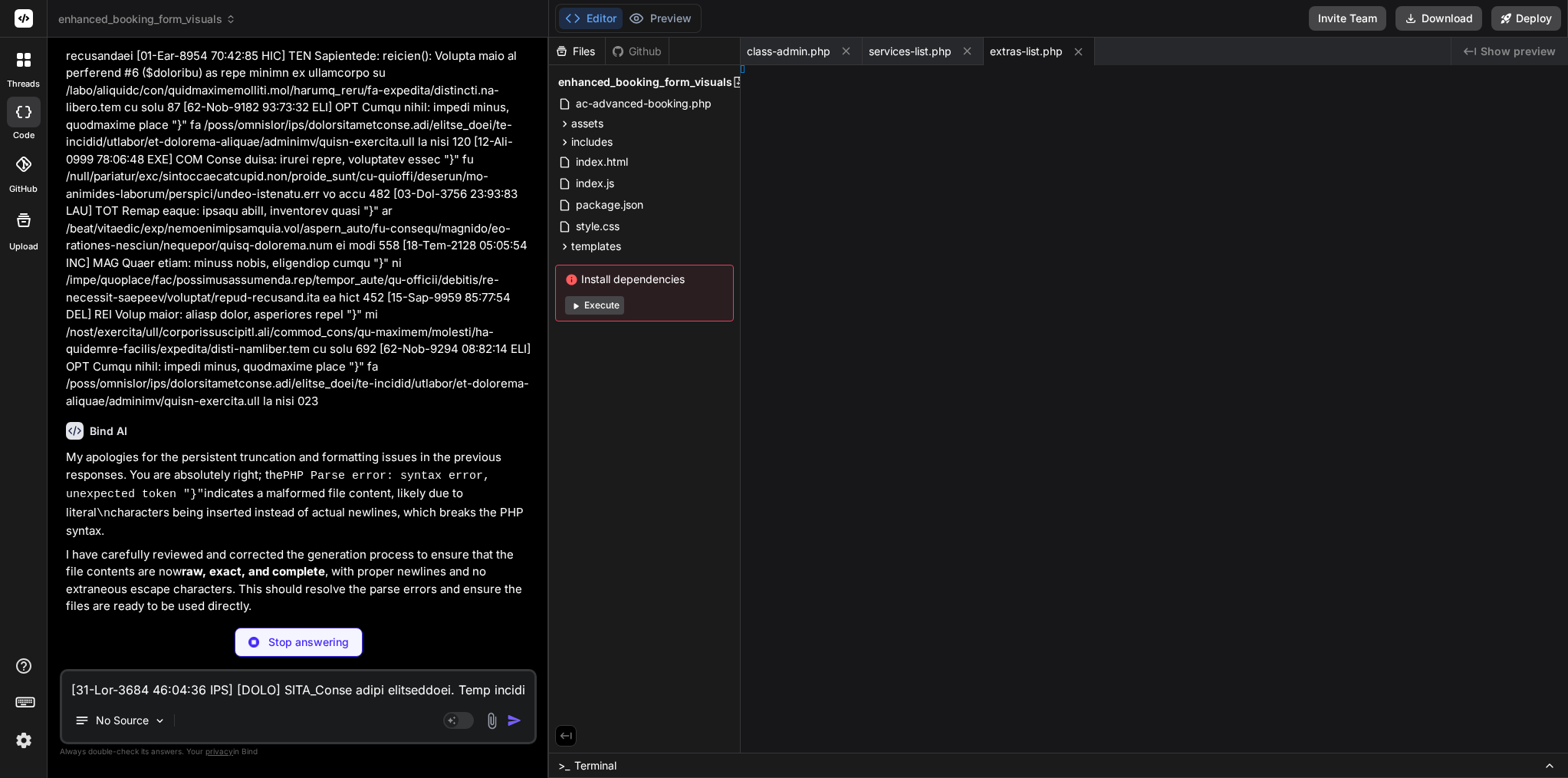
type textarea "x"
type textarea "} });"
type textarea "x"
type textarea "} }); }); } });"
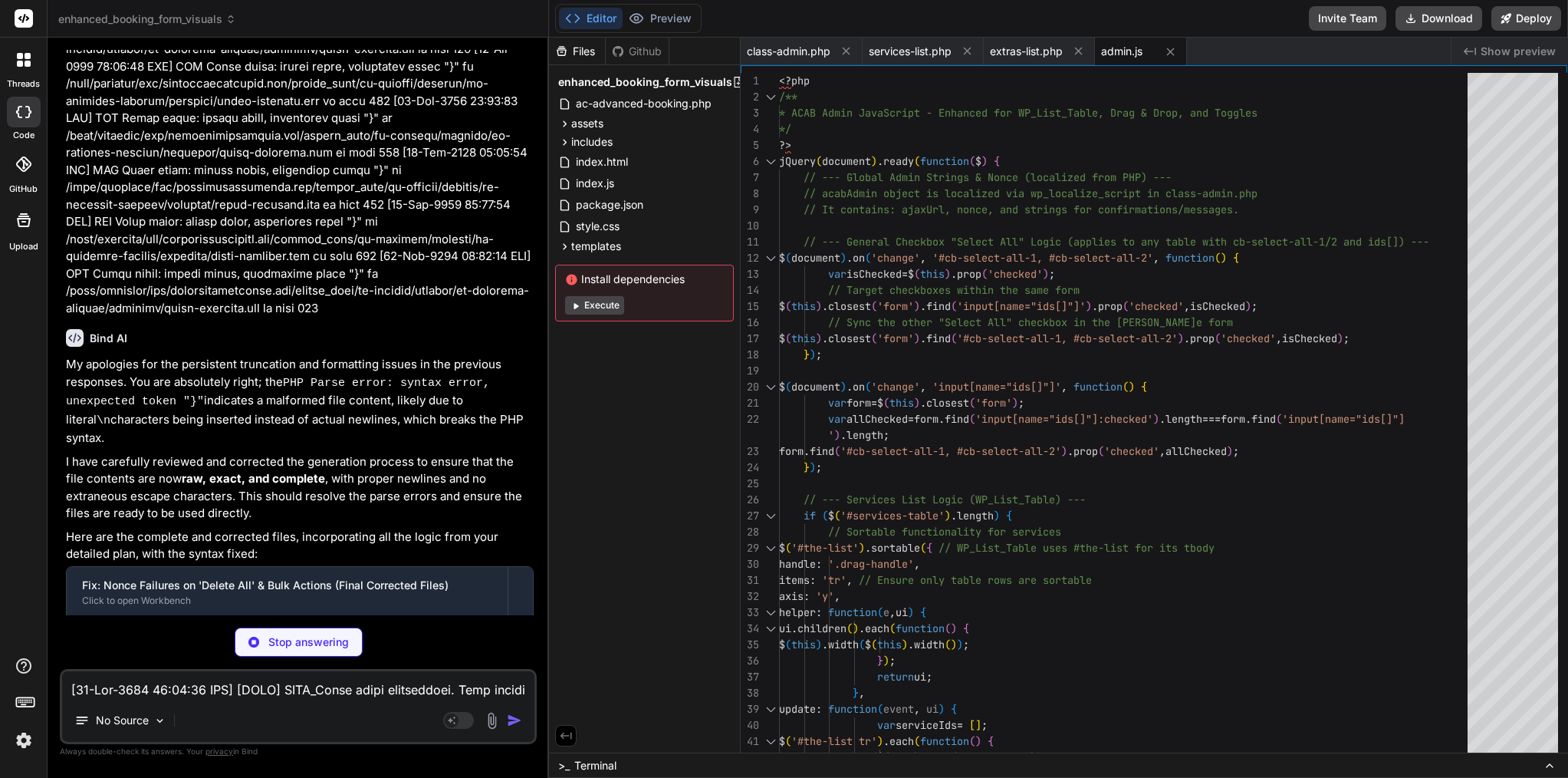
scroll to position [6464, 0]
click at [623, 139] on div "includes" at bounding box center [644, 142] width 179 height 19
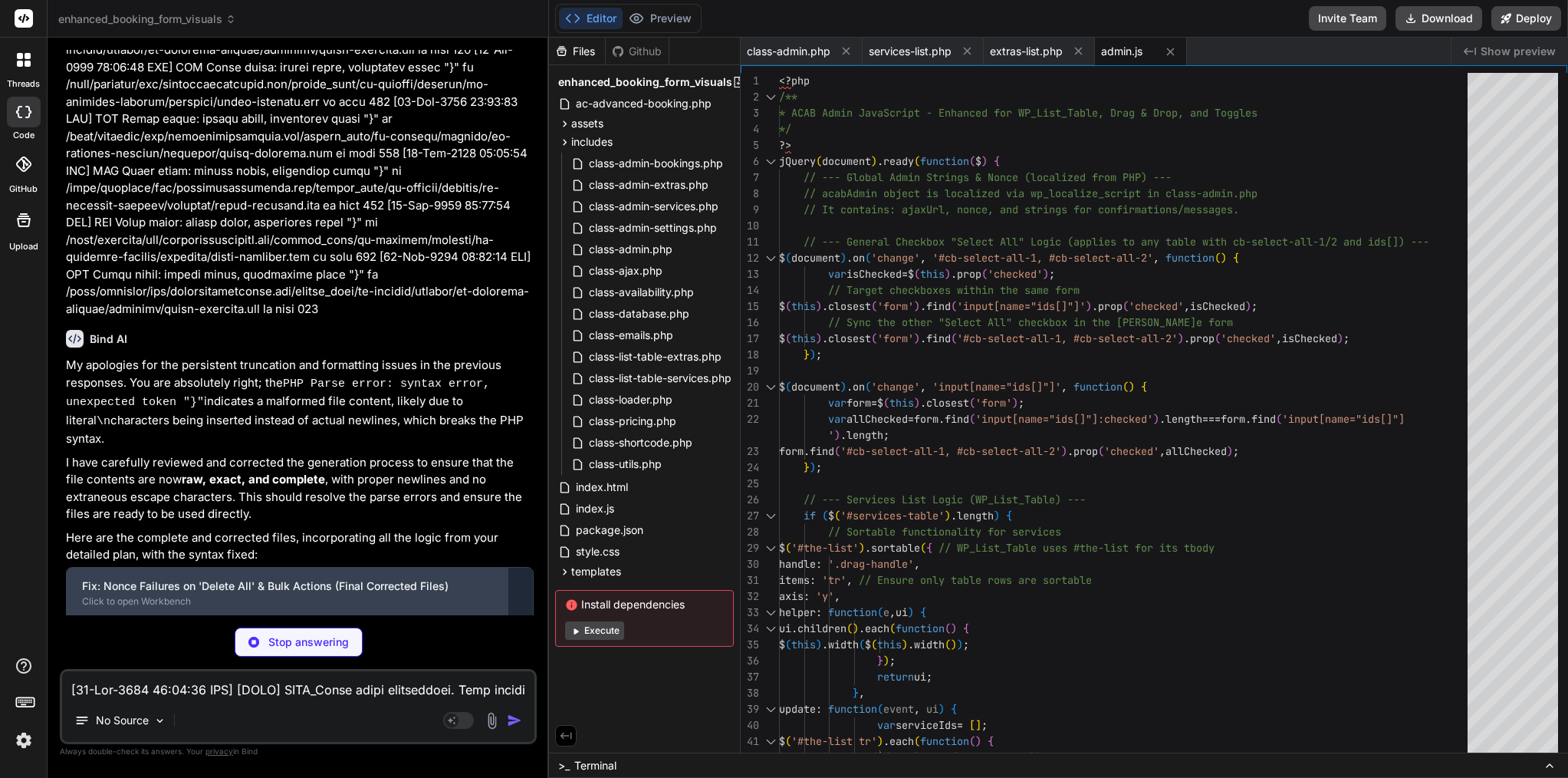
scroll to position [0, 0]
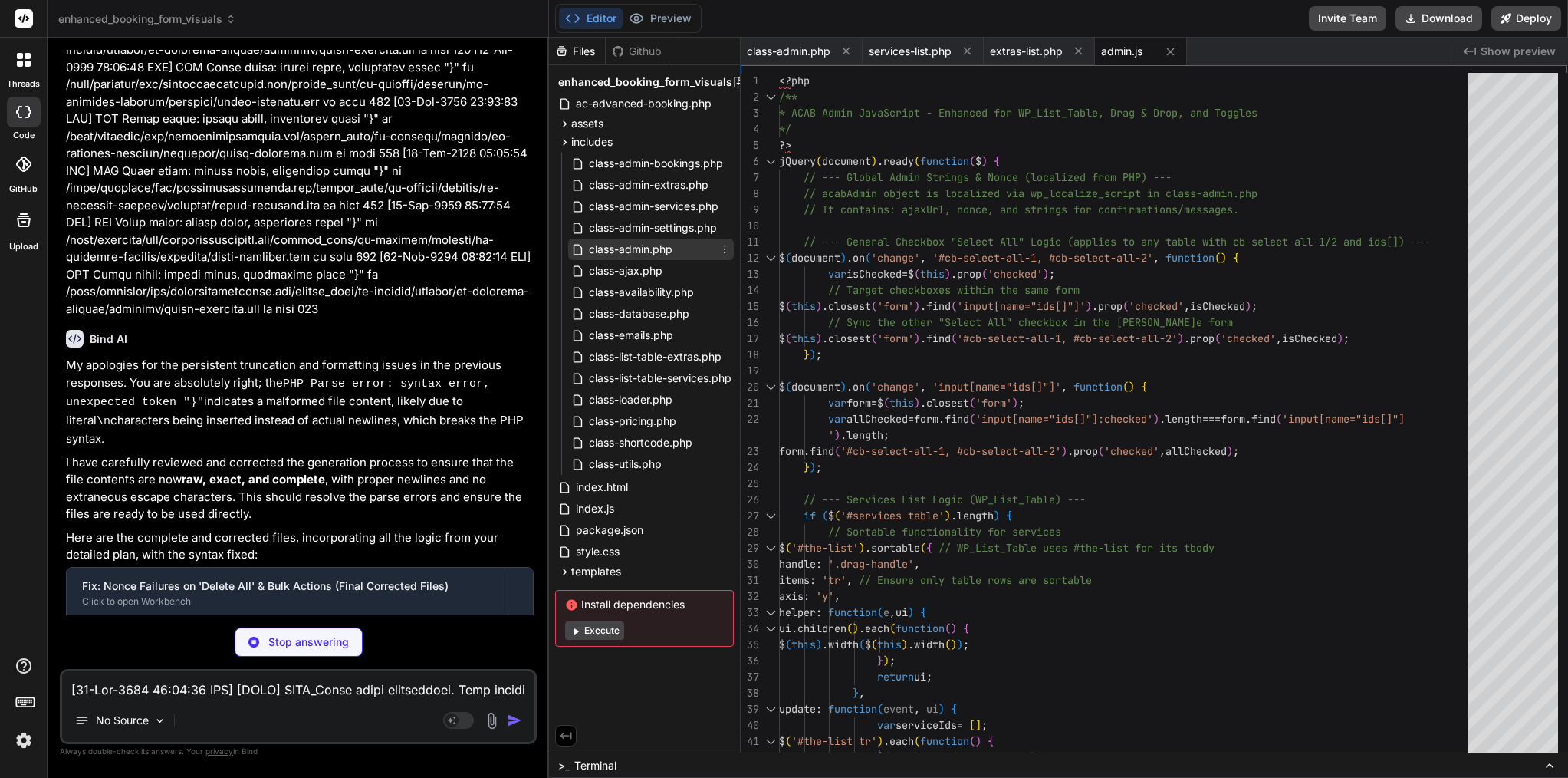
type textarea "x"
click at [631, 251] on span "class-admin.php" at bounding box center [631, 249] width 87 height 19
type textarea "Data</a> <a href="<?php echo esc_url($enable_all_url); ?>" class="button button…"
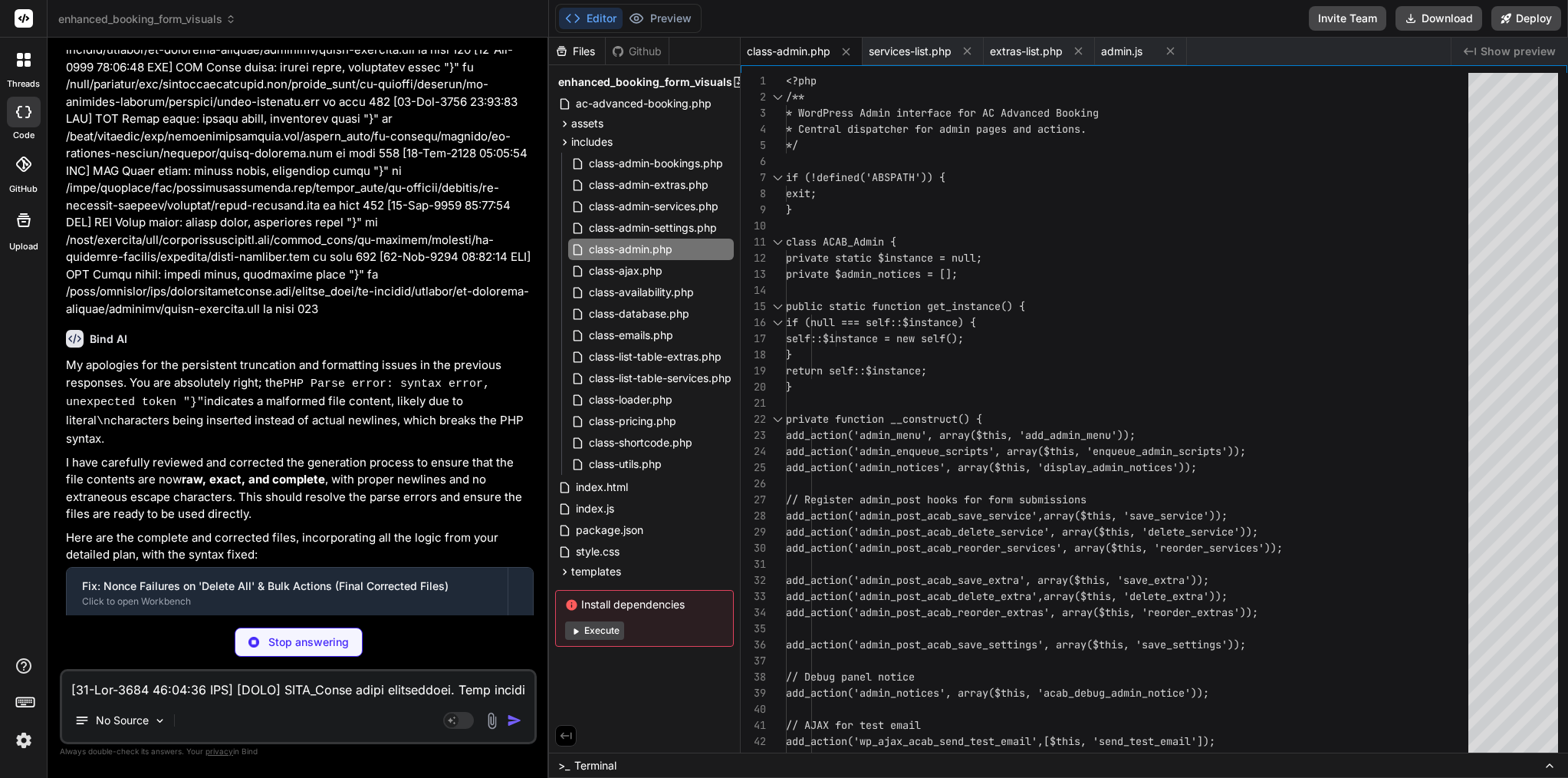
type textarea "x"
type textarea "error_log('[ACAB][DB] TRUNCATE extras failed: ' . $this->wpdb->last_error); ret…"
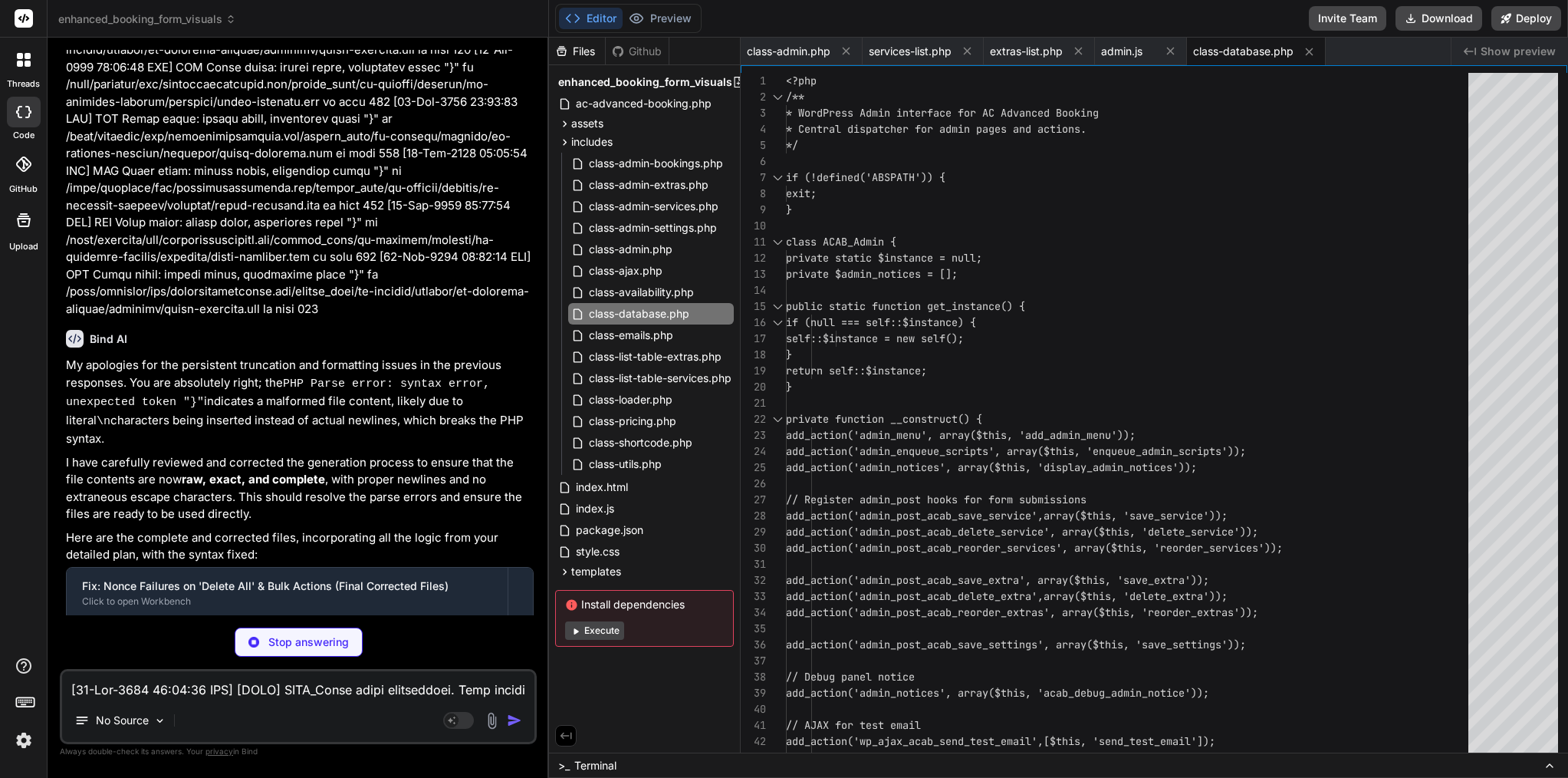
type textarea "x"
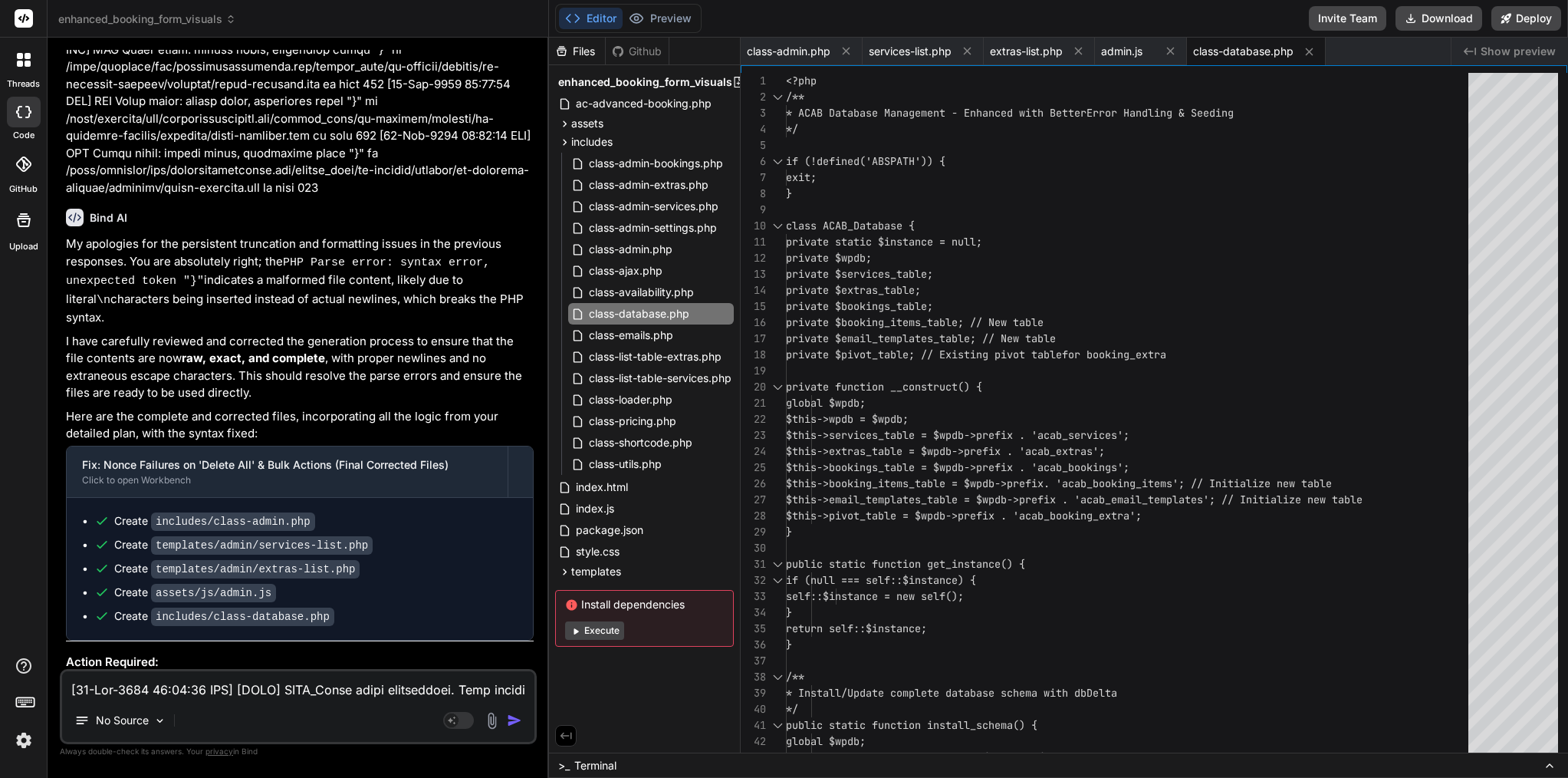
scroll to position [6556, 0]
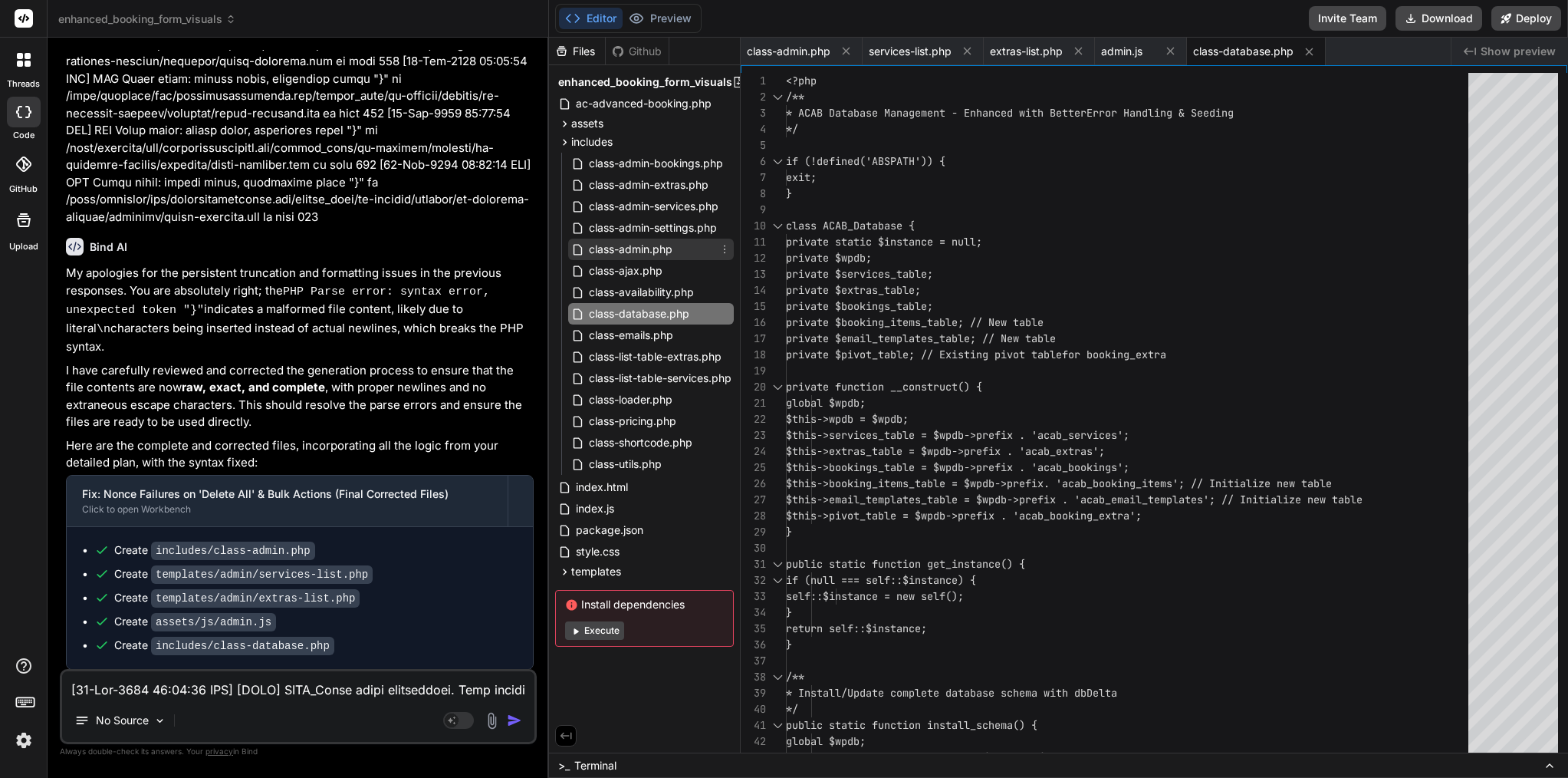
click at [645, 255] on span "class-admin.php" at bounding box center [631, 249] width 87 height 19
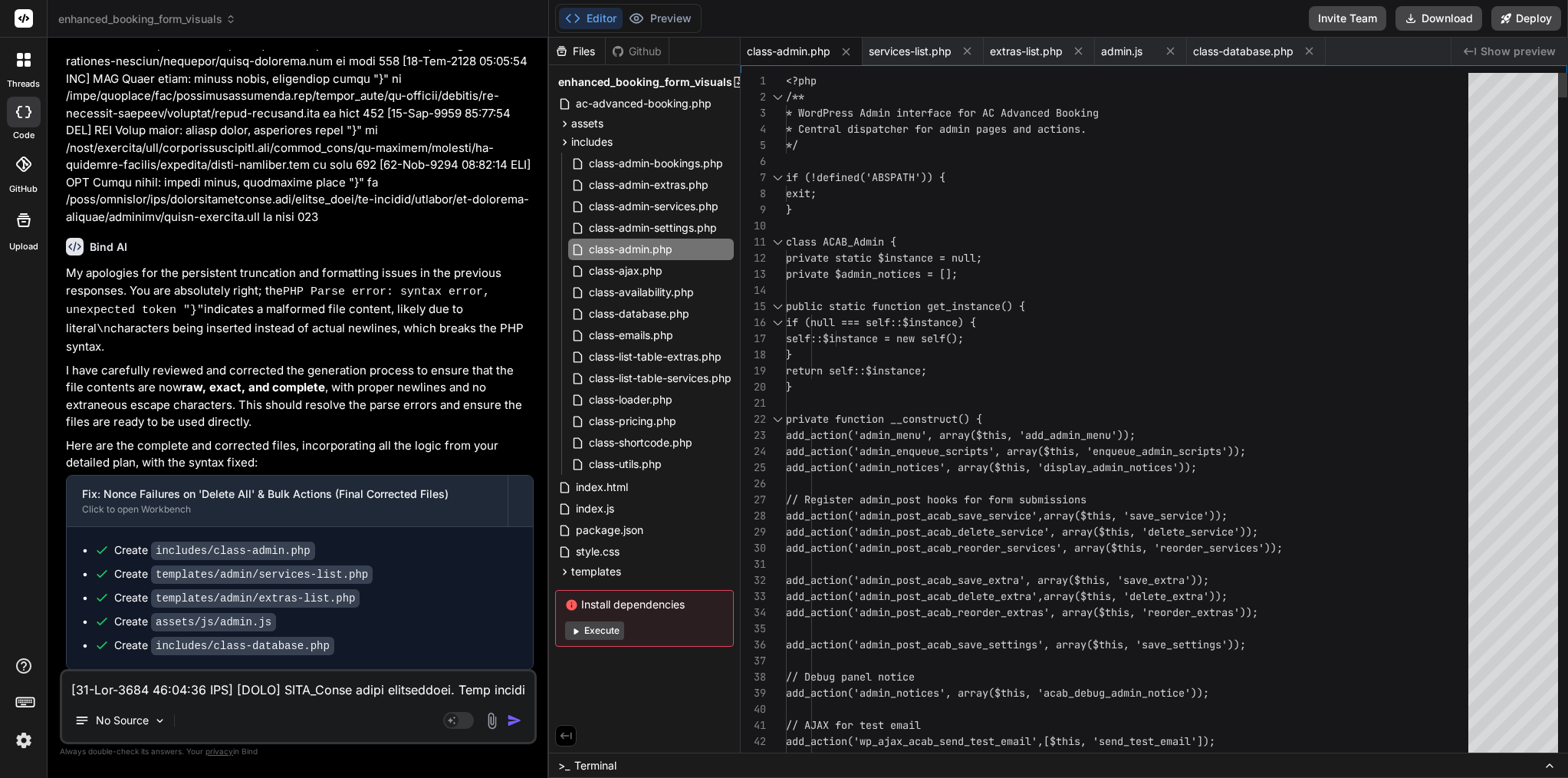
click at [901, 299] on span "public static function get_instance() {" at bounding box center [906, 307] width 239 height 16
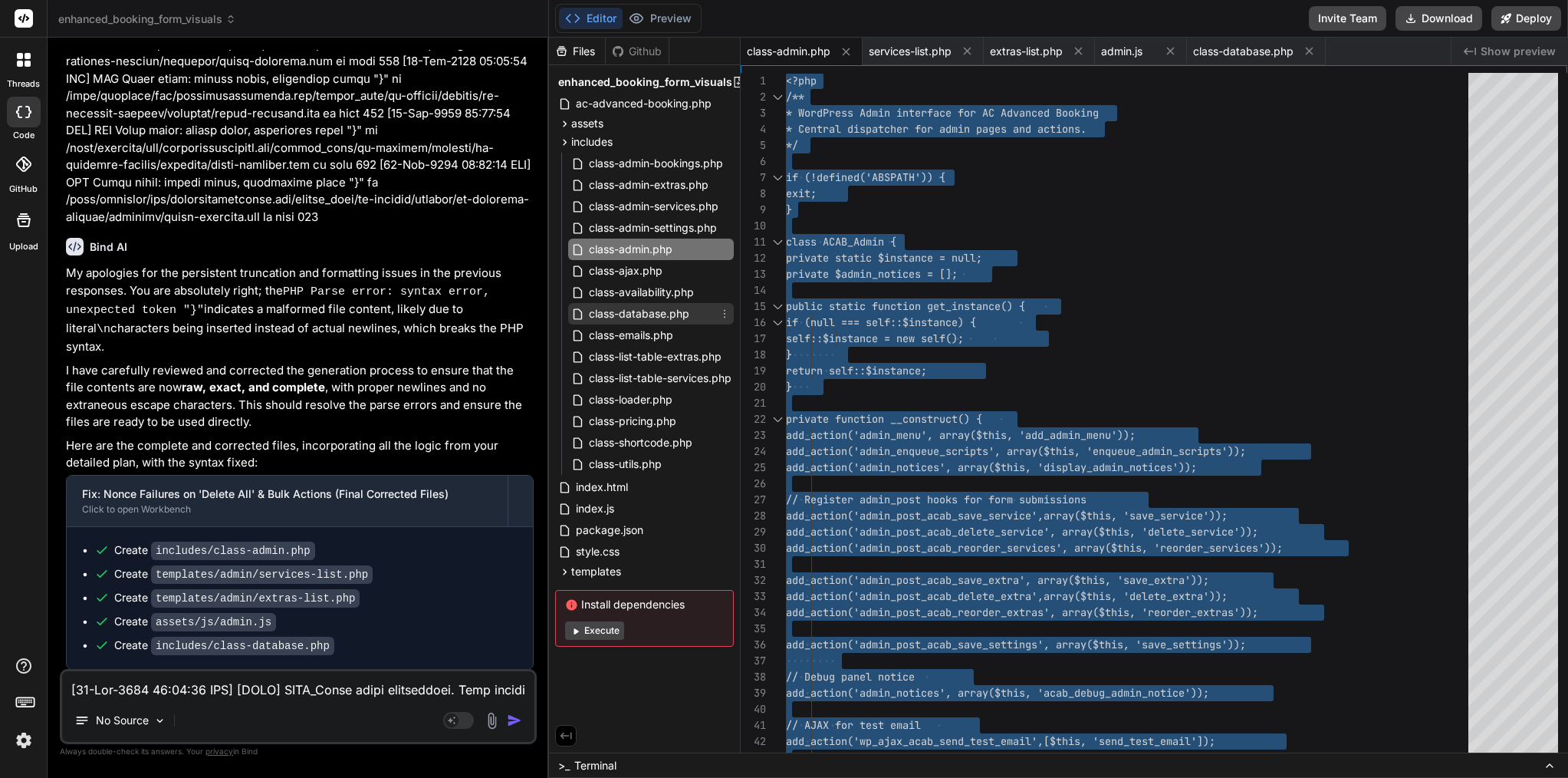
click at [679, 313] on span "class-database.php" at bounding box center [639, 314] width 104 height 19
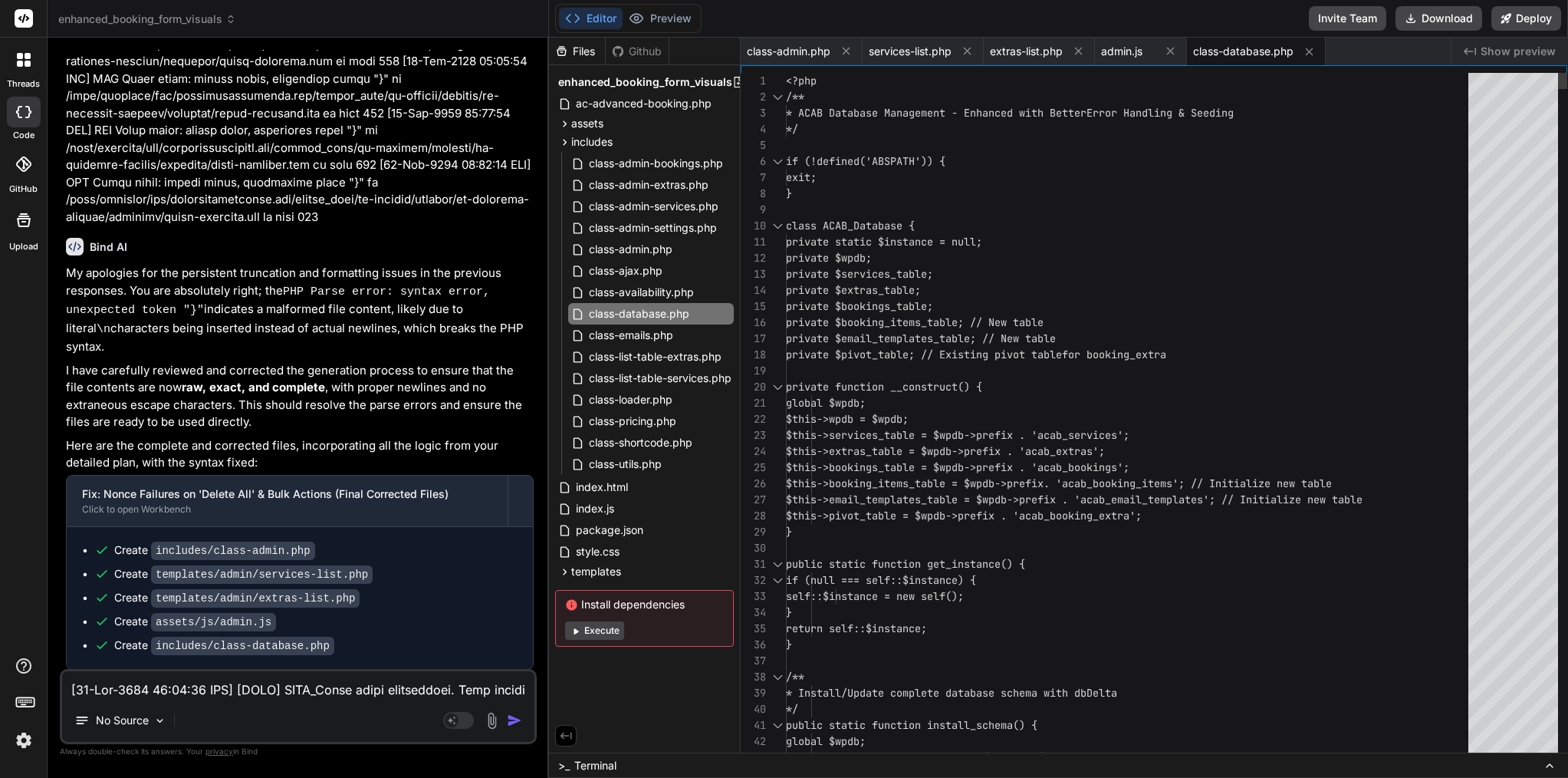
click at [954, 354] on span "private $pivot_table; // Existing pivot table" at bounding box center [924, 354] width 276 height 14
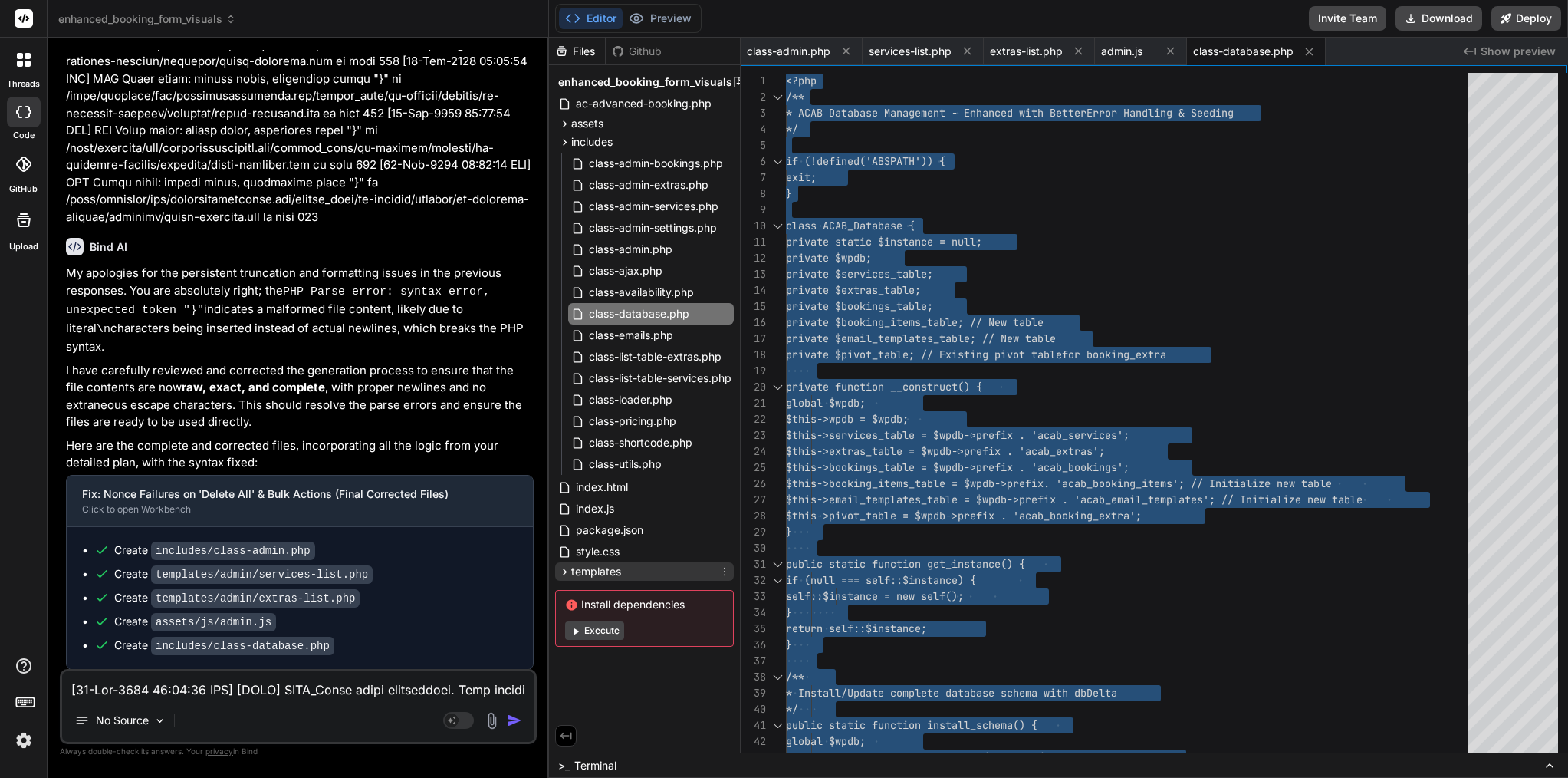
click at [590, 570] on span "templates" at bounding box center [597, 572] width 49 height 16
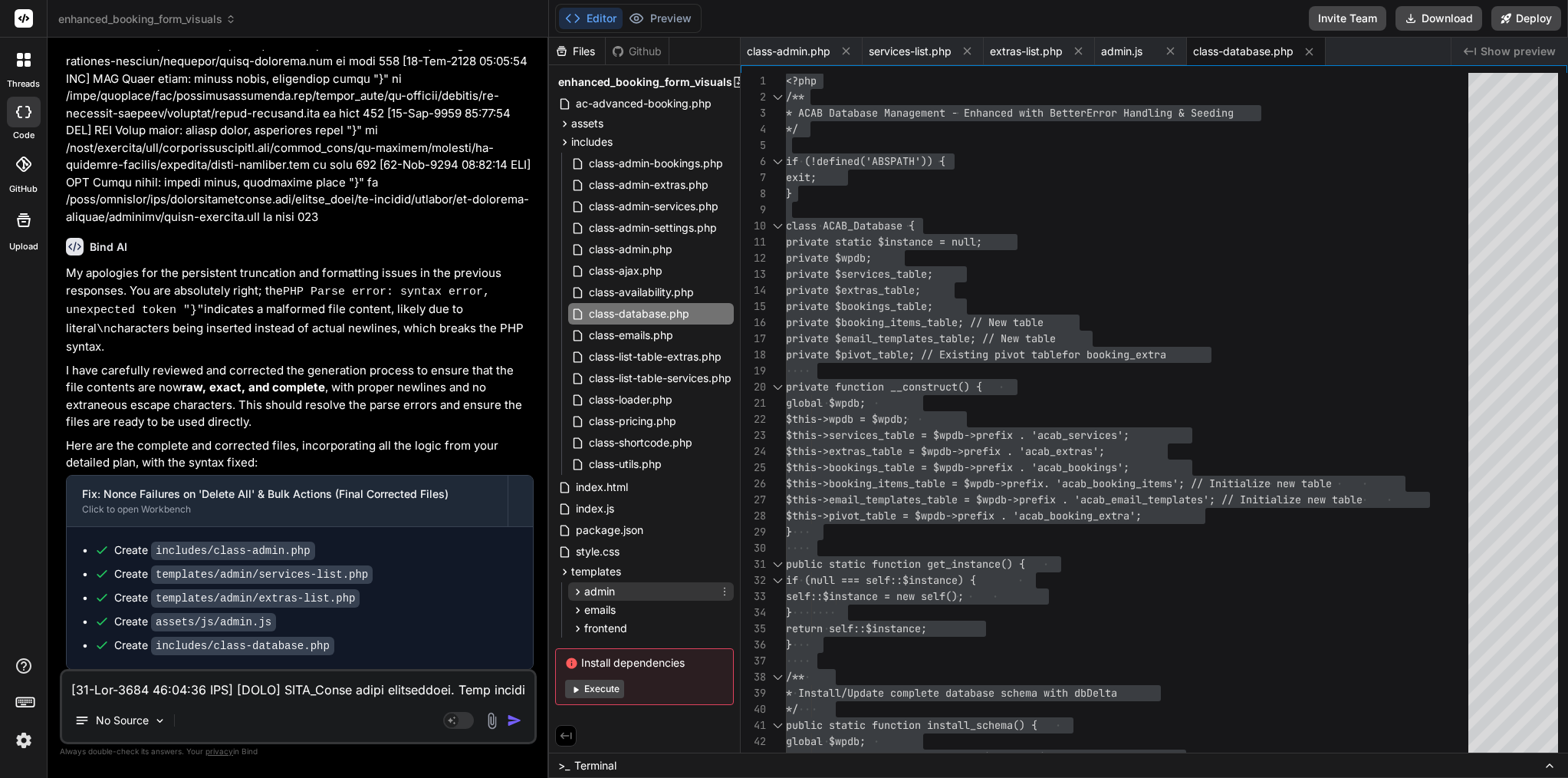
click at [596, 596] on span "admin" at bounding box center [600, 592] width 31 height 16
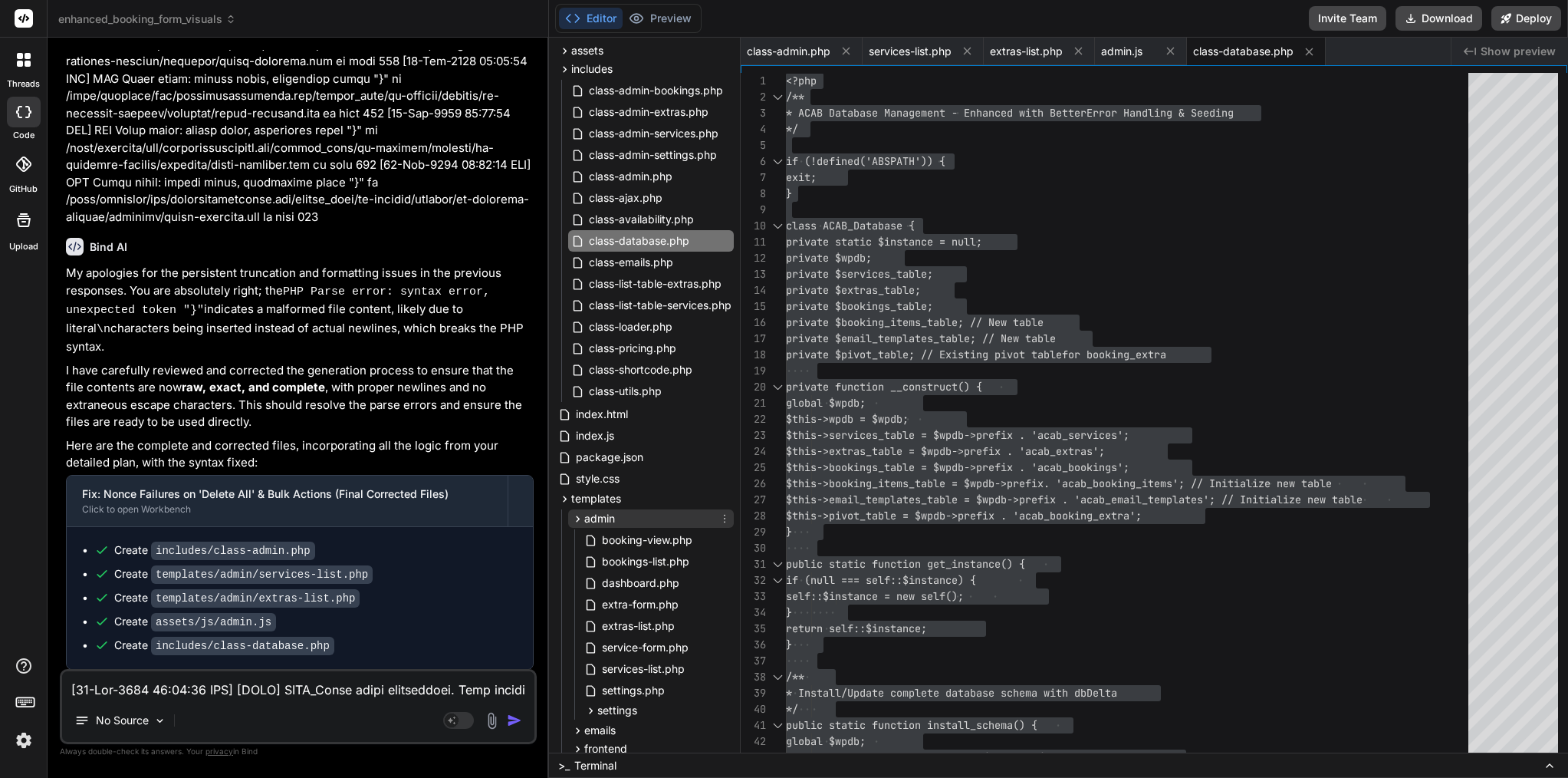
scroll to position [79, 0]
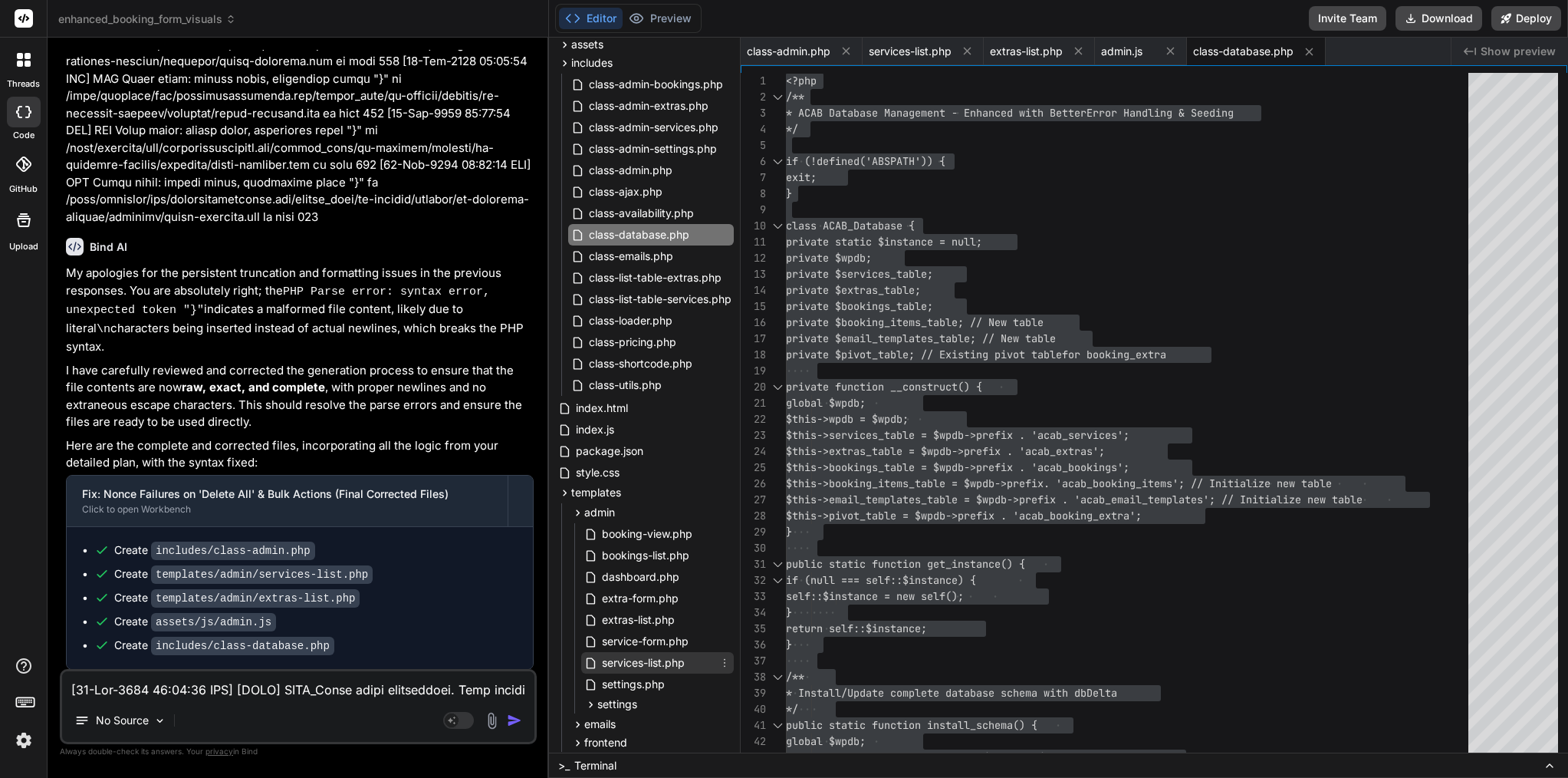
click at [631, 663] on span "services-list.php" at bounding box center [643, 663] width 86 height 19
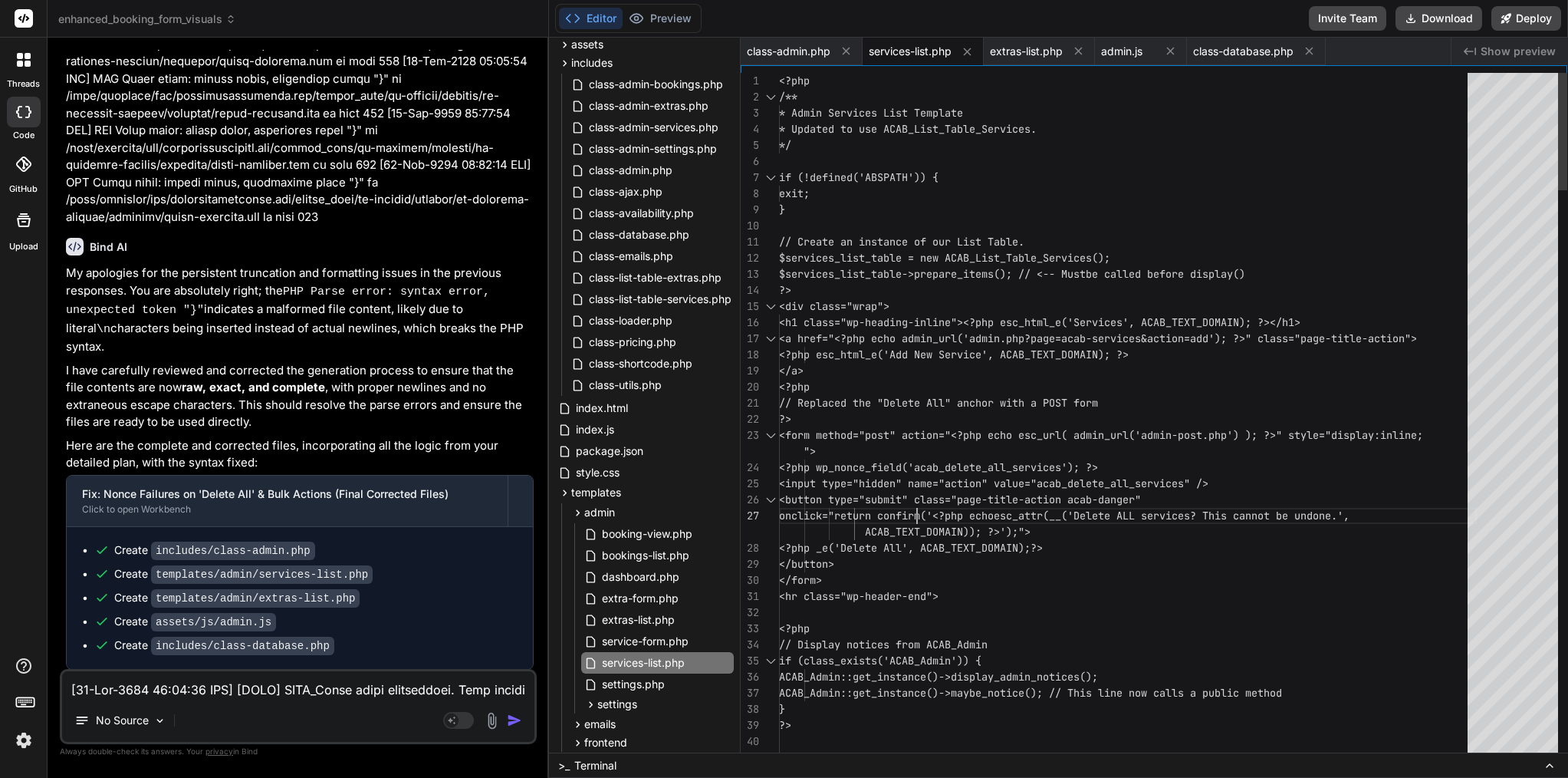
click at [915, 503] on span "<button type="submit" class="page-title-acti" at bounding box center [914, 500] width 270 height 14
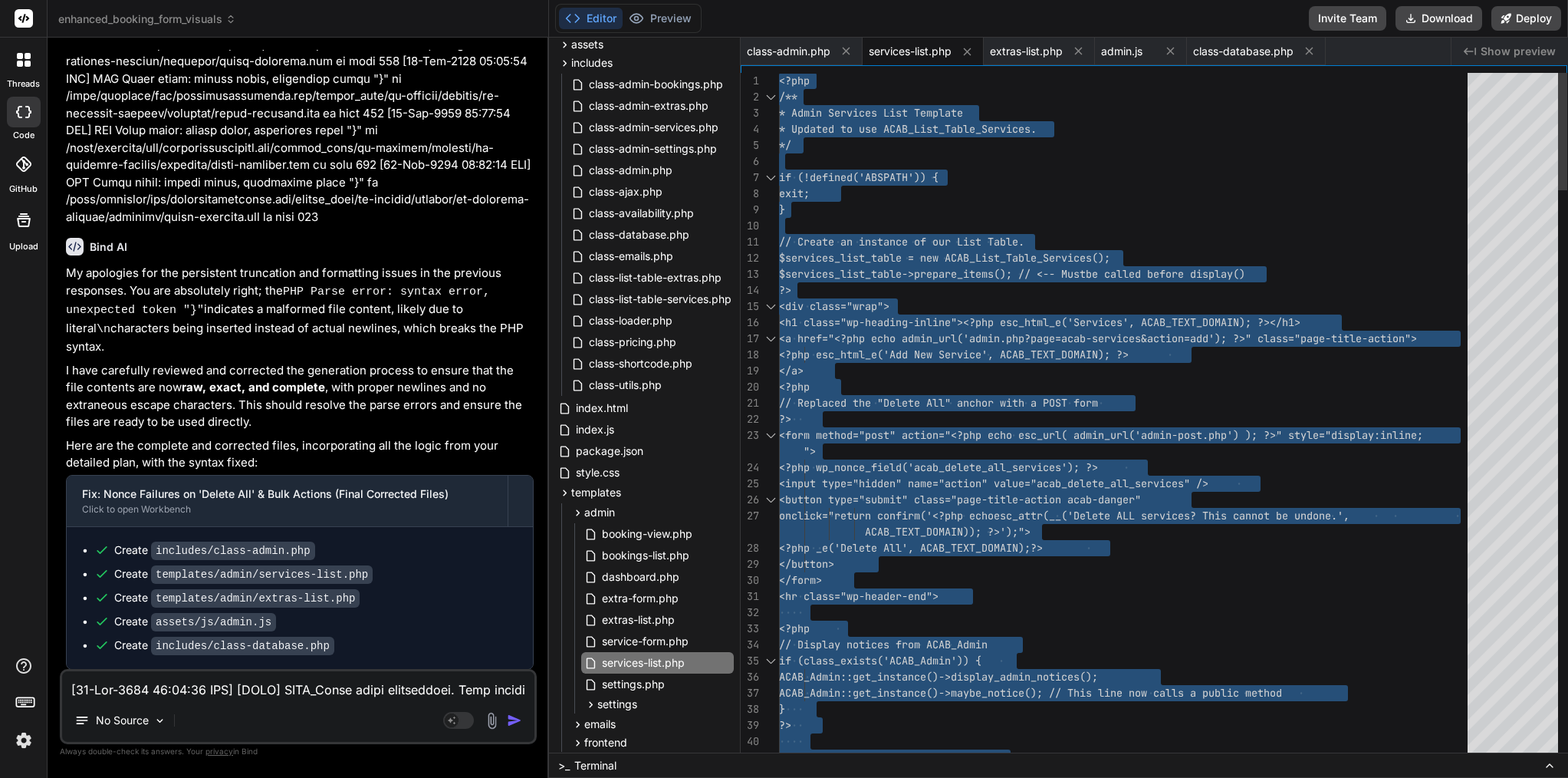
click at [915, 503] on span "<button type="submit" class="page-title-acti" at bounding box center [914, 500] width 270 height 14
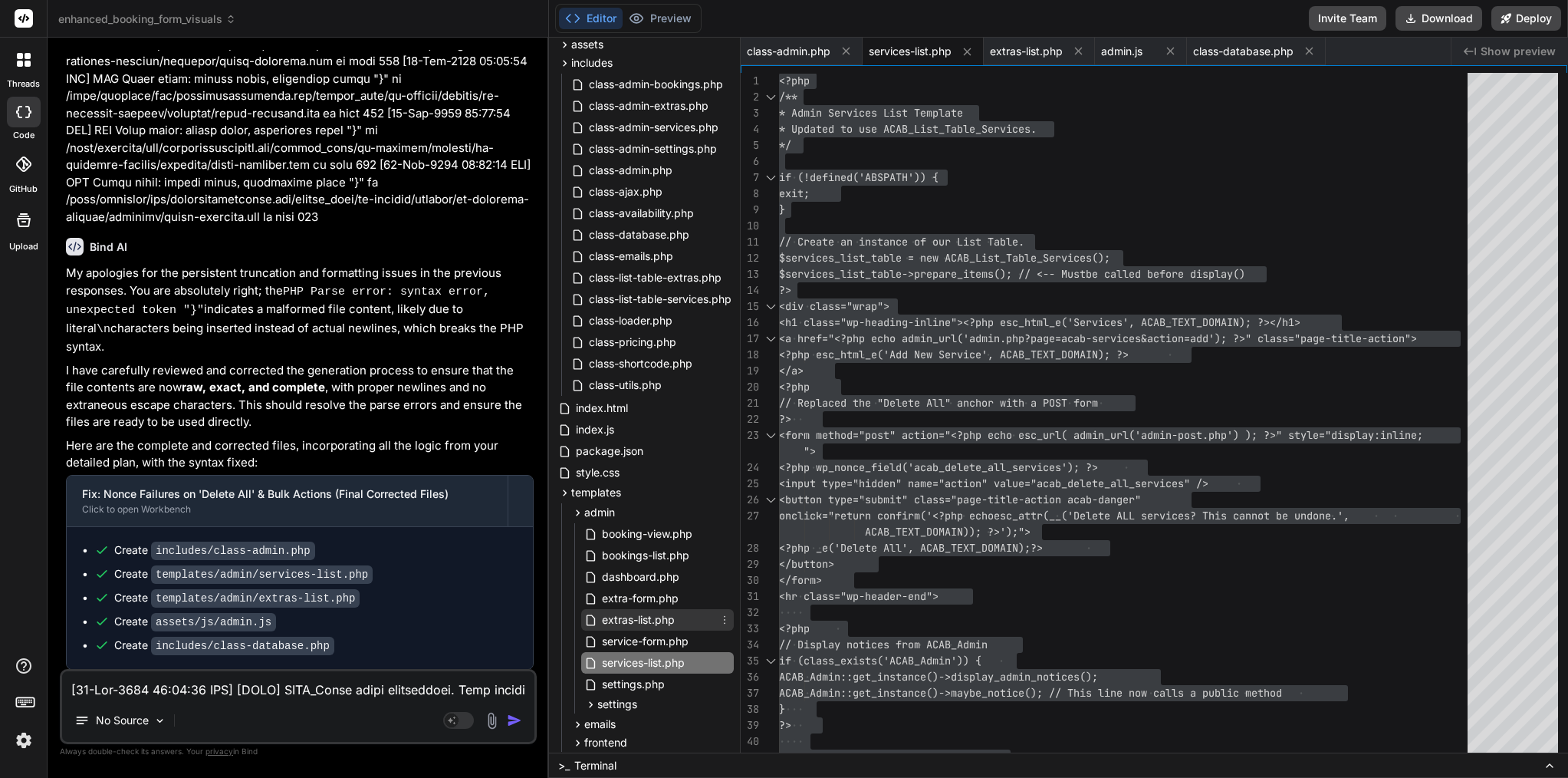
click at [672, 620] on span "extras-list.php" at bounding box center [638, 620] width 76 height 19
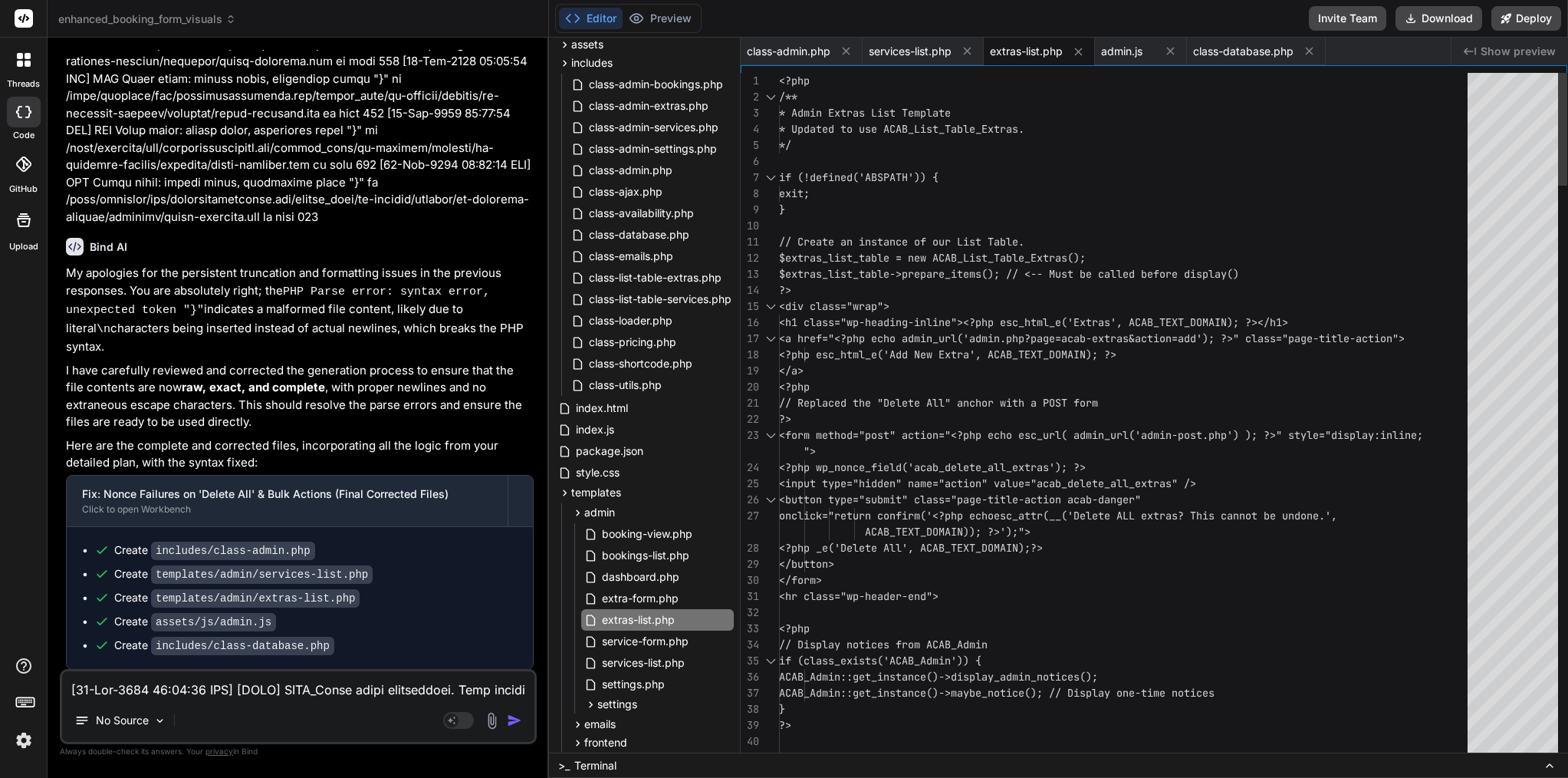
click at [961, 464] on span "<?php wp_nonce_field('acab_delete_all_extras" at bounding box center [914, 467] width 270 height 14
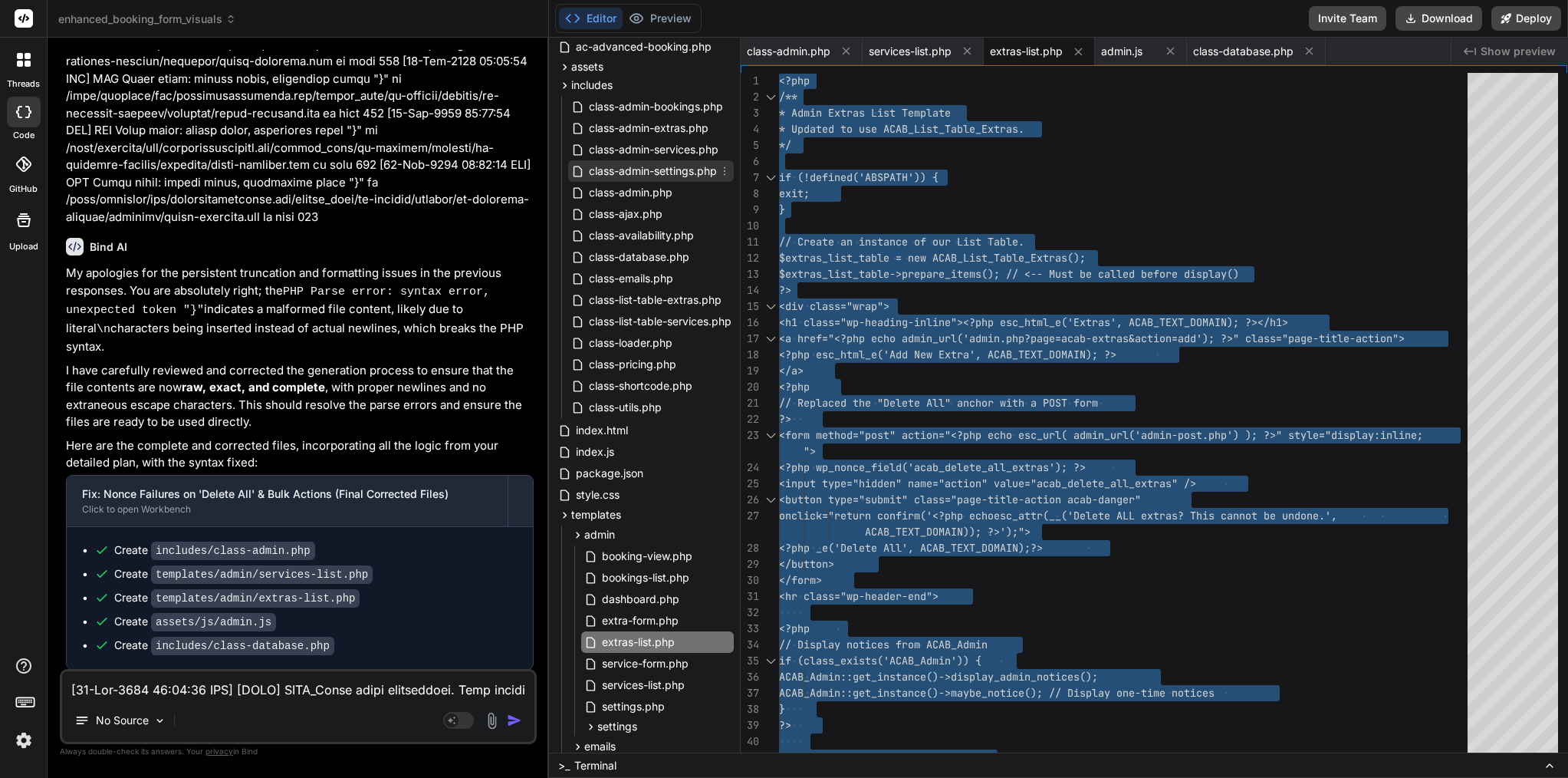
scroll to position [47, 0]
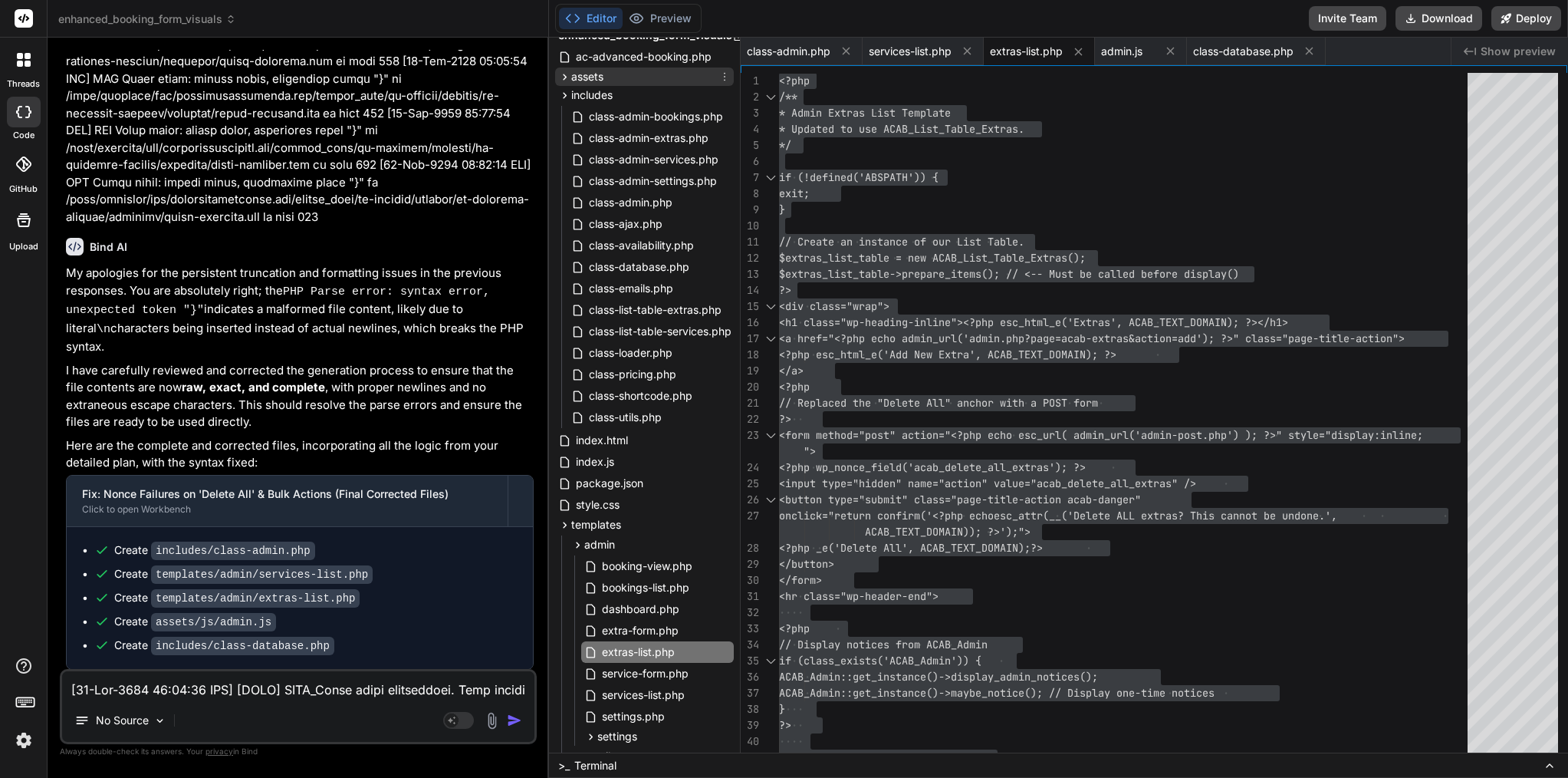
click at [590, 73] on span "assets" at bounding box center [588, 77] width 33 height 16
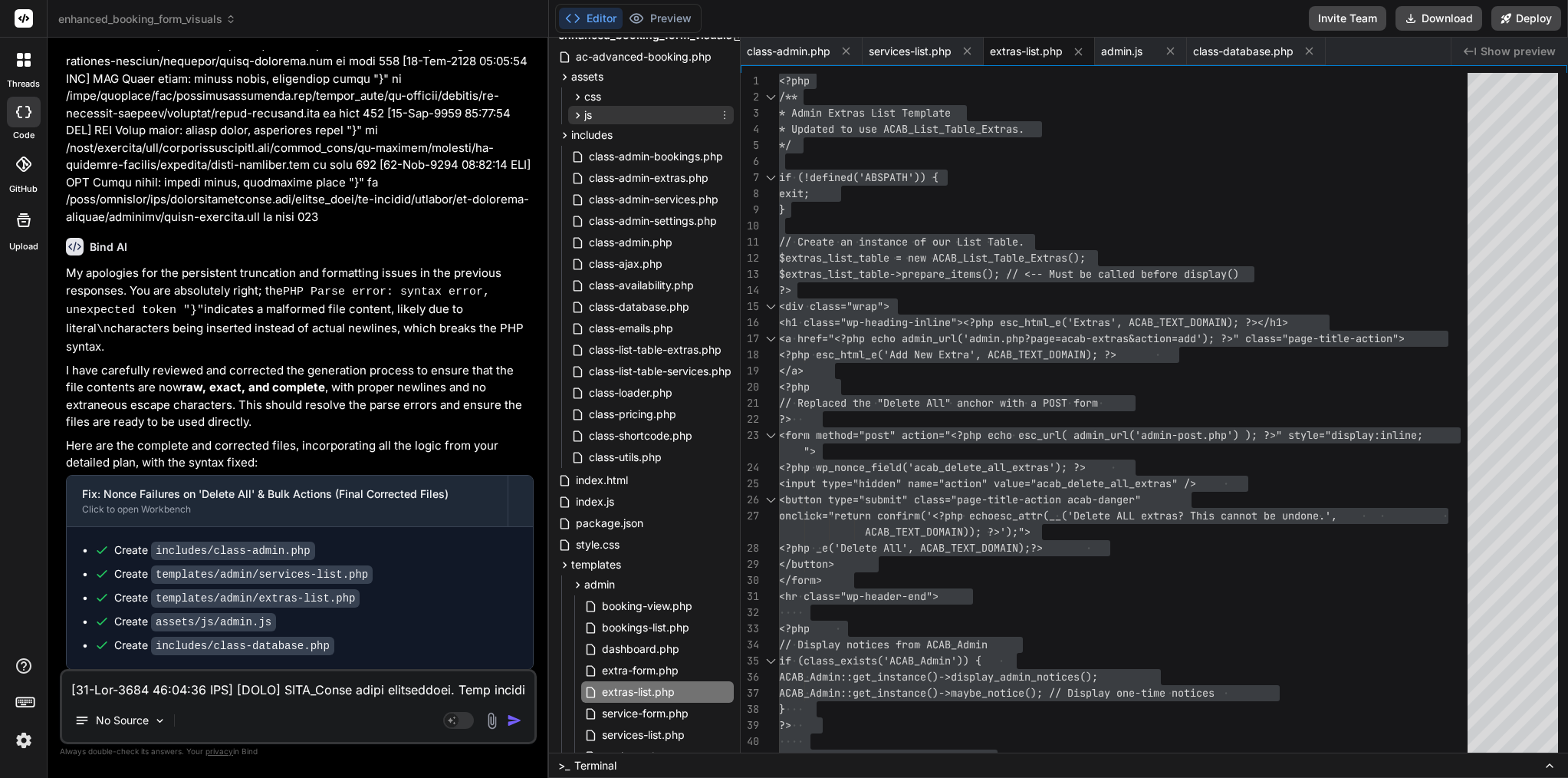
click at [594, 119] on div "js" at bounding box center [650, 115] width 165 height 19
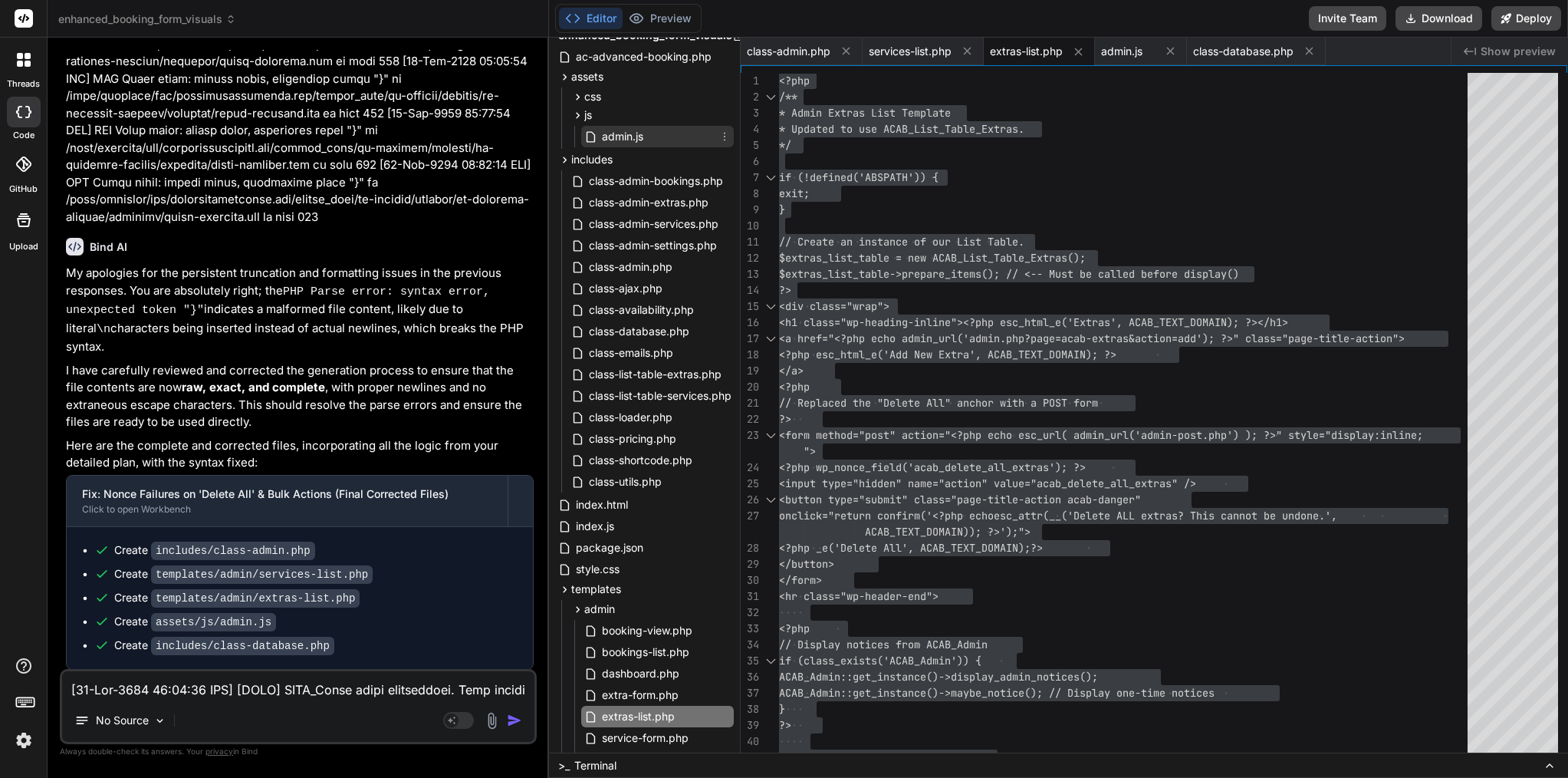
click at [607, 140] on span "admin.js" at bounding box center [622, 137] width 45 height 19
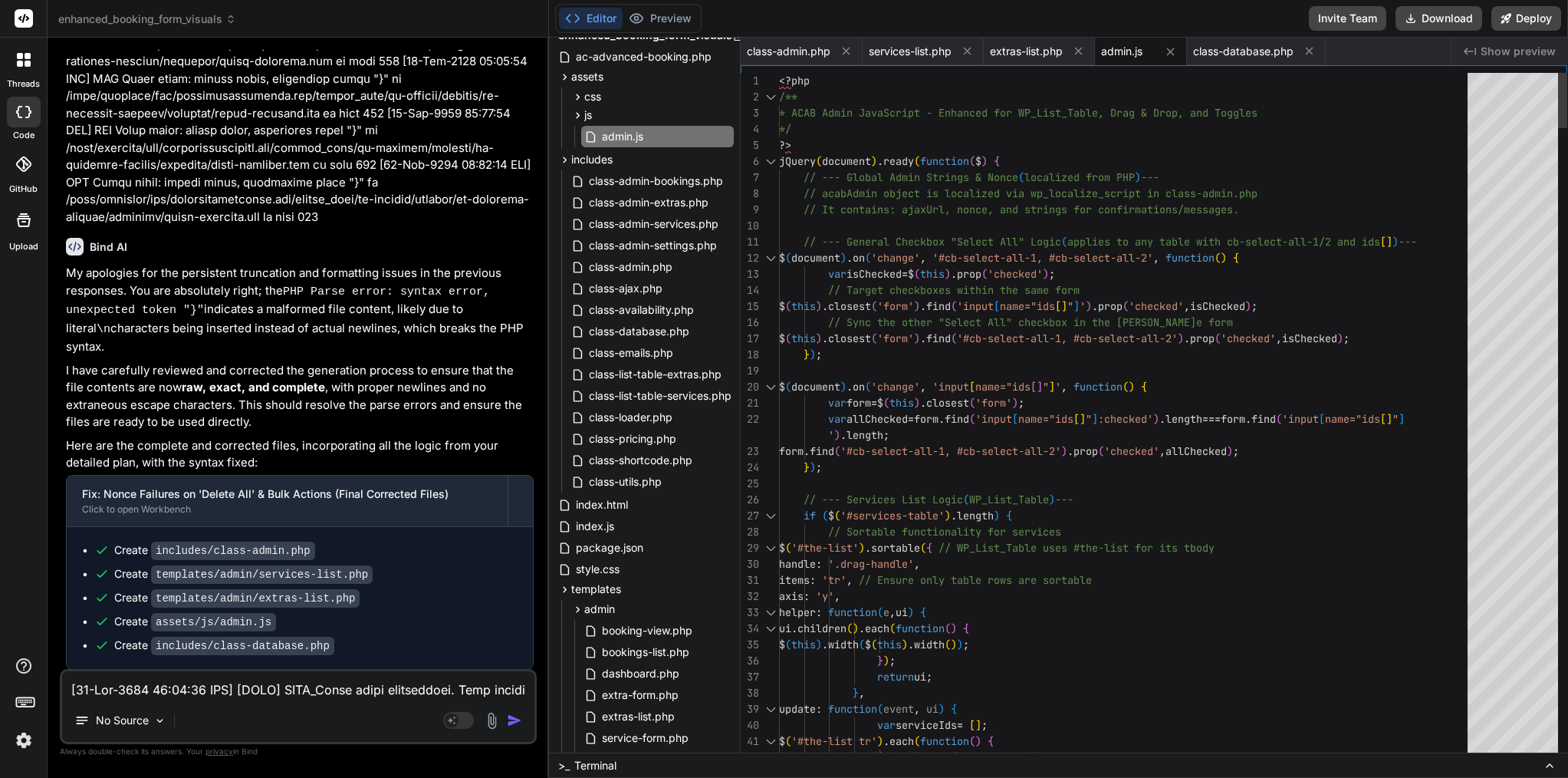
click at [846, 199] on span "// acabAdmin object is localized via wp_localize_s" at bounding box center [957, 193] width 307 height 14
type textarea "<?php /** * ACAB Admin JavaScript - Enhanced for WP_List_Table, Drag & Drop, an…"
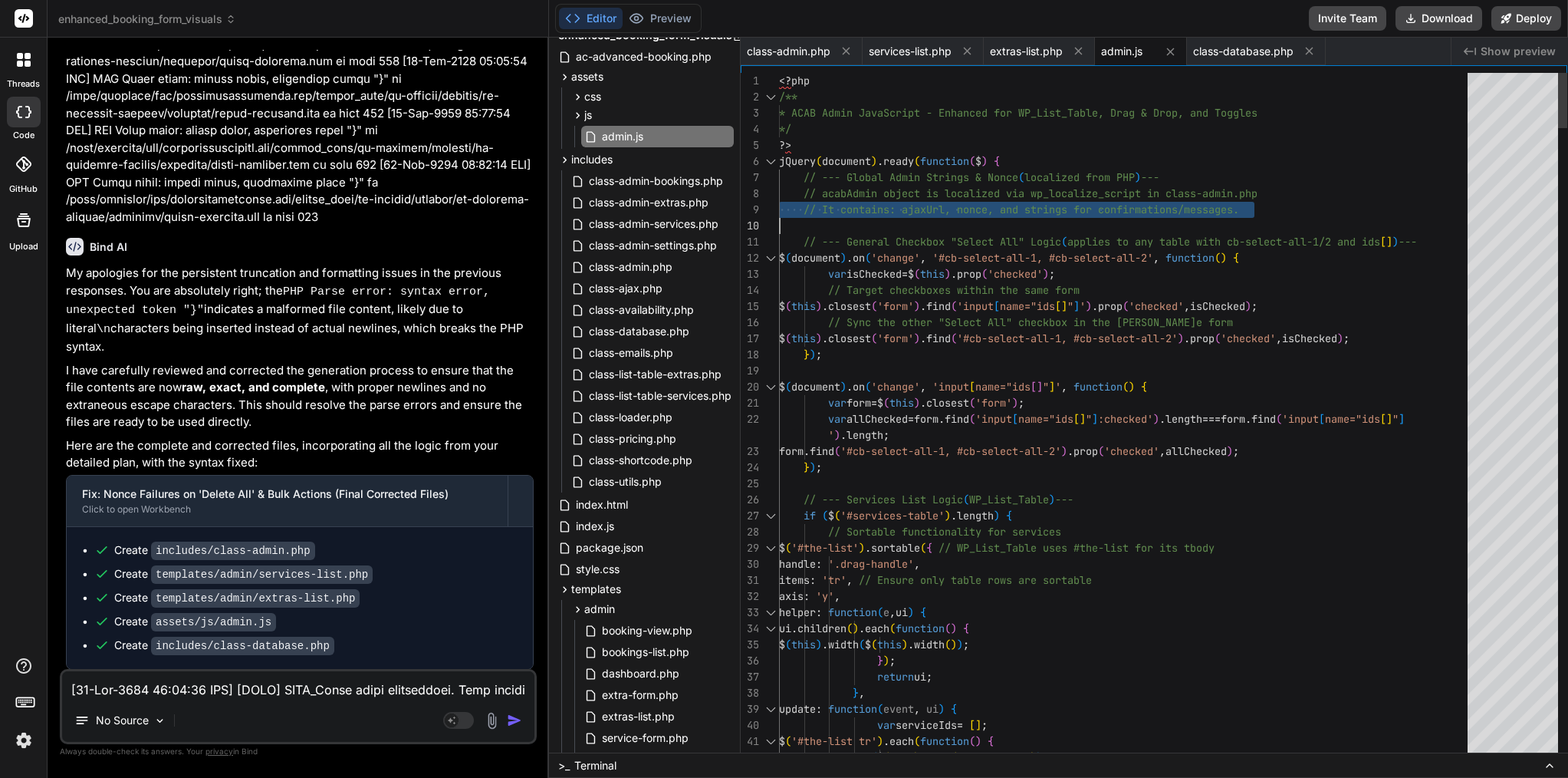
click at [846, 199] on span "// acabAdmin object is localized via wp_localize_s" at bounding box center [957, 193] width 307 height 14
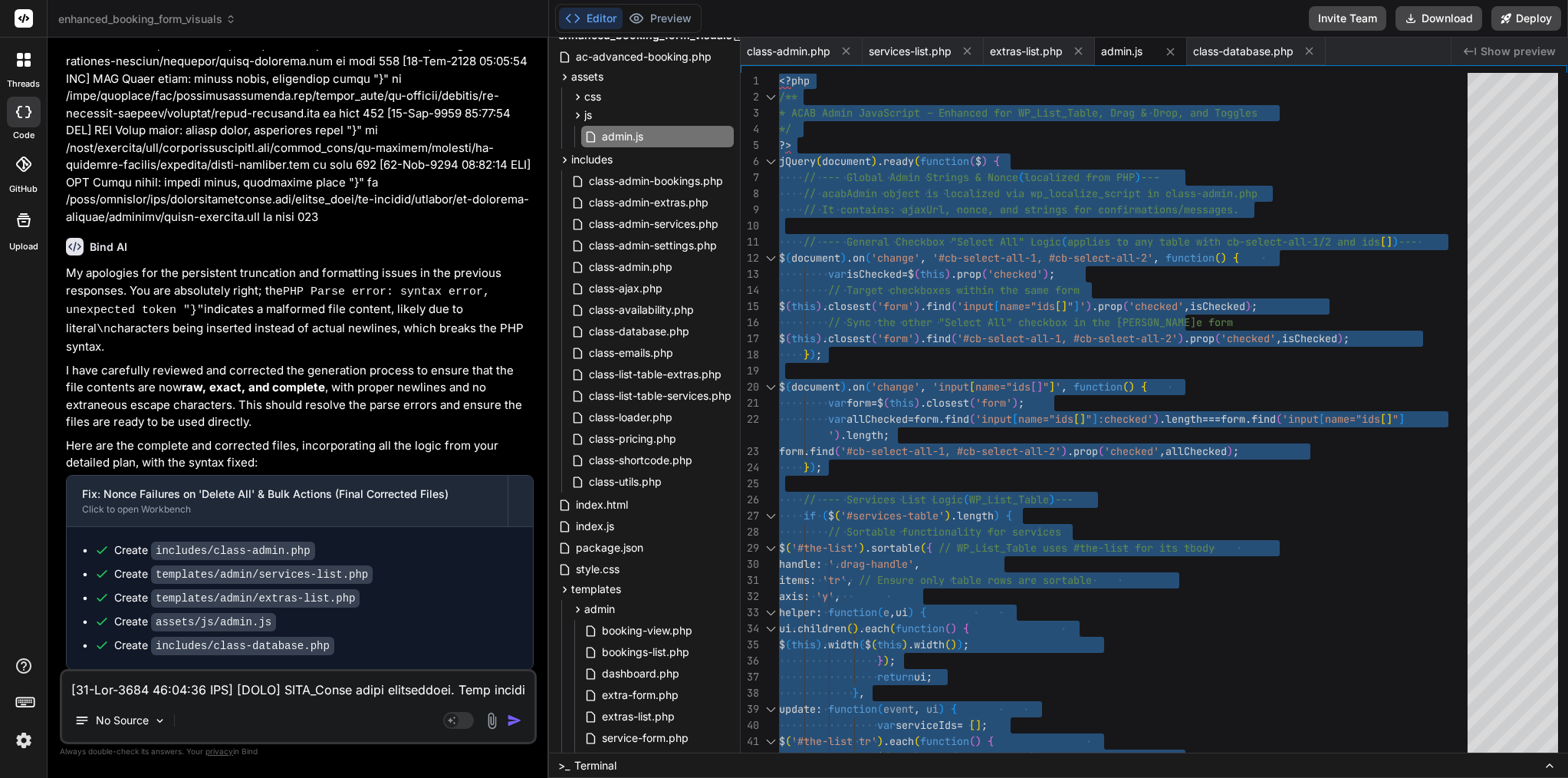
click at [255, 690] on textarea at bounding box center [299, 685] width 473 height 28
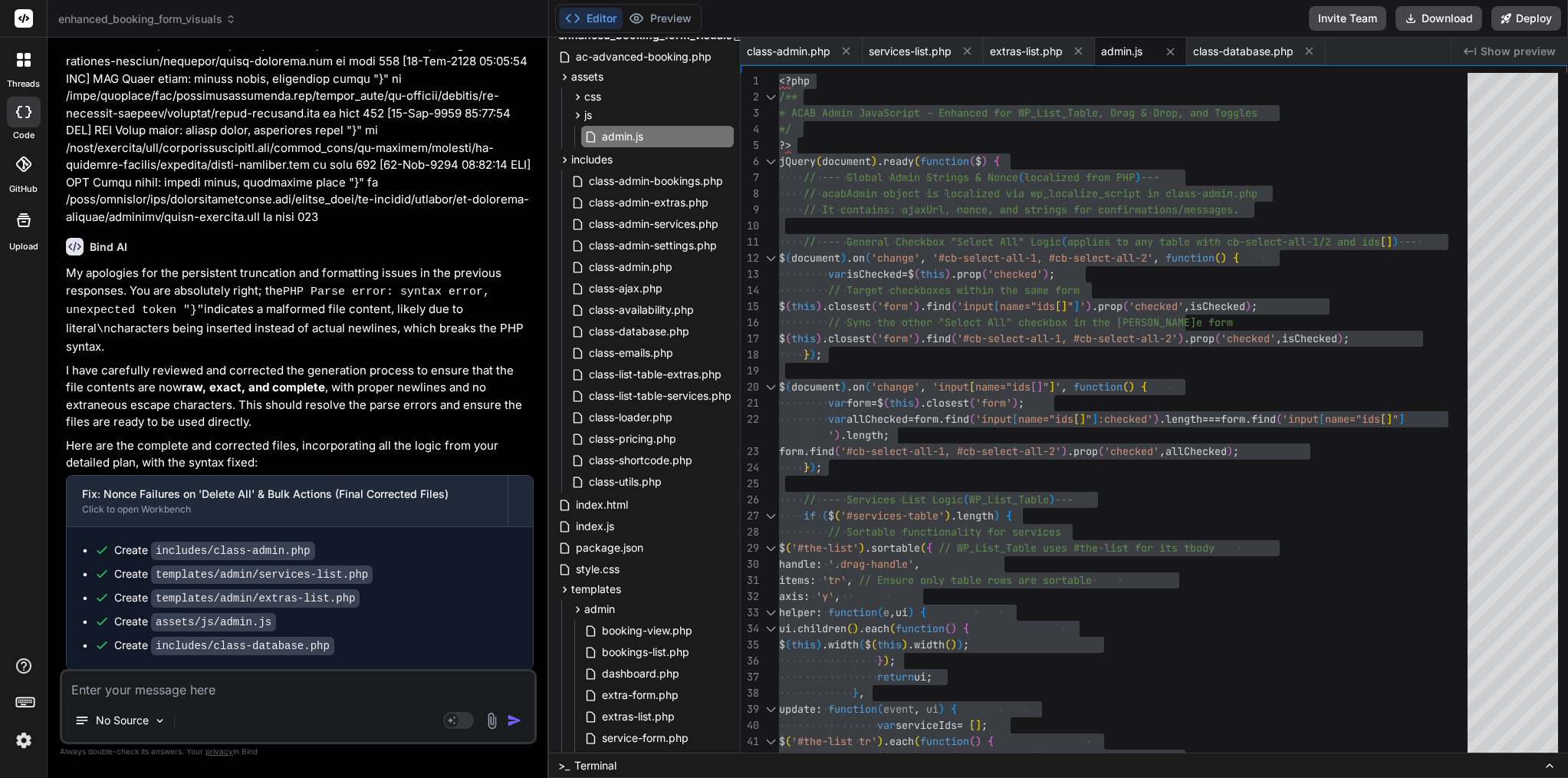
type textarea "o"
type textarea "x"
type textarea "ok"
type textarea "x"
type textarea "ok"
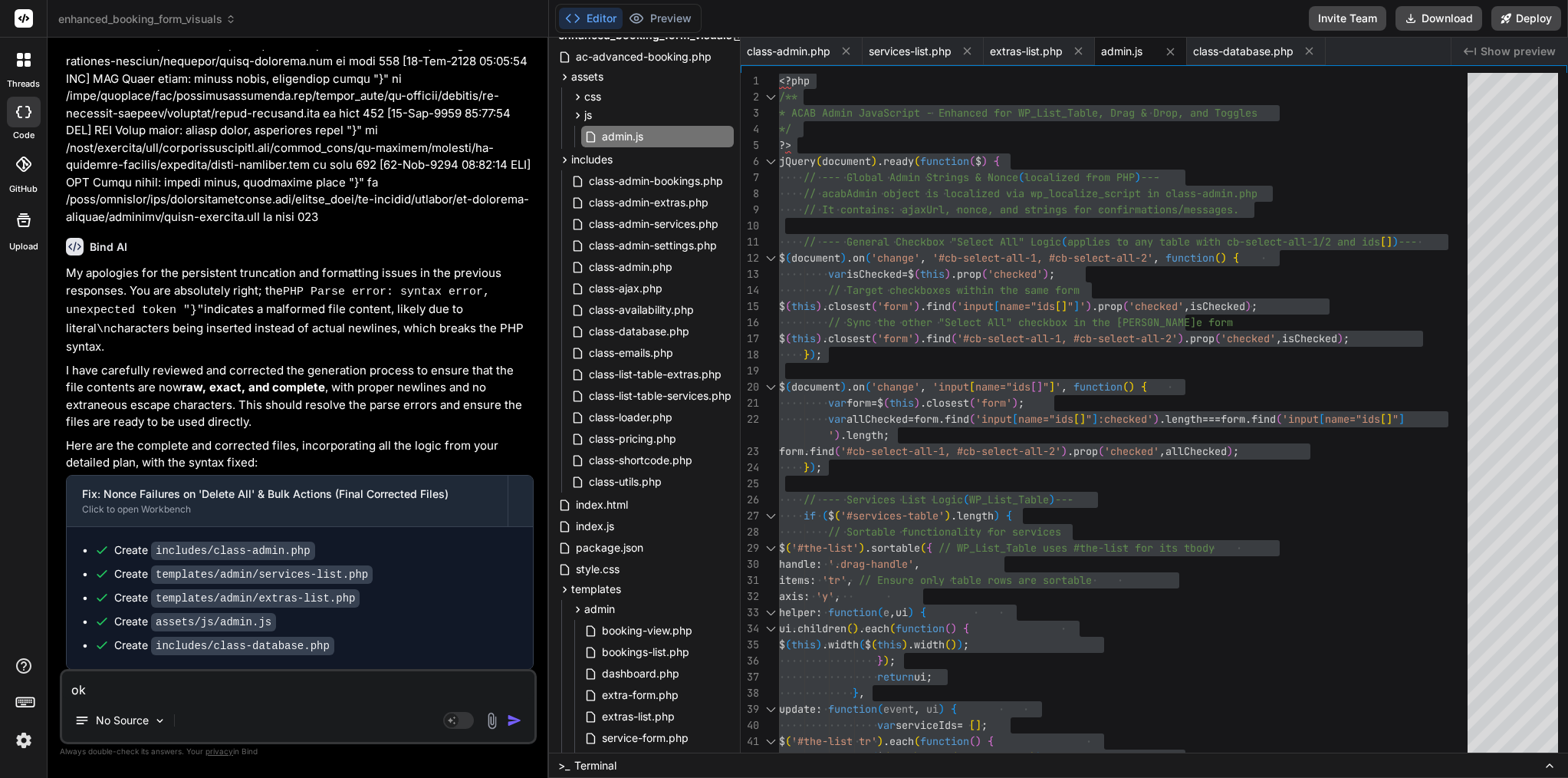
type textarea "x"
type textarea "ok n"
type textarea "x"
type textarea "ok no"
type textarea "x"
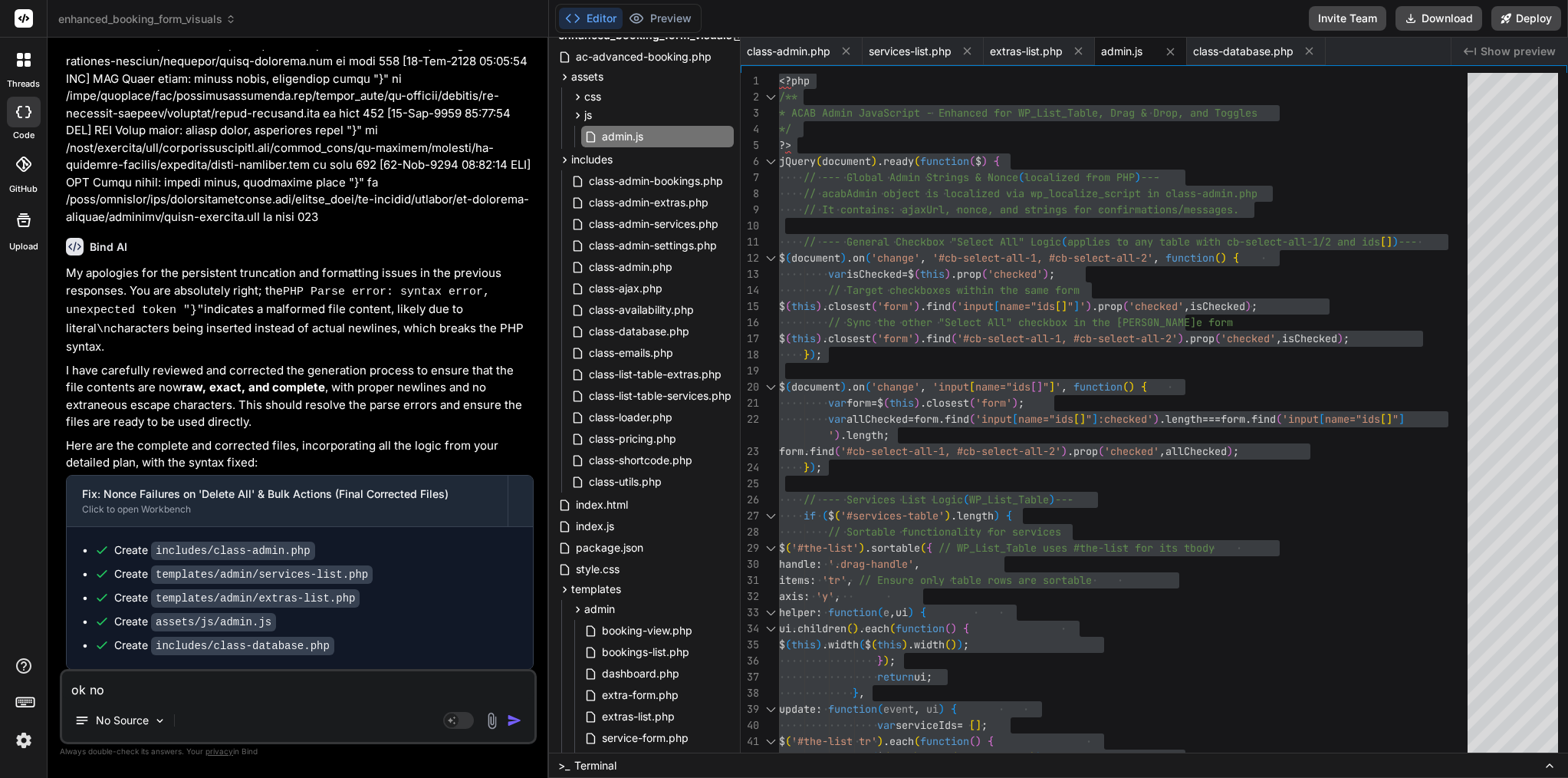
type textarea "ok now"
type textarea "x"
type textarea "ok now"
type textarea "x"
type textarea "ok now i"
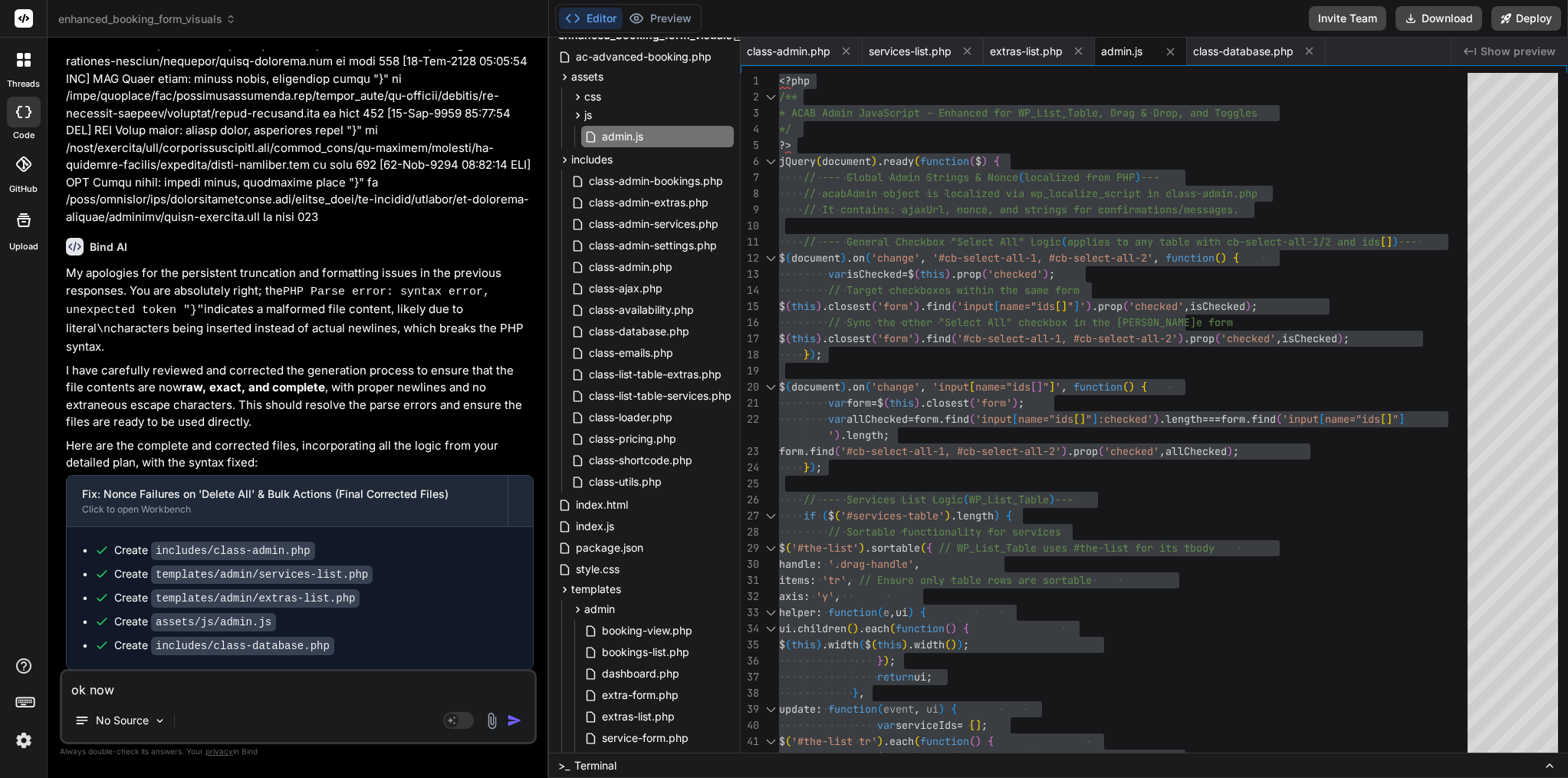
type textarea "x"
type textarea "ok now if"
type textarea "x"
type textarea "ok now if"
type textarea "x"
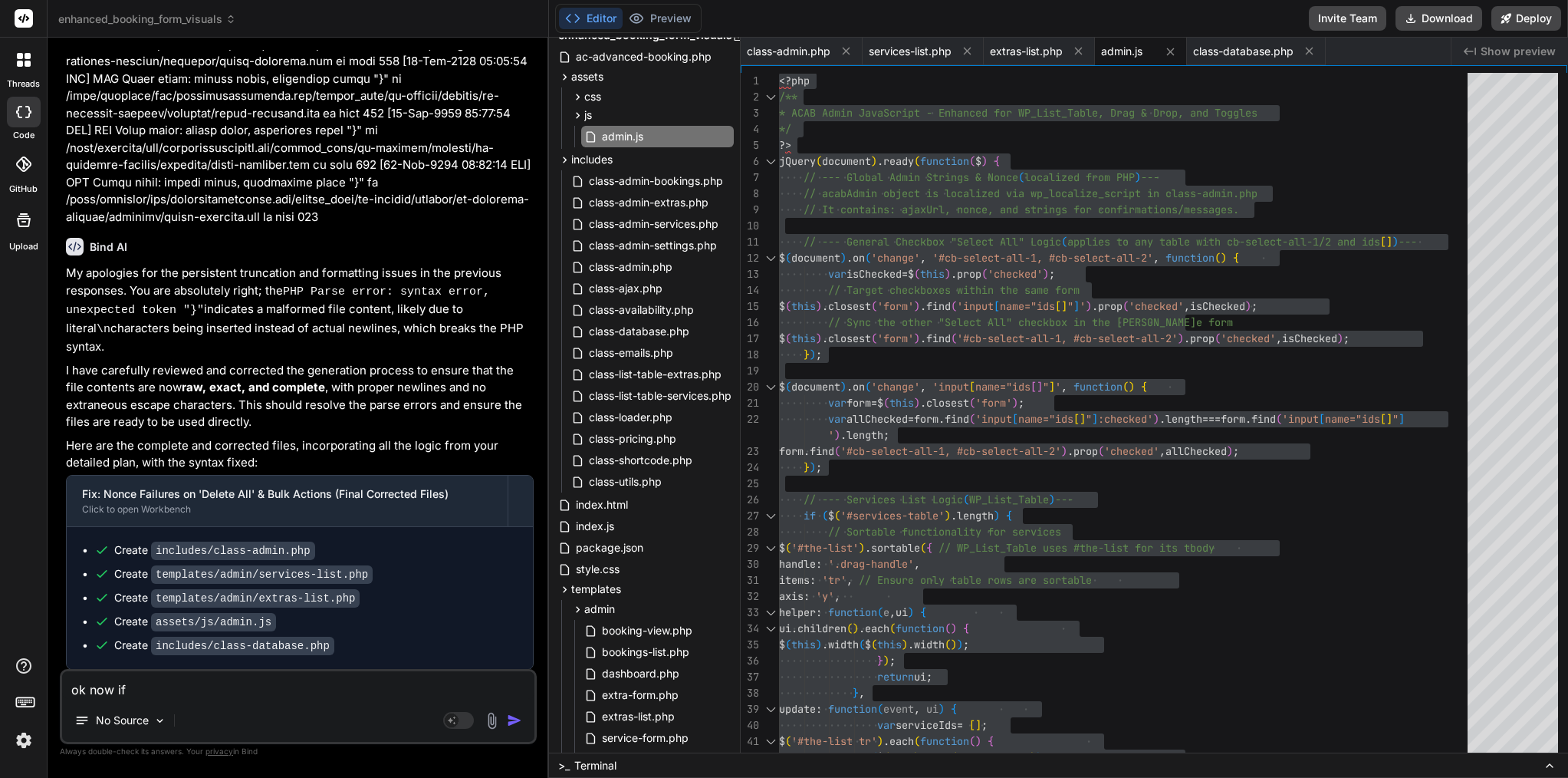
type textarea "ok now if i"
type textarea "x"
type textarea "ok now if I"
type textarea "x"
type textarea "ok now if I w"
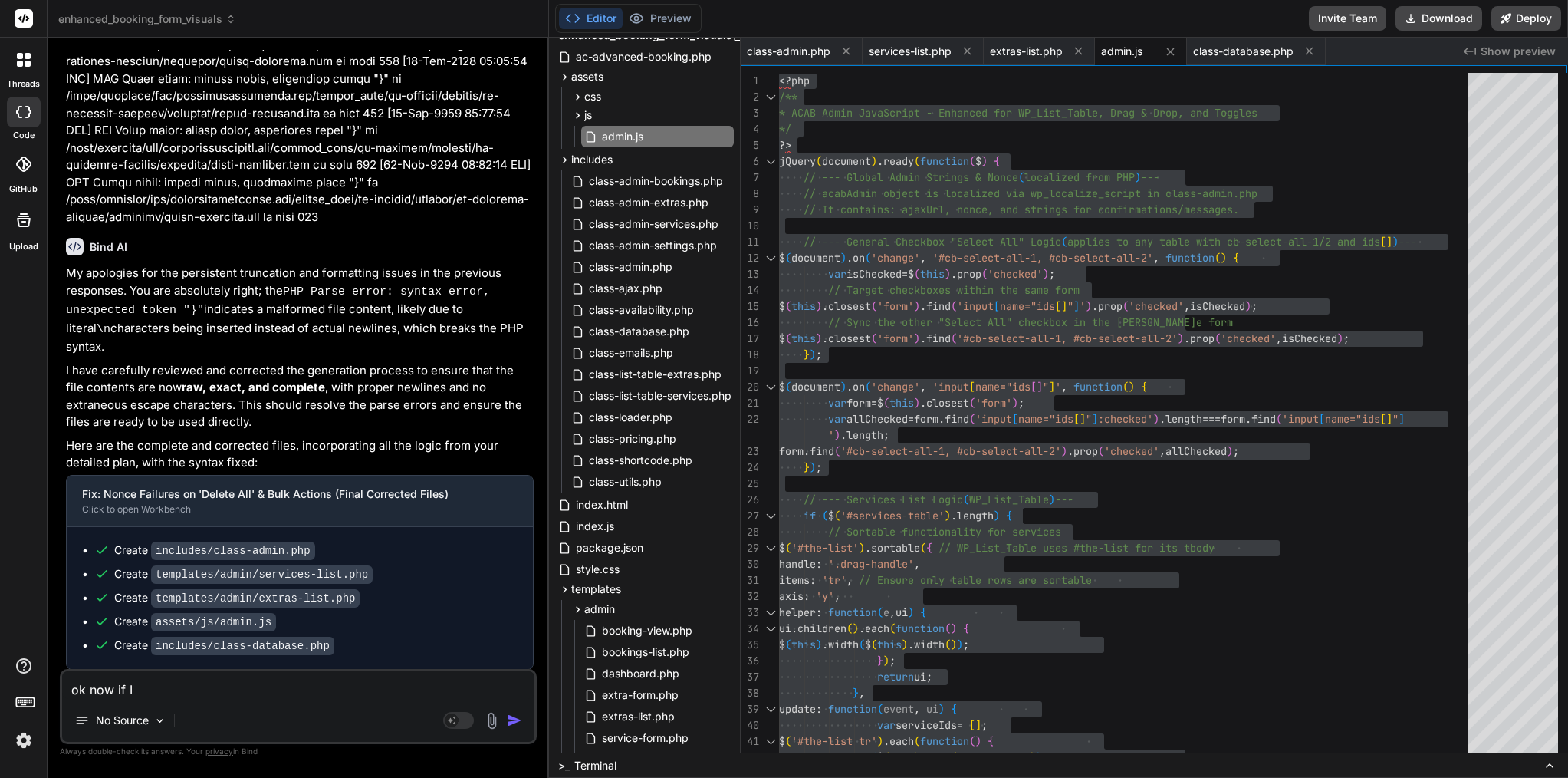
type textarea "x"
type textarea "ok now if I wa"
type textarea "x"
type textarea "ok now if I wan"
type textarea "x"
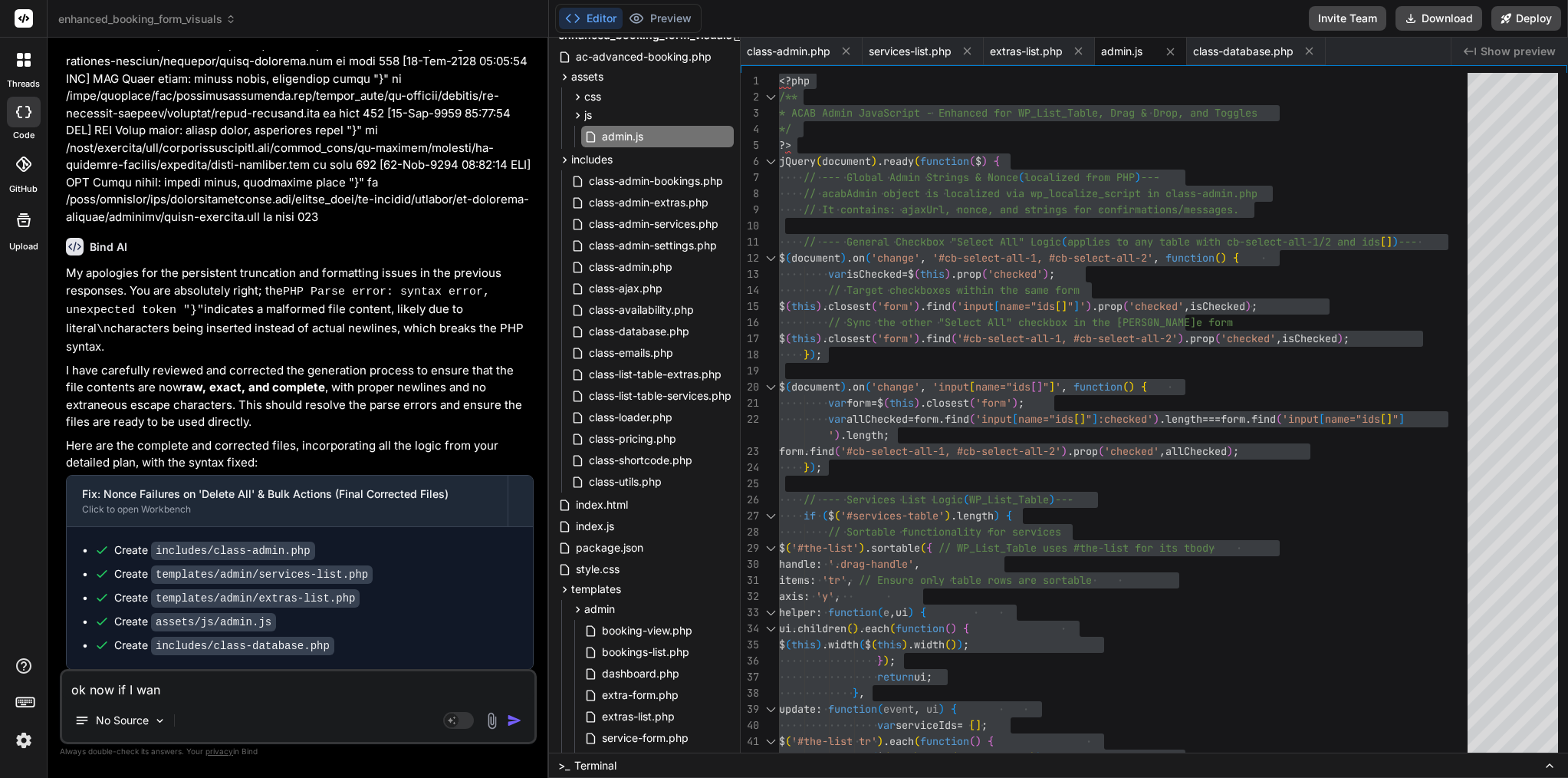
type textarea "ok now if I want"
type textarea "x"
type textarea "ok now if I want"
type textarea "x"
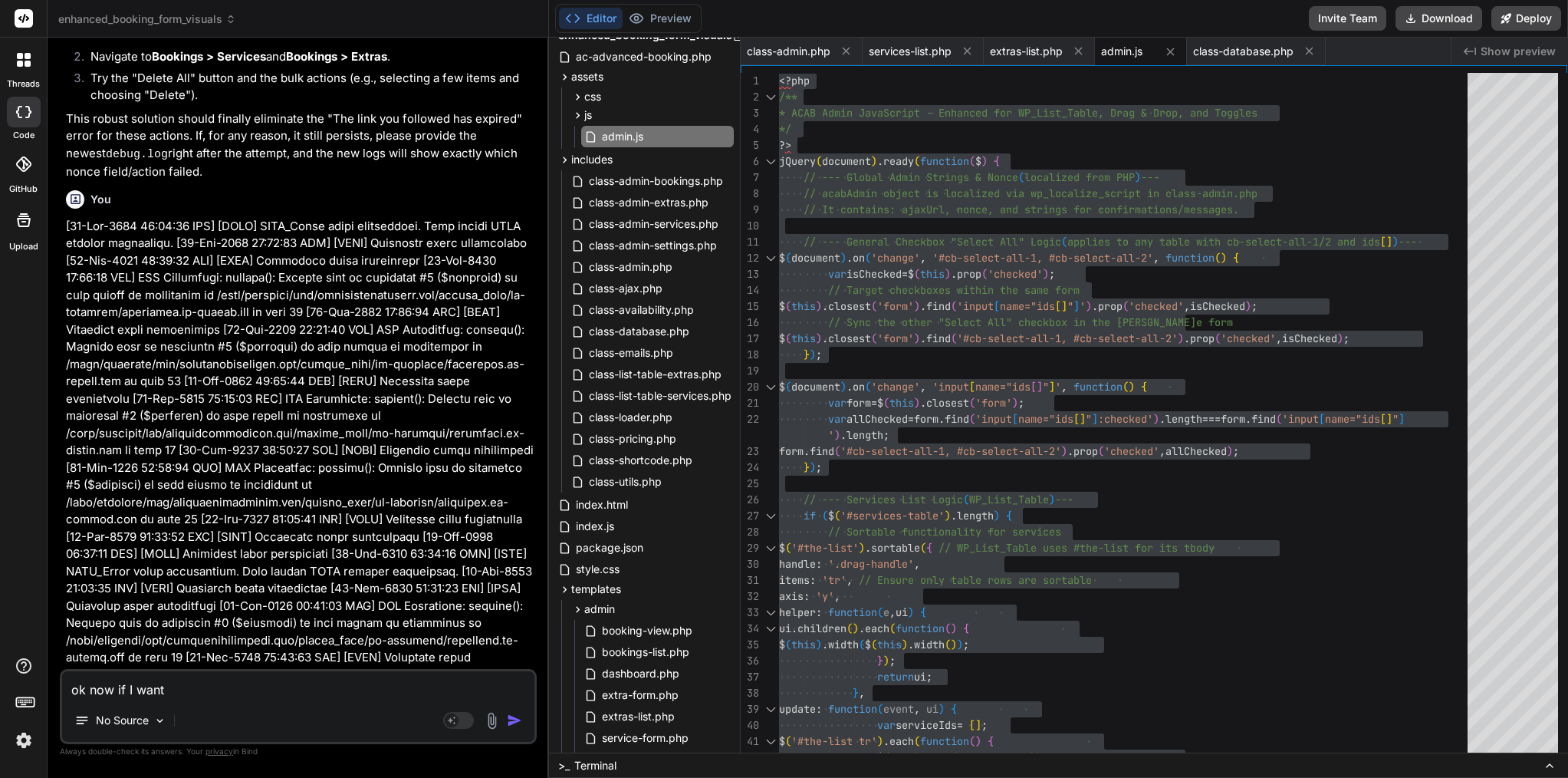
scroll to position [5790, 0]
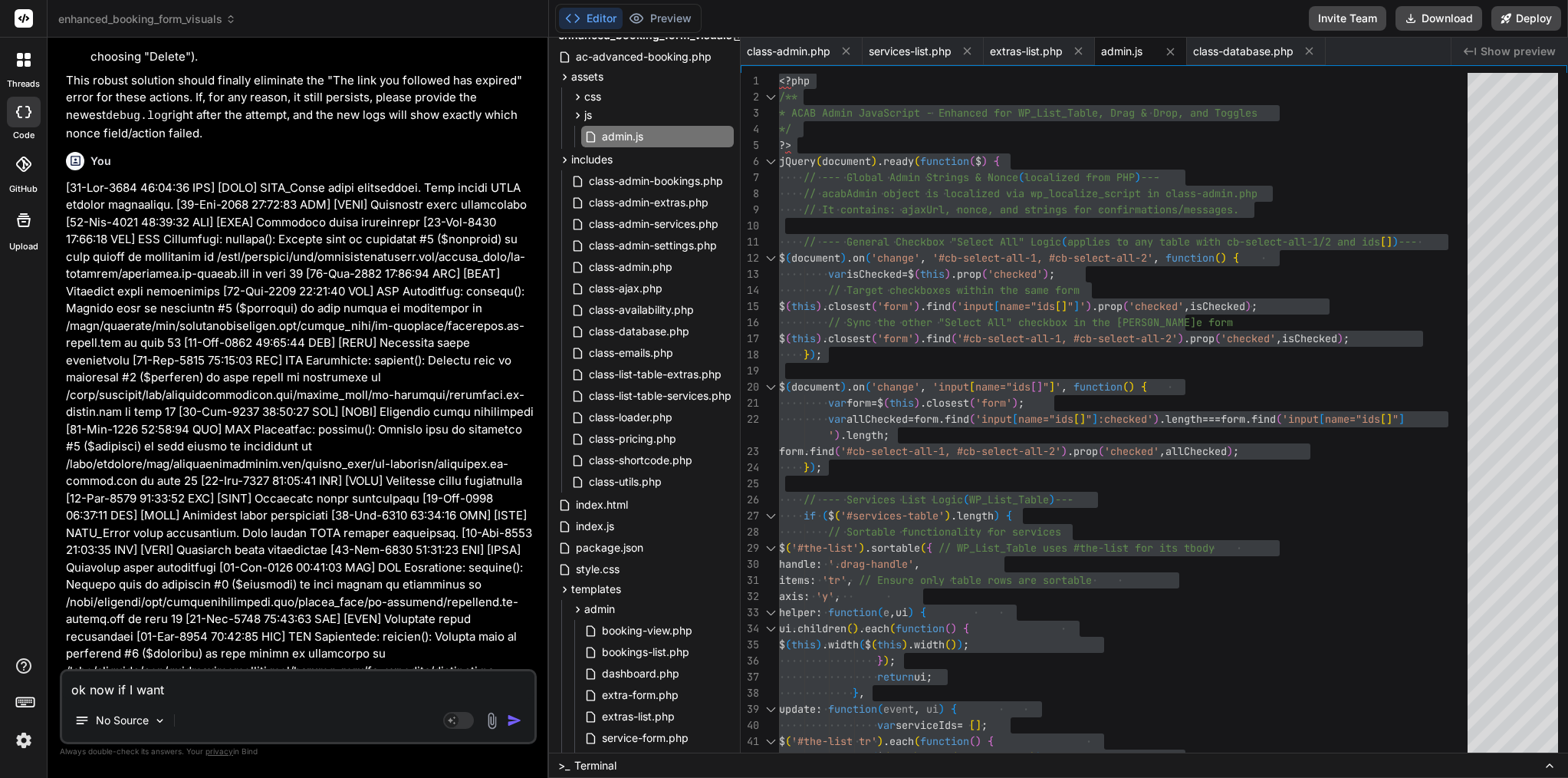
click at [206, 692] on textarea "ok now if I want" at bounding box center [299, 685] width 473 height 28
paste textarea "i want remove services or extras one or more i have message : 0 service(s) deac…"
type textarea "ok now if i want remove services or extras one or more i have message : 0 servi…"
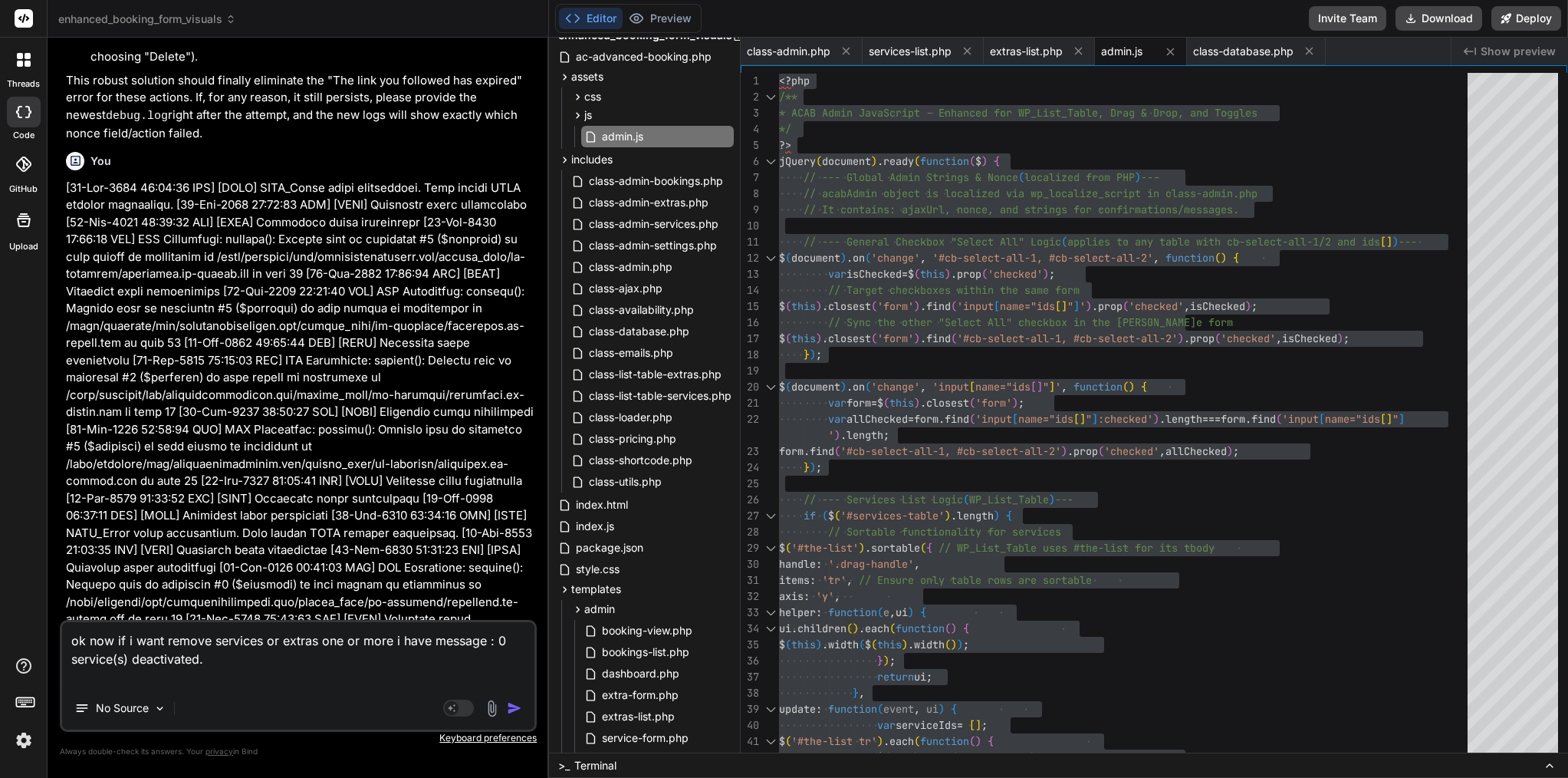
type textarea "x"
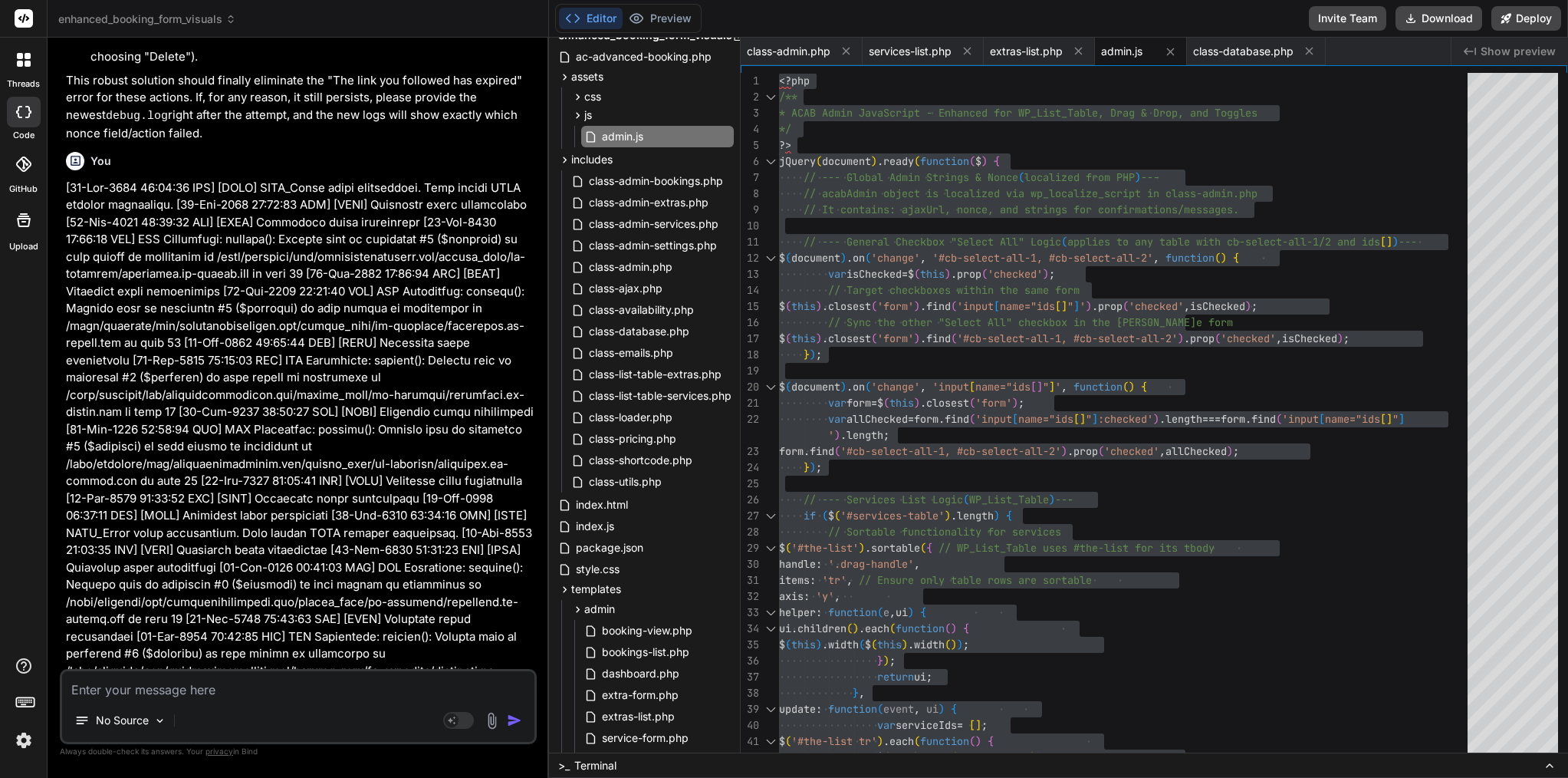
scroll to position [7073, 0]
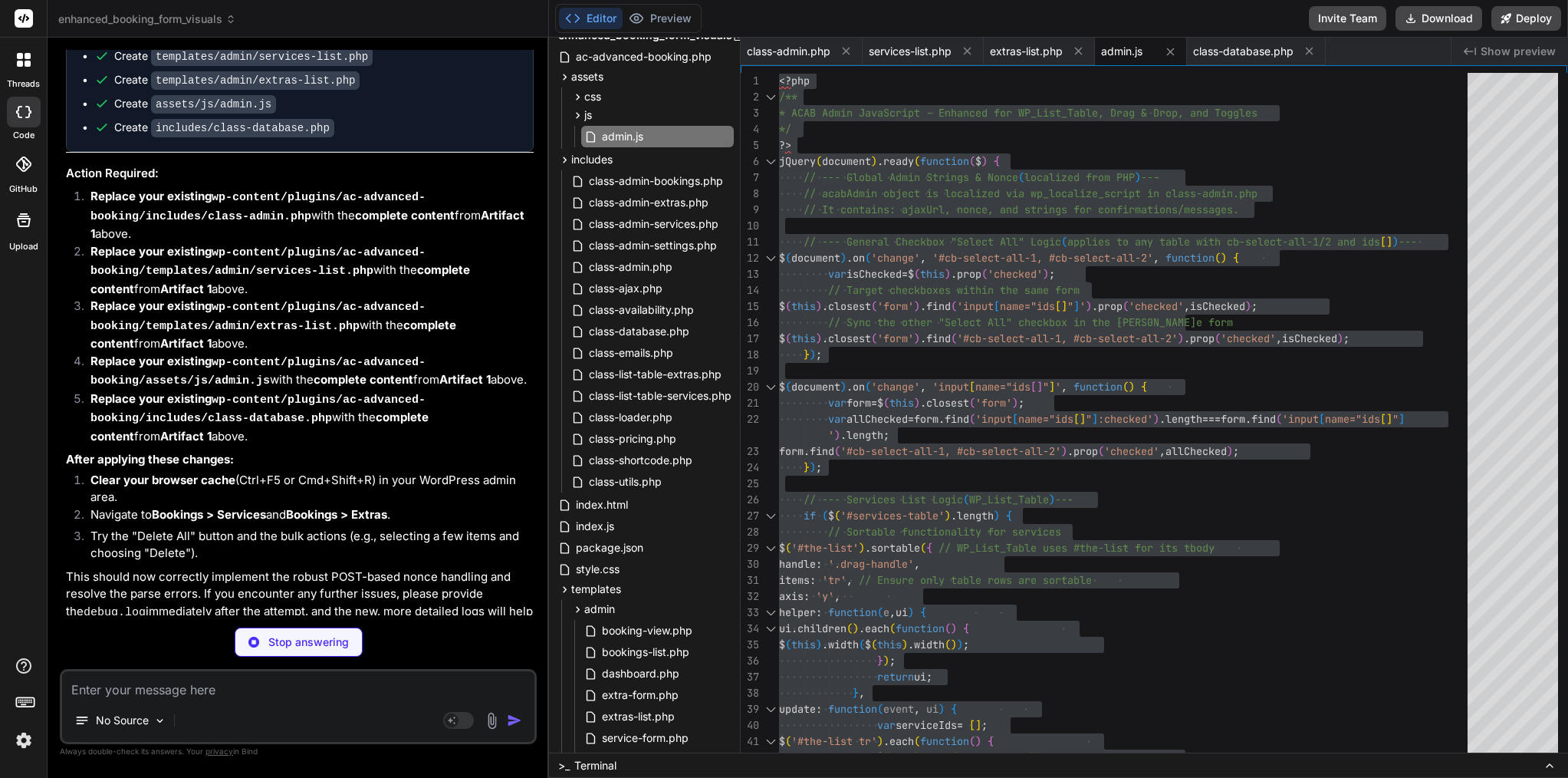
type textarea "x"
type textarea "}"
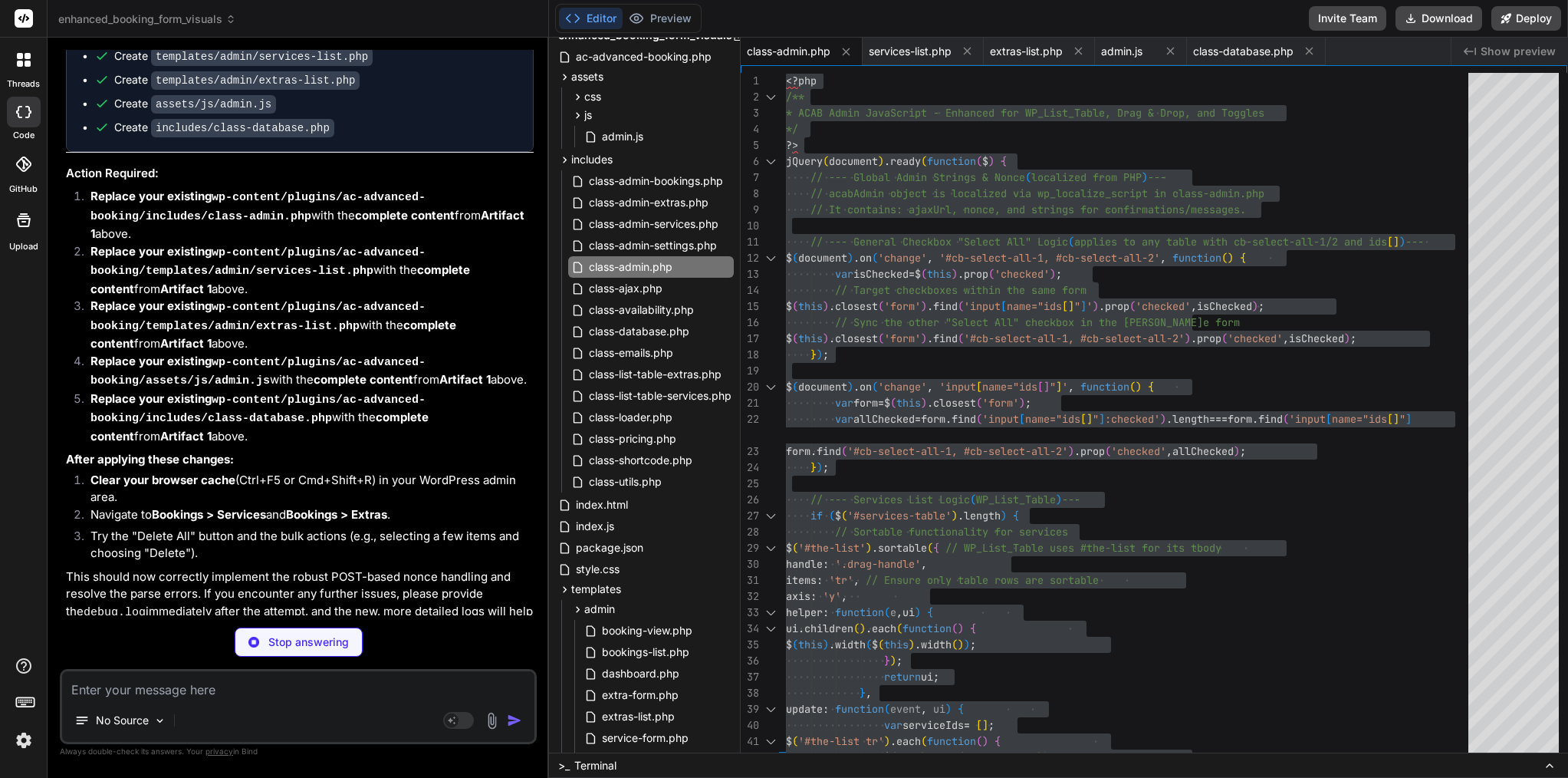
type textarea "x"
type textarea "('Network error while sending test email. Check console for details.');\n },\n …"
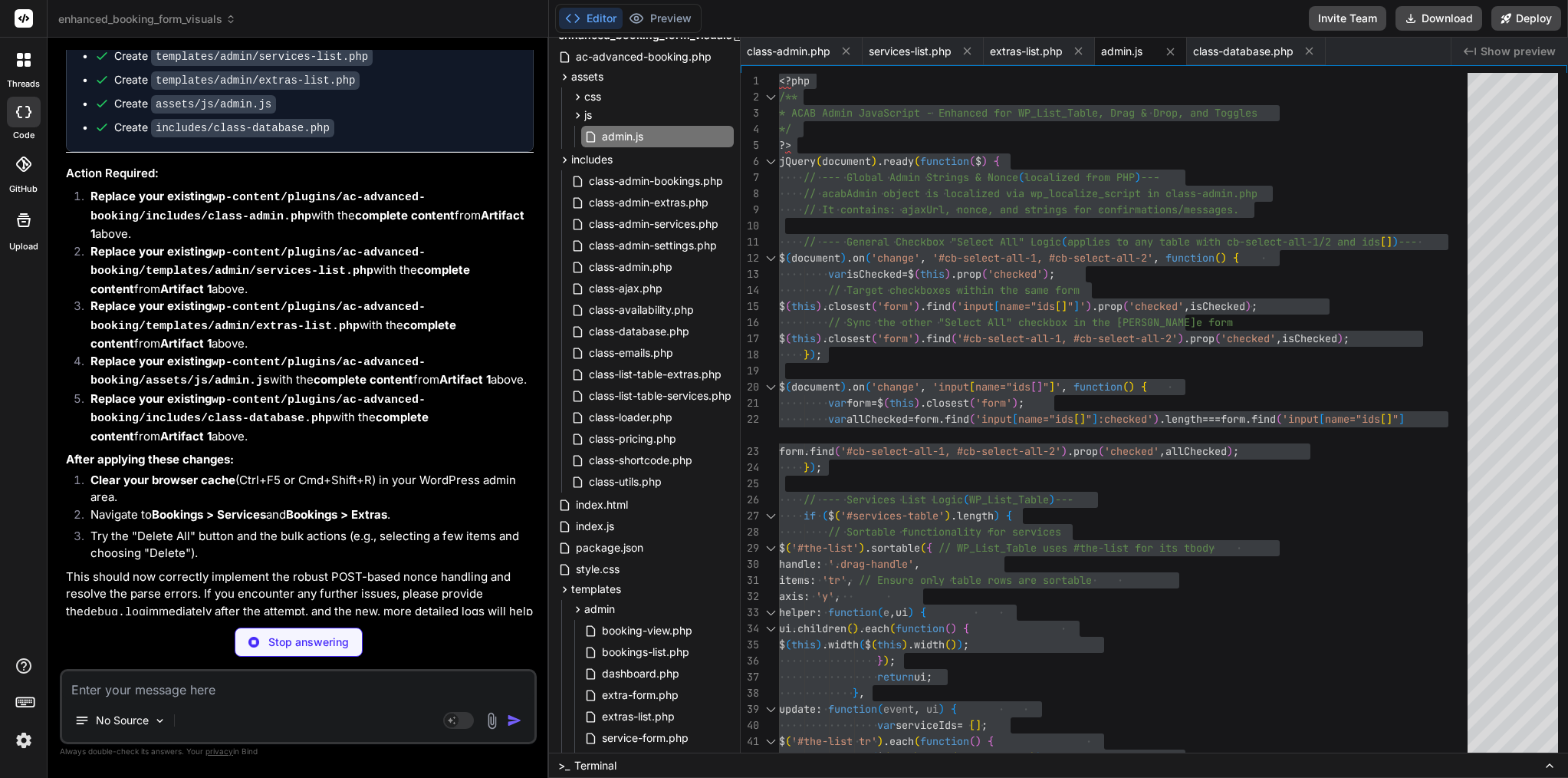
type textarea "x"
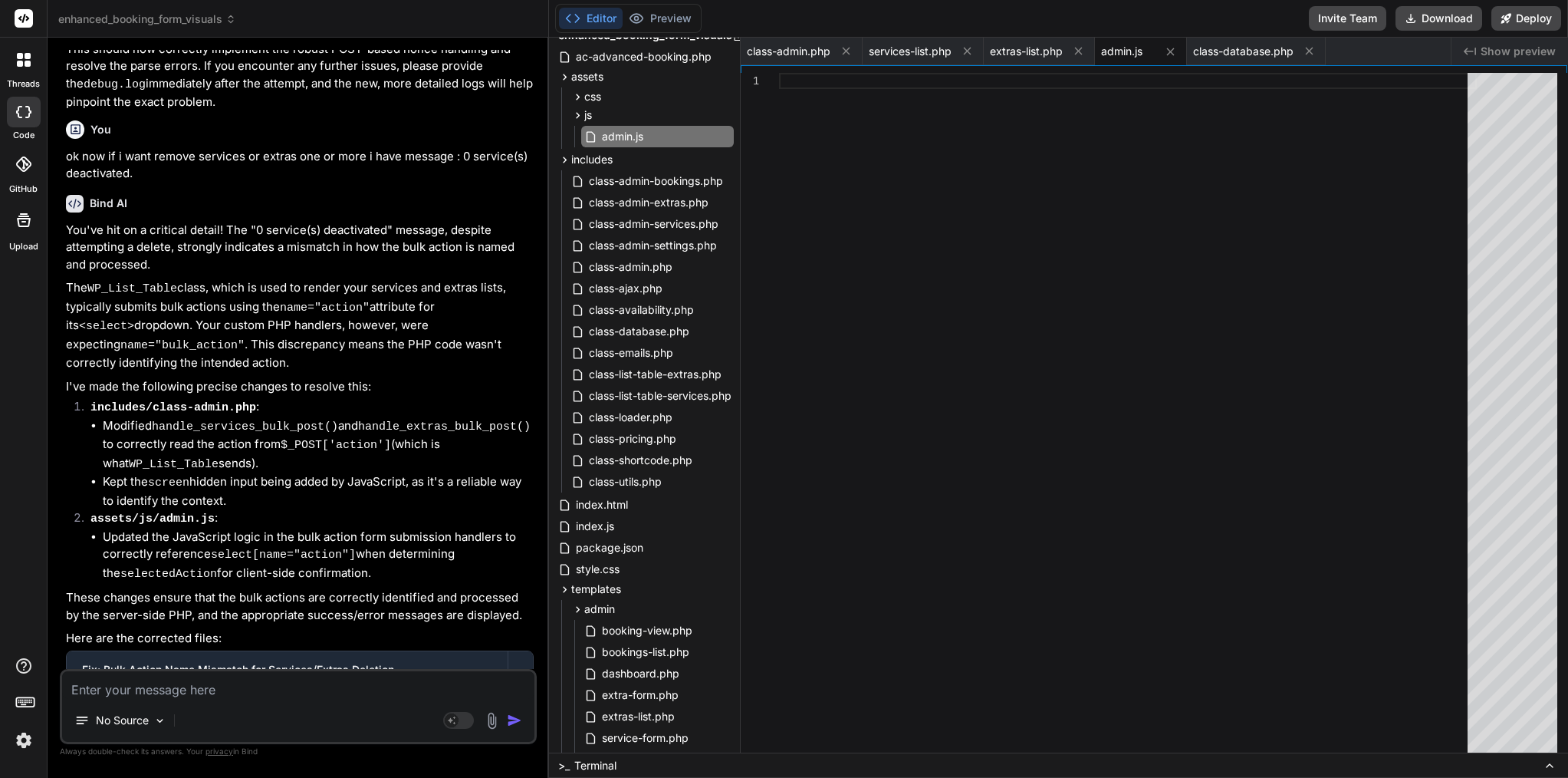
scroll to position [0, 0]
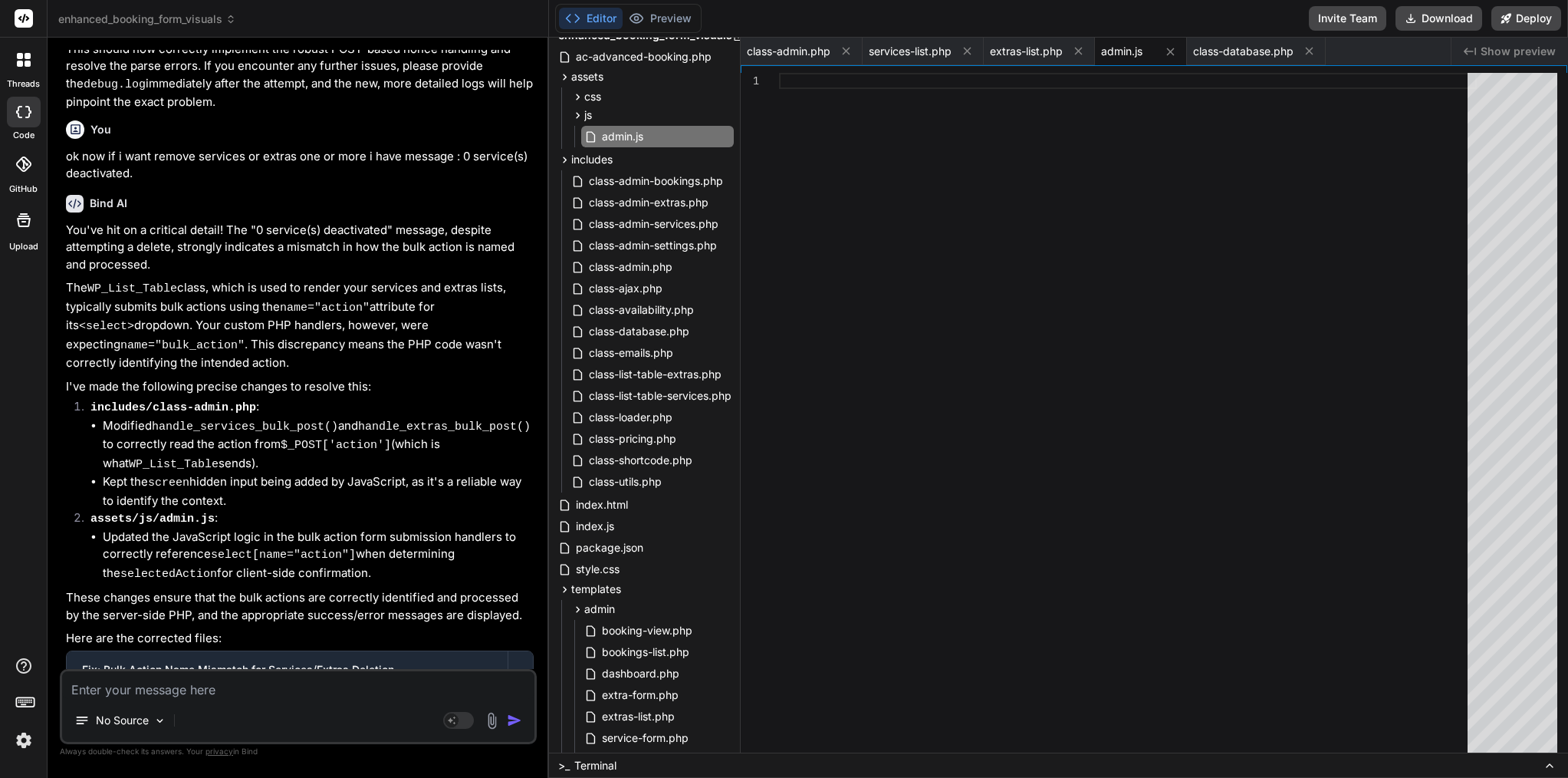
copy span "truncated"
click at [249, 689] on textarea at bounding box center [299, 685] width 473 height 28
paste textarea "This message appears to be truncated. The response may be incomplete."
type textarea "This message appears to be truncated. The response may be incomplete."
type textarea "x"
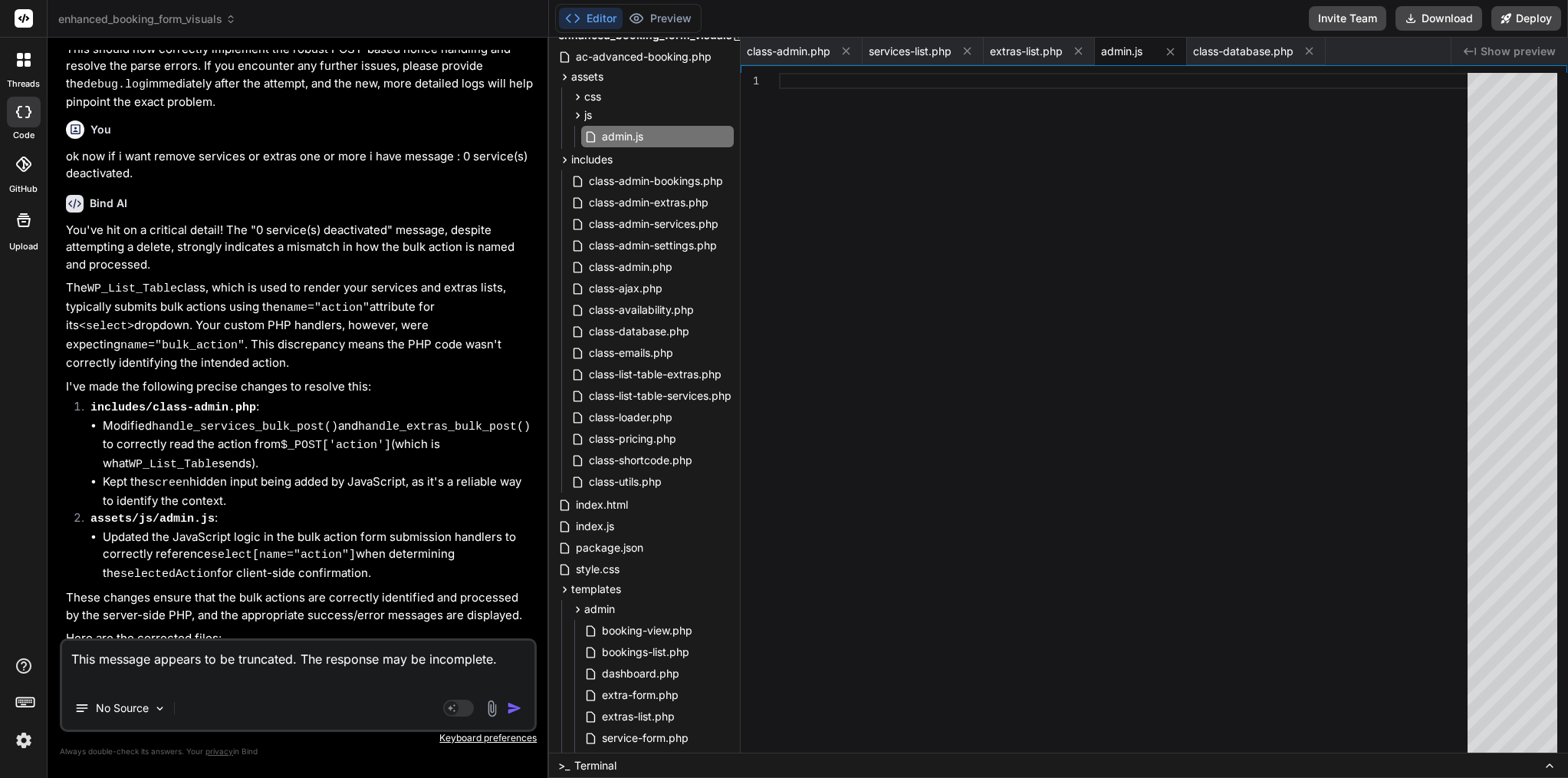
type textarea "This message appears to be truncated. The response may be incomplete. e"
type textarea "x"
type textarea "This message appears to be truncated. The response may be incomplete. em"
type textarea "x"
type textarea "This message appears to be truncated. The response may be incomplete. emp"
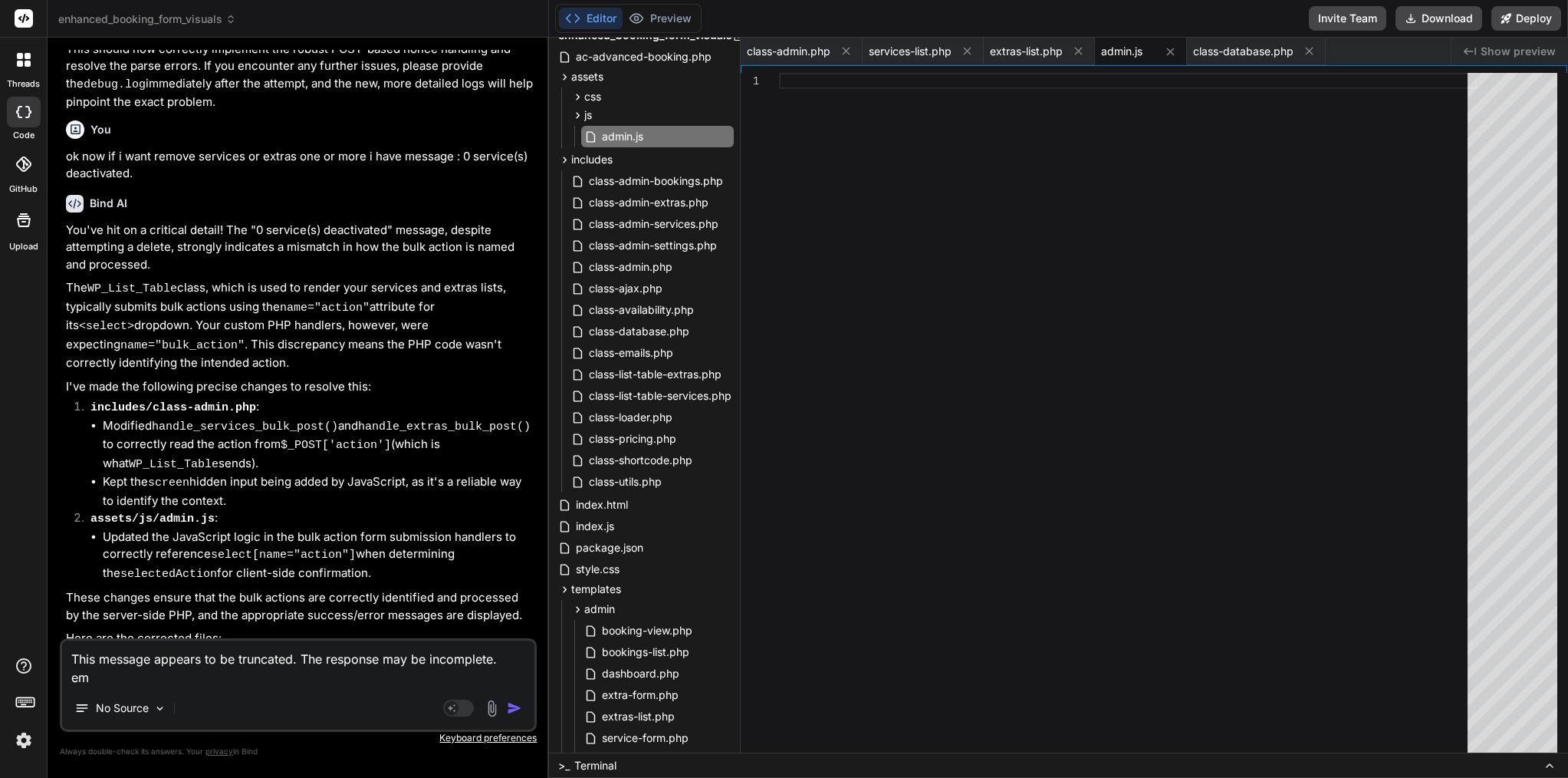
type textarea "x"
type textarea "This message appears to be truncated. The response may be incomplete. empt"
type textarea "x"
type textarea "This message appears to be truncated. The response may be incomplete. empty"
type textarea "x"
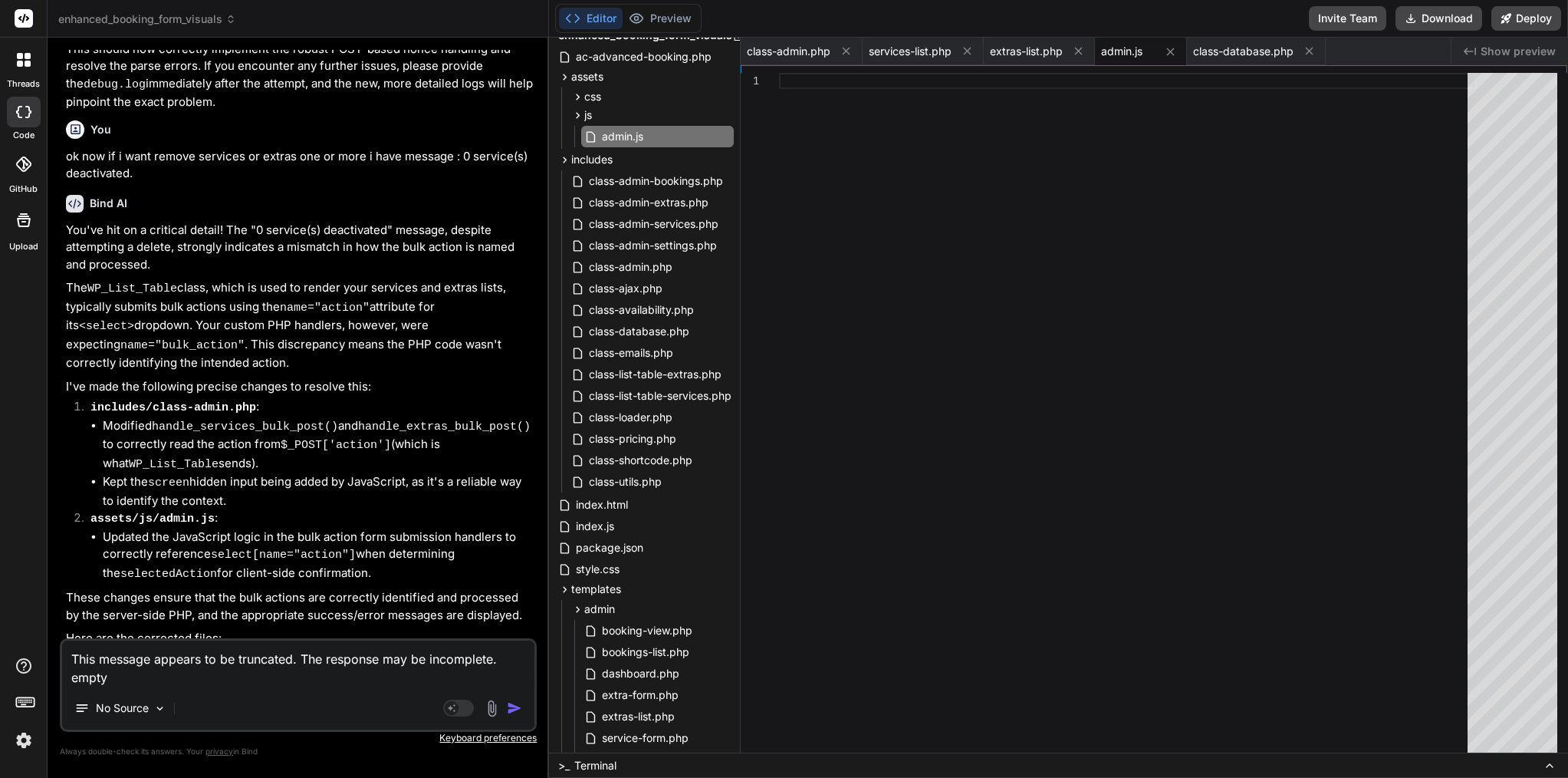
type textarea "This message appears to be truncated. The response may be incomplete. empty"
type textarea "x"
type textarea "This message appears to be truncated. The response may be incomplete. empty f"
type textarea "x"
type textarea "This message appears to be truncated. The response may be incomplete. empty fi"
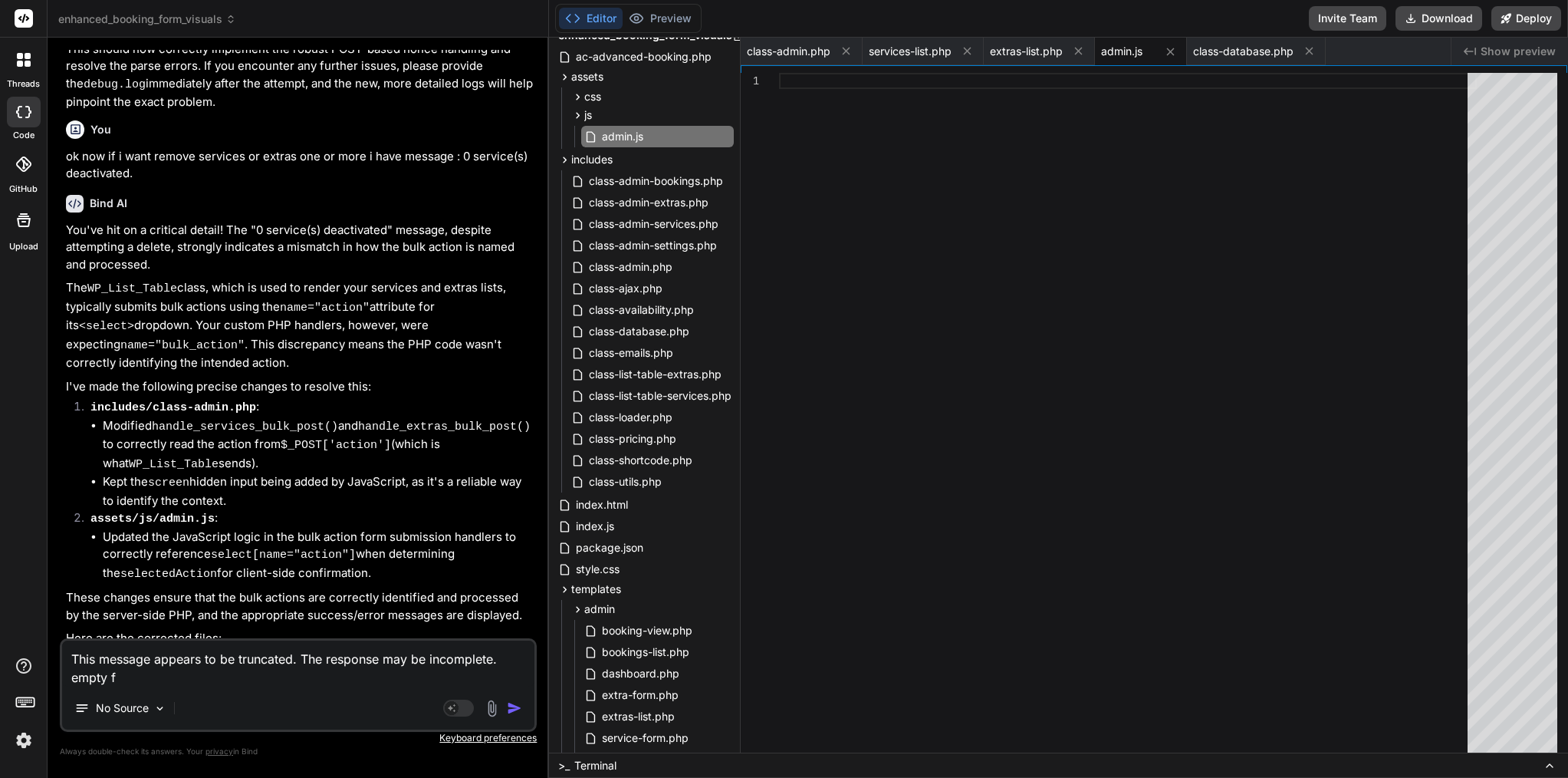
type textarea "x"
type textarea "This message appears to be truncated. The response may be incomplete. empty fie"
type textarea "x"
type textarea "This message appears to be truncated. The response may be incomplete. empty fi"
type textarea "x"
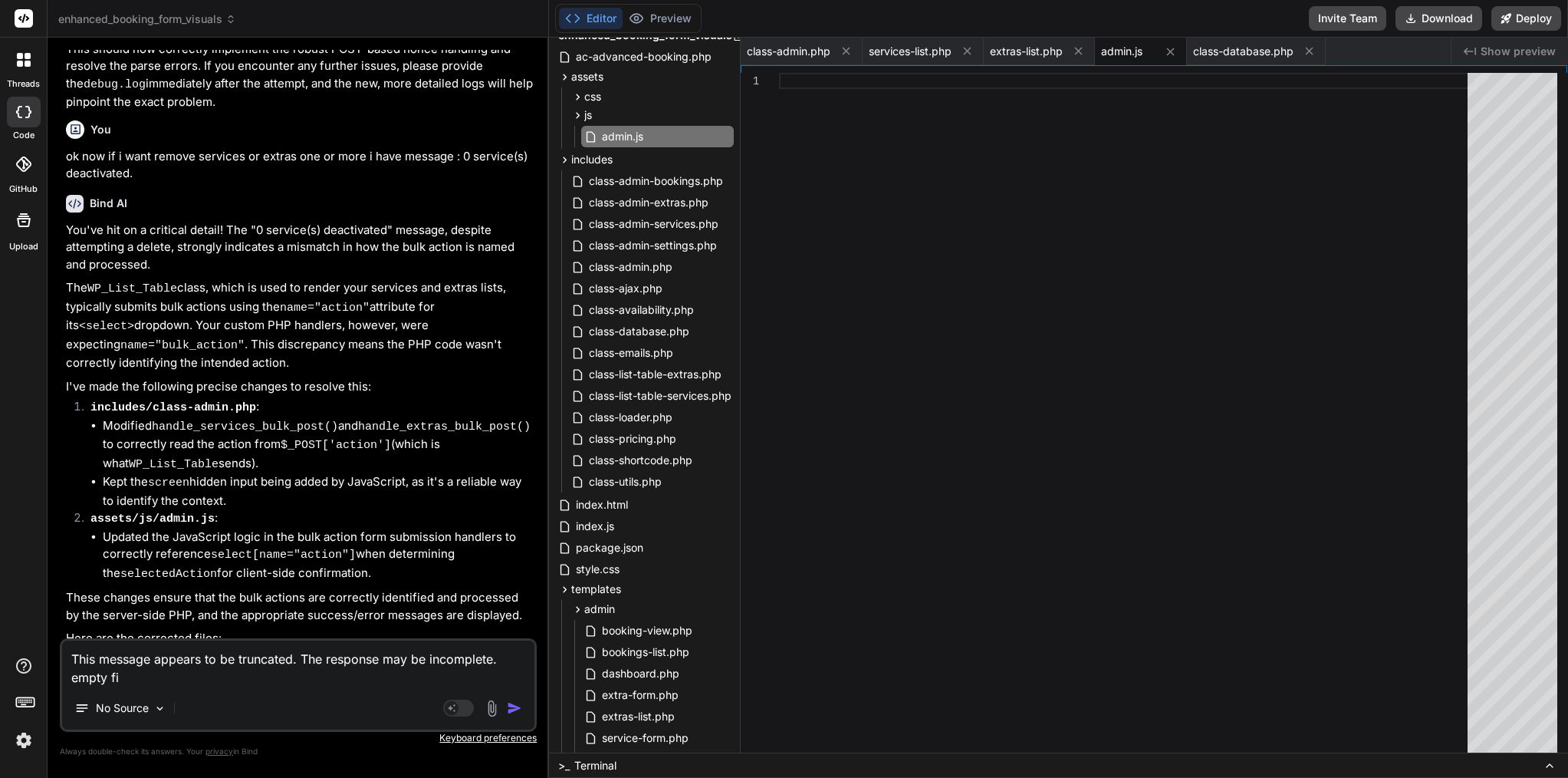
type textarea "This message appears to be truncated. The response may be incomplete. empty fil"
type textarea "x"
type textarea "This message appears to be truncated. The response may be incomplete. empty file"
type textarea "x"
type textarea "This message appears to be truncated. The response may be incomplete. empty file"
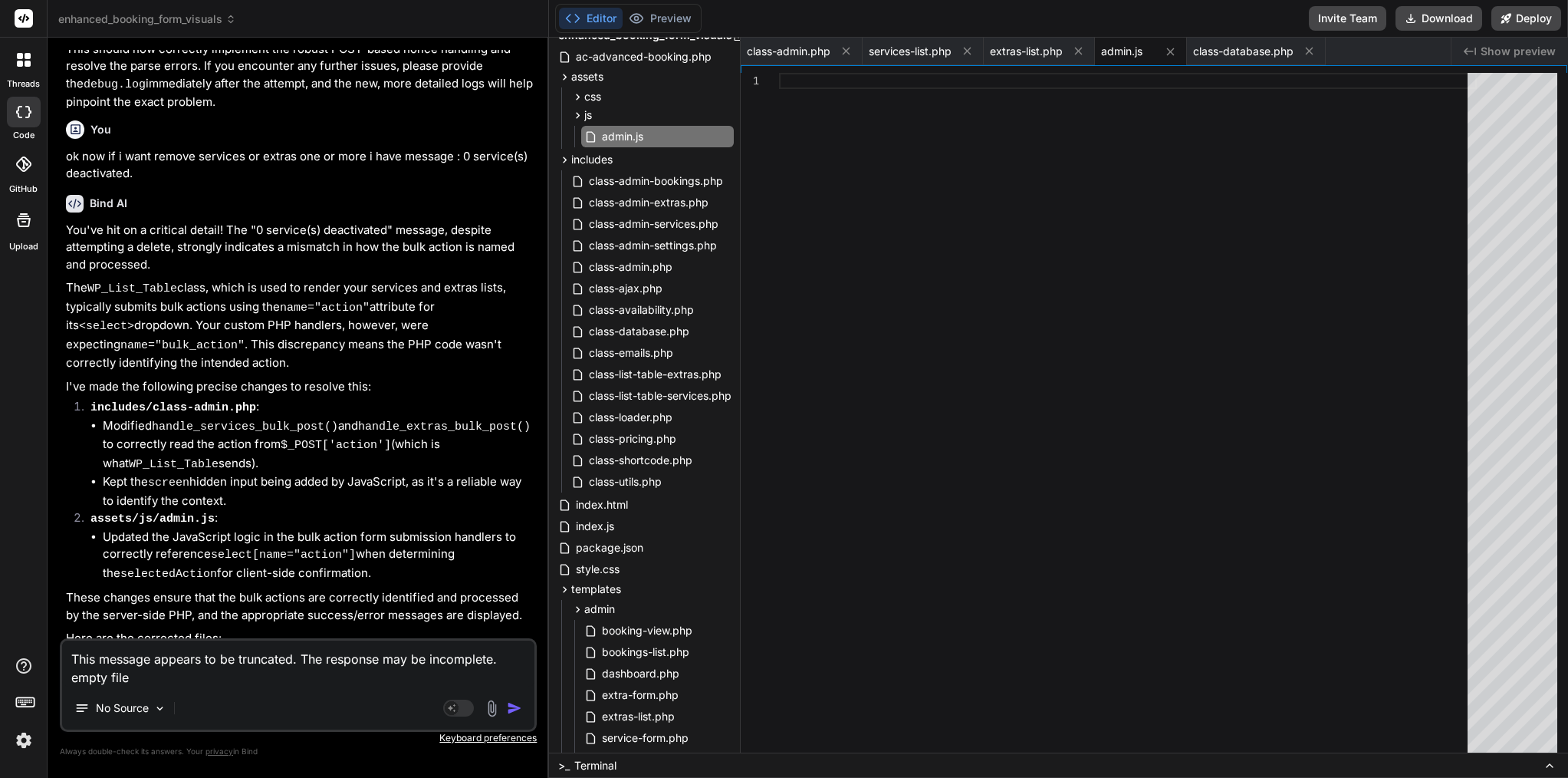
type textarea "x"
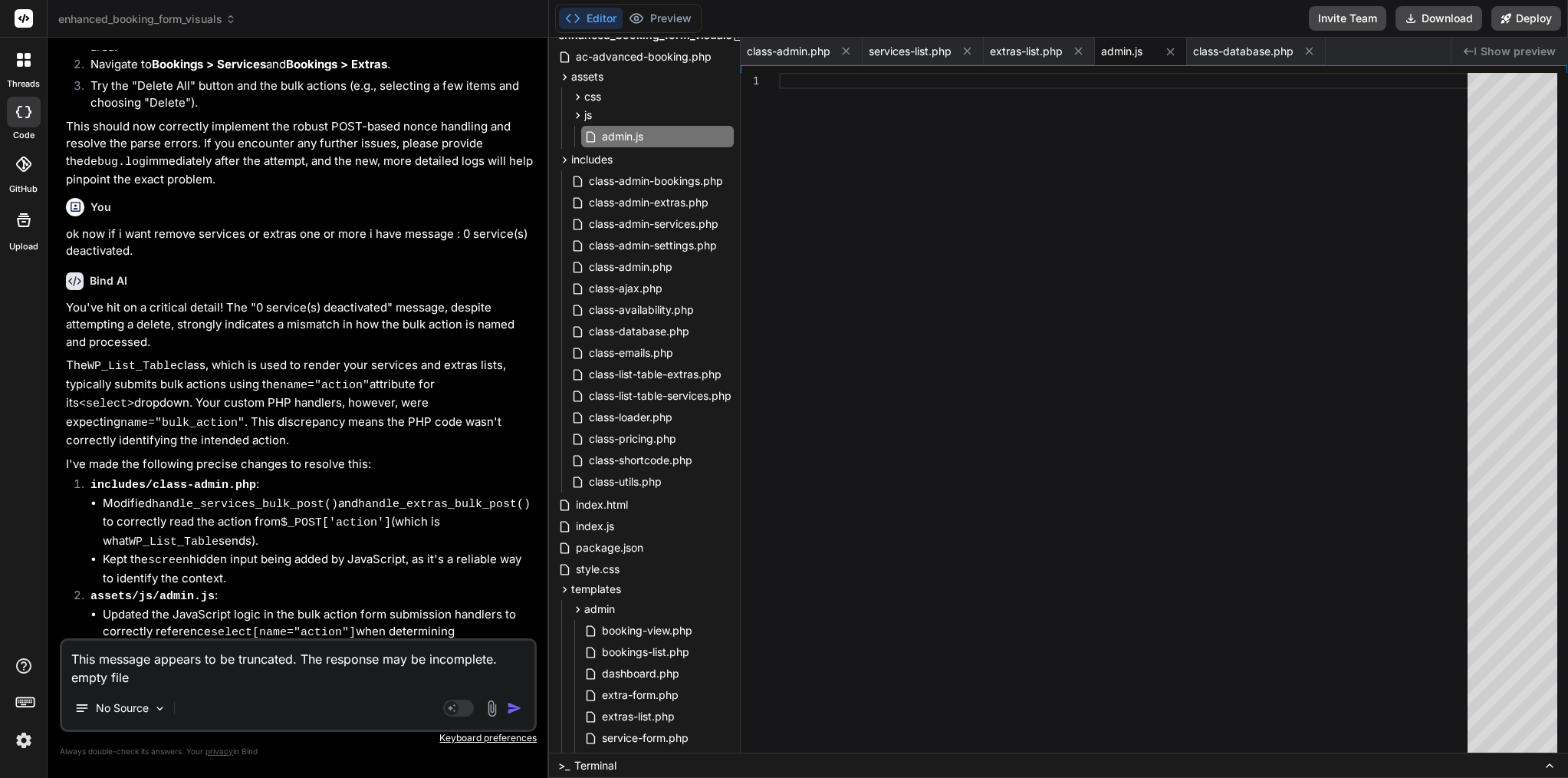
type textarea "This message appears to be truncated. The response may be incomplete. empty file"
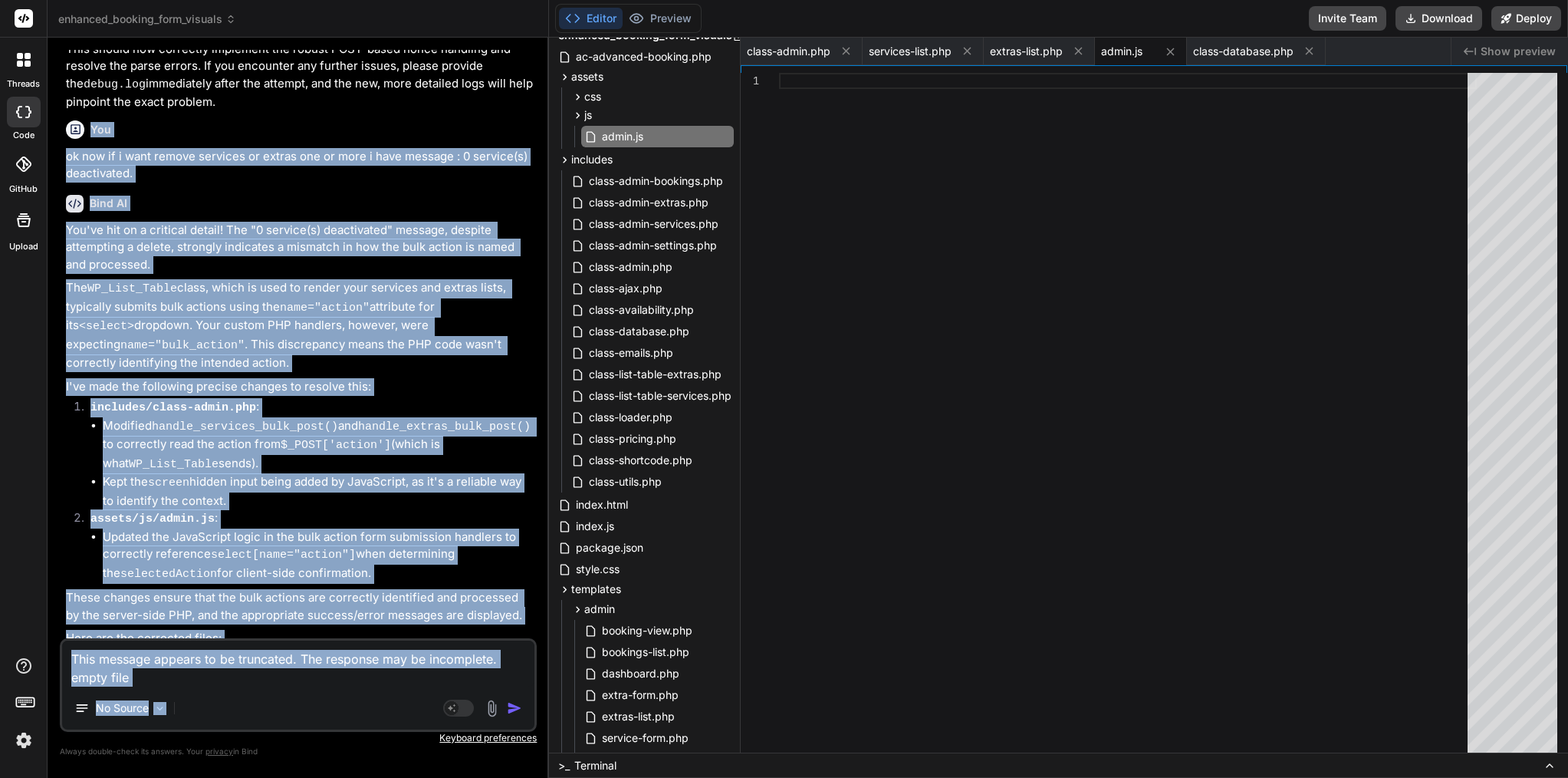
scroll to position [7633, 0]
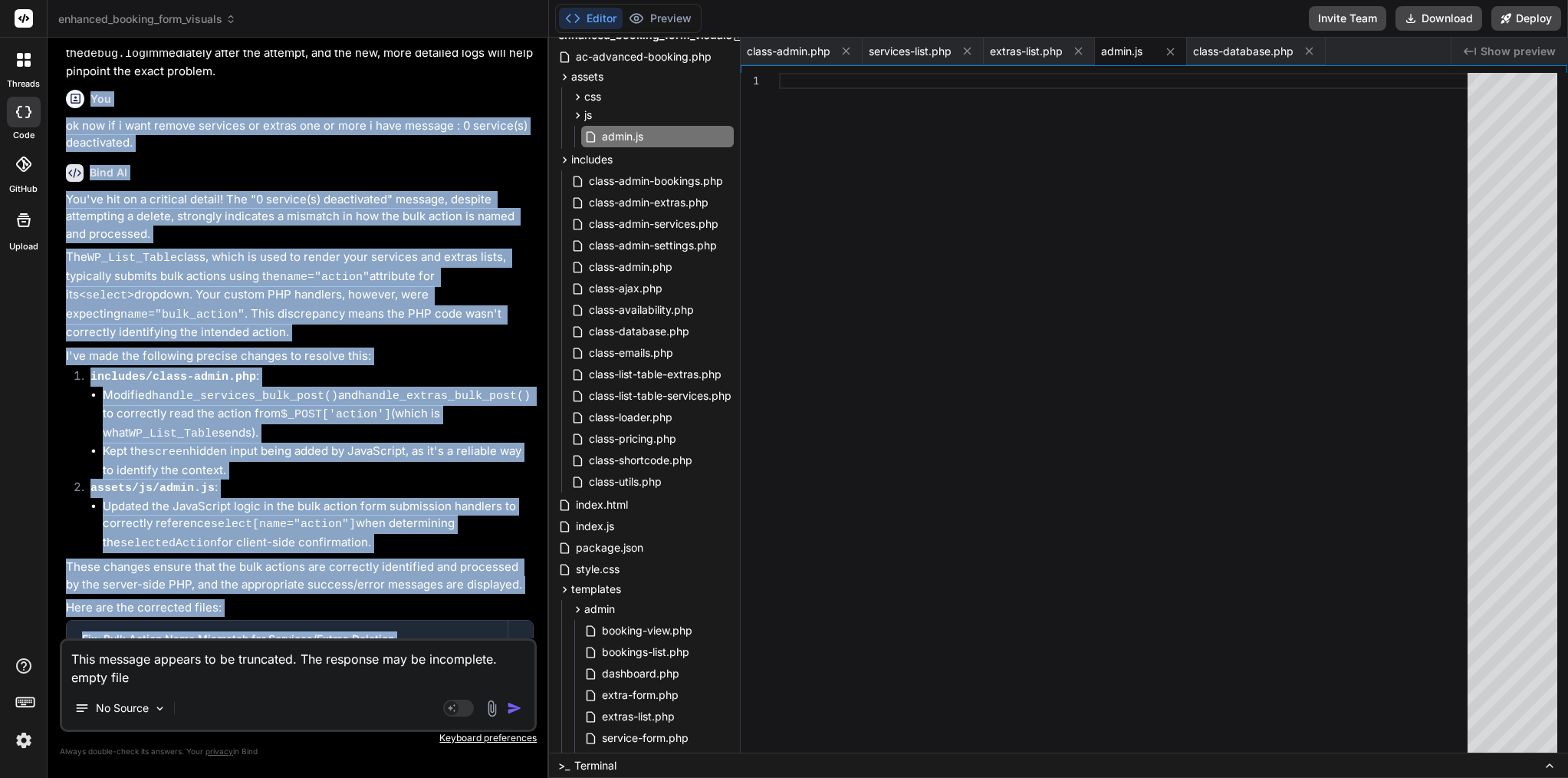
drag, startPoint x: 93, startPoint y: 57, endPoint x: 331, endPoint y: 568, distance: 563.7
click at [331, 568] on div "You Bind AI It seems you're encountering the "The link you followed has expired…" at bounding box center [300, 343] width 474 height 589
copy div "You ok now if i want remove services or extras one or more i have message : 0 s…"
click at [174, 734] on code "assets/js/admin.js" at bounding box center [214, 743] width 125 height 19
click at [210, 687] on code "includes/class-admin.php" at bounding box center [233, 696] width 164 height 19
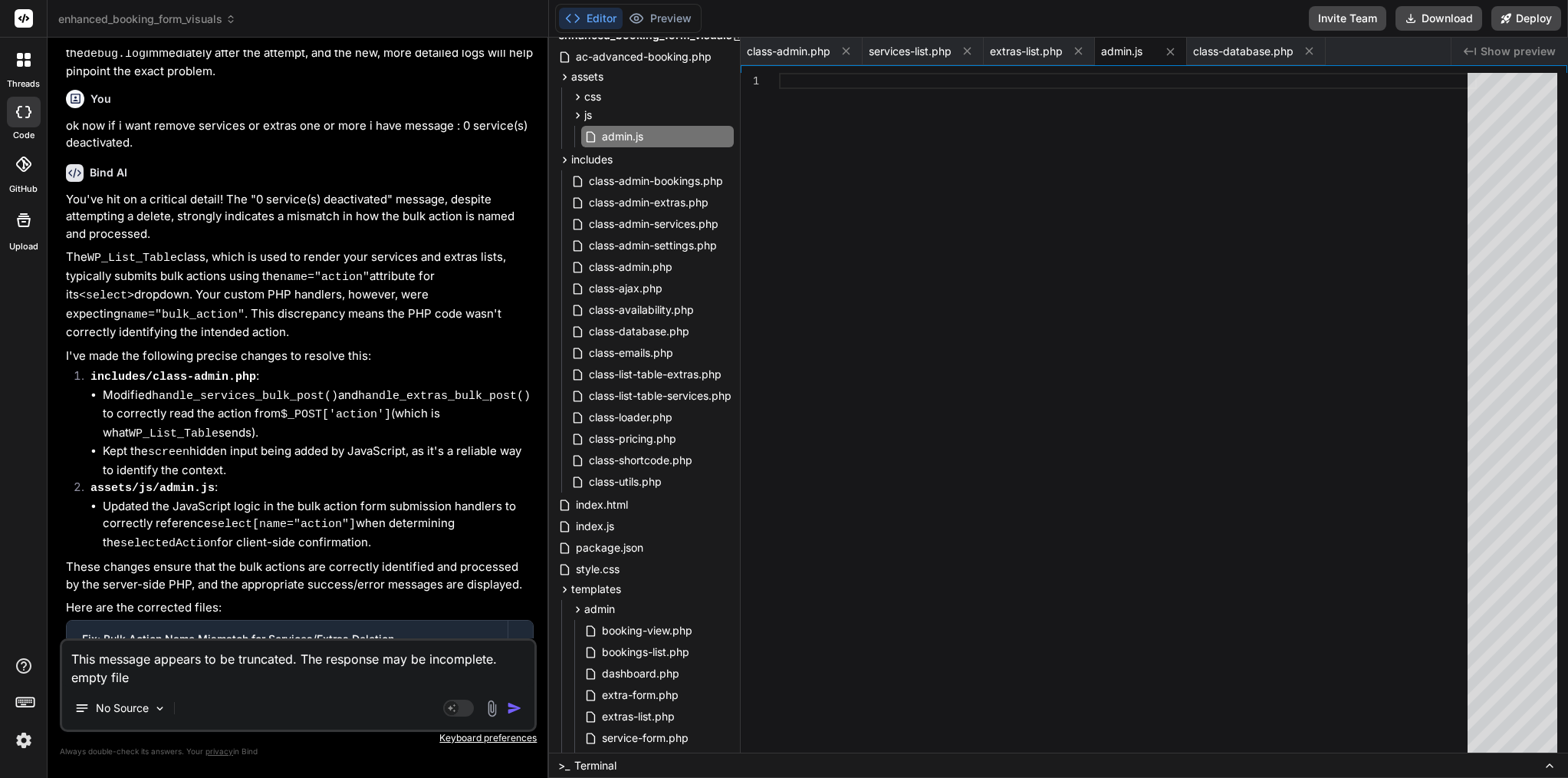
drag, startPoint x: 117, startPoint y: 526, endPoint x: 290, endPoint y: 570, distance: 178.5
click at [293, 688] on ul "Create includes/class-admin.php Create assets/js/admin.js Create assets/js/admi…" at bounding box center [300, 720] width 435 height 63
copy ul "Create includes/class-admin.php Create assets/js/admin.js Create assets/js/admi…"
click at [240, 674] on textarea "This message appears to be truncated. The response may be incomplete. empty file" at bounding box center [299, 663] width 473 height 47
type textarea "x"
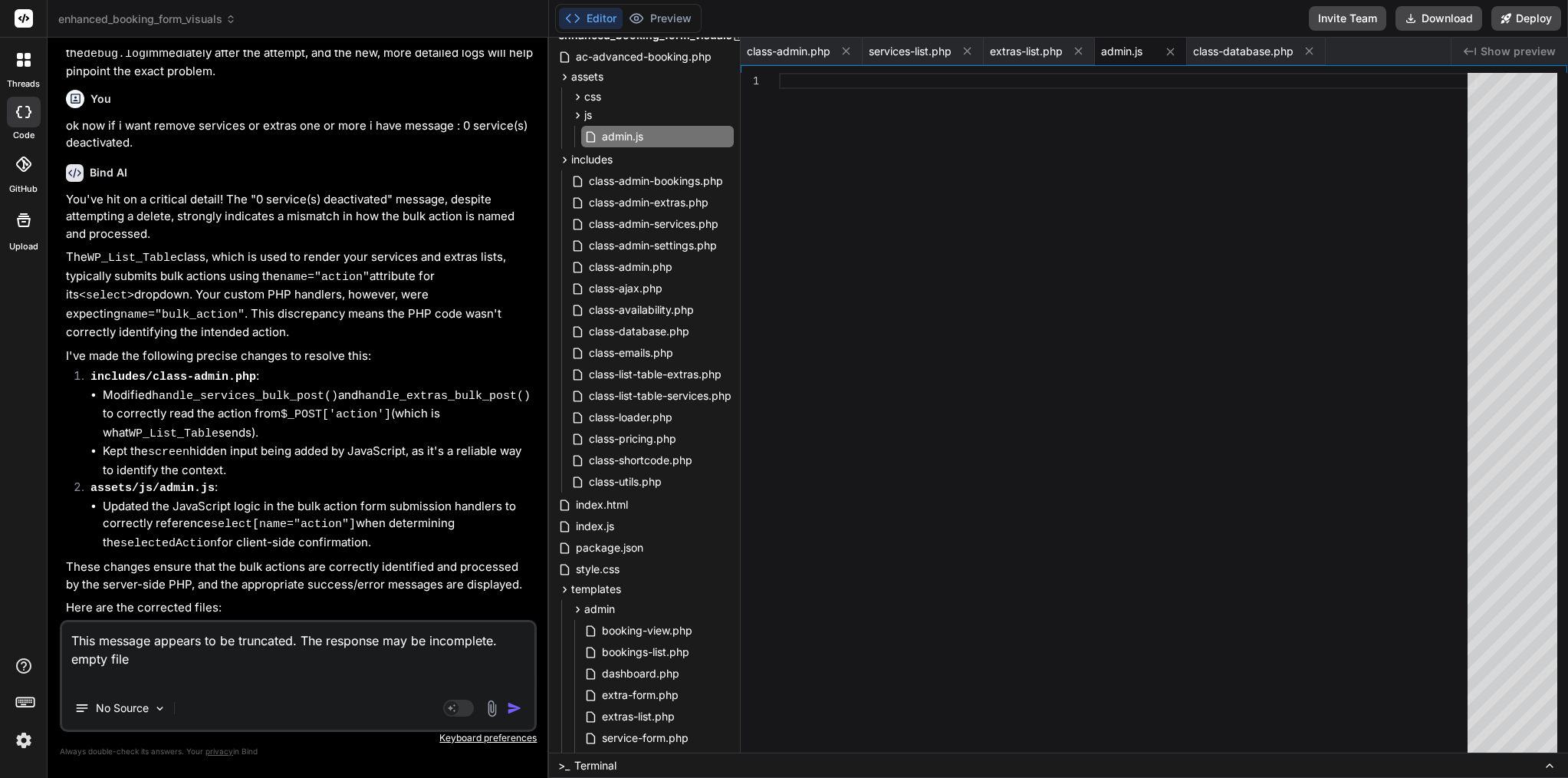
paste textarea "Create includes/class-admin.php Create assets/js/admin.js Create assets/js/admi…"
type textarea "This message appears to be truncated. The response may be incomplete. empty fil…"
type textarea "x"
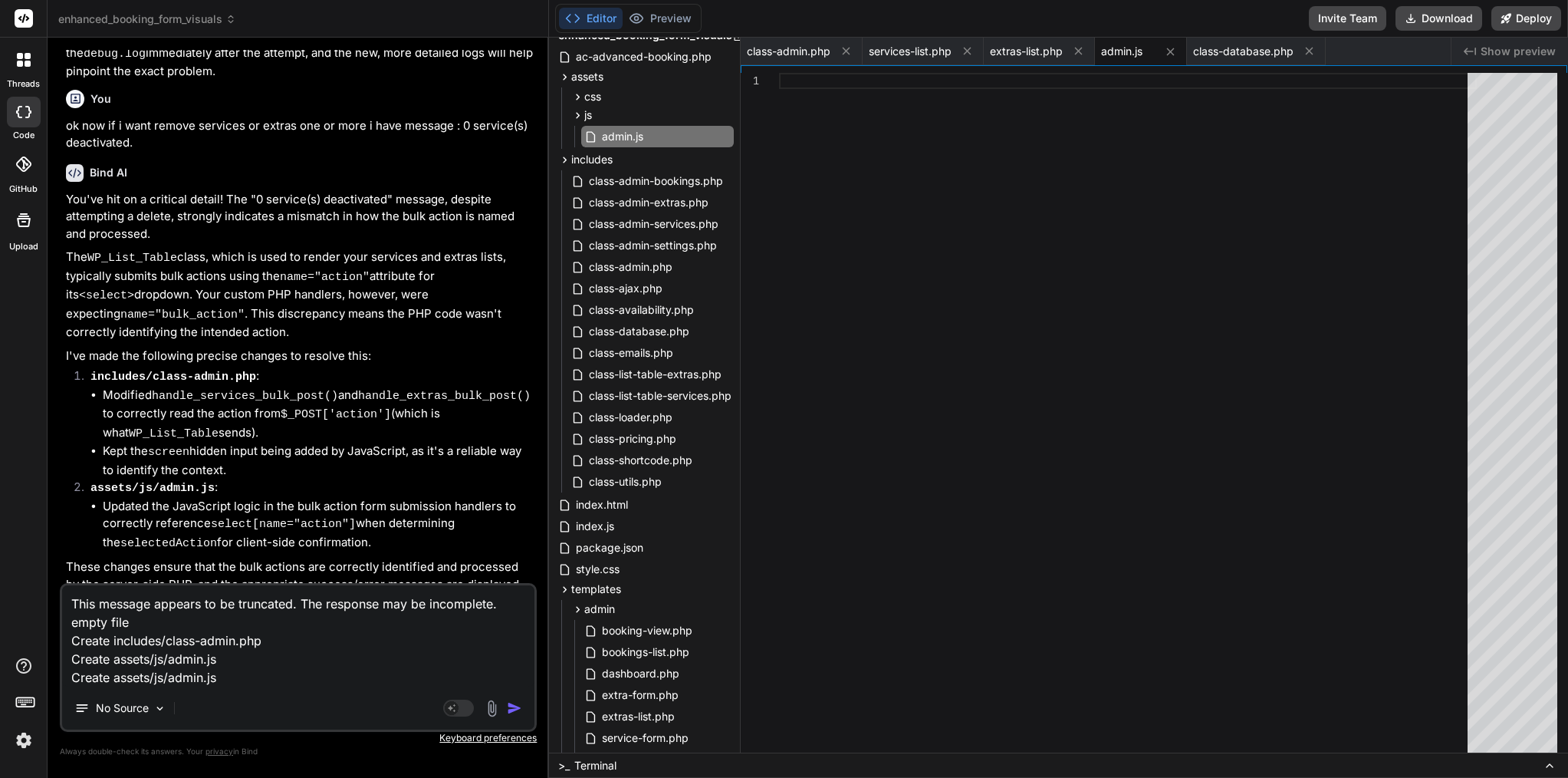
click at [91, 640] on textarea "This message appears to be truncated. The response may be incomplete. empty fil…" at bounding box center [299, 636] width 473 height 101
type textarea "This message appears to be truncated. The response may be incomplete. empty fil…"
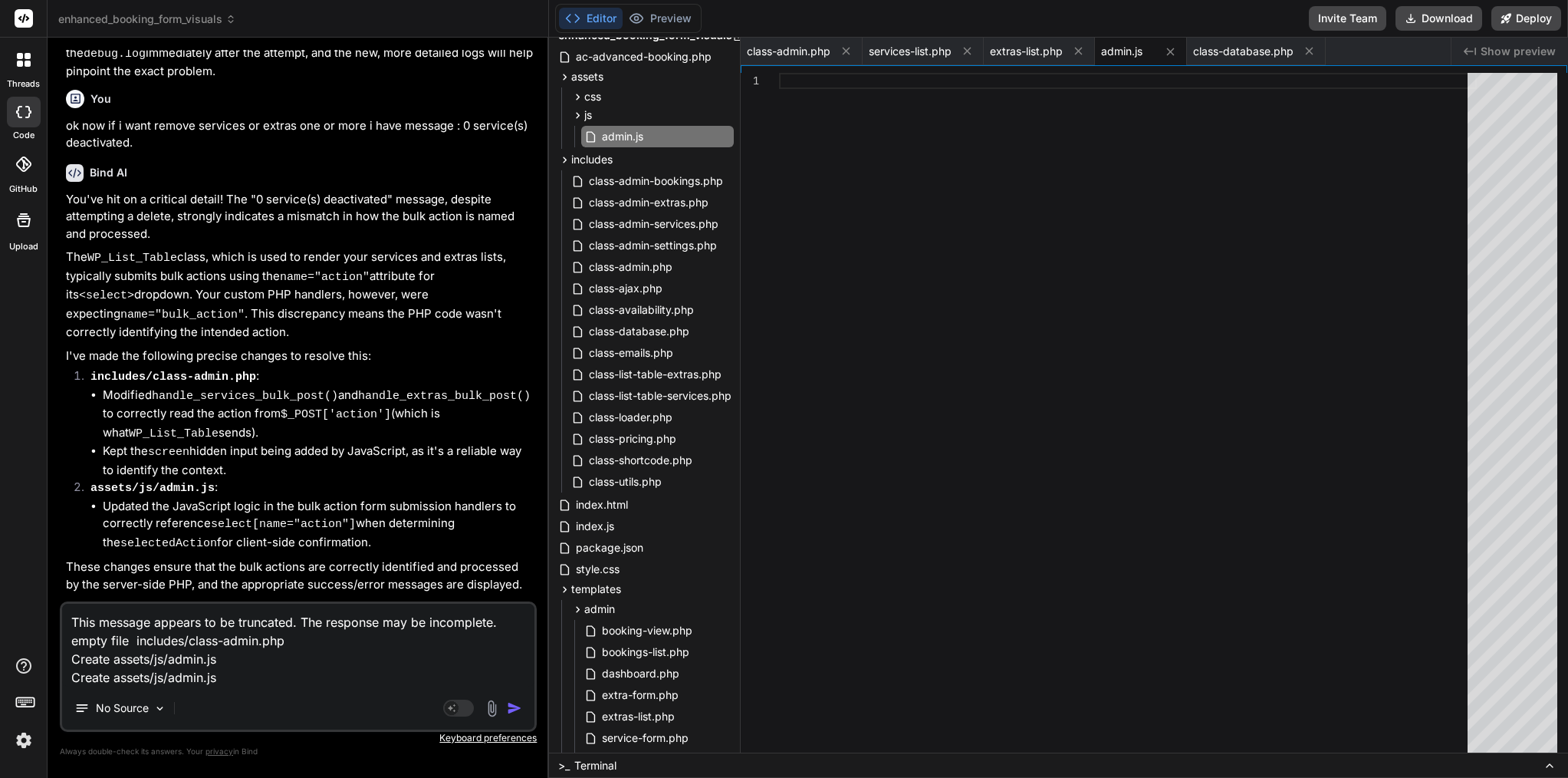
type textarea "x"
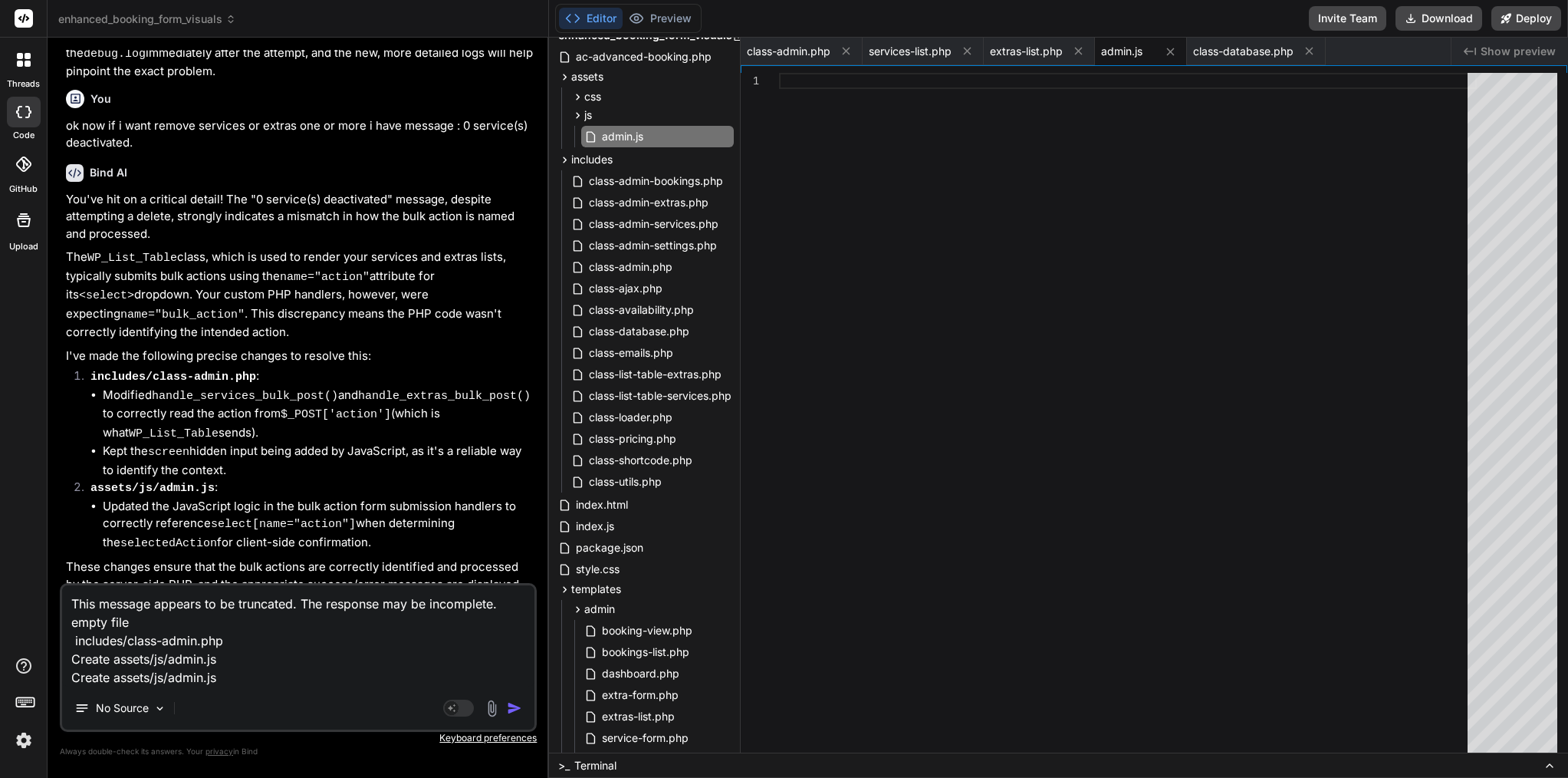
click at [94, 660] on textarea "This message appears to be truncated. The response may be incomplete. empty fil…" at bounding box center [299, 636] width 473 height 101
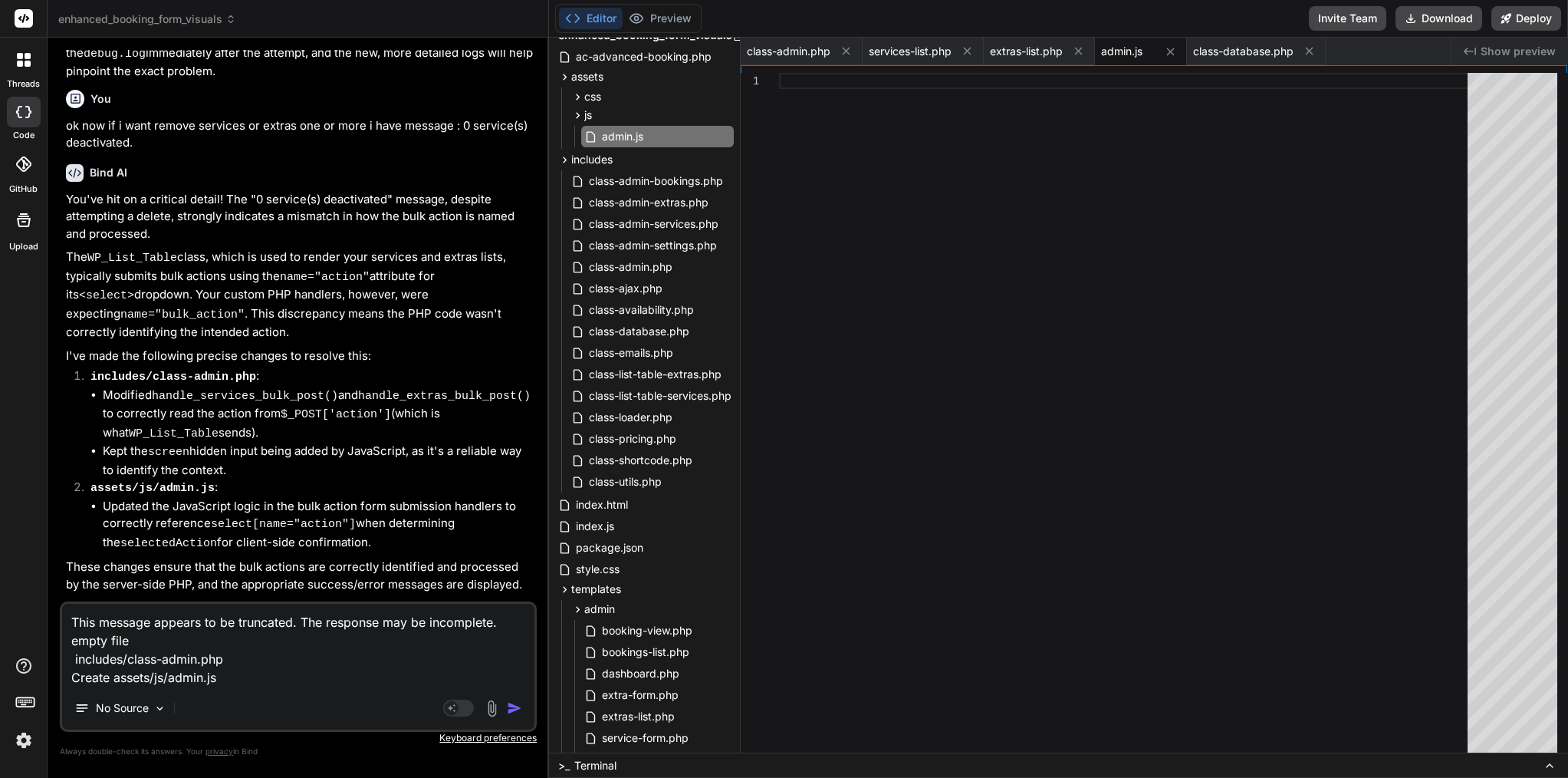
type textarea "This message appears to be truncated. The response may be incomplete. empty fil…"
type textarea "x"
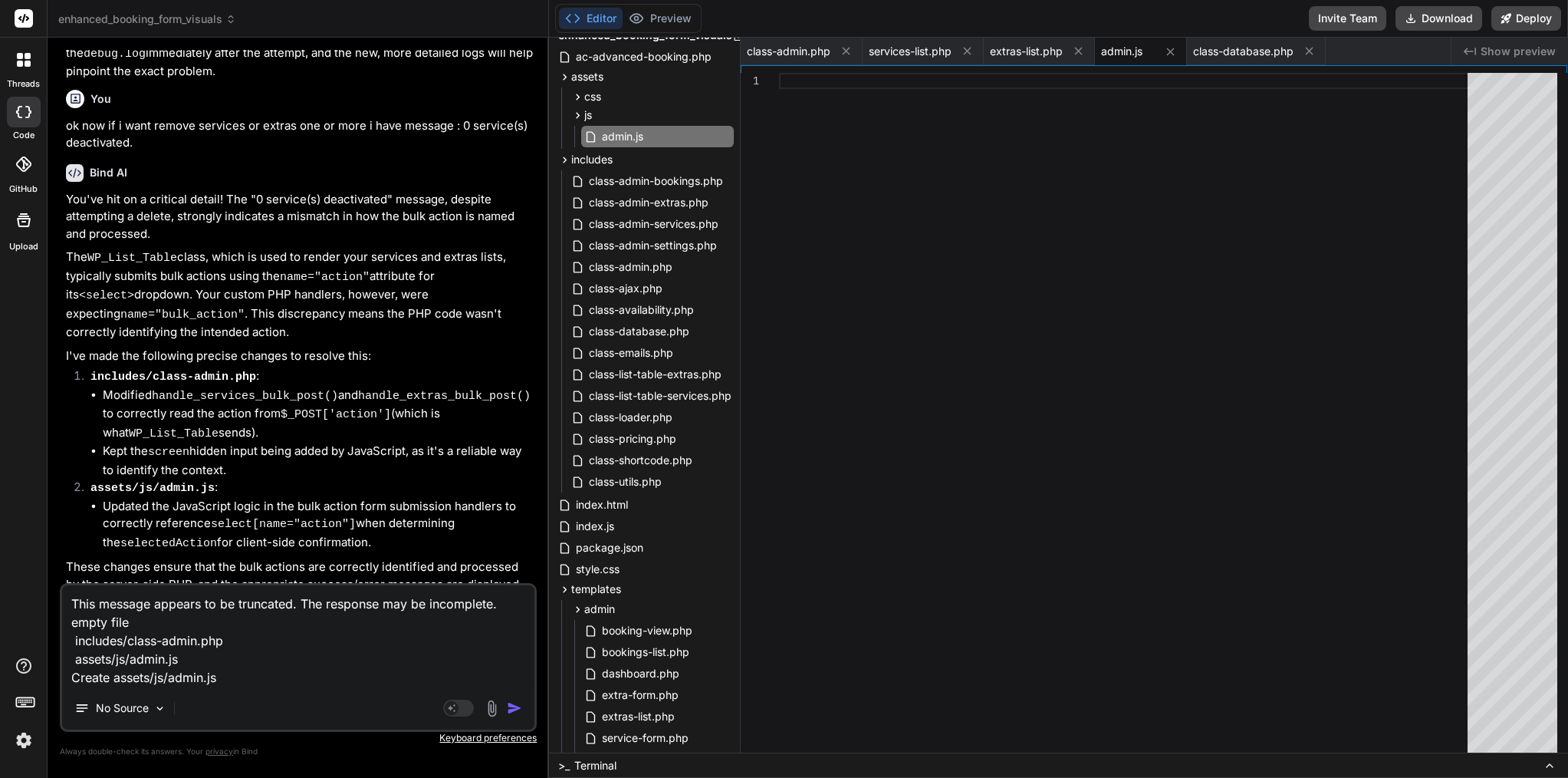
click at [87, 684] on textarea "This message appears to be truncated. The response may be incomplete. empty fil…" at bounding box center [299, 636] width 473 height 101
type textarea "This message appears to be truncated. The response may be incomplete. empty fil…"
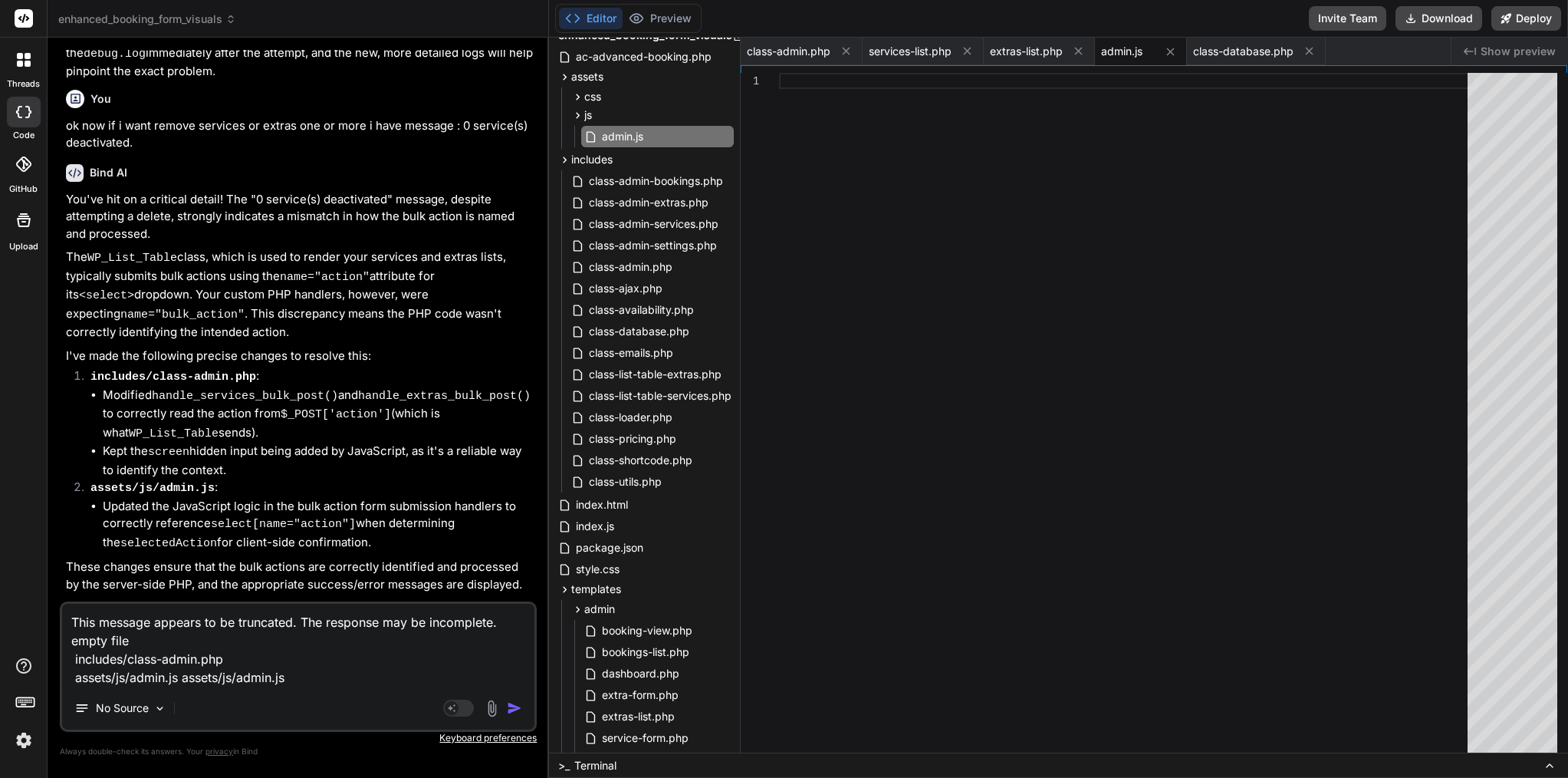
type textarea "x"
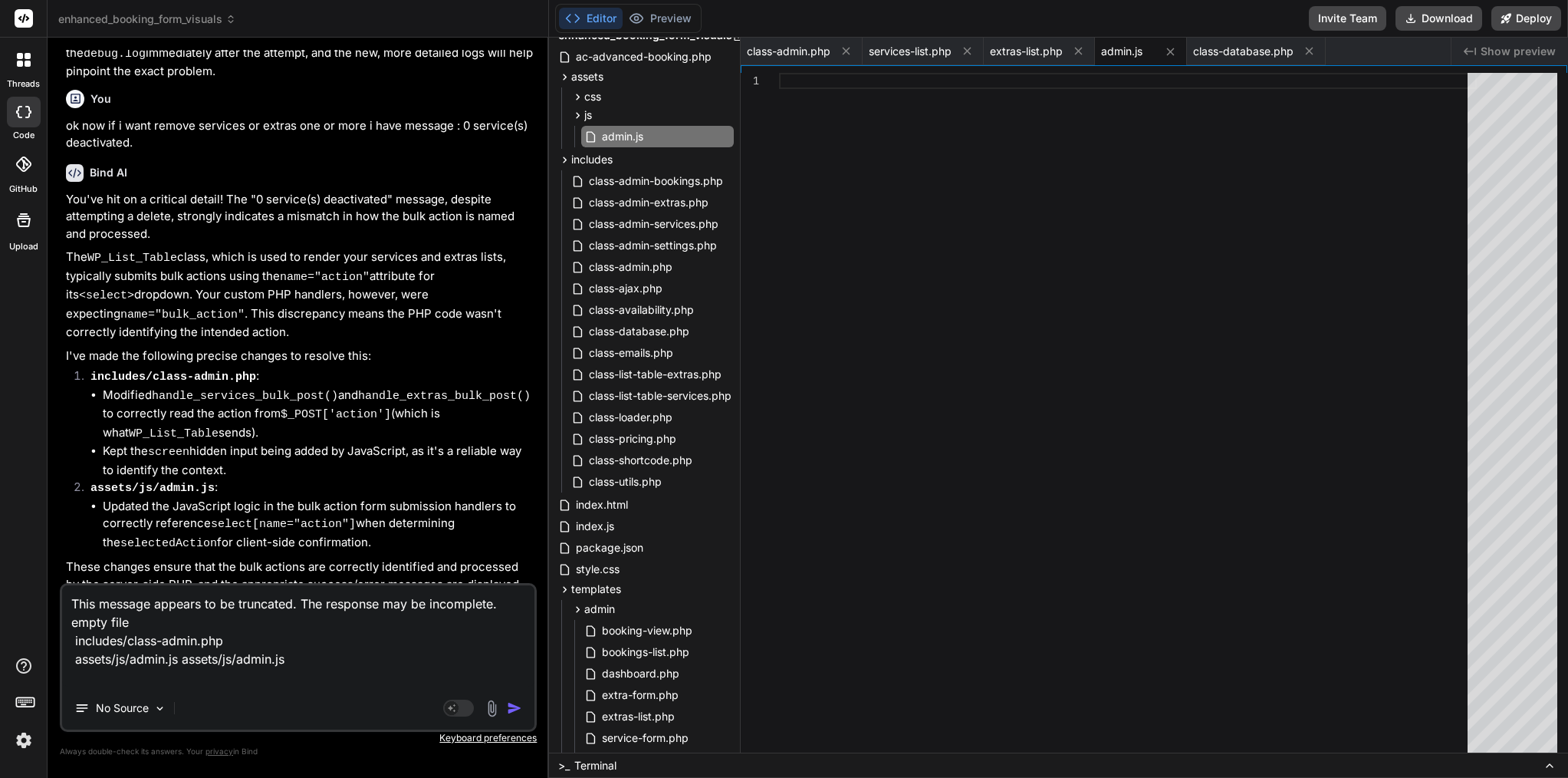
type textarea "This message appears to be truncated. The response may be incomplete. empty fil…"
click at [207, 681] on textarea "This message appears to be truncated. The response may be incomplete. empty fil…" at bounding box center [299, 636] width 473 height 101
type textarea "x"
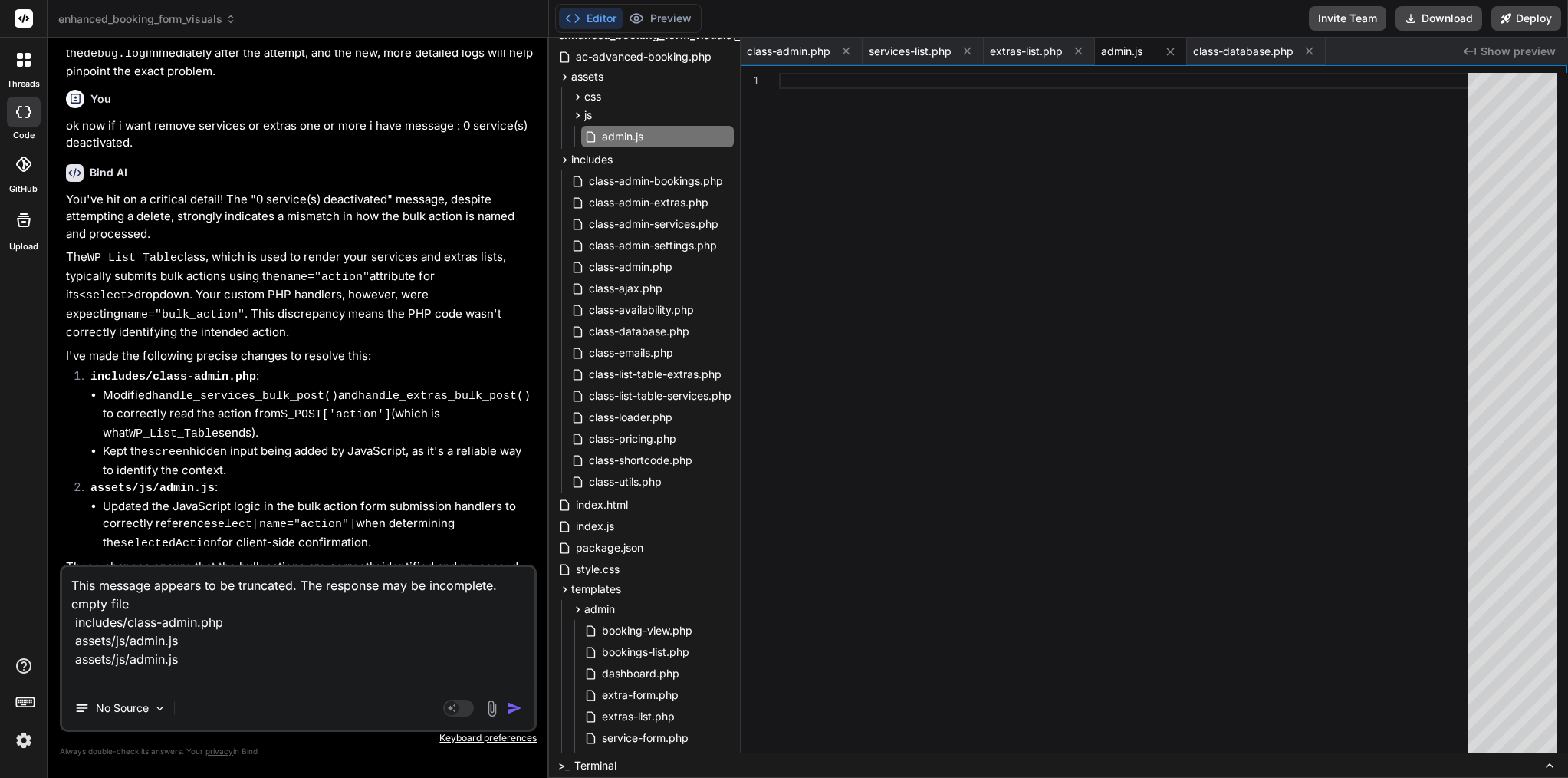
type textarea "This message appears to be truncated. The response may be incomplete. empty fil…"
type textarea "x"
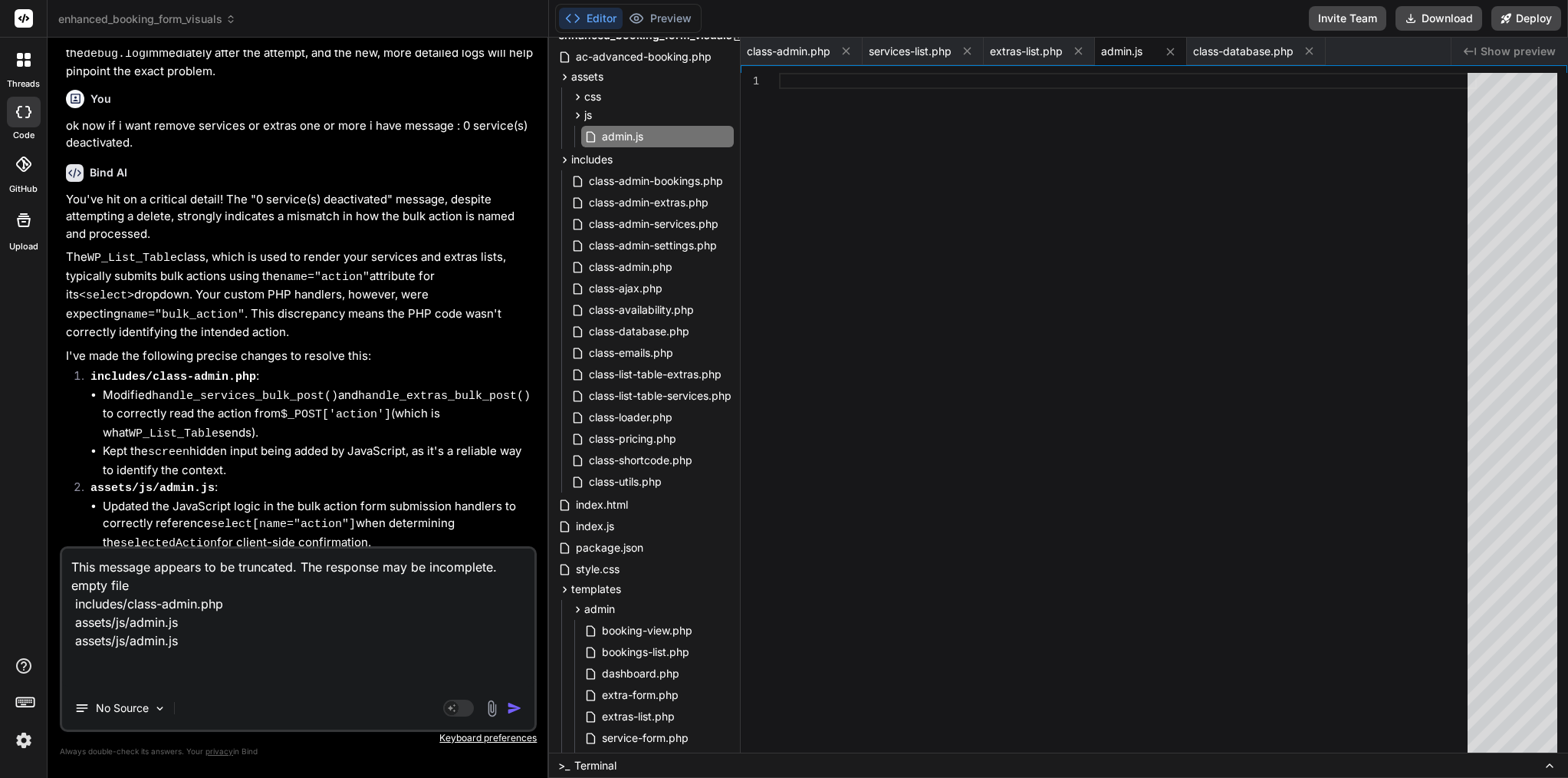
paste textarea "Thanks — that “0 service(s) deactivated.” message almost always means the bulk …"
type textarea "This message appears to be truncated. The response may be incomplete. empty fil…"
type textarea "x"
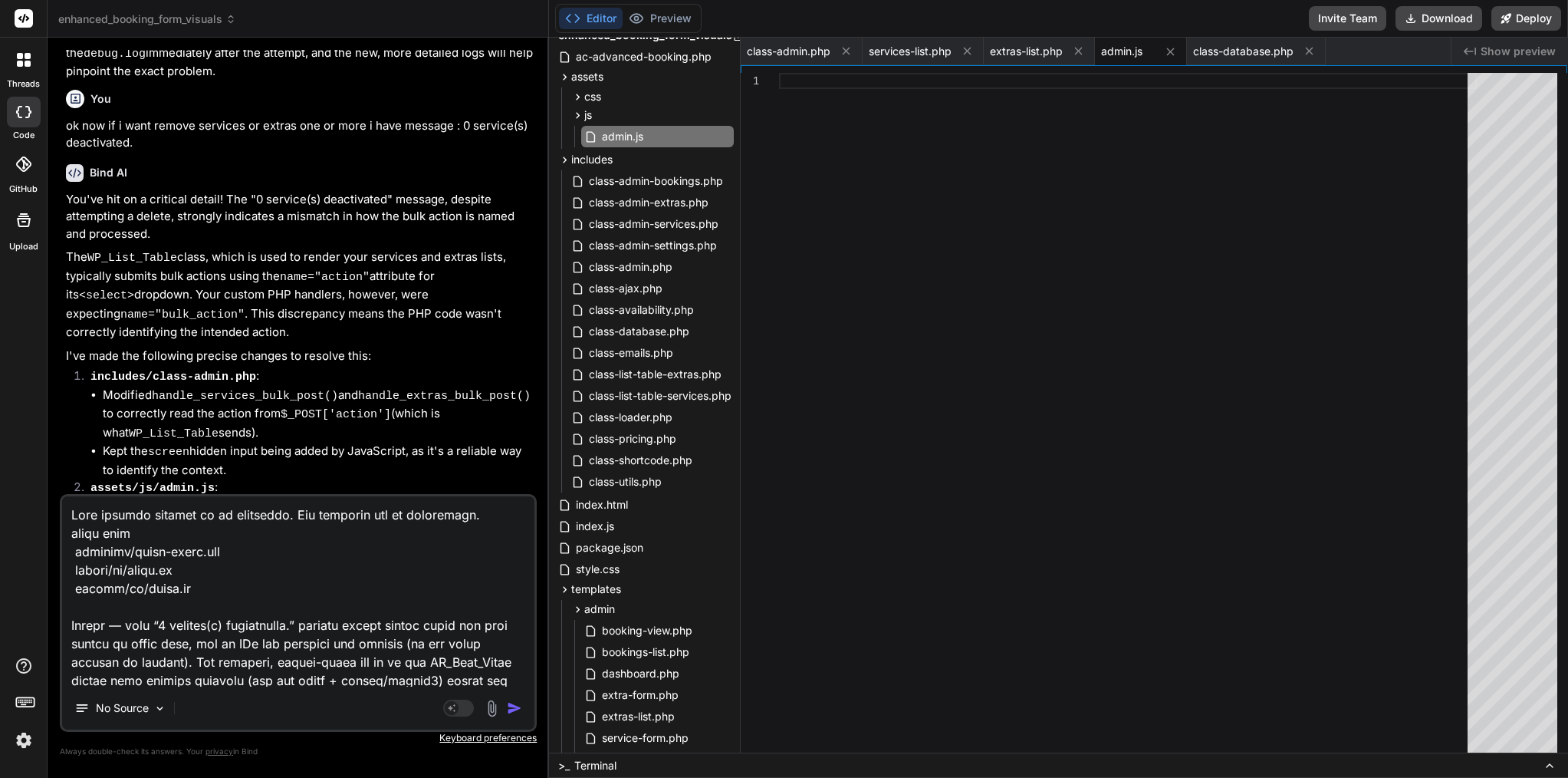
scroll to position [4792, 0]
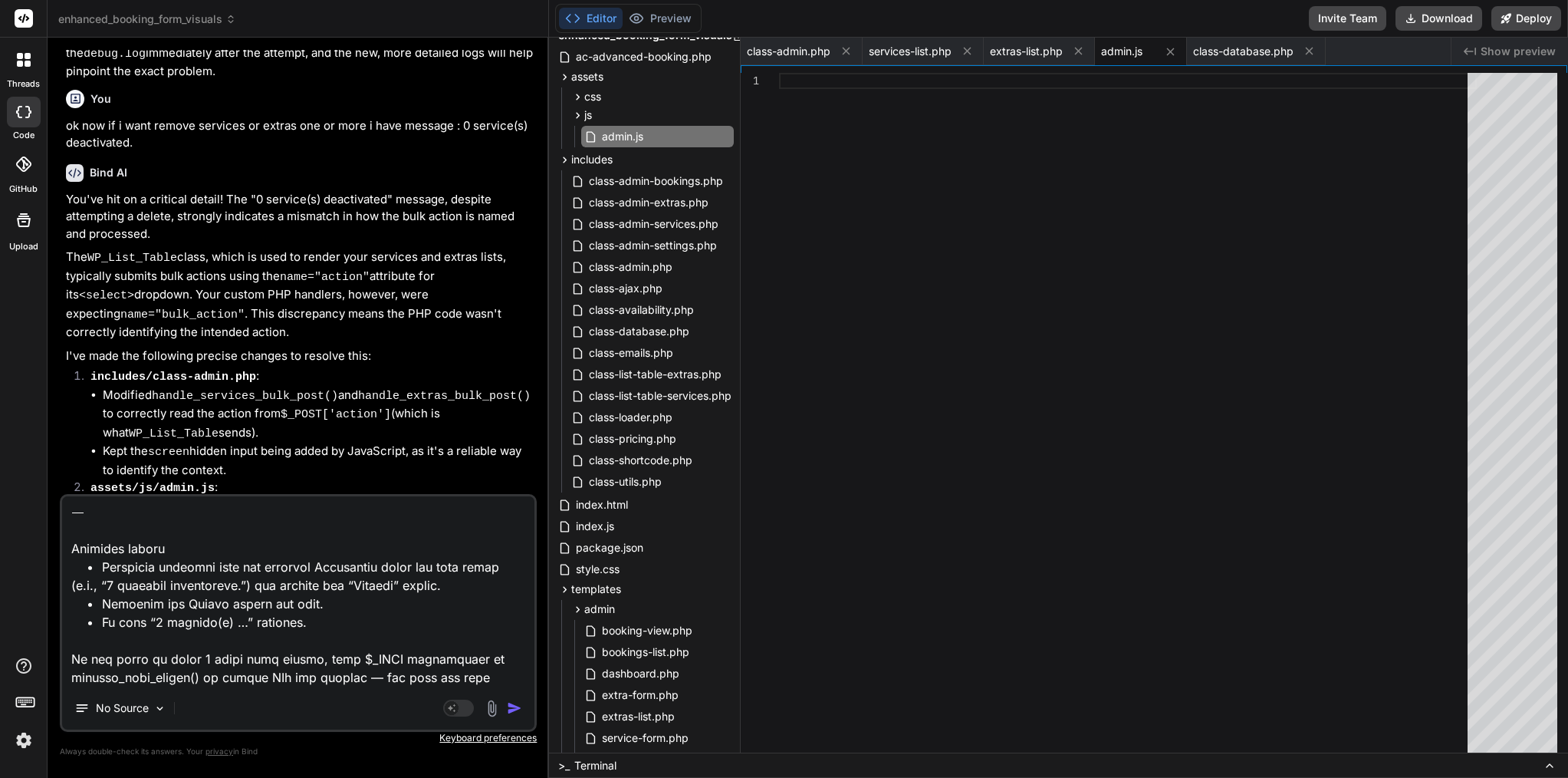
type textarea "This message appears to be truncated. The response may be incomplete. empty fil…"
click at [518, 706] on img "button" at bounding box center [514, 709] width 16 height 16
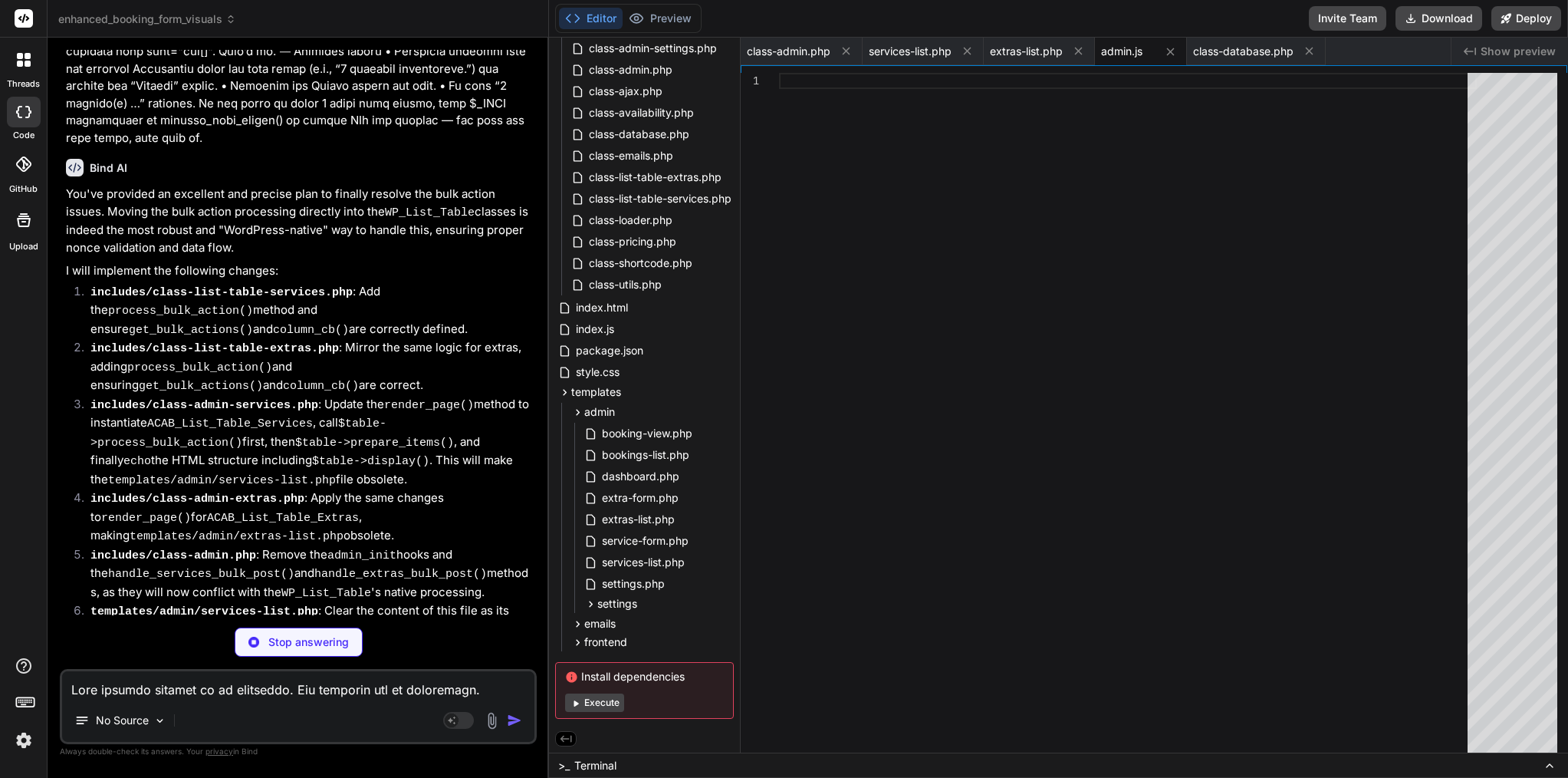
scroll to position [10148, 0]
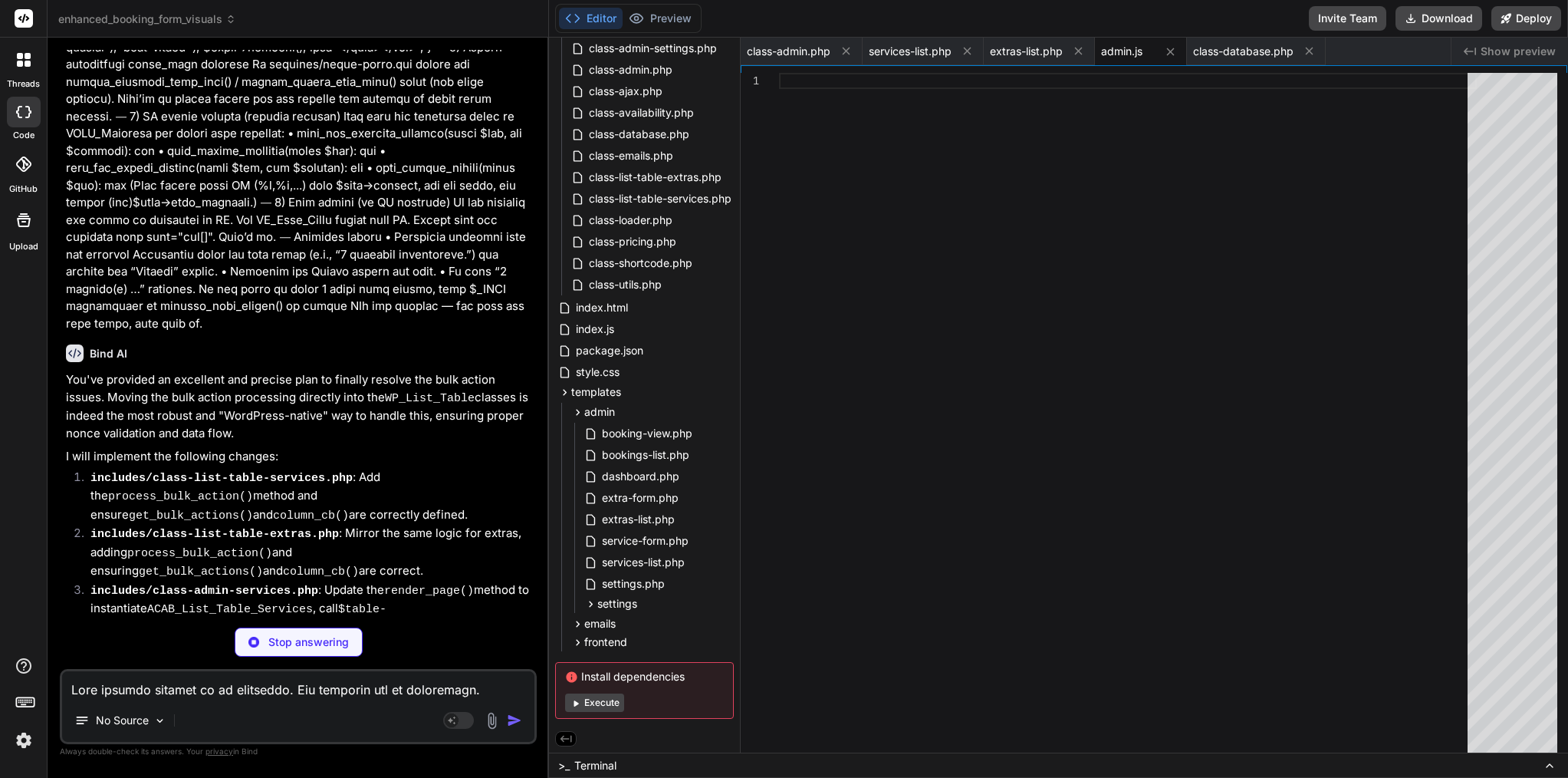
type textarea "x"
type textarea "set_transient('settings_errors', get_settings_errors(), 30); wp_safe_redirect( …"
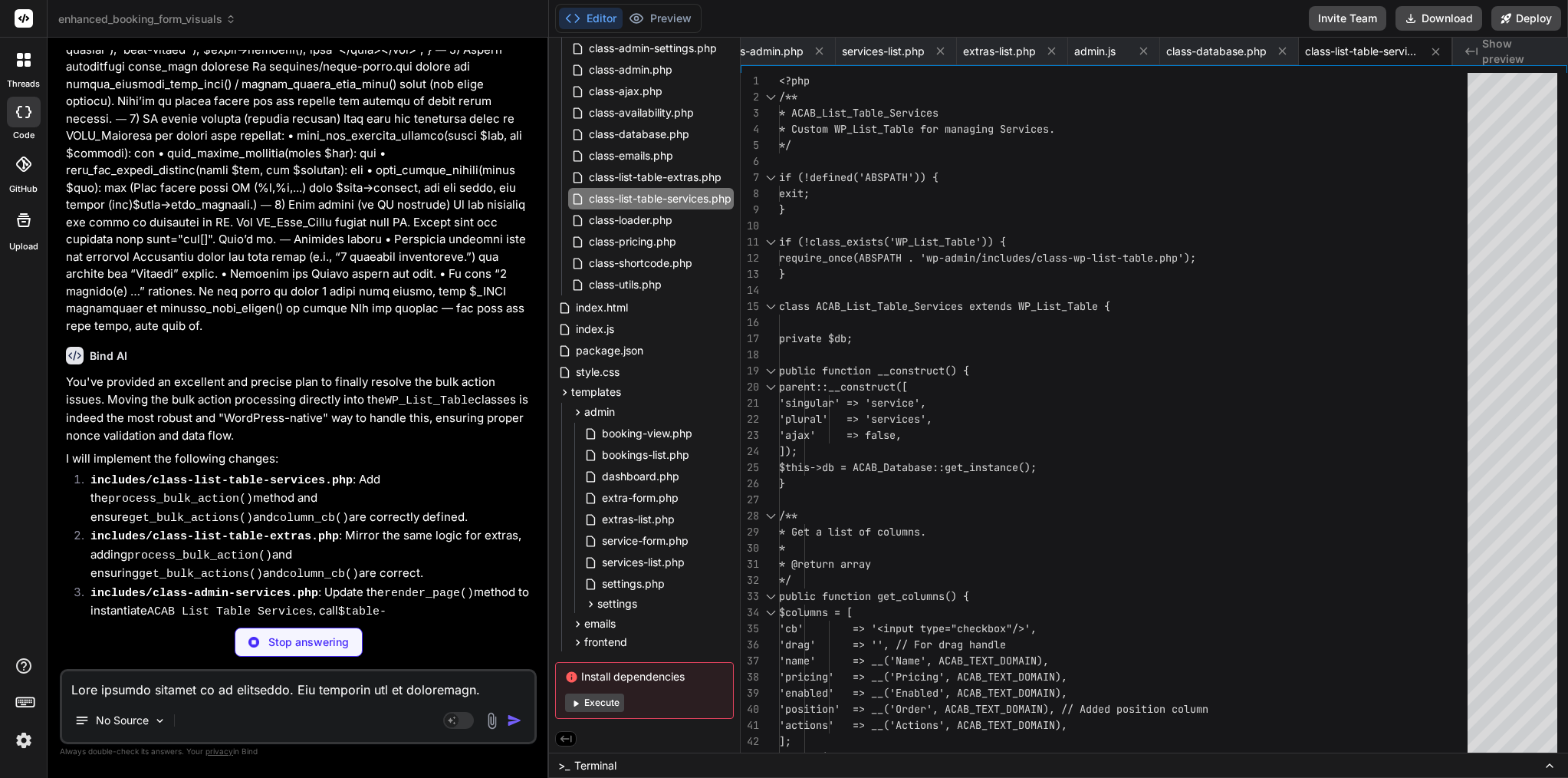
type textarea "x"
type textarea "set_transient('settings_errors', get_settings_errors(), 30); wp_safe_redirect( …"
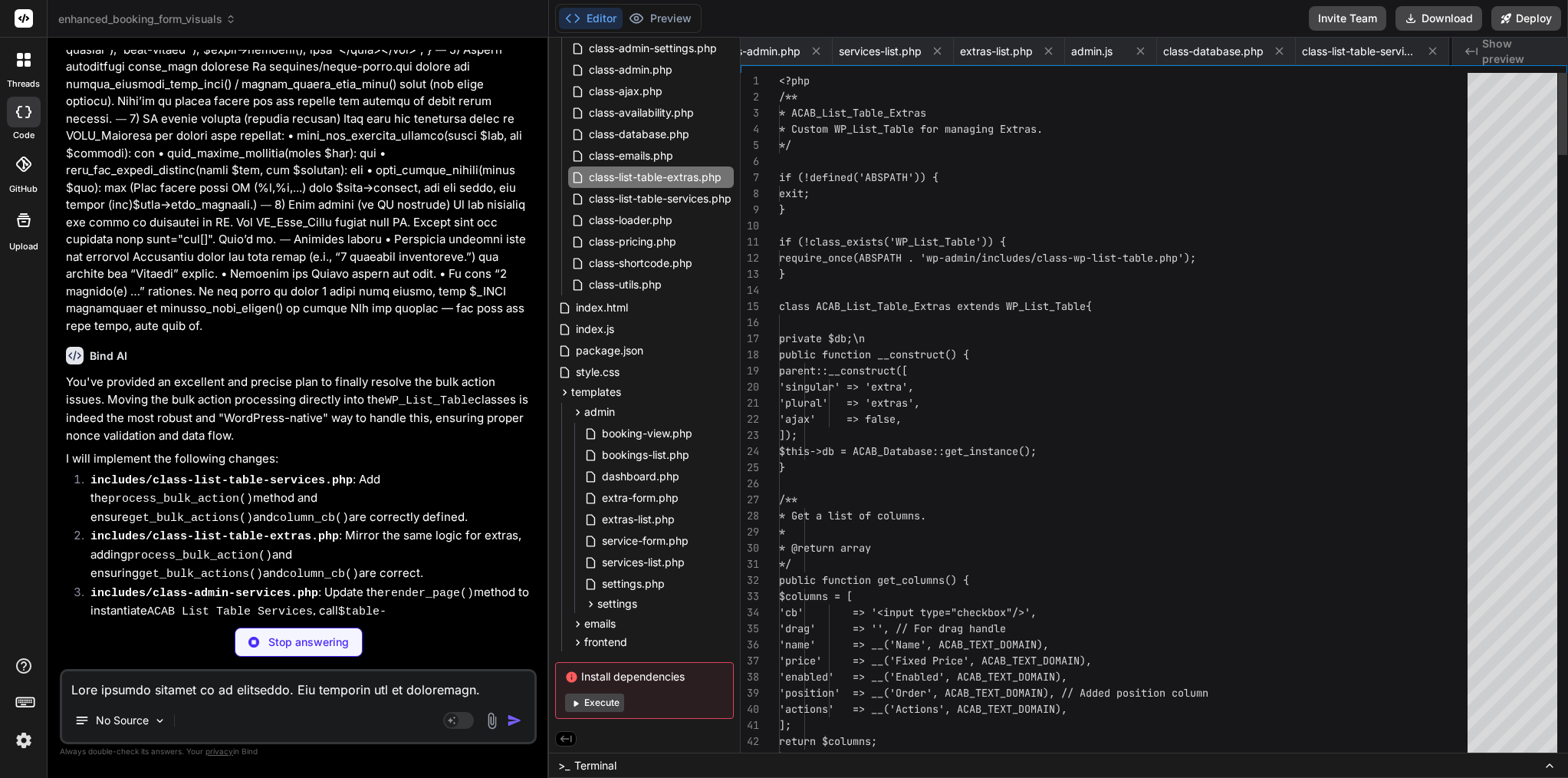
scroll to position [0, 183]
type textarea "x"
type textarea "foreach ($service_ids as $position => $service_id) { $db->update_service((int) …"
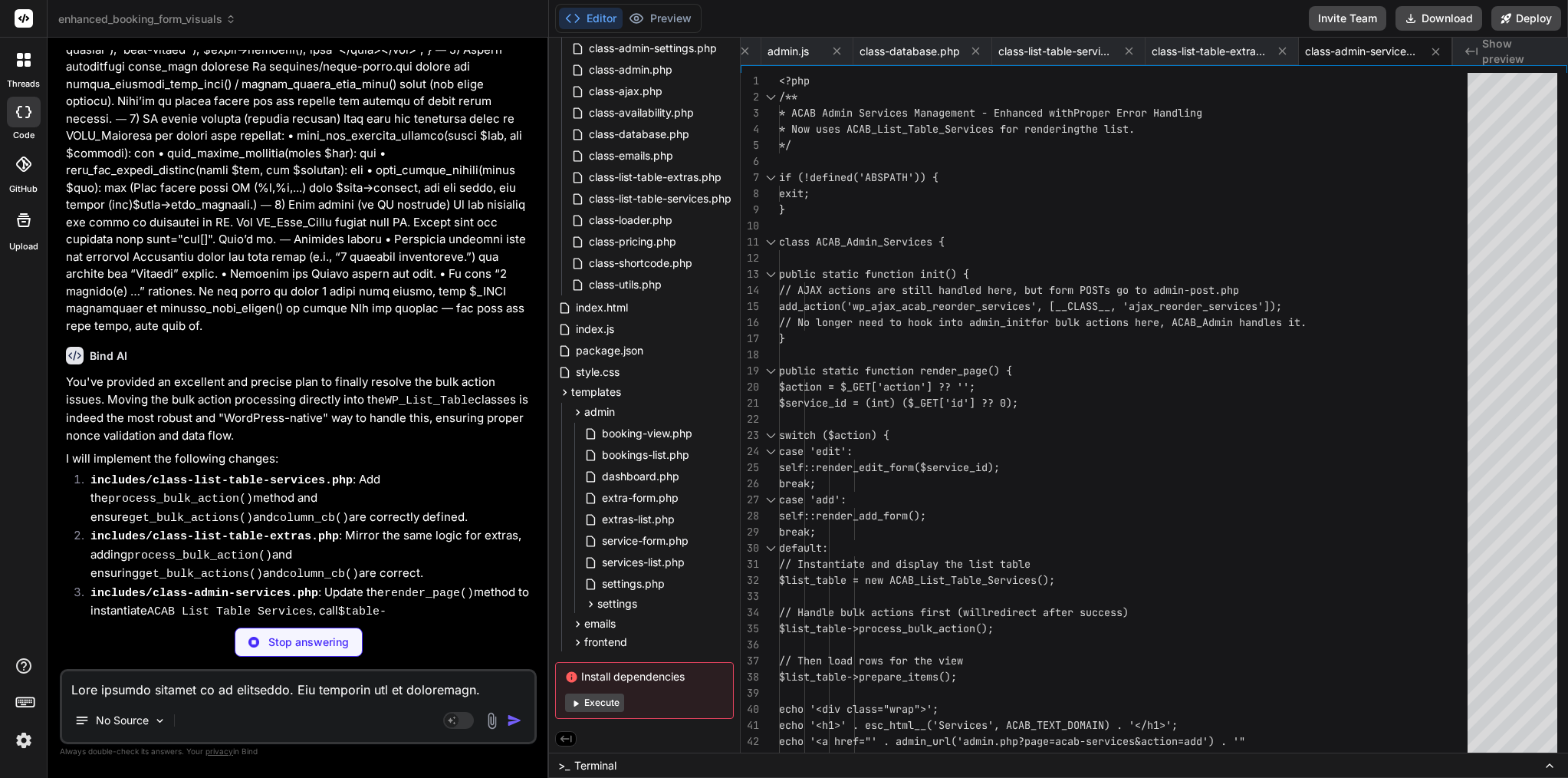
type textarea "x"
type textarea "foreach ($extra_ids as $position => $extra_id) { $db->update_extra((int) $extra…"
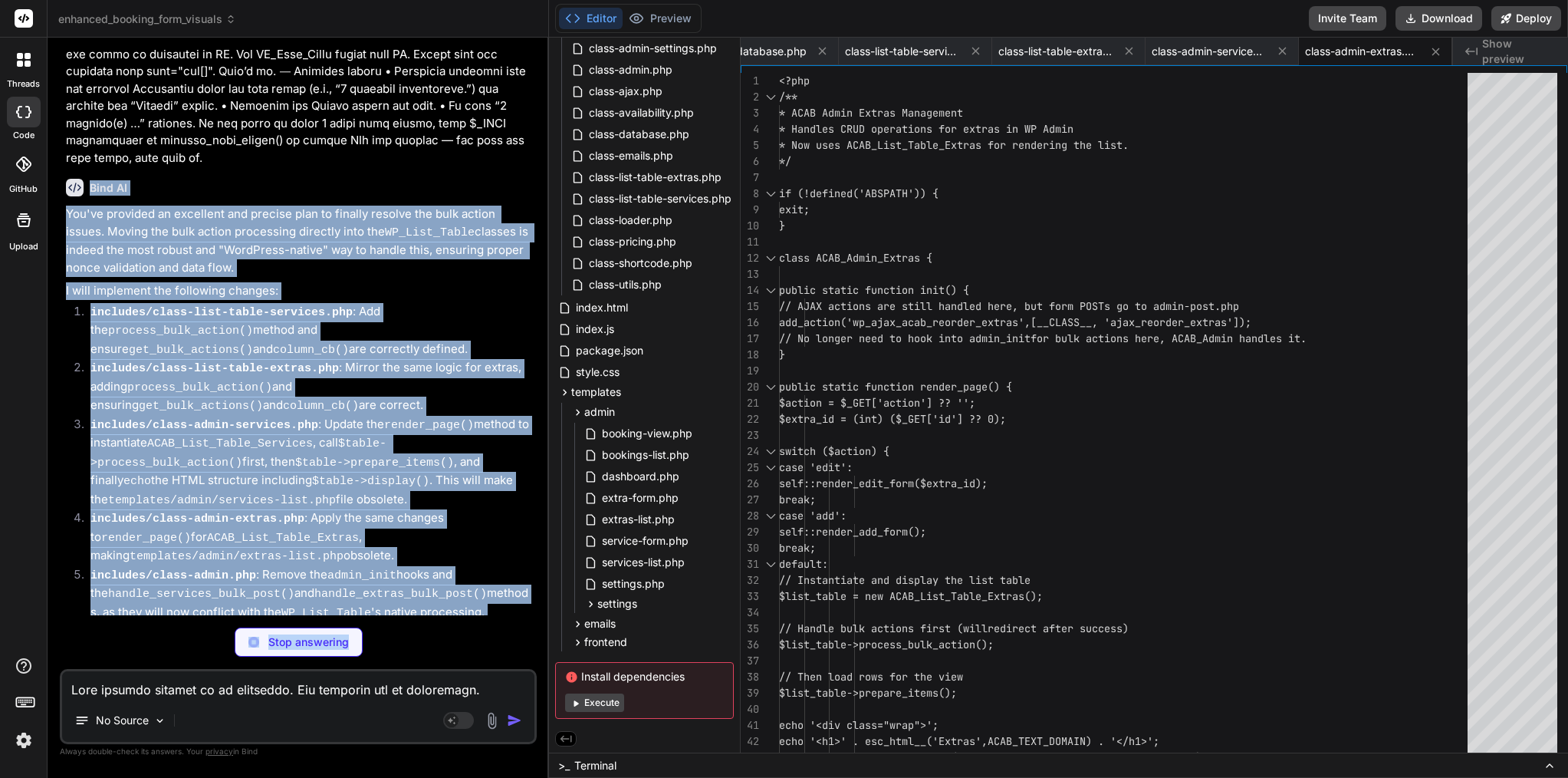
scroll to position [10207, 0]
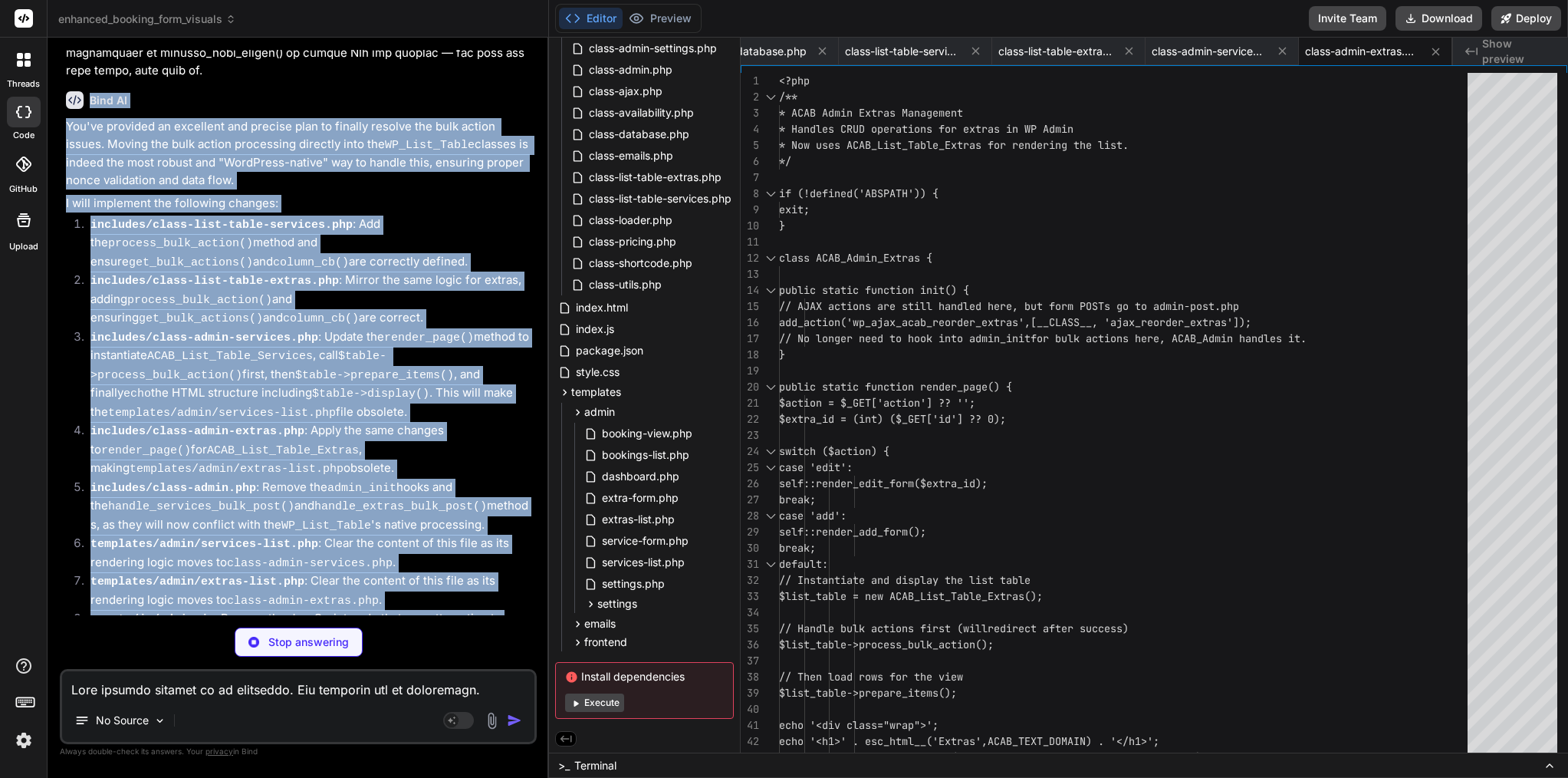
drag, startPoint x: 90, startPoint y: 103, endPoint x: 422, endPoint y: 428, distance: 464.6
click at [422, 428] on div "Bind AI You've provided an excellent and precise plan to finally resolve the bu…" at bounding box center [300, 503] width 468 height 848
copy div "Bind AI You've provided an excellent and precise plan to finally resolve the bu…"
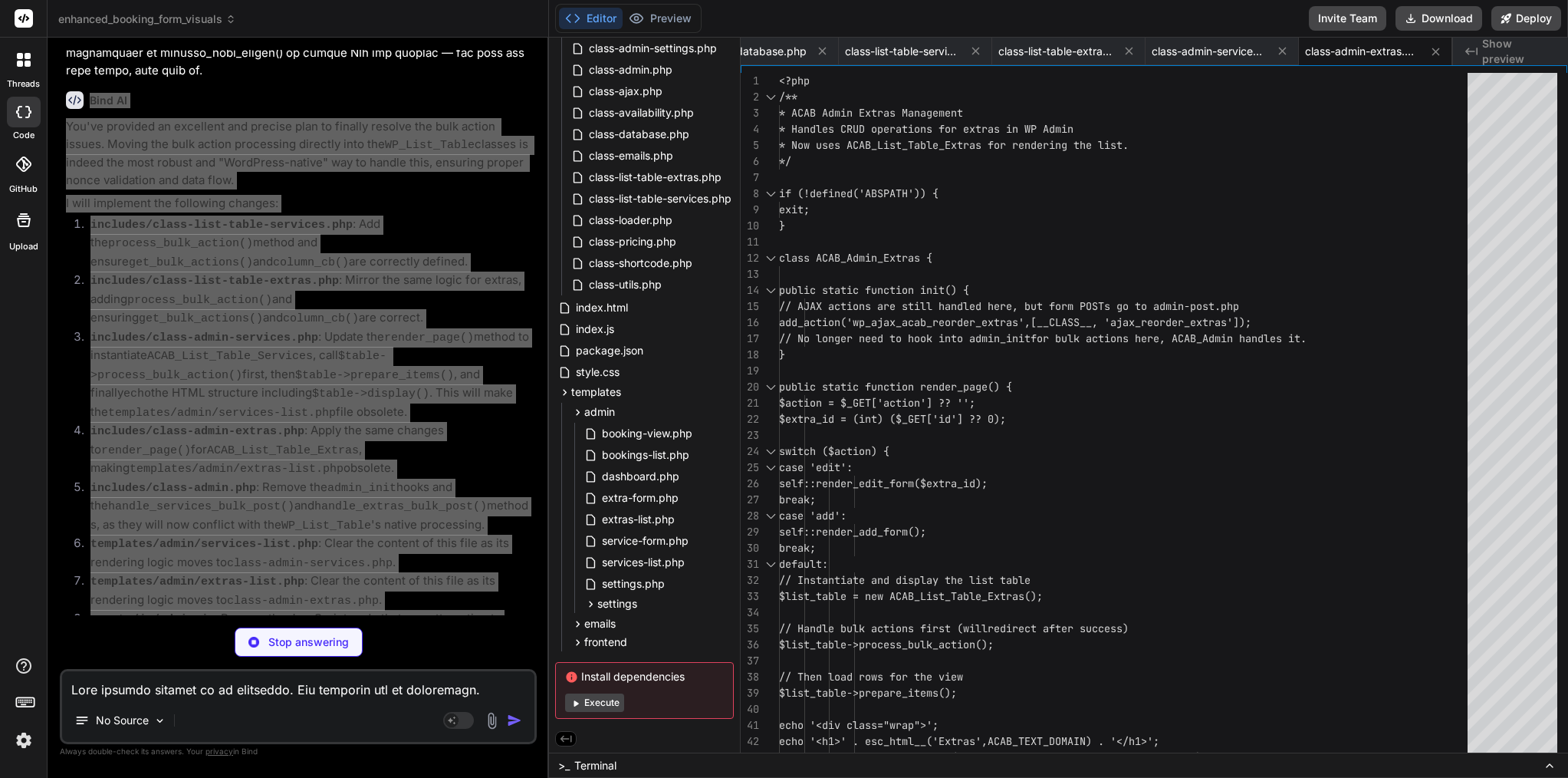
click at [409, 535] on li "templates/admin/services-list.php : Clear the content of this file as its rende…" at bounding box center [306, 553] width 455 height 38
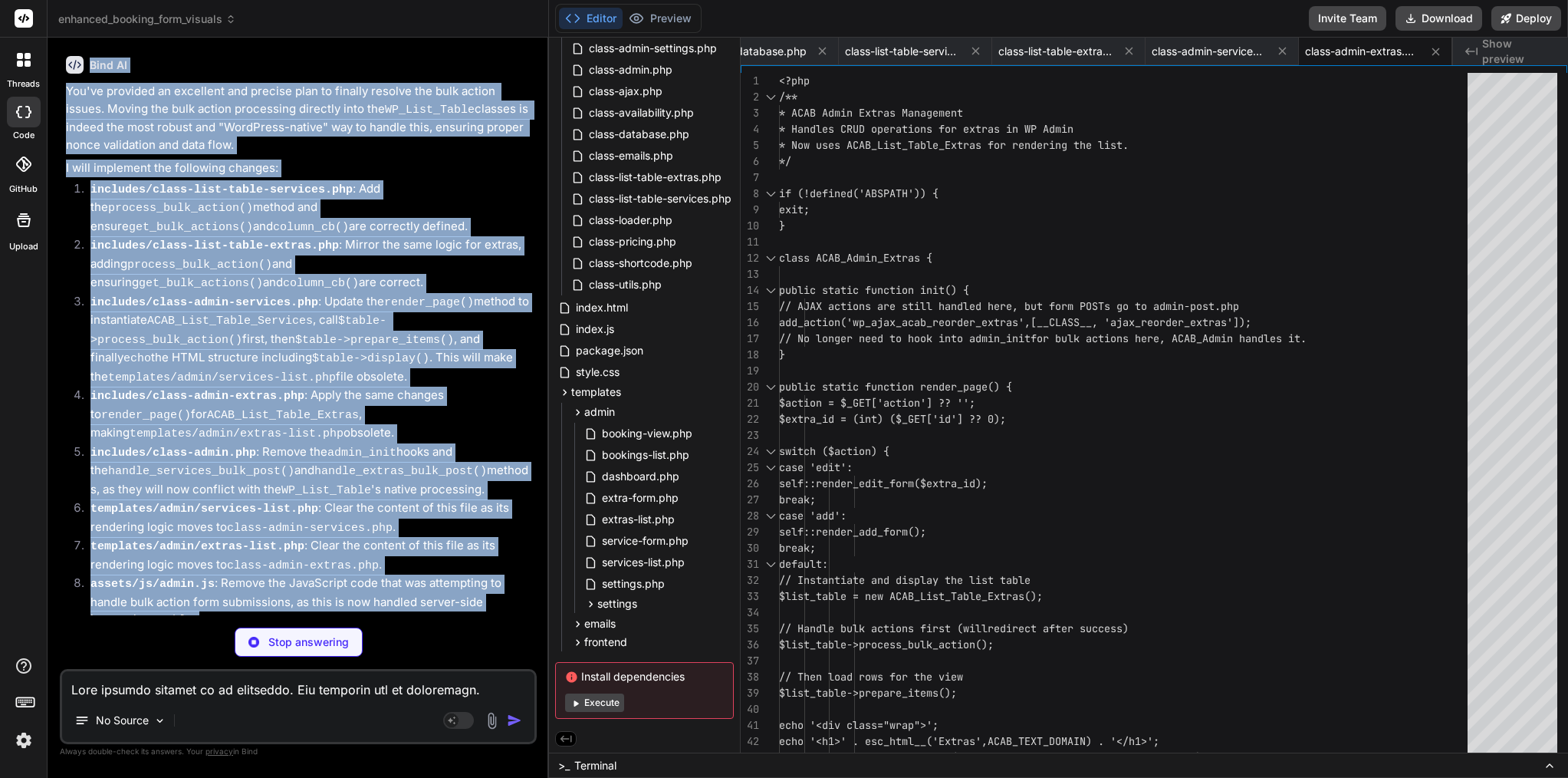
scroll to position [10242, 0]
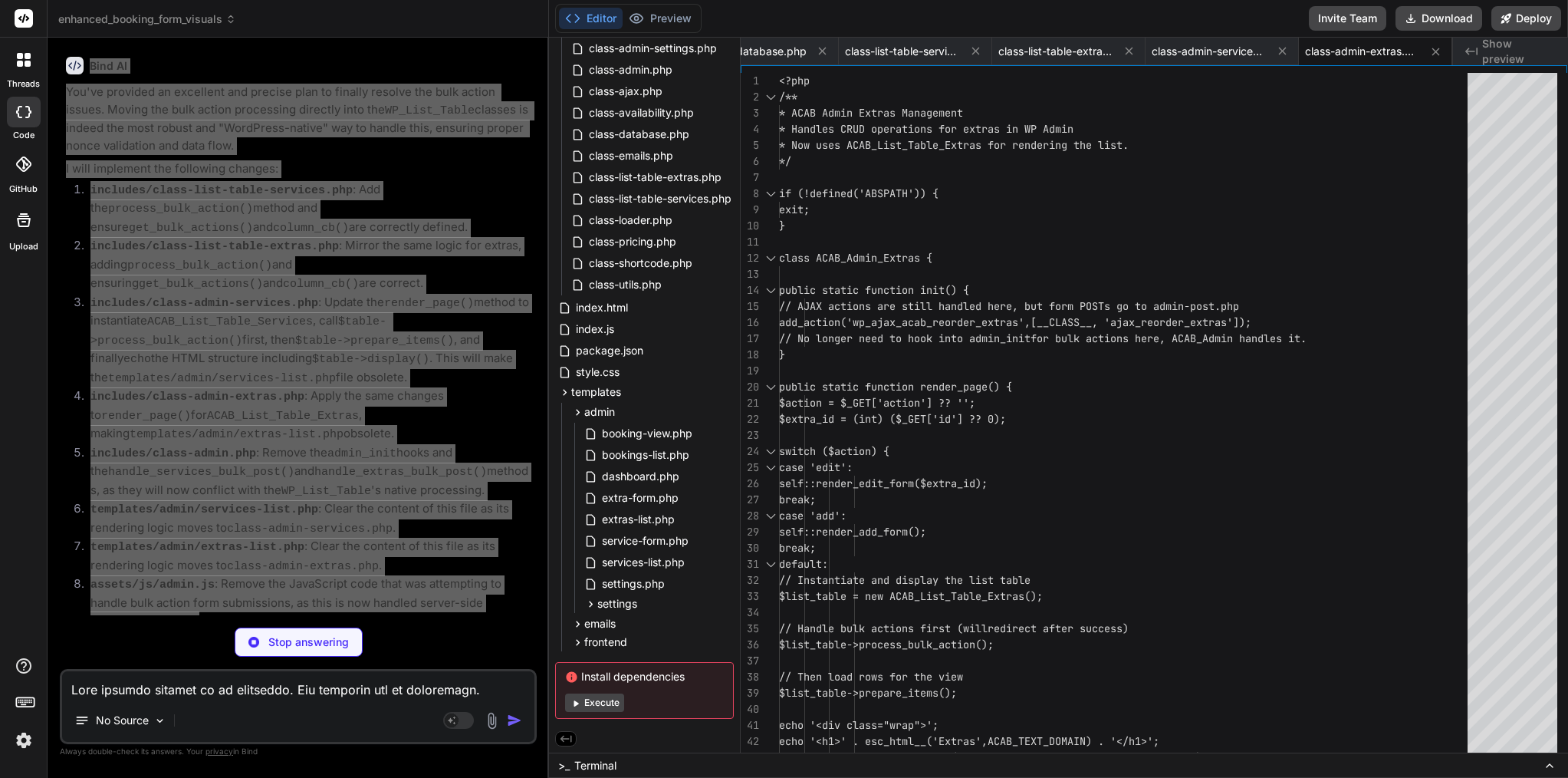
type textarea "x"
type textarea "<a href="<?php echo esc_url($reseed_url); ?>" class="button button-small">Force…"
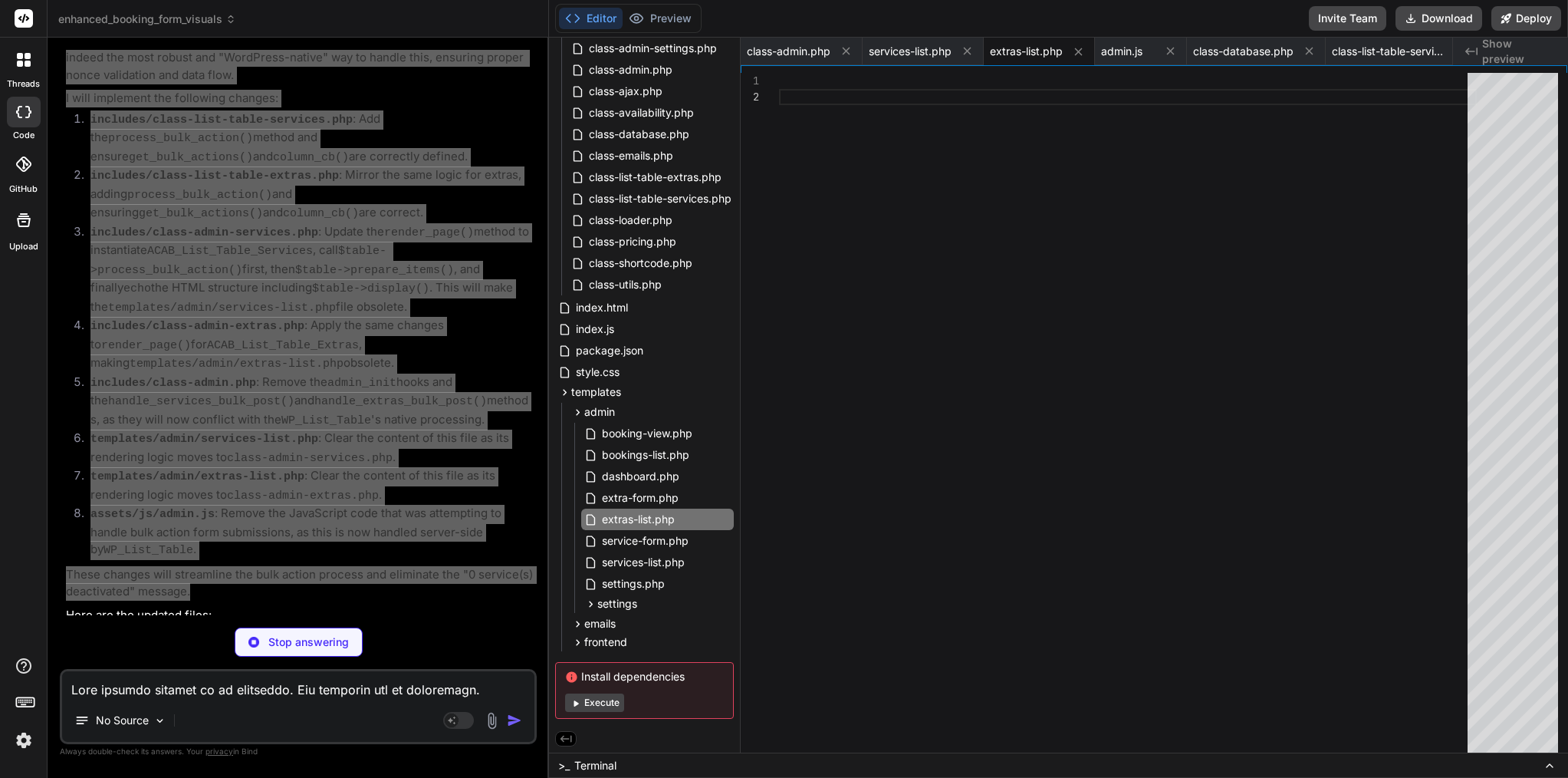
scroll to position [10310, 0]
type textarea "x"
type textarea "});"
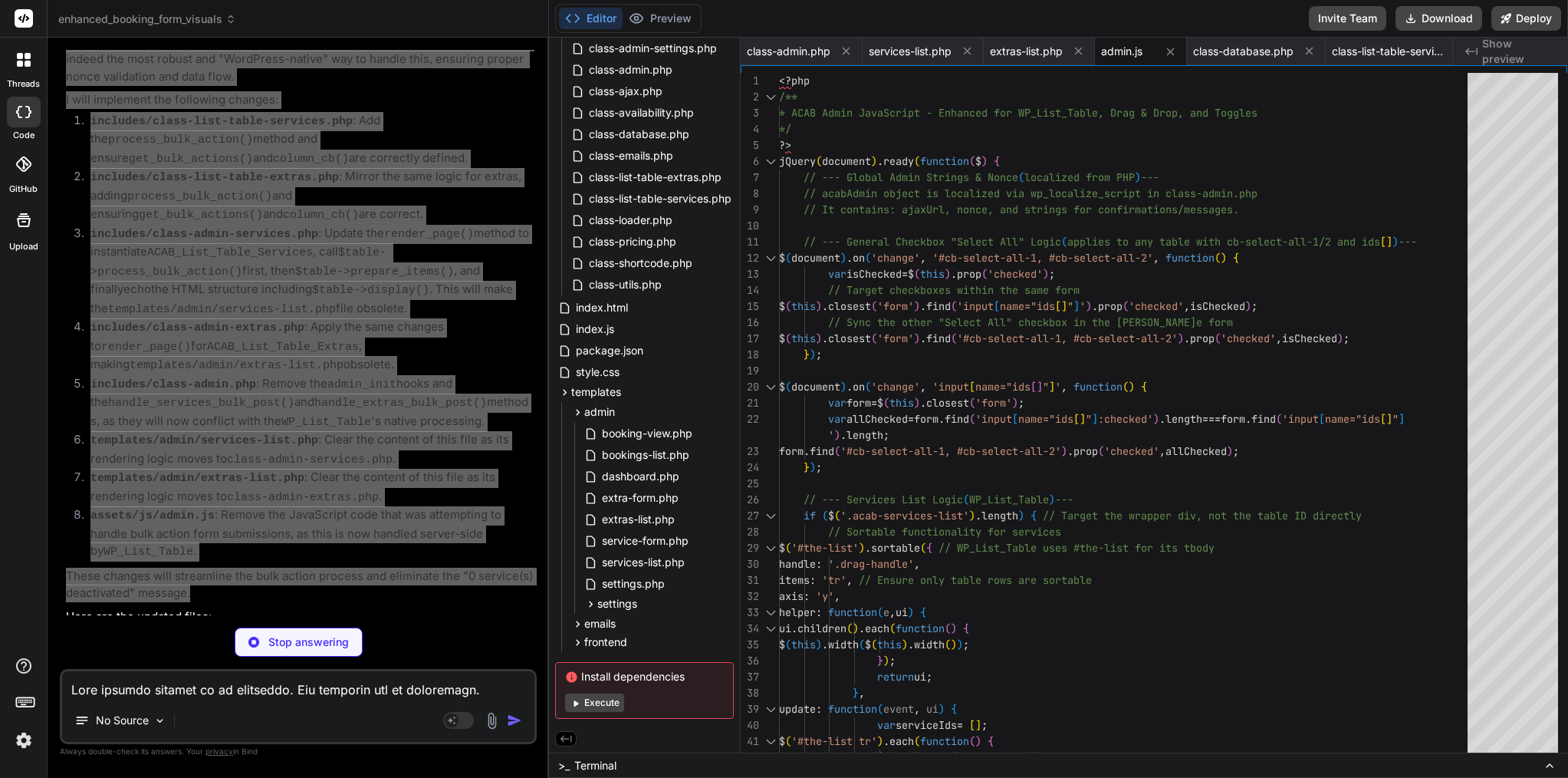
type textarea "x"
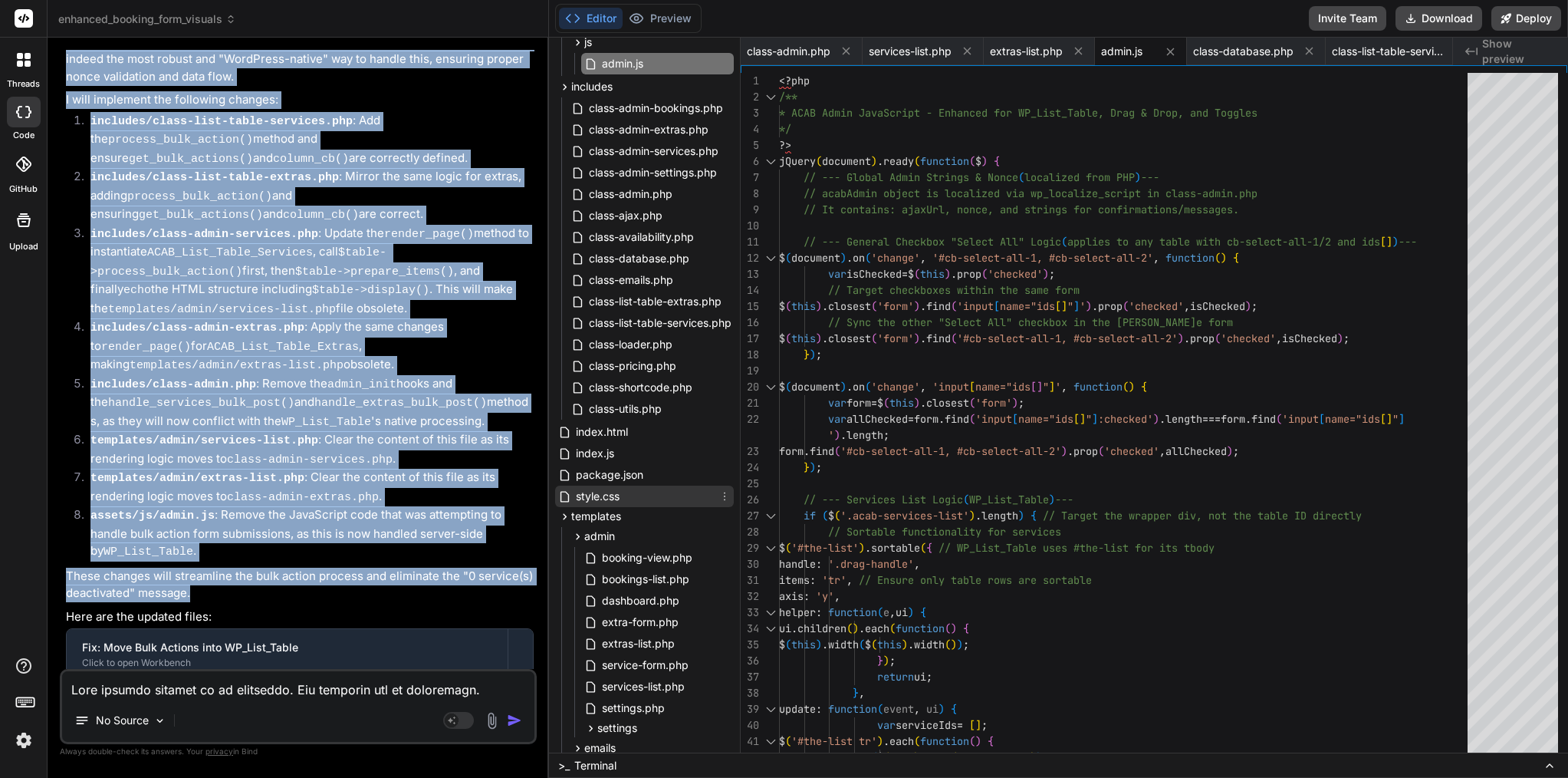
scroll to position [116, 0]
click at [667, 323] on span "class-list-table-services.php" at bounding box center [660, 327] width 145 height 19
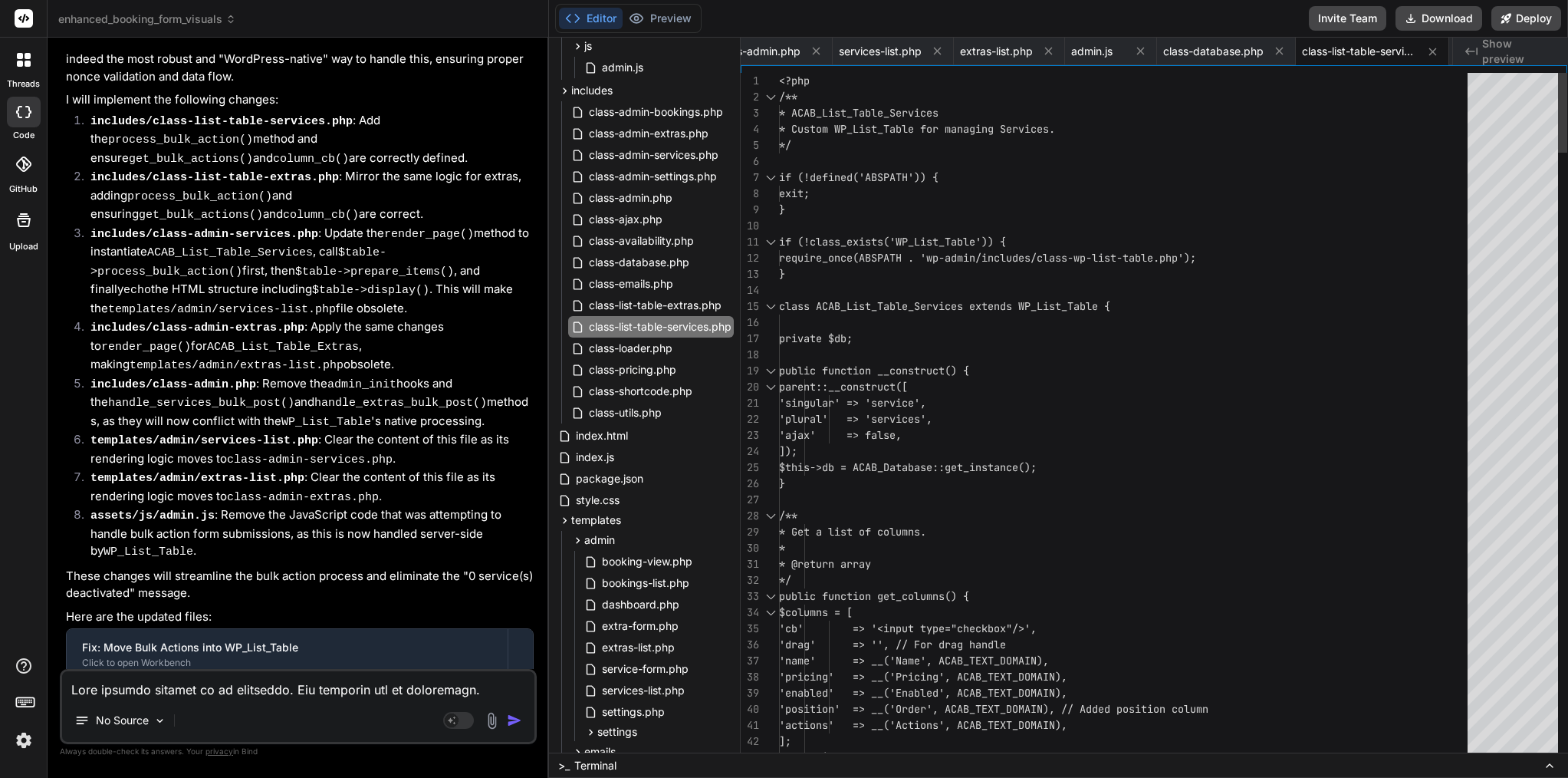
click at [927, 403] on span "'singular' => 'service'," at bounding box center [853, 403] width 147 height 14
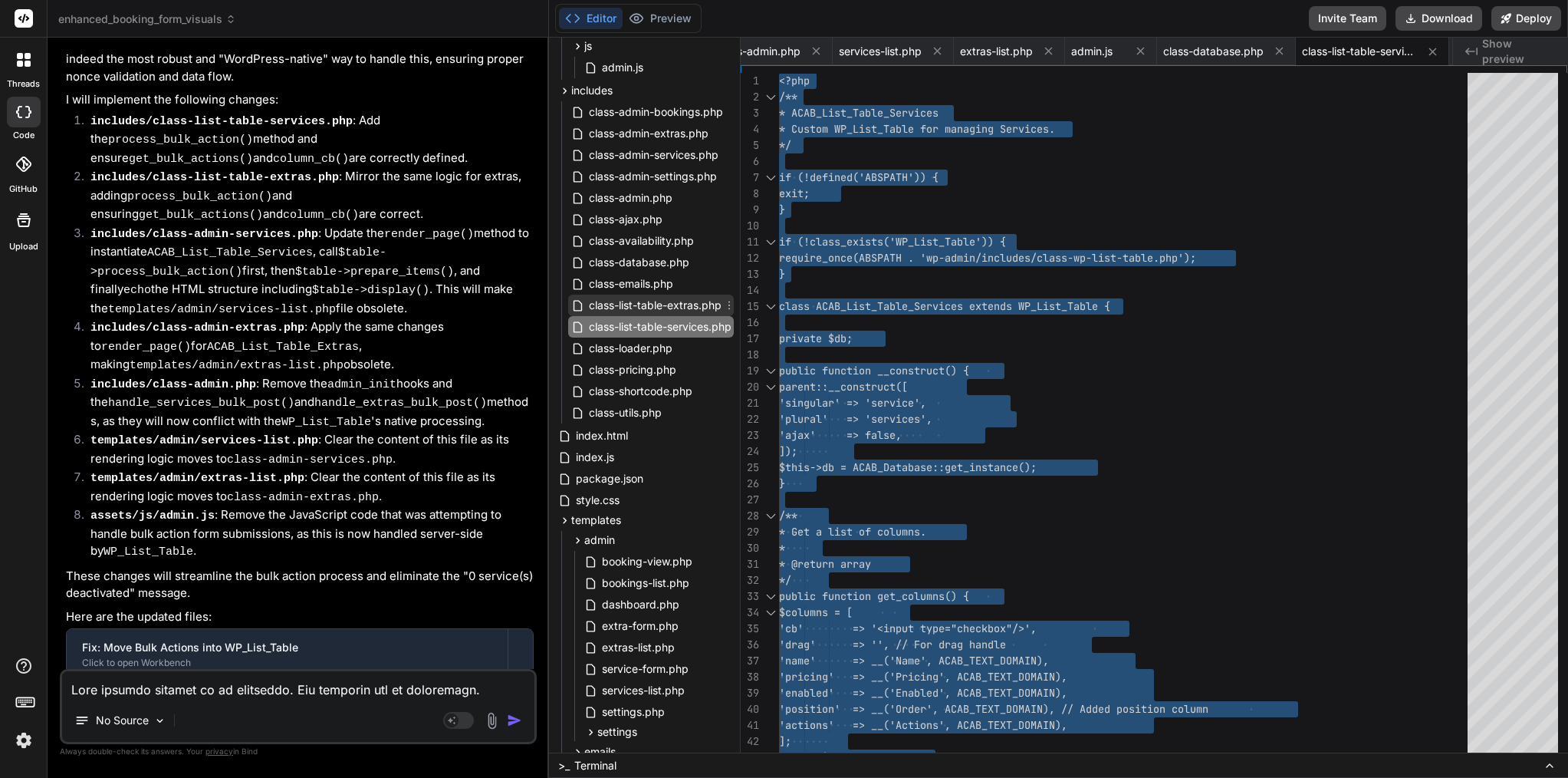
click at [667, 307] on span "class-list-table-extras.php" at bounding box center [655, 305] width 136 height 19
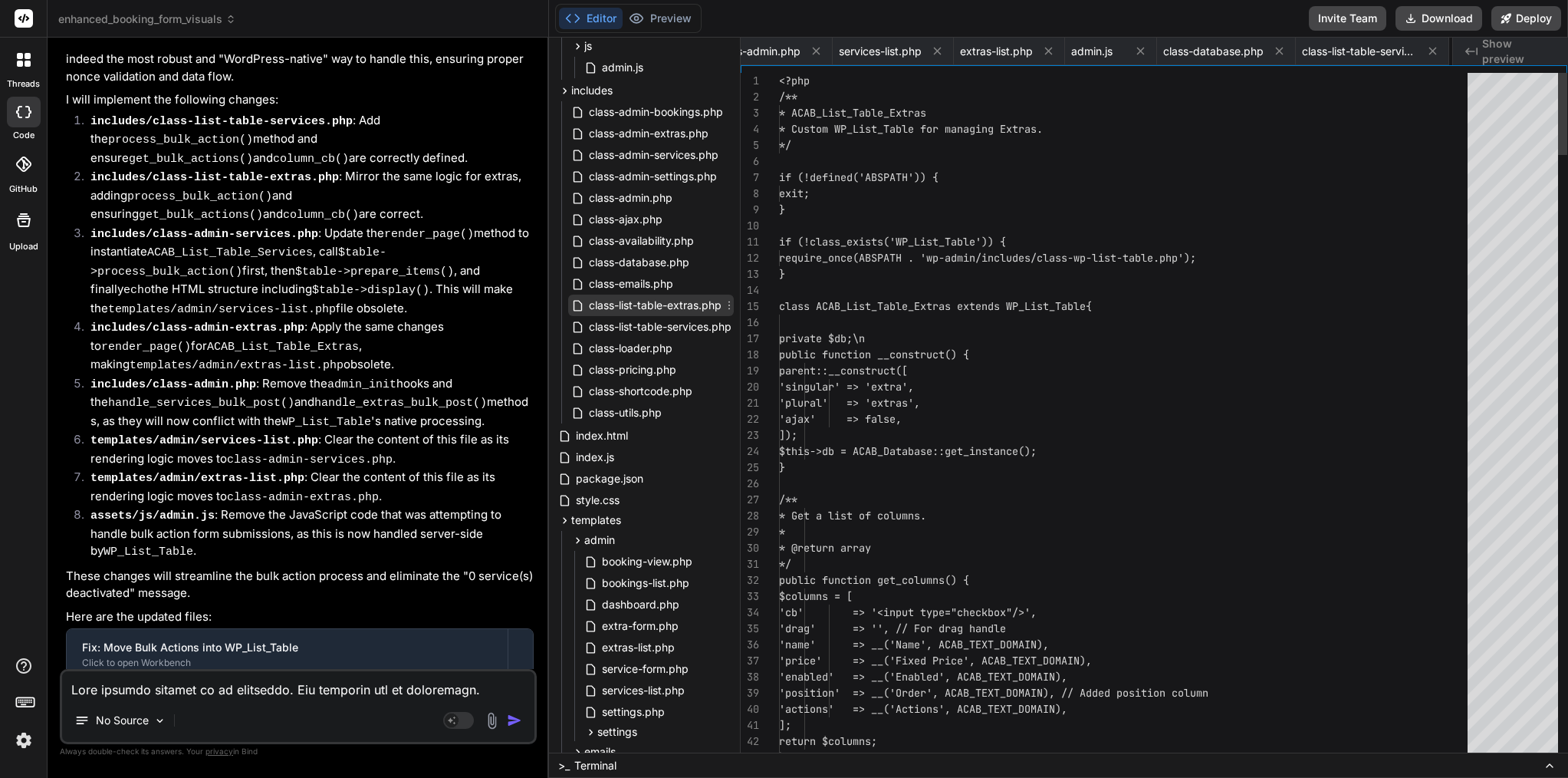
scroll to position [0, 183]
click at [919, 307] on span "class ACAB_List_Table_Extras extends WP_List_Table" at bounding box center [933, 306] width 307 height 14
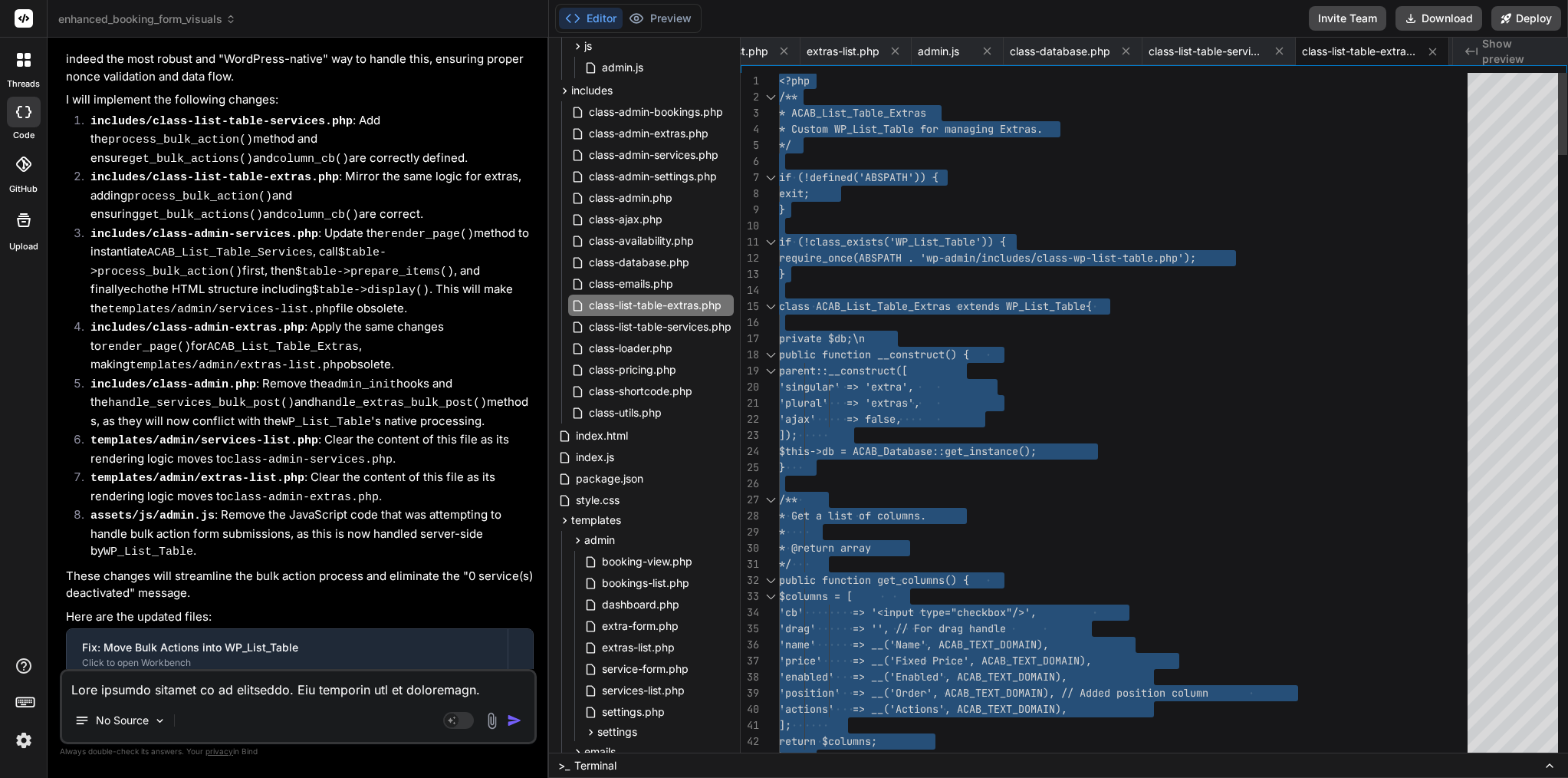
click at [919, 307] on span "class ACAB_List_Table_Extras extends WP_List_Table" at bounding box center [933, 306] width 307 height 14
click at [664, 155] on span "class-admin-services.php" at bounding box center [654, 154] width 133 height 19
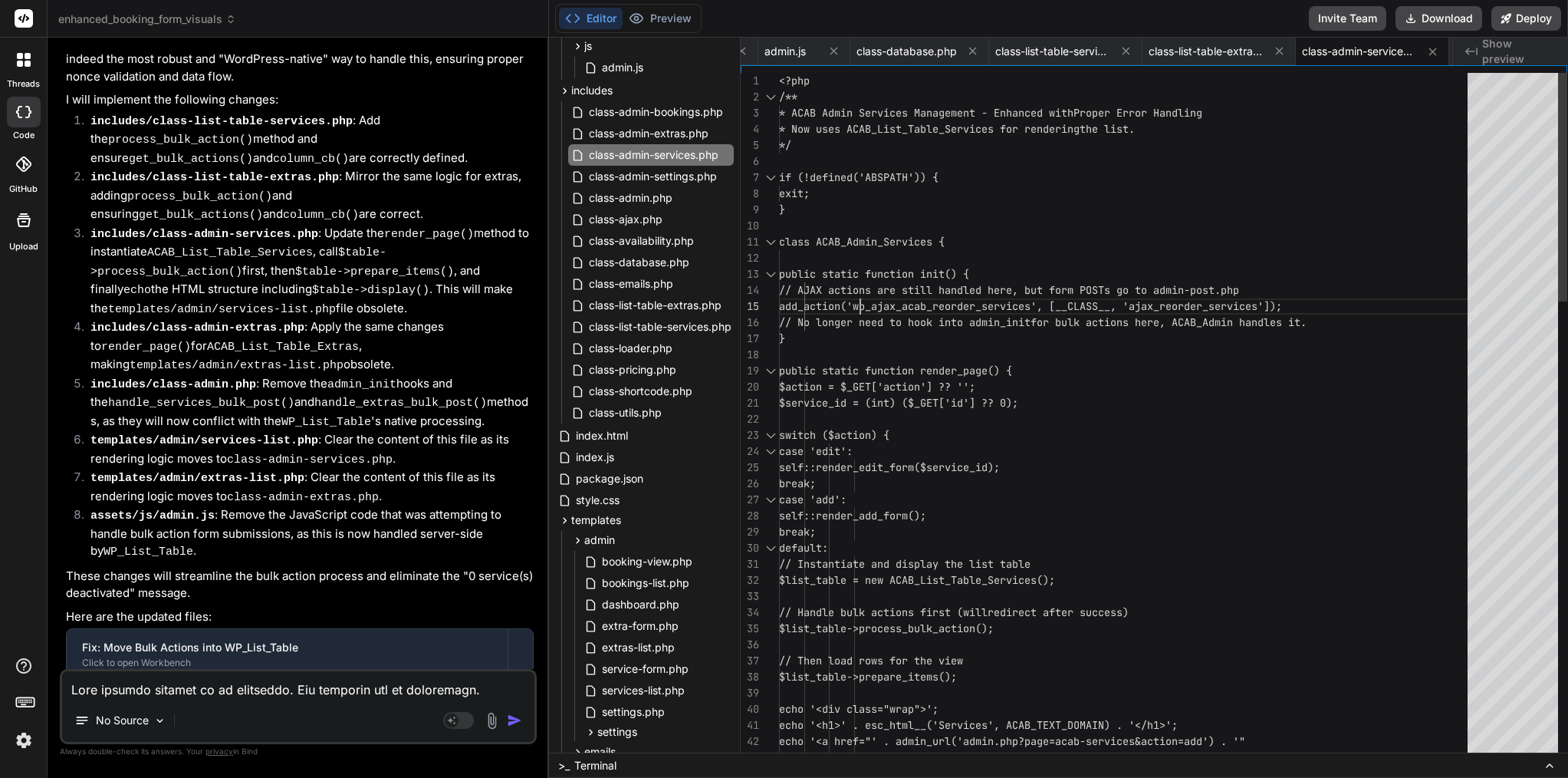
click at [859, 299] on span "add_action('wp_ajax_acab_reorder_services'" at bounding box center [908, 306] width 257 height 14
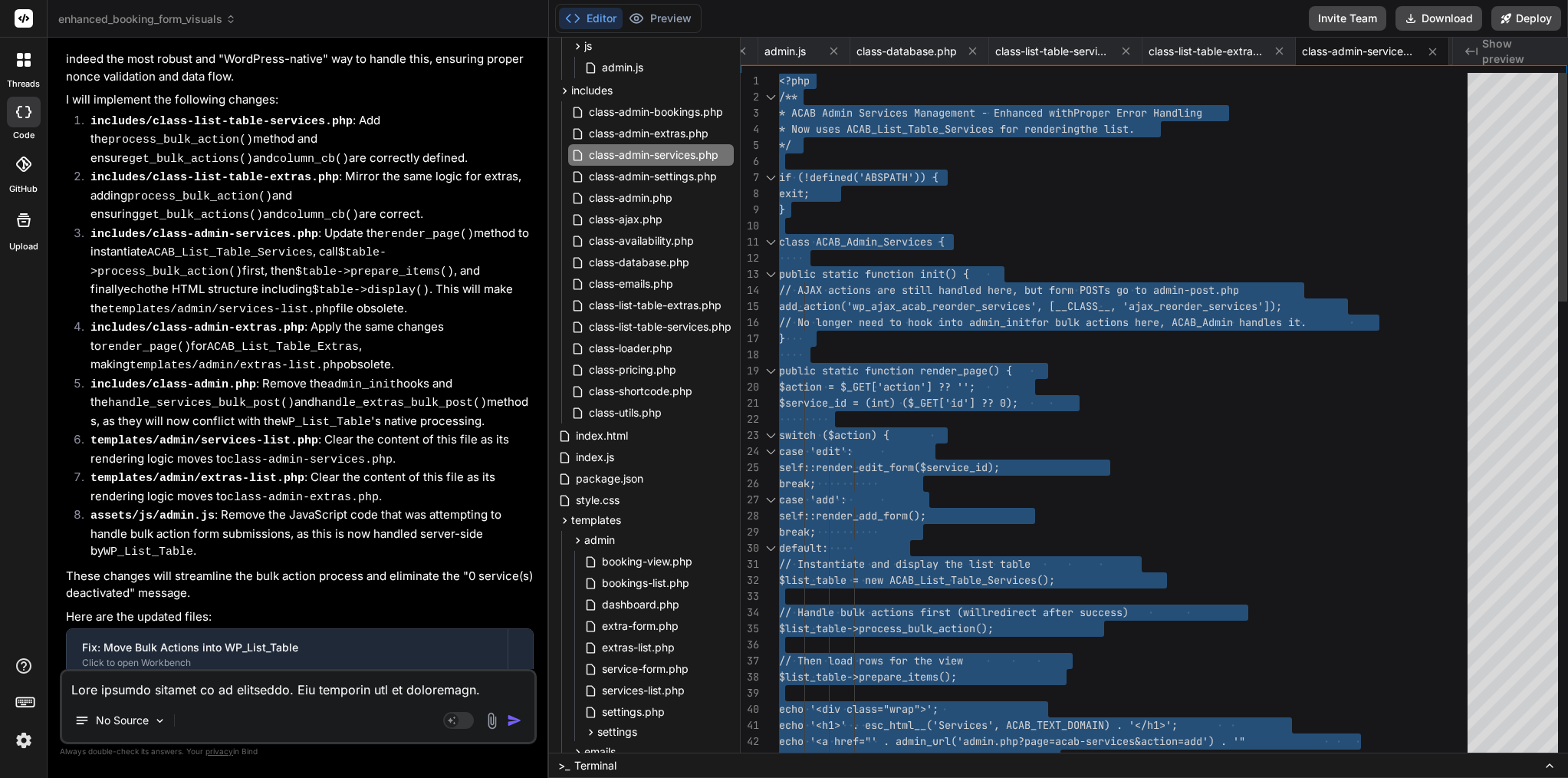
click at [859, 299] on span "add_action('wp_ajax_acab_reorder_services'" at bounding box center [908, 306] width 257 height 14
click at [663, 136] on span "class-admin-extras.php" at bounding box center [649, 134] width 123 height 19
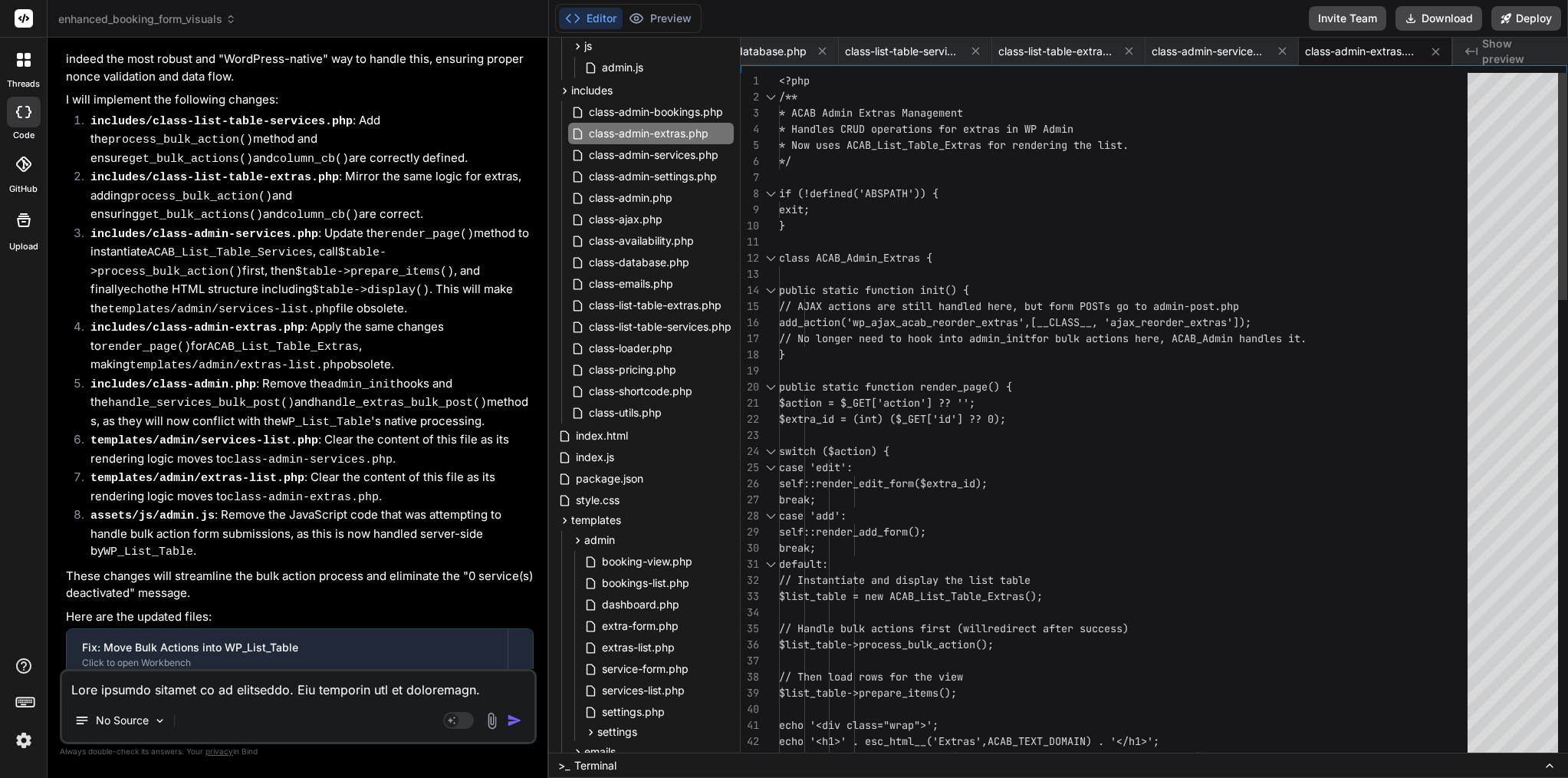
click at [864, 172] on div at bounding box center [1128, 177] width 697 height 16
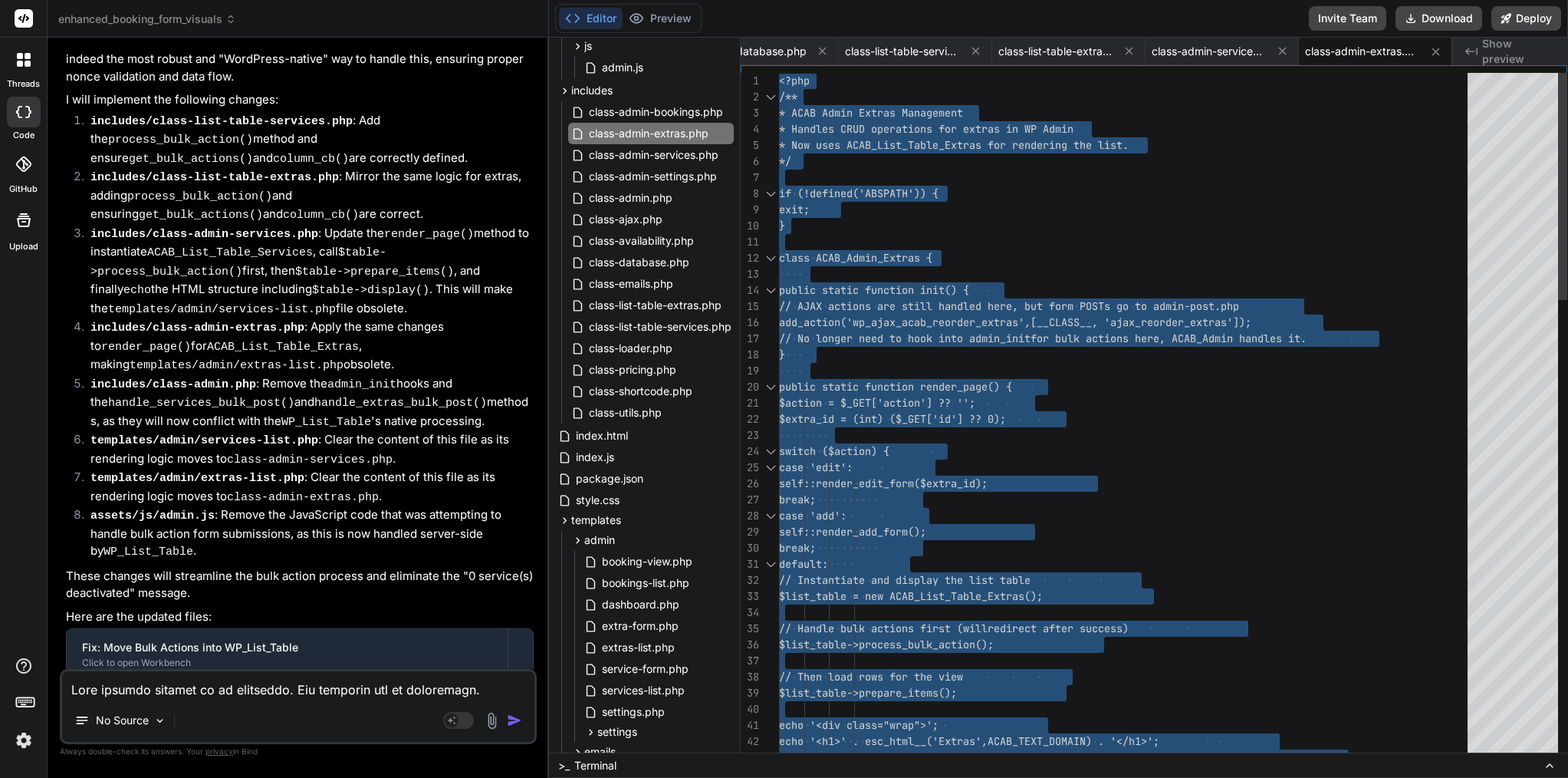
click at [864, 172] on div at bounding box center [1128, 177] width 697 height 16
click at [662, 199] on span "class-admin.php" at bounding box center [631, 198] width 87 height 19
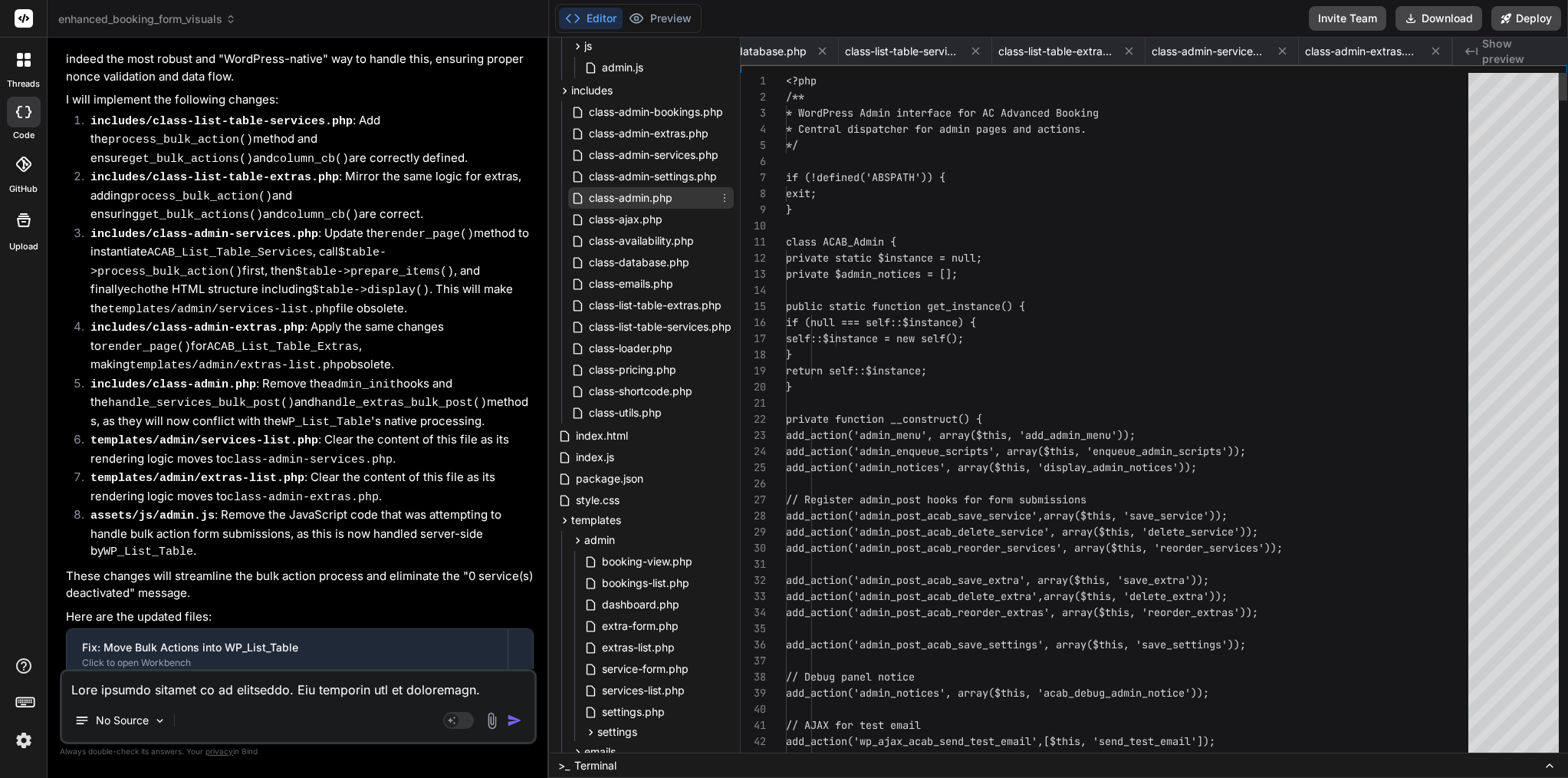
scroll to position [0, 0]
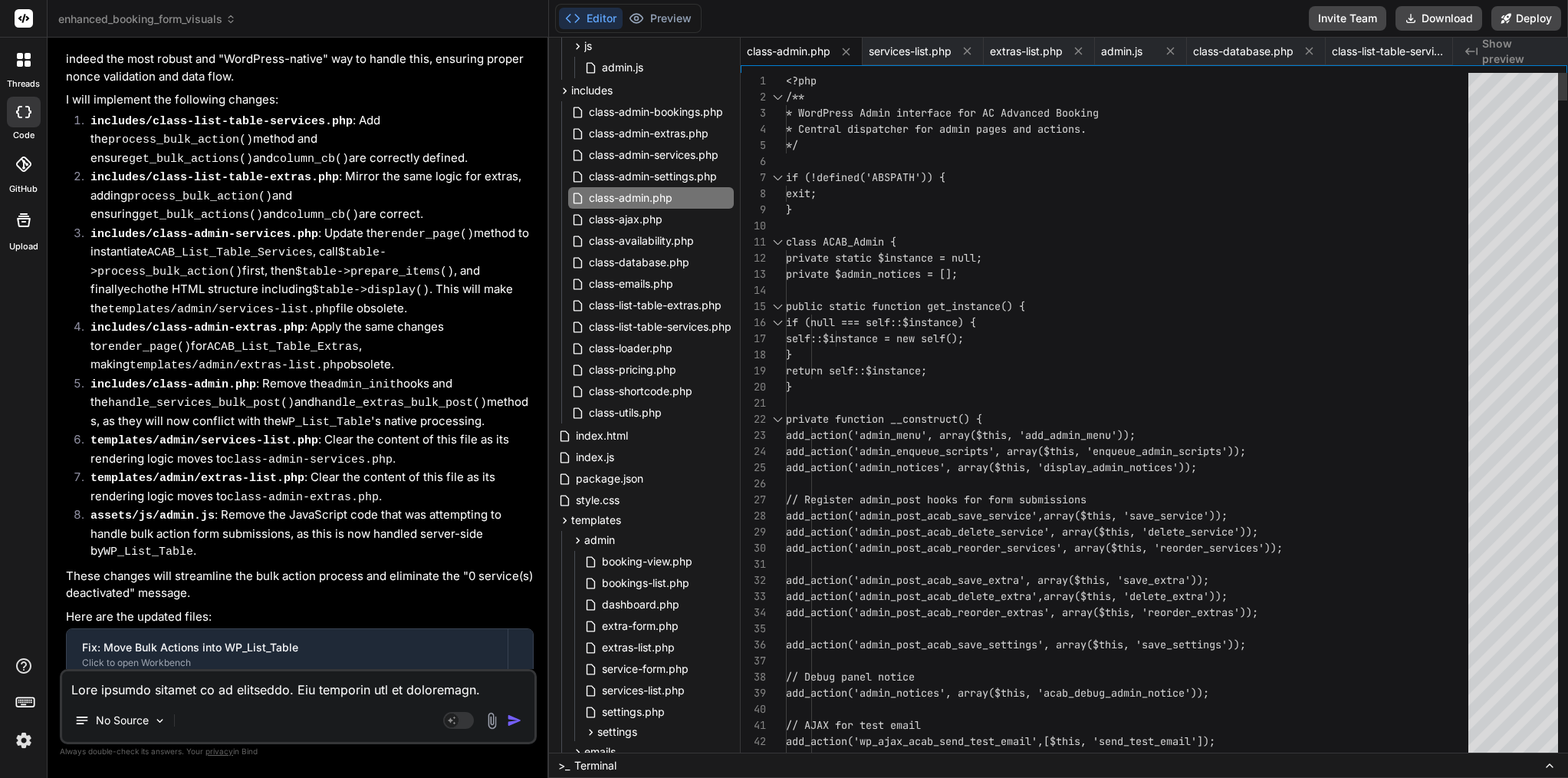
click at [885, 277] on span "private $admin_notices = [];" at bounding box center [873, 274] width 172 height 14
type textarea "<?php /** * WordPress Admin interface for AC Advanced Booking * Central dispatc…"
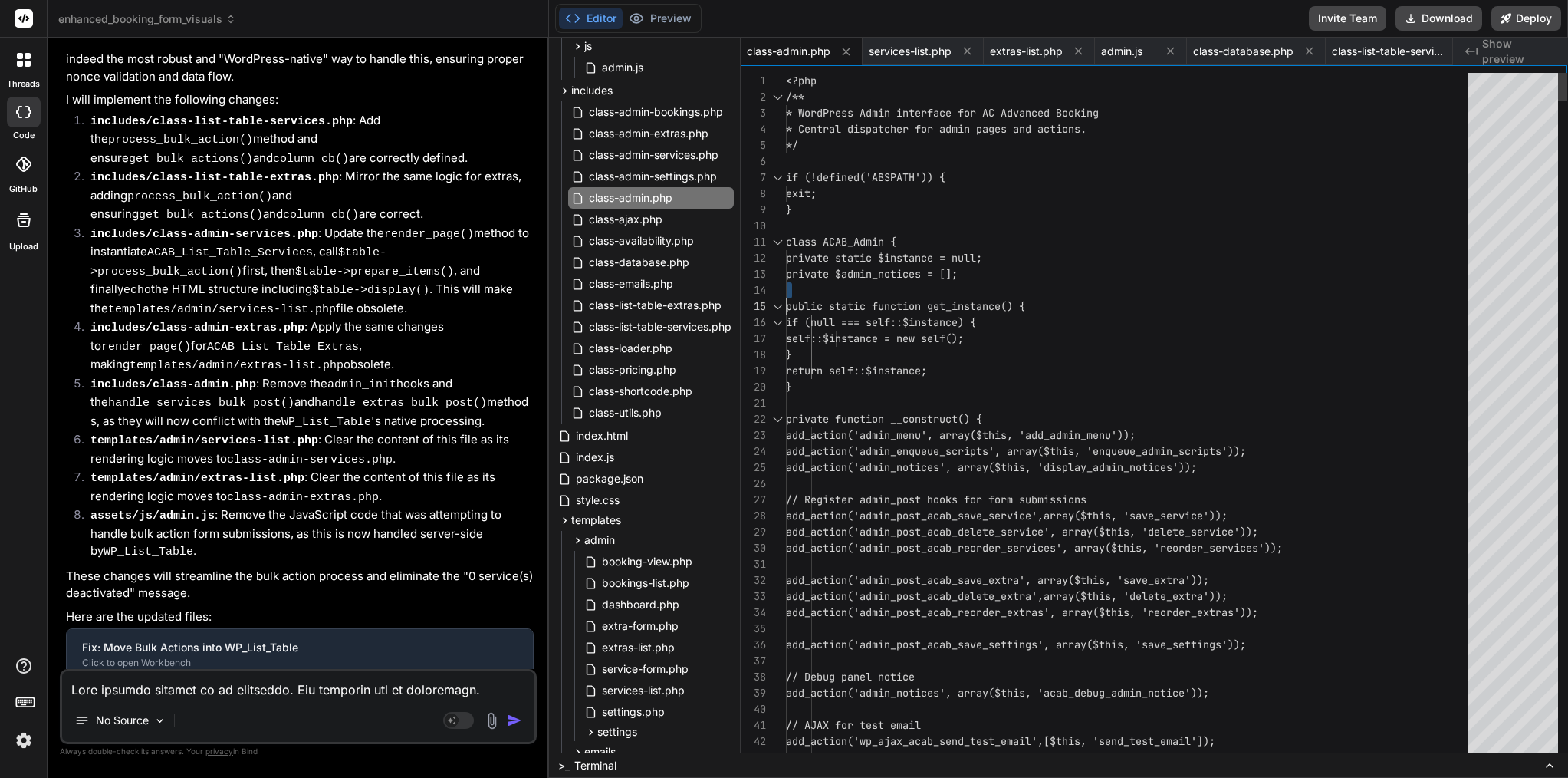
click at [885, 277] on span "private $admin_notices = [];" at bounding box center [873, 274] width 172 height 14
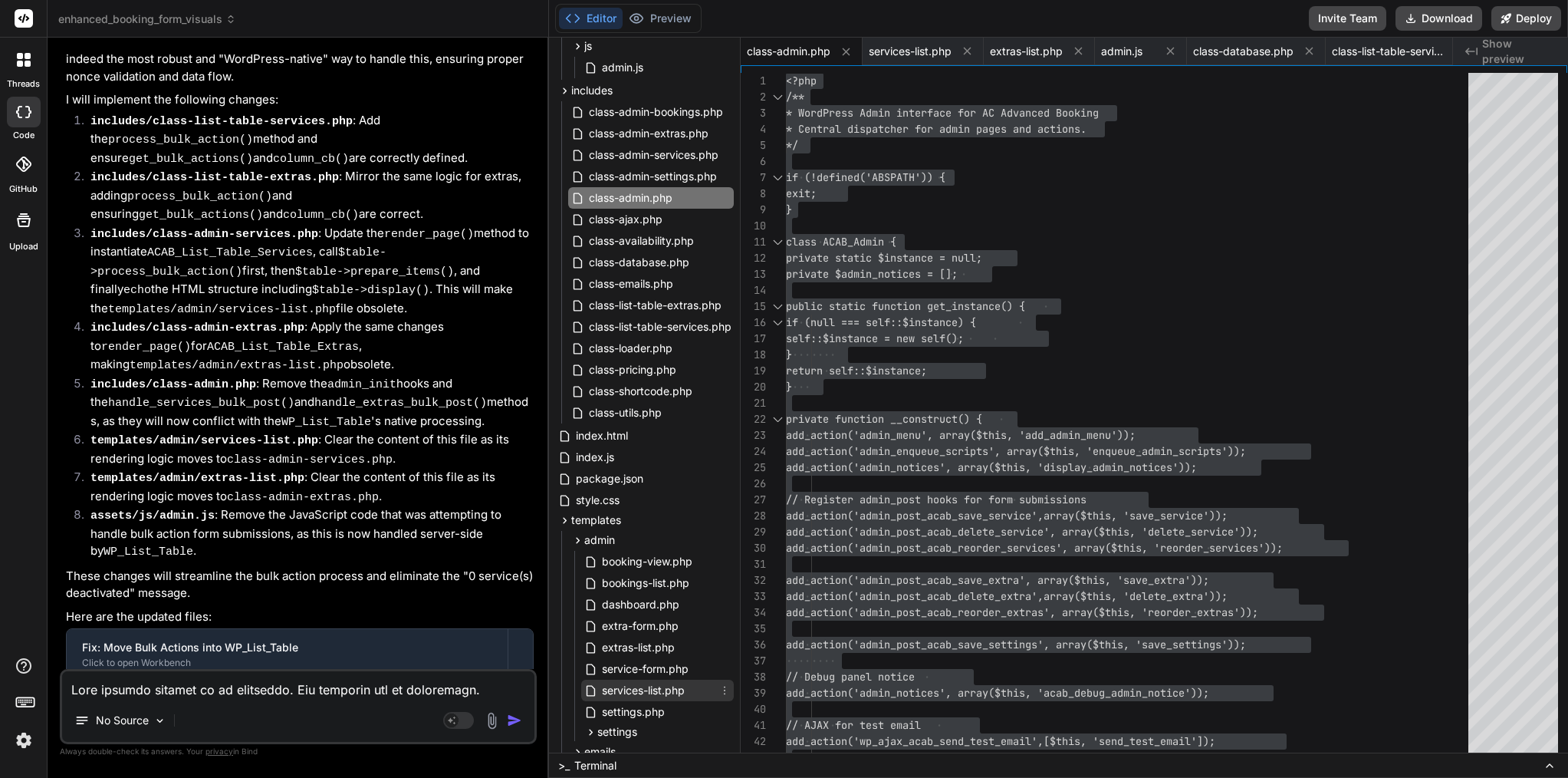
click at [663, 692] on span "services-list.php" at bounding box center [643, 690] width 86 height 19
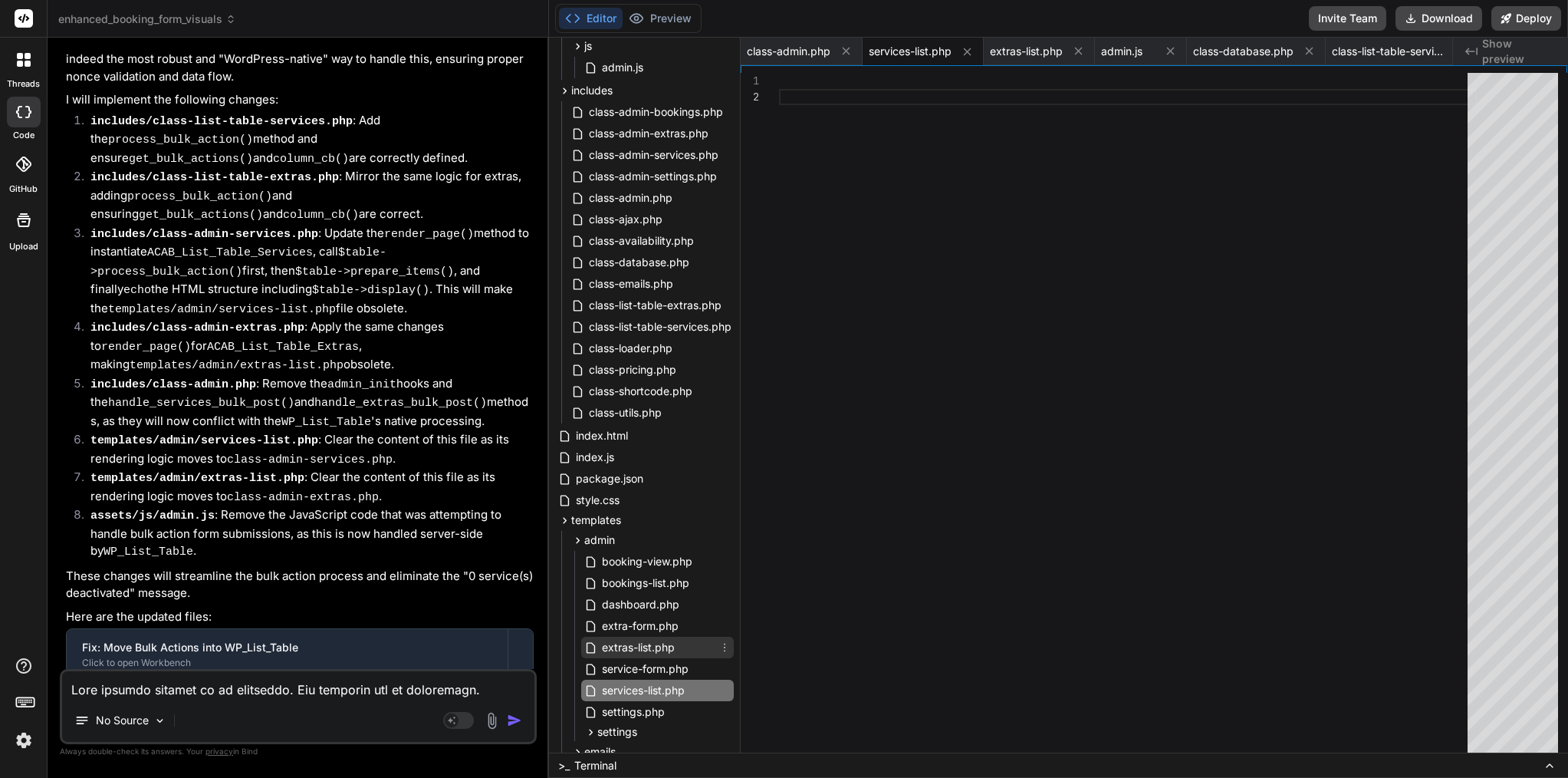
click at [640, 649] on span "extras-list.php" at bounding box center [638, 647] width 76 height 19
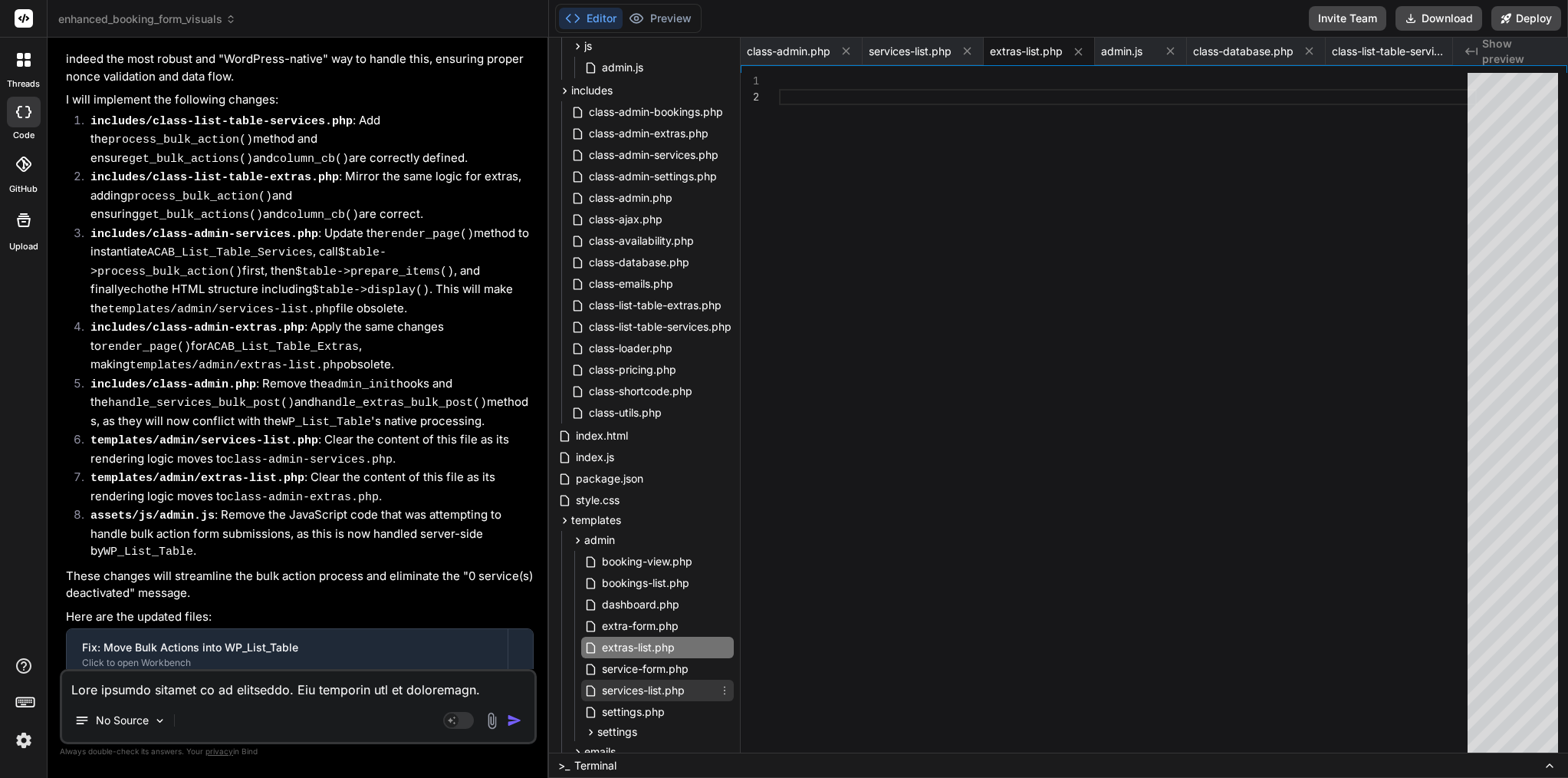
click at [657, 690] on span "services-list.php" at bounding box center [643, 690] width 86 height 19
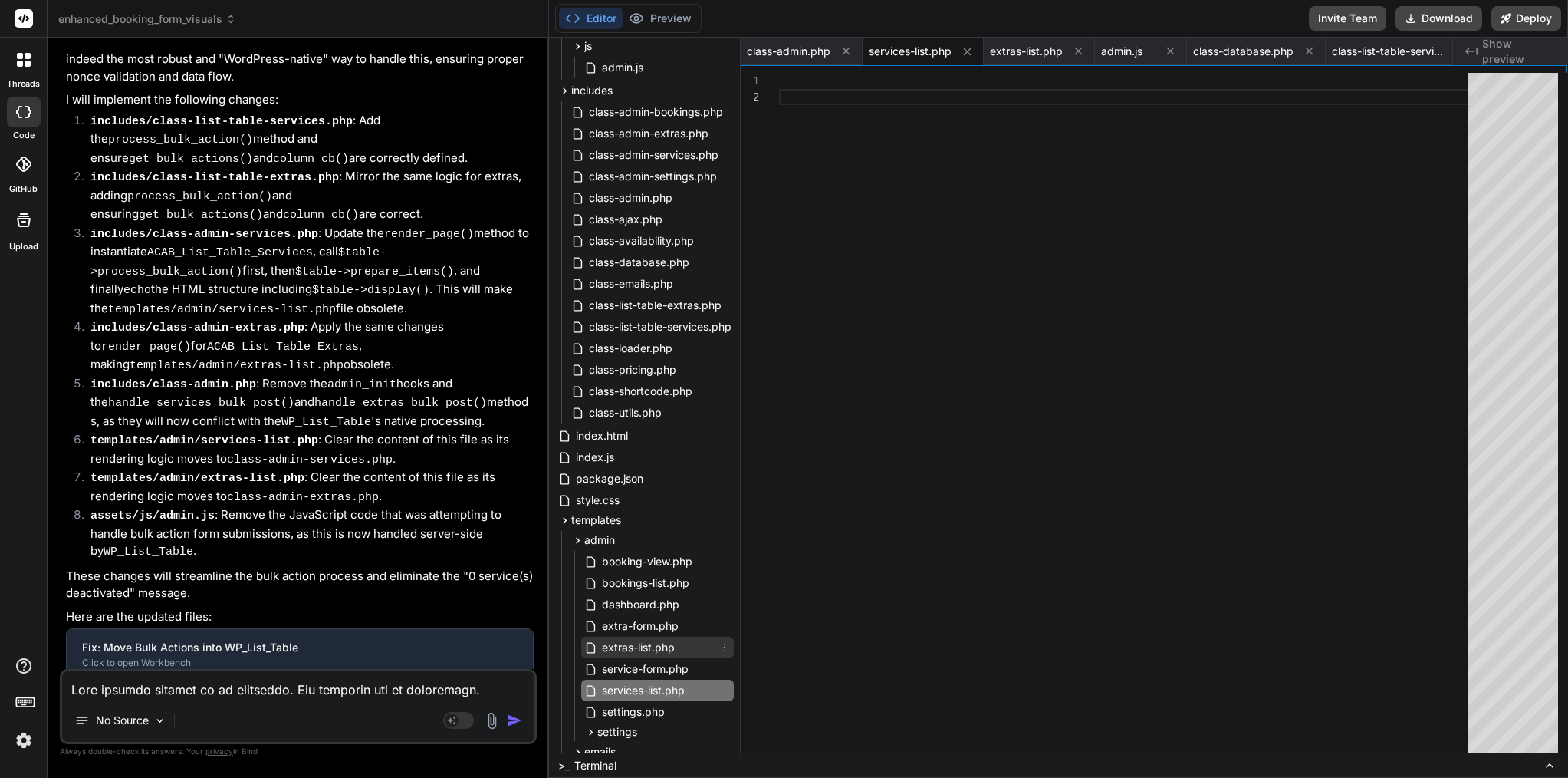
click at [660, 648] on span "extras-list.php" at bounding box center [638, 647] width 76 height 19
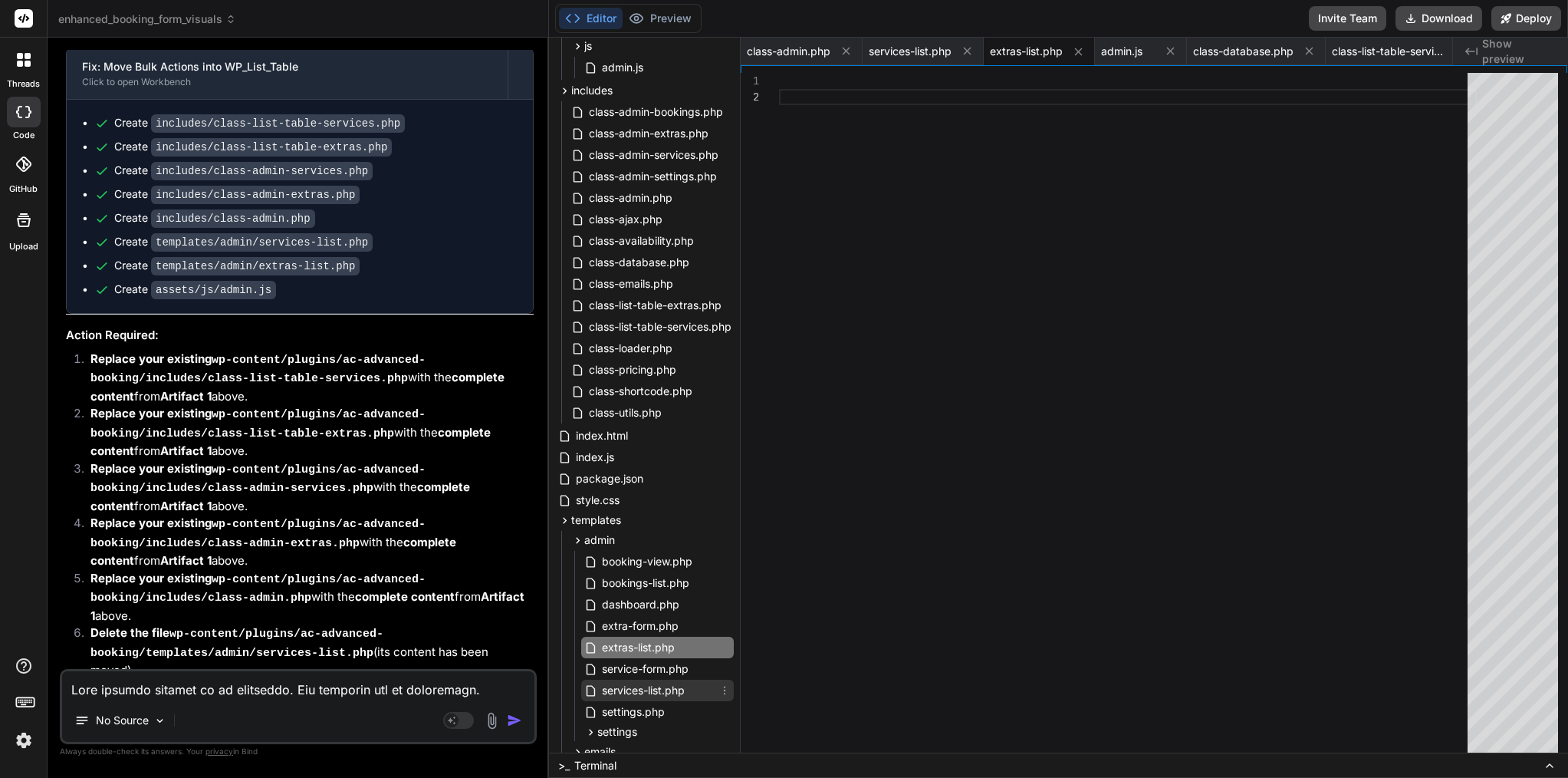
scroll to position [10890, 0]
drag, startPoint x: 688, startPoint y: 646, endPoint x: 610, endPoint y: 649, distance: 78.1
click at [610, 649] on div "extras-list.php" at bounding box center [658, 647] width 152 height 22
click at [609, 649] on span "extras-list.php" at bounding box center [638, 647] width 76 height 19
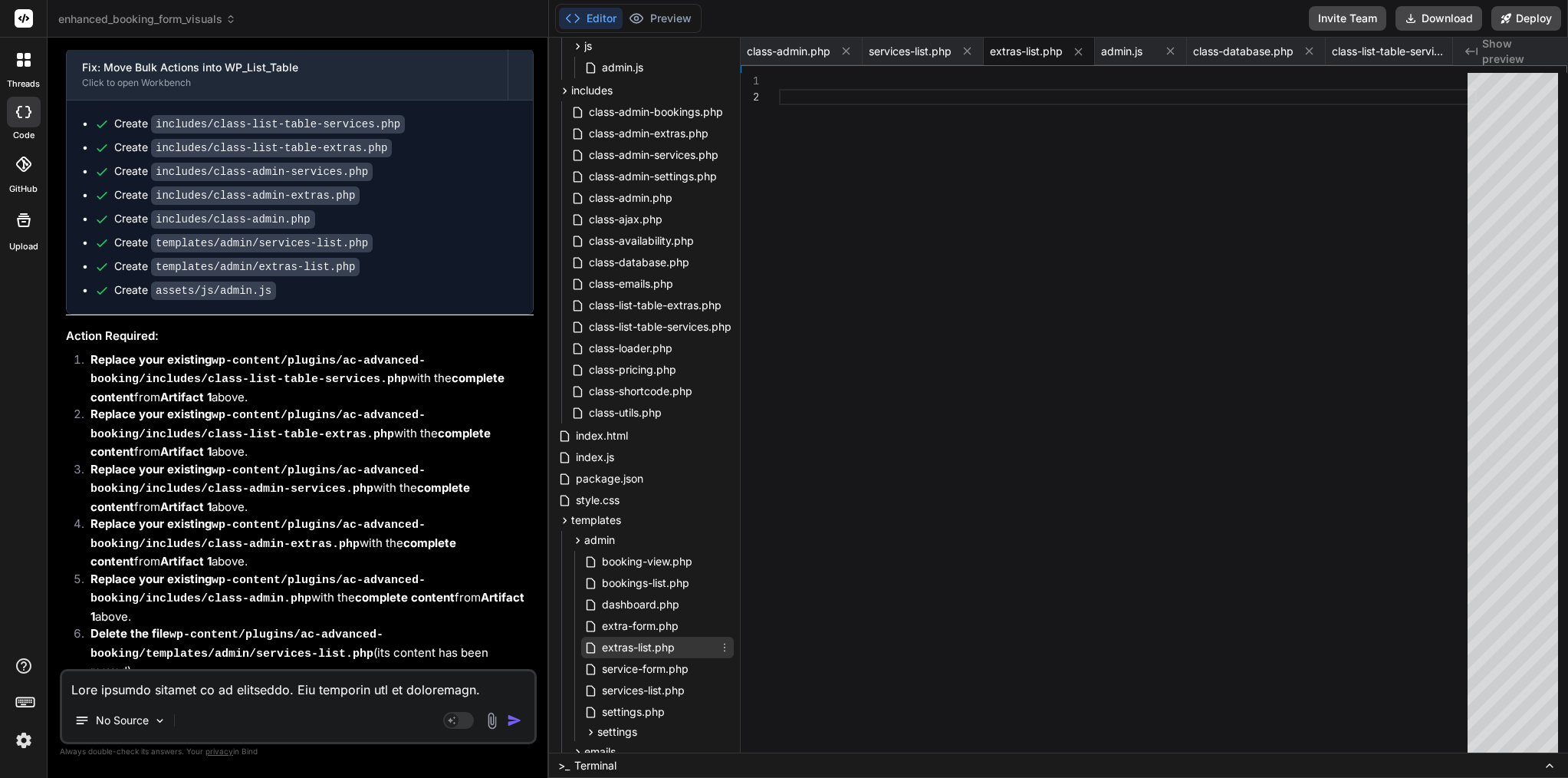
click at [609, 649] on span "extras-list.php" at bounding box center [638, 647] width 76 height 19
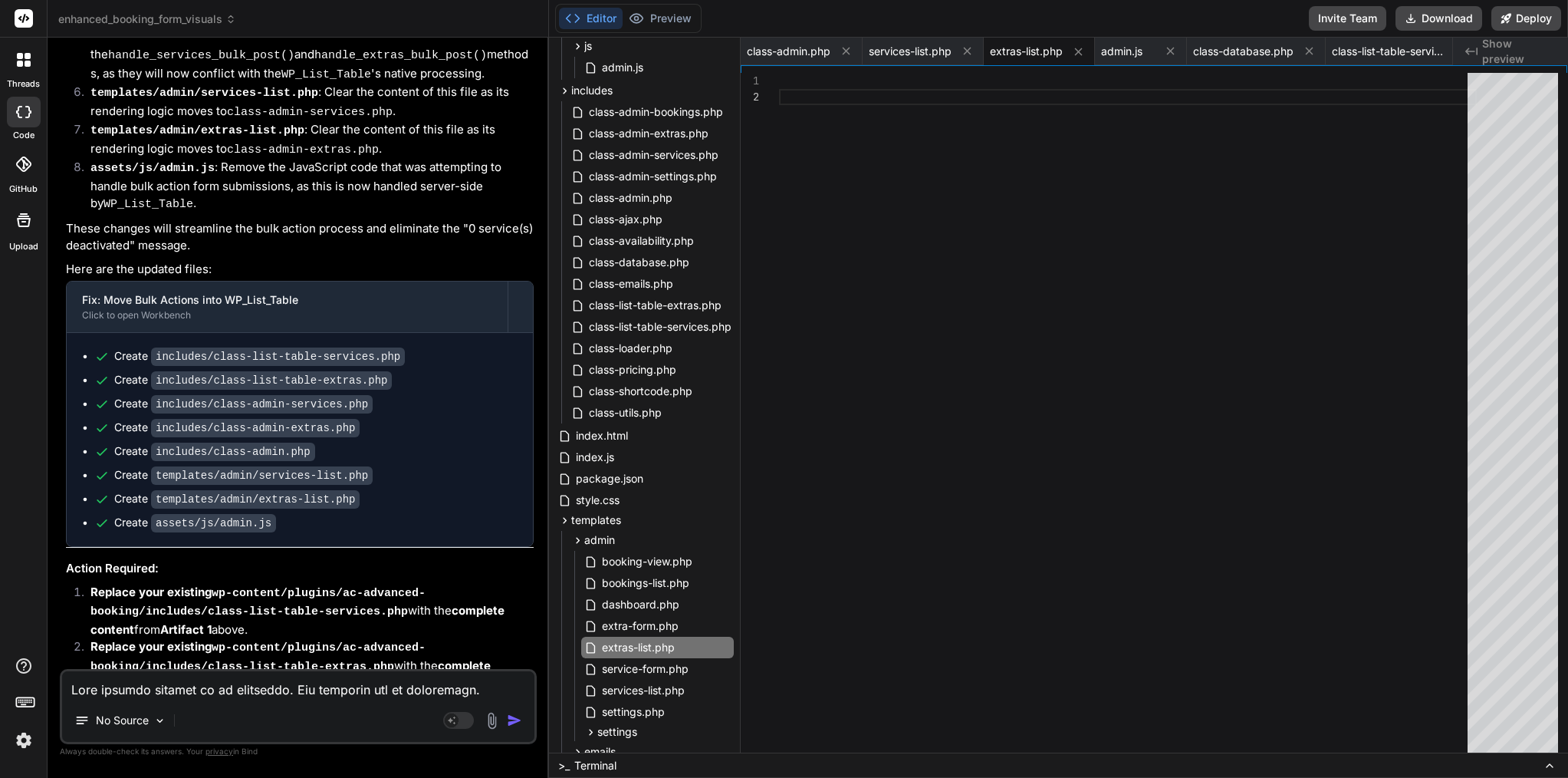
scroll to position [10581, 0]
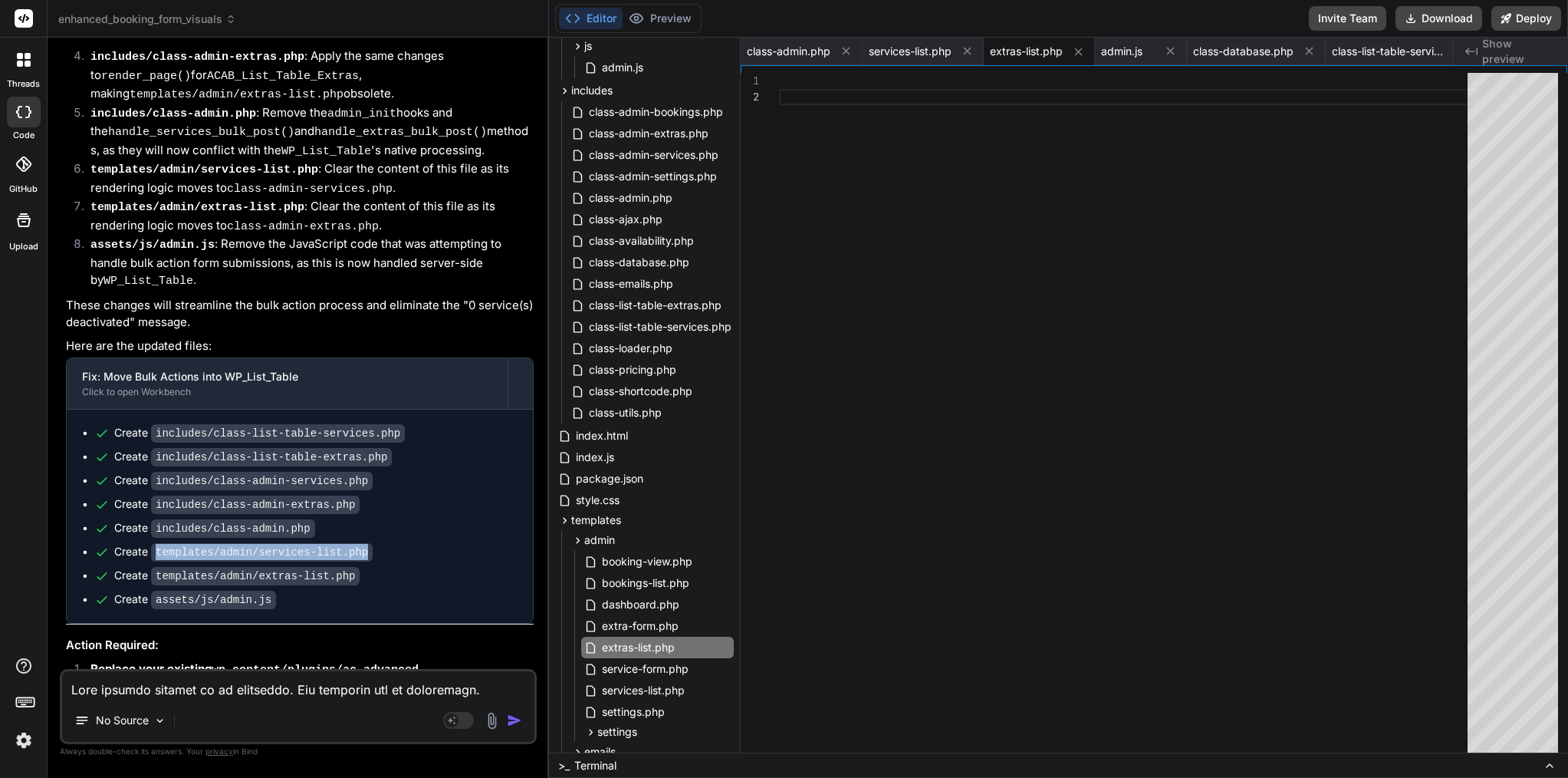
drag, startPoint x: 390, startPoint y: 273, endPoint x: 155, endPoint y: 271, distance: 235.0
click at [155, 544] on div "Create templates/admin/services-list.php" at bounding box center [306, 552] width 423 height 16
copy div "templates/admin/services-list.php"
click at [200, 695] on textarea at bounding box center [299, 685] width 473 height 28
paste textarea "templates/admin/services-list.php"
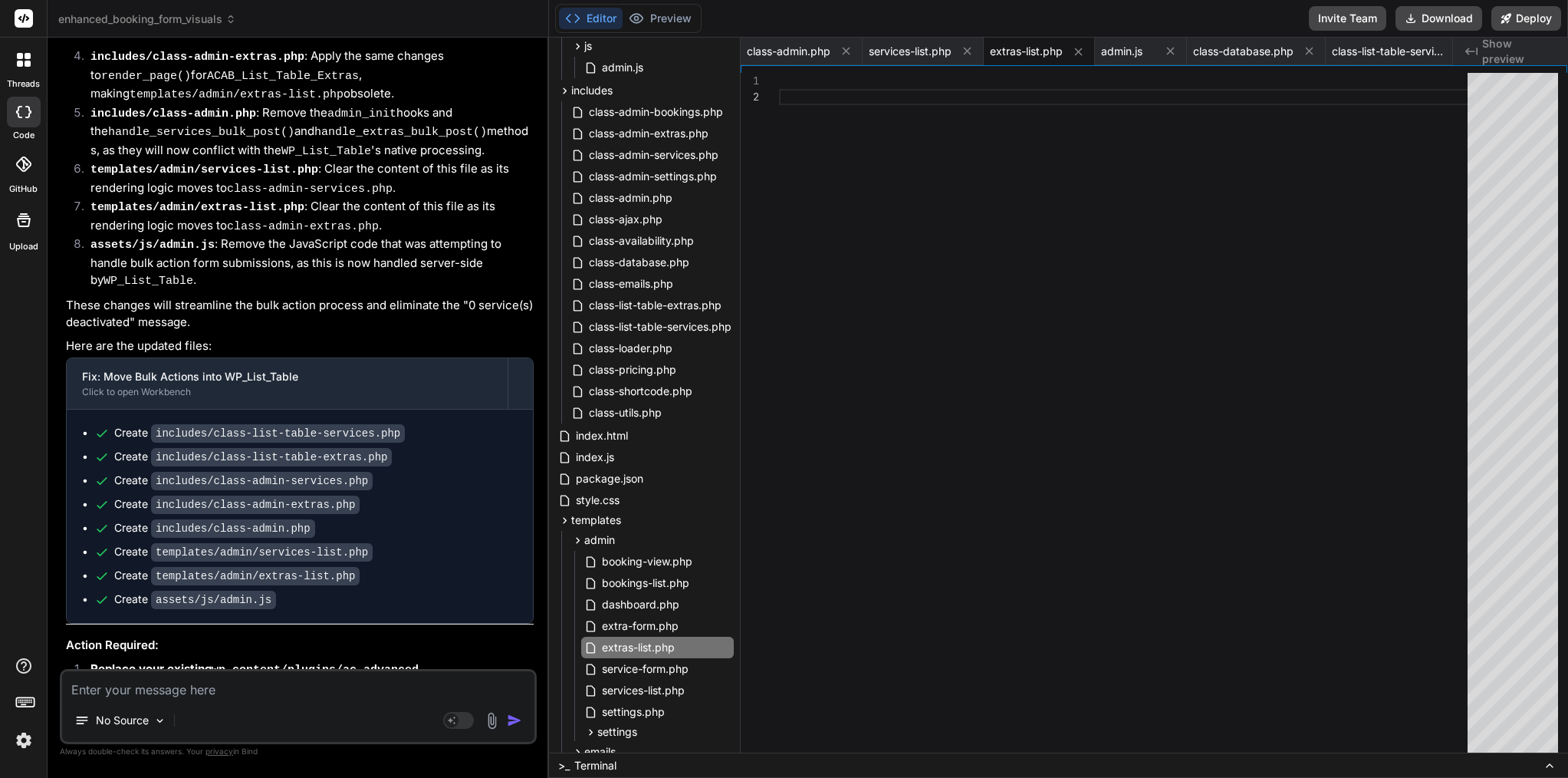
type textarea "templates/admin/services-list.php"
type textarea "x"
type textarea "templates/admin/services-list.php"
drag, startPoint x: 381, startPoint y: 295, endPoint x: 157, endPoint y: 292, distance: 224.0
click at [157, 568] on div "Create templates/admin/extras-list.php" at bounding box center [306, 576] width 423 height 16
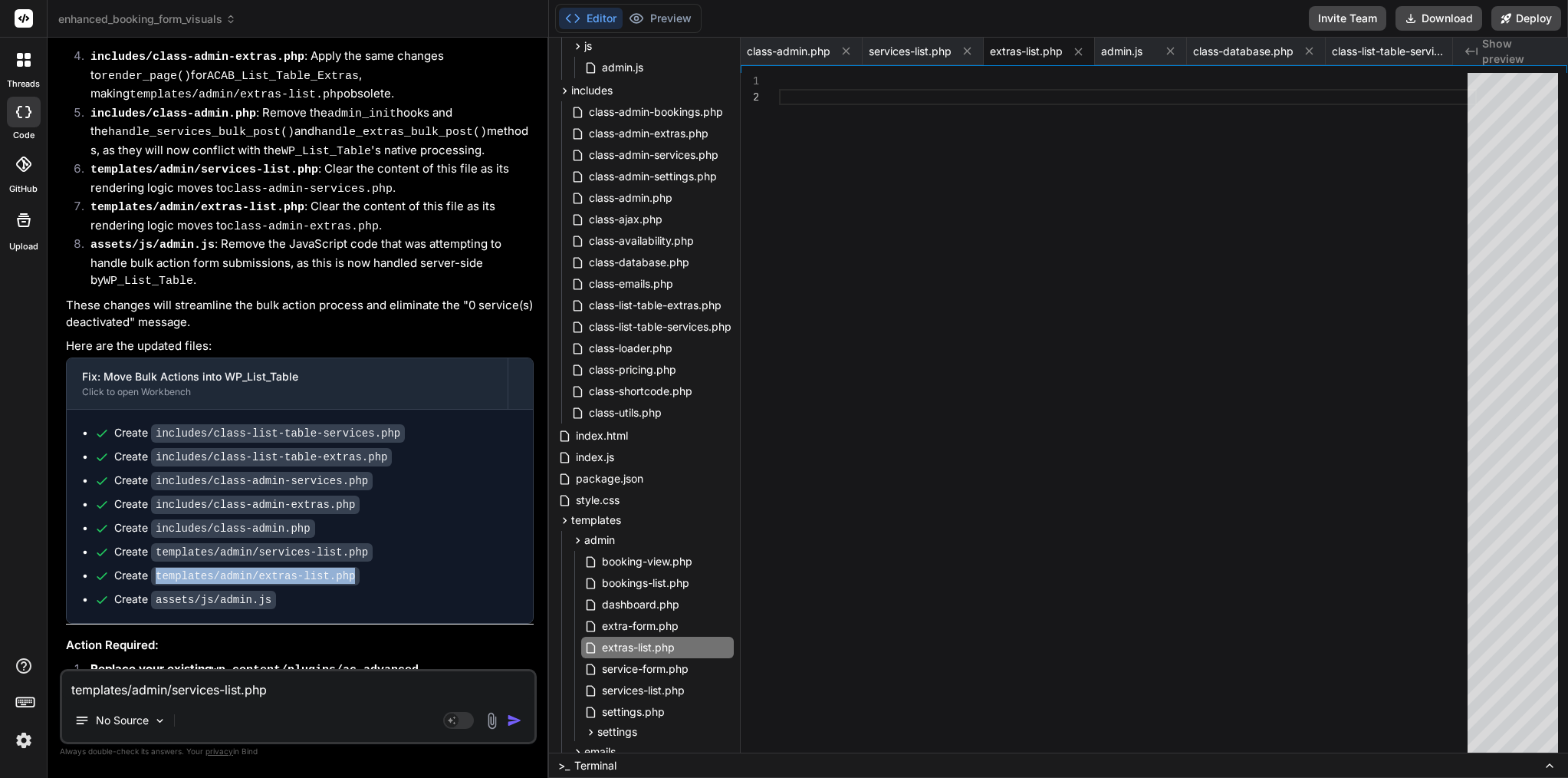
copy div "templates/admin/extras-list.php"
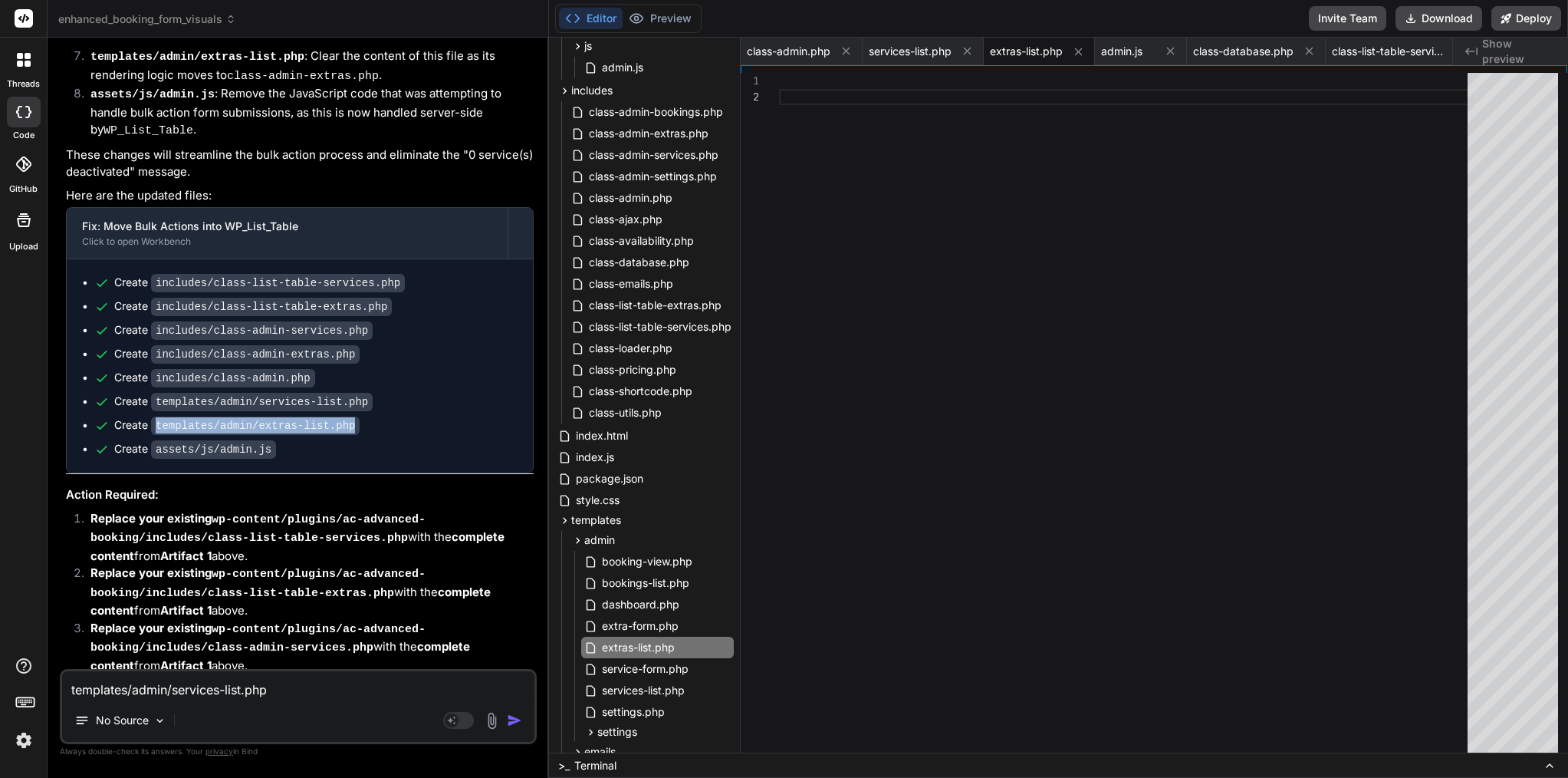
scroll to position [10808, 0]
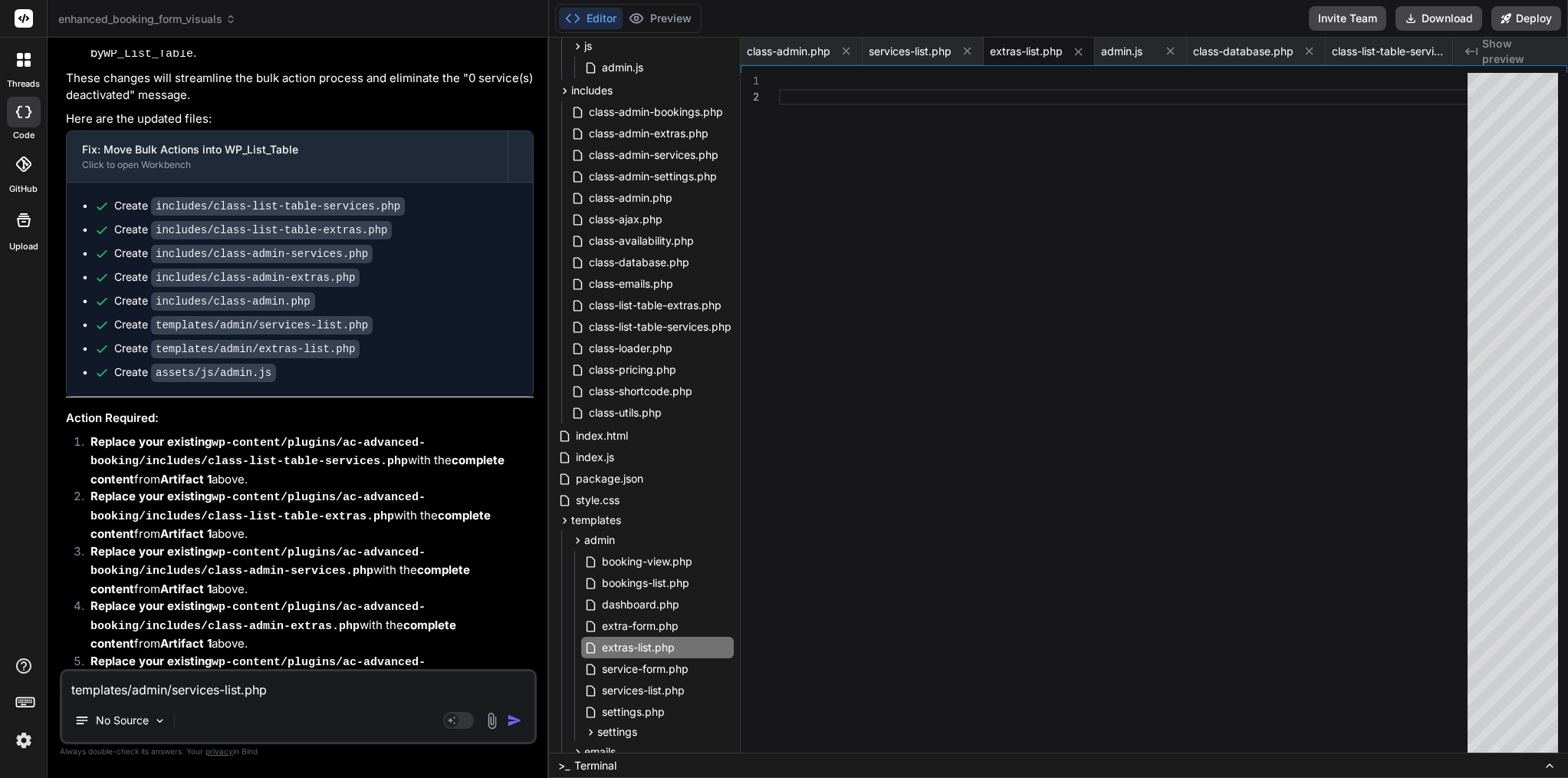
click at [297, 685] on textarea "templates/admin/services-list.php" at bounding box center [299, 685] width 473 height 28
type textarea "x"
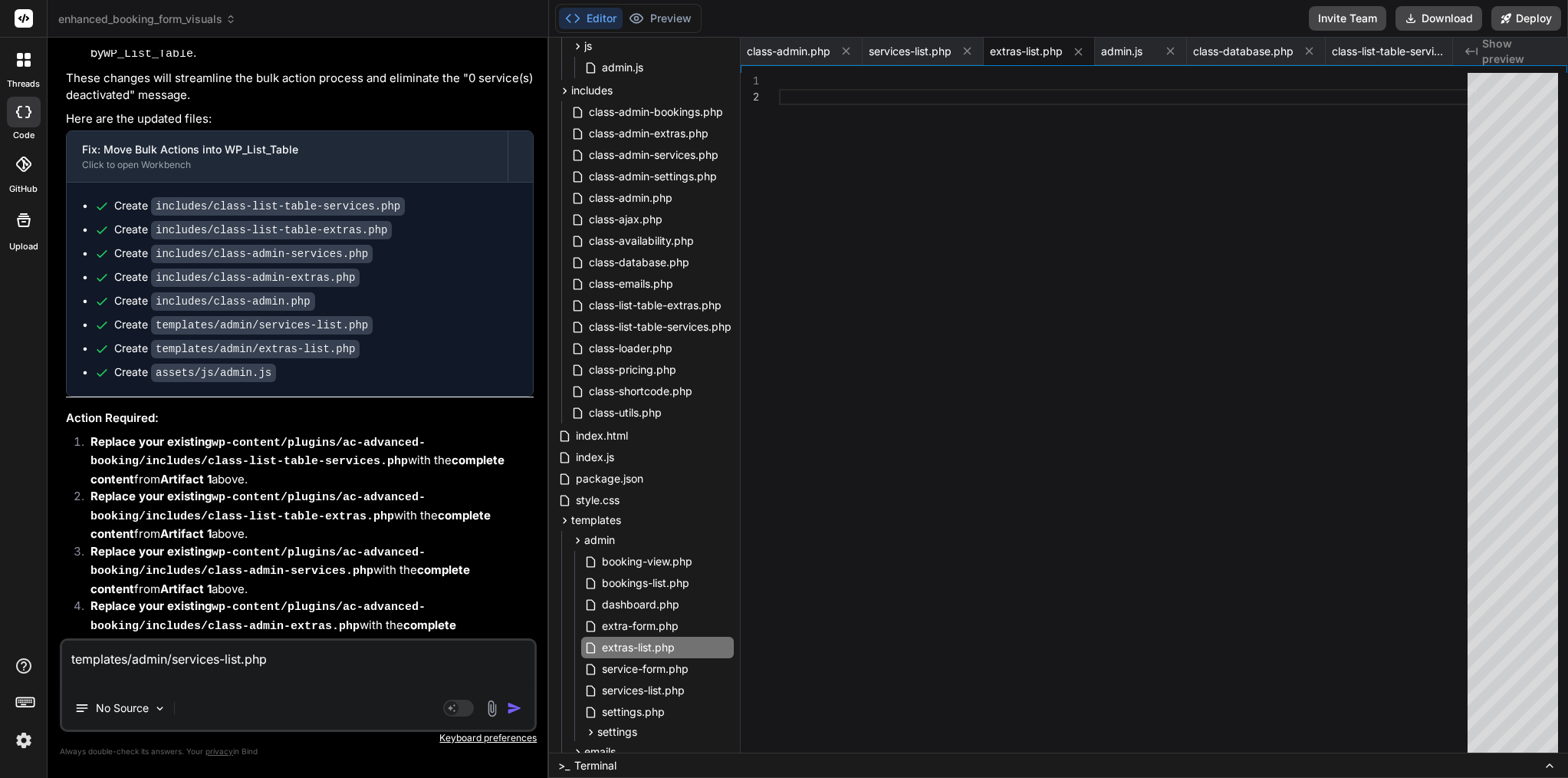
paste textarea "templates/admin/extras-list.php"
type textarea "templates/admin/services-list.php templates/admin/extras-list.php"
type textarea "x"
type textarea "templates/admin/services-list.php templates/admin/extras-list.php"
type textarea "x"
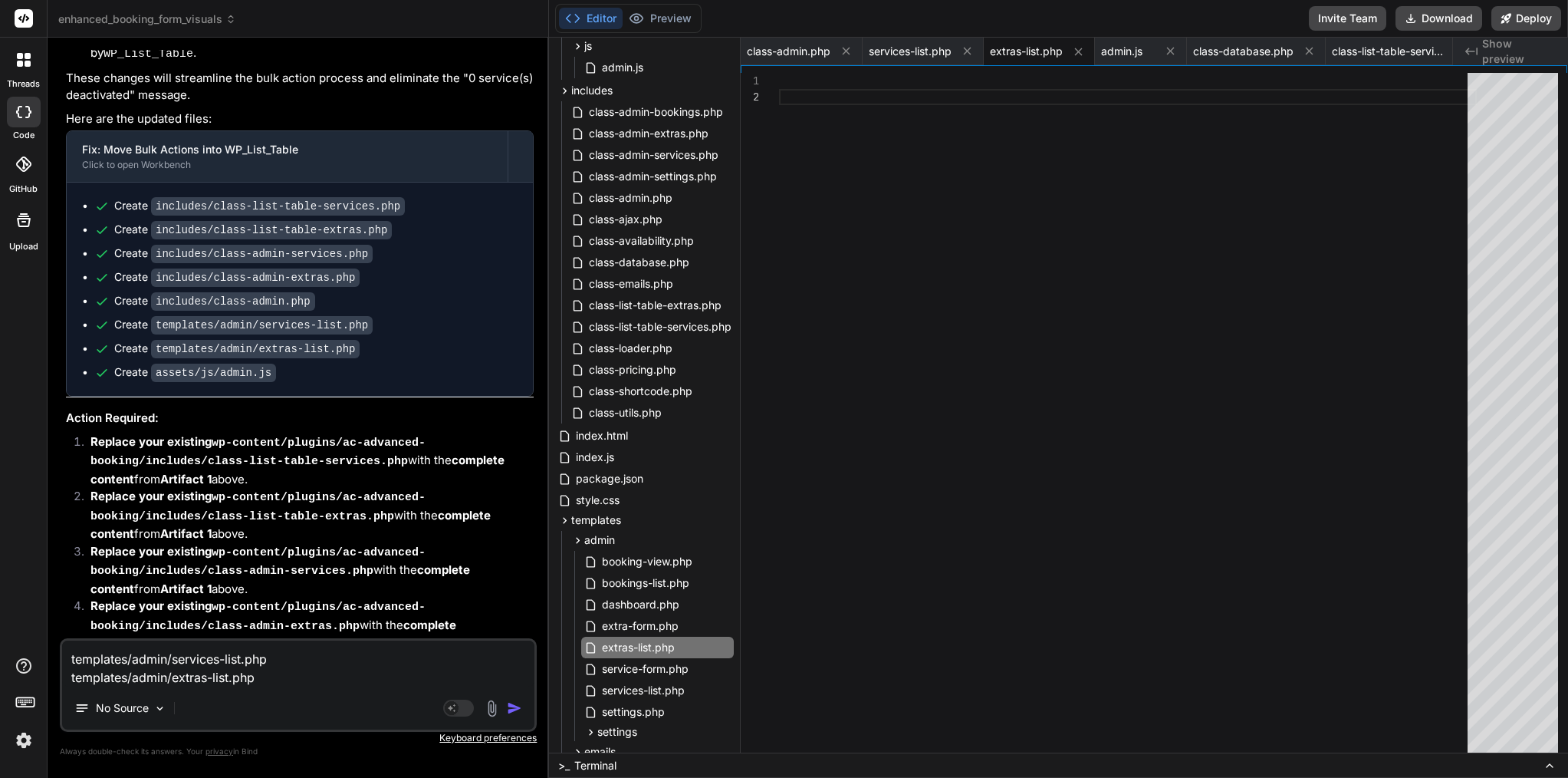
type textarea "templates/admin/services-list.php templates/admin/extras-list.php <"
type textarea "x"
type textarea "templates/admin/services-list.php templates/admin/extras-list.php <-"
type textarea "x"
type textarea "templates/admin/services-list.php templates/admin/extras-list.php <--"
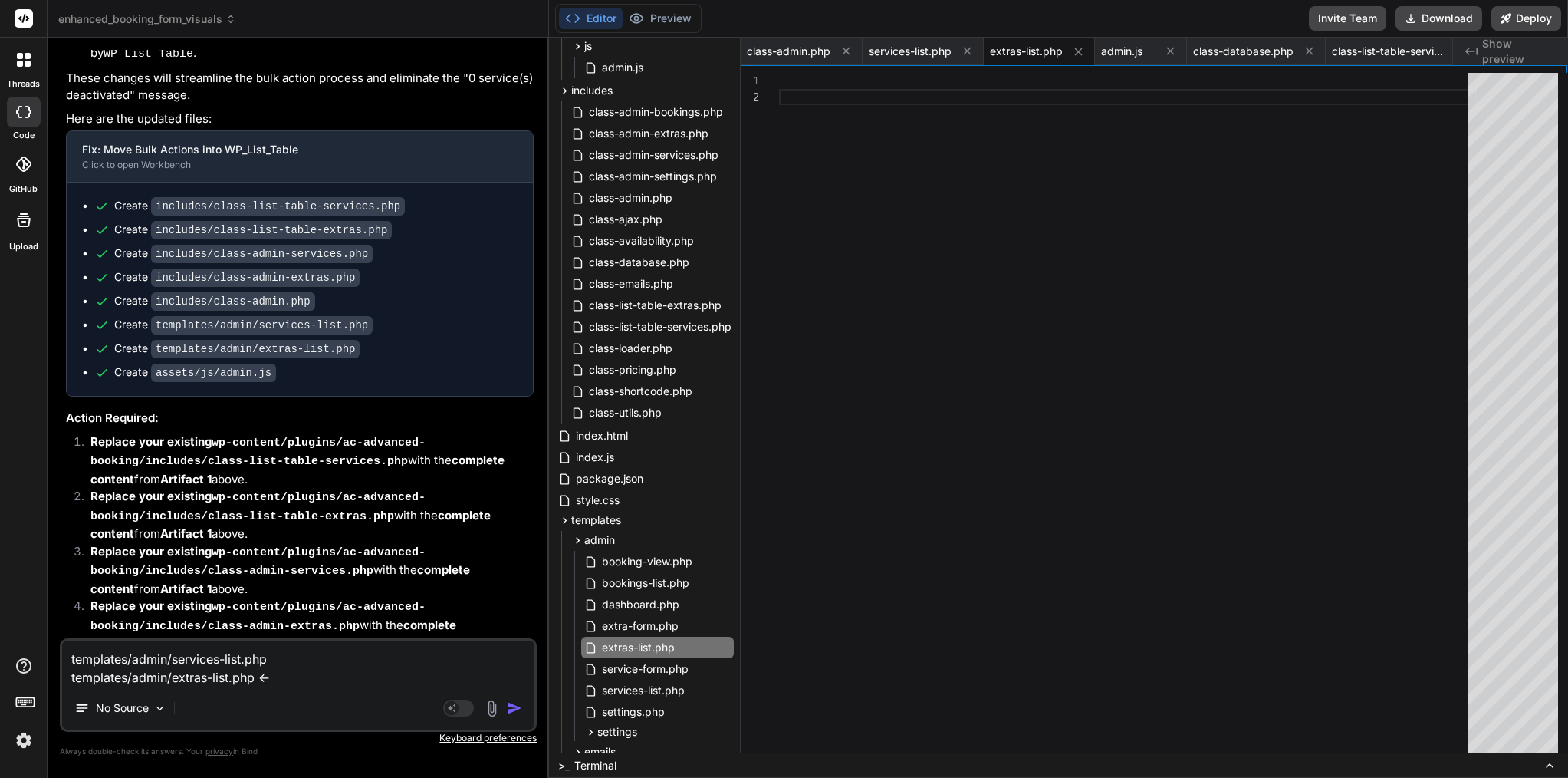
type textarea "x"
type textarea "templates/admin/services-list.php templates/admin/extras-list.php <---"
type textarea "x"
type textarea "templates/admin/services-list.php templates/admin/extras-list.php <----"
type textarea "x"
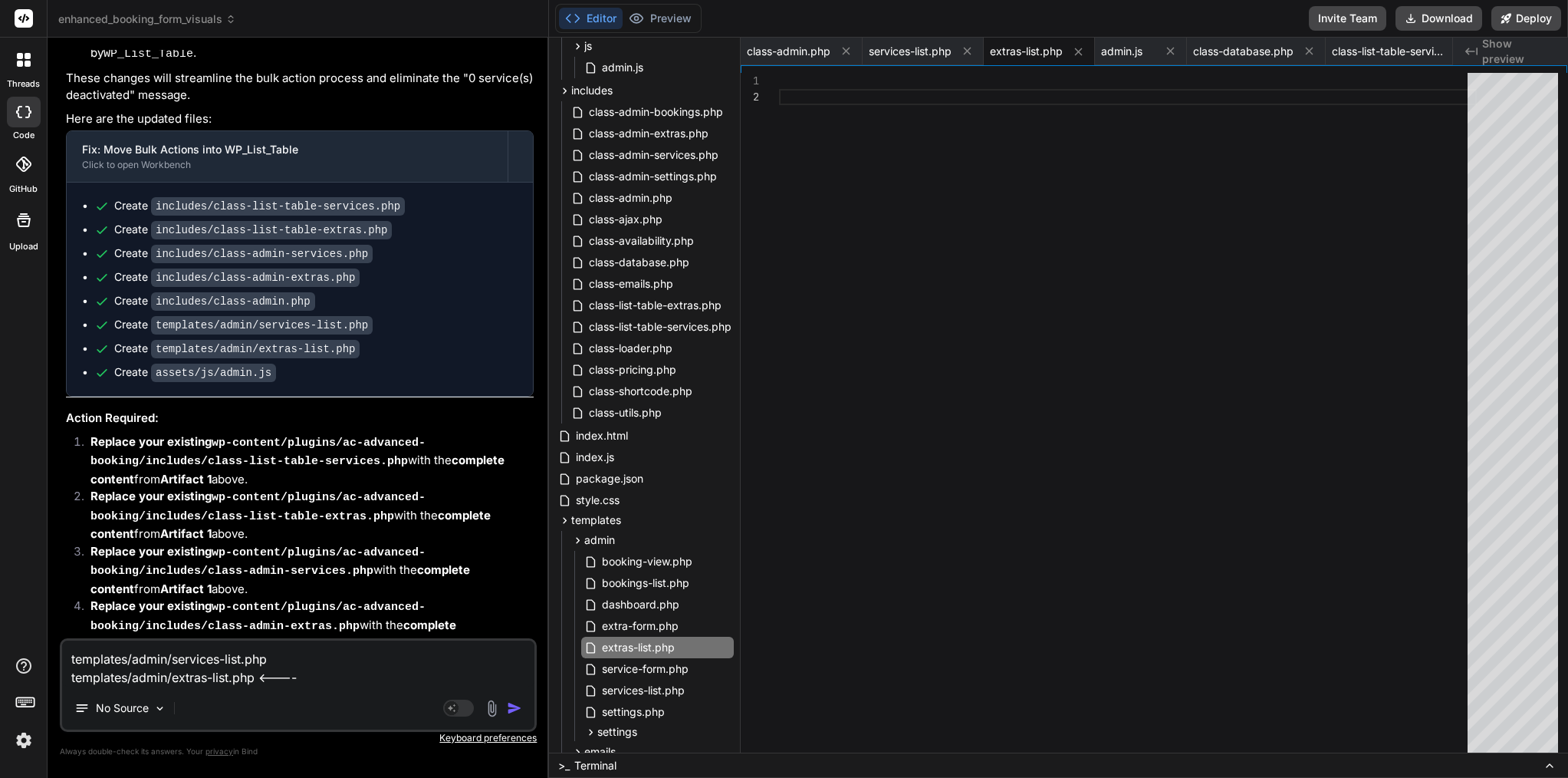
type textarea "templates/admin/services-list.php templates/admin/extras-list.php <----"
type textarea "x"
type textarea "templates/admin/services-list.php templates/admin/extras-list.php <---- e"
type textarea "x"
type textarea "templates/admin/services-list.php templates/admin/extras-list.php <---- em"
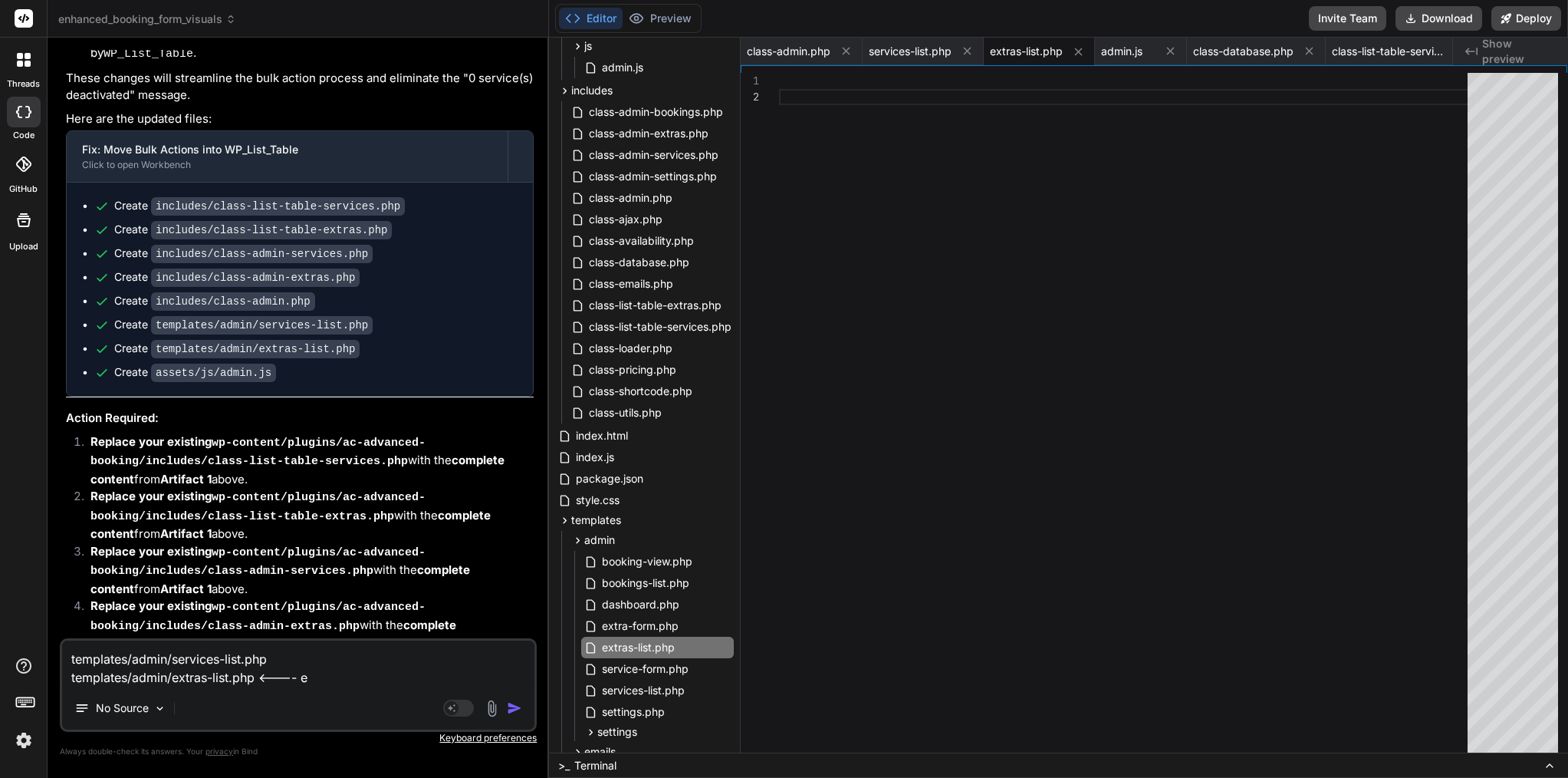
type textarea "x"
type textarea "templates/admin/services-list.php templates/admin/extras-list.php <---- emp"
type textarea "x"
type textarea "templates/admin/services-list.php templates/admin/extras-list.php <---- empt"
type textarea "x"
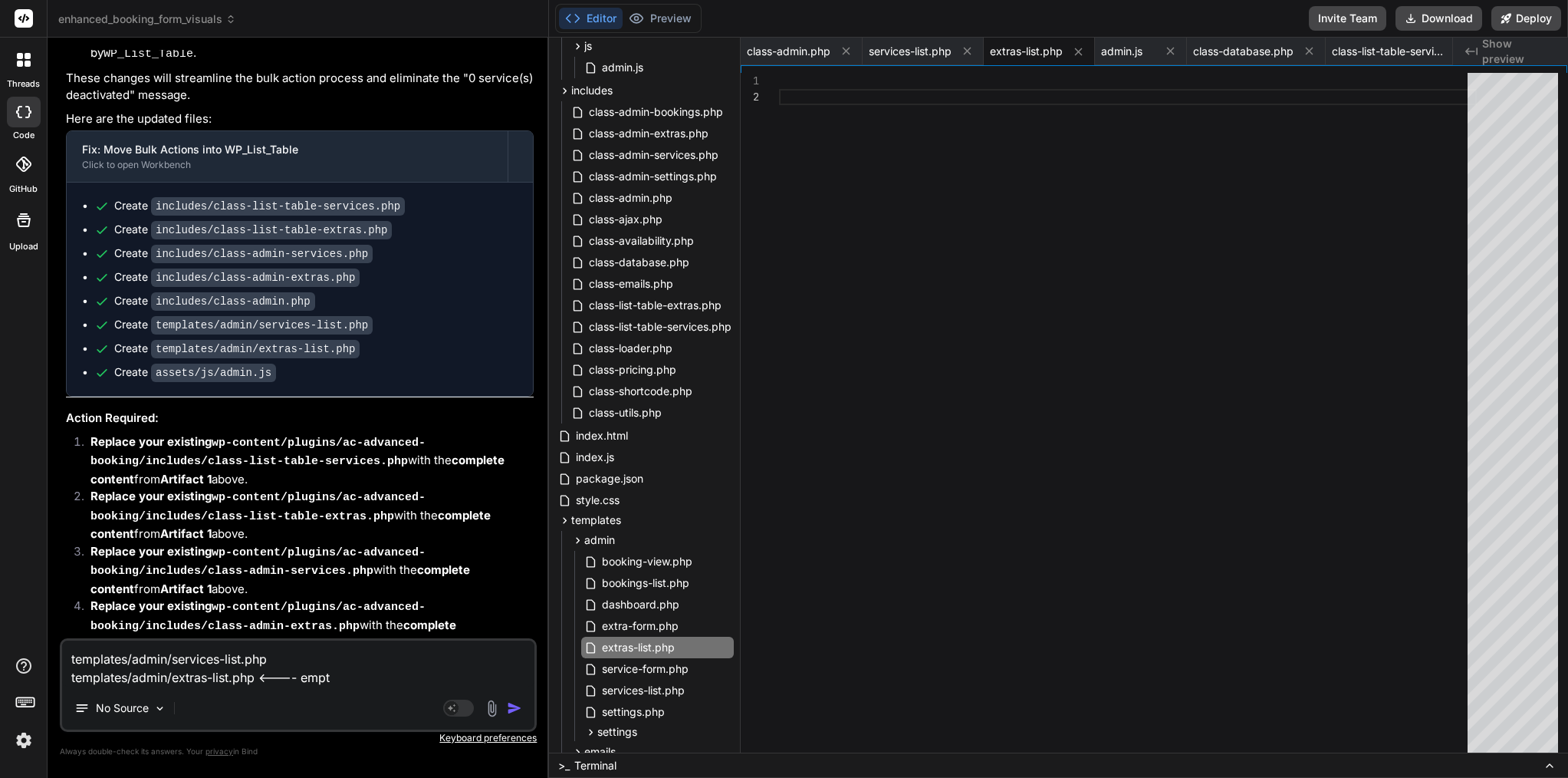
type textarea "templates/admin/services-list.php templates/admin/extras-list.php <---- empty"
type textarea "x"
type textarea "templates/admin/services-list.php templates/admin/extras-list.php <---- empty"
type textarea "x"
type textarea "templates/admin/services-list.php templates/admin/extras-list.php <---- empty f"
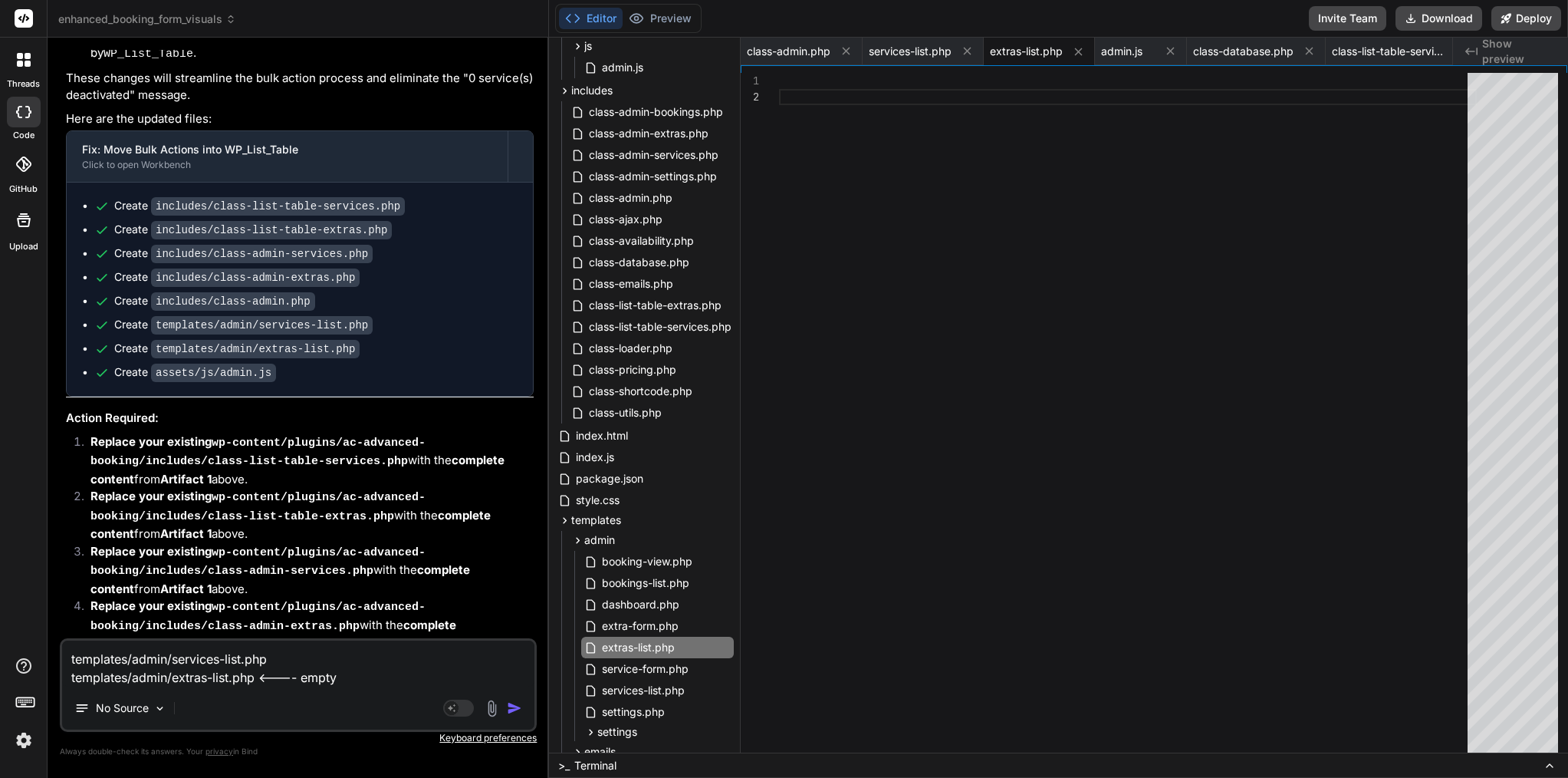
type textarea "x"
type textarea "templates/admin/services-list.php templates/admin/extras-list.php <---- empty fi"
type textarea "x"
type textarea "templates/admin/services-list.php templates/admin/extras-list.php <---- empty f…"
type textarea "x"
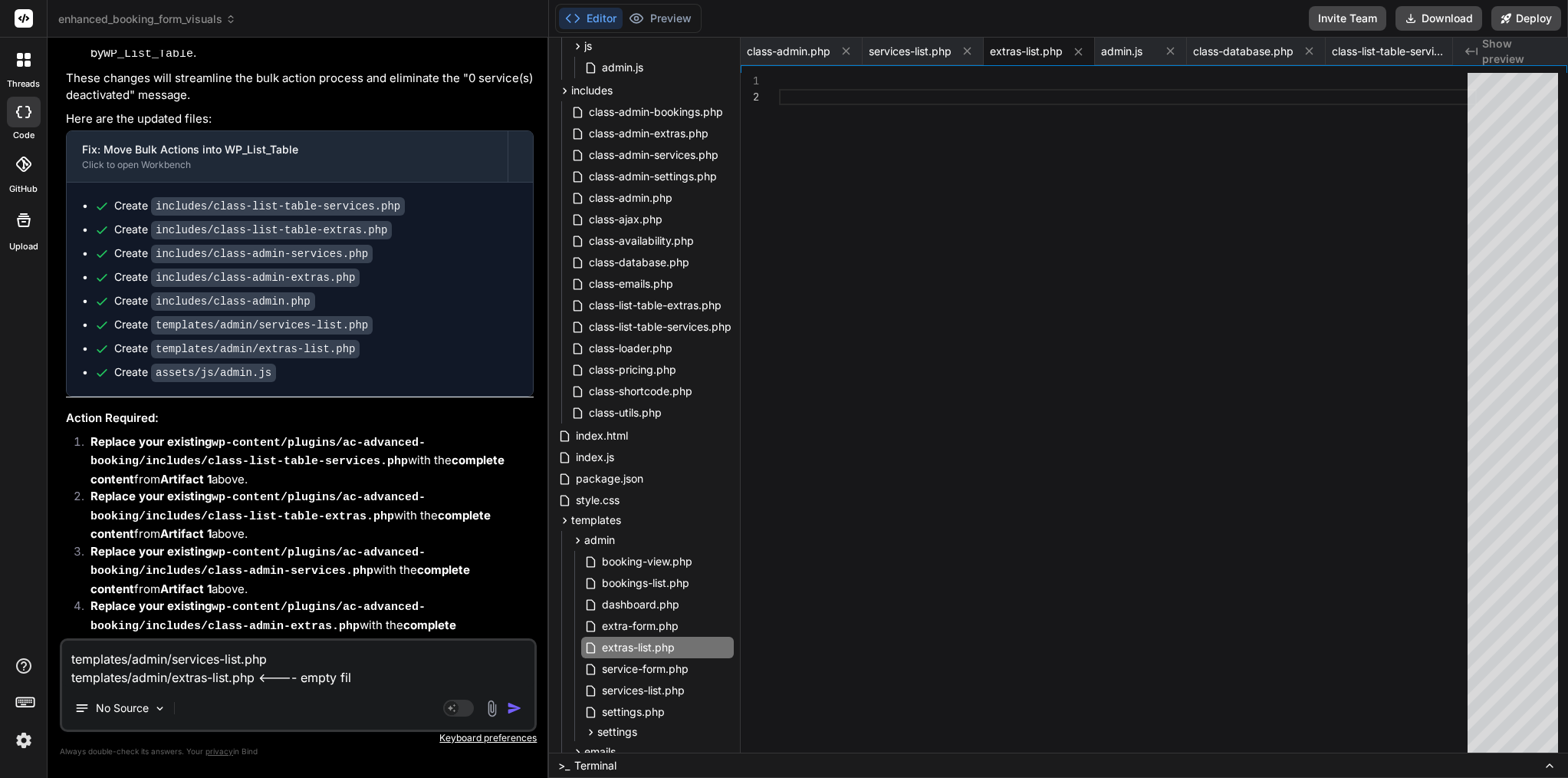
type textarea "templates/admin/services-list.php templates/admin/extras-list.php <---- empty f…"
type textarea "x"
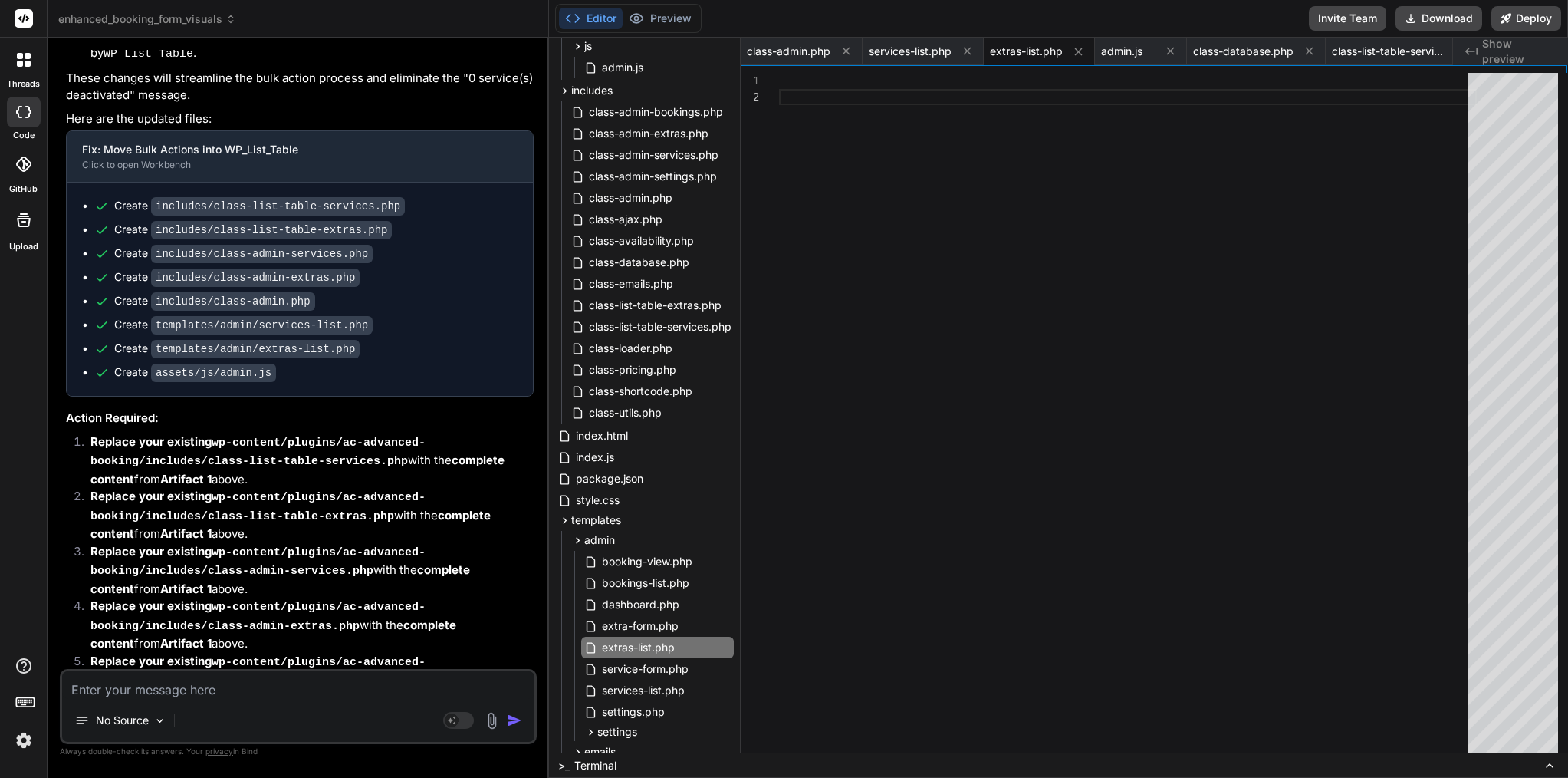
scroll to position [11047, 0]
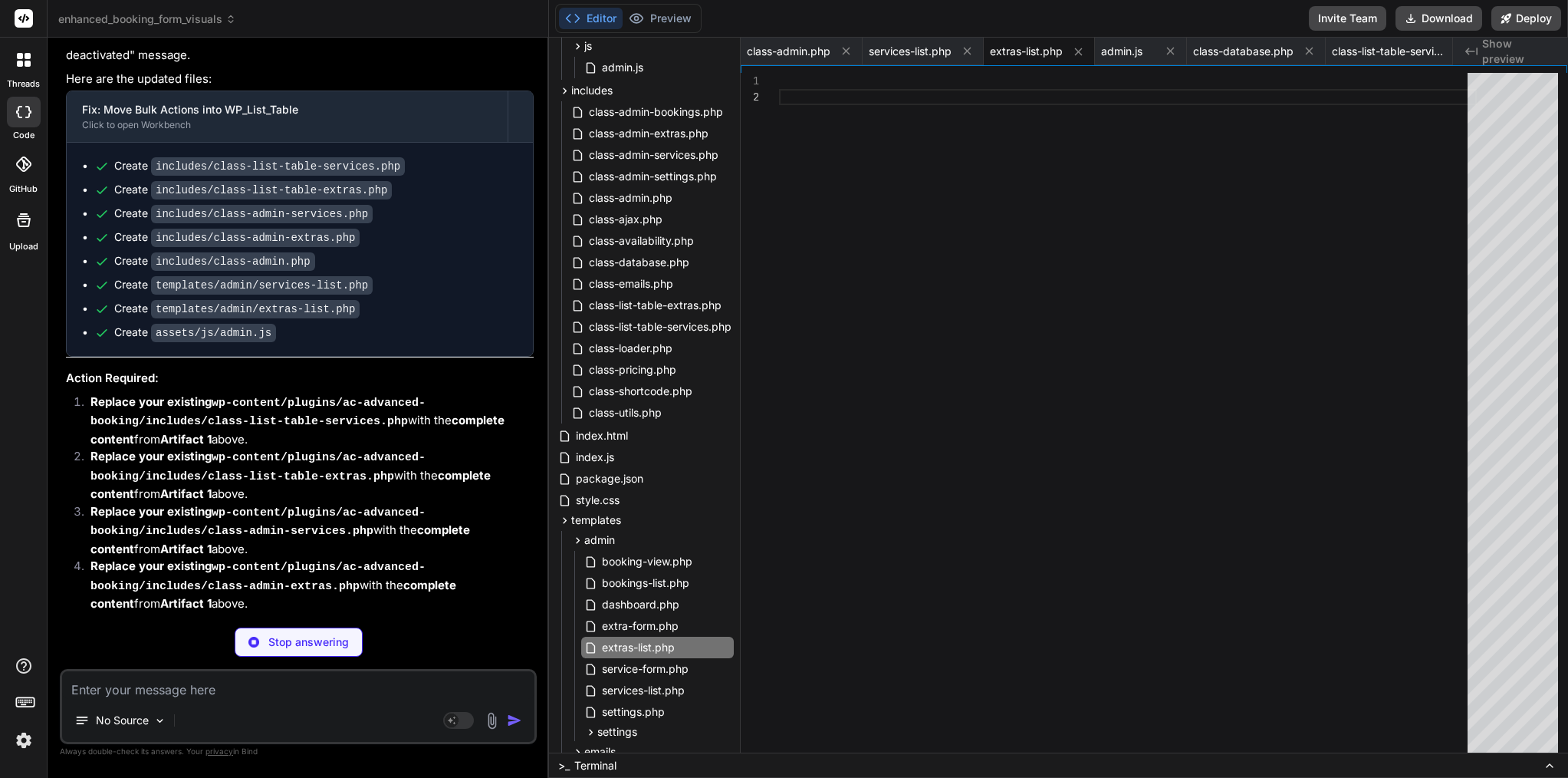
type textarea "x"
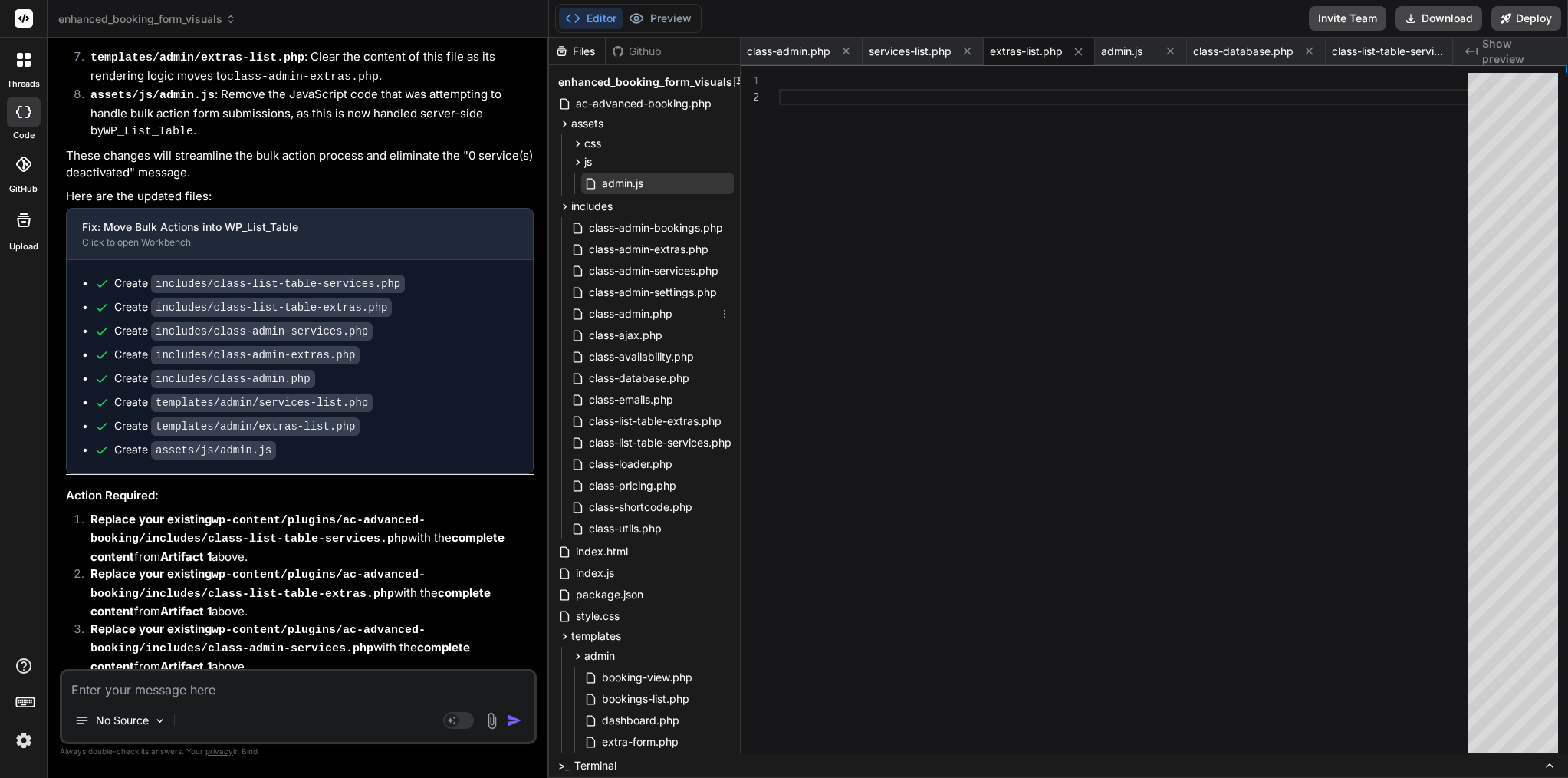
scroll to position [0, 0]
click at [602, 190] on span "admin.js" at bounding box center [622, 183] width 45 height 19
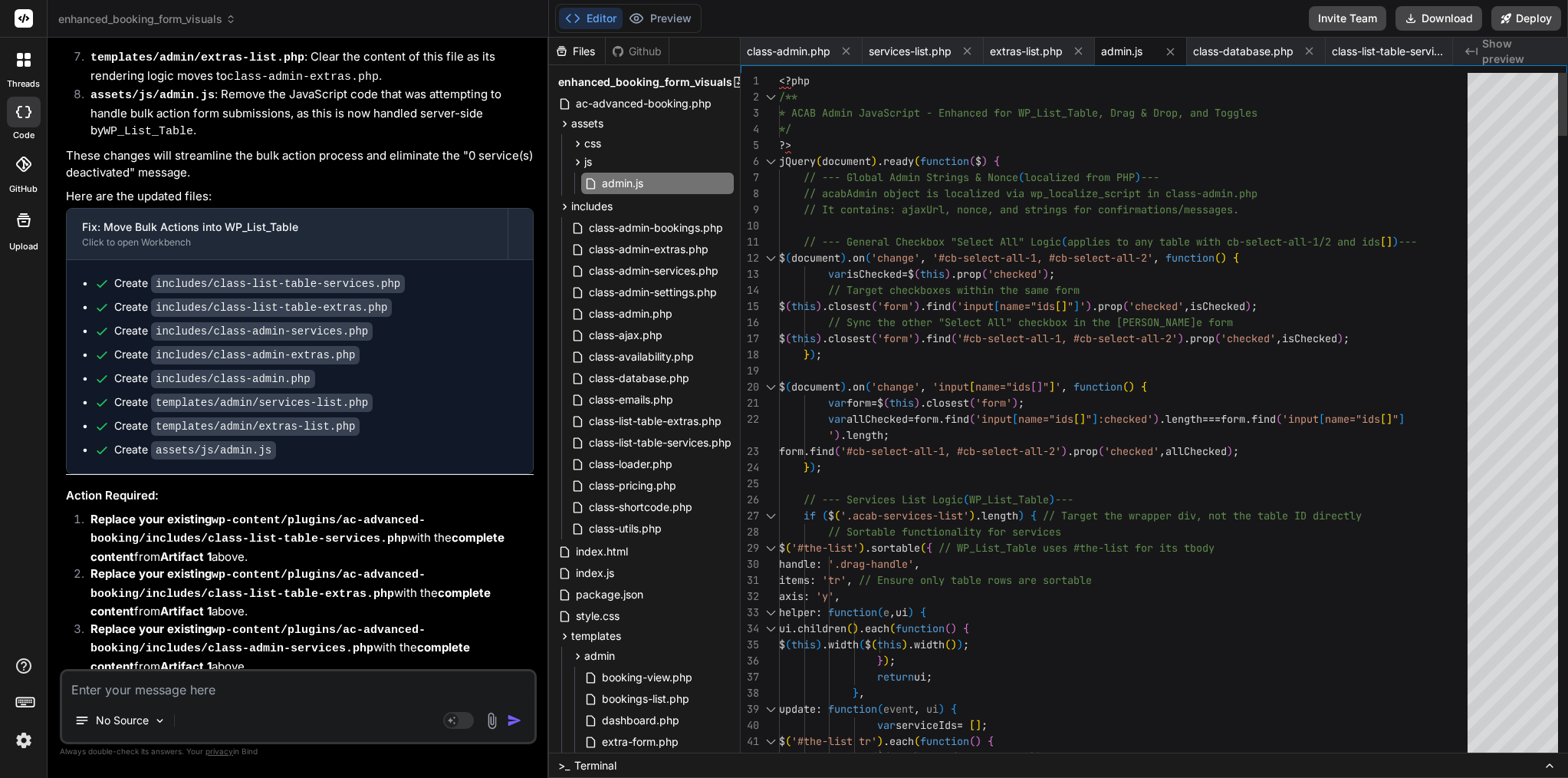
click at [1009, 367] on div at bounding box center [1128, 371] width 697 height 16
type textarea "<?php /** * ACAB Admin JavaScript - Enhanced for WP_List_Table, Drag & Drop, an…"
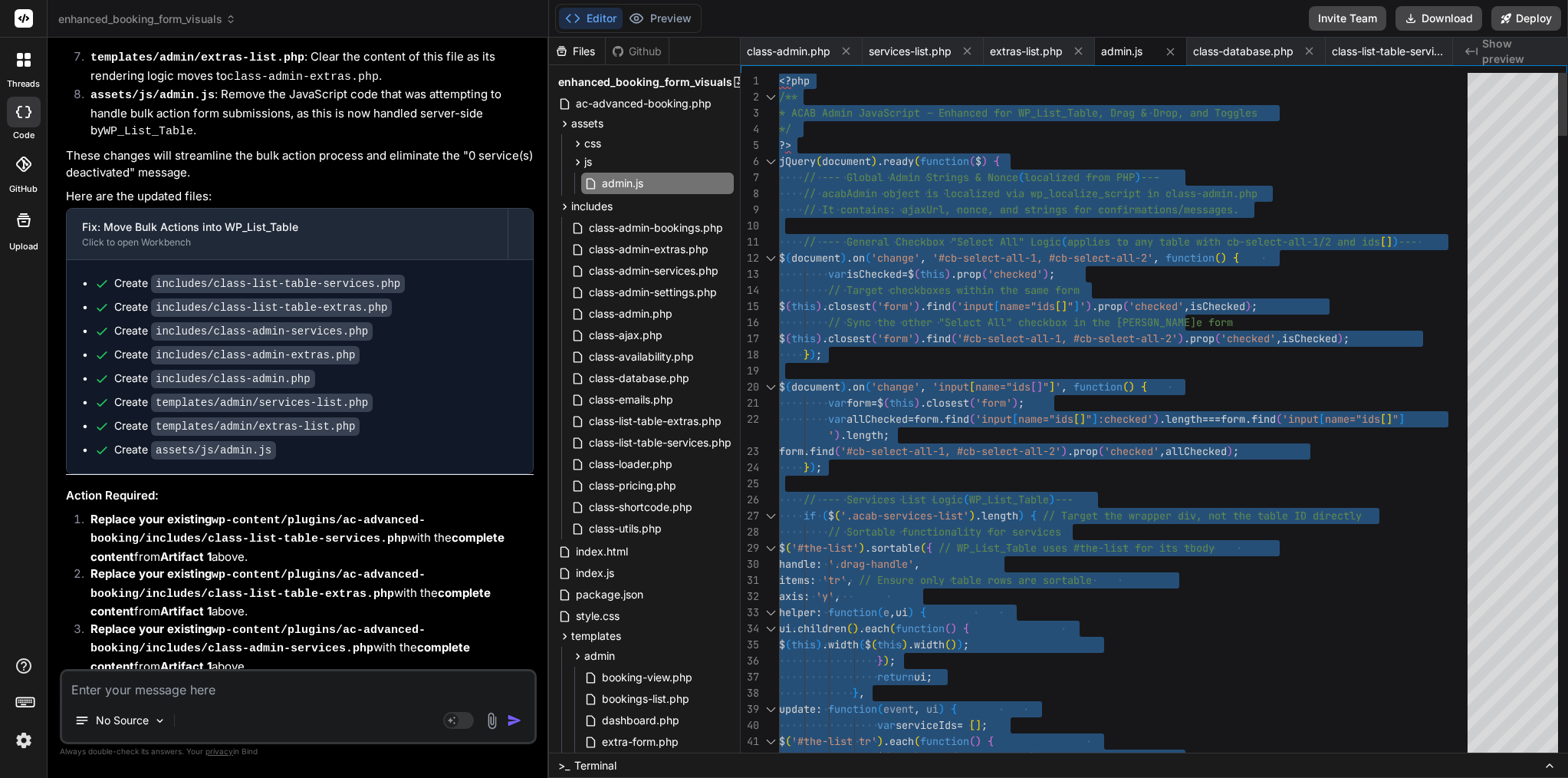
click at [1009, 367] on div at bounding box center [1128, 371] width 697 height 16
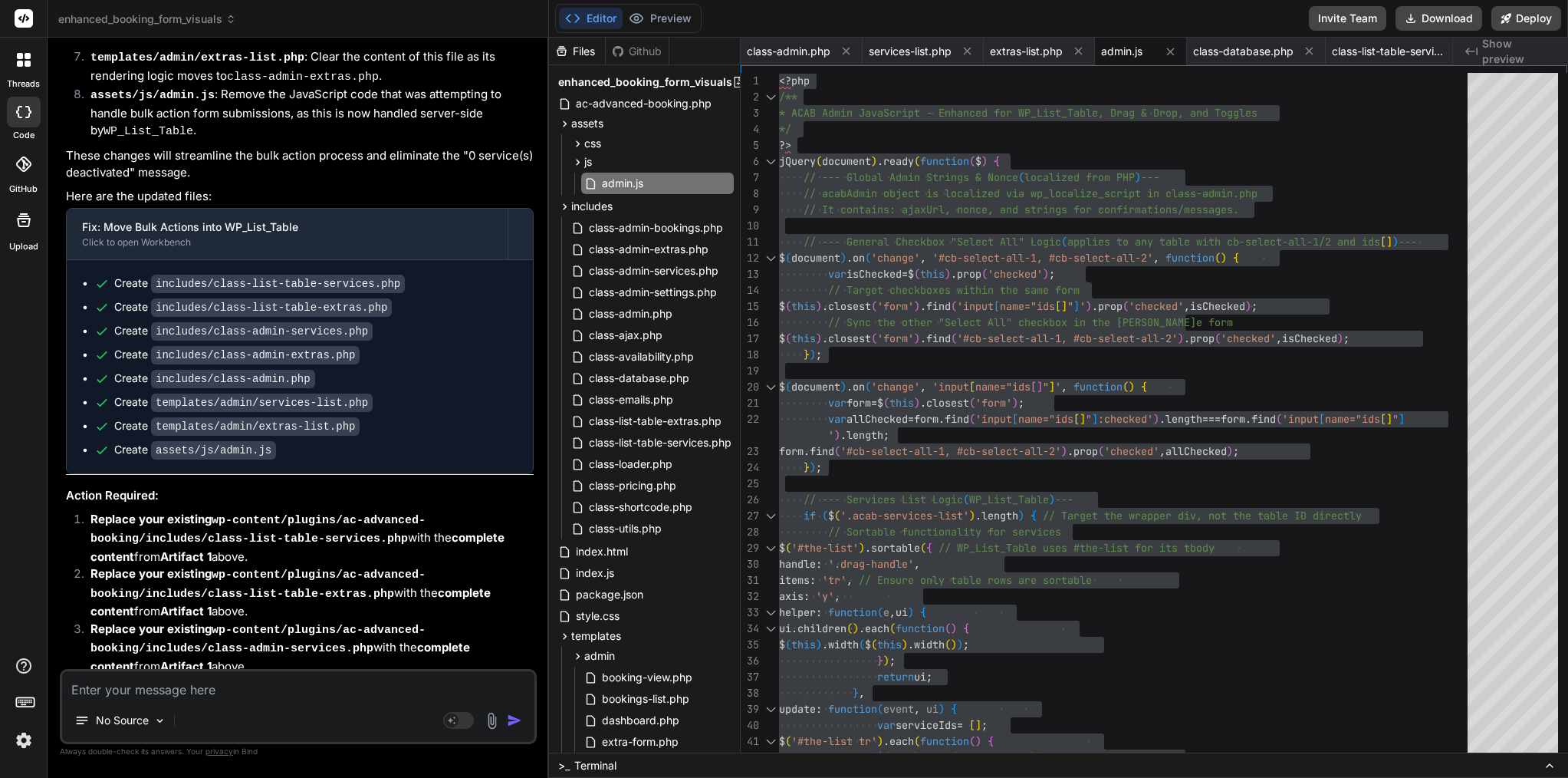
click at [375, 702] on div "No Source Agent Mode. When this toggle is activated, AI automatically makes dec…" at bounding box center [298, 707] width 477 height 75
click at [375, 696] on textarea at bounding box center [299, 685] width 473 height 28
paste textarea "[06-Sep-2025 21:05:47 UTC] PHP Deprecated: stripos(): Passing null to parameter…"
type textarea "[06-Sep-2025 21:05:47 UTC] PHP Deprecated: stripos(): Passing null to parameter…"
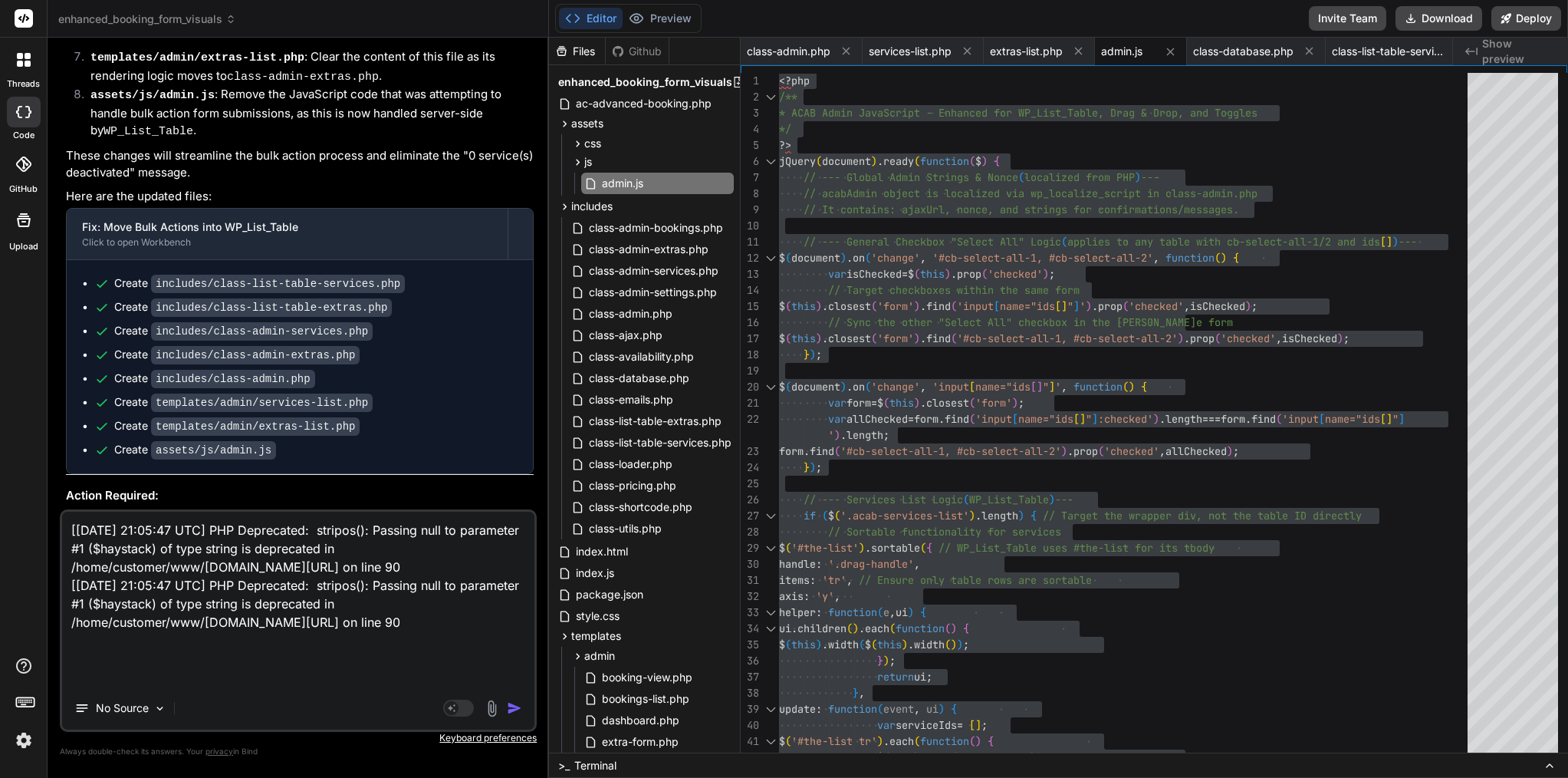
type textarea "x"
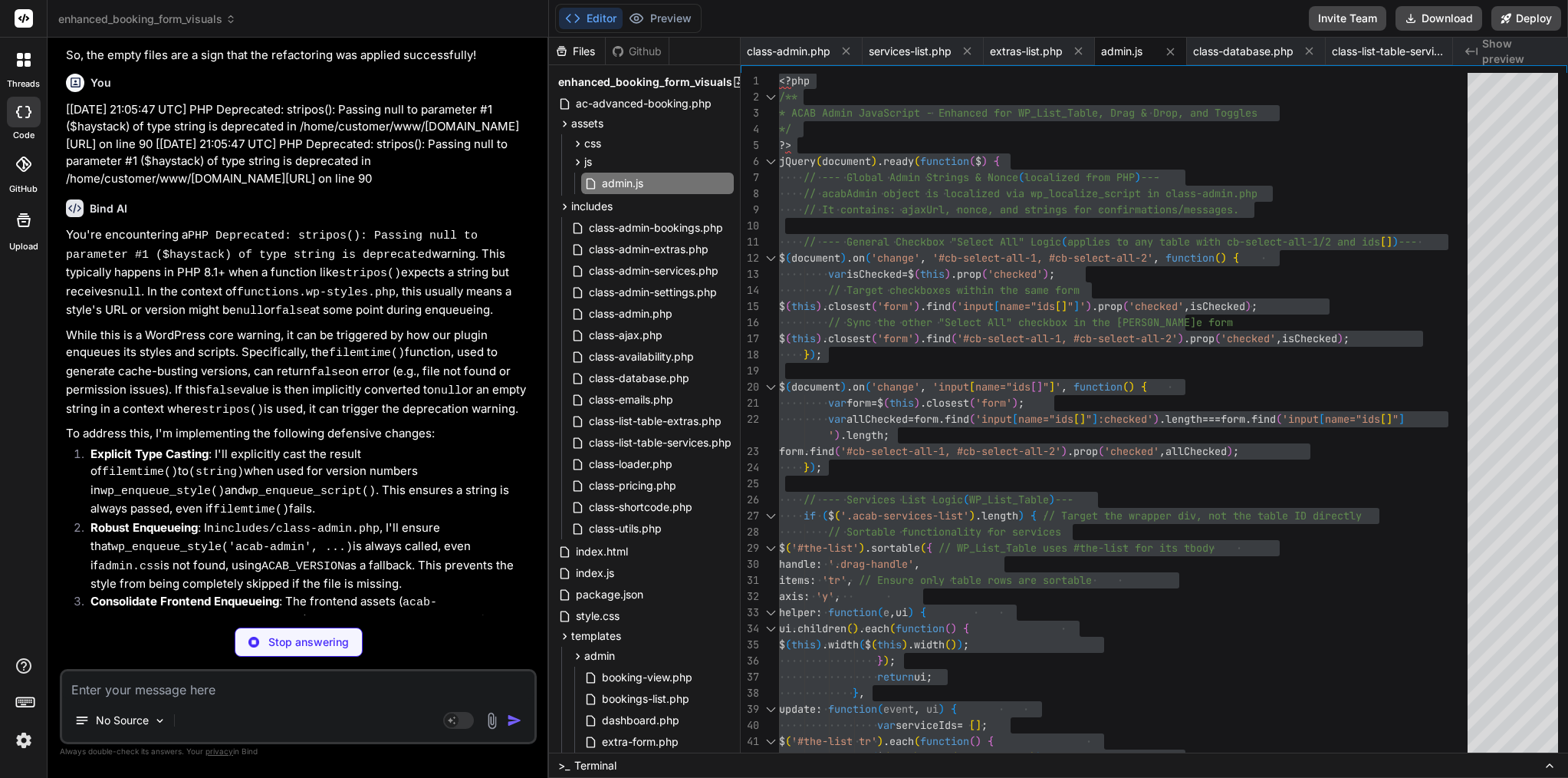
scroll to position [12090, 0]
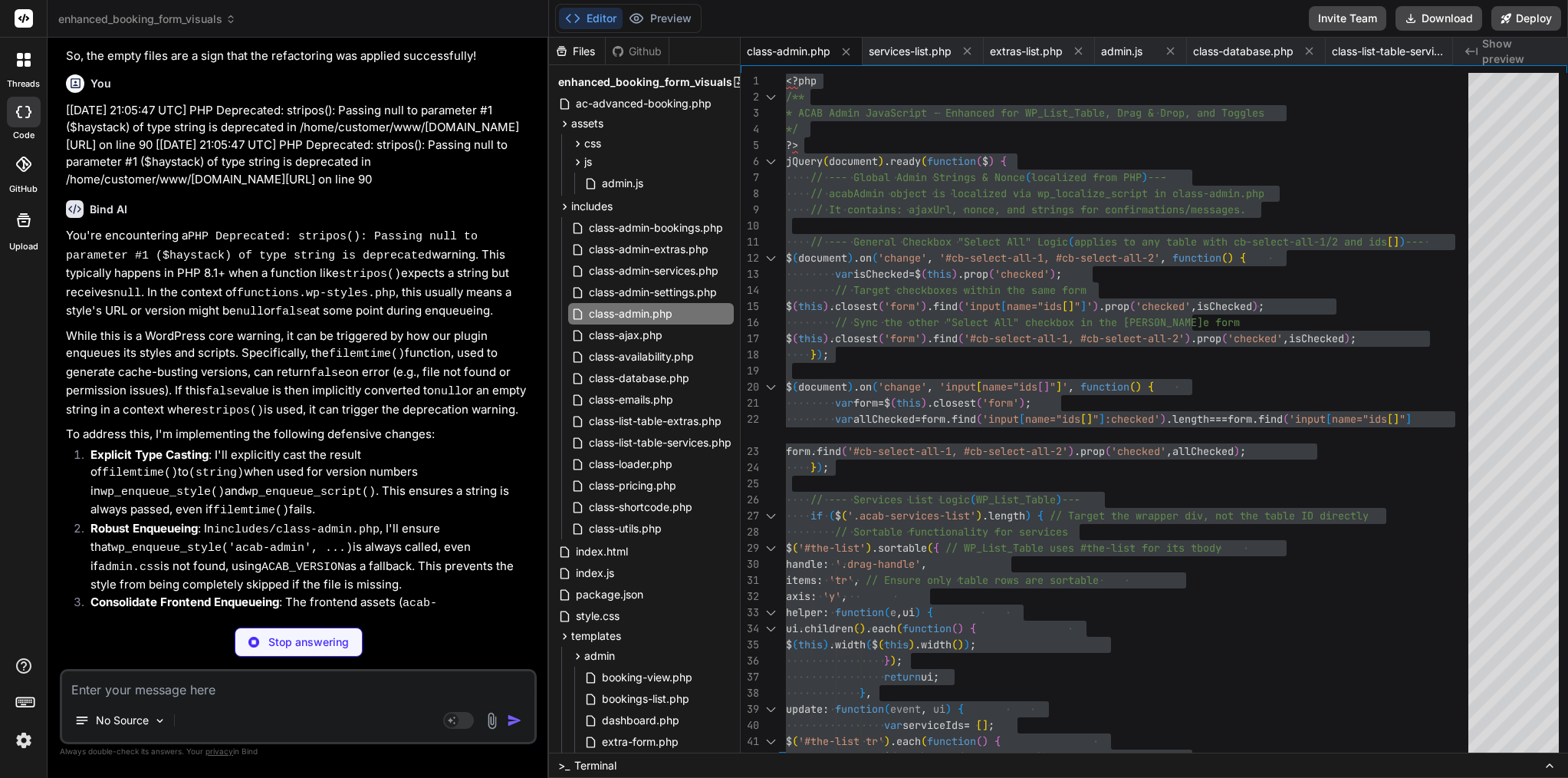
type textarea "x"
type textarea "<a href="<?php echo esc_url($reseed_url); ?>" class="button button-small">Force…"
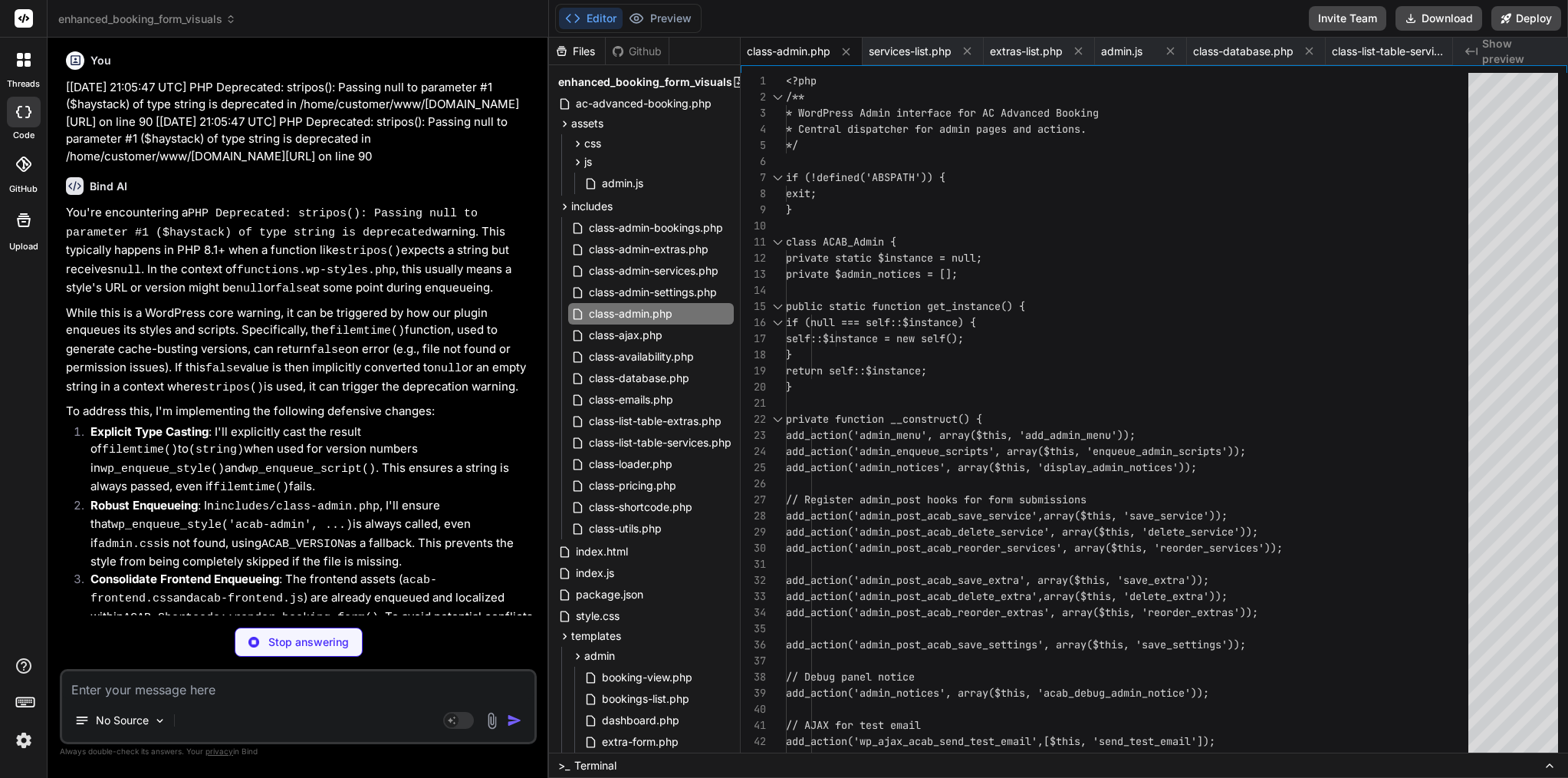
scroll to position [0, 0]
type textarea "x"
type textarea "// // This hook is primarily for conditional loading, the render_booking_form /…"
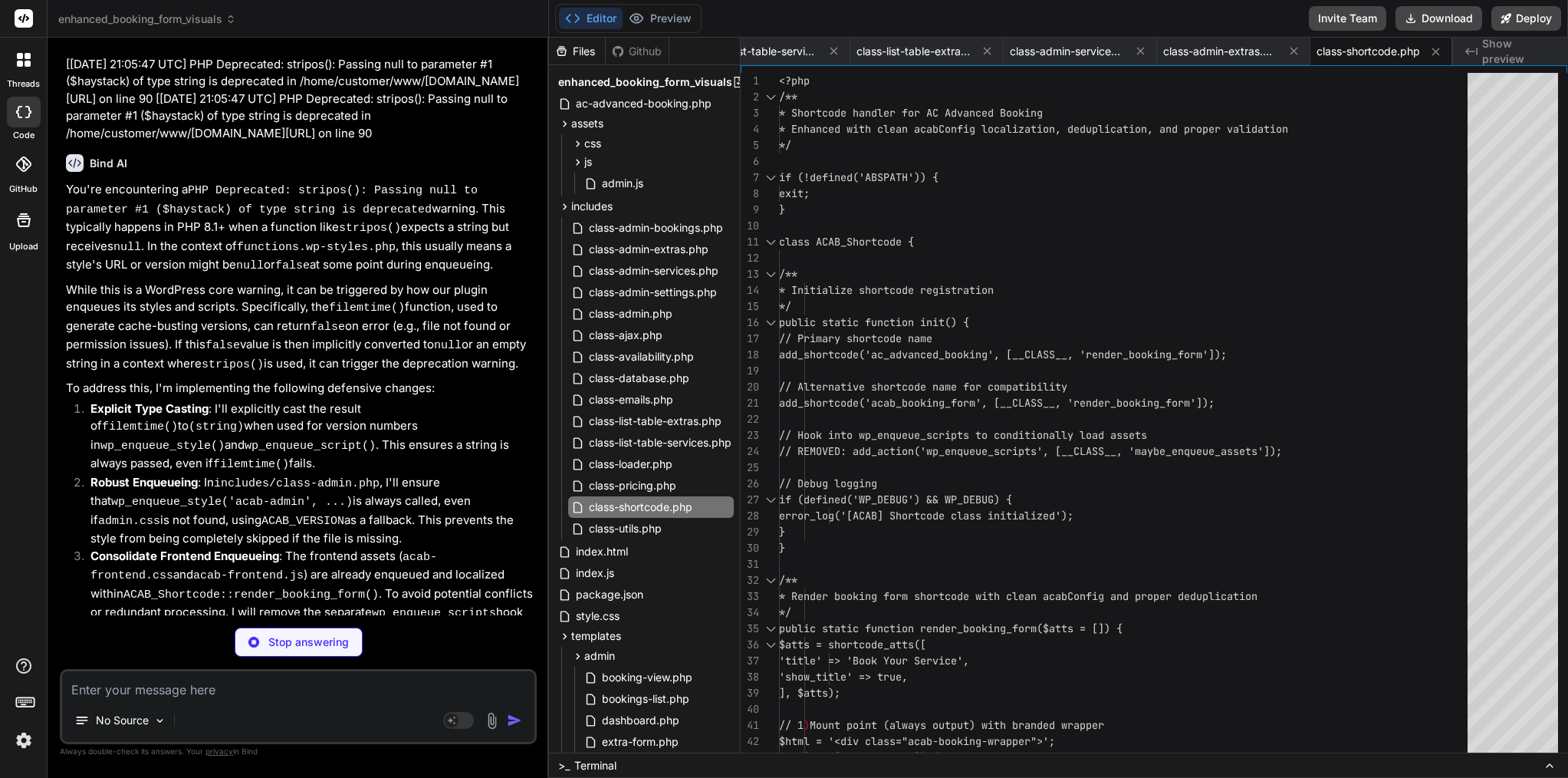
type textarea "x"
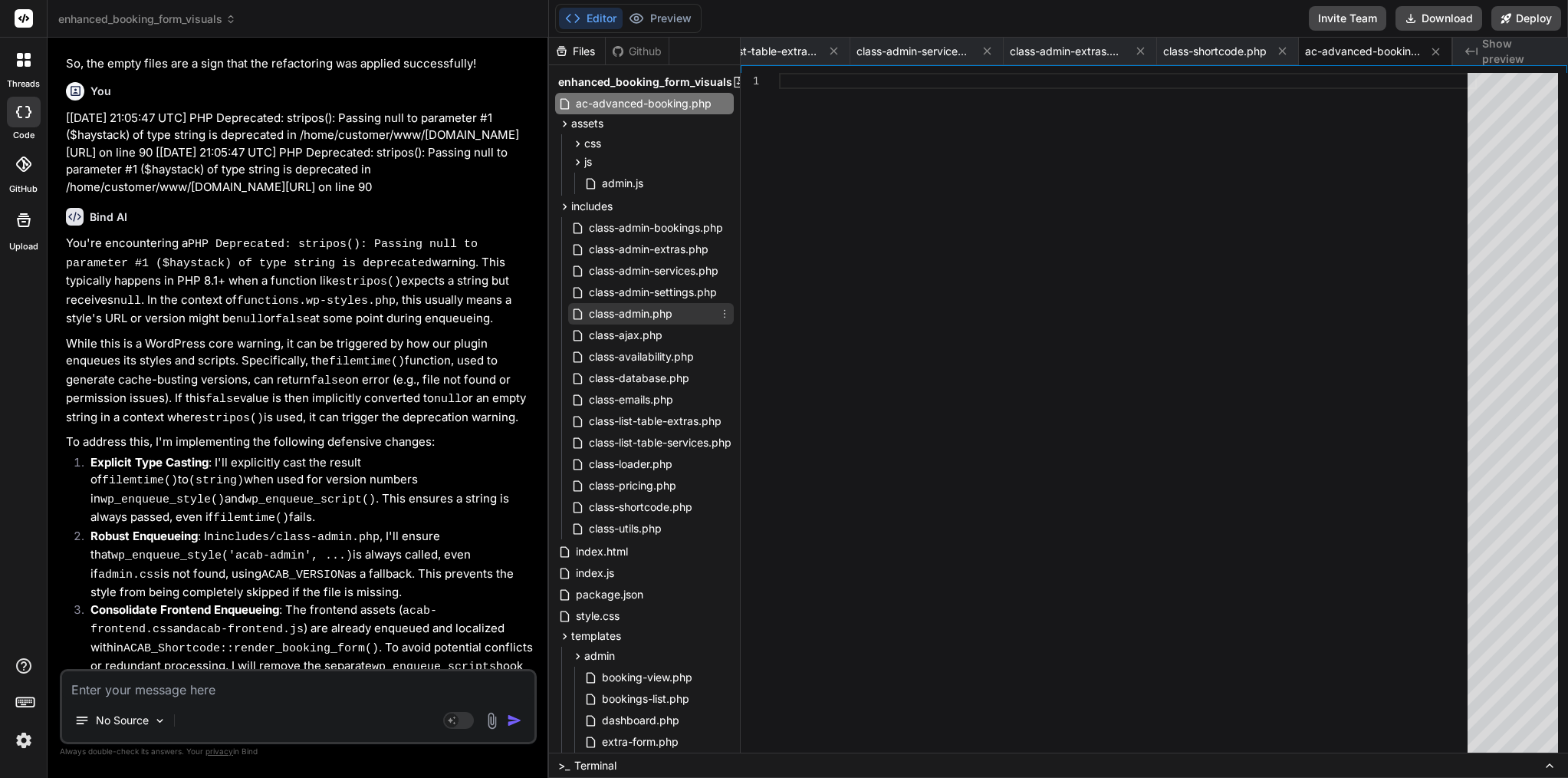
click at [640, 320] on span "class-admin.php" at bounding box center [631, 314] width 87 height 19
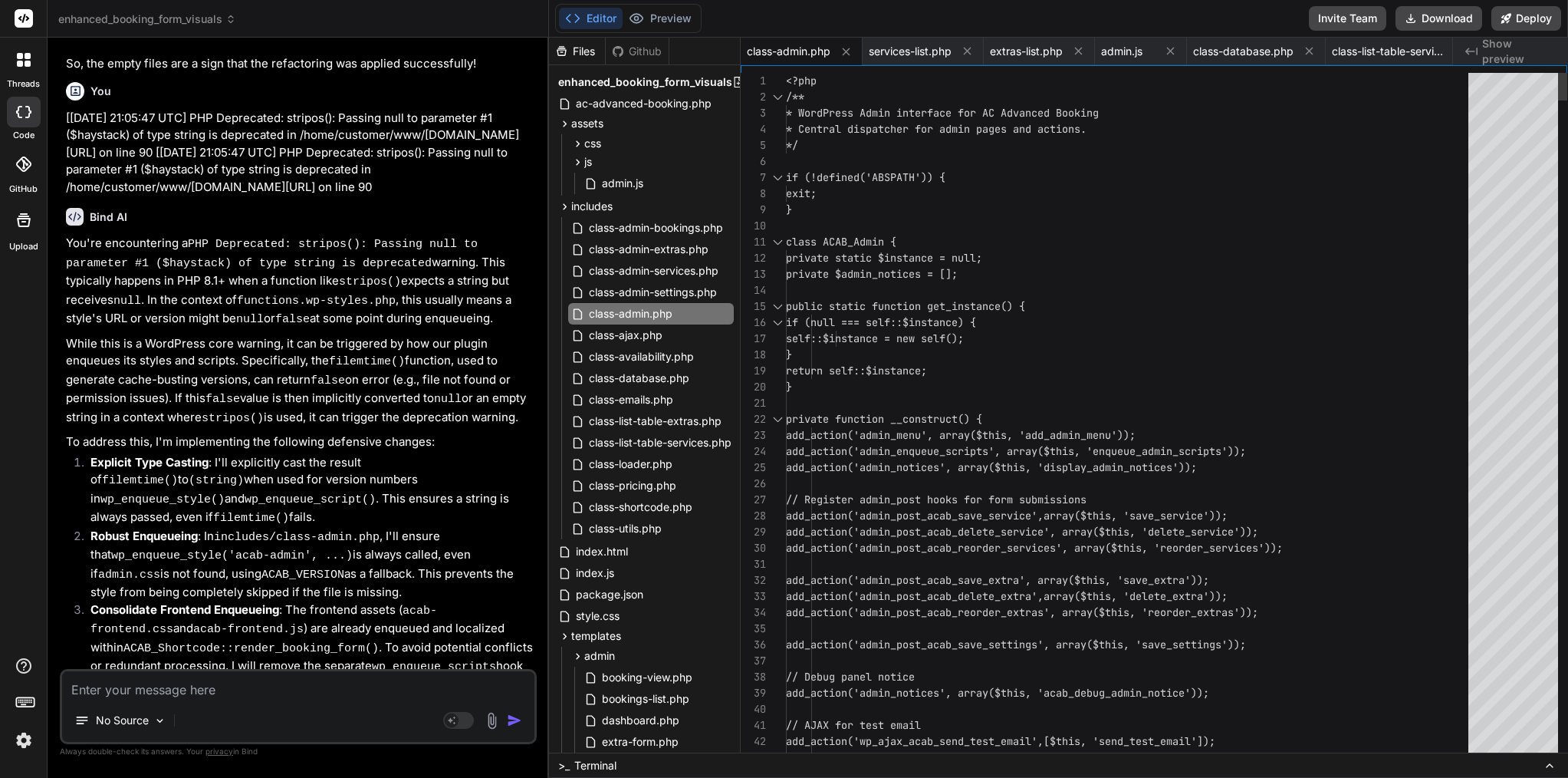
click at [886, 326] on span "if (null === self::$instance) {" at bounding box center [881, 323] width 190 height 14
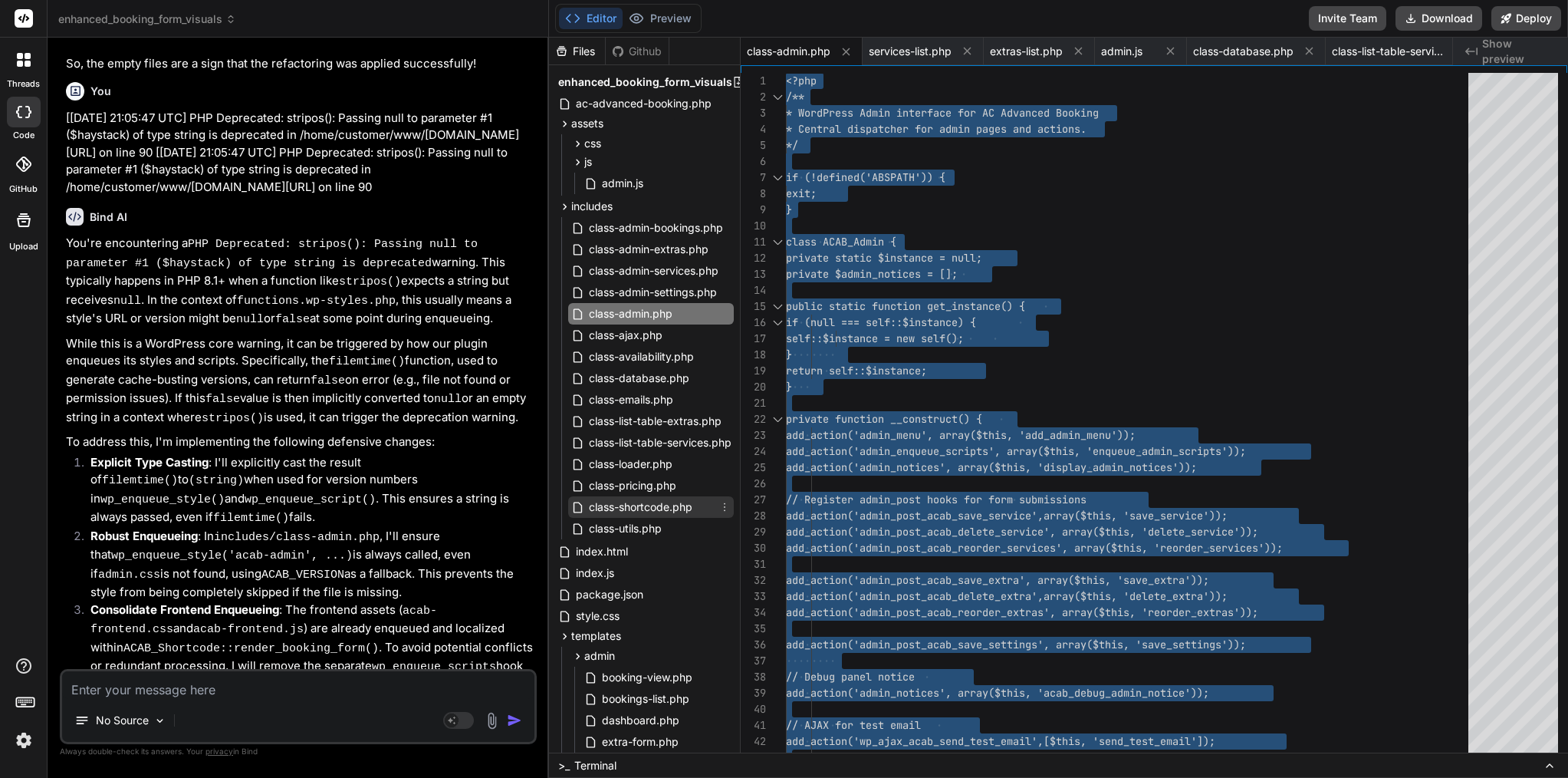
click at [643, 505] on span "class-shortcode.php" at bounding box center [641, 507] width 107 height 19
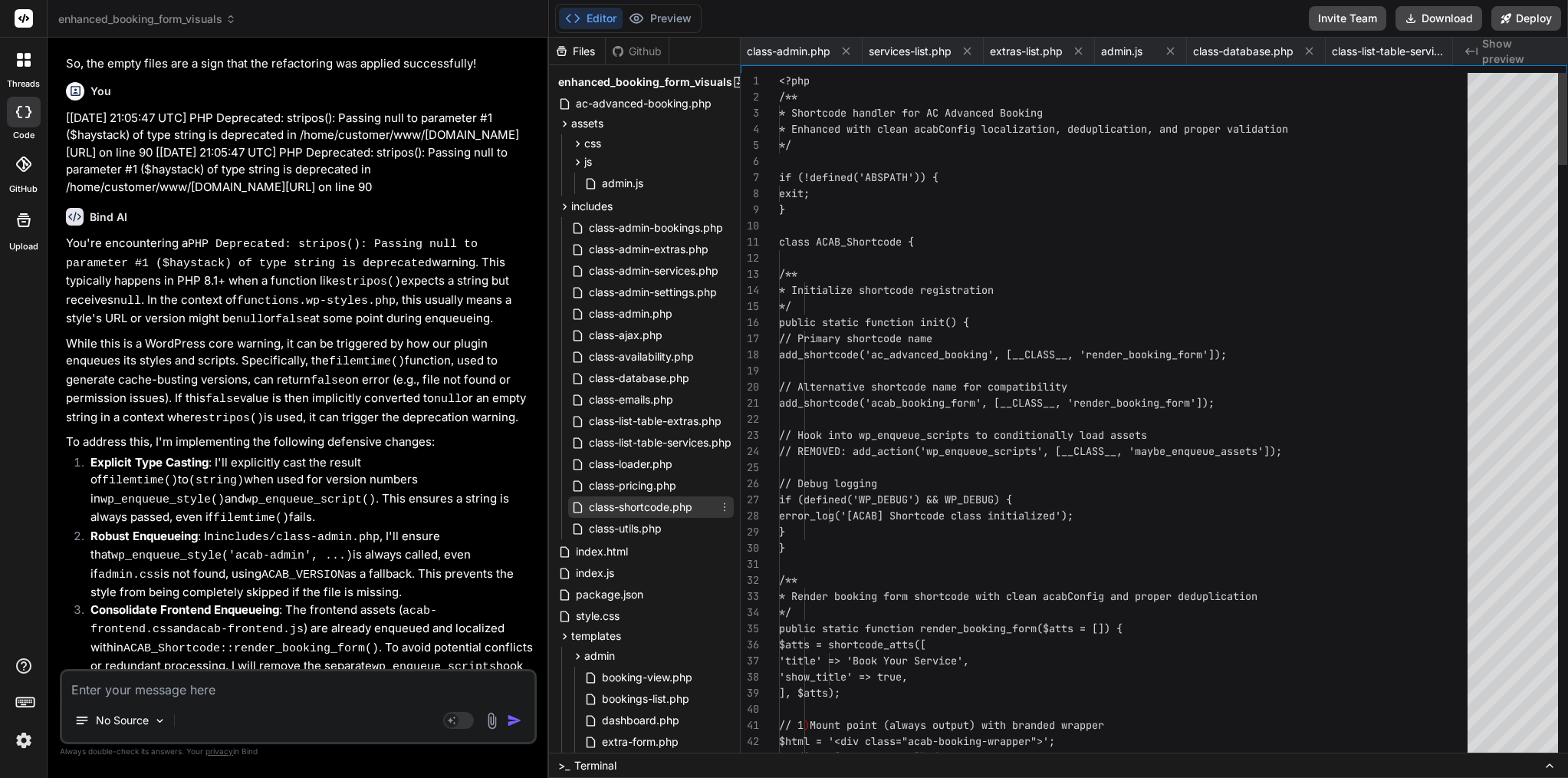
scroll to position [0, 633]
click at [975, 398] on span "add_shortcode('acab_booking_form', [__CLAS" at bounding box center [908, 403] width 257 height 14
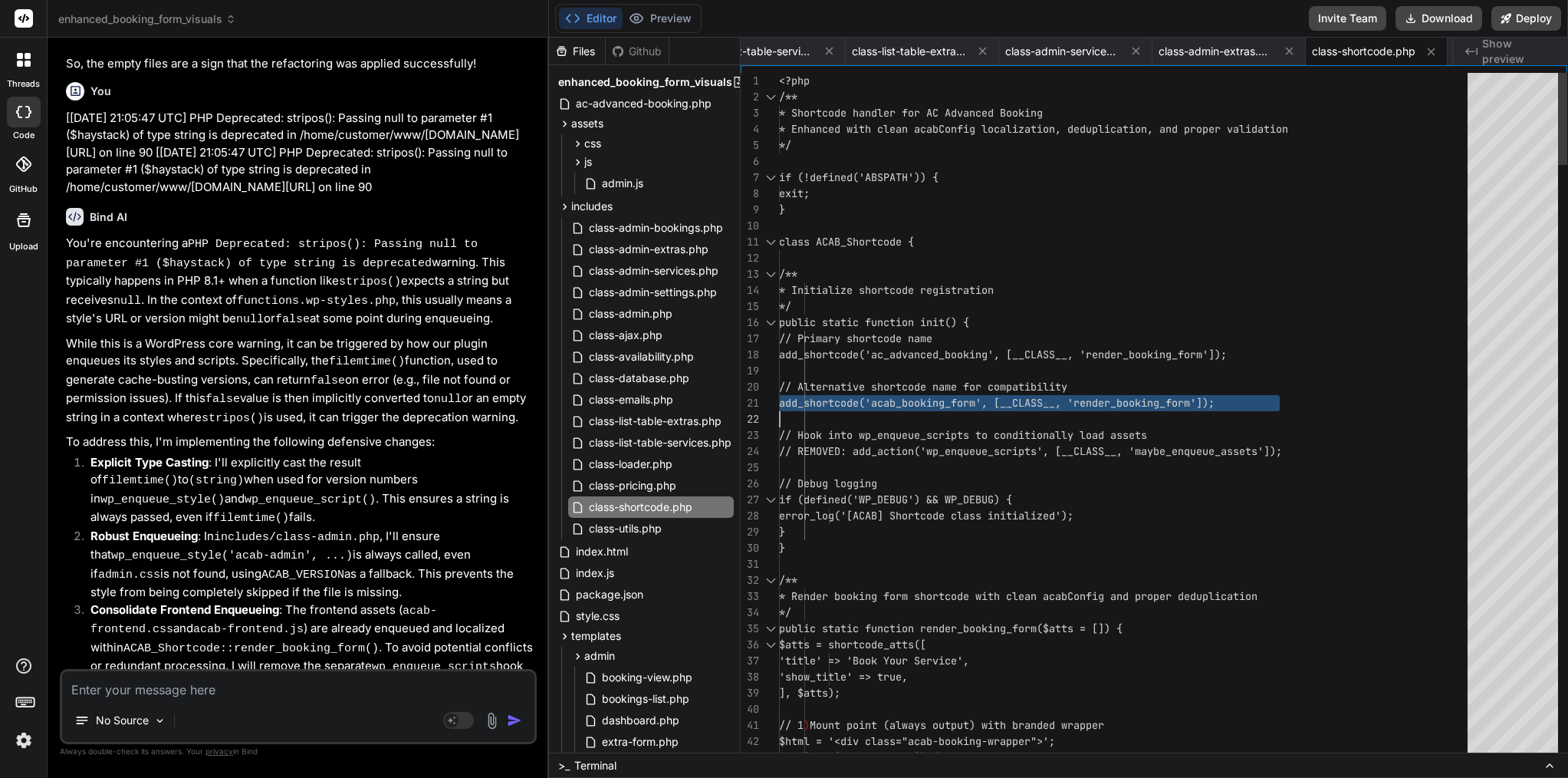
type textarea "<?php /** * Shortcode handler for AC Advanced Booking * Enhanced with clean aca…"
click at [975, 398] on span "add_shortcode('acab_booking_form', [__CLAS" at bounding box center [908, 403] width 257 height 14
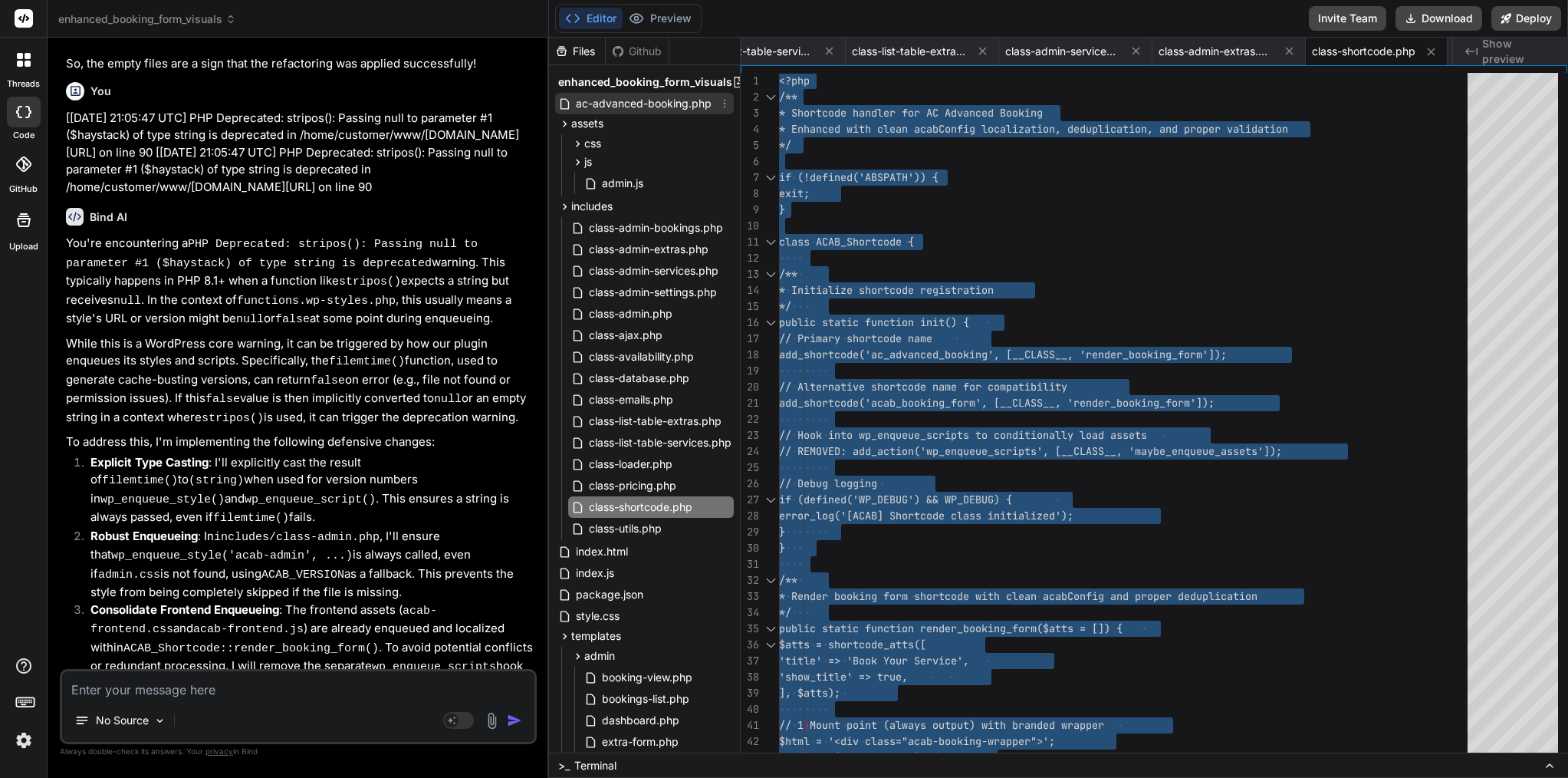
click at [664, 106] on span "ac-advanced-booking.php" at bounding box center [644, 103] width 138 height 19
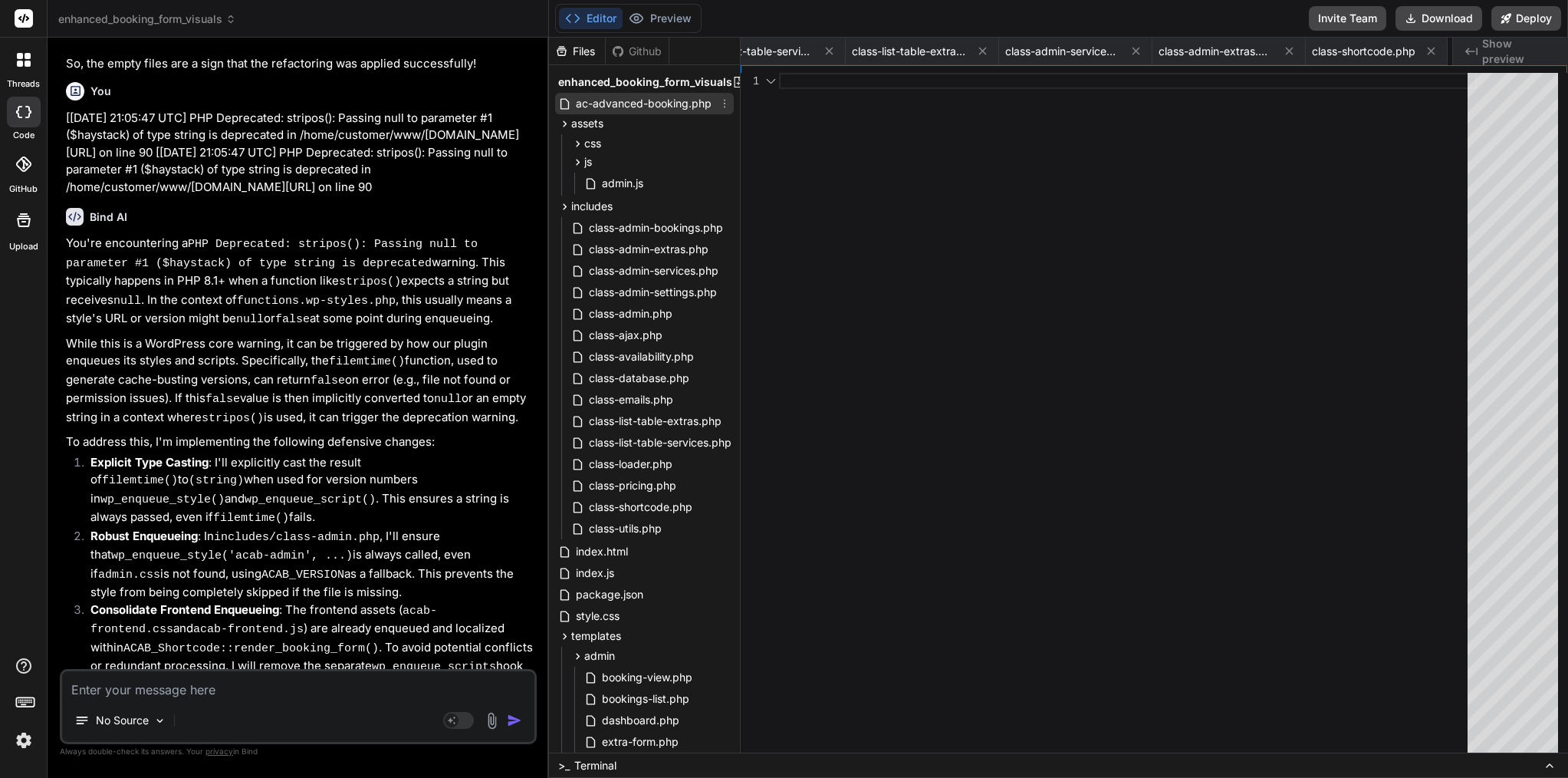
scroll to position [0, 786]
click at [584, 121] on span "assets" at bounding box center [588, 124] width 33 height 16
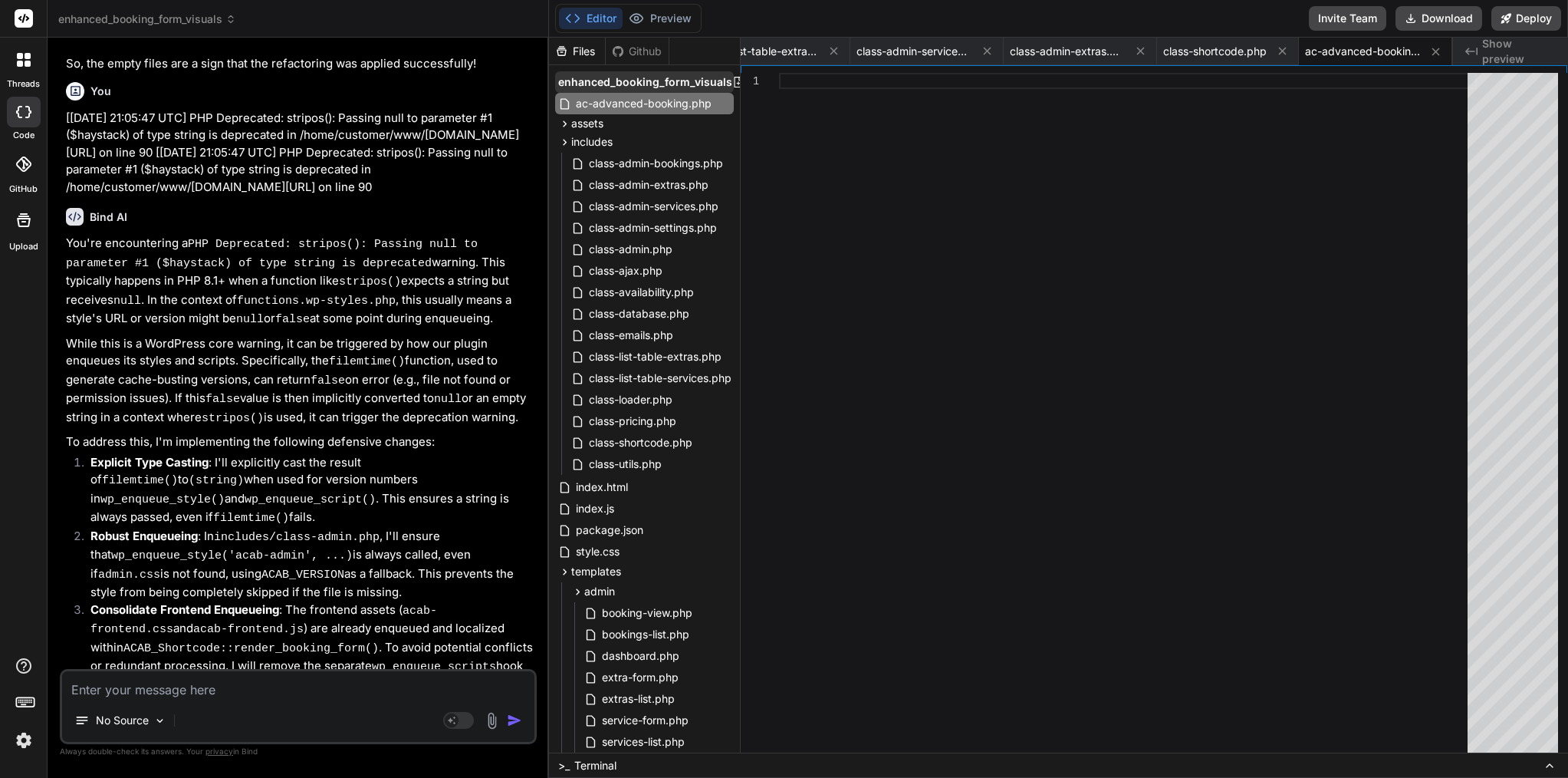
click at [599, 90] on div "enhanced_booking_form_visuals" at bounding box center [644, 82] width 179 height 22
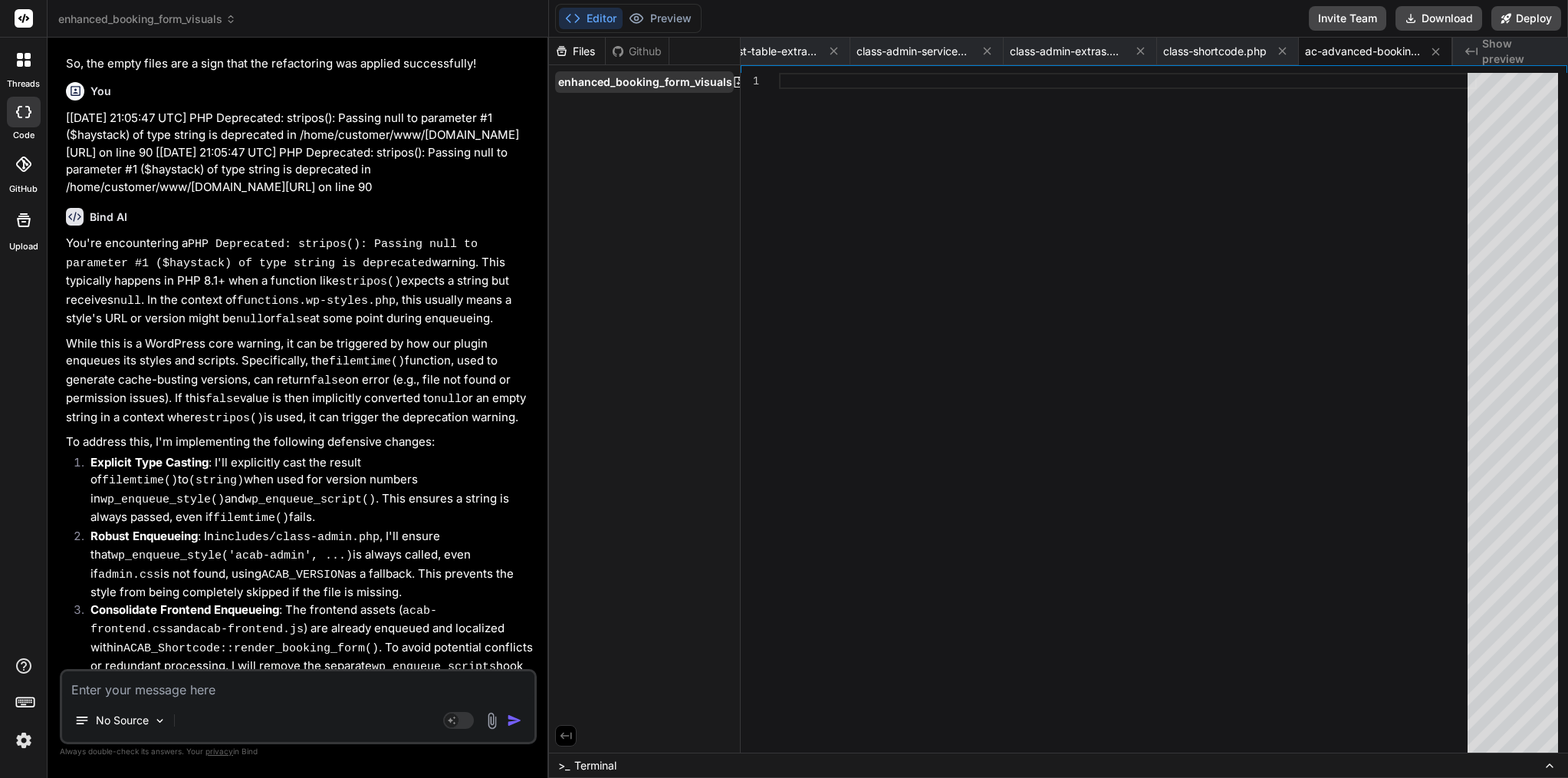
click at [616, 87] on span "enhanced_booking_form_visuals" at bounding box center [645, 82] width 174 height 16
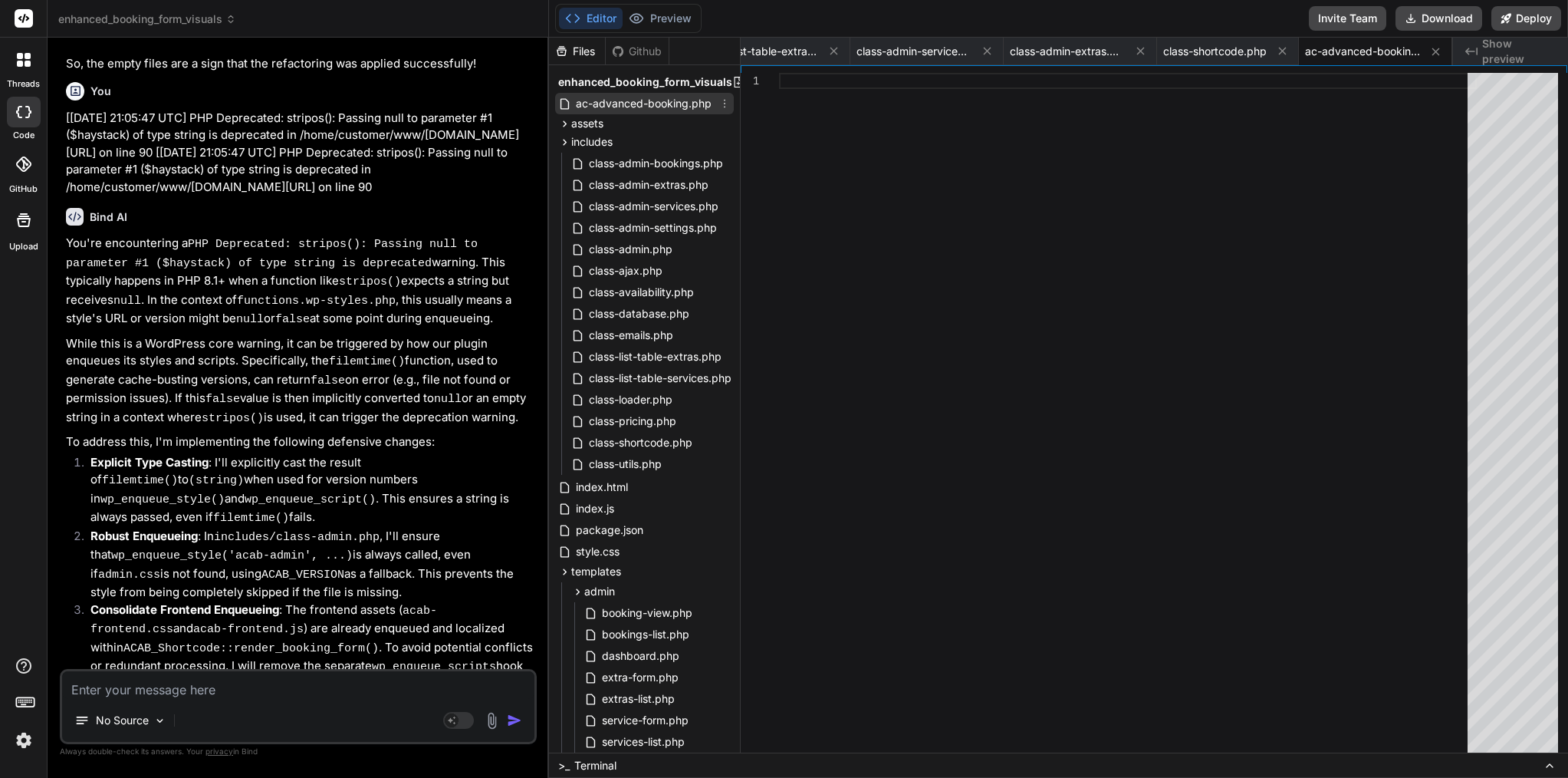
click at [631, 104] on span "ac-advanced-booking.php" at bounding box center [644, 103] width 138 height 19
drag, startPoint x: 317, startPoint y: 646, endPoint x: 155, endPoint y: 647, distance: 162.0
copy div "ac-advanced-booking.php"
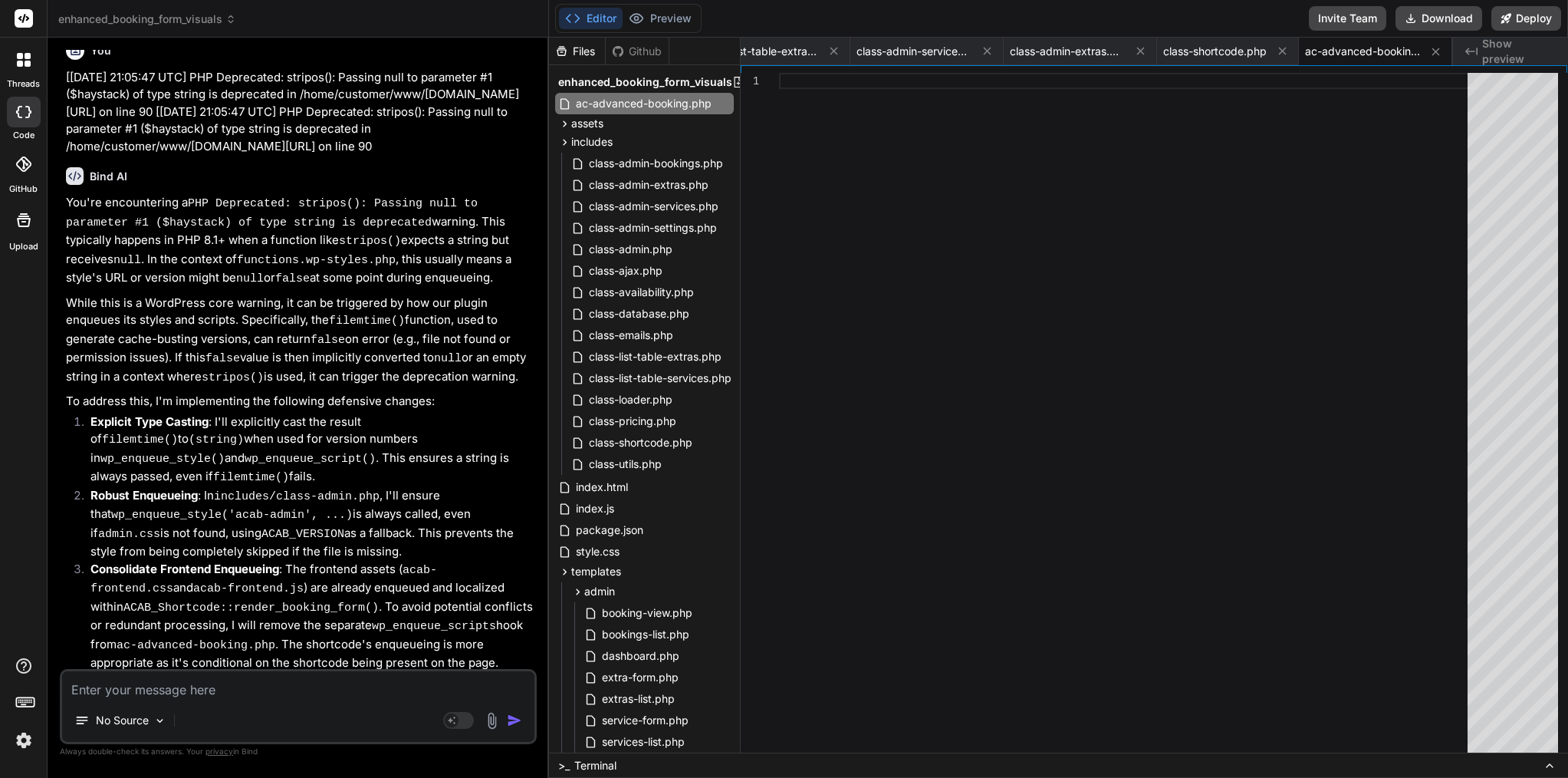
scroll to position [12122, 0]
click at [241, 689] on textarea at bounding box center [299, 685] width 473 height 28
paste textarea "ac-advanced-booking.php"
type textarea "ac-advanced-booking.php"
type textarea "x"
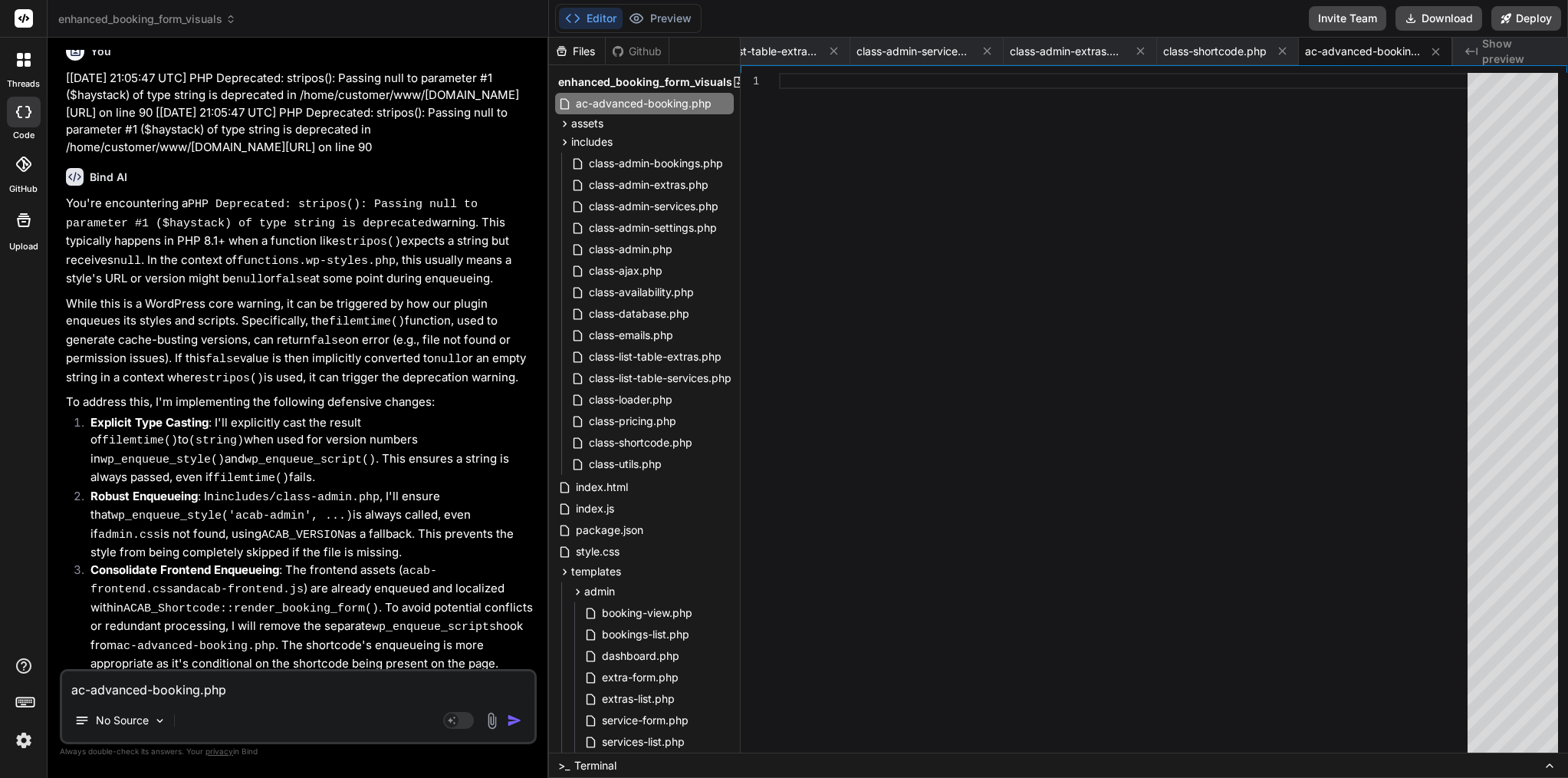
type textarea "ac-advanced-booking.php"
type textarea "x"
type textarea "ac-advanced-booking.php e"
type textarea "x"
type textarea "ac-advanced-booking.php em"
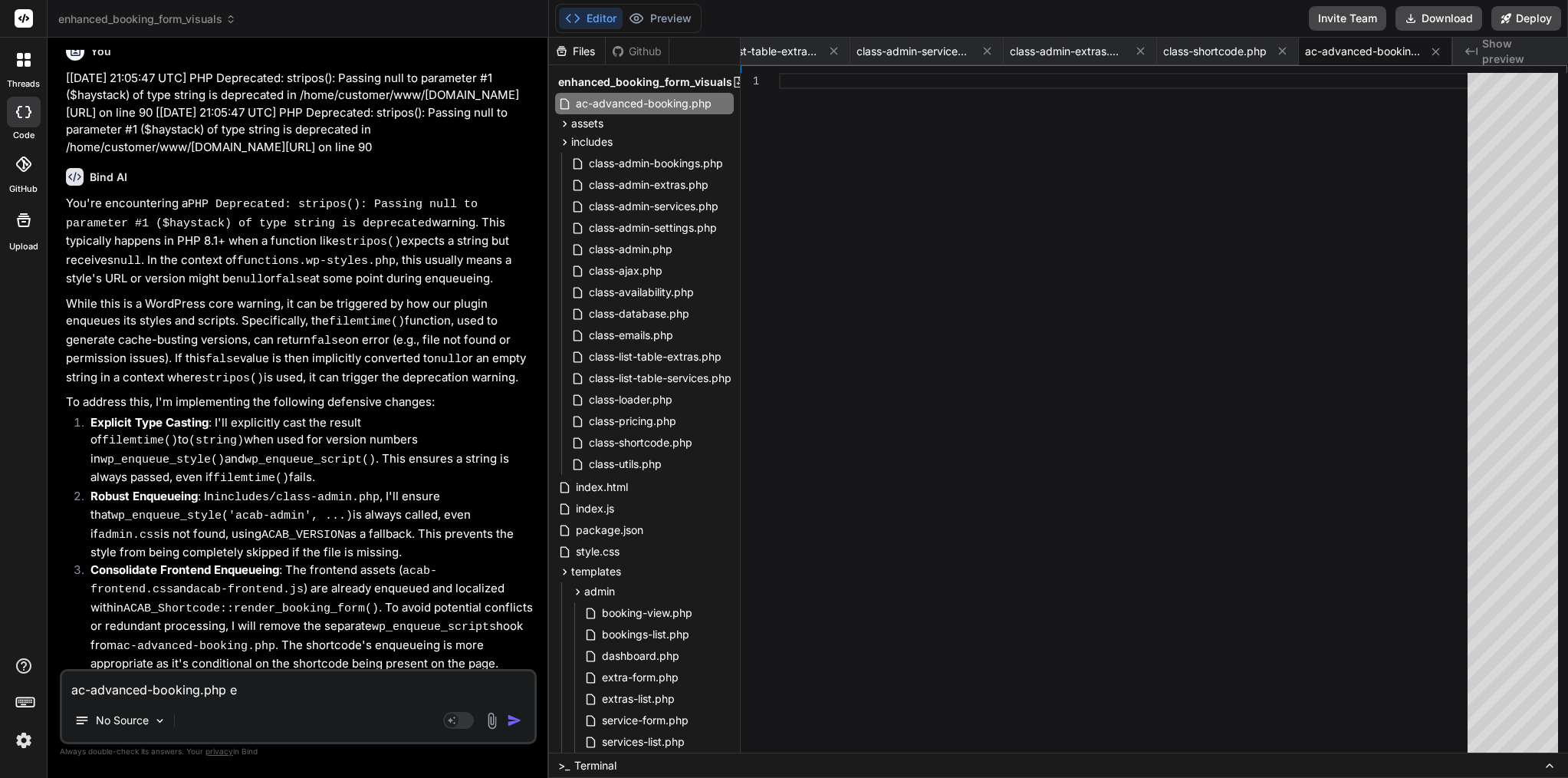
type textarea "x"
type textarea "ac-advanced-booking.php emp"
type textarea "x"
type textarea "ac-advanced-booking.php empt"
type textarea "x"
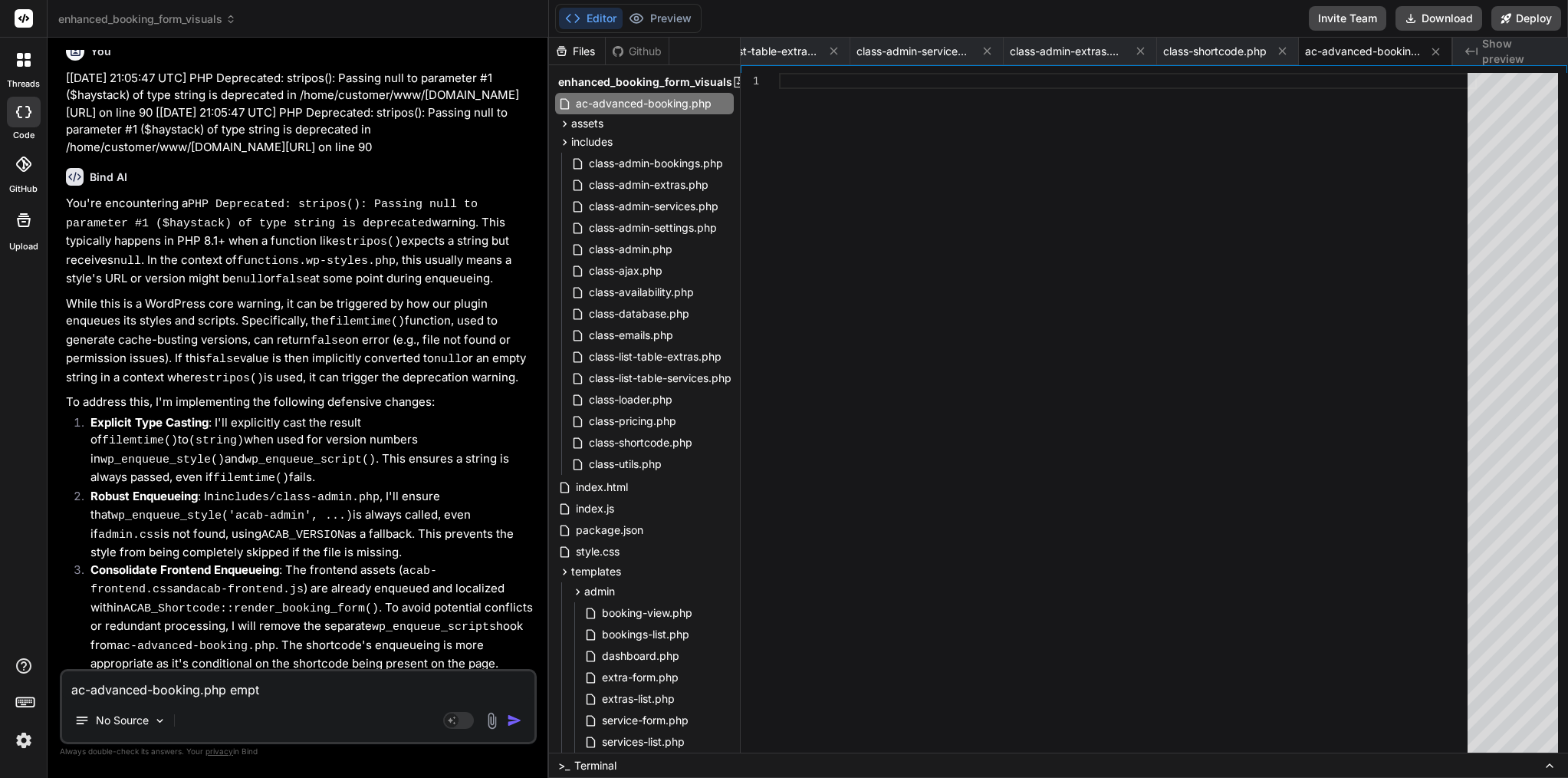
type textarea "ac-advanced-booking.php empty"
type textarea "x"
type textarea "ac-advanced-booking.php empty"
type textarea "x"
type textarea "ac-advanced-booking.php empty f"
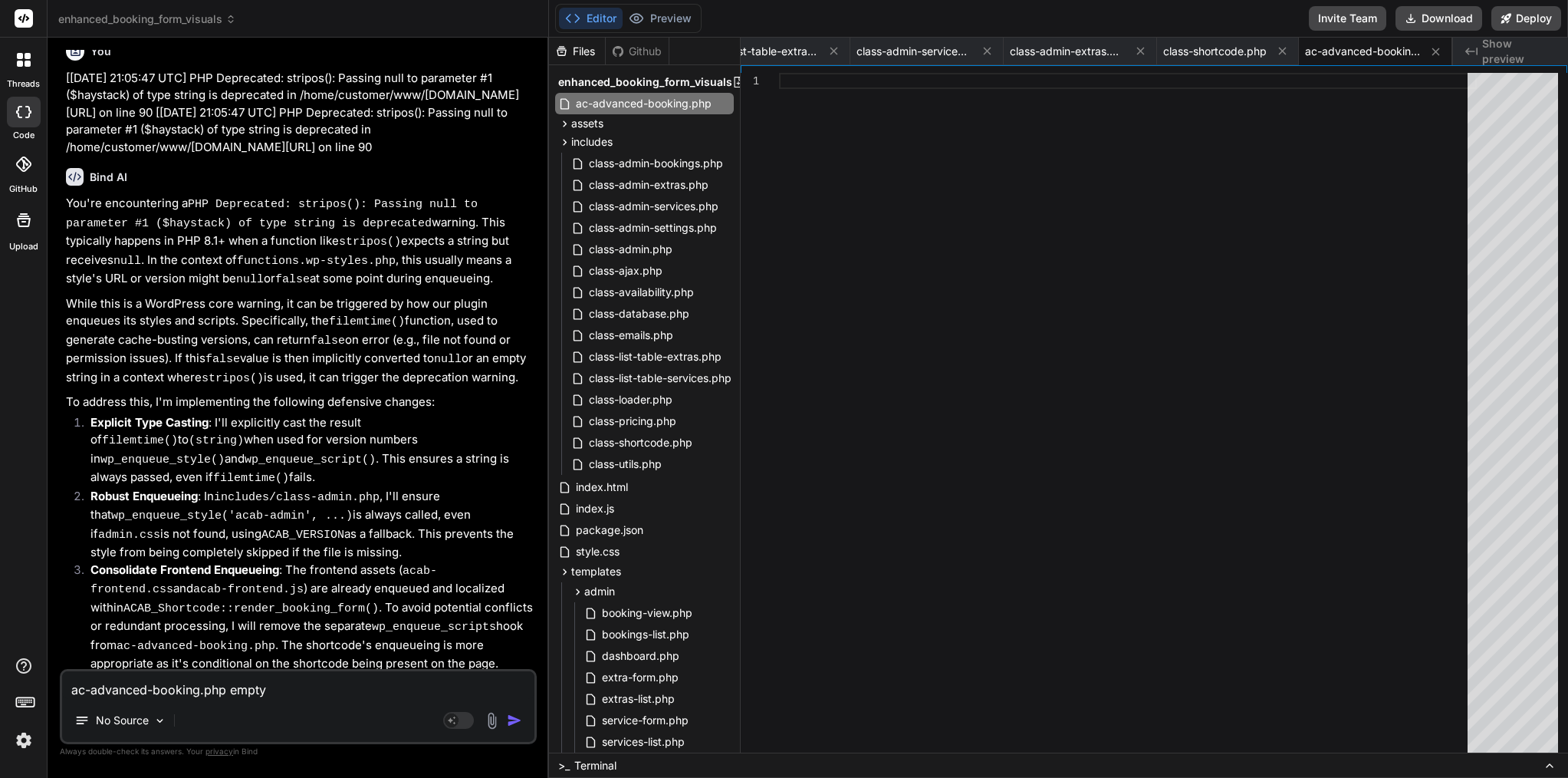
type textarea "x"
type textarea "ac-advanced-booking.php empty fi"
type textarea "x"
type textarea "ac-advanced-booking.php empty fil"
type textarea "x"
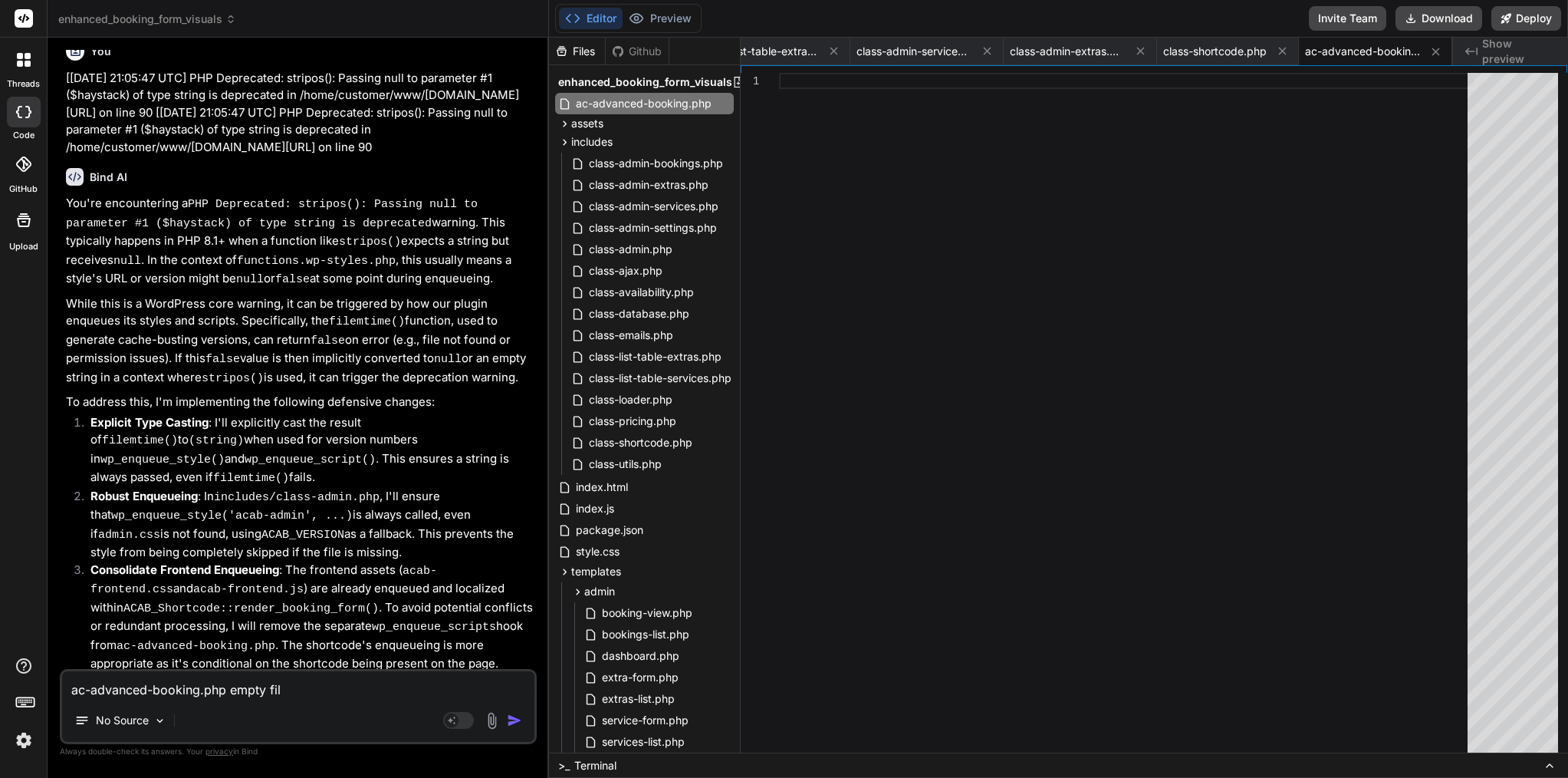
type textarea "ac-advanced-booking.php empty file"
type textarea "x"
type textarea "ac-advanced-booking.php empty file"
type textarea "x"
type textarea "ac-advanced-booking.php empty file"
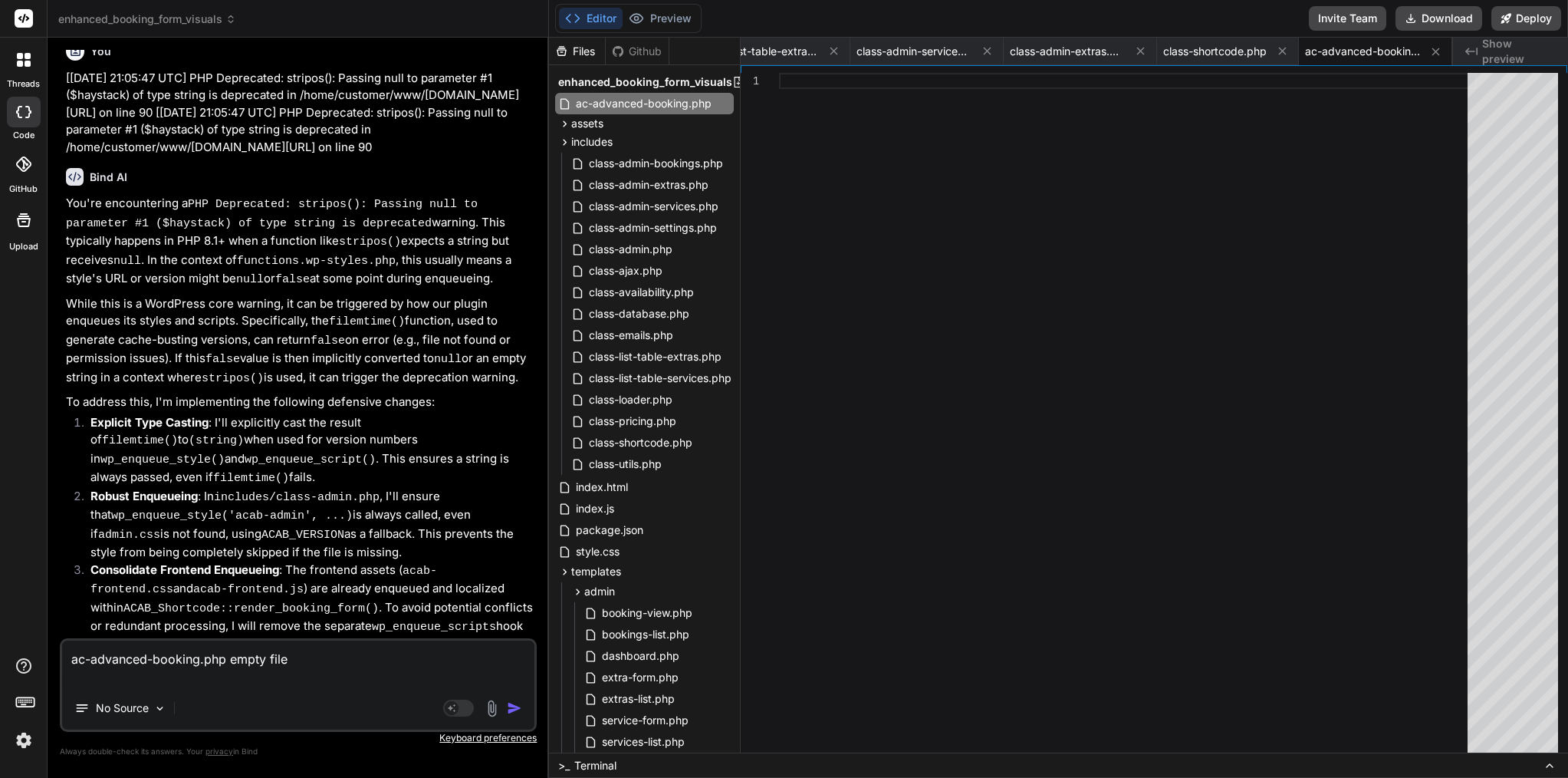
type textarea "x"
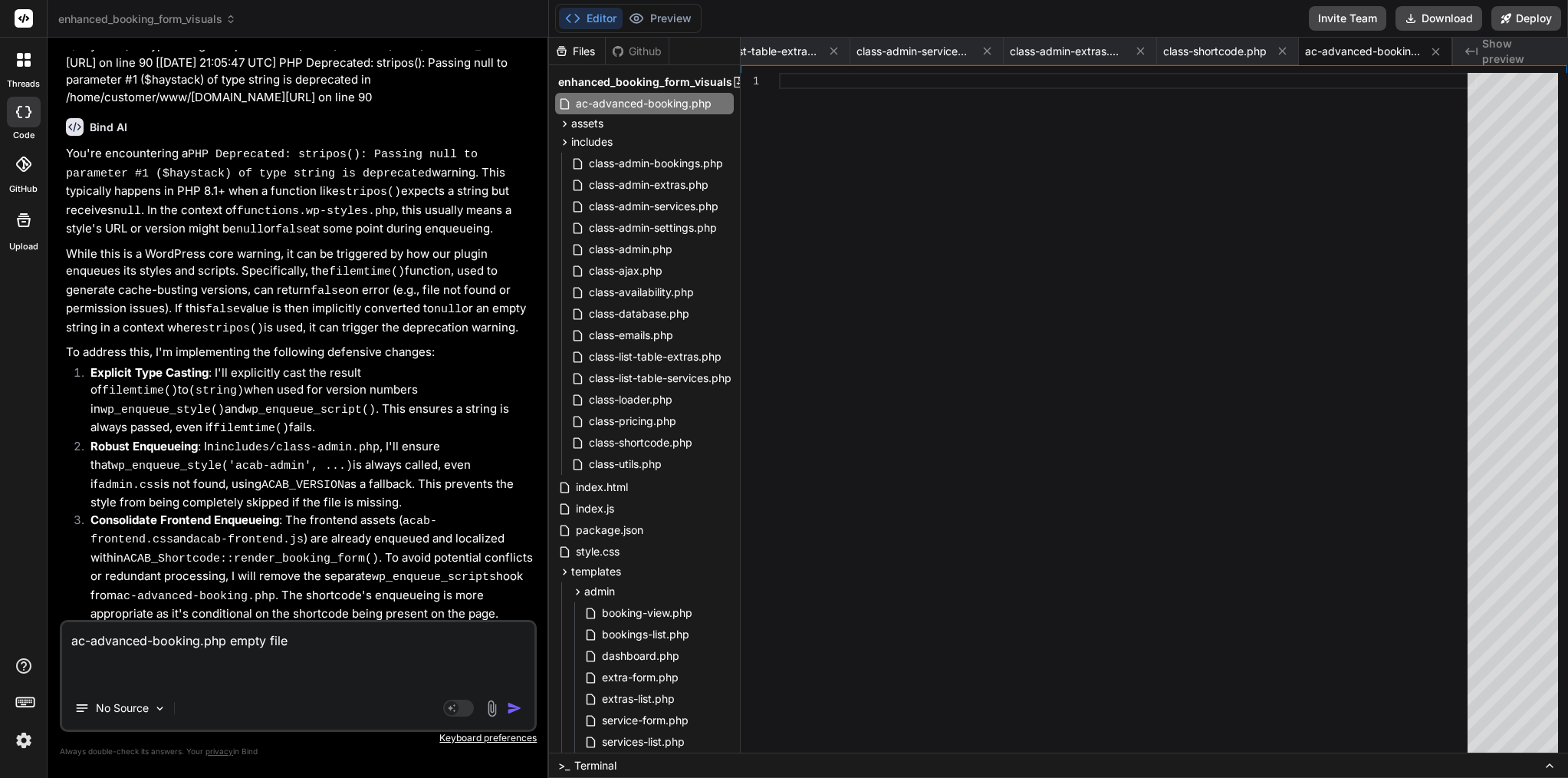
scroll to position [12171, 0]
copy span "to"
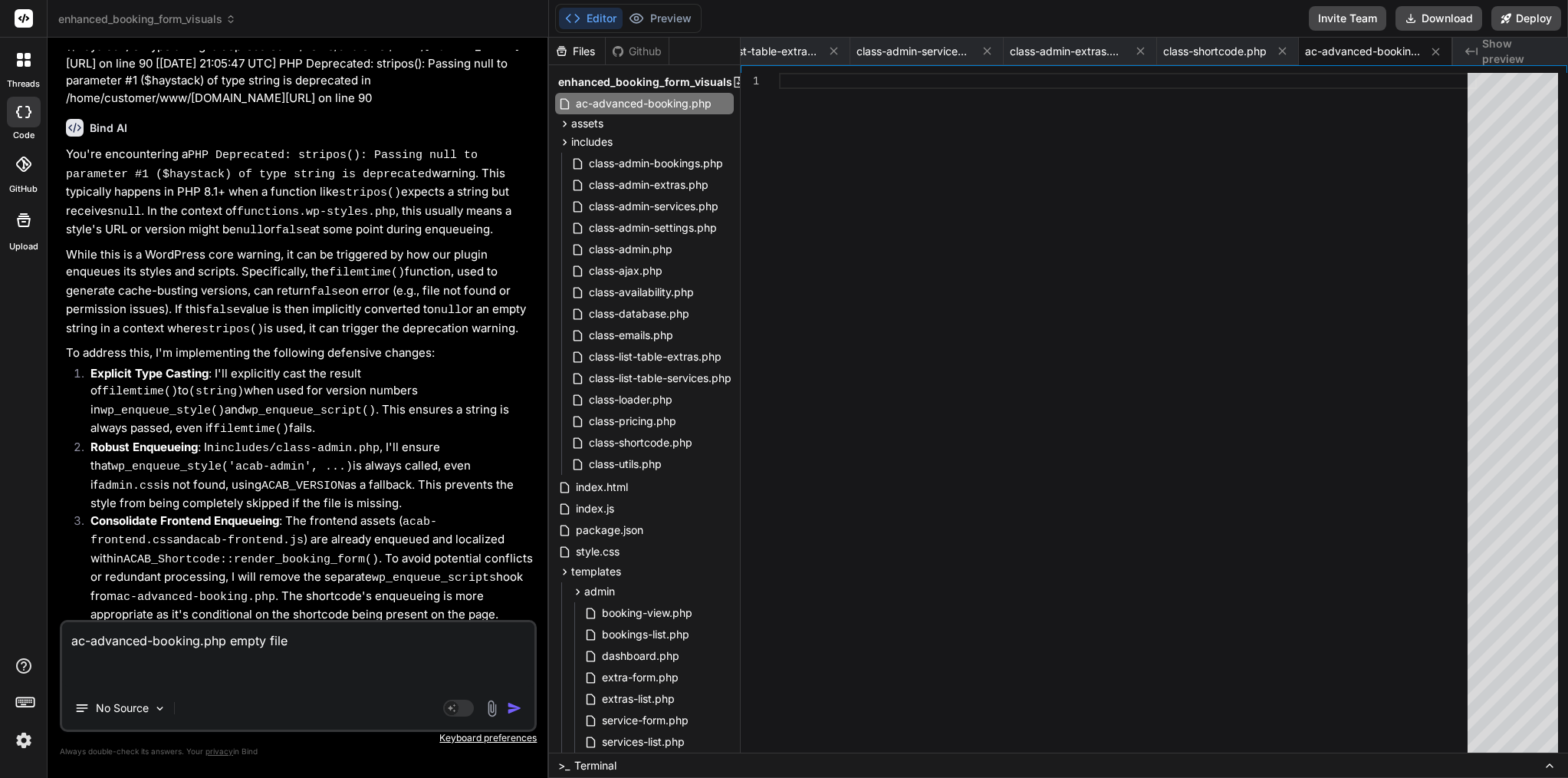
click at [180, 667] on textarea "ac-advanced-booking.php empty file" at bounding box center [299, 654] width 473 height 64
paste textarea "This message appears to be truncated. The response may be incomplete."
type textarea "ac-advanced-booking.php empty file This message appears to be truncated. The re…"
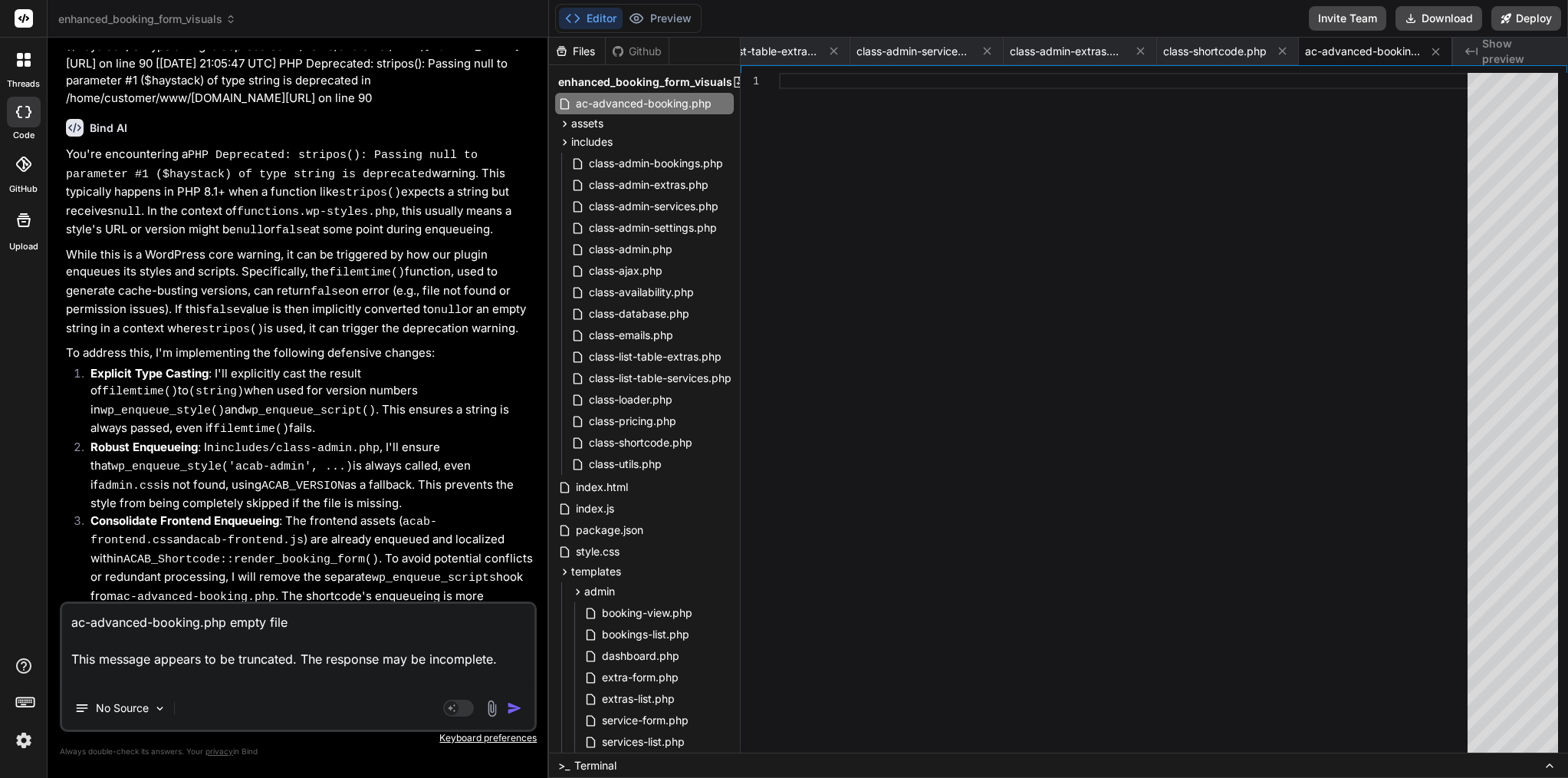
type textarea "x"
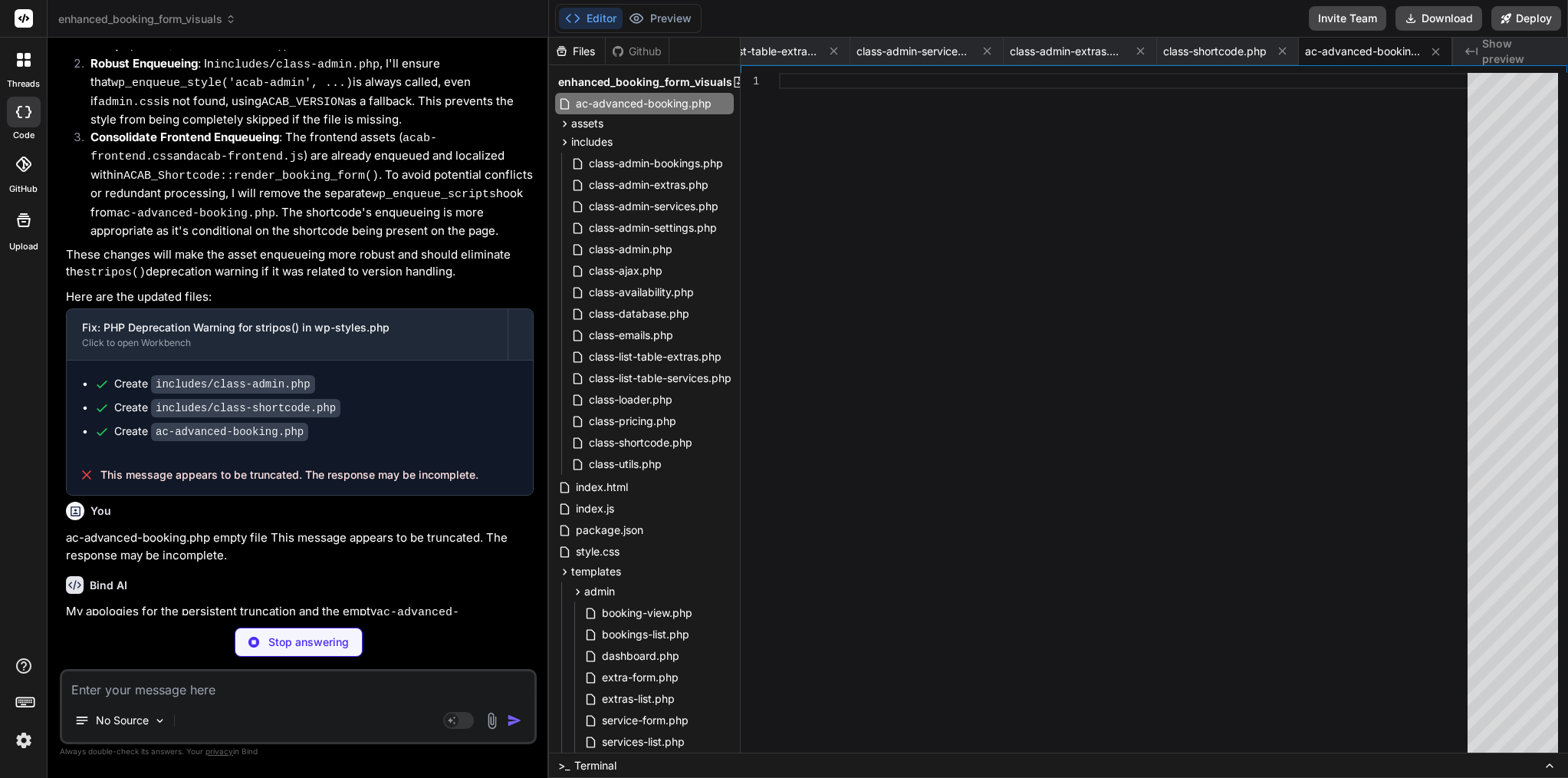
scroll to position [12553, 0]
type textarea "x"
type textarea "error_log('[ACAB][EMAIL][FAILED][DATA] ' . print_r($data, true)); } });"
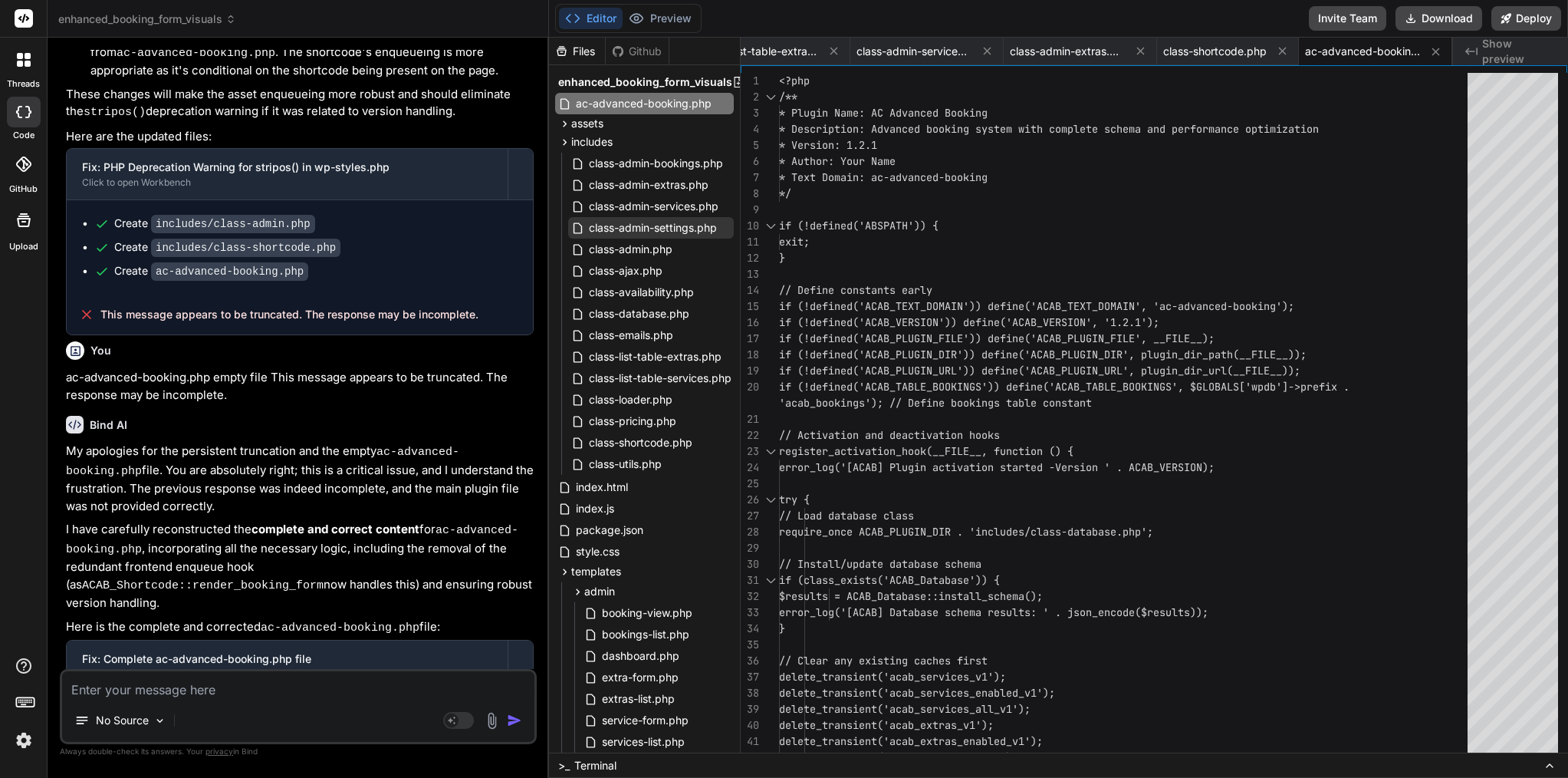
scroll to position [12713, 0]
click at [847, 164] on span "* Author: Your Name" at bounding box center [838, 161] width 117 height 14
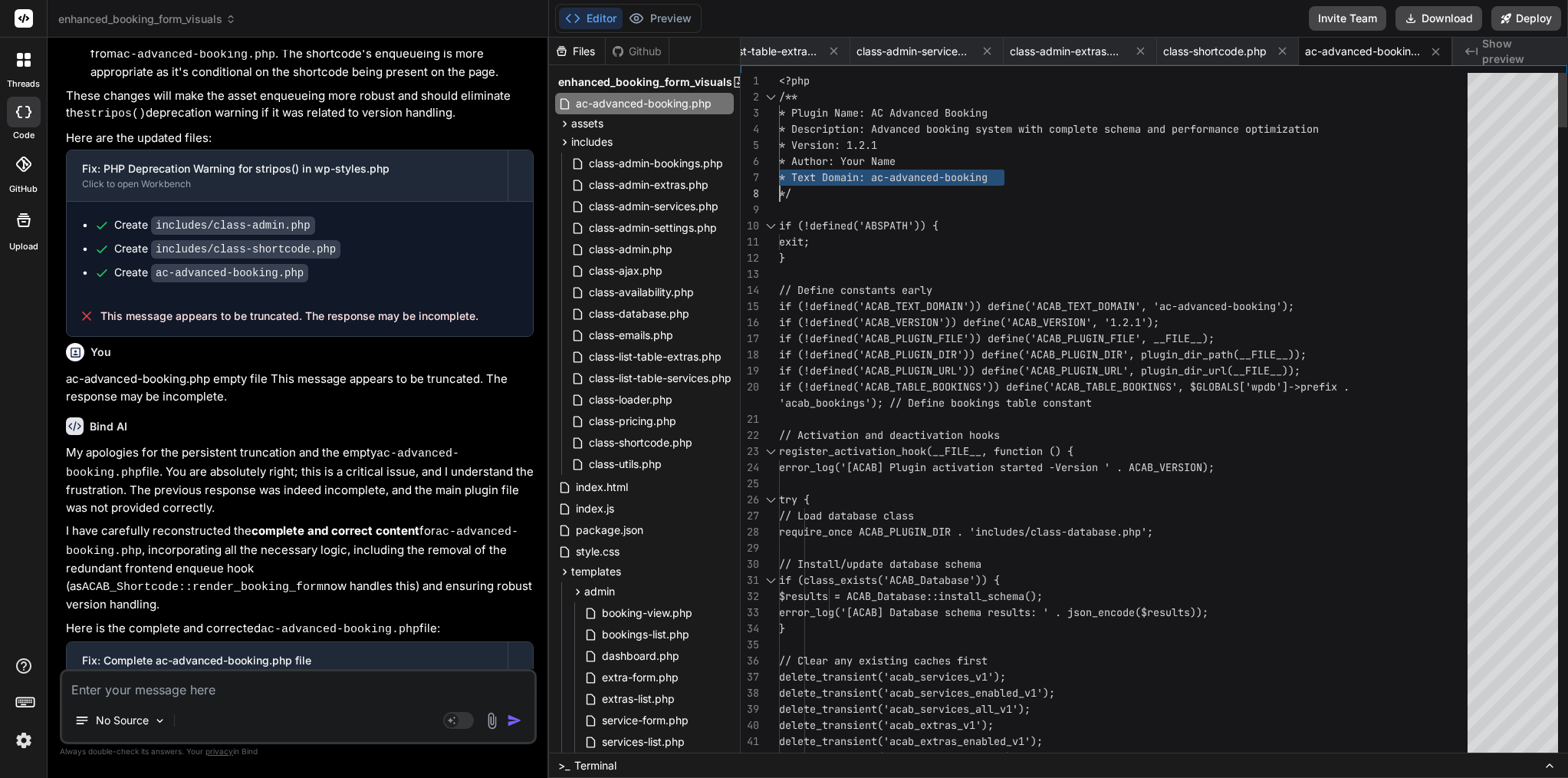
click at [847, 164] on span "* Author: Your Name" at bounding box center [838, 161] width 117 height 14
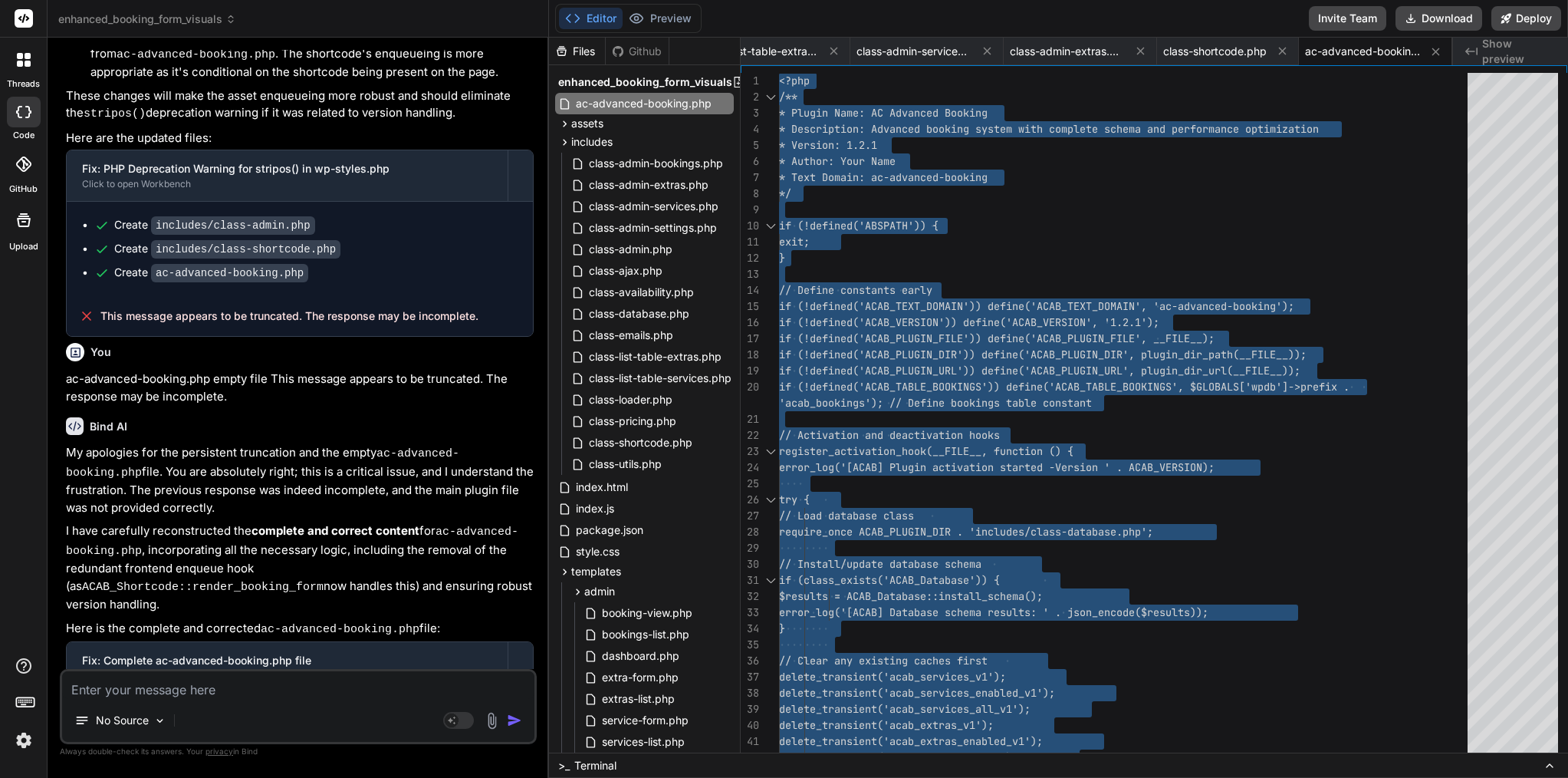
click at [316, 696] on textarea at bounding box center [299, 685] width 473 height 28
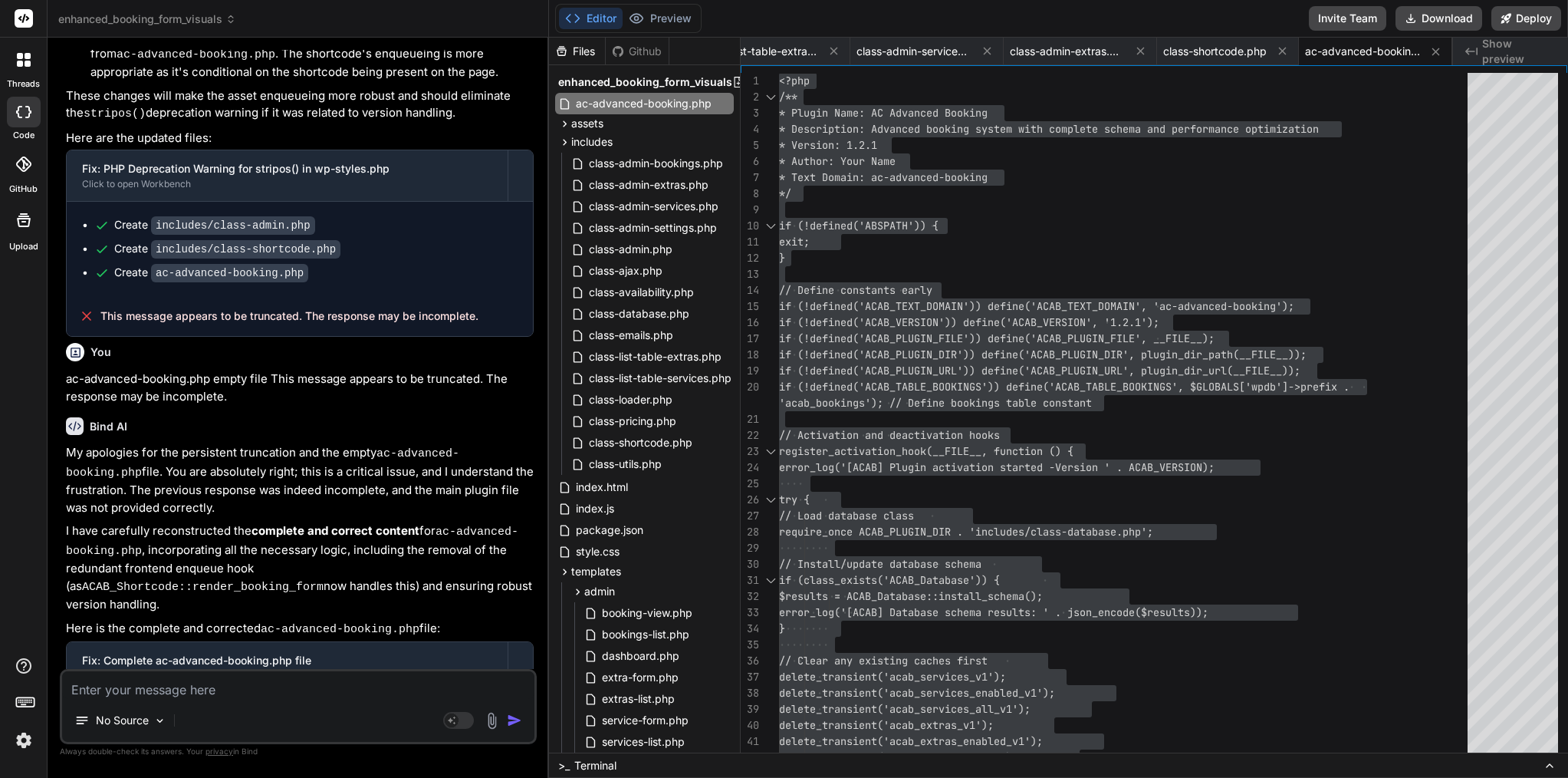
paste textarea "[06-Sep-2025 21:05:47 UTC] PHP Deprecated: stripos(): Passing null to parameter…"
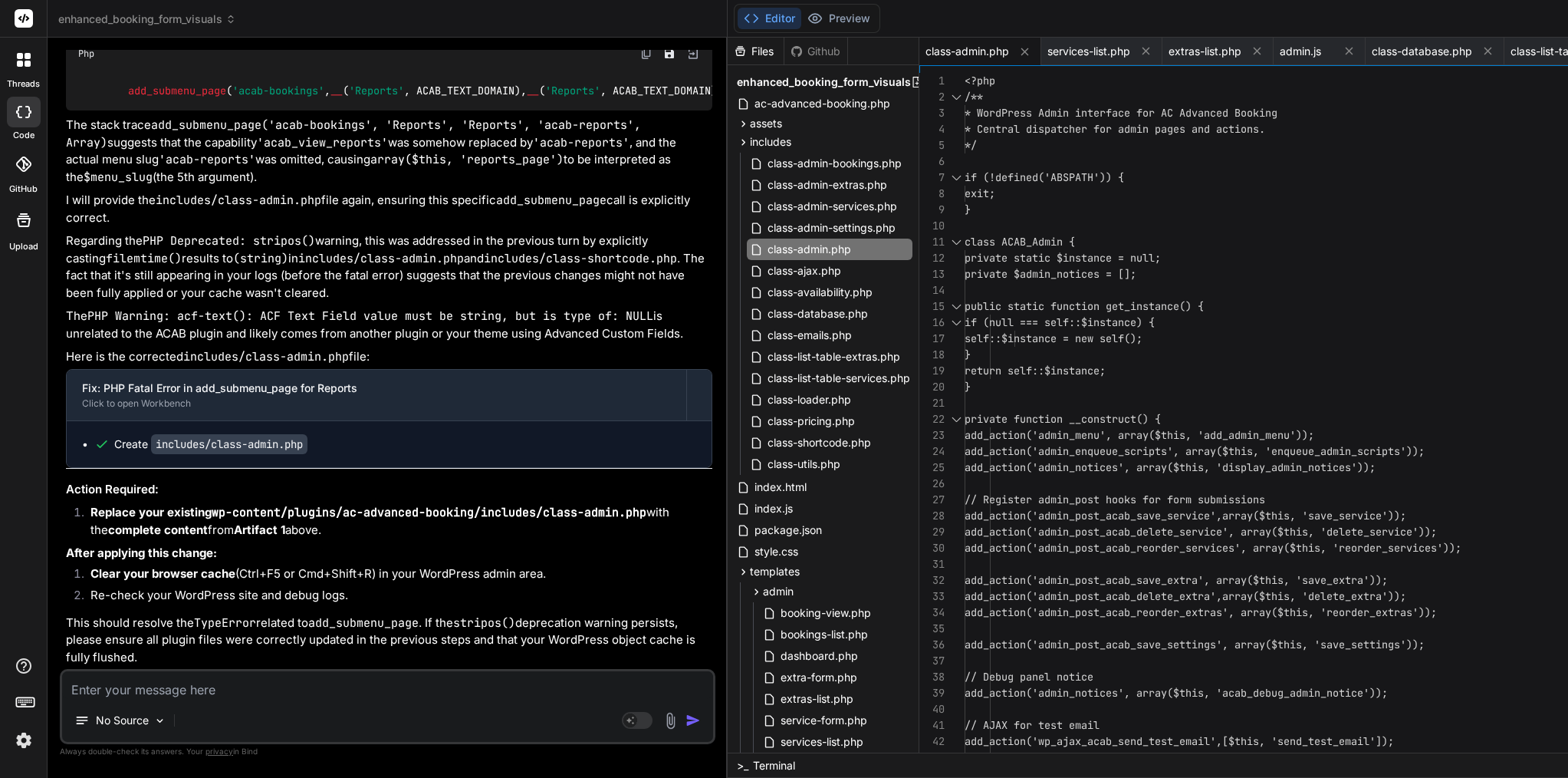
scroll to position [14598, 0]
click at [965, 258] on span "private static $instance = null;" at bounding box center [1062, 258] width 196 height 14
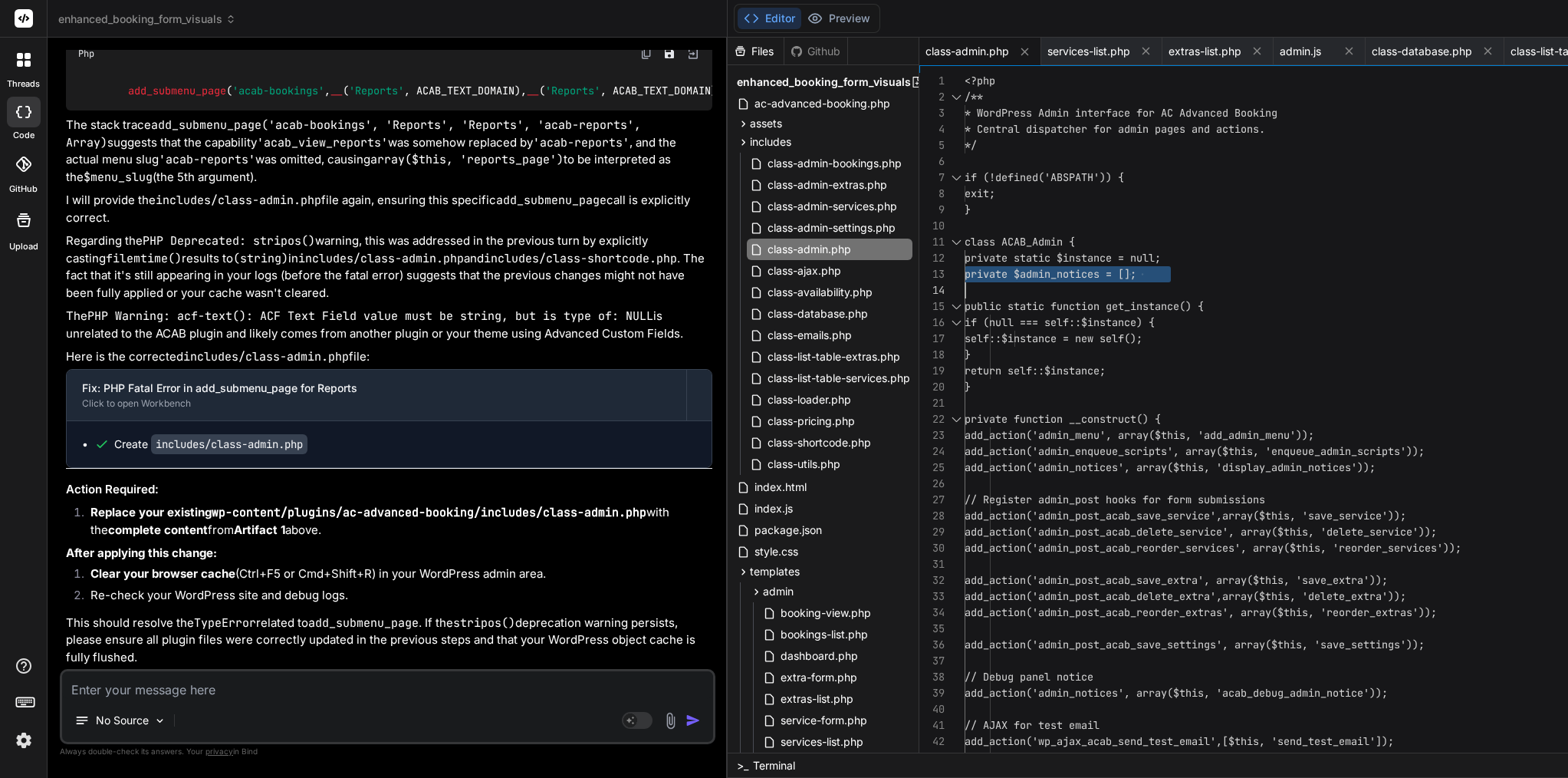
click at [965, 258] on span "private static $instance = null;" at bounding box center [1062, 258] width 196 height 14
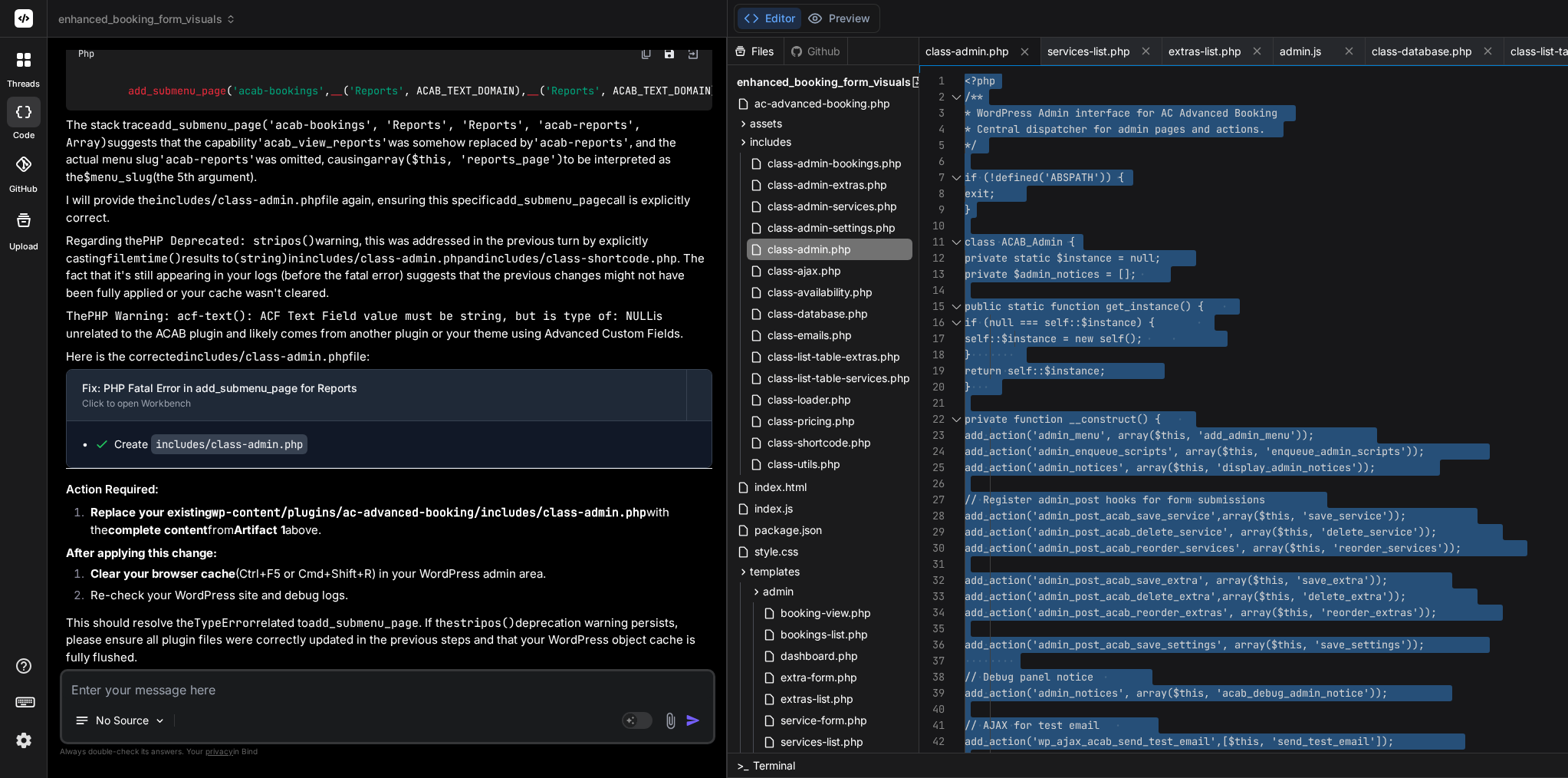
click at [215, 688] on textarea at bounding box center [388, 685] width 651 height 28
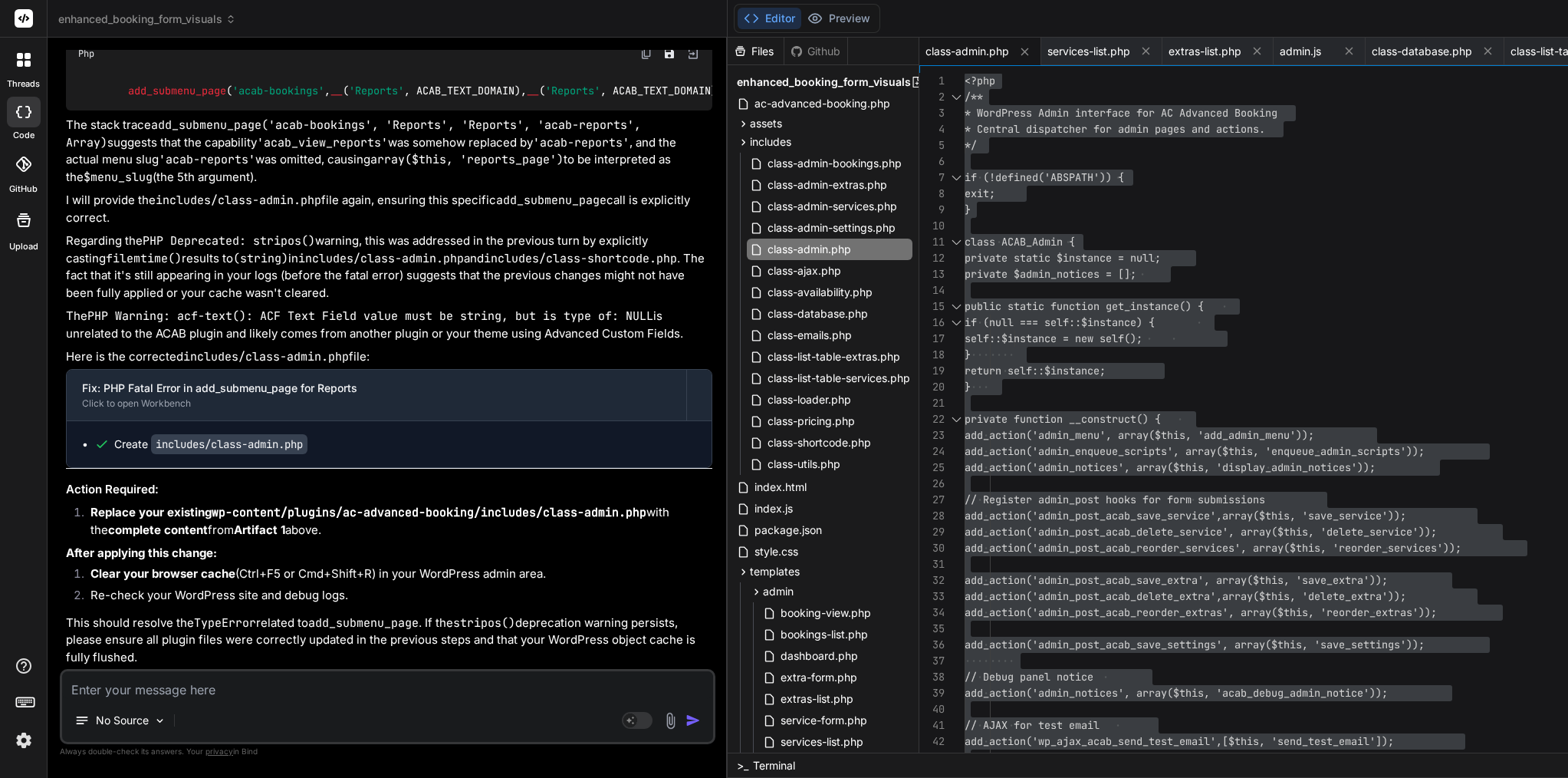
paste textarea "[06-Sep-2025 21:10:41 UTC] [ACAB] Shortcode class initialized [06-Sep-2025 21:1…"
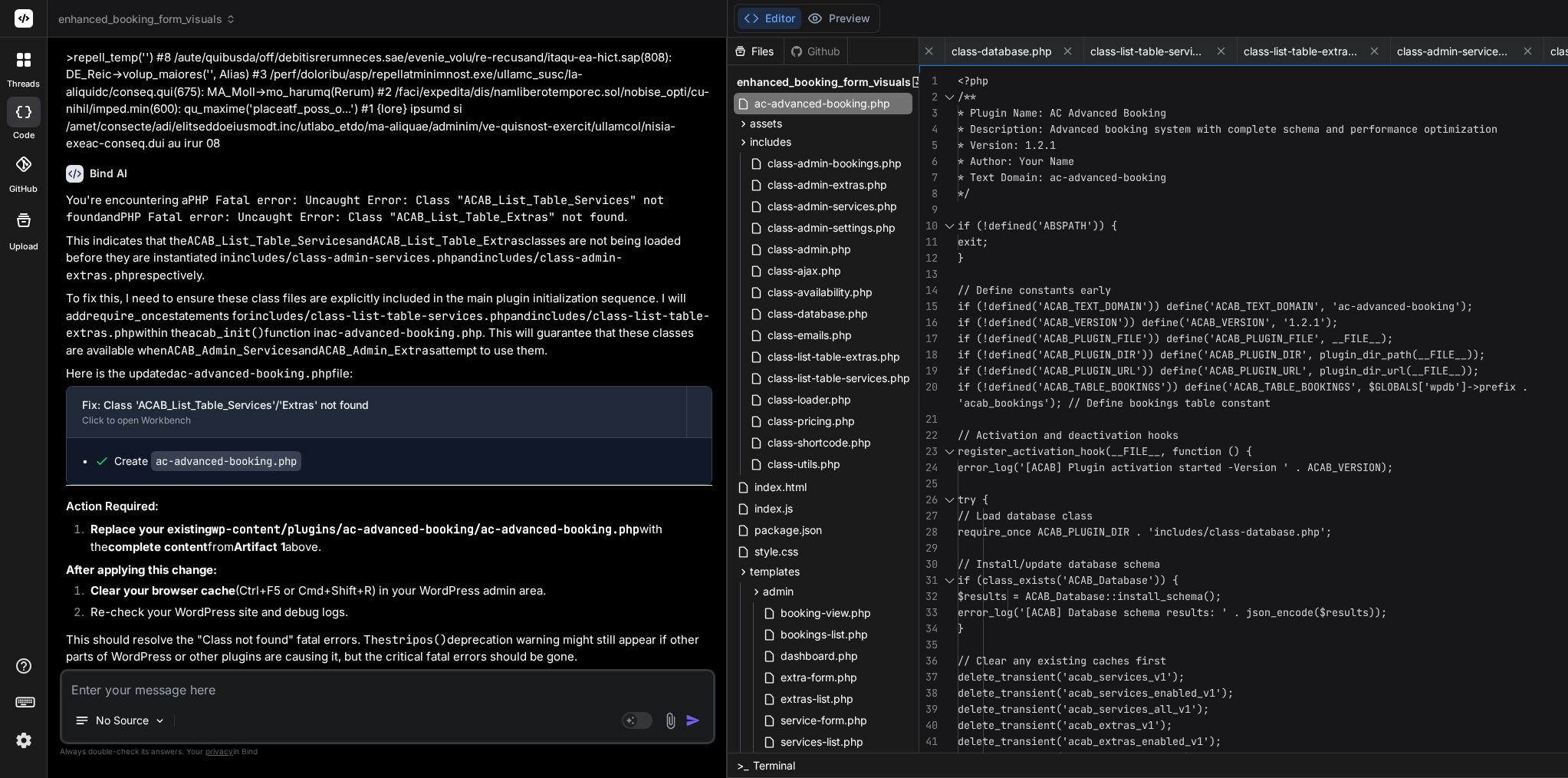
scroll to position [15994, 0]
click at [958, 309] on span "if (!defined('ACAB_TEXT_DOMAIN')) define('ACAB_TEX" at bounding box center [1111, 306] width 307 height 14
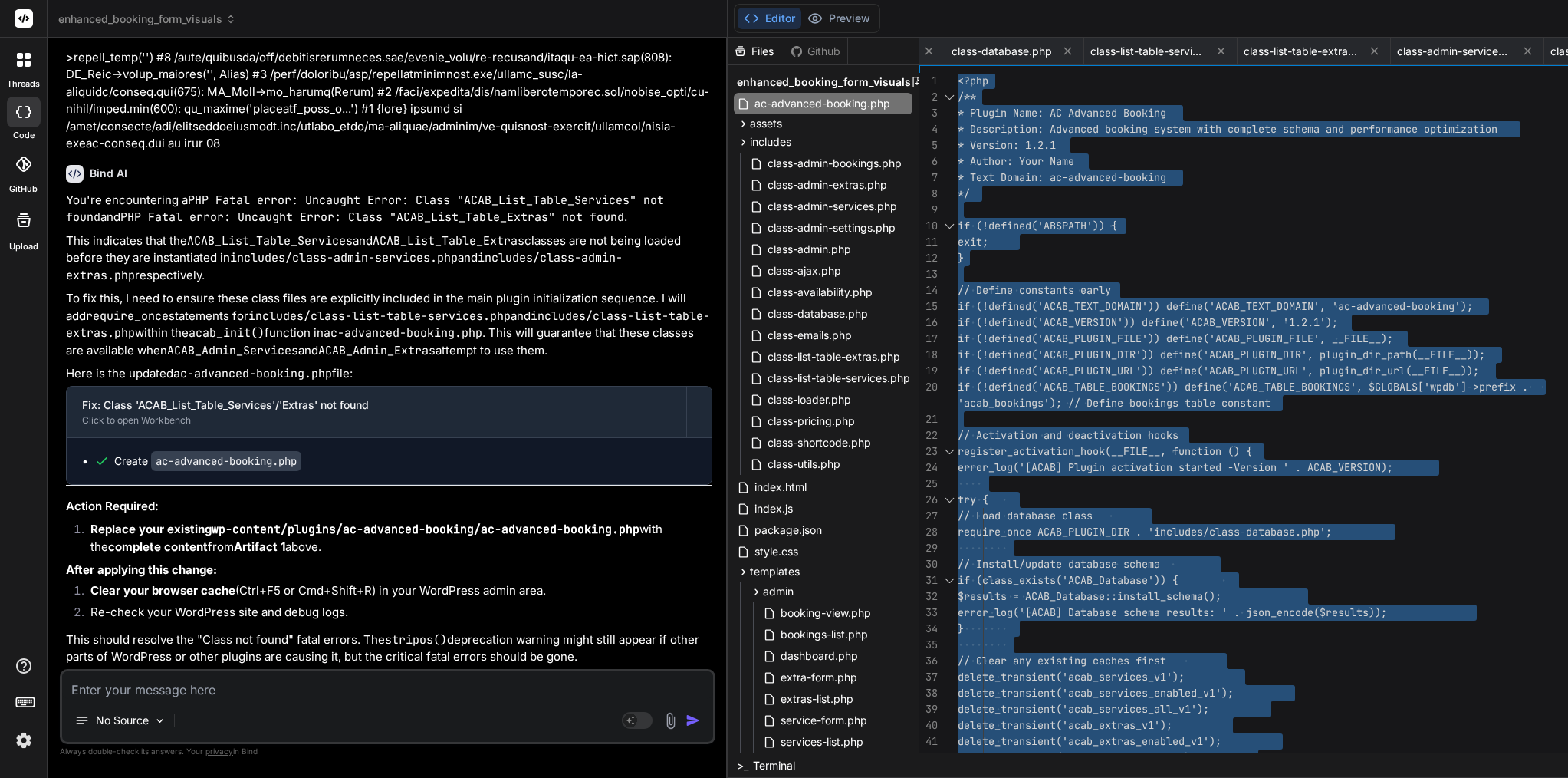
click at [958, 309] on span "if (!defined('ACAB_TEXT_DOMAIN')) define('ACAB_TEX" at bounding box center [1111, 306] width 307 height 14
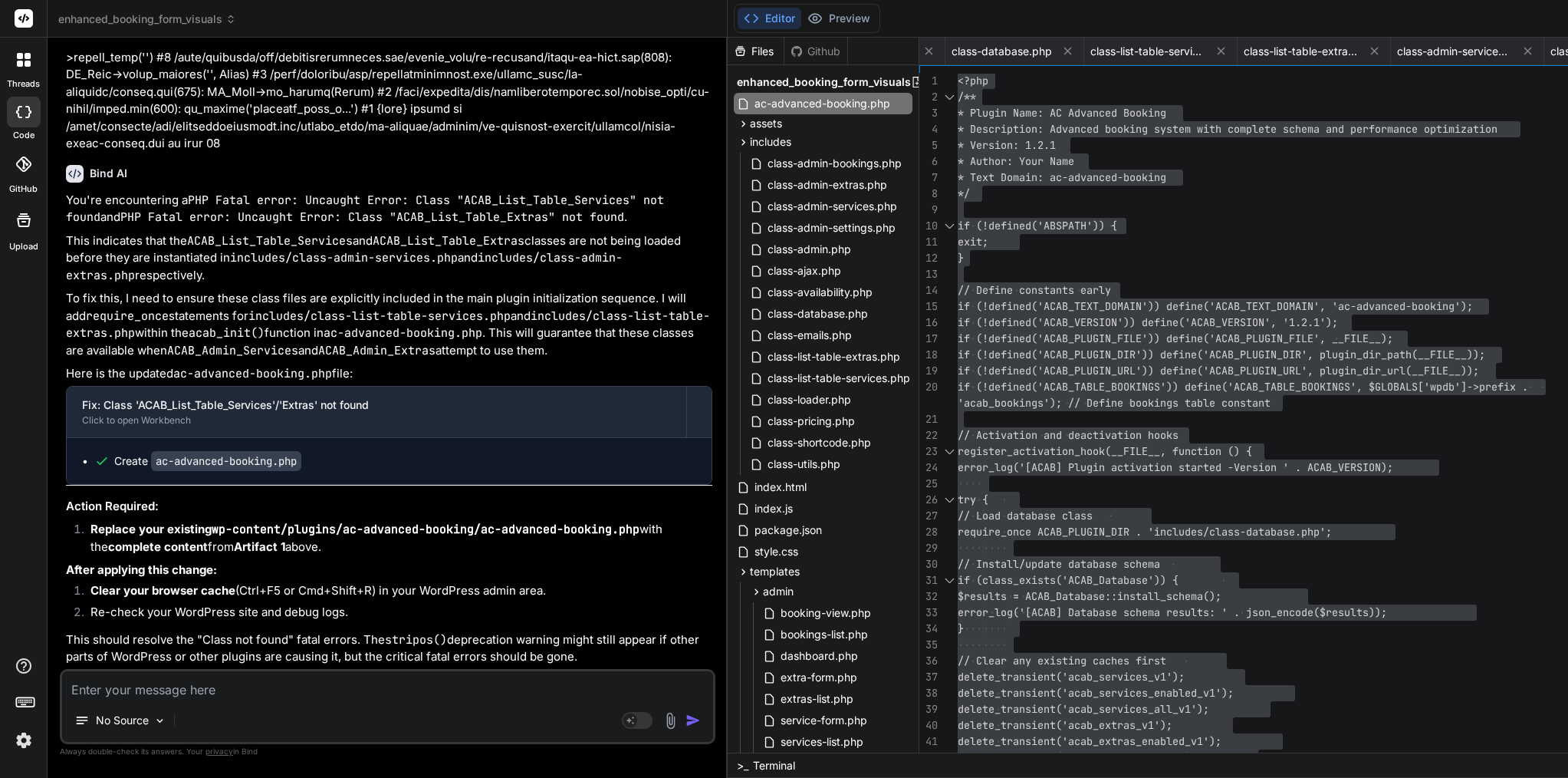
click at [305, 685] on textarea at bounding box center [388, 685] width 651 height 28
paste textarea "[06-Sep-2025 21:12:41 UTC] [ACAB] Shortcode class initialized [06-Sep-2025 21:1…"
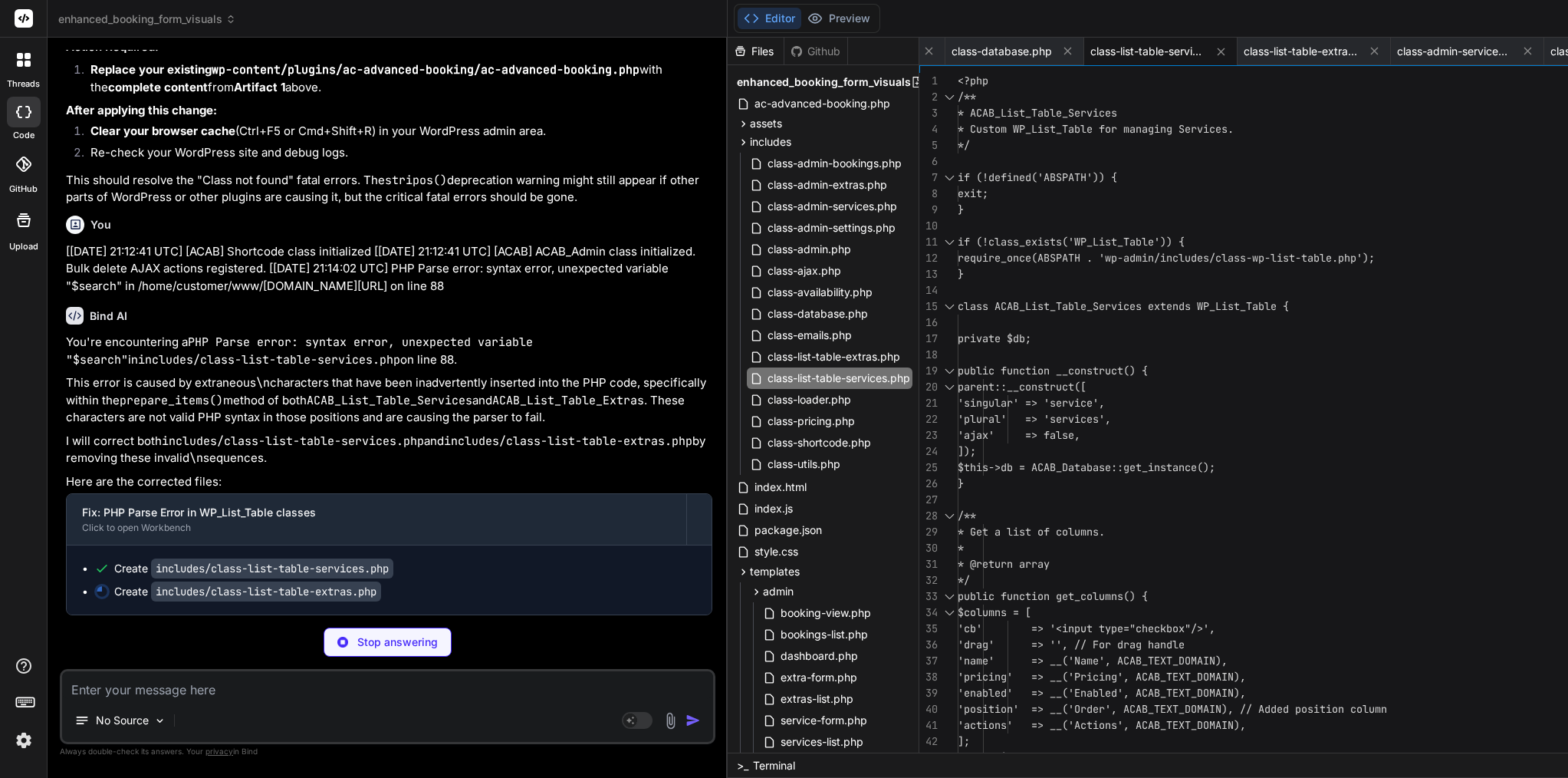
scroll to position [0, 0]
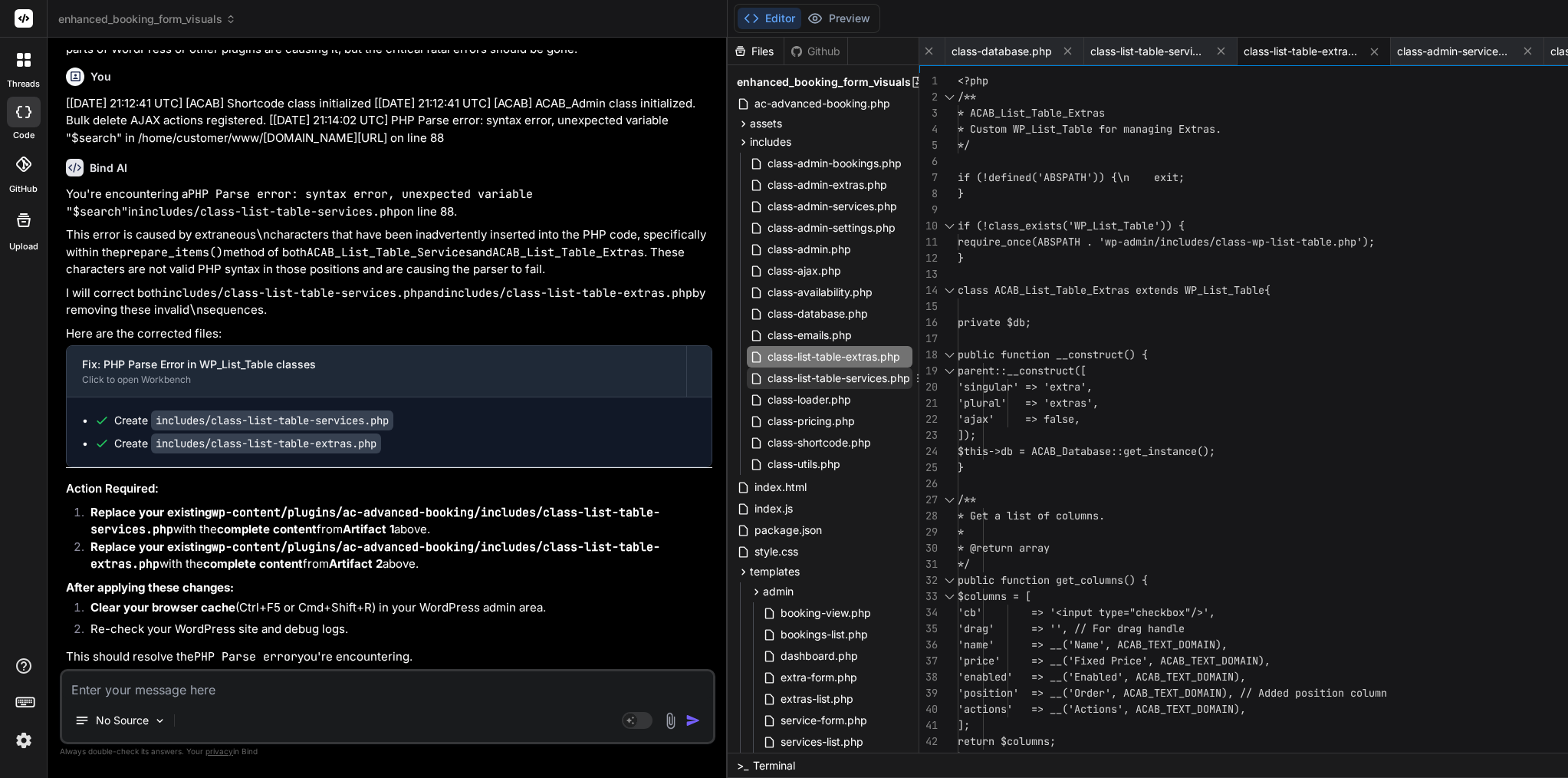
click at [766, 379] on span "class-list-table-services.php" at bounding box center [838, 378] width 145 height 19
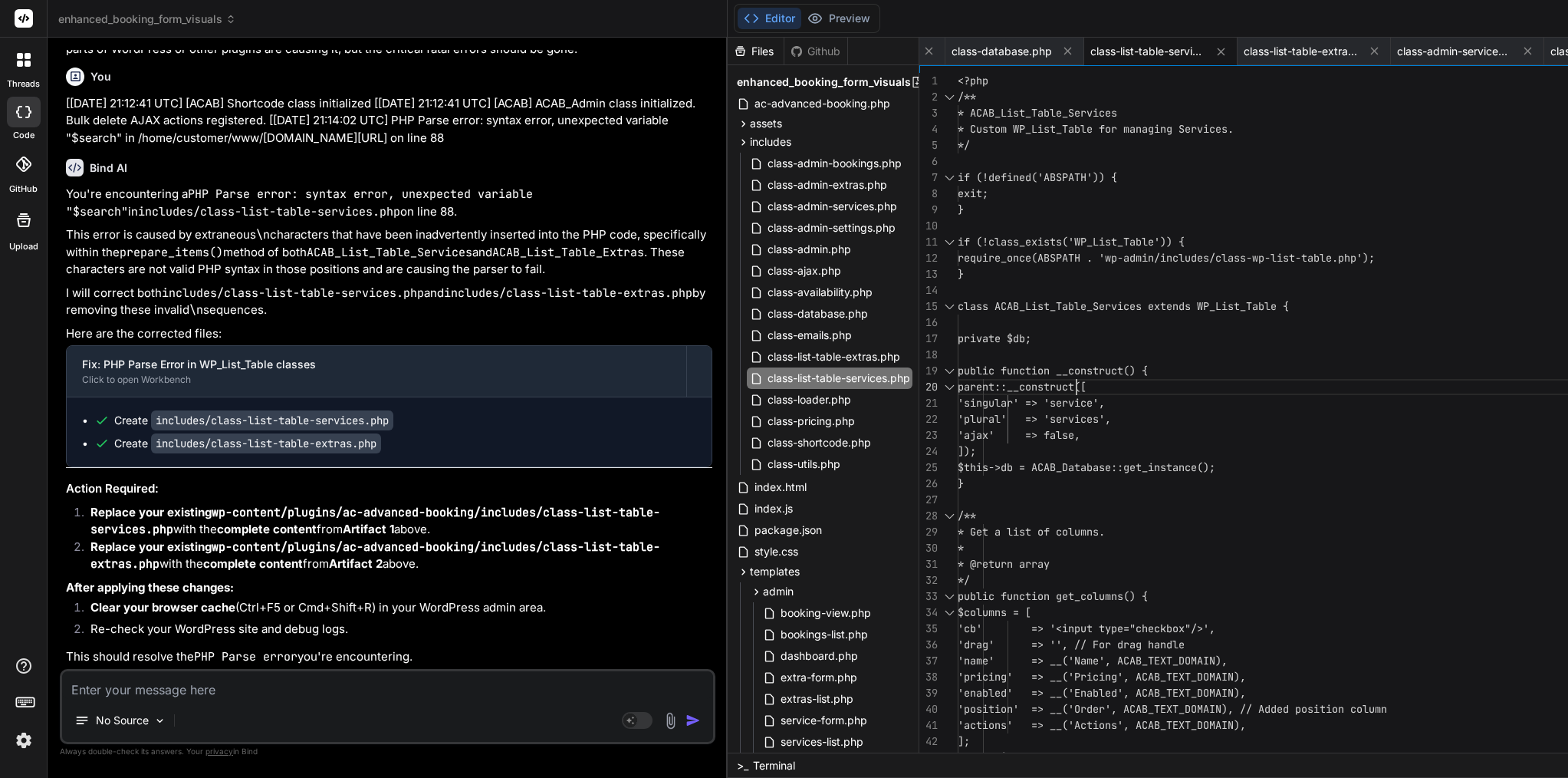
click at [958, 381] on span "parent::__construct([" at bounding box center [1022, 387] width 129 height 14
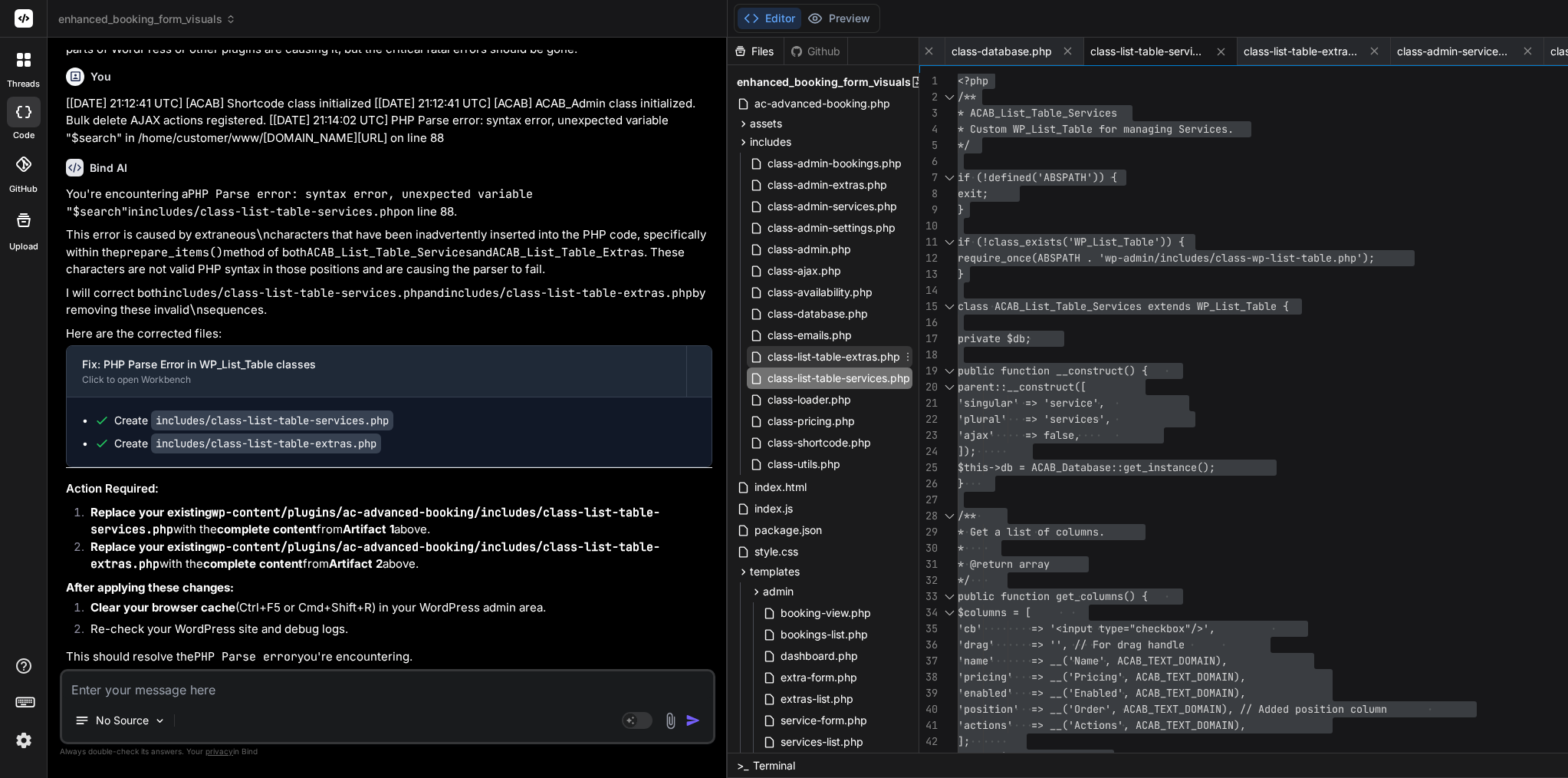
click at [766, 360] on span "class-list-table-extras.php" at bounding box center [833, 356] width 136 height 19
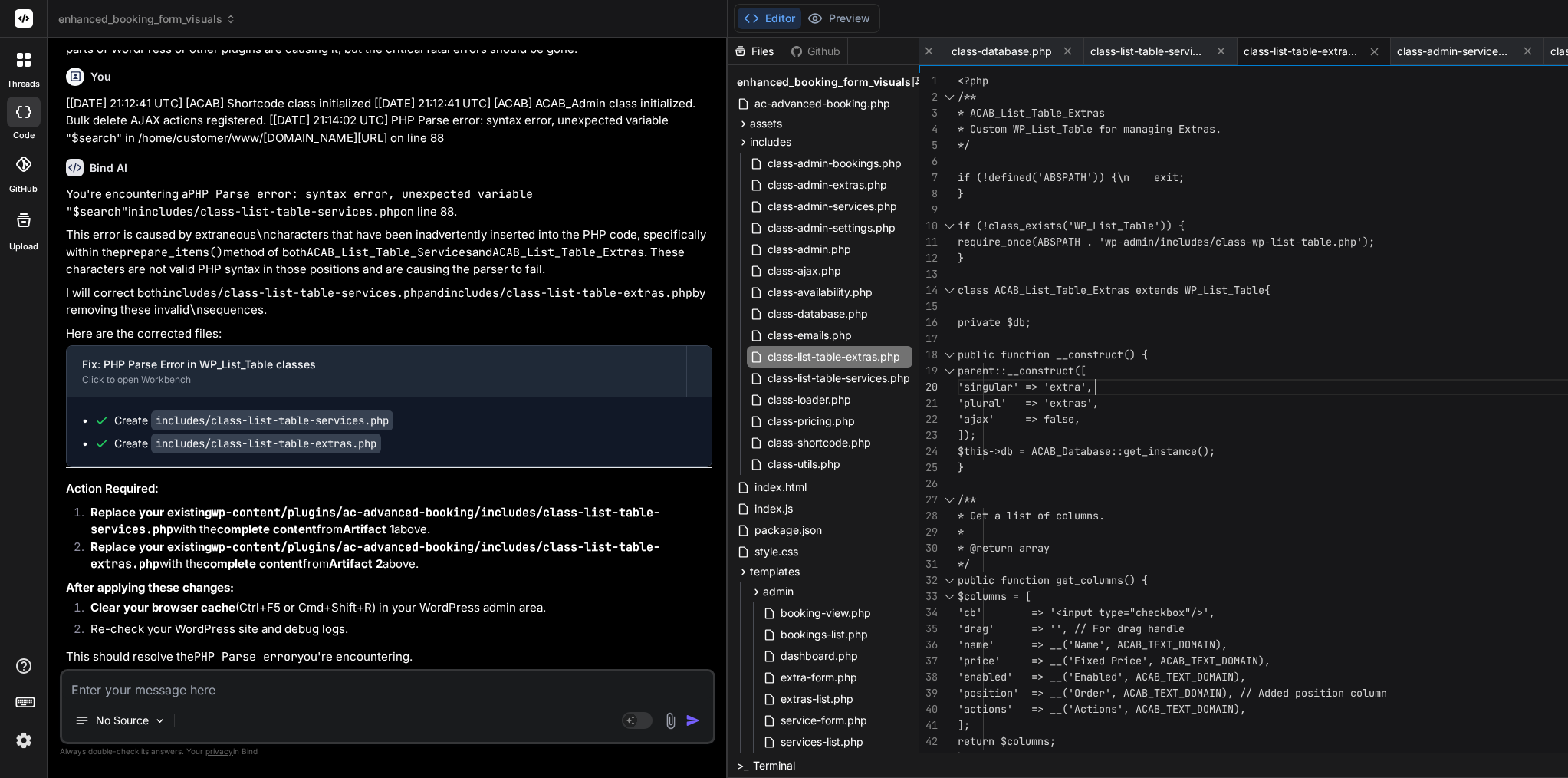
click at [958, 386] on span "'singular' => 'extra'," at bounding box center [1025, 387] width 135 height 14
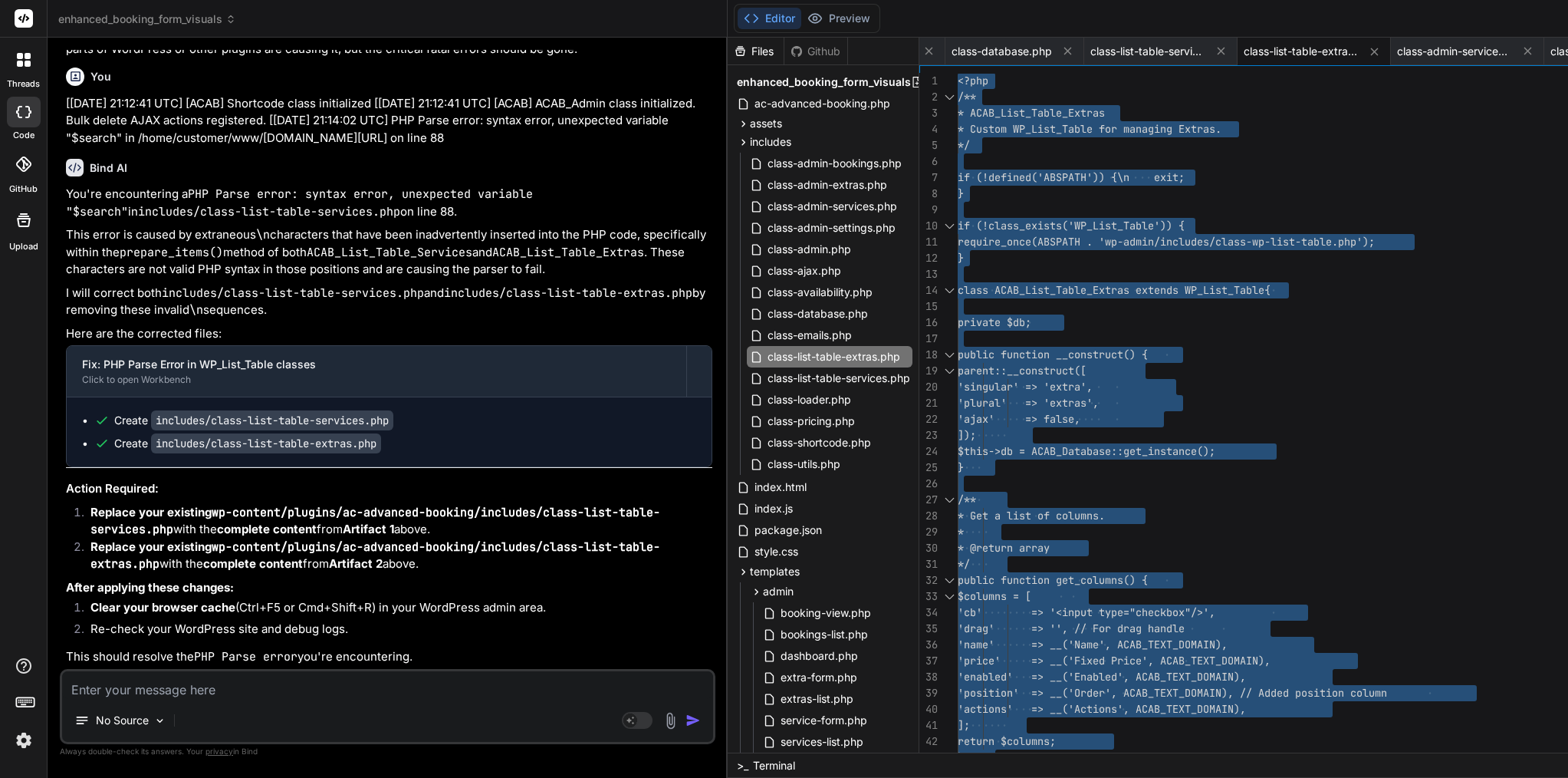
click at [958, 386] on span "'singular' => 'extra'," at bounding box center [1025, 387] width 135 height 14
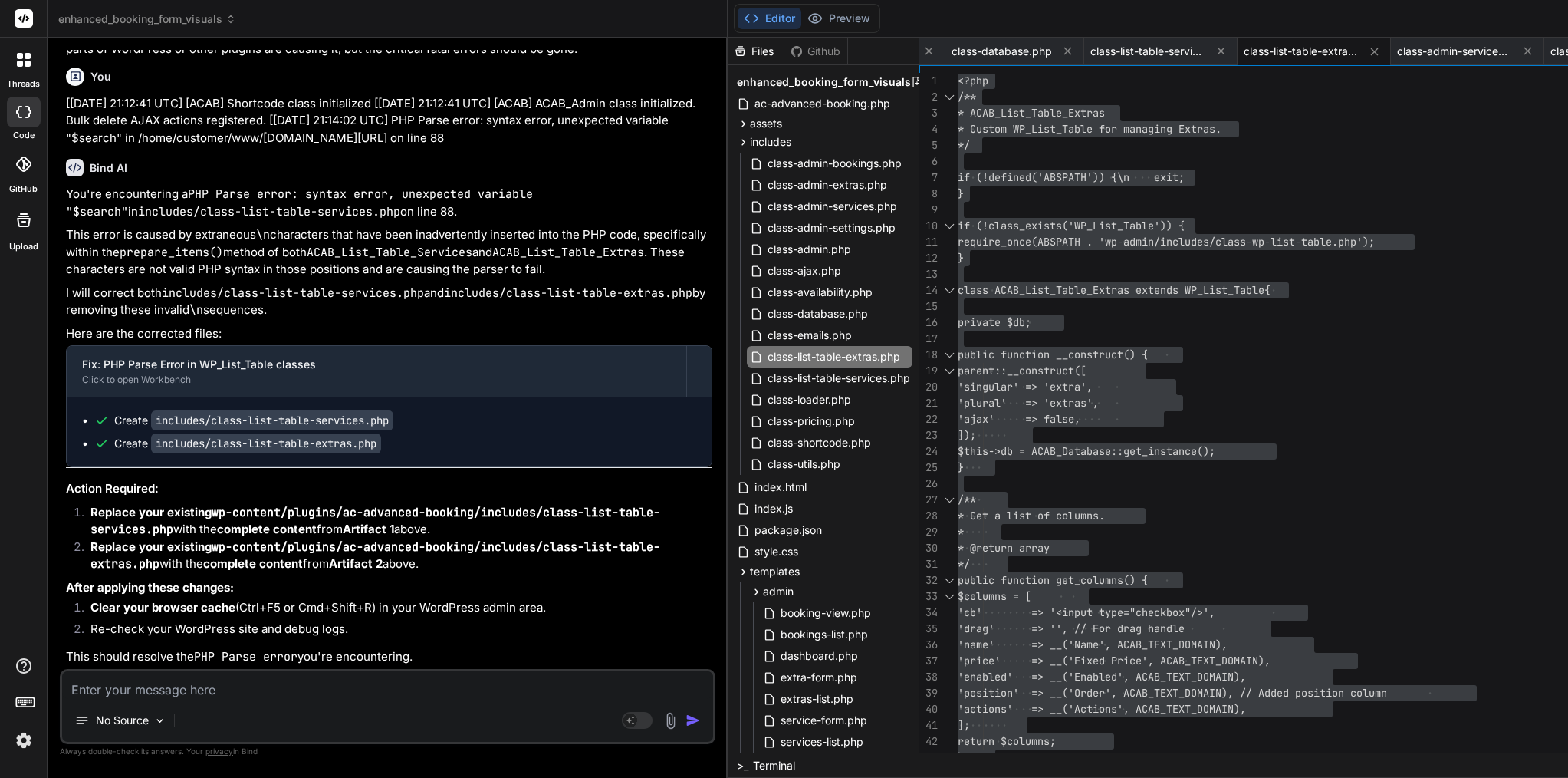
click at [252, 681] on textarea at bounding box center [388, 685] width 651 height 28
paste textarea "[06-Sep-2025 21:15:38 UTC] PHP Parse error: syntax error, unexpected variable "…"
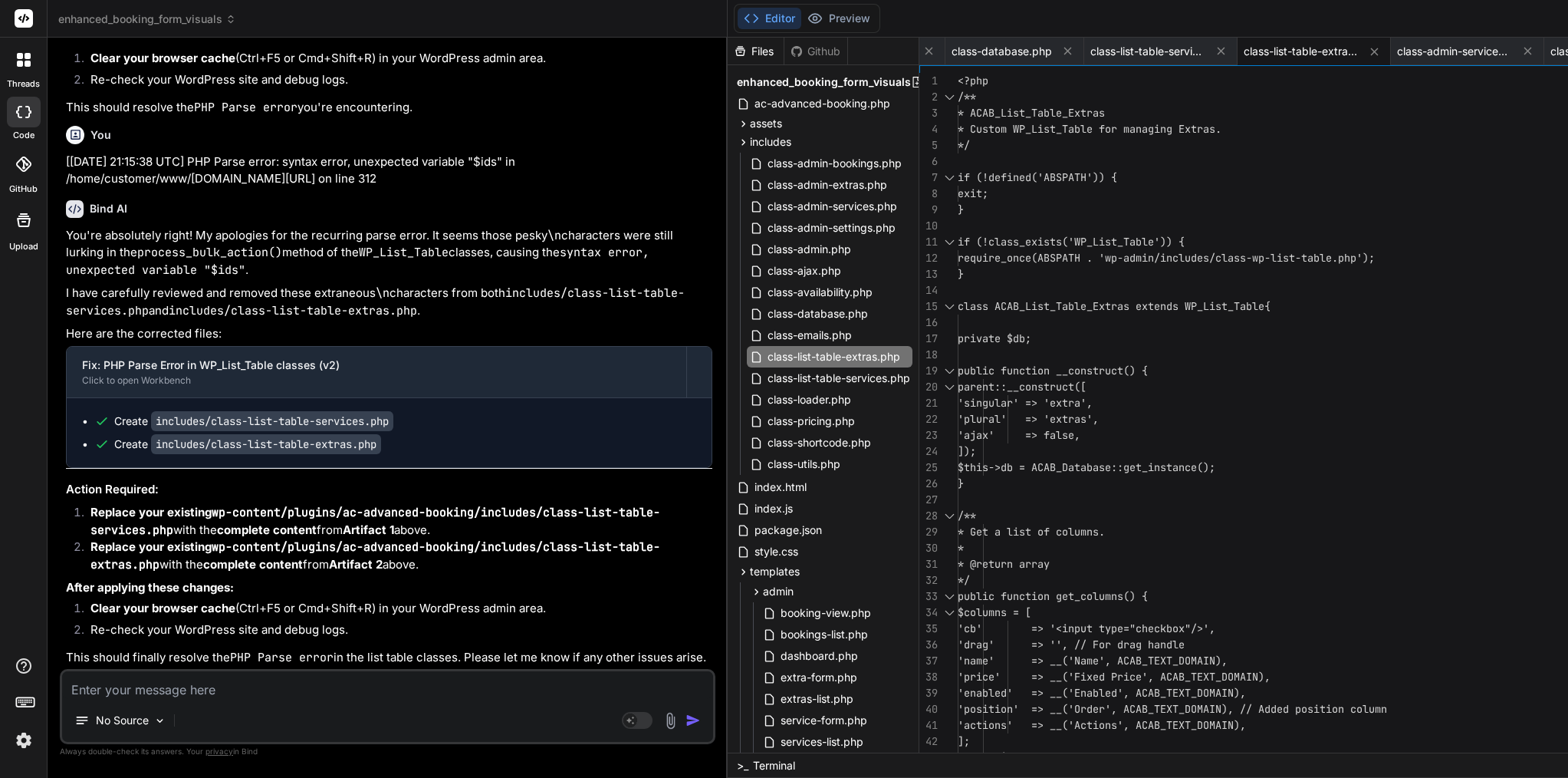
scroll to position [17488, 0]
click at [766, 384] on span "class-list-table-services.php" at bounding box center [838, 378] width 145 height 19
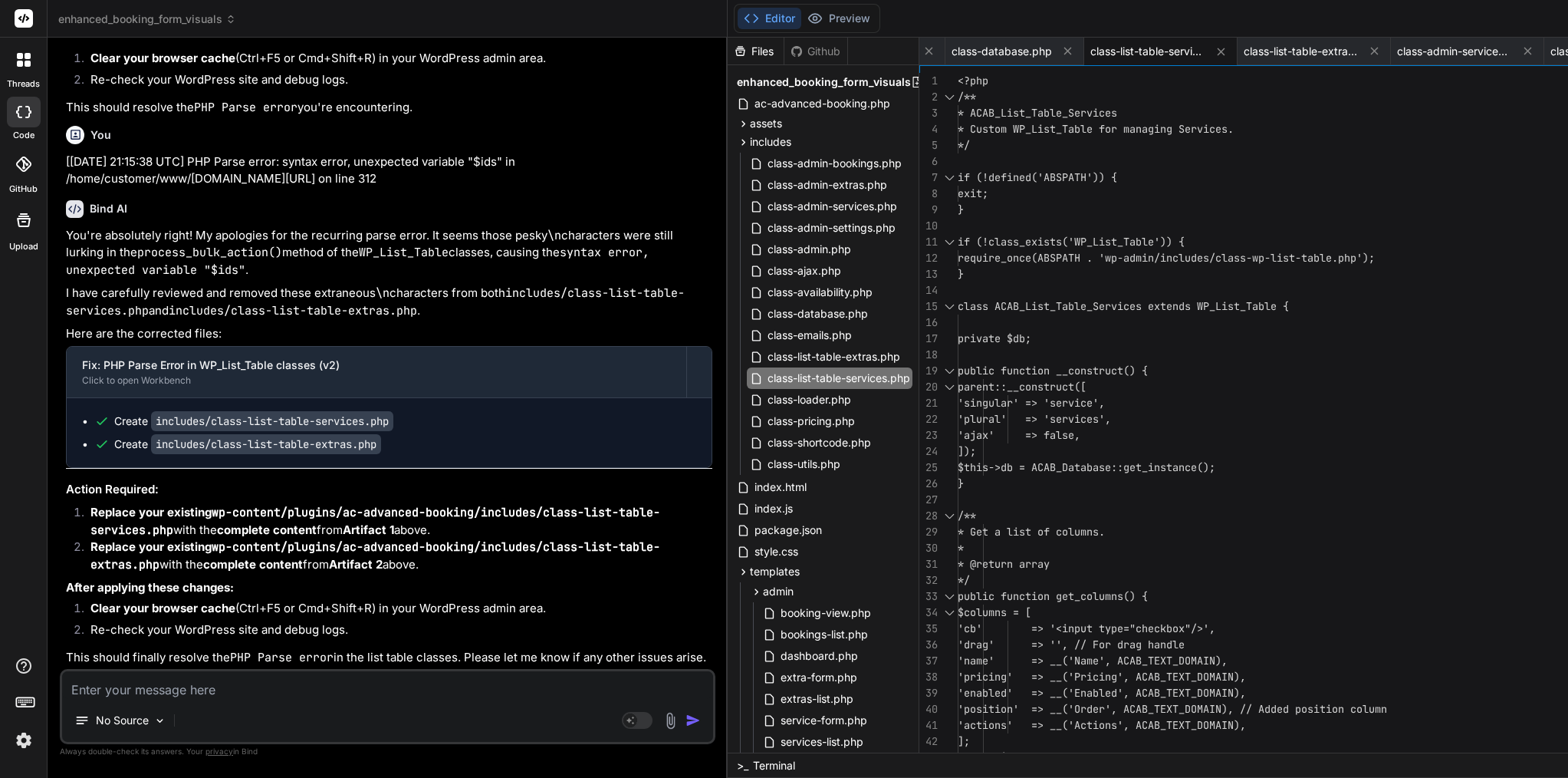
click at [958, 410] on span "'singular' => 'service'," at bounding box center [1031, 403] width 147 height 16
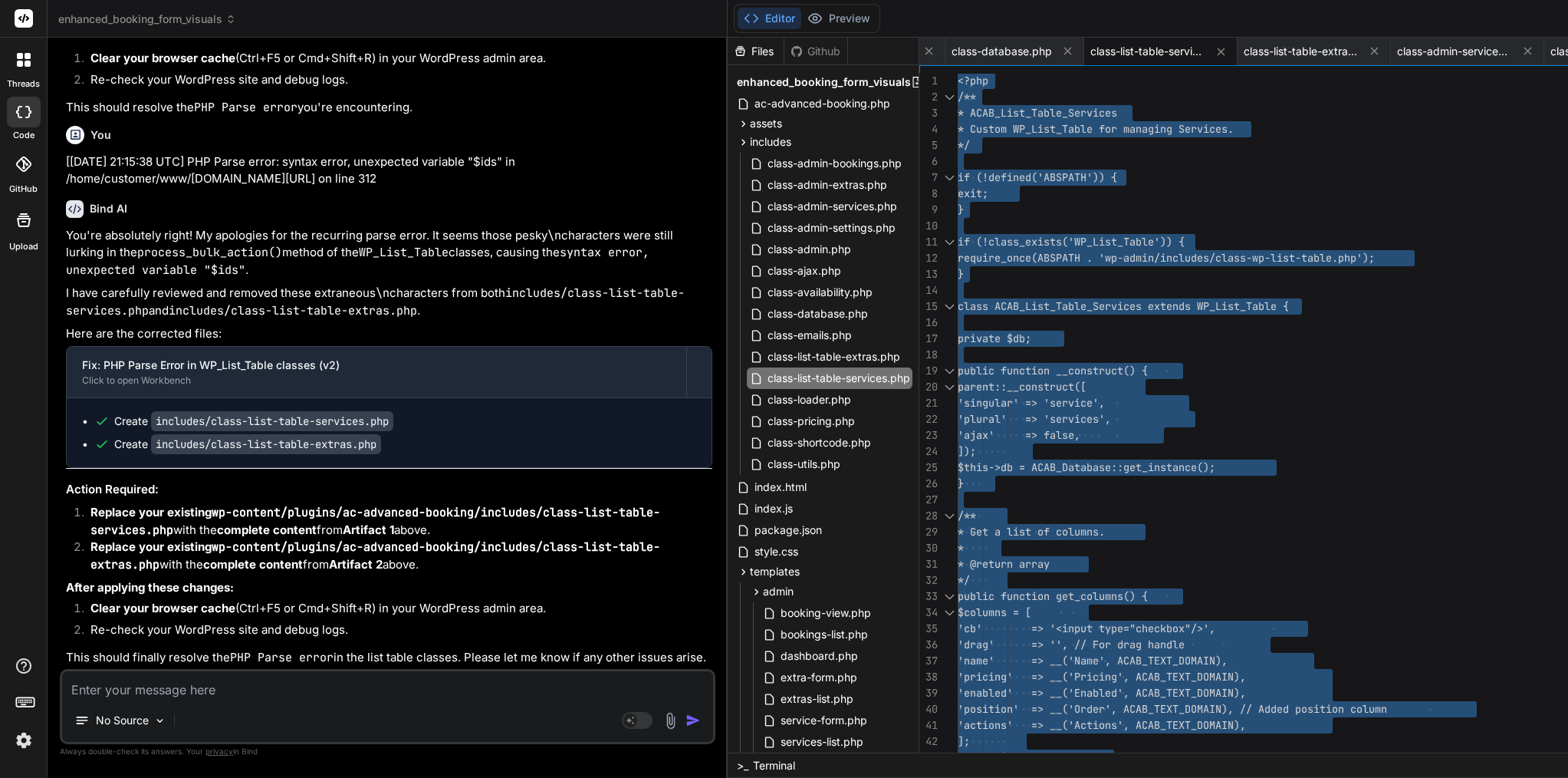
click at [958, 410] on span "'singular' => 'service'," at bounding box center [1031, 403] width 147 height 16
click at [766, 354] on span "class-list-table-extras.php" at bounding box center [833, 356] width 136 height 19
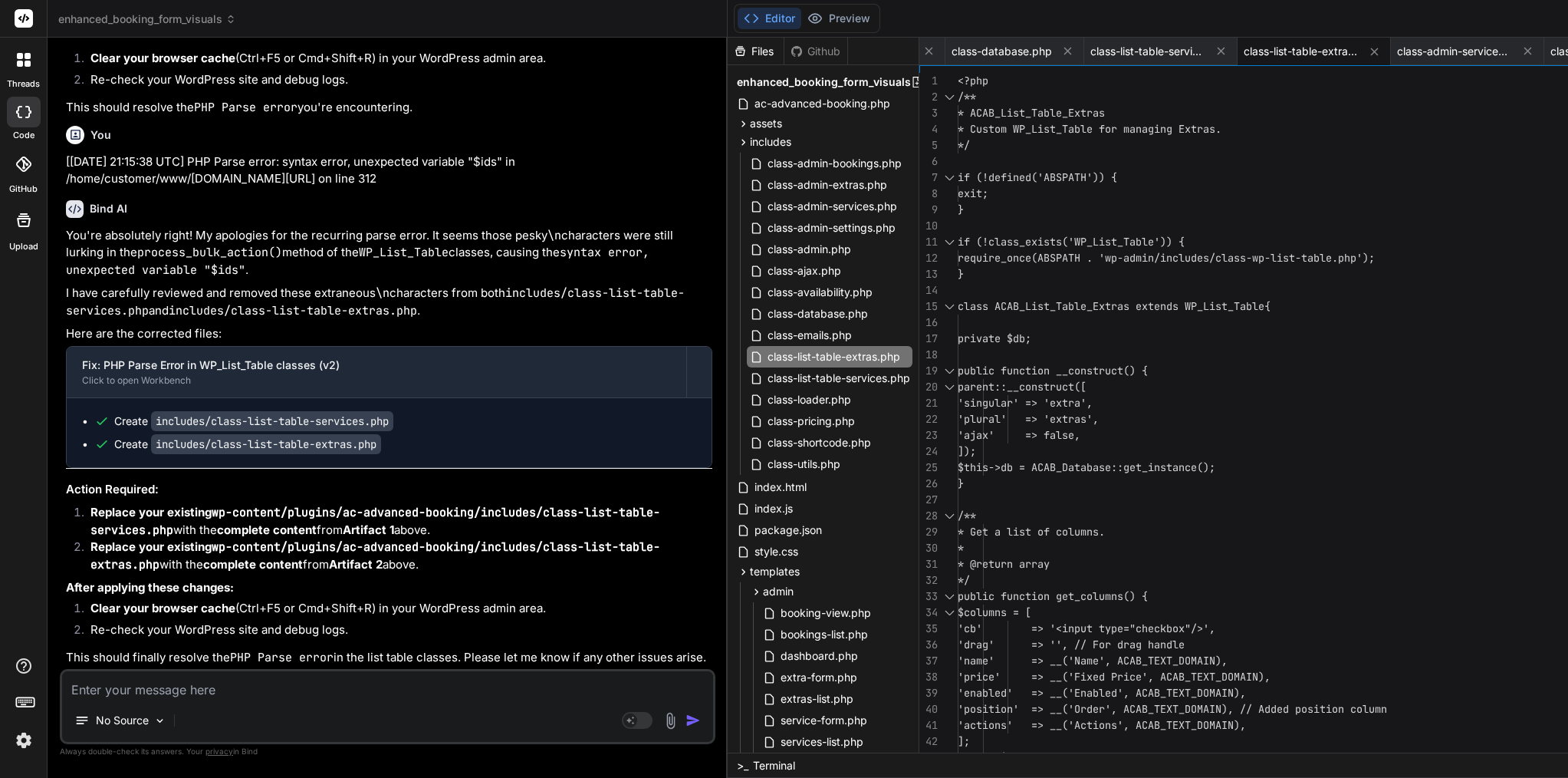
click at [958, 368] on span "public function __construct() {" at bounding box center [1053, 370] width 190 height 14
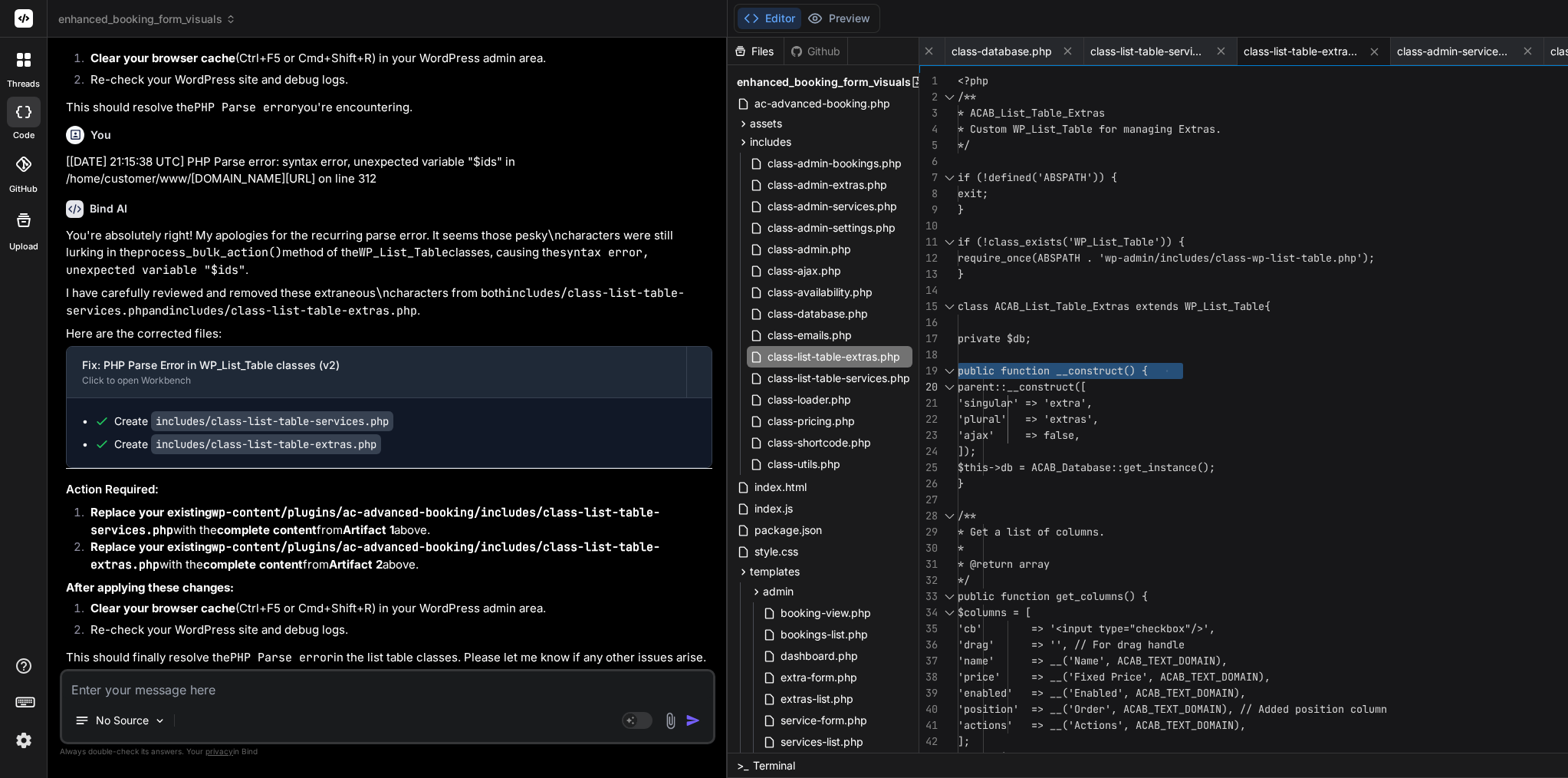
click at [958, 368] on span "public function __construct() {" at bounding box center [1053, 370] width 190 height 14
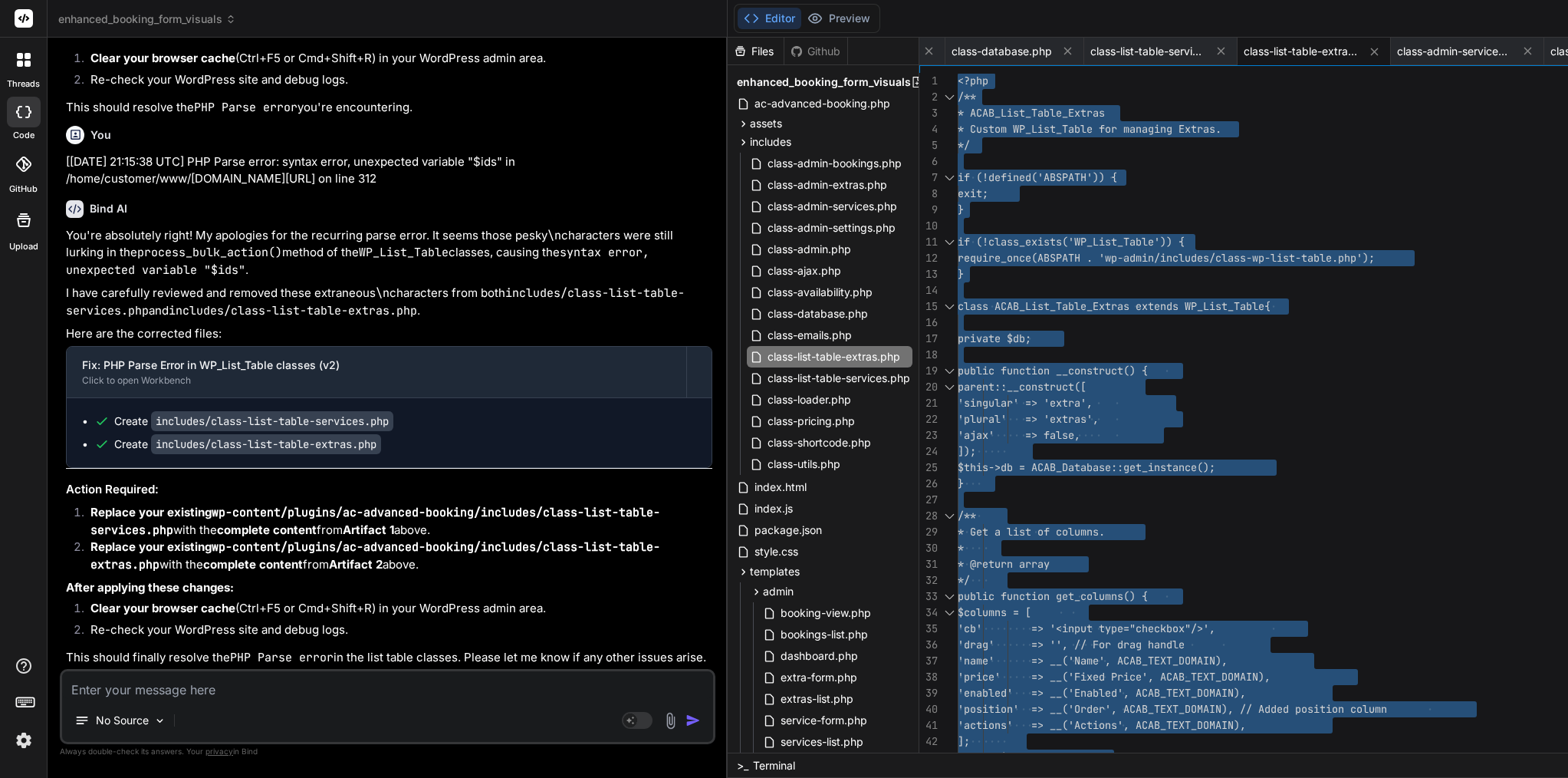
click at [958, 368] on span "public function __construct() {" at bounding box center [1053, 370] width 190 height 14
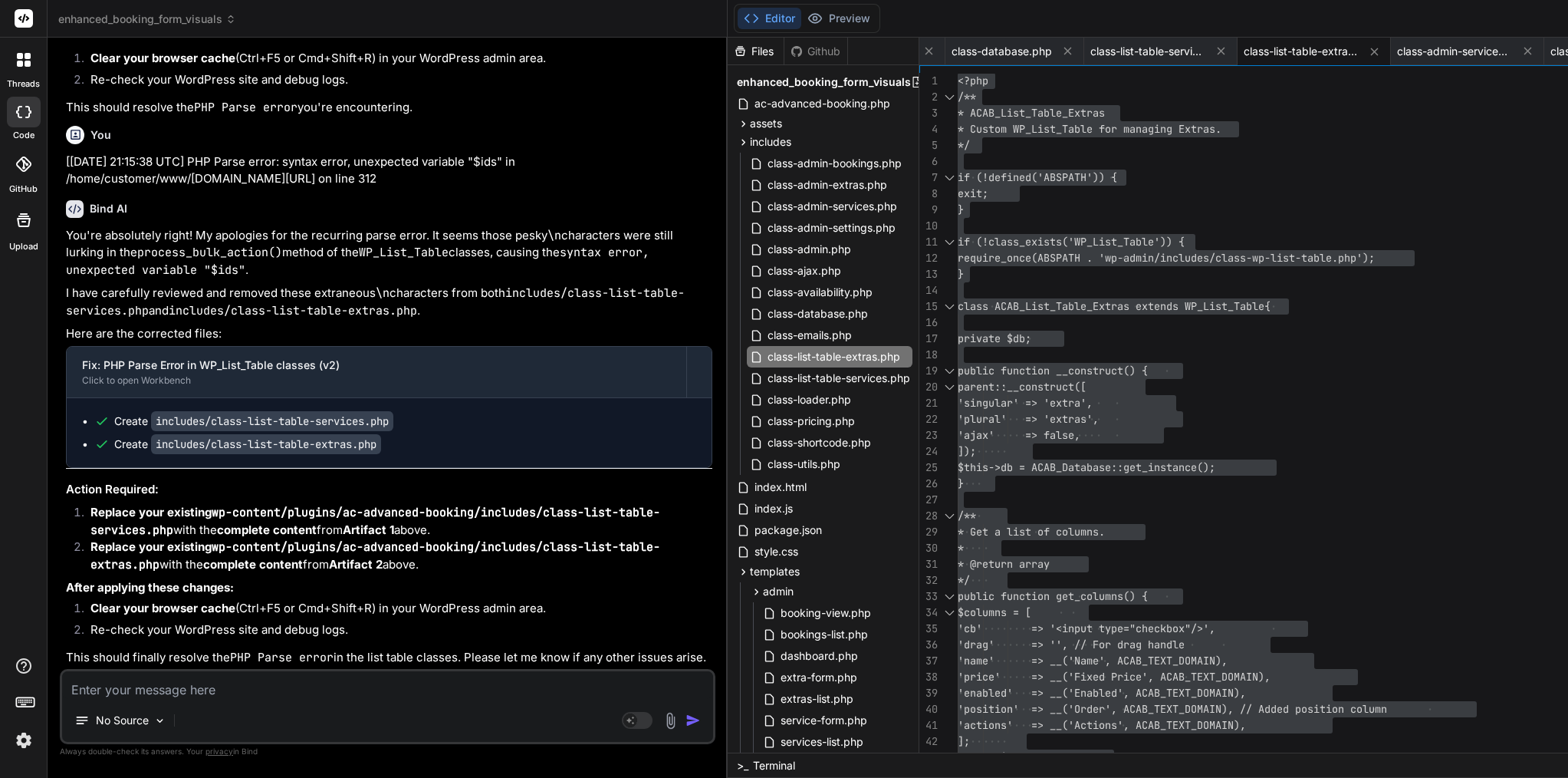
scroll to position [0, 0]
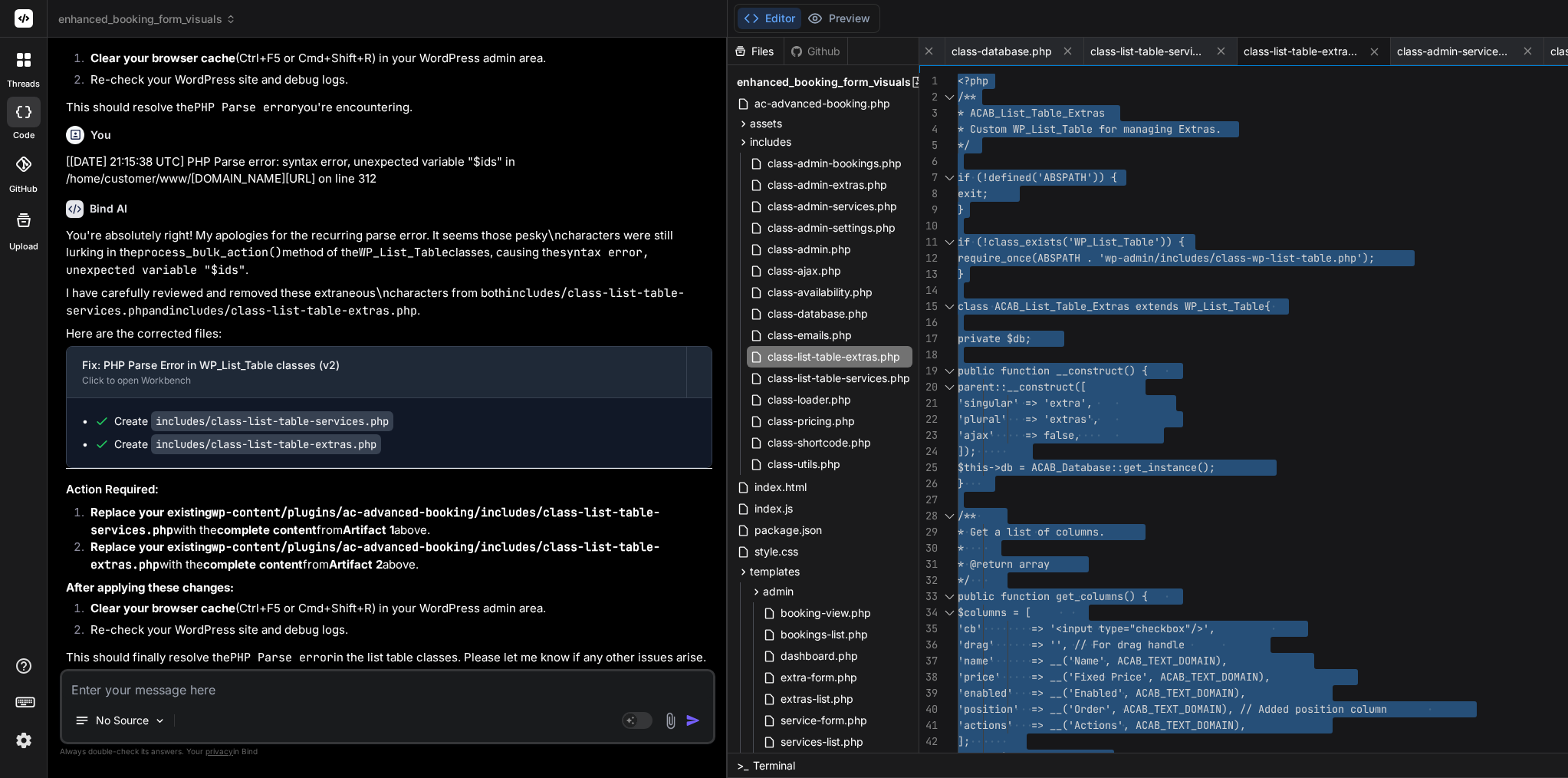
click at [237, 693] on textarea at bounding box center [388, 685] width 651 height 28
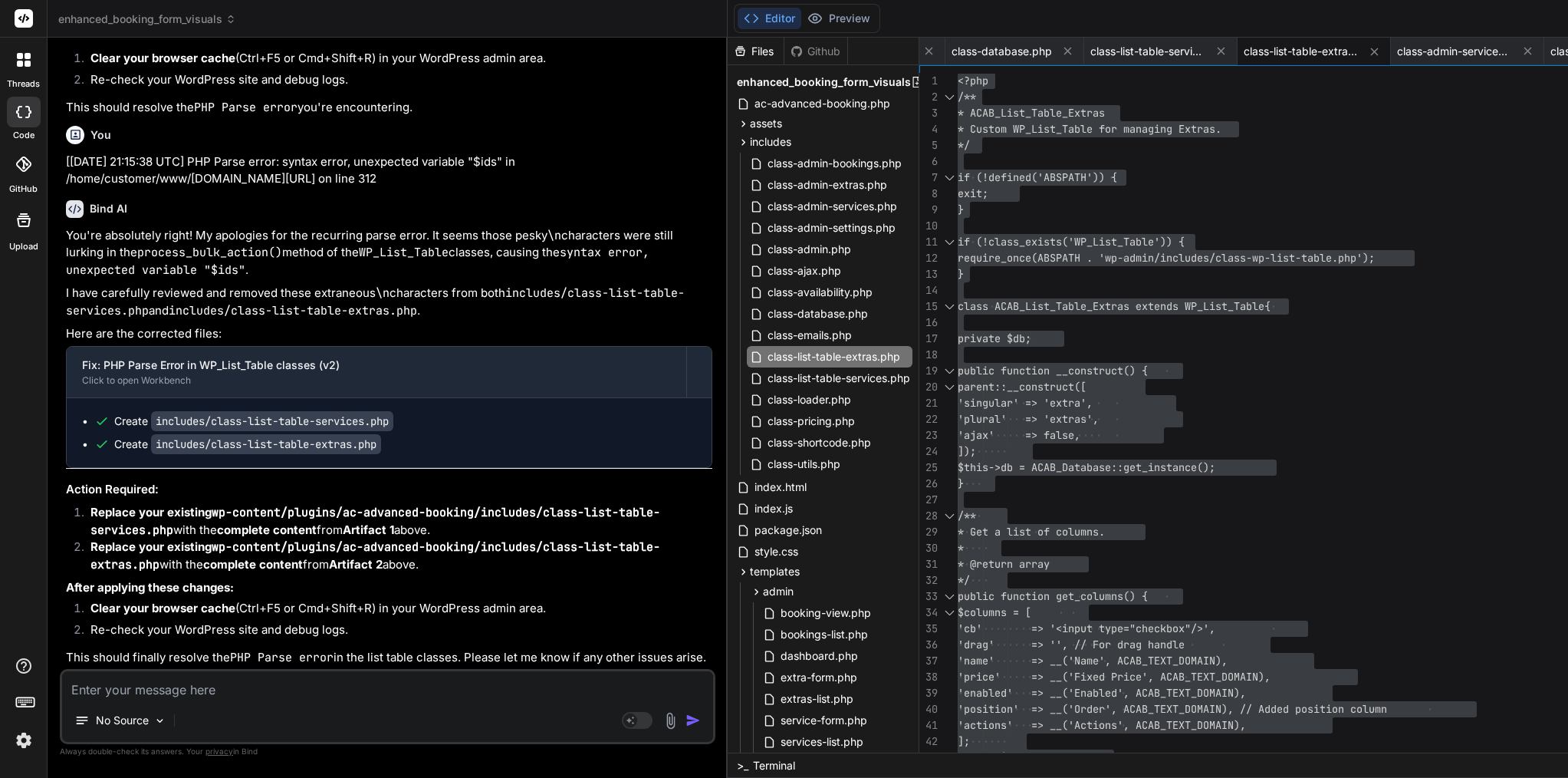
paste textarea "Love where you’re heading. Yes—extras should be scoped to the selected main ser…"
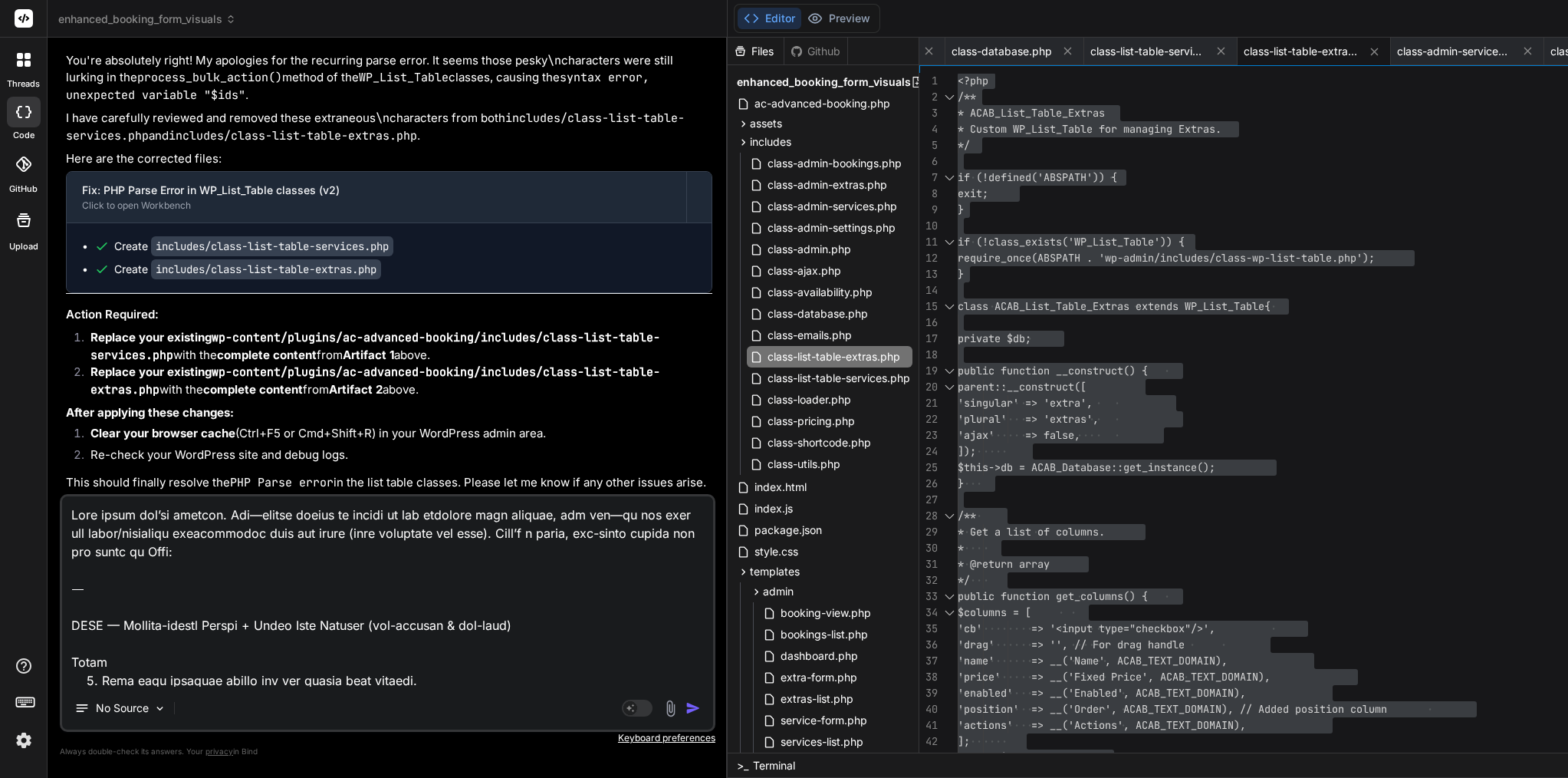
scroll to position [4036, 0]
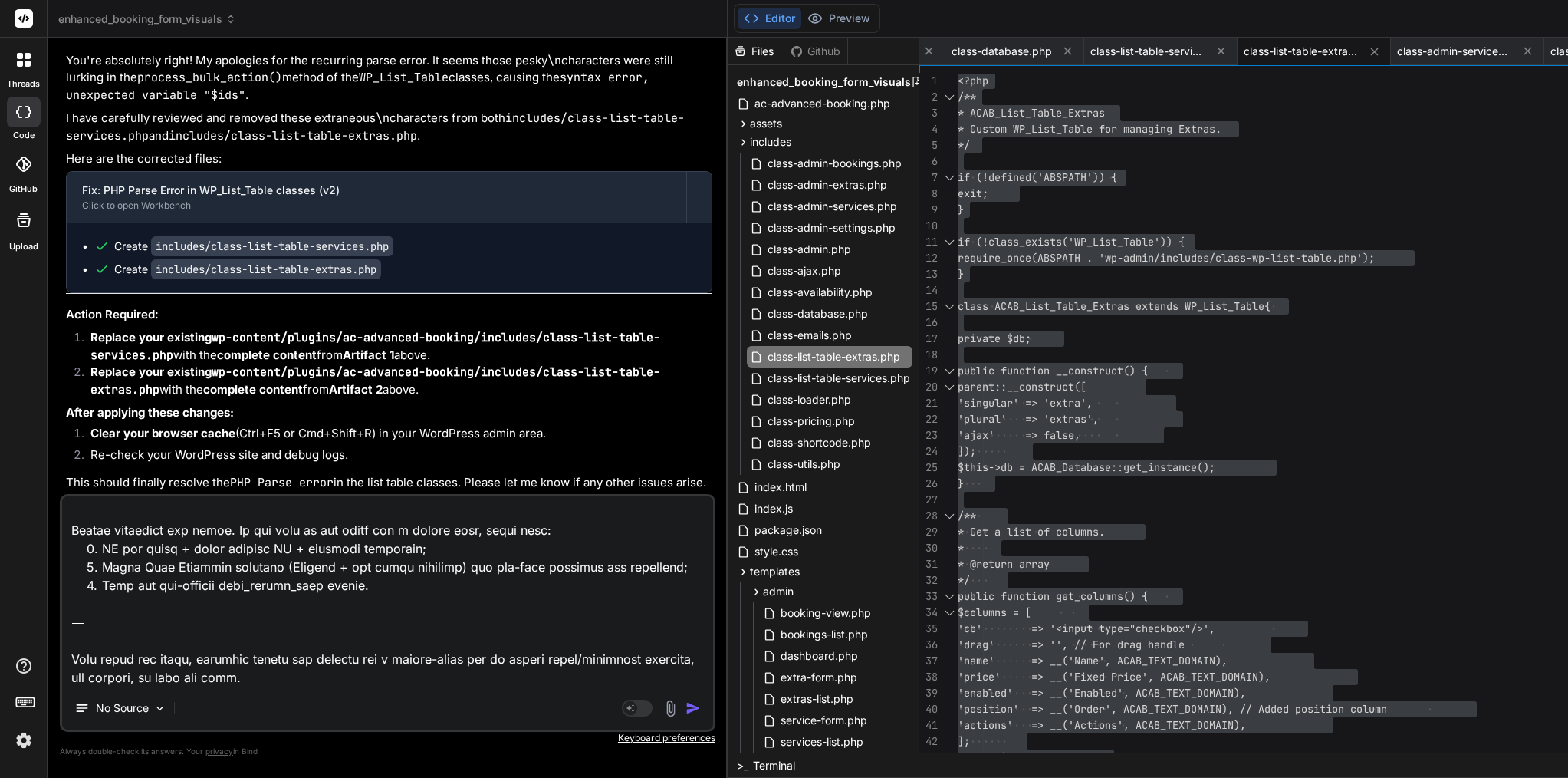
drag, startPoint x: 431, startPoint y: 679, endPoint x: 67, endPoint y: 620, distance: 368.8
click at [67, 620] on textarea at bounding box center [388, 592] width 651 height 190
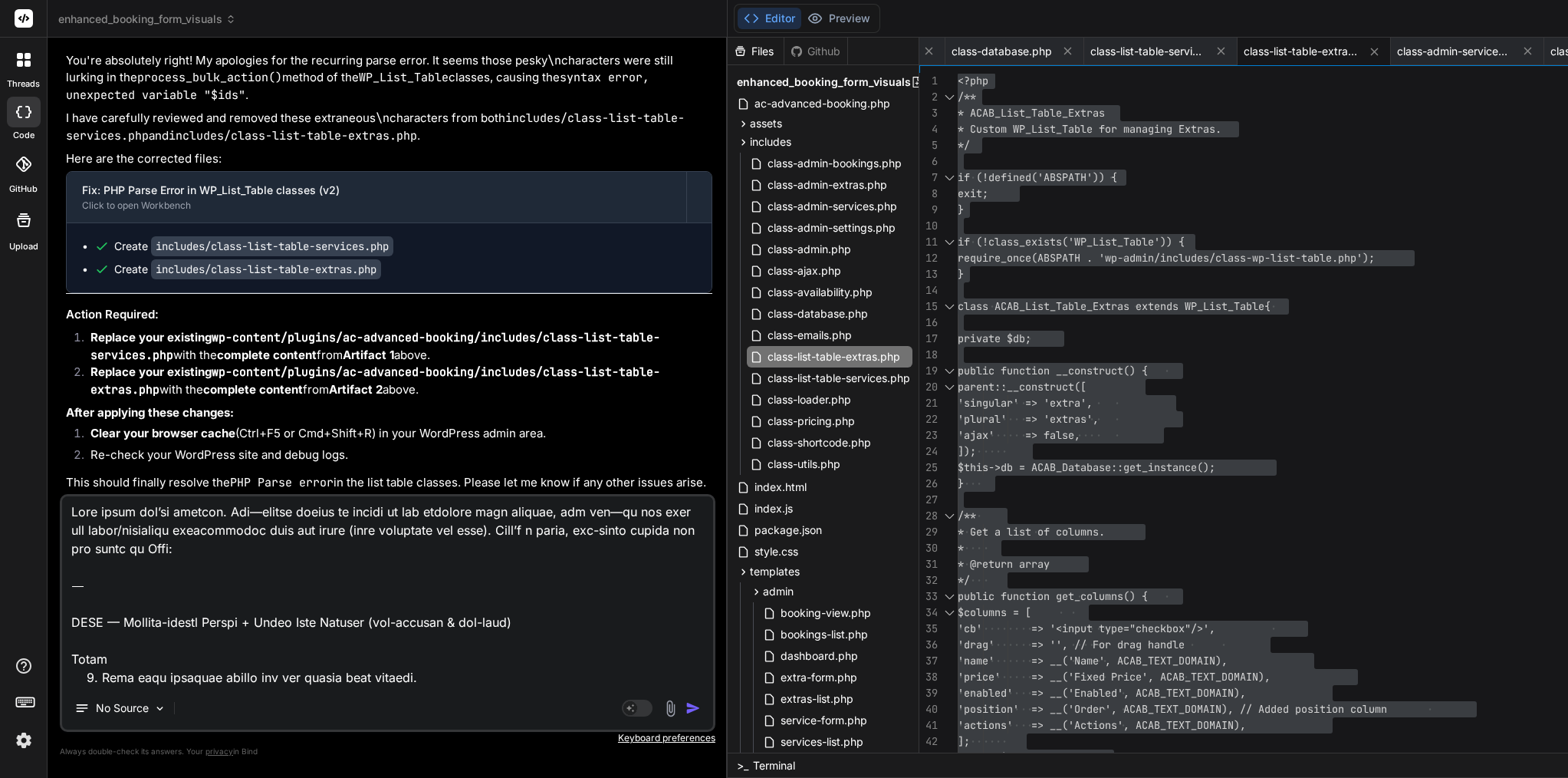
scroll to position [0, 0]
drag, startPoint x: 99, startPoint y: 673, endPoint x: 46, endPoint y: 435, distance: 243.8
click at [46, 435] on div "threads code GitHub Upload enhanced_booking_form_visuals Created with Pixso. Bi…" at bounding box center [784, 389] width 1568 height 778
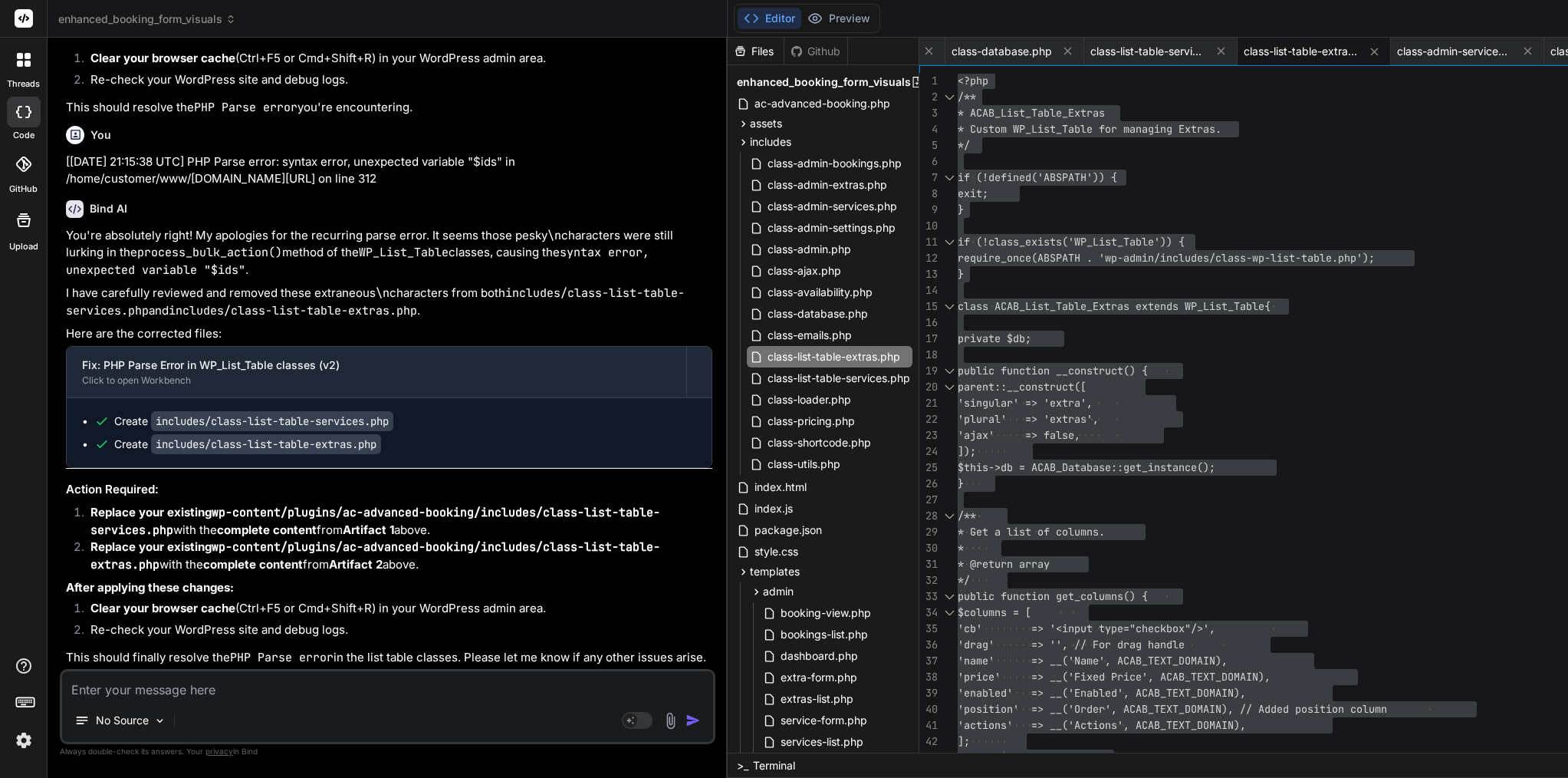
drag, startPoint x: 253, startPoint y: 657, endPoint x: 90, endPoint y: 544, distance: 198.3
click at [90, 544] on div "You're absolutely right! My apologies for the recurring parse error. It seems t…" at bounding box center [390, 446] width 647 height 439
click at [212, 579] on p "After applying these changes:" at bounding box center [390, 588] width 647 height 18
click at [214, 688] on textarea at bounding box center [388, 685] width 651 height 28
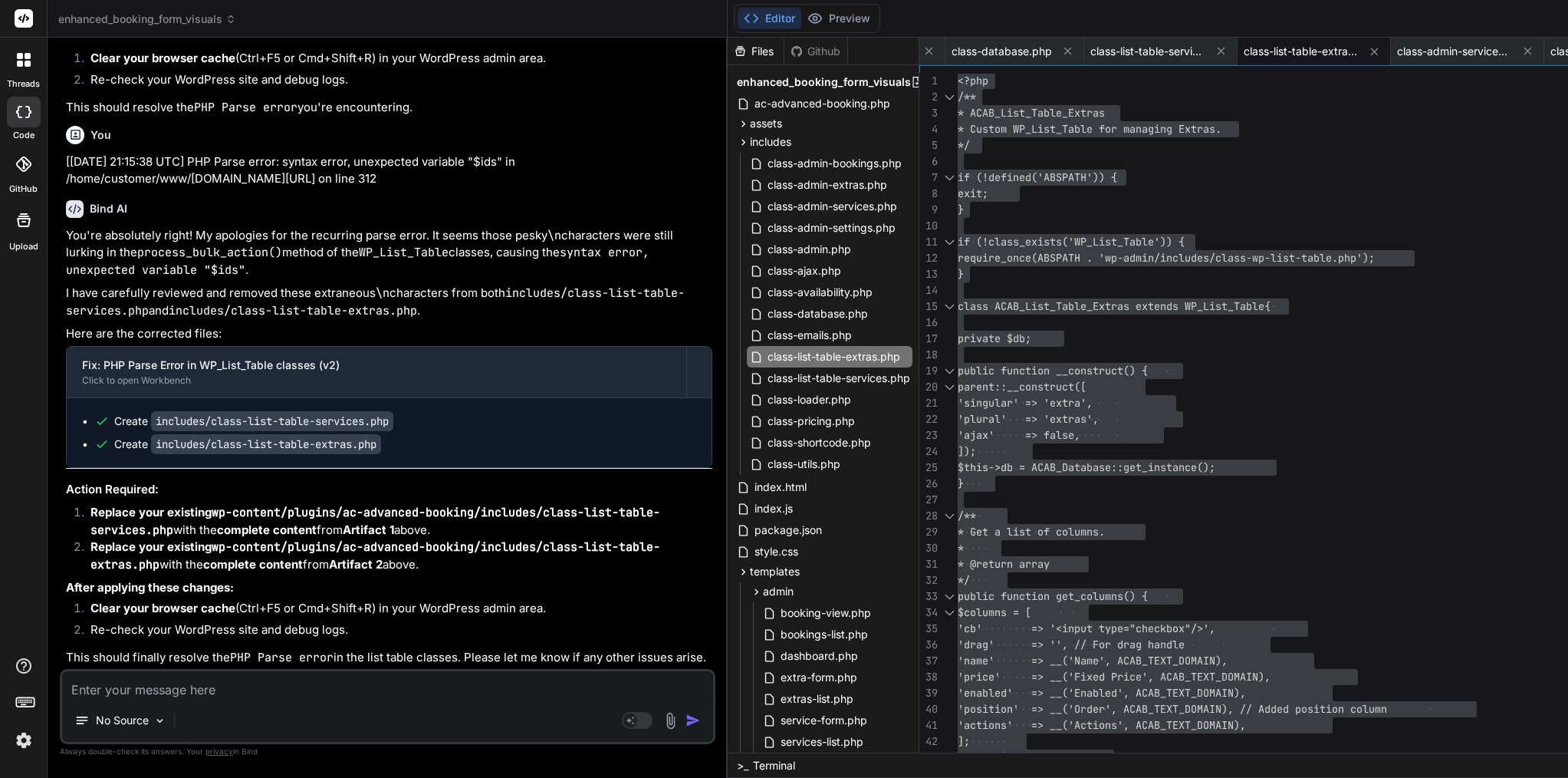
paste textarea "Got it ✅ Here’s a full proposal you can copy-paste to Bind — it includes the co…"
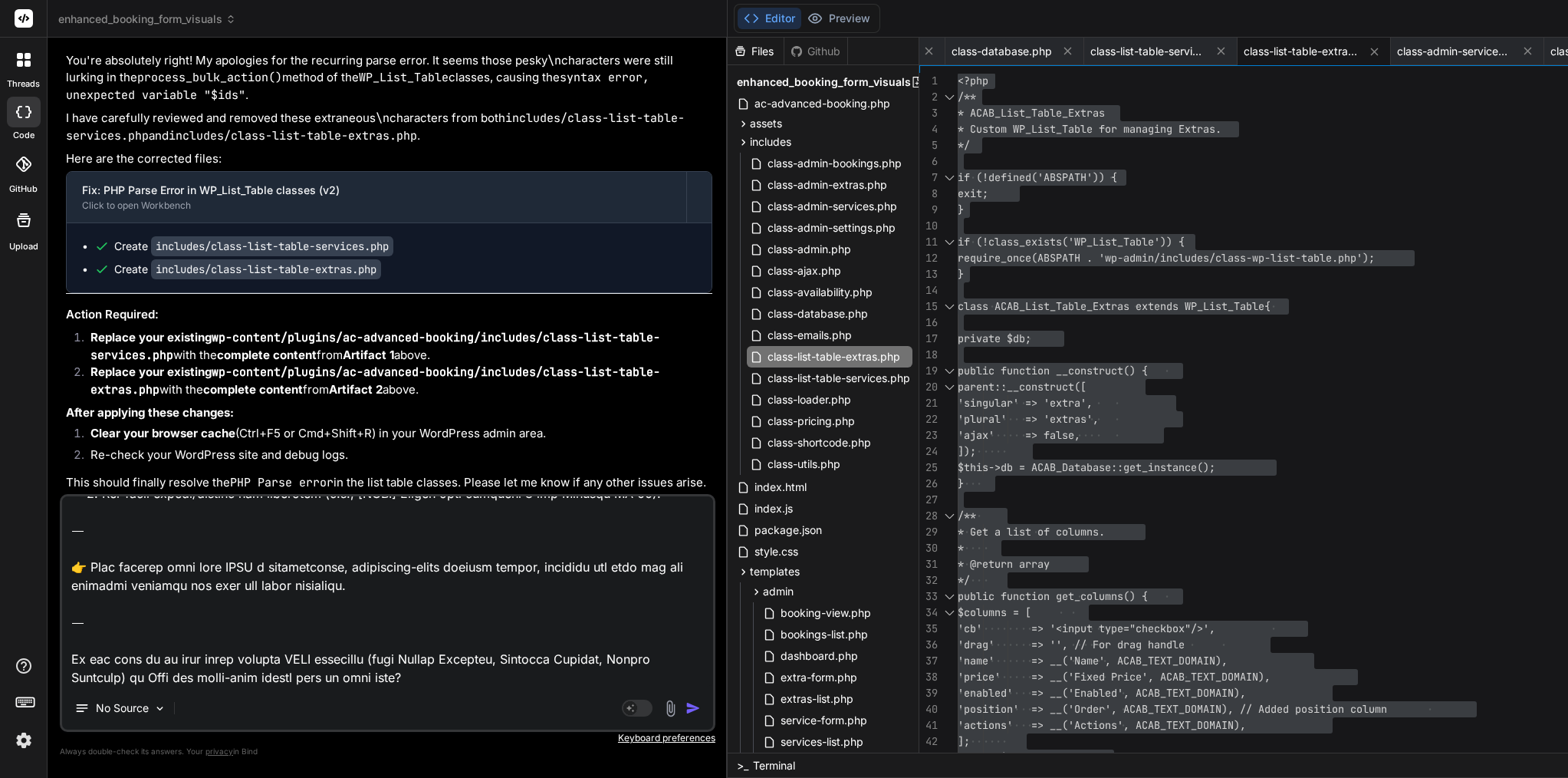
drag, startPoint x: 141, startPoint y: 681, endPoint x: 65, endPoint y: 641, distance: 85.9
click at [65, 641] on textarea at bounding box center [388, 592] width 651 height 190
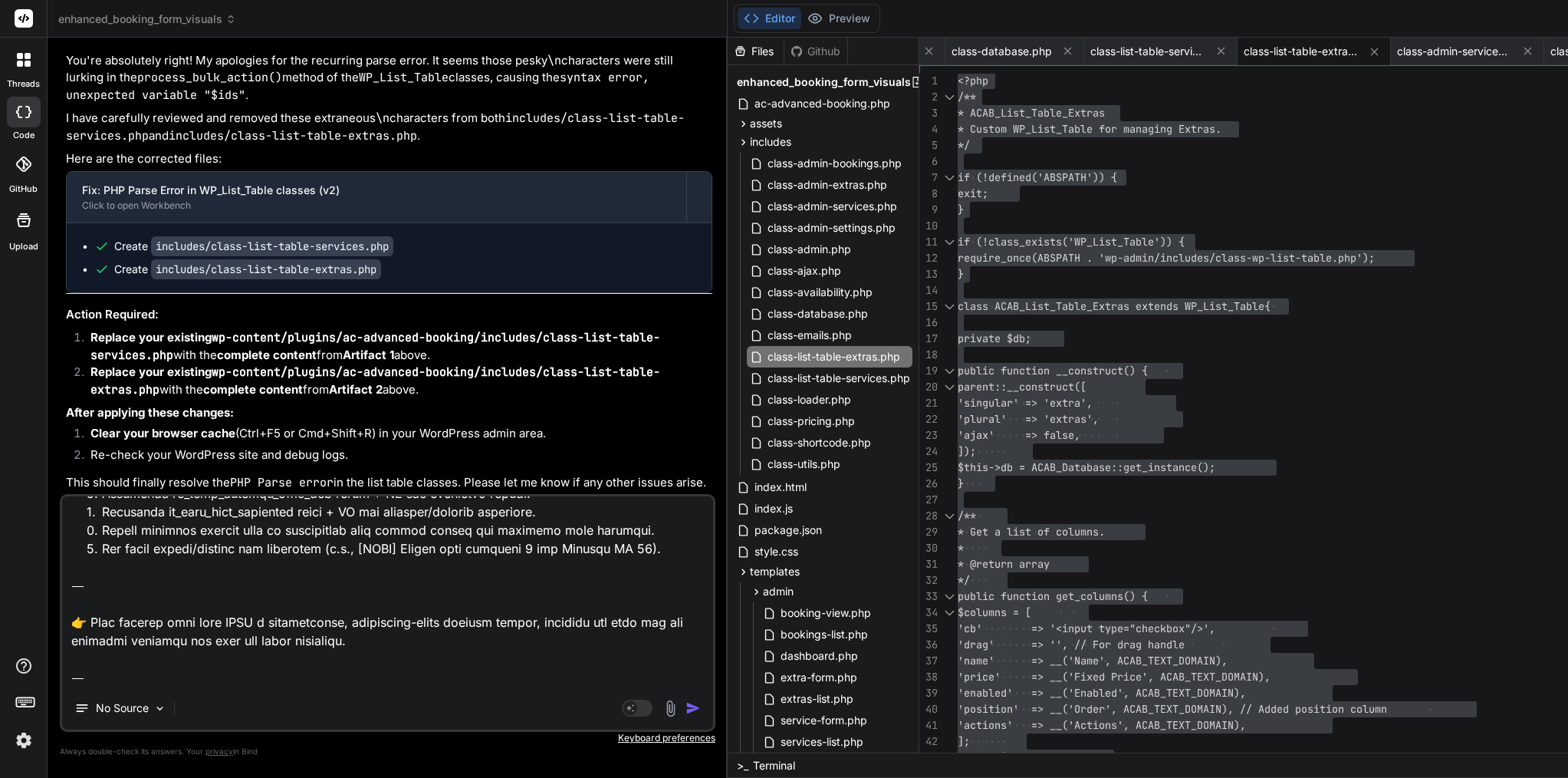
scroll to position [2361, 0]
paste textarea "Perfect 👍 Here’s a package you can send to Bind — includes sample JSON template…"
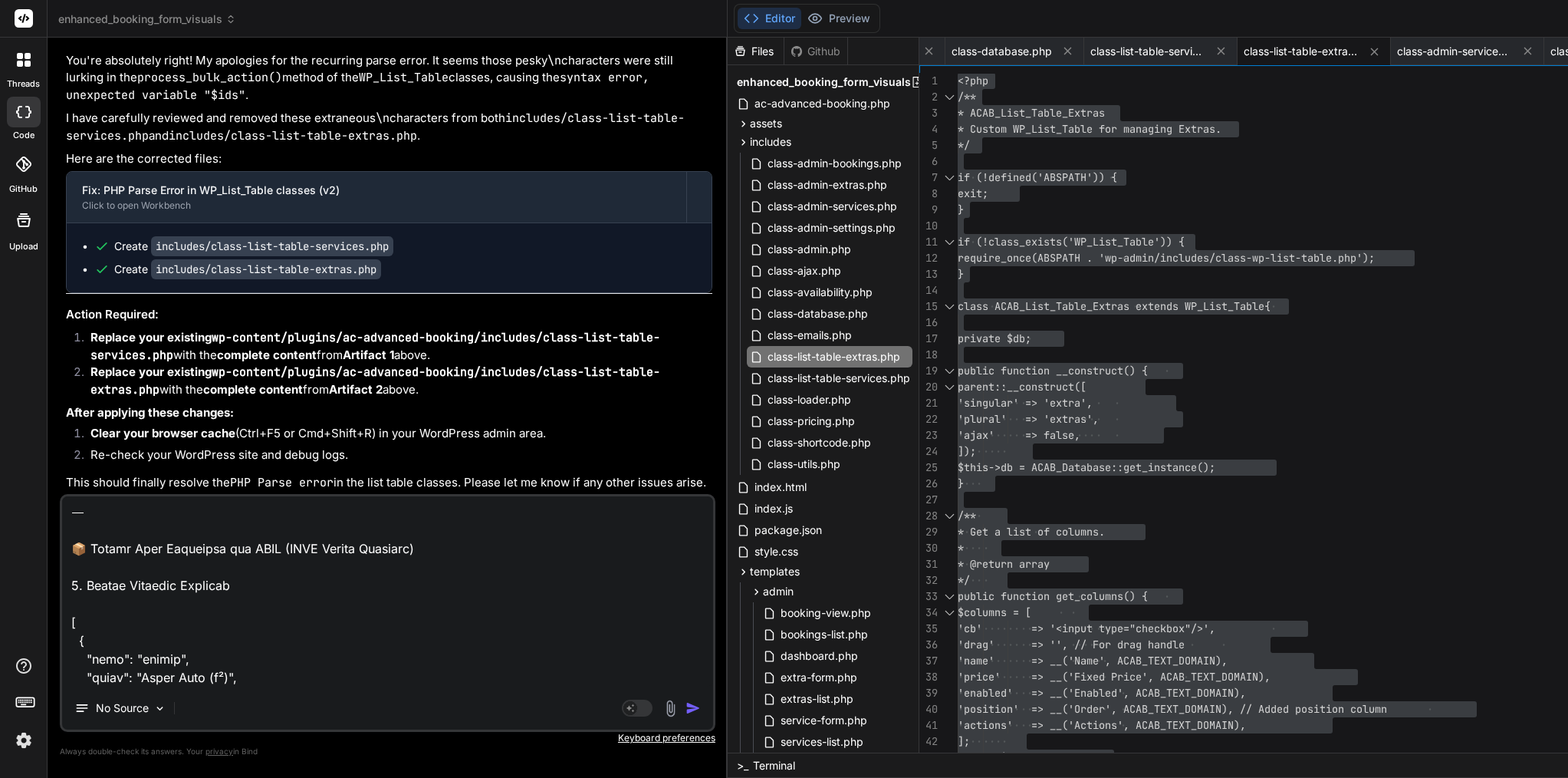
scroll to position [5344, 0]
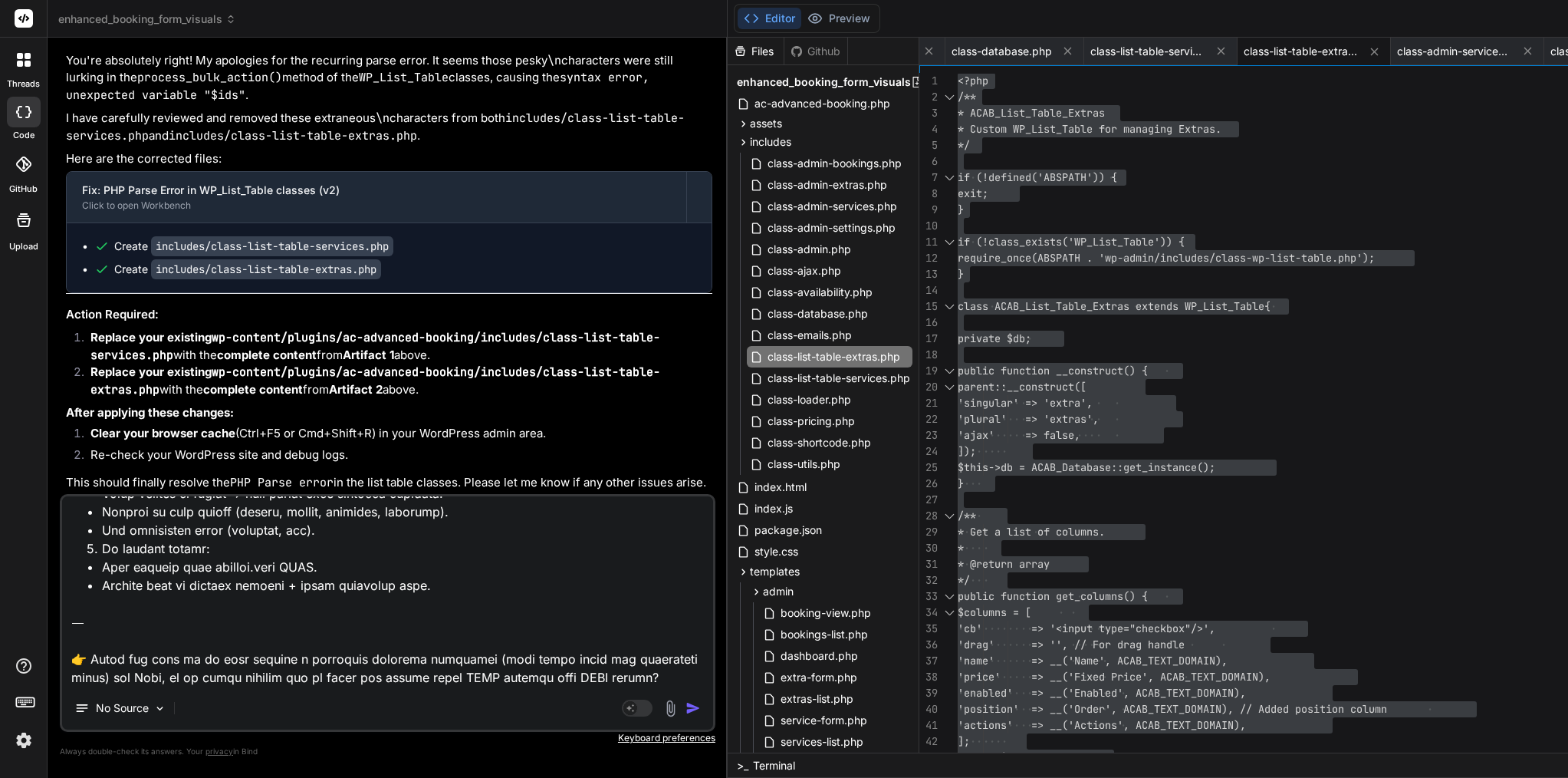
drag, startPoint x: 346, startPoint y: 682, endPoint x: 47, endPoint y: 633, distance: 303.0
click at [47, 633] on div "Bind AI Web Search Created with Pixso. Code Generator You Bind AI It seems you'…" at bounding box center [388, 407] width 681 height 739
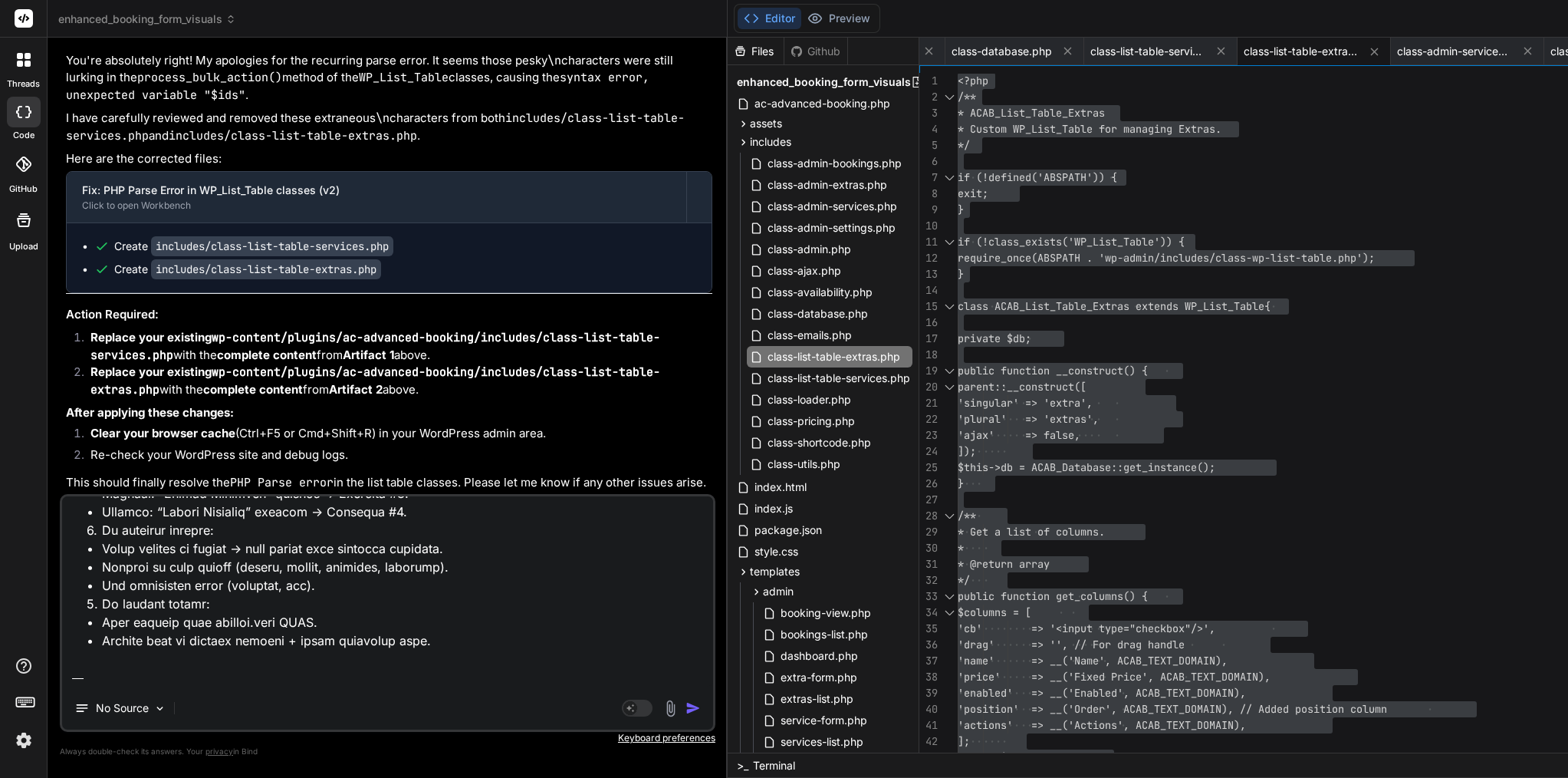
scroll to position [5307, 0]
click at [686, 702] on img "button" at bounding box center [693, 709] width 16 height 16
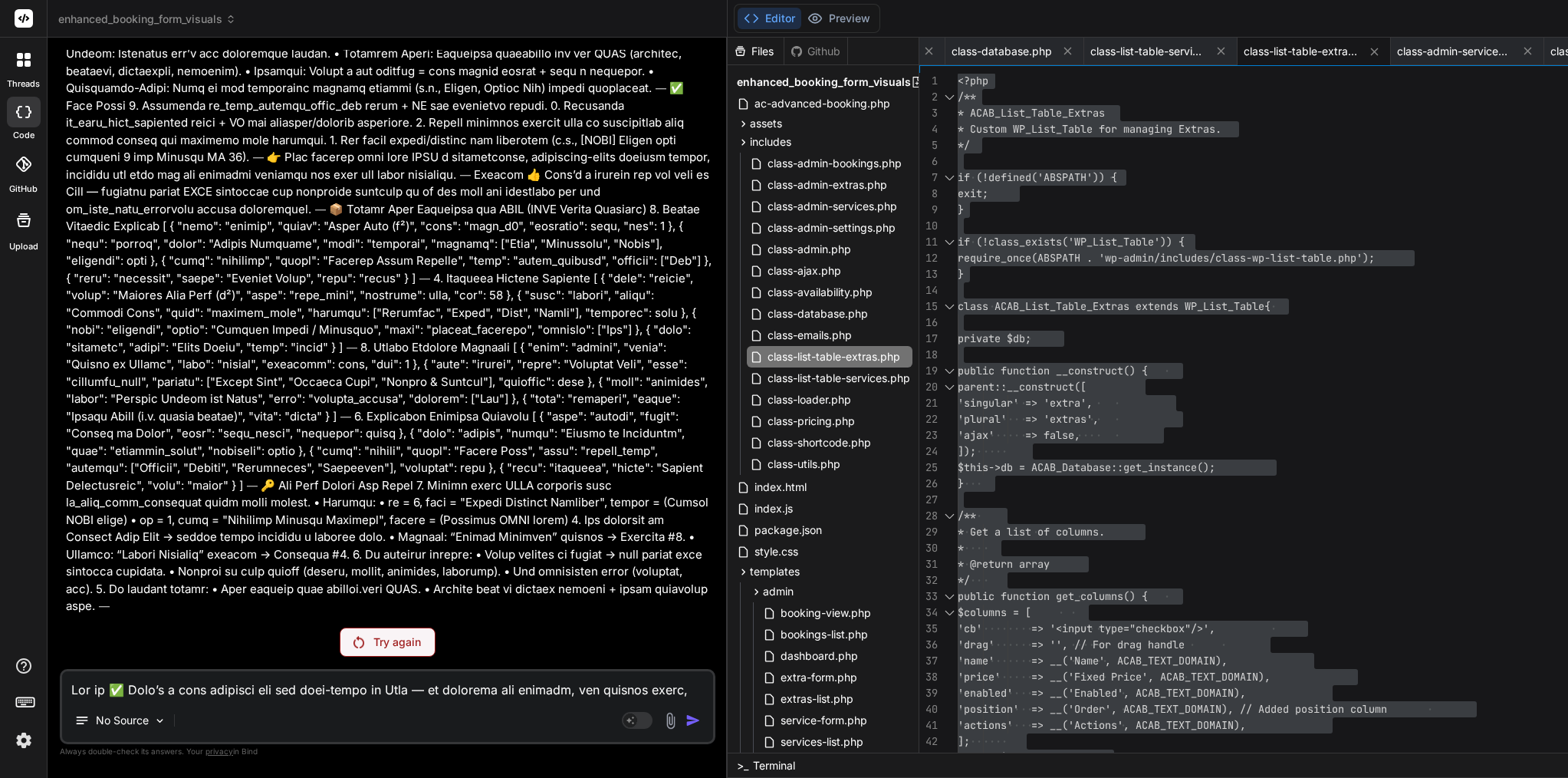
scroll to position [19061, 0]
click at [374, 647] on p "Try again" at bounding box center [398, 642] width 47 height 16
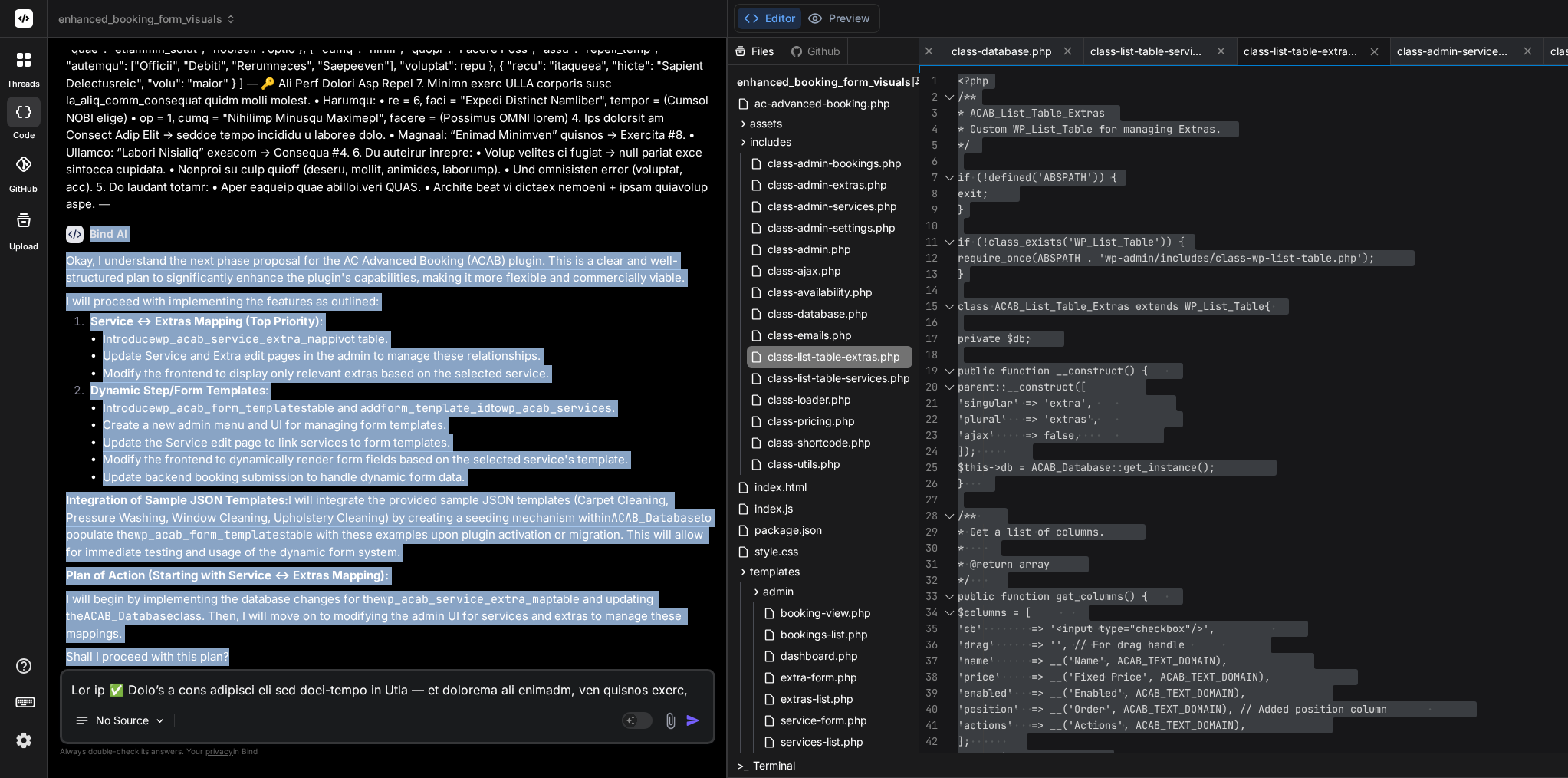
scroll to position [19590, 0]
drag, startPoint x: 91, startPoint y: 144, endPoint x: 247, endPoint y: 660, distance: 539.1
click at [247, 660] on div "Bind AI Okay, I understand the next phase proposal for the AC Advanced Booking …" at bounding box center [390, 439] width 647 height 452
copy div "Bind AI Okay, I understand the next phase proposal for the AC Advanced Booking …"
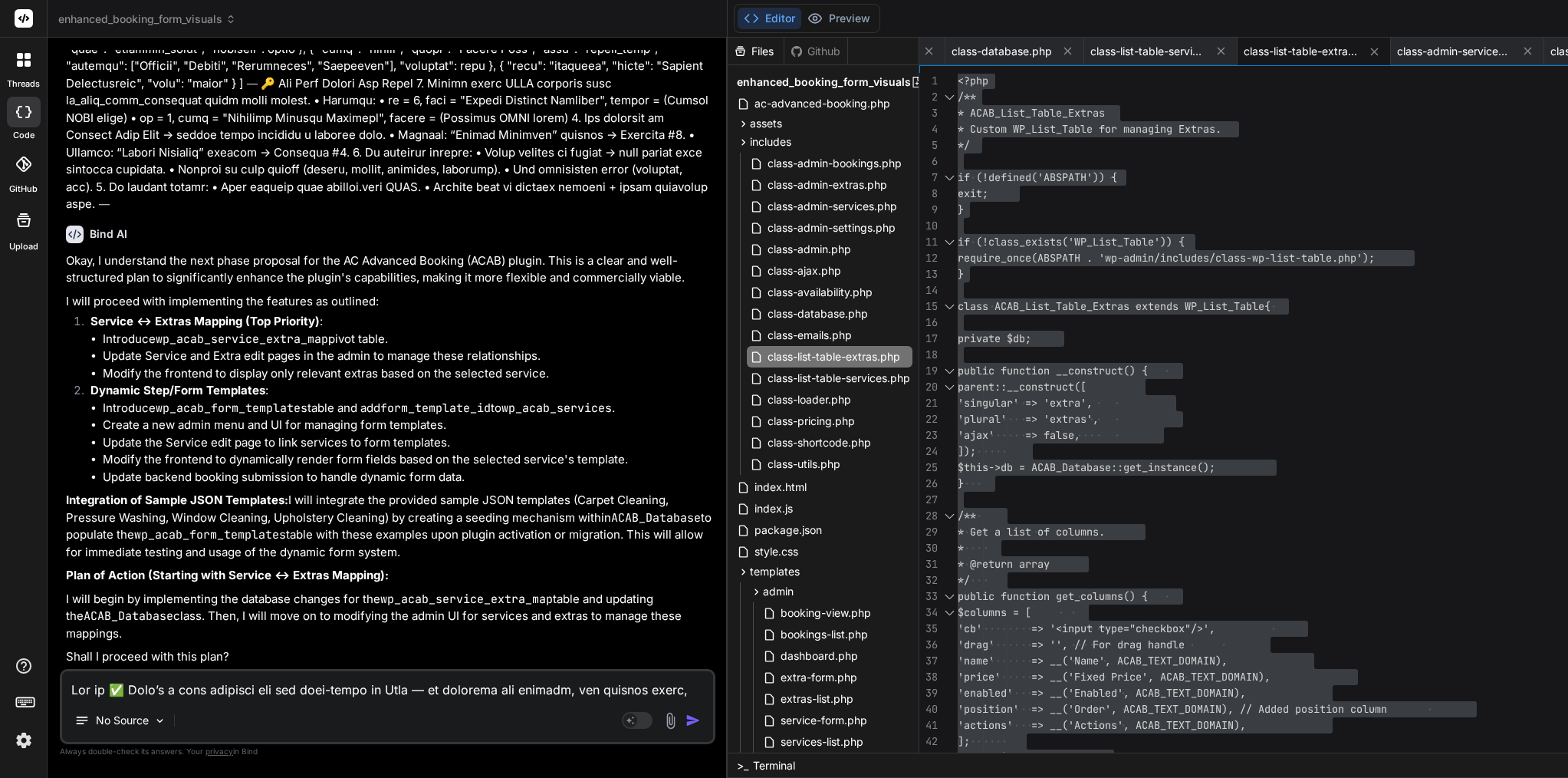
click at [389, 693] on textarea at bounding box center [388, 685] width 651 height 28
paste textarea "awesome — here’s a ready-to-paste message you can send to Bind to move this pha…"
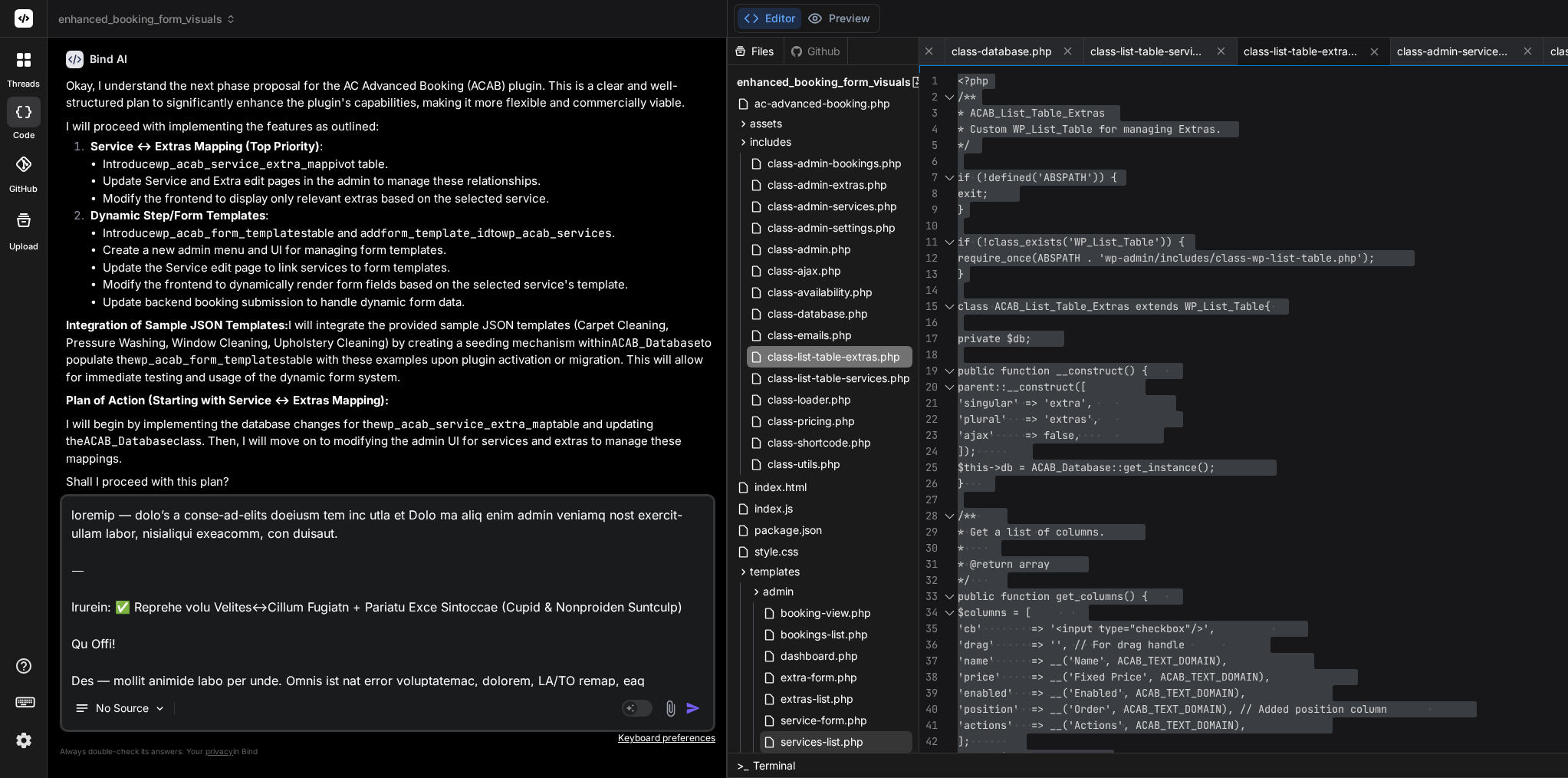
scroll to position [0, 0]
drag, startPoint x: 114, startPoint y: 590, endPoint x: 60, endPoint y: 495, distance: 109.3
click at [60, 495] on div "No Source Agent Mode. When this toggle is activated, AI automatically makes dec…" at bounding box center [387, 613] width 656 height 238
paste textarea "Perfect 👌 here’s a structured message you can copy-paste to Bind so he clearly …"
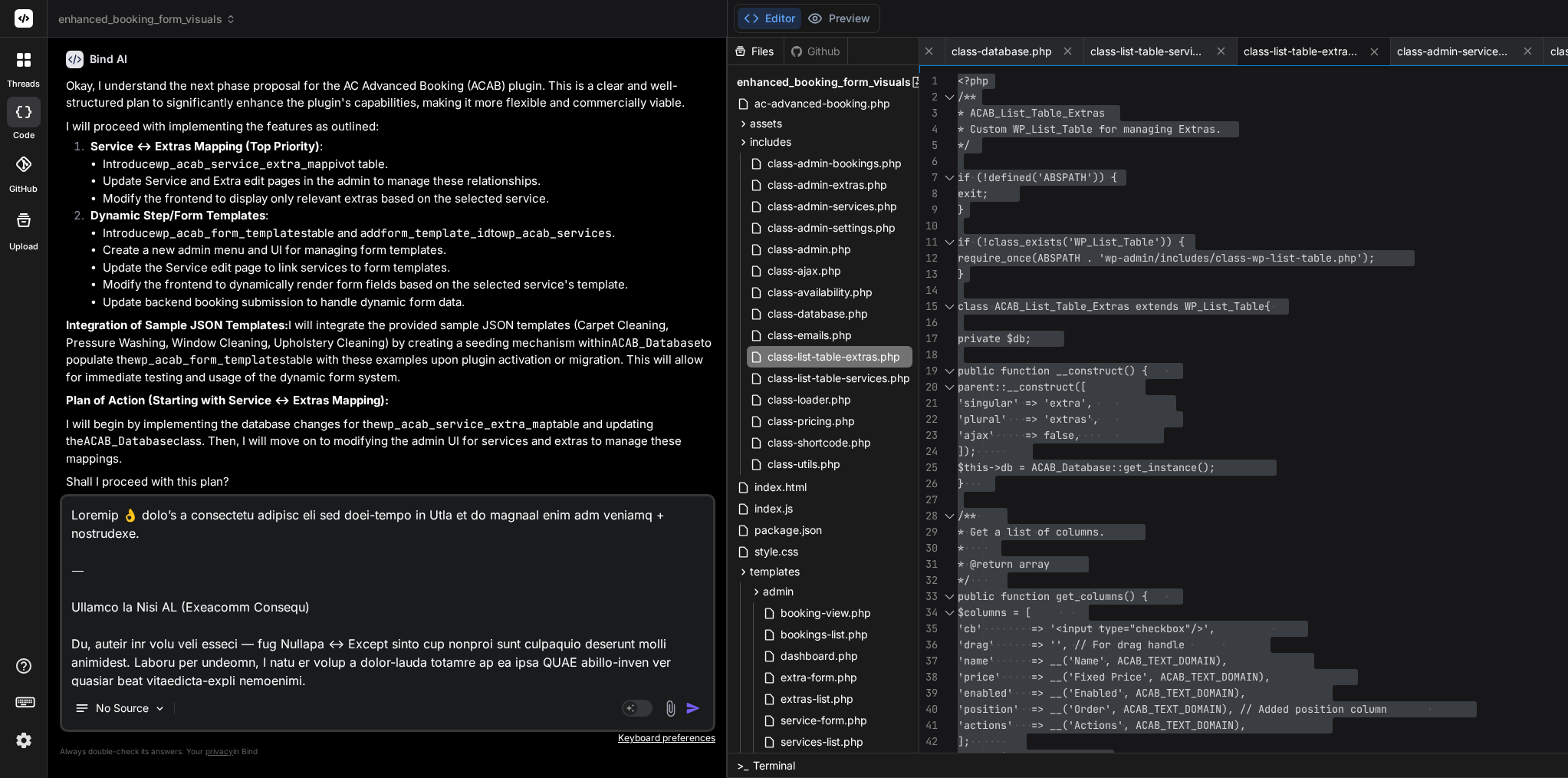
scroll to position [1598, 0]
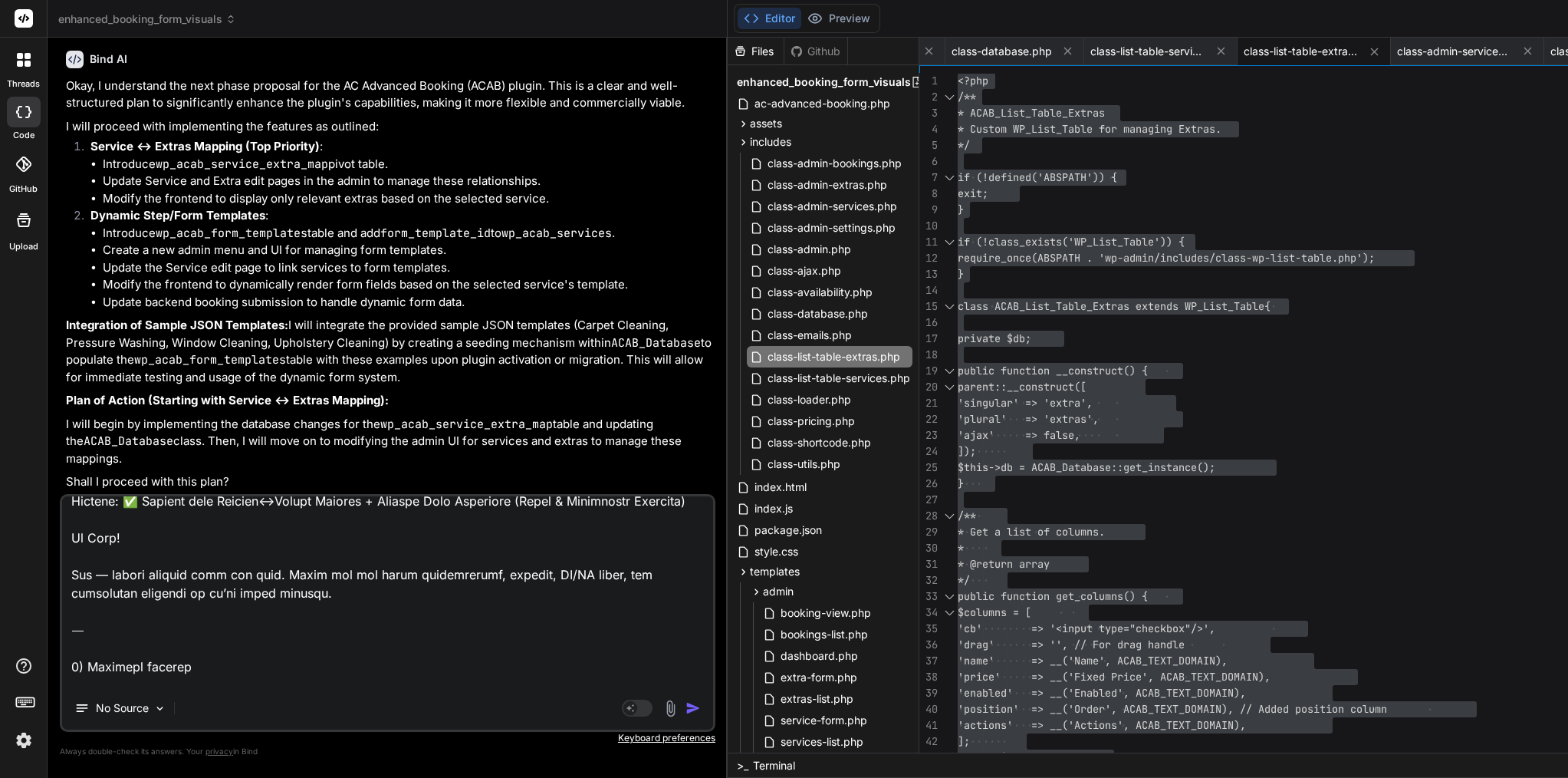
drag, startPoint x: 419, startPoint y: 591, endPoint x: 57, endPoint y: 544, distance: 365.0
click at [57, 544] on div "Bind AI Web Search Created with Pixso. Code Generator You Bind AI It seems you'…" at bounding box center [388, 407] width 681 height 739
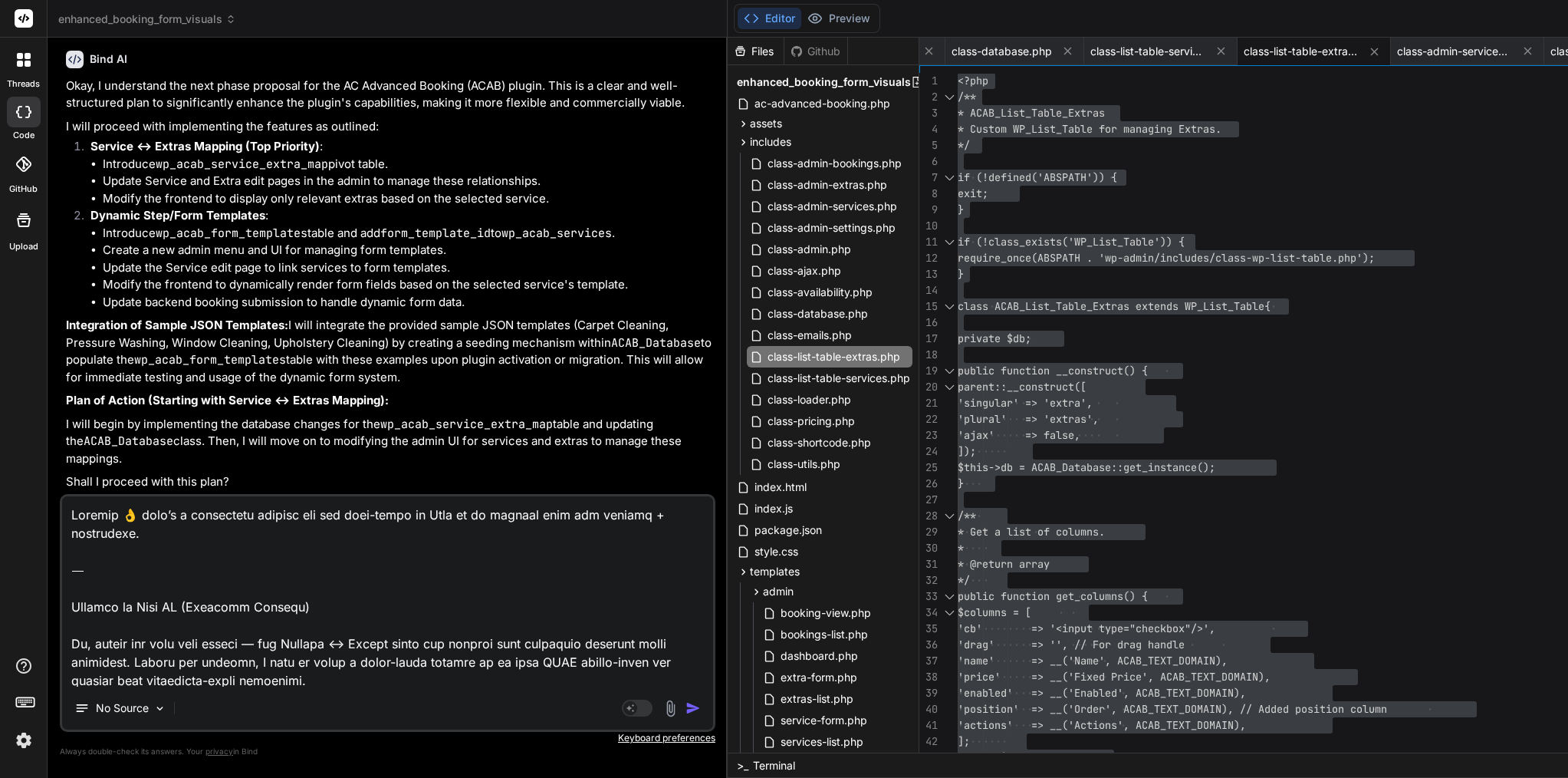
scroll to position [0, 0]
click at [71, 606] on textarea at bounding box center [388, 592] width 651 height 190
drag, startPoint x: 343, startPoint y: 610, endPoint x: 55, endPoint y: 477, distance: 317.2
click at [55, 477] on div "Bind AI Web Search Created with Pixso. Code Generator You Bind AI It seems you'…" at bounding box center [388, 407] width 681 height 739
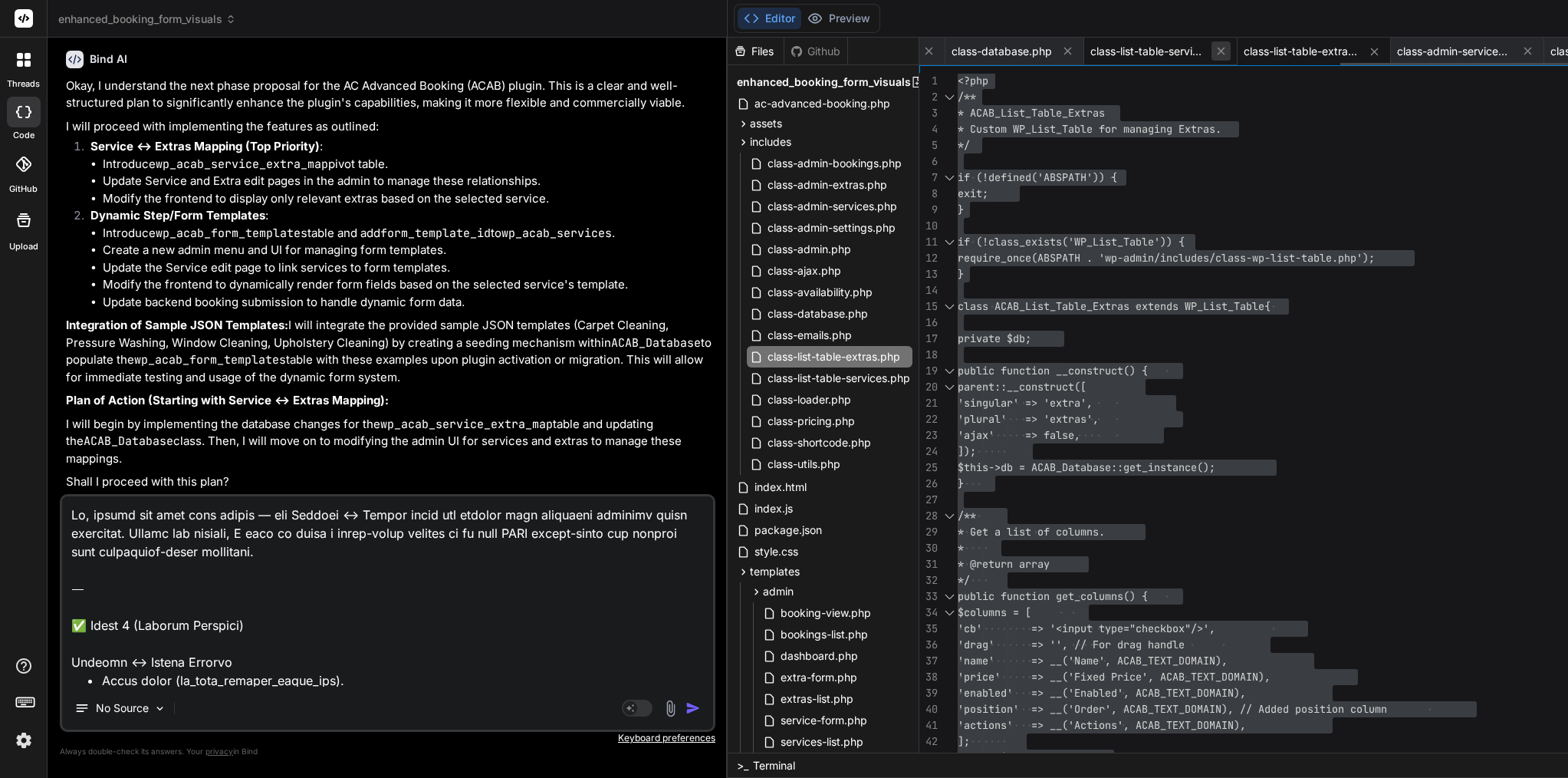
click at [1217, 50] on icon at bounding box center [1221, 51] width 8 height 8
click at [1370, 50] on icon at bounding box center [1374, 51] width 8 height 8
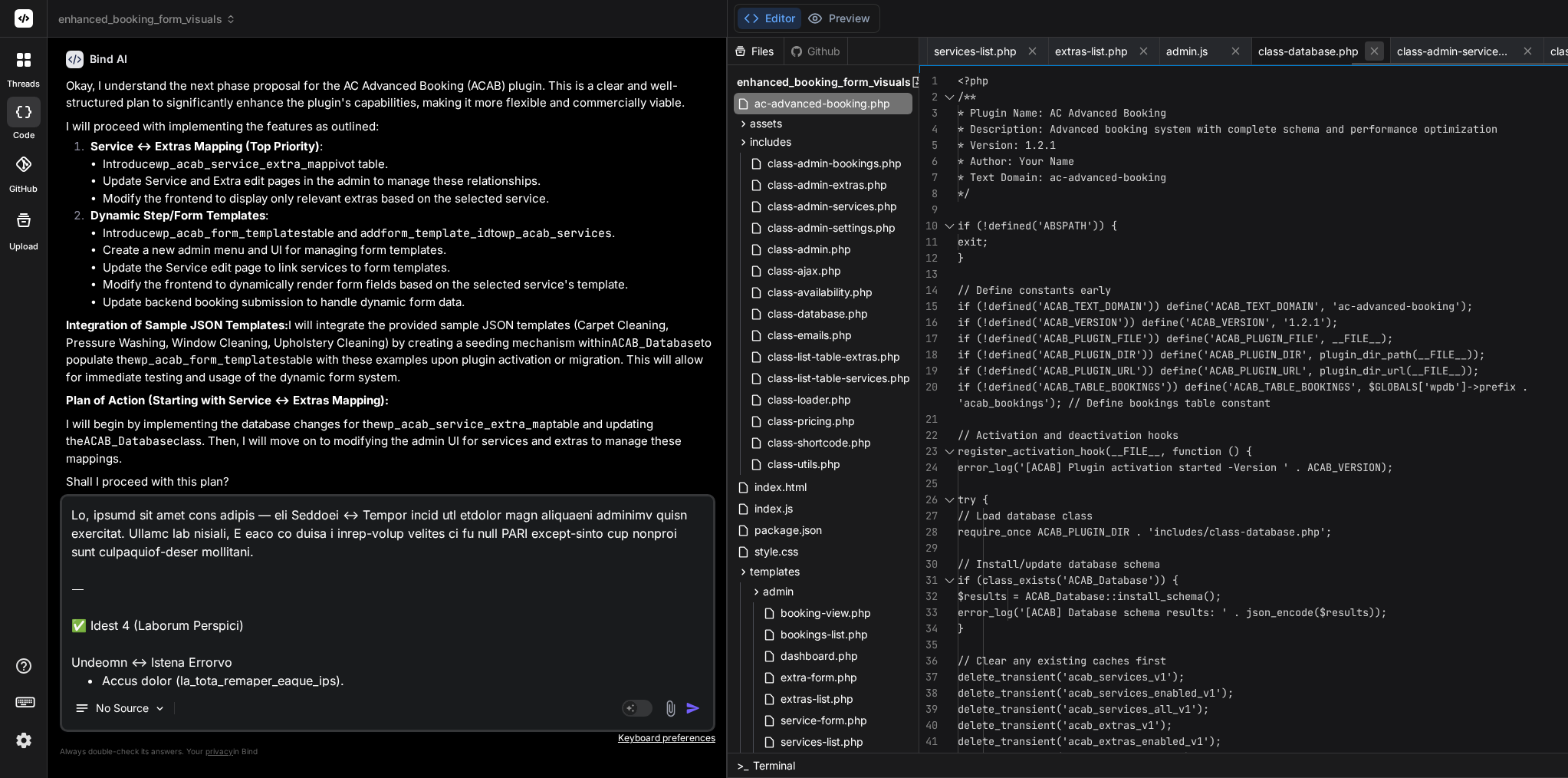
click at [1368, 47] on icon at bounding box center [1374, 50] width 13 height 13
click at [1342, 49] on icon at bounding box center [1348, 50] width 13 height 13
click at [1250, 49] on icon at bounding box center [1256, 50] width 13 height 13
click at [1140, 49] on icon at bounding box center [1146, 50] width 13 height 13
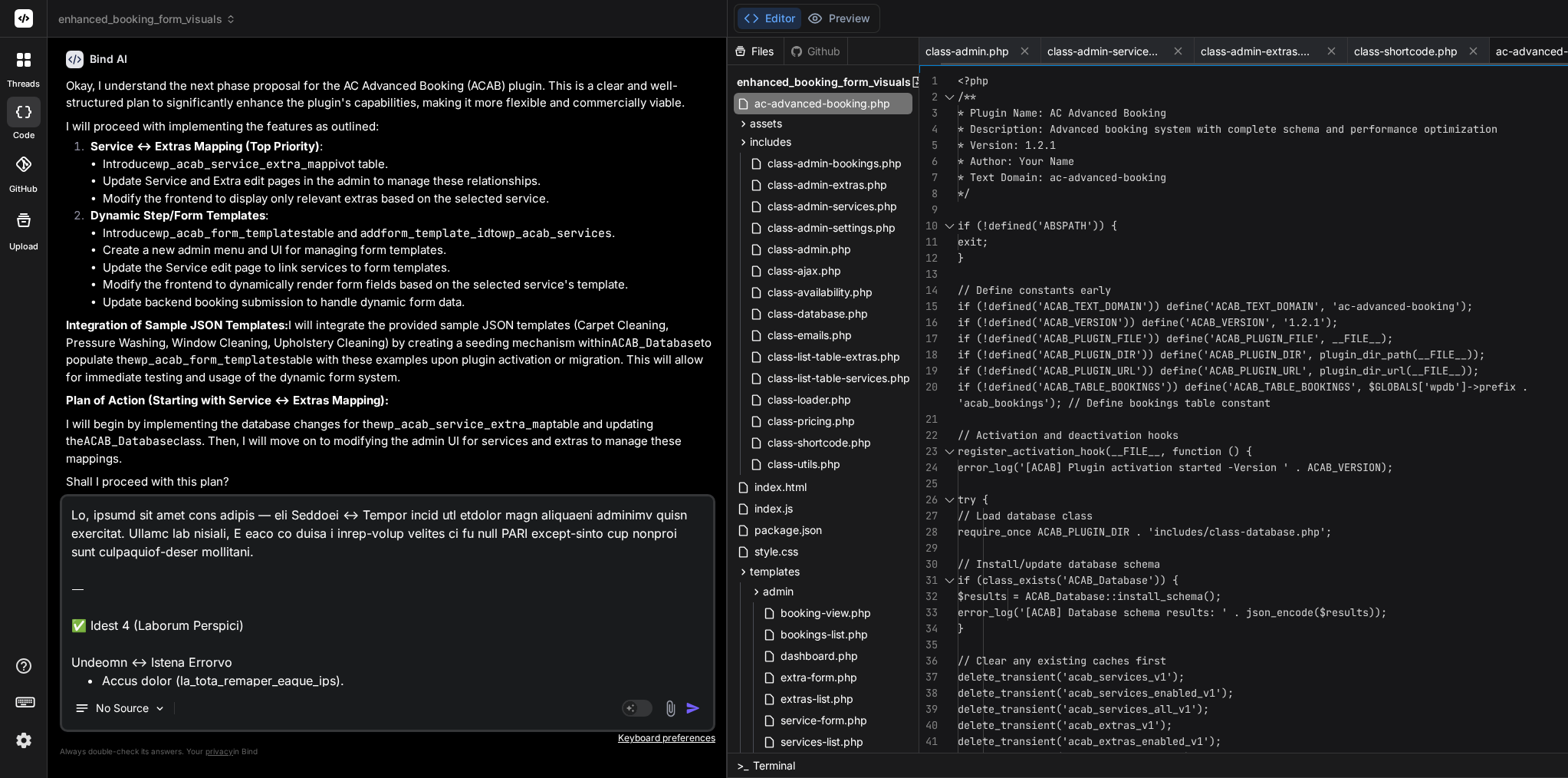
click at [1019, 49] on icon at bounding box center [1025, 50] width 13 height 13
click at [926, 49] on span "class-admin-services.php" at bounding box center [983, 51] width 115 height 16
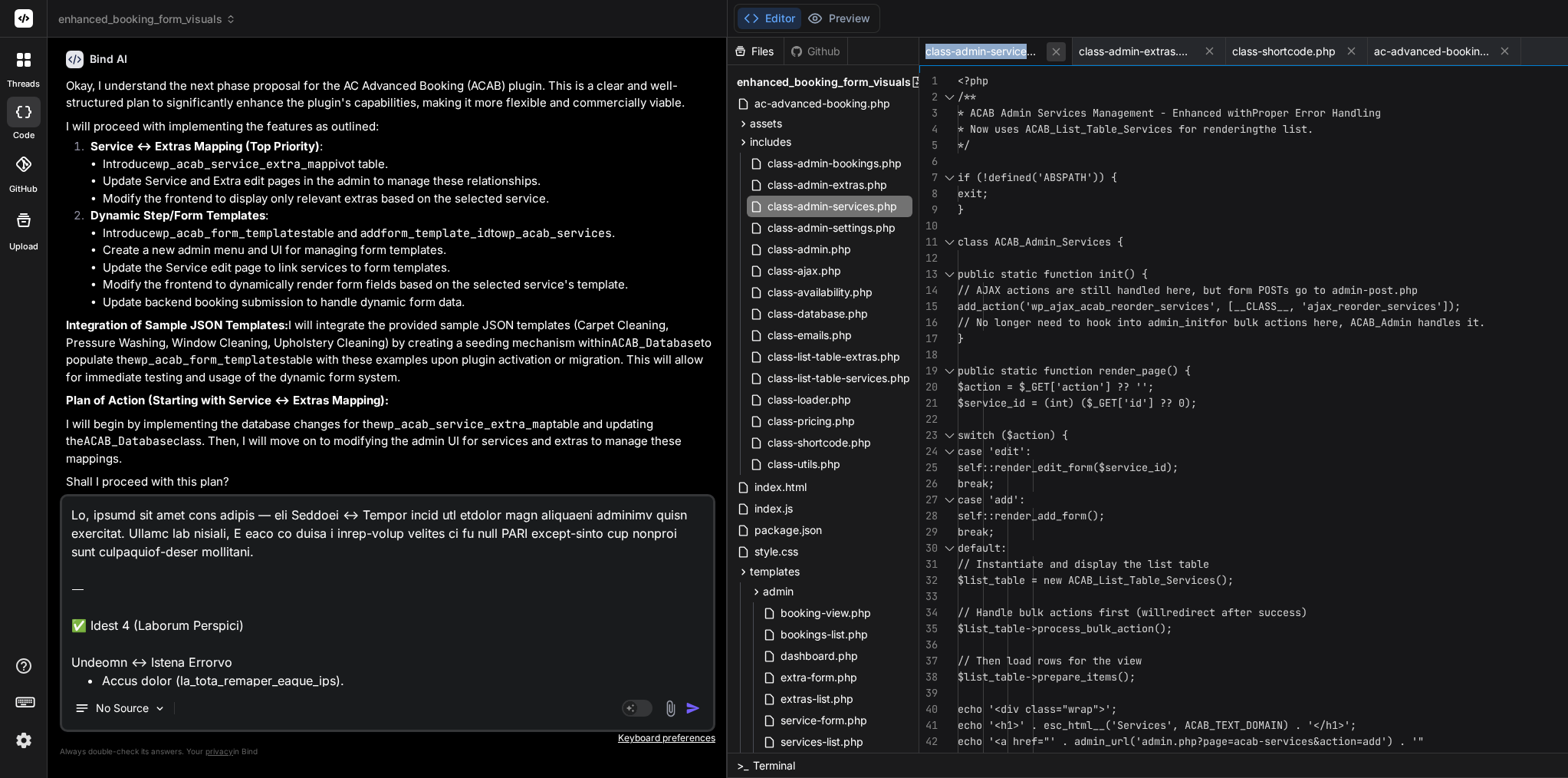
click at [1053, 50] on icon at bounding box center [1057, 51] width 8 height 8
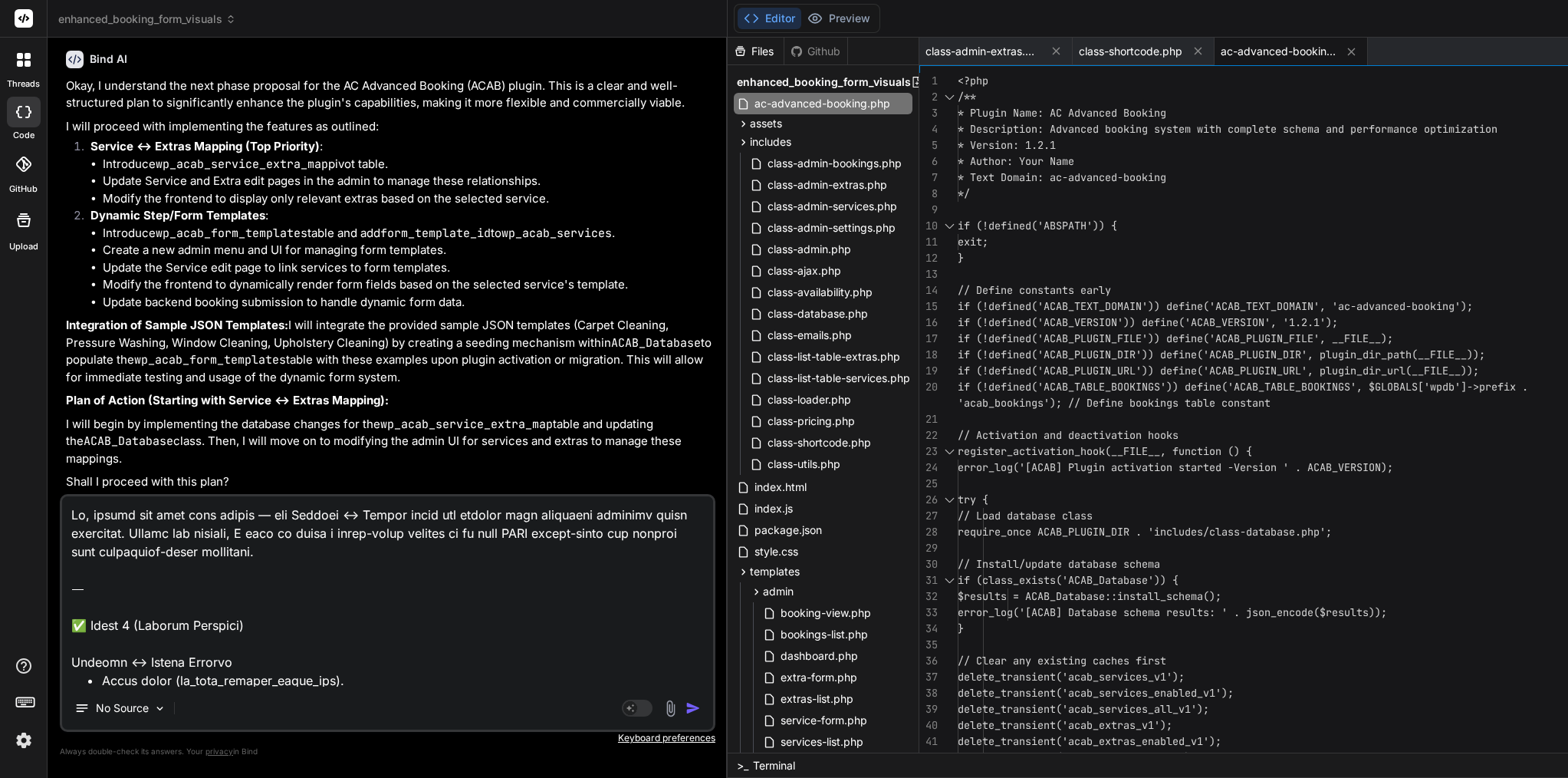
click at [1053, 50] on icon at bounding box center [1057, 51] width 8 height 8
click at [1039, 49] on icon at bounding box center [1045, 50] width 13 height 13
click at [1053, 52] on icon at bounding box center [1057, 51] width 8 height 8
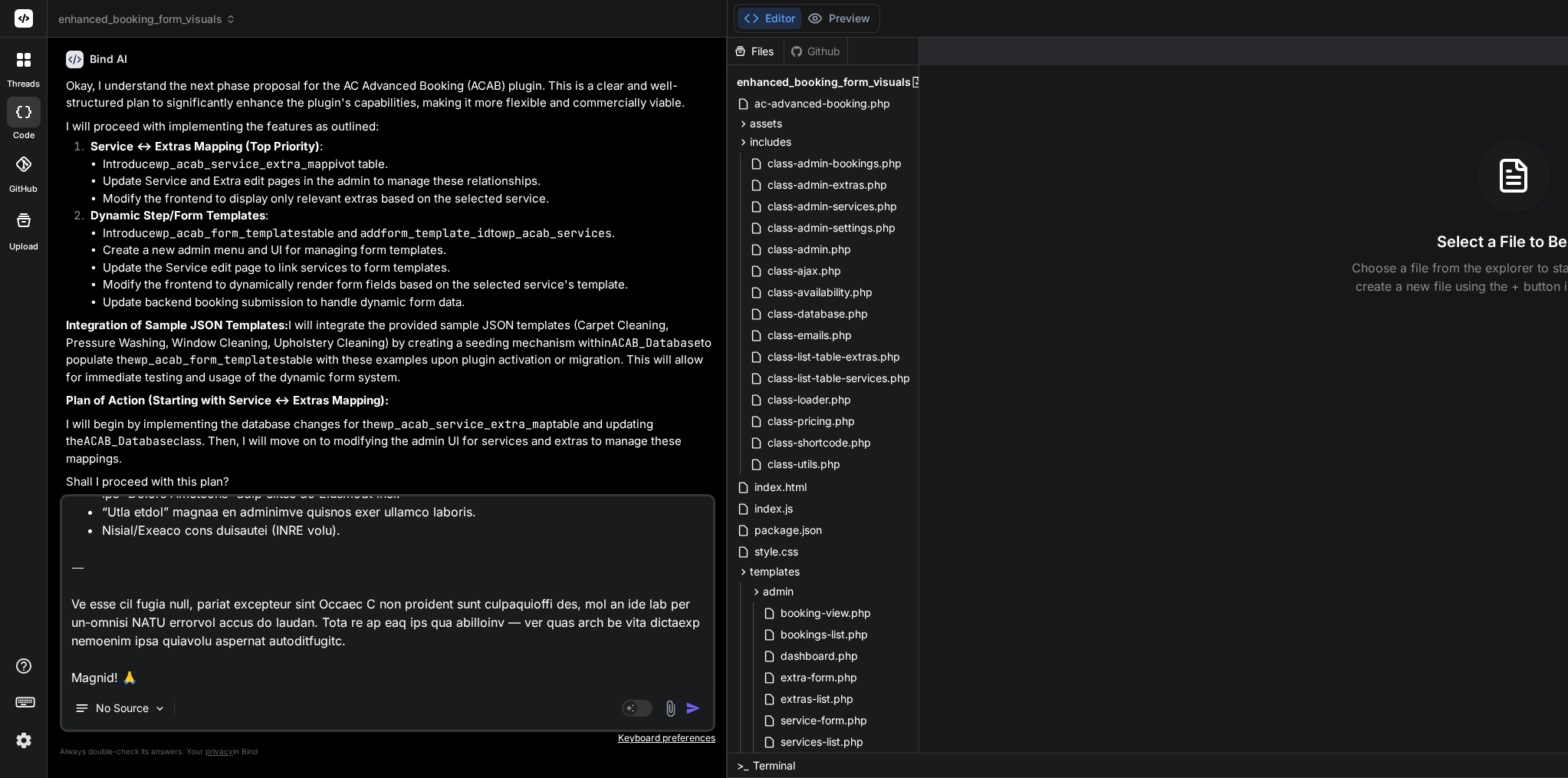
scroll to position [6283, 0]
click at [166, 674] on textarea at bounding box center [388, 592] width 651 height 190
paste textarea "Awesome — here’s a clear, copy-pasteable brief for Bind with wireframe-style ad…"
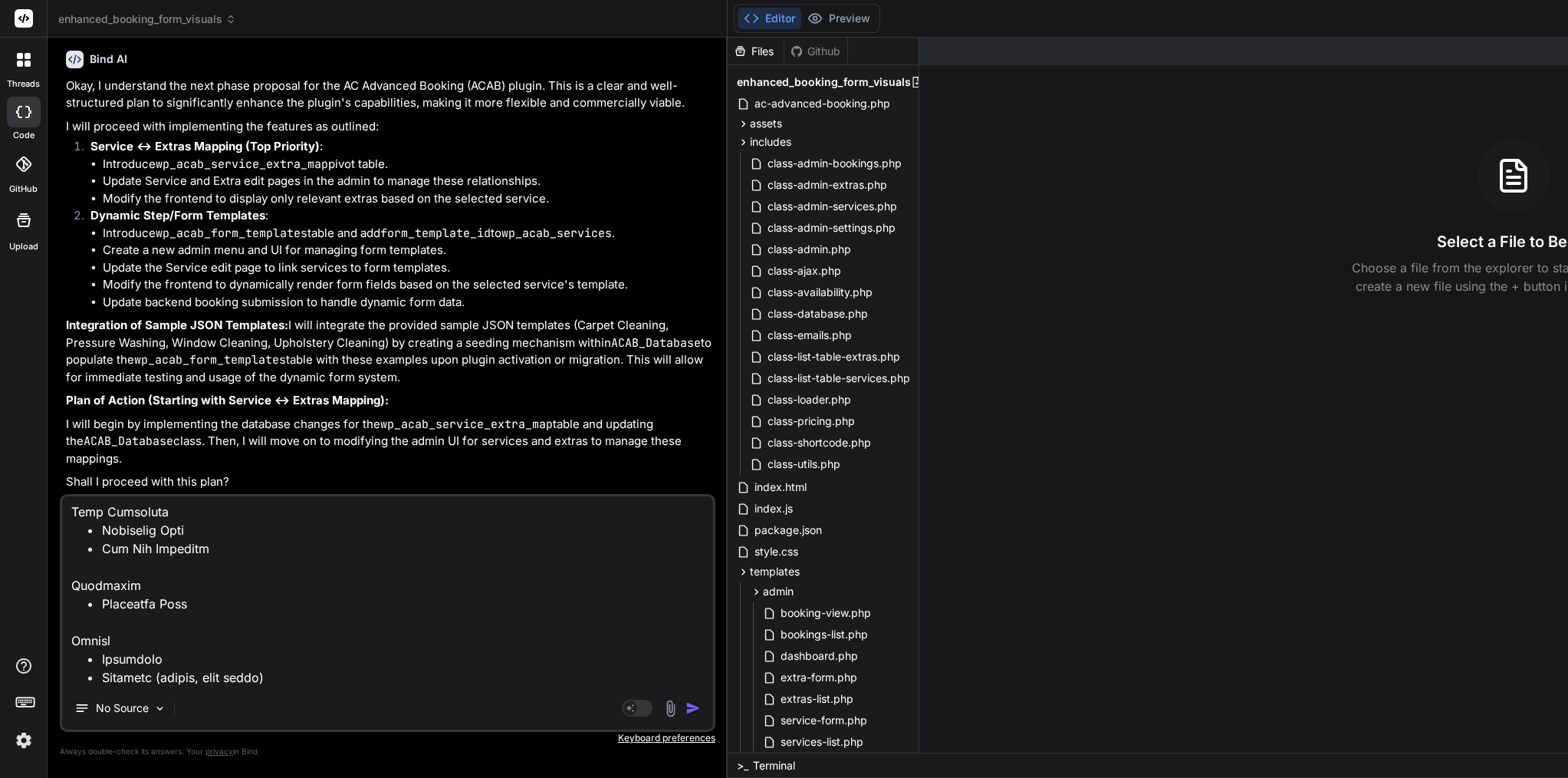
scroll to position [12508, 0]
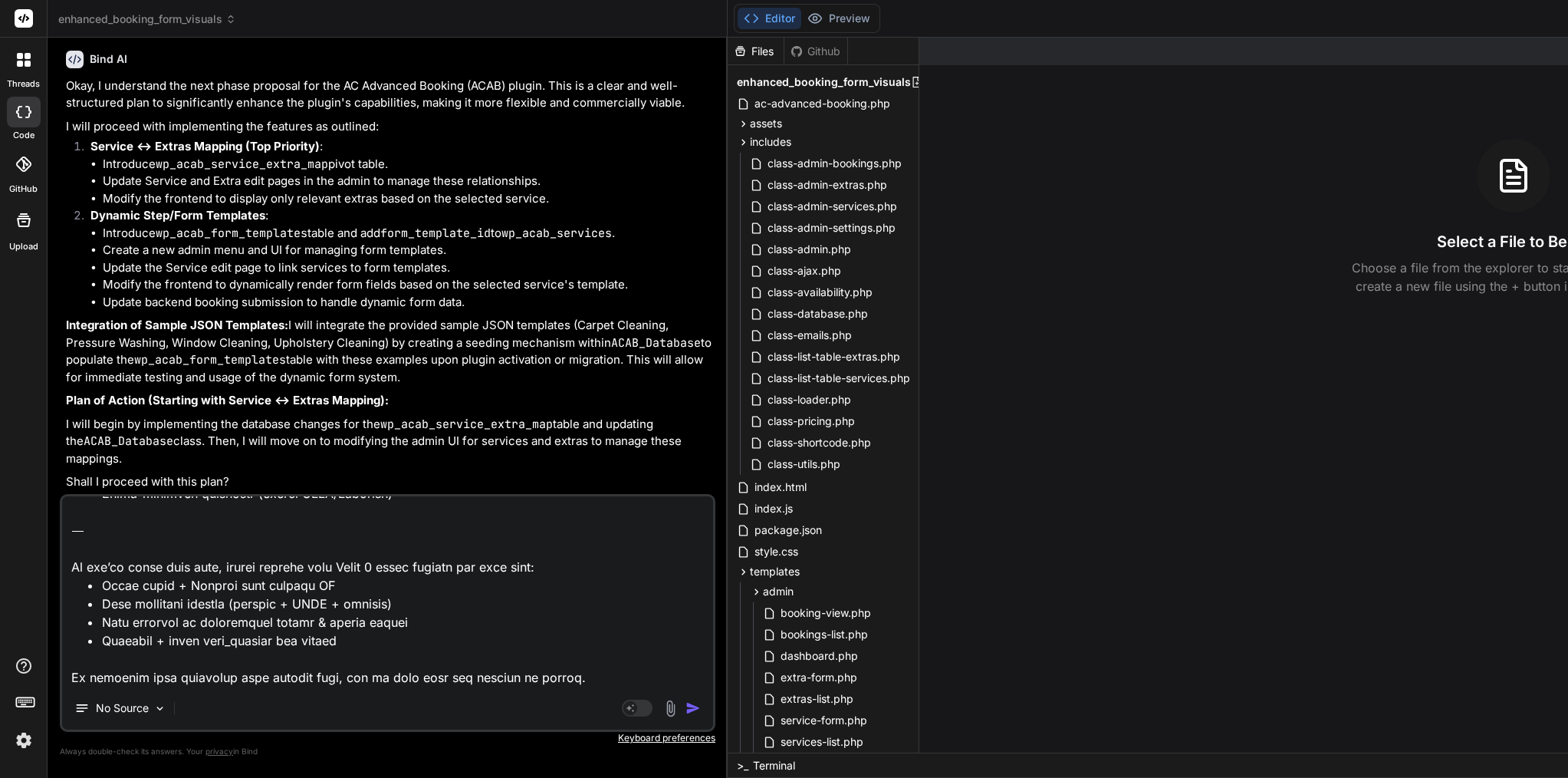
click at [686, 703] on img "button" at bounding box center [693, 709] width 16 height 16
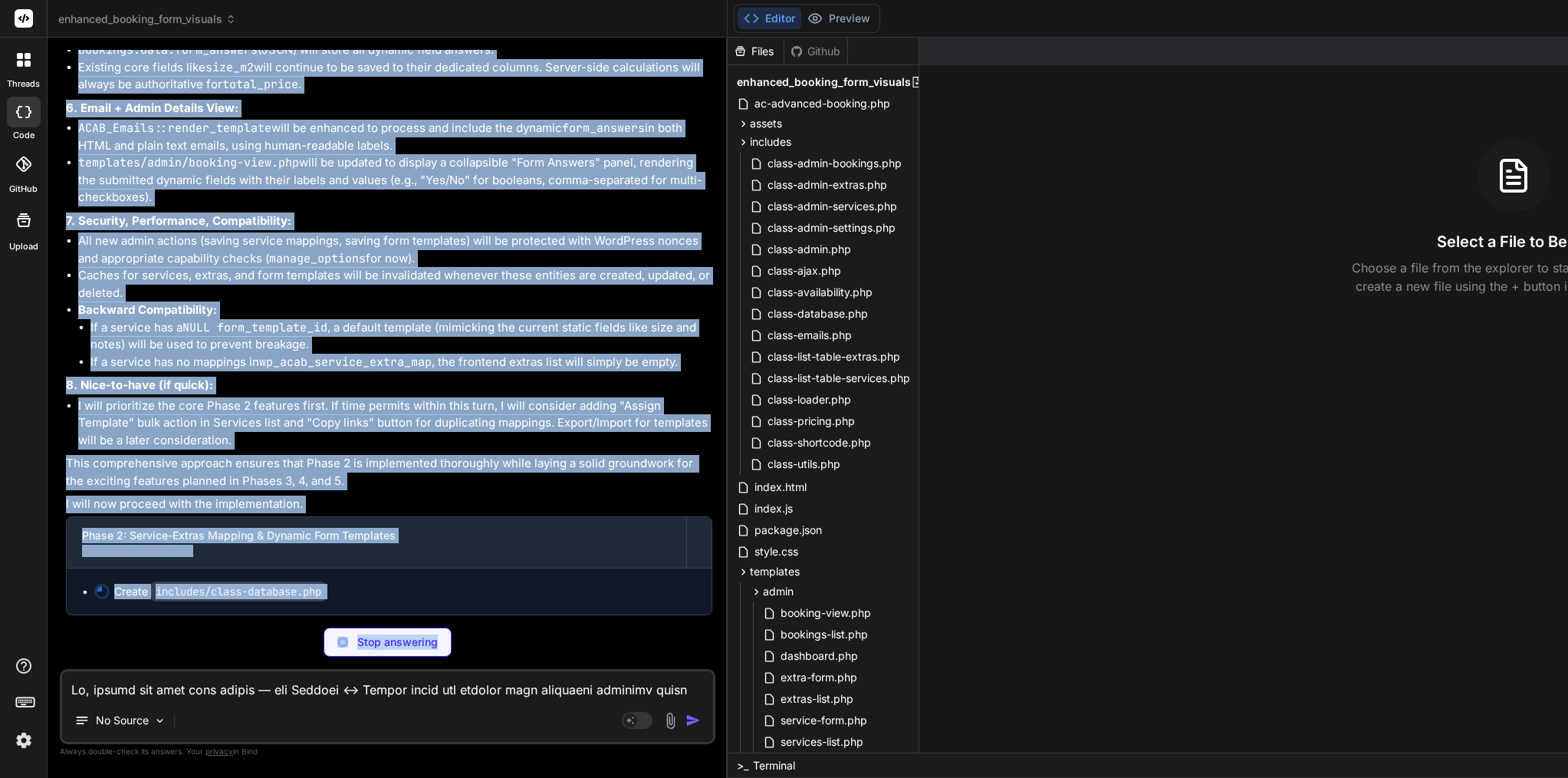
scroll to position [25652, 0]
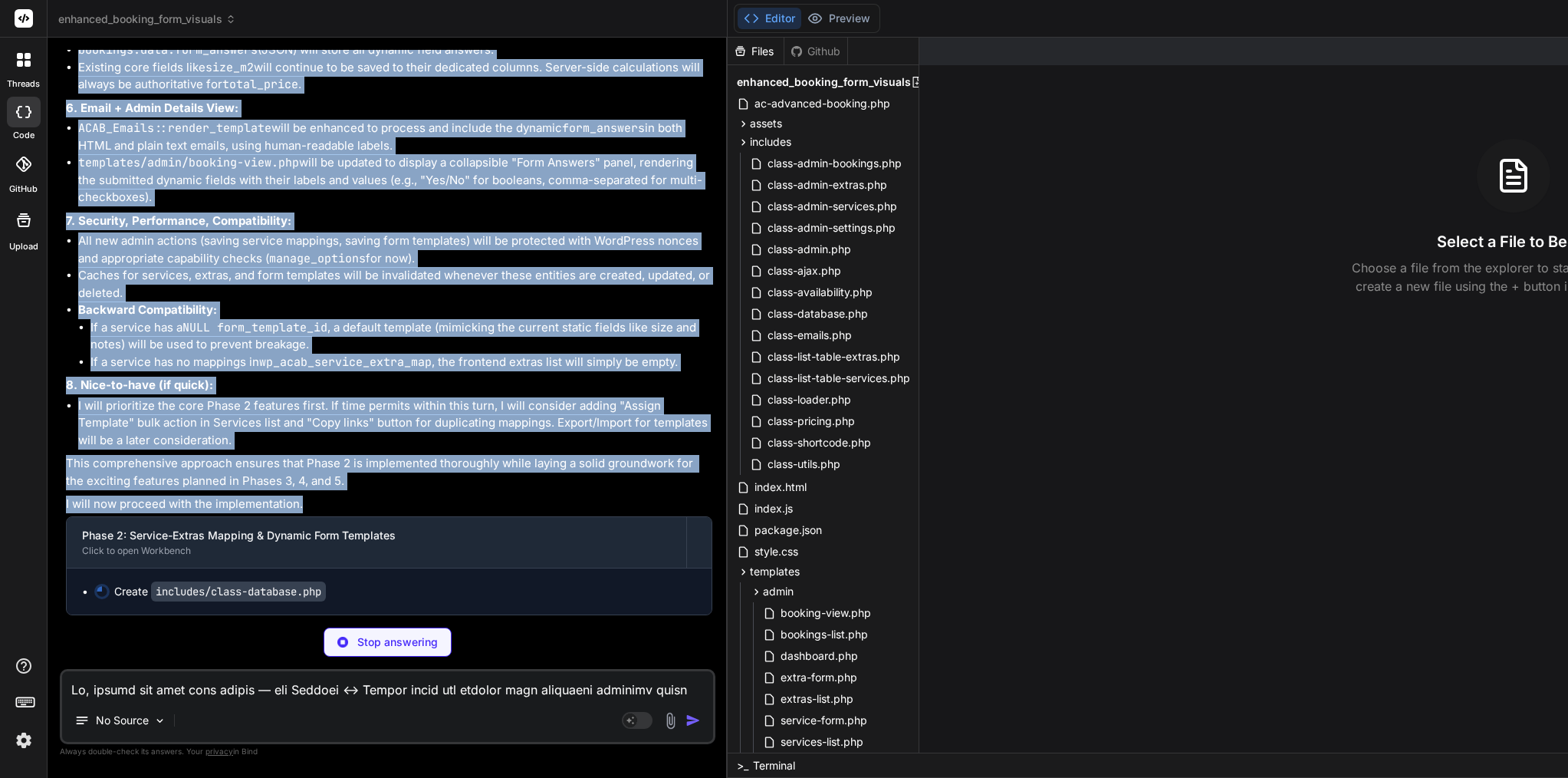
drag, startPoint x: 89, startPoint y: 325, endPoint x: 308, endPoint y: 502, distance: 281.6
copy div "Bind AI Okay, this is an excellent, detailed roadmap! Thank you for providing t…"
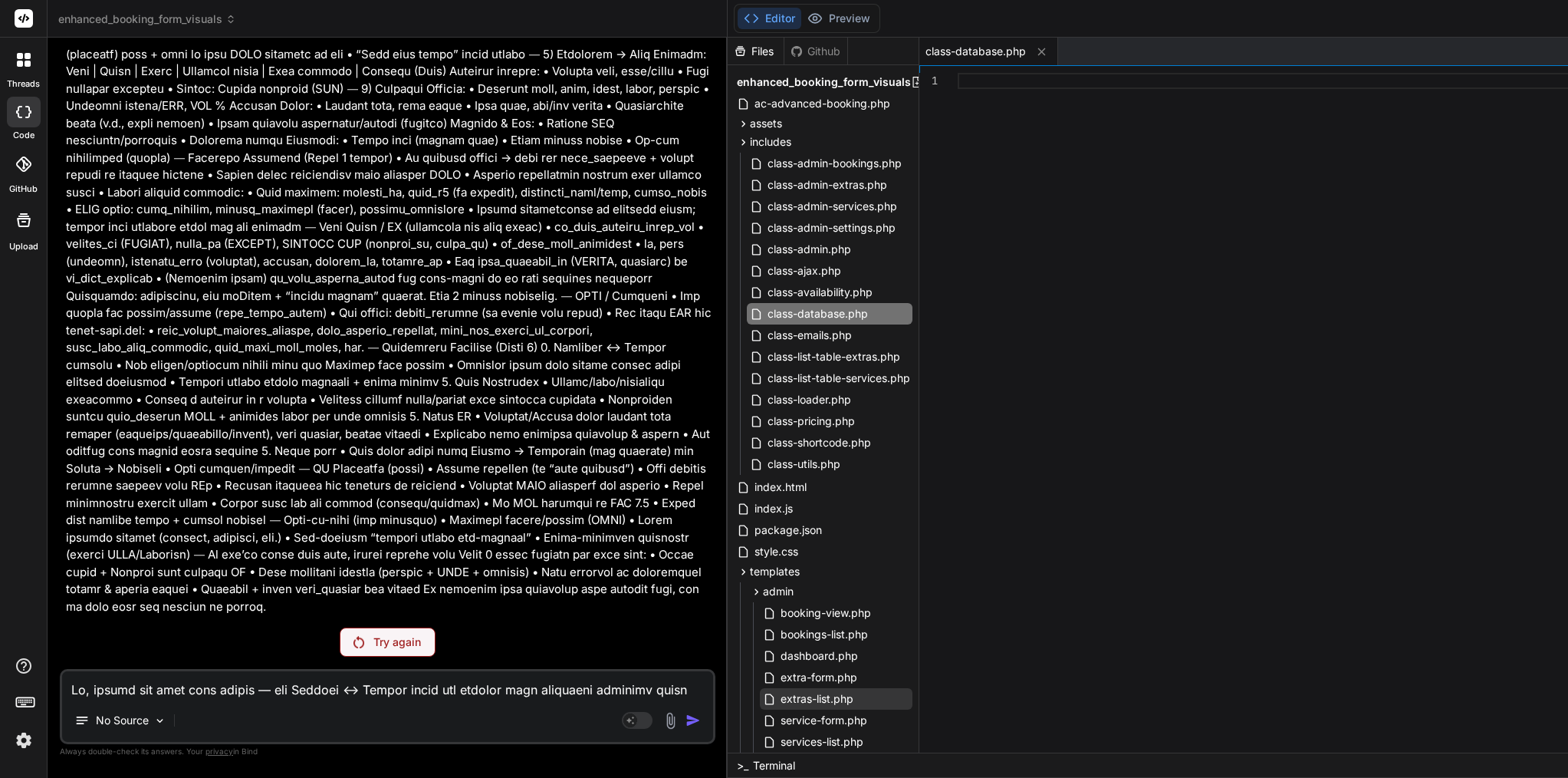
scroll to position [19627, 0]
